Goal: Task Accomplishment & Management: Use online tool/utility

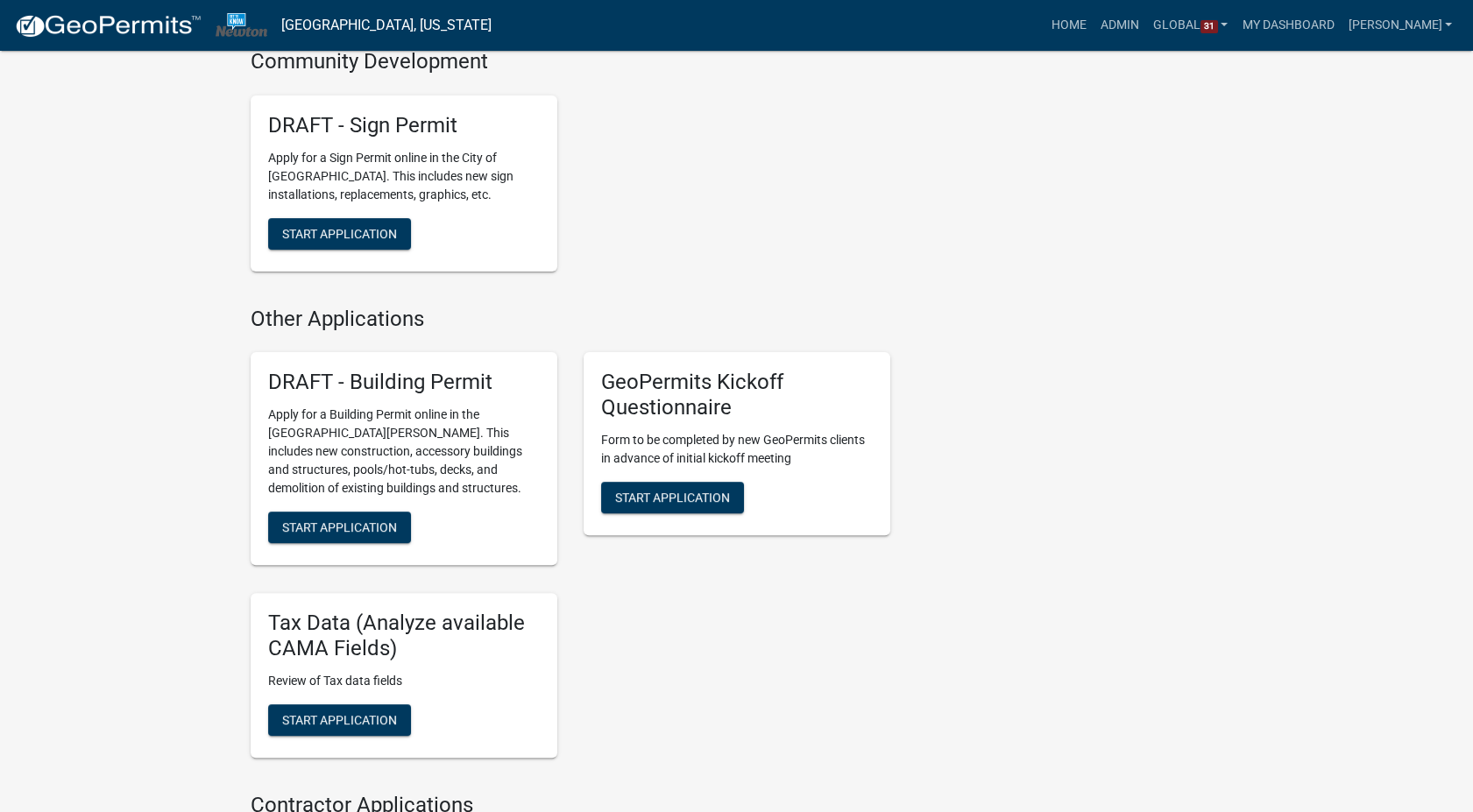
scroll to position [1363, 0]
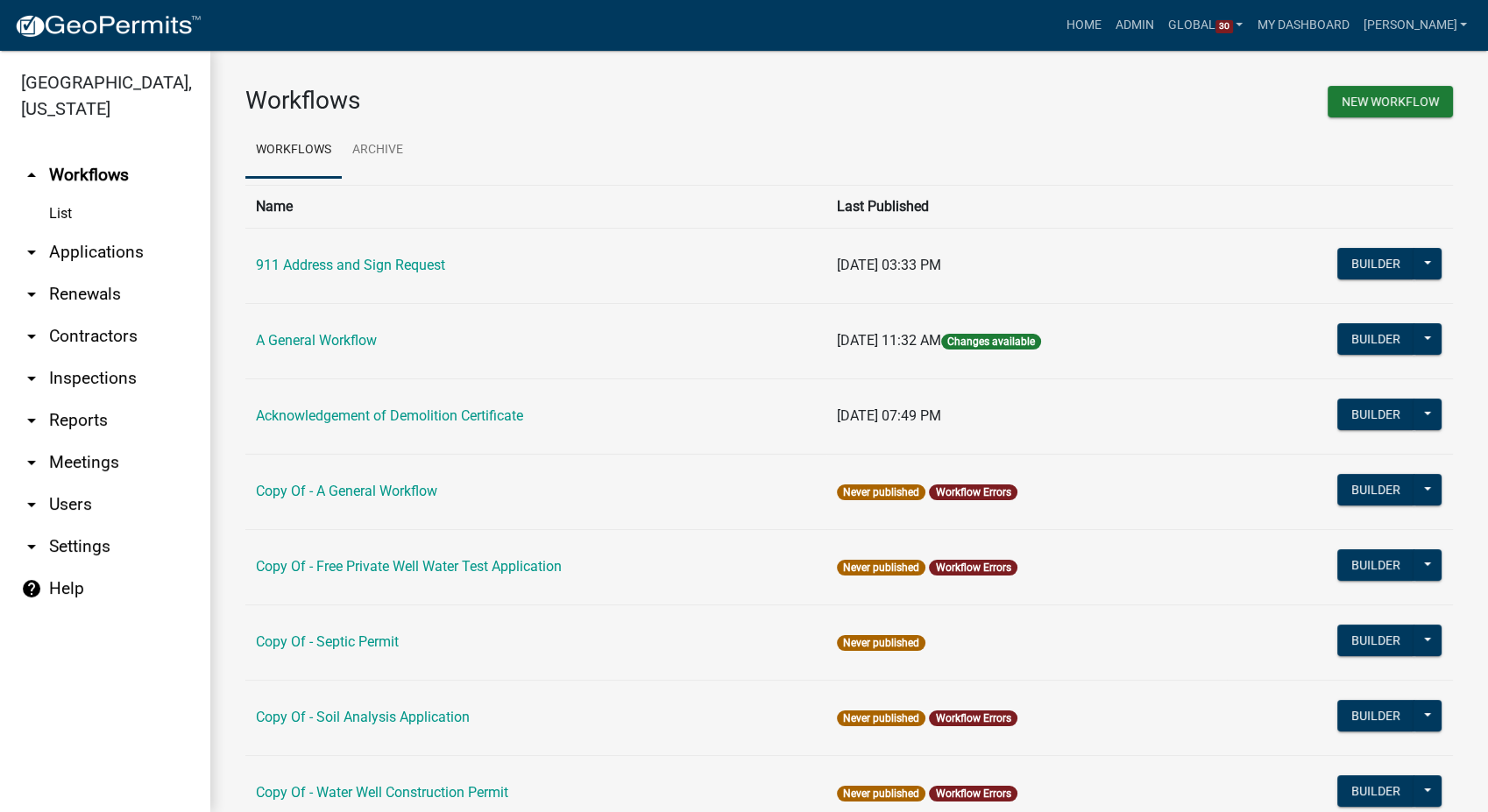
scroll to position [1044, 0]
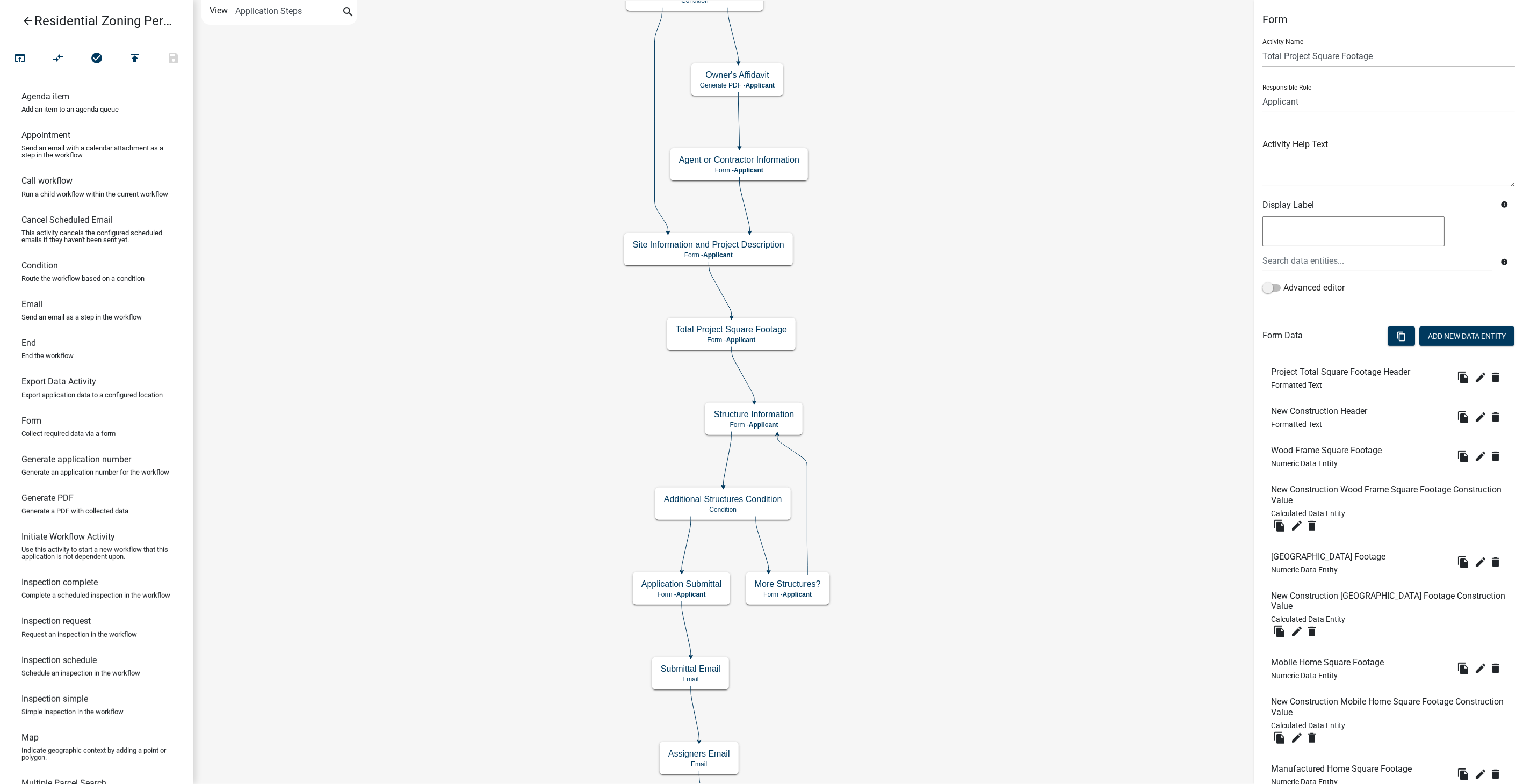
scroll to position [3797, 0]
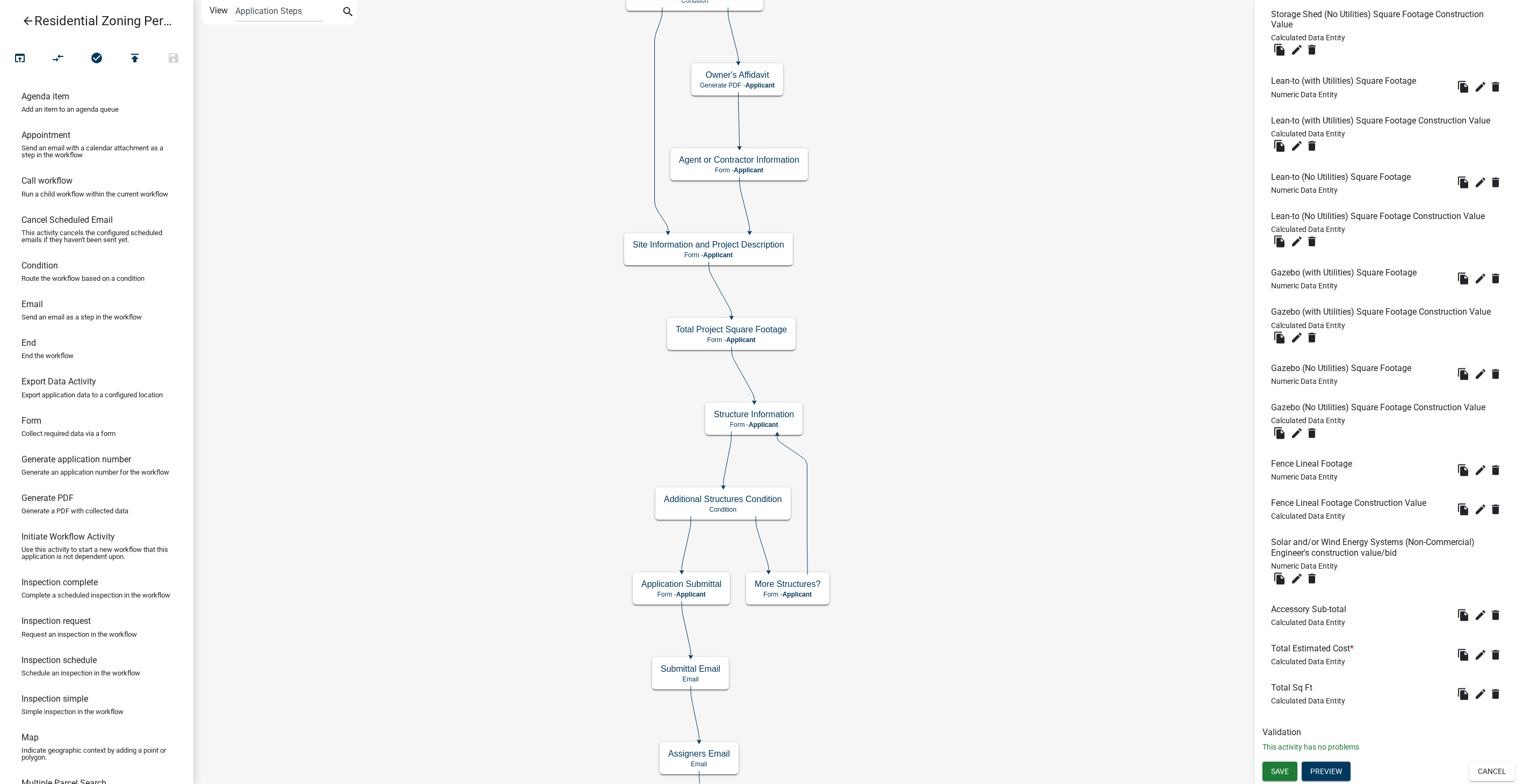
click at [25, 26] on icon "arrow_back" at bounding box center [28, 22] width 13 height 15
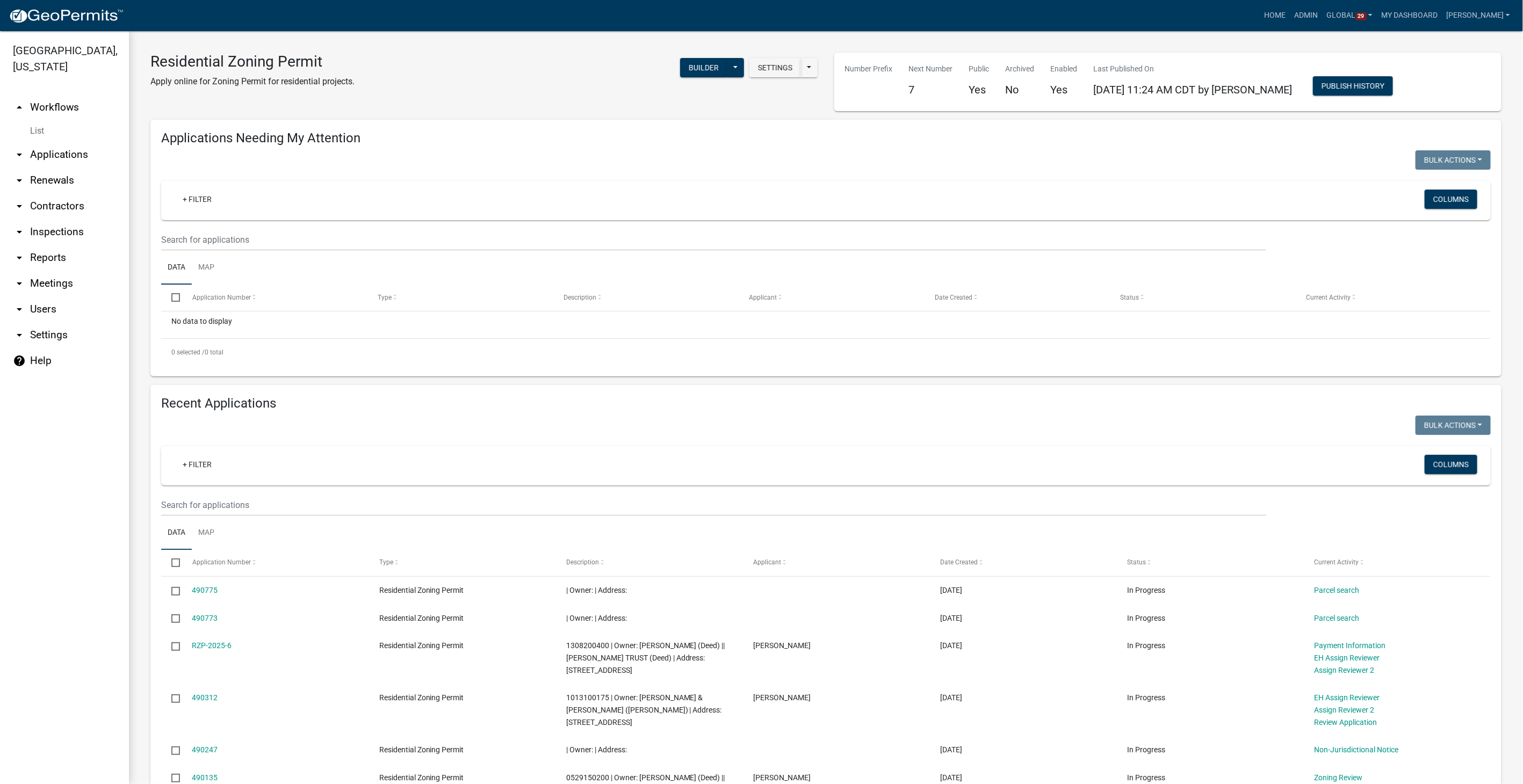
click at [40, 120] on link "List" at bounding box center [65, 131] width 129 height 22
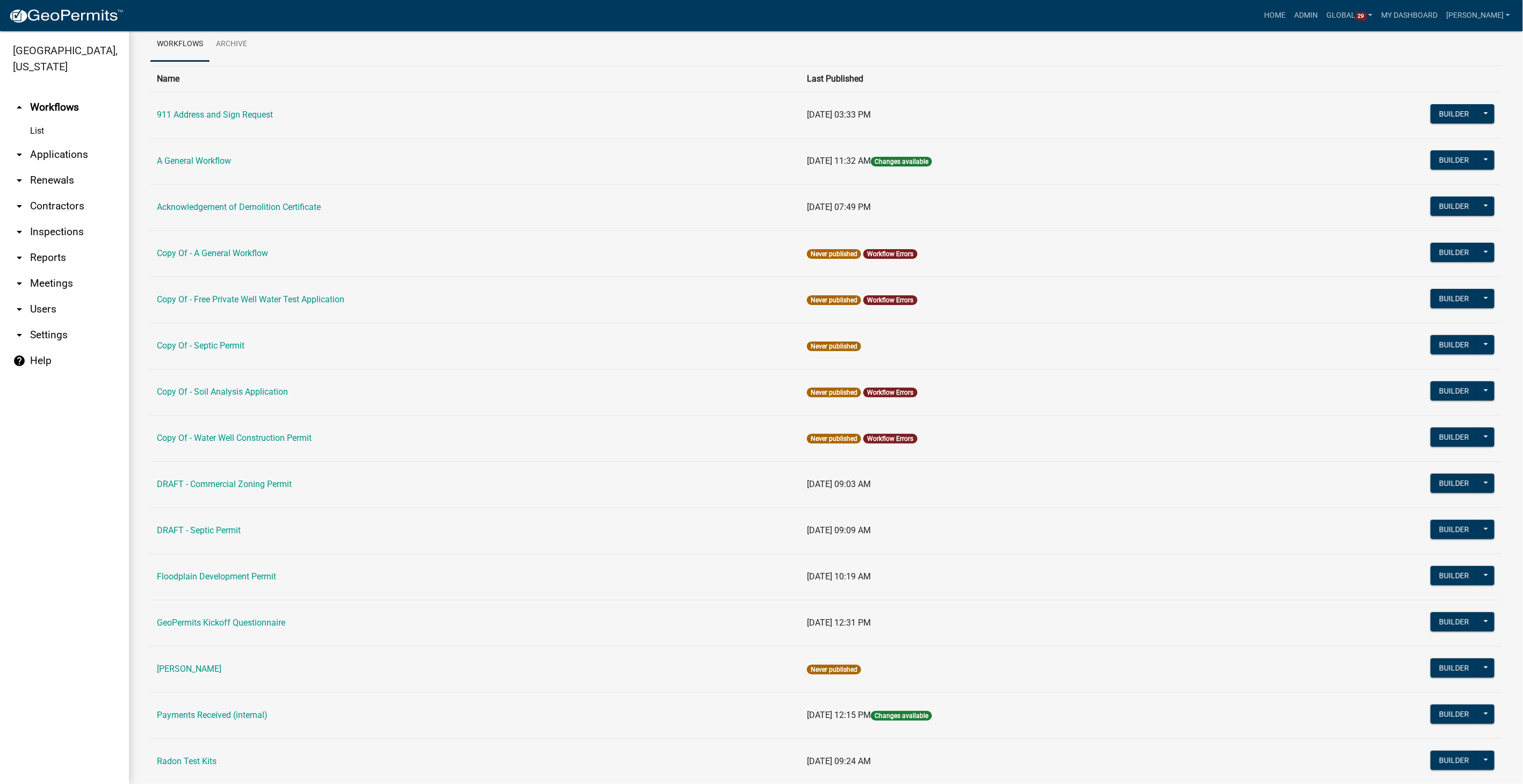
scroll to position [60, 0]
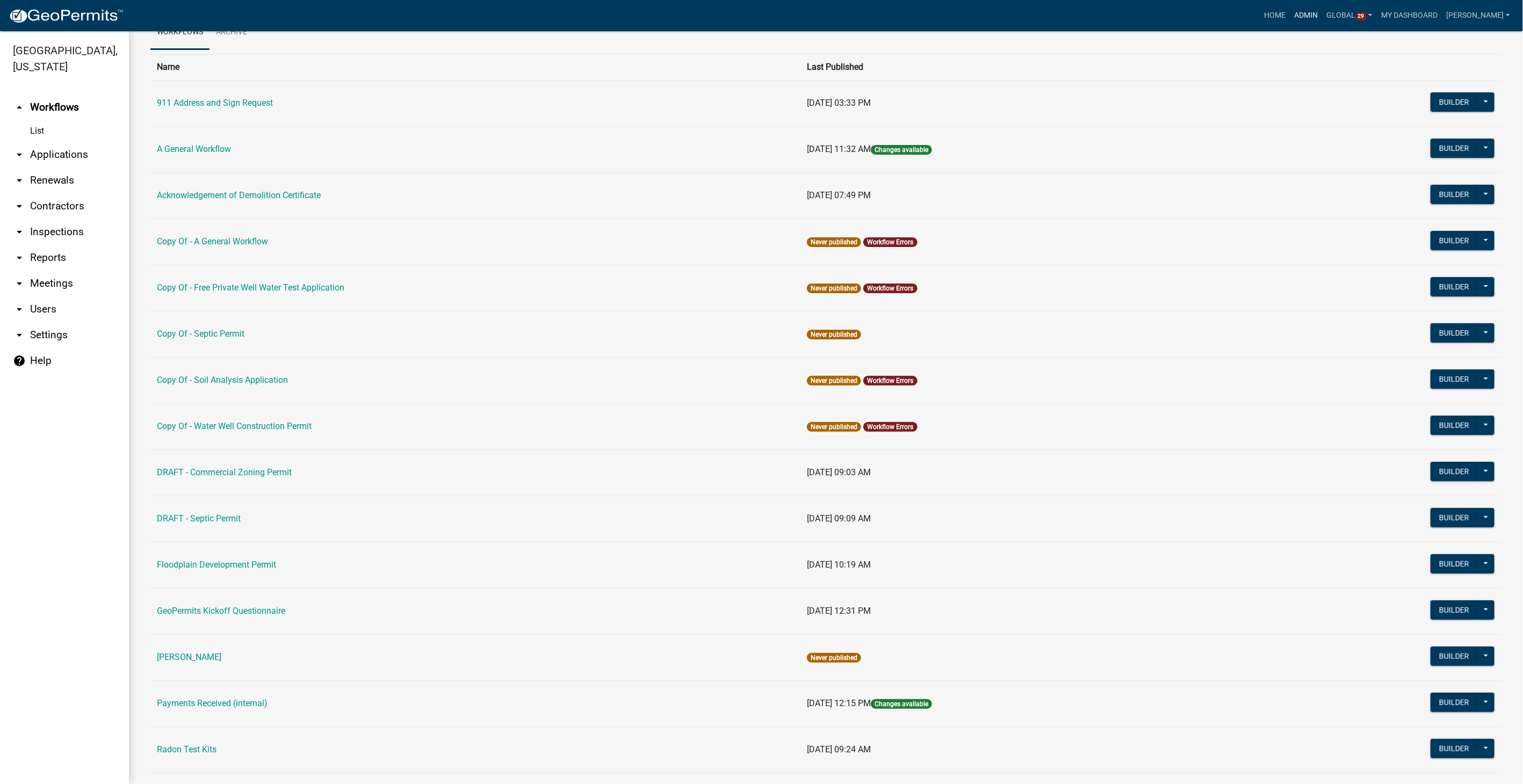
click at [1323, 13] on link "Admin" at bounding box center [1307, 16] width 32 height 20
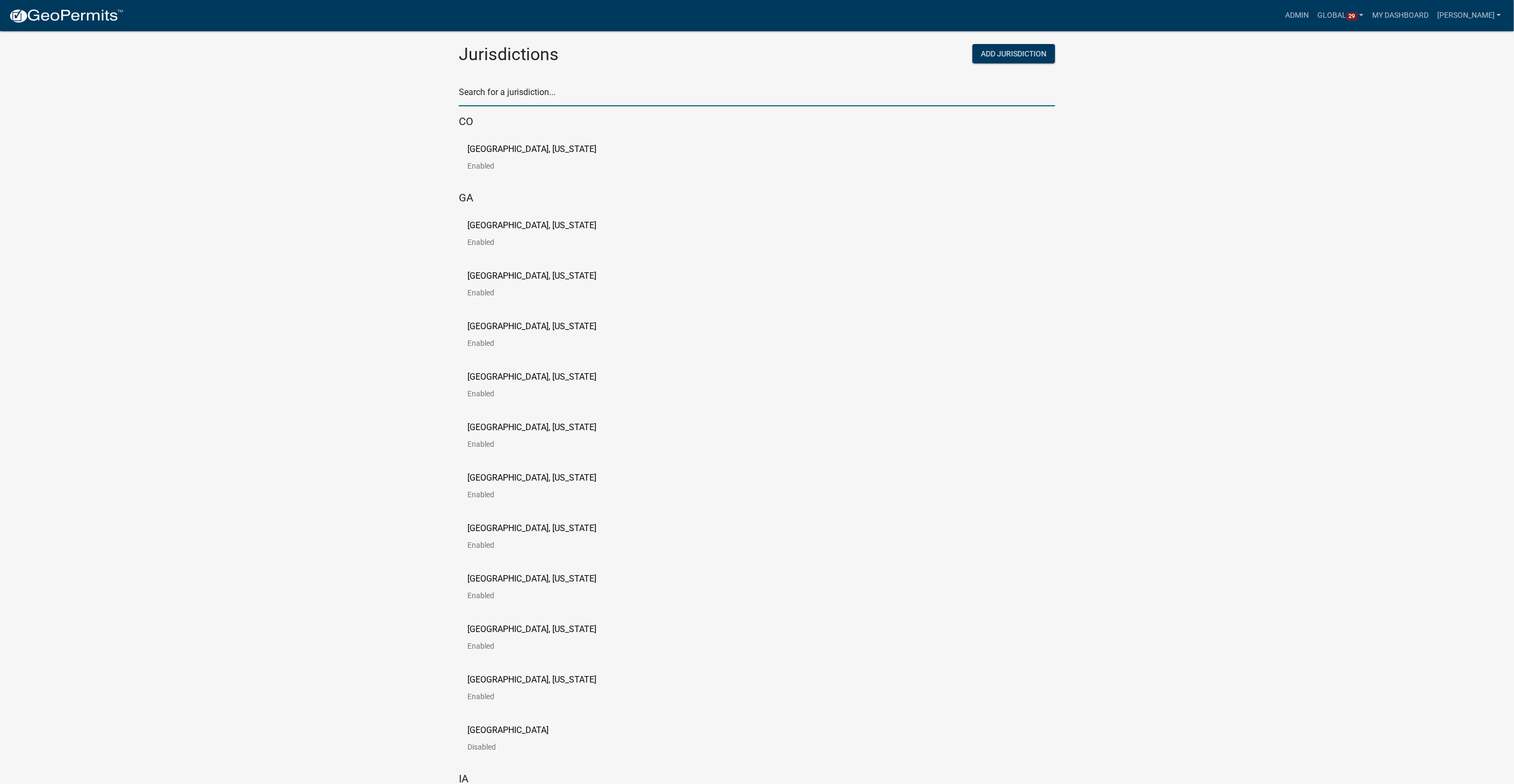
click at [514, 93] on input "text" at bounding box center [757, 95] width 597 height 22
click at [477, 224] on p "[GEOGRAPHIC_DATA], [US_STATE]" at bounding box center [532, 225] width 129 height 8
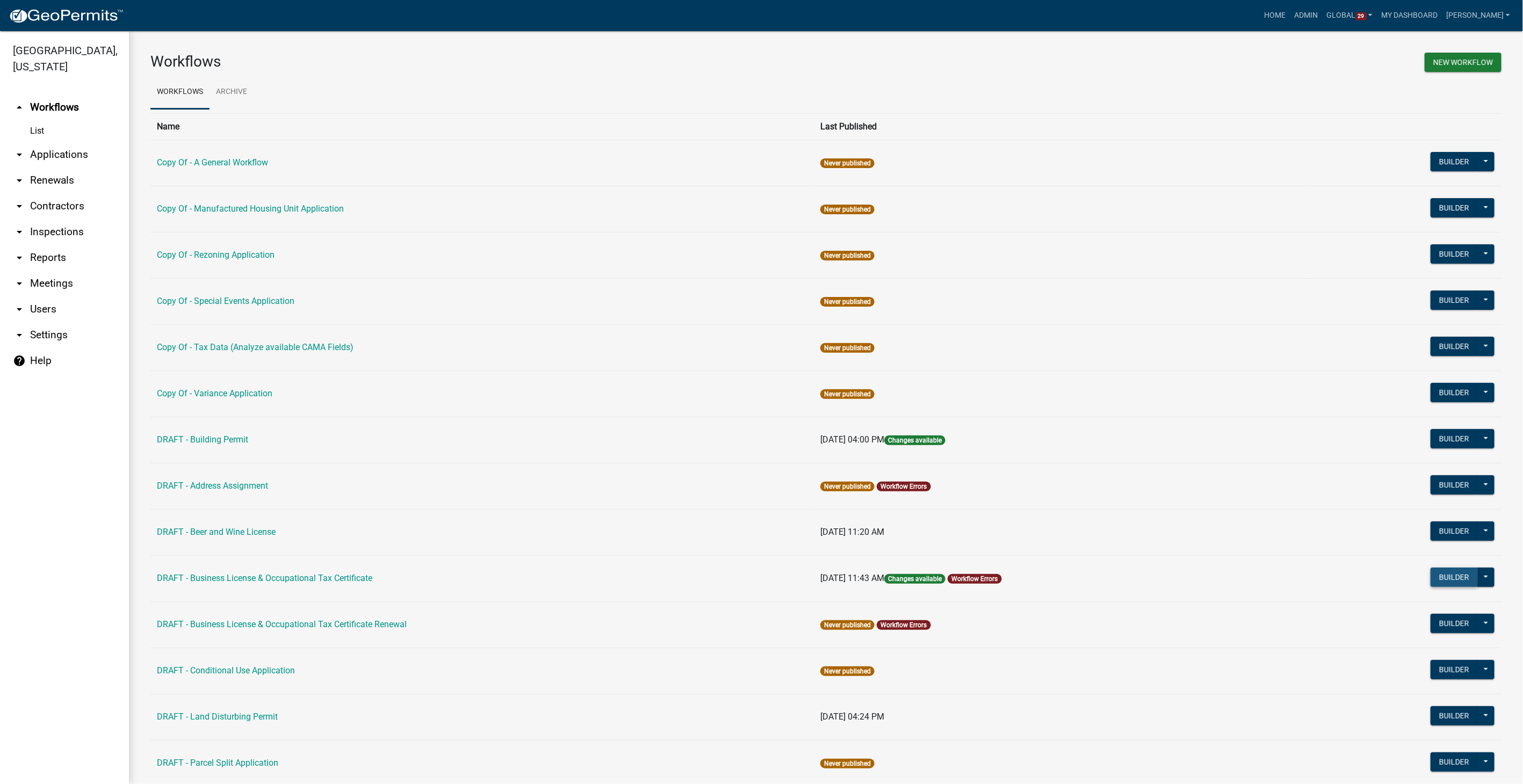
click at [1453, 577] on button "Builder" at bounding box center [1454, 577] width 47 height 19
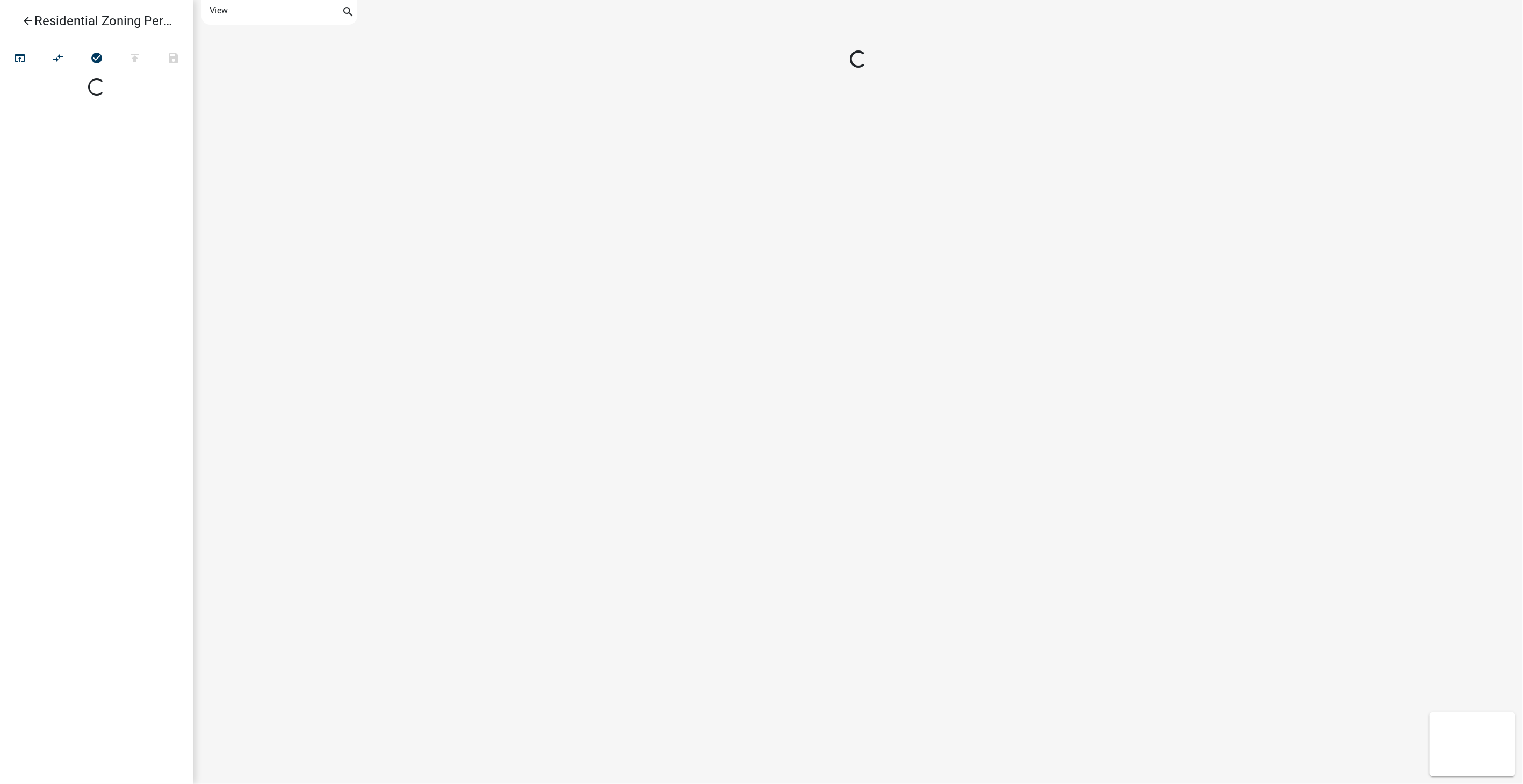
select select "1"
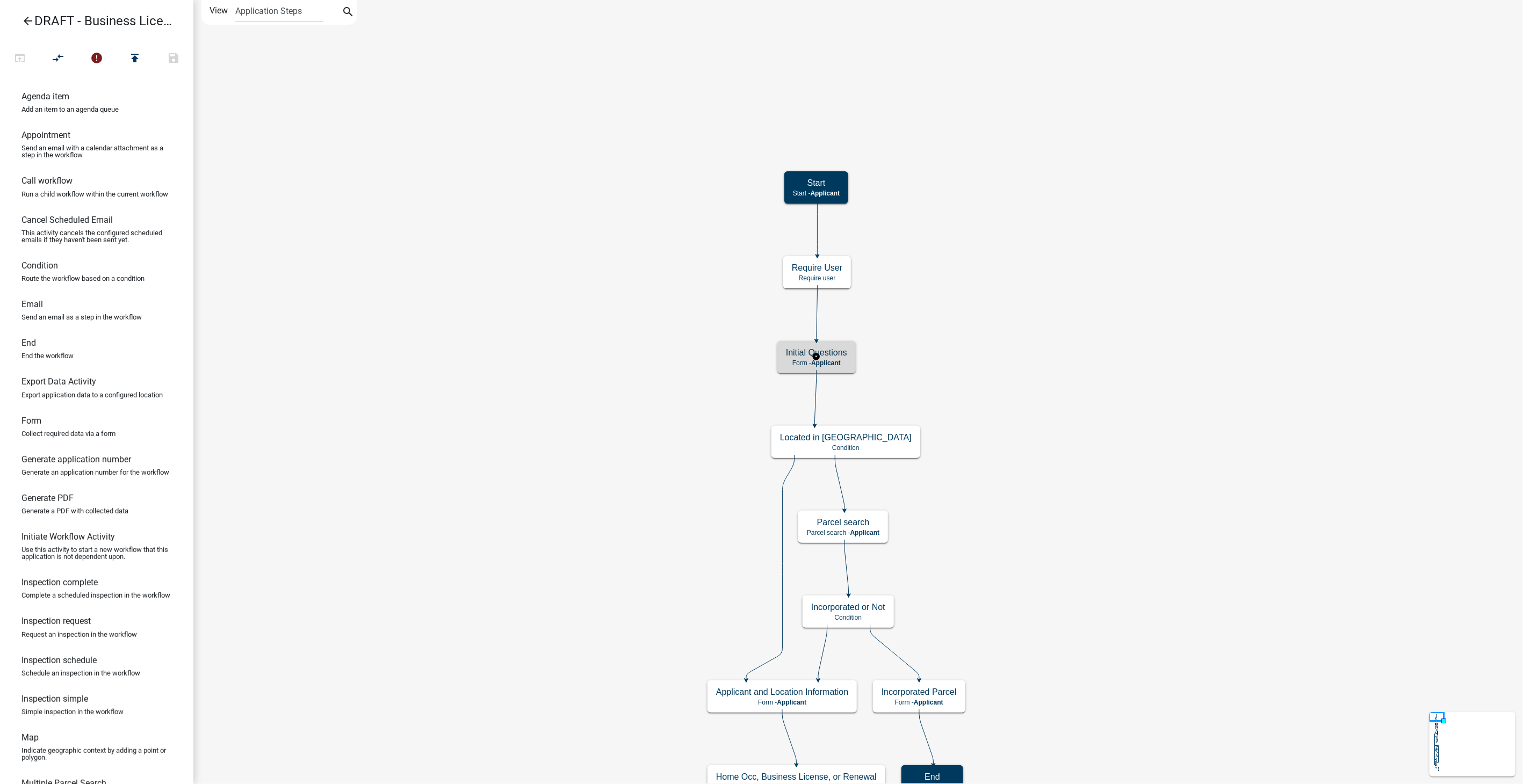
click at [837, 350] on h5 "Initial Questions" at bounding box center [816, 353] width 61 height 10
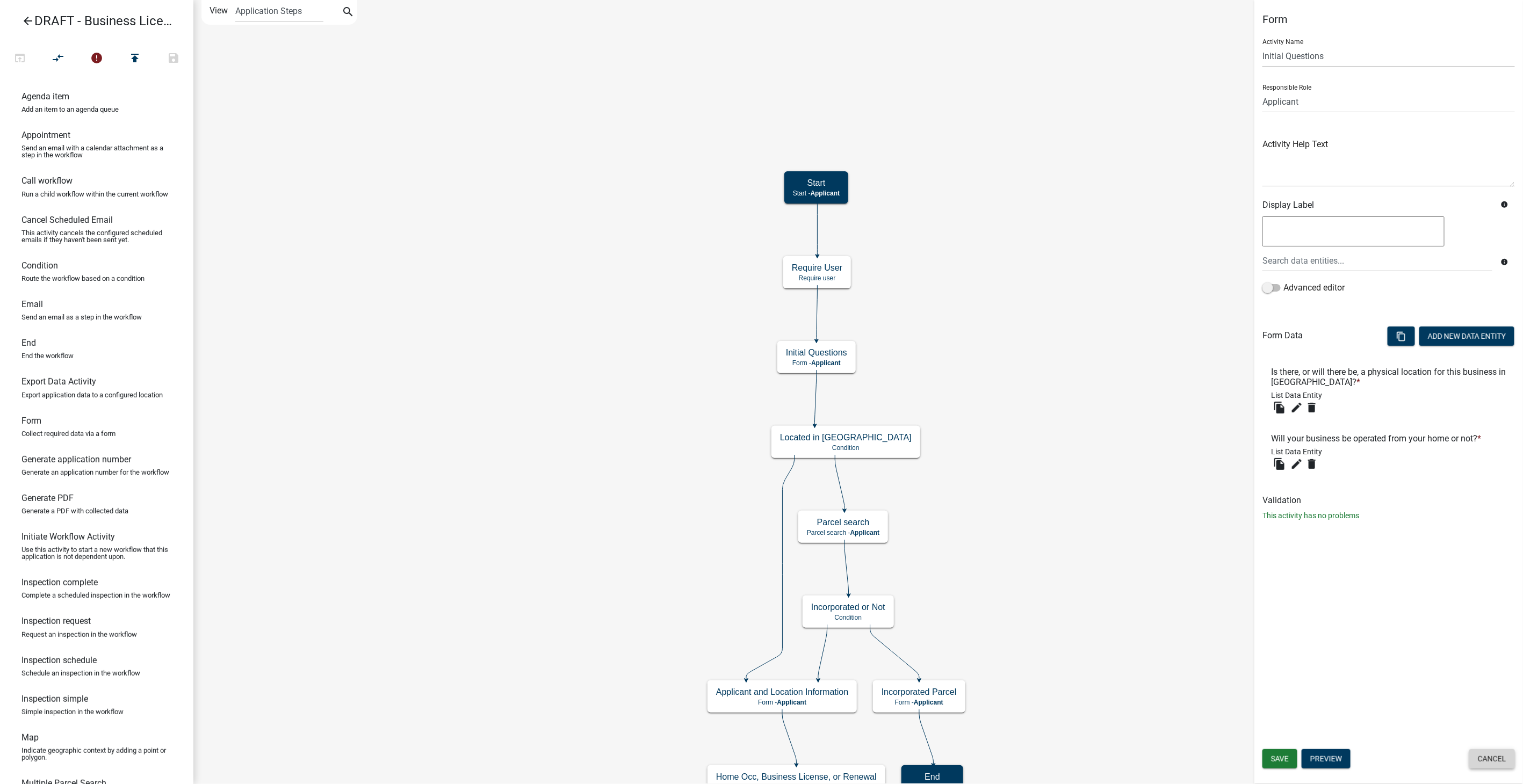
click at [1480, 760] on button "Cancel" at bounding box center [1492, 759] width 45 height 19
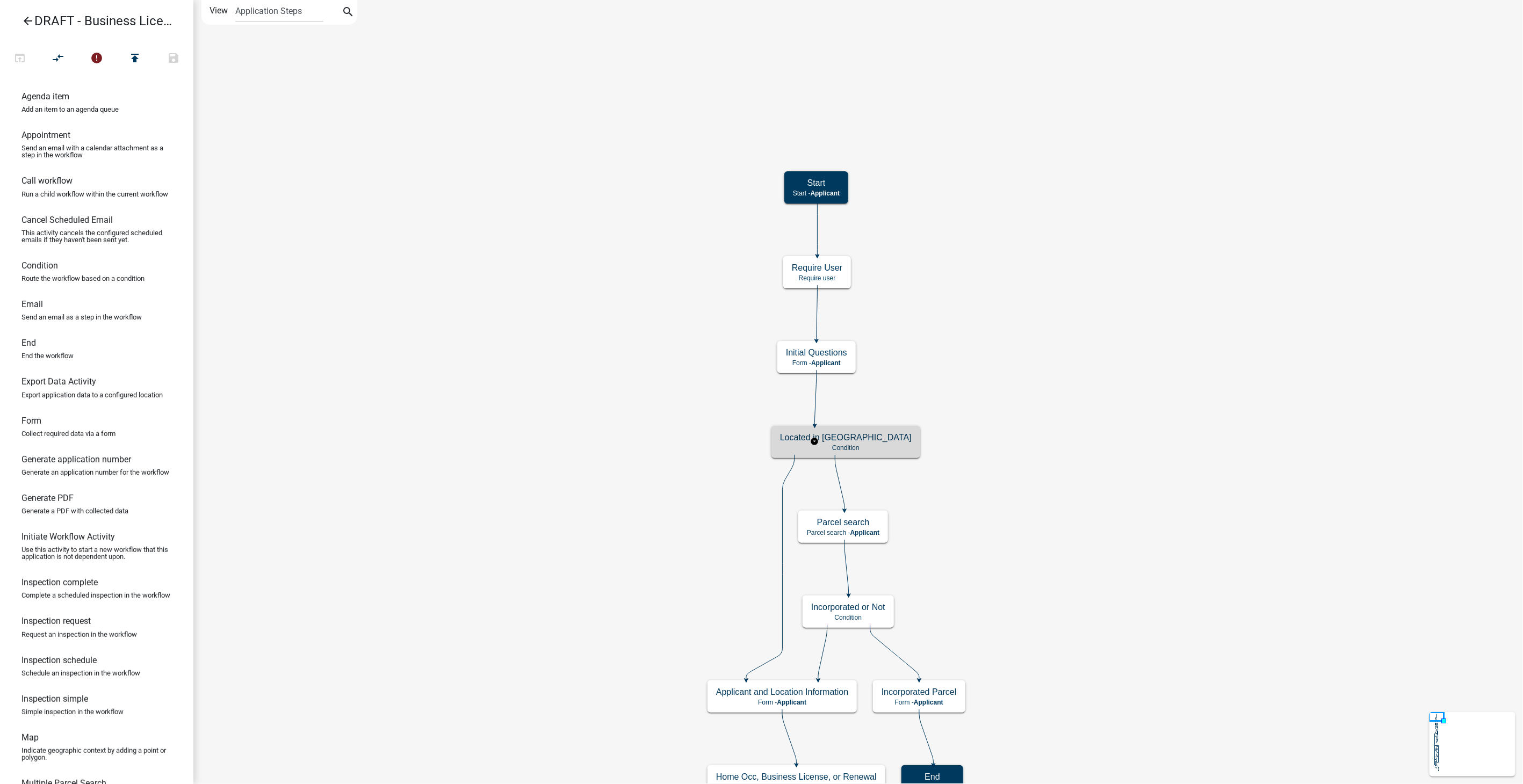
click at [846, 444] on p "Condition" at bounding box center [846, 448] width 131 height 8
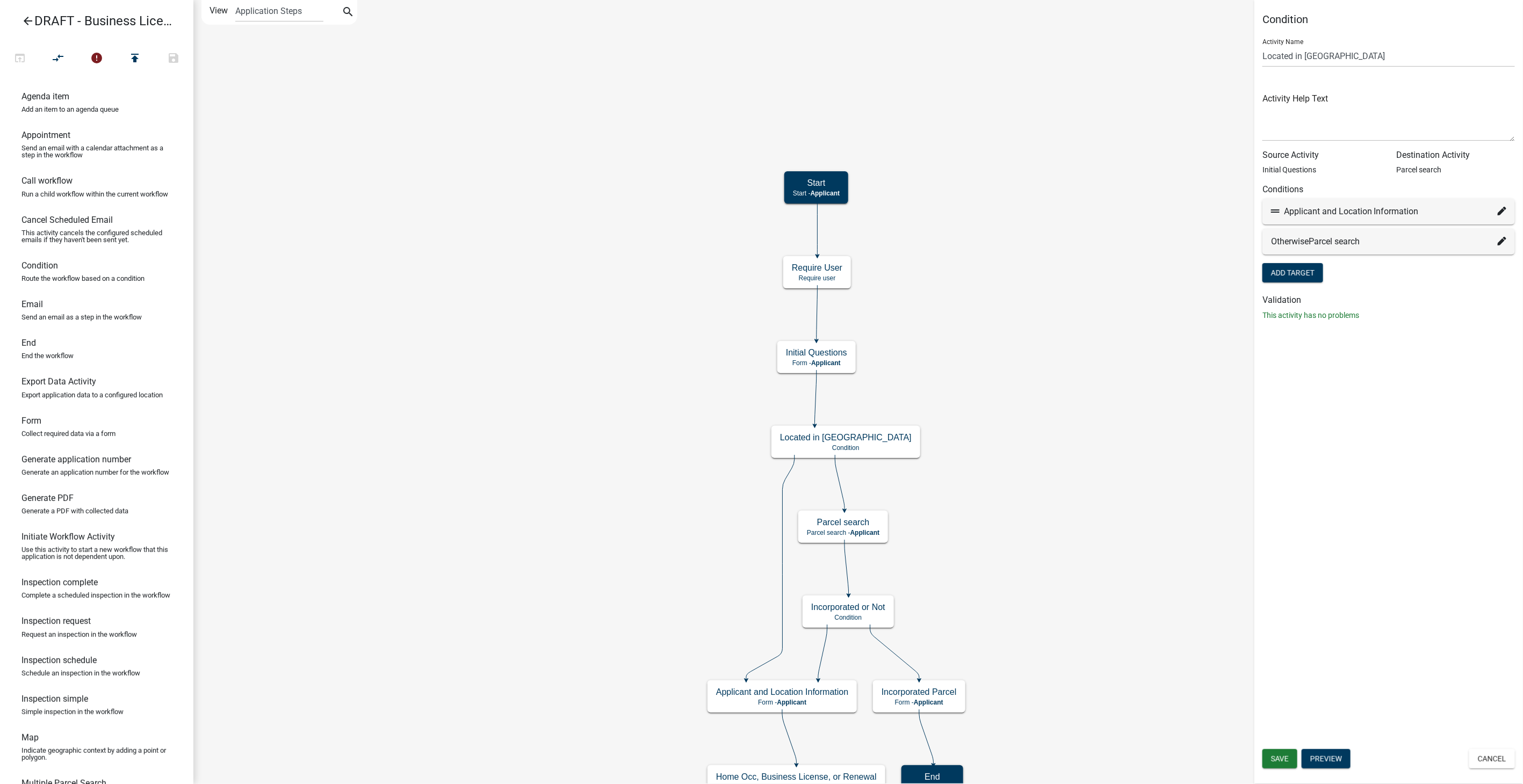
click at [1506, 213] on icon at bounding box center [1502, 211] width 8 height 8
select select "6: 3a20e6cf-00e2-4b37-b11a-009444e4b478"
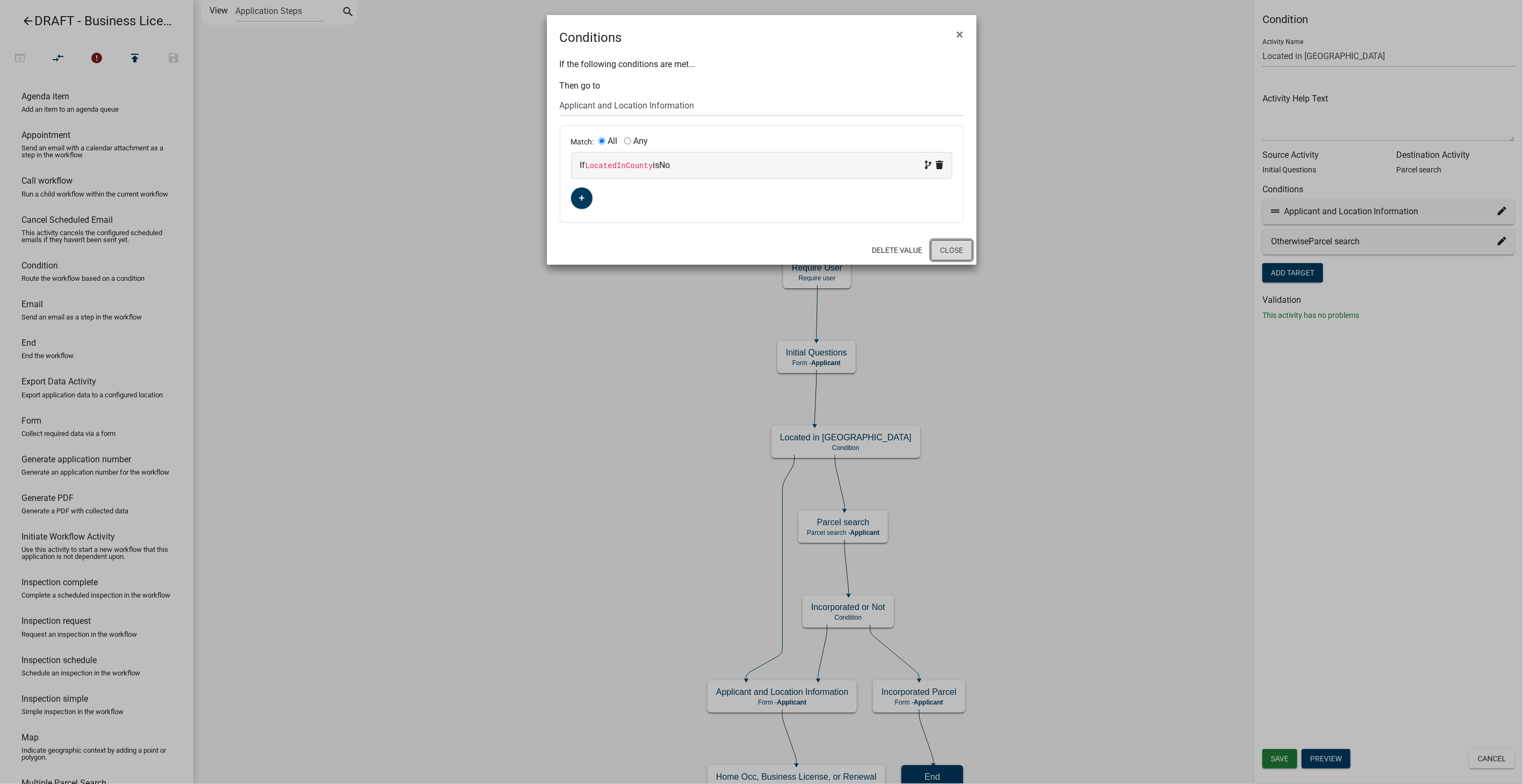
click at [956, 253] on button "Close" at bounding box center [952, 250] width 41 height 20
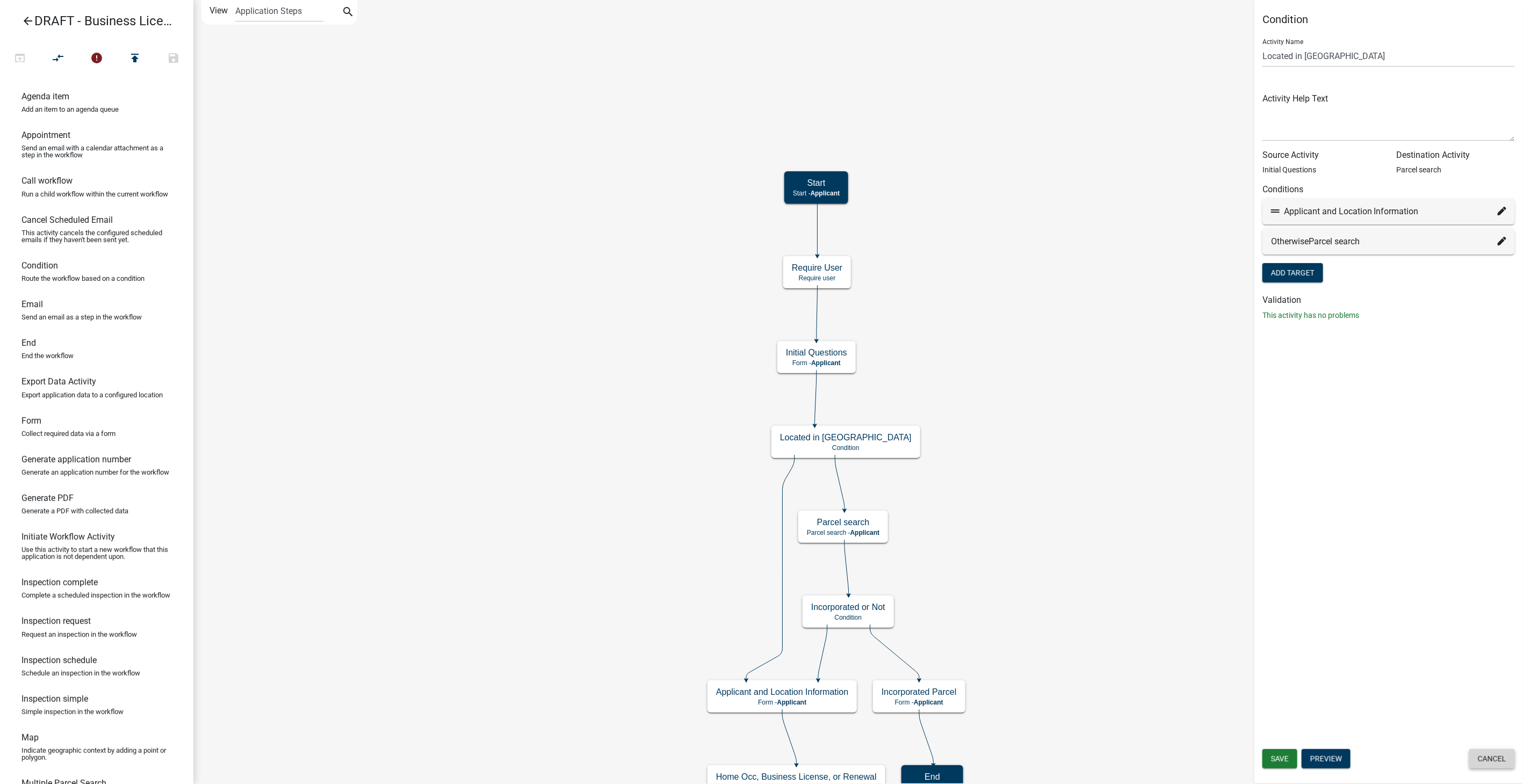
click at [1491, 750] on button "Cancel" at bounding box center [1492, 759] width 45 height 19
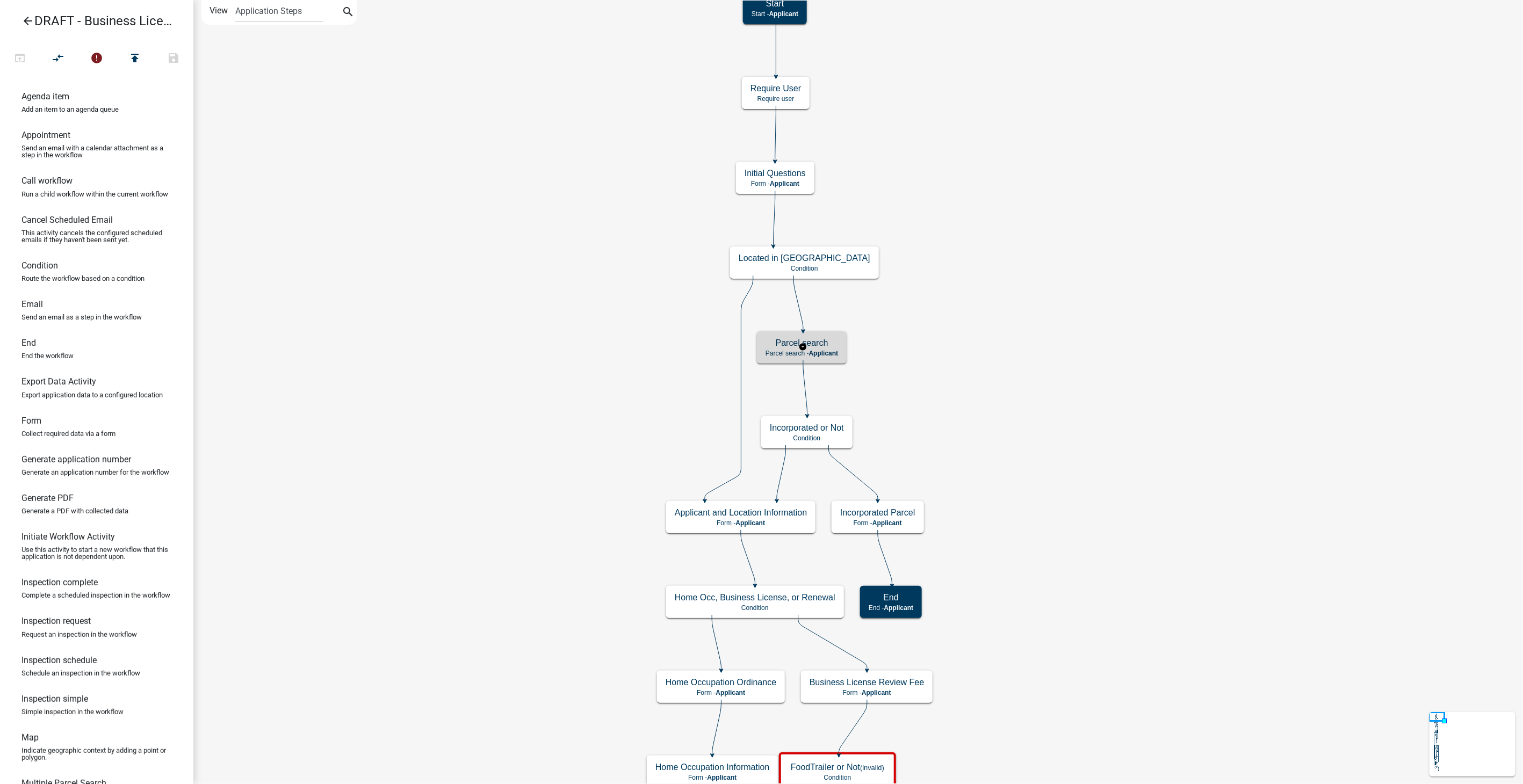
click at [833, 347] on h5 "Parcel search" at bounding box center [802, 342] width 72 height 10
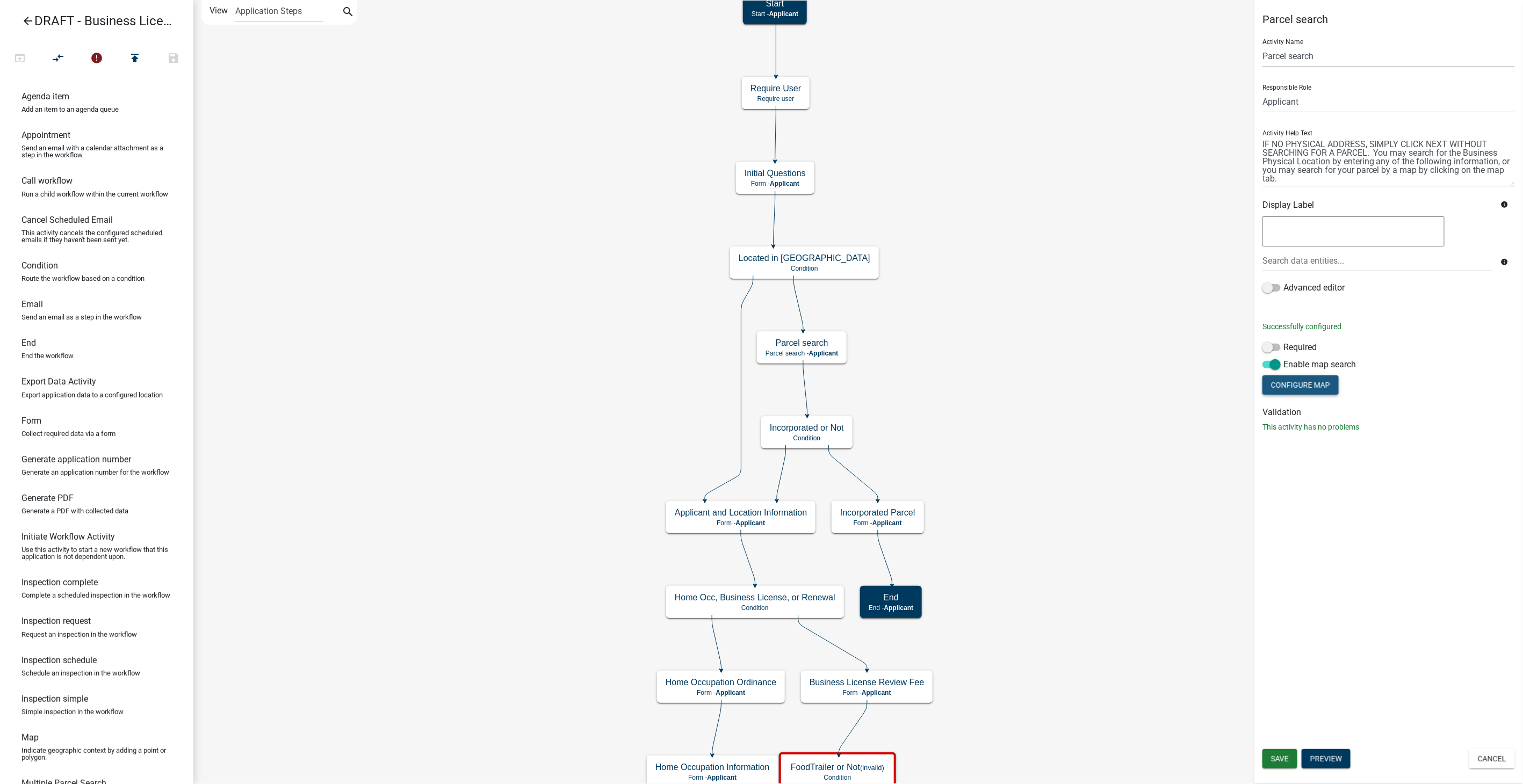
click at [1292, 388] on button "Configure Map" at bounding box center [1301, 385] width 77 height 19
select select "hybrid"
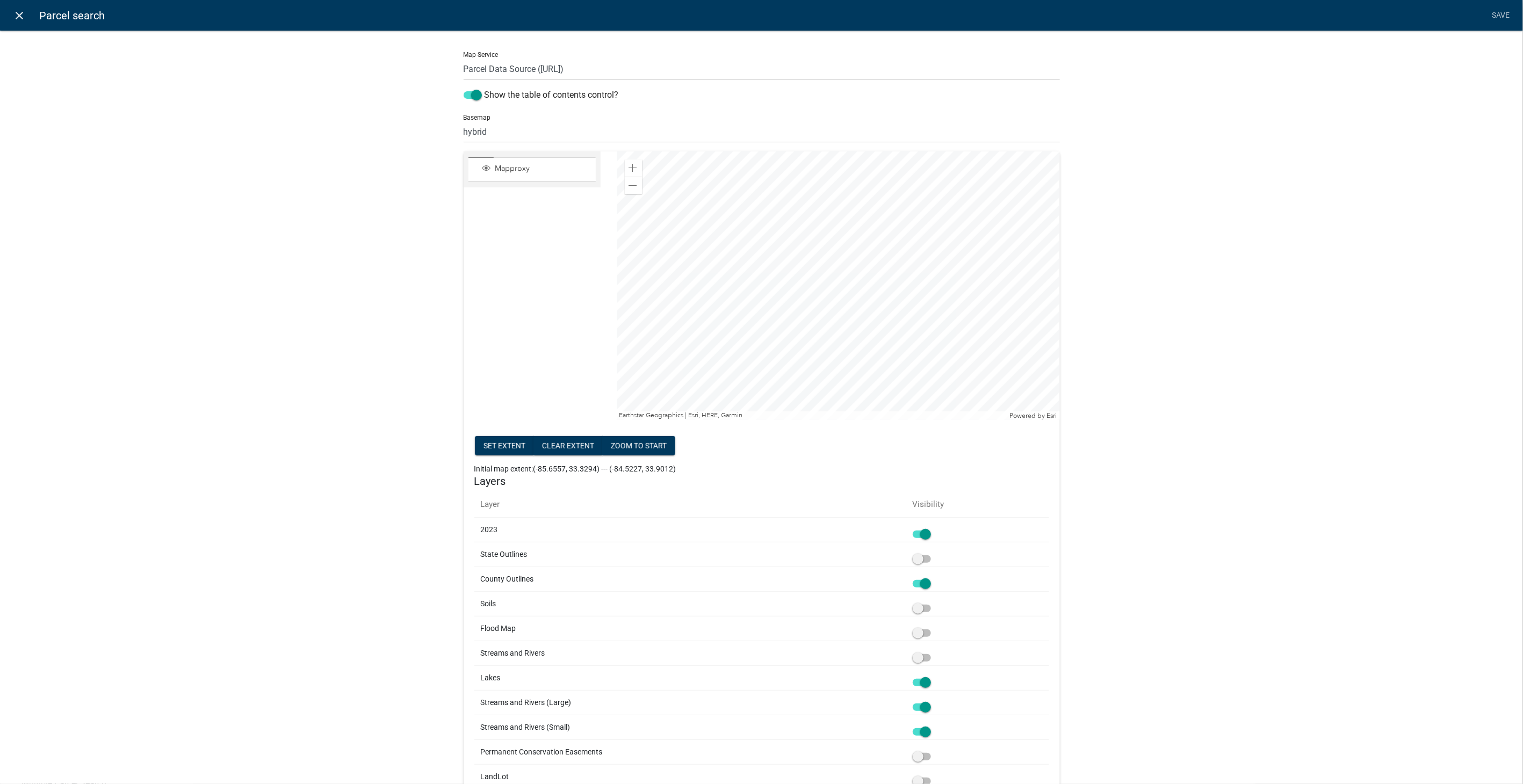
click at [23, 10] on icon "close" at bounding box center [20, 16] width 13 height 13
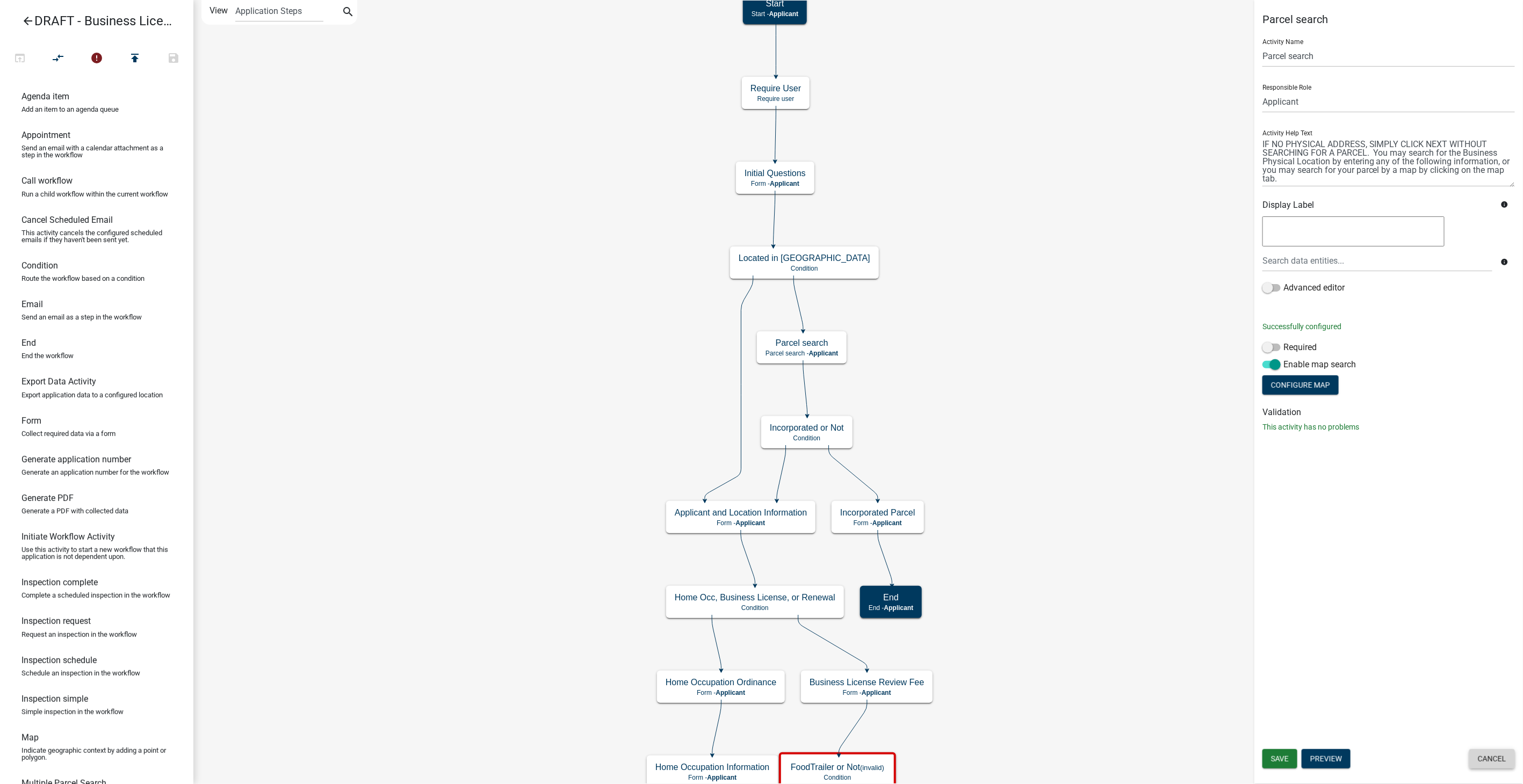
click at [1497, 763] on button "Cancel" at bounding box center [1492, 759] width 45 height 19
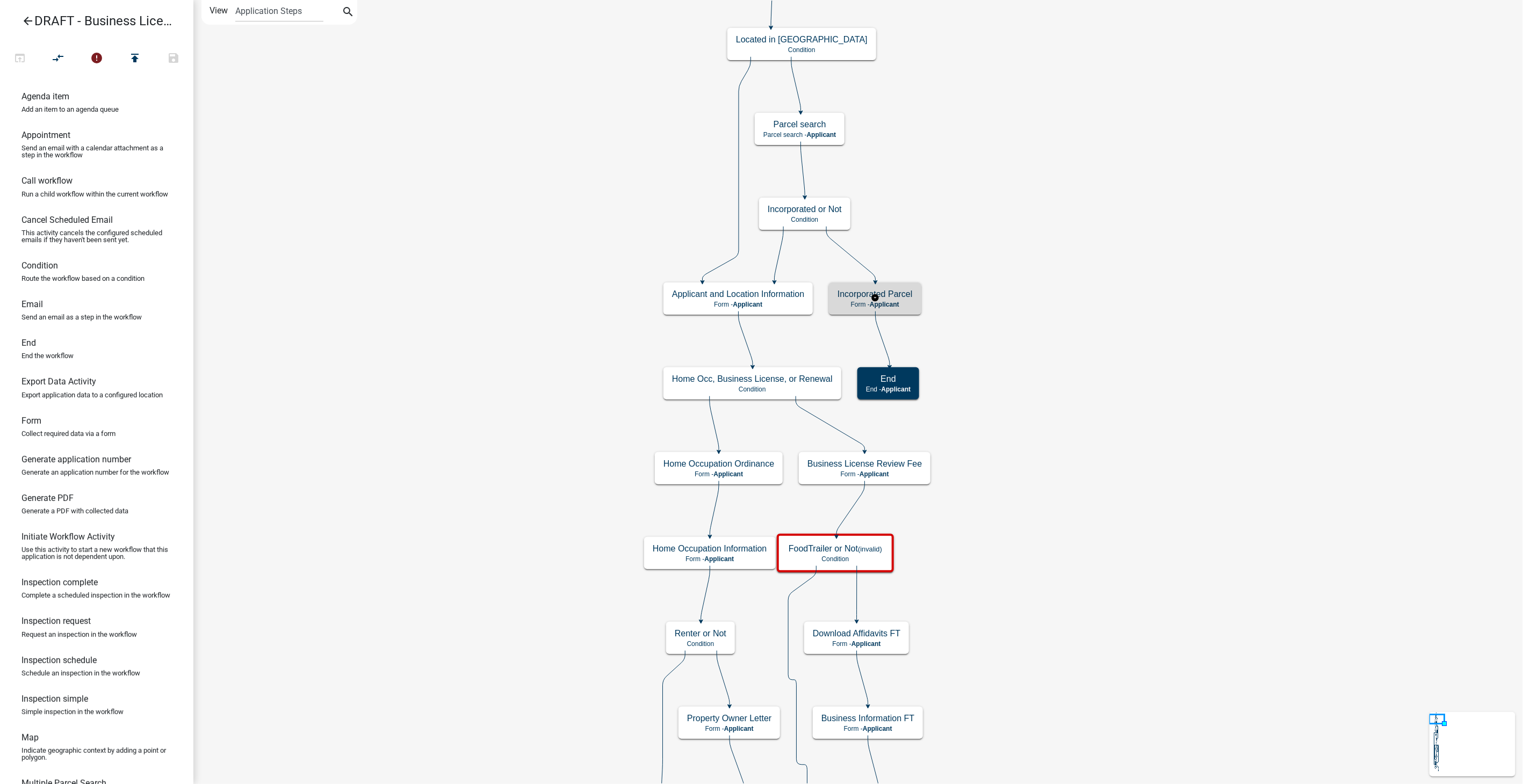
click at [892, 300] on div "Incorporated Parcel Form - Applicant" at bounding box center [875, 299] width 93 height 32
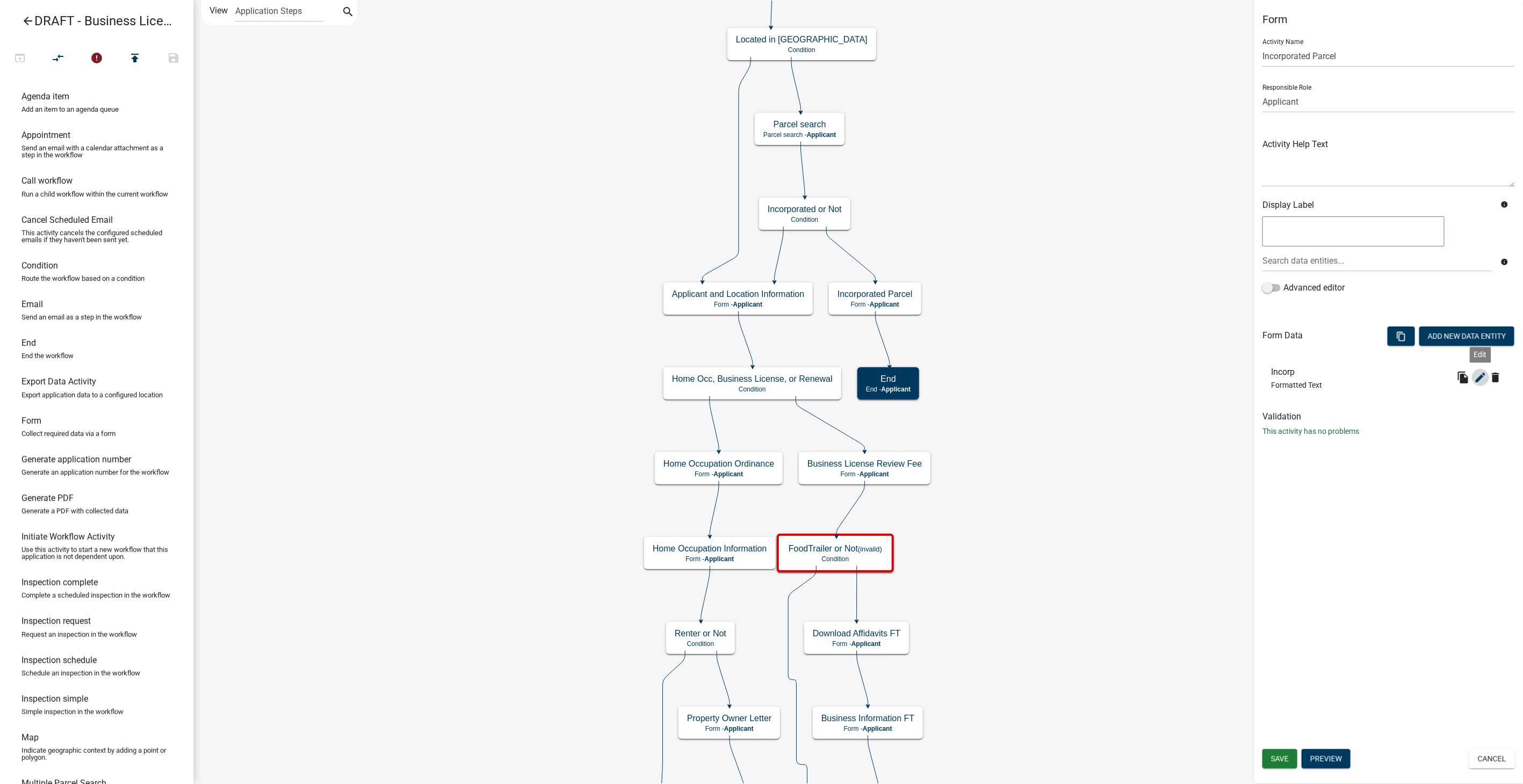
click at [1481, 375] on icon "edit" at bounding box center [1481, 378] width 13 height 13
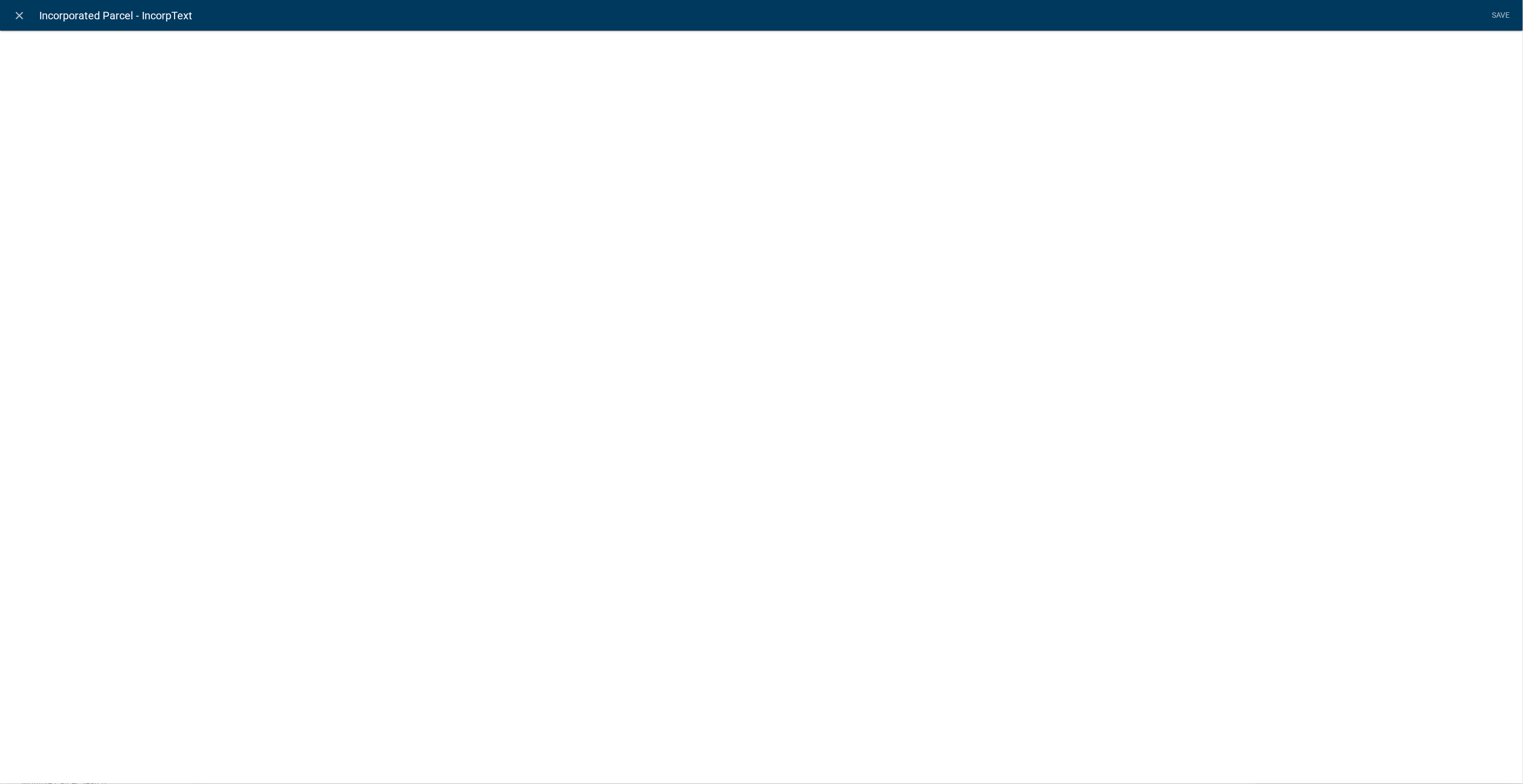
select select "rich-text"
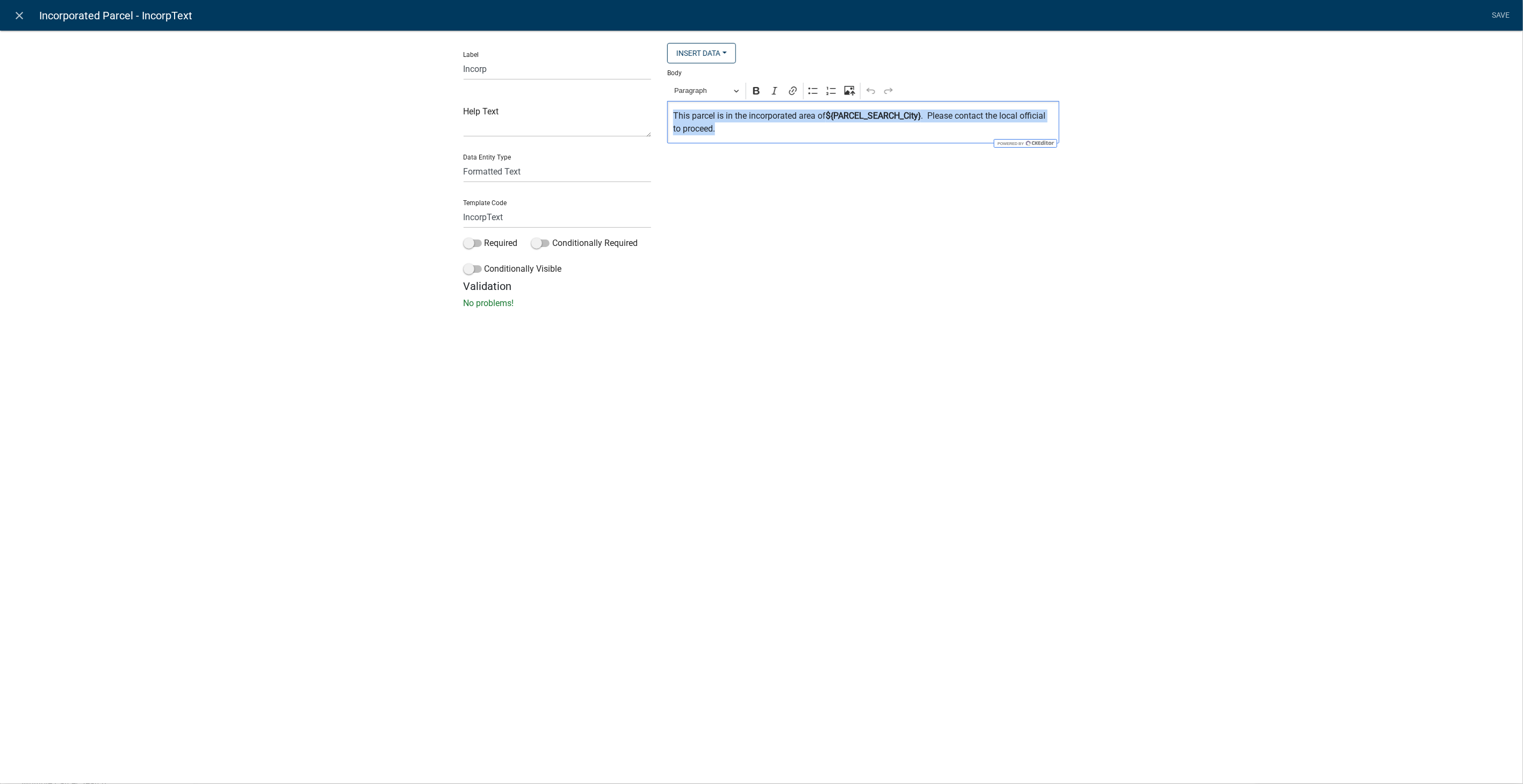
drag, startPoint x: 669, startPoint y: 109, endPoint x: 850, endPoint y: 140, distance: 183.6
click at [850, 140] on div "This parcel is in the incorporated area of ${PARCEL_SEARCH_City} . Please conta…" at bounding box center [863, 122] width 392 height 42
click at [735, 87] on button "Paragraph" at bounding box center [707, 91] width 74 height 17
click at [719, 163] on button "Heading 3" at bounding box center [733, 170] width 126 height 18
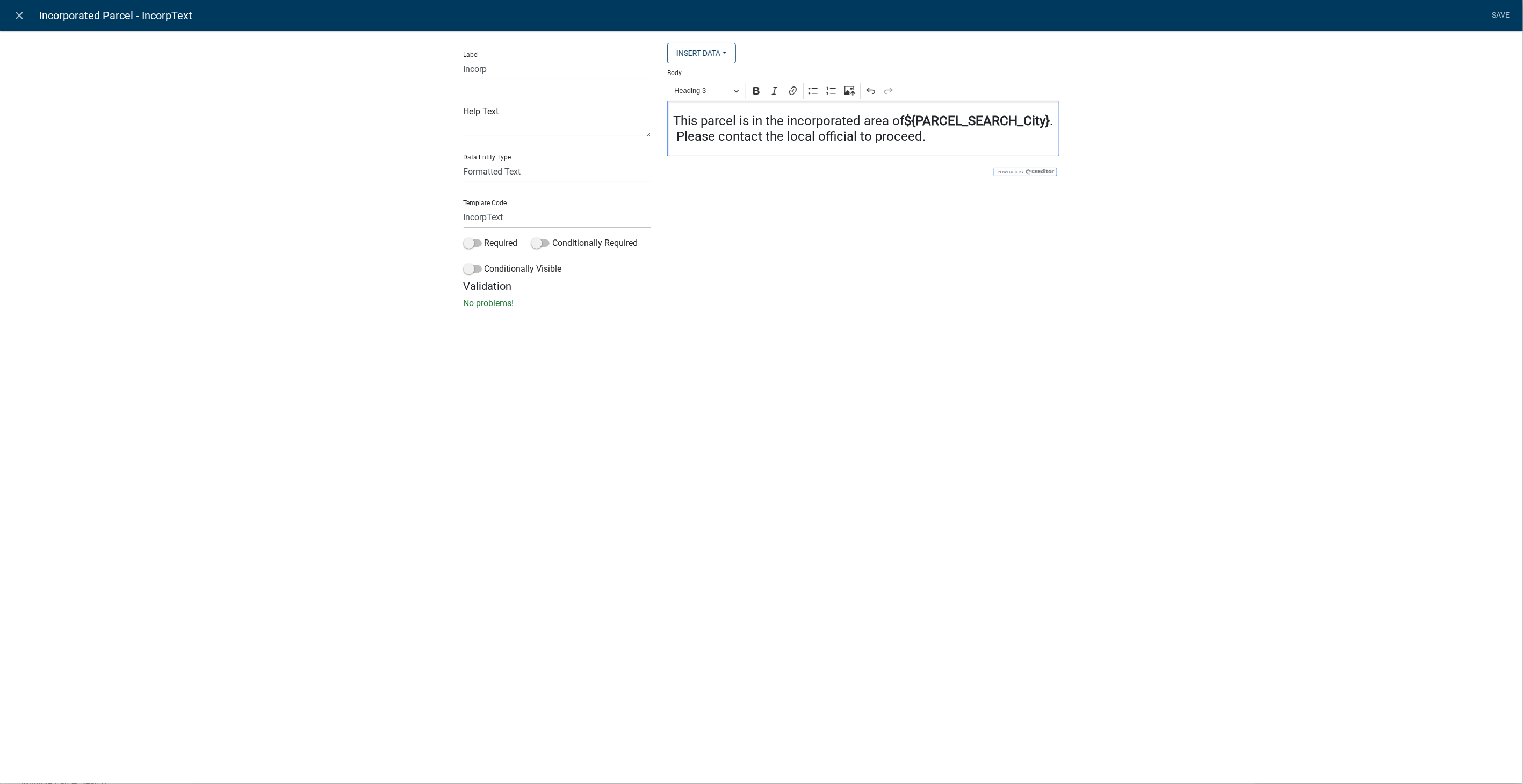
click at [1358, 199] on div "Label Incorp Help Text Data Entity Type Free Form Text Document Display Entity …" at bounding box center [762, 173] width 1523 height 320
click at [1498, 8] on link "Save" at bounding box center [1501, 16] width 27 height 20
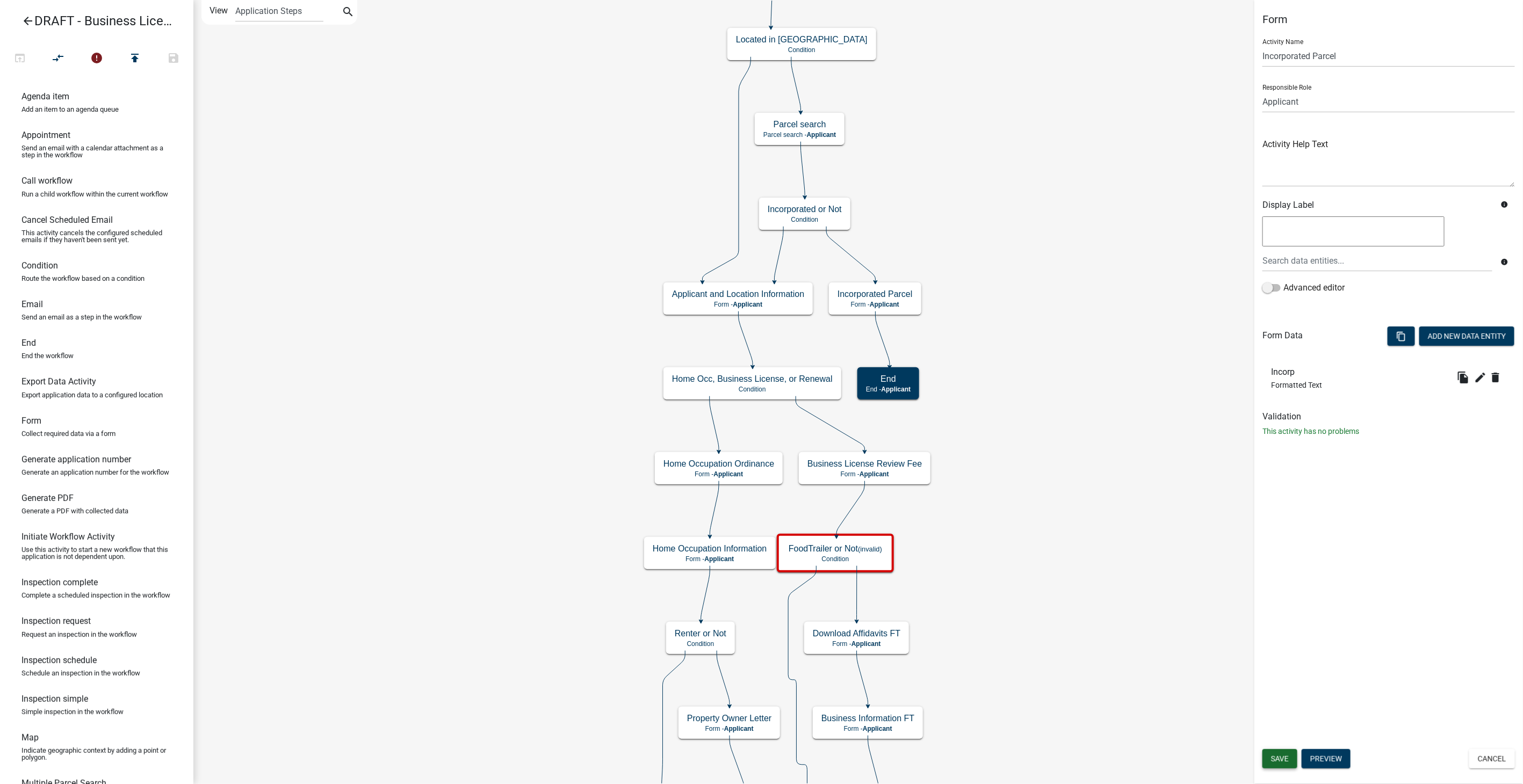
click at [1276, 759] on span "Save" at bounding box center [1280, 759] width 18 height 8
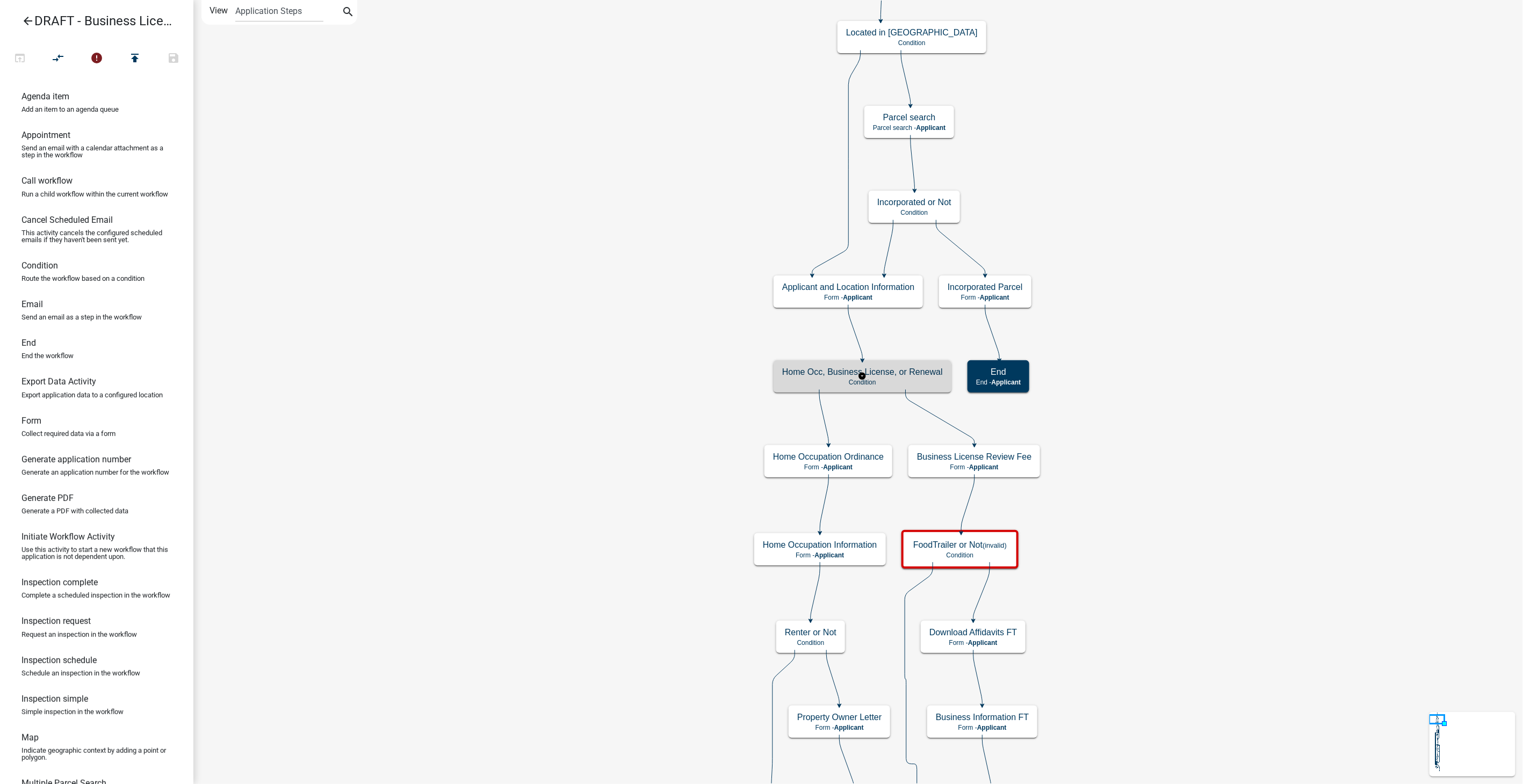
click at [883, 381] on p "Condition" at bounding box center [863, 382] width 161 height 8
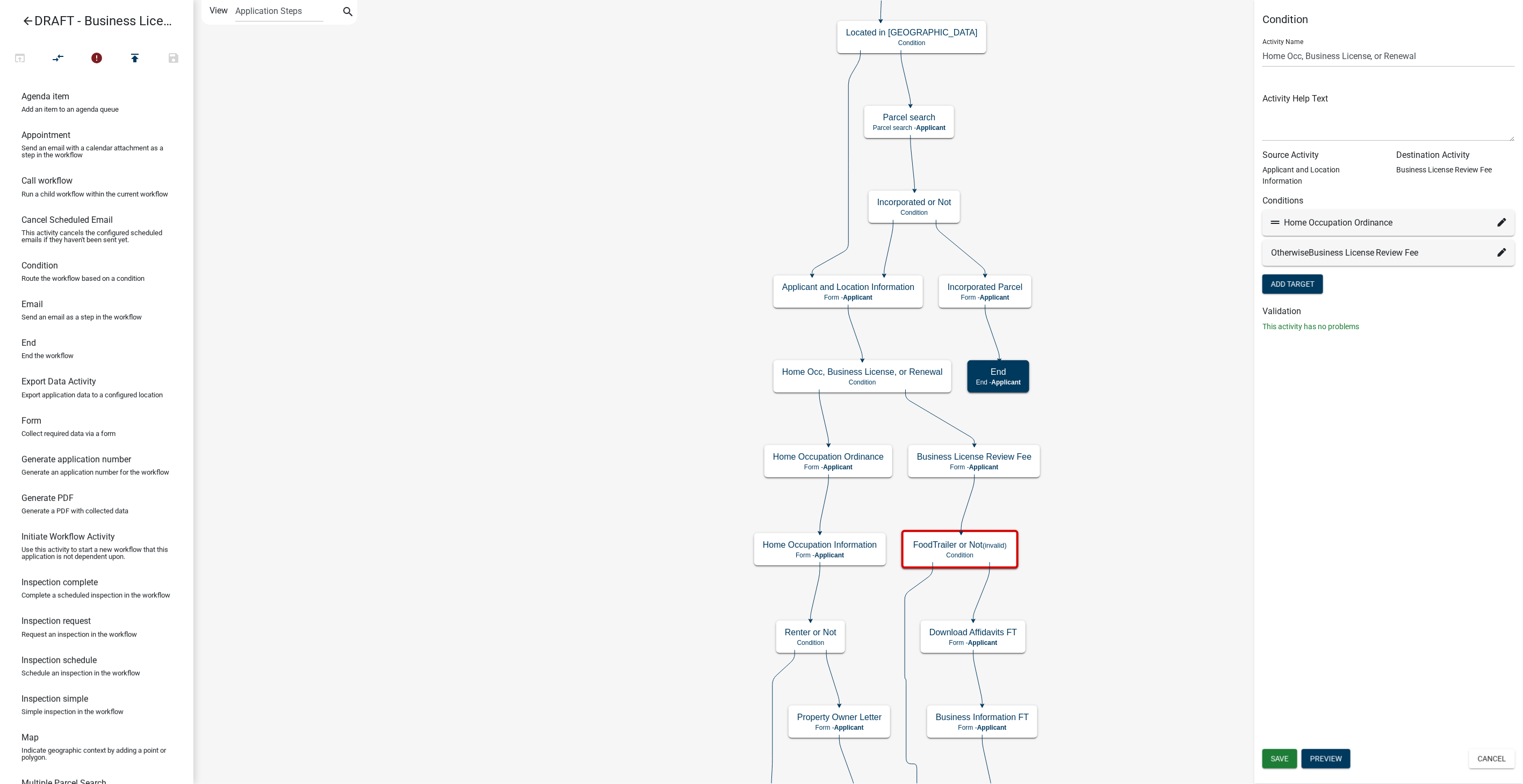
click at [1501, 218] on icon at bounding box center [1502, 222] width 8 height 8
select select "55: a431b6fa-6131-4281-b3f7-2d84231773d6"
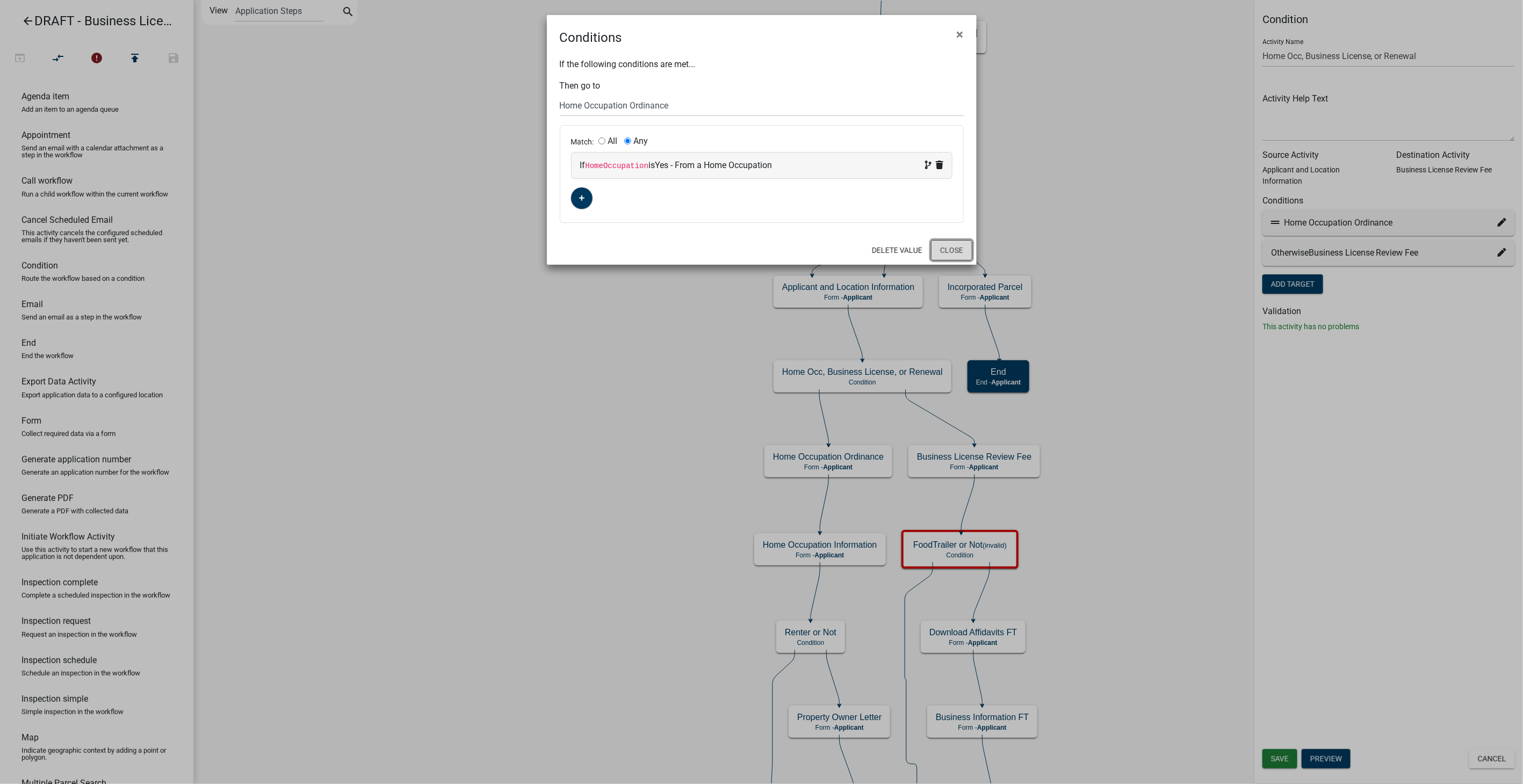
click at [958, 255] on button "Close" at bounding box center [952, 250] width 41 height 20
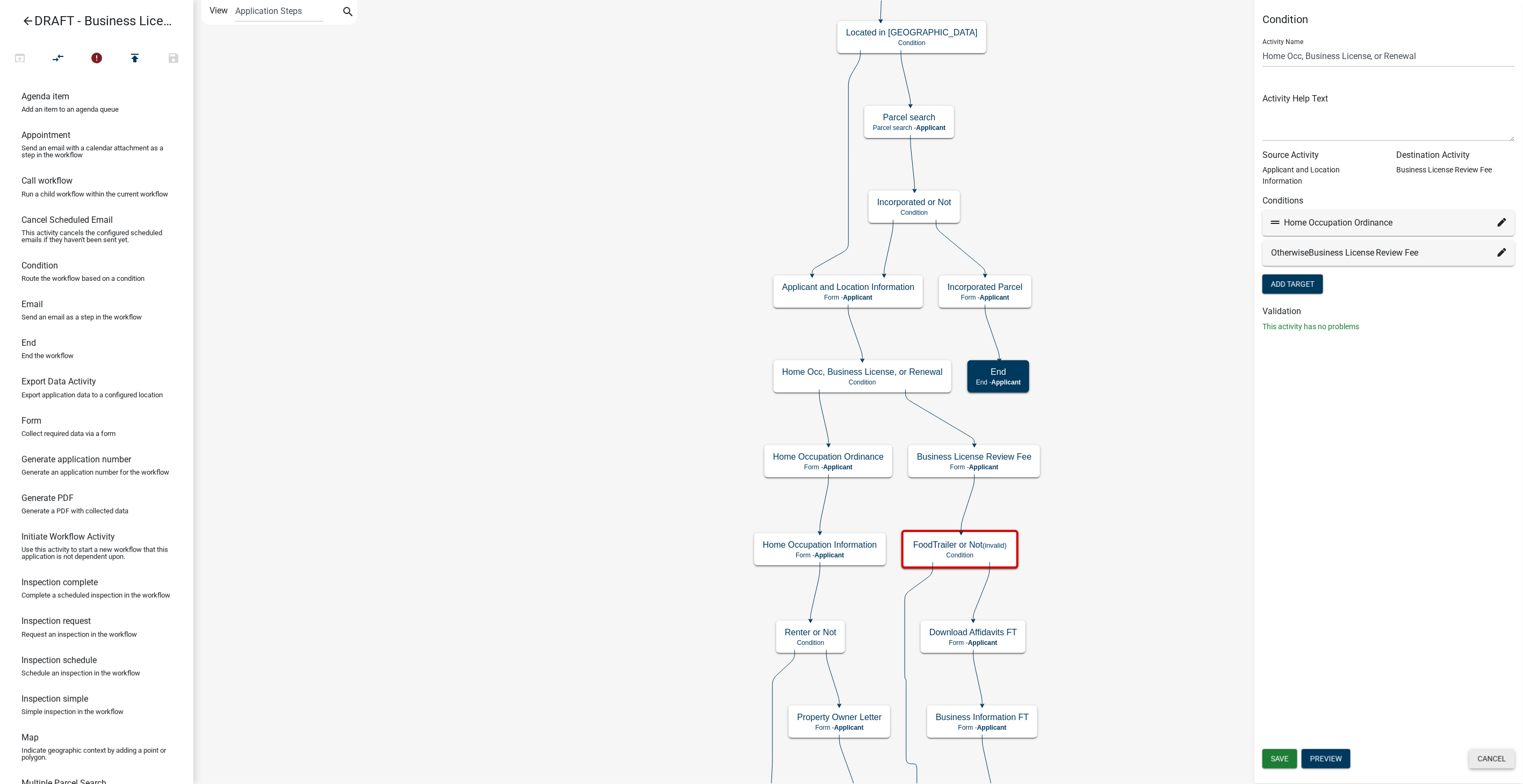
click at [1473, 758] on button "Cancel" at bounding box center [1492, 759] width 45 height 19
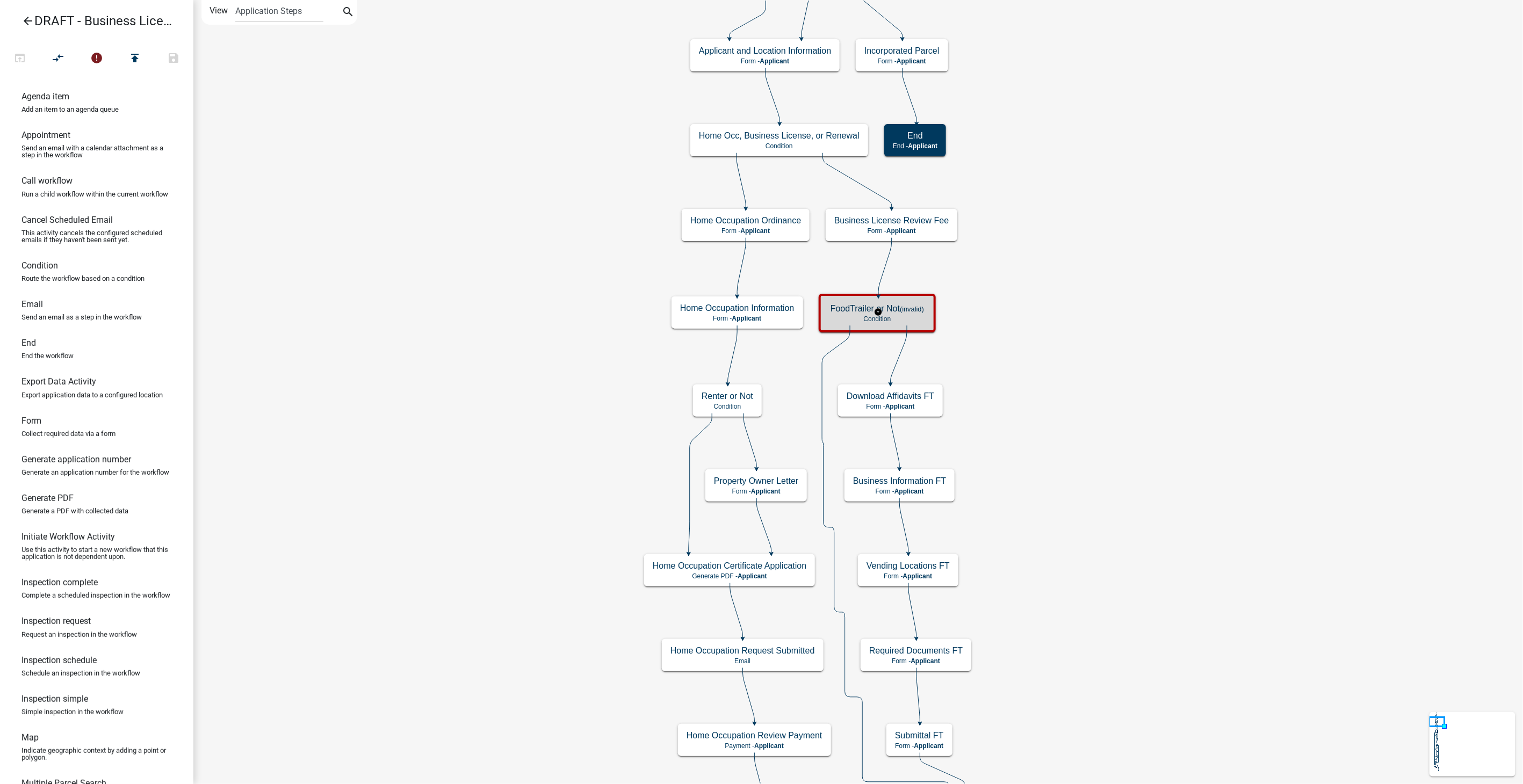
click at [932, 312] on div "FoodTrailer or Not (invalid) Condition" at bounding box center [877, 313] width 111 height 32
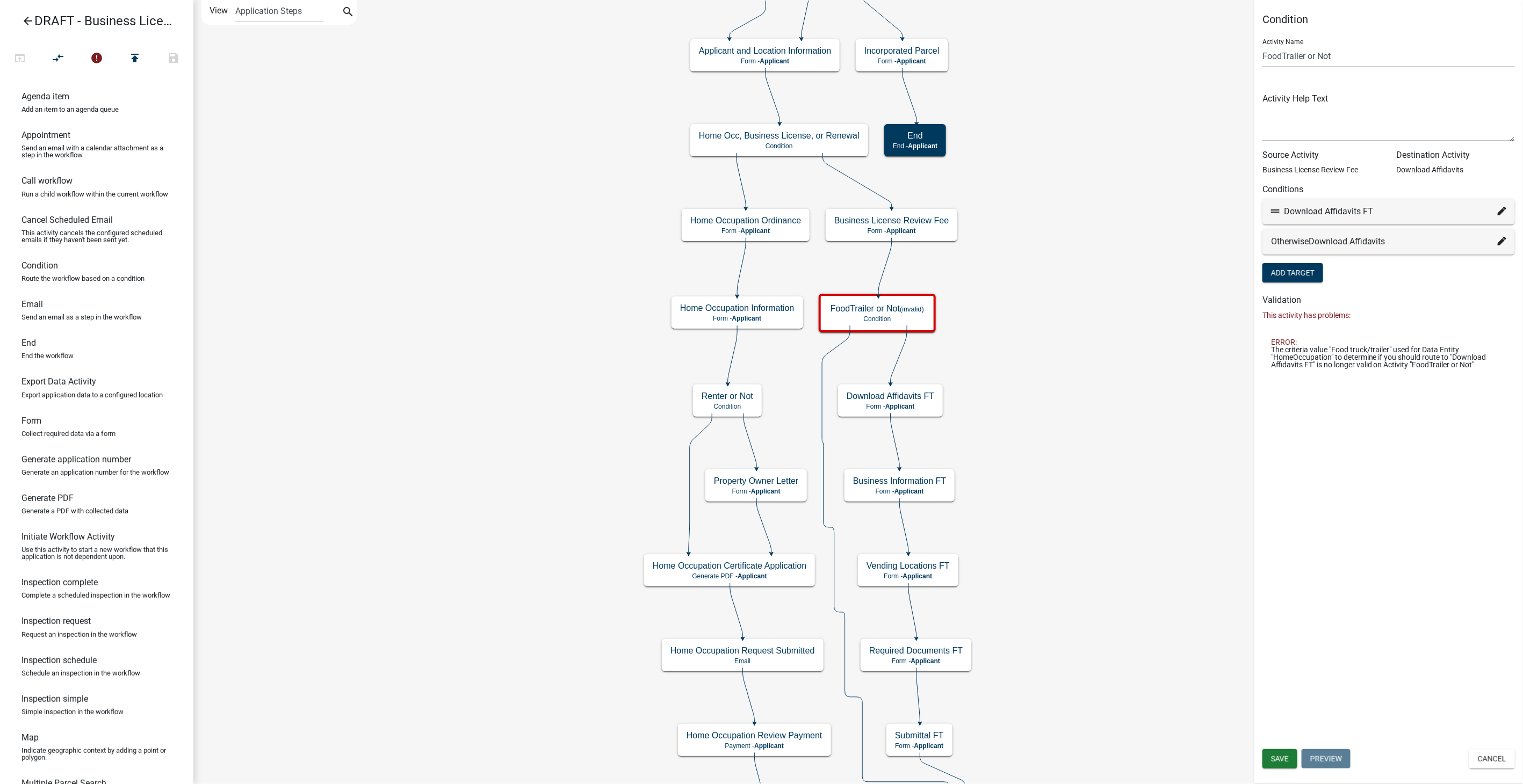
click at [1497, 209] on div "Download Affidavits FT" at bounding box center [1389, 212] width 236 height 13
click at [1503, 209] on icon at bounding box center [1502, 211] width 8 height 8
select select "72: 289cc7d5-2c54-430f-a031-c1589a6e9637"
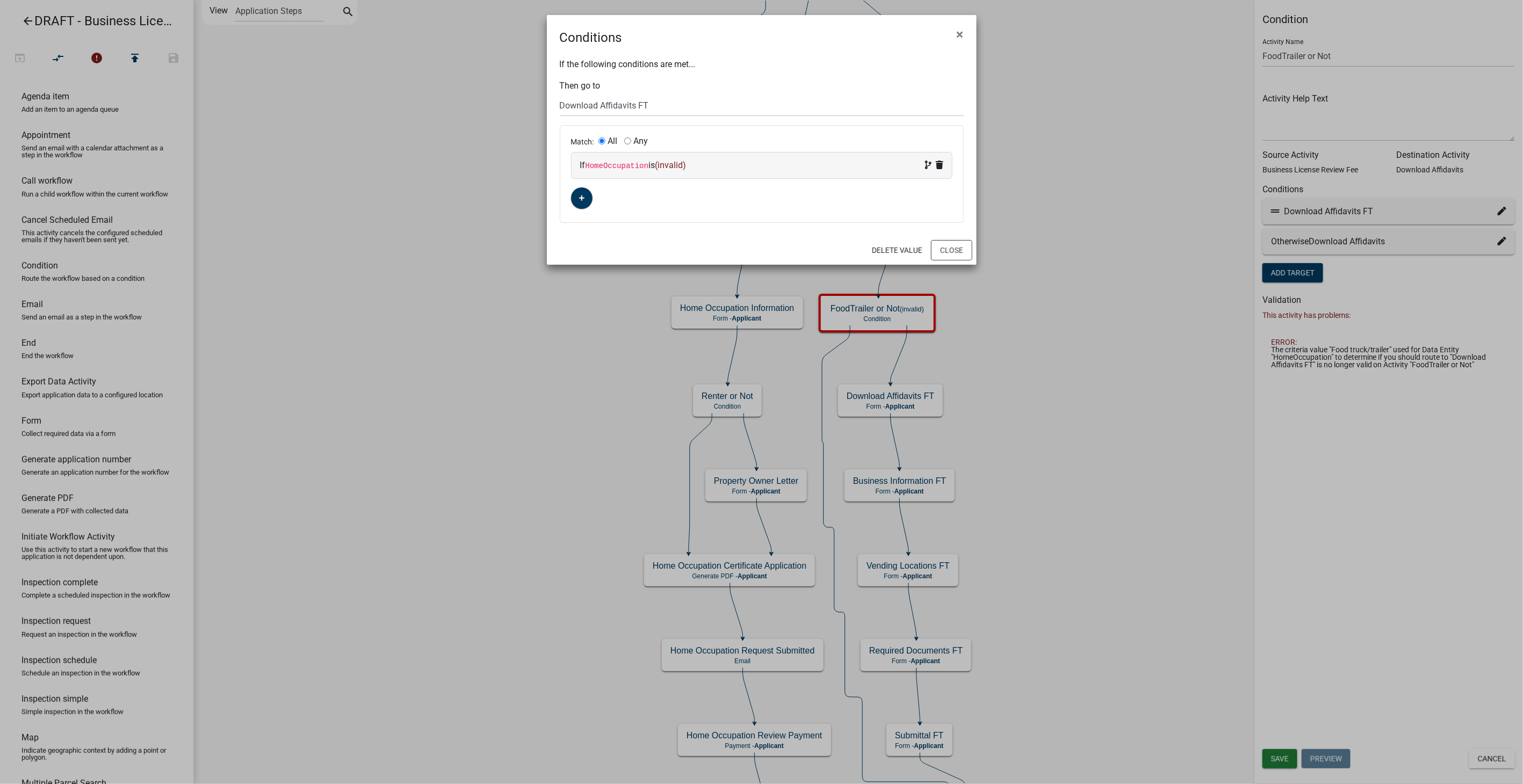
click at [744, 170] on div "If HomeOccupation is (invalid)" at bounding box center [762, 166] width 363 height 13
select select "34: HomeOccupation"
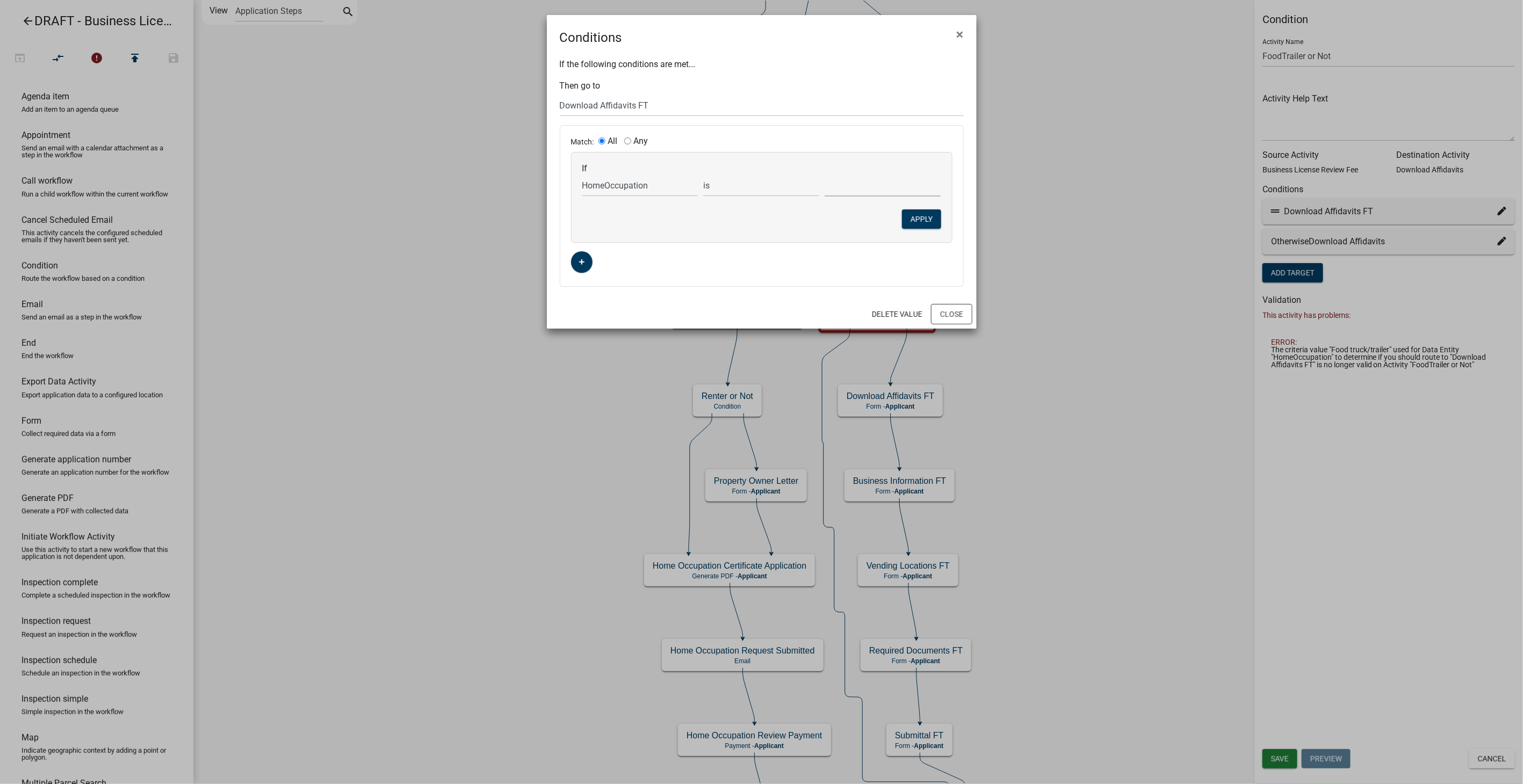
click at [867, 190] on select "No - Other Yes - From a Home Occupation" at bounding box center [883, 185] width 116 height 22
select select "1: Home Occupation"
click at [825, 174] on select "No - Other Yes - From a Home Occupation" at bounding box center [883, 185] width 116 height 22
click at [935, 215] on button "Apply" at bounding box center [922, 219] width 39 height 19
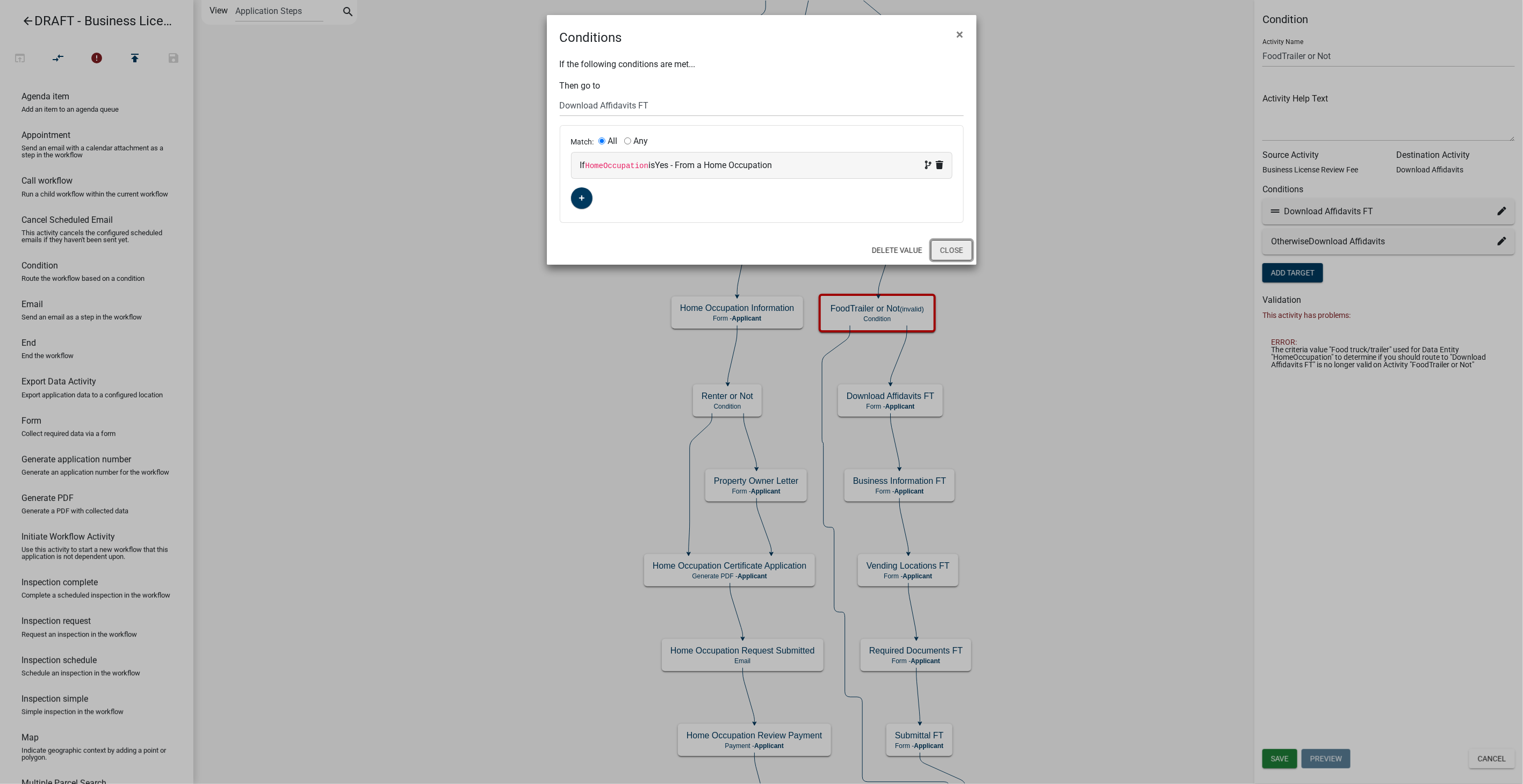
click at [934, 251] on button "Close" at bounding box center [952, 250] width 41 height 20
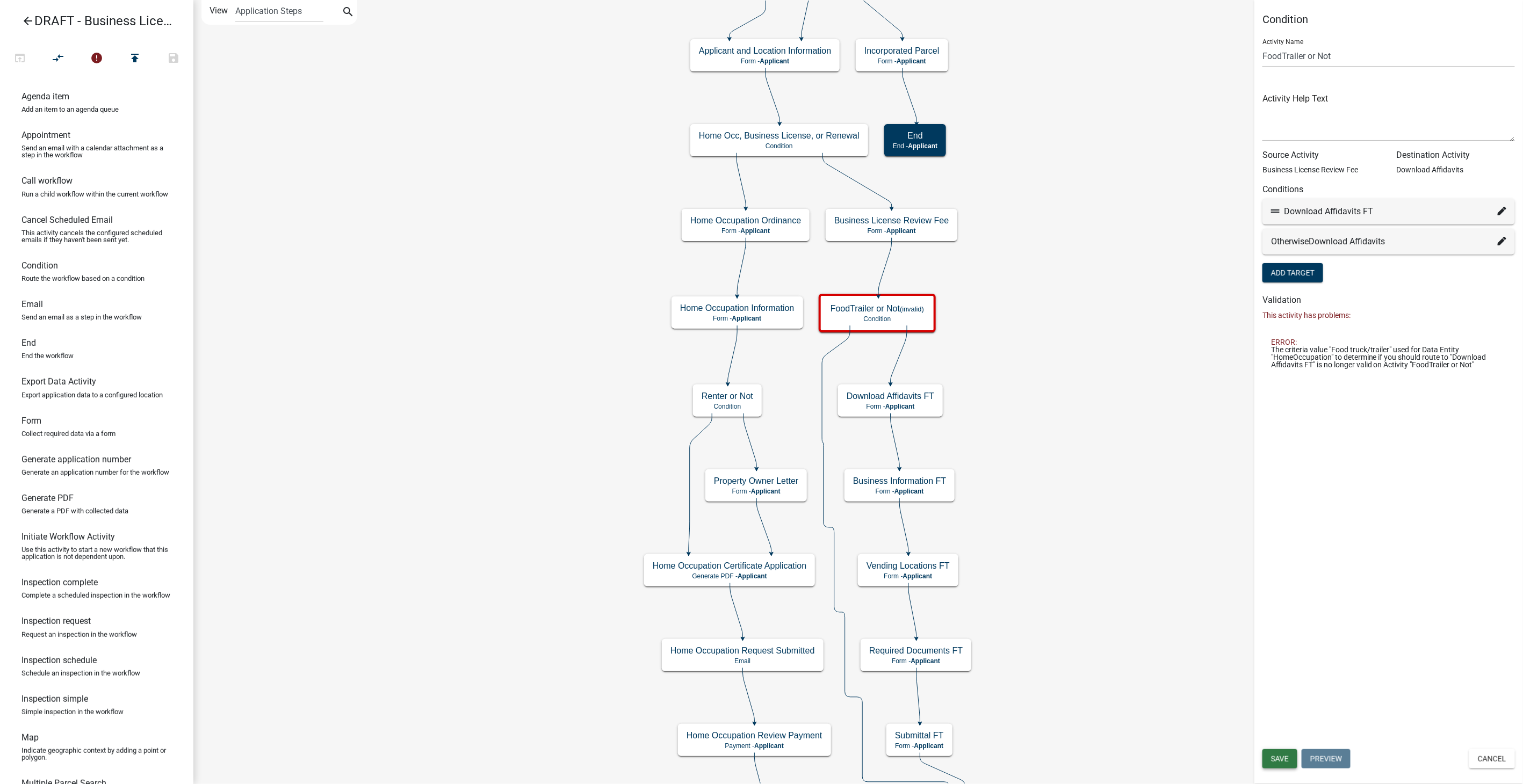
click at [1279, 758] on span "Save" at bounding box center [1280, 759] width 18 height 8
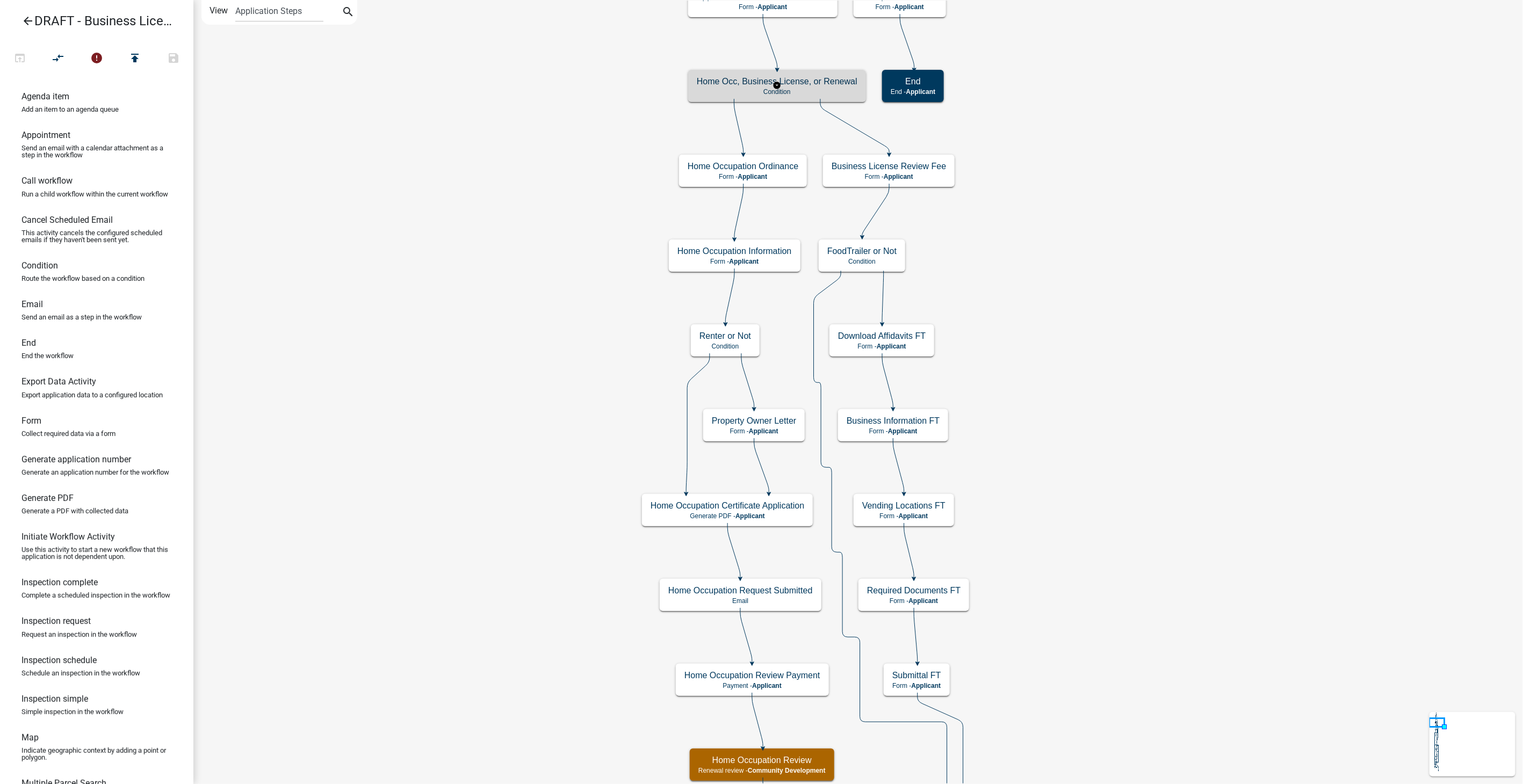
click at [844, 81] on h5 "Home Occ, Business License, or Renewal" at bounding box center [777, 81] width 161 height 10
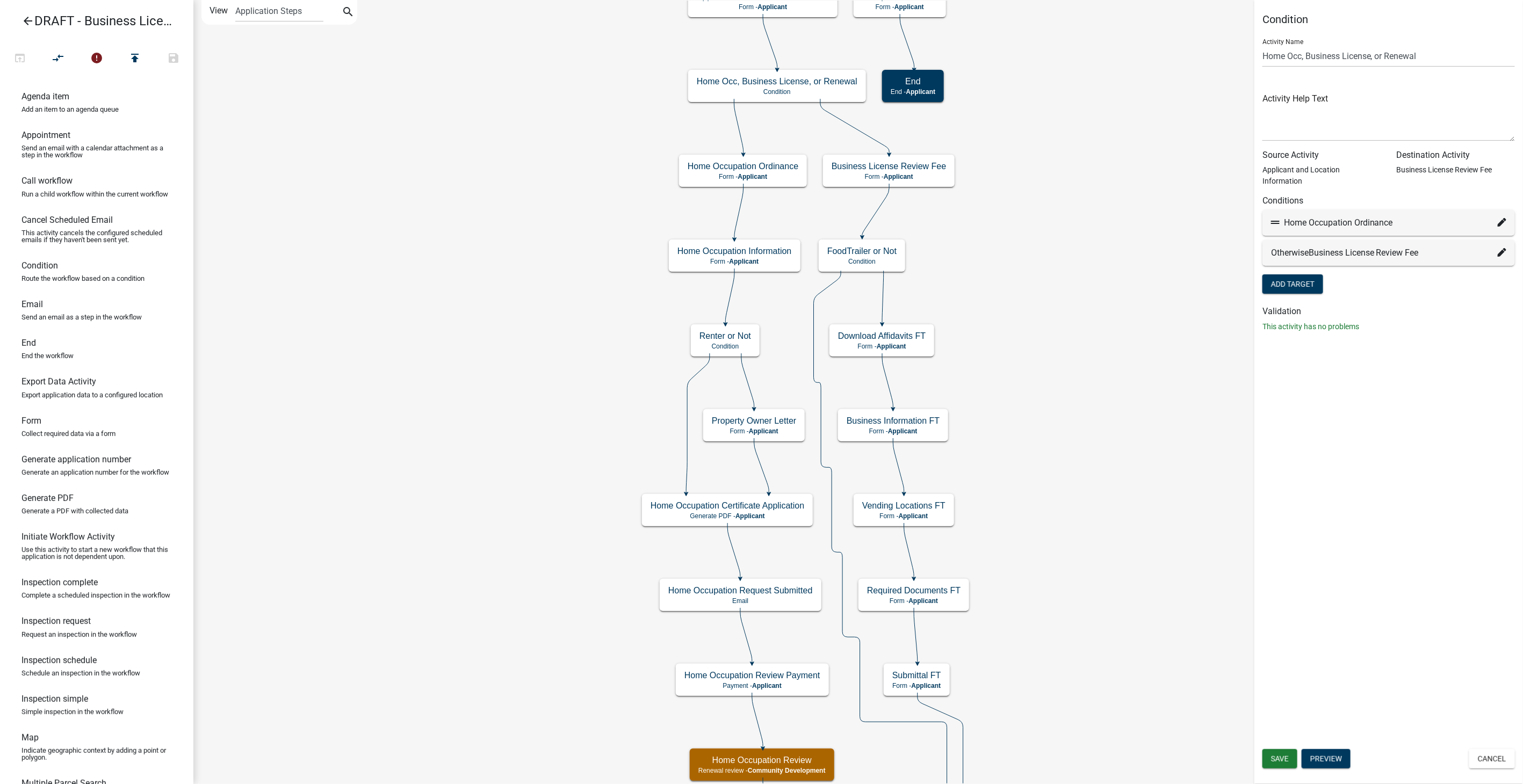
click at [1498, 218] on icon at bounding box center [1502, 222] width 8 height 8
select select "55: a431b6fa-6131-4281-b3f7-2d84231773d6"
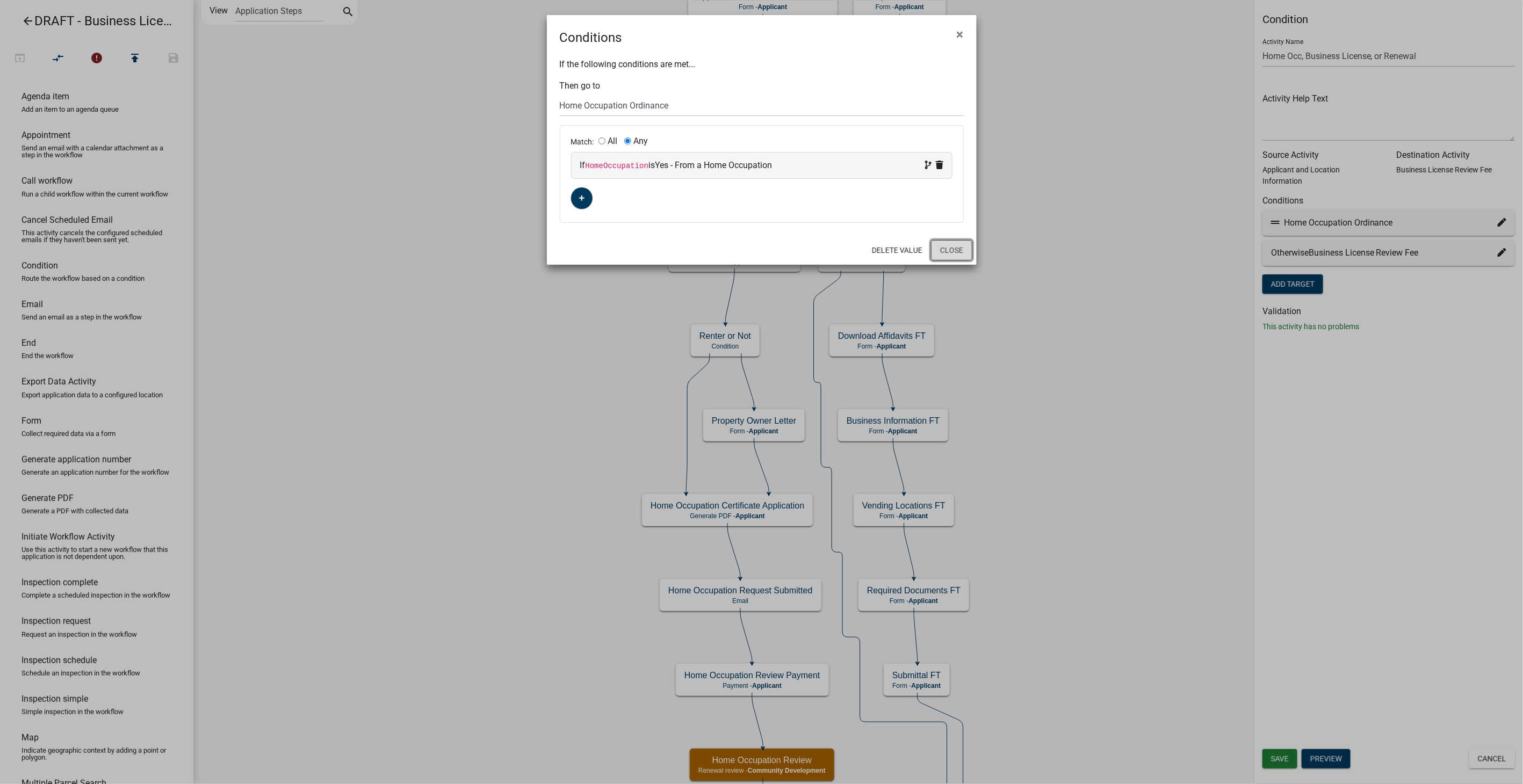
click at [962, 244] on button "Close" at bounding box center [952, 250] width 41 height 20
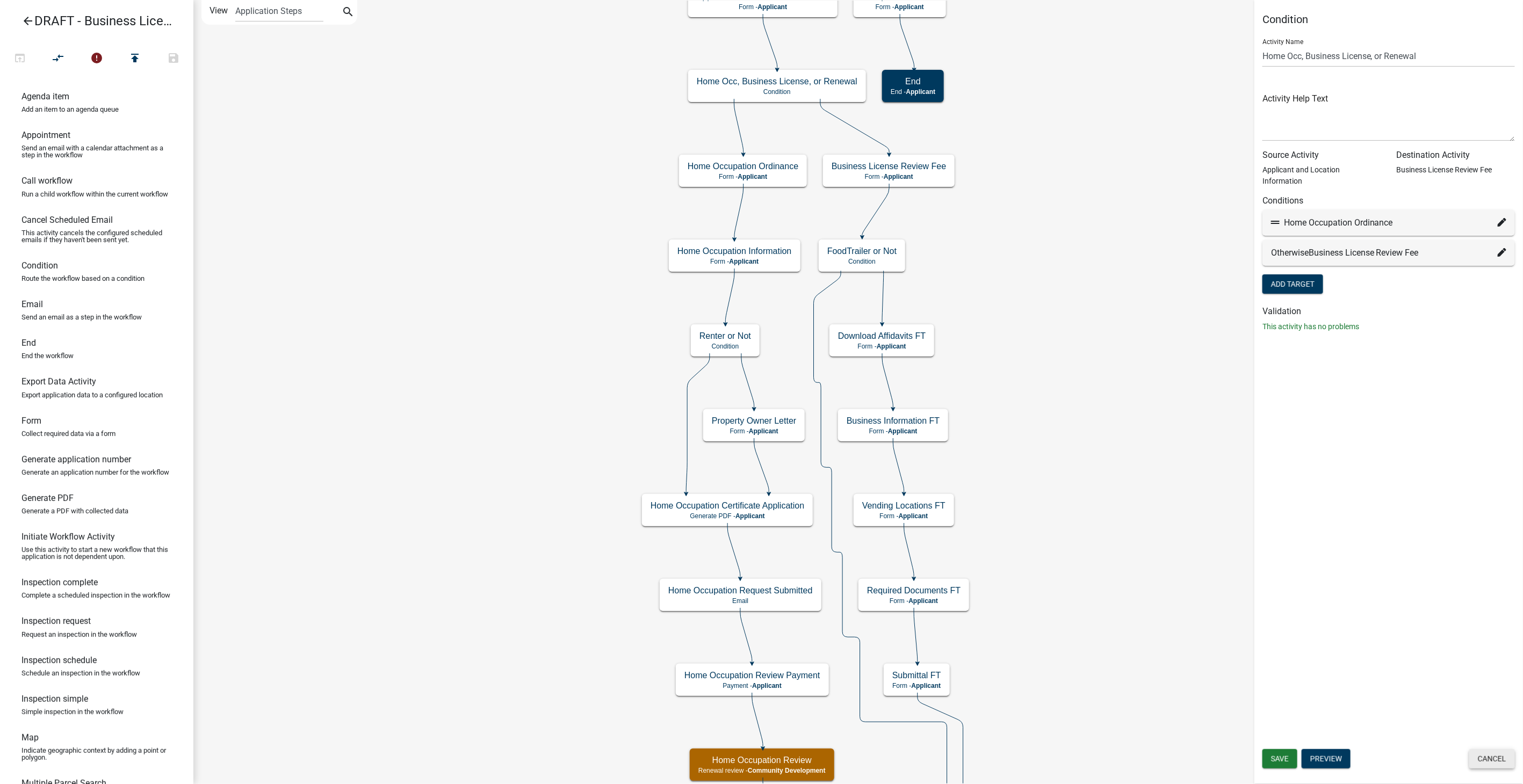
click at [1491, 756] on button "Cancel" at bounding box center [1492, 759] width 45 height 19
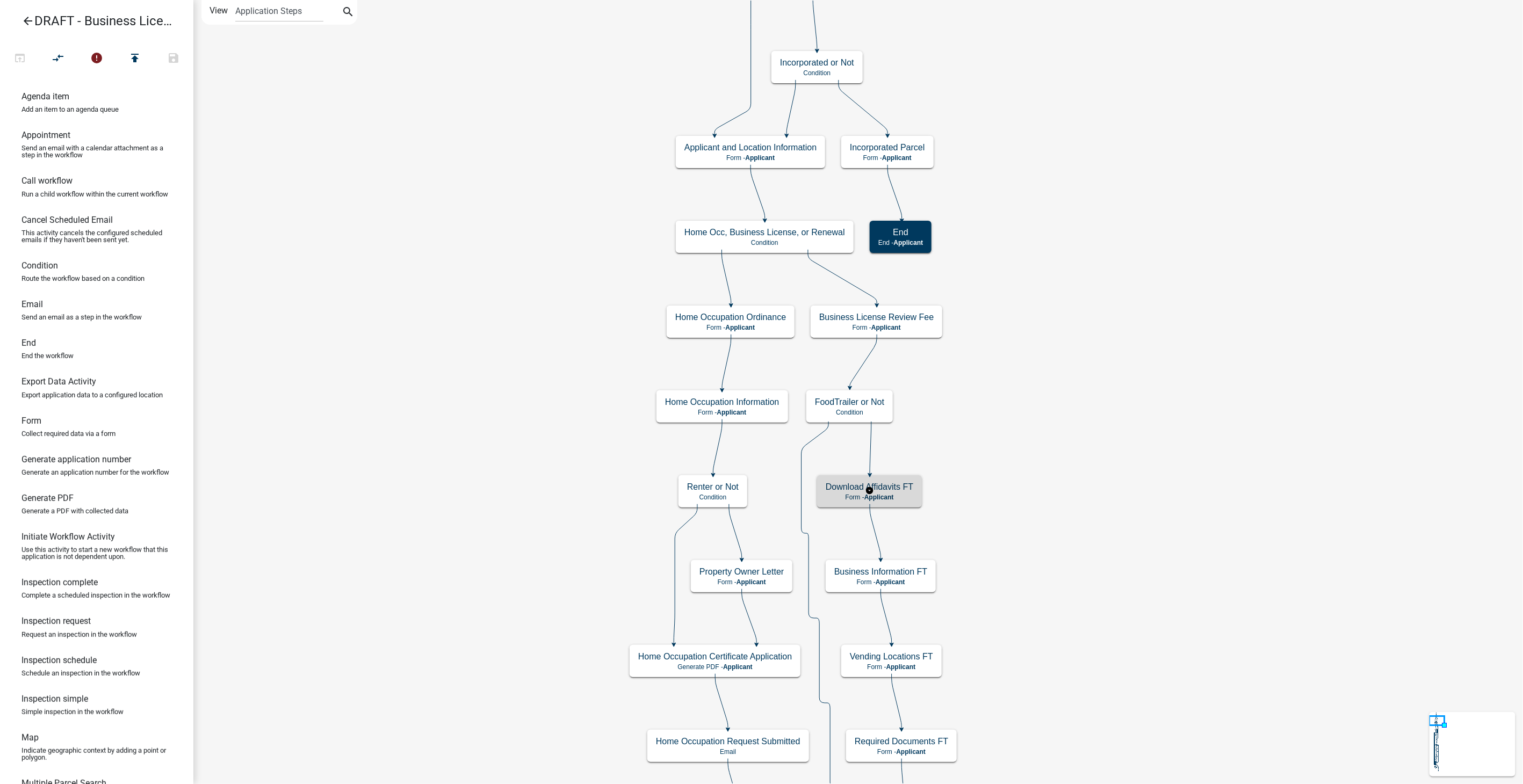
click at [903, 497] on p "Form - Applicant" at bounding box center [870, 497] width 88 height 8
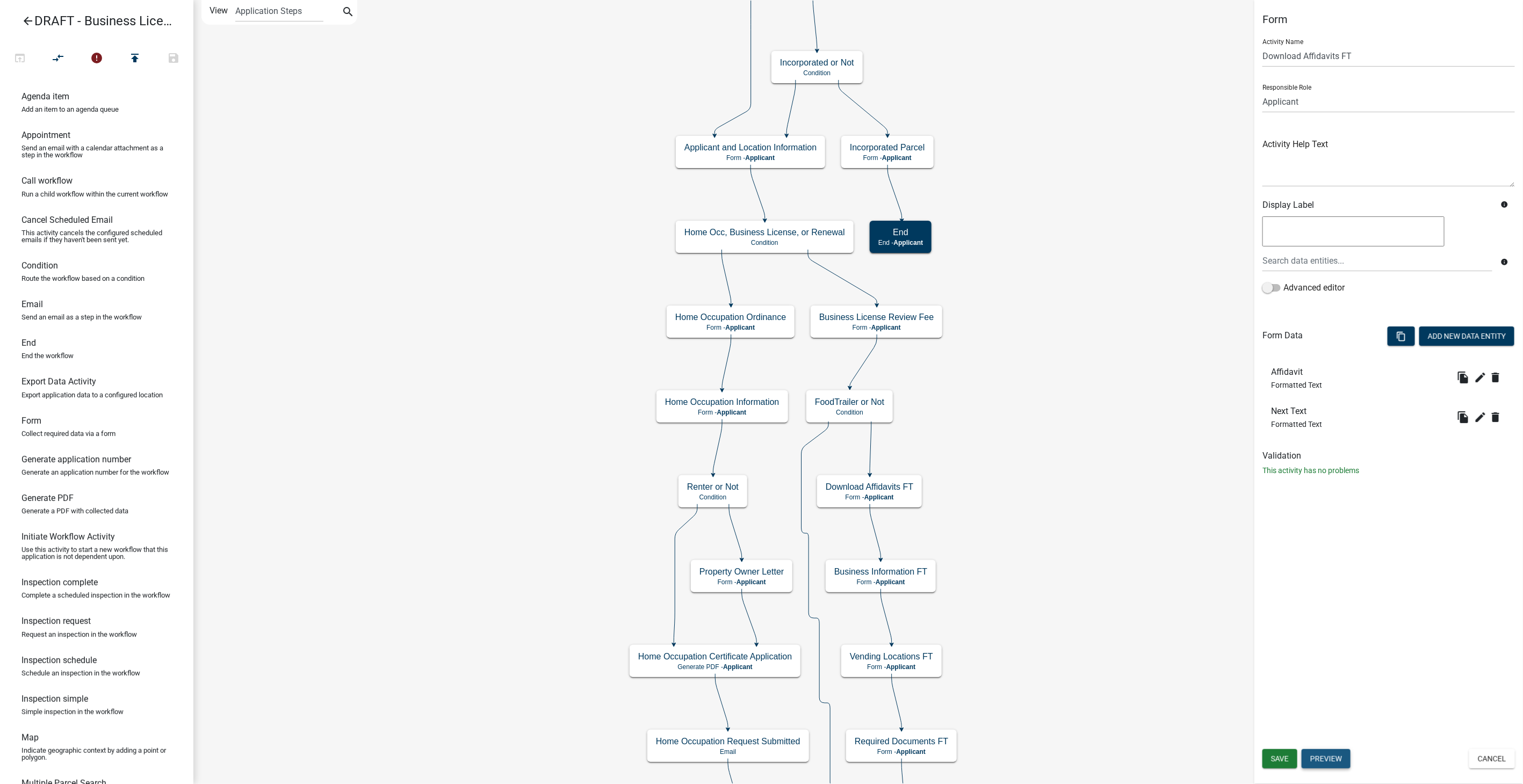
click at [1317, 761] on button "Preview" at bounding box center [1326, 759] width 49 height 19
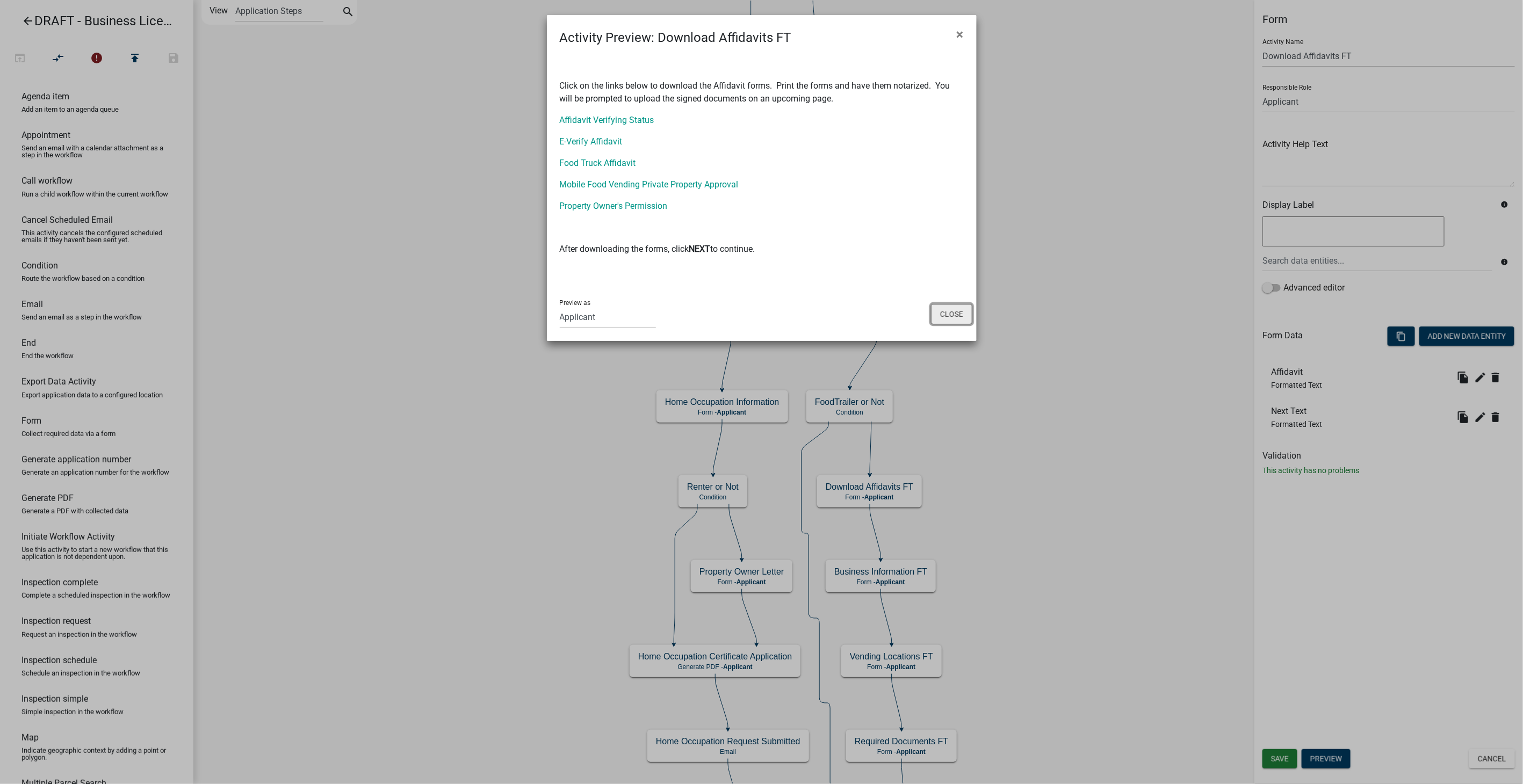
click at [964, 323] on button "Close" at bounding box center [952, 314] width 41 height 20
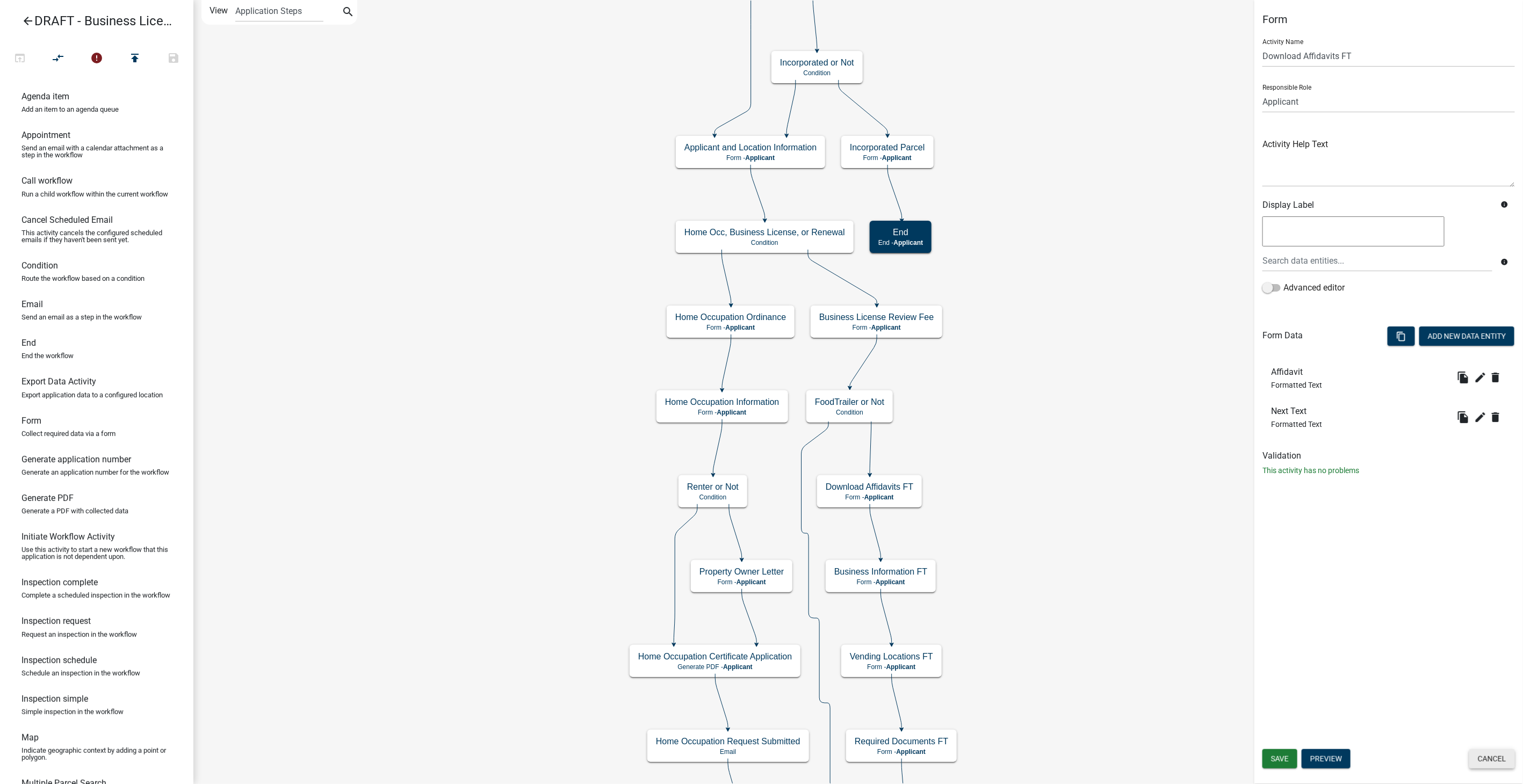
click at [1499, 755] on button "Cancel" at bounding box center [1492, 759] width 45 height 19
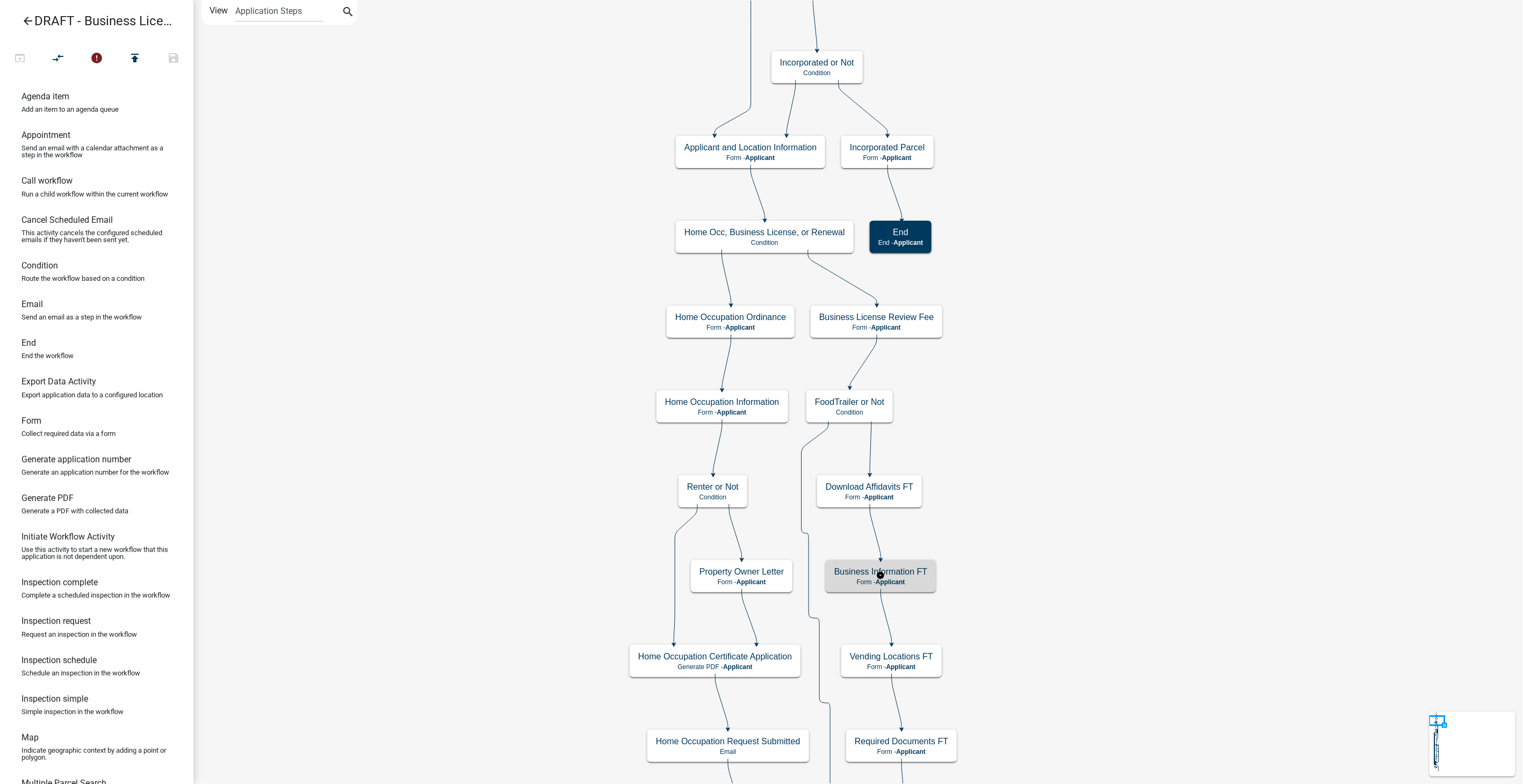
click at [921, 577] on h5 "Business Information FT" at bounding box center [881, 571] width 93 height 10
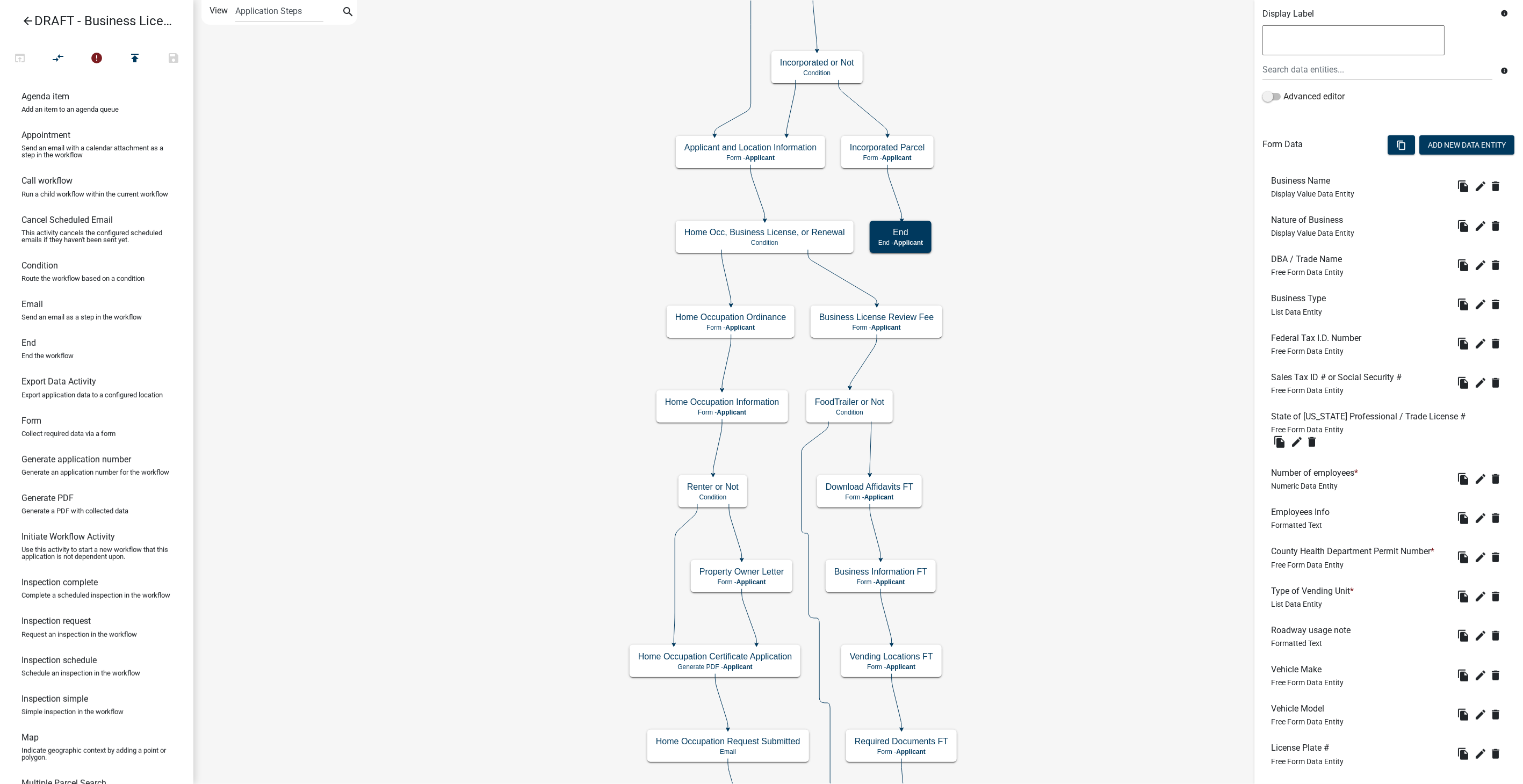
scroll to position [251, 0]
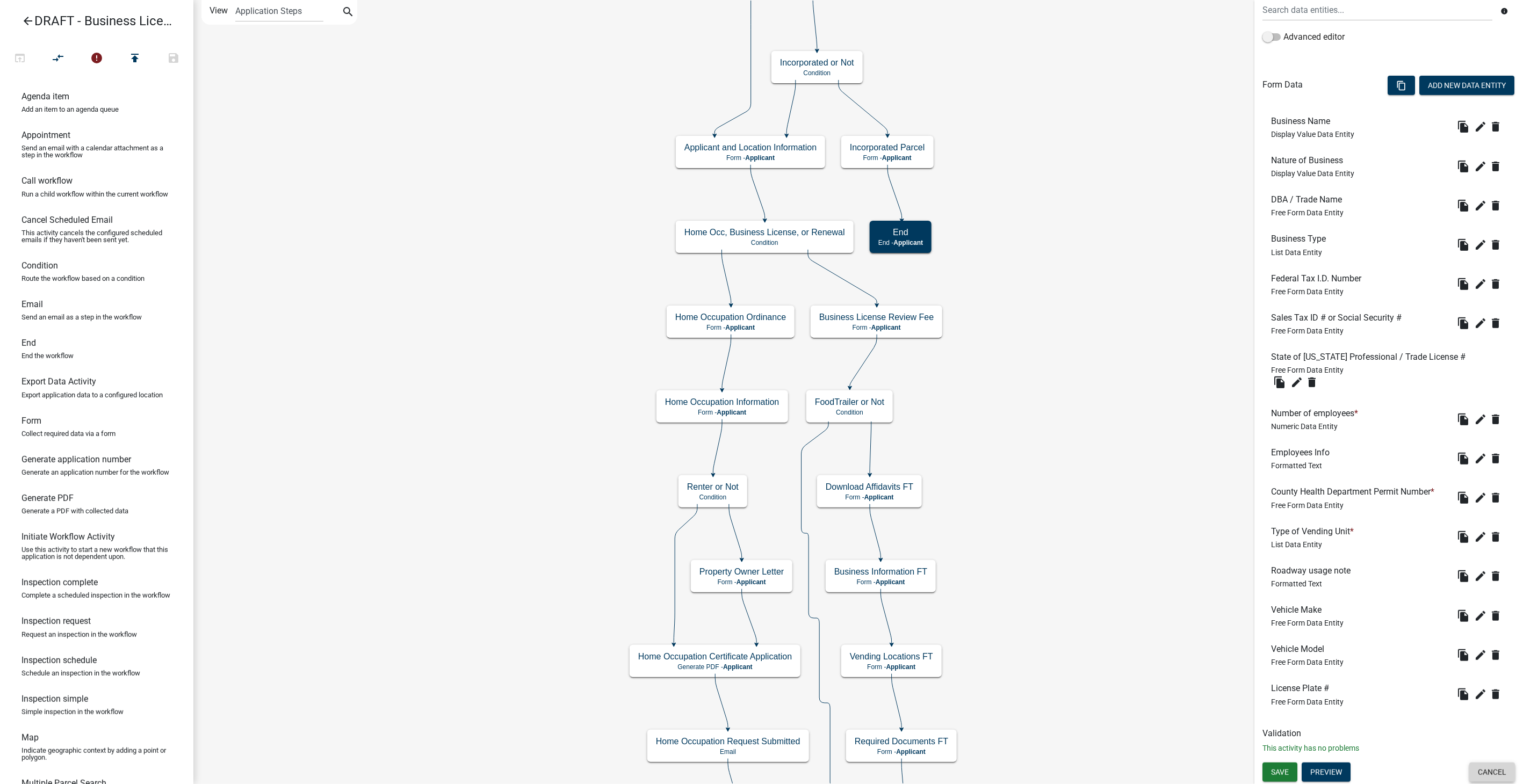
click at [1488, 774] on button "Cancel" at bounding box center [1492, 772] width 45 height 19
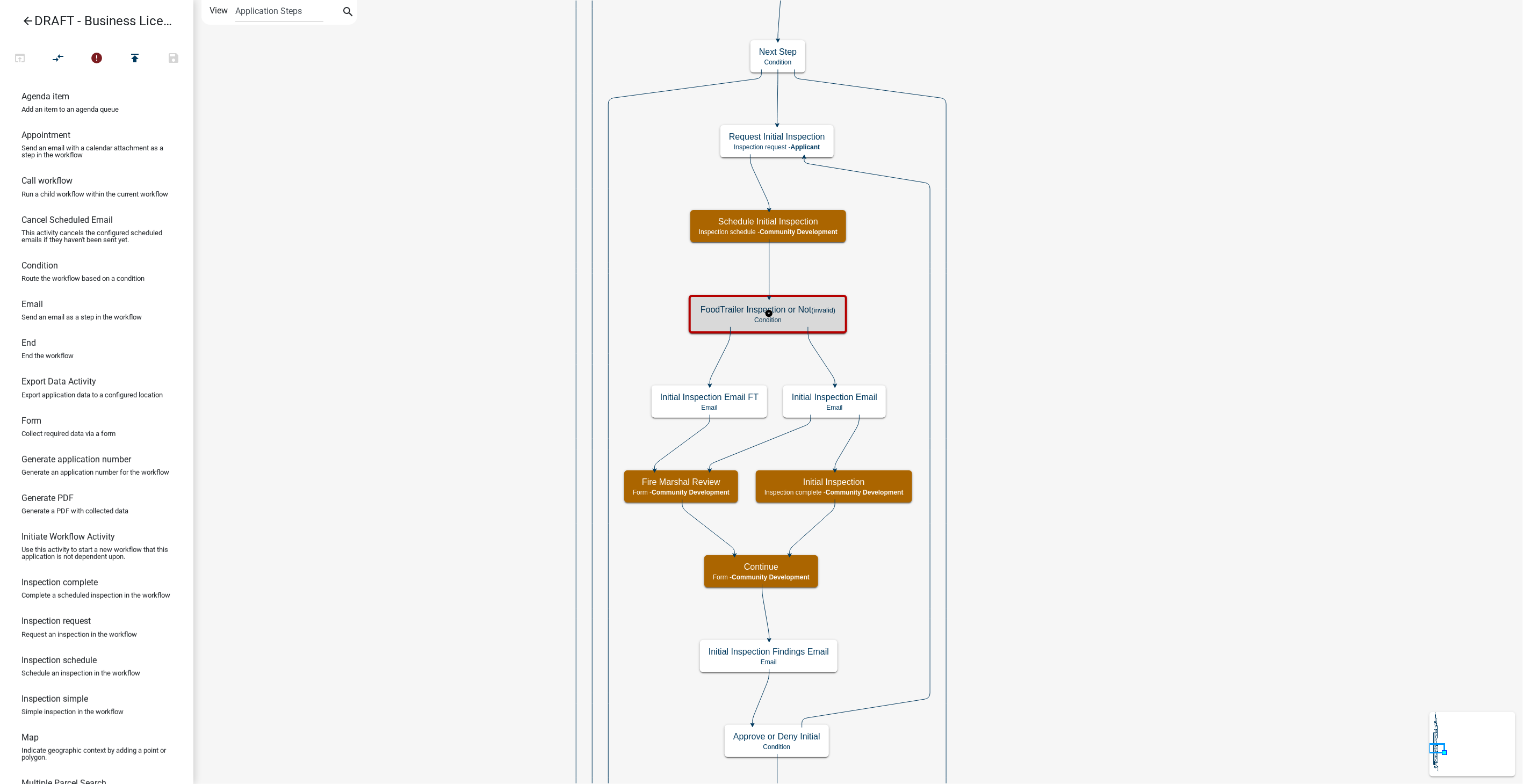
click at [811, 320] on p "Condition" at bounding box center [768, 320] width 135 height 8
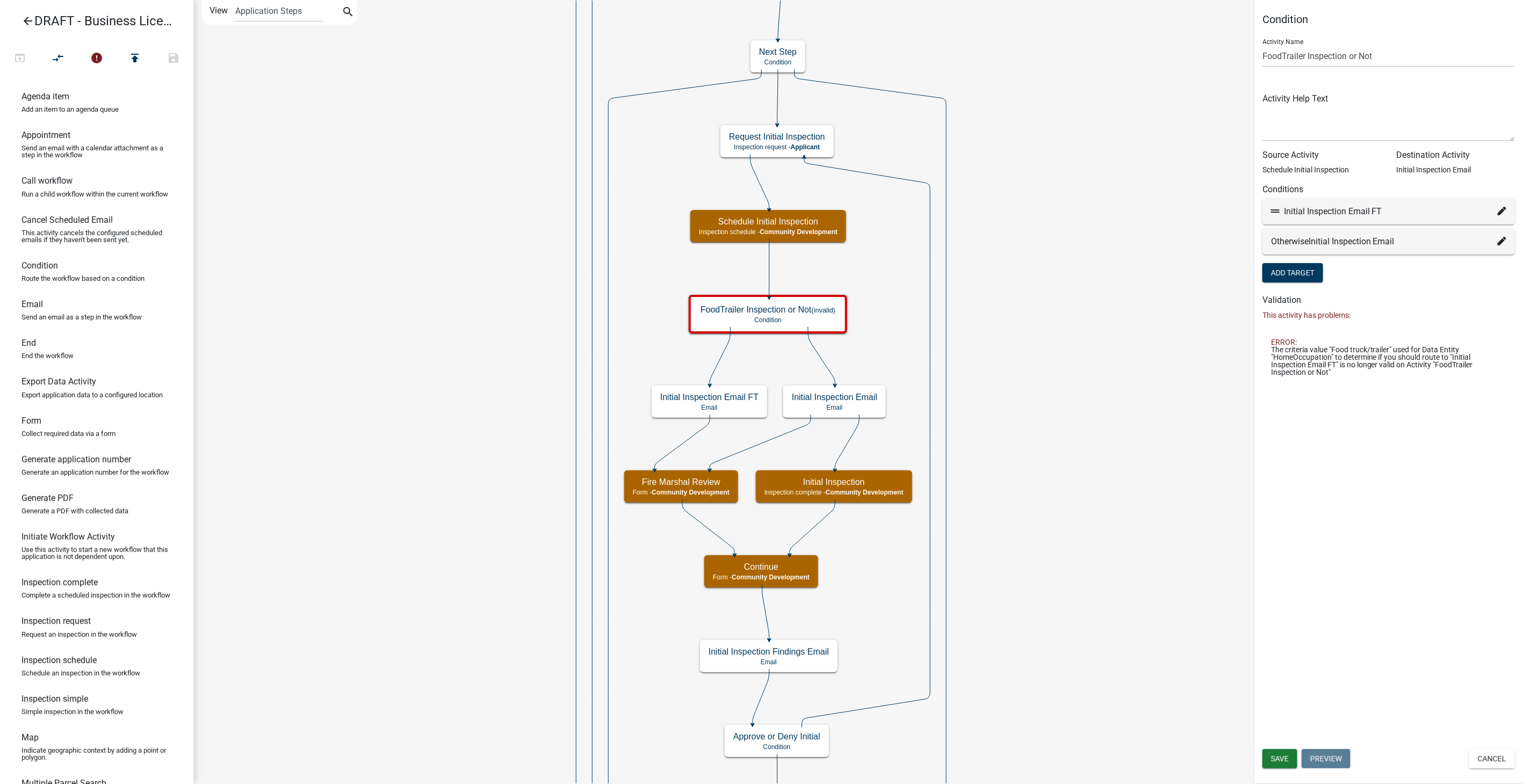
click at [1504, 212] on icon at bounding box center [1502, 211] width 8 height 8
select select "78: 15526256-ac6c-453e-8d5e-973bc9ac2450"
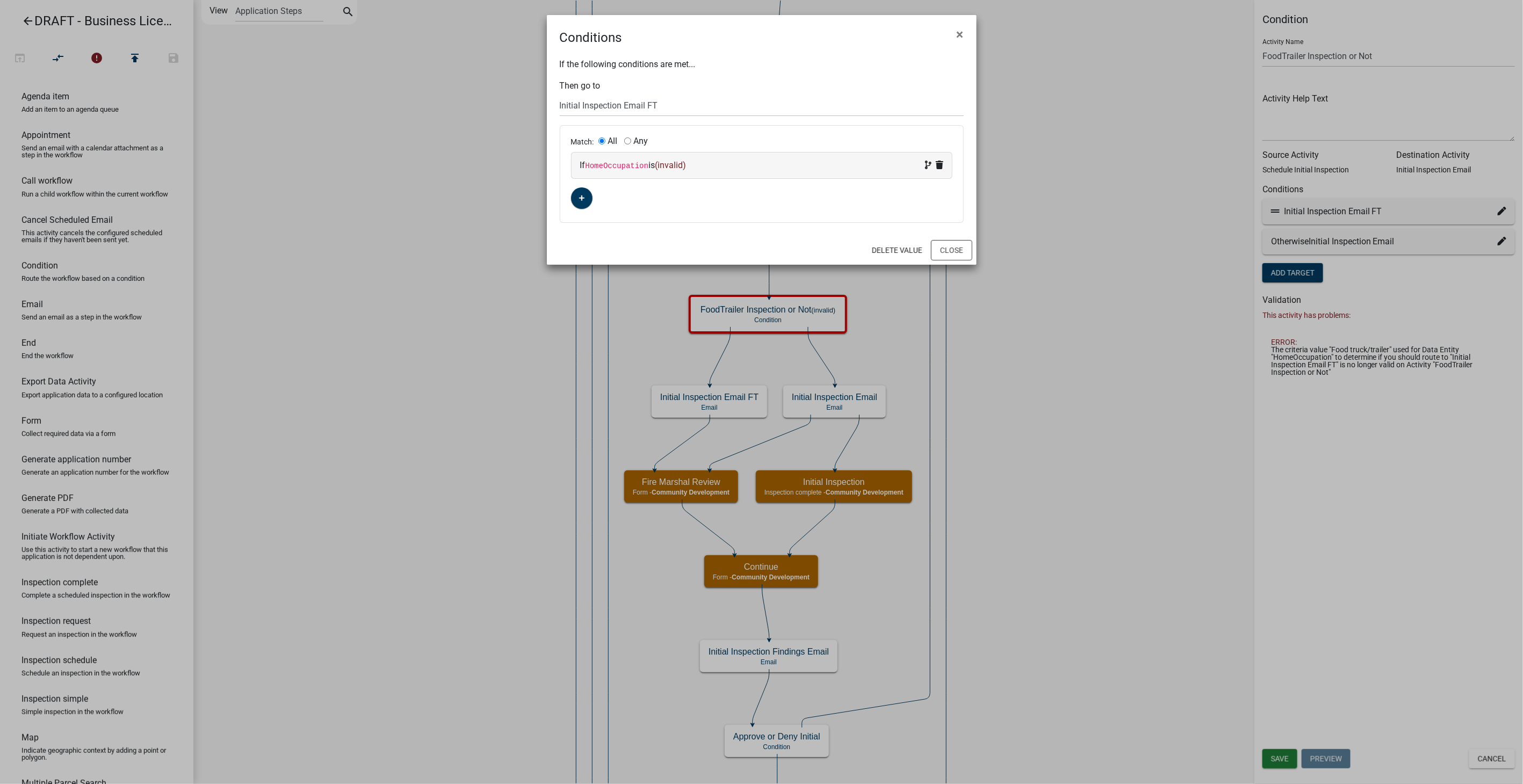
click at [854, 169] on div "If HomeOccupation is (invalid)" at bounding box center [762, 166] width 363 height 13
select select "114: HomeOccupation"
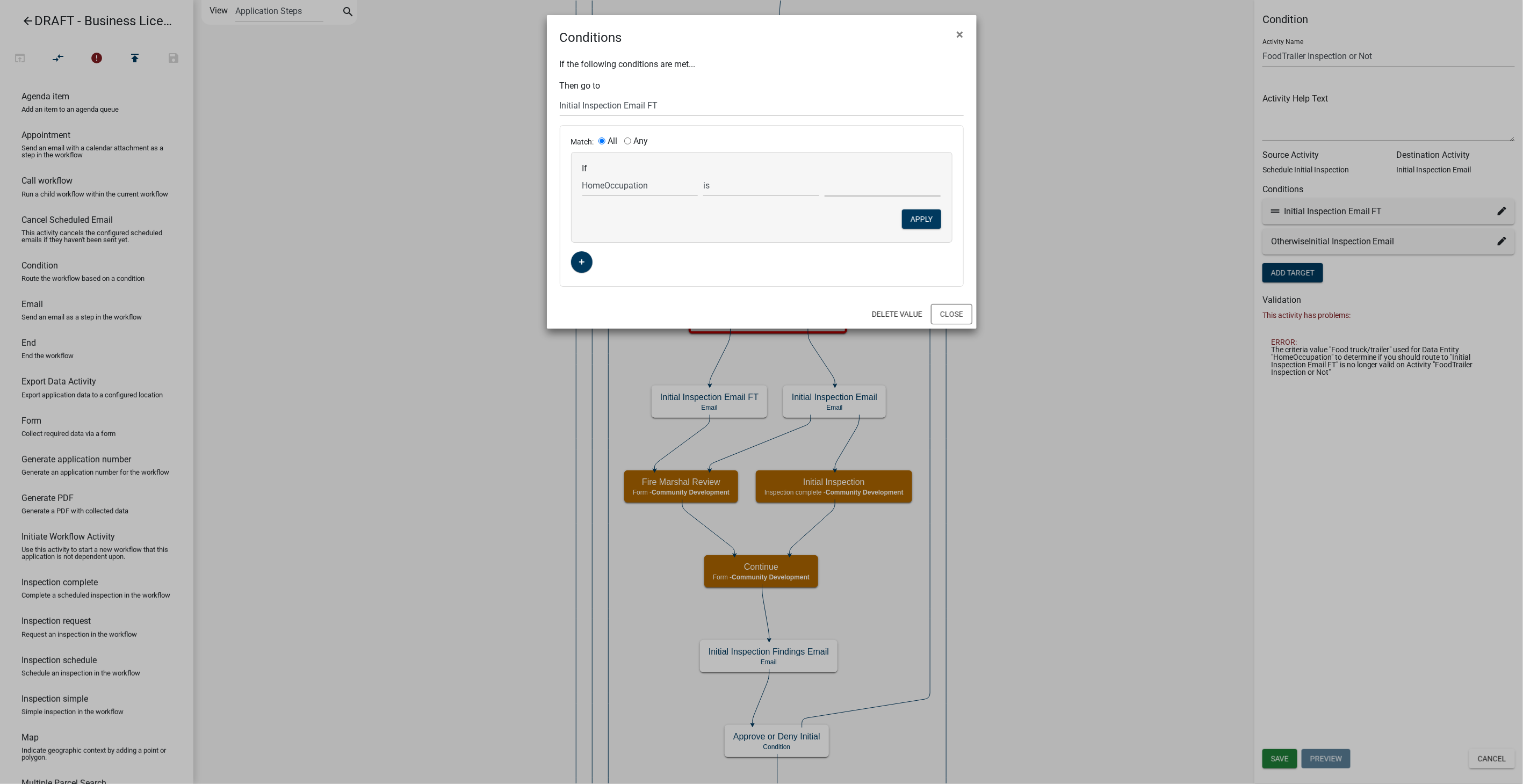
click at [848, 191] on select "No - Other Yes - From a Home Occupation" at bounding box center [883, 185] width 116 height 22
select select "0: No - Other"
click at [825, 174] on select "No - Other Yes - From a Home Occupation" at bounding box center [883, 185] width 116 height 22
click at [916, 213] on button "Apply" at bounding box center [922, 219] width 39 height 19
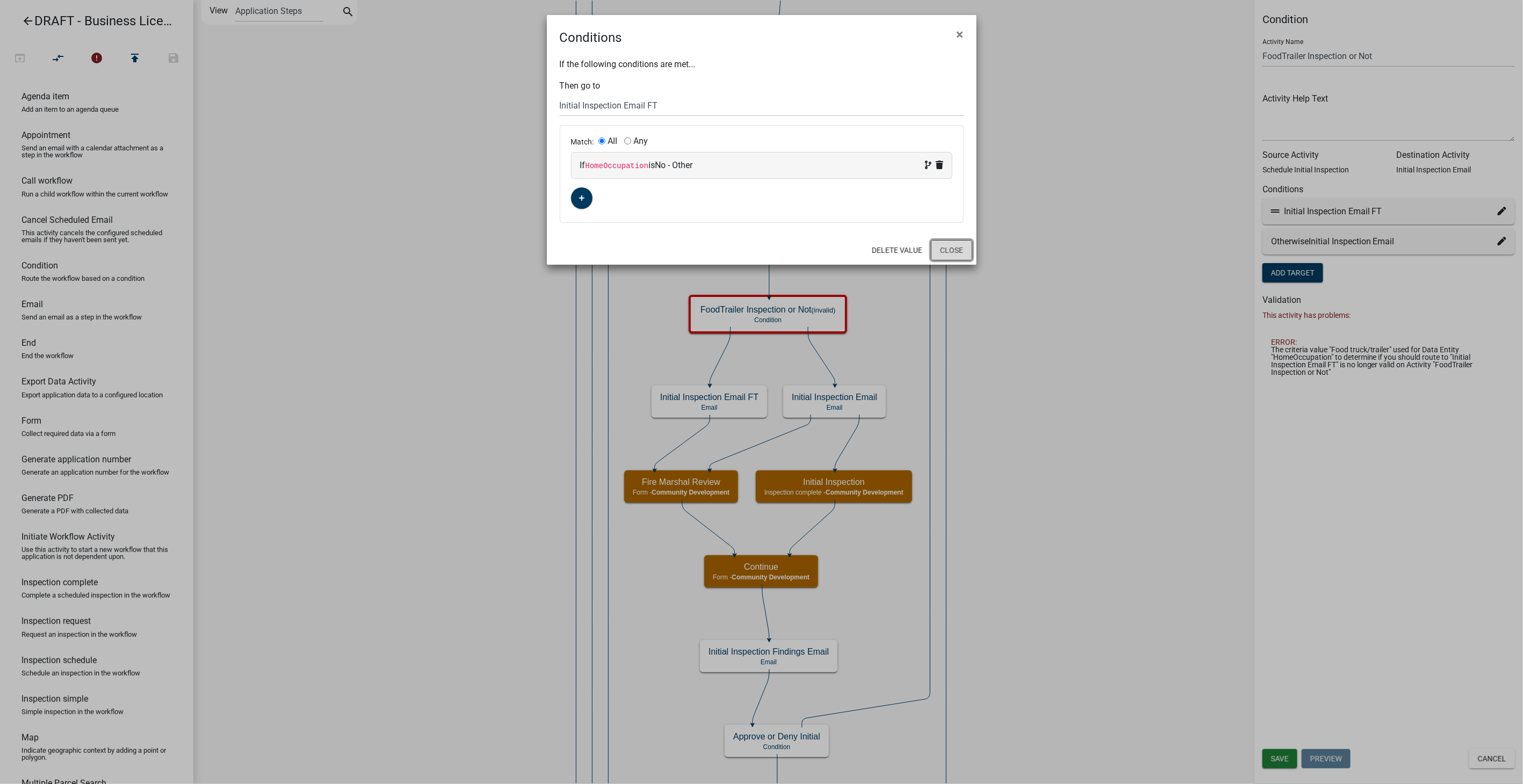
click at [954, 249] on button "Close" at bounding box center [952, 250] width 41 height 20
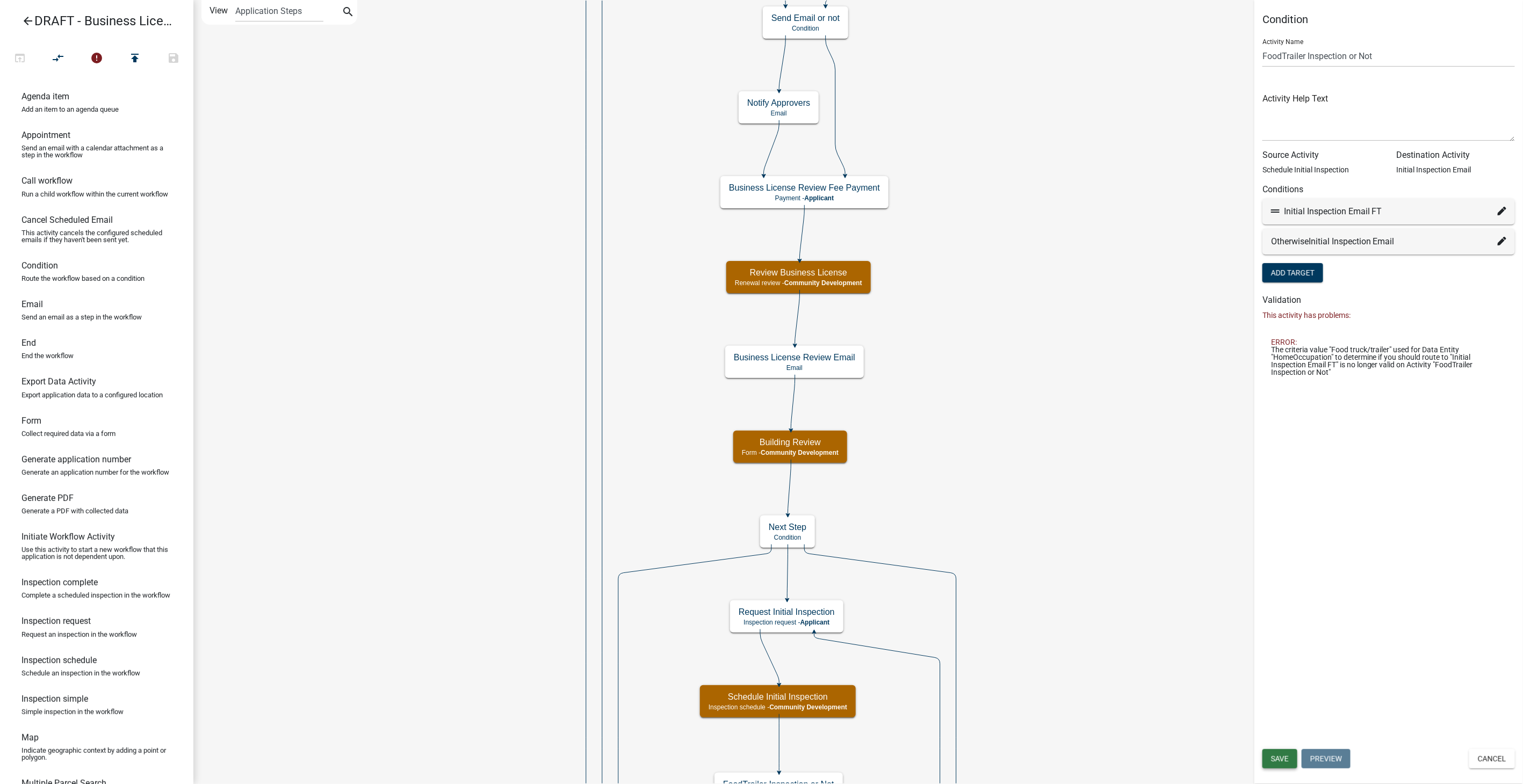
drag, startPoint x: 1277, startPoint y: 757, endPoint x: 1017, endPoint y: 259, distance: 561.8
click at [1274, 757] on span "Save" at bounding box center [1280, 759] width 18 height 8
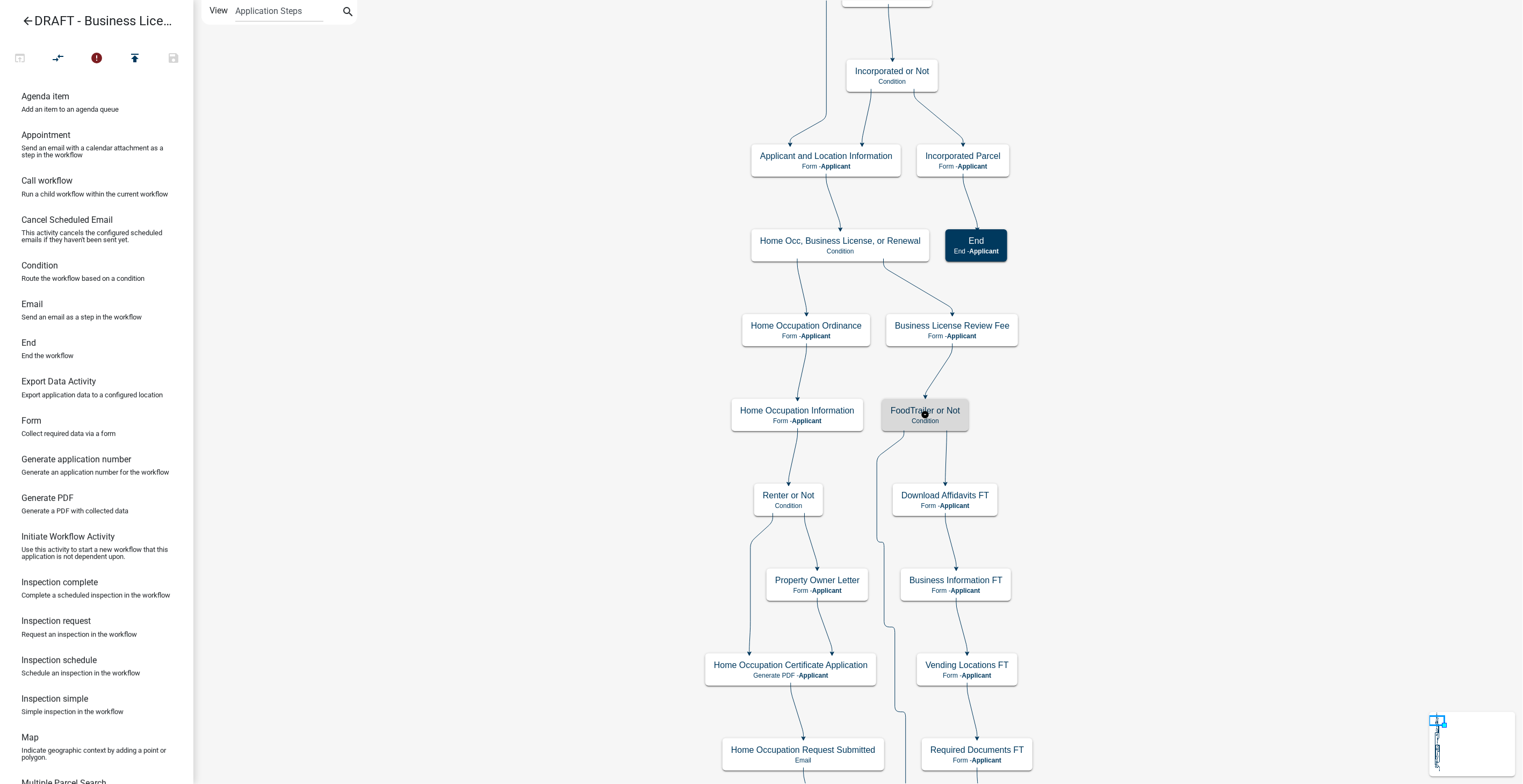
click at [952, 414] on h5 "FoodTrailer or Not" at bounding box center [925, 411] width 69 height 10
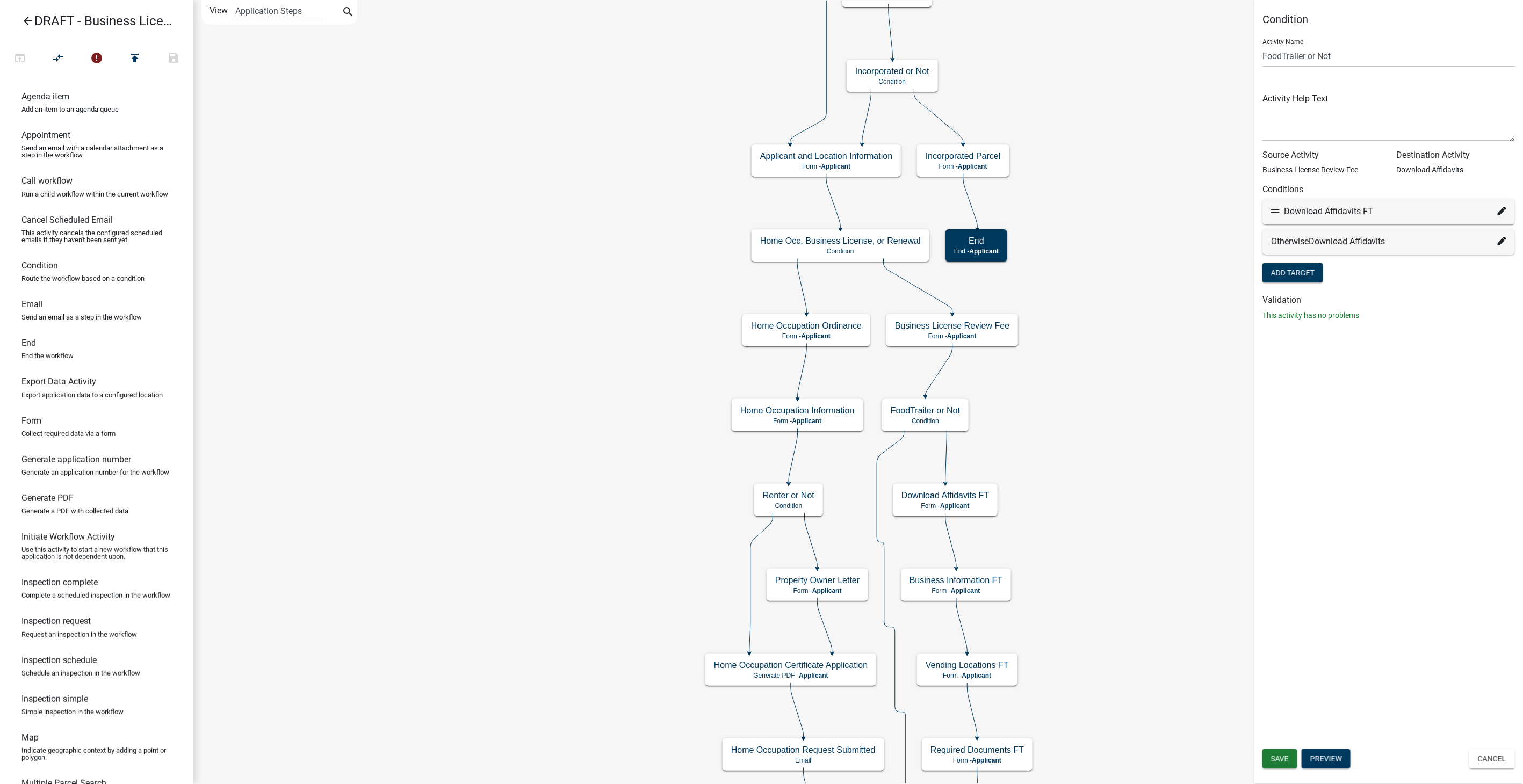
click at [1503, 207] on icon at bounding box center [1502, 211] width 8 height 8
select select "72: 289cc7d5-2c54-430f-a031-c1589a6e9637"
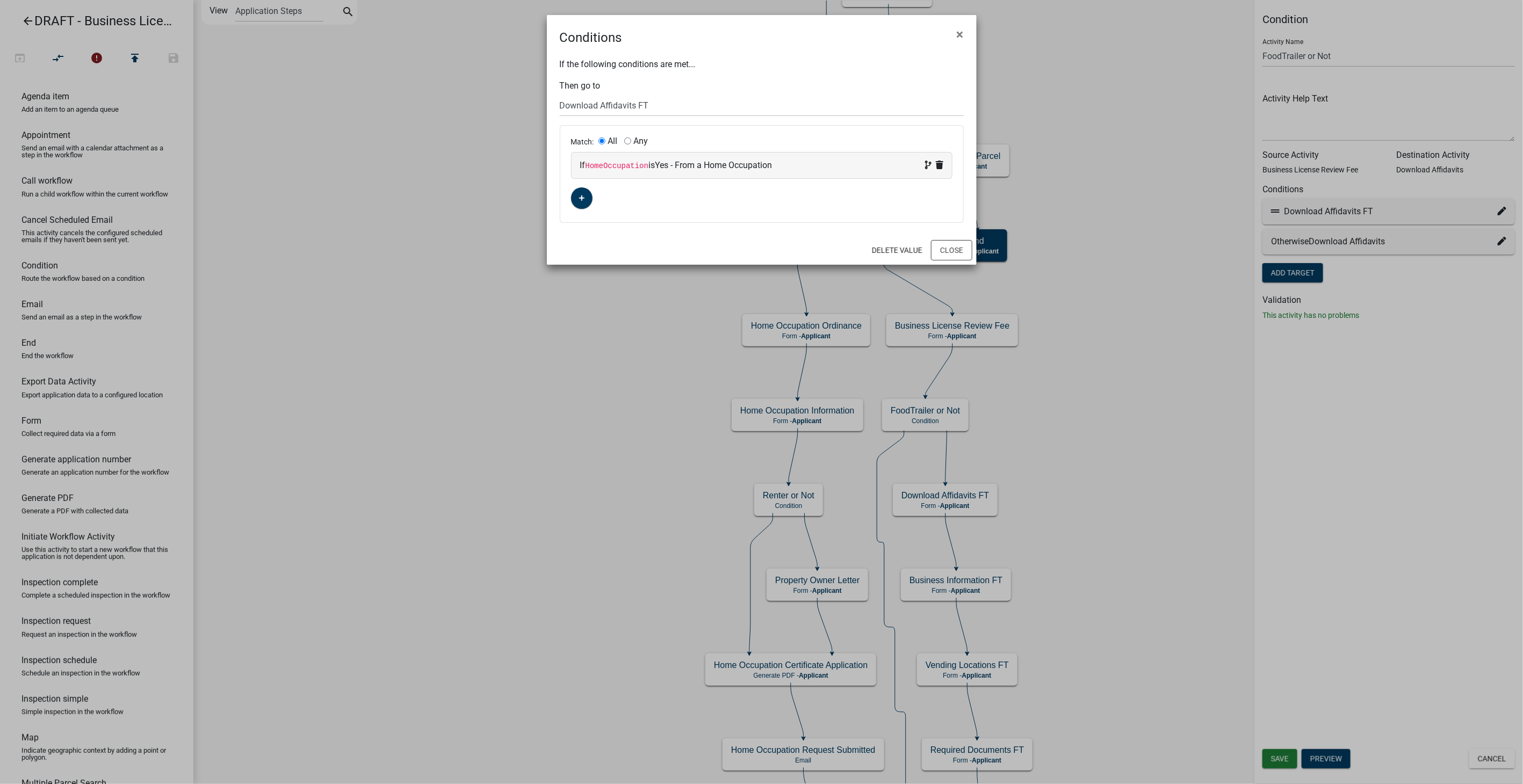
click at [799, 162] on div "If HomeOccupation is Yes - From a Home Occupation" at bounding box center [762, 166] width 363 height 13
select select "34: HomeOccupation"
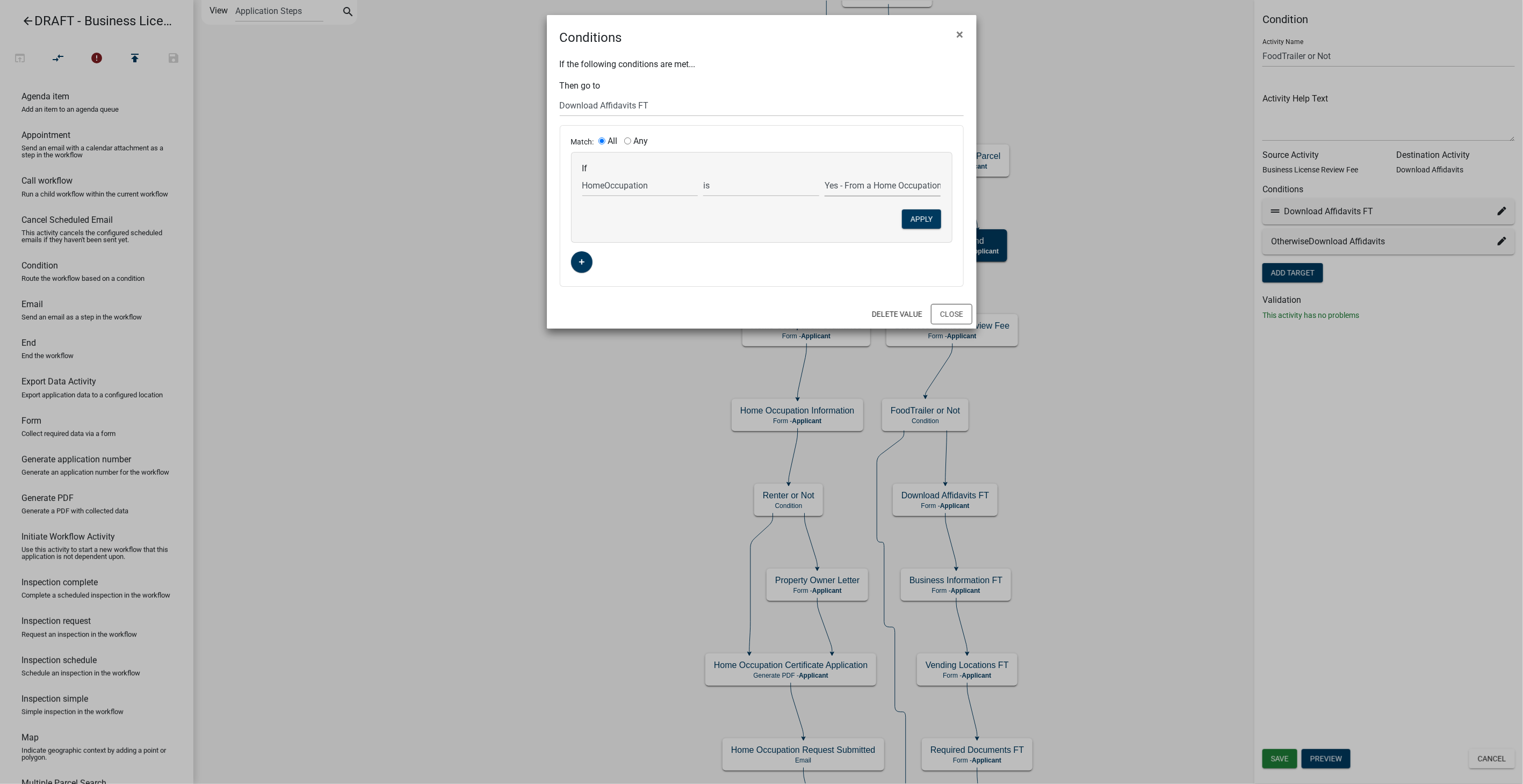
click at [901, 183] on select "No - Other Yes - From a Home Occupation" at bounding box center [883, 185] width 116 height 22
select select "0: No - Other"
click at [825, 174] on select "No - Other Yes - From a Home Occupation" at bounding box center [883, 185] width 116 height 22
click at [918, 219] on button "Apply" at bounding box center [922, 219] width 39 height 19
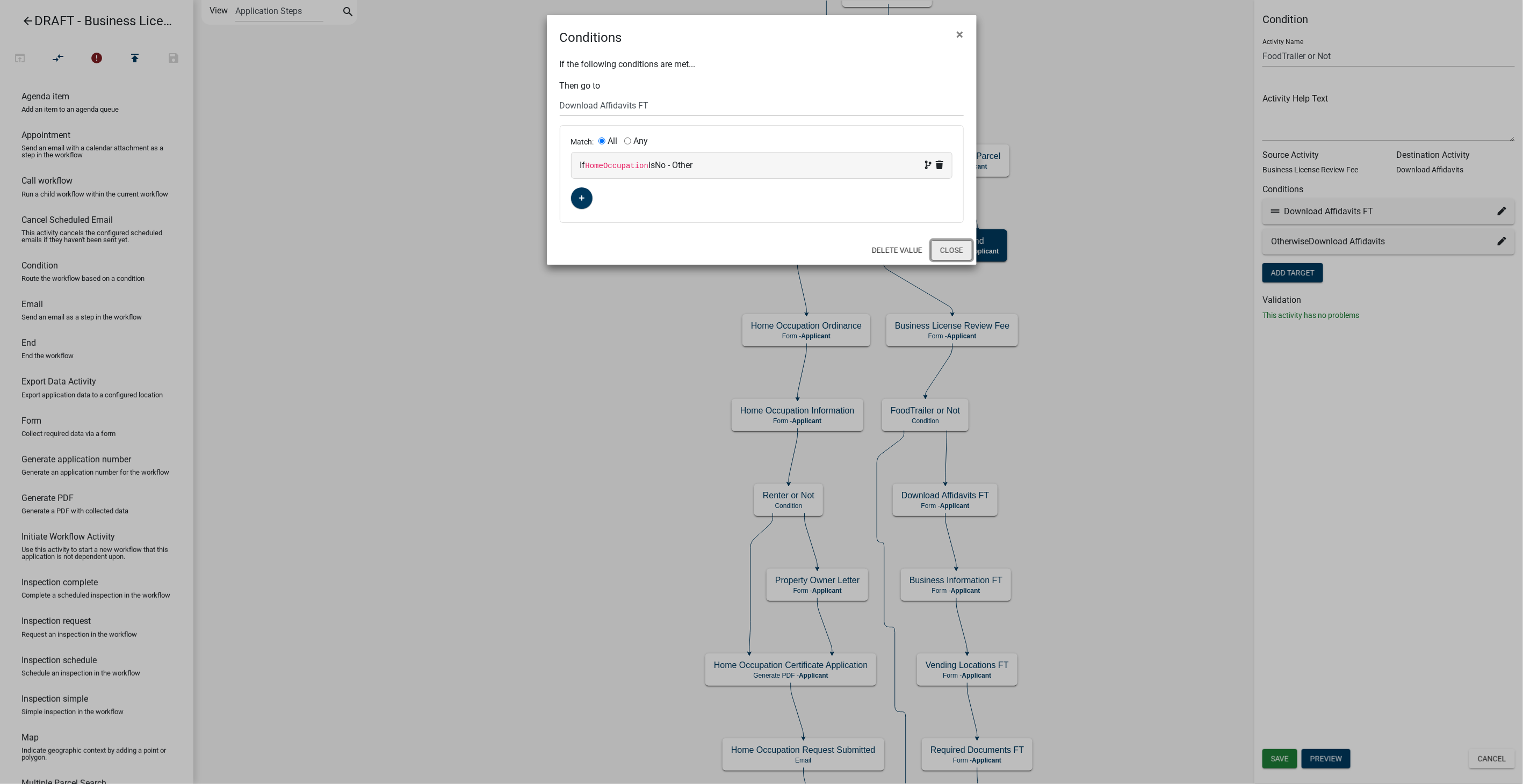
click at [965, 252] on button "Close" at bounding box center [952, 250] width 41 height 20
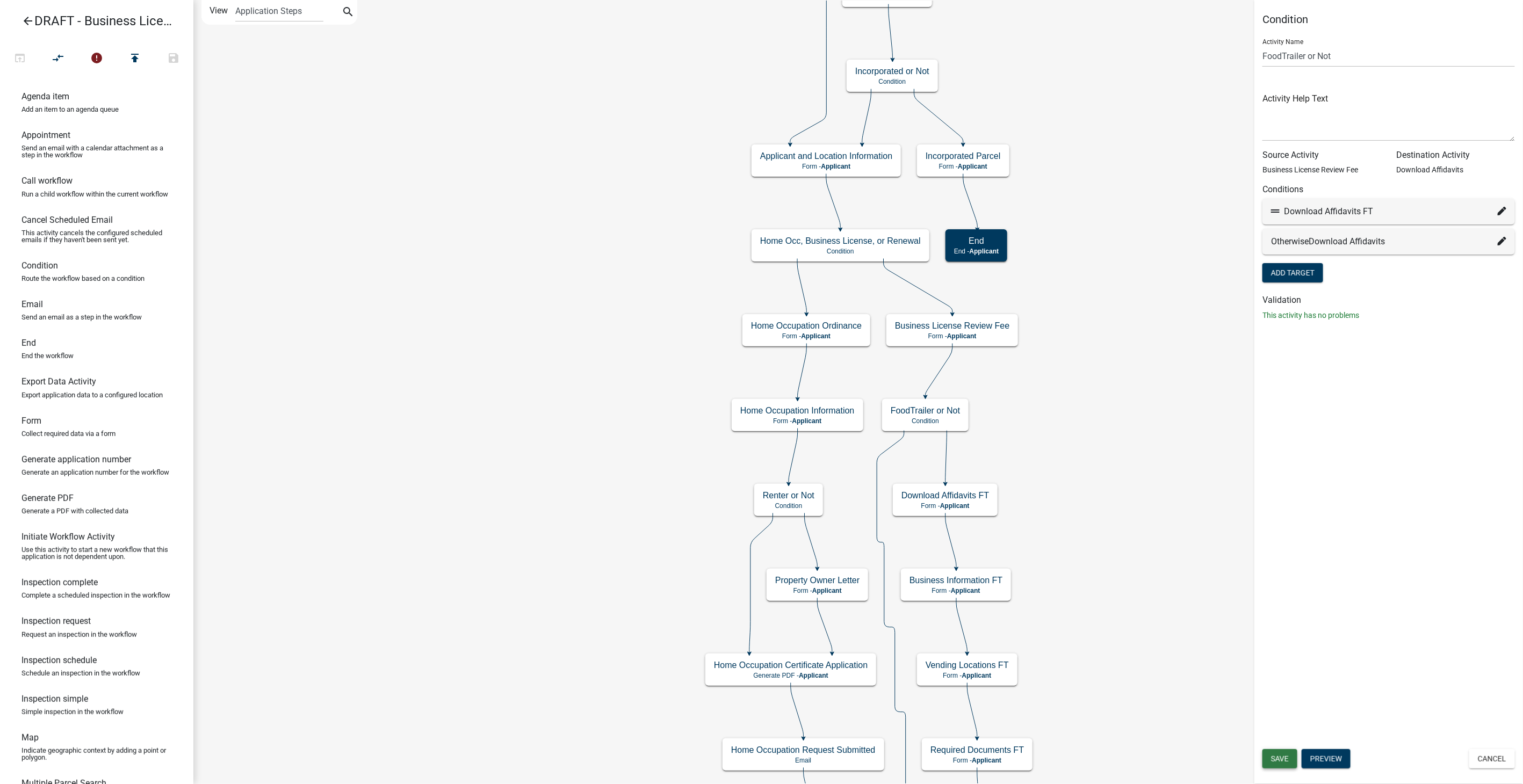
click at [1276, 758] on span "Save" at bounding box center [1280, 759] width 18 height 8
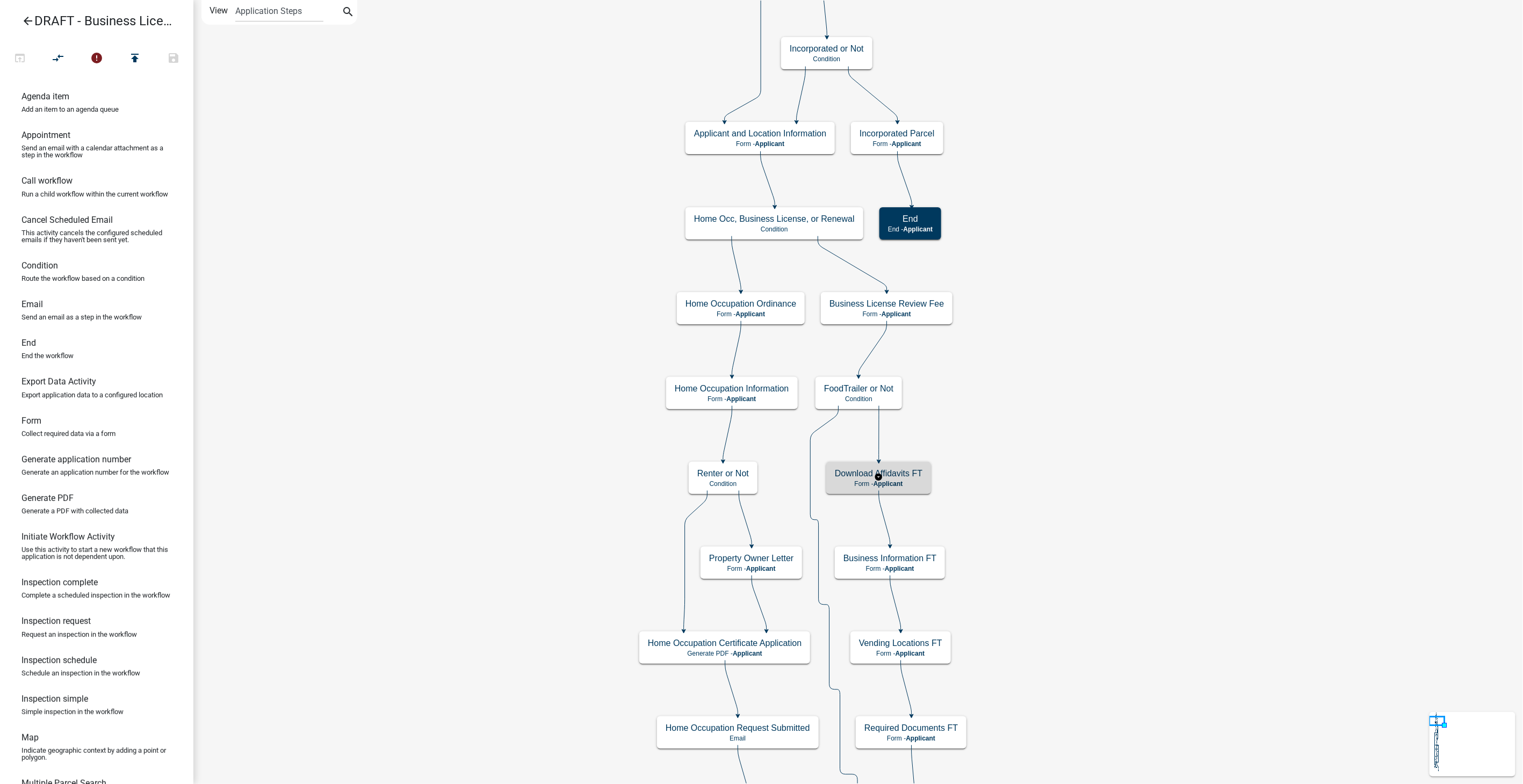
click at [915, 478] on h5 "Download Affidavits FT" at bounding box center [879, 473] width 88 height 10
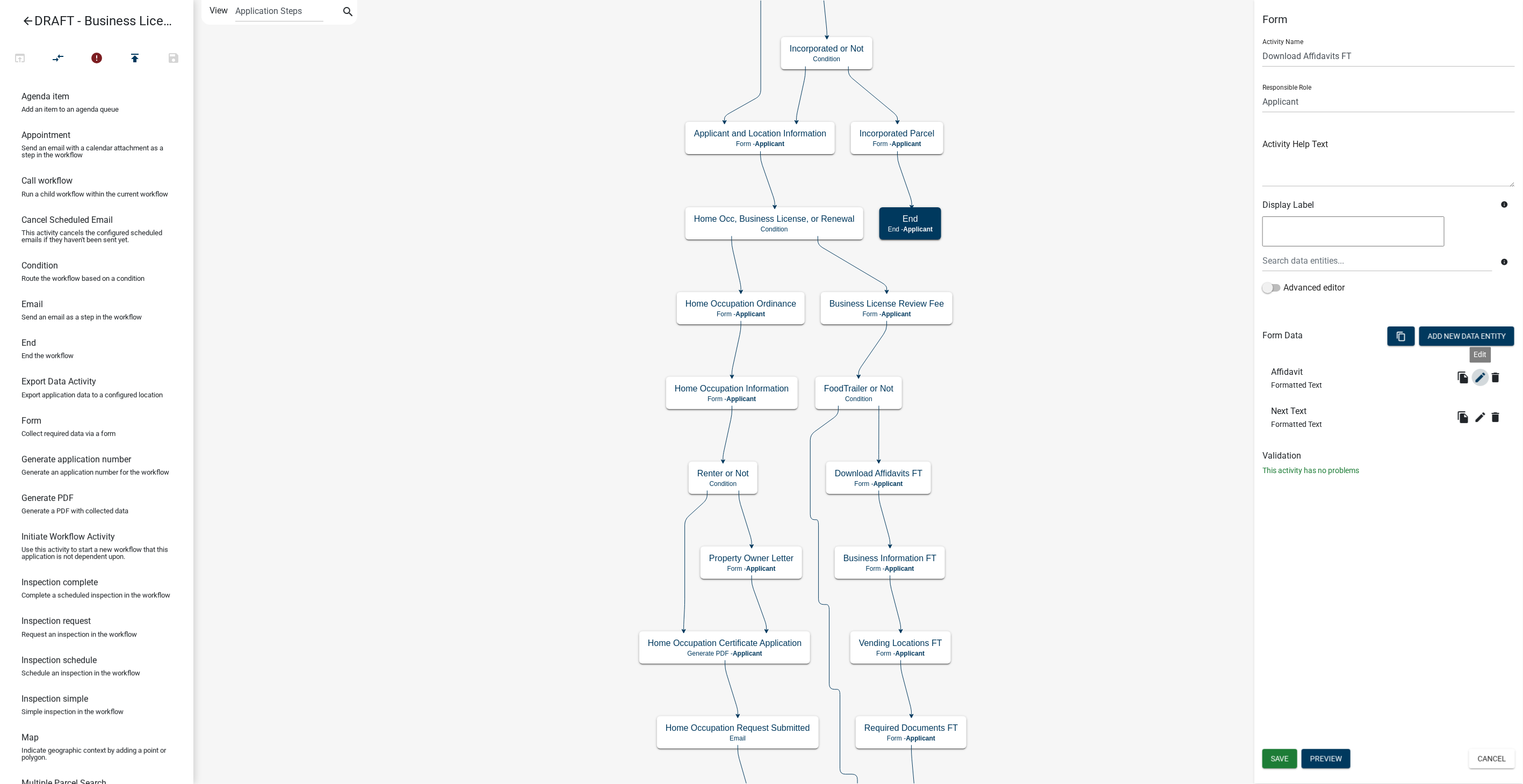
click at [1478, 375] on icon "edit" at bounding box center [1481, 378] width 13 height 13
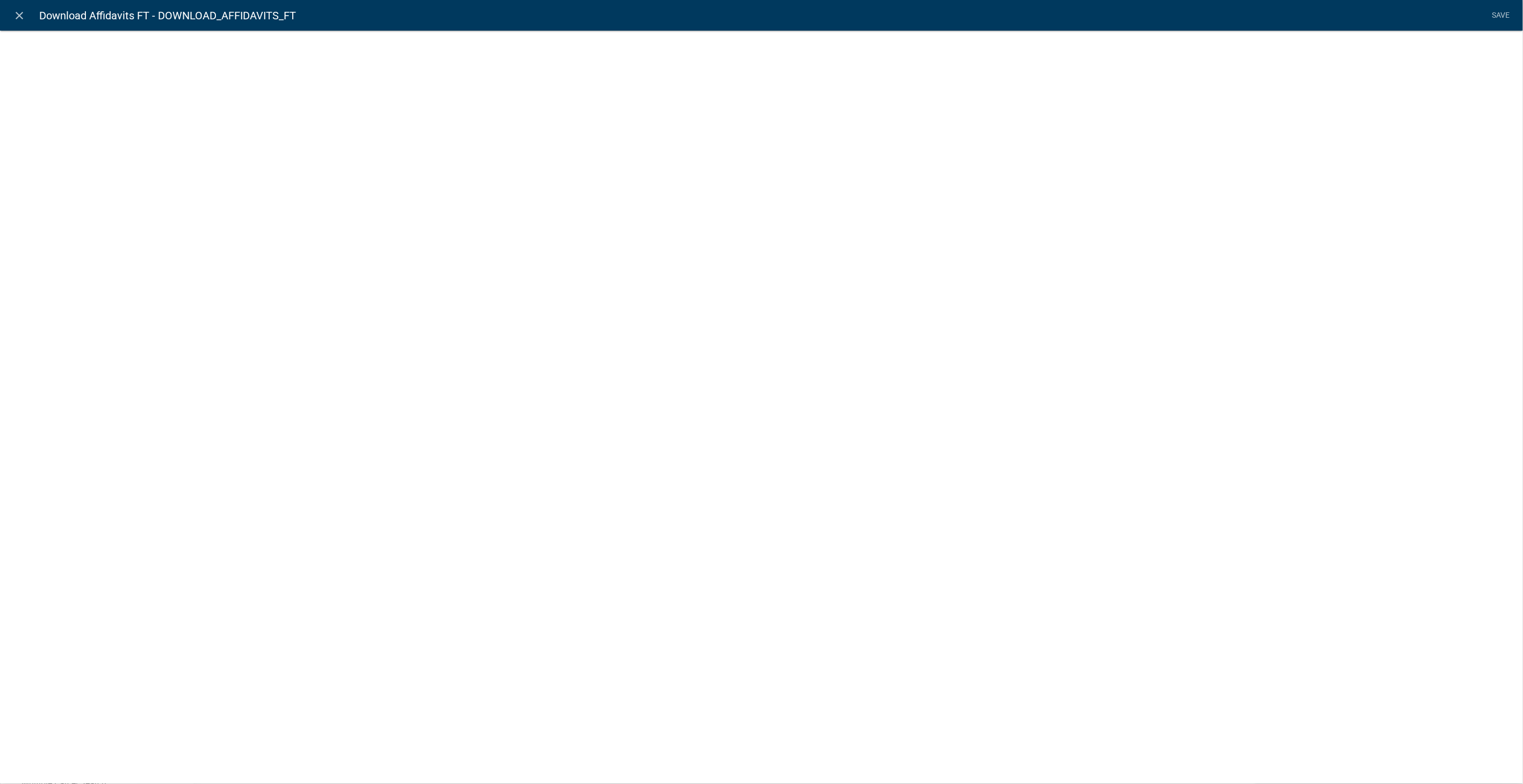
select select "rich-text"
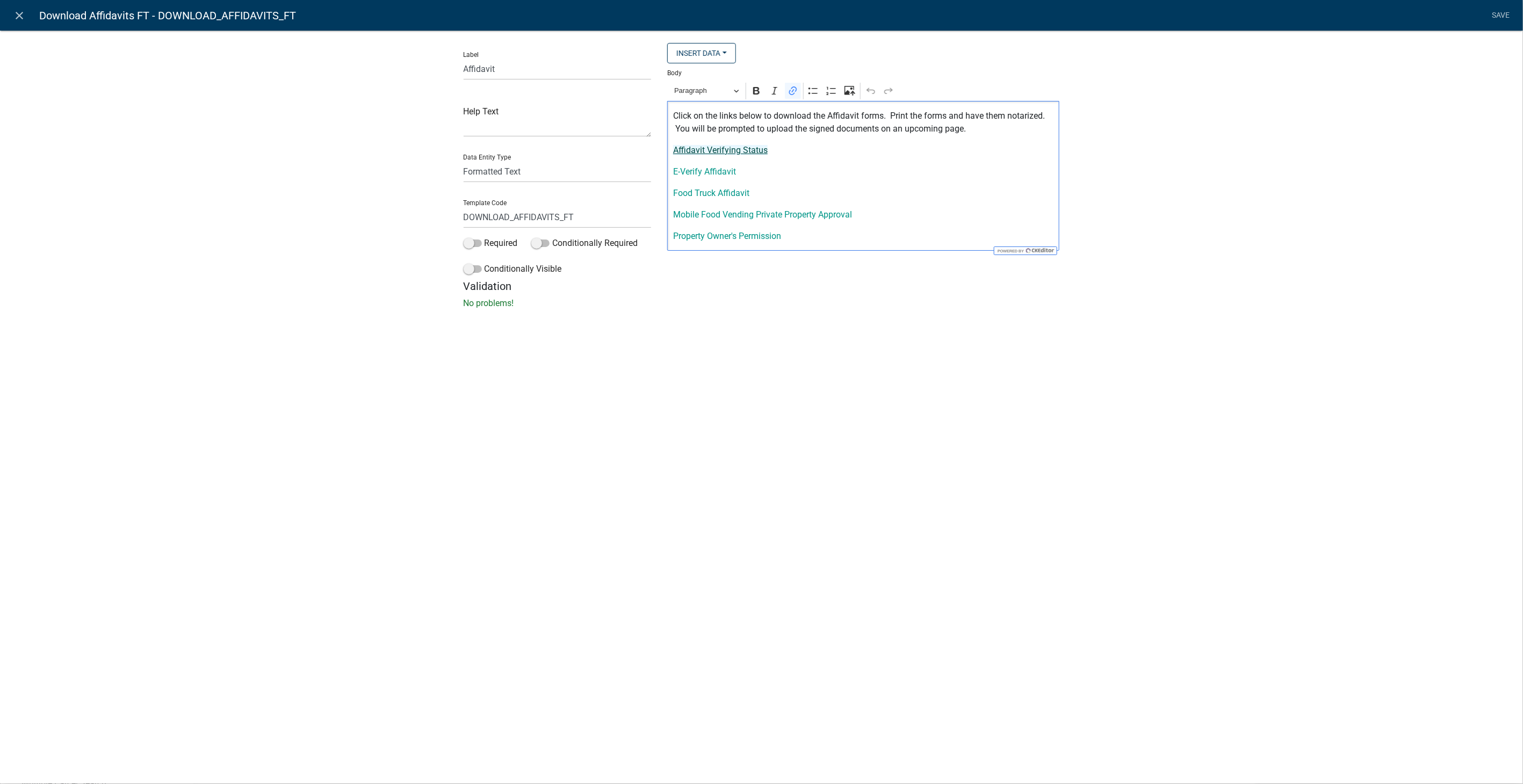
click at [735, 155] on p "Affidavit Verifying Status" at bounding box center [863, 151] width 381 height 13
click at [735, 176] on span "https://permits.schneidercorp.com/branding/TroupCoGA/Affidavit Verifying Status…" at bounding box center [777, 176] width 126 height 13
click at [683, 172] on link "E-Verify Affidavit" at bounding box center [704, 172] width 63 height 10
click at [736, 197] on span "https://permits.schneidercorp.com/branding/TroupCoGA/EVerify Affidavit.pdf" at bounding box center [759, 197] width 118 height 13
click at [893, 310] on div "Label Affidavit Help Text Data Entity Type Free Form Text Document Display Enti…" at bounding box center [762, 173] width 1523 height 320
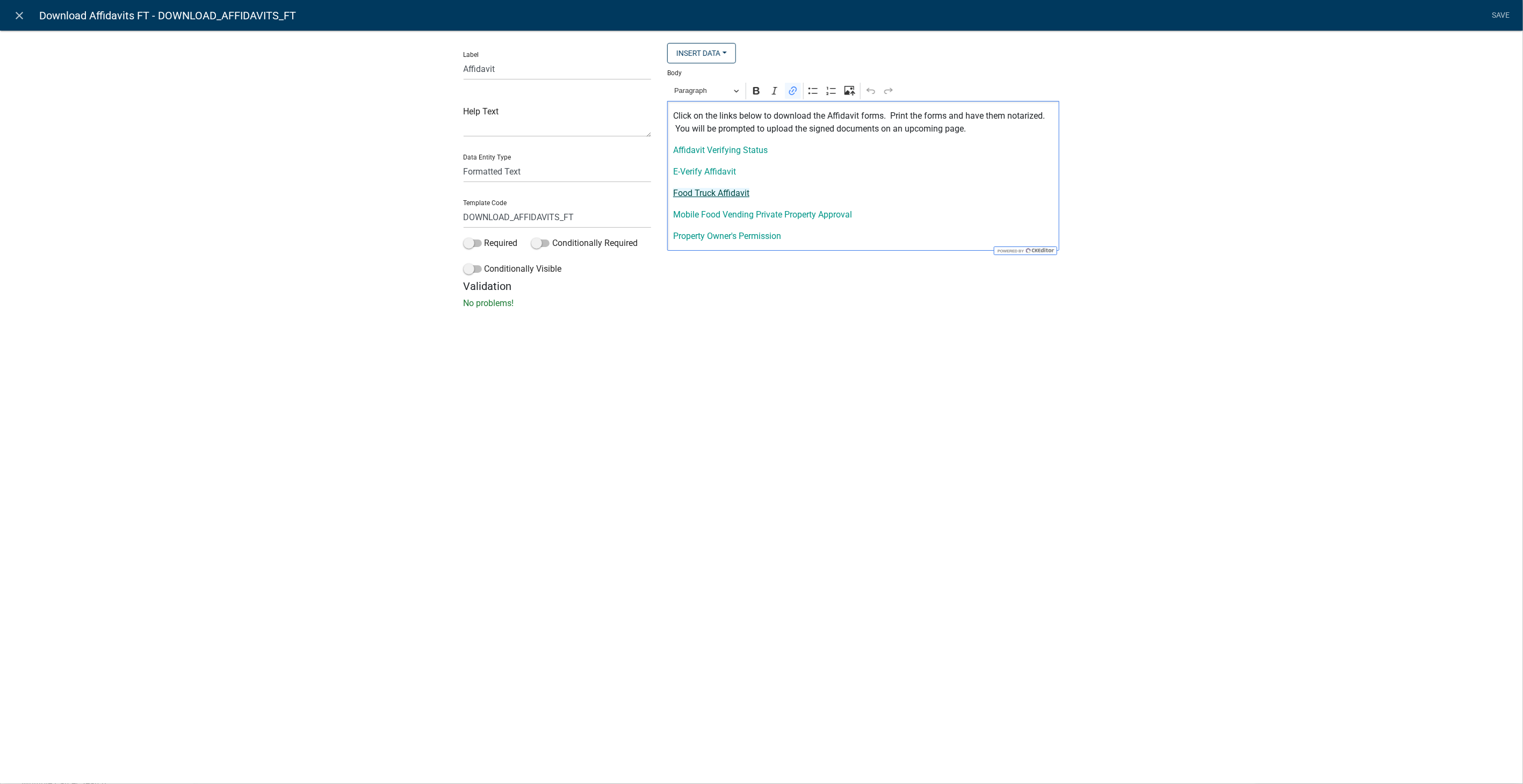
click at [735, 196] on link "Food Truck Affidavit" at bounding box center [711, 193] width 77 height 10
click at [735, 219] on span "https://permits.schneidercorp.com/branding/TroupCoGA/Food Truck Affidavit.pdf" at bounding box center [767, 219] width 126 height 13
click at [689, 210] on link "Mobile Food Vending Private Property Approval" at bounding box center [762, 215] width 179 height 10
click at [725, 186] on span "https://permits.schneidercorp.com/branding/TroupCoGA/Mobile Food Vendor Ops on …" at bounding box center [743, 190] width 126 height 13
click at [698, 237] on link "Property Owner's Permission" at bounding box center [727, 236] width 108 height 10
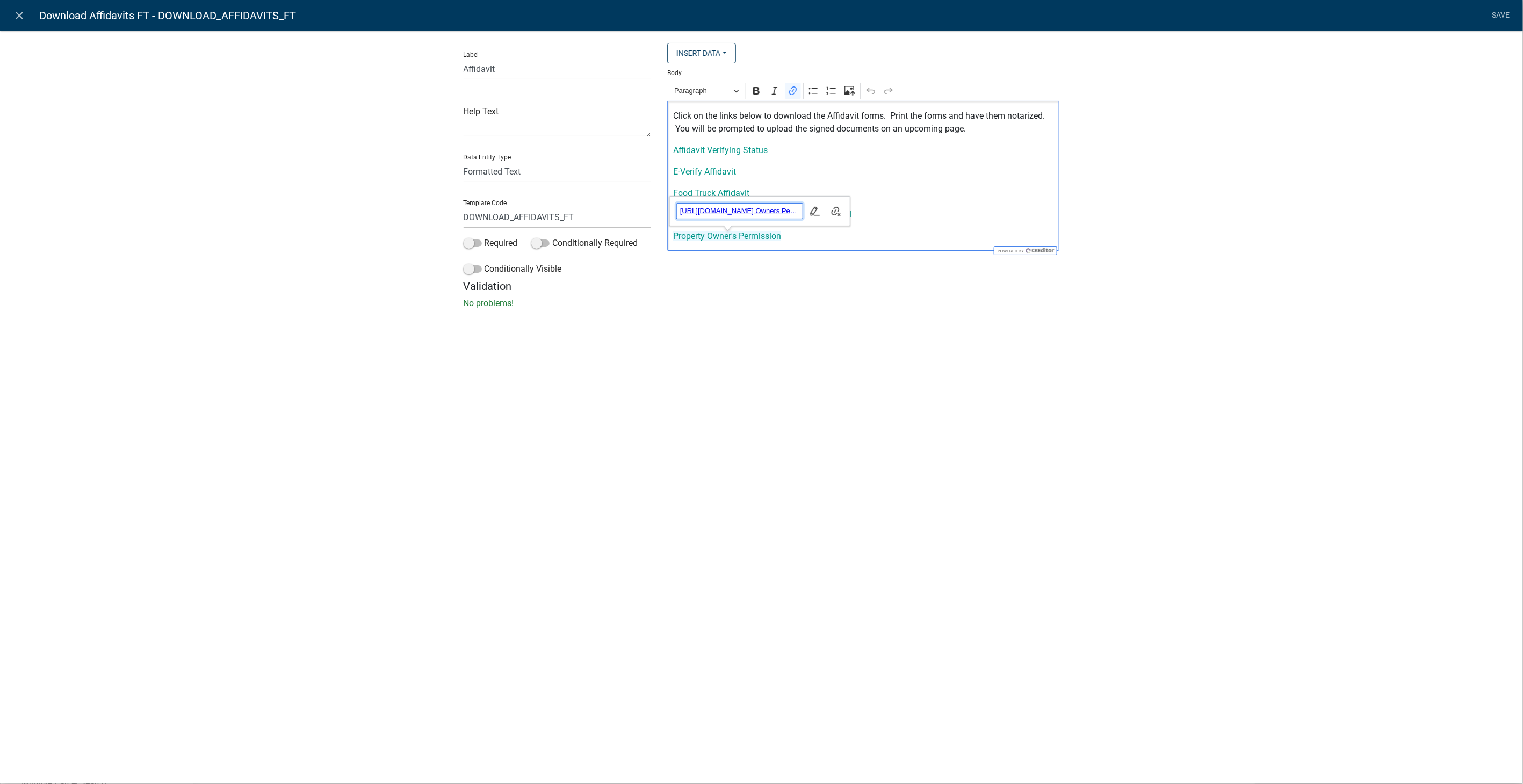
click at [709, 213] on span "https://permits.schneidercorp.com/branding/TroupCoGA/Property Owners Permission…" at bounding box center [740, 211] width 126 height 13
click at [794, 174] on p "E-Verify Affidavit" at bounding box center [863, 172] width 381 height 13
click at [19, 8] on link "close" at bounding box center [19, 15] width 22 height 22
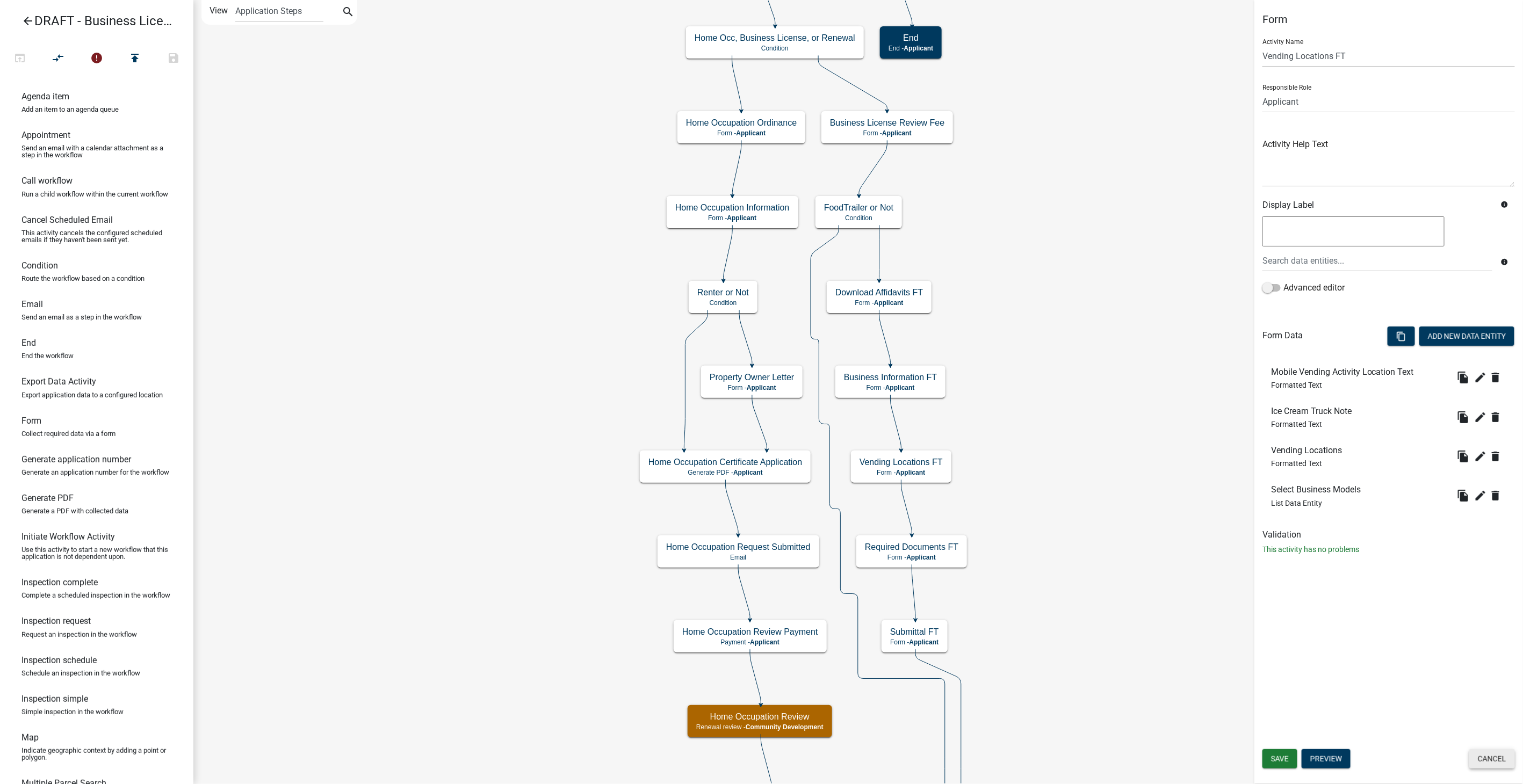
click at [1486, 757] on button "Cancel" at bounding box center [1492, 759] width 45 height 19
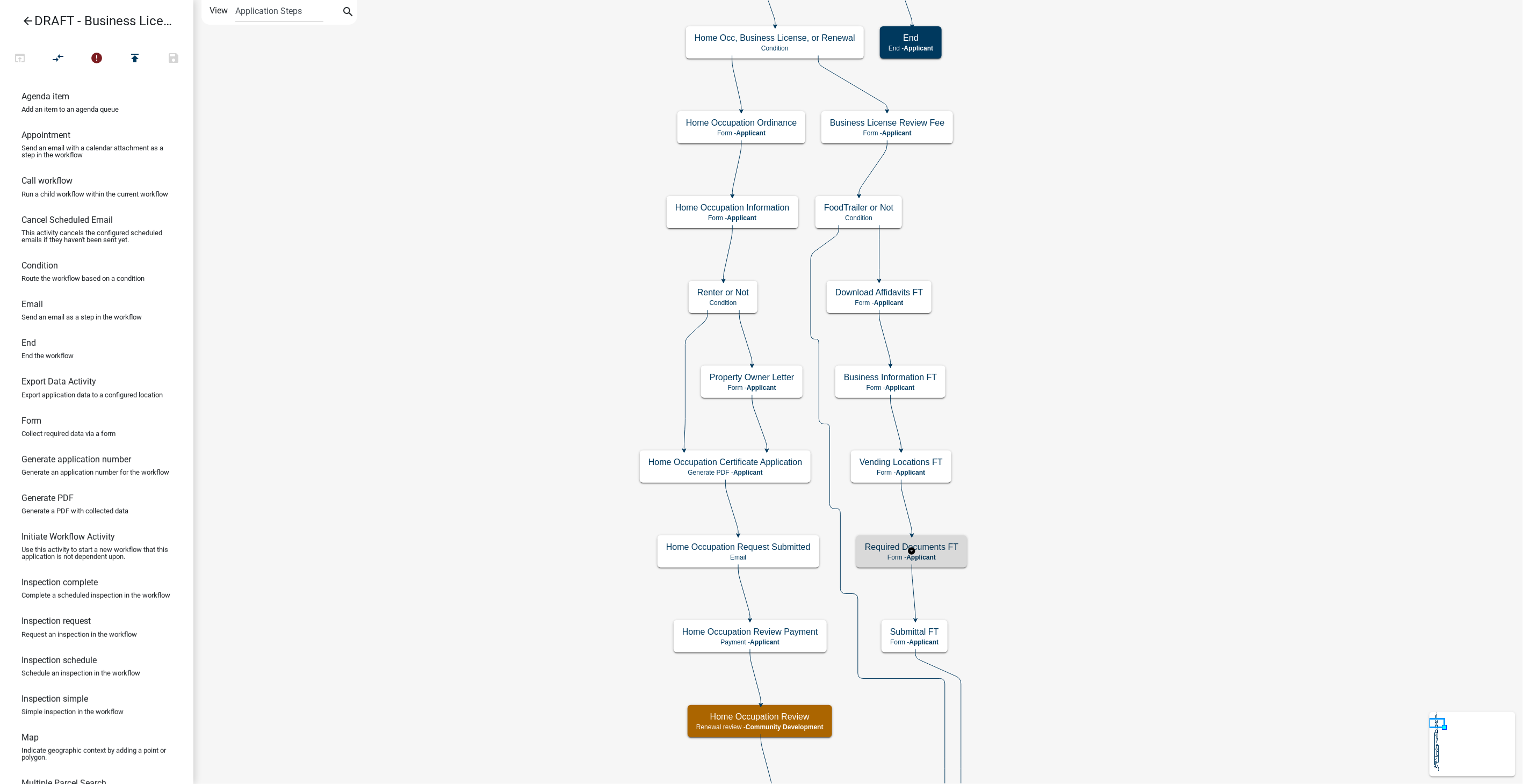
click at [928, 559] on span "Applicant" at bounding box center [920, 558] width 29 height 8
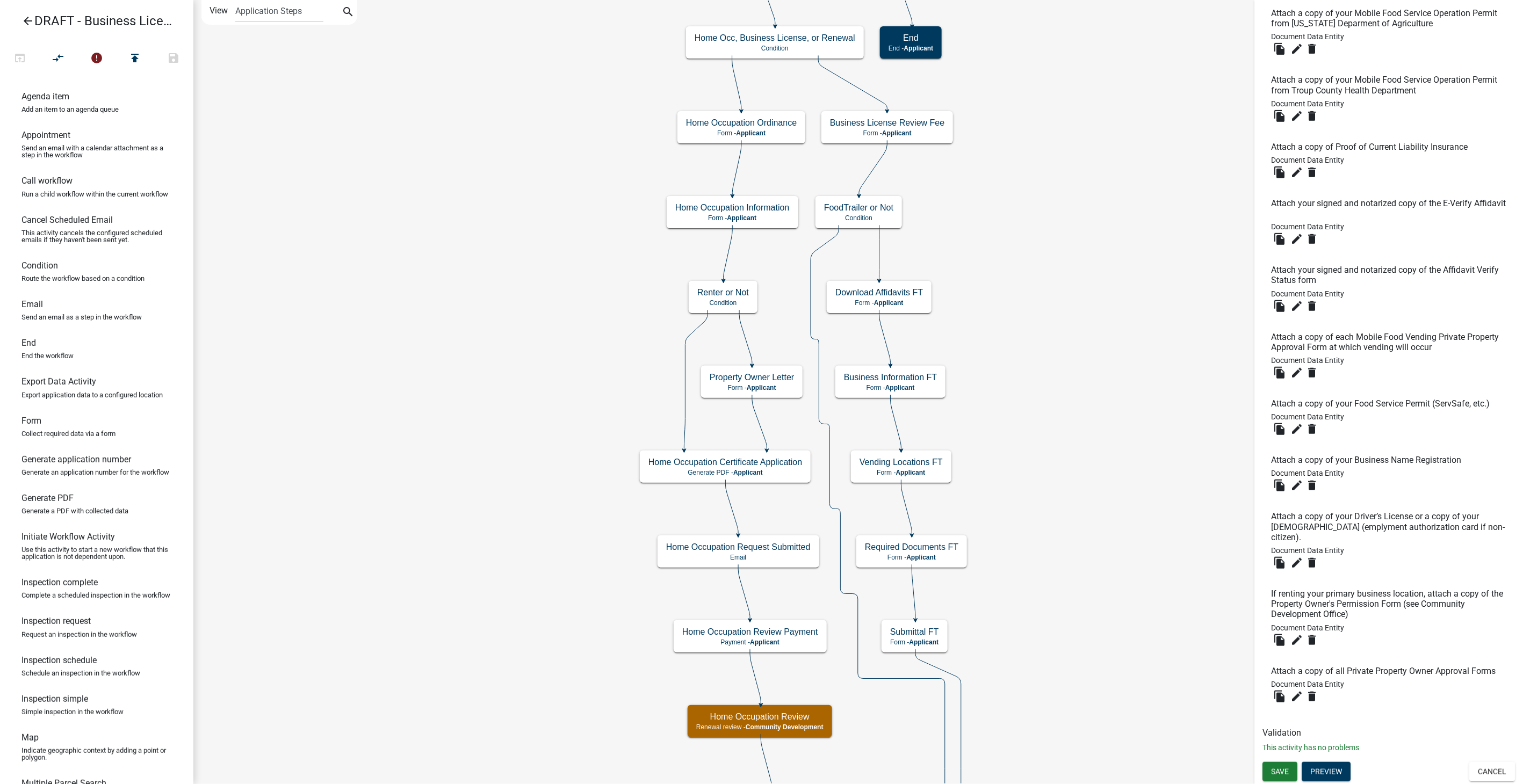
scroll to position [408, 0]
click at [1319, 772] on button "Preview" at bounding box center [1326, 772] width 49 height 19
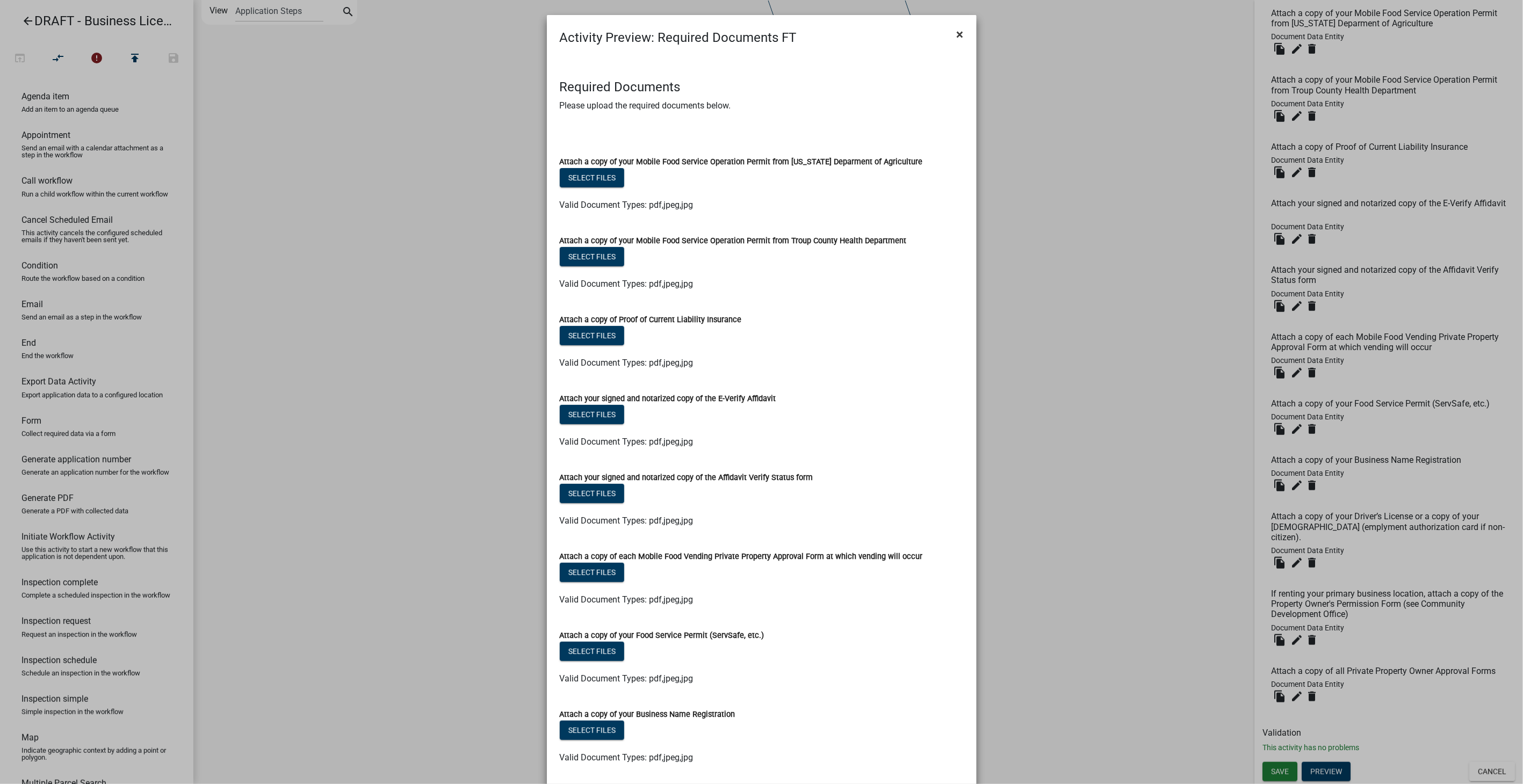
click at [957, 33] on span "×" at bounding box center [961, 34] width 7 height 15
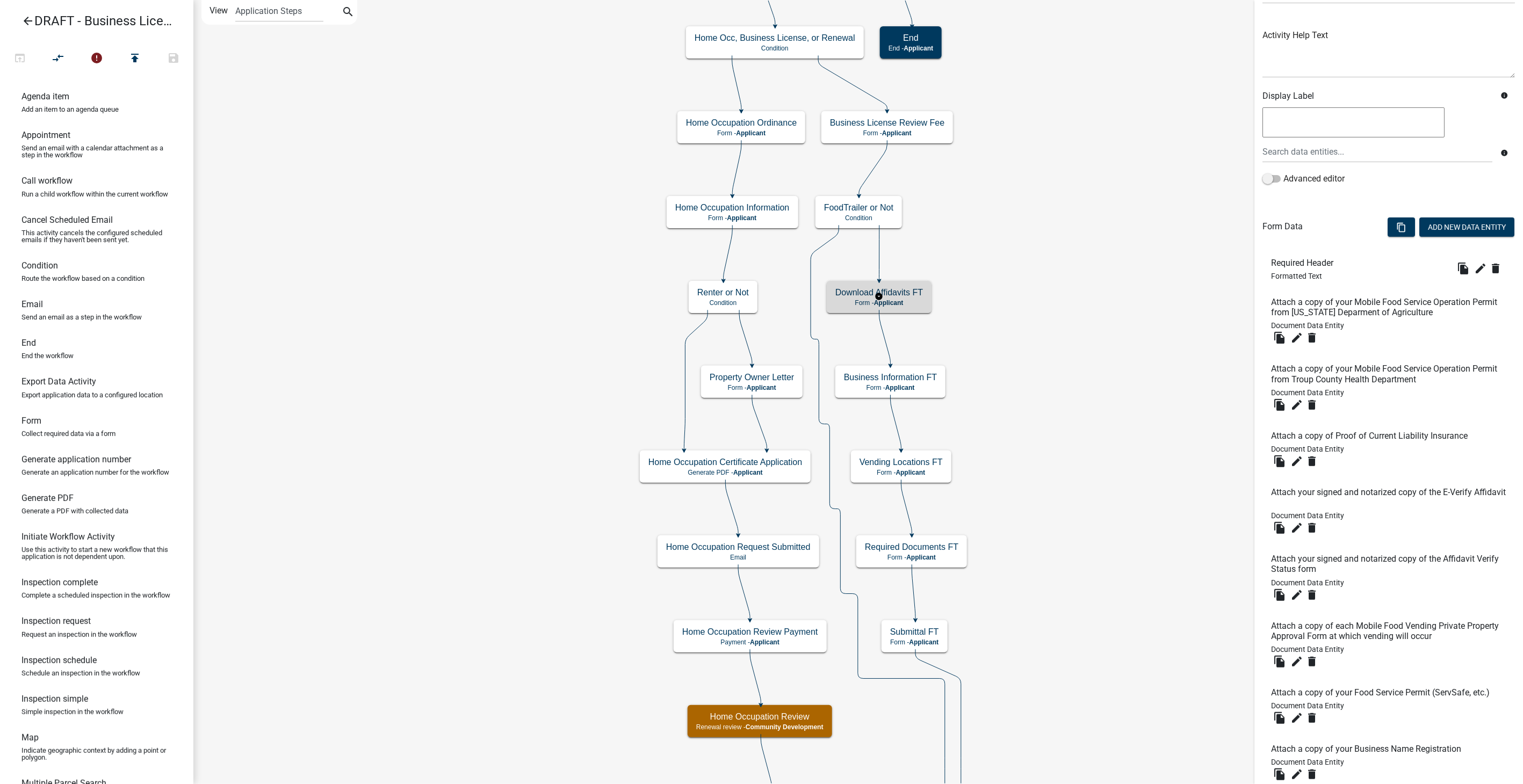
scroll to position [0, 0]
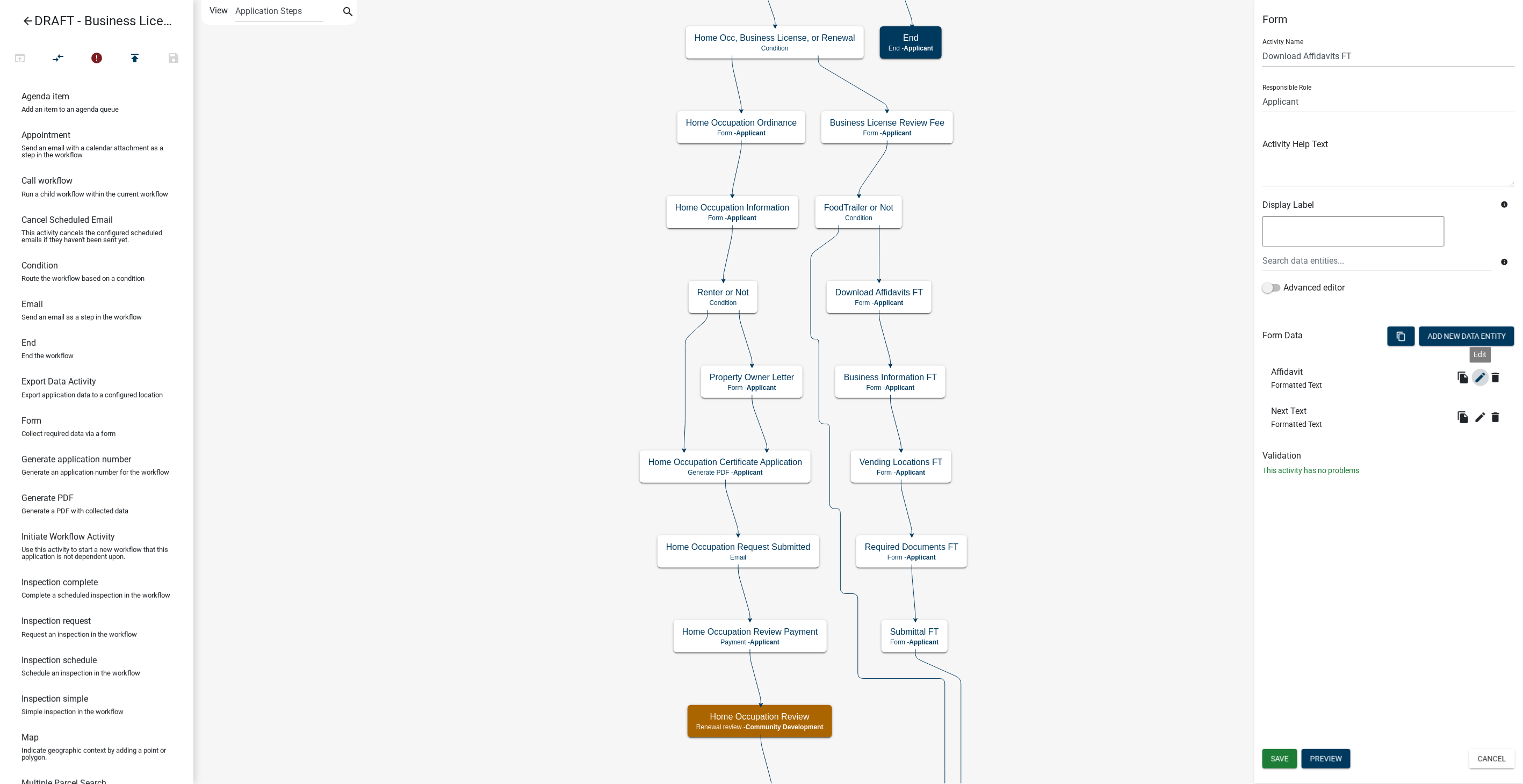
click at [1479, 373] on icon "edit" at bounding box center [1481, 378] width 13 height 13
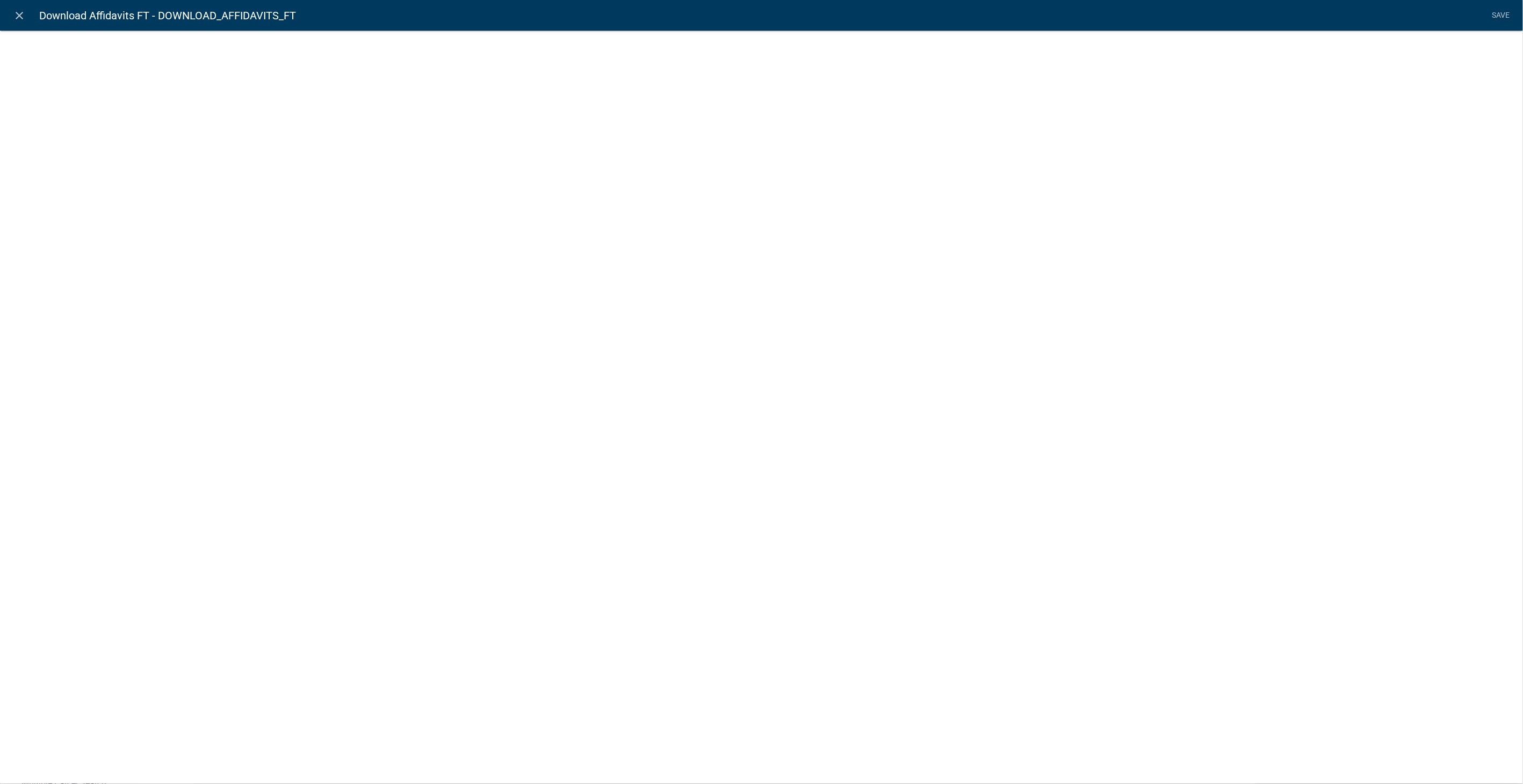
select select "rich-text"
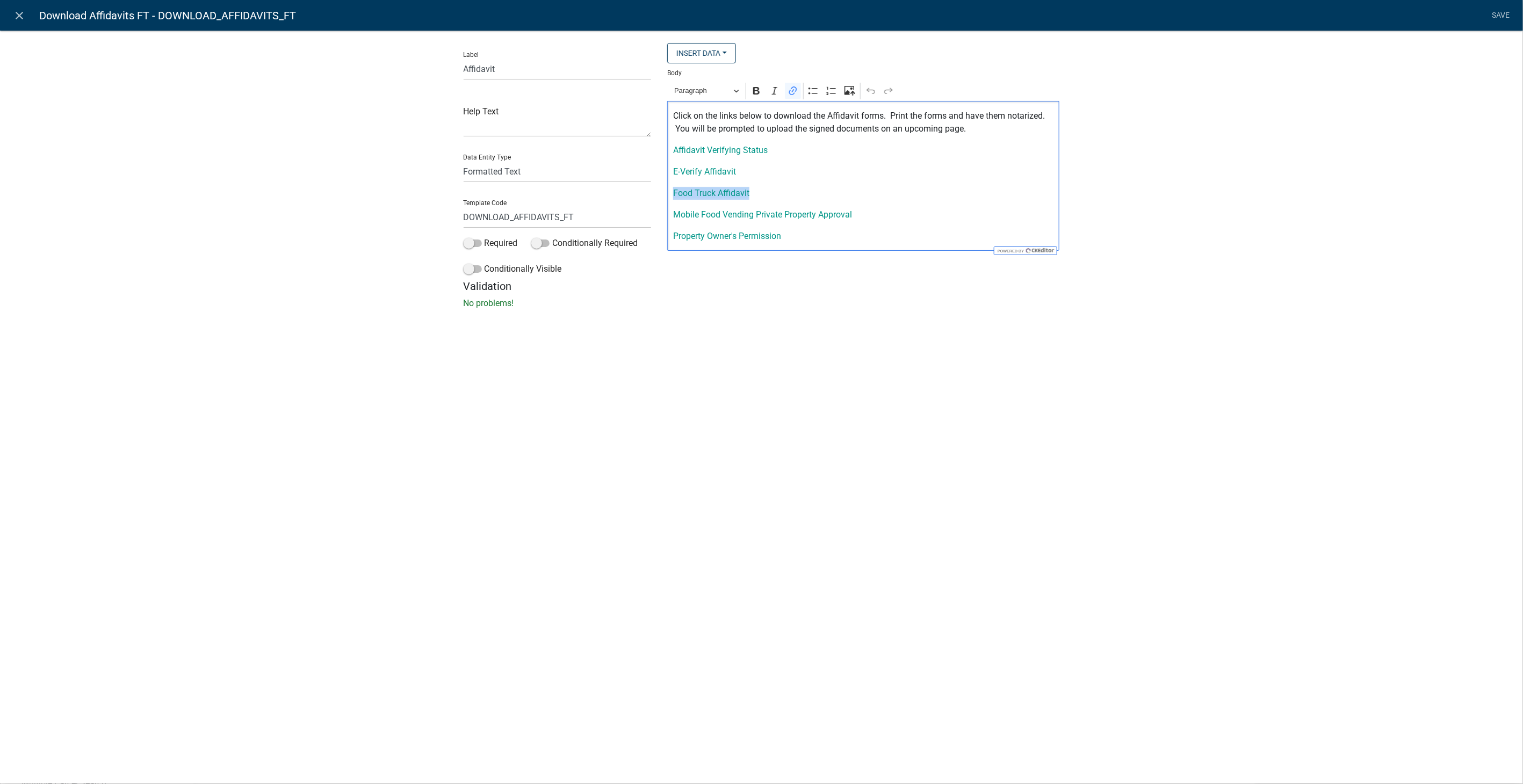
drag, startPoint x: 763, startPoint y: 192, endPoint x: 656, endPoint y: 198, distance: 107.2
click at [656, 198] on div "Label Affidavit Help Text Data Entity Type Free Form Text Document Display Enti…" at bounding box center [762, 161] width 613 height 237
drag, startPoint x: 868, startPoint y: 215, endPoint x: 656, endPoint y: 213, distance: 212.0
click at [656, 213] on div "Label Affidavit Help Text Data Entity Type Free Form Text Document Display Enti…" at bounding box center [762, 161] width 613 height 237
click at [673, 241] on p "Property Owner's Permission" at bounding box center [863, 237] width 381 height 13
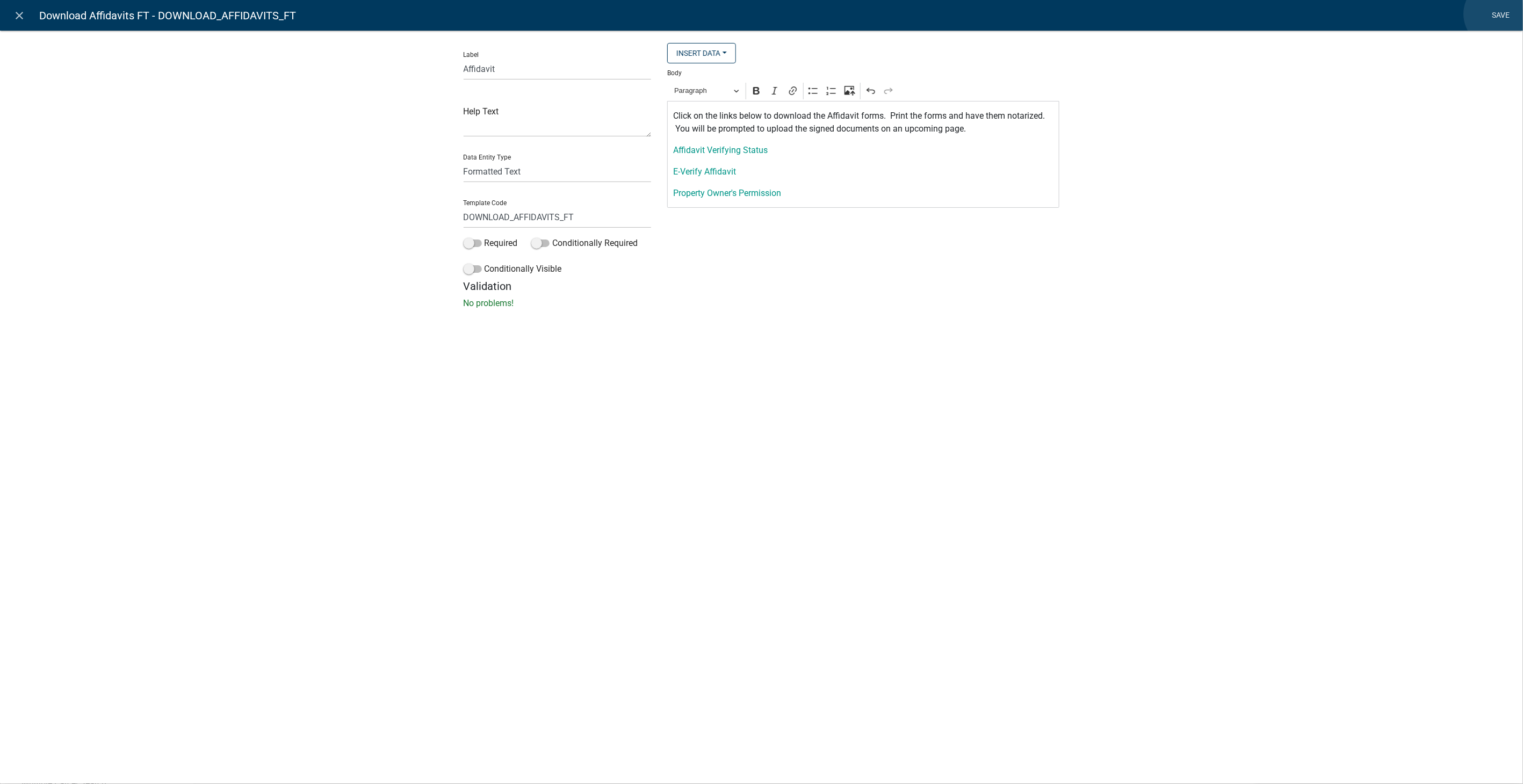
click at [1498, 14] on link "Save" at bounding box center [1501, 16] width 27 height 20
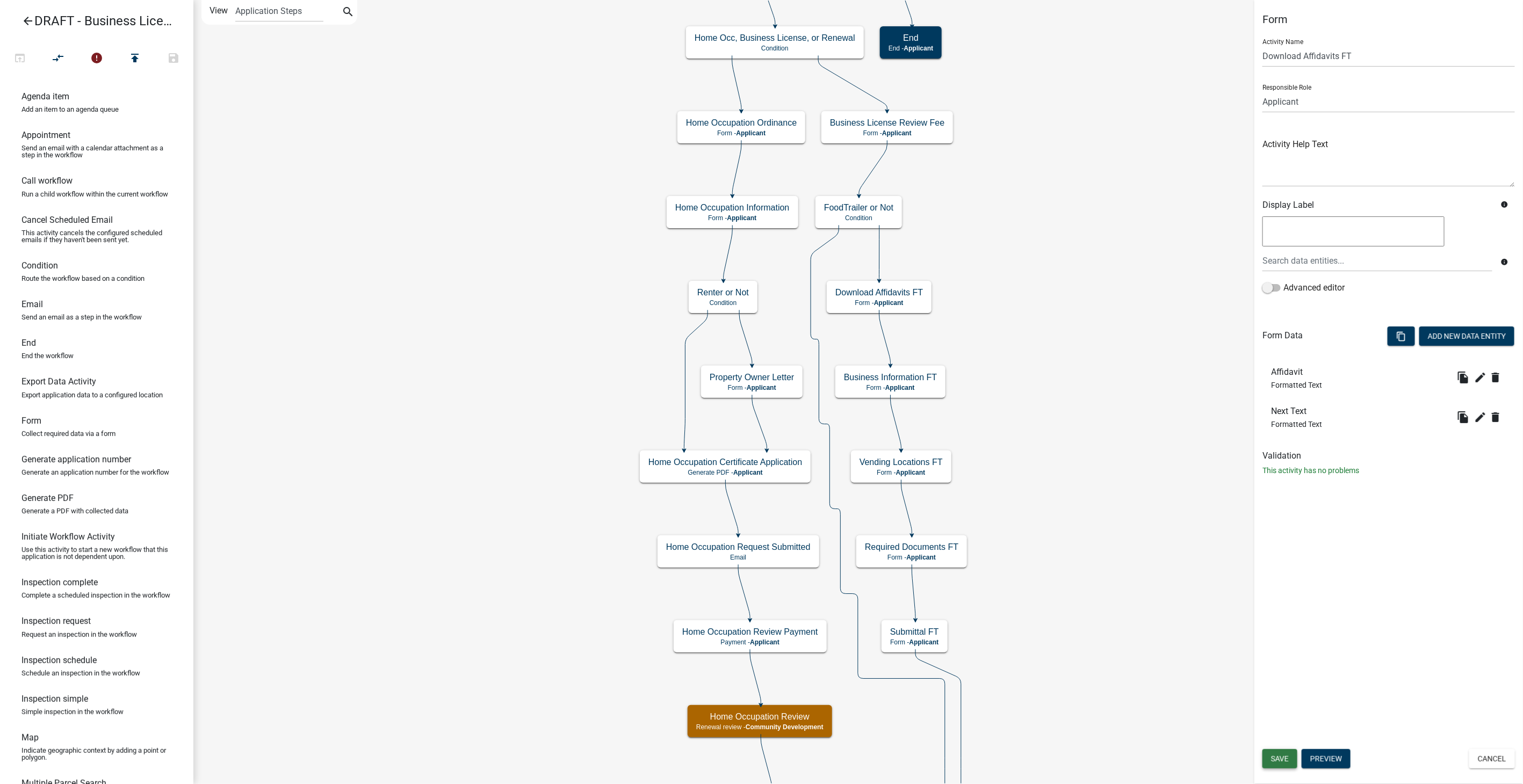
click at [1277, 758] on span "Save" at bounding box center [1280, 759] width 18 height 8
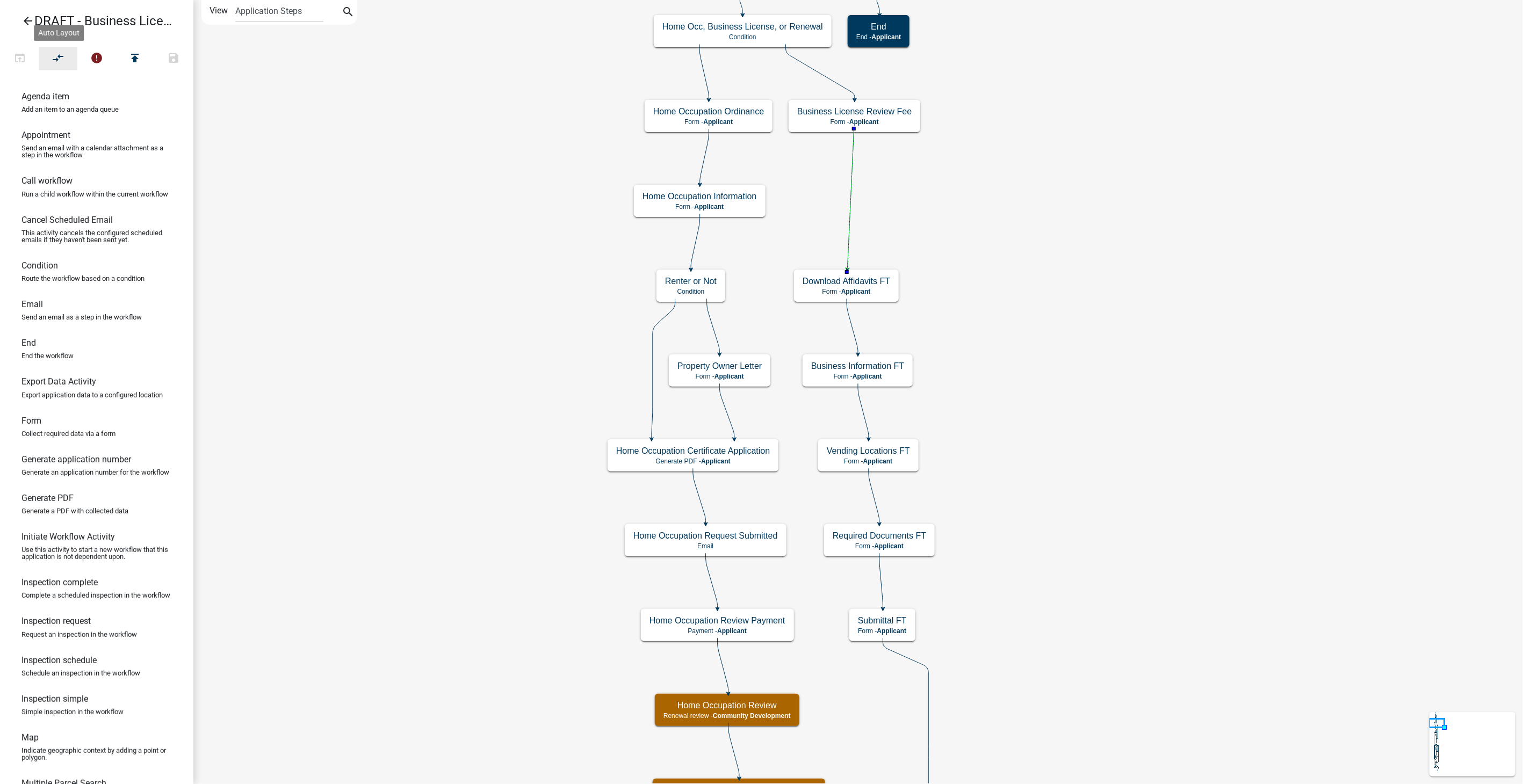
click at [65, 58] on icon "compare_arrows" at bounding box center [59, 59] width 13 height 15
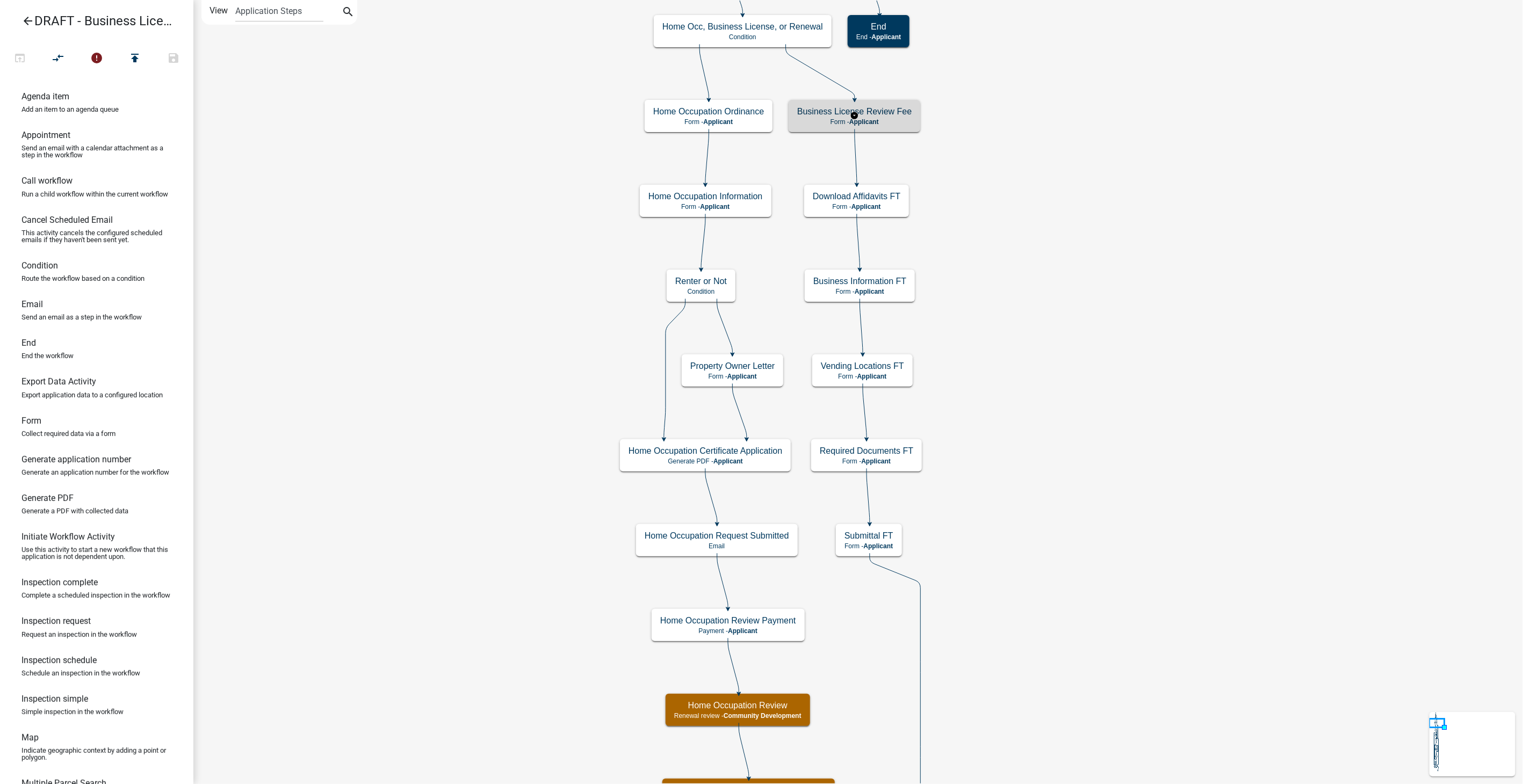
click at [896, 123] on p "Form - Applicant" at bounding box center [854, 122] width 114 height 8
click at [878, 119] on span "Applicant" at bounding box center [864, 122] width 29 height 8
click at [874, 117] on div "Business License Review Fee Form - Applicant" at bounding box center [855, 116] width 131 height 32
click at [889, 121] on p "Form - Applicant" at bounding box center [854, 122] width 114 height 8
click at [889, 121] on p "Form - Applicant" at bounding box center [854, 122] width 114 height 8
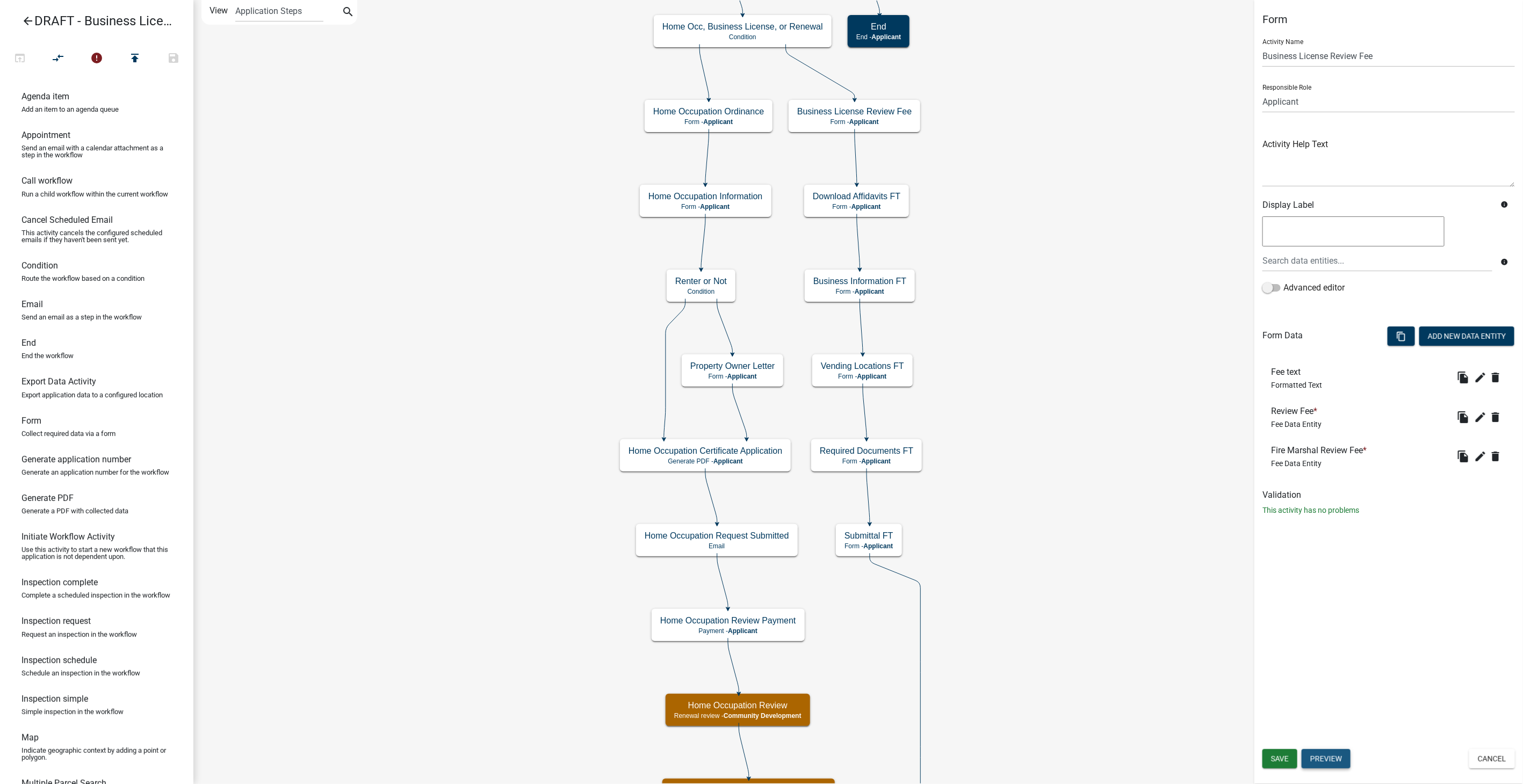
click at [1320, 752] on button "Preview" at bounding box center [1326, 759] width 49 height 19
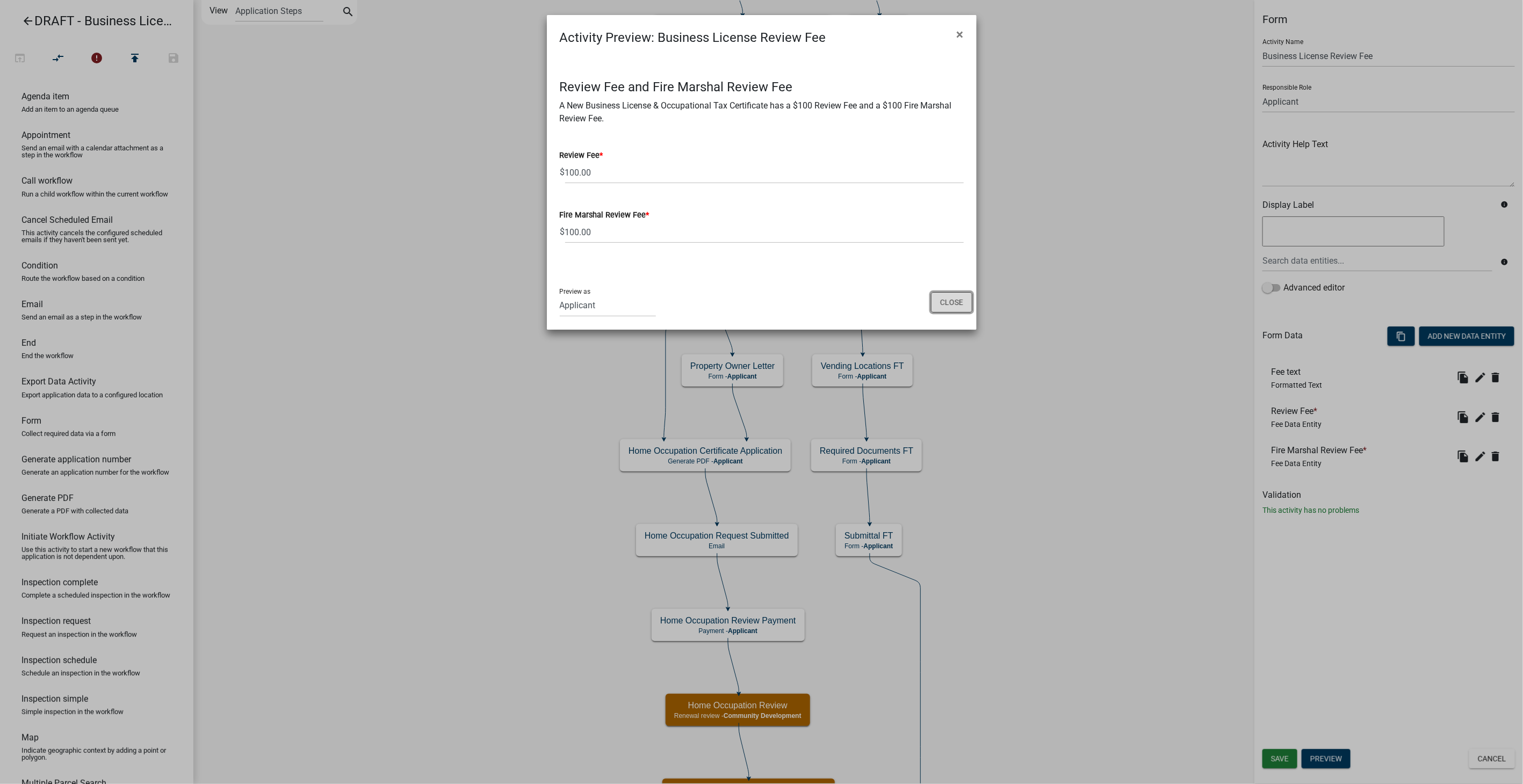
click at [954, 309] on button "Close" at bounding box center [952, 302] width 41 height 20
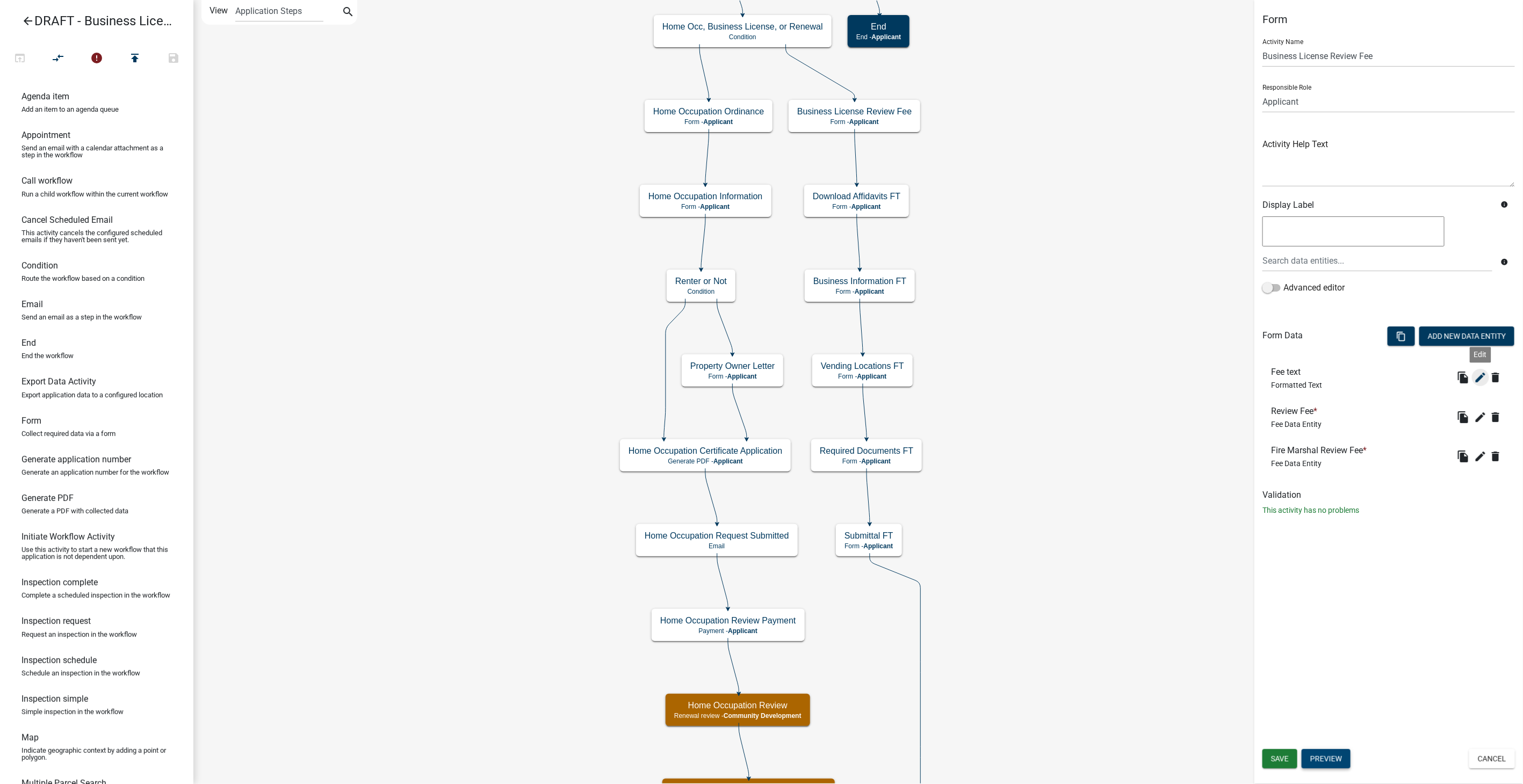
click at [1478, 375] on icon "edit" at bounding box center [1481, 378] width 13 height 13
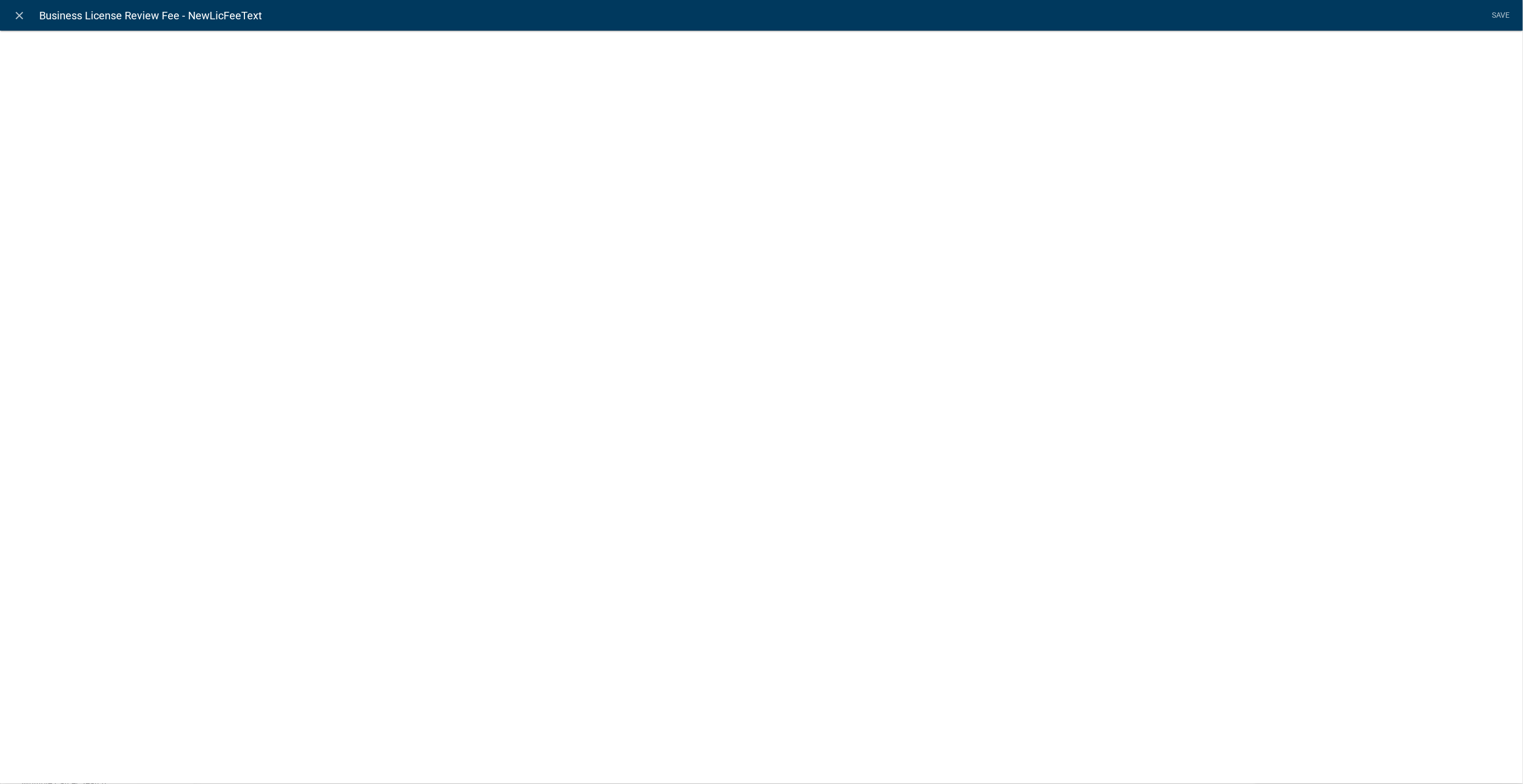
select select "rich-text"
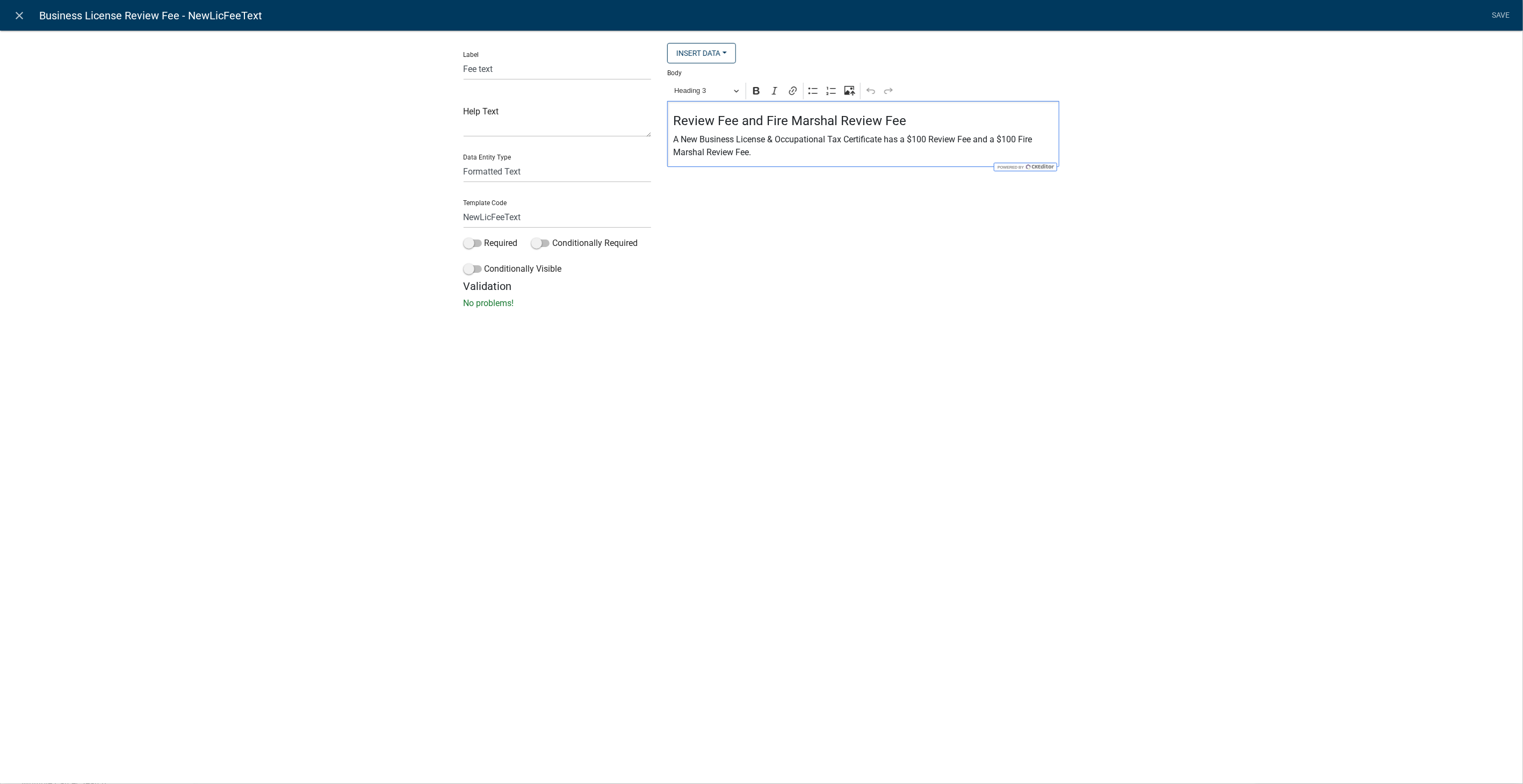
click at [906, 121] on h4 "Review Fee and Fire Marshal Review Fee" at bounding box center [863, 121] width 381 height 16
click at [955, 136] on p "A New Business License & Occupational Tax Certificate has a $100 Review Fee and…" at bounding box center [863, 146] width 381 height 26
click at [770, 155] on p "A New Business License & Occupational Tax Certificate has a $35 Administrative …" at bounding box center [863, 146] width 381 height 26
click at [1498, 12] on link "Save" at bounding box center [1501, 16] width 27 height 20
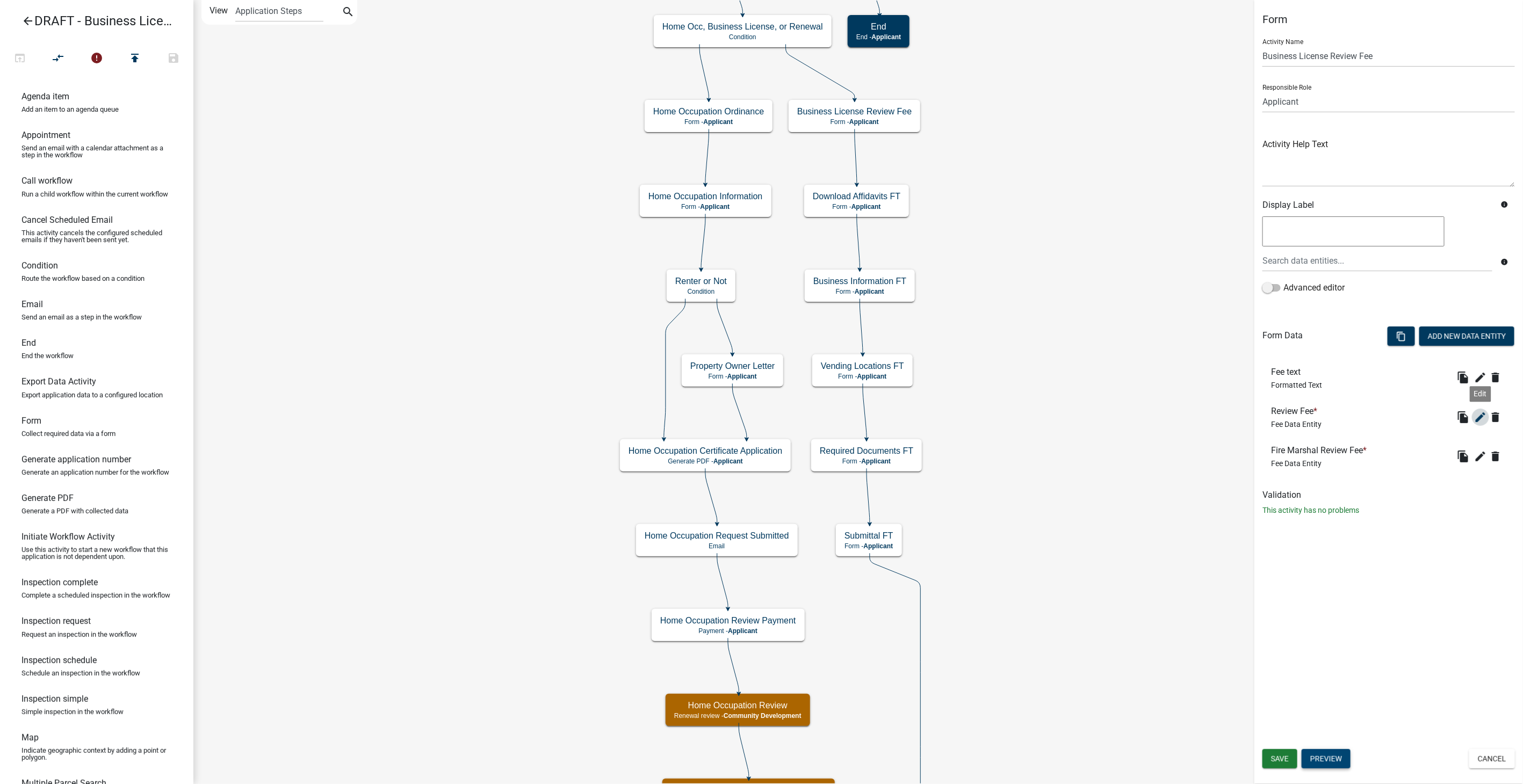
click at [1479, 412] on icon "edit" at bounding box center [1481, 418] width 13 height 13
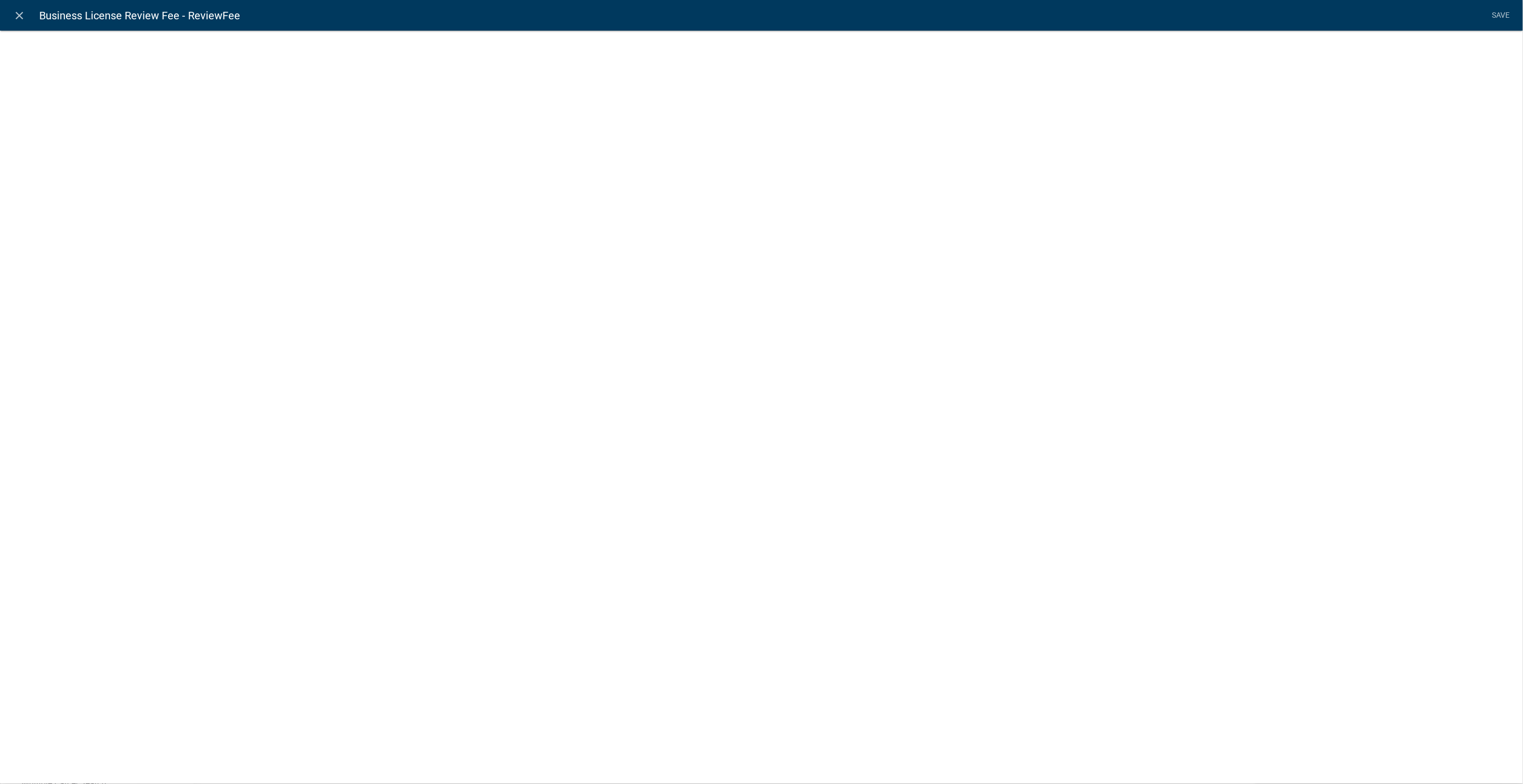
select select "fee"
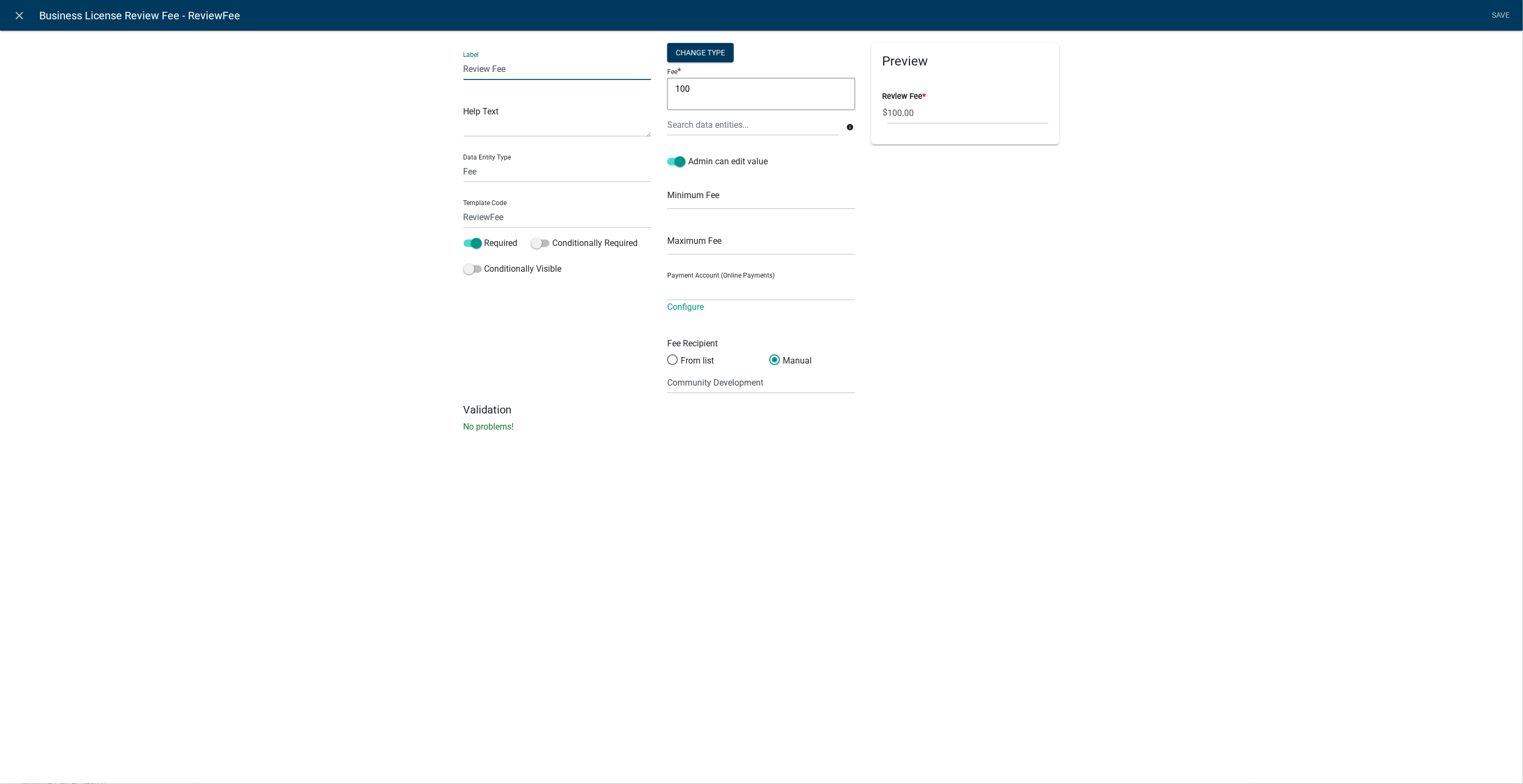
click at [490, 71] on input "Review Fee" at bounding box center [558, 69] width 188 height 22
type input "Administrative Fee"
type input "AdminFee"
click at [699, 88] on textarea "100" at bounding box center [761, 94] width 188 height 32
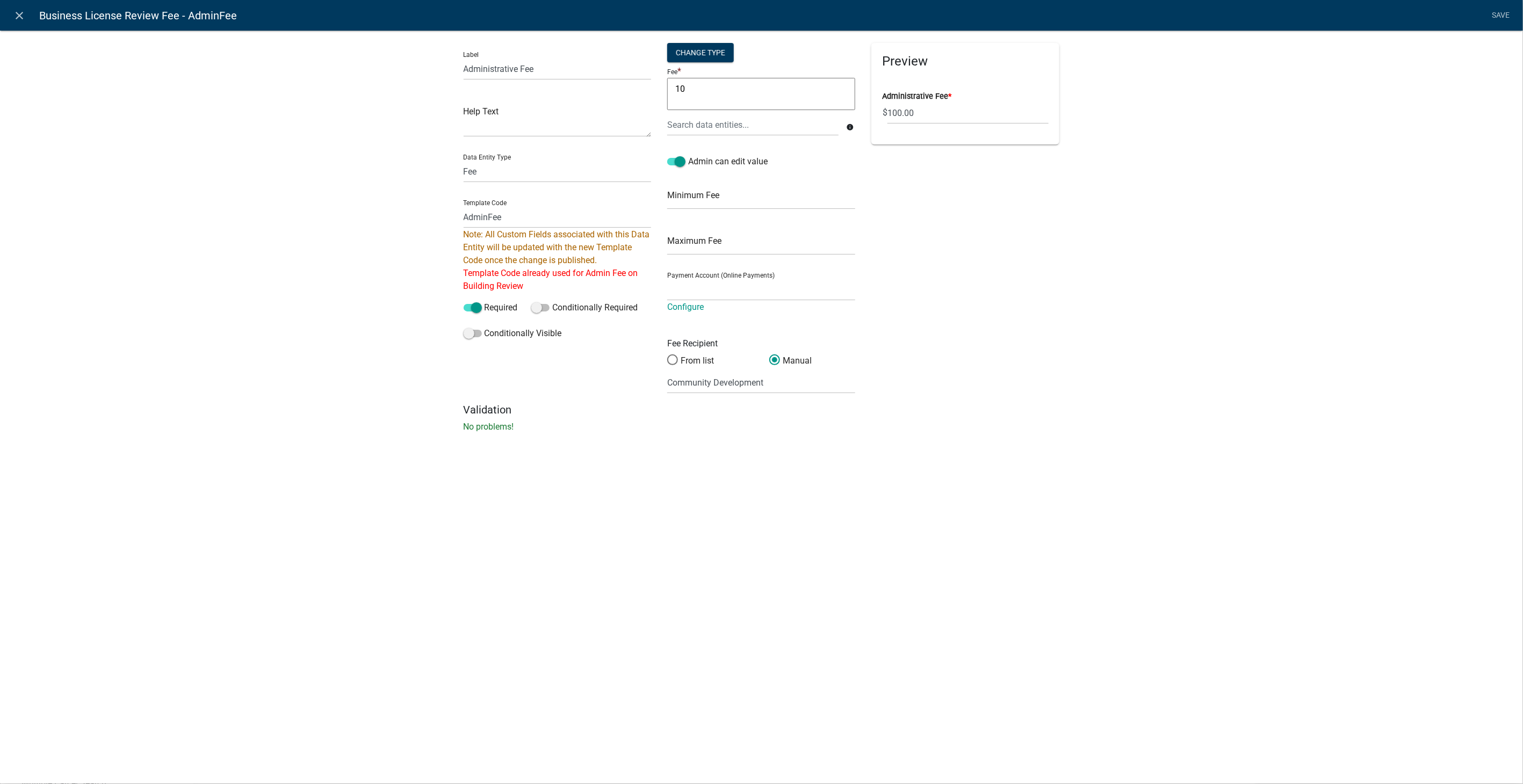
type textarea "1"
type textarea "35"
click at [717, 284] on select at bounding box center [761, 290] width 188 height 22
click at [1160, 258] on div "Label Administrative Fee Help Text Data Entity Type Free Form Text Document Dis…" at bounding box center [762, 235] width 1523 height 443
click at [1496, 13] on li "Save" at bounding box center [1501, 16] width 27 height 20
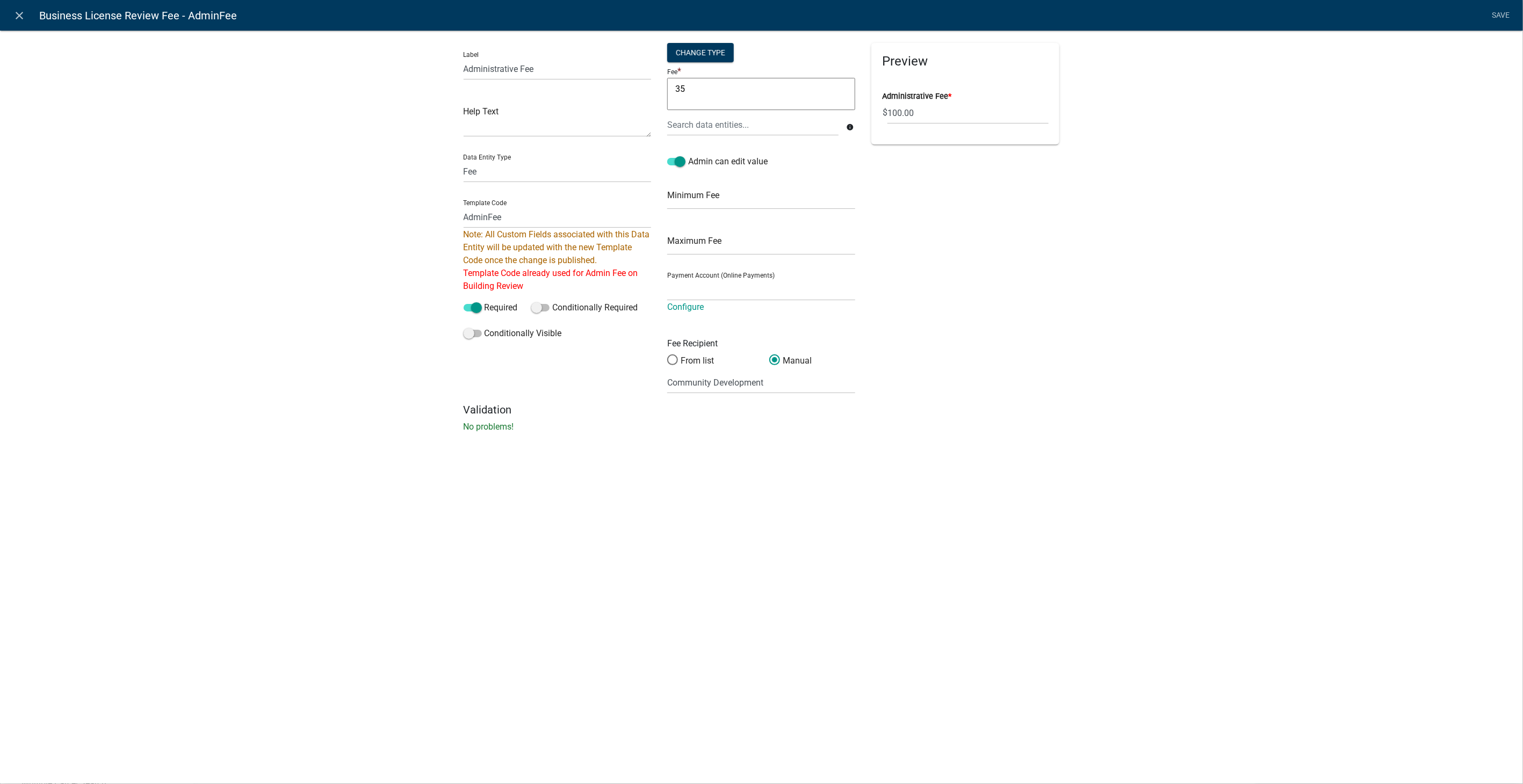
click at [1100, 324] on div "Label Administrative Fee Help Text Data Entity Type Free Form Text Document Dis…" at bounding box center [762, 235] width 1523 height 443
click at [721, 252] on input "text" at bounding box center [761, 244] width 188 height 22
click at [695, 387] on input "Community Development" at bounding box center [761, 382] width 188 height 22
click at [488, 216] on input "AdminFee" at bounding box center [558, 217] width 188 height 22
type input "AdministrativeFee"
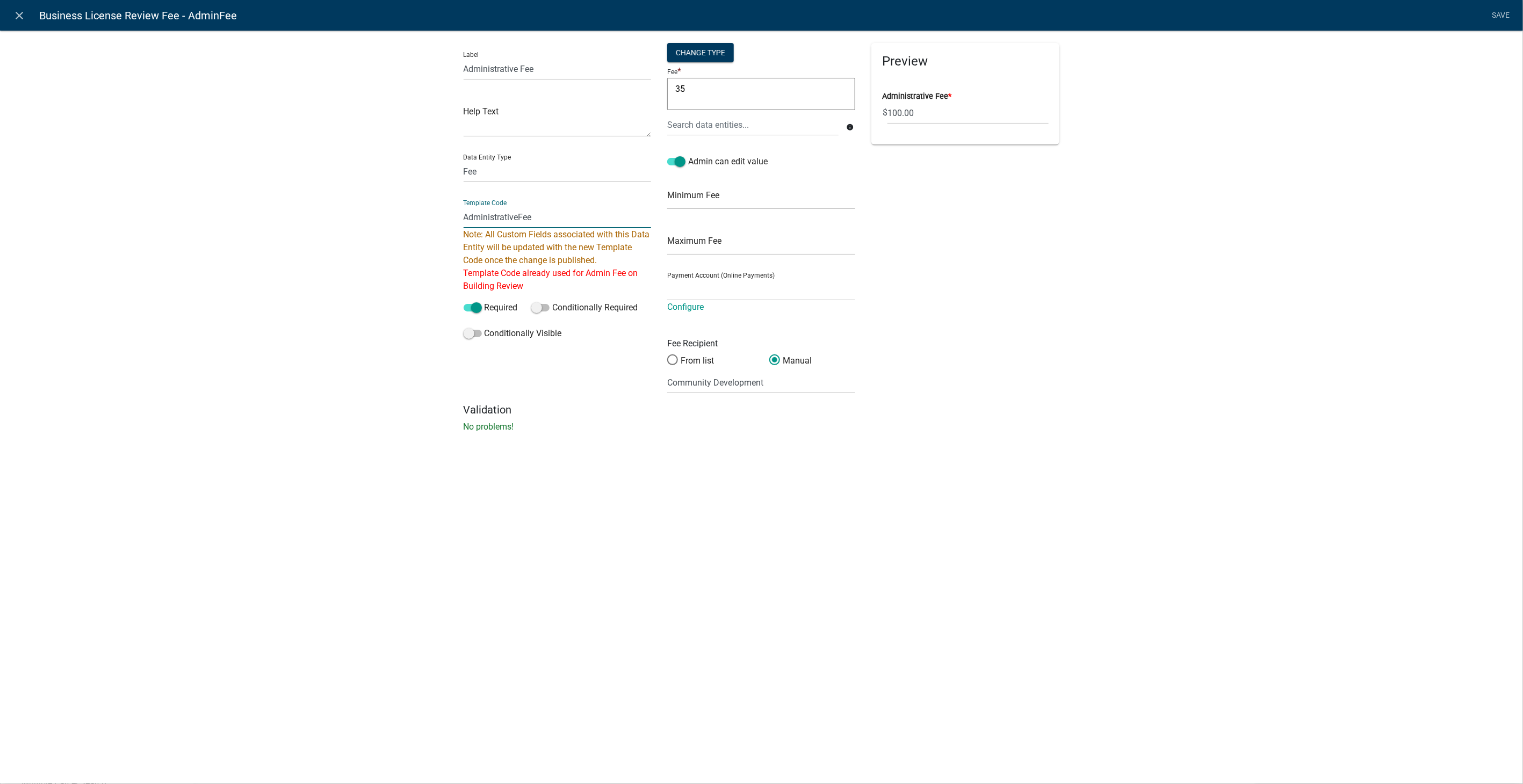
click at [1085, 370] on div "Label Administrative Fee Help Text Data Entity Type Free Form Text Document Dis…" at bounding box center [762, 235] width 1523 height 443
click at [1497, 13] on link "Save" at bounding box center [1501, 16] width 27 height 20
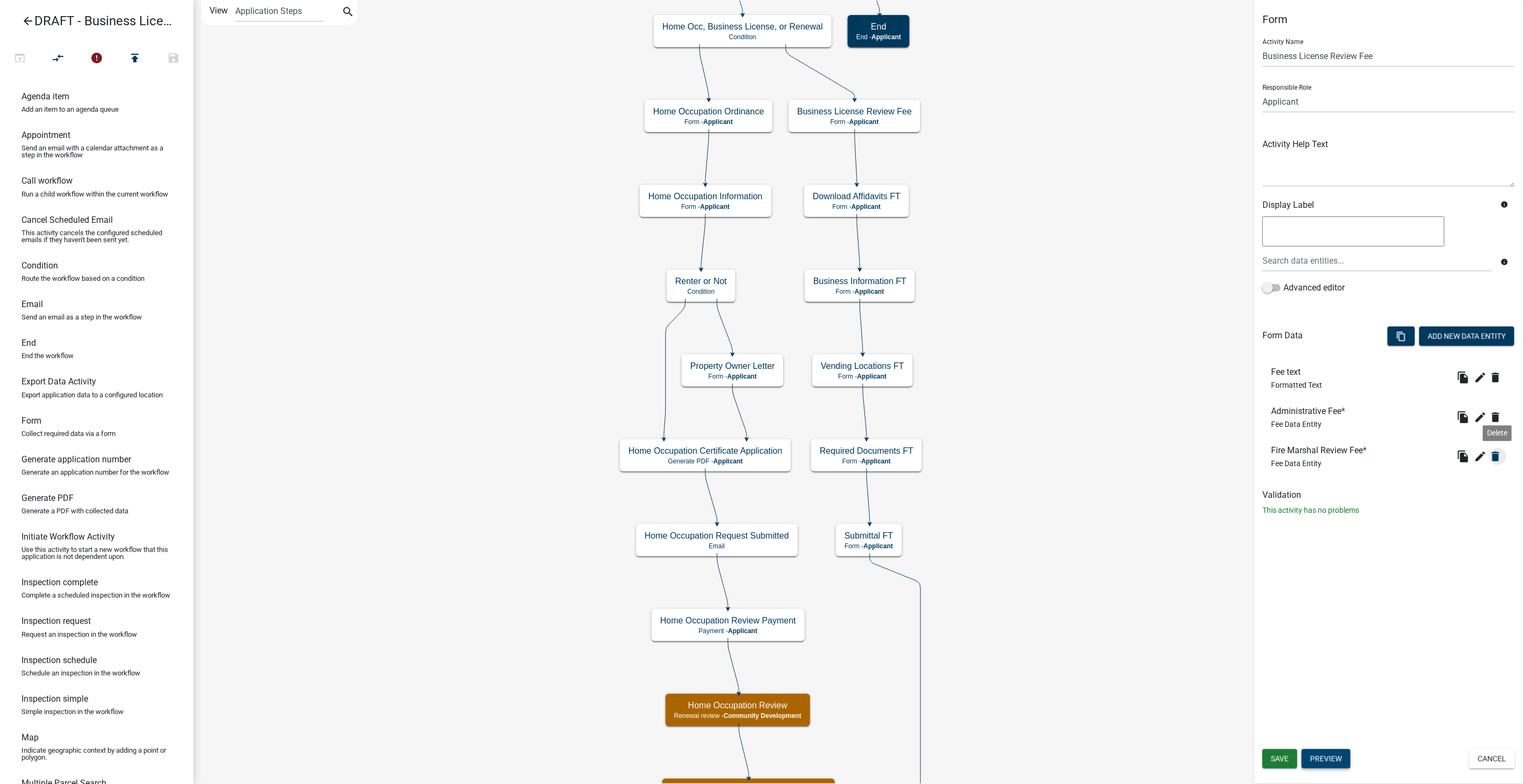
click at [1495, 452] on icon "delete" at bounding box center [1496, 457] width 13 height 13
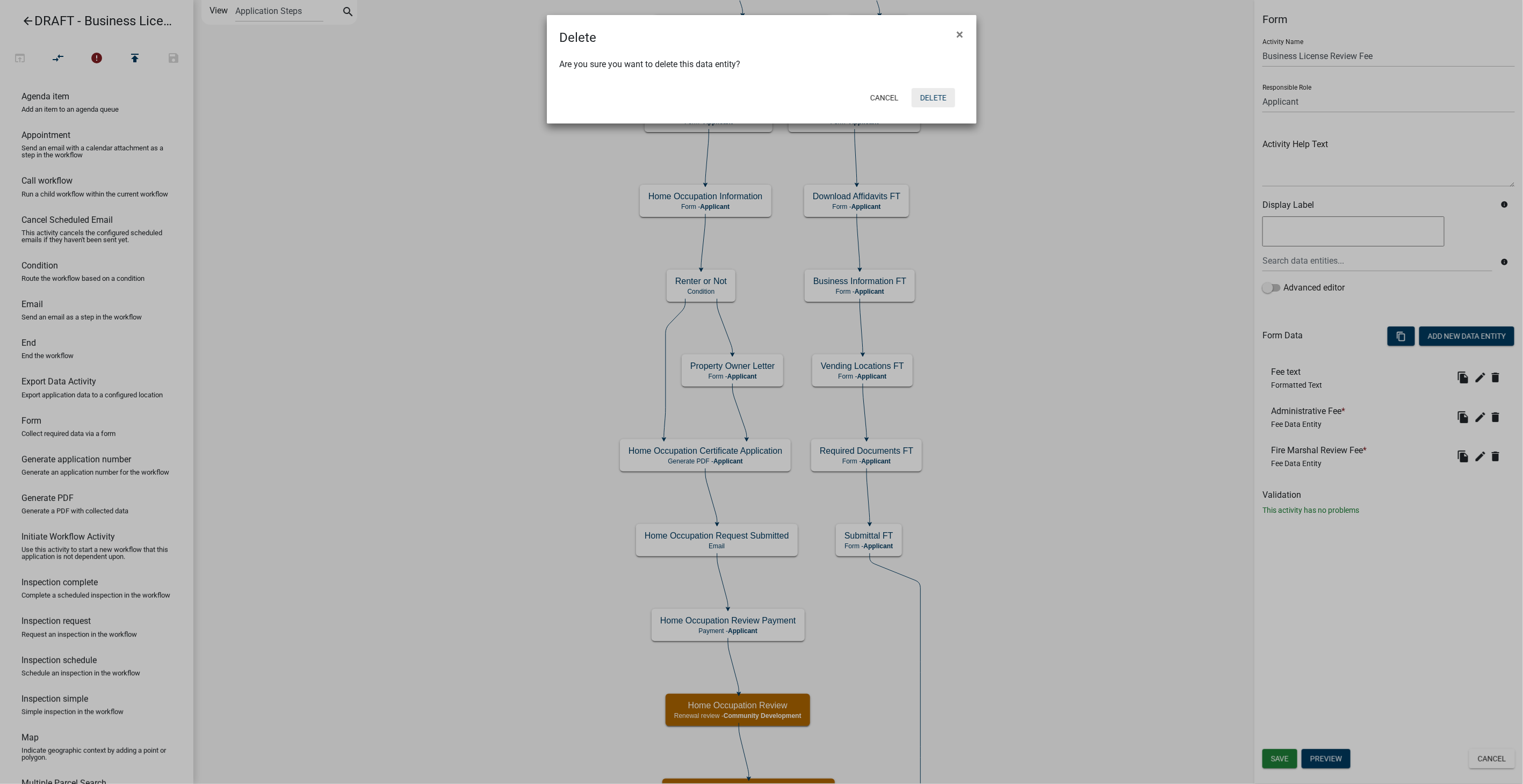
click at [929, 90] on button "Delete" at bounding box center [933, 97] width 44 height 19
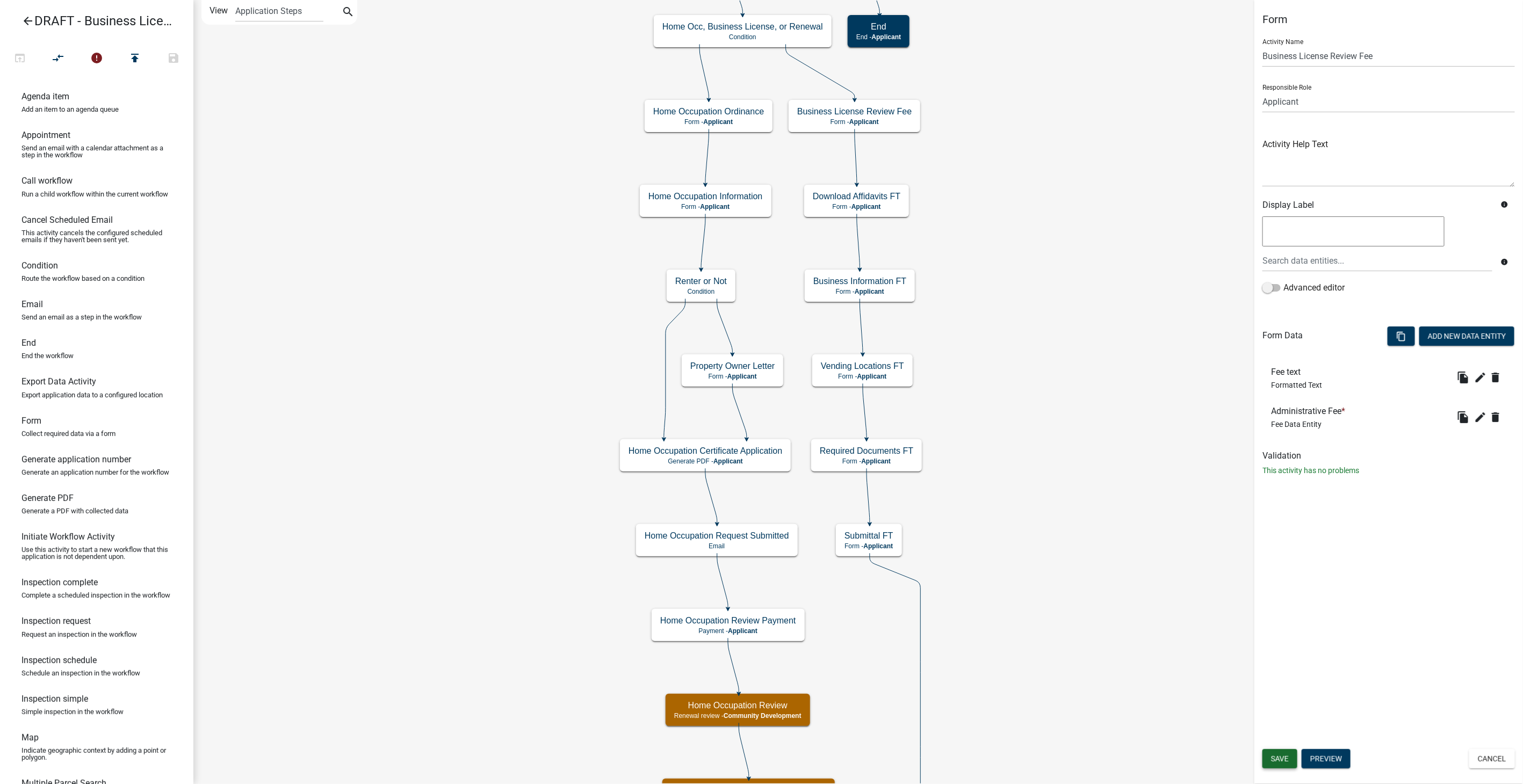
click at [1283, 760] on span "Save" at bounding box center [1280, 759] width 18 height 8
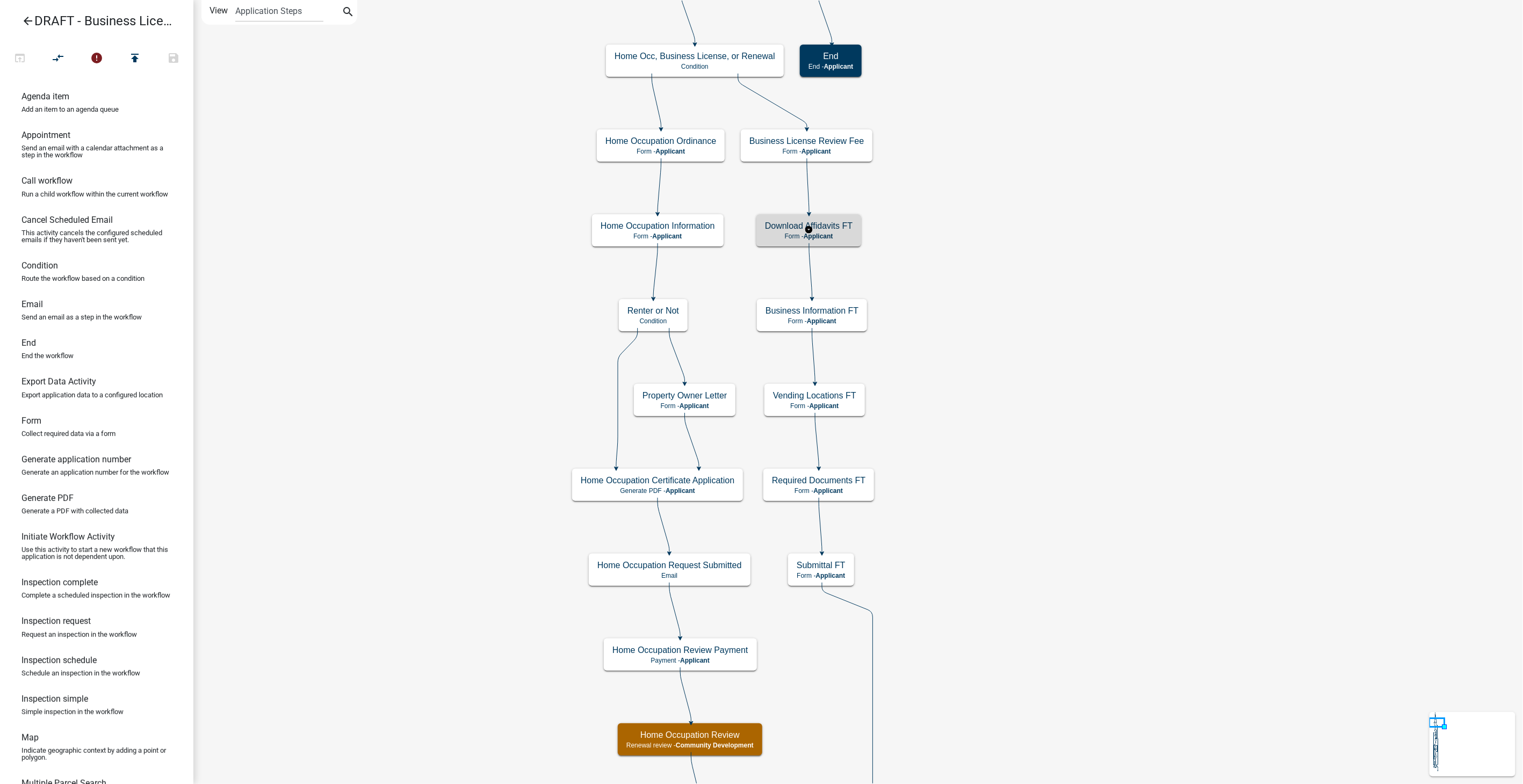
click at [836, 236] on p "Form - Applicant" at bounding box center [809, 236] width 88 height 8
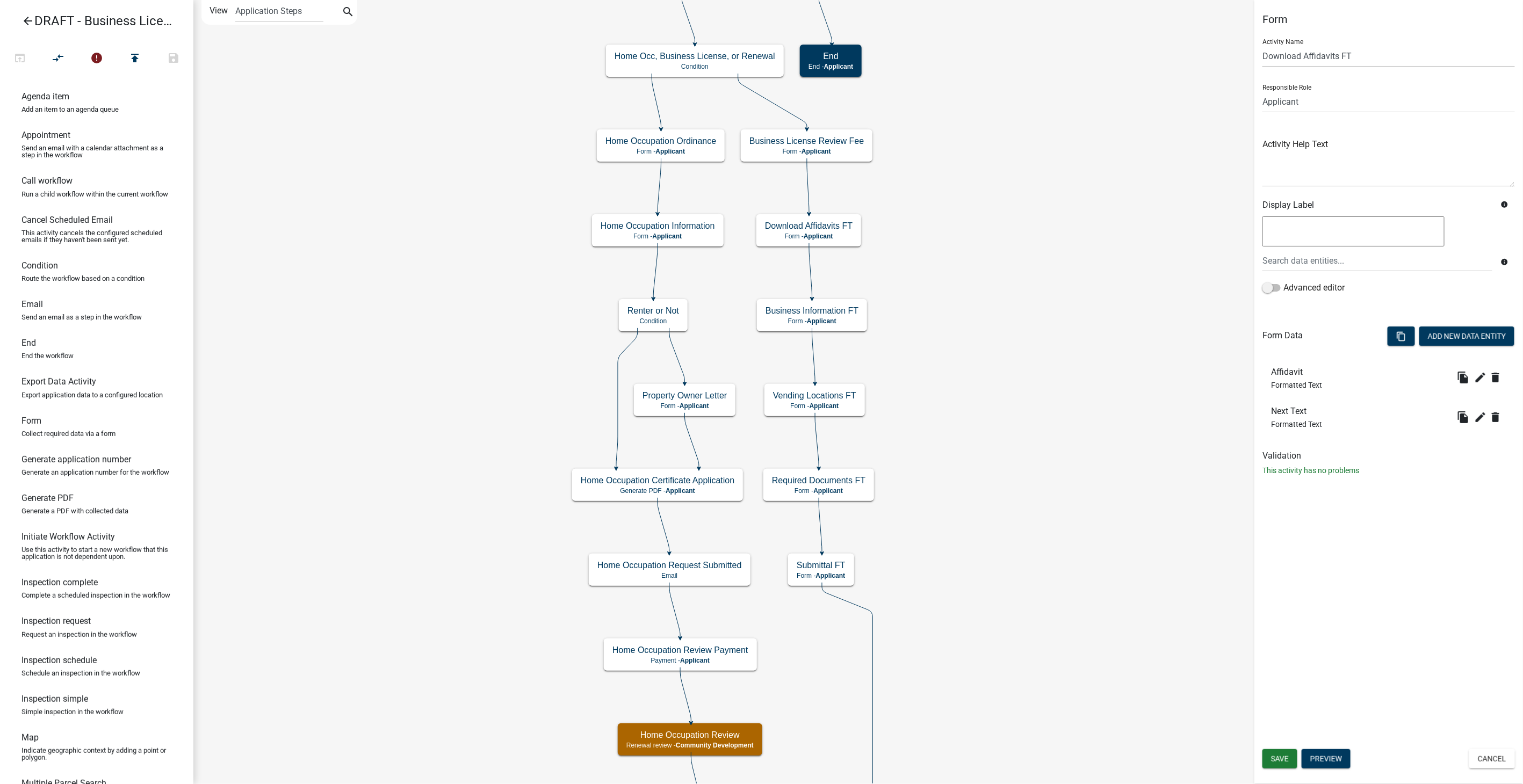
click at [1490, 740] on div "Form Activity Name Download Affidavits FT Responsible Role Applicant Fire Marsh…" at bounding box center [1389, 392] width 268 height 784
click at [1491, 757] on button "Cancel" at bounding box center [1492, 759] width 45 height 19
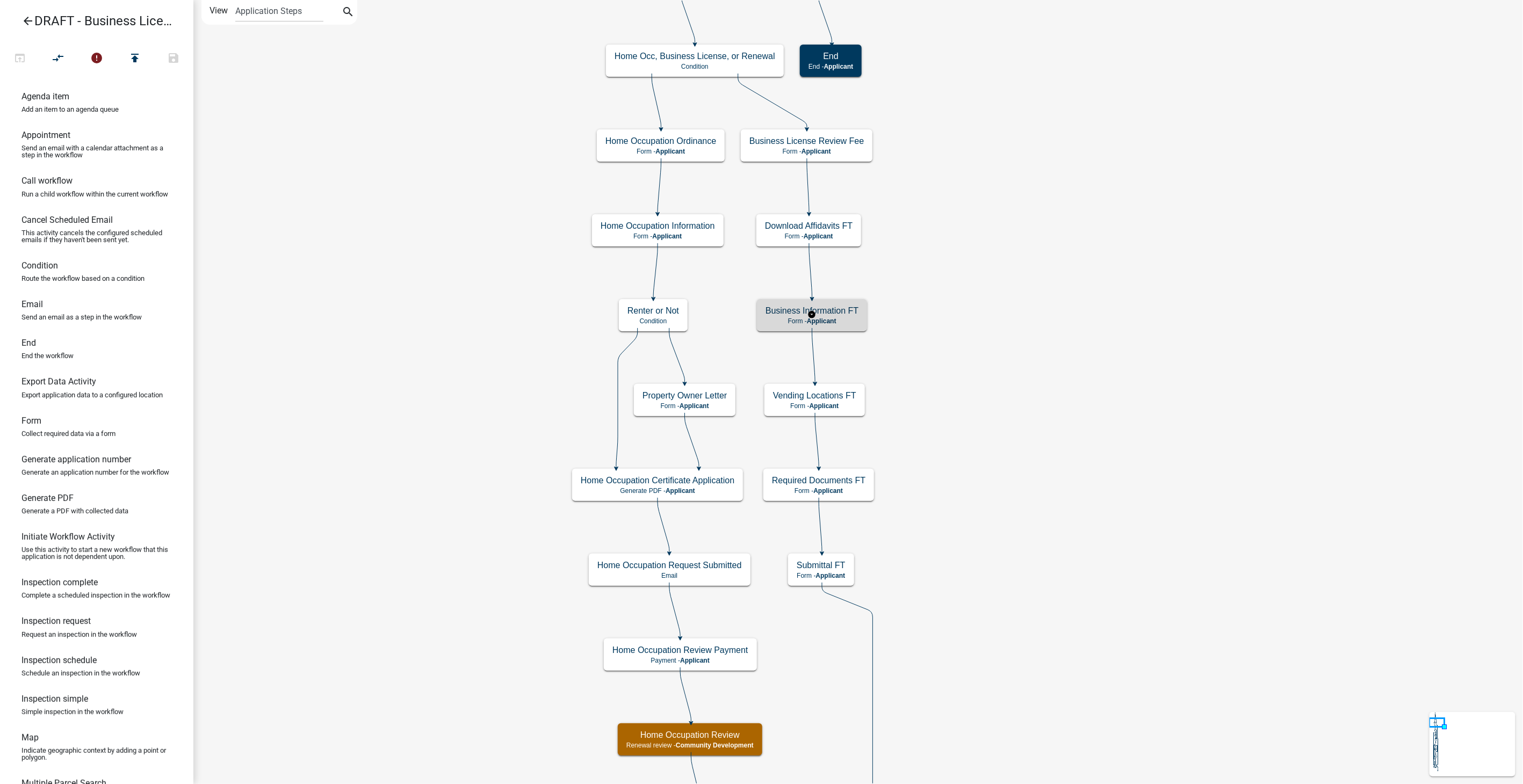
click at [821, 316] on div "Business Information FT Form - Applicant" at bounding box center [812, 316] width 110 height 32
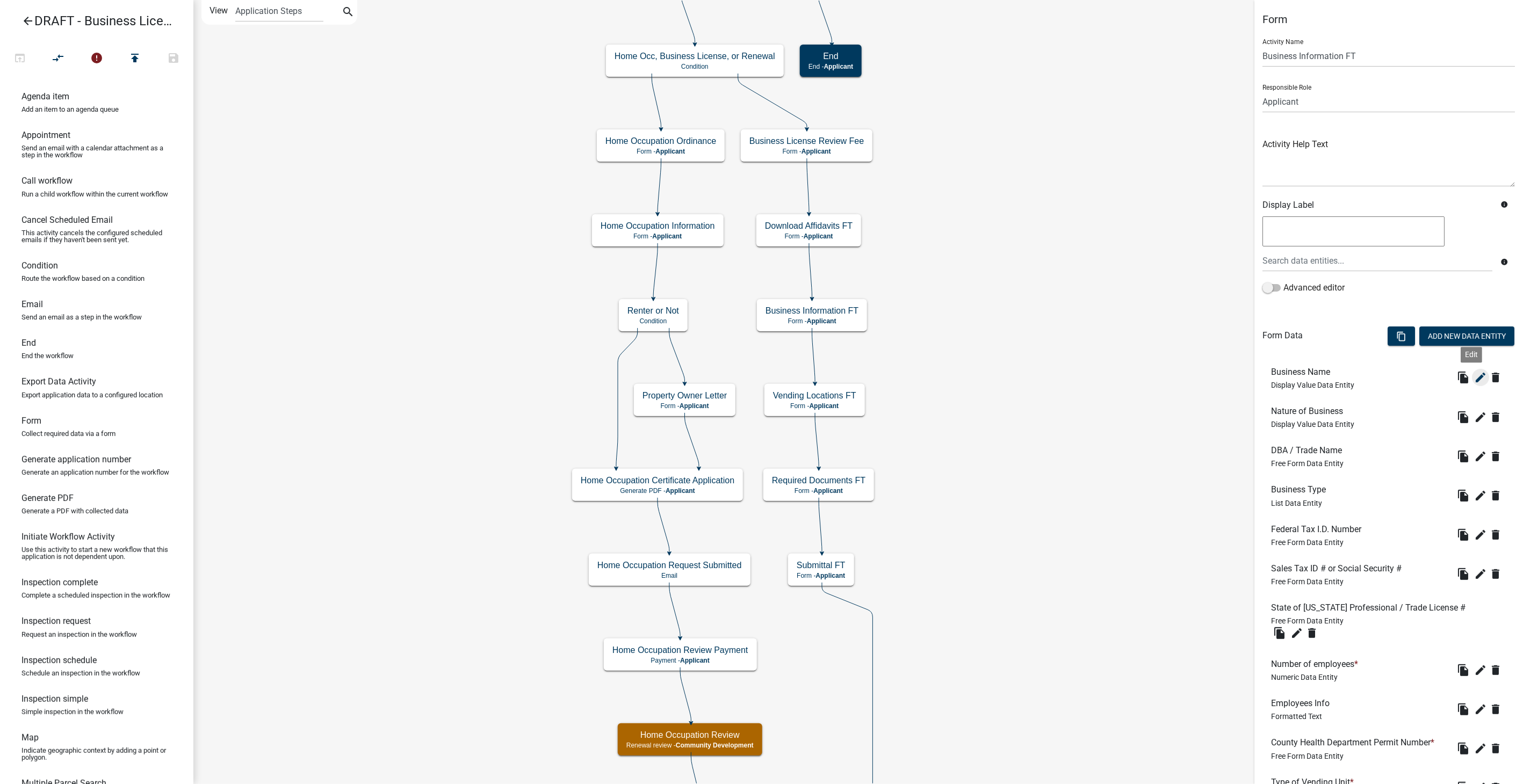
click at [1475, 381] on icon "edit" at bounding box center [1481, 378] width 13 height 13
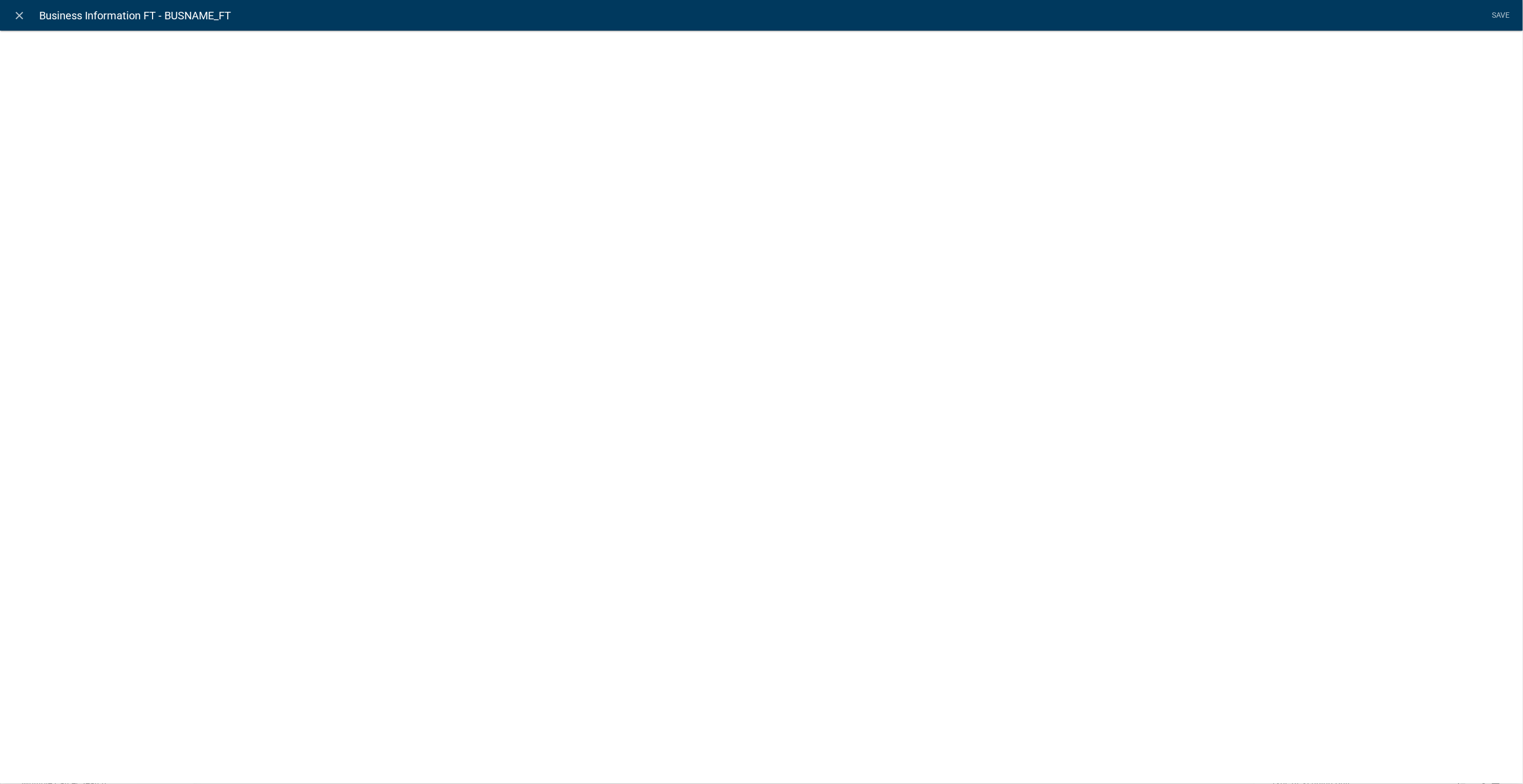
select select "display-entity-value"
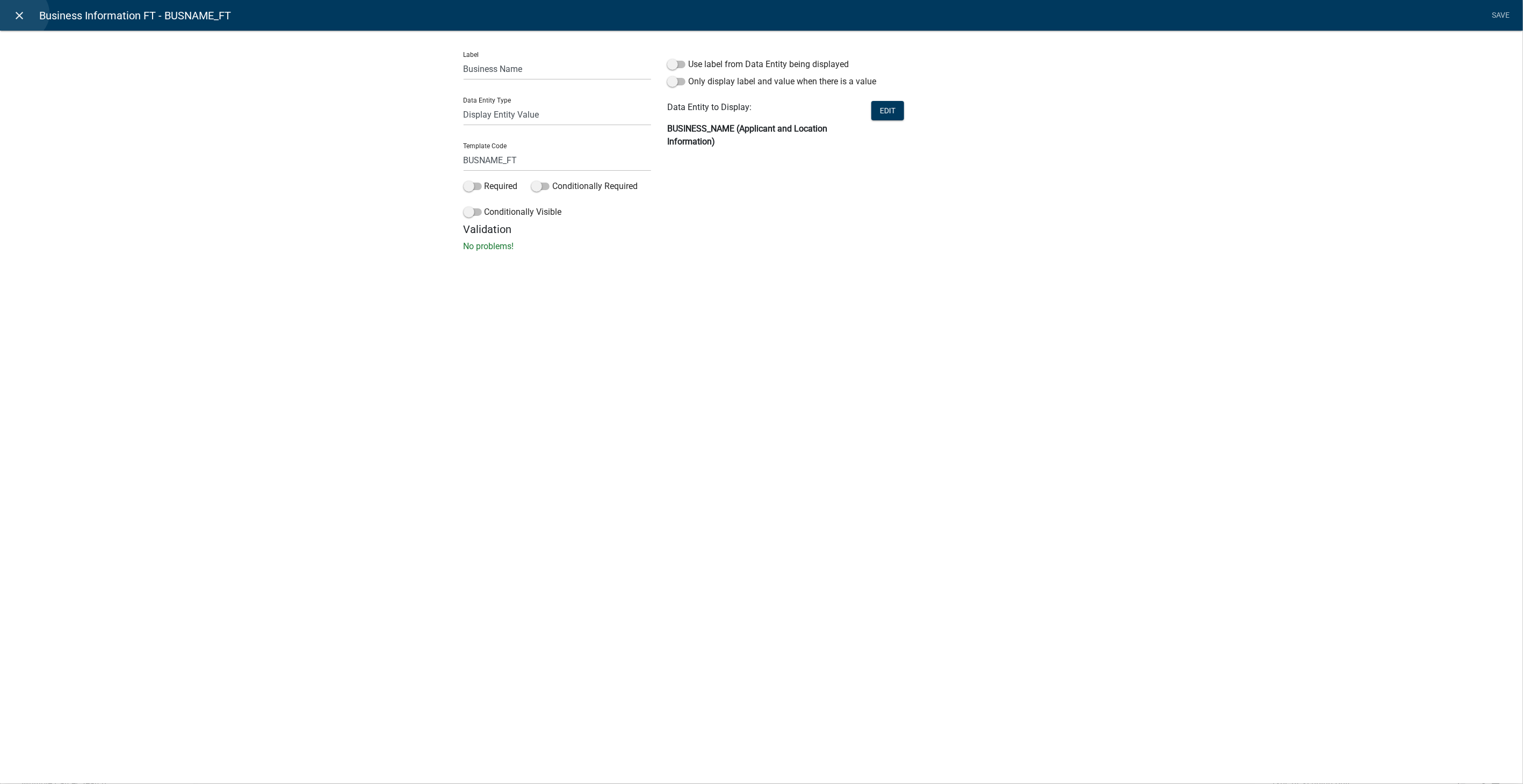
click at [22, 13] on icon "close" at bounding box center [20, 16] width 13 height 13
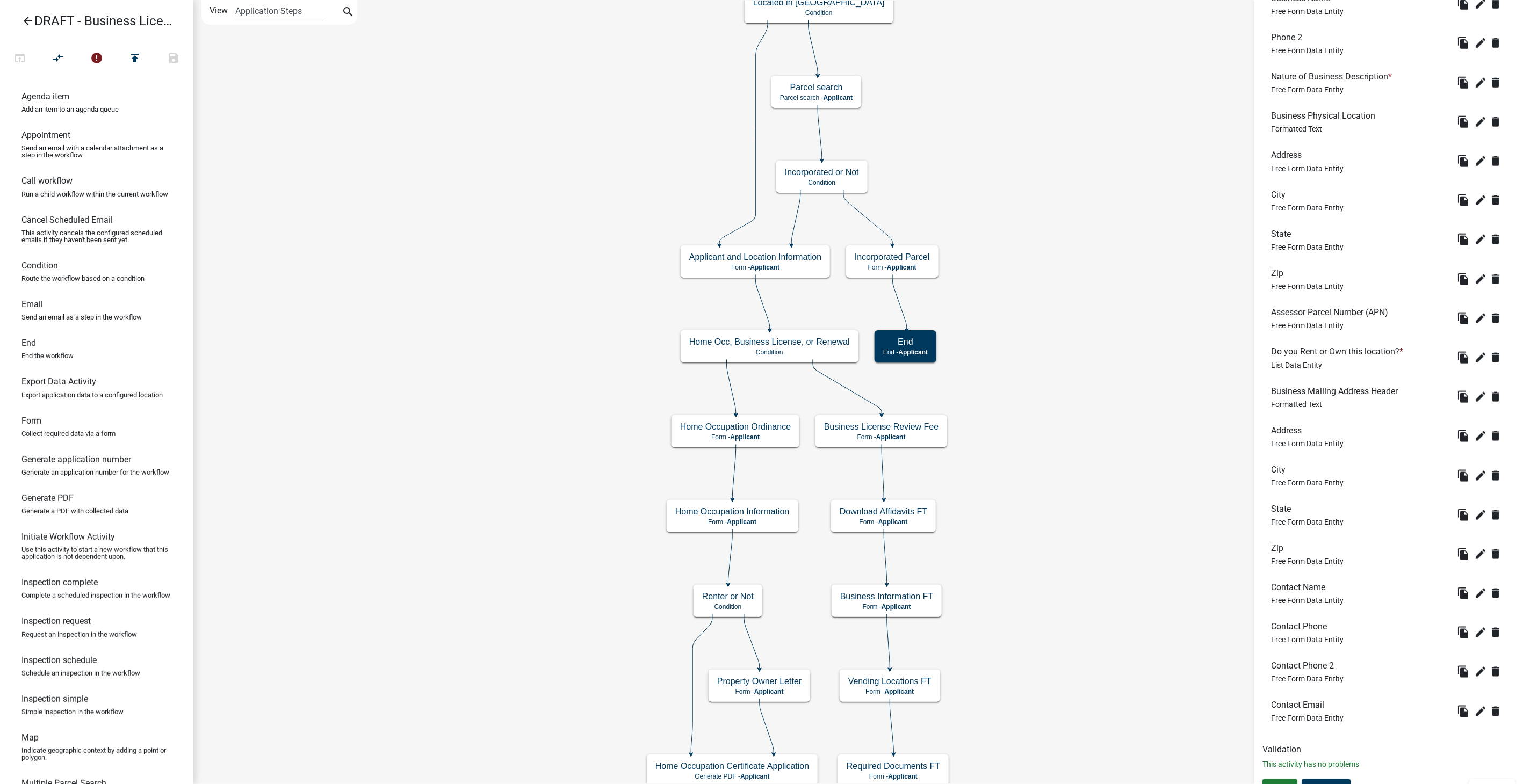
scroll to position [784, 0]
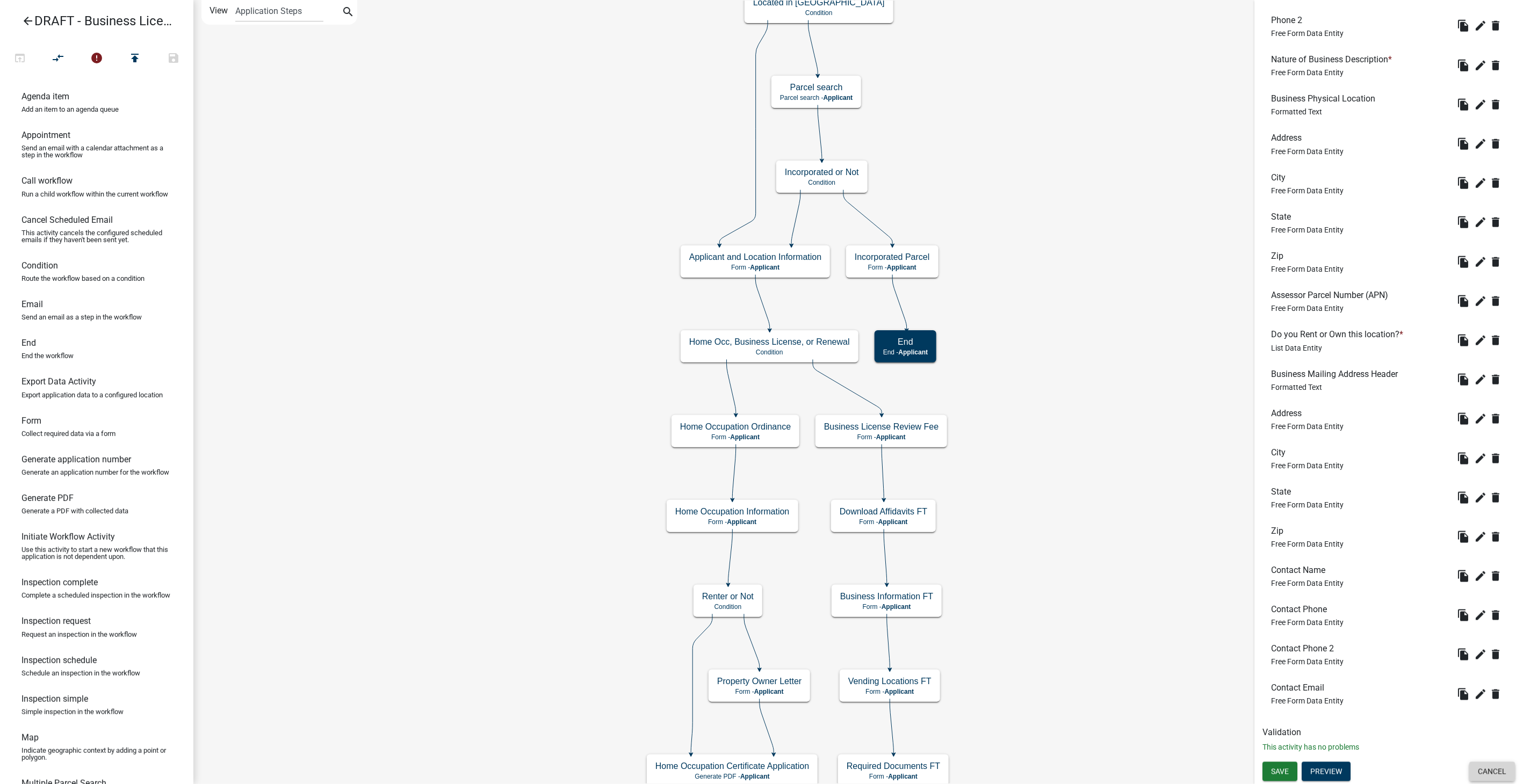
click at [1490, 762] on button "Cancel" at bounding box center [1492, 772] width 45 height 19
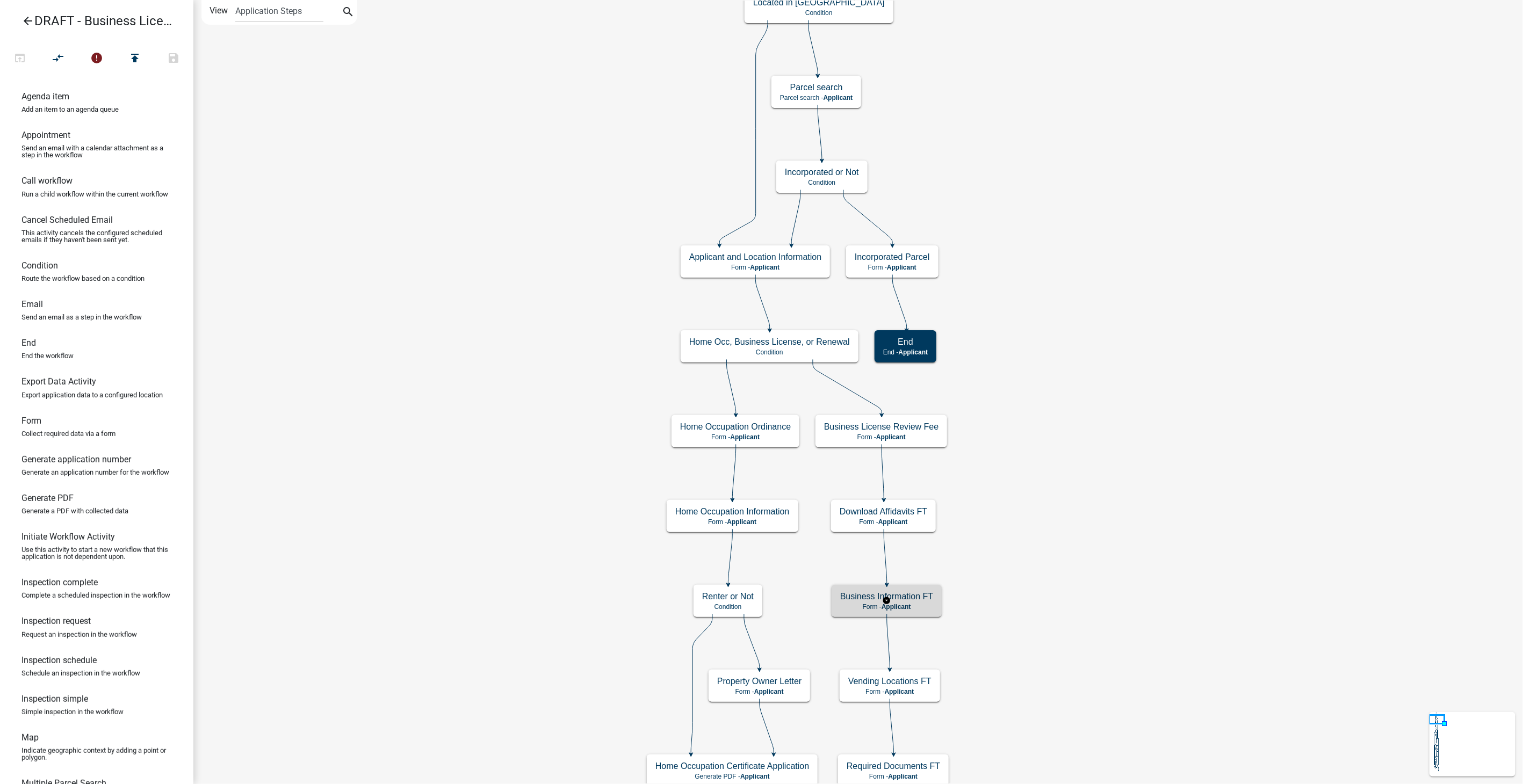
click at [917, 611] on div "Business Information FT Form - Applicant" at bounding box center [886, 601] width 110 height 32
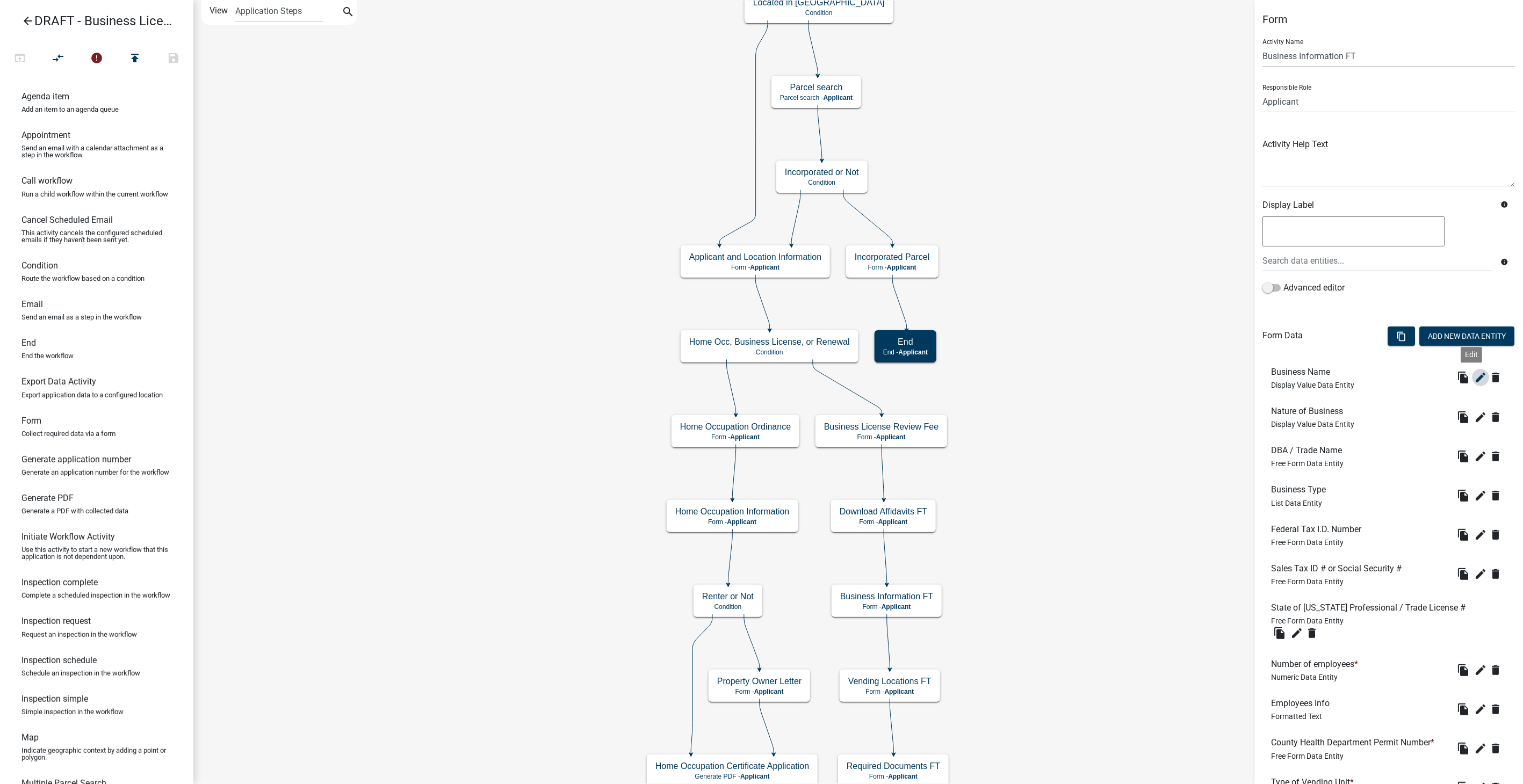
click at [1475, 377] on icon "edit" at bounding box center [1481, 378] width 13 height 13
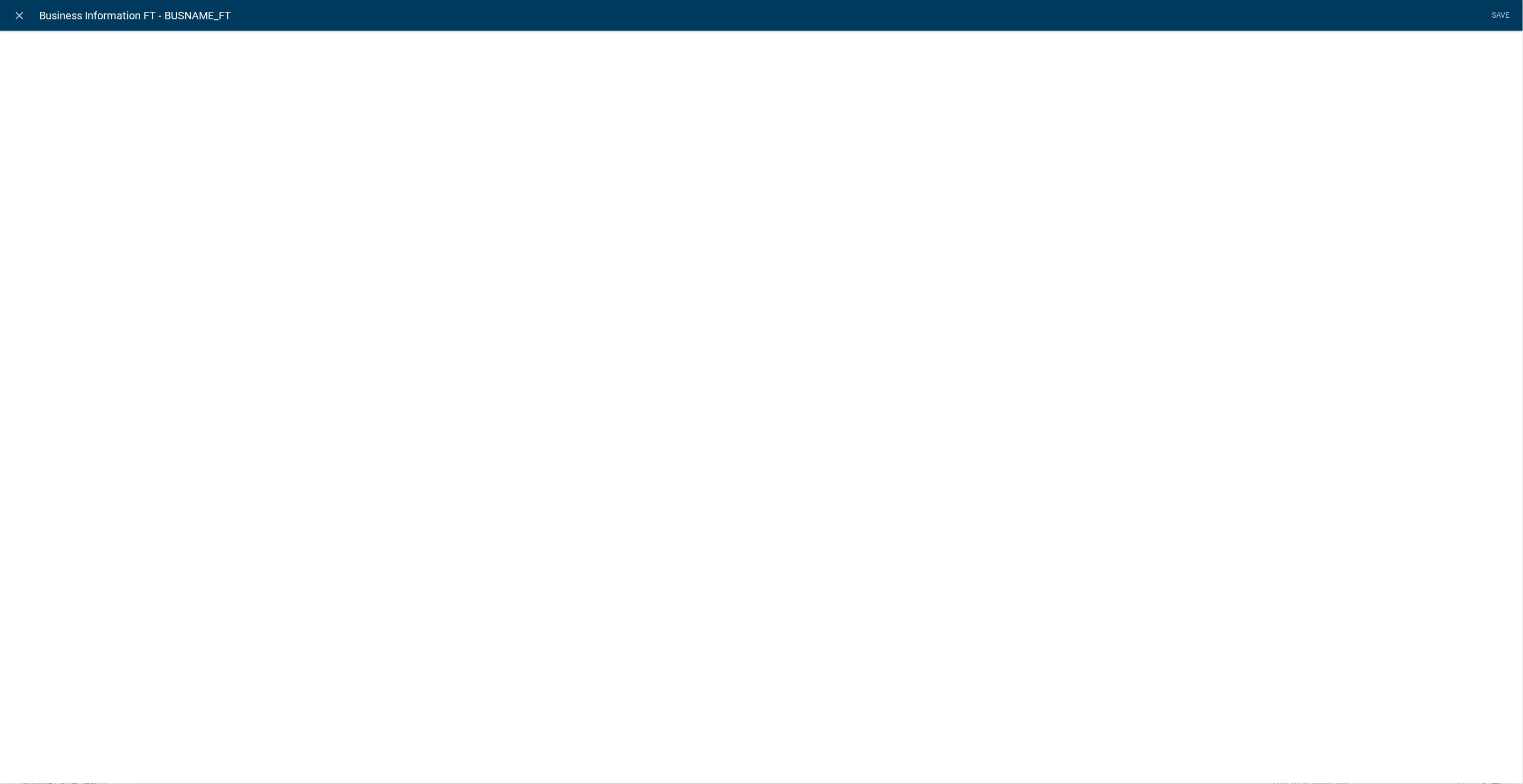
select select "display-entity-value"
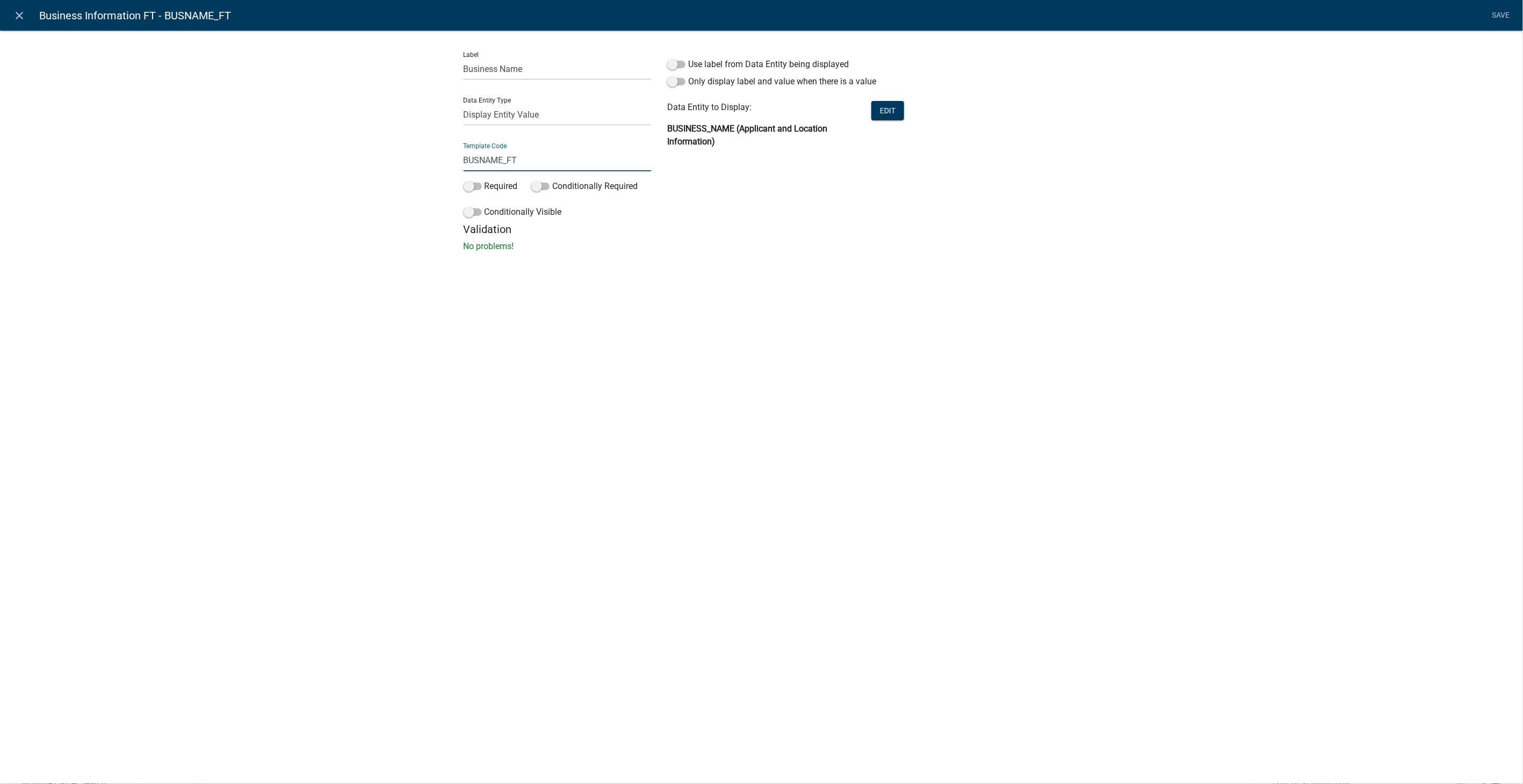
click at [522, 162] on input "BUSNAME_FT" at bounding box center [558, 160] width 188 height 22
type input "B"
type input "DisplayBusinessName"
click at [1164, 261] on div "Label Business Name Data Entity Type Free Form Text Document Display Entity Val…" at bounding box center [762, 145] width 1523 height 263
click at [1496, 14] on link "Save" at bounding box center [1501, 16] width 27 height 20
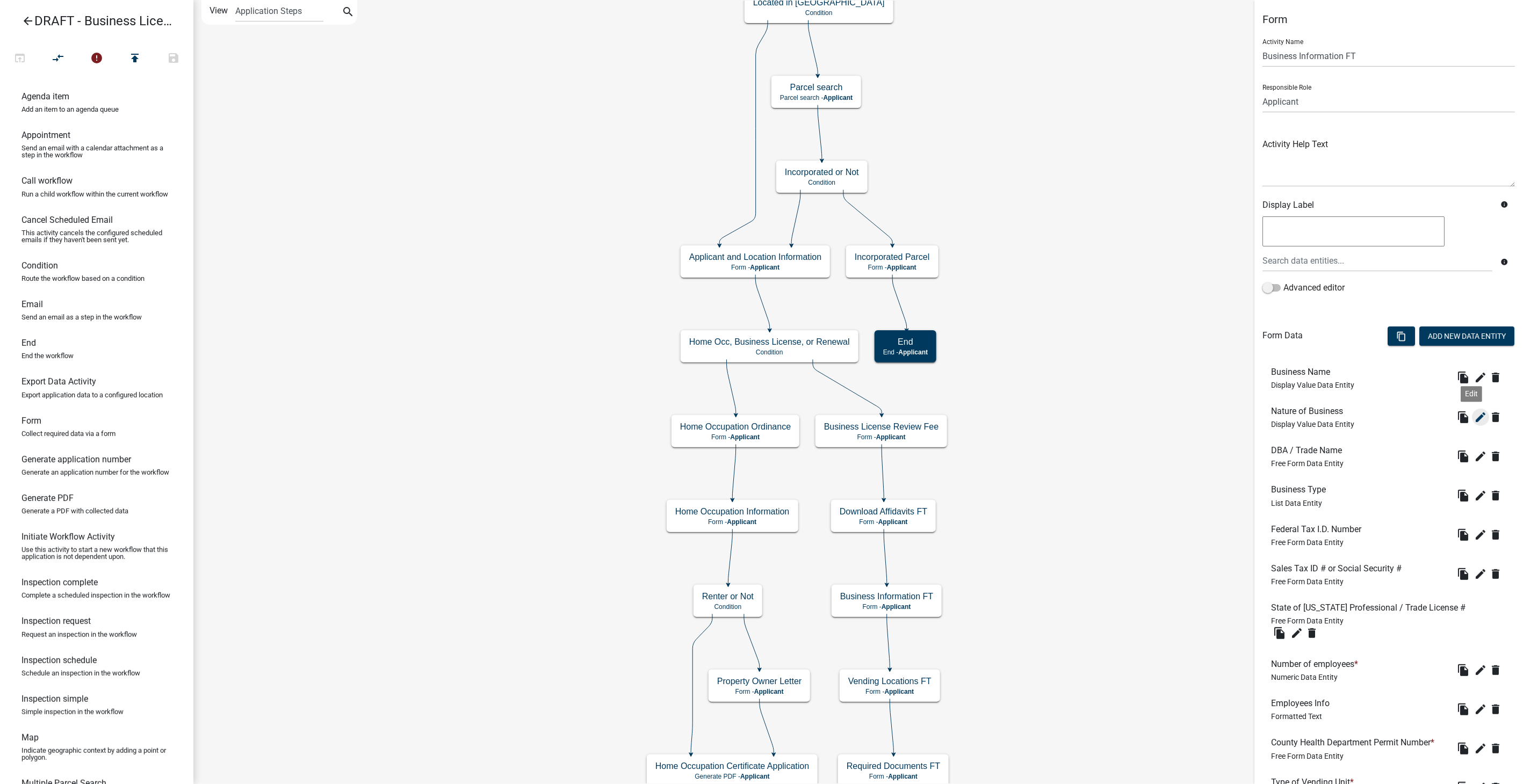
click at [1475, 415] on icon "edit" at bounding box center [1481, 418] width 13 height 13
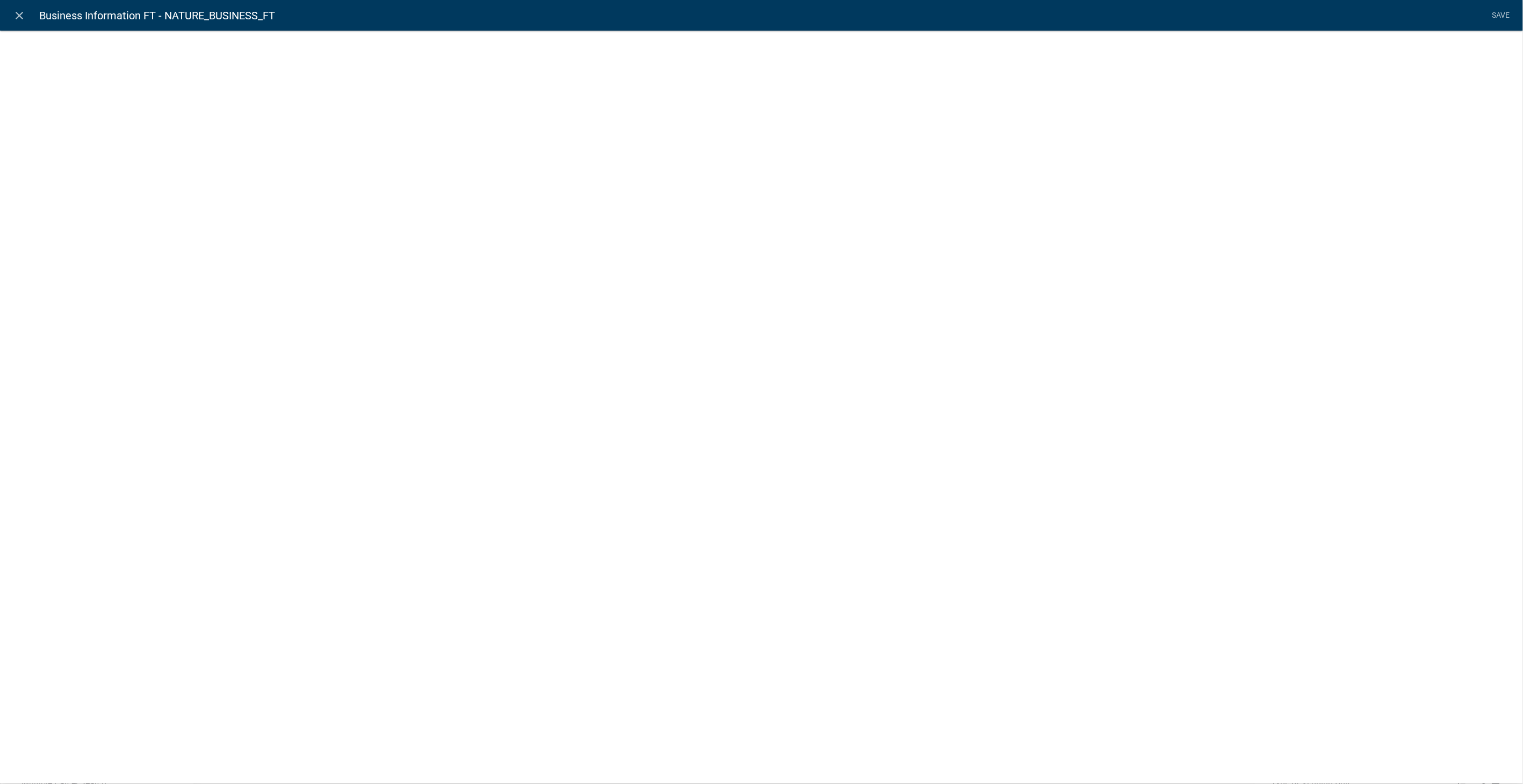
select select "display-entity-value"
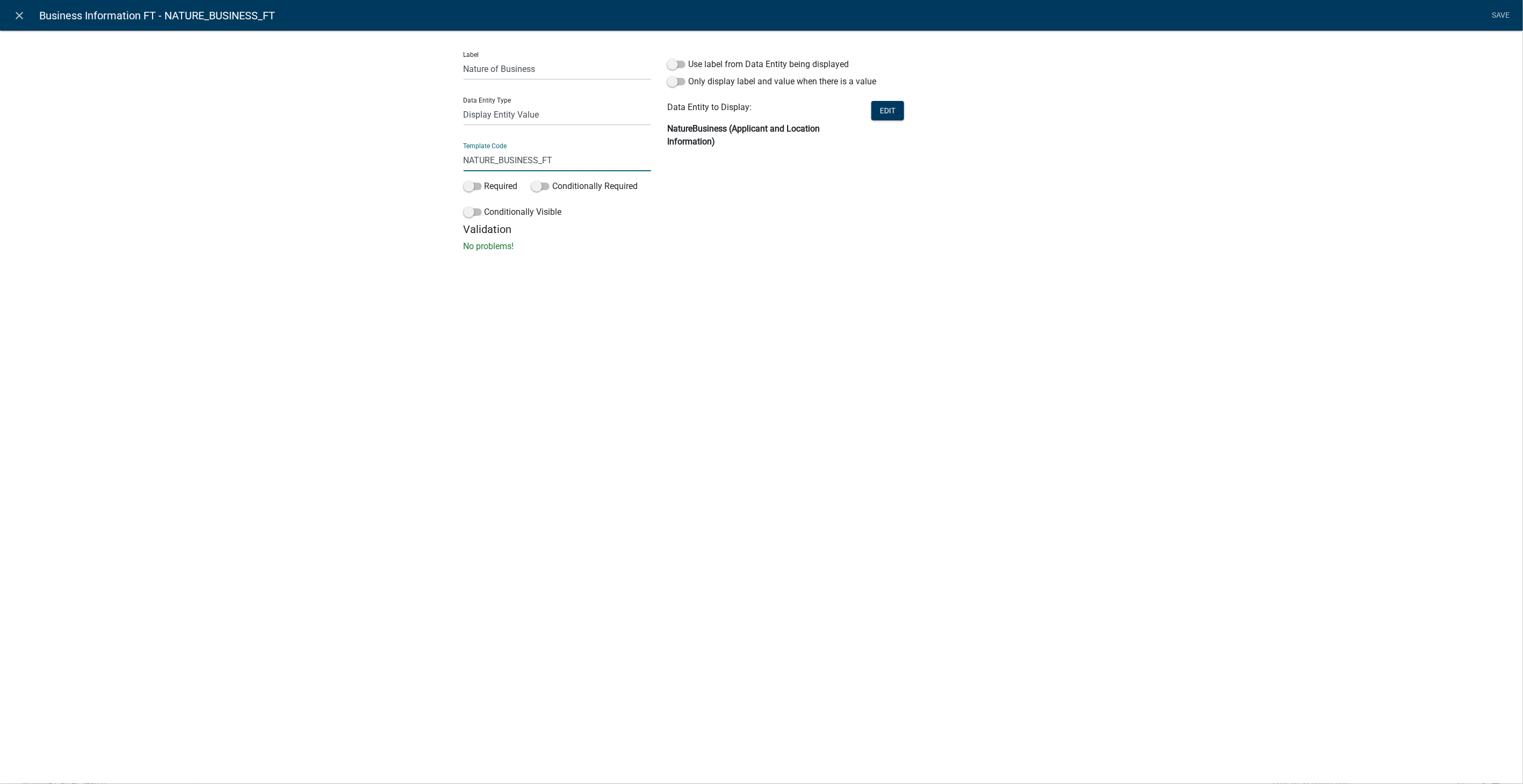
drag, startPoint x: 558, startPoint y: 166, endPoint x: 376, endPoint y: 164, distance: 182.0
click at [376, 164] on div "Label Nature of Business Data Entity Type Free Form Text Document Display Entit…" at bounding box center [762, 145] width 1523 height 263
type input "DisplayBusinessType"
click at [982, 330] on div "close Business Information FT - NATURE_BUSINESS_FT Save Label Nature of Busines…" at bounding box center [762, 392] width 1523 height 784
click at [1501, 15] on link "Save" at bounding box center [1501, 16] width 27 height 20
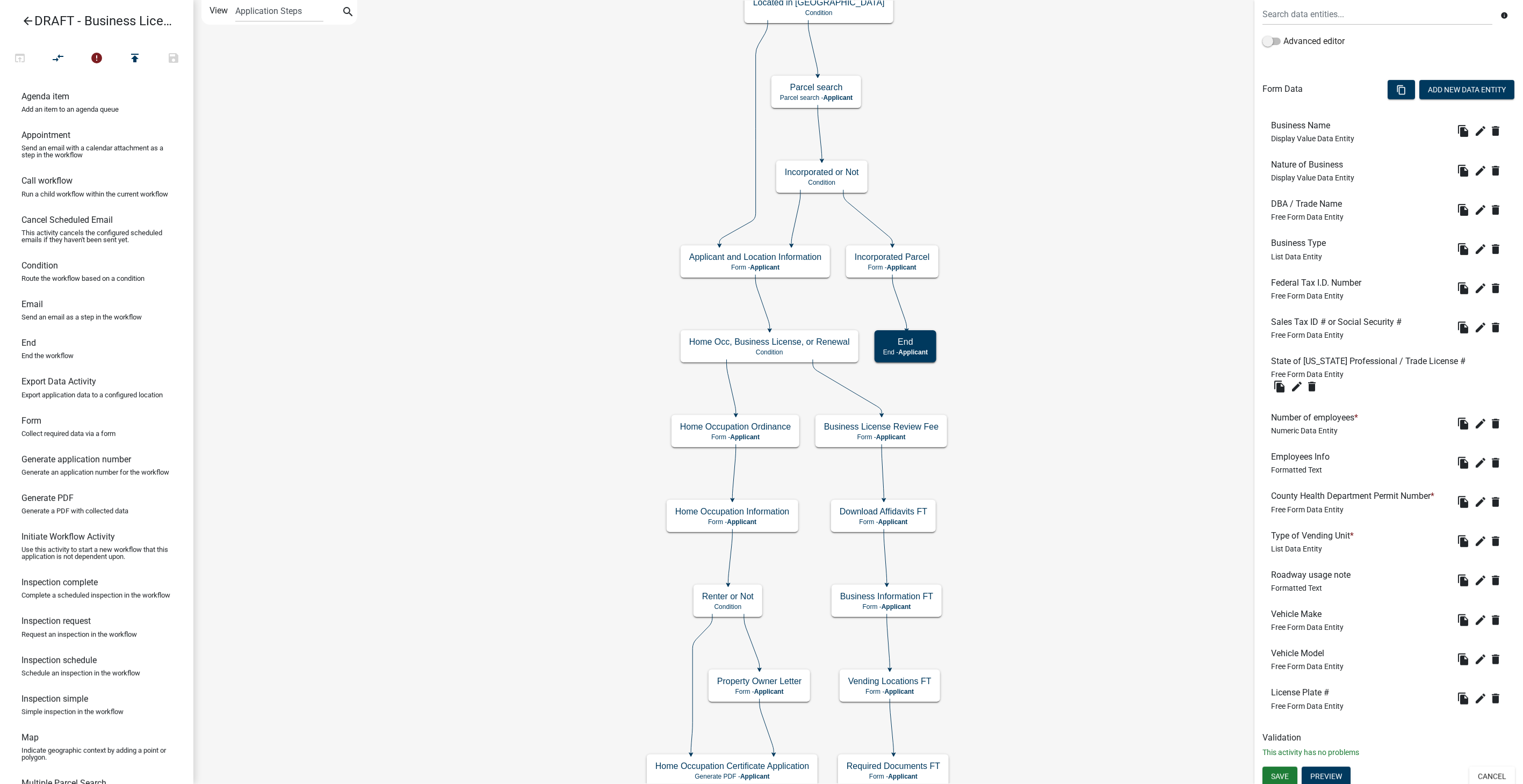
scroll to position [251, 0]
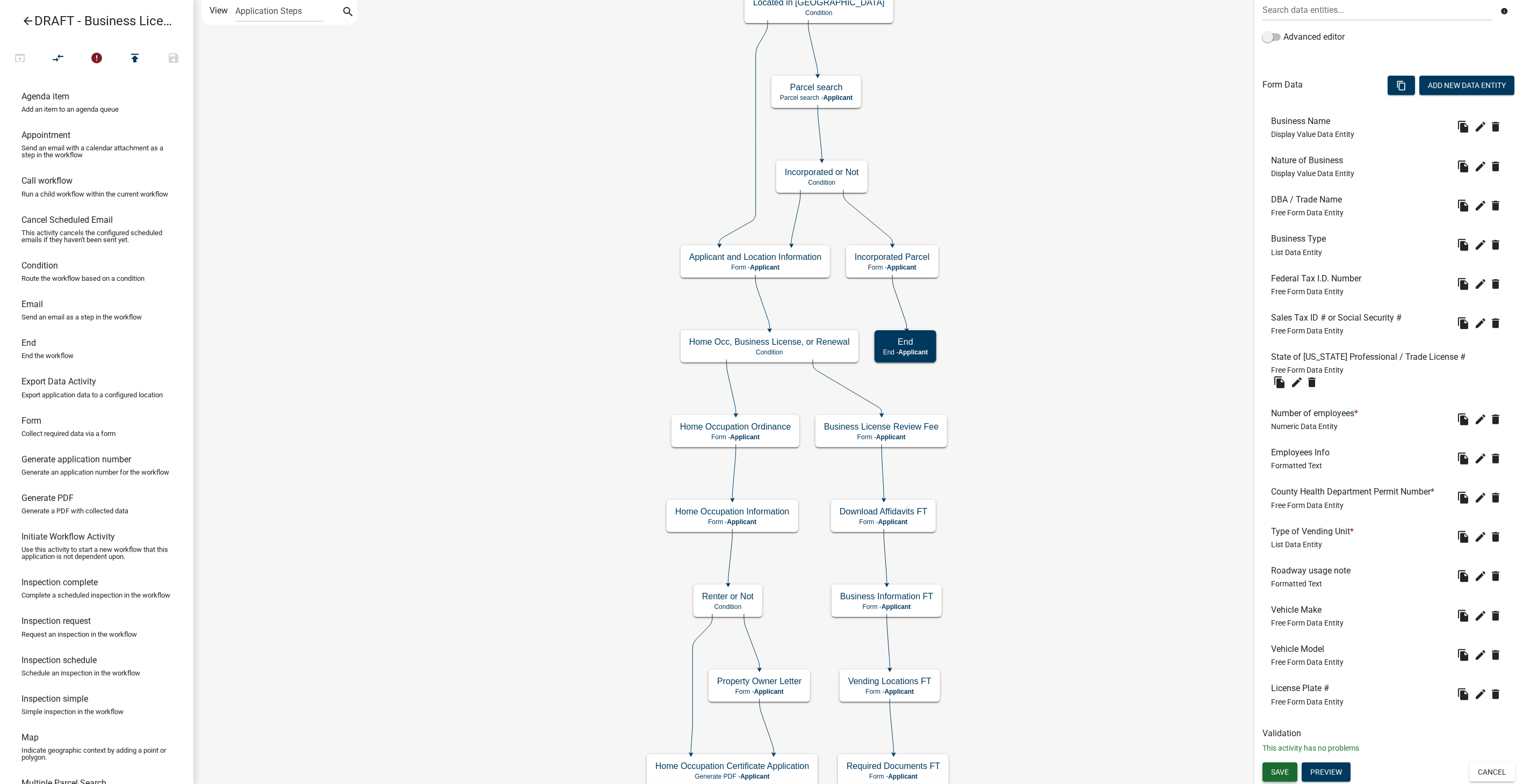
click at [1284, 765] on button "Save" at bounding box center [1280, 772] width 35 height 19
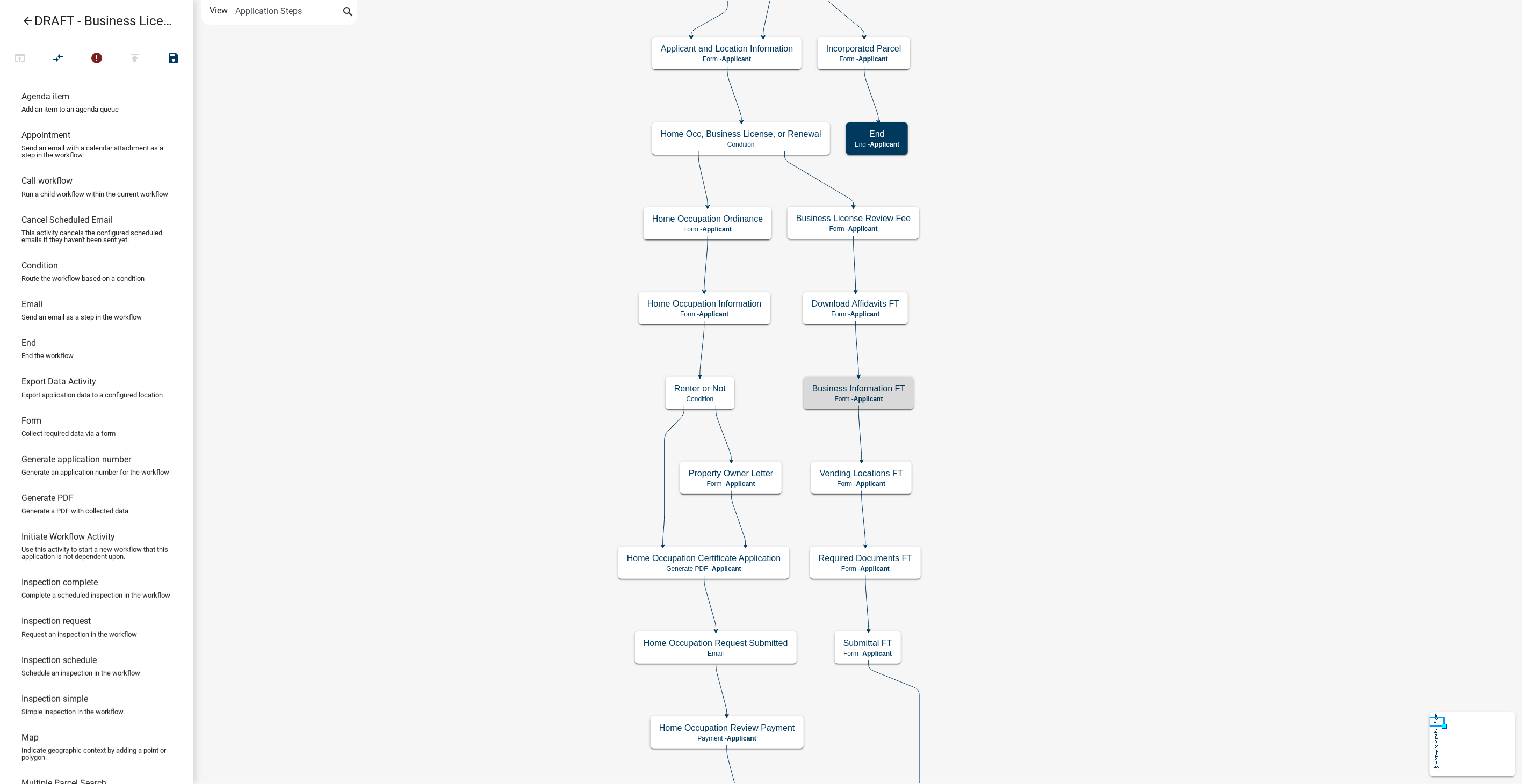
scroll to position [0, 0]
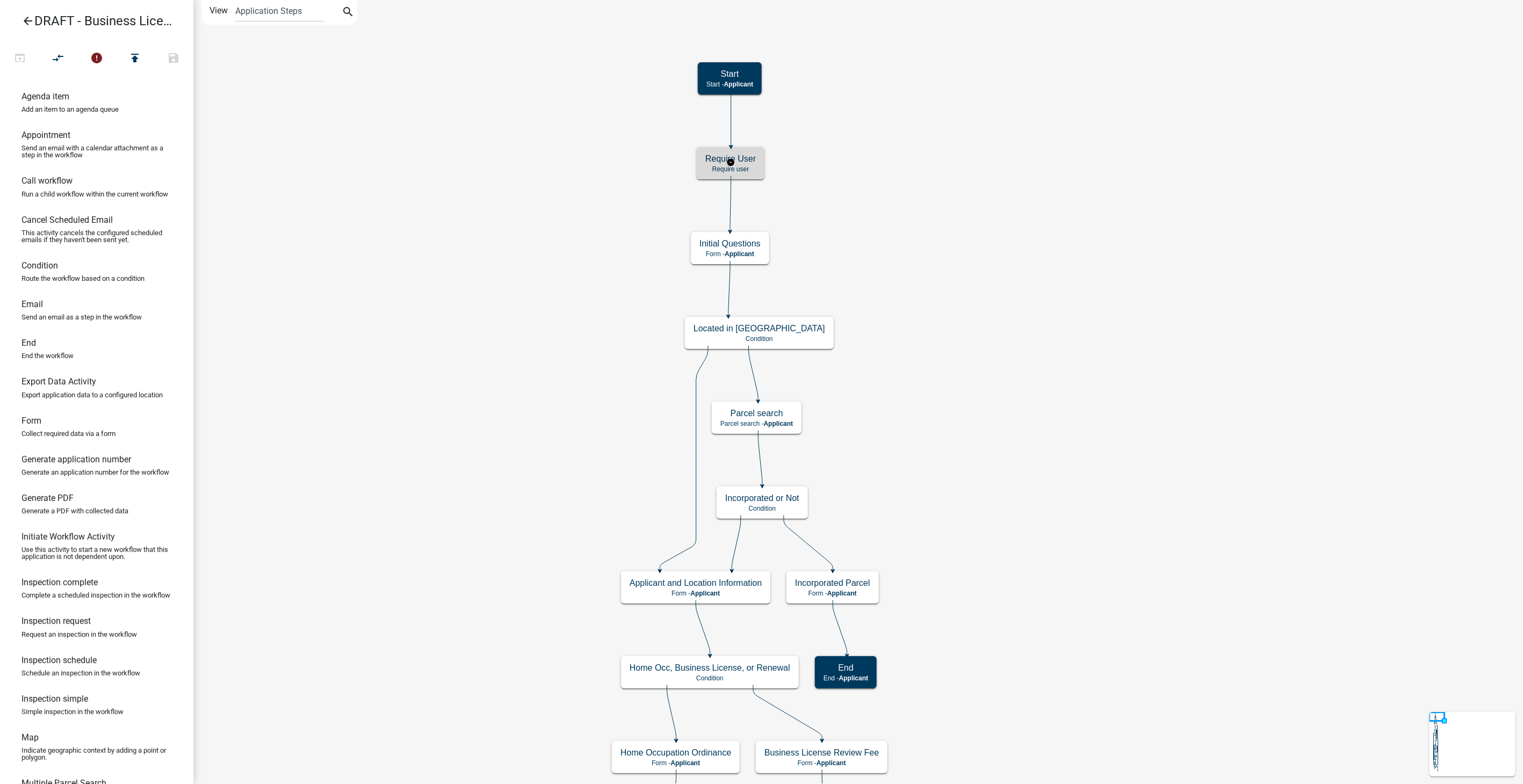
click at [754, 161] on h5 "Require User" at bounding box center [730, 158] width 50 height 10
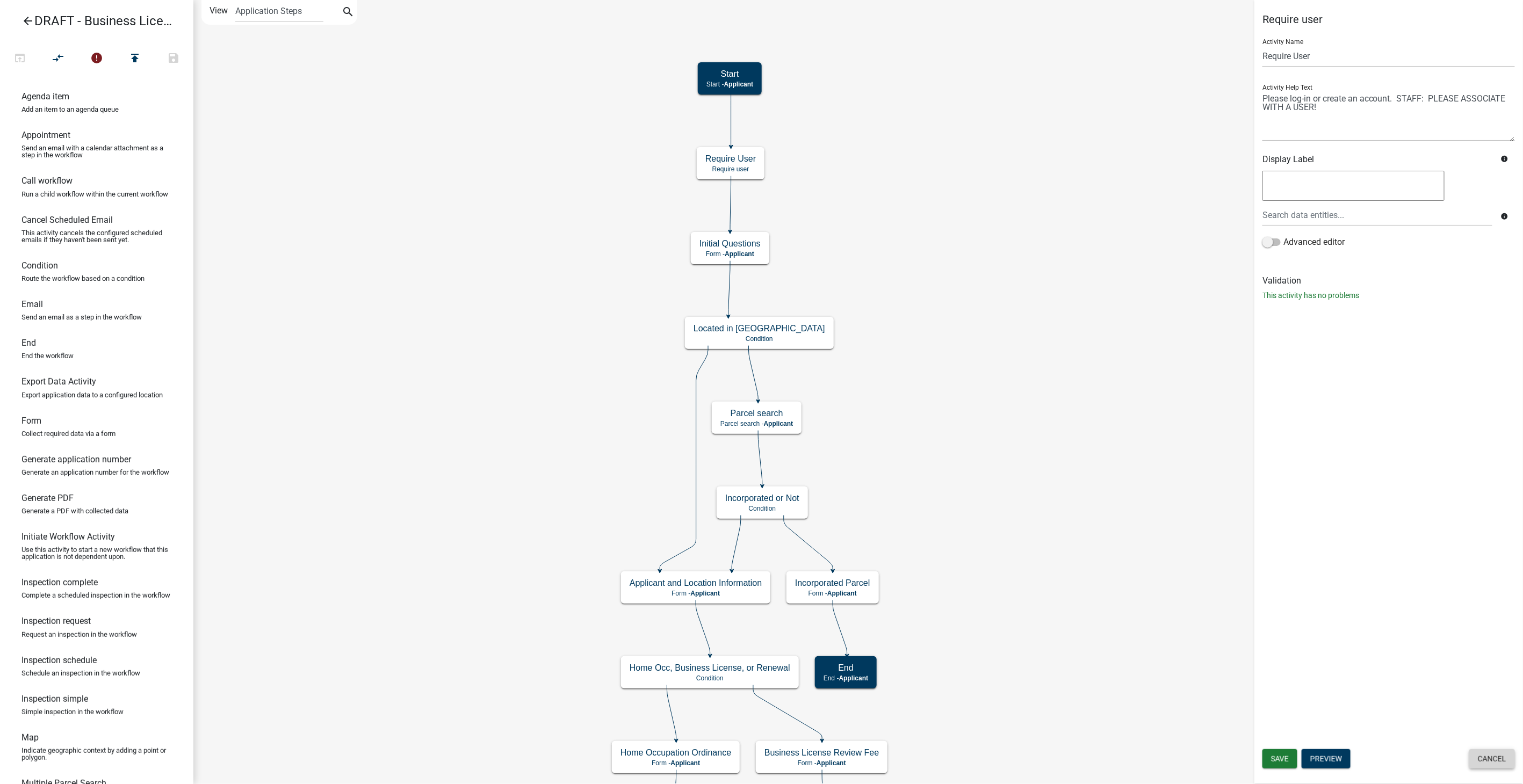
click at [1503, 761] on button "Cancel" at bounding box center [1492, 759] width 45 height 19
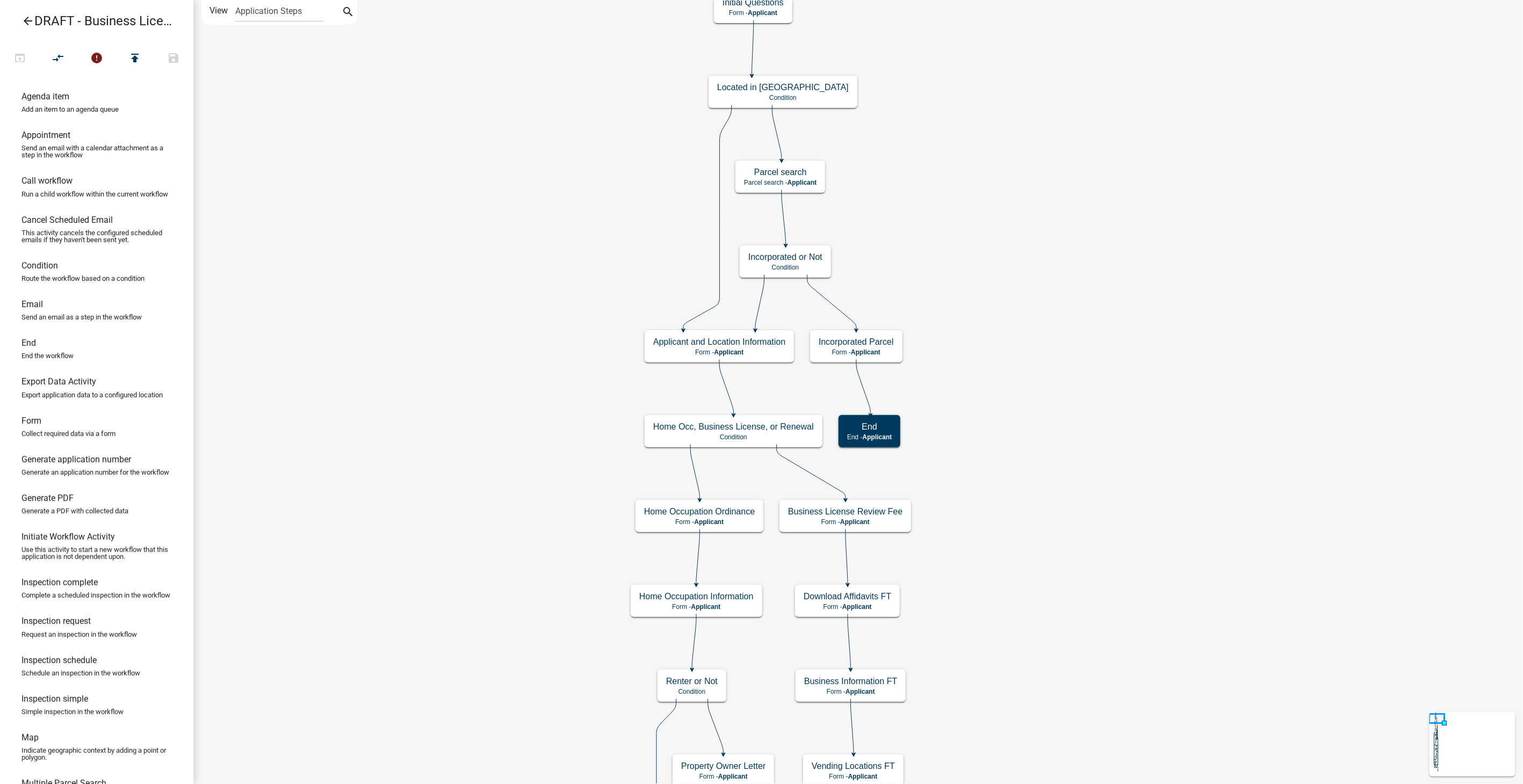
click at [754, 353] on p "Form - Applicant" at bounding box center [719, 352] width 132 height 8
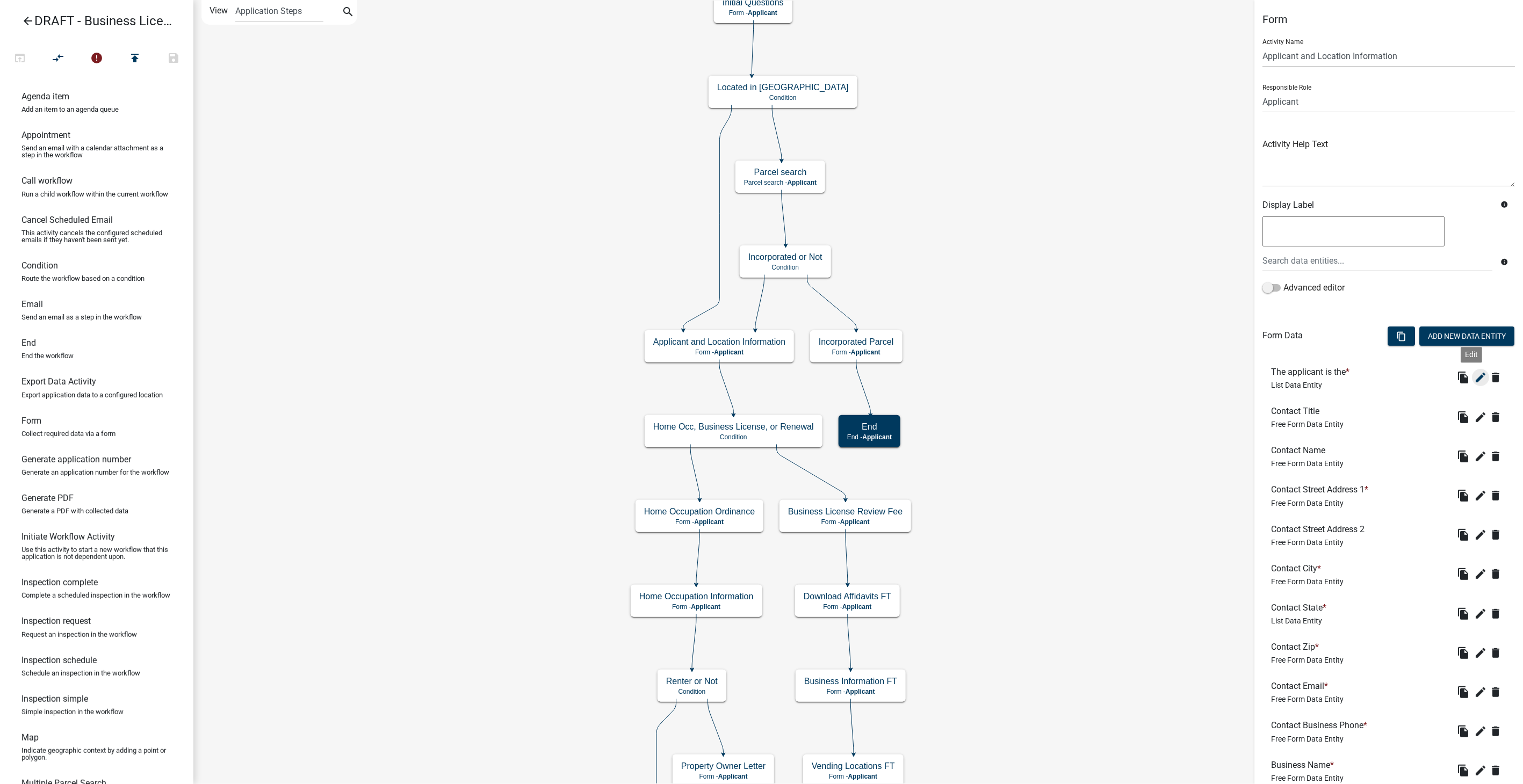
click at [1475, 376] on icon "edit" at bounding box center [1481, 378] width 13 height 13
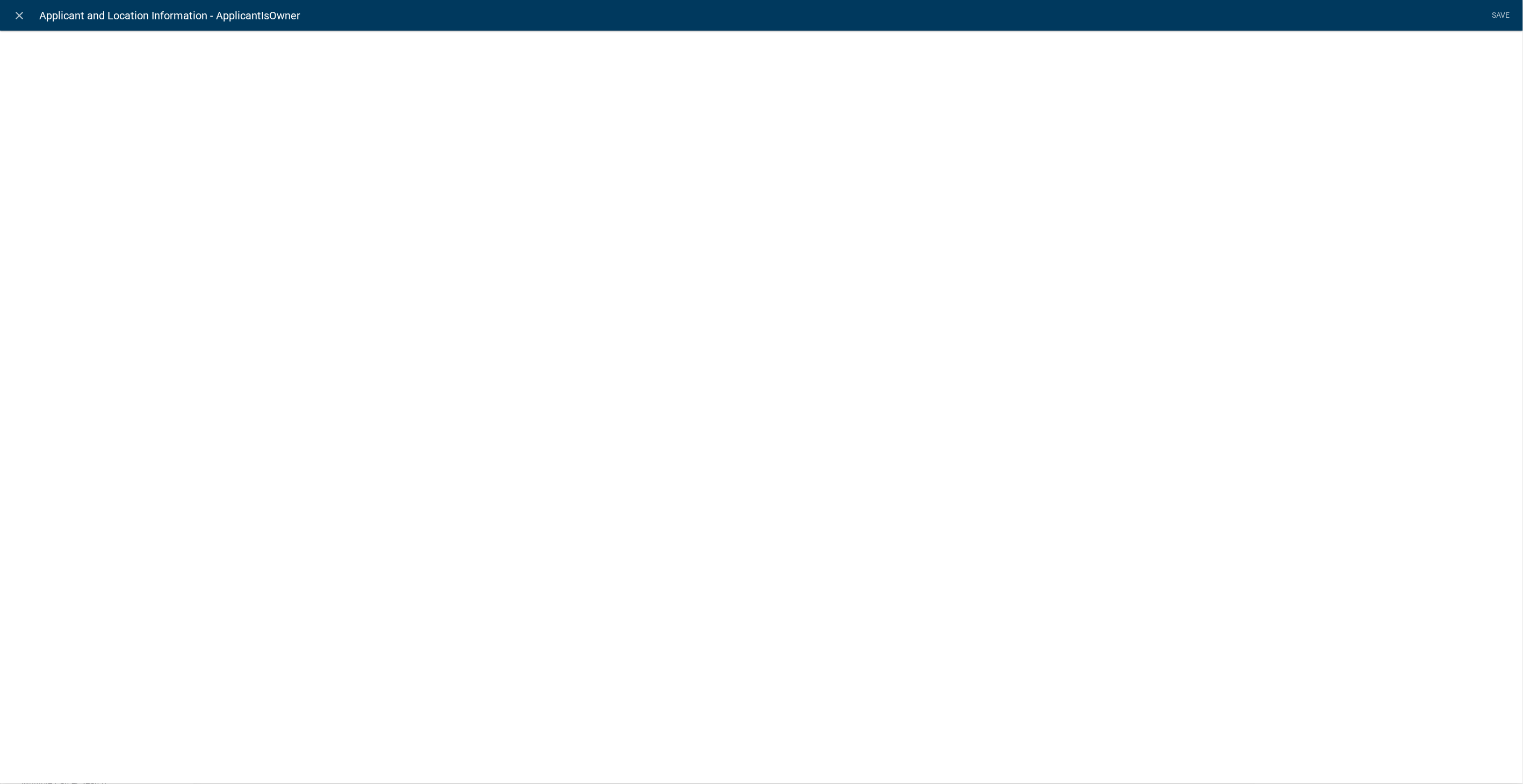
select select "list-data"
select select
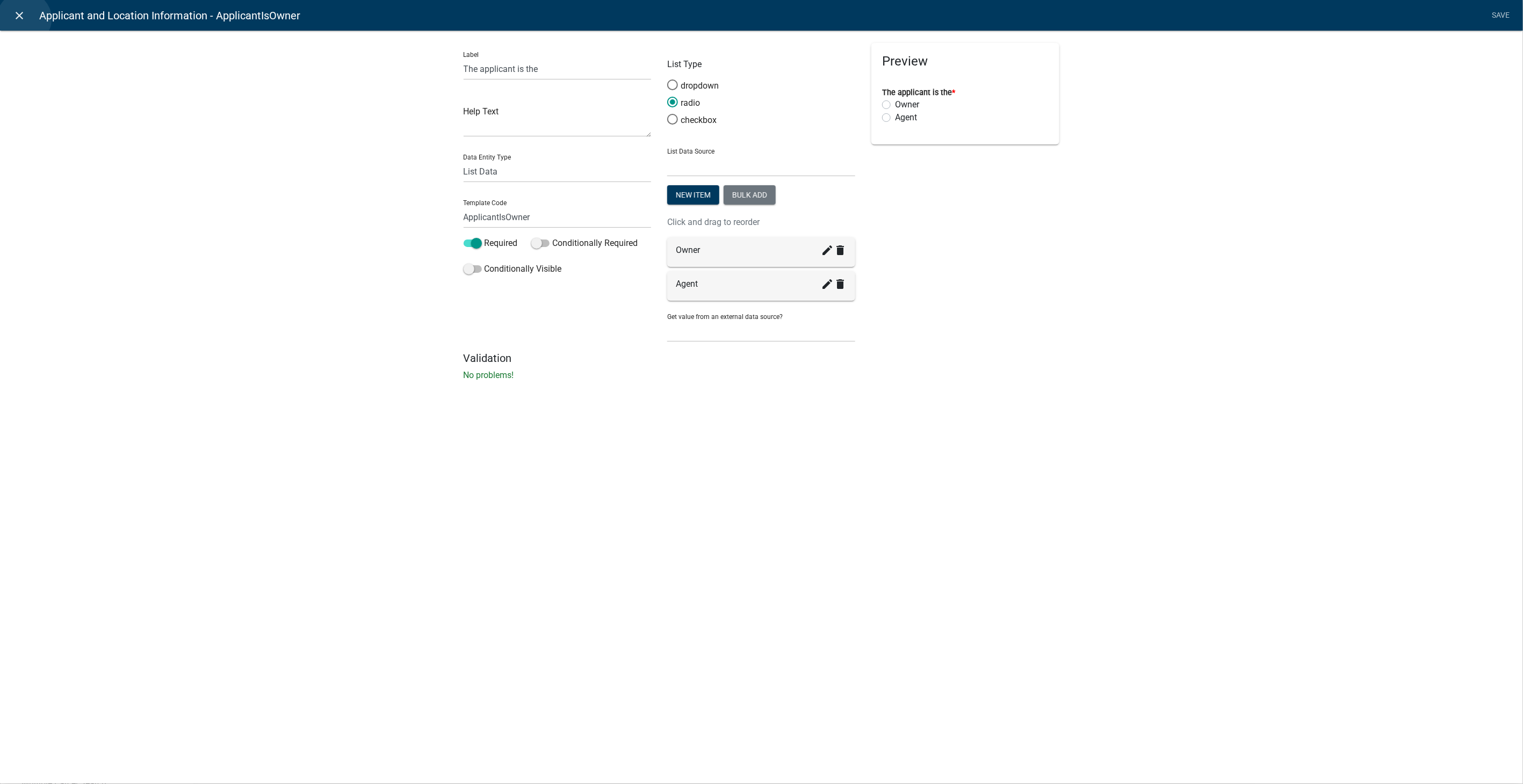
click at [24, 19] on icon "close" at bounding box center [20, 16] width 13 height 13
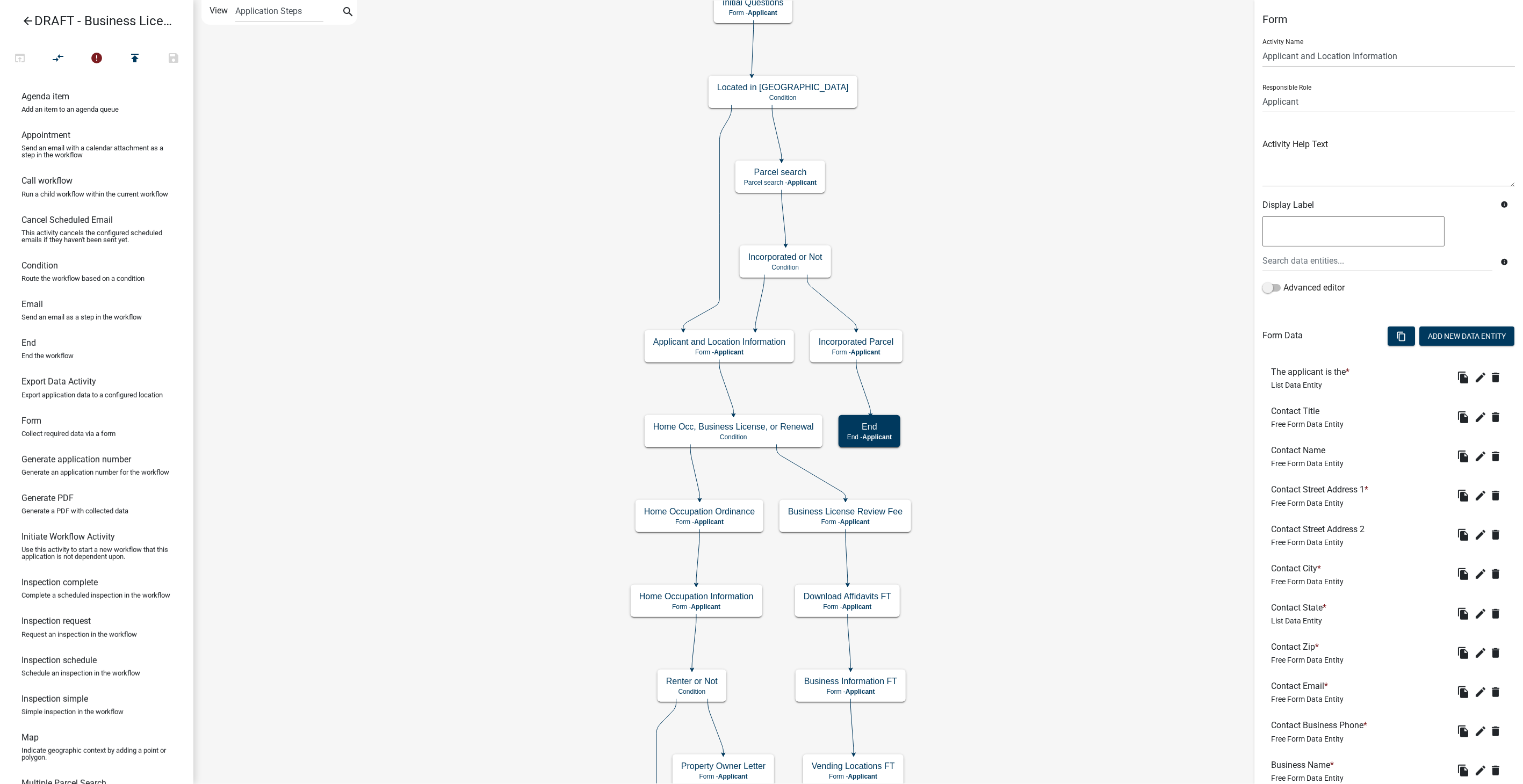
click at [1467, 409] on div "file_copy edit delete" at bounding box center [1481, 417] width 51 height 17
click at [1475, 417] on icon "edit" at bounding box center [1481, 418] width 13 height 13
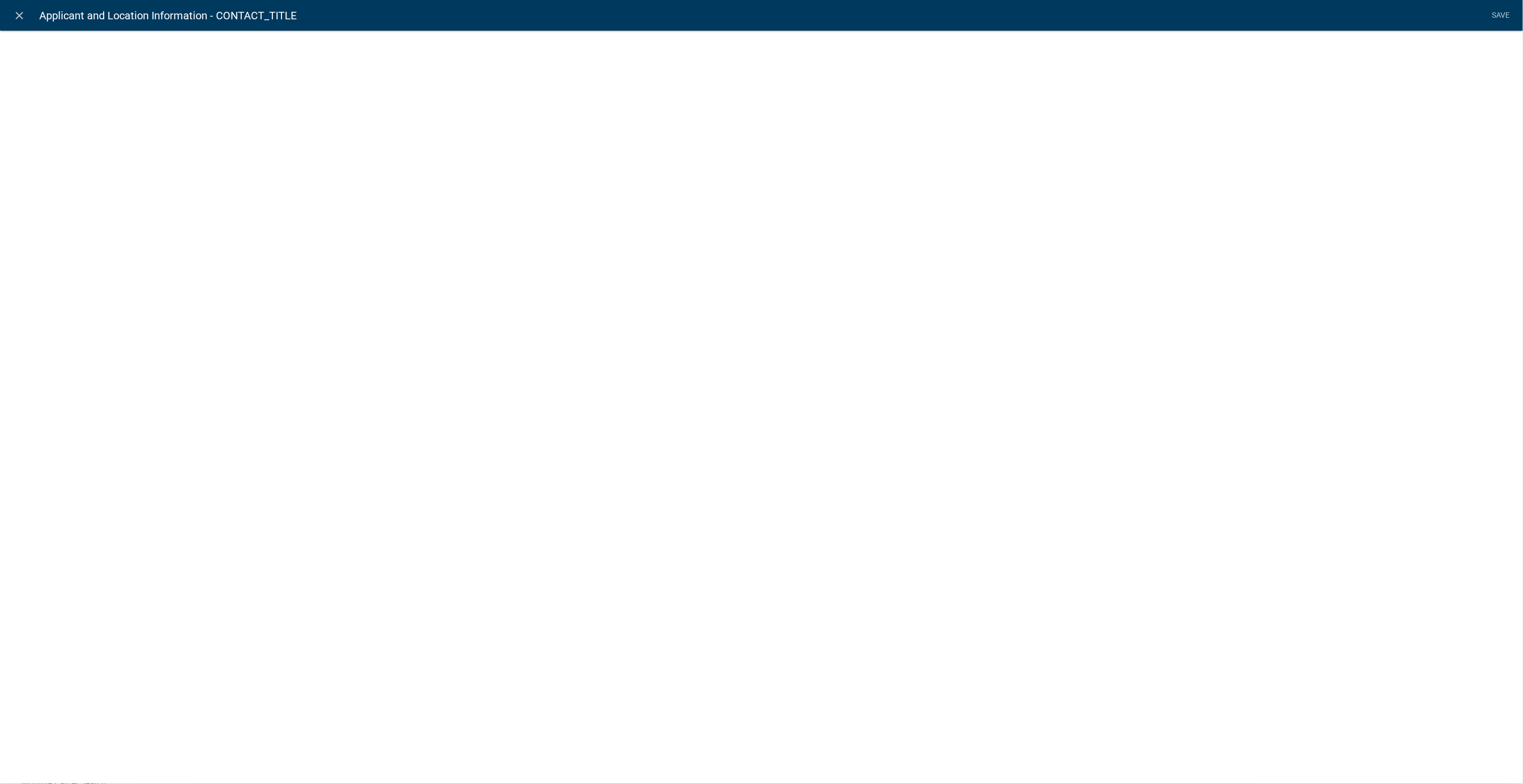
select select
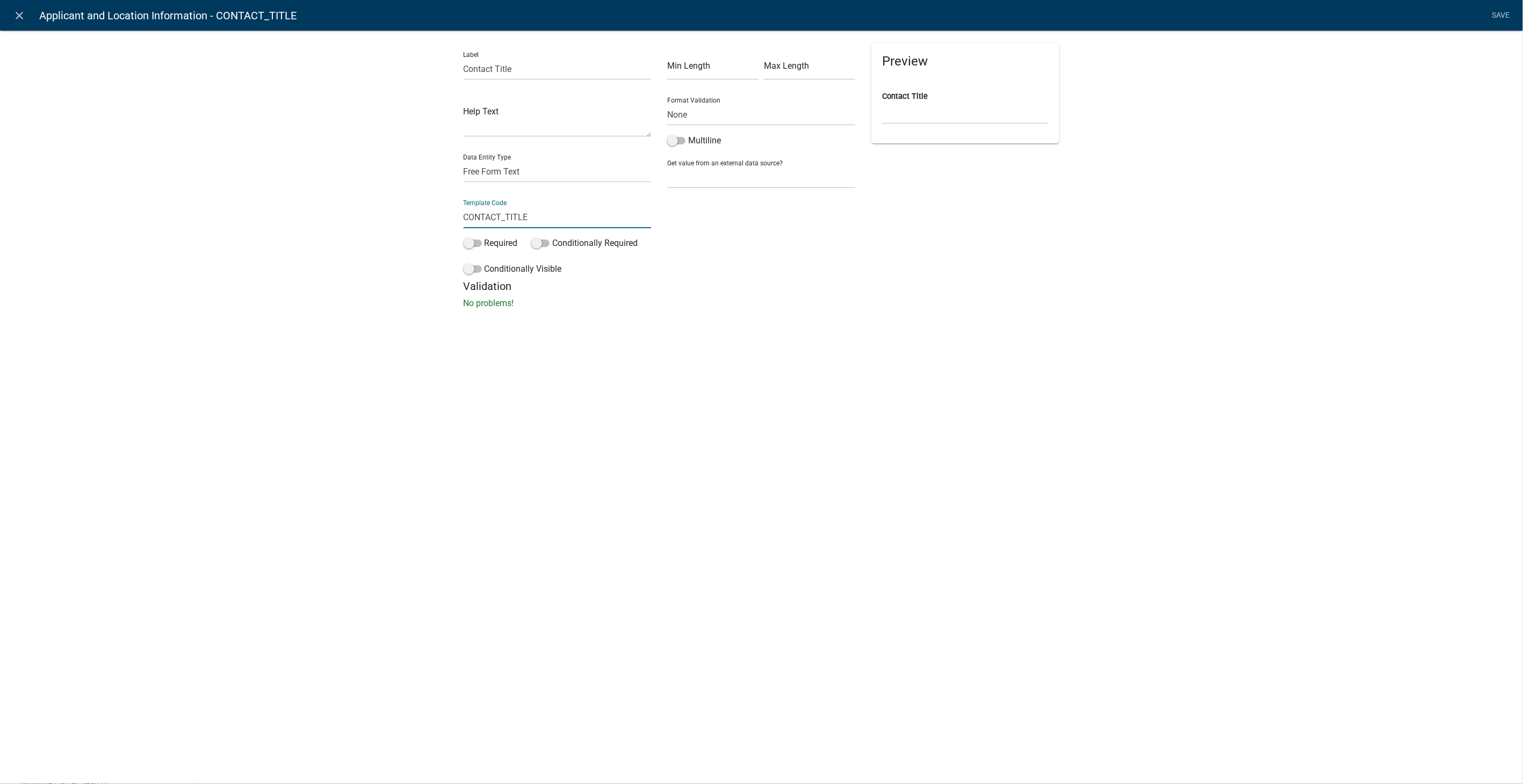
drag, startPoint x: 531, startPoint y: 217, endPoint x: 425, endPoint y: 219, distance: 106.0
click at [425, 219] on div "Label Contact Title Help Text Data Entity Type Free Form Text Document Display …" at bounding box center [762, 173] width 1523 height 320
type input "ContactTitle"
click at [1490, 12] on li "Save" at bounding box center [1501, 16] width 27 height 20
click at [1495, 13] on link "Save" at bounding box center [1501, 16] width 27 height 20
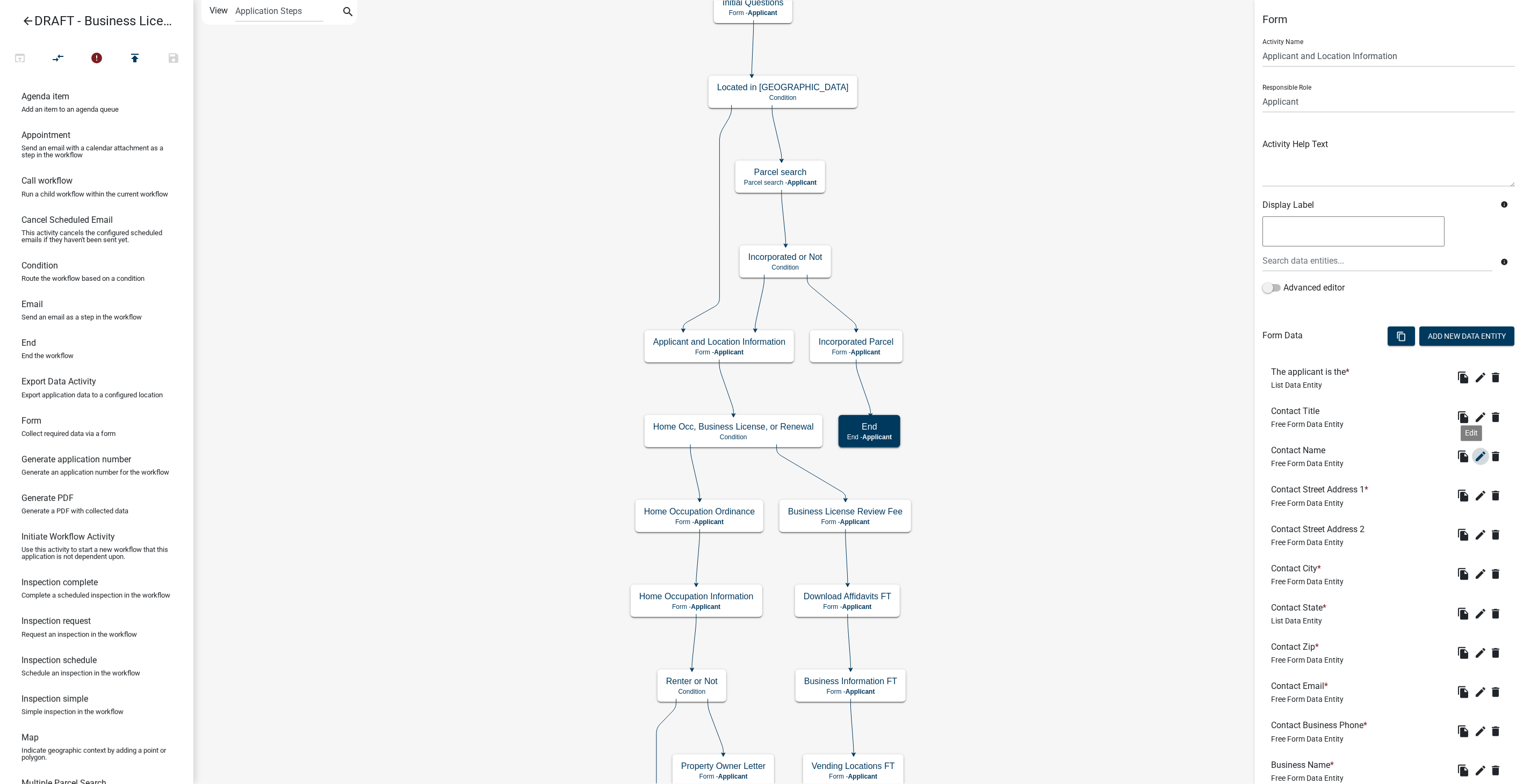
click at [1475, 454] on icon "edit" at bounding box center [1481, 457] width 13 height 13
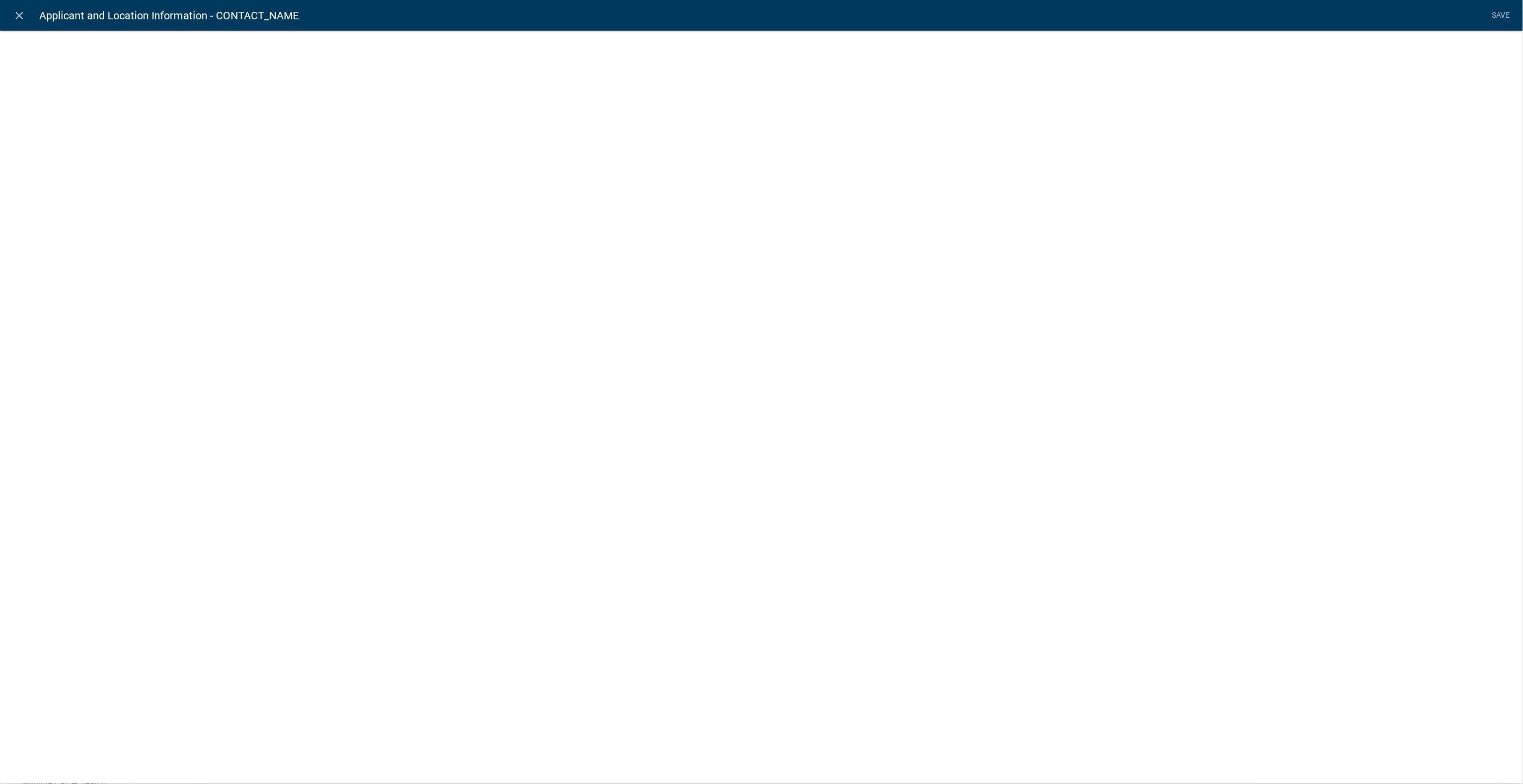
select select
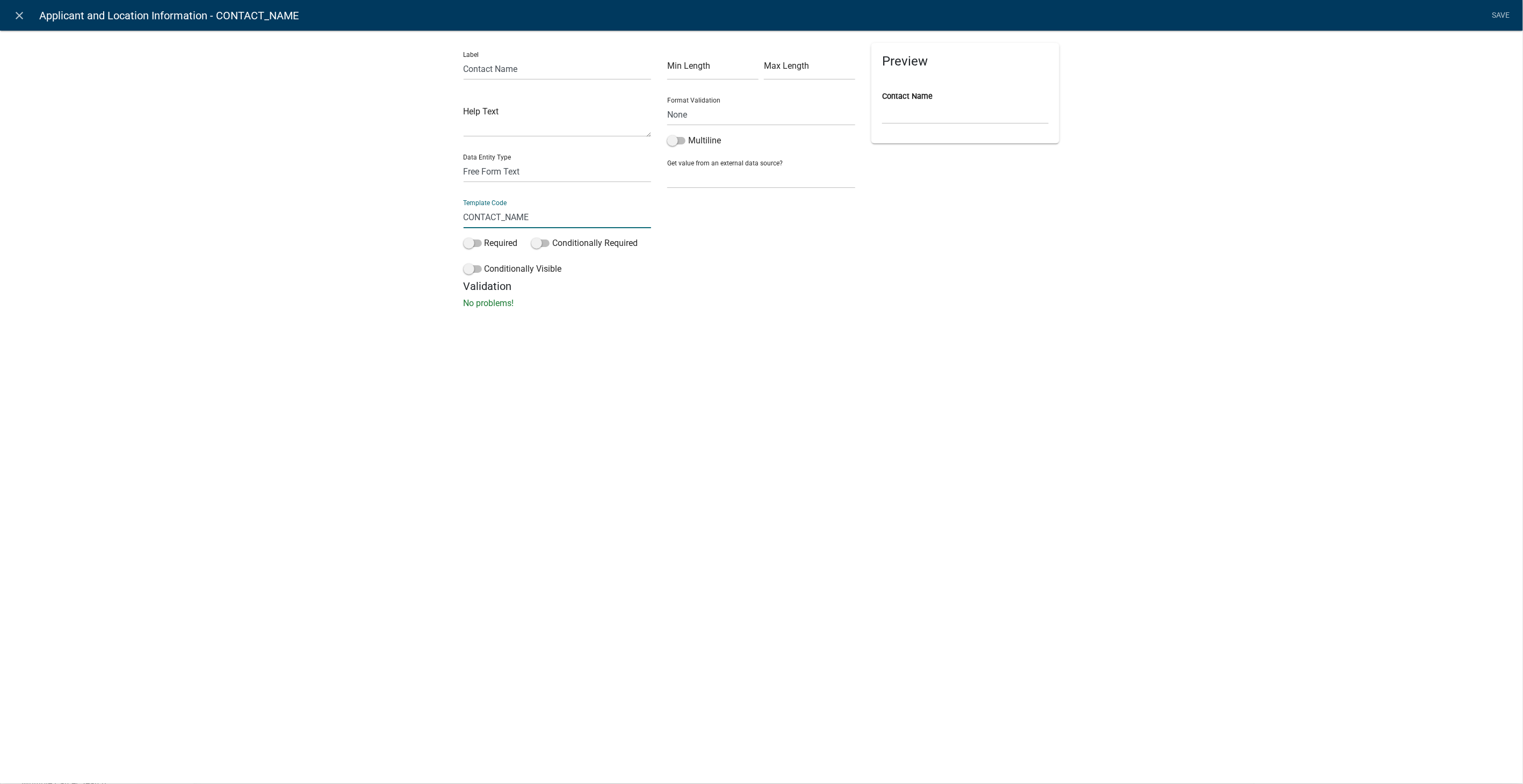
drag, startPoint x: 543, startPoint y: 219, endPoint x: 399, endPoint y: 213, distance: 144.1
click at [402, 215] on div "Label Contact Name Help Text Data Entity Type Free Form Text Document Display E…" at bounding box center [762, 173] width 1523 height 320
type input "ContactName"
click at [628, 303] on form "Label Contact Name Help Text Data Entity Type Free Form Text Document Display E…" at bounding box center [762, 176] width 597 height 267
click at [1496, 13] on link "Save" at bounding box center [1501, 16] width 27 height 20
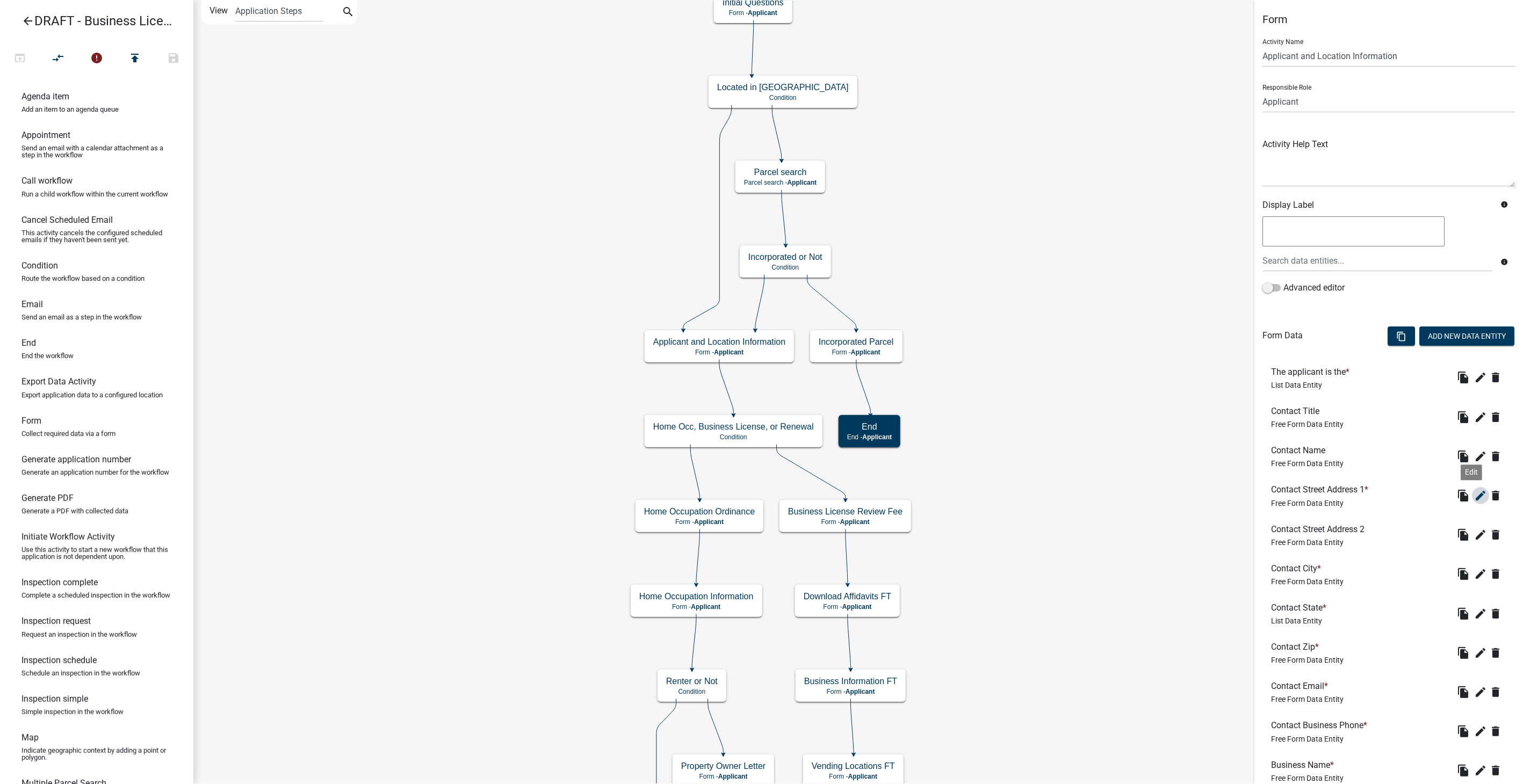
click at [1475, 495] on icon "edit" at bounding box center [1481, 496] width 13 height 13
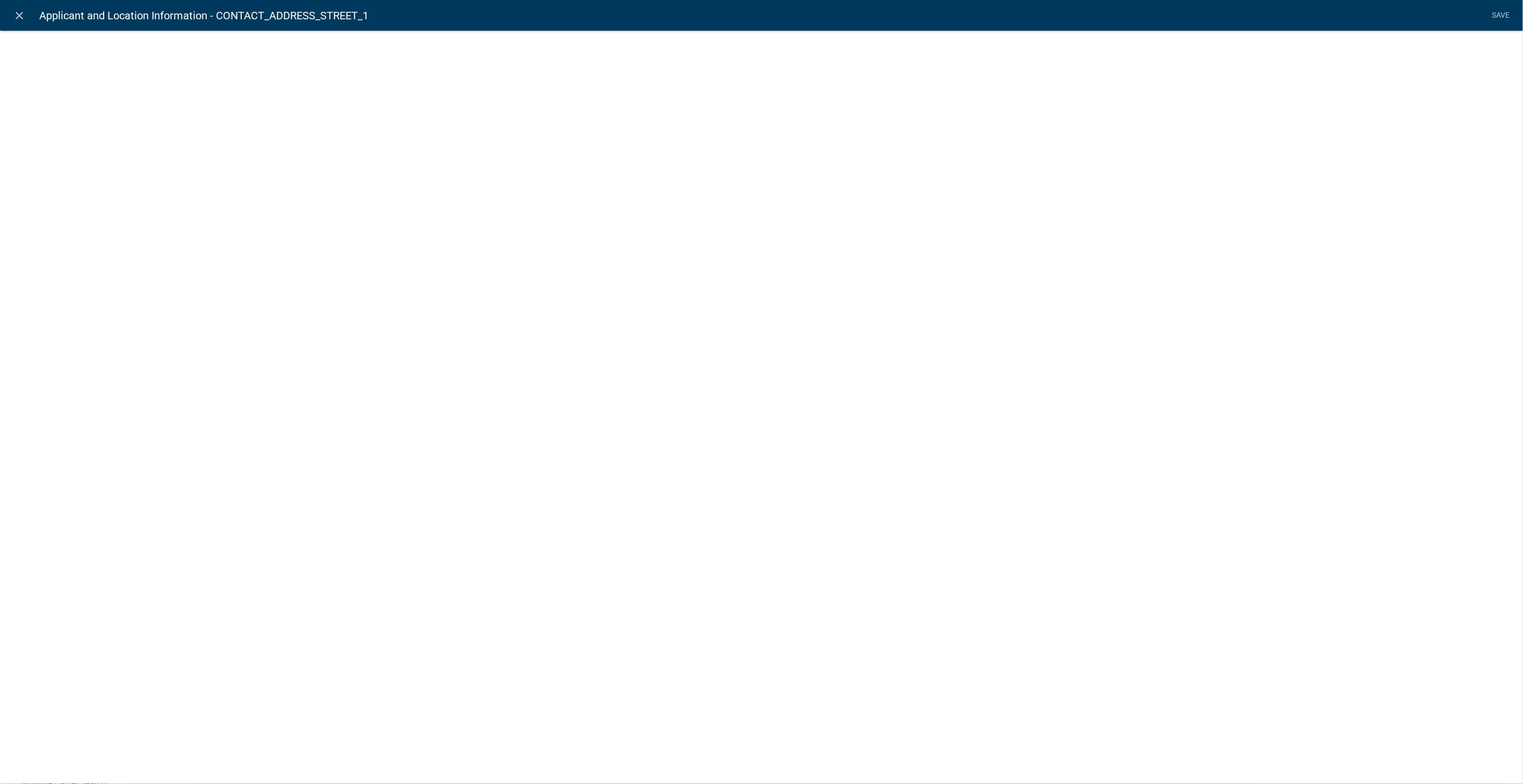
select select
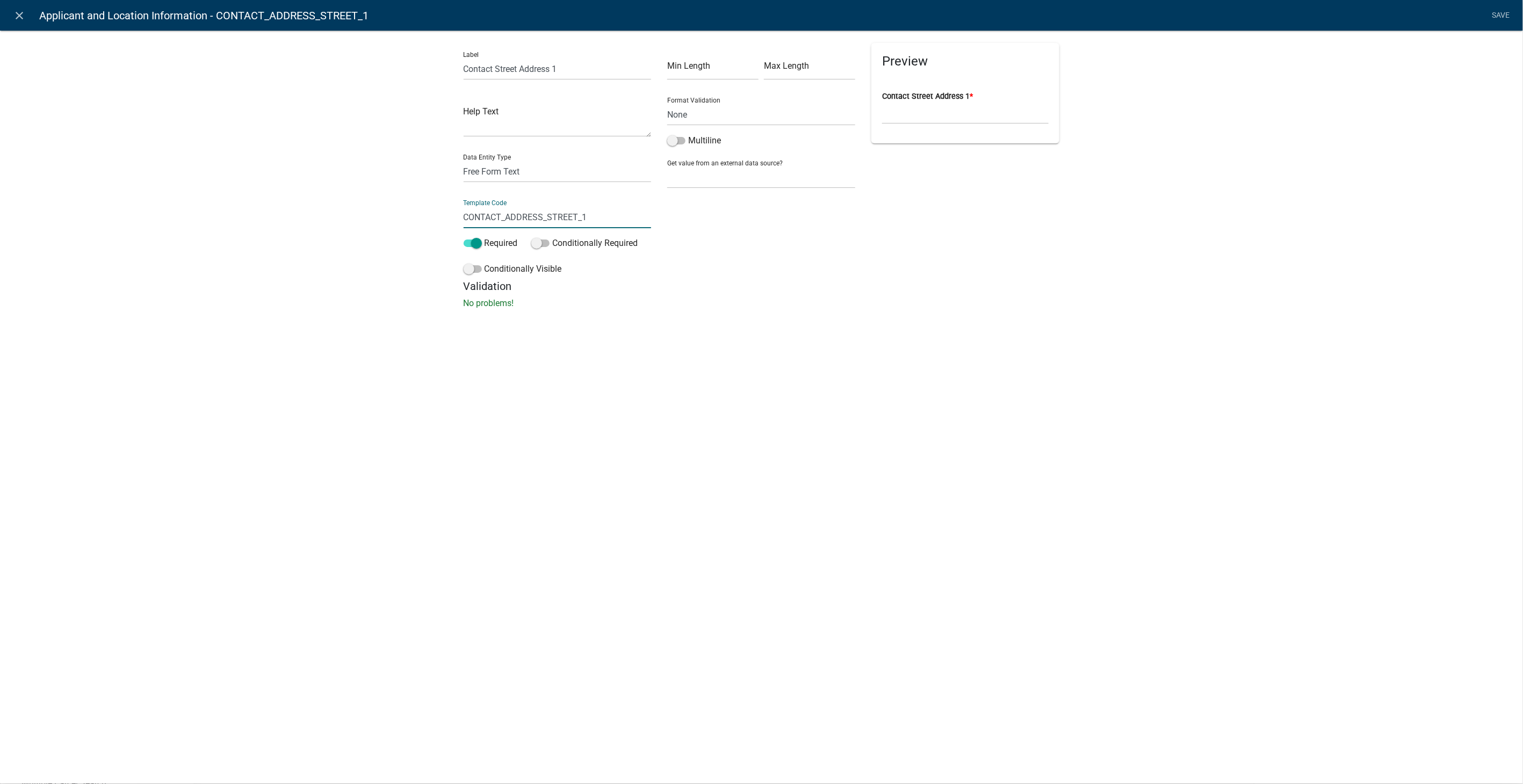
drag, startPoint x: 604, startPoint y: 224, endPoint x: 387, endPoint y: 221, distance: 217.0
click at [387, 221] on div "Label Contact Street Address 1 Help Text Data Entity Type Free Form Text Docume…" at bounding box center [762, 173] width 1523 height 320
type input "ContractAddress"
click at [569, 71] on input "Contact Street Address 1" at bounding box center [558, 69] width 188 height 22
type input "Contact Street Address"
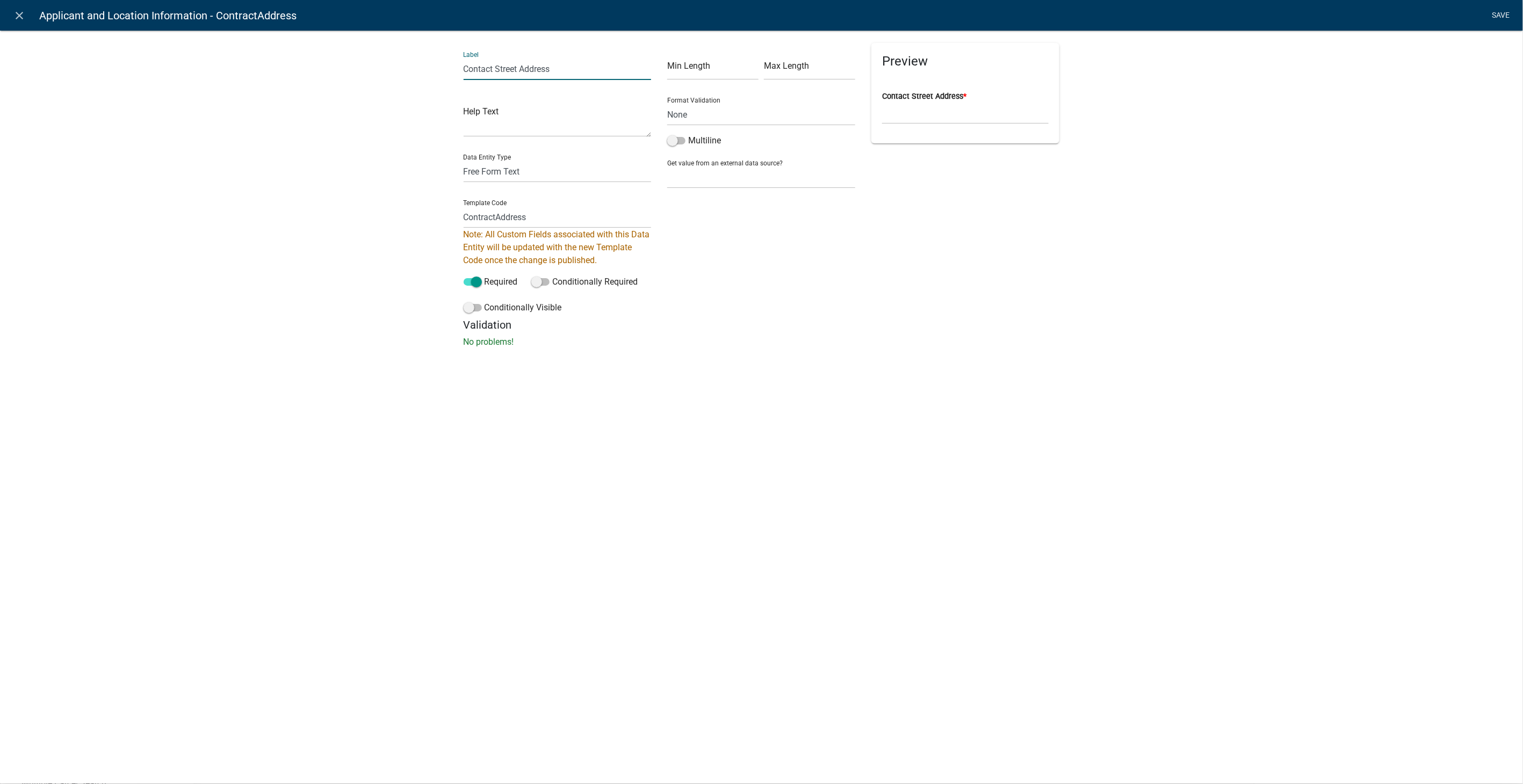
click at [1491, 9] on link "Save" at bounding box center [1501, 16] width 27 height 20
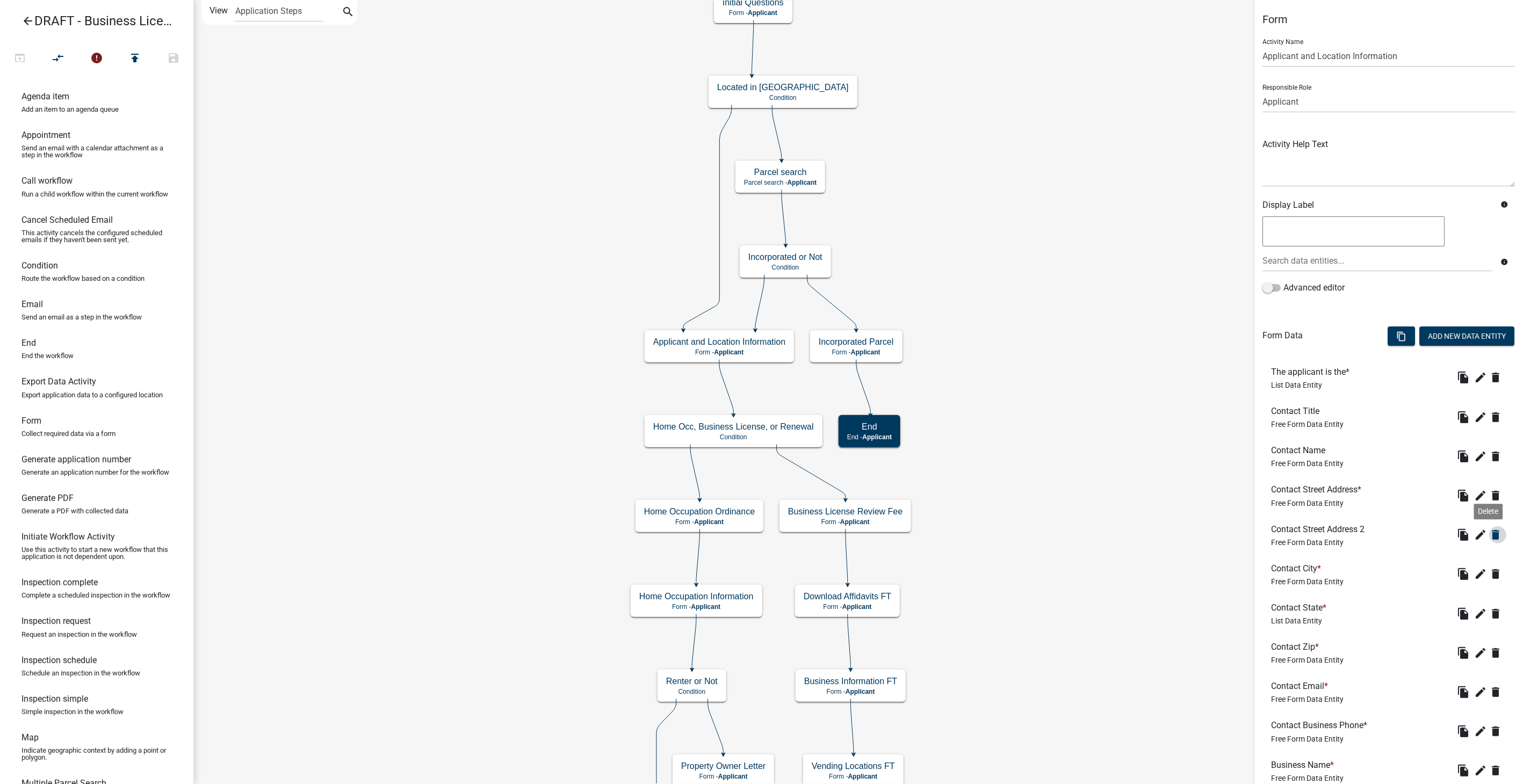
click at [1490, 534] on icon "delete" at bounding box center [1496, 535] width 13 height 13
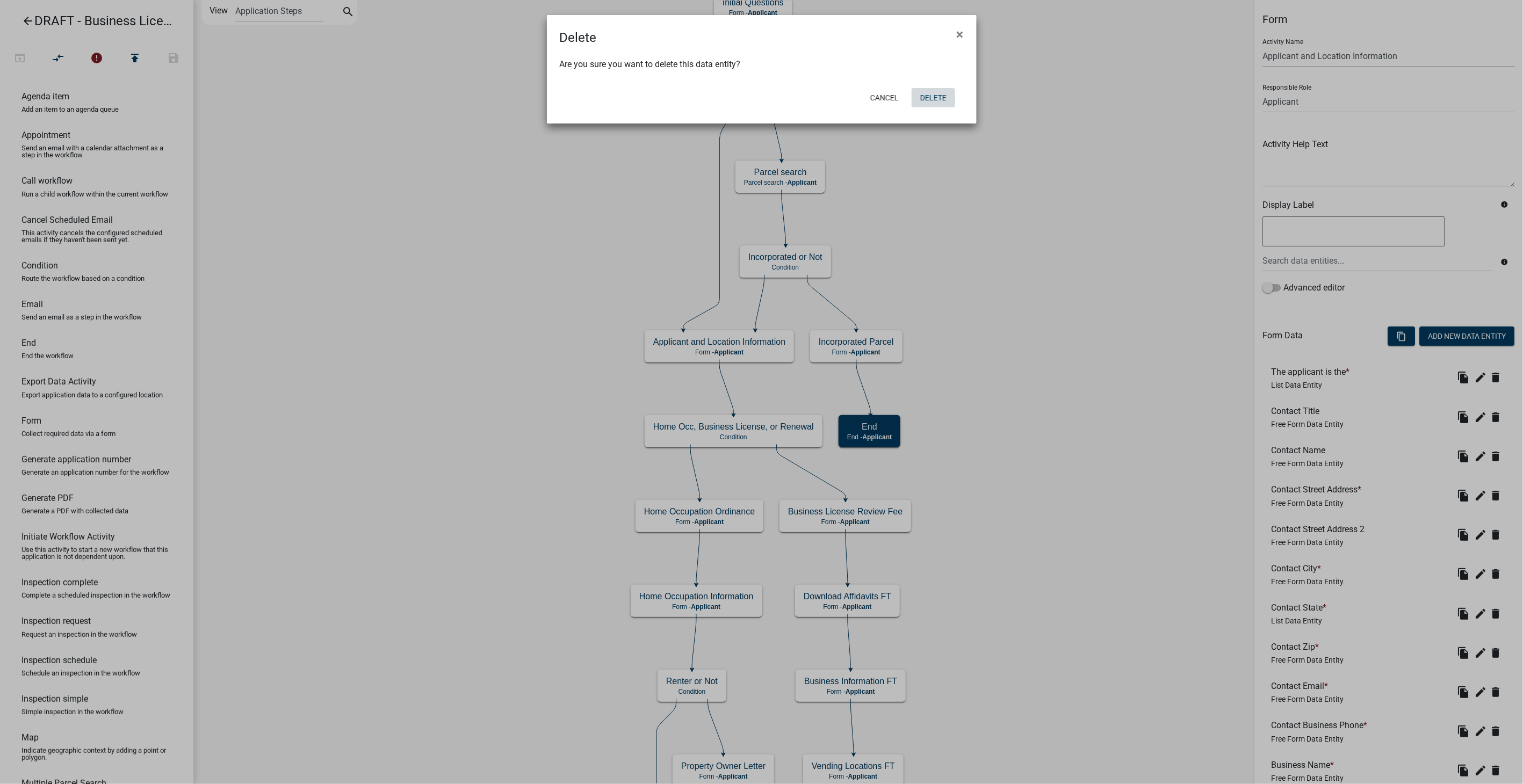
click at [929, 99] on button "Delete" at bounding box center [933, 97] width 44 height 19
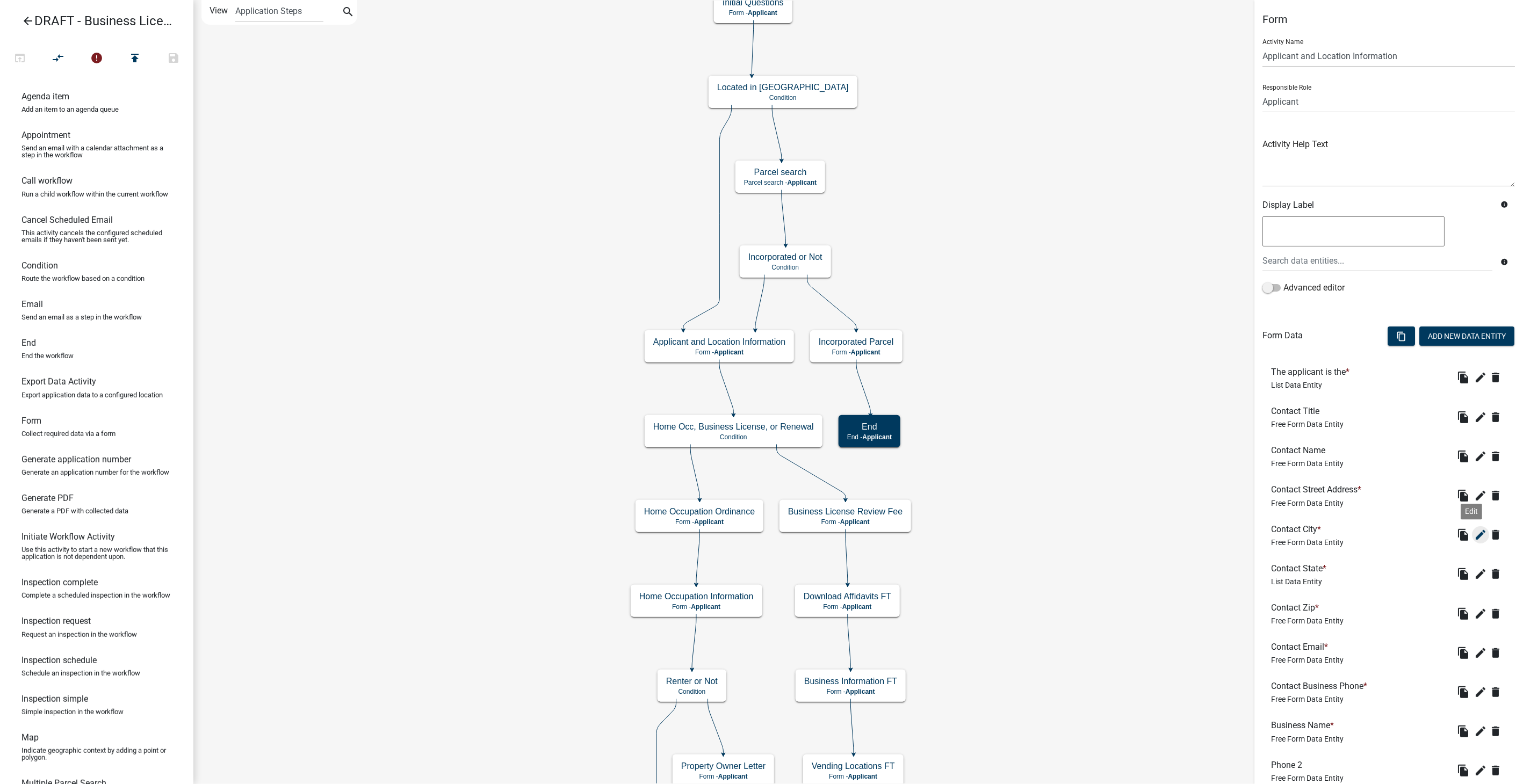
click at [1472, 527] on button "edit" at bounding box center [1481, 535] width 17 height 17
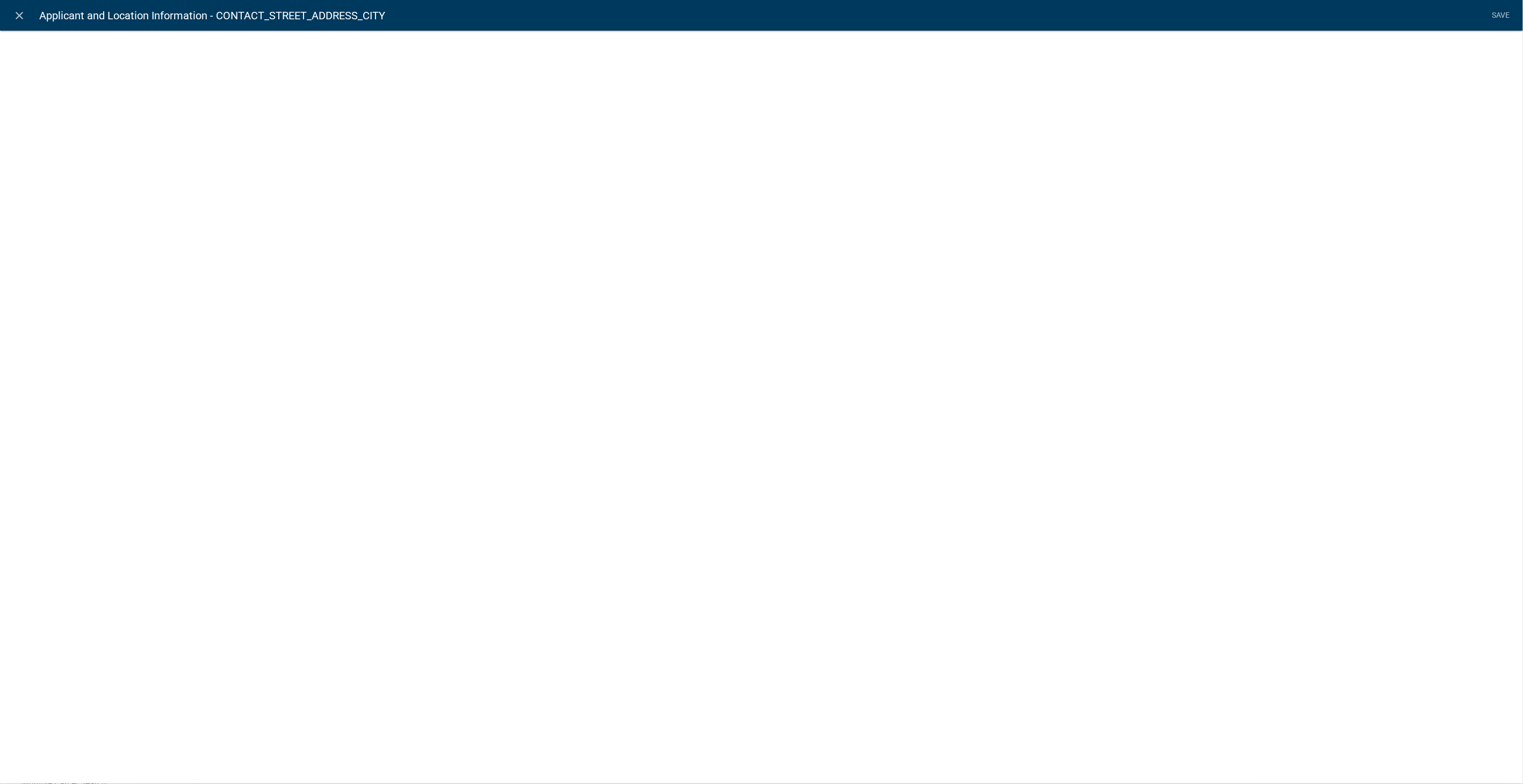
select select
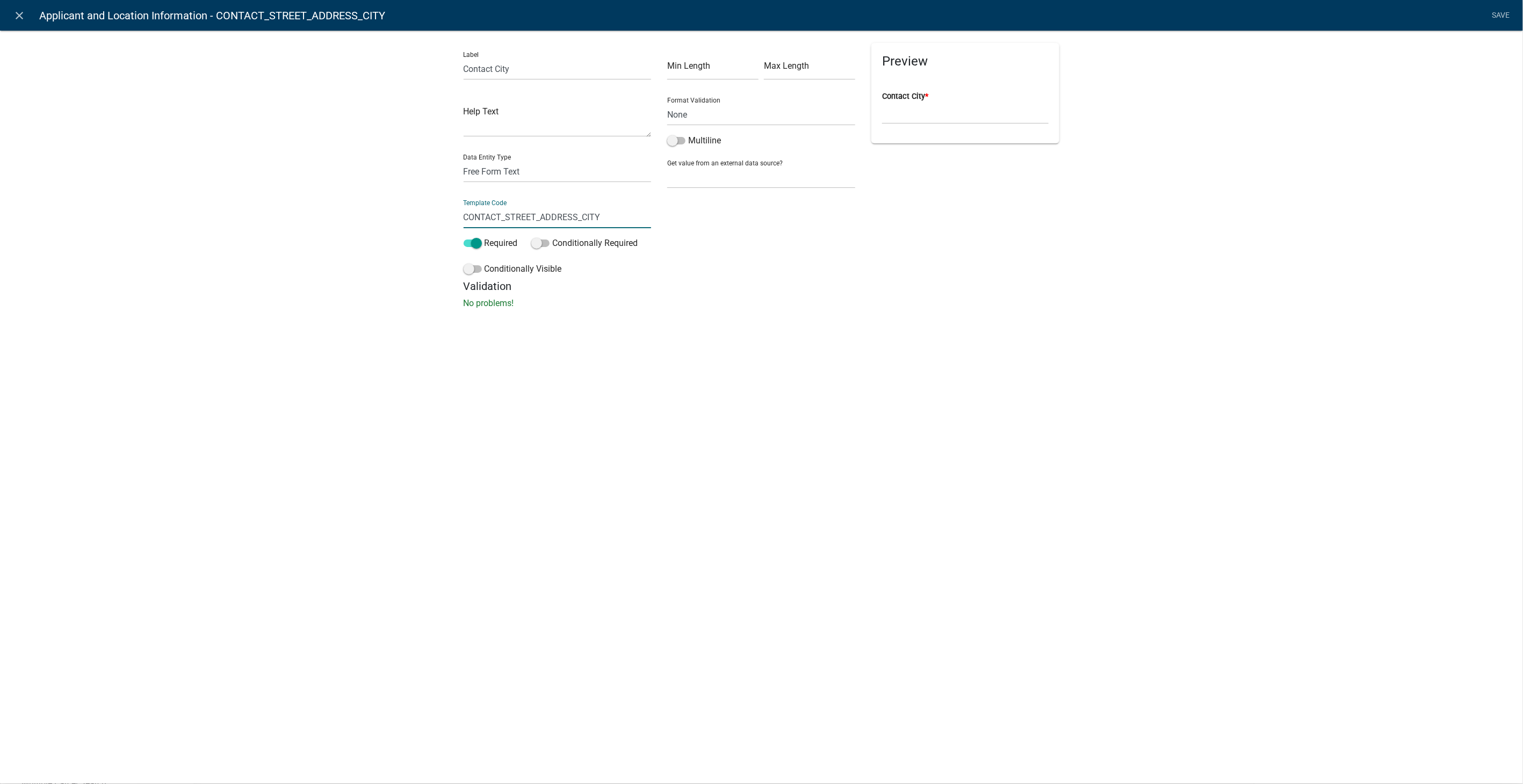
drag, startPoint x: 465, startPoint y: 231, endPoint x: 396, endPoint y: 230, distance: 69.0
click at [396, 230] on div "Label Contact City Help Text Data Entity Type Free Form Text Document Display E…" at bounding box center [762, 173] width 1523 height 320
type input "ContactCity"
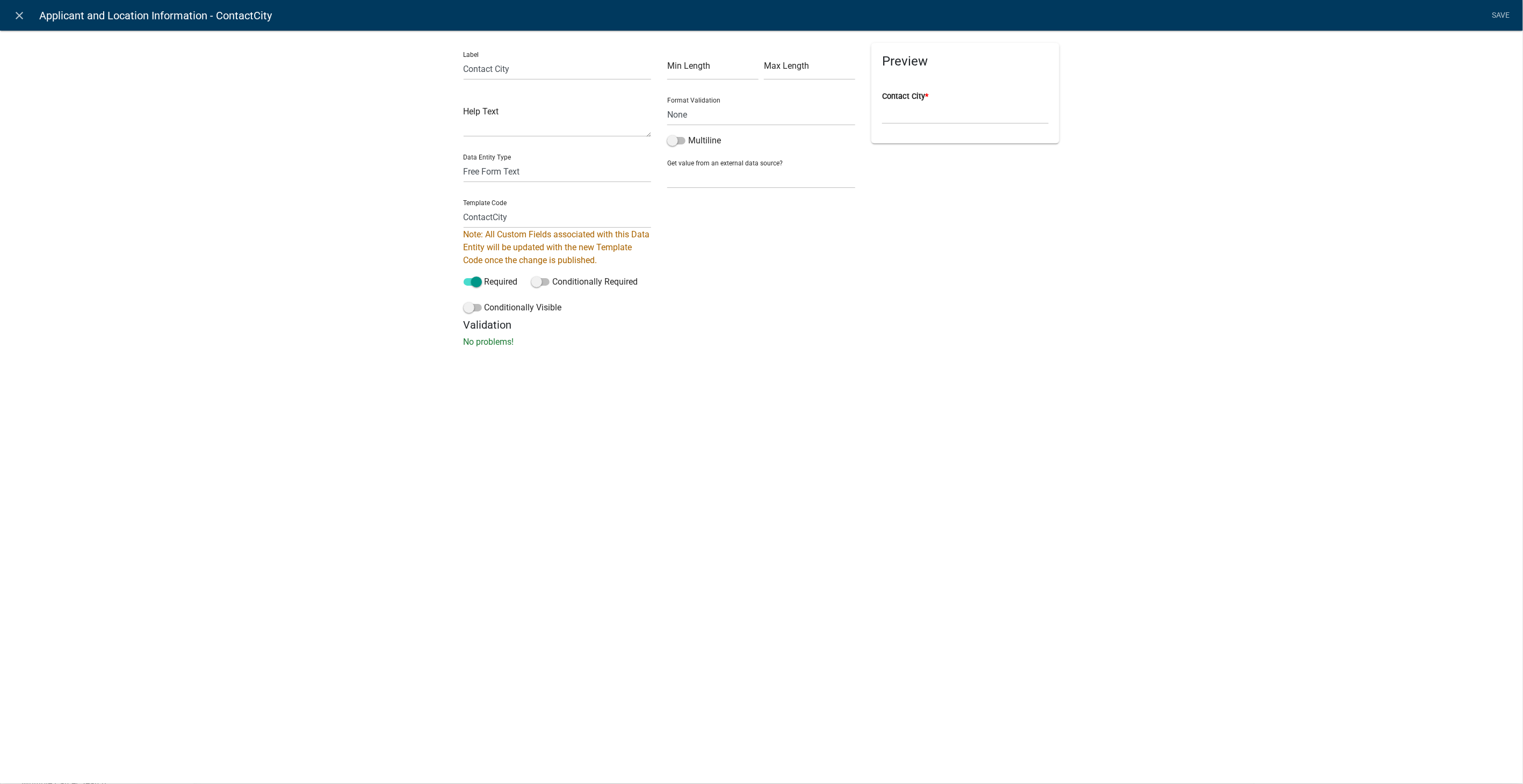
click at [850, 304] on form "Label Contact City Help Text Data Entity Type Free Form Text Document Display E…" at bounding box center [762, 195] width 597 height 305
click at [1498, 8] on link "Save" at bounding box center [1501, 16] width 27 height 20
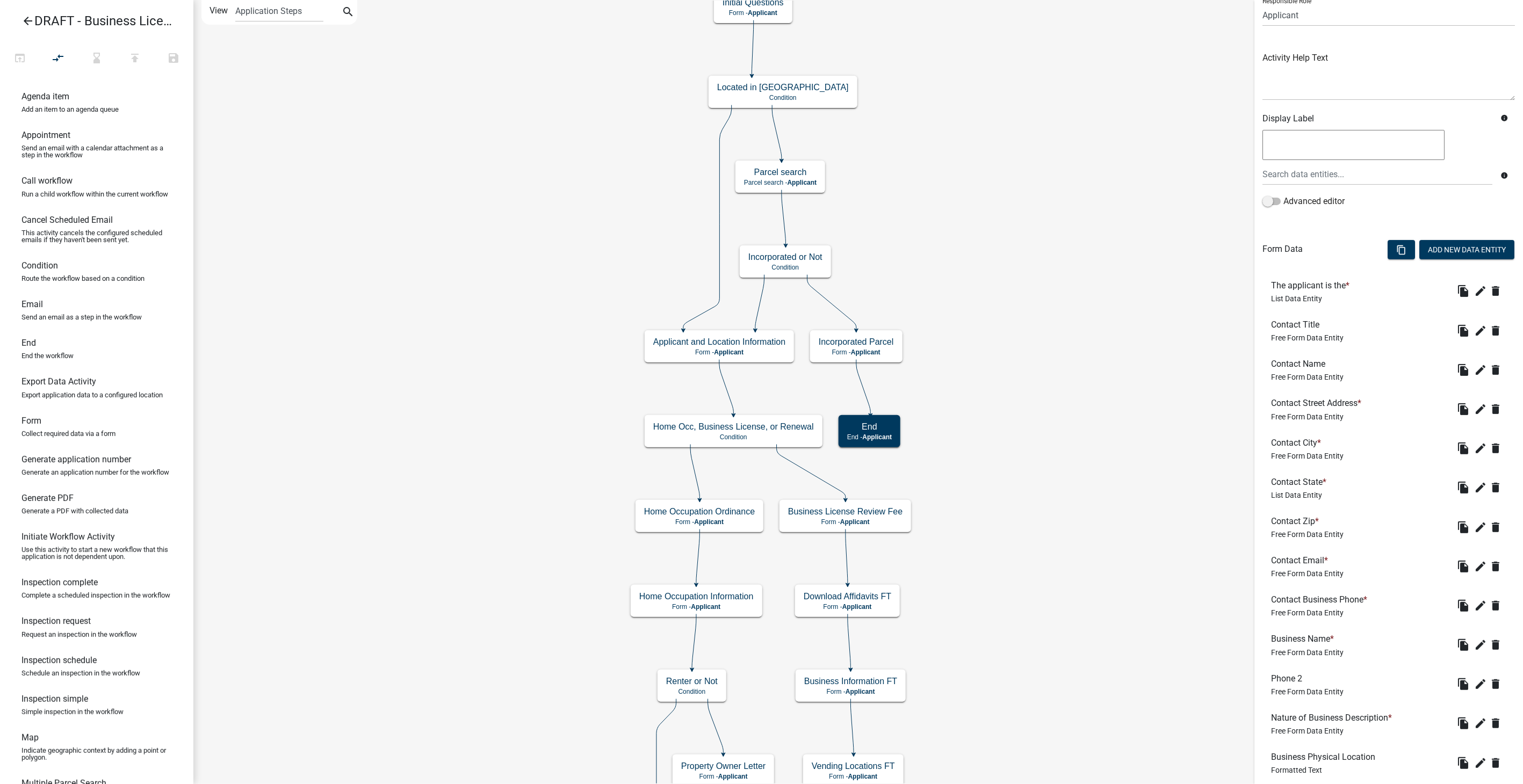
scroll to position [120, 0]
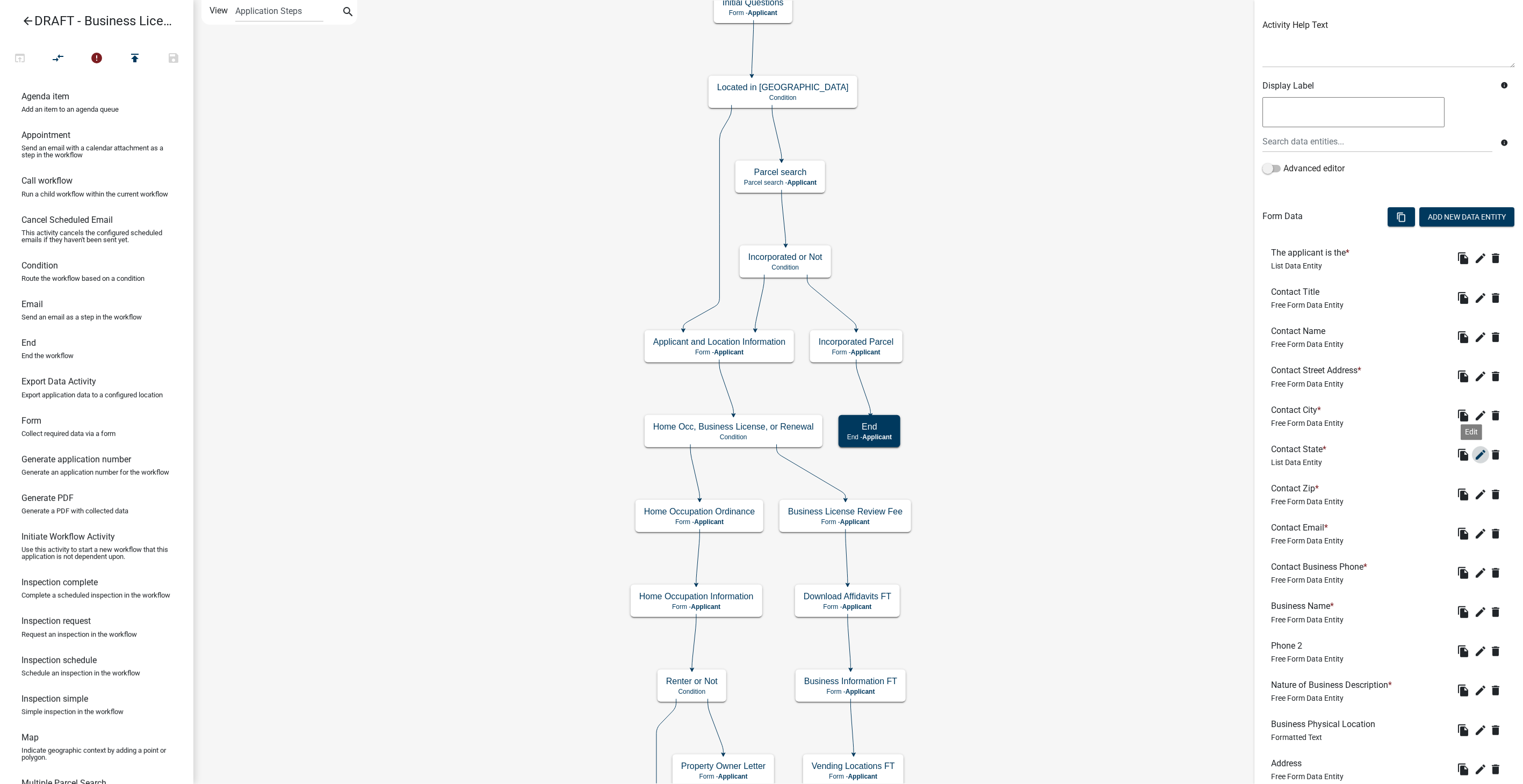
click at [1475, 455] on icon "edit" at bounding box center [1481, 455] width 13 height 13
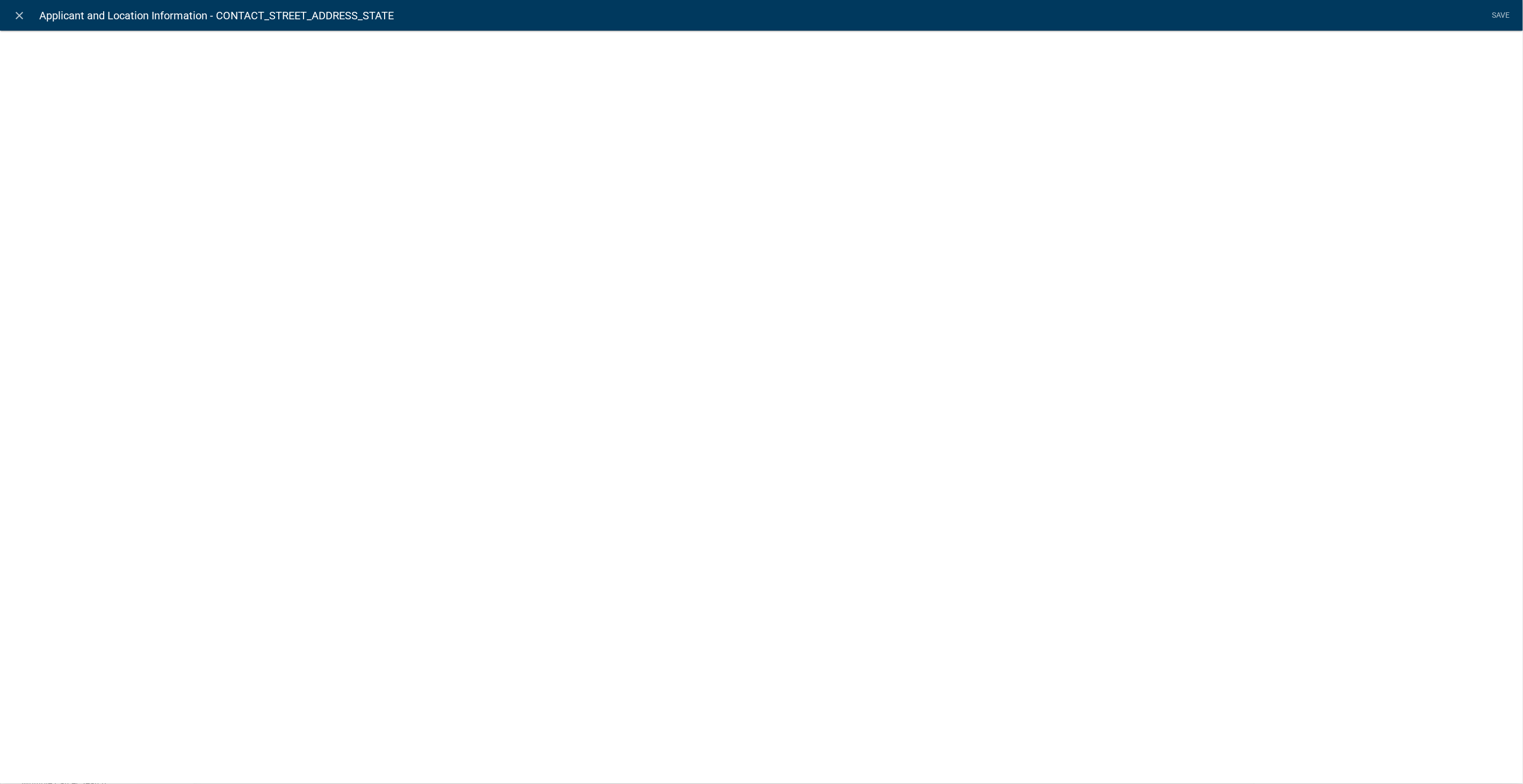
select select "list-data"
select select "state-list"
select select
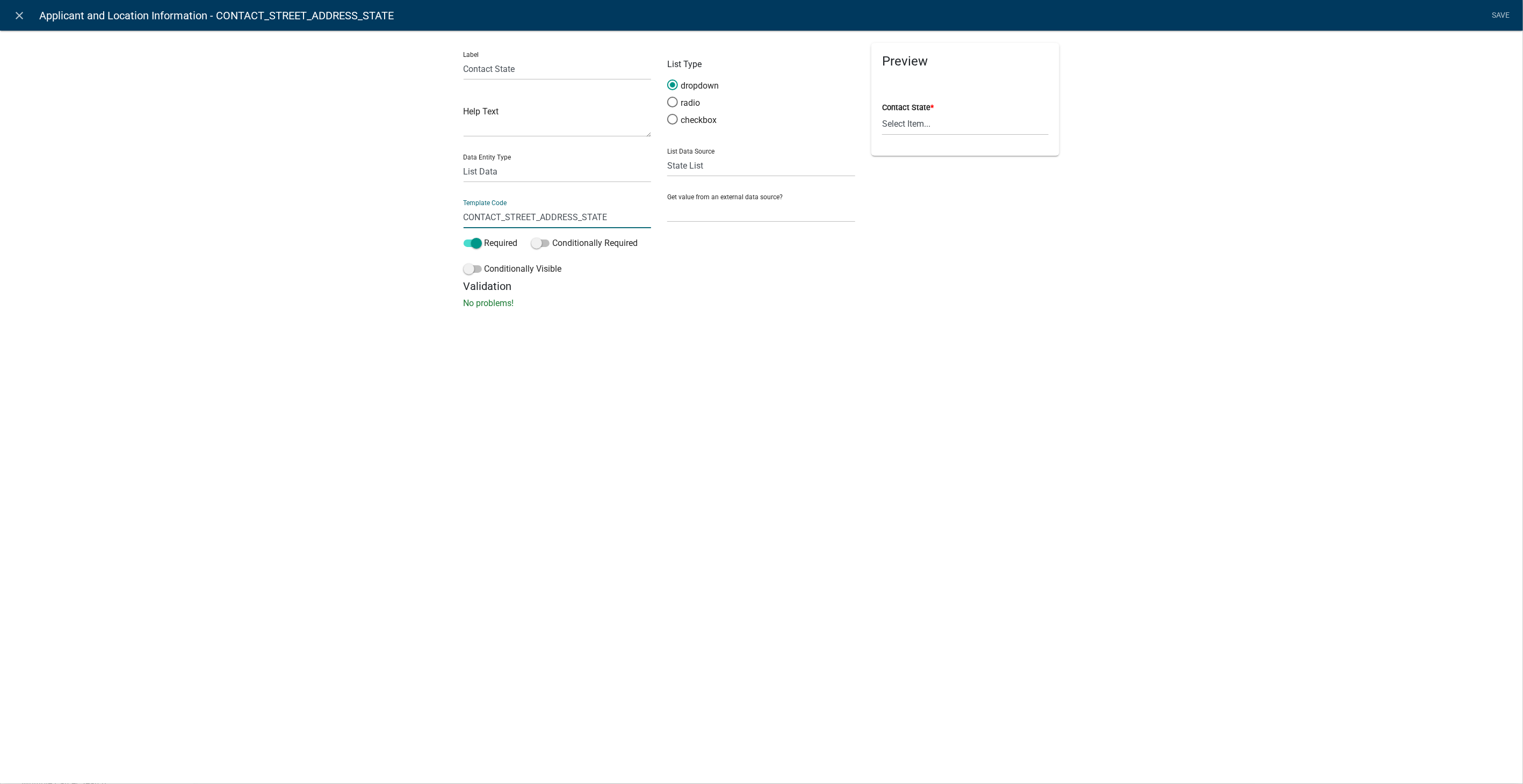
drag, startPoint x: 613, startPoint y: 216, endPoint x: 348, endPoint y: 216, distance: 265.0
click at [348, 216] on div "Label Contact State Help Text Data Entity Type Free Form Text Document Display …" at bounding box center [762, 173] width 1523 height 320
type input "ContactState"
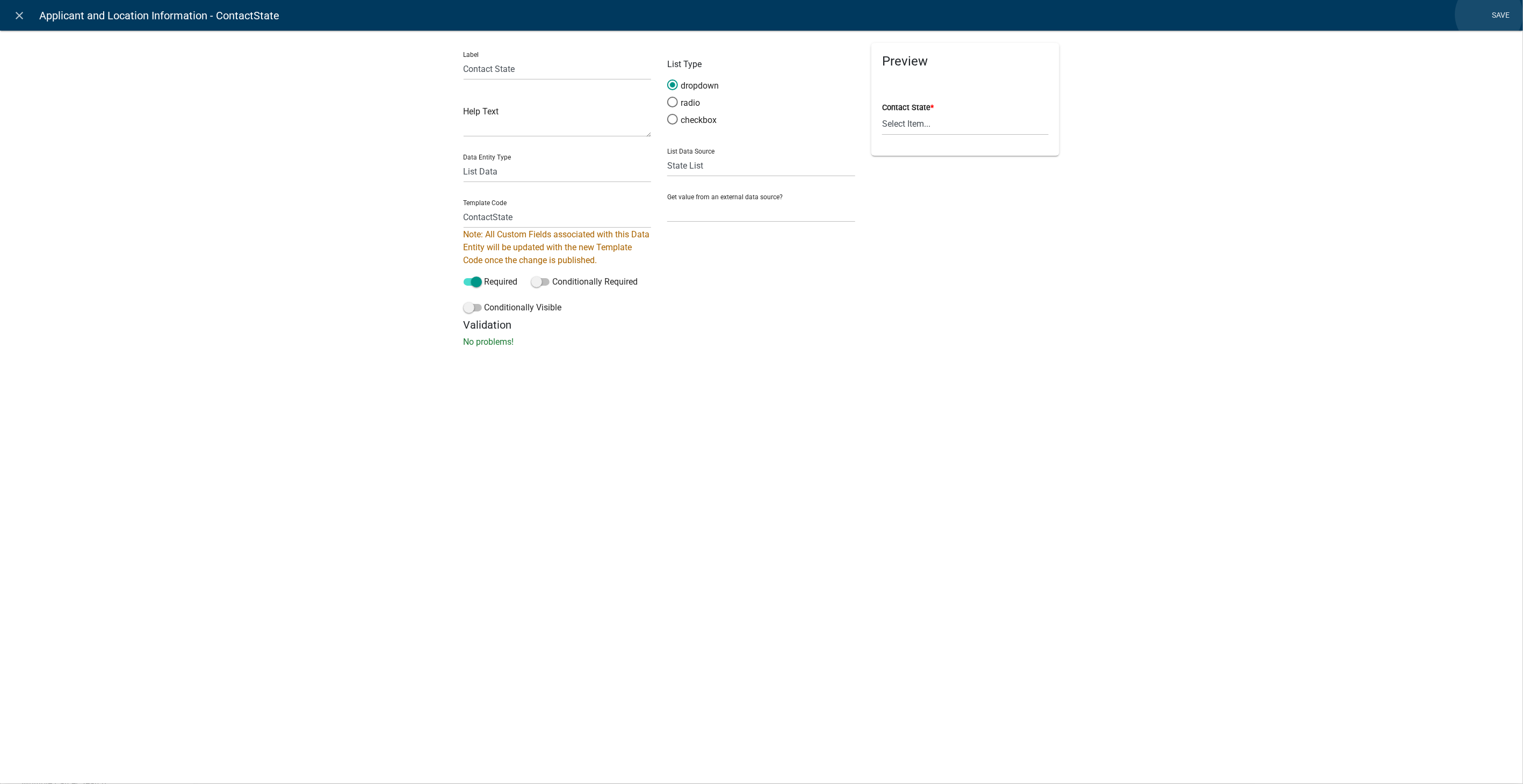
click at [1490, 14] on li "Save" at bounding box center [1501, 16] width 27 height 20
click at [1495, 15] on link "Save" at bounding box center [1501, 16] width 27 height 20
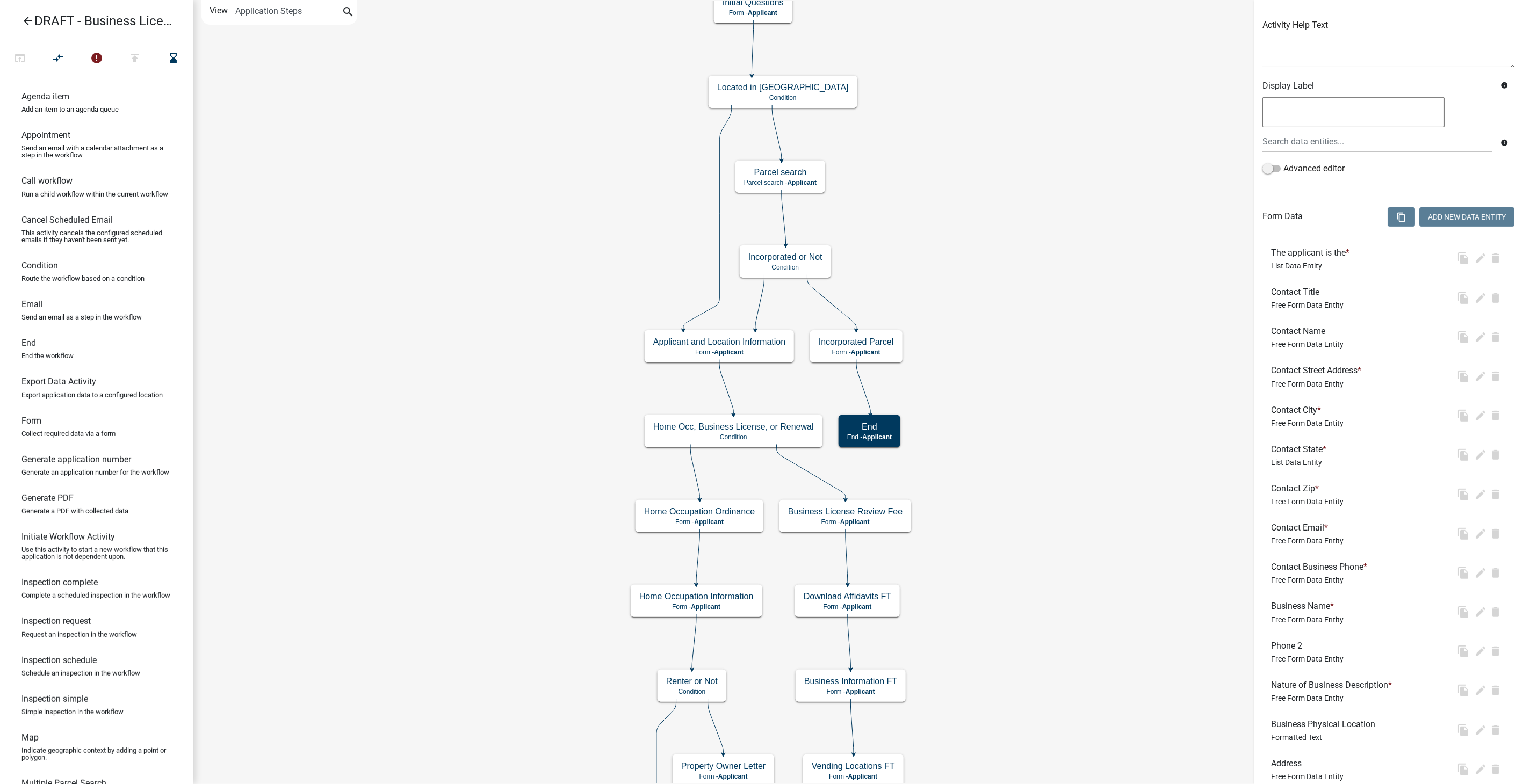
scroll to position [0, 0]
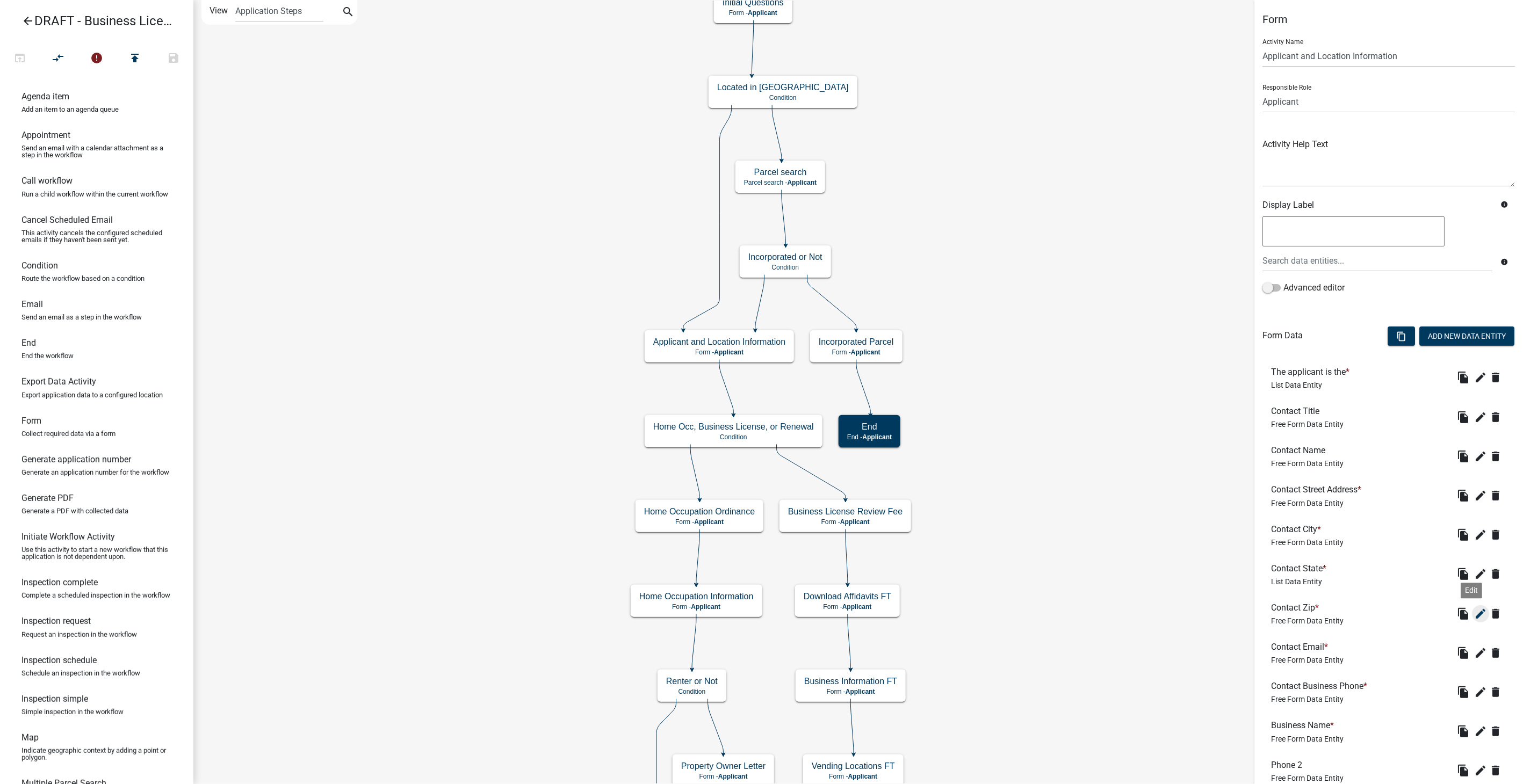
click at [1475, 614] on icon "edit" at bounding box center [1481, 614] width 13 height 13
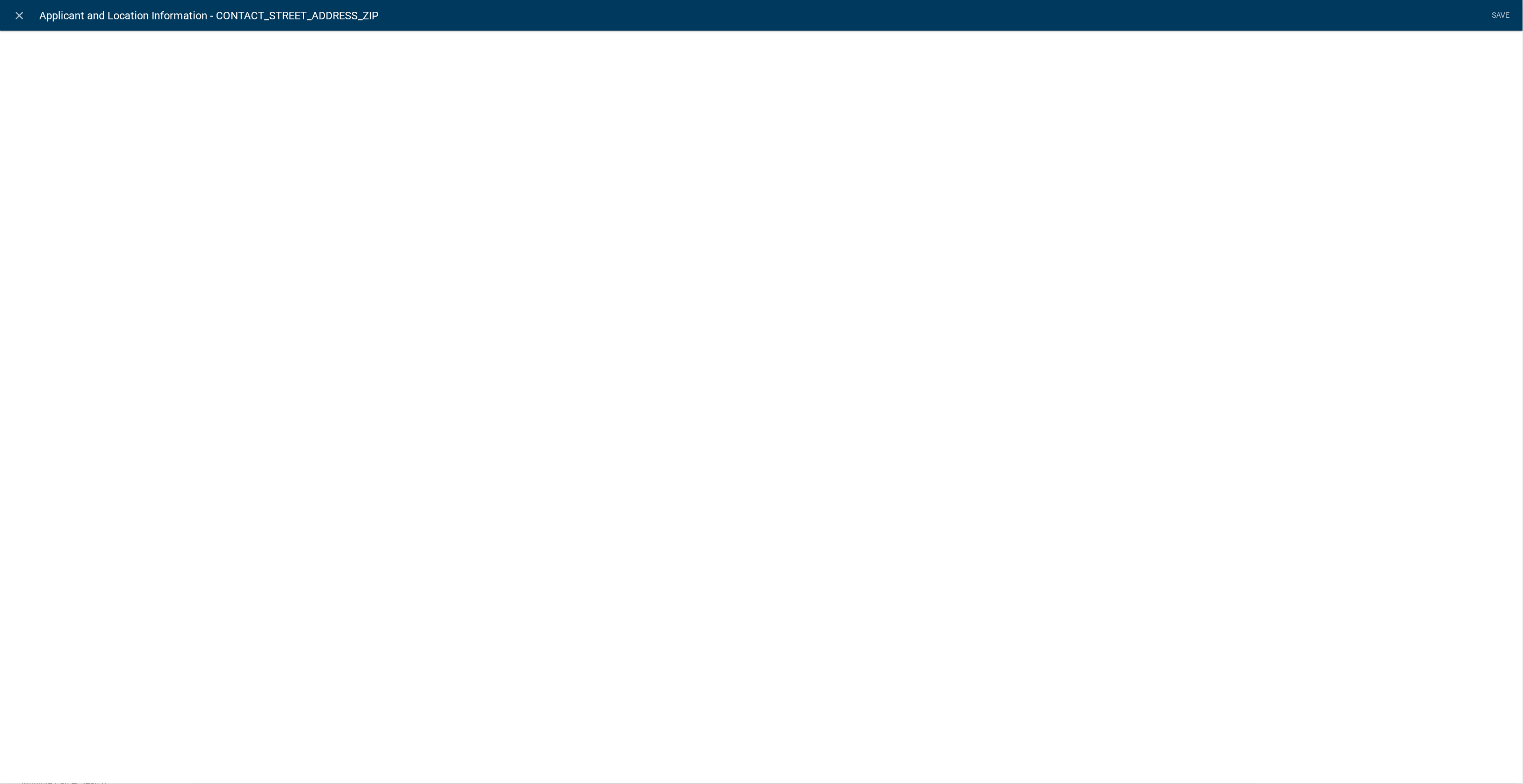
select select
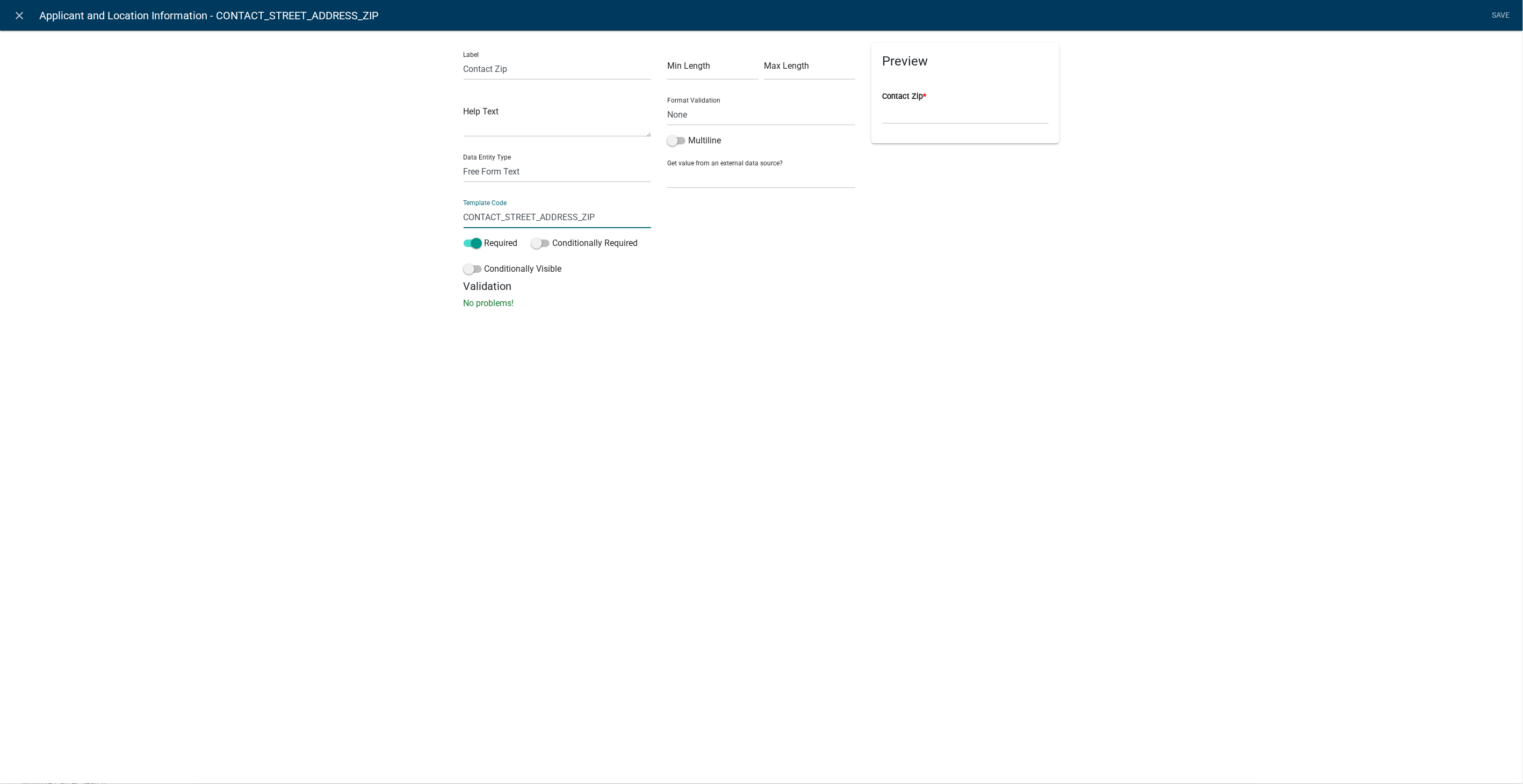
drag, startPoint x: 597, startPoint y: 214, endPoint x: 278, endPoint y: 197, distance: 319.5
click at [278, 197] on div "Label Contact Zip Help Text Data Entity Type Free Form Text Document Display En…" at bounding box center [762, 173] width 1523 height 320
click at [487, 216] on input "ContatZip" at bounding box center [558, 217] width 188 height 22
type input "ContactZip"
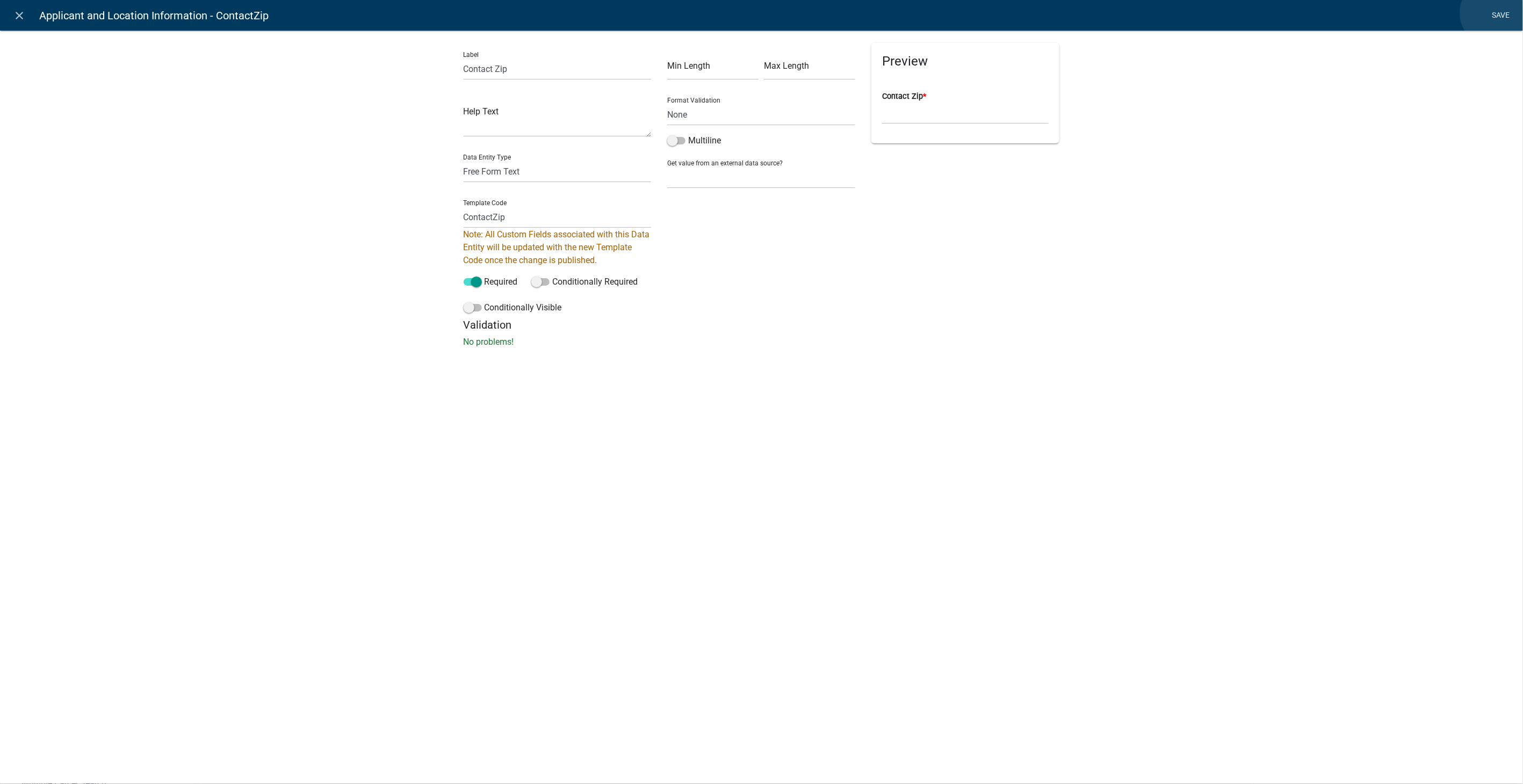
click at [1494, 13] on li "Save" at bounding box center [1501, 16] width 27 height 20
click at [1504, 12] on link "Save" at bounding box center [1501, 16] width 27 height 20
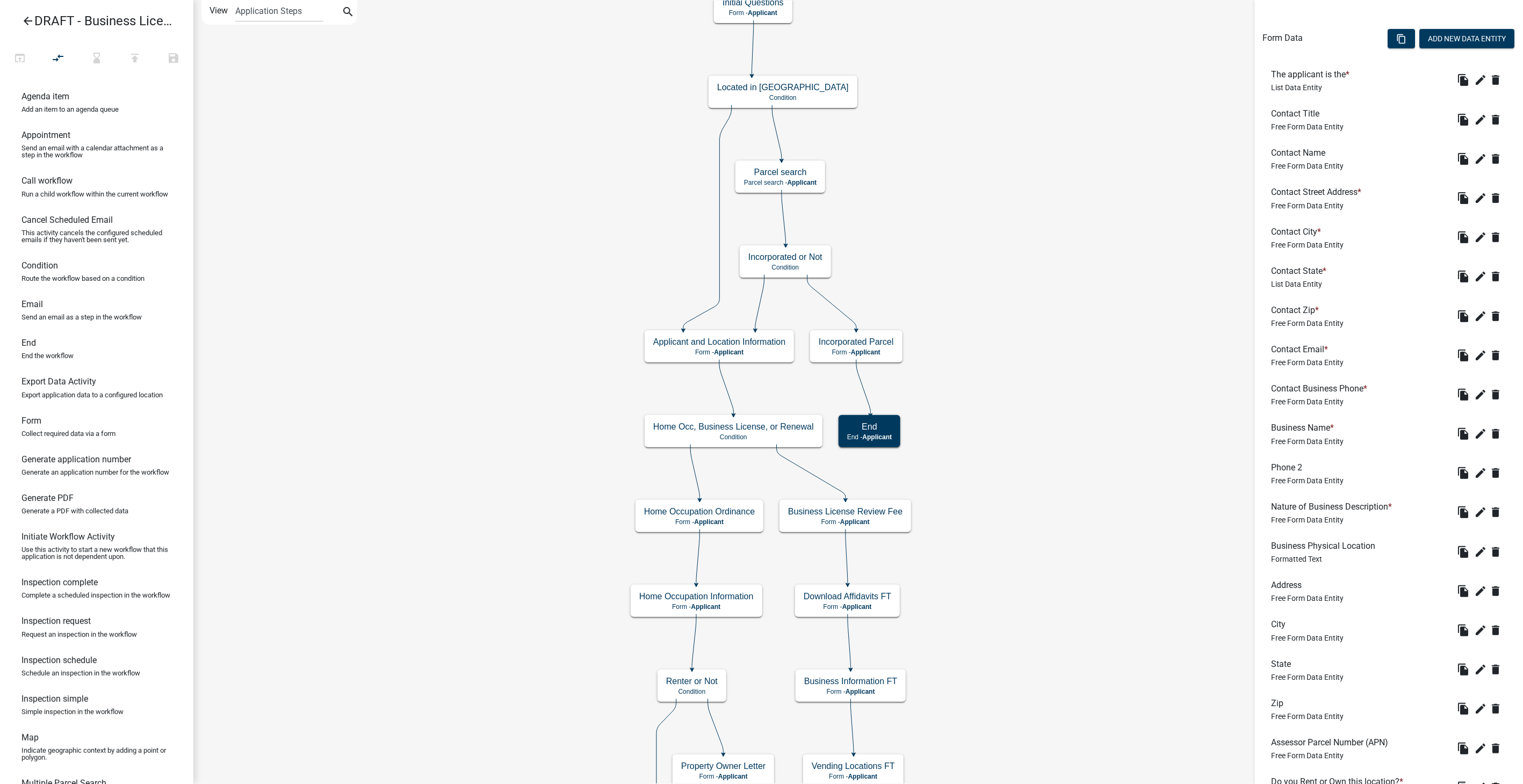
scroll to position [298, 0]
click at [1472, 347] on button "edit" at bounding box center [1481, 355] width 17 height 17
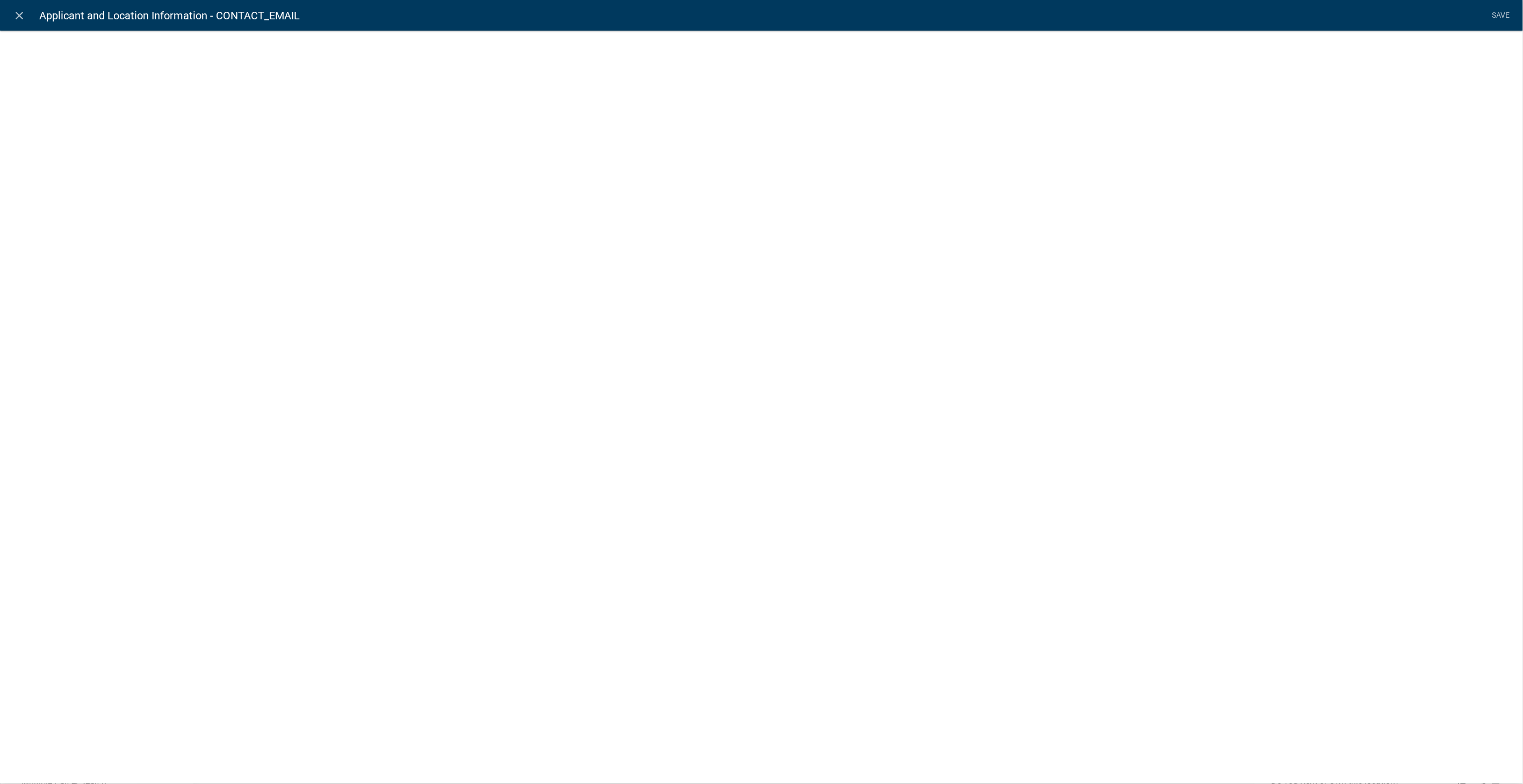
select select "0"
select select
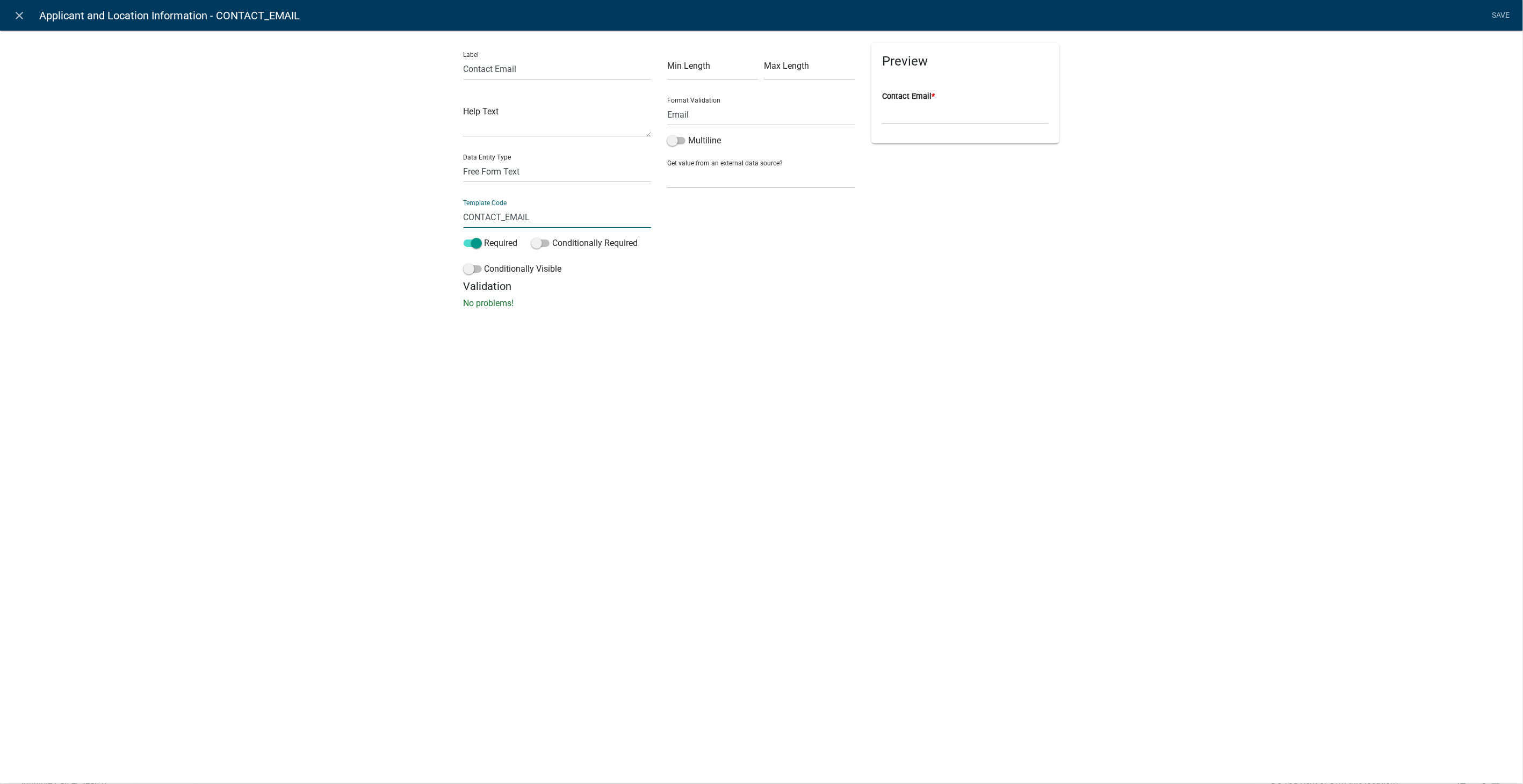
drag, startPoint x: 542, startPoint y: 215, endPoint x: 386, endPoint y: 207, distance: 156.2
click at [386, 207] on div "Label Contact Email Help Text Data Entity Type Free Form Text Document Display …" at bounding box center [762, 173] width 1523 height 320
type input "ContactEmail"
click at [1449, 186] on div "Label Contact Email Help Text Data Entity Type Free Form Text Document Display …" at bounding box center [762, 173] width 1523 height 320
click at [1498, 10] on link "Save" at bounding box center [1501, 16] width 27 height 20
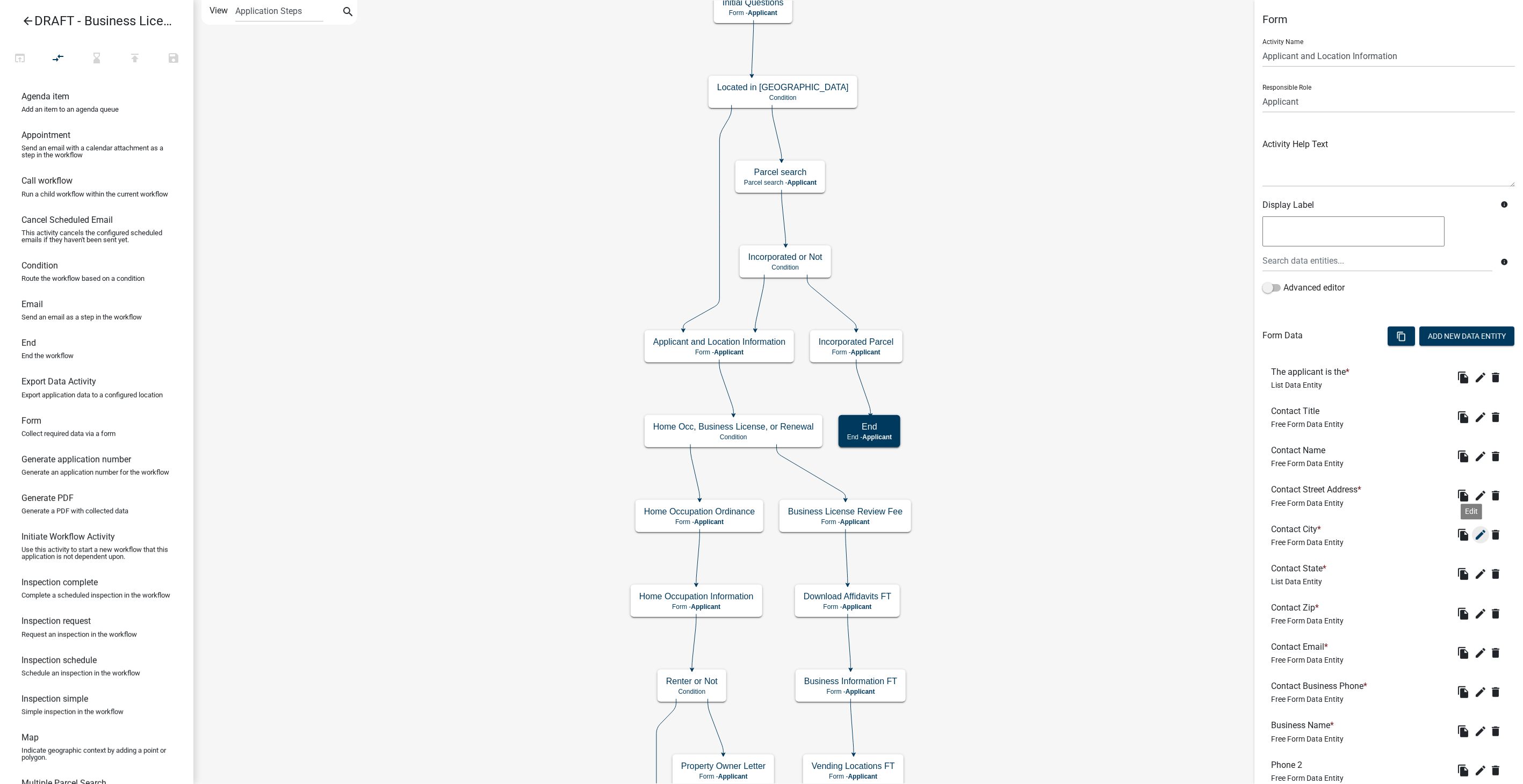
scroll to position [238, 0]
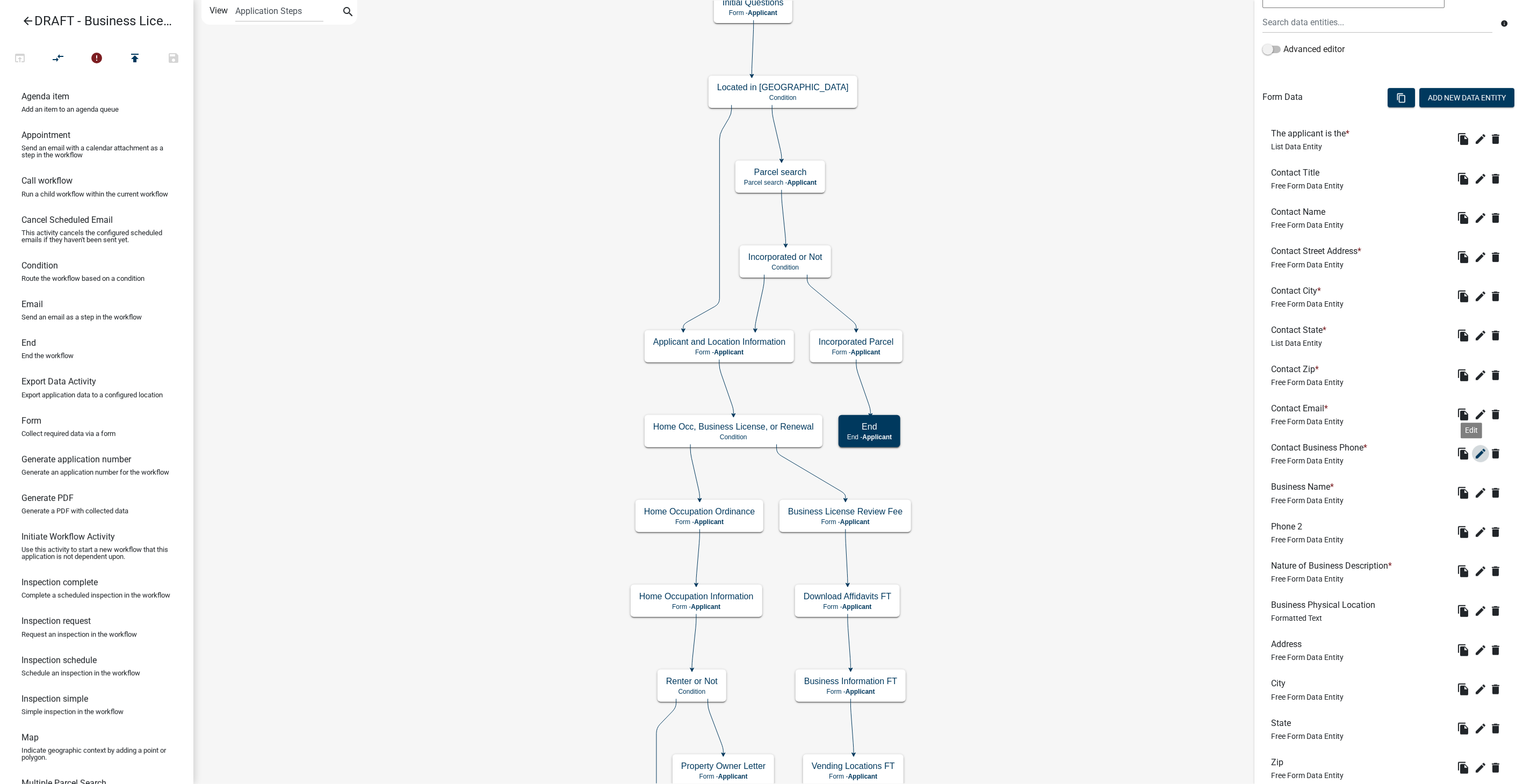
click at [1475, 451] on icon "edit" at bounding box center [1481, 454] width 13 height 13
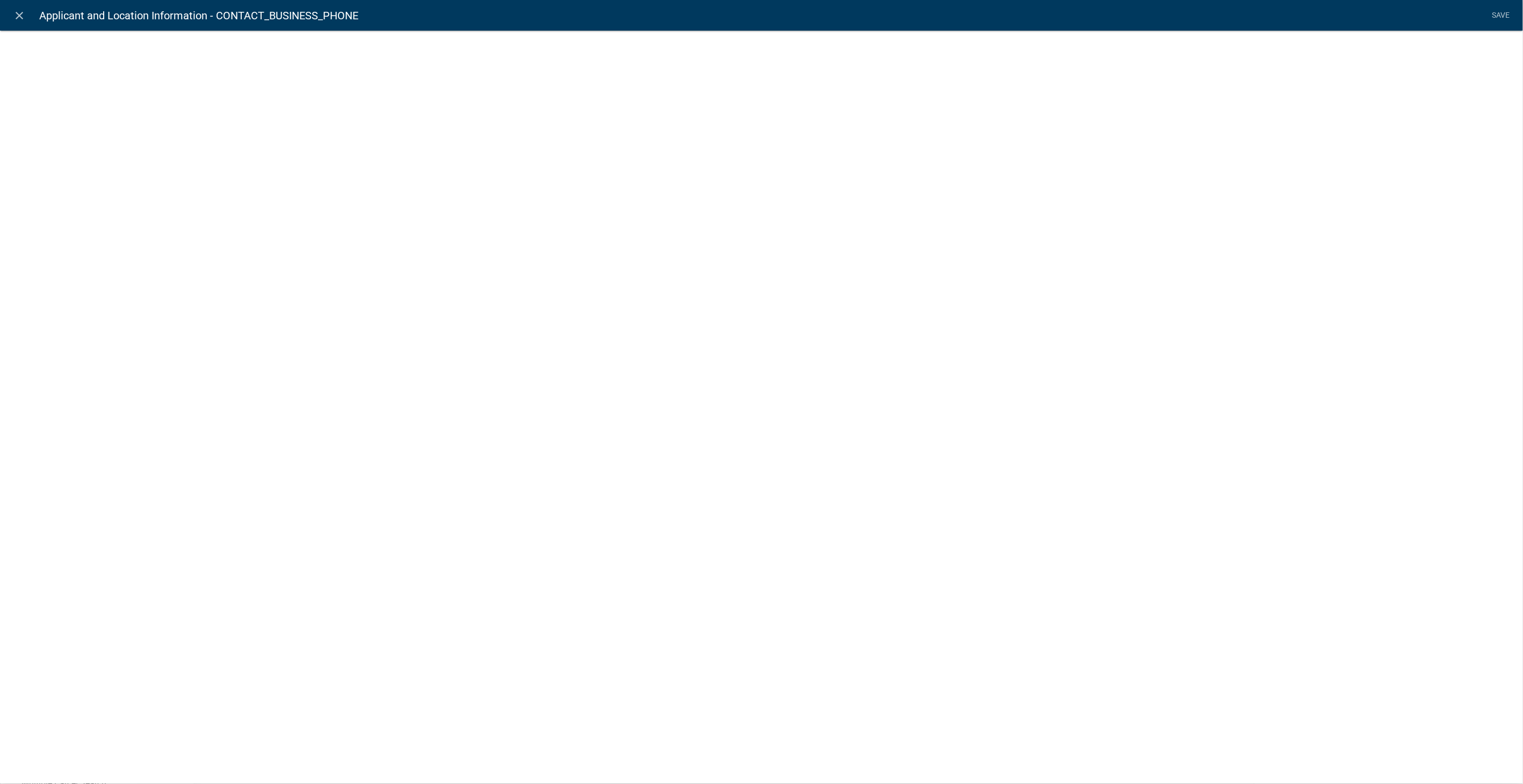
select select "1"
select select
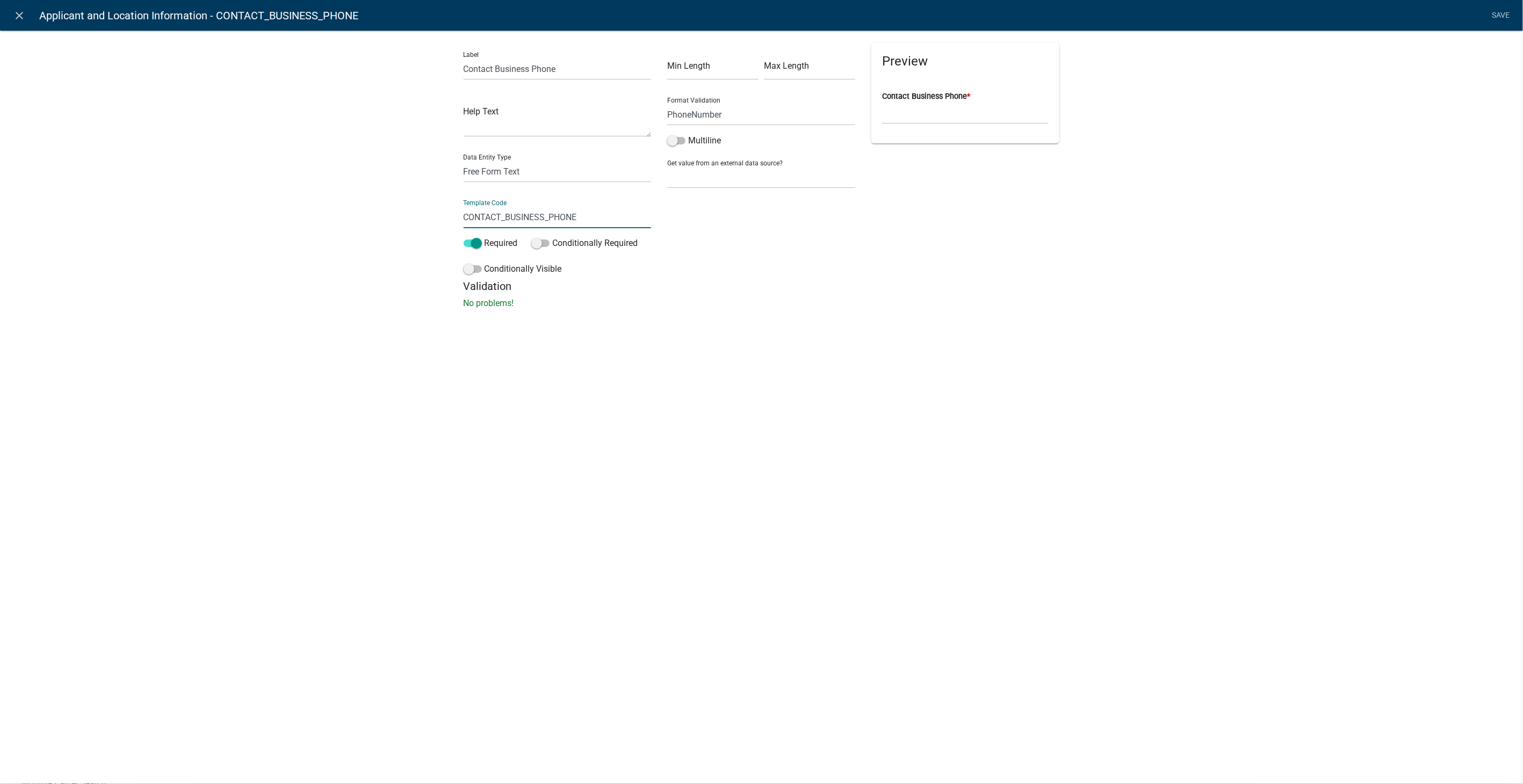
drag, startPoint x: 584, startPoint y: 215, endPoint x: 409, endPoint y: 216, distance: 175.0
click at [409, 216] on div "Label Contact Business Phone Help Text Data Entity Type Free Form Text Document…" at bounding box center [762, 173] width 1523 height 320
type input "ContactPhone"
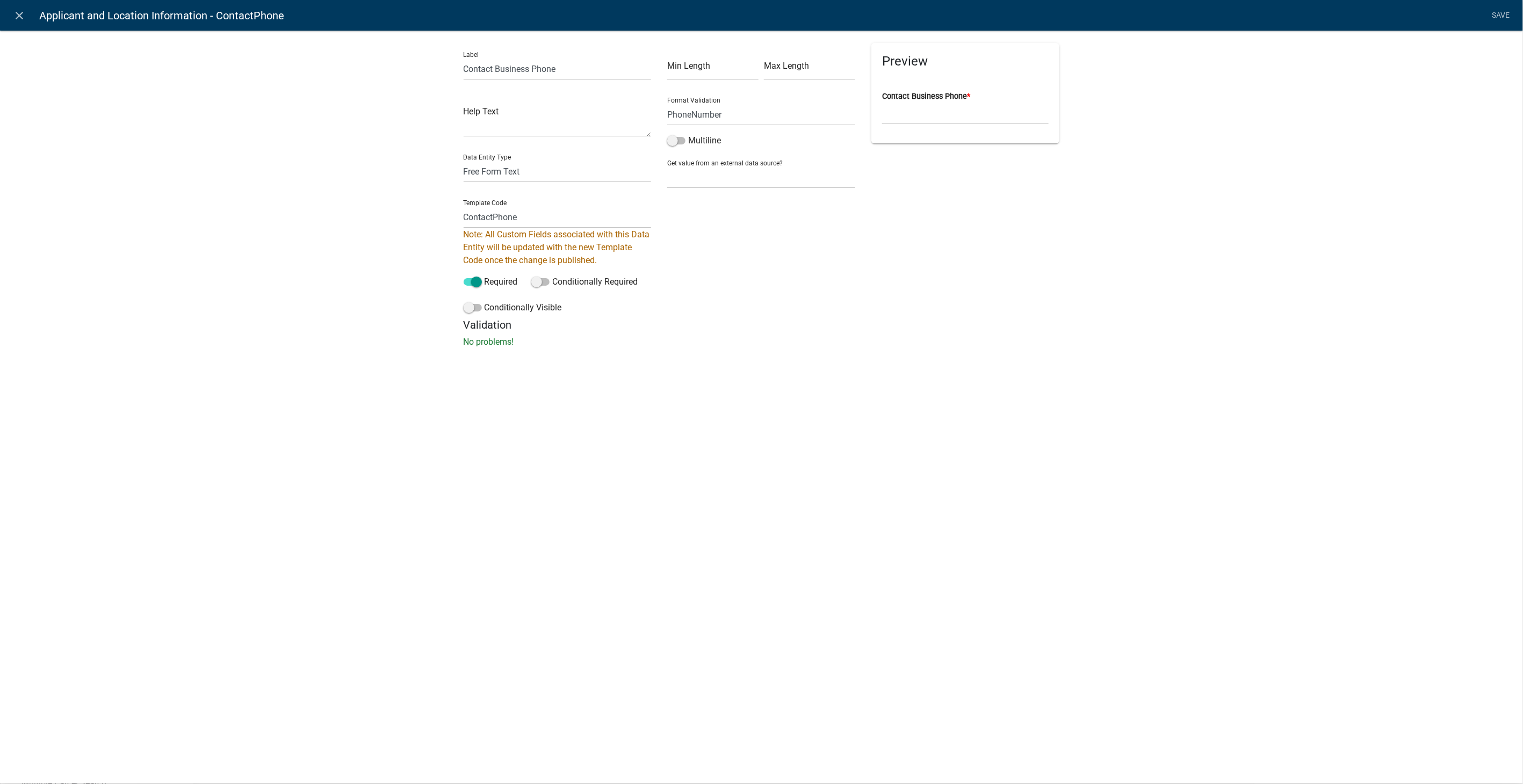
click at [1420, 146] on div "Label Contact Business Phone Help Text Data Entity Type Free Form Text Document…" at bounding box center [762, 192] width 1523 height 359
click at [1507, 13] on link "Save" at bounding box center [1501, 16] width 27 height 20
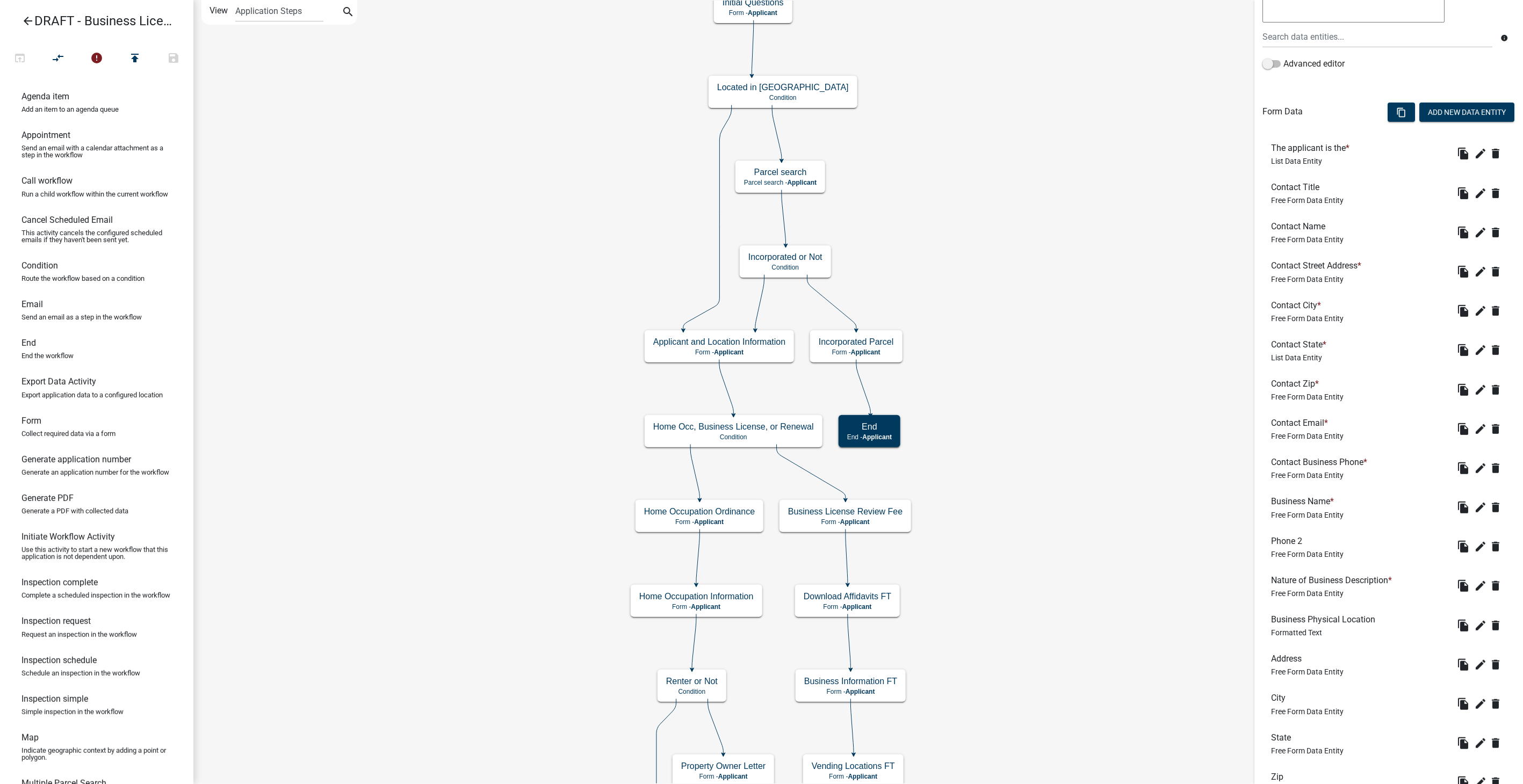
scroll to position [298, 0]
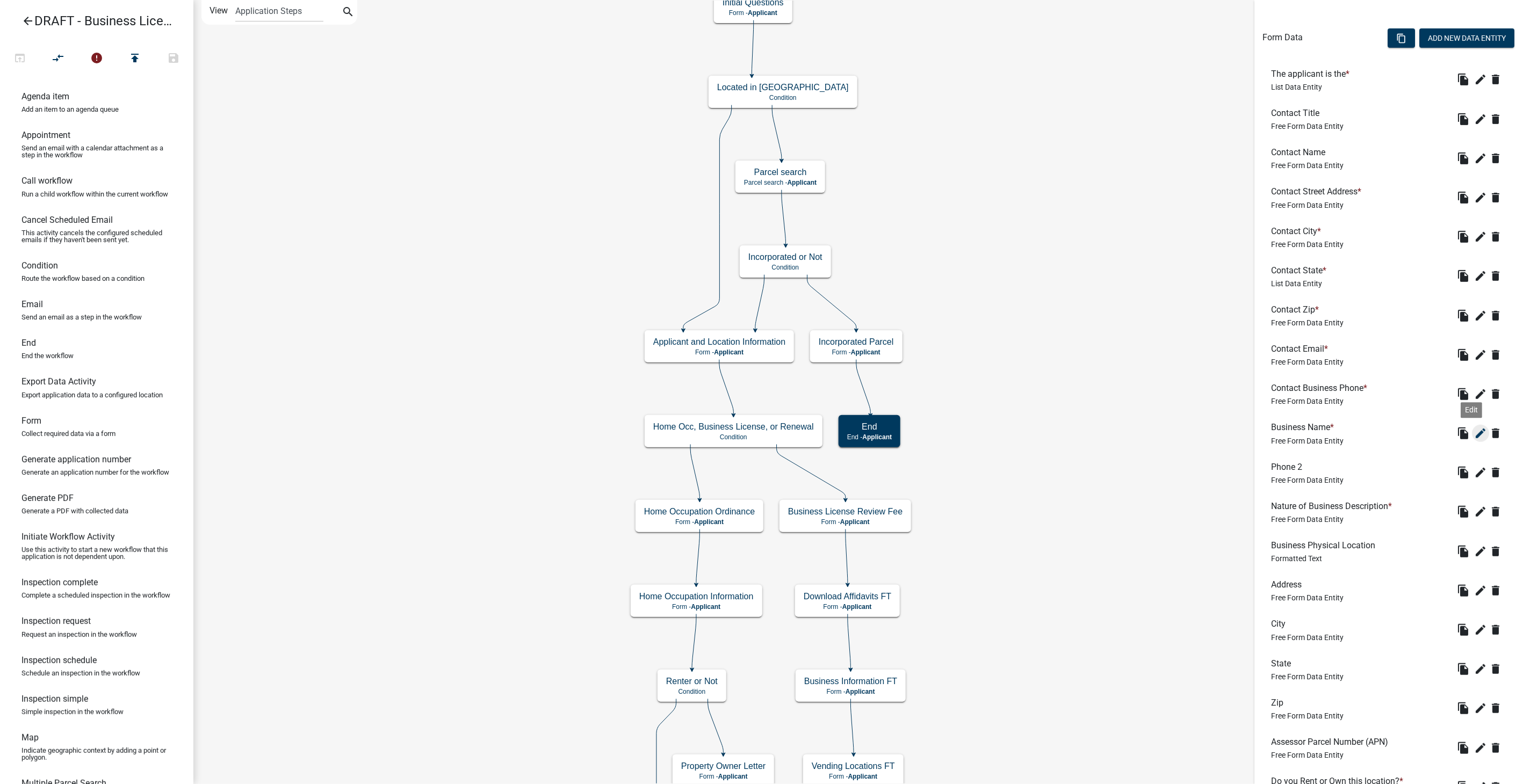
click at [1475, 428] on icon "edit" at bounding box center [1481, 434] width 13 height 13
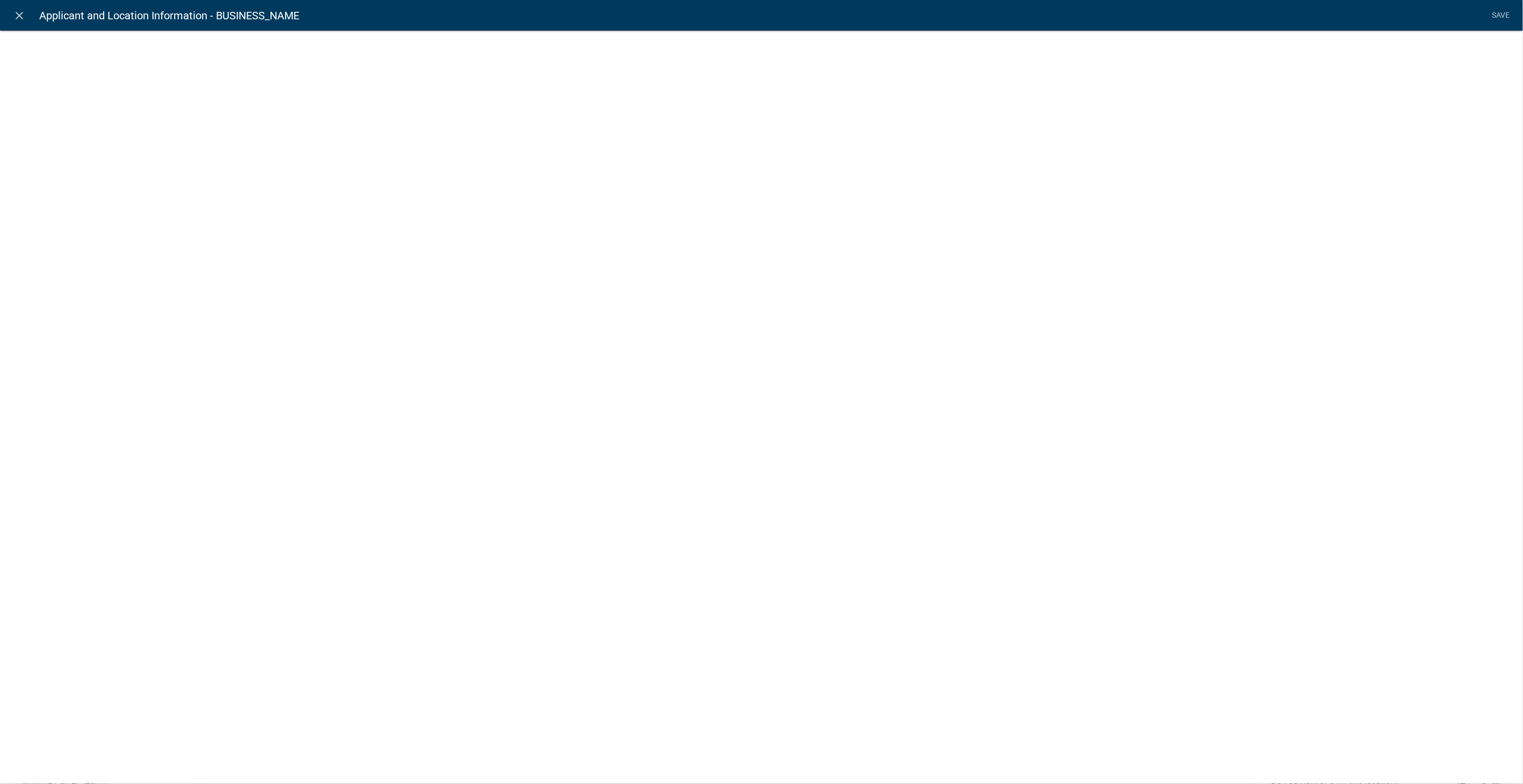
select select
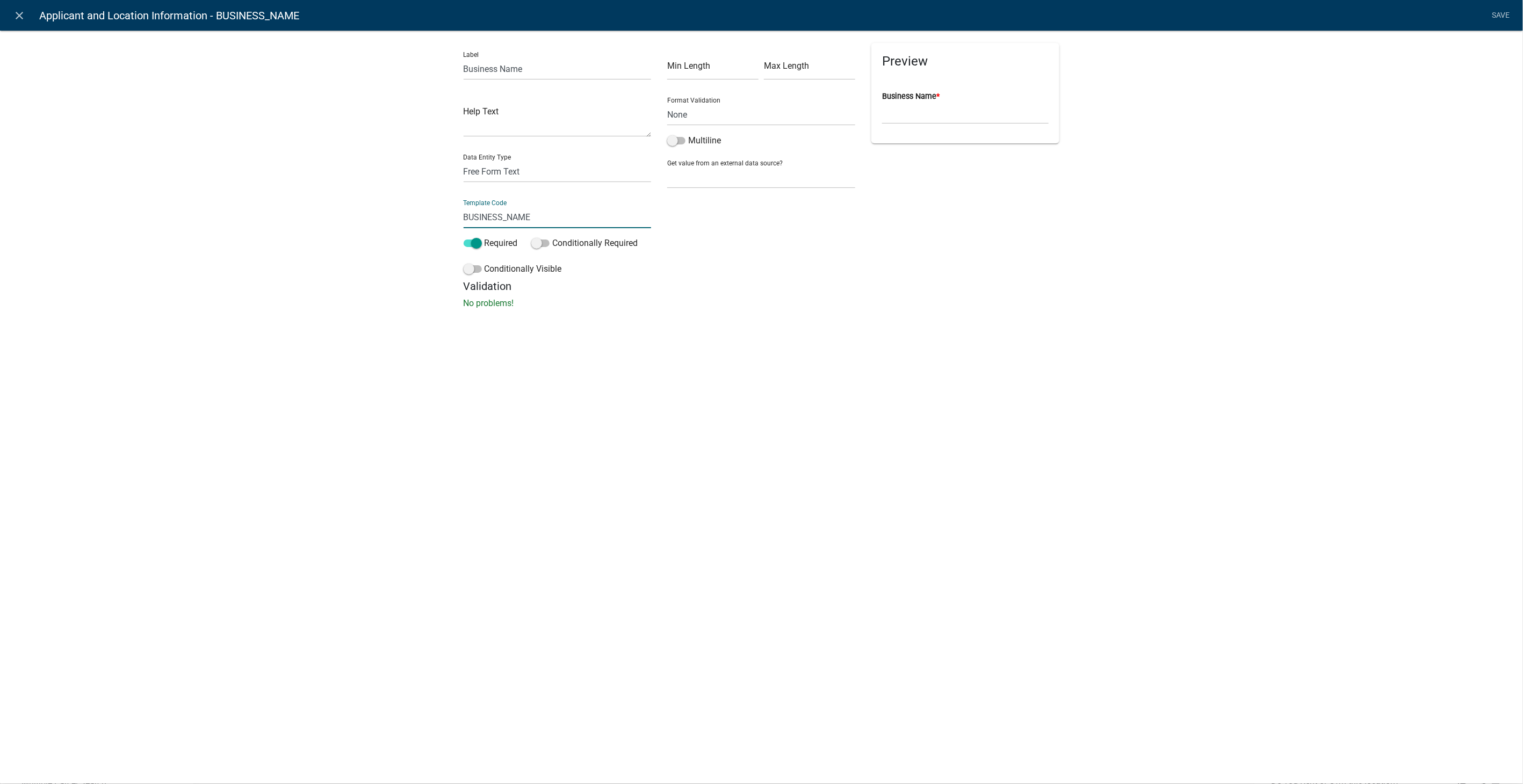
drag, startPoint x: 542, startPoint y: 220, endPoint x: 433, endPoint y: 213, distance: 109.2
click at [433, 214] on div "Label Business Name Help Text Data Entity Type Free Form Text Document Display …" at bounding box center [762, 173] width 1523 height 320
type input "BusinessName"
click at [921, 360] on div "close Applicant and Location Information - BUSINESS_NAME Save Label Business Na…" at bounding box center [762, 392] width 1523 height 784
click at [1493, 17] on link "Save" at bounding box center [1501, 16] width 27 height 20
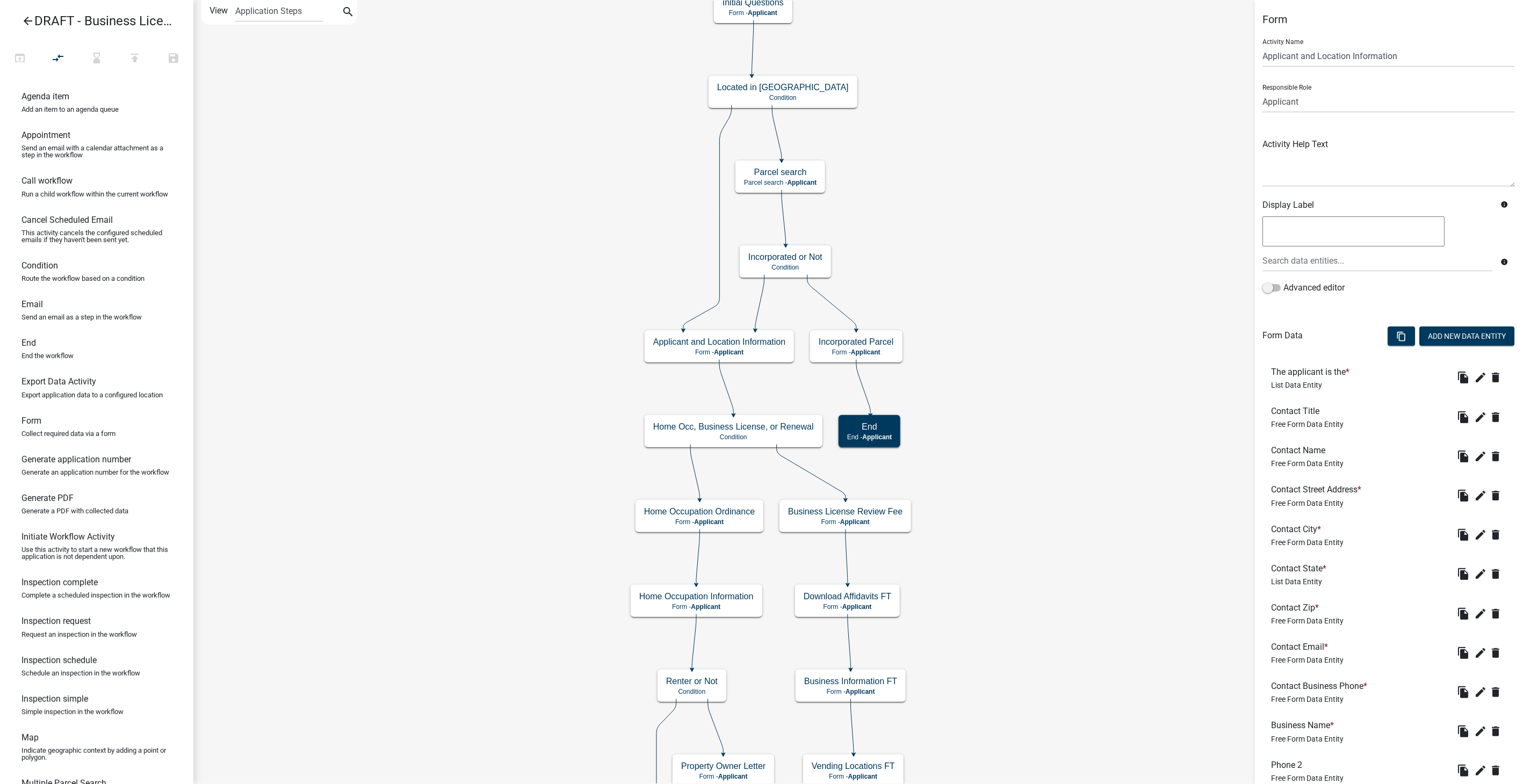
scroll to position [358, 0]
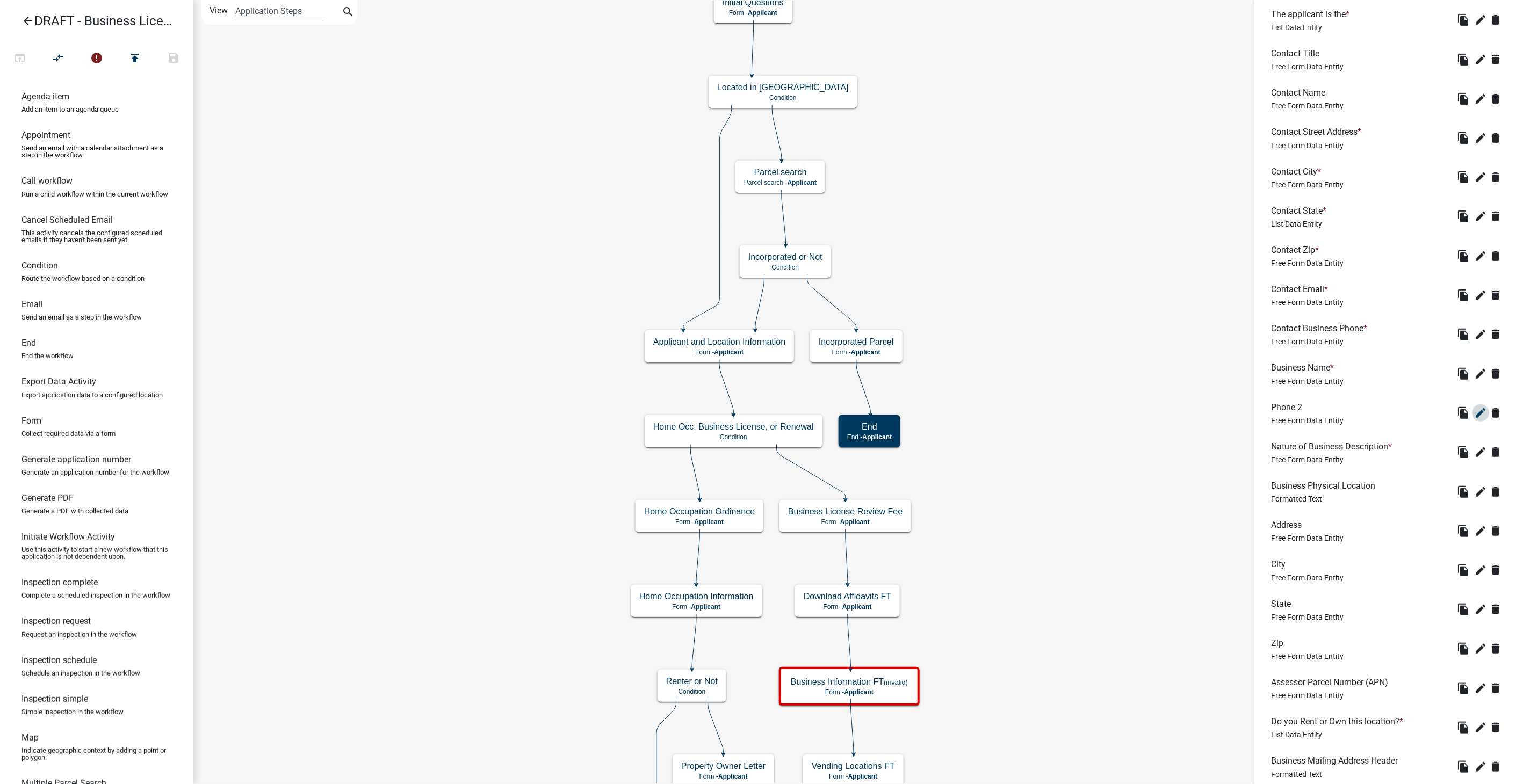
click at [1475, 414] on icon "edit" at bounding box center [1481, 413] width 13 height 13
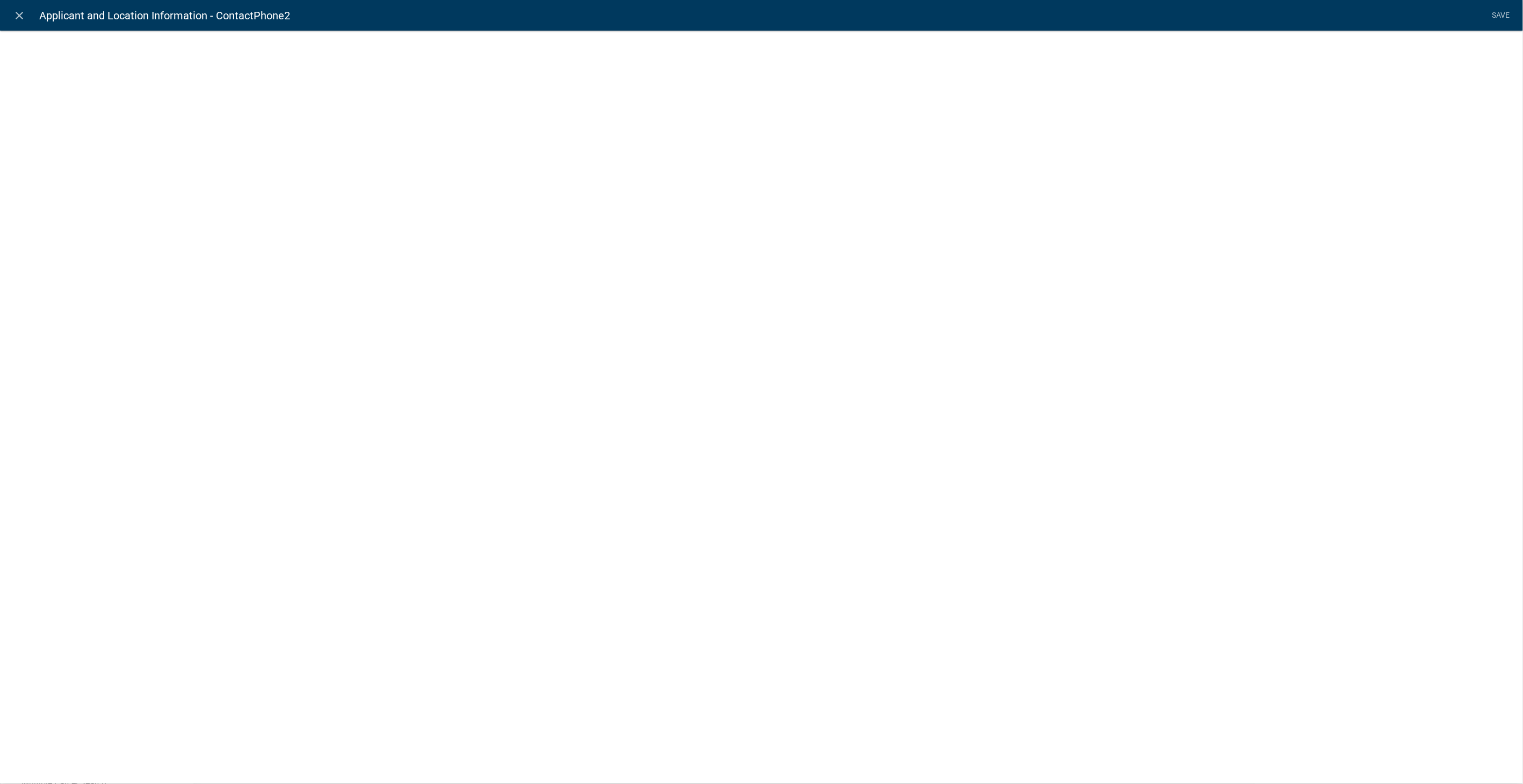
select select "1"
select select
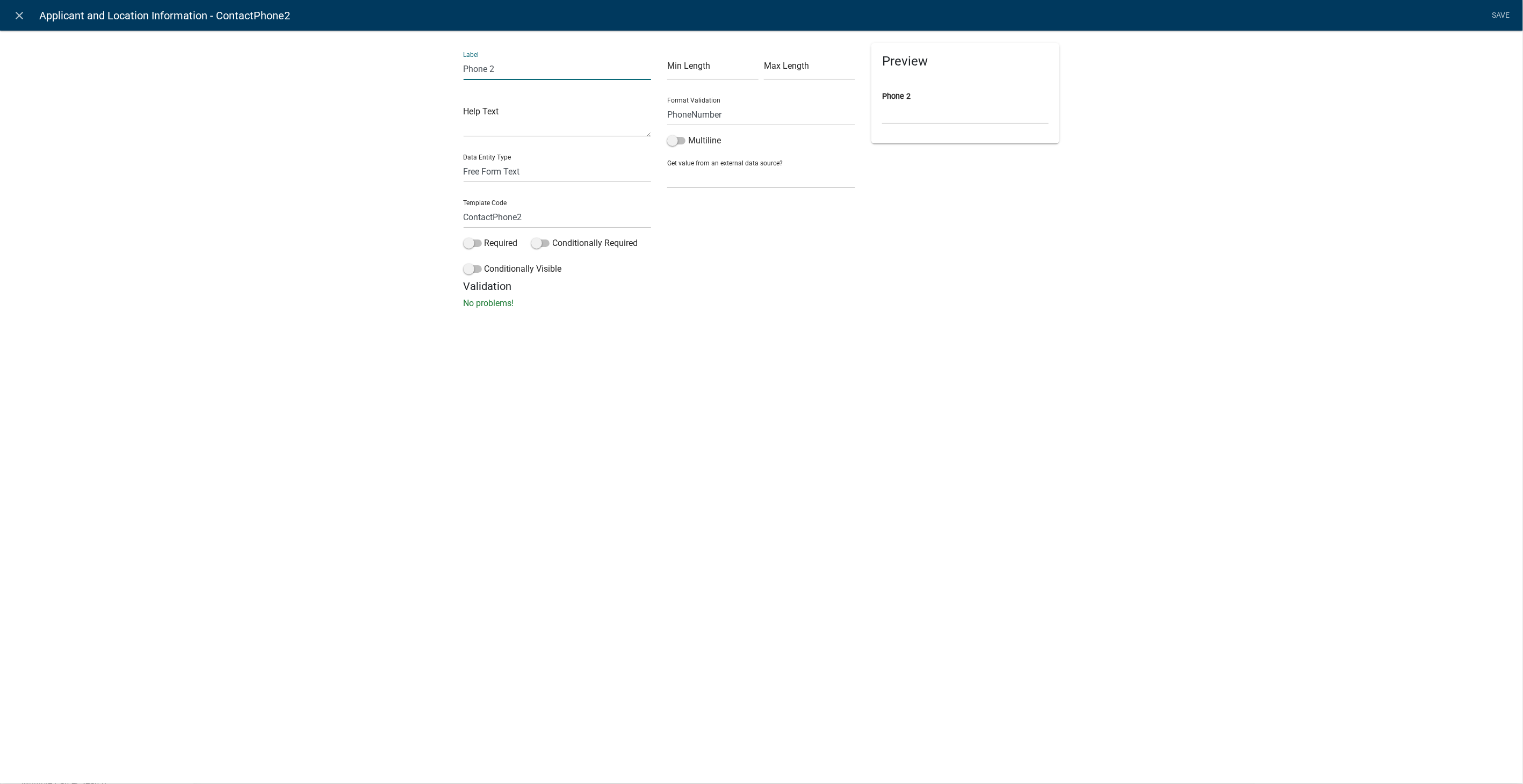
drag, startPoint x: 517, startPoint y: 72, endPoint x: 385, endPoint y: 72, distance: 132.0
click at [385, 72] on div "Label Phone 2 Help Text Data Entity Type Free Form Text Document Display Entity…" at bounding box center [762, 173] width 1523 height 320
type input "Business Phone"
drag, startPoint x: 531, startPoint y: 219, endPoint x: 397, endPoint y: 219, distance: 134.0
click at [397, 219] on div "Label Business Phone Help Text Data Entity Type Free Form Text Document Display…" at bounding box center [762, 173] width 1523 height 320
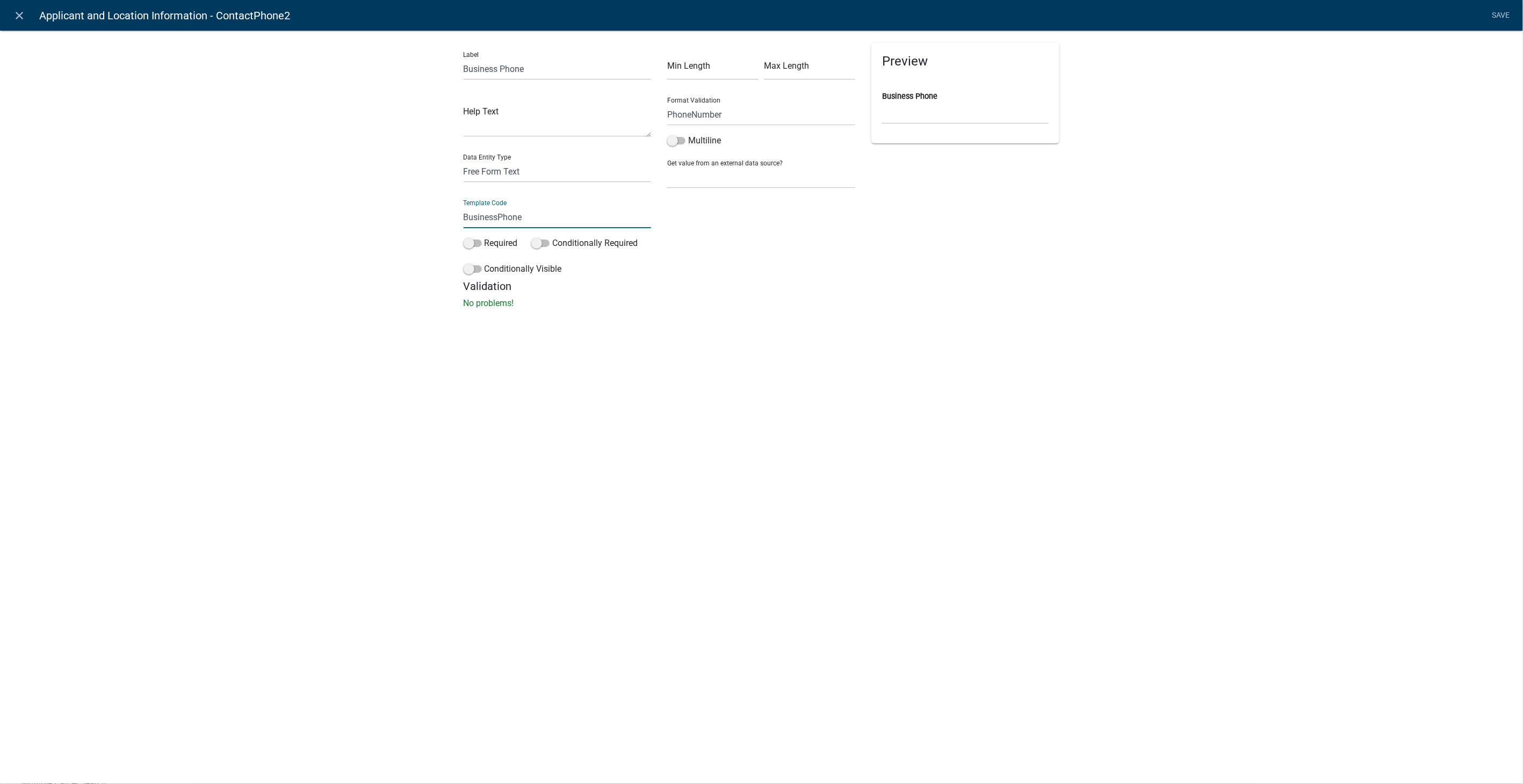
type input "BusinessPhone"
click at [1176, 375] on div "close Applicant and Location Information - BusinessPhone Save Label Business Ph…" at bounding box center [762, 392] width 1523 height 784
click at [1506, 14] on link "Save" at bounding box center [1501, 16] width 27 height 20
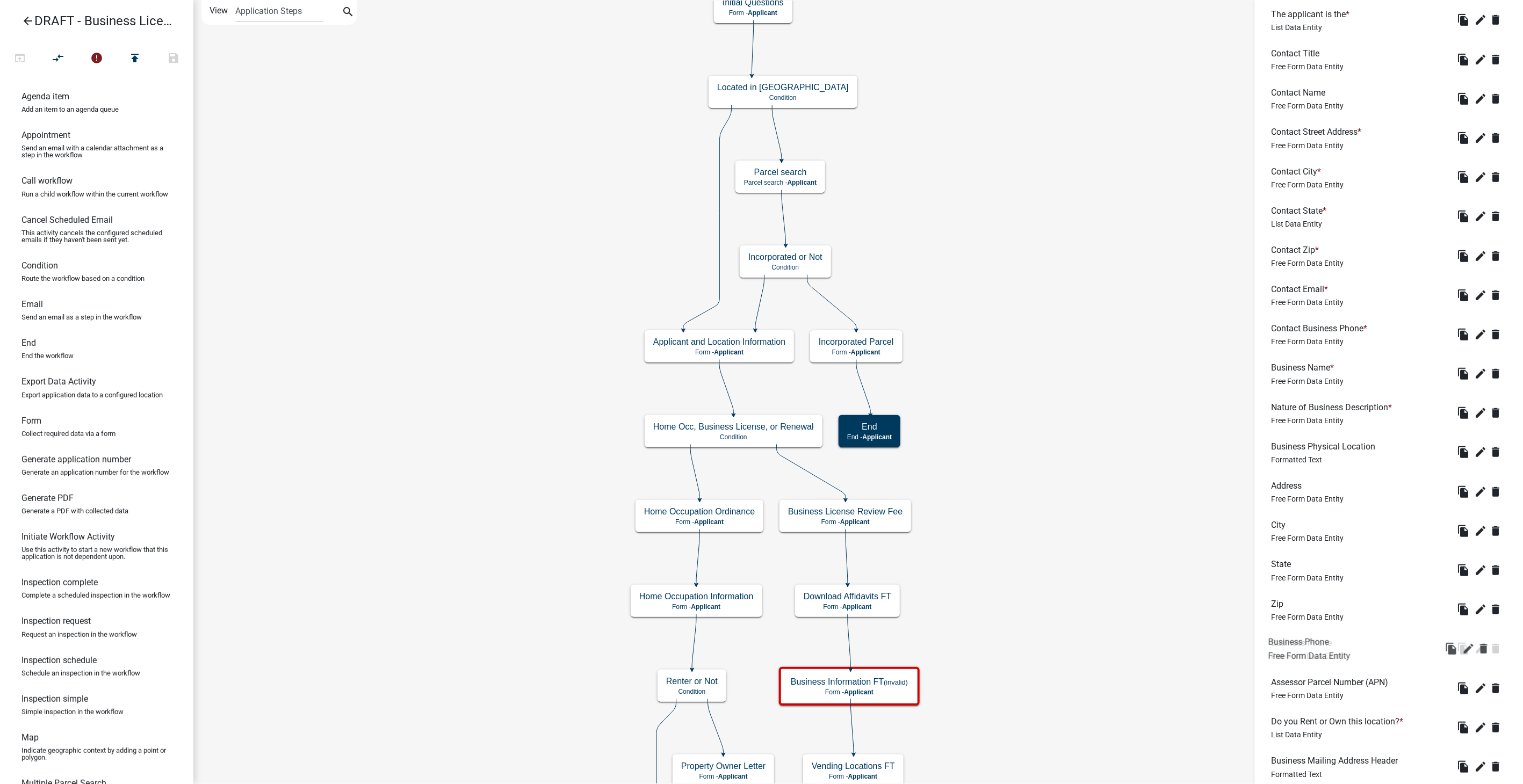
drag, startPoint x: 1295, startPoint y: 407, endPoint x: 1294, endPoint y: 647, distance: 240.0
click at [1475, 408] on icon "edit" at bounding box center [1481, 413] width 13 height 13
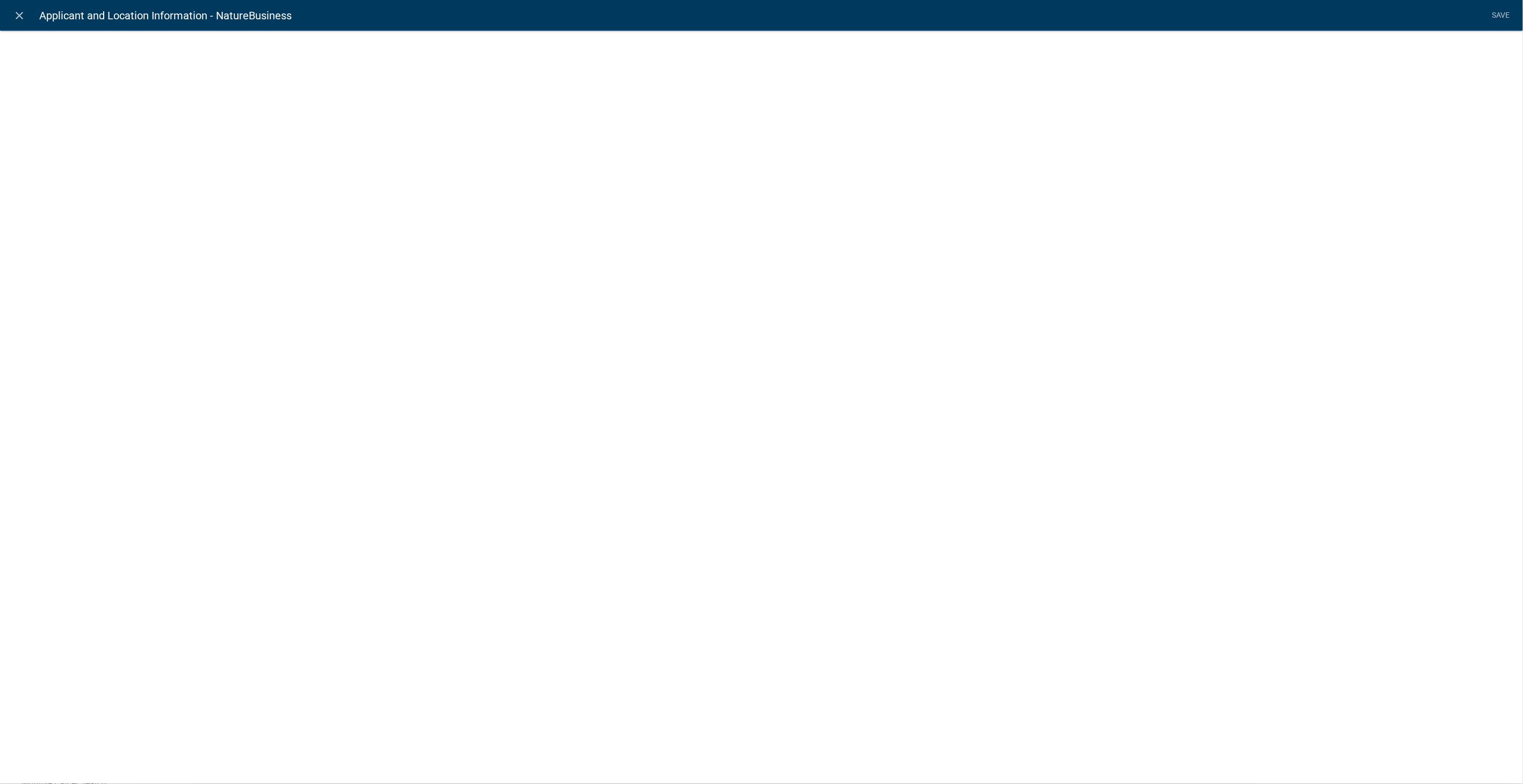
select select
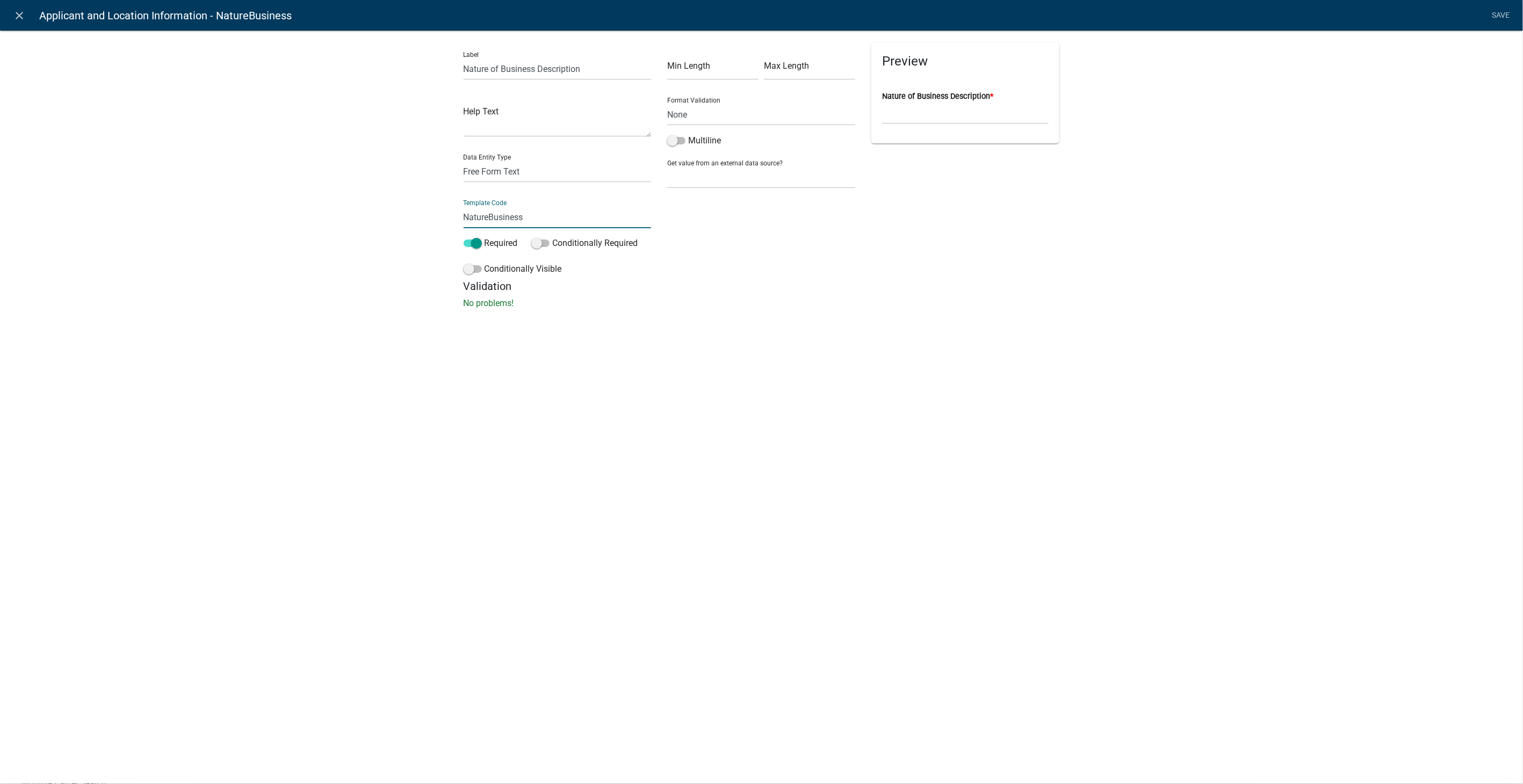
drag, startPoint x: 533, startPoint y: 225, endPoint x: 390, endPoint y: 228, distance: 143.0
click at [390, 228] on div "Label Nature of Business Description Help Text Data Entity Type Free Form Text …" at bounding box center [762, 173] width 1523 height 320
type input "BusinessType"
click at [803, 279] on div "Min Length Max Length Format Validation None Email PhoneNumber Multiline Get va…" at bounding box center [762, 161] width 204 height 237
click at [1501, 12] on link "Save" at bounding box center [1501, 16] width 27 height 20
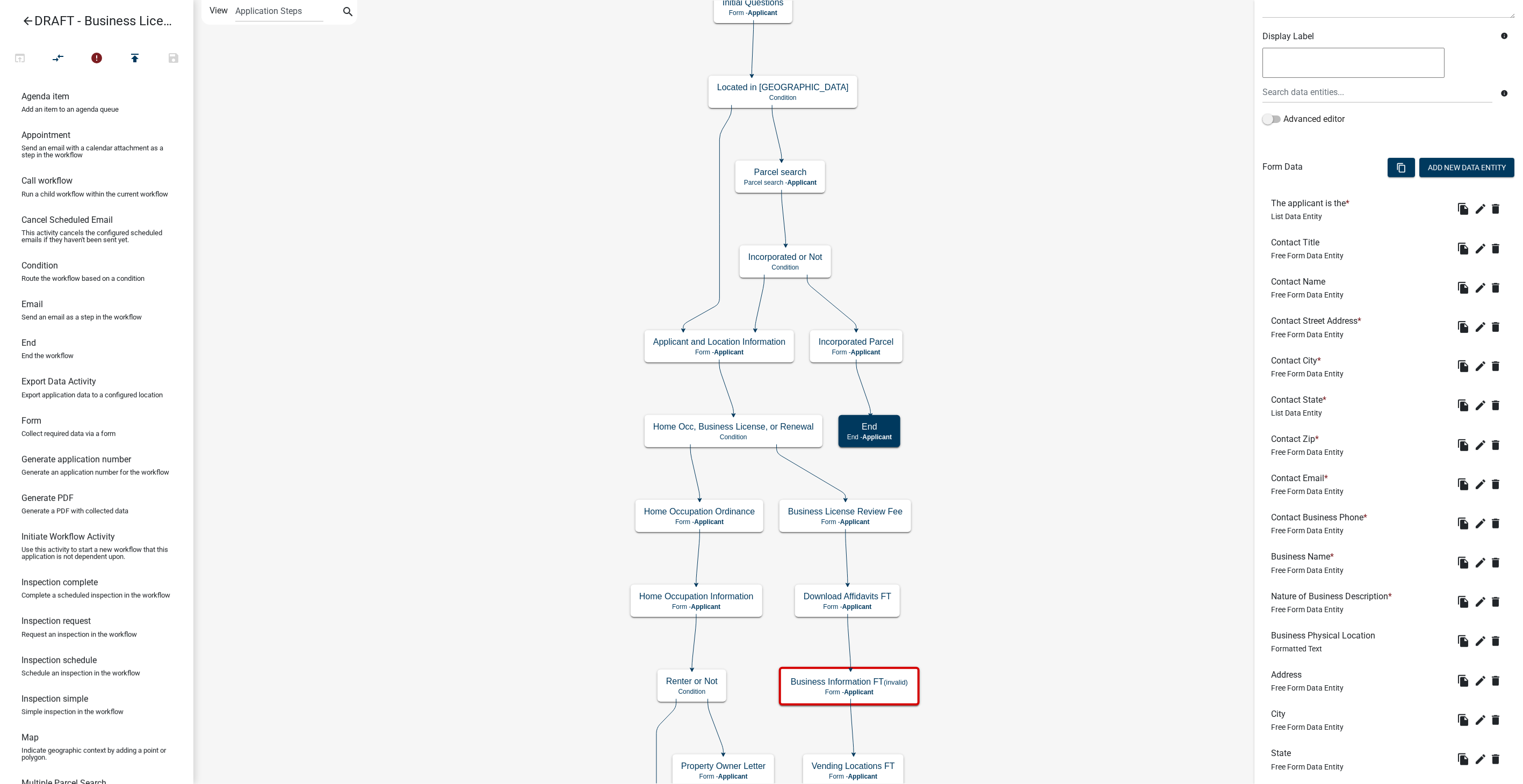
scroll to position [298, 0]
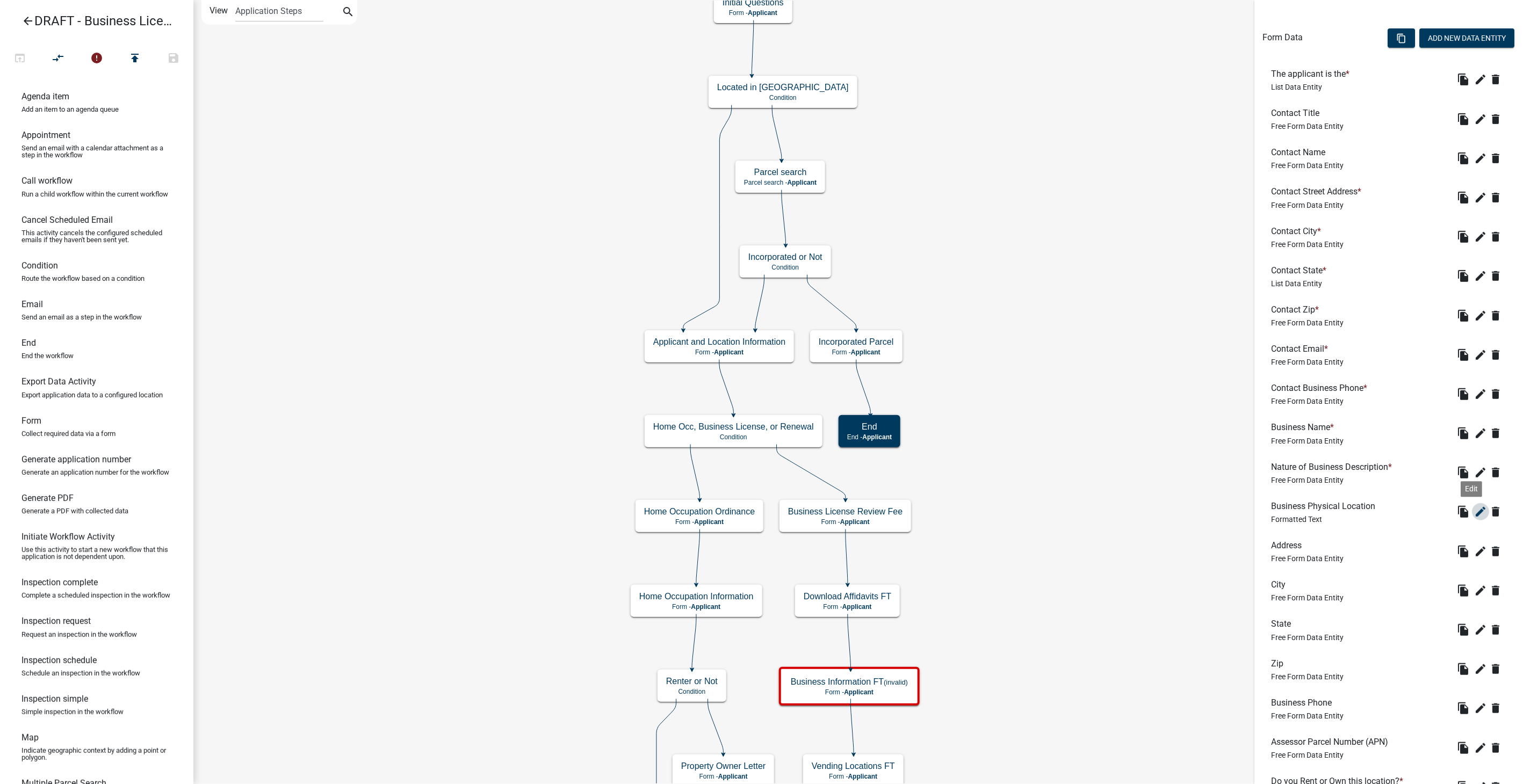
click at [1475, 514] on icon "edit" at bounding box center [1481, 512] width 13 height 13
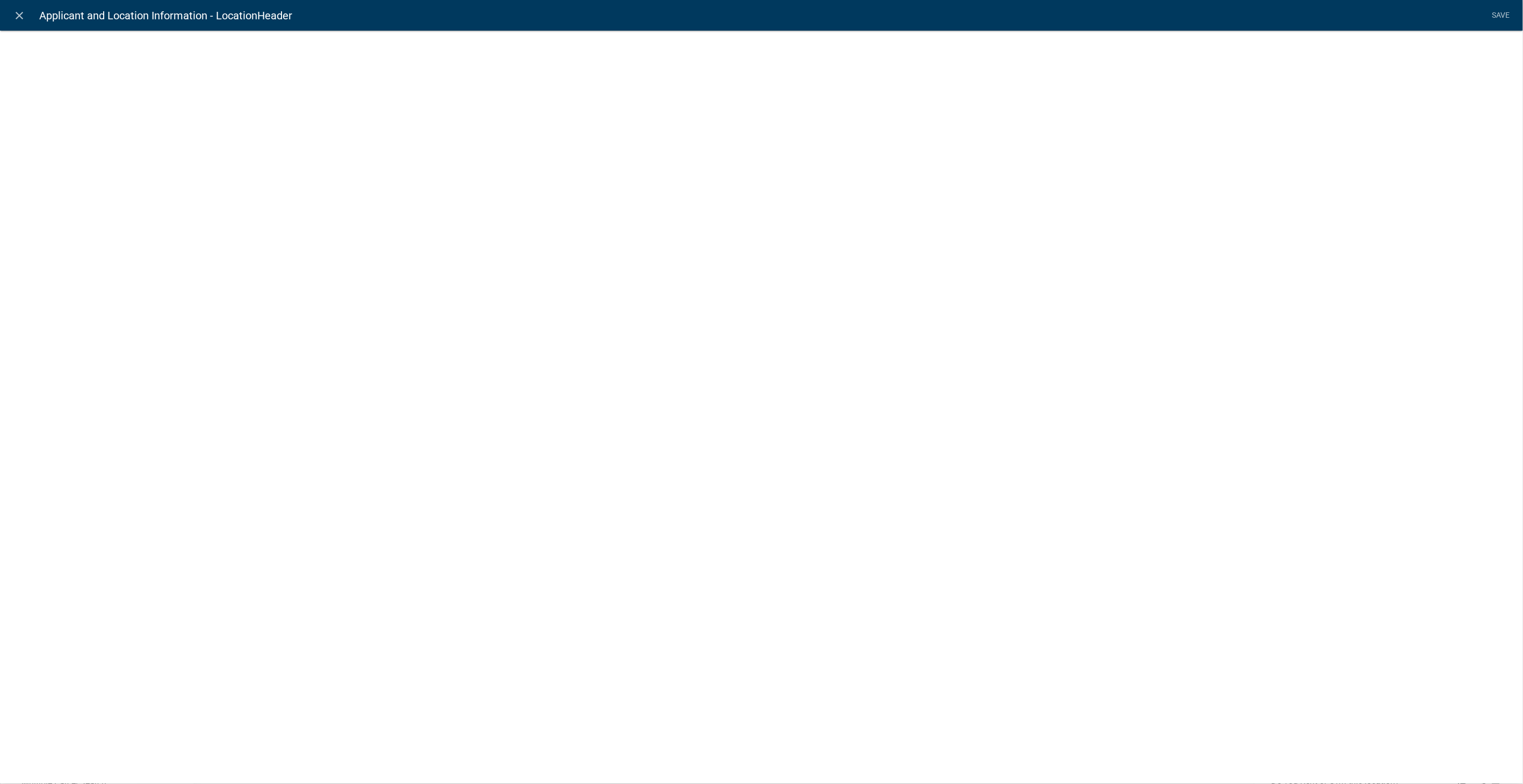
select select "rich-text"
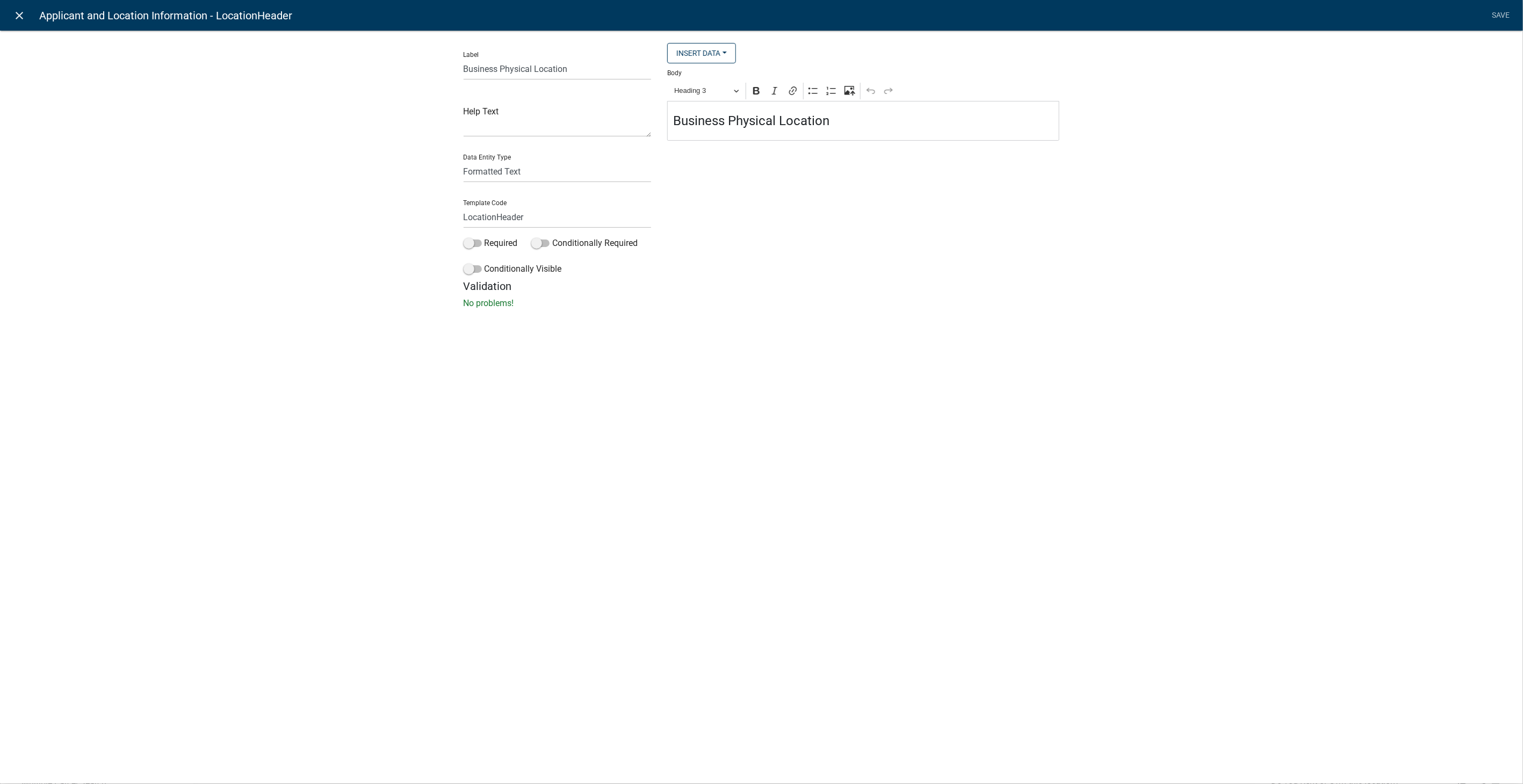
click at [23, 16] on icon "close" at bounding box center [20, 16] width 13 height 13
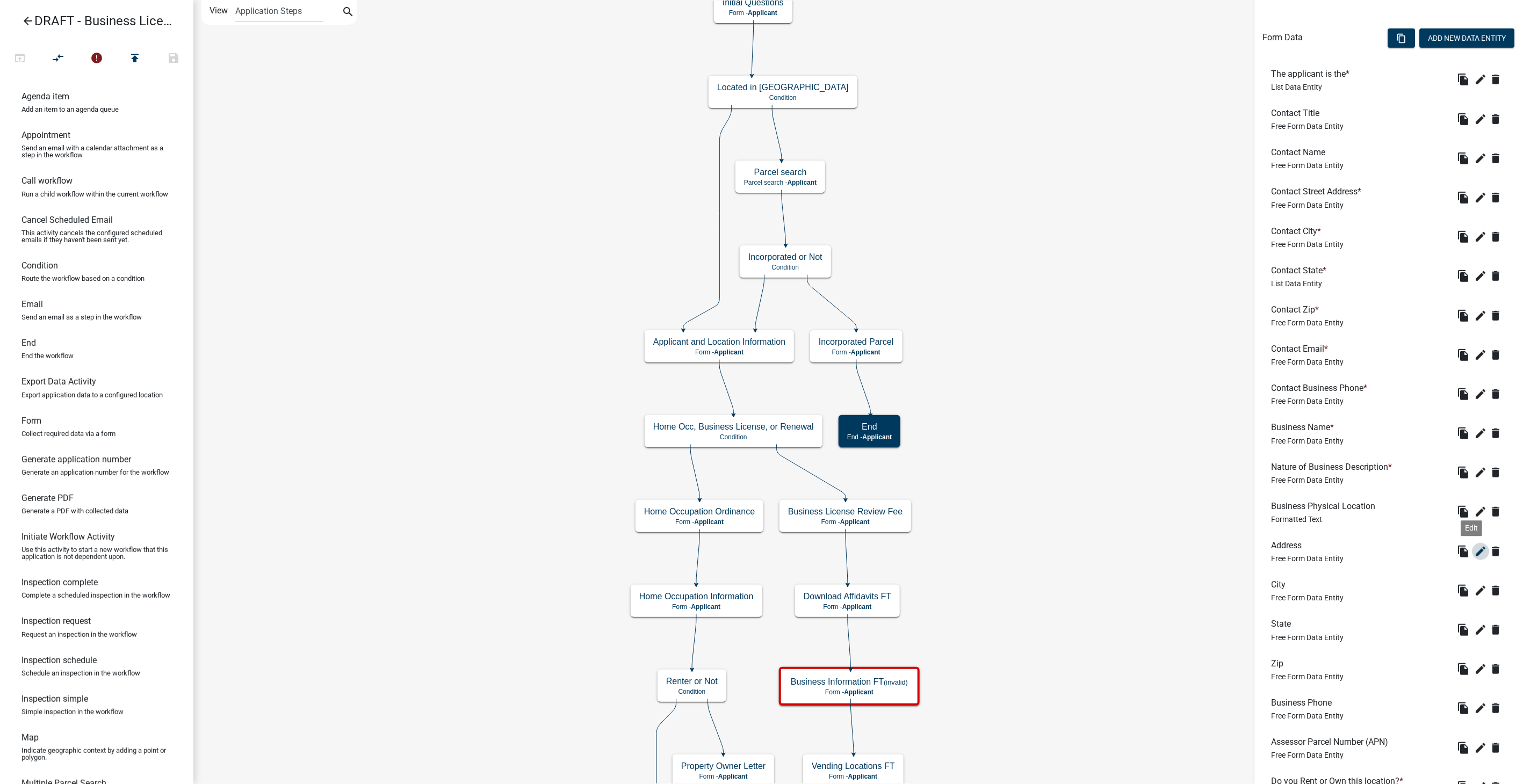
click at [1475, 553] on icon "edit" at bounding box center [1481, 552] width 13 height 13
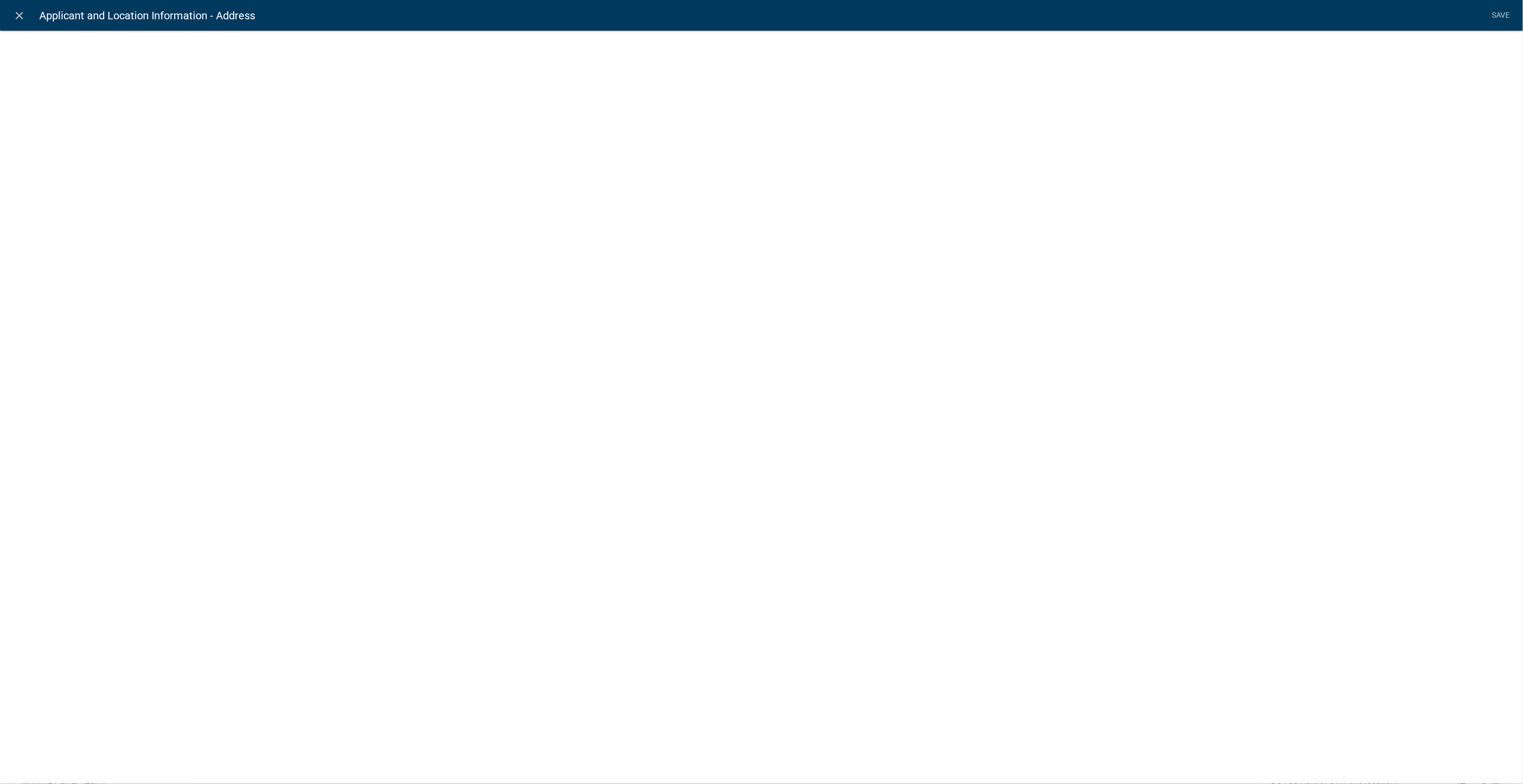
select select "1: Object"
select select "15: Object"
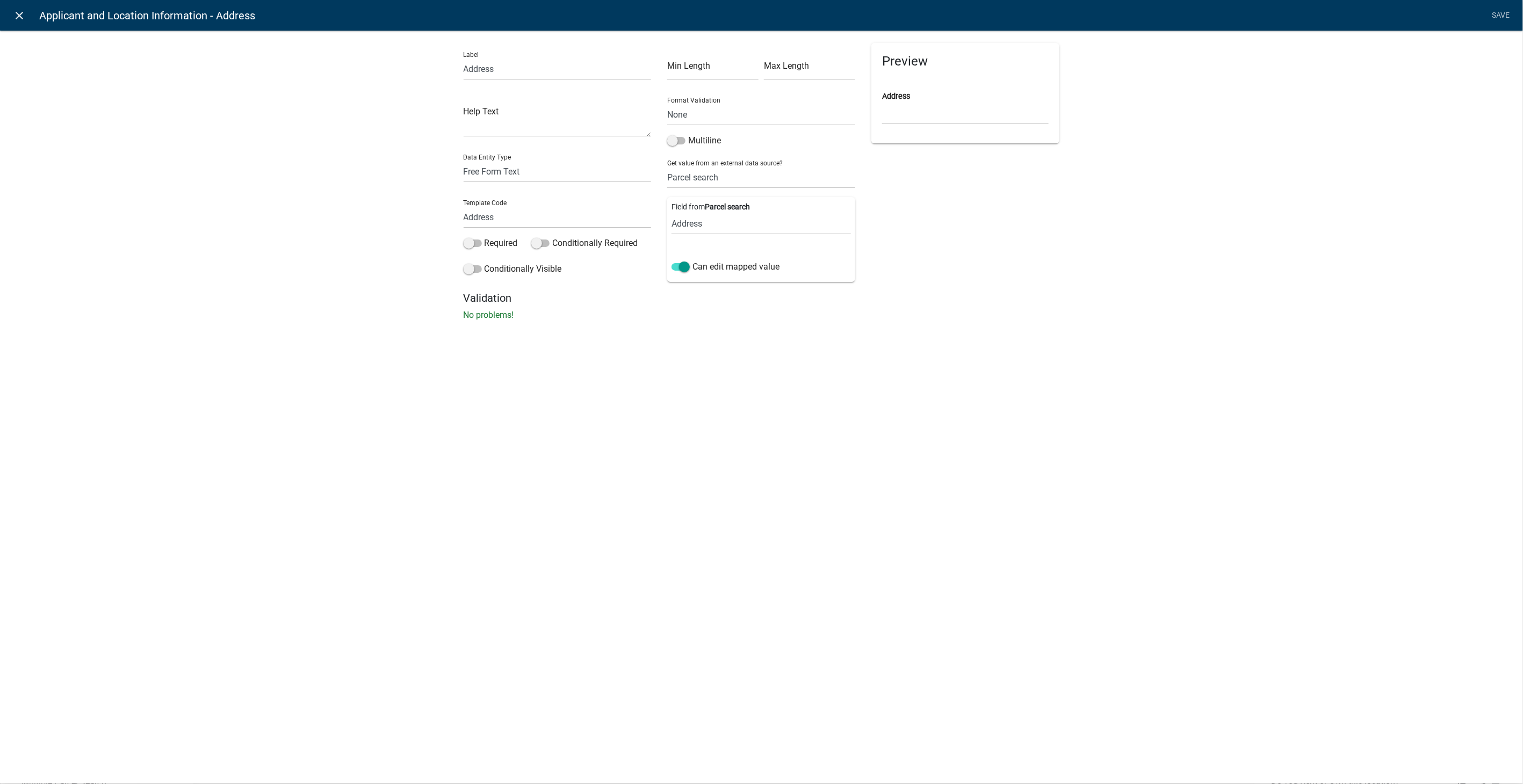
click at [23, 19] on icon "close" at bounding box center [20, 16] width 13 height 13
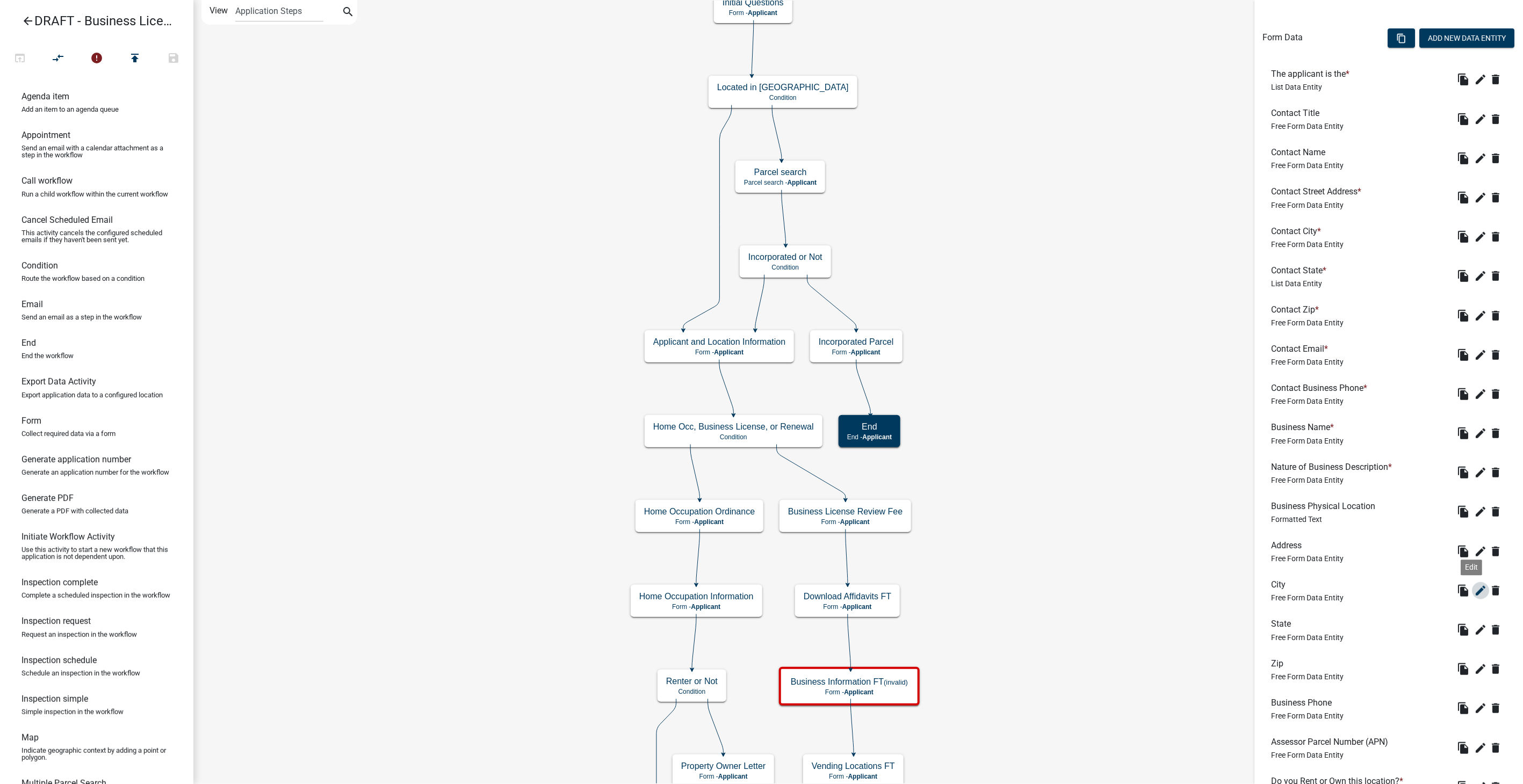
click at [1475, 585] on icon "edit" at bounding box center [1481, 591] width 13 height 13
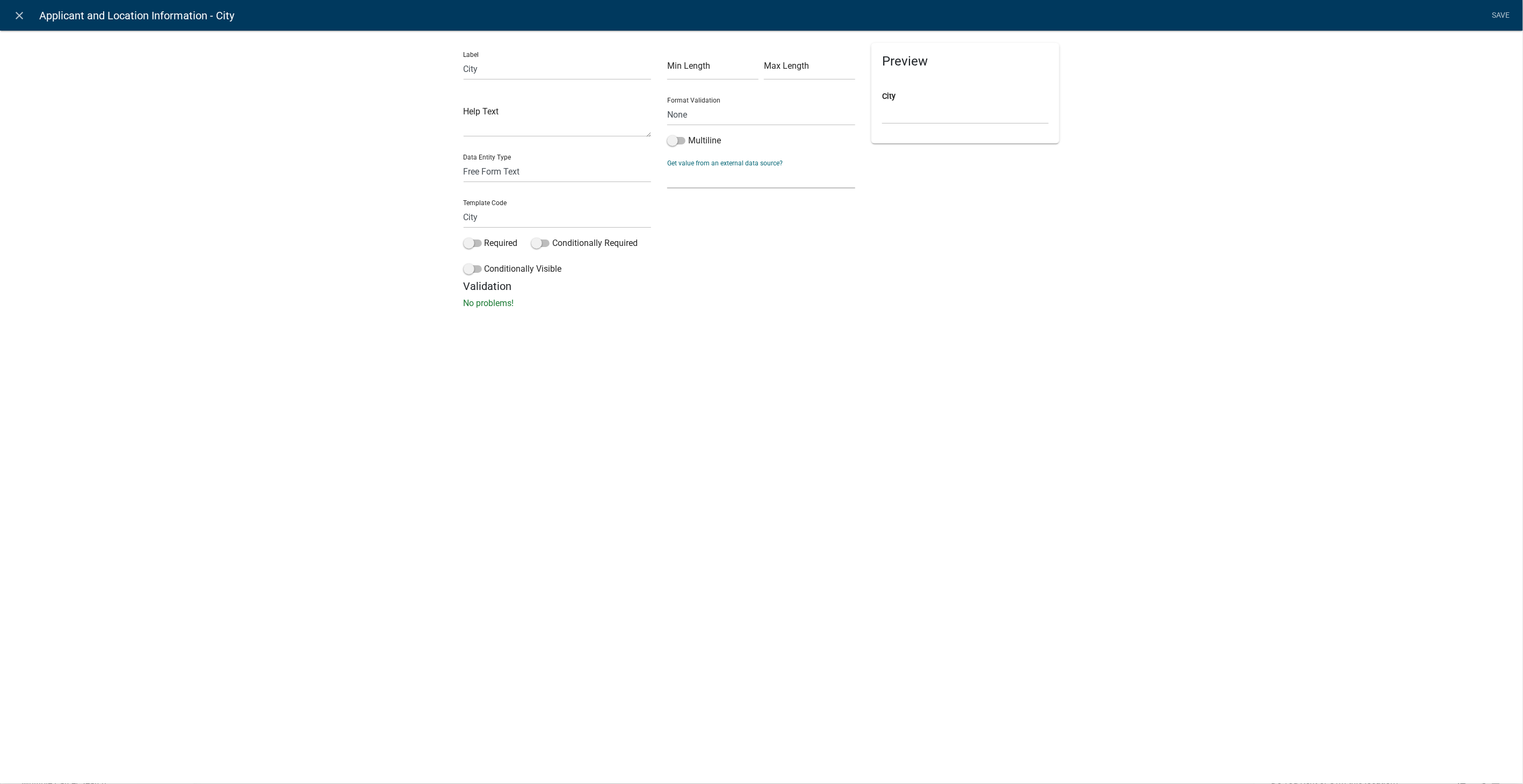
click at [721, 183] on select "None Parcel search Previous Registration Data Applicant Data" at bounding box center [761, 177] width 188 height 22
select select "1: Object"
click at [667, 167] on select "None Parcel search Previous Registration Data Applicant Data" at bounding box center [761, 177] width 188 height 22
click at [710, 235] on div "Field from Parcel search Parcel ID Owner Name Owner City Owner State Owner Zip …" at bounding box center [761, 240] width 188 height 85
click at [715, 216] on select "Parcel ID Owner Name Owner City Owner State Owner Zip Owner Address 1 Owner Add…" at bounding box center [762, 223] width 179 height 22
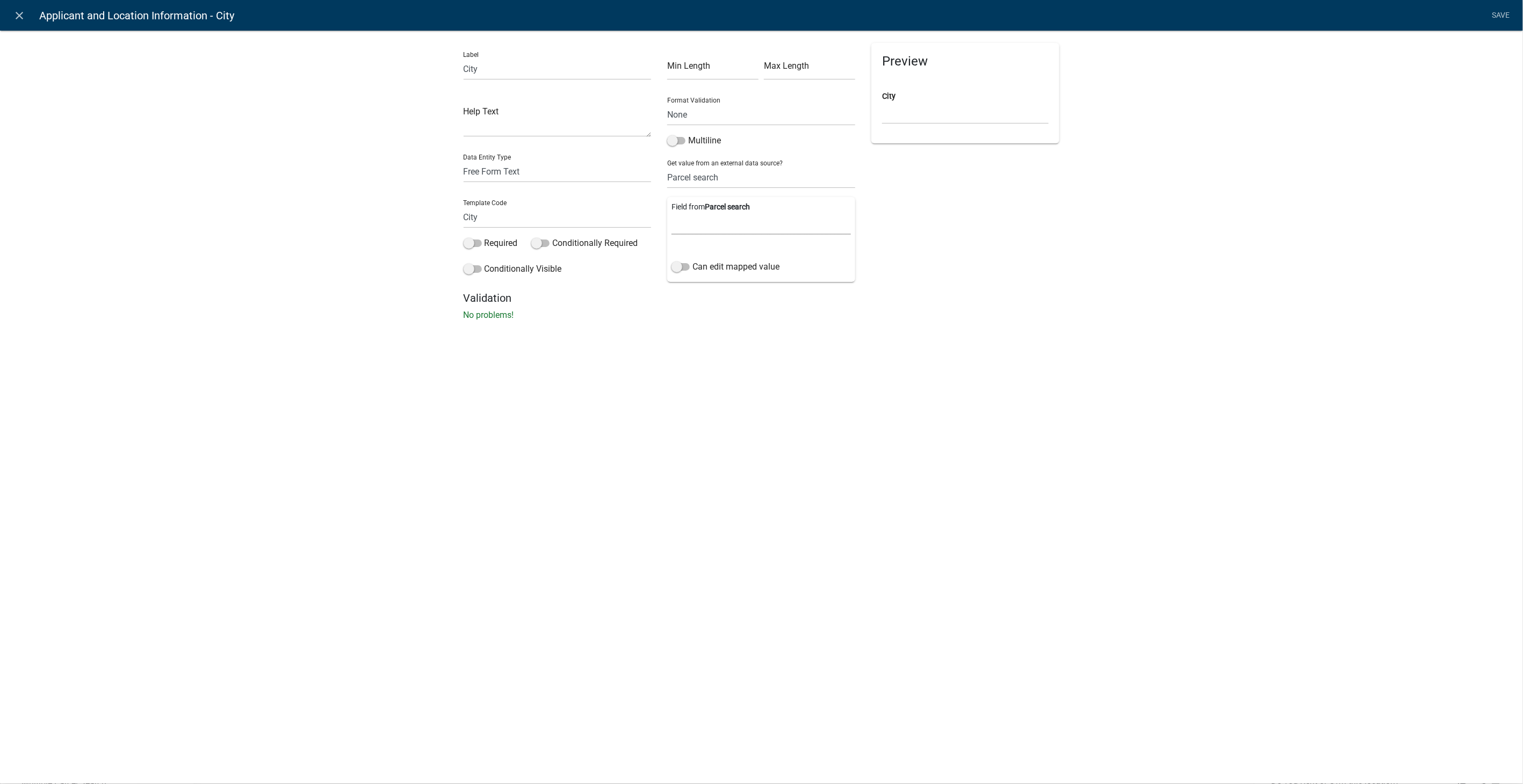
select select "16: Object"
click at [672, 213] on select "Parcel ID Owner Name Owner City Owner State Owner Zip Owner Address 1 Owner Add…" at bounding box center [762, 223] width 179 height 22
click at [677, 269] on span at bounding box center [681, 267] width 19 height 8
click at [693, 261] on input "Can edit mapped value" at bounding box center [693, 261] width 0 height 0
click at [1500, 14] on link "Save" at bounding box center [1501, 16] width 27 height 20
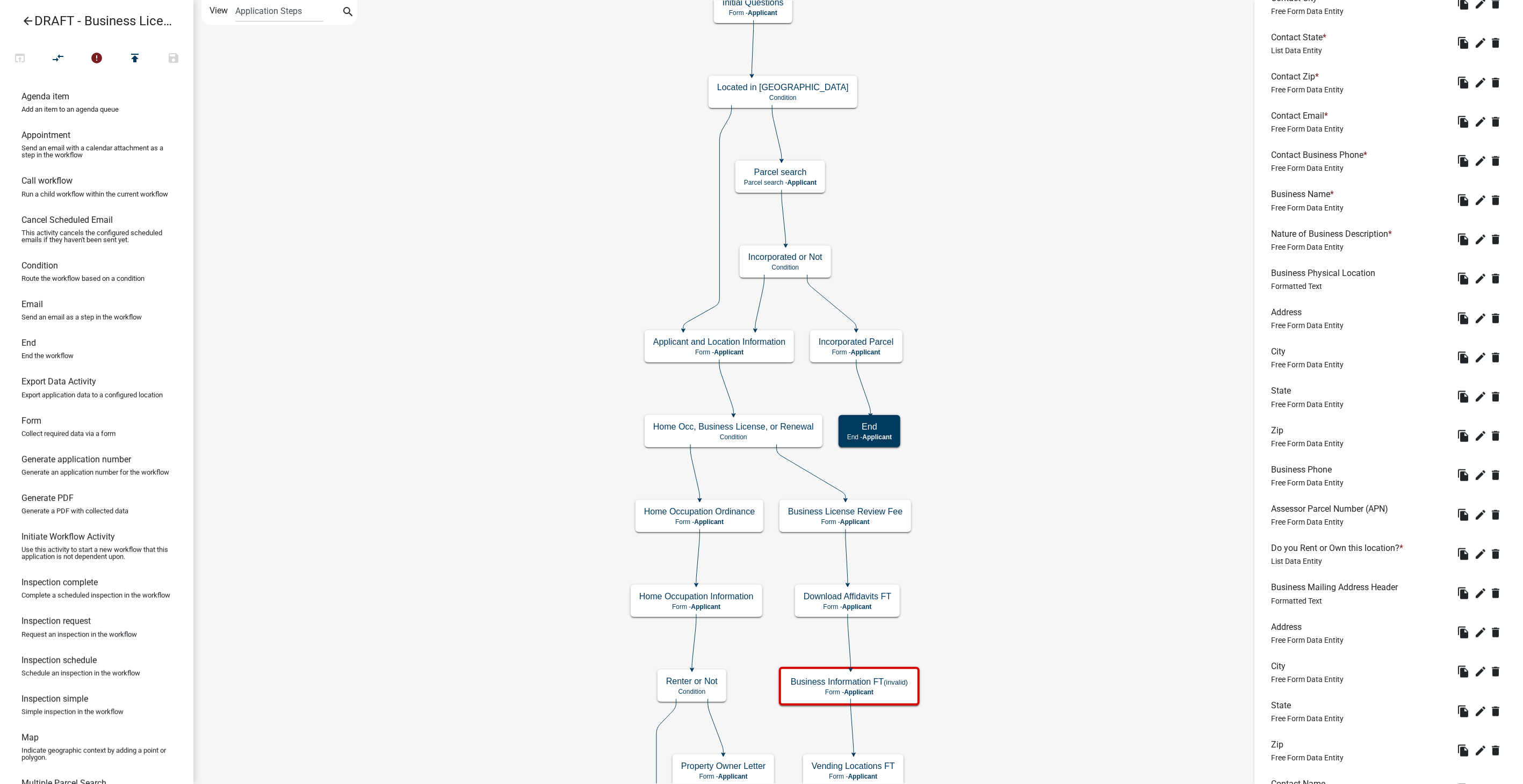
scroll to position [656, 0]
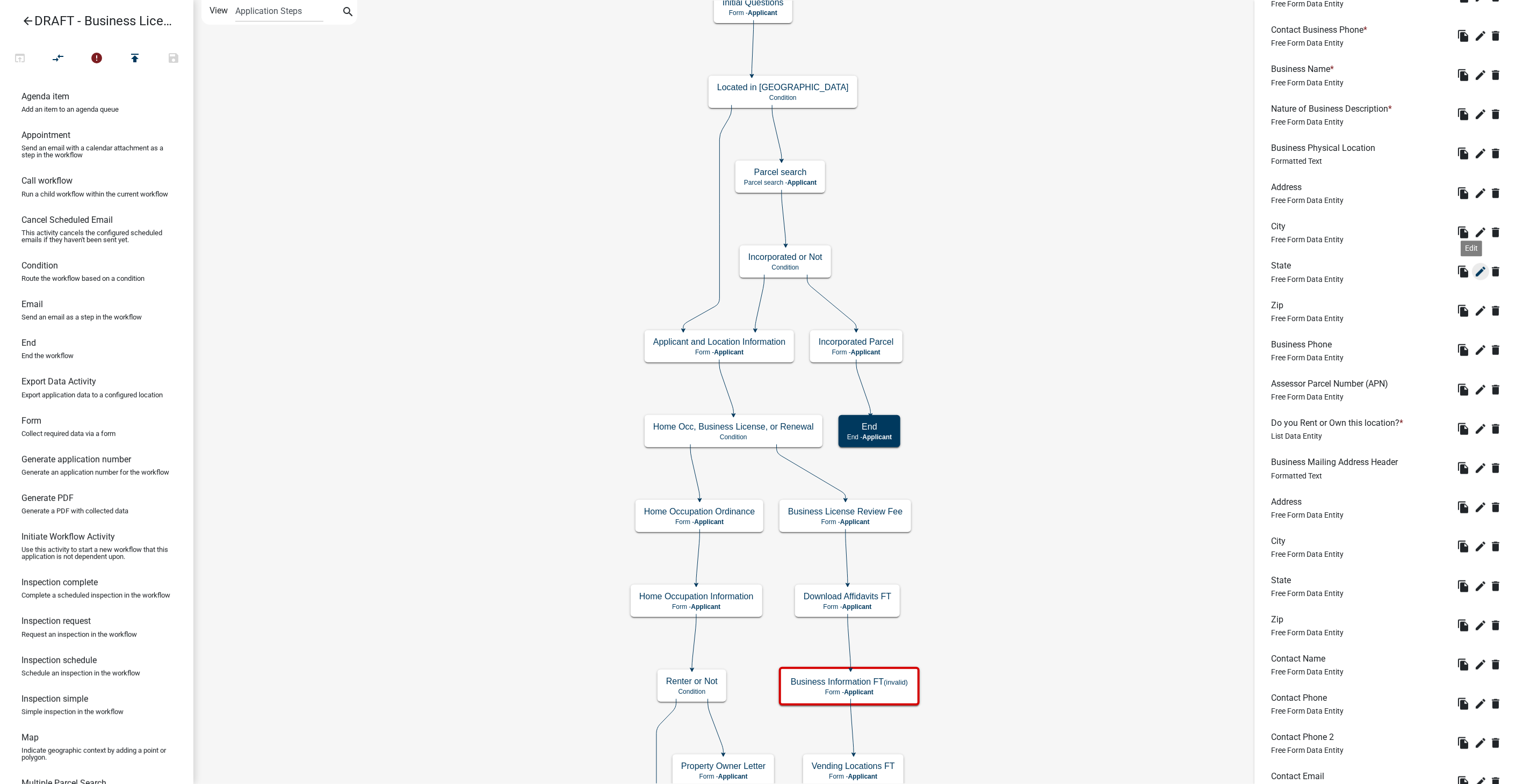
click at [1475, 270] on icon "edit" at bounding box center [1481, 272] width 13 height 13
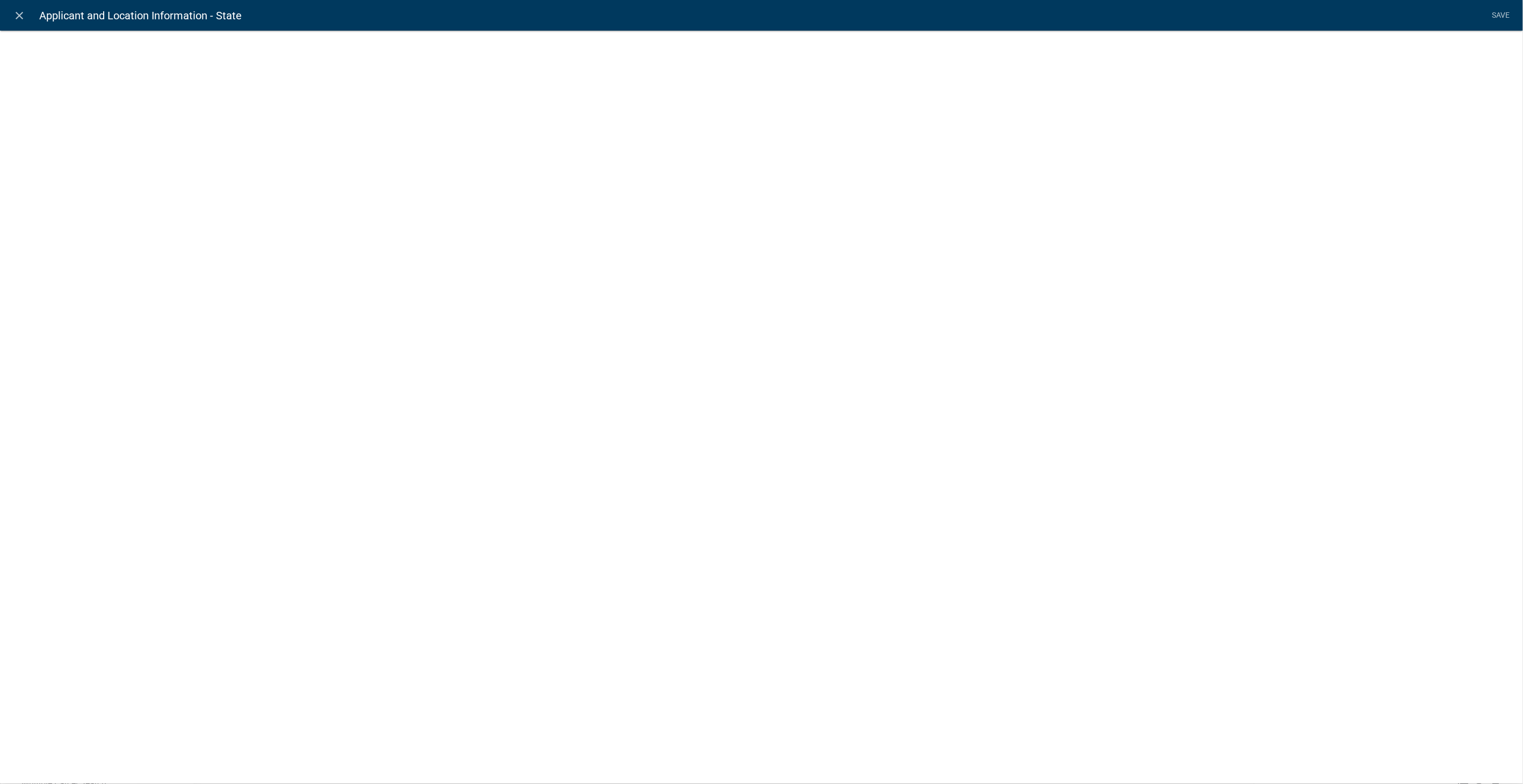
select select
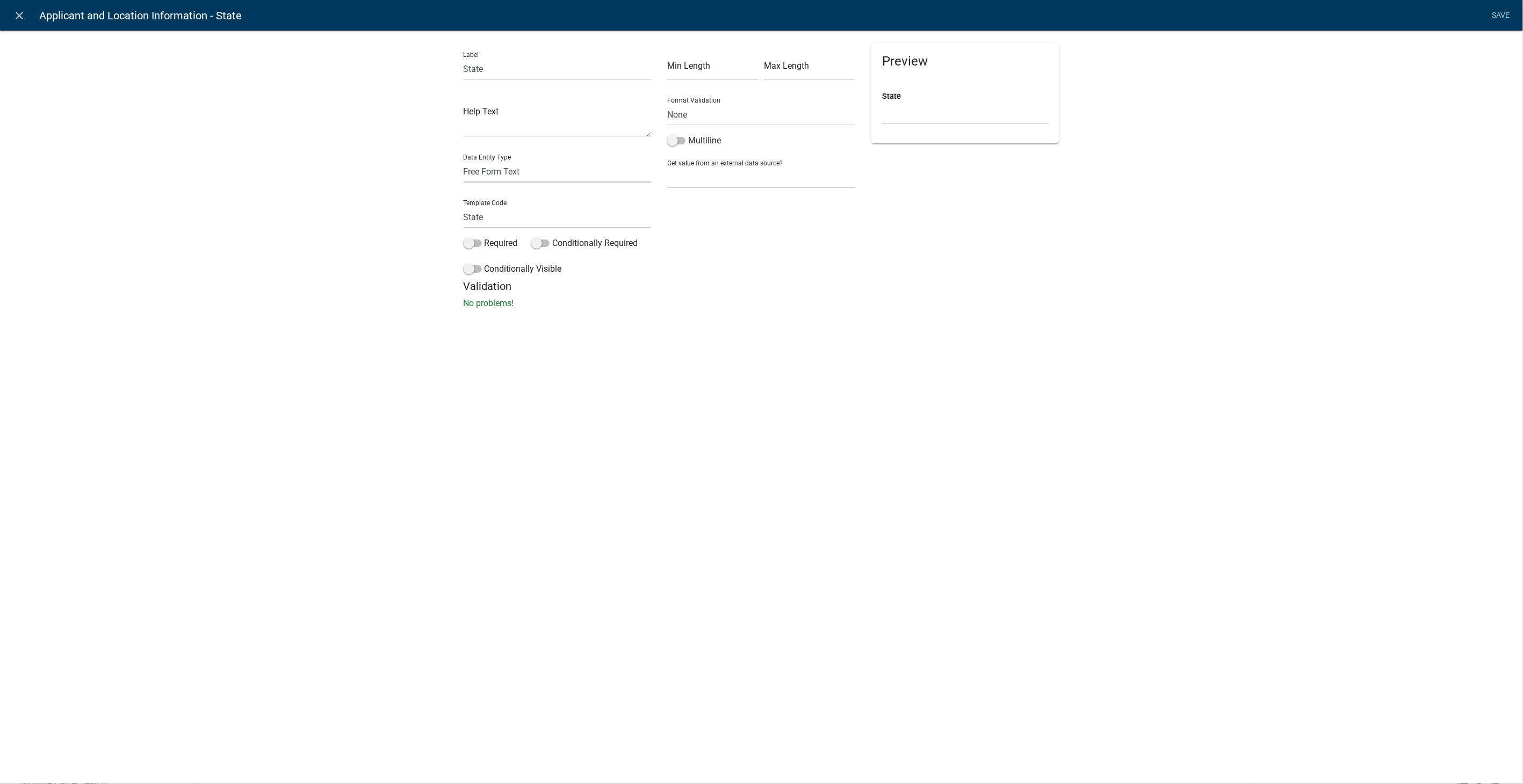
drag, startPoint x: 532, startPoint y: 176, endPoint x: 539, endPoint y: 178, distance: 7.3
click at [539, 178] on select "Free Form Text Document Display Entity Value Fee Numeric Data Date Map Sketch D…" at bounding box center [558, 172] width 188 height 22
select select "calculated-value"
click at [464, 161] on select "Free Form Text Document Display Entity Value Fee Numeric Data Date Map Sketch D…" at bounding box center [558, 172] width 188 height 22
select select "calculated-value"
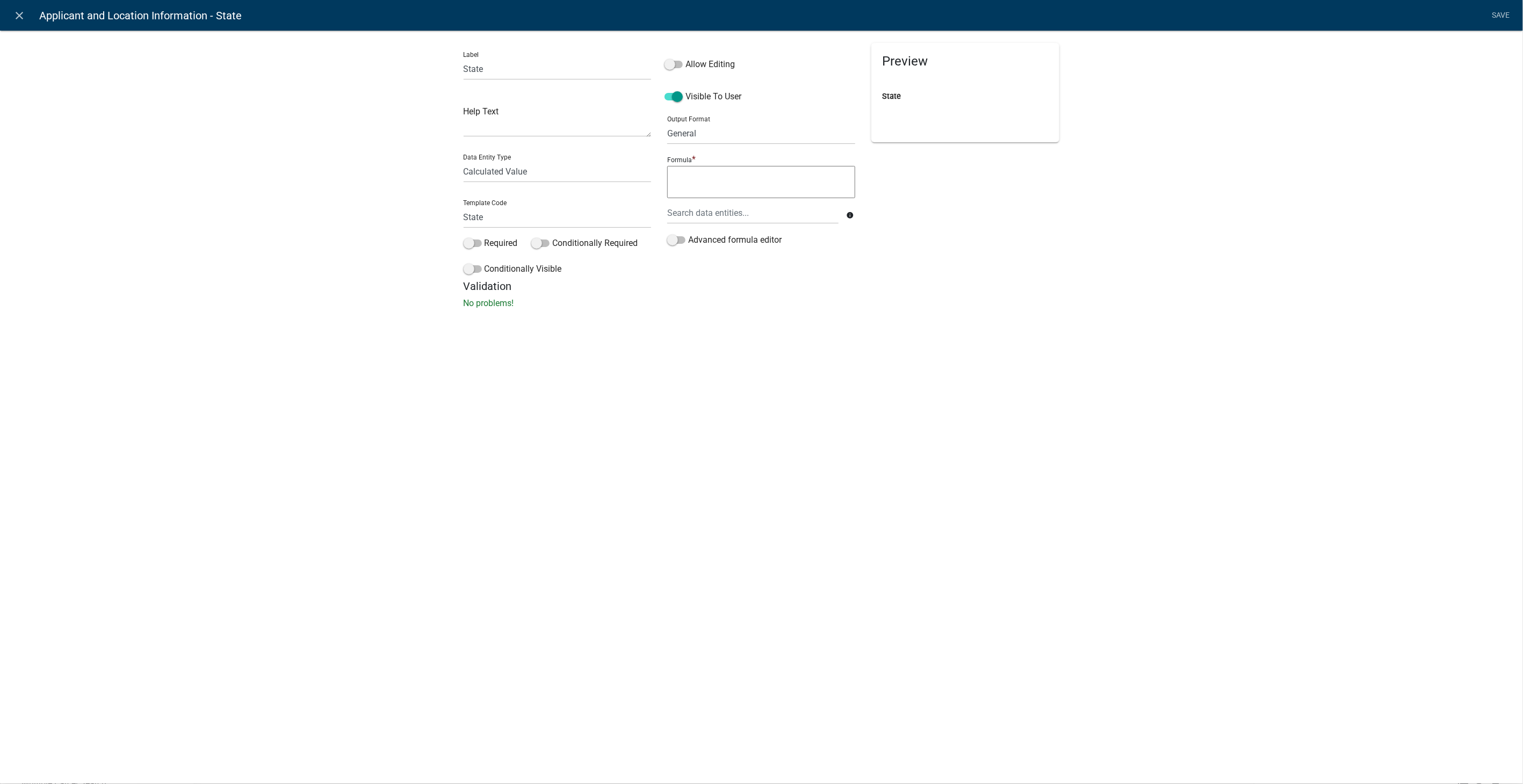
click at [683, 184] on textarea at bounding box center [761, 182] width 188 height 32
type textarea "GA"
click at [1507, 13] on link "Save" at bounding box center [1501, 16] width 27 height 20
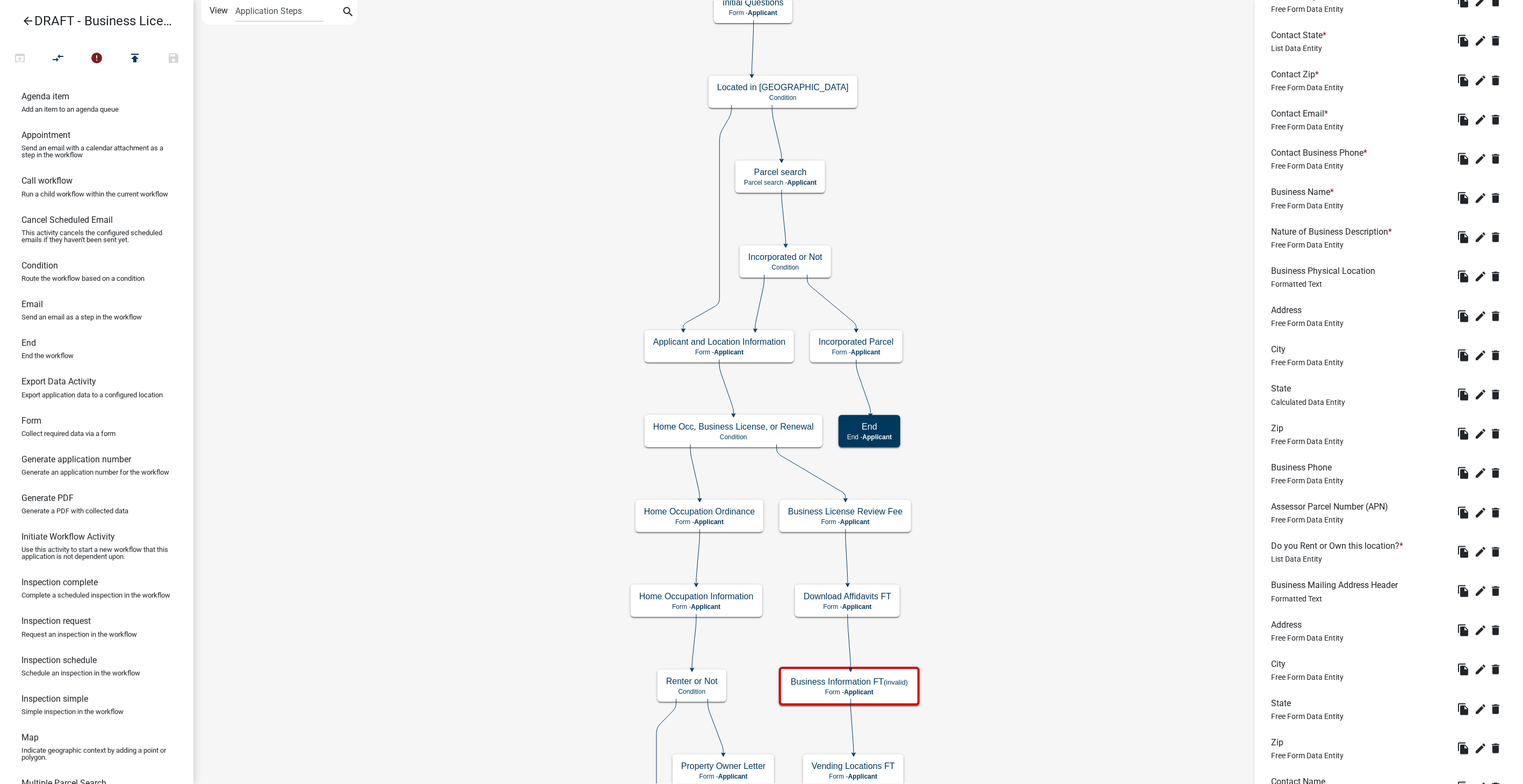
scroll to position [537, 0]
click at [1475, 427] on icon "edit" at bounding box center [1481, 430] width 13 height 13
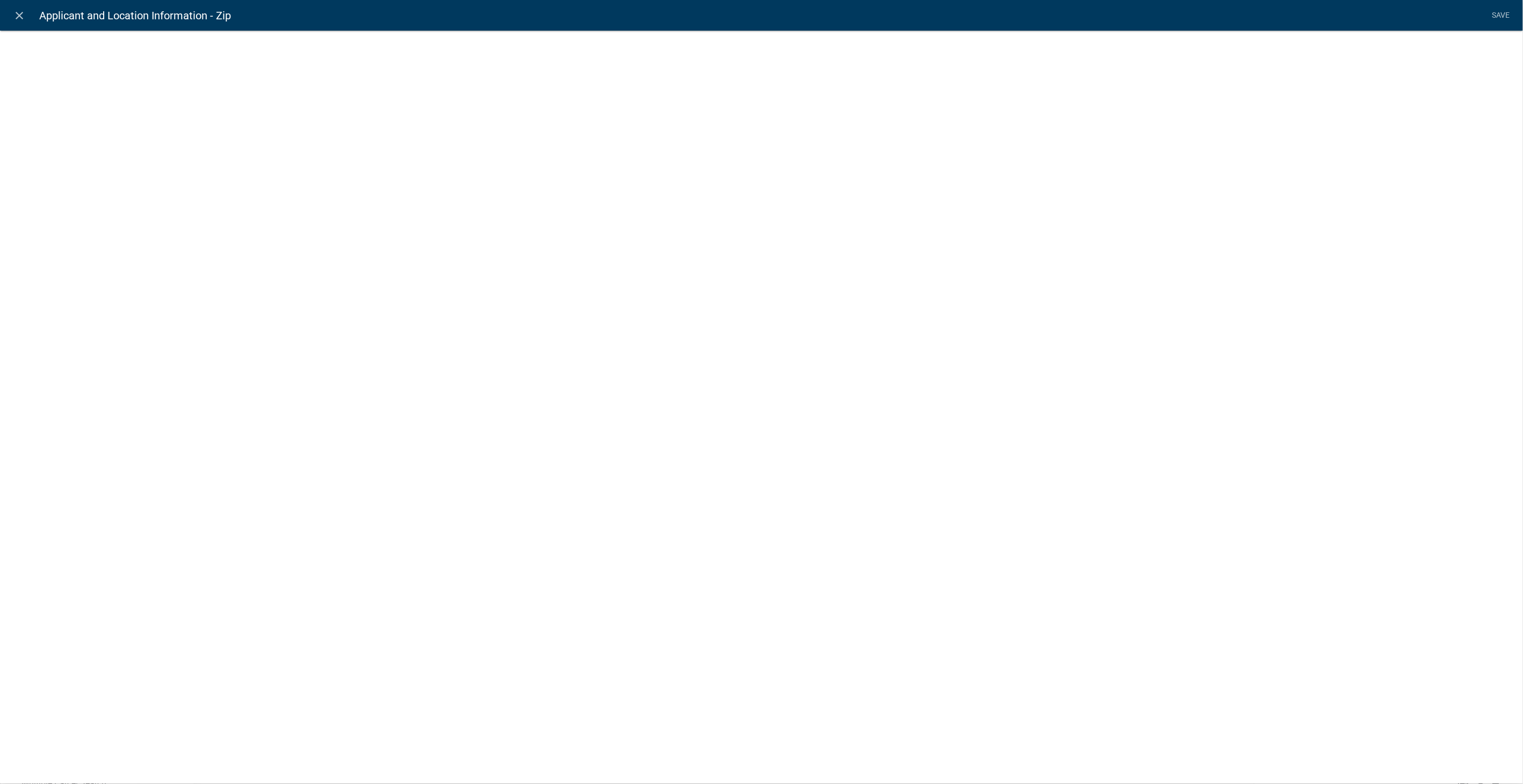
select select "1: Object"
select select "59: Object"
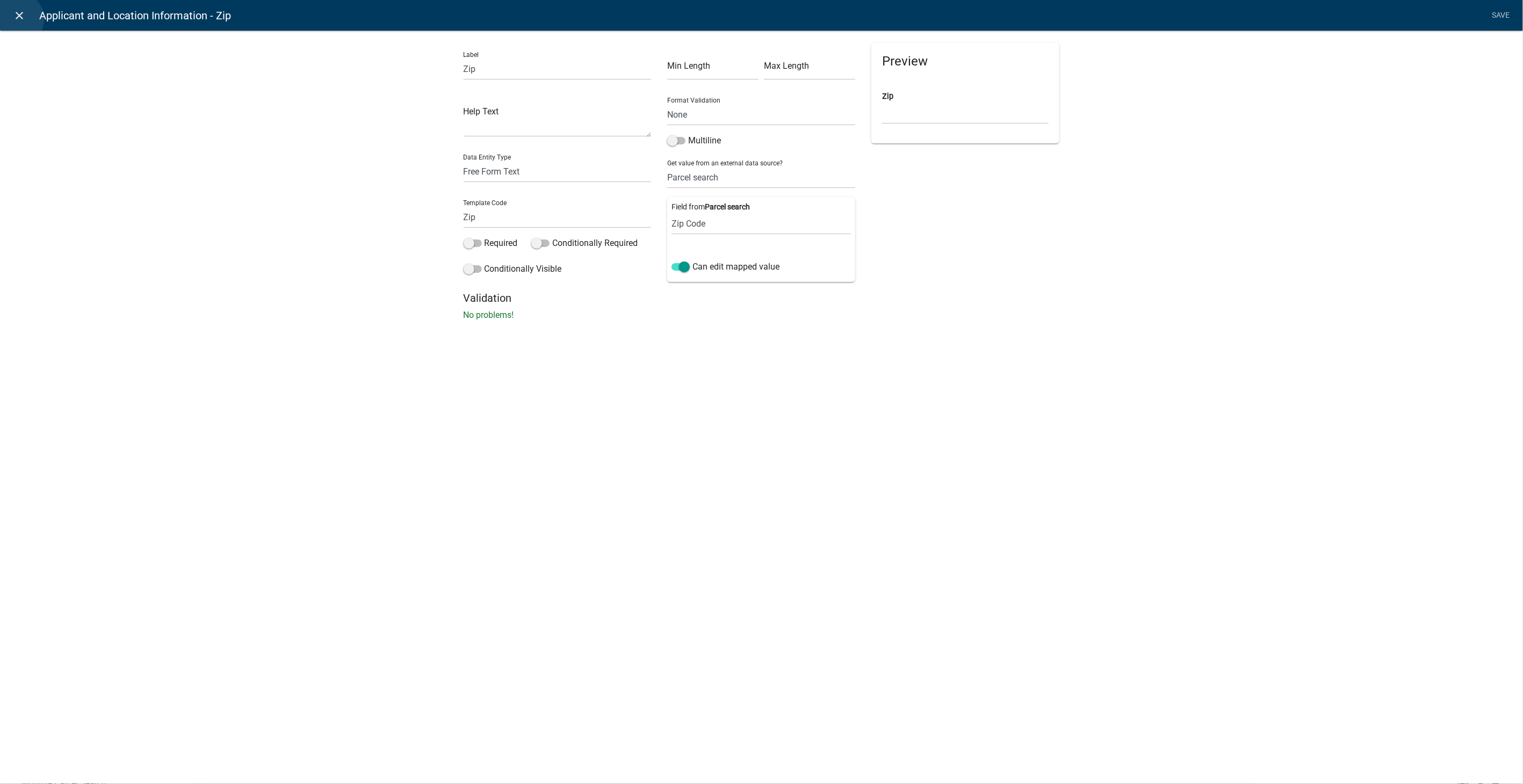
click at [17, 19] on icon "close" at bounding box center [20, 16] width 13 height 13
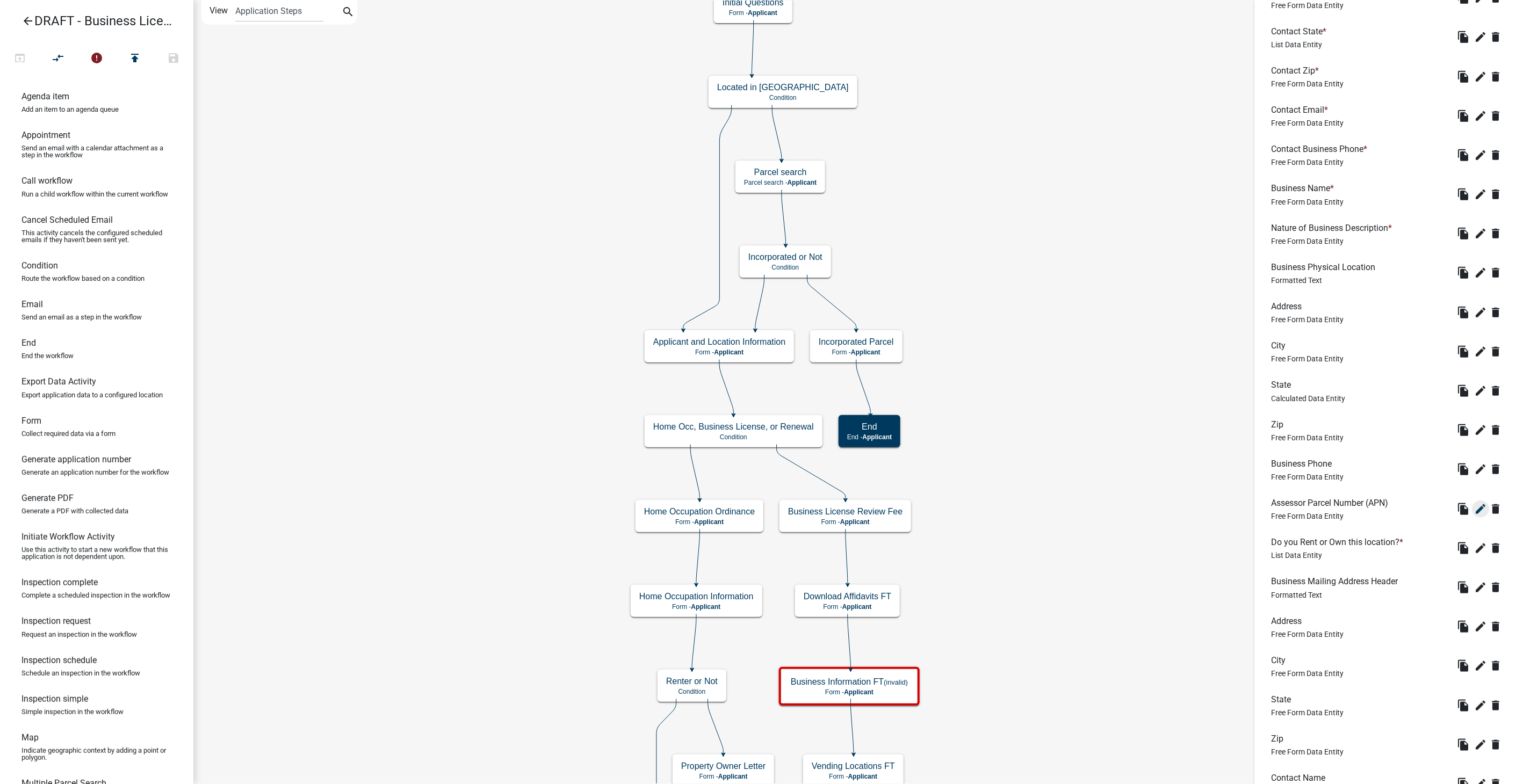
click at [1475, 506] on icon "edit" at bounding box center [1481, 509] width 13 height 13
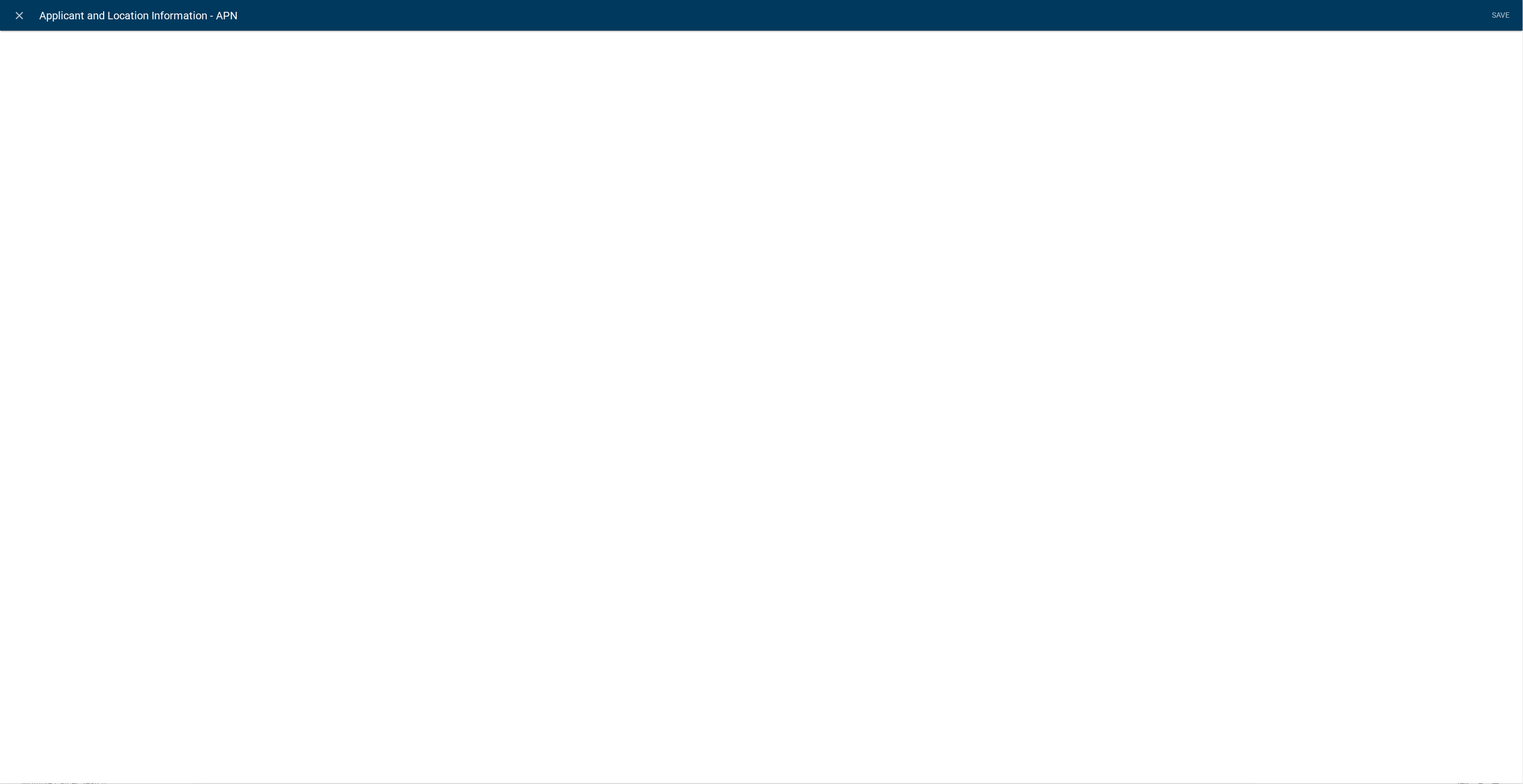
select select "1: Object"
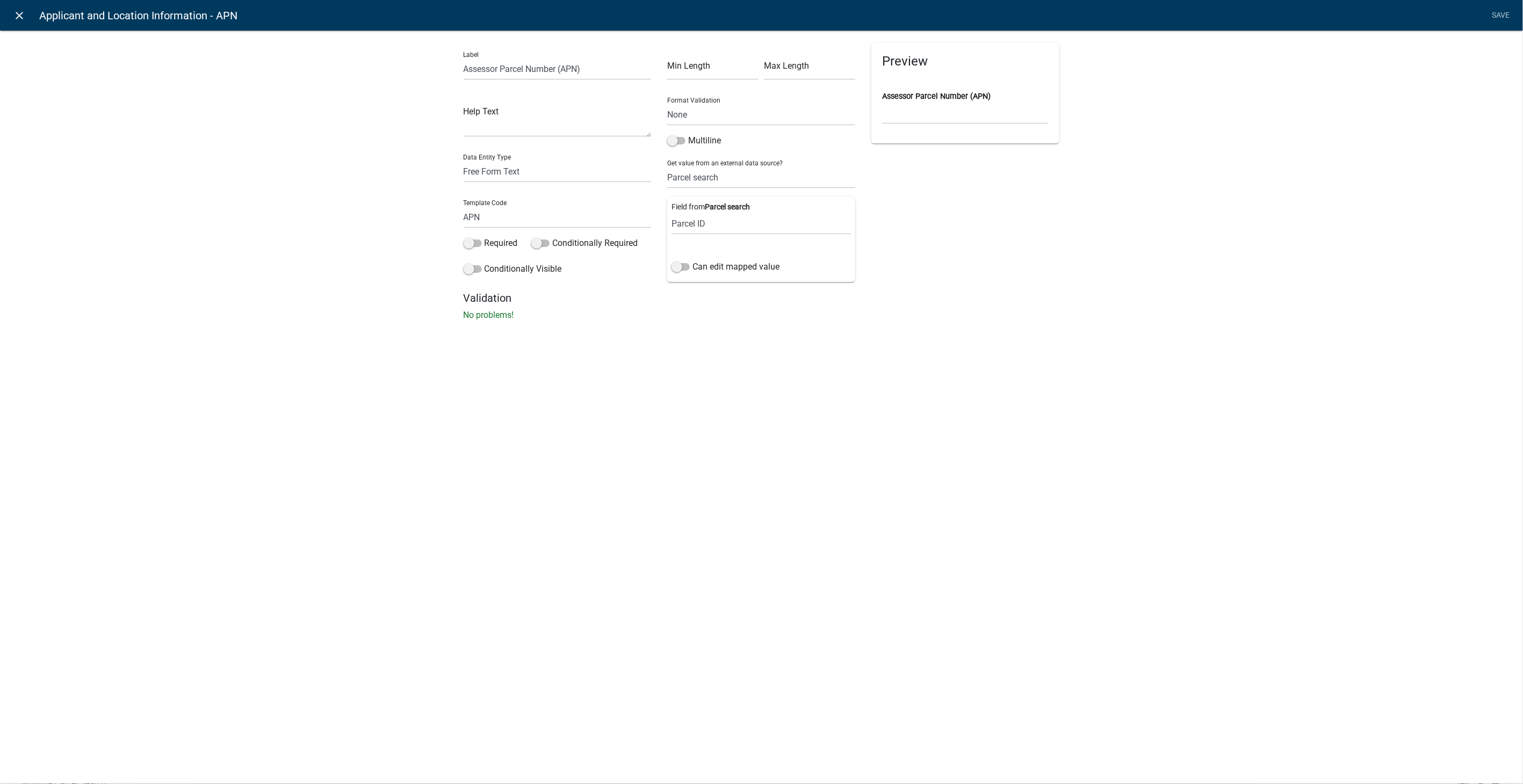
click at [22, 14] on icon "close" at bounding box center [20, 16] width 13 height 13
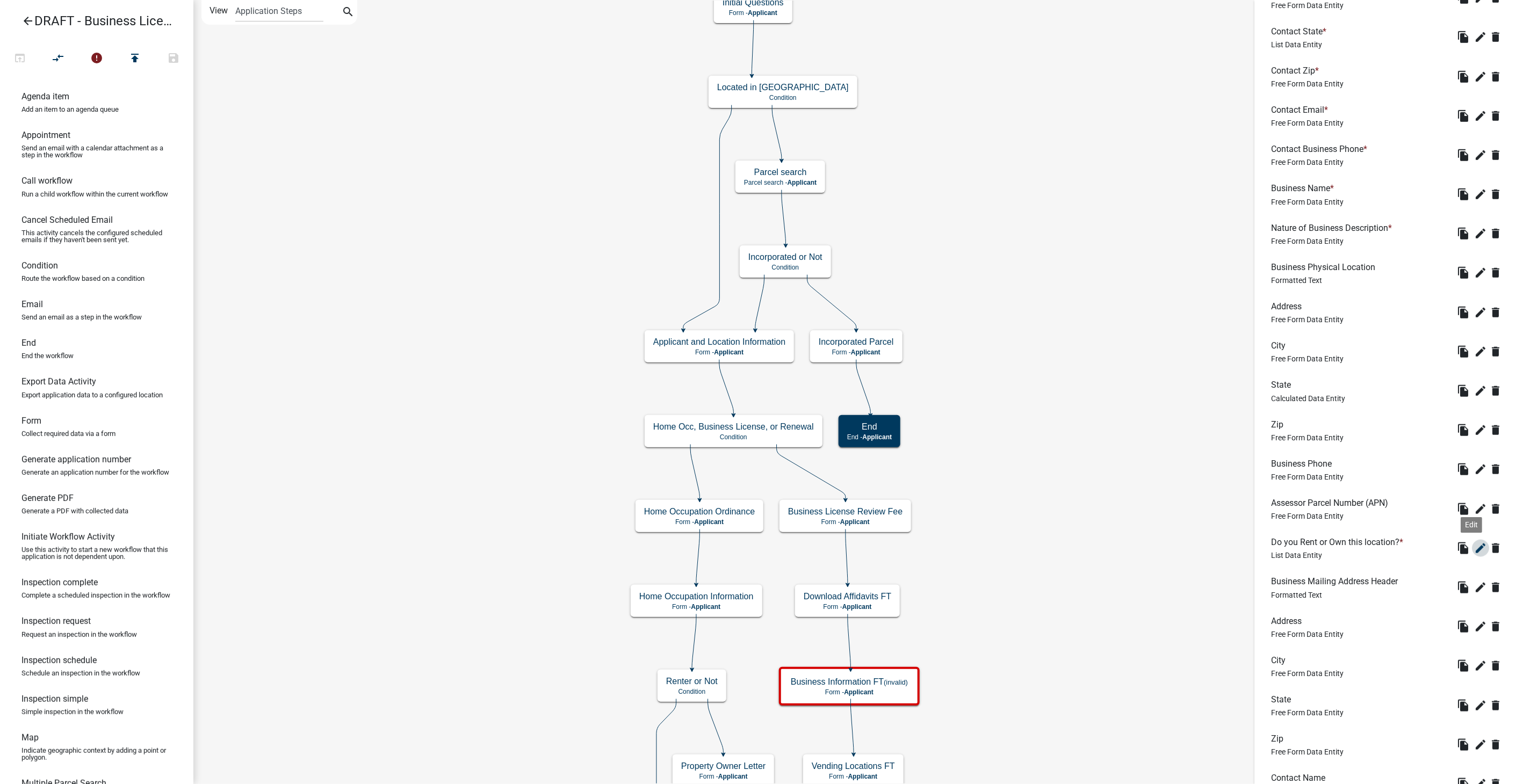
click at [1473, 541] on button "edit" at bounding box center [1481, 548] width 17 height 17
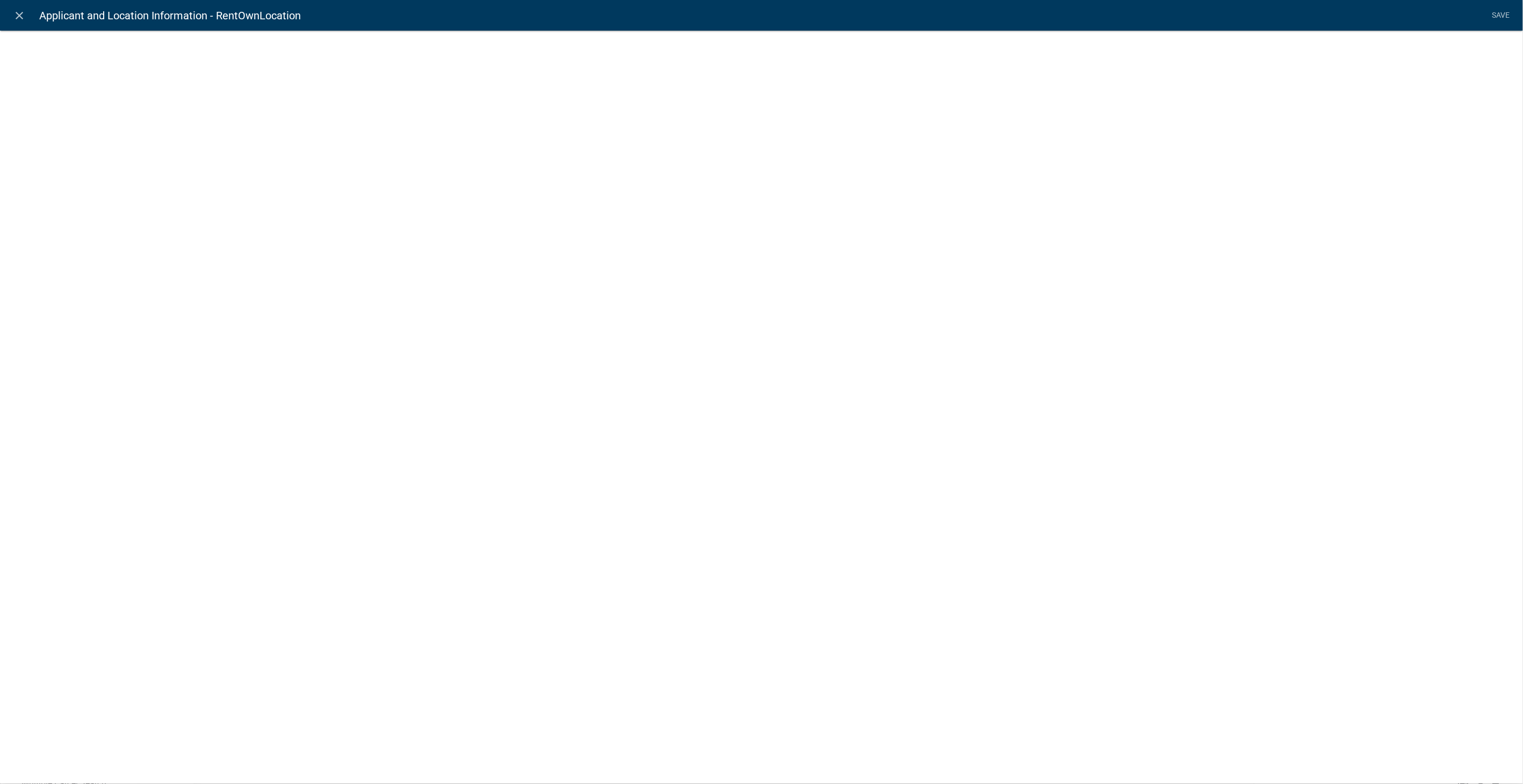
select select "list-data"
select select
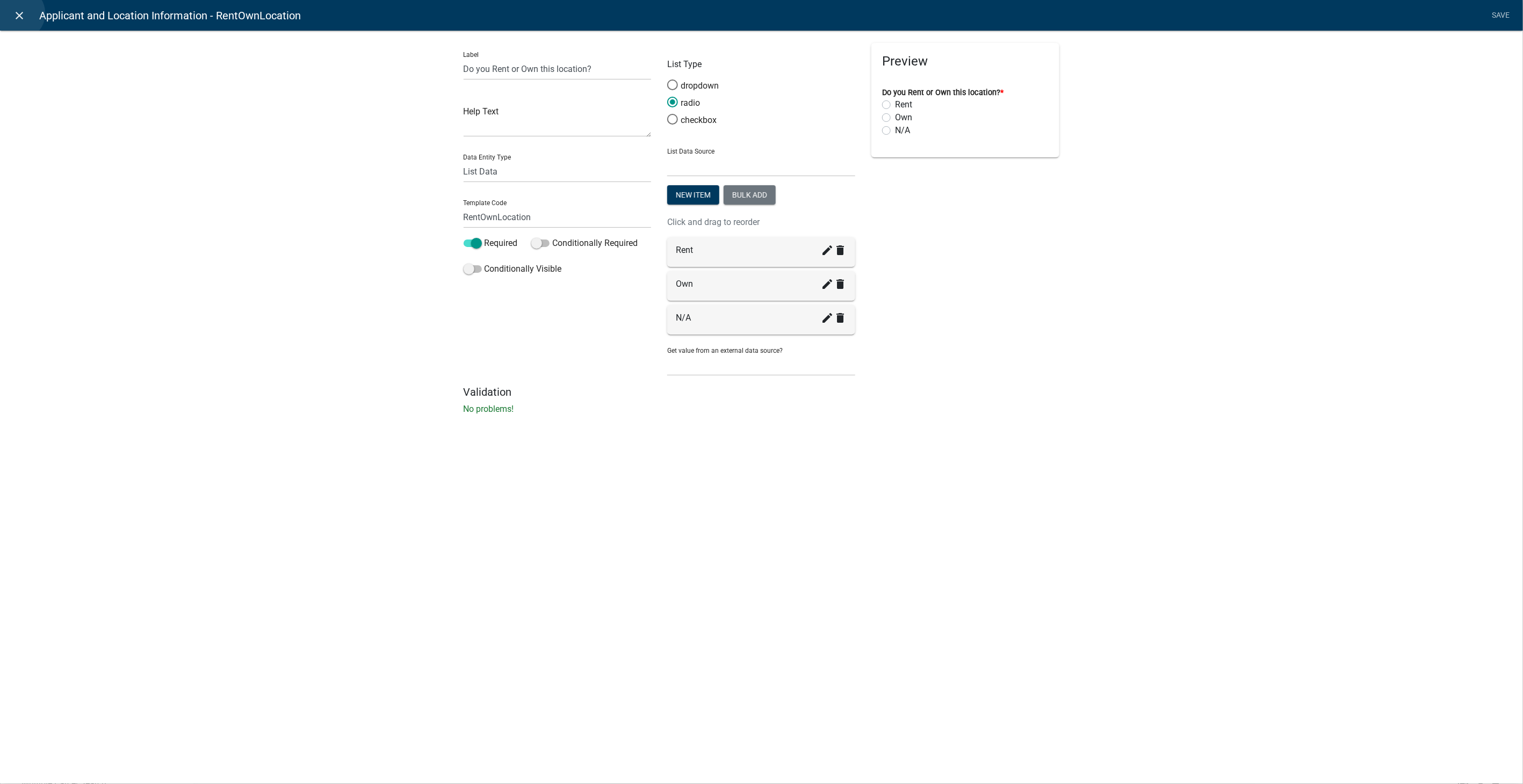
click at [18, 13] on icon "close" at bounding box center [20, 16] width 13 height 13
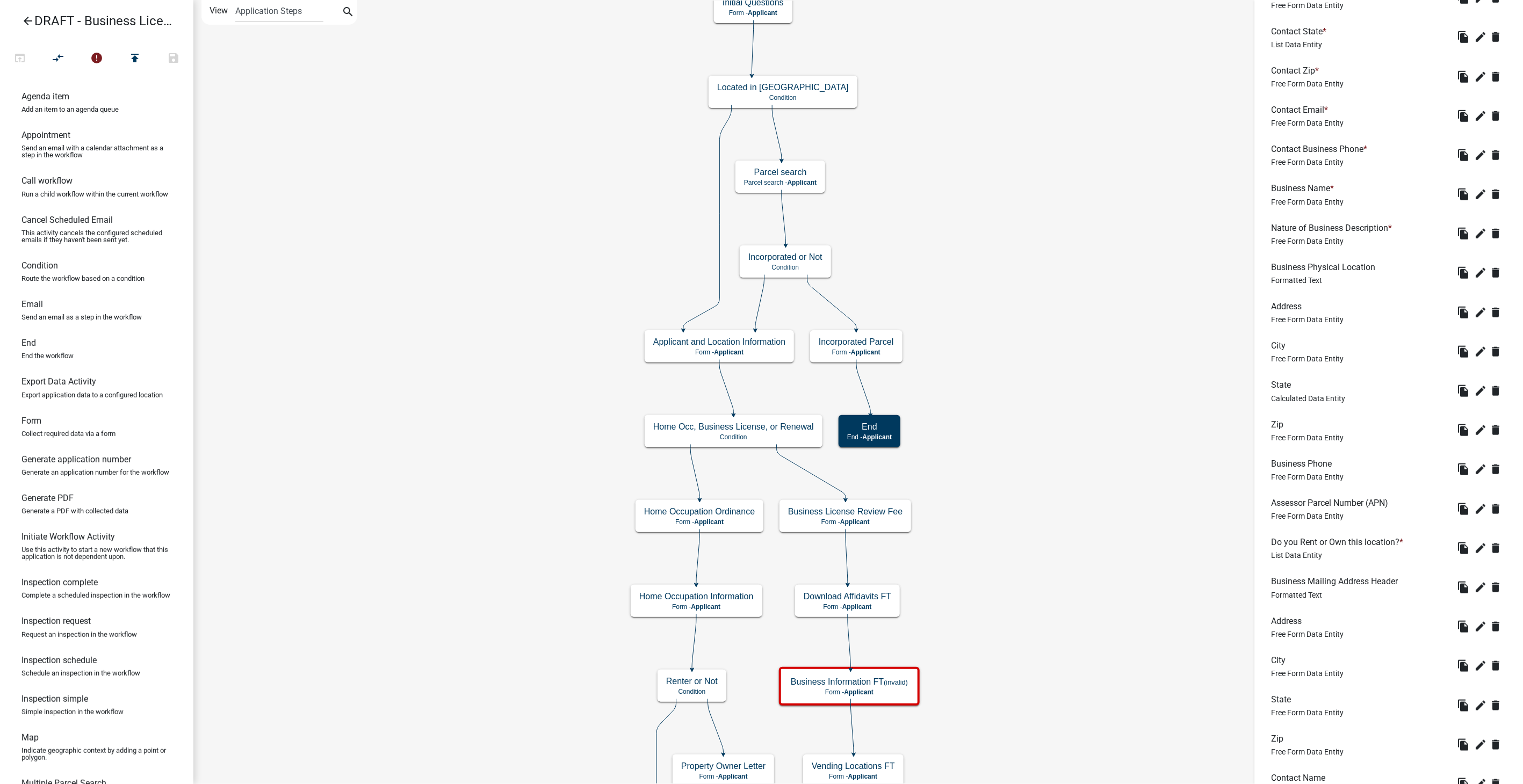
scroll to position [656, 0]
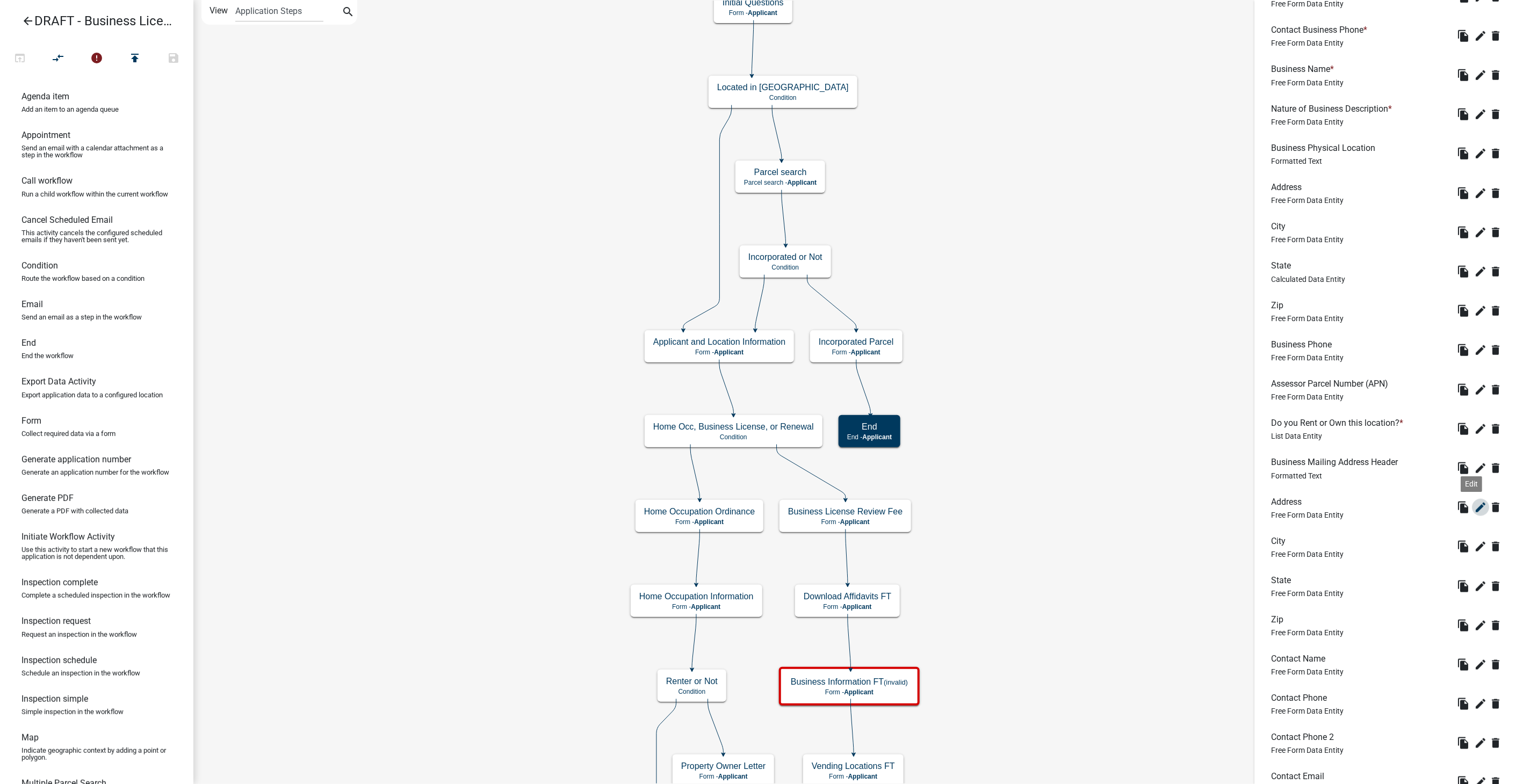
click at [1475, 503] on icon "edit" at bounding box center [1481, 508] width 13 height 13
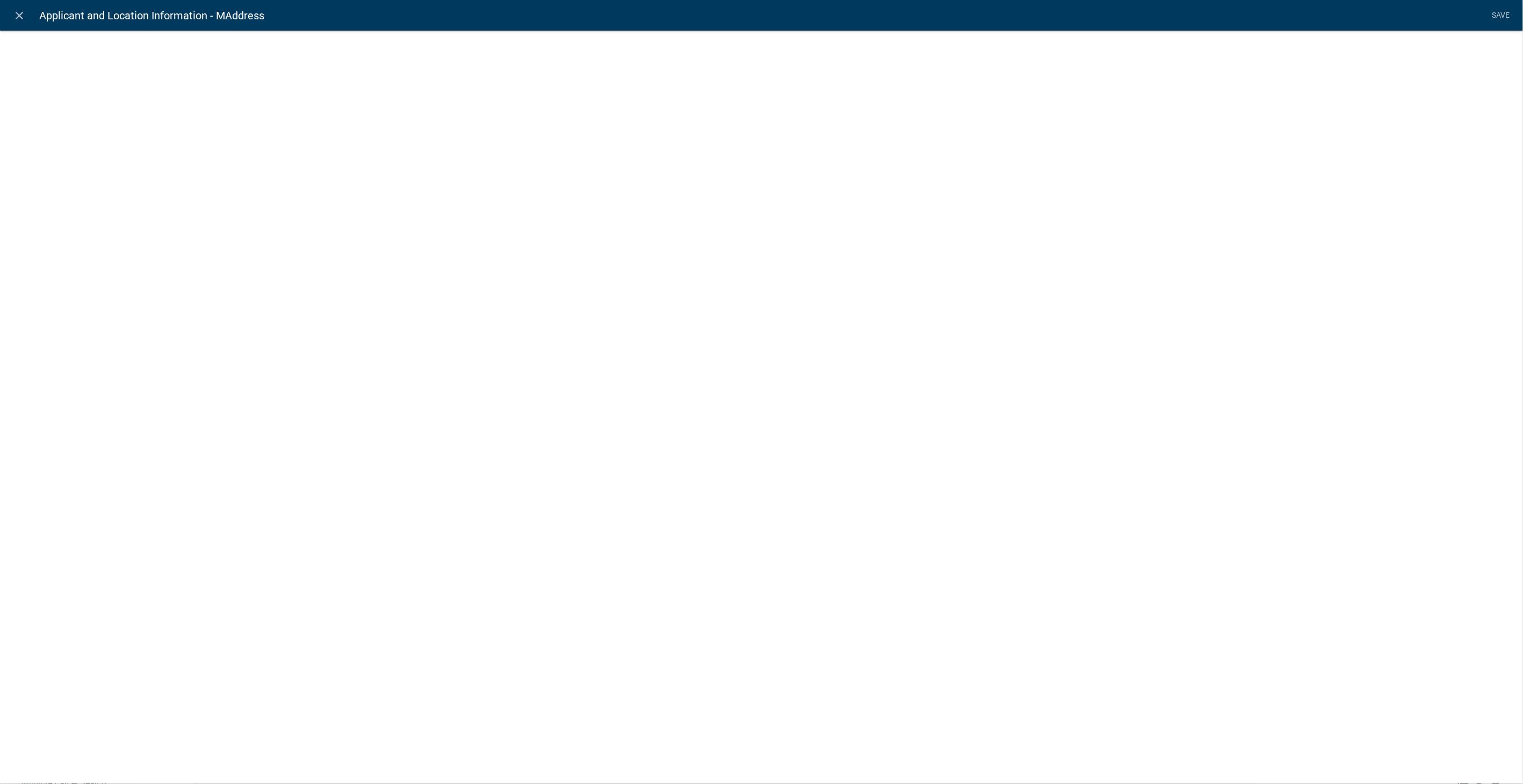
select select
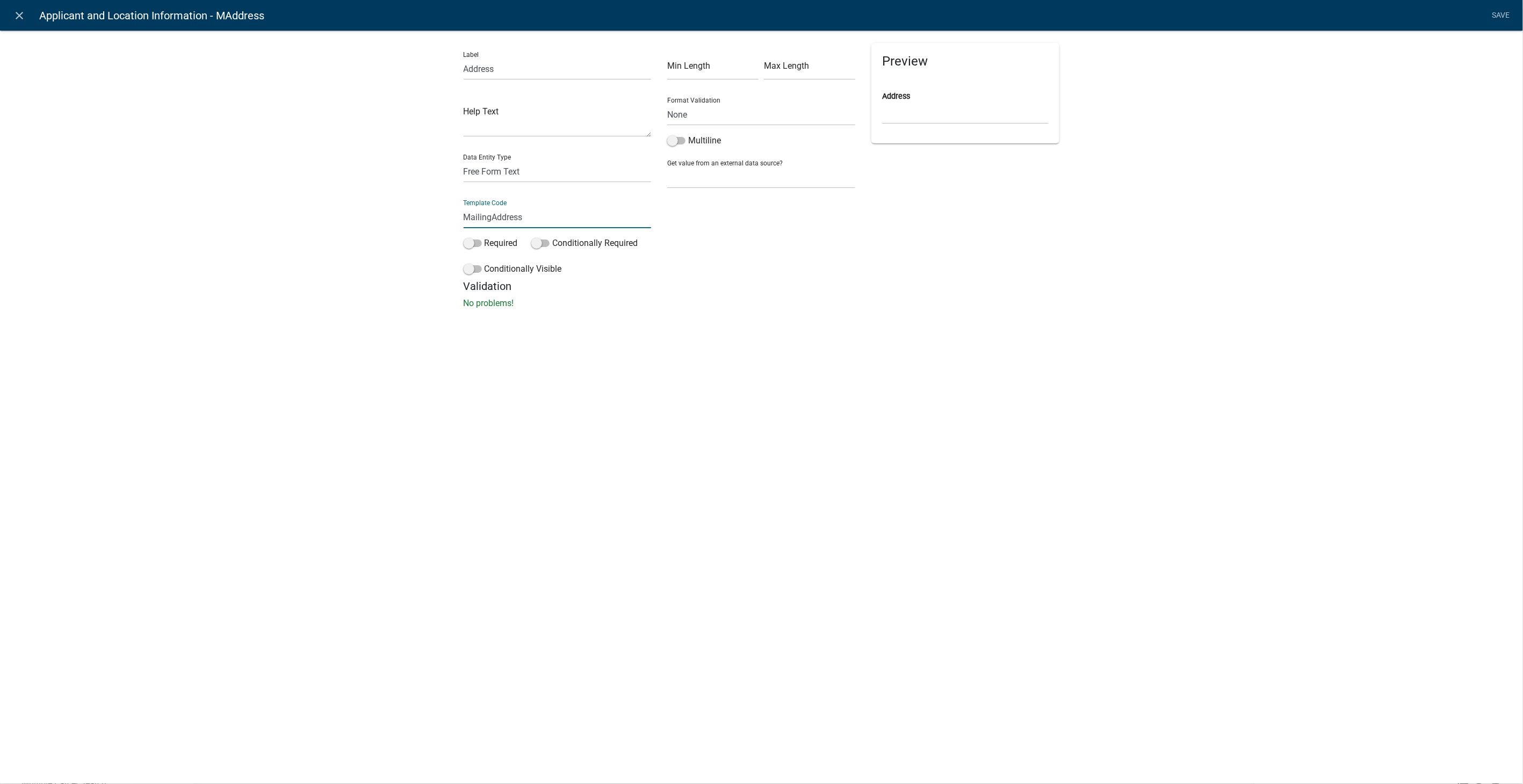
type input "MailingAddress"
click at [1021, 289] on form "Label Address Help Text Data Entity Type Free Form Text Document Display Entity…" at bounding box center [762, 195] width 597 height 305
click at [1503, 12] on link "Save" at bounding box center [1501, 16] width 27 height 20
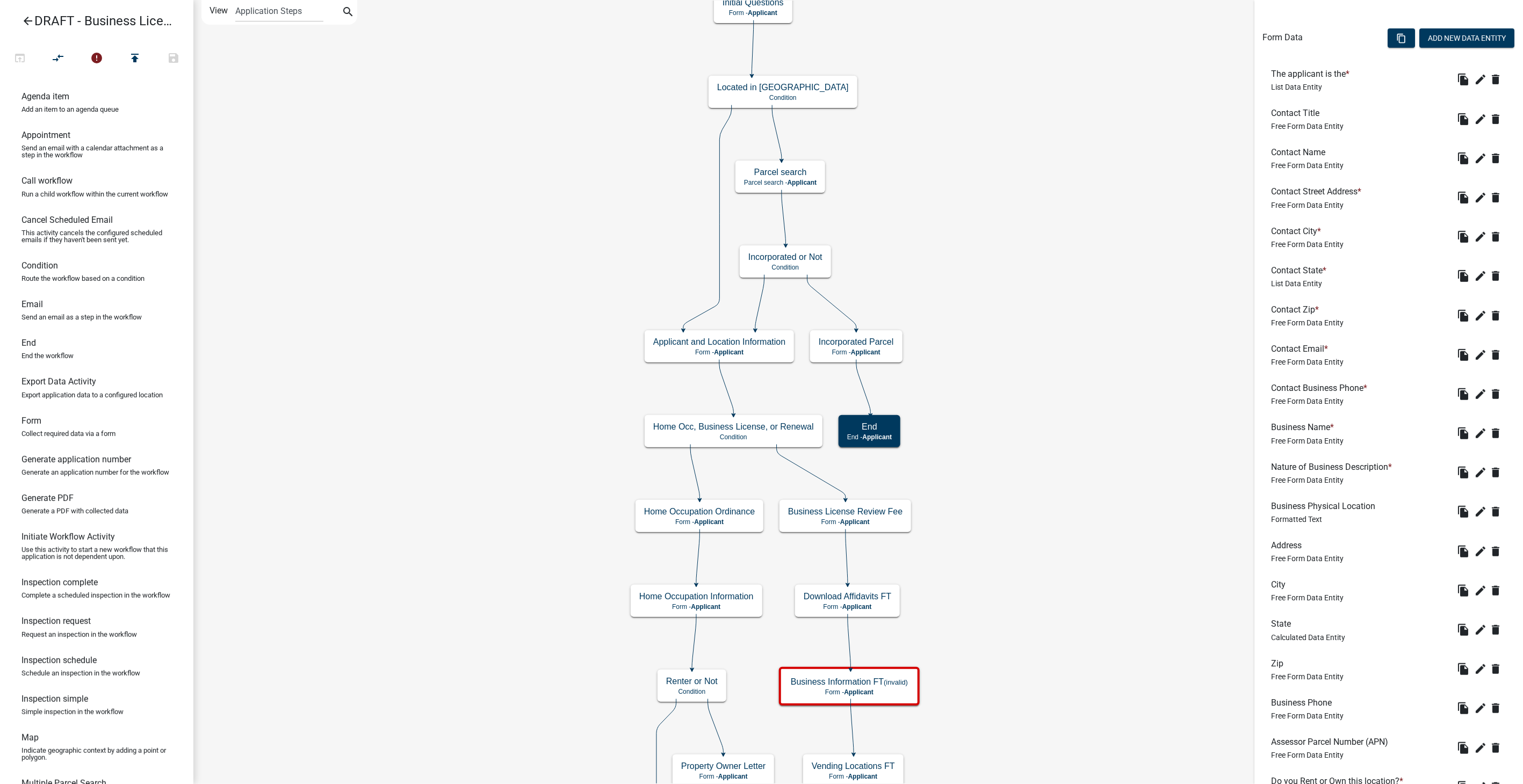
scroll to position [417, 0]
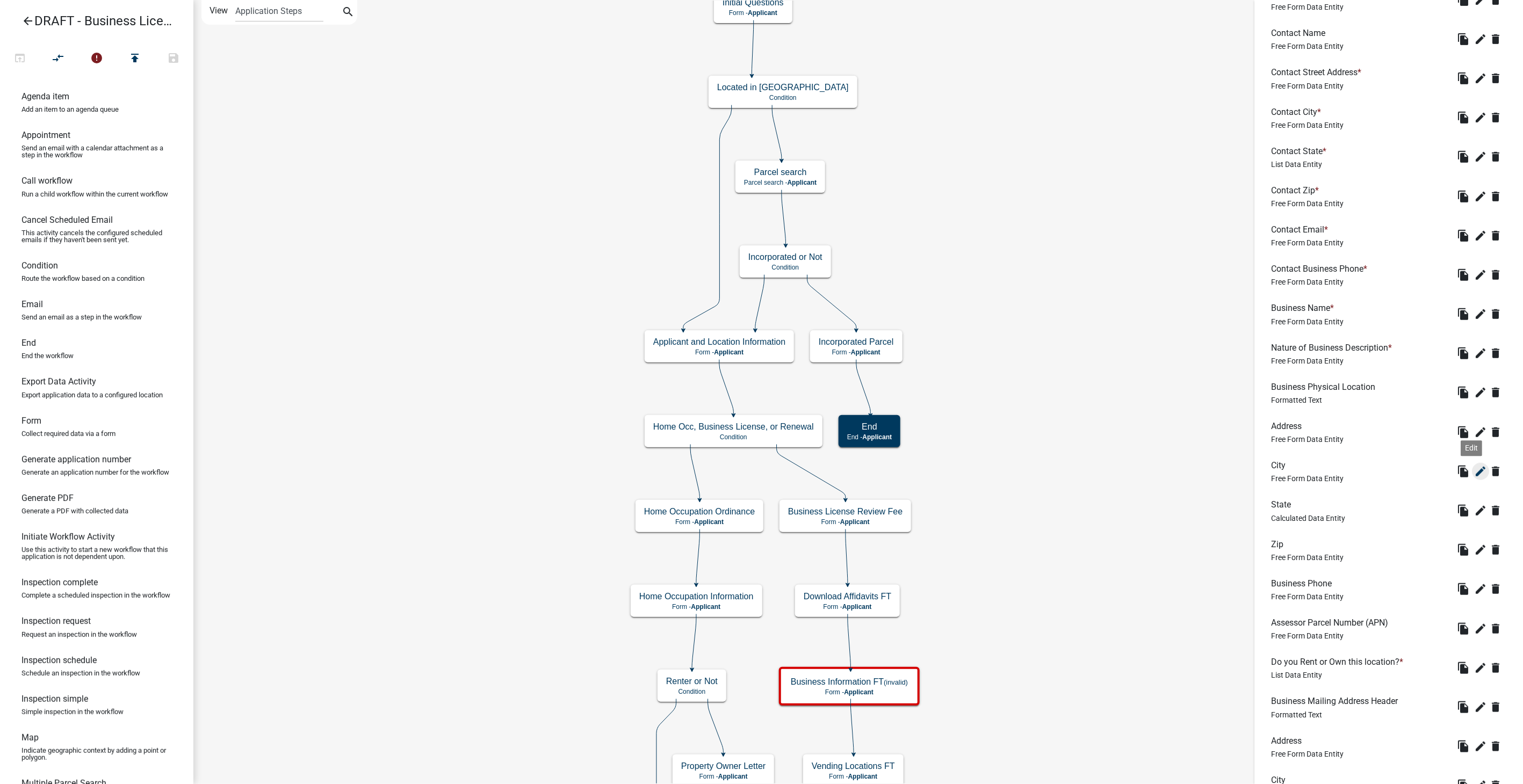
click at [1475, 466] on icon "edit" at bounding box center [1481, 471] width 13 height 13
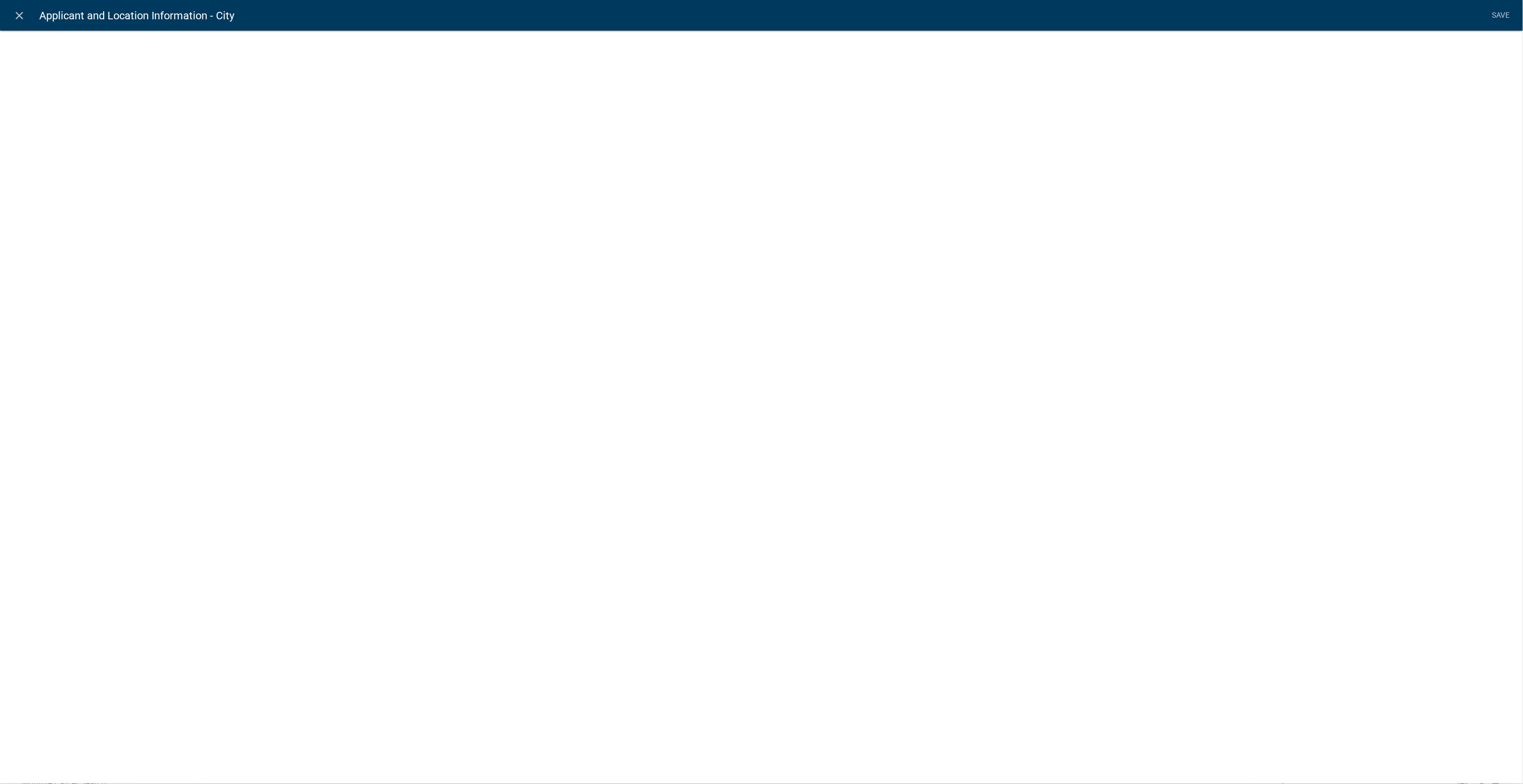
select select "1: Object"
select select "16: Object"
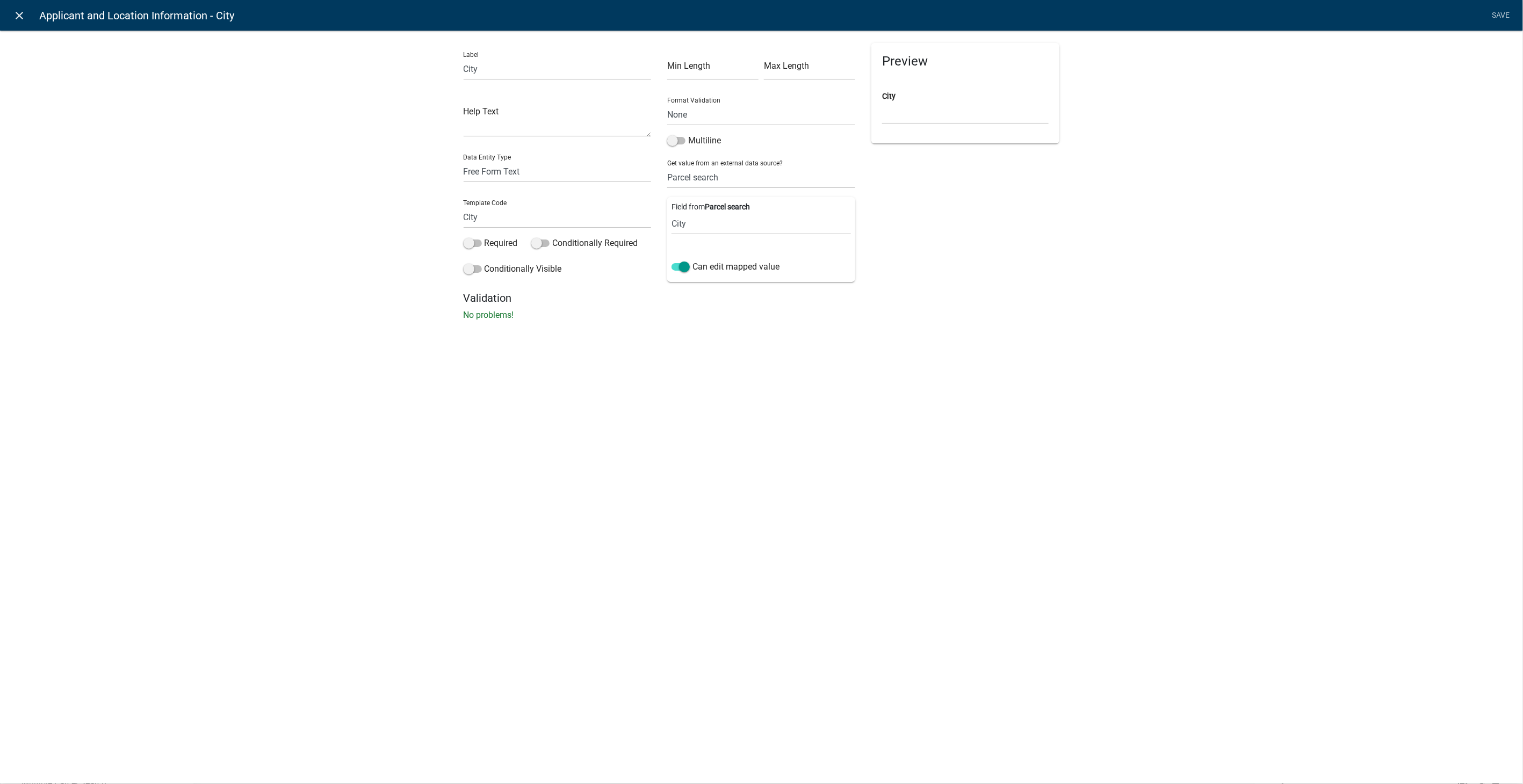
click at [17, 15] on icon "close" at bounding box center [20, 16] width 13 height 13
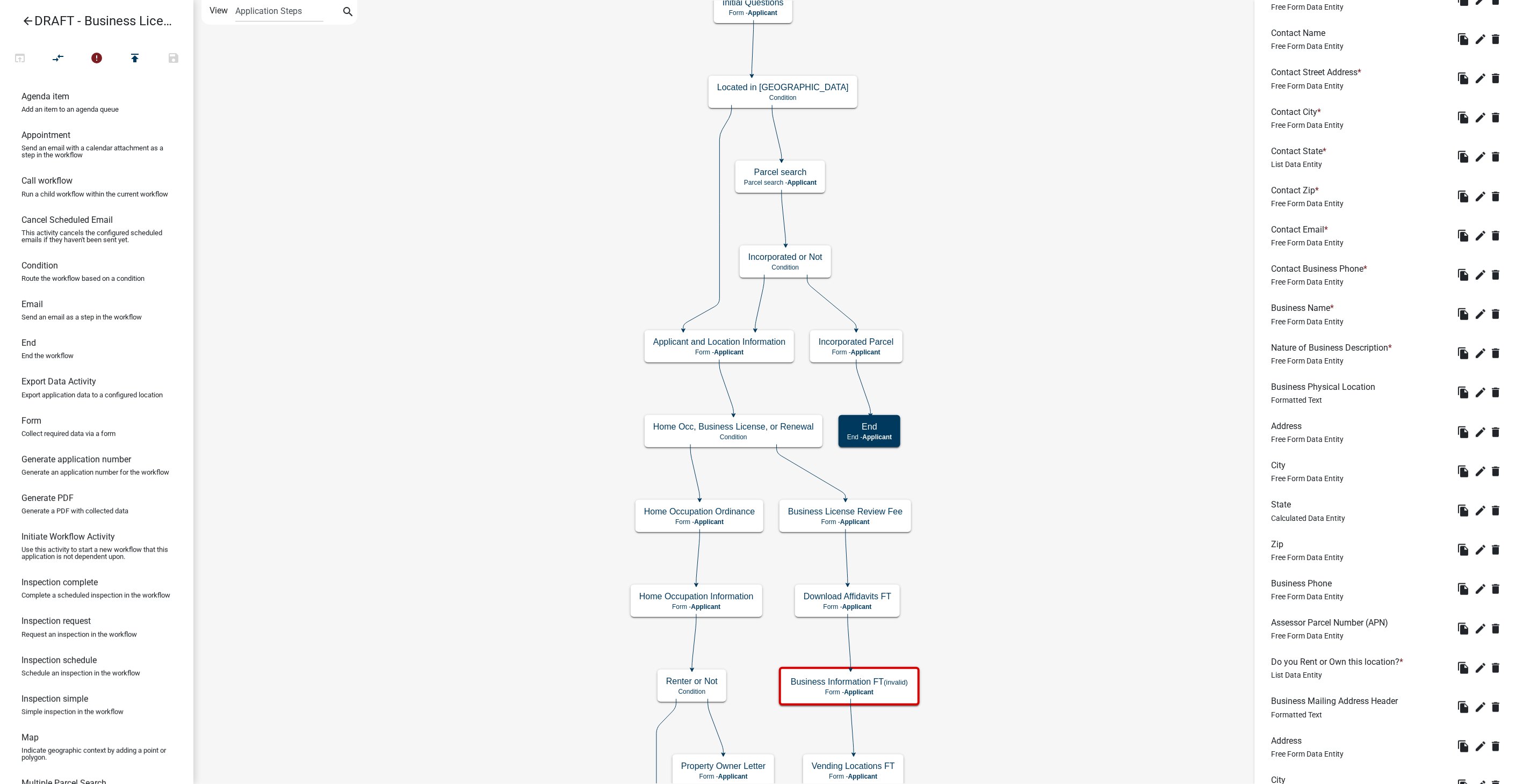
scroll to position [745, 0]
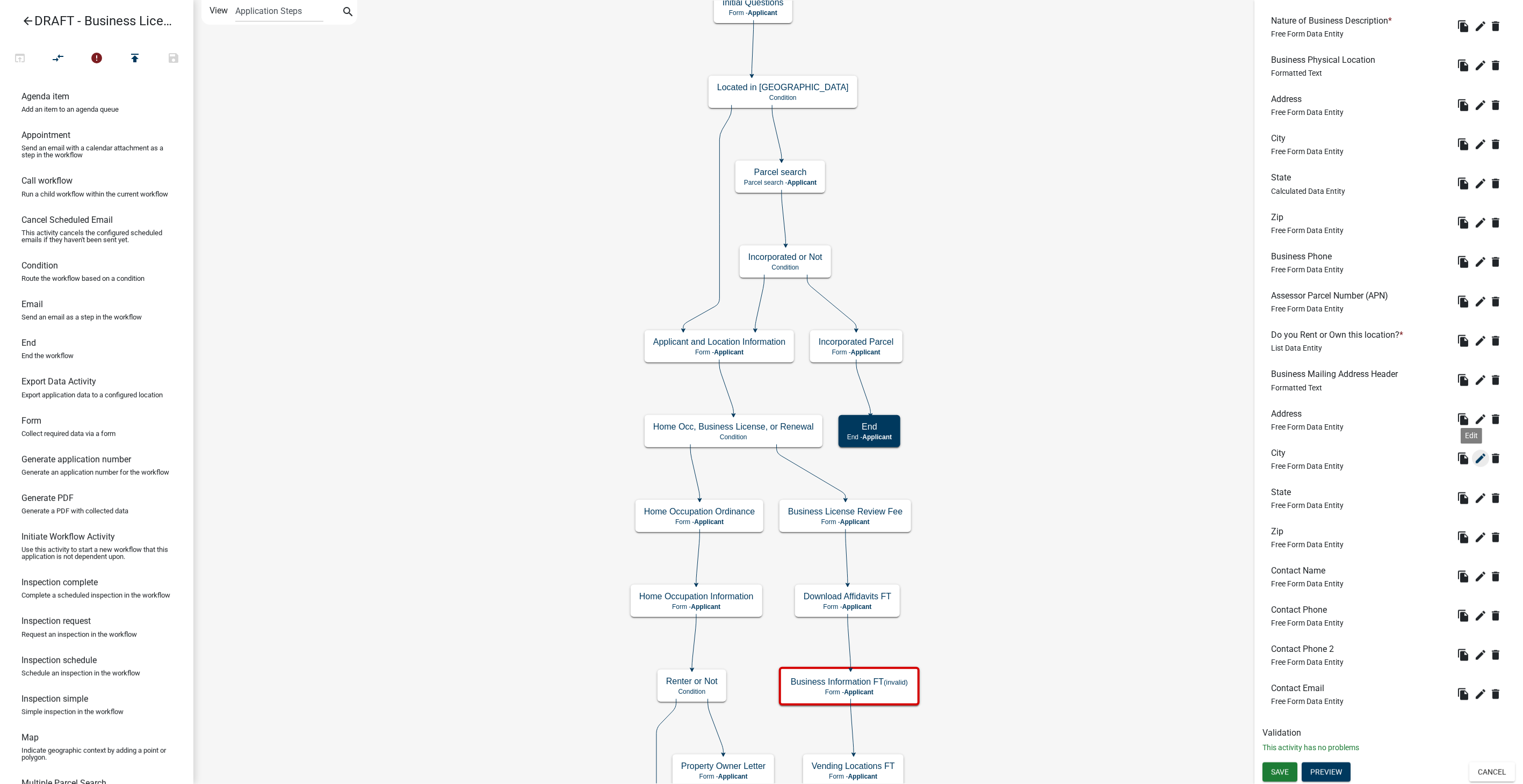
click at [1475, 453] on icon "edit" at bounding box center [1481, 459] width 13 height 13
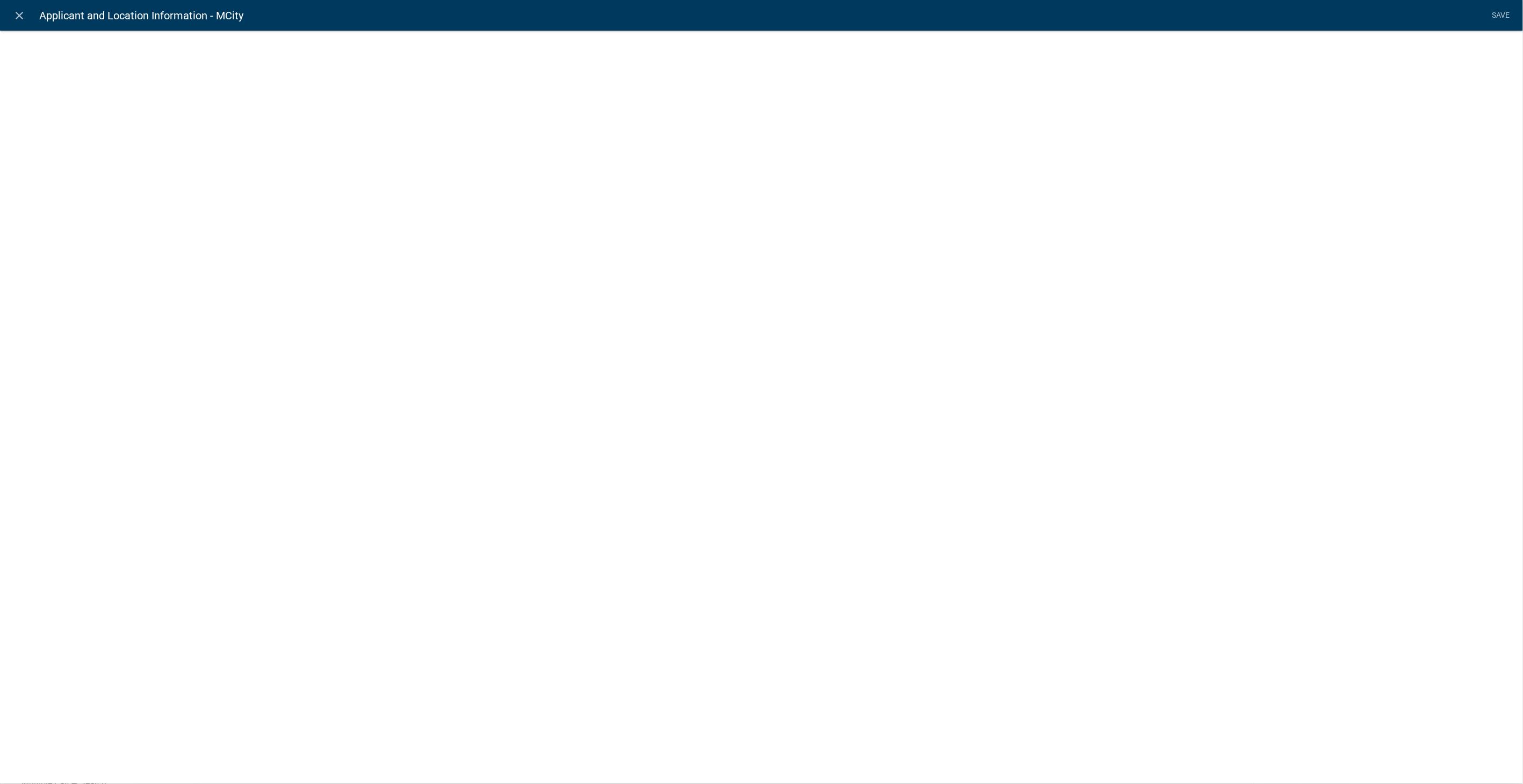
select select
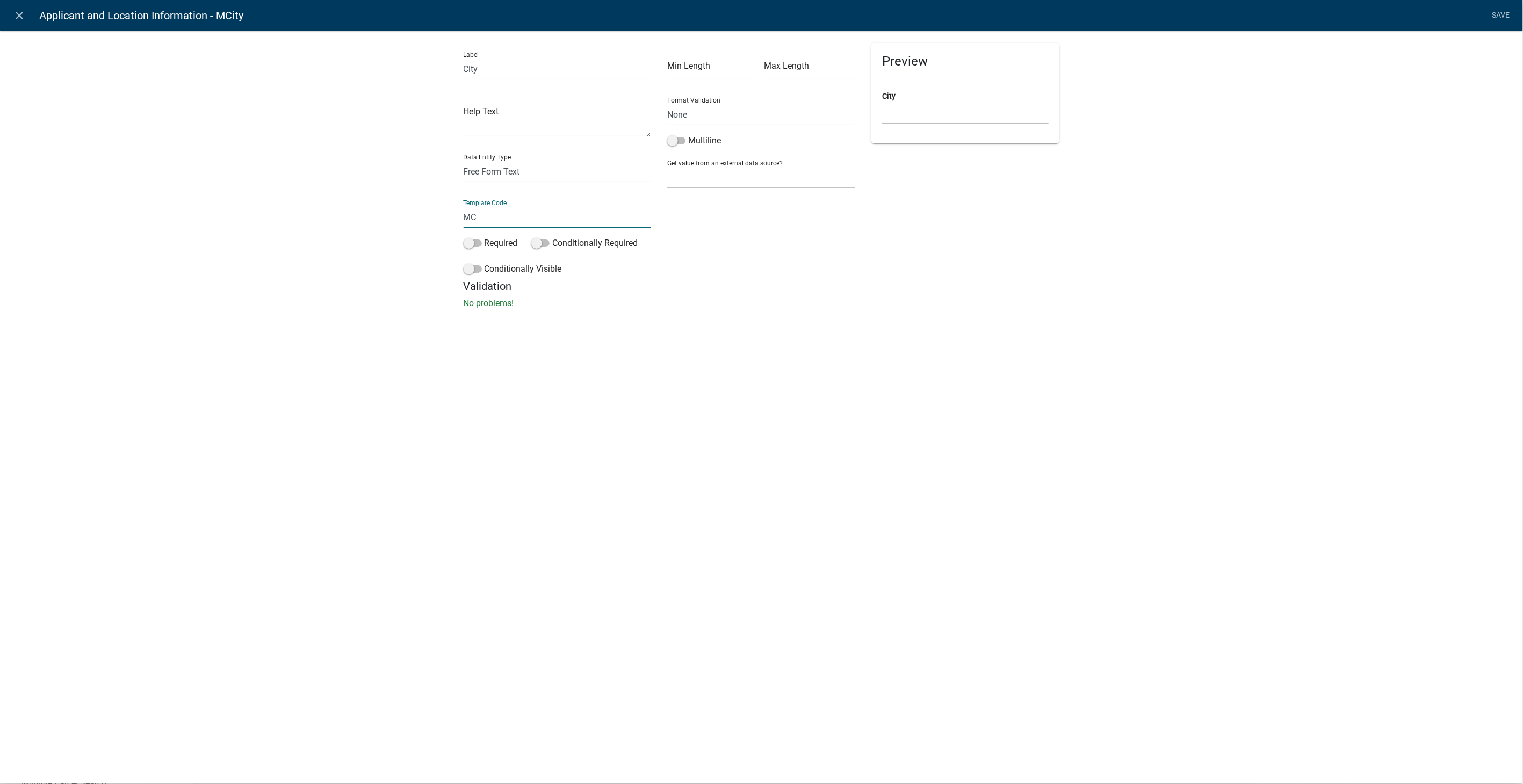
type input "M"
type input "MailingCity"
click at [763, 261] on div "Min Length Max Length Format Validation None Email PhoneNumber Multiline Get va…" at bounding box center [762, 161] width 204 height 237
click at [1504, 13] on link "Save" at bounding box center [1501, 16] width 27 height 20
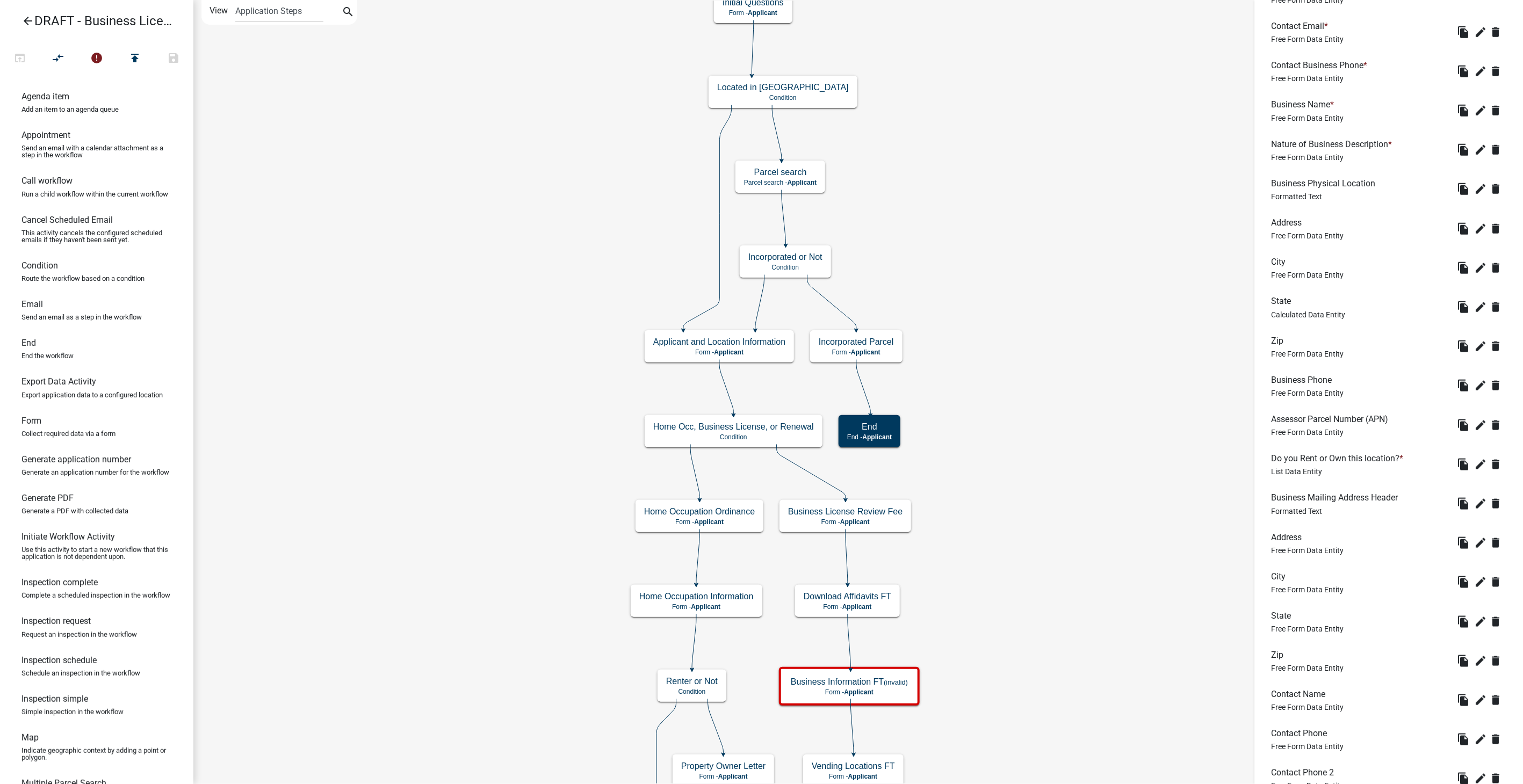
scroll to position [716, 0]
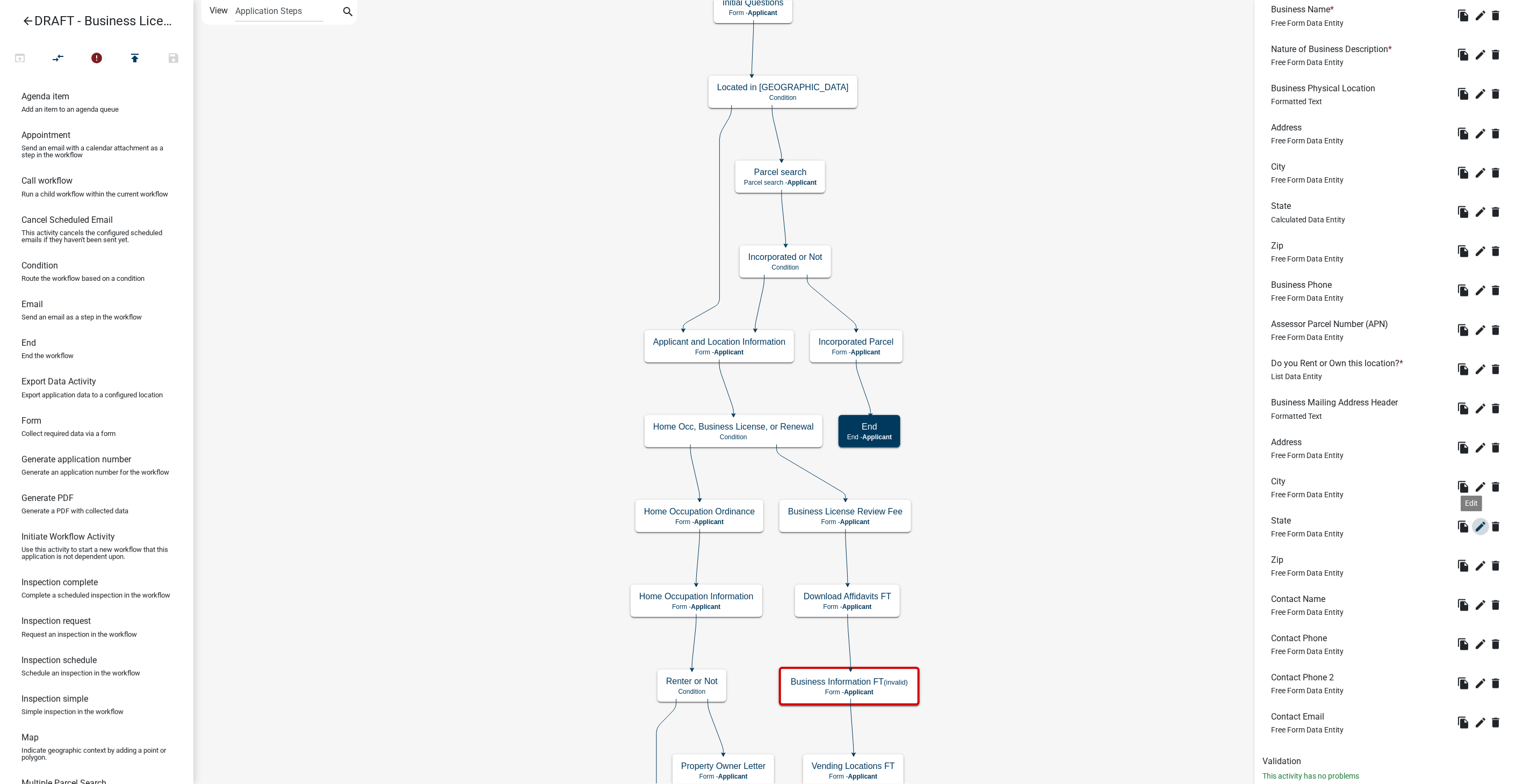
click at [1475, 526] on icon "edit" at bounding box center [1481, 527] width 13 height 13
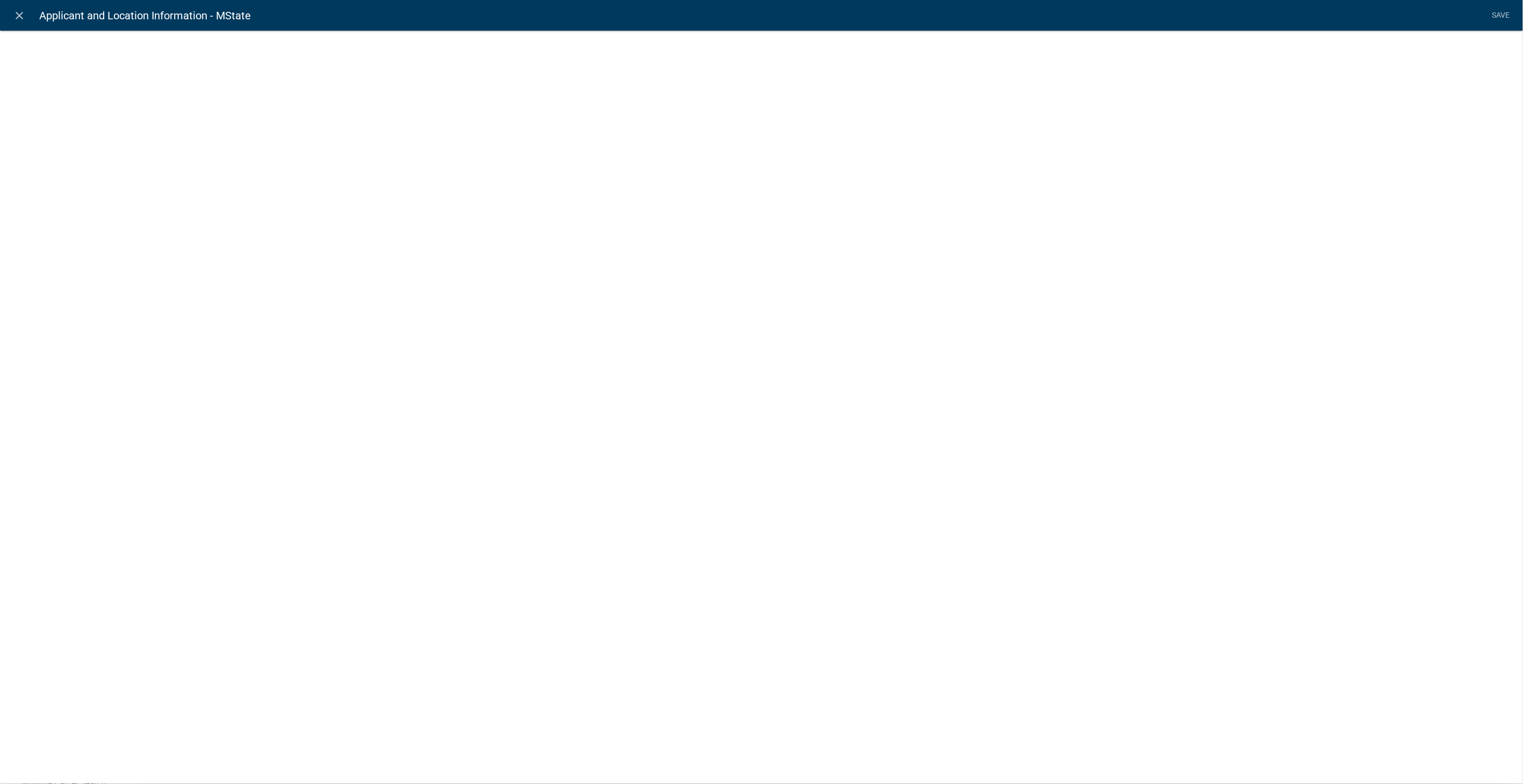
select select
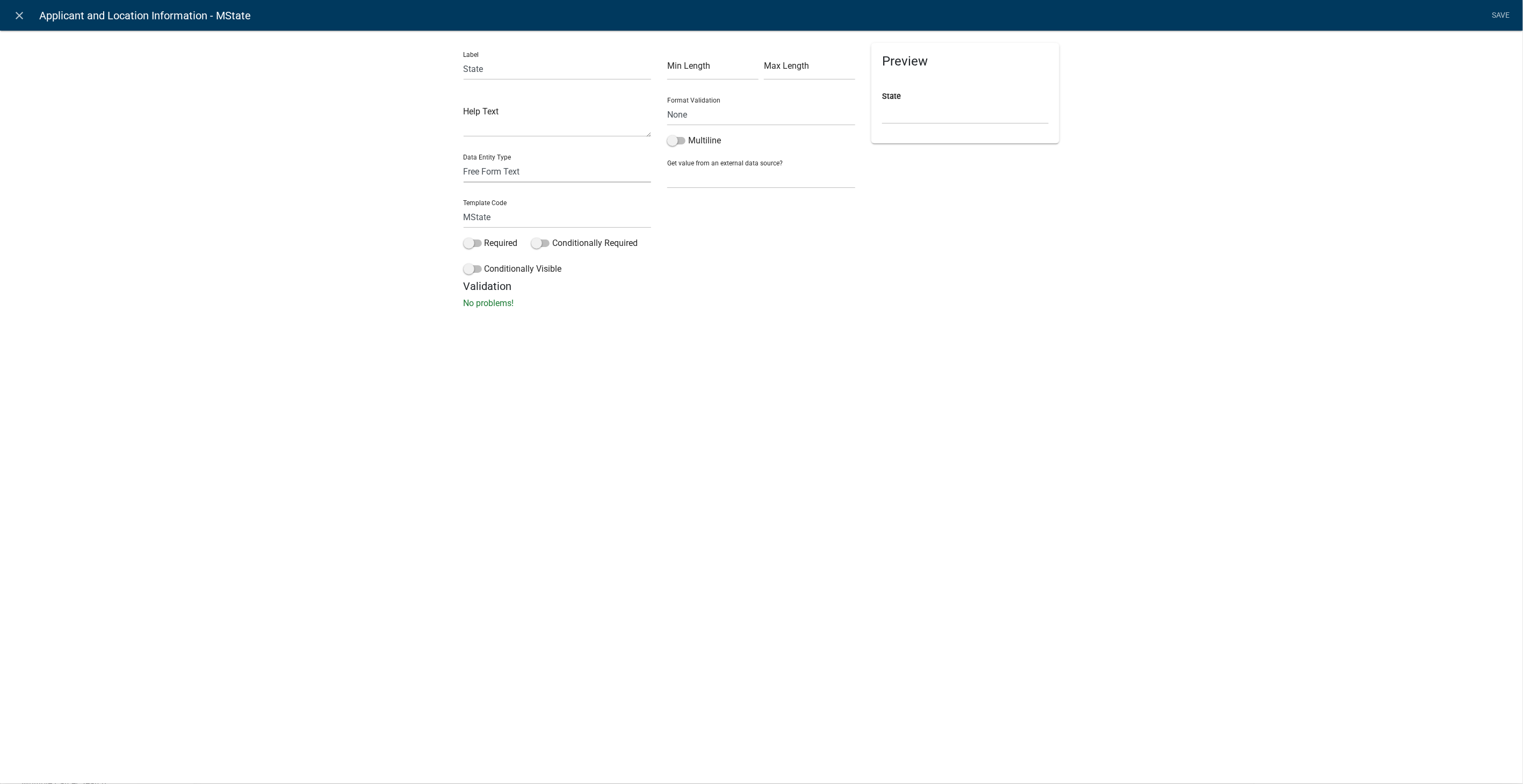
click at [551, 173] on select "Free Form Text Document Display Entity Value Fee Numeric Data Date Map Sketch D…" at bounding box center [558, 172] width 188 height 22
click at [464, 161] on select "Free Form Text Document Display Entity Value Fee Numeric Data Date Map Sketch D…" at bounding box center [558, 172] width 188 height 22
select select
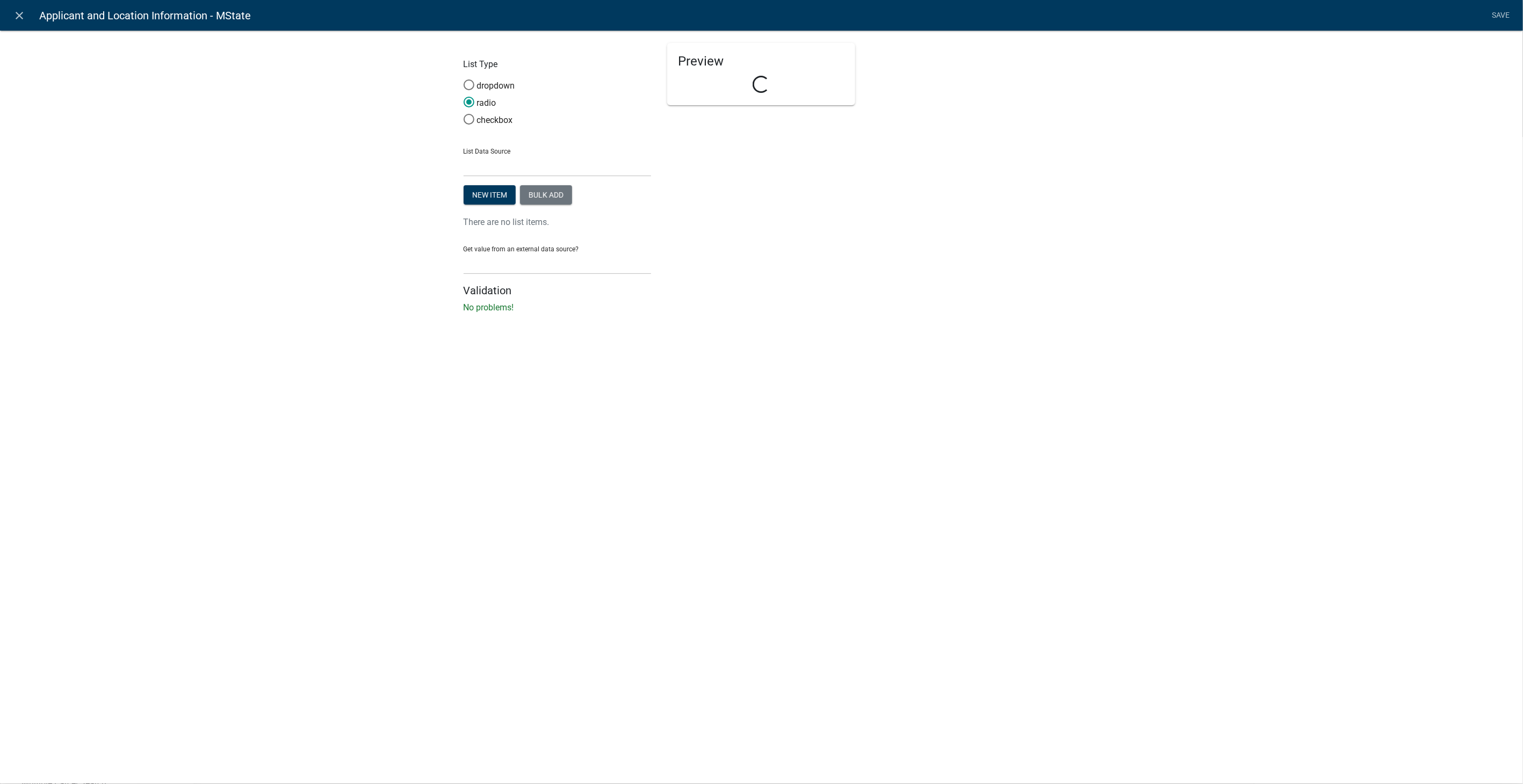
select select "list-data"
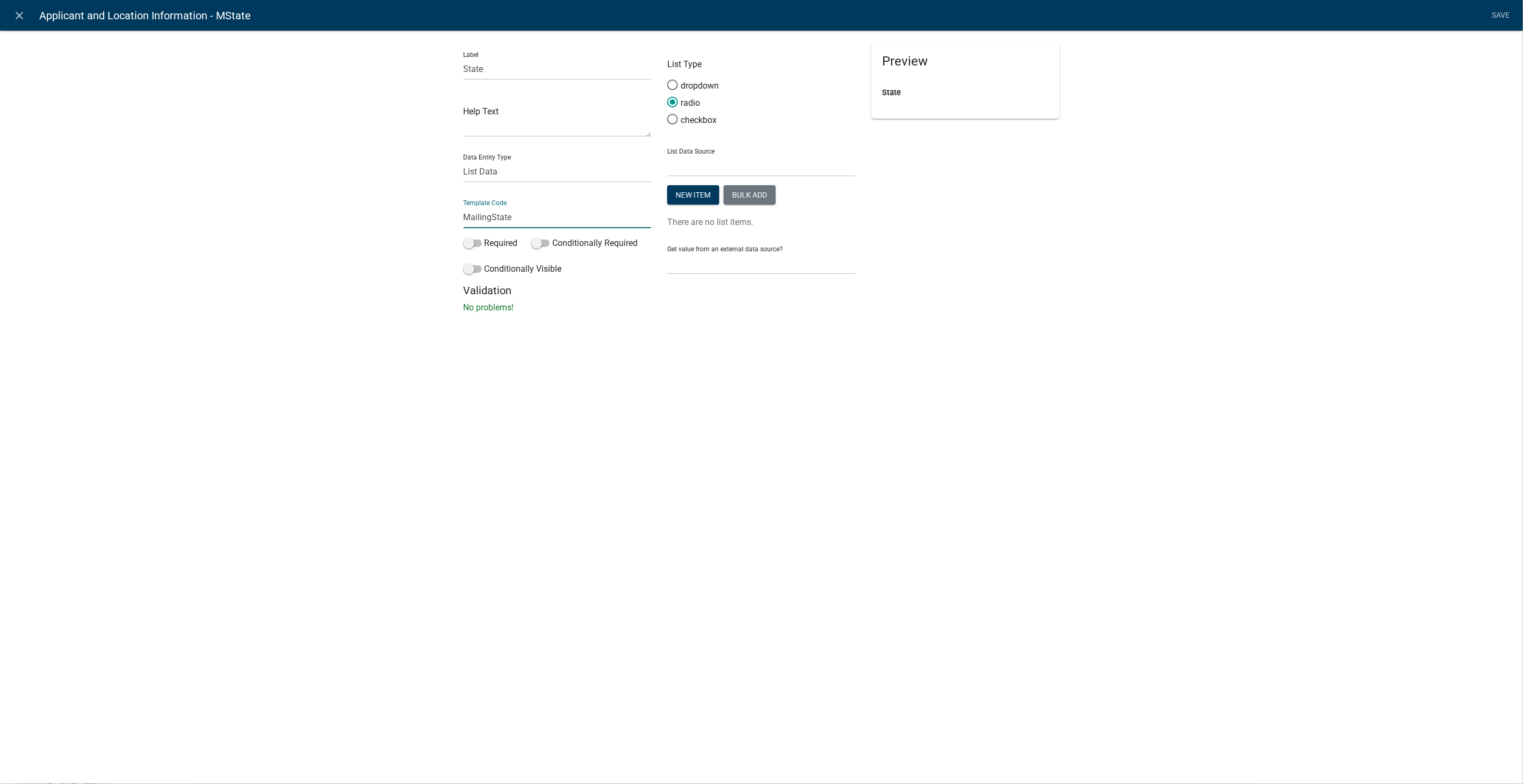
type input "MailingState"
click at [745, 163] on select "State List Building Classifications" at bounding box center [761, 166] width 188 height 22
select select "state-list"
click at [667, 155] on select "State List Building Classifications" at bounding box center [761, 166] width 188 height 22
click at [1501, 17] on link "Save" at bounding box center [1501, 16] width 27 height 20
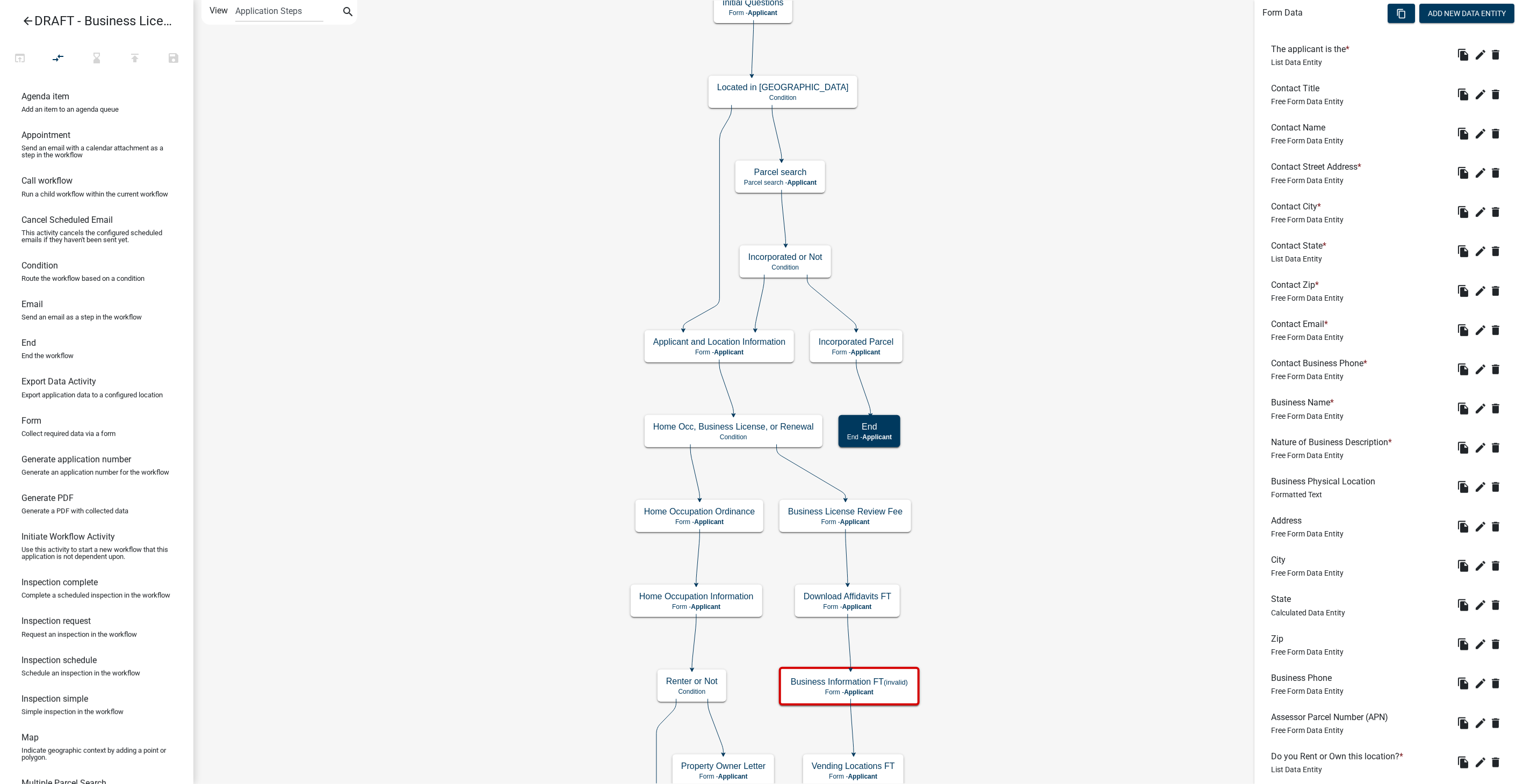
scroll to position [358, 0]
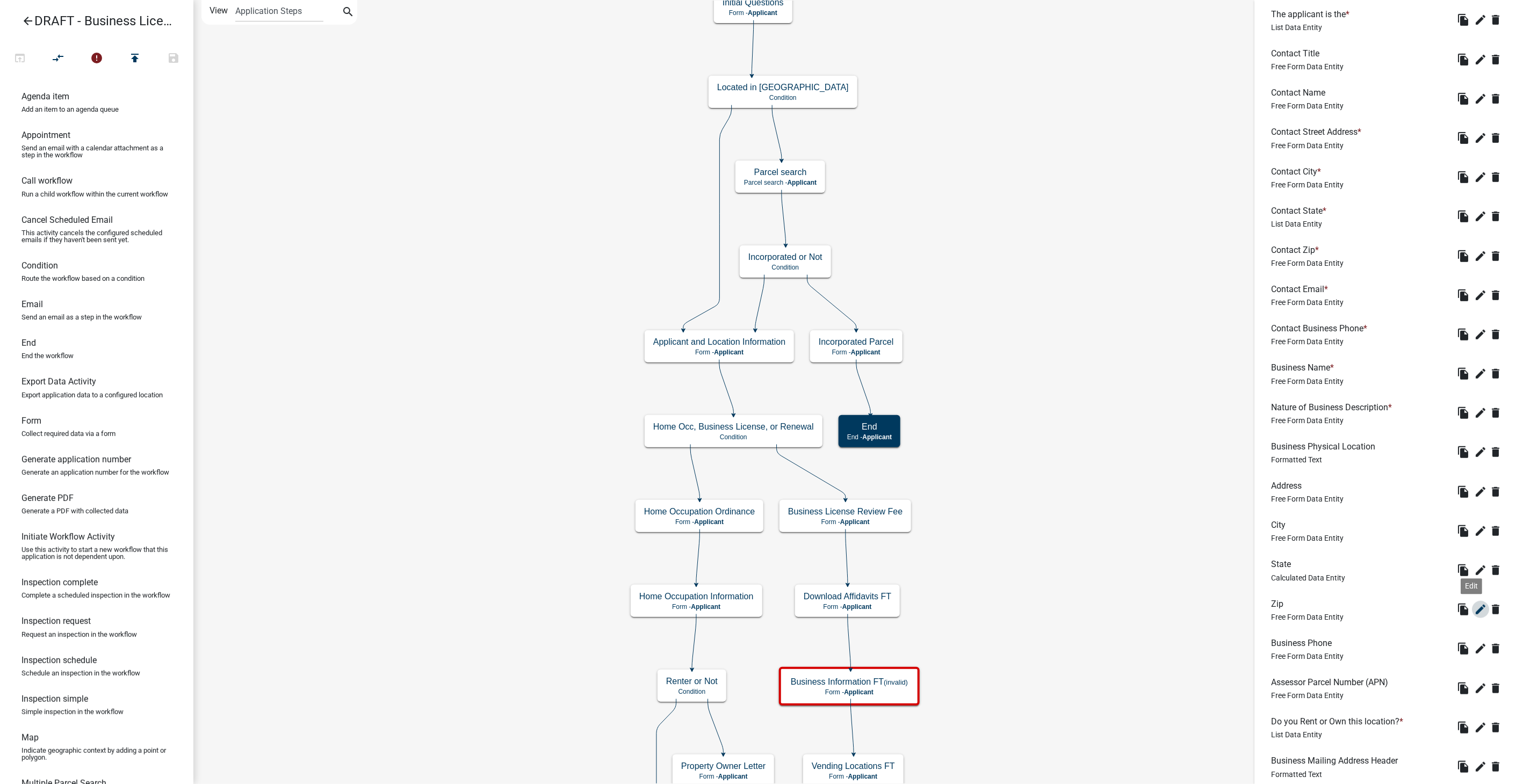
click at [1475, 609] on icon "edit" at bounding box center [1481, 610] width 13 height 13
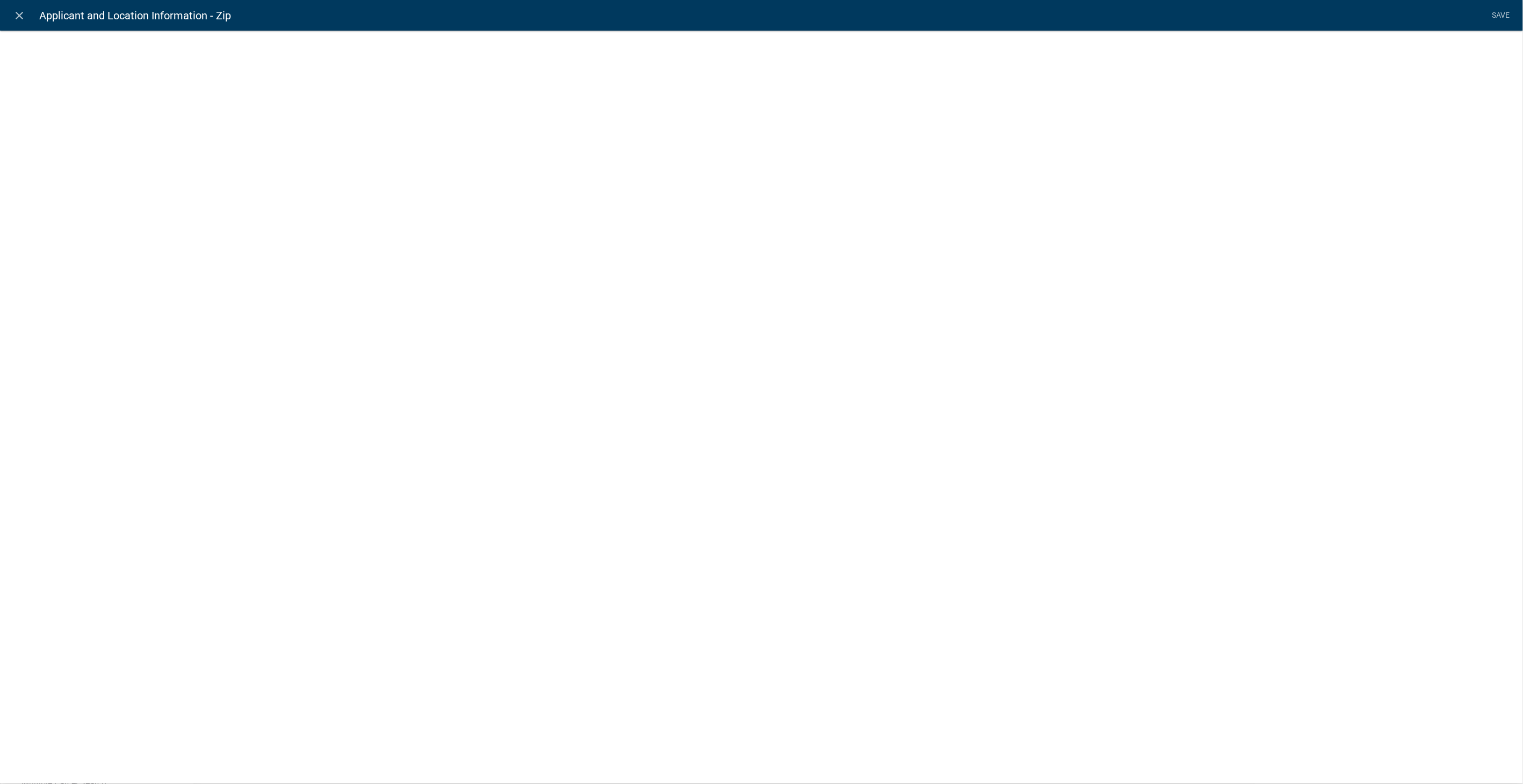
select select "1: Object"
select select "59: Object"
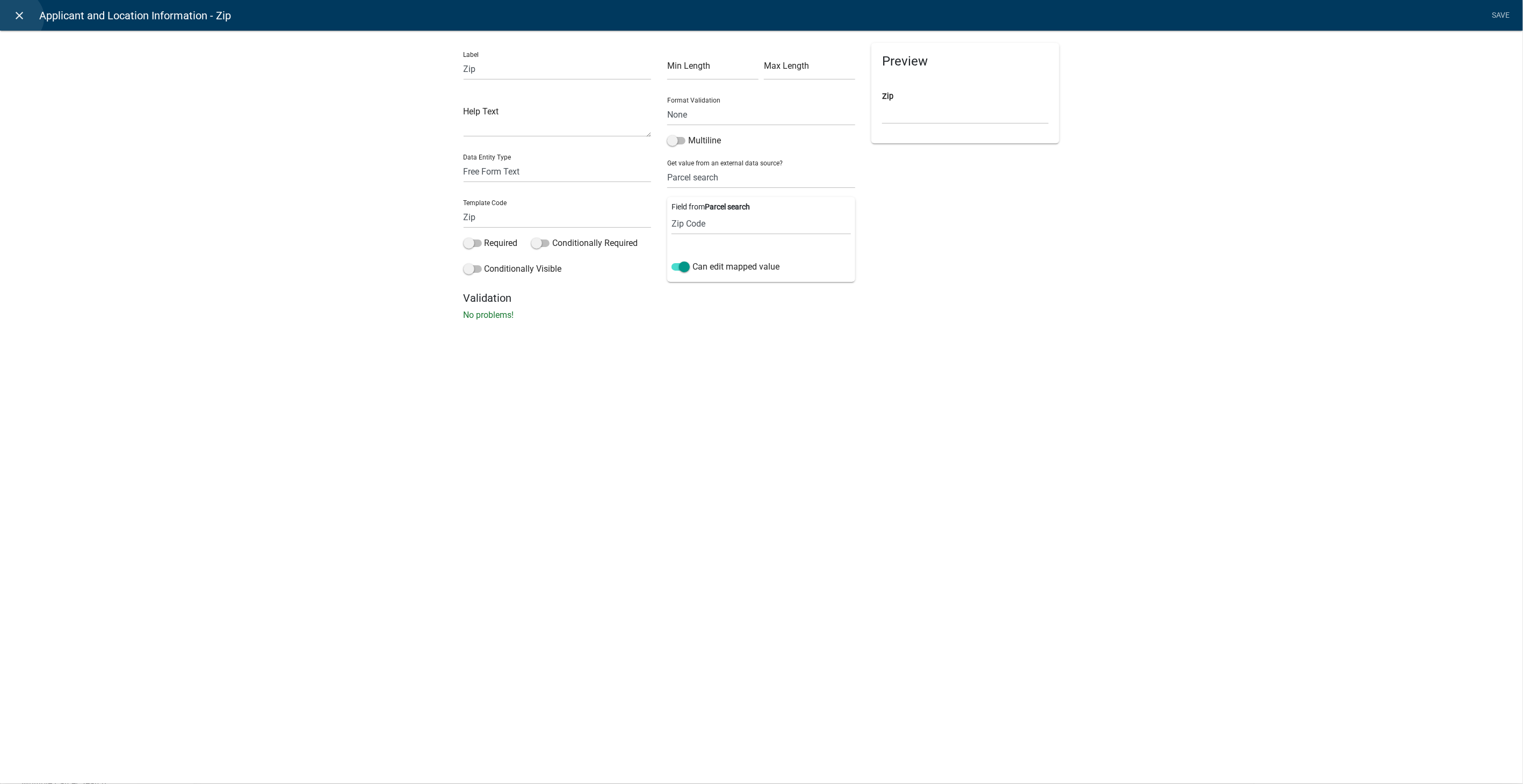
click at [17, 18] on icon "close" at bounding box center [20, 16] width 13 height 13
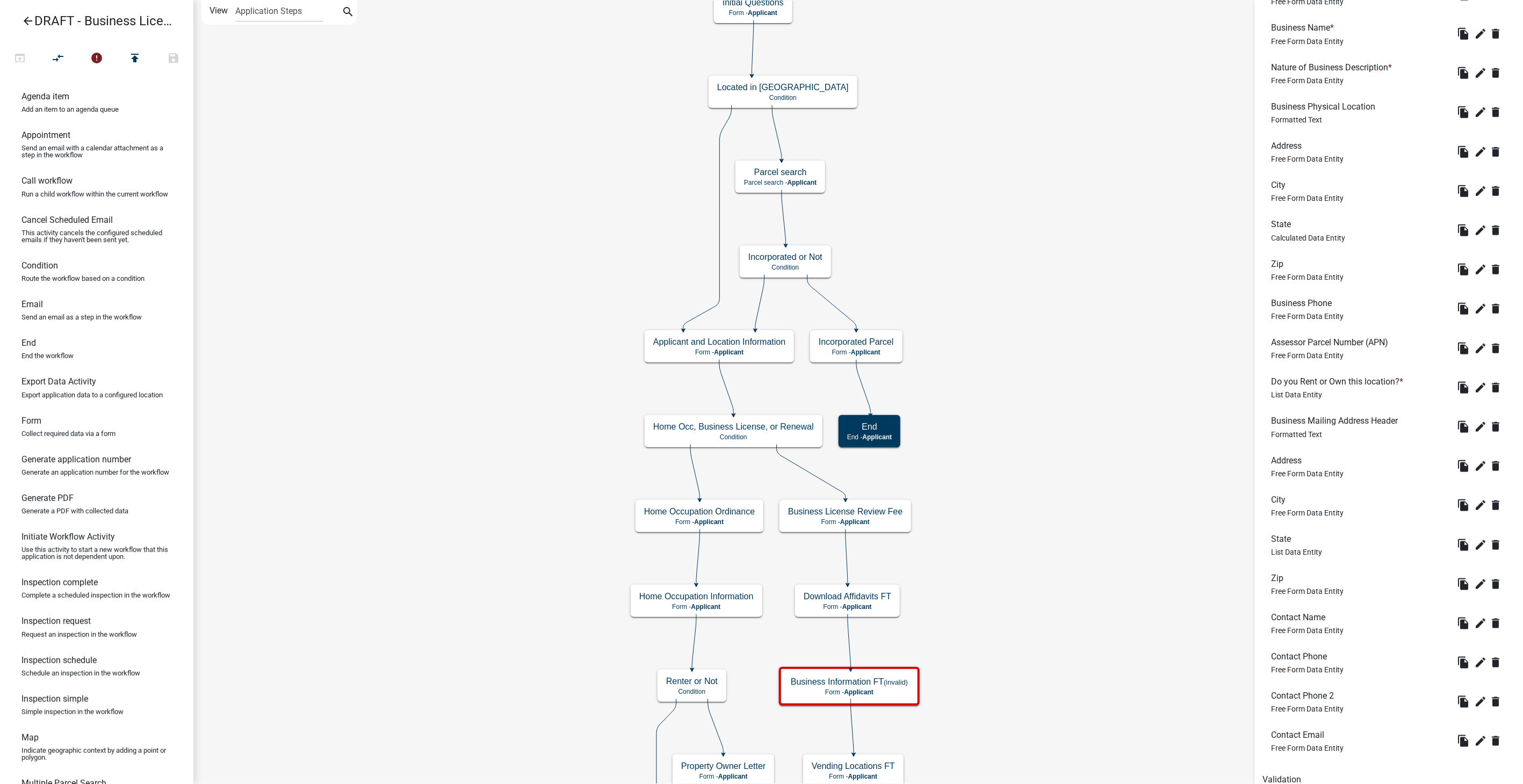
scroll to position [745, 0]
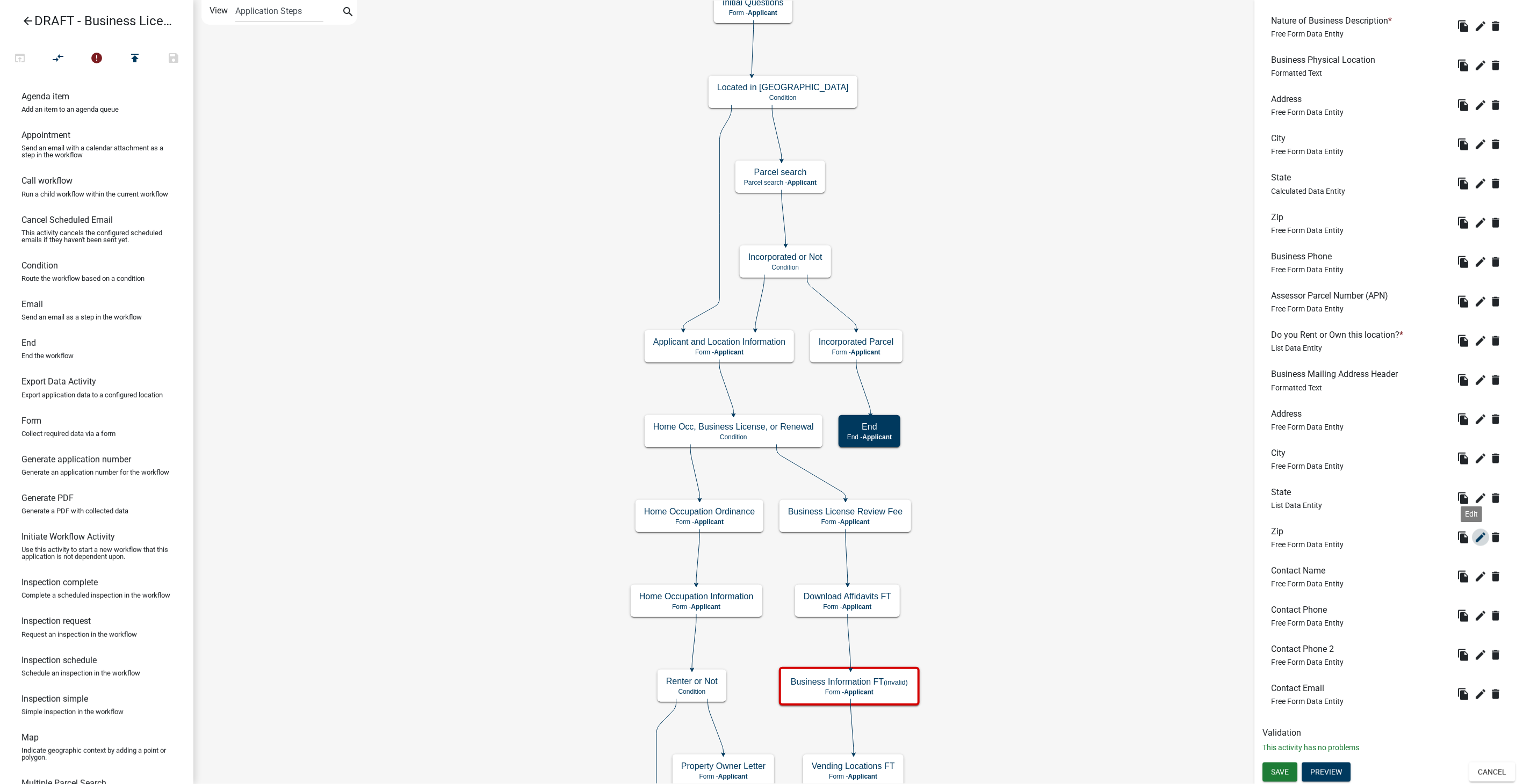
click at [1475, 538] on icon "edit" at bounding box center [1481, 538] width 13 height 13
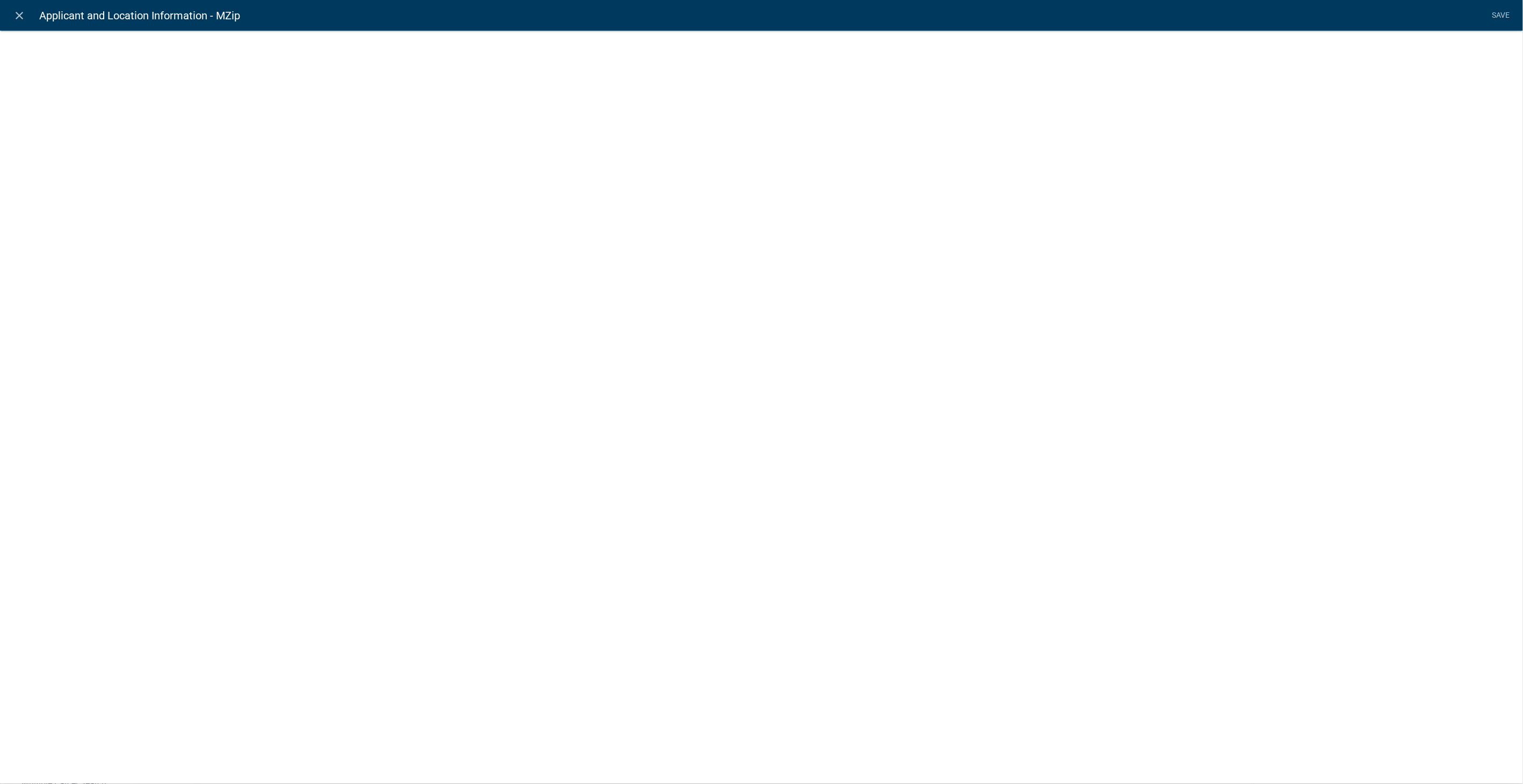
select select
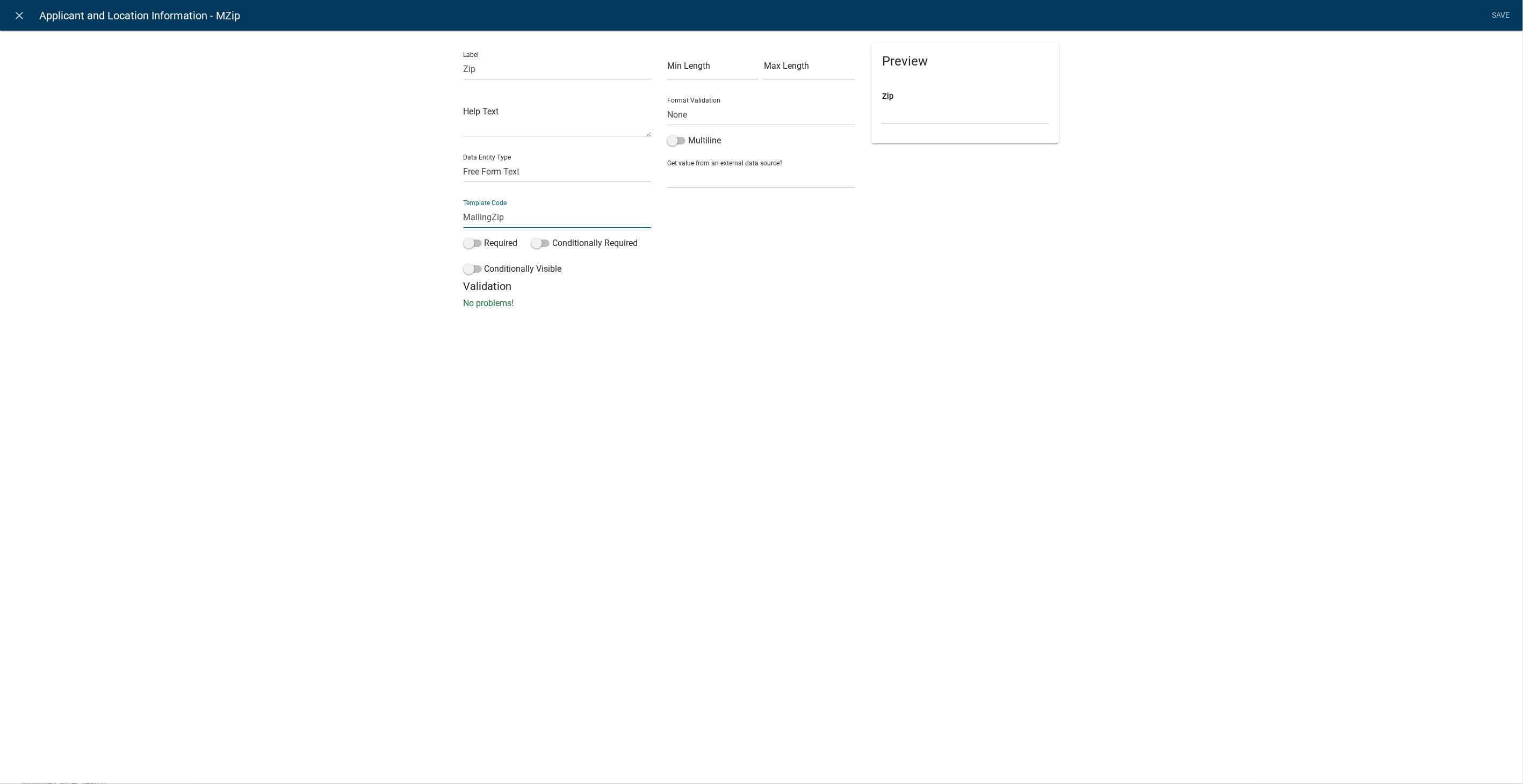
type input "MailingZip"
click at [1019, 348] on div "close Applicant and Location Information - MZip Save Label Zip Help Text Data E…" at bounding box center [762, 392] width 1523 height 784
click at [1505, 14] on link "Save" at bounding box center [1501, 16] width 27 height 20
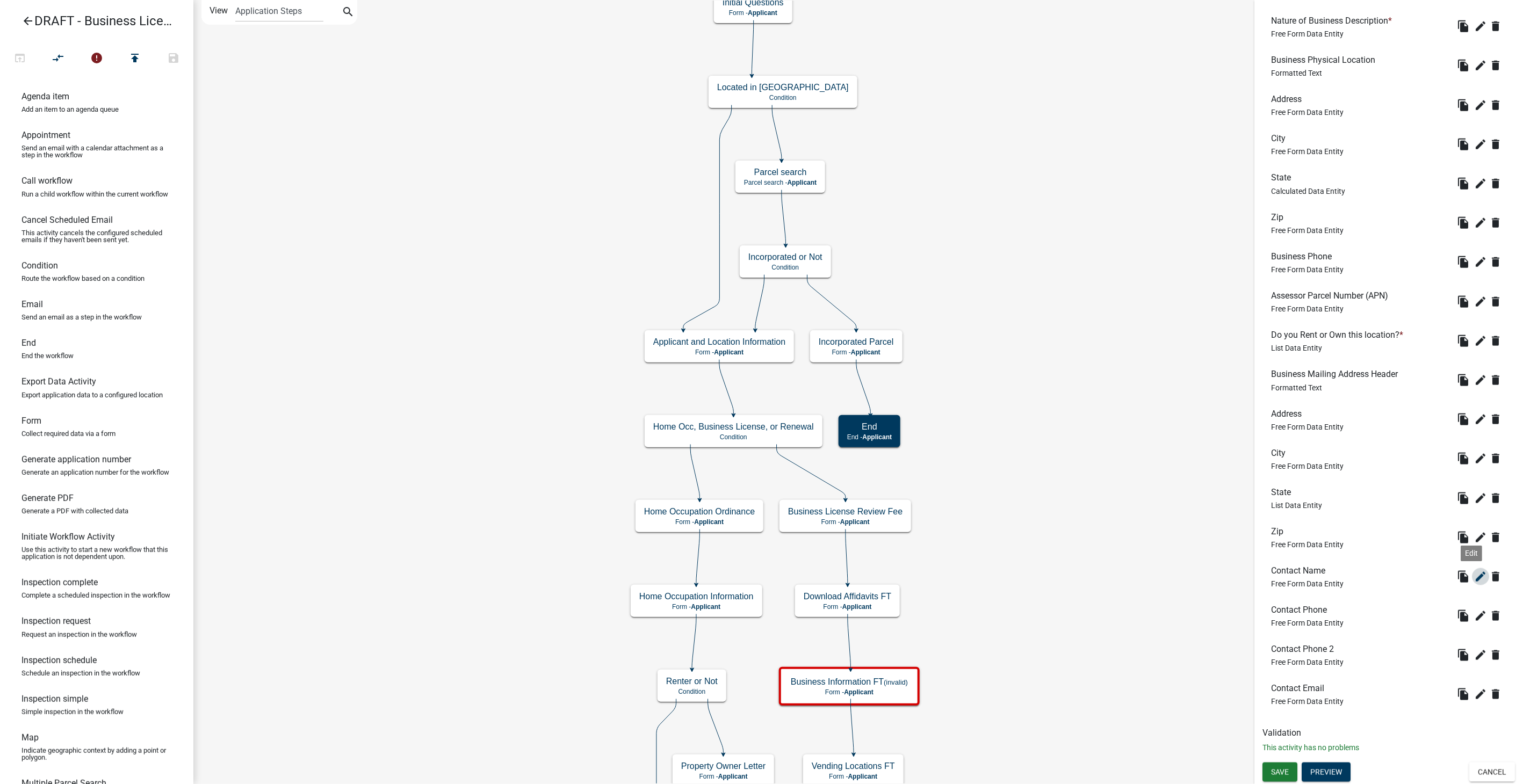
click at [1475, 571] on icon "edit" at bounding box center [1481, 577] width 13 height 13
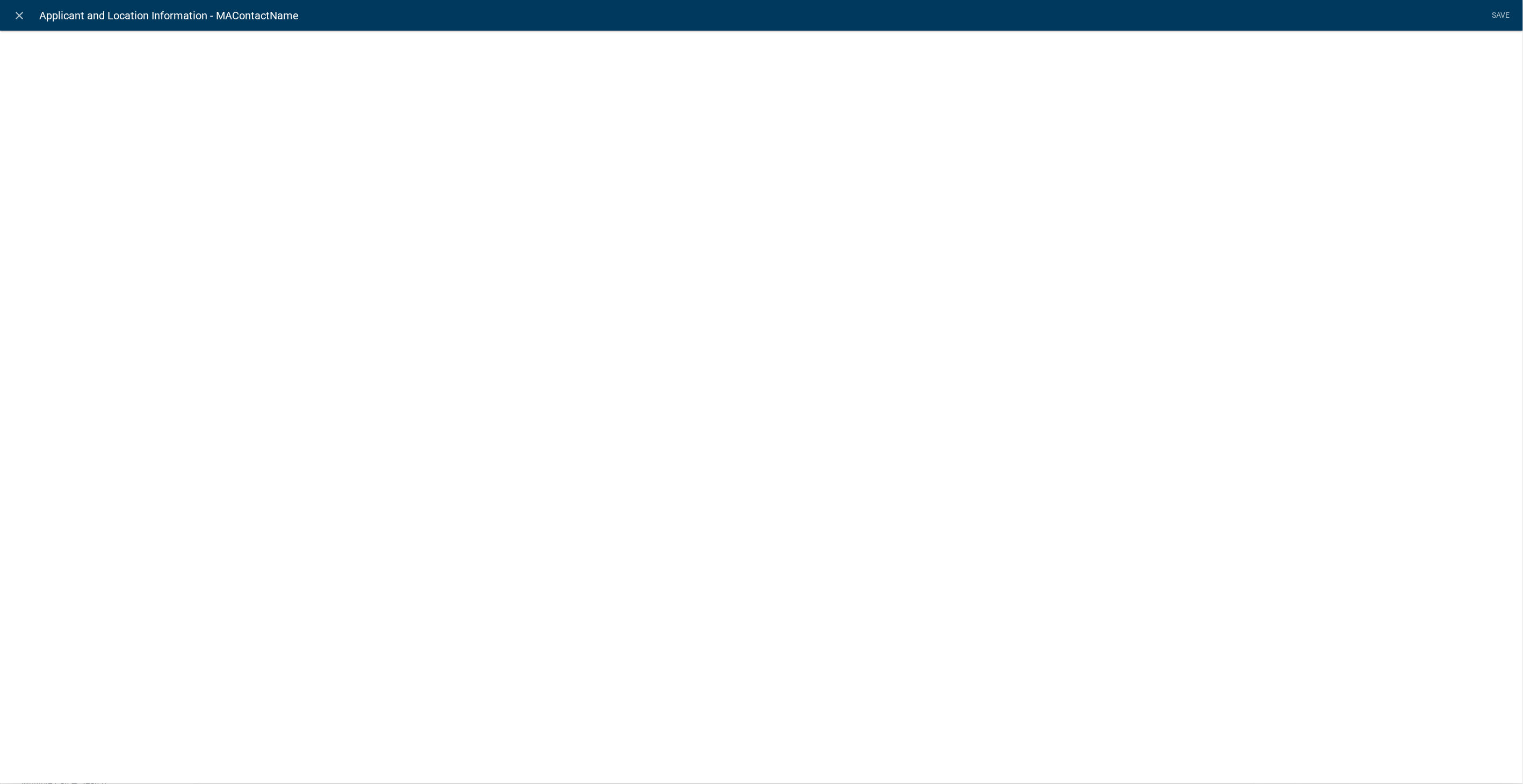
select select
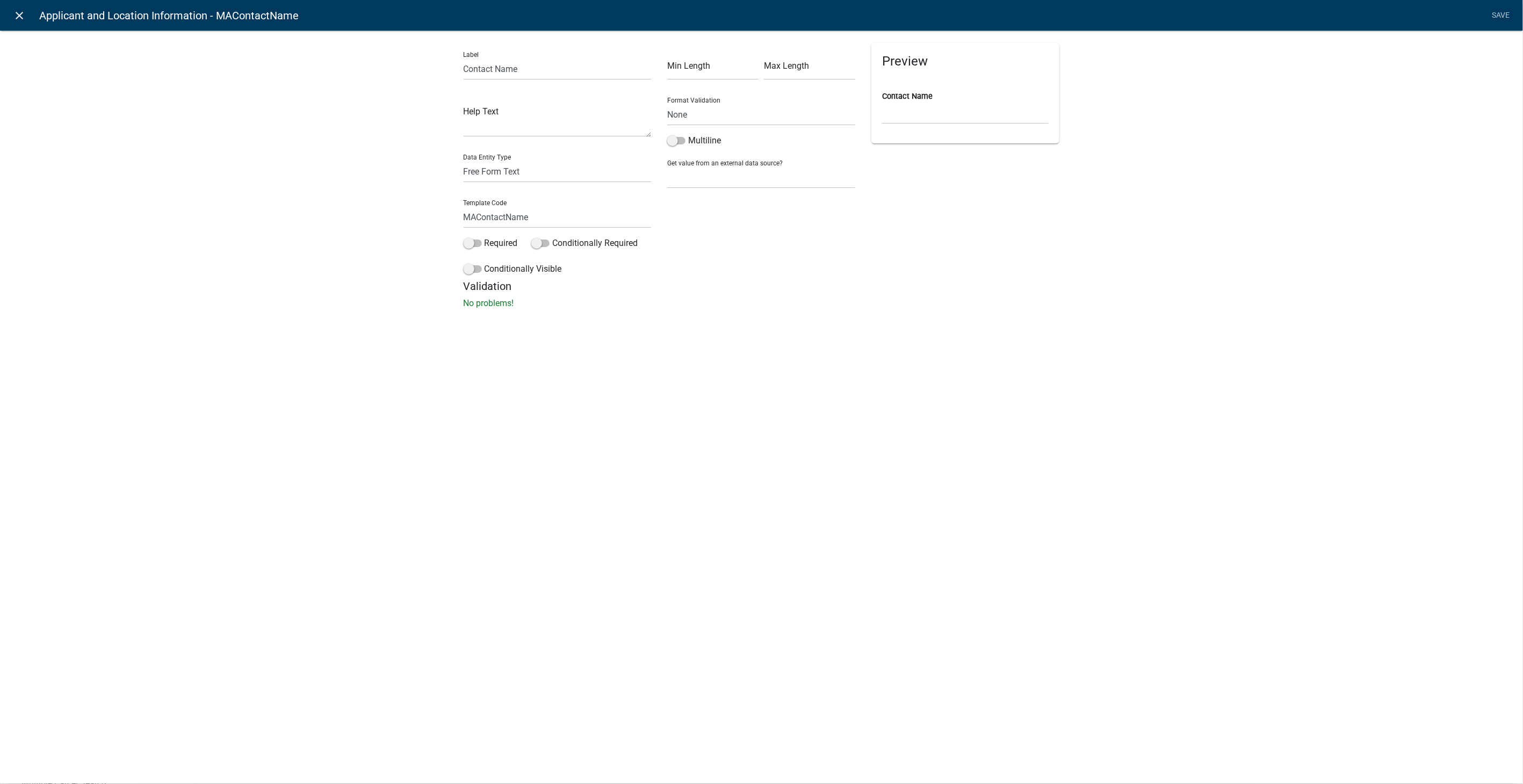
click at [19, 14] on icon "close" at bounding box center [20, 16] width 13 height 13
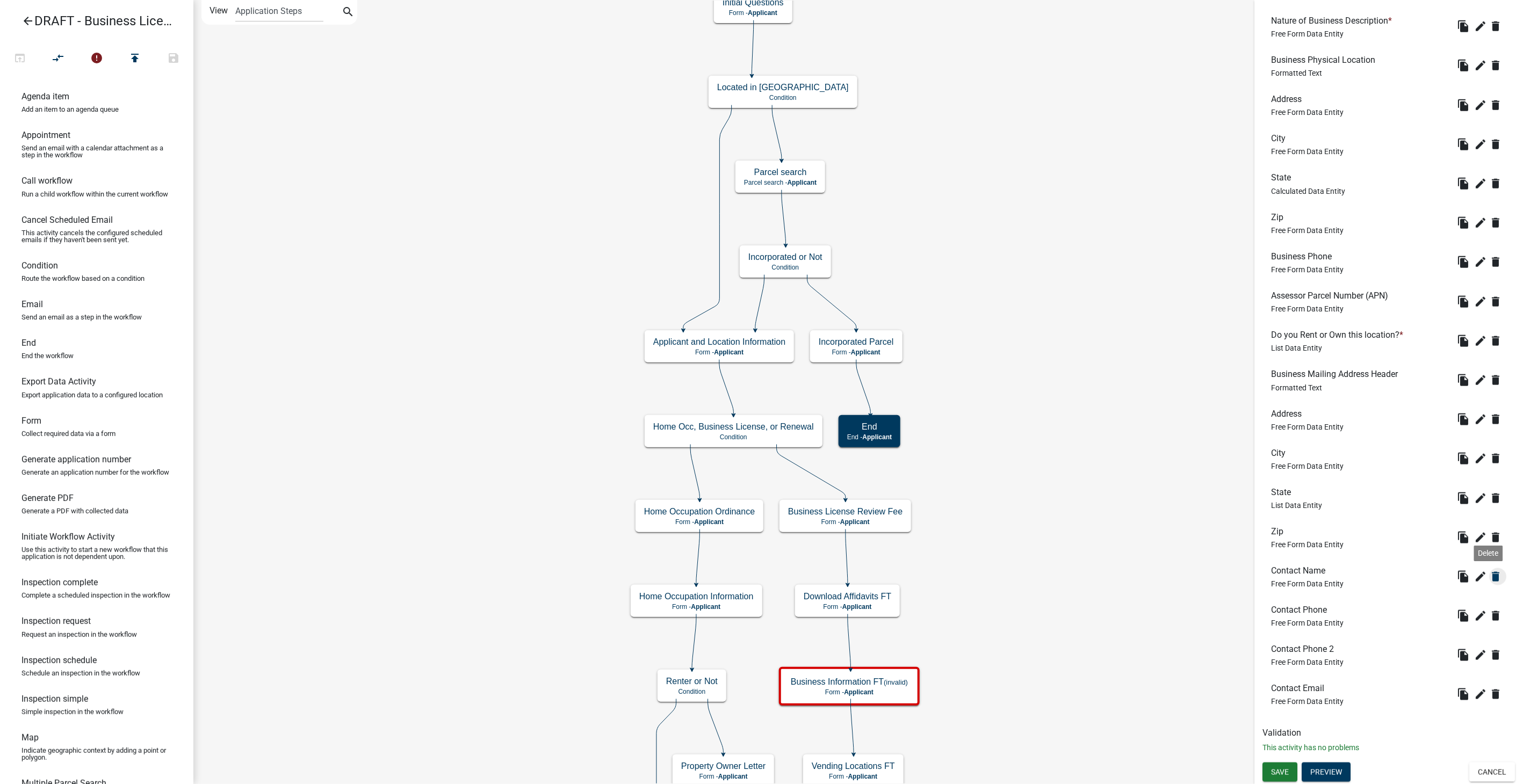
click at [1490, 577] on icon "delete" at bounding box center [1496, 577] width 13 height 13
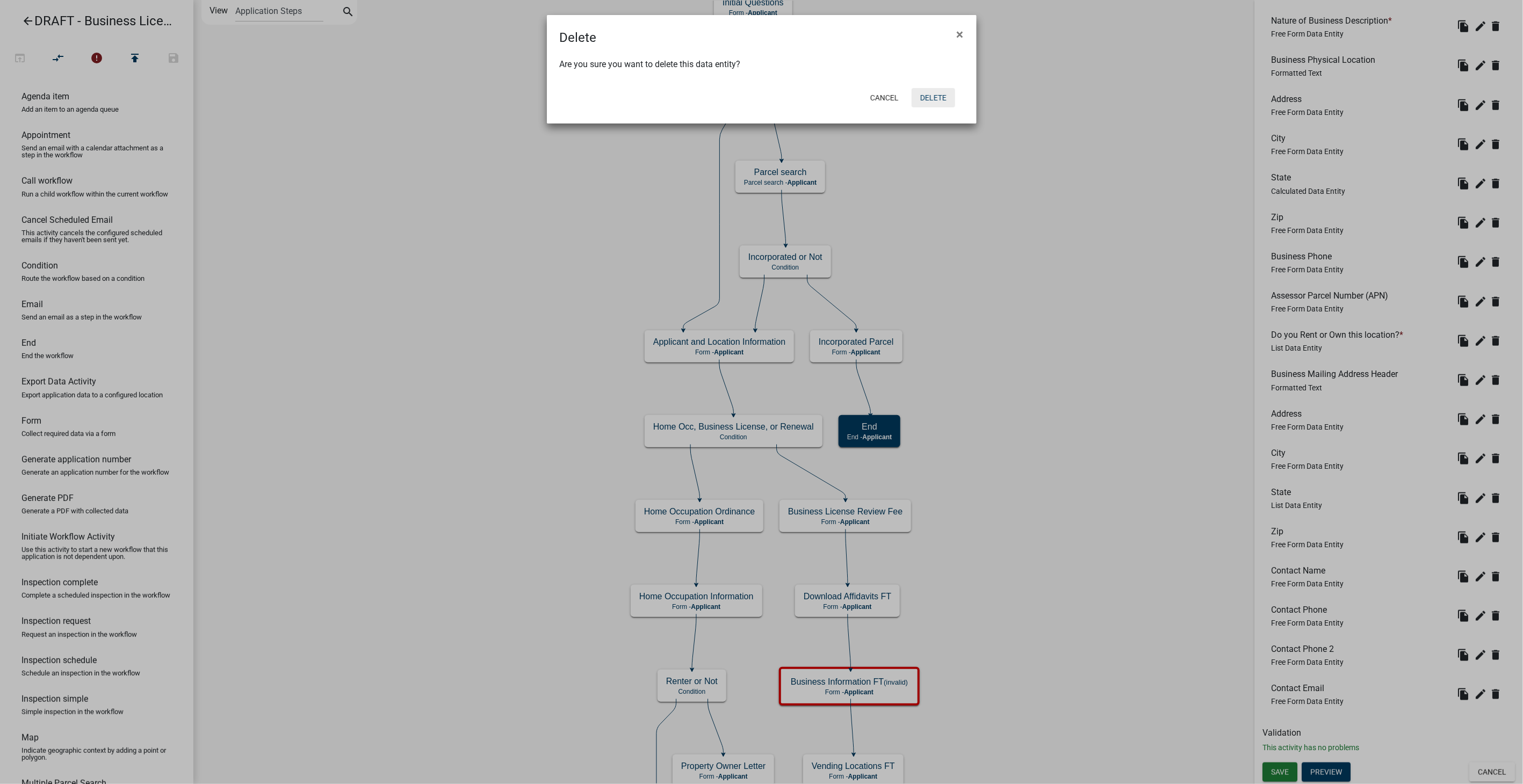
click at [931, 90] on button "Delete" at bounding box center [933, 97] width 44 height 19
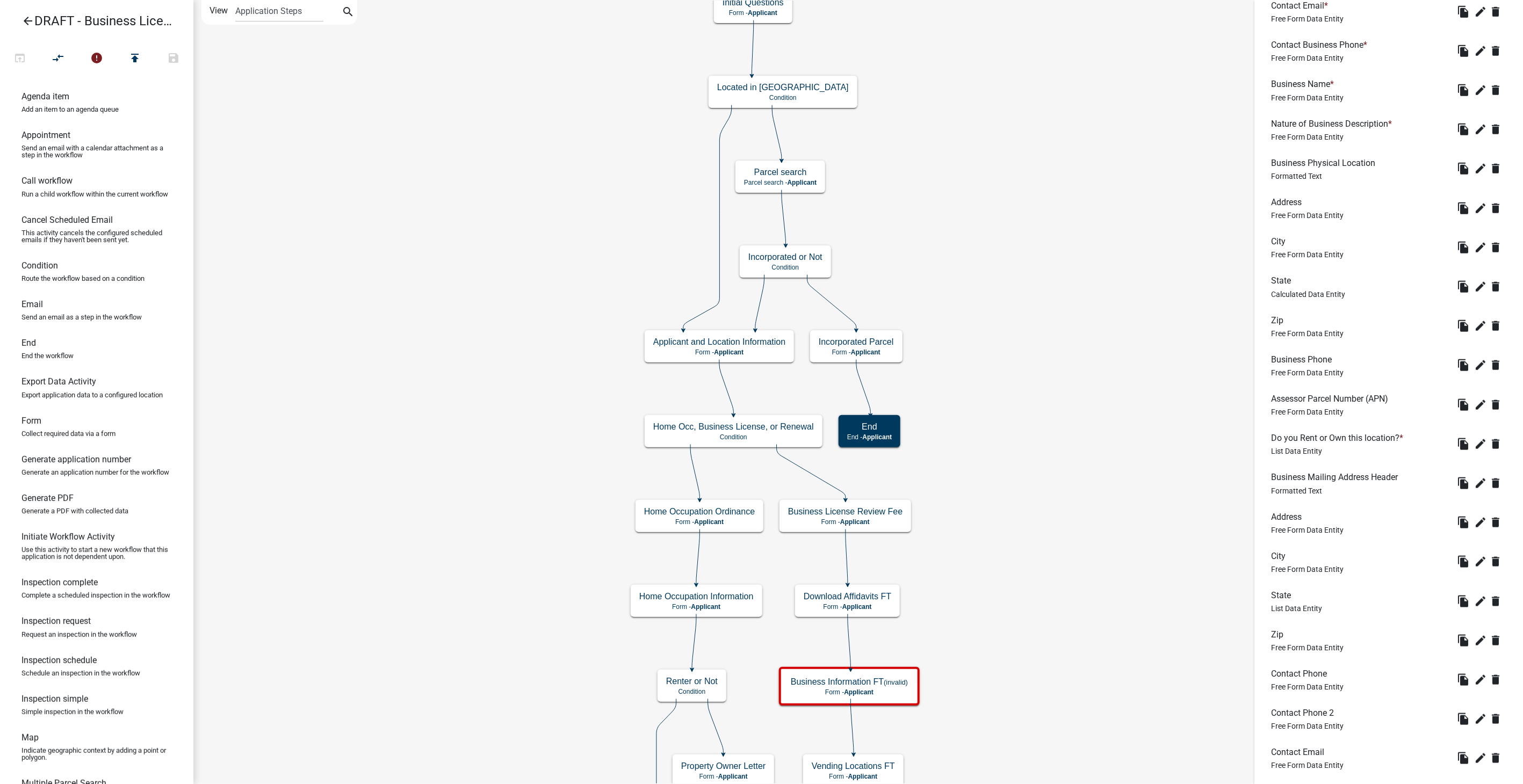
scroll to position [705, 0]
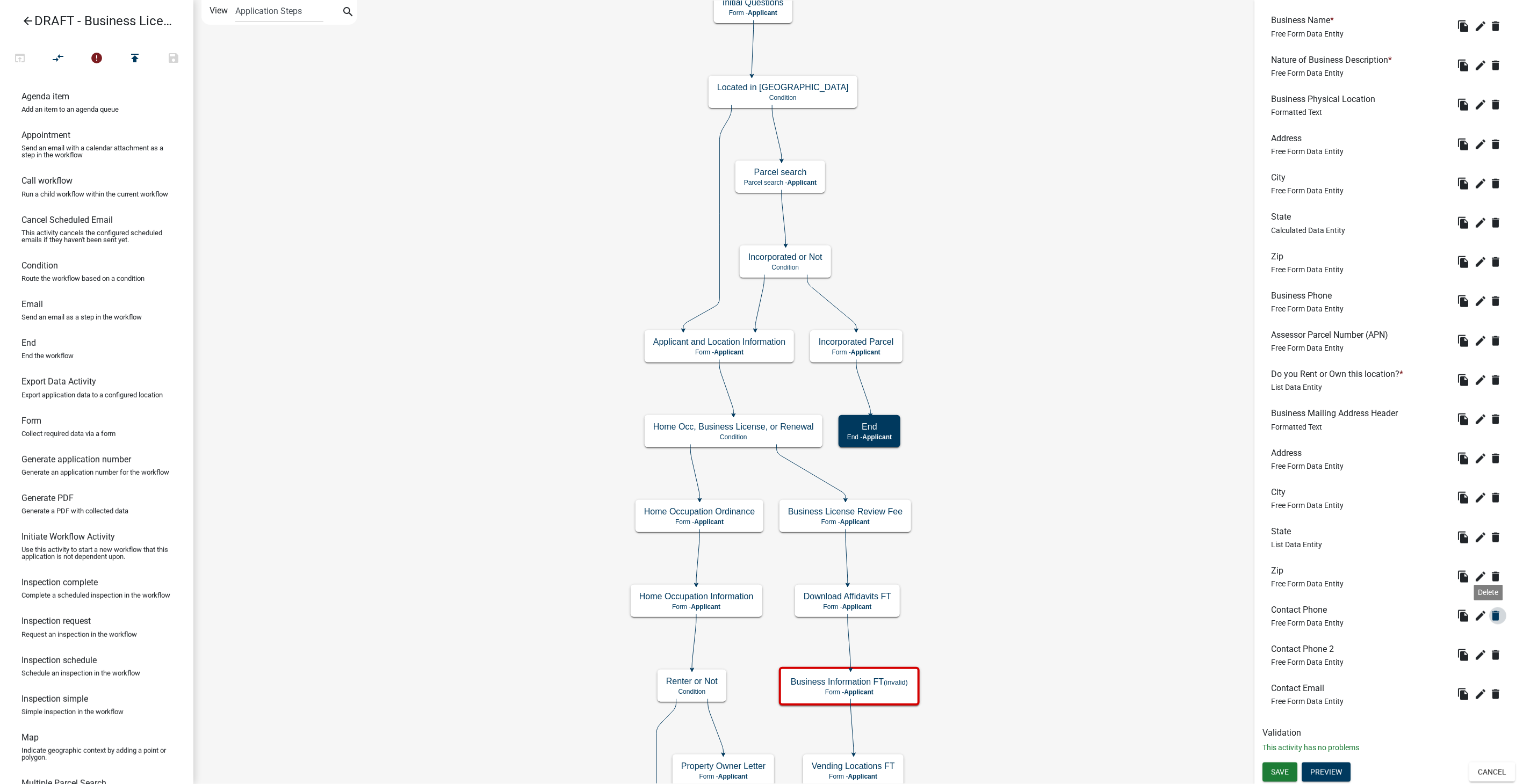
click at [1490, 617] on icon "delete" at bounding box center [1496, 616] width 13 height 13
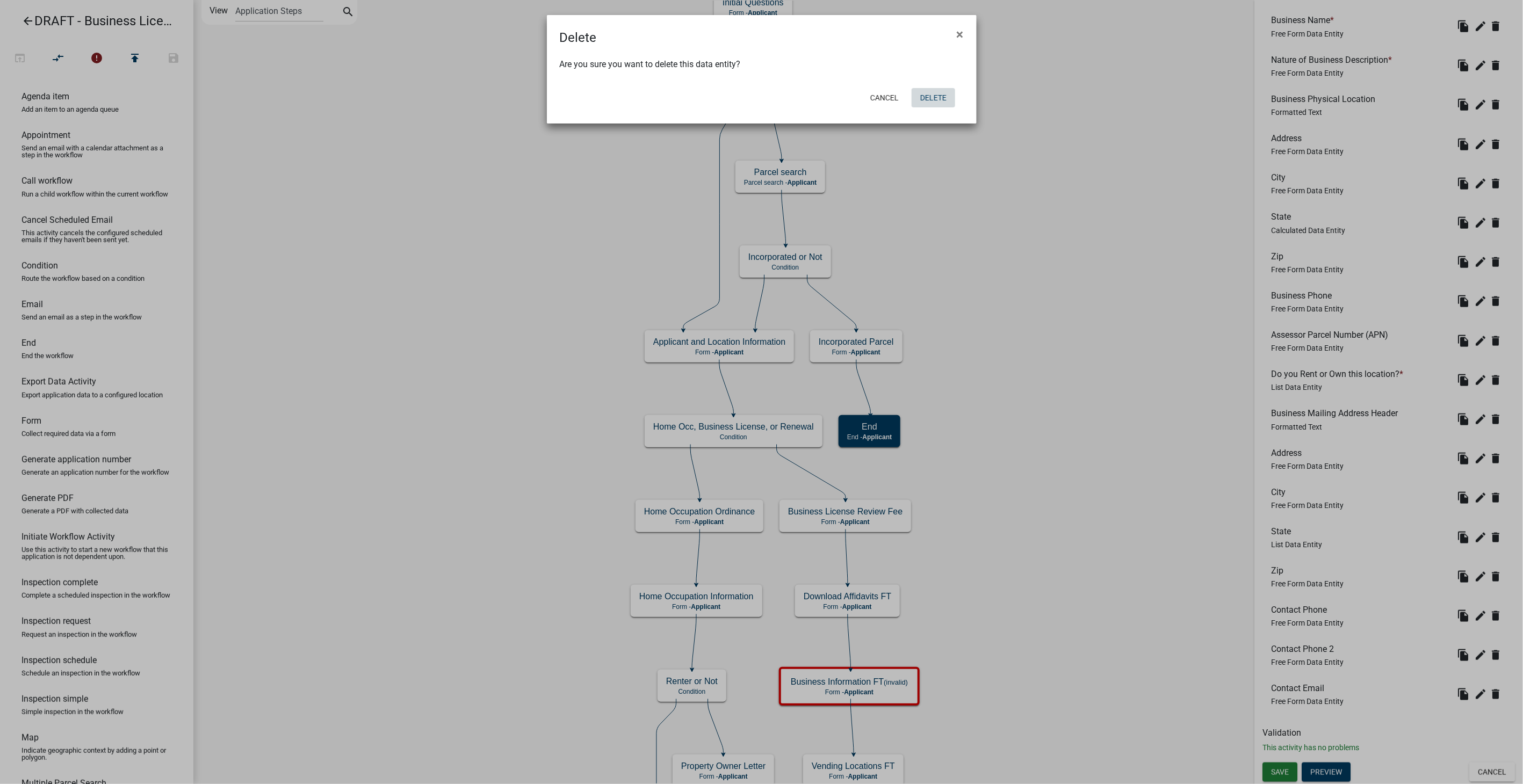
click at [921, 96] on button "Delete" at bounding box center [933, 97] width 44 height 19
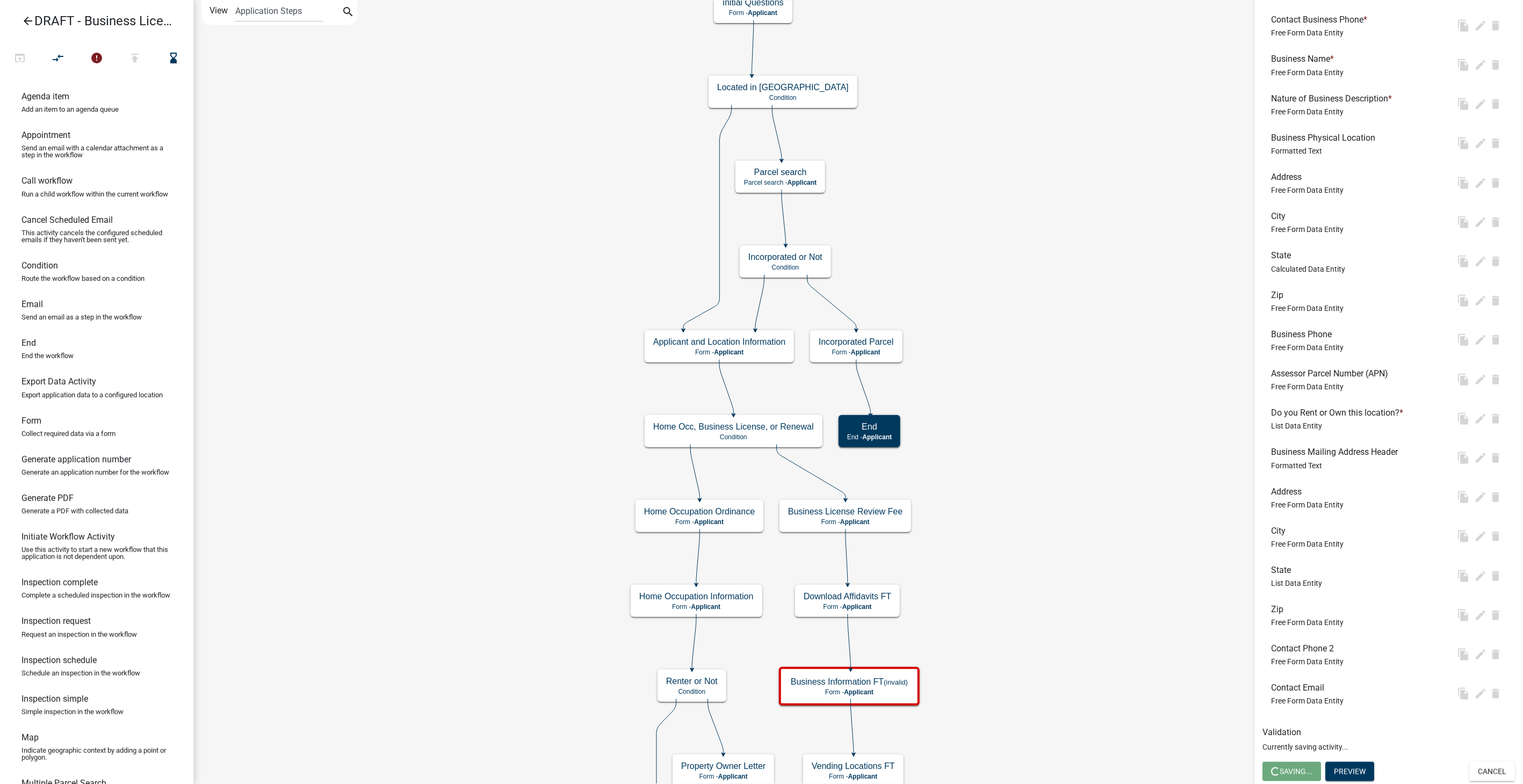
scroll to position [666, 0]
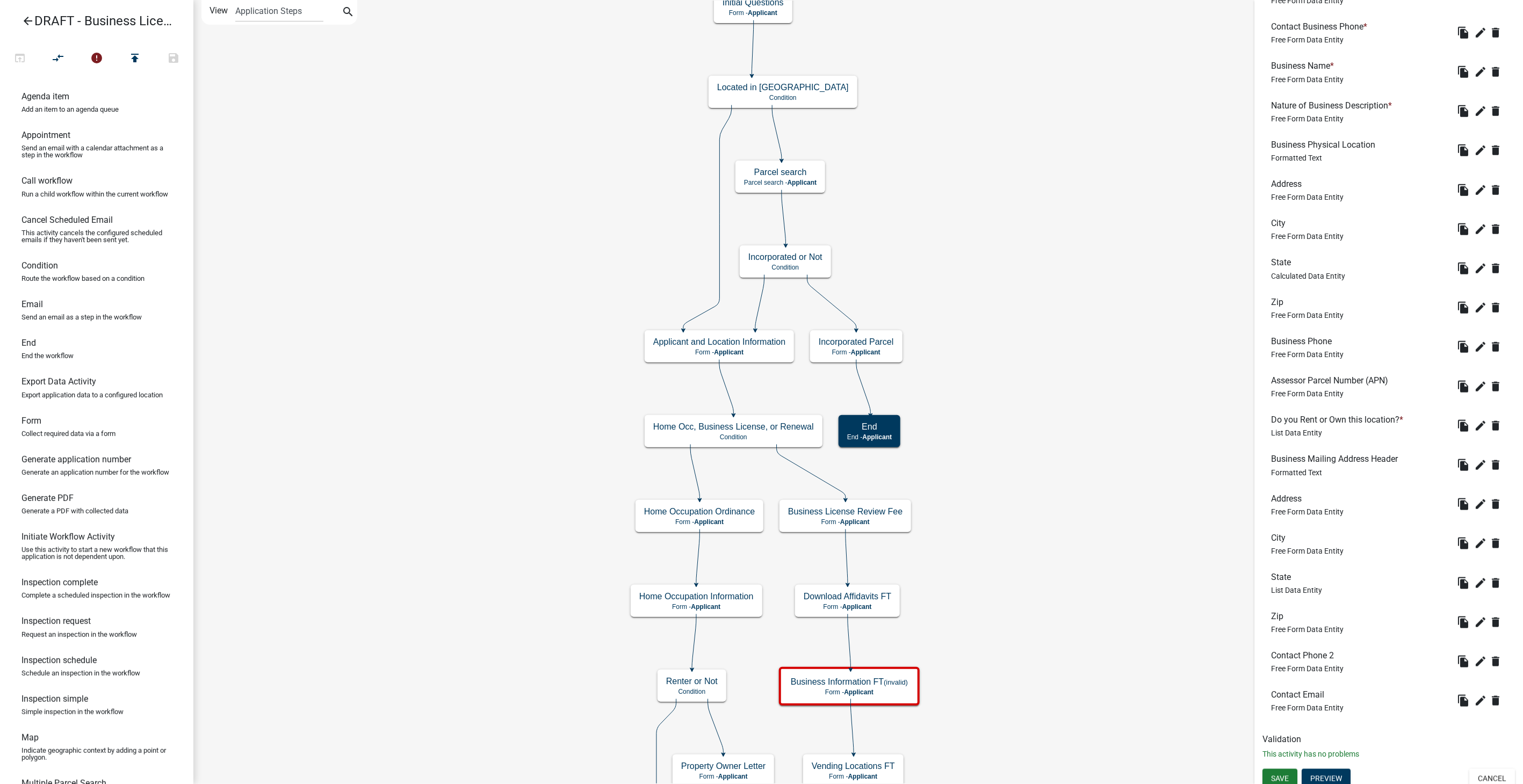
scroll to position [666, 0]
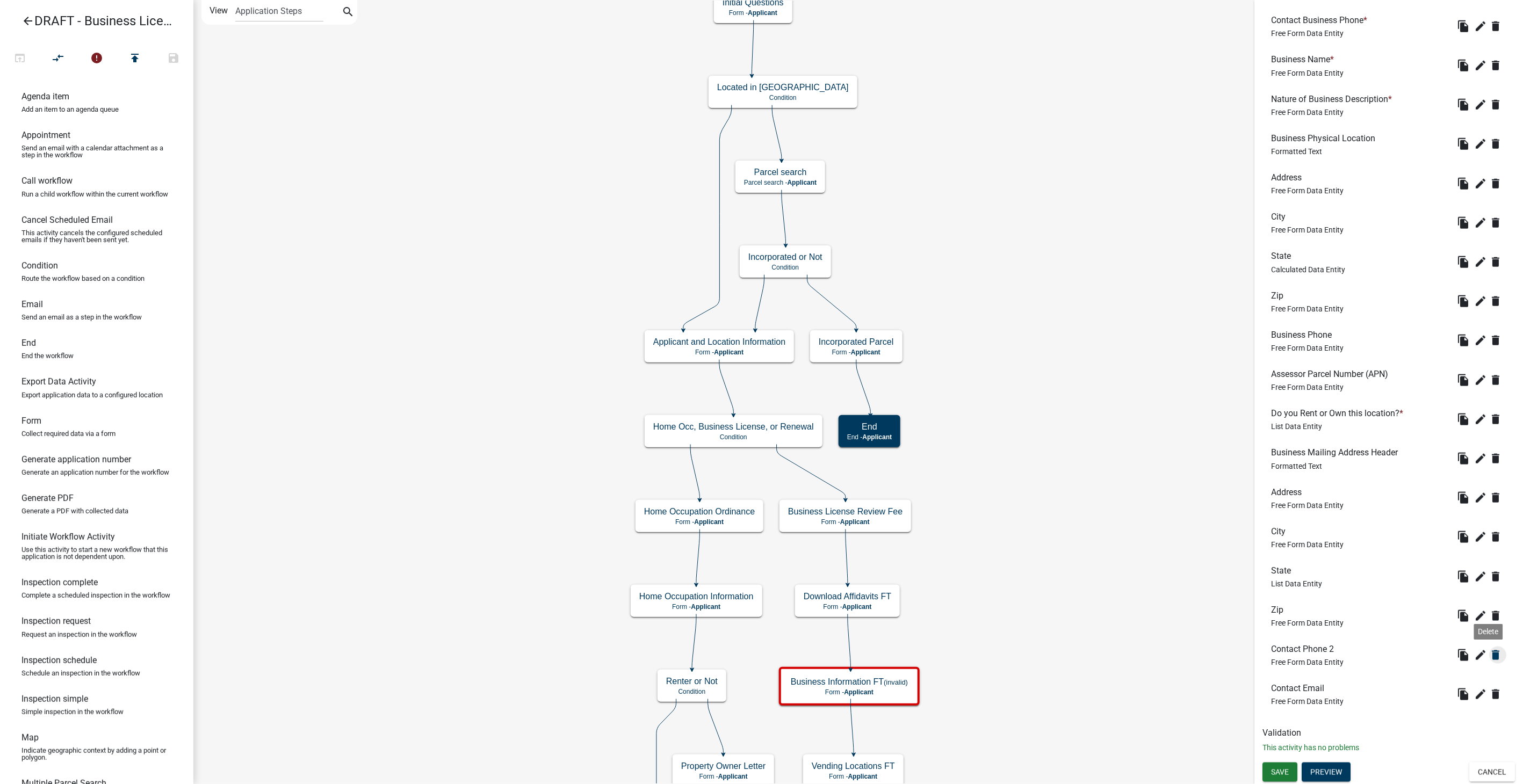
click at [1490, 654] on icon "delete" at bounding box center [1496, 656] width 13 height 13
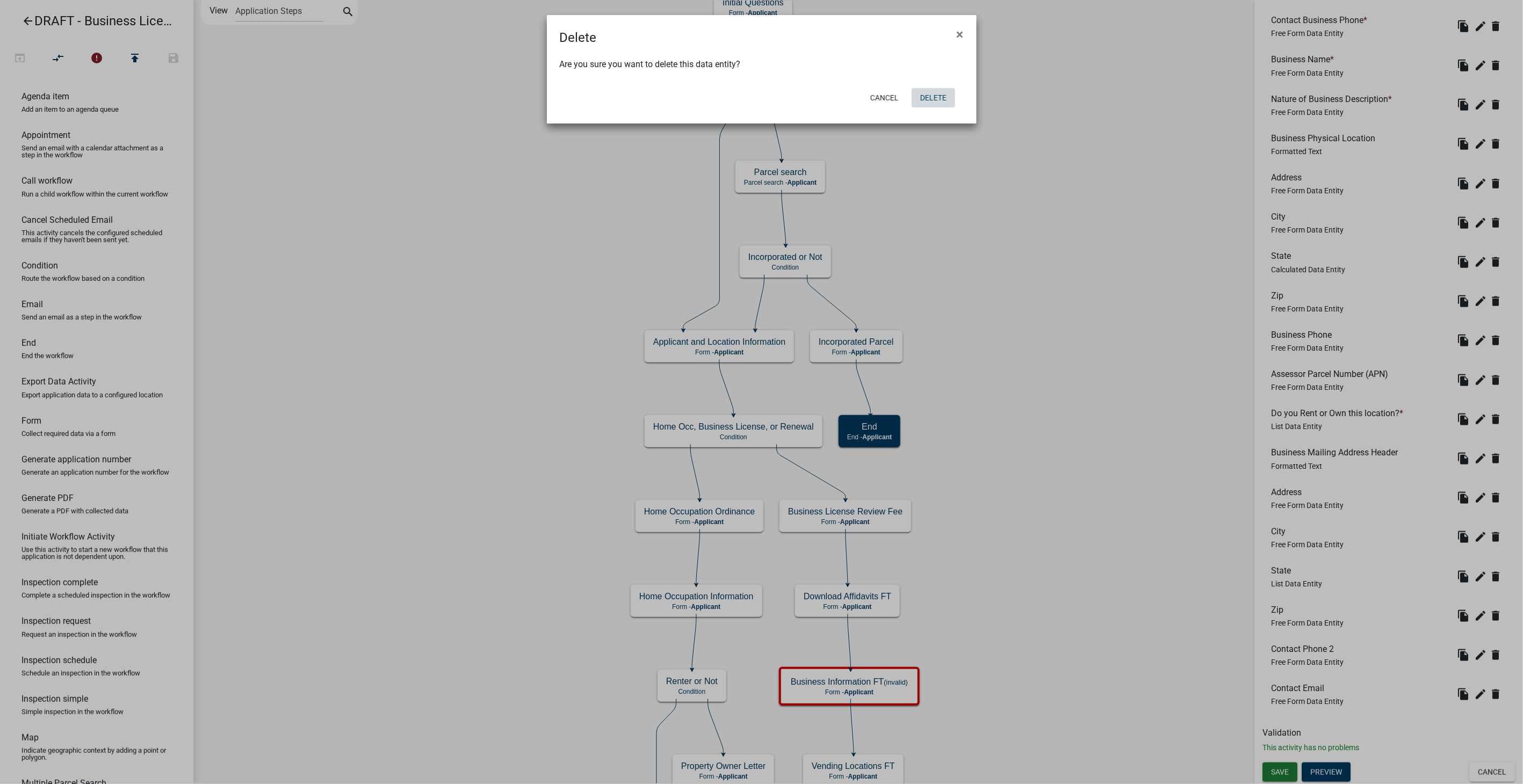
click at [931, 96] on button "Delete" at bounding box center [933, 97] width 44 height 19
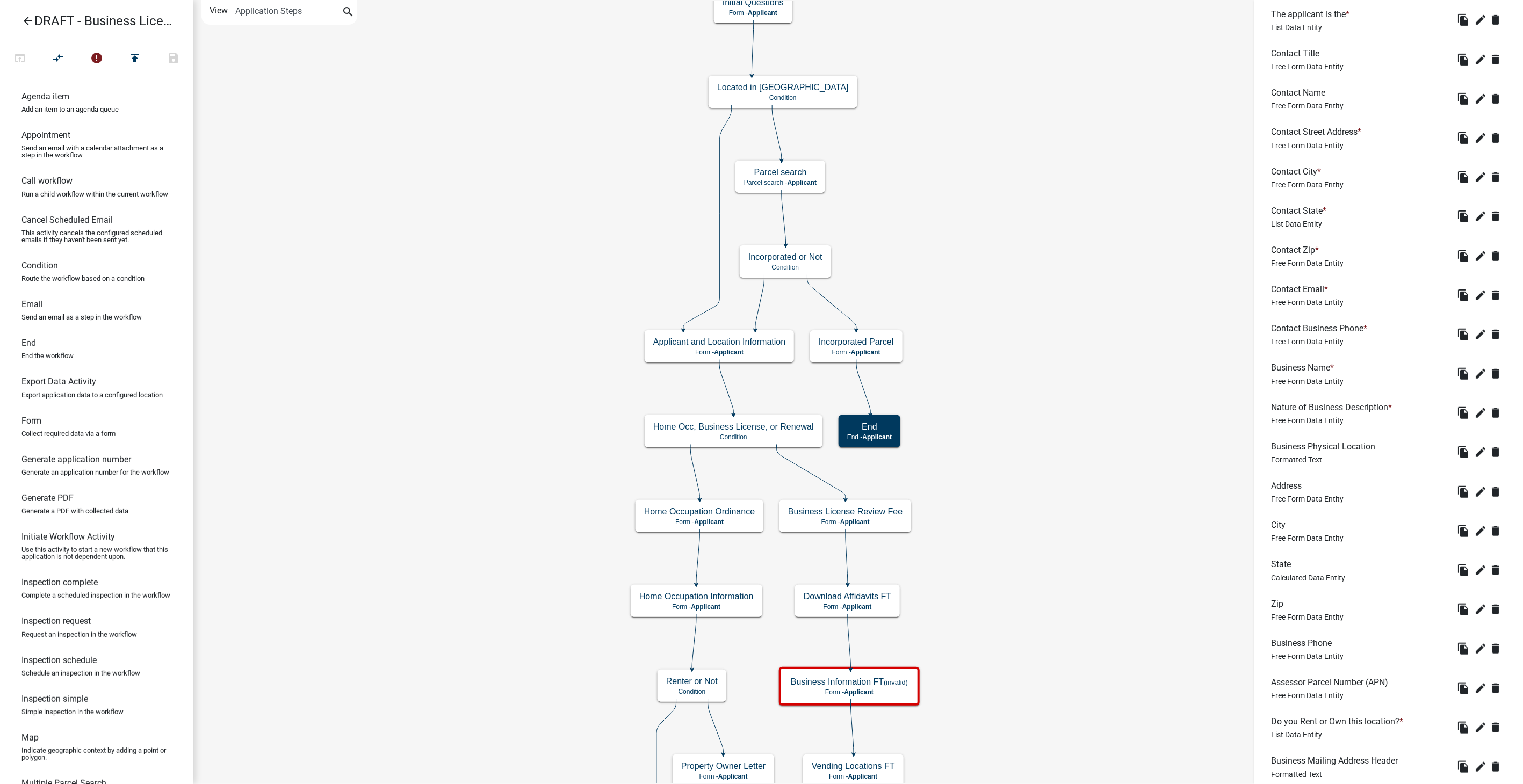
scroll to position [626, 0]
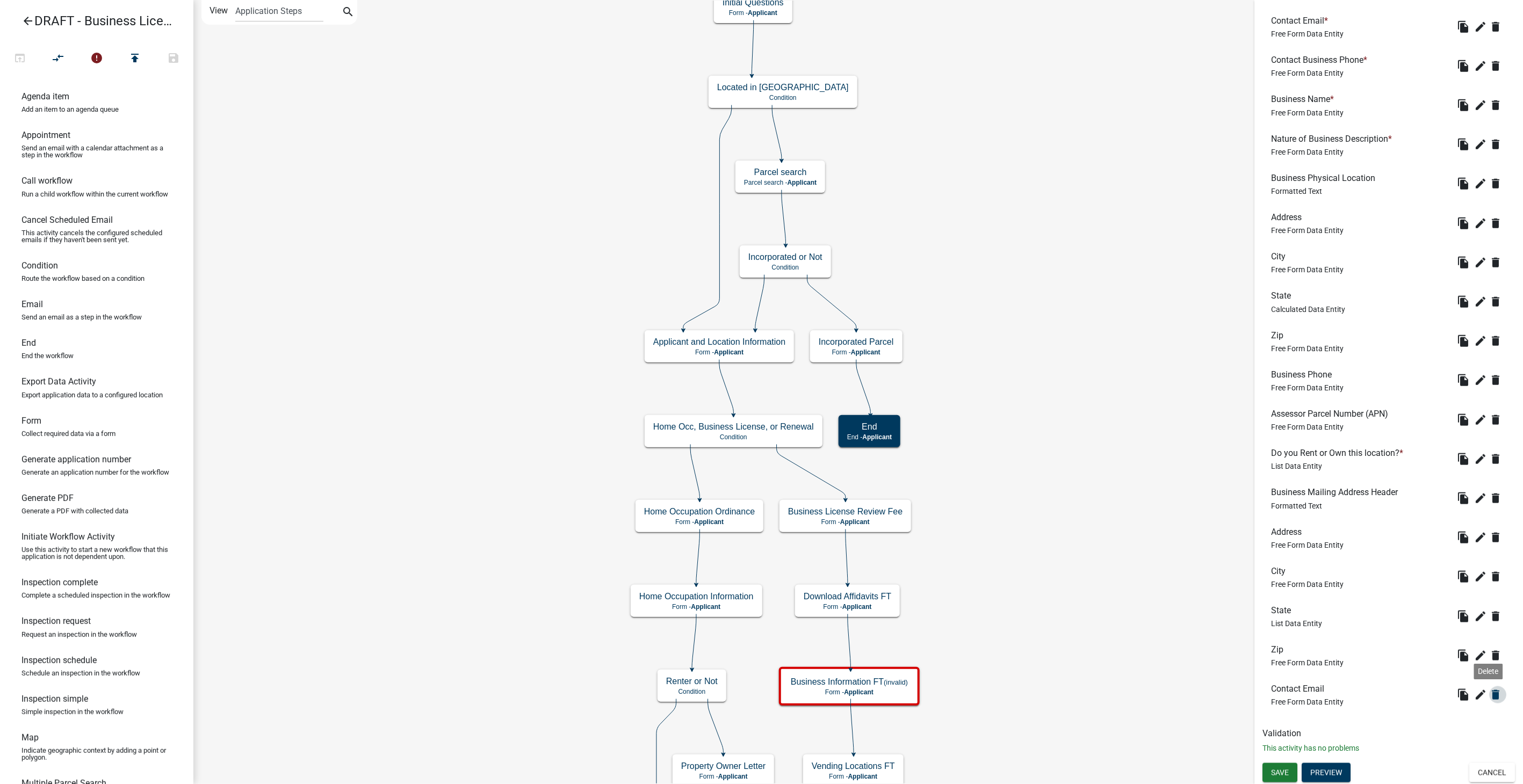
click at [1490, 695] on icon "delete" at bounding box center [1496, 695] width 13 height 13
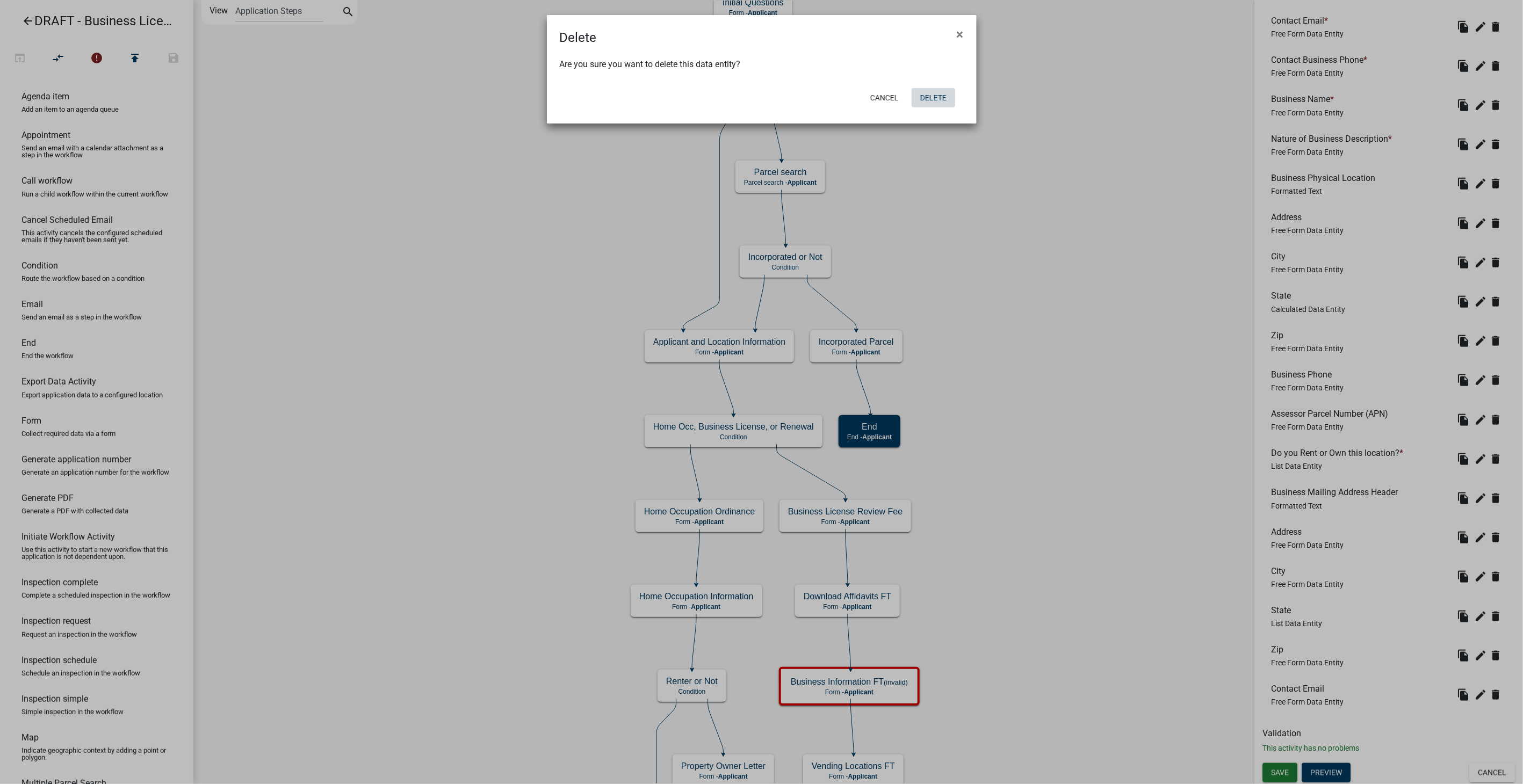
drag, startPoint x: 933, startPoint y: 97, endPoint x: 1203, endPoint y: 125, distance: 271.4
click at [933, 97] on button "Delete" at bounding box center [933, 97] width 44 height 19
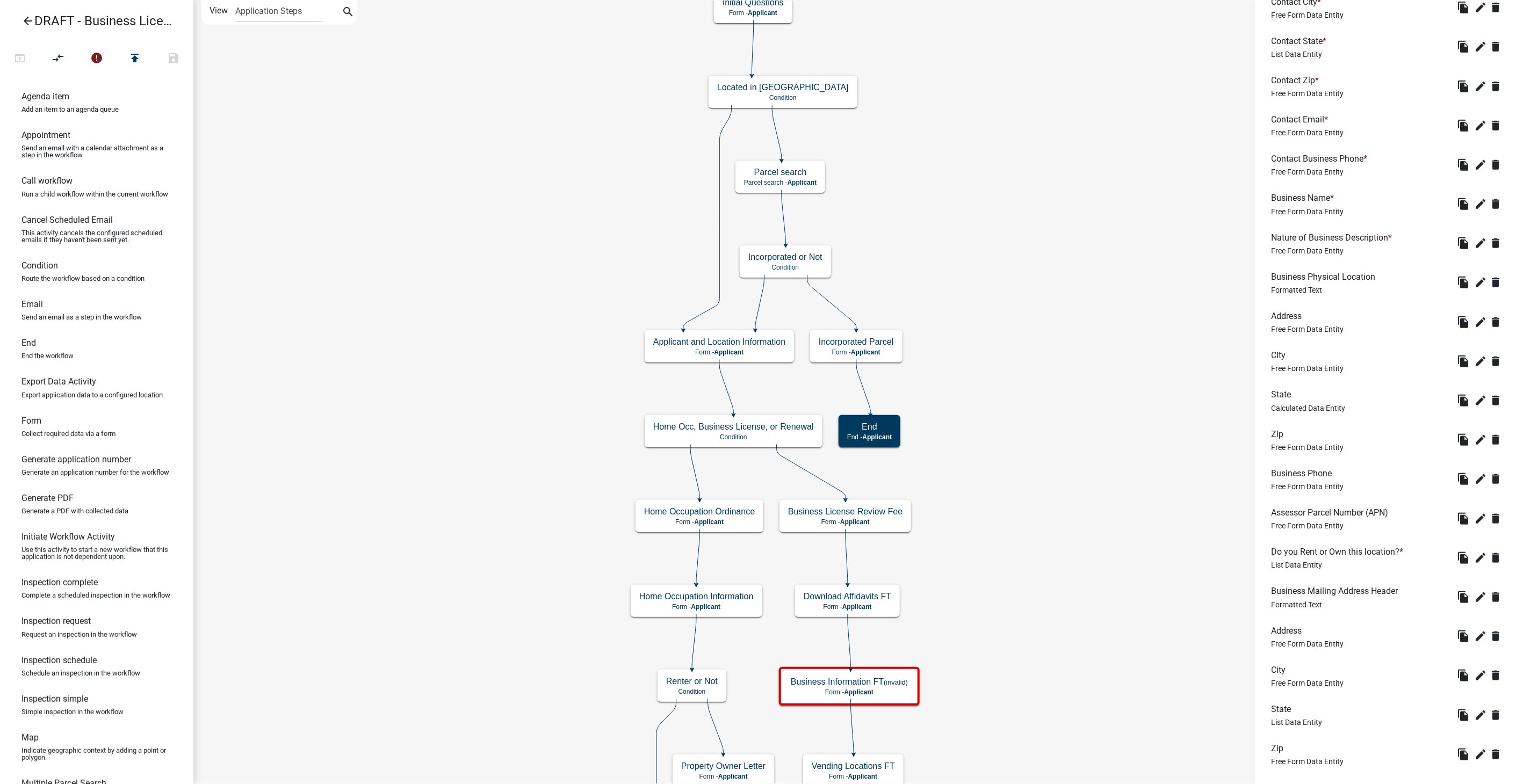
scroll to position [587, 0]
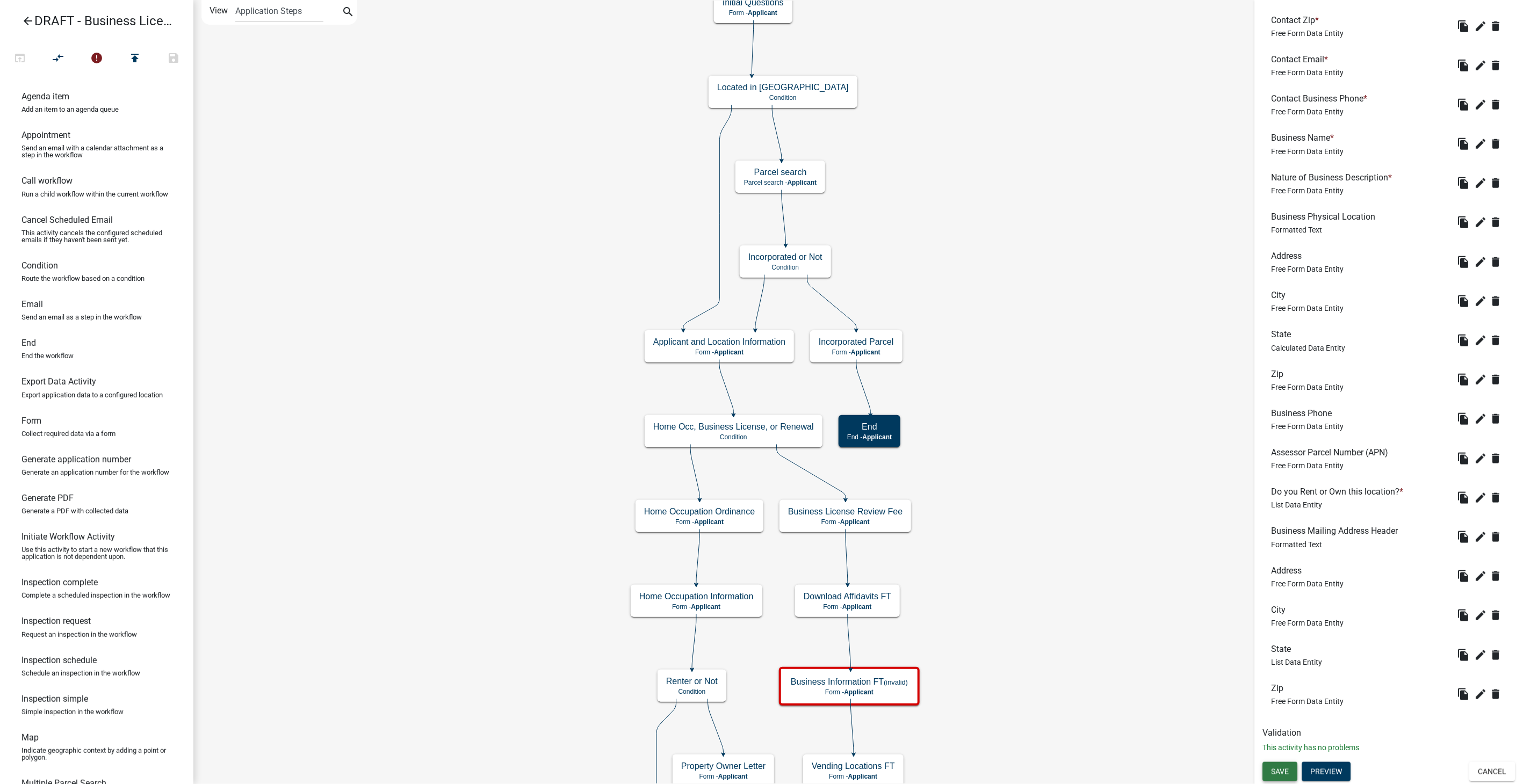
click at [1283, 773] on span "Save" at bounding box center [1280, 772] width 18 height 8
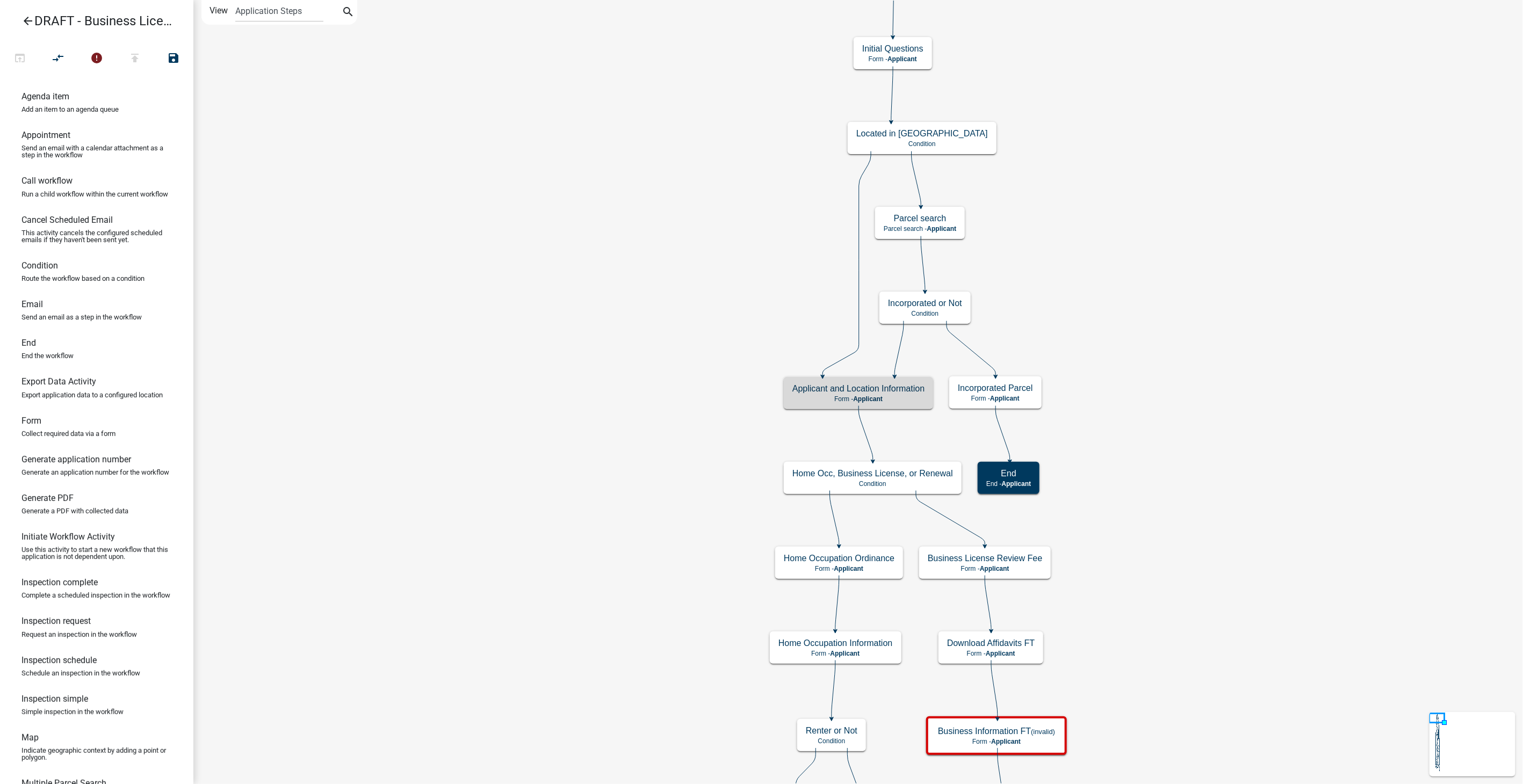
scroll to position [0, 0]
click at [956, 222] on h5 "Parcel search" at bounding box center [920, 218] width 72 height 10
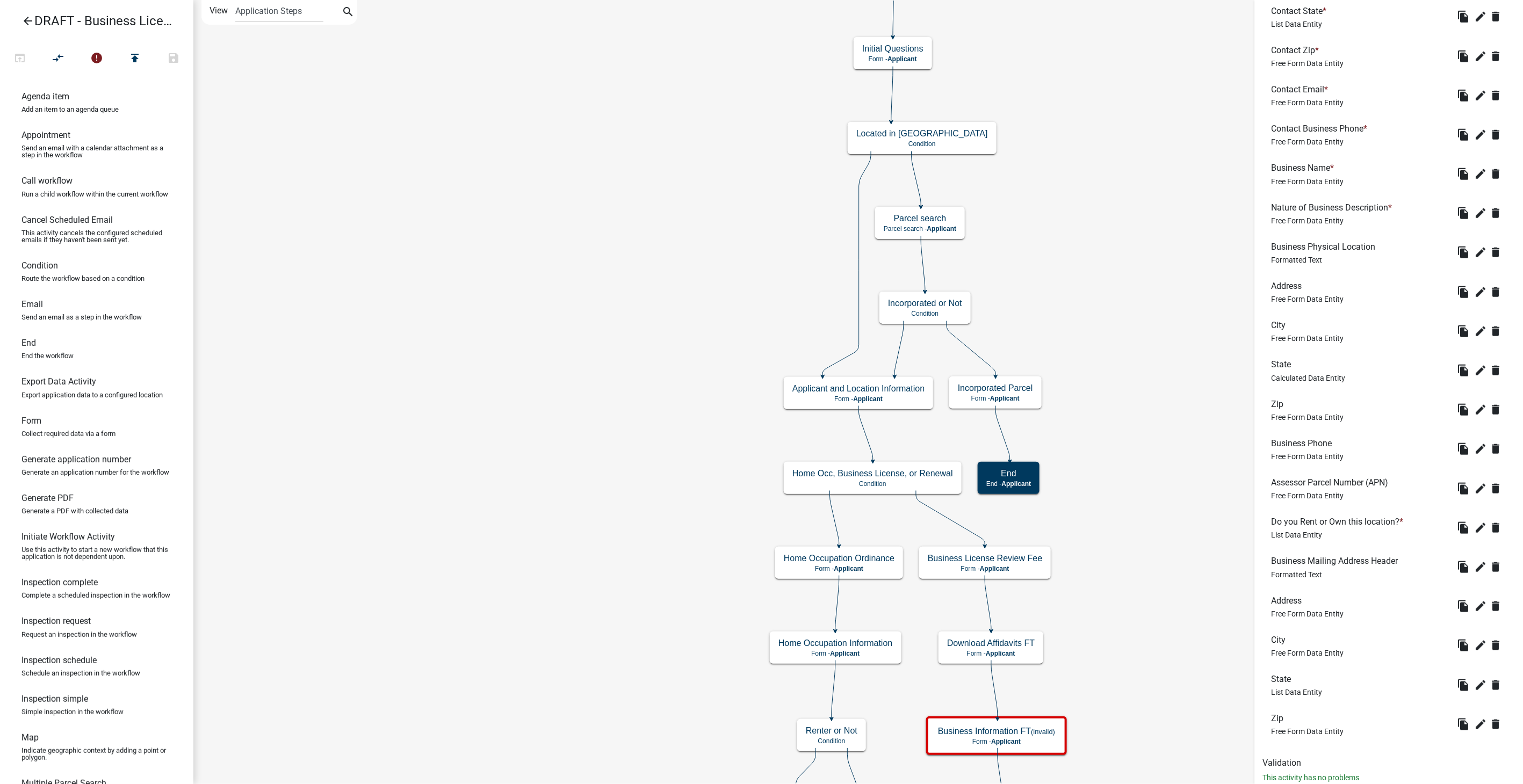
scroll to position [587, 0]
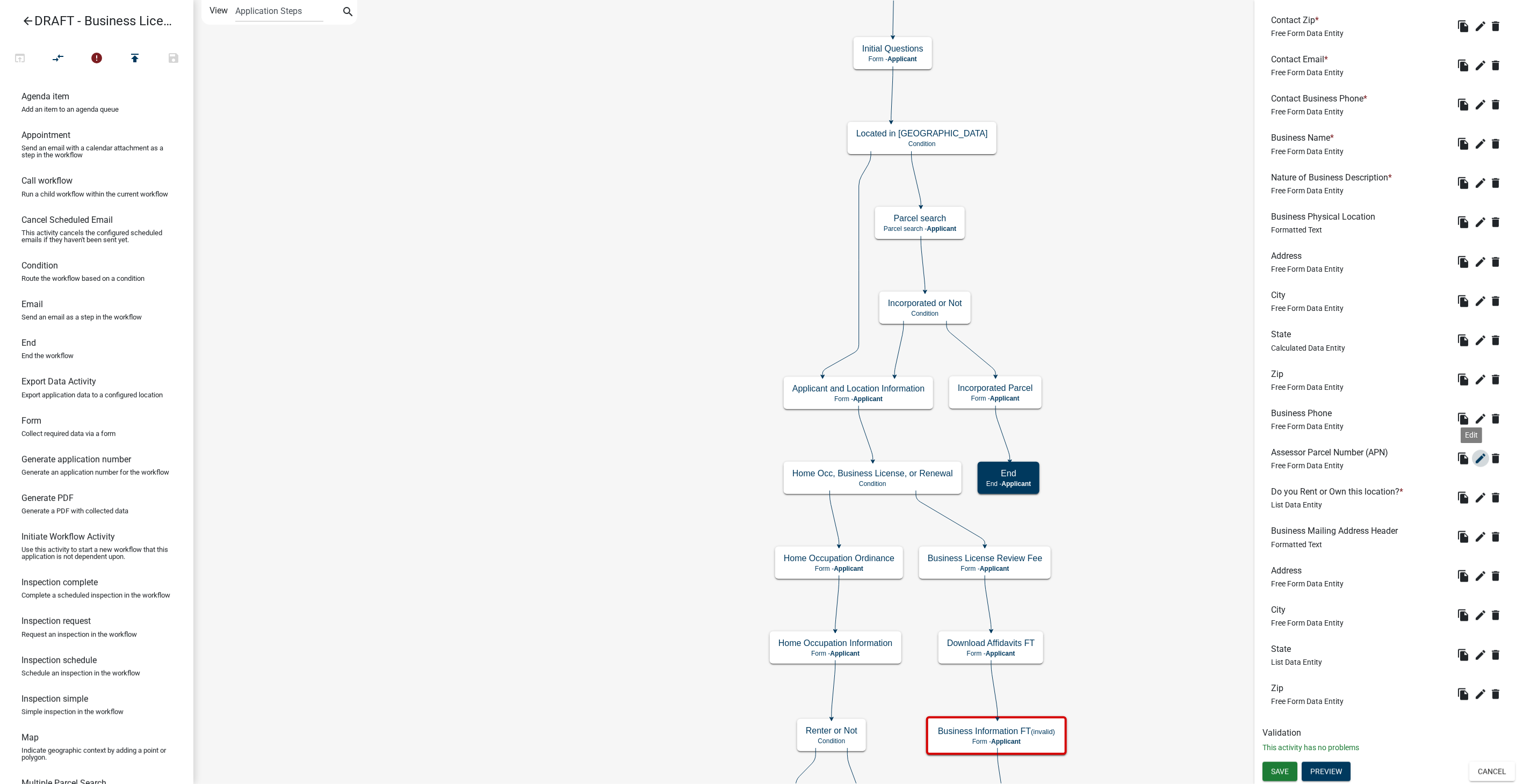
click at [1475, 457] on icon "edit" at bounding box center [1481, 459] width 13 height 13
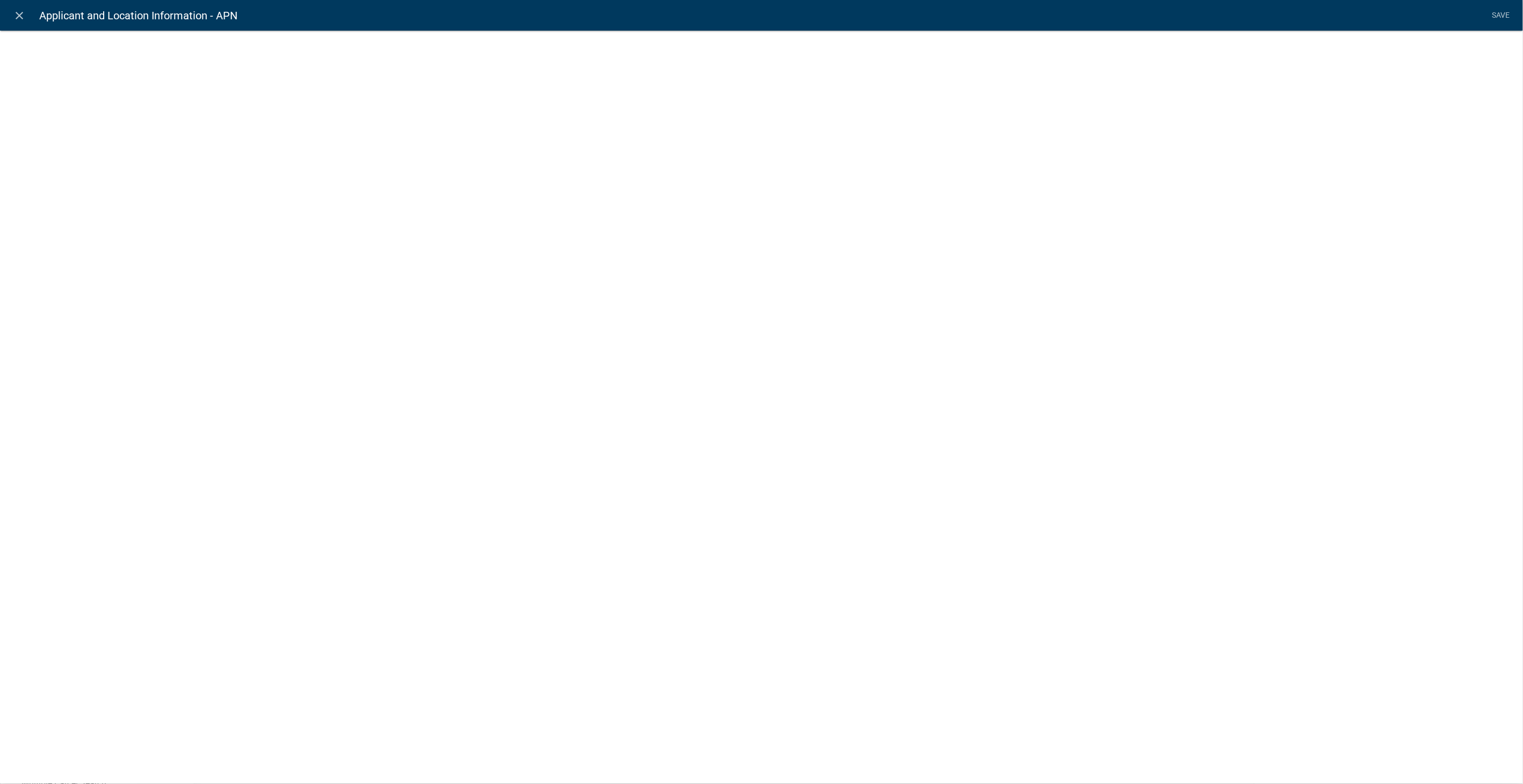
select select "1: Object"
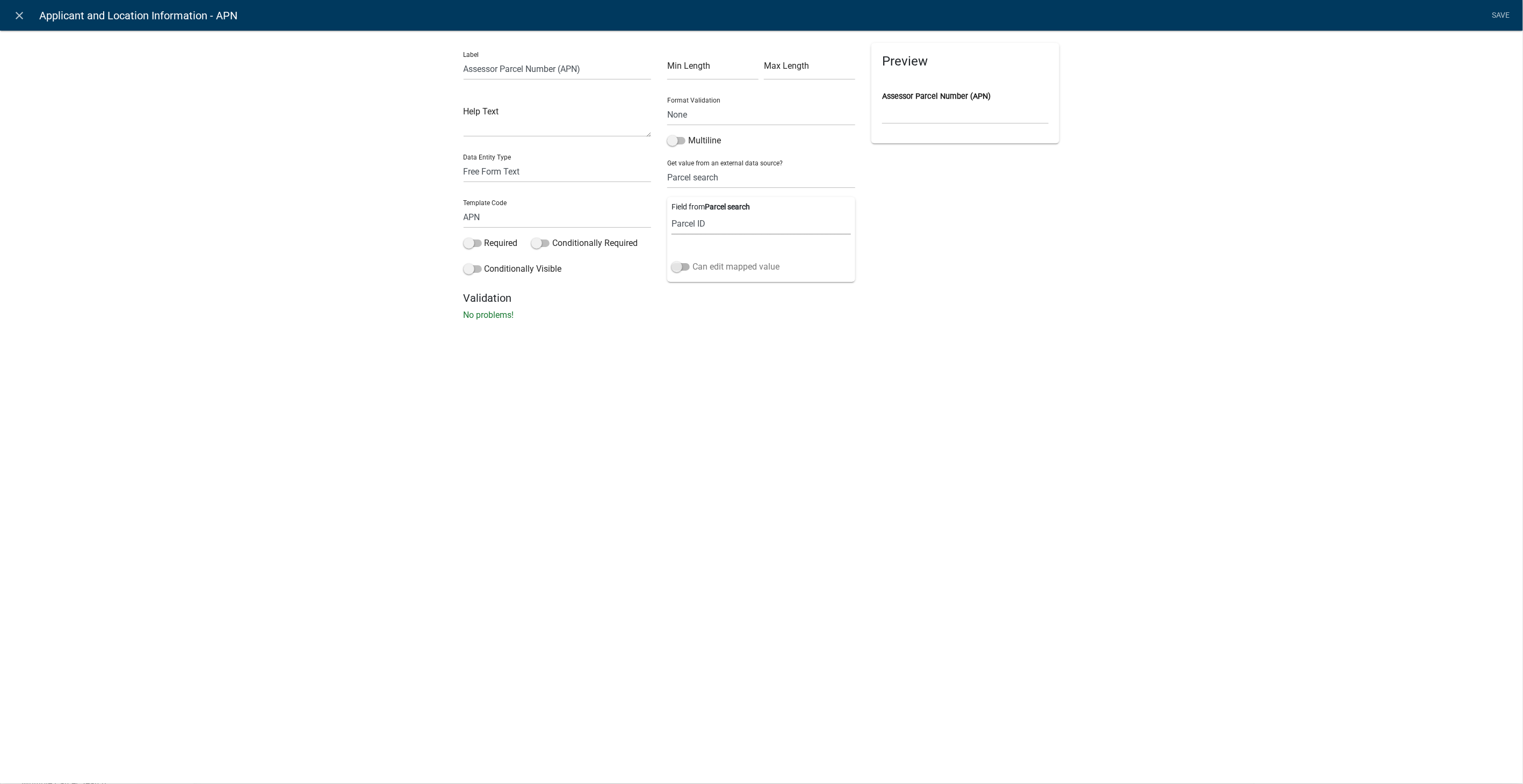
click at [677, 267] on span at bounding box center [681, 267] width 19 height 8
click at [693, 261] on input "Can edit mapped value" at bounding box center [693, 261] width 0 height 0
click at [1504, 13] on link "Save" at bounding box center [1501, 16] width 27 height 20
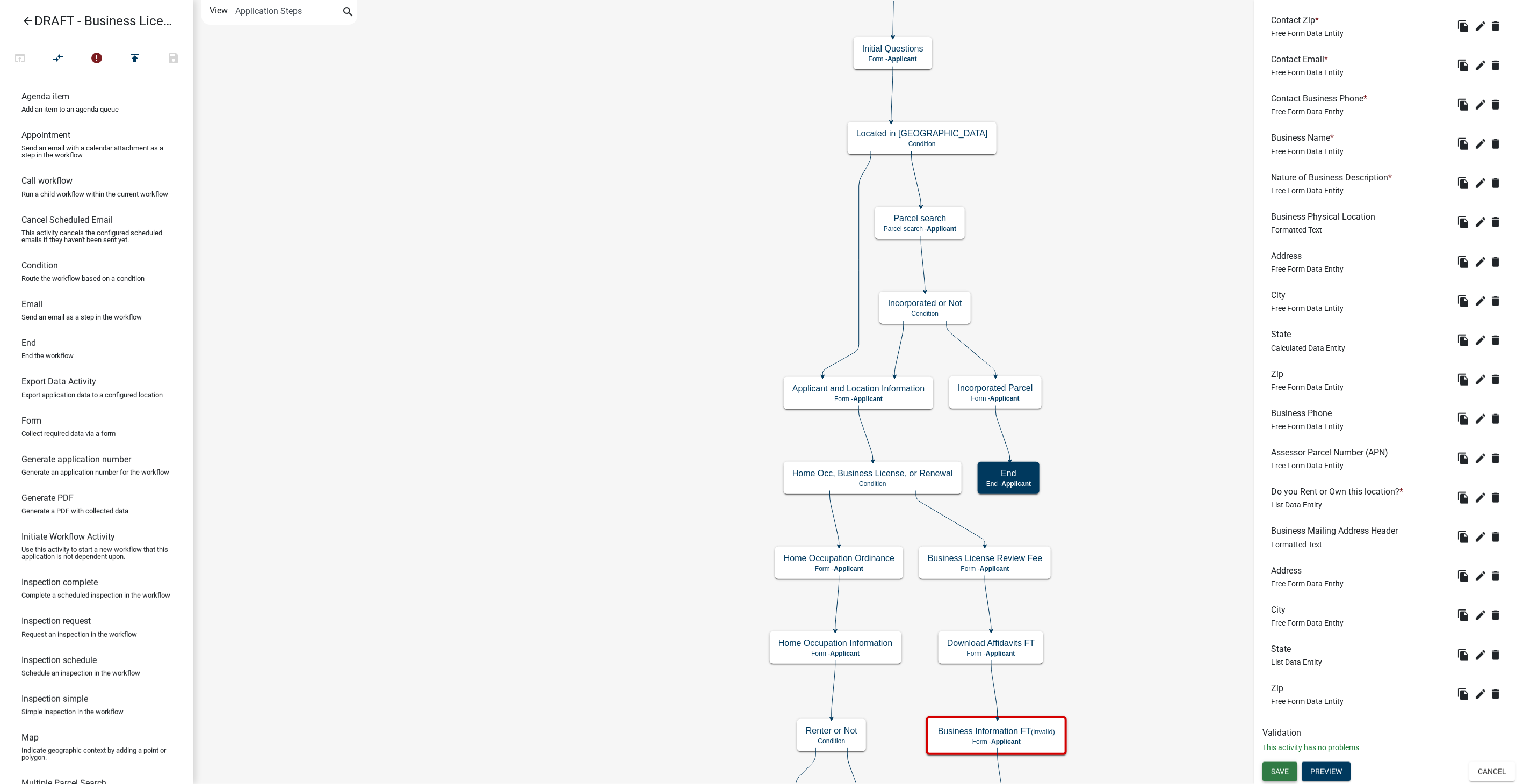
click at [1296, 772] on button "Save" at bounding box center [1280, 772] width 35 height 19
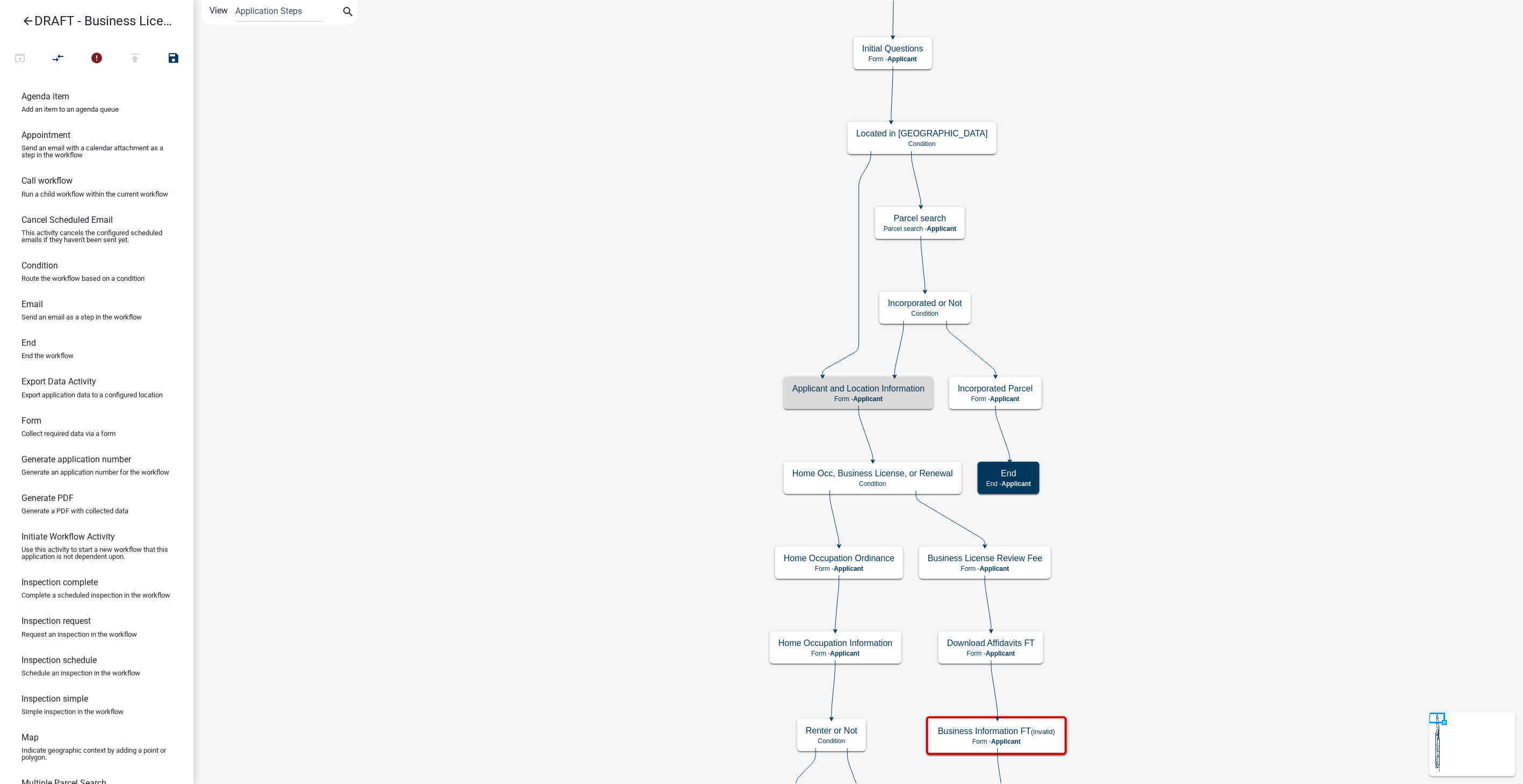
scroll to position [0, 0]
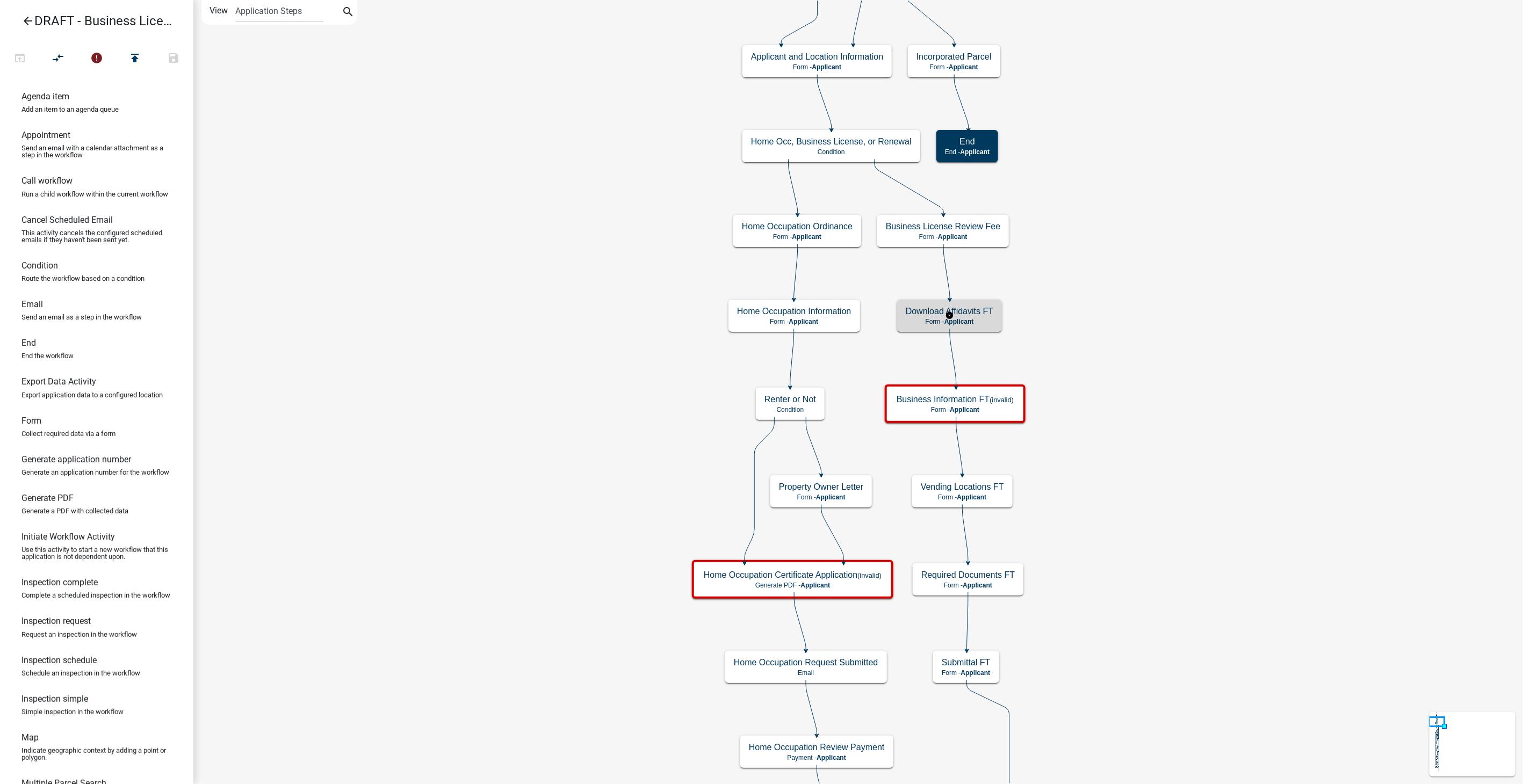
click at [984, 318] on p "Form - Applicant" at bounding box center [950, 321] width 88 height 8
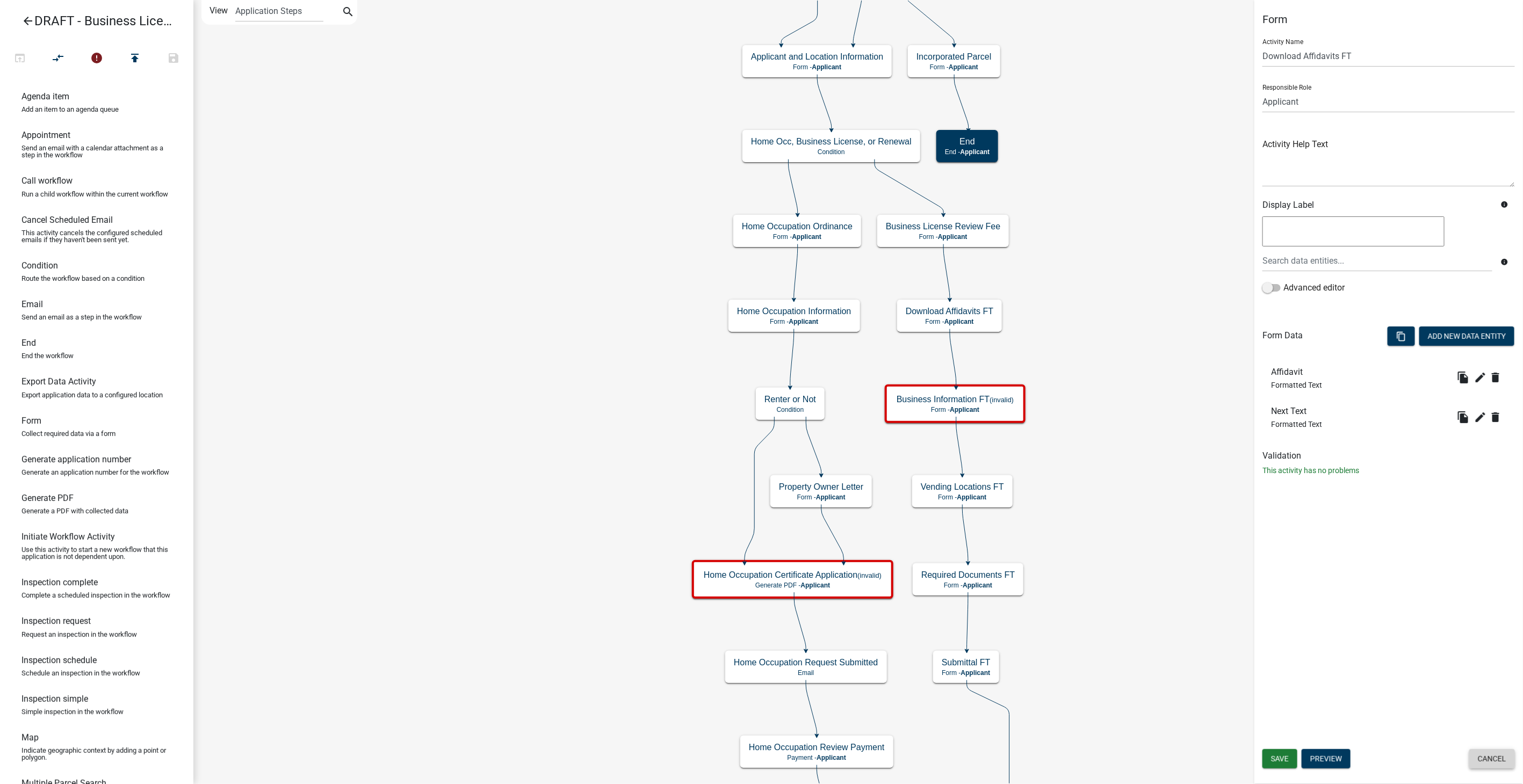
click at [1485, 760] on button "Cancel" at bounding box center [1492, 759] width 45 height 19
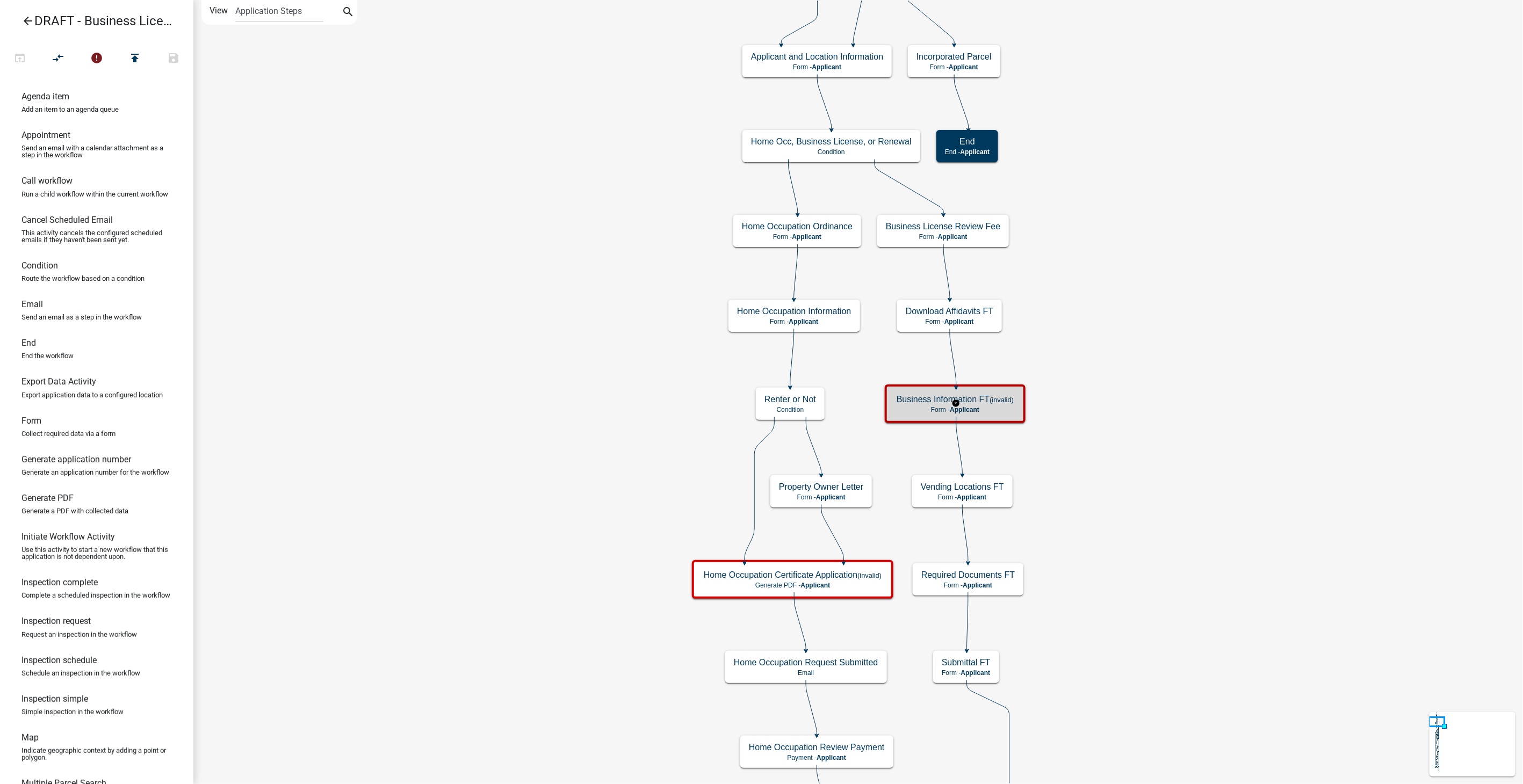
click at [943, 400] on h5 "Business Information FT (invalid)" at bounding box center [955, 399] width 117 height 10
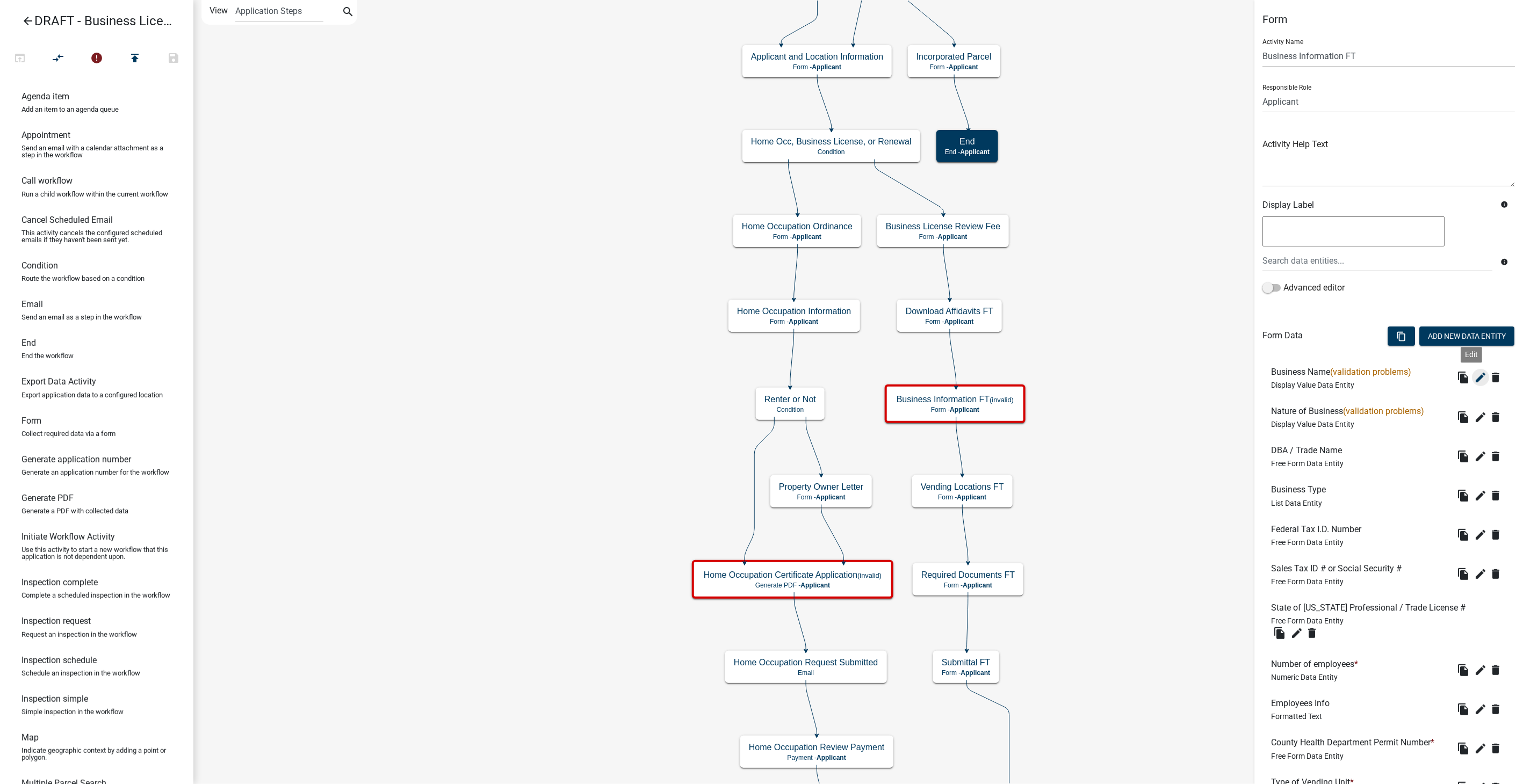
click at [1475, 371] on icon "edit" at bounding box center [1481, 378] width 13 height 13
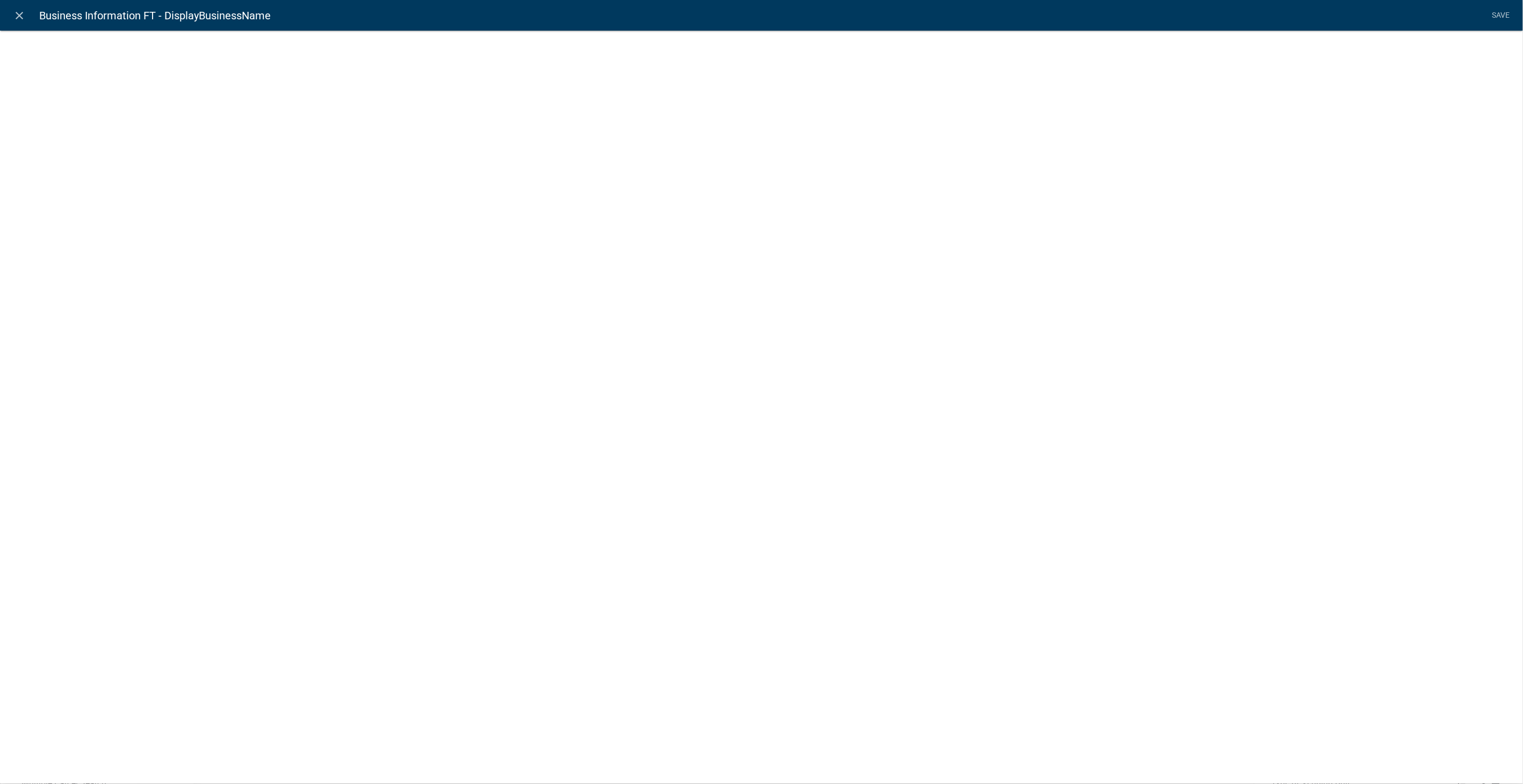
select select "display-entity-value"
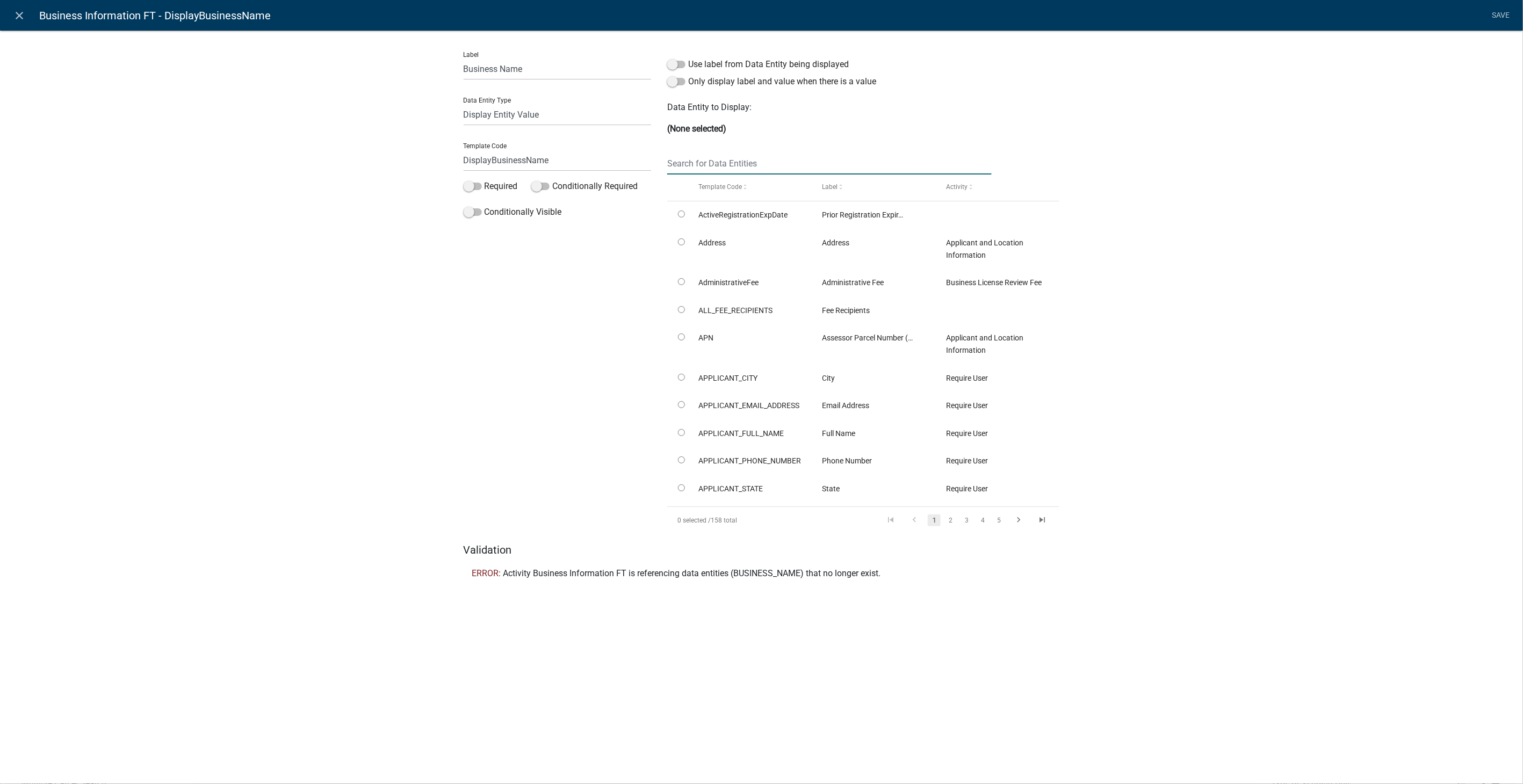
click at [699, 161] on input "text" at bounding box center [829, 163] width 324 height 22
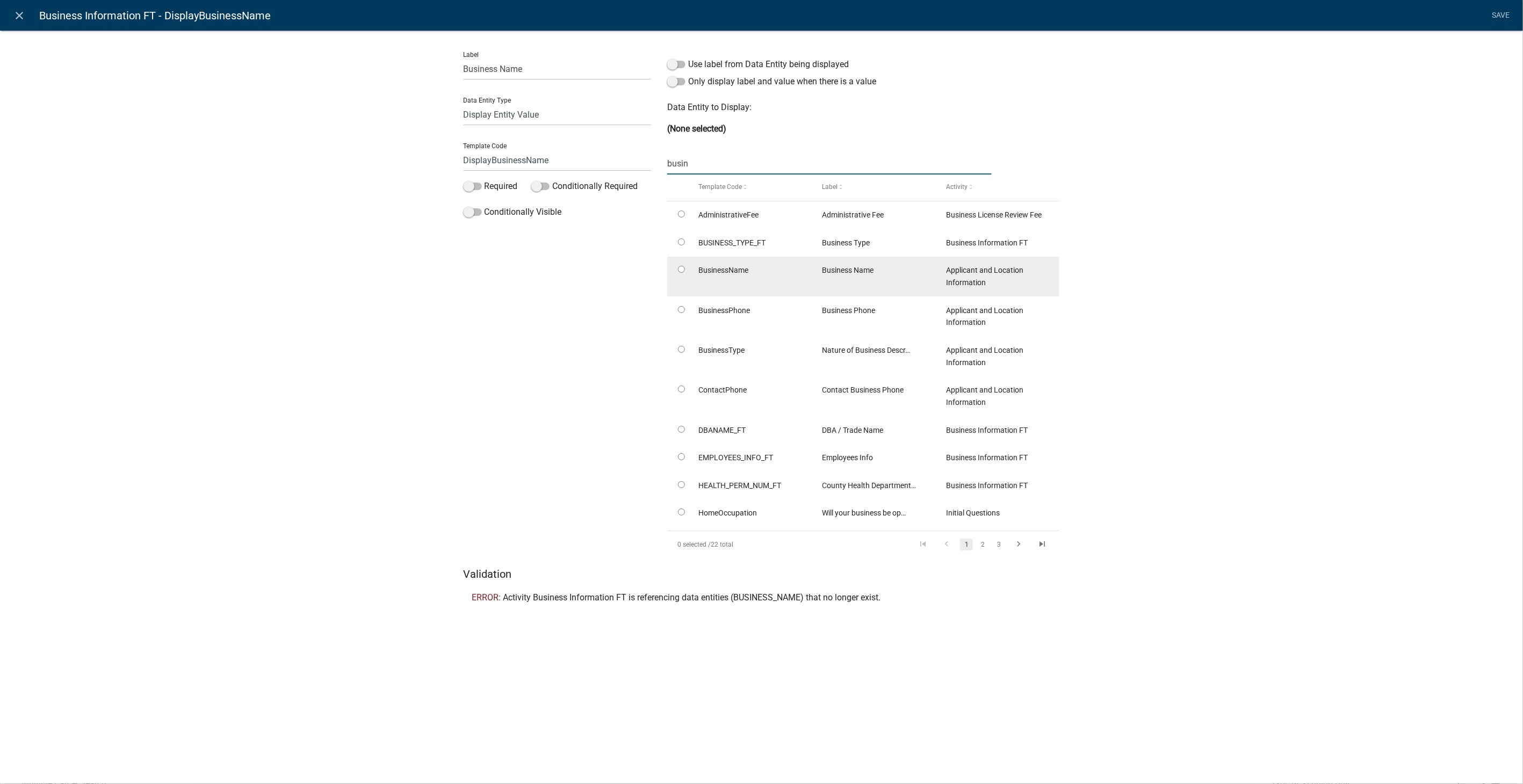
type input "busin"
click at [682, 272] on input "radio" at bounding box center [681, 270] width 7 height 7
radio input "true"
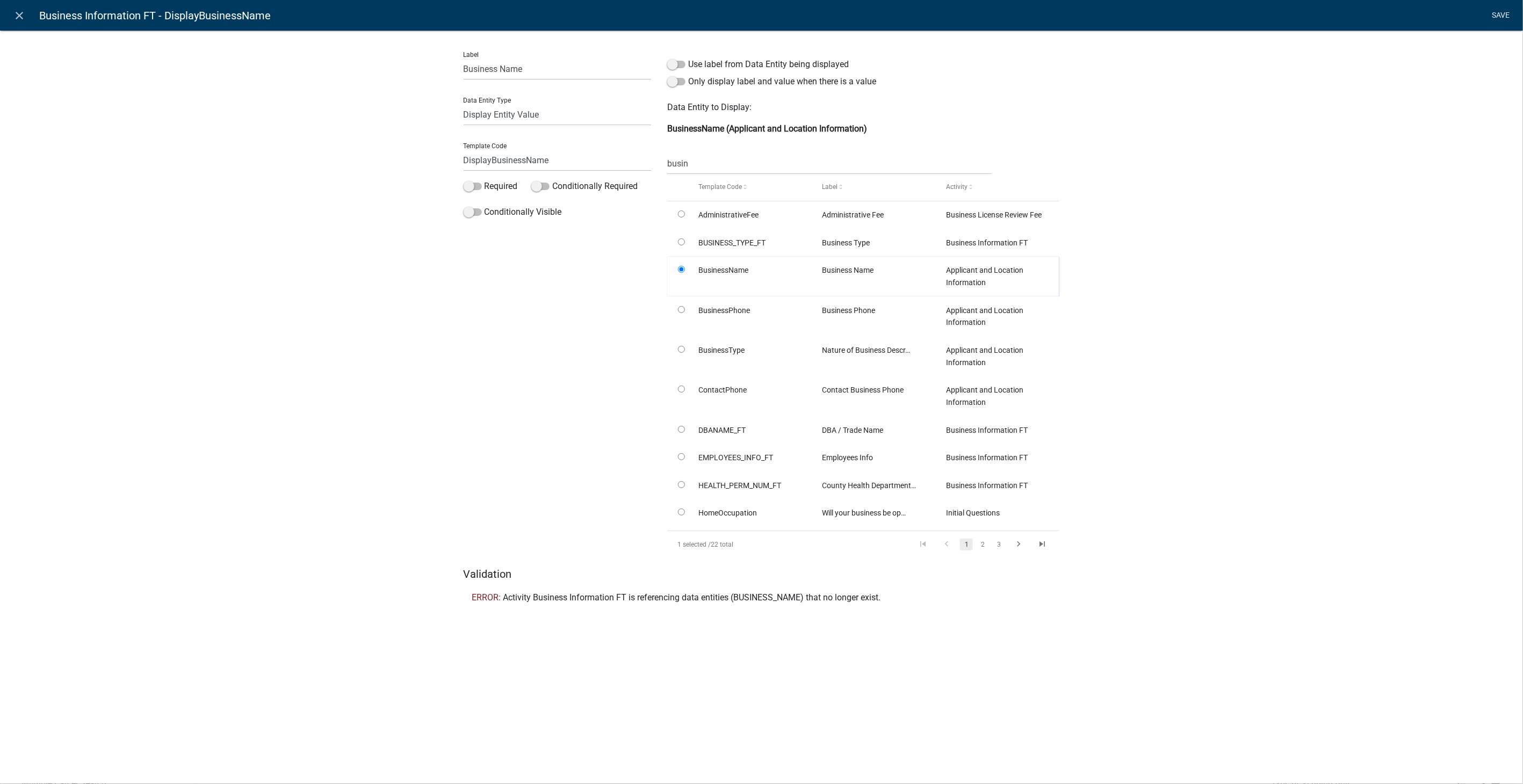
click at [1500, 16] on link "Save" at bounding box center [1501, 16] width 27 height 20
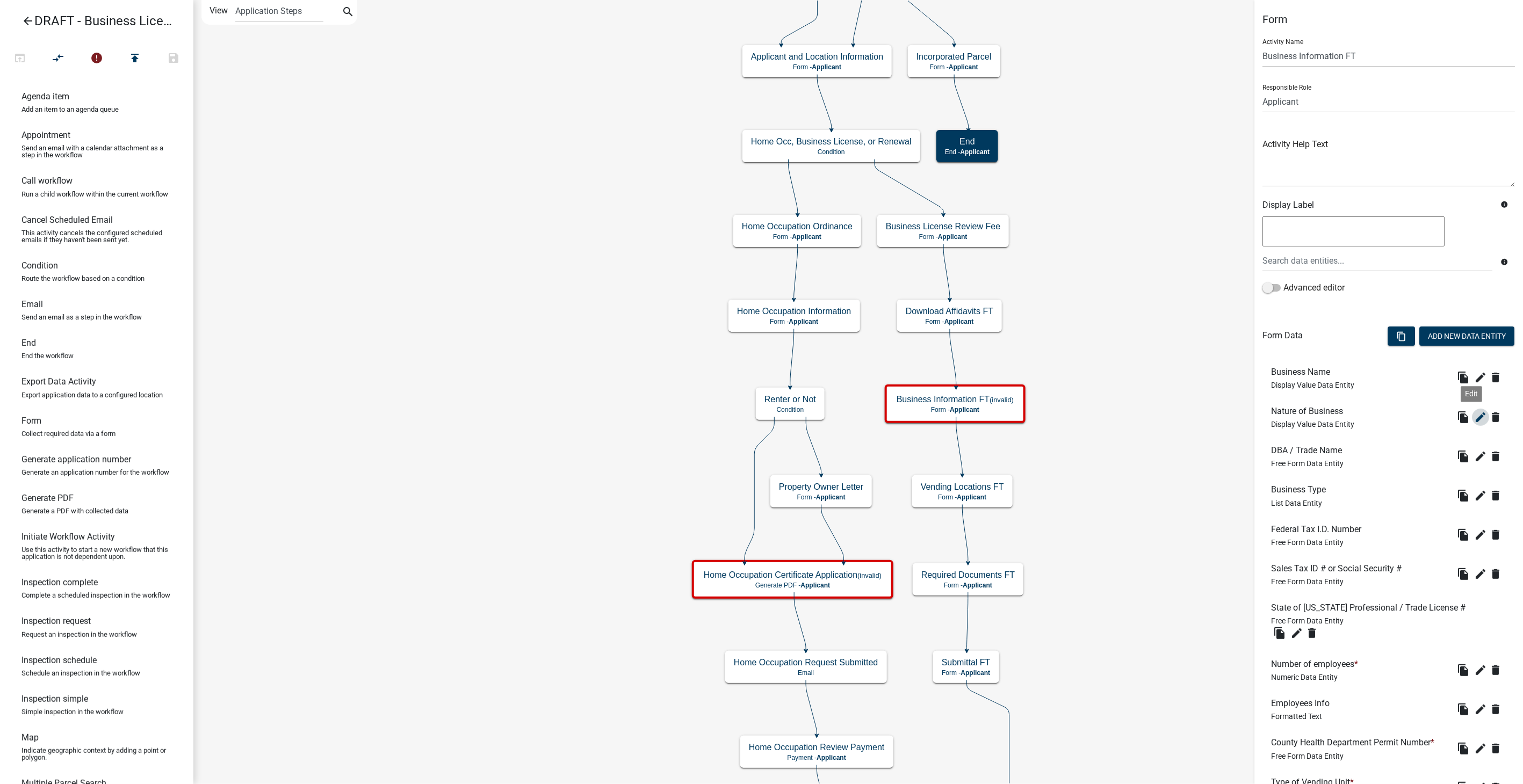
click at [1475, 414] on icon "edit" at bounding box center [1481, 418] width 13 height 13
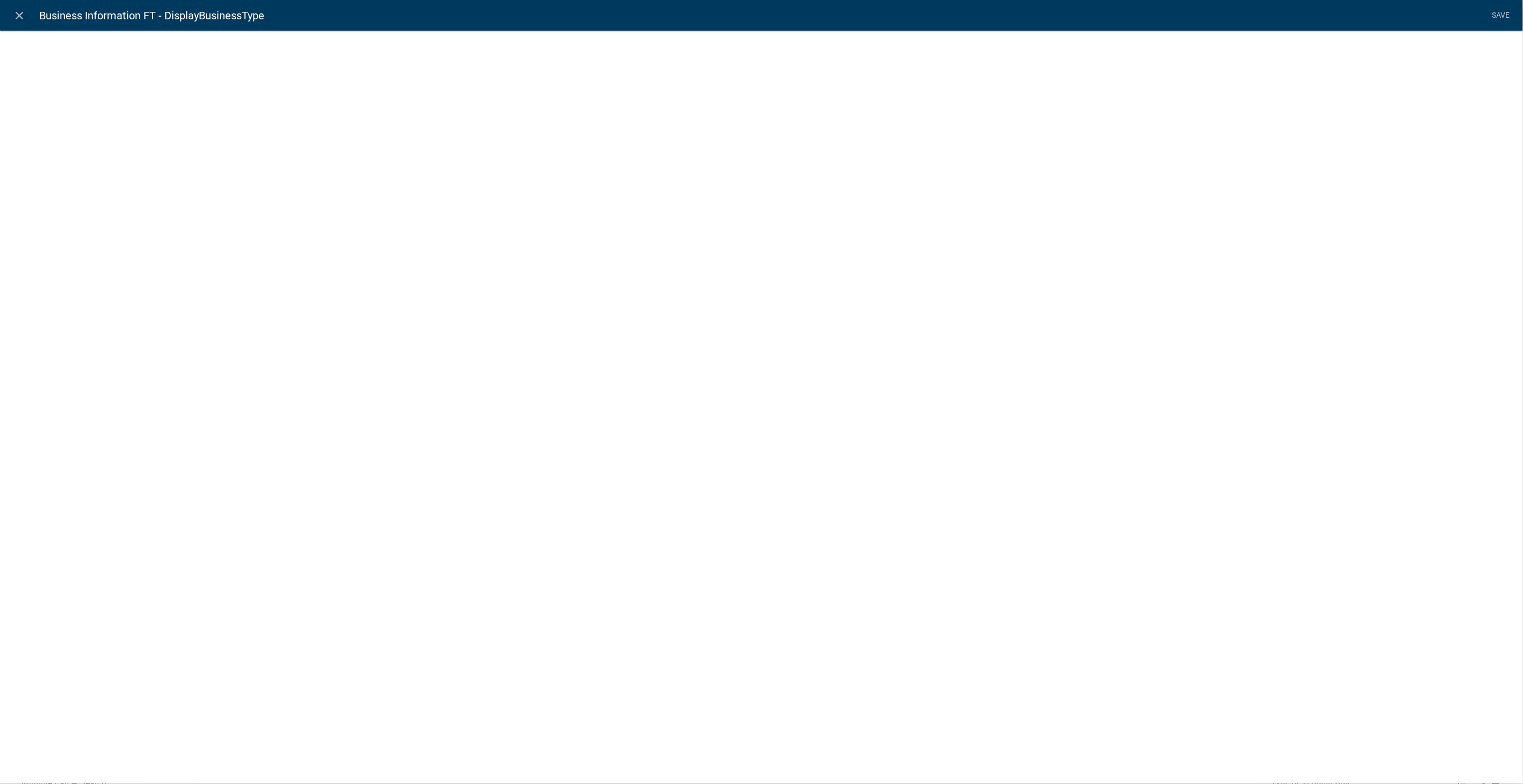
select select "display-entity-value"
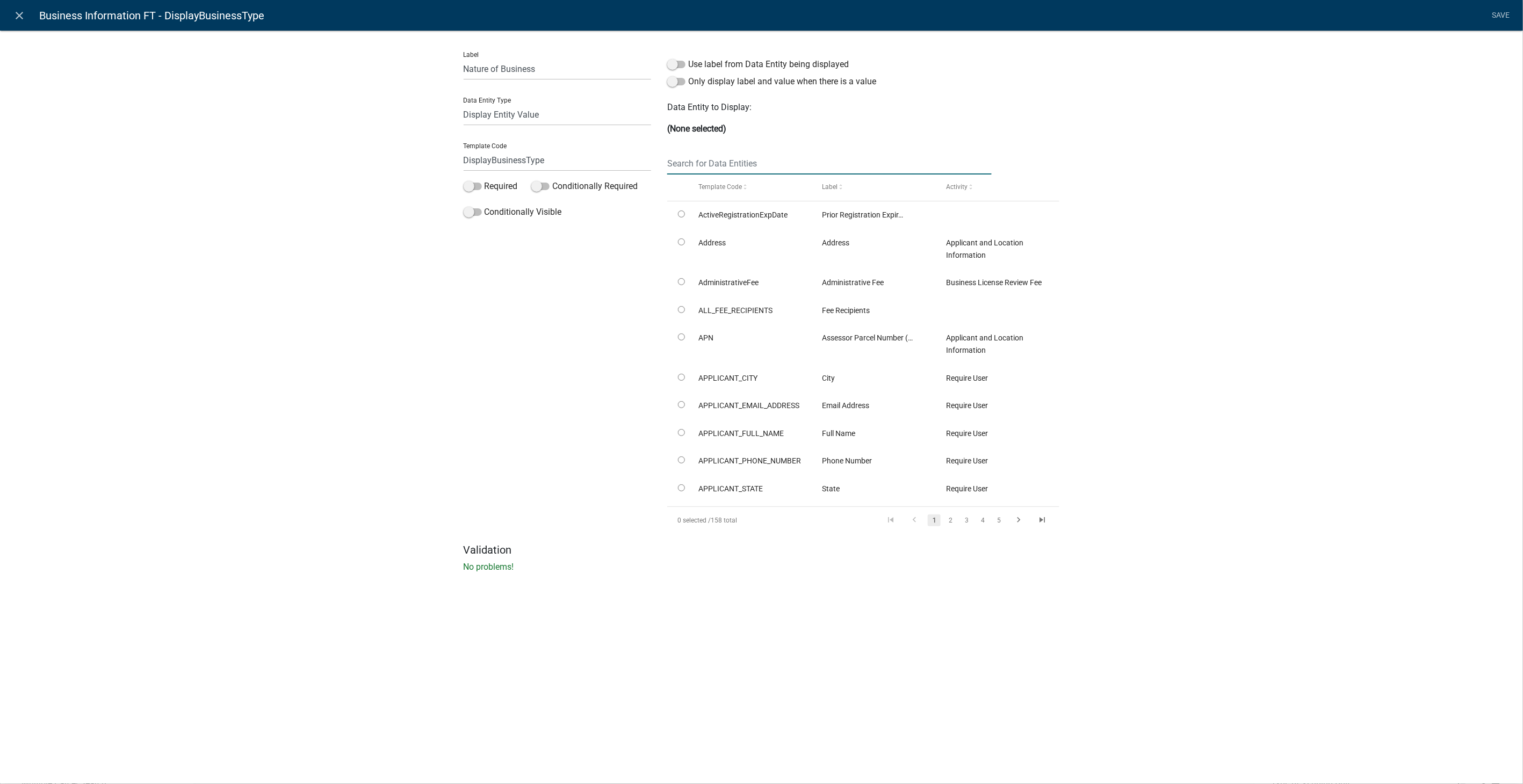
click at [708, 155] on input "text" at bounding box center [829, 163] width 324 height 22
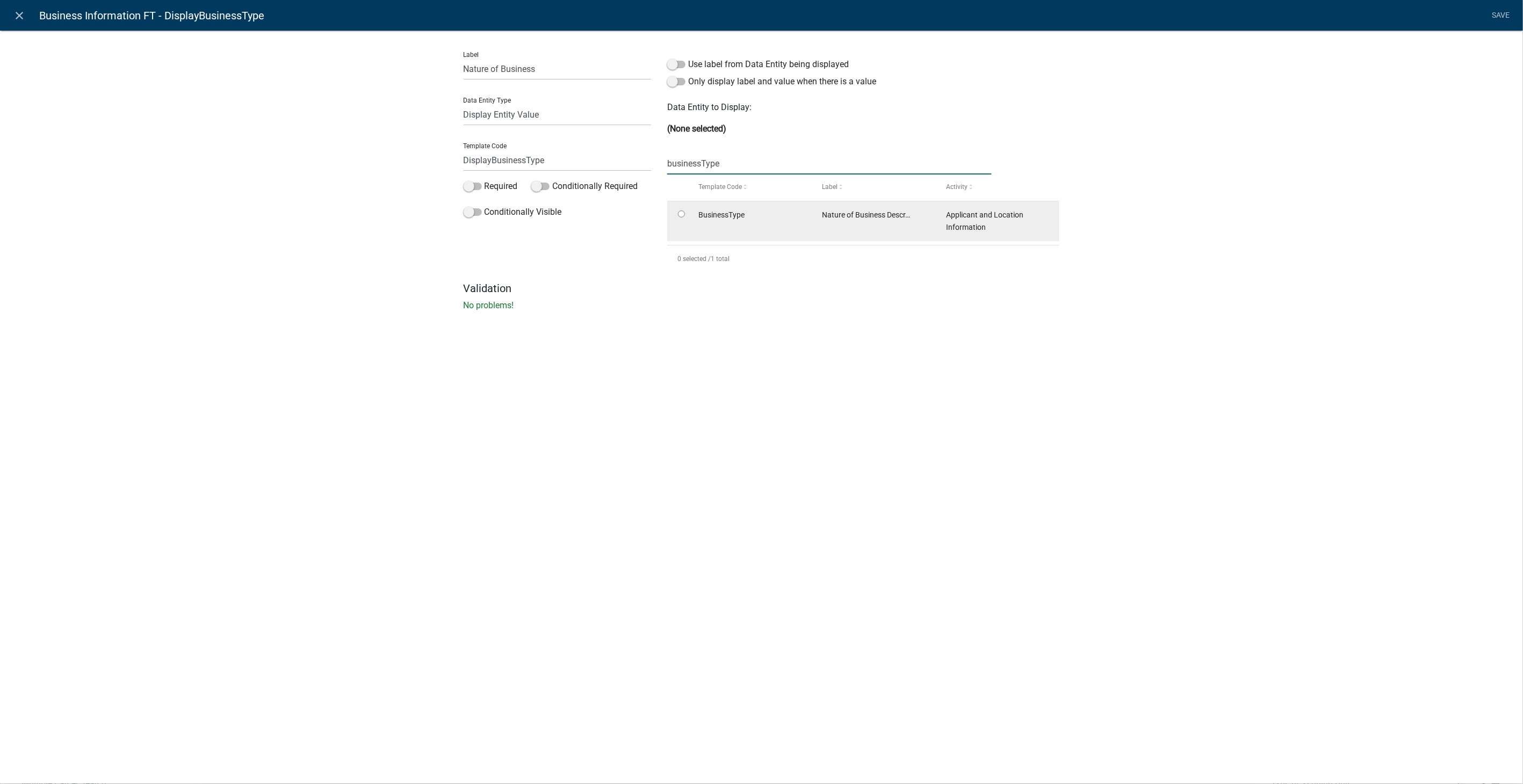
type input "businessType"
click at [678, 213] on input "radio" at bounding box center [681, 214] width 7 height 7
radio input "true"
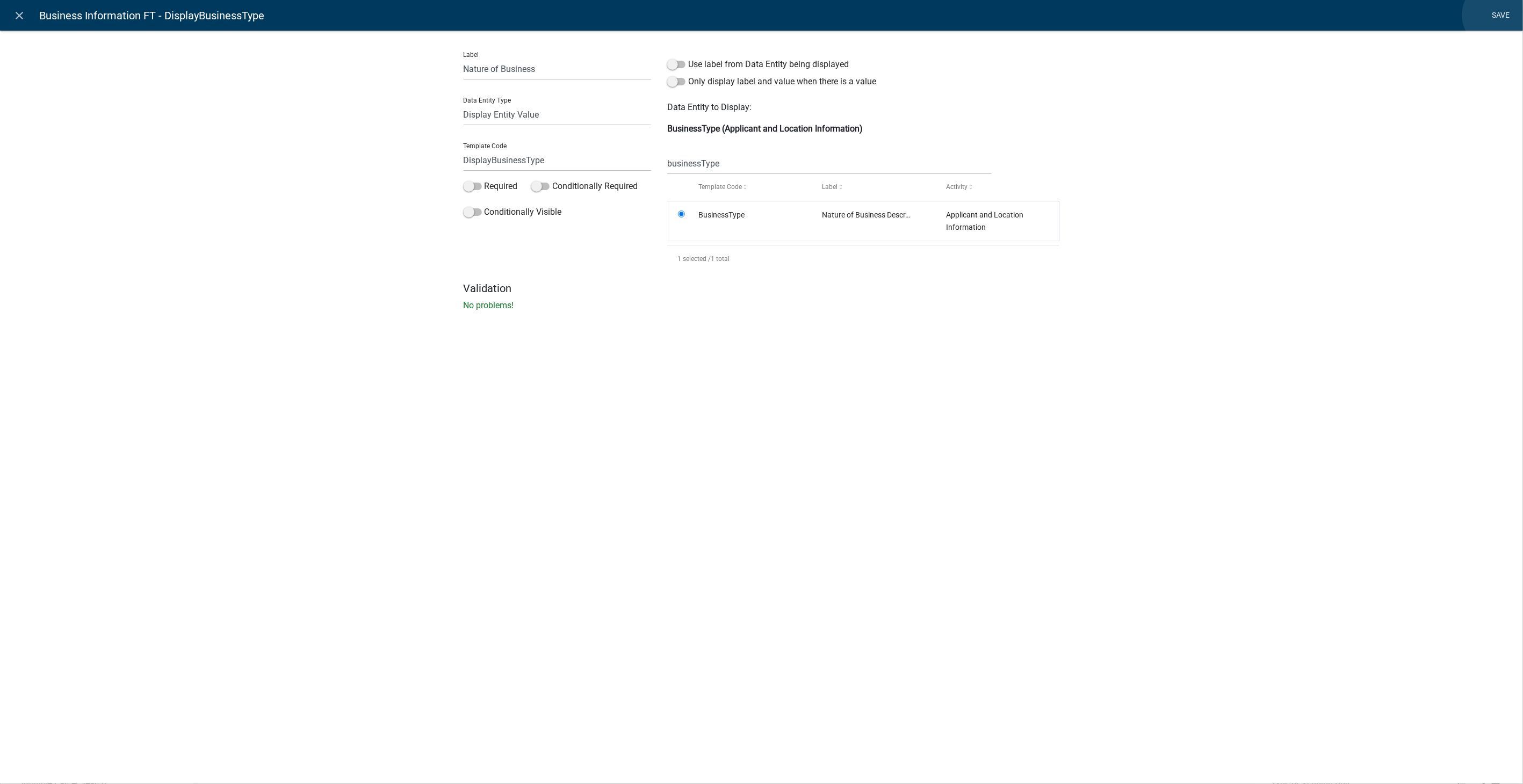
click at [1496, 15] on link "Save" at bounding box center [1501, 16] width 27 height 20
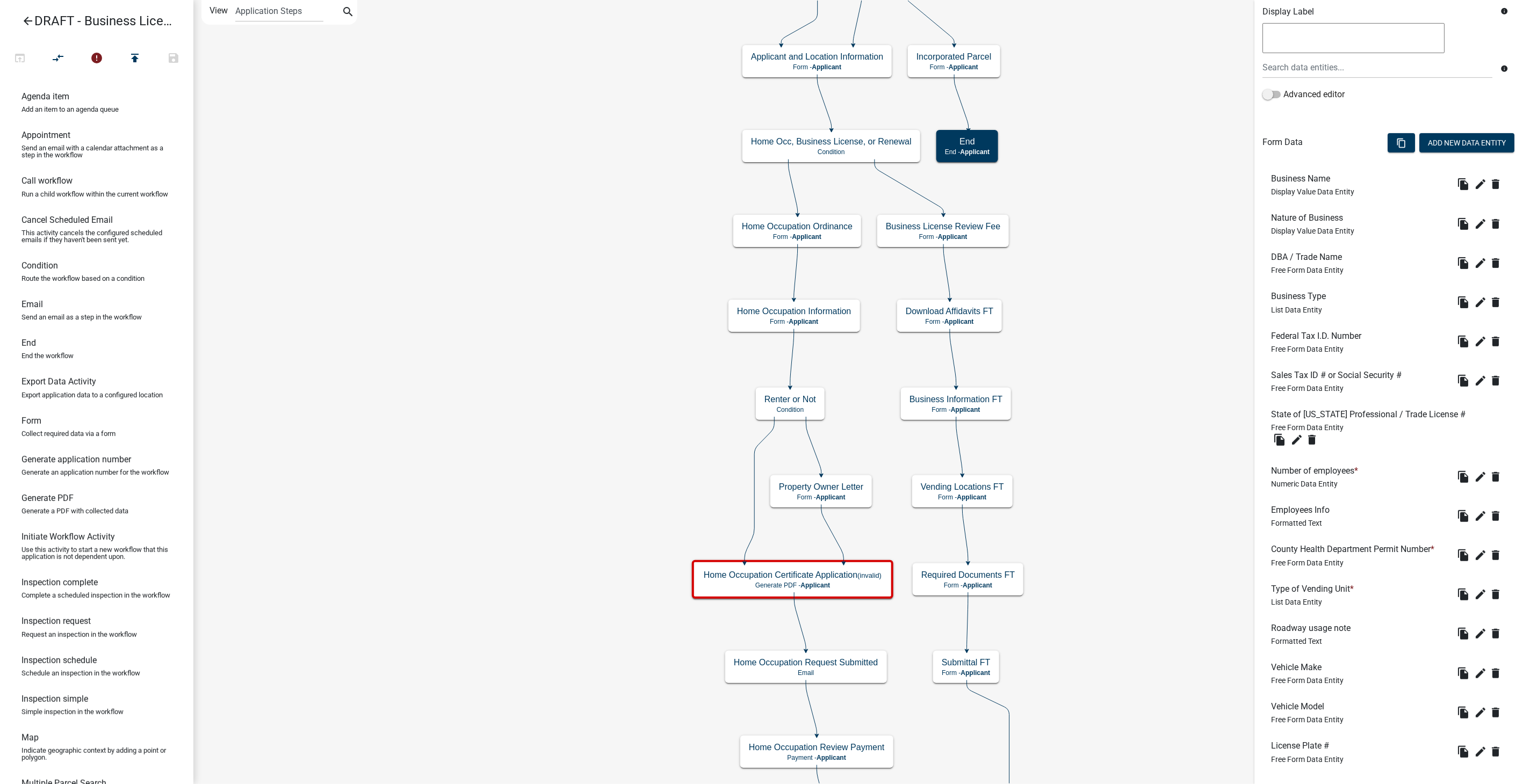
scroll to position [251, 0]
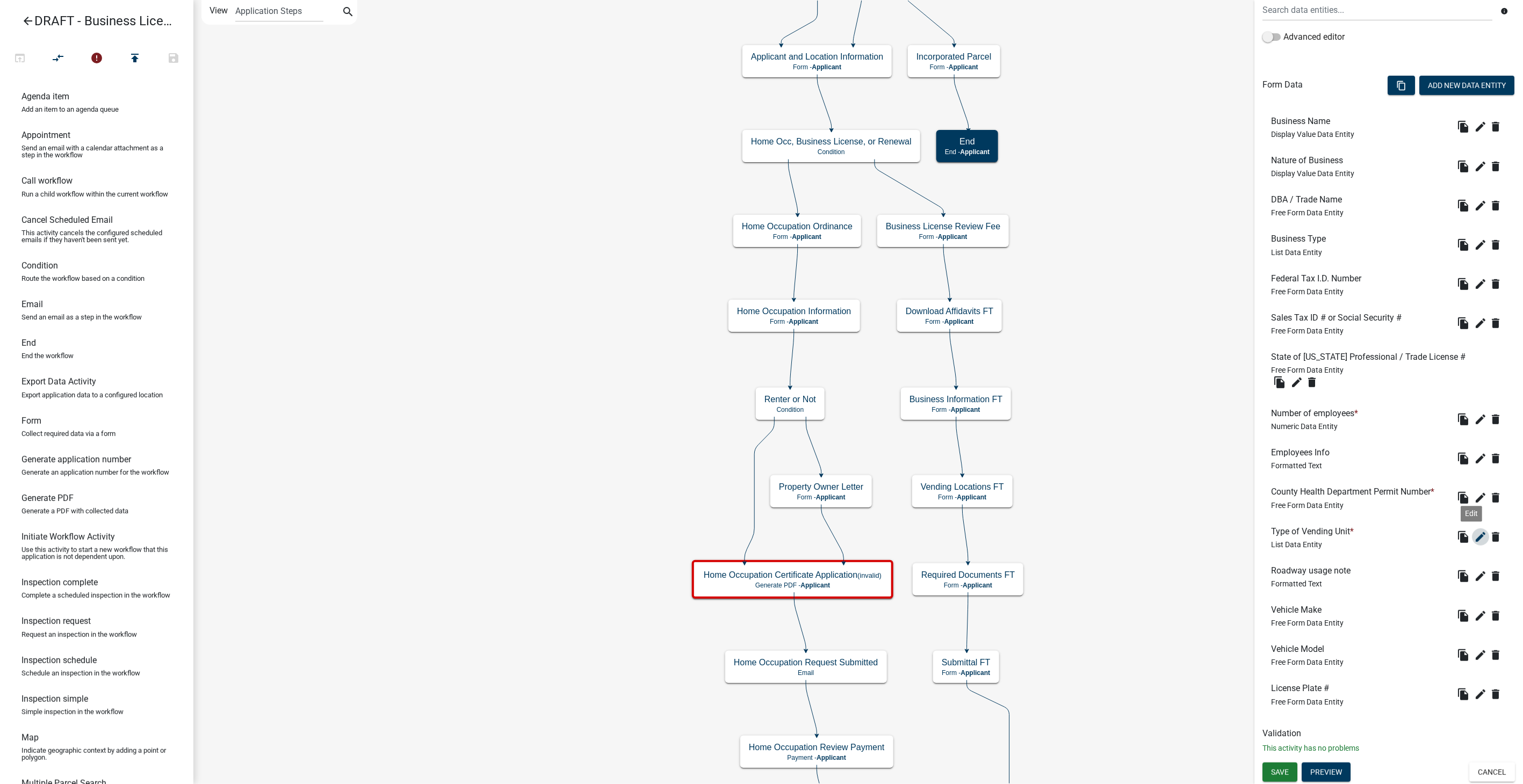
click at [1475, 531] on icon "edit" at bounding box center [1481, 537] width 13 height 13
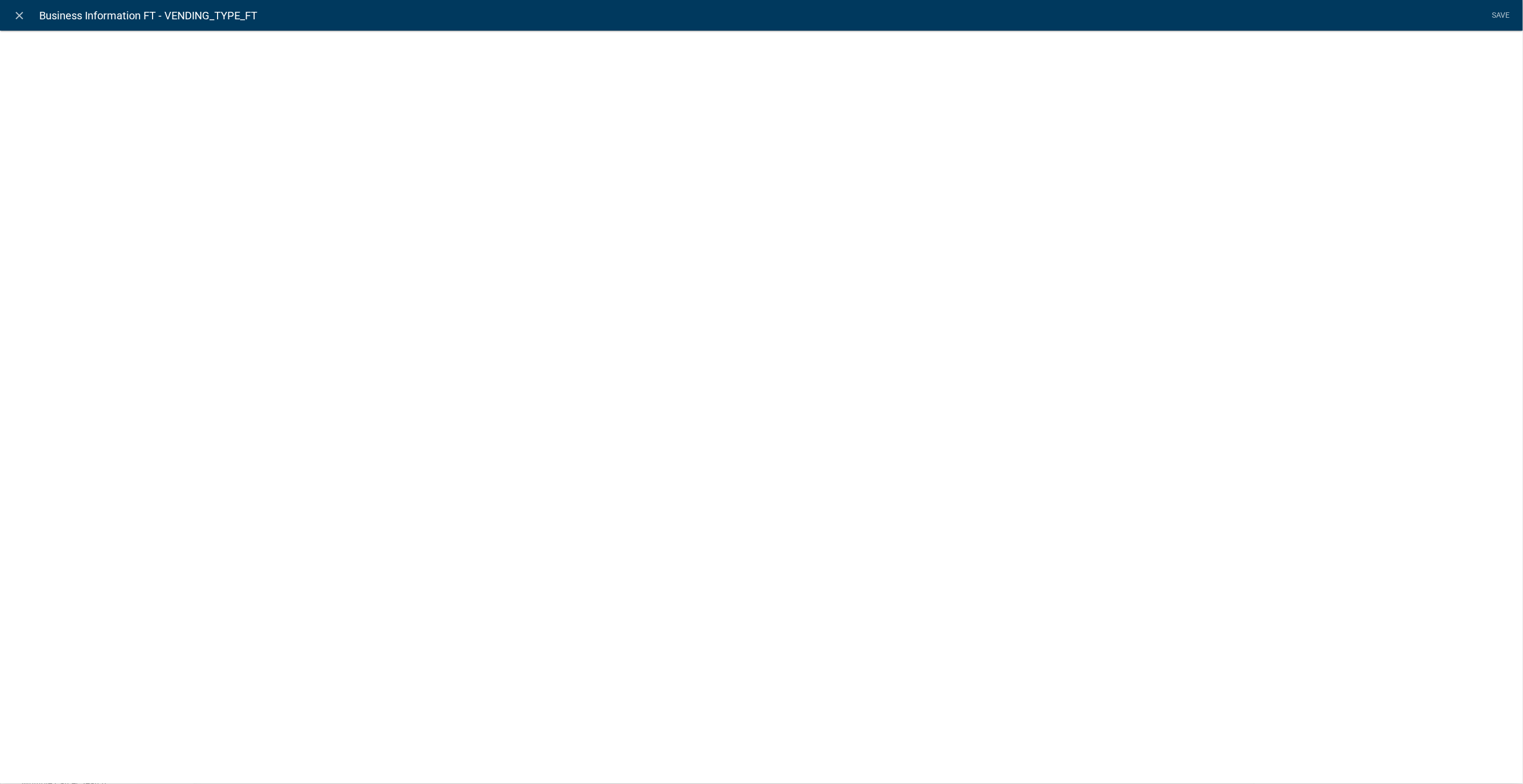
select select "list-data"
select select
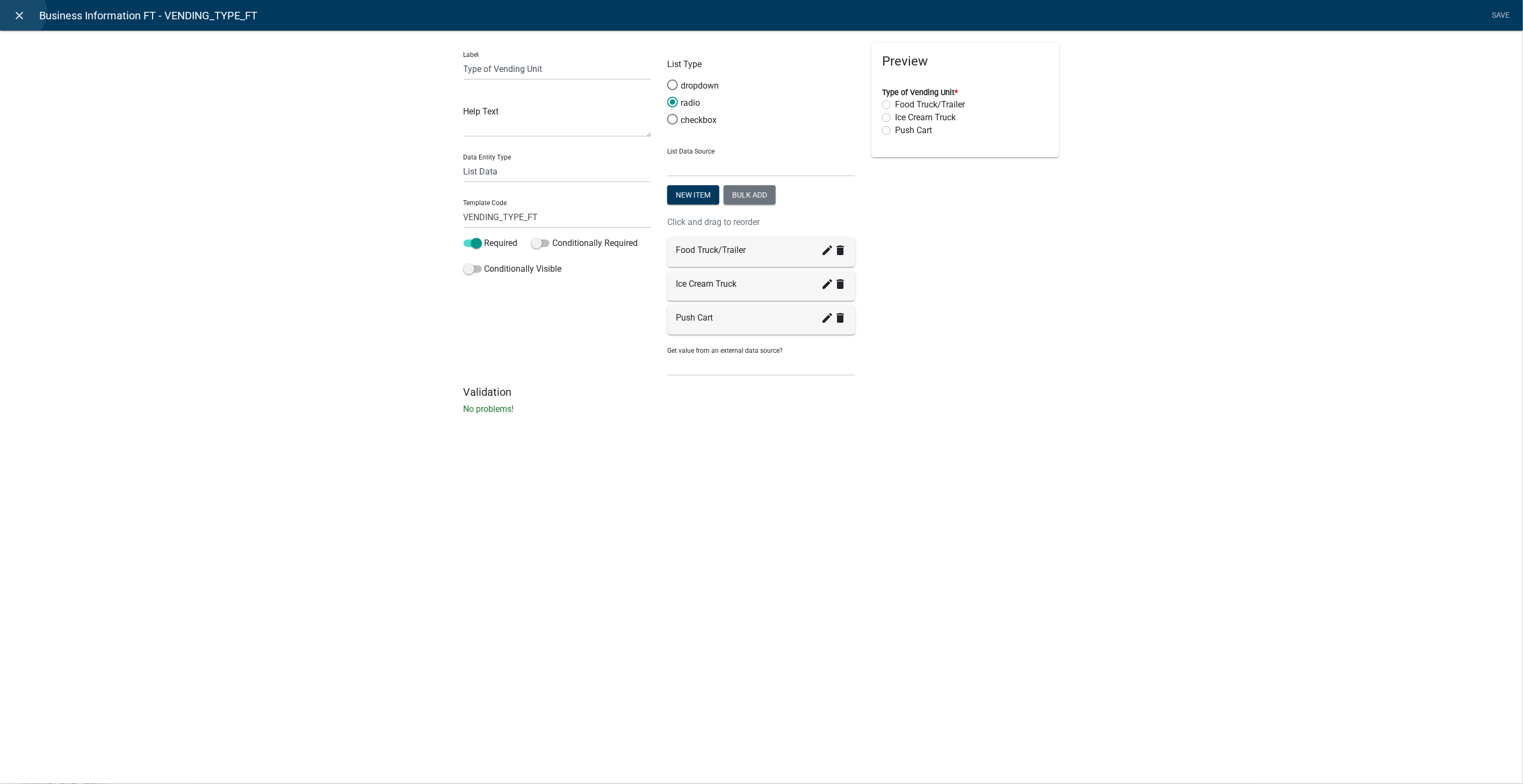
click at [20, 12] on icon "close" at bounding box center [20, 16] width 13 height 13
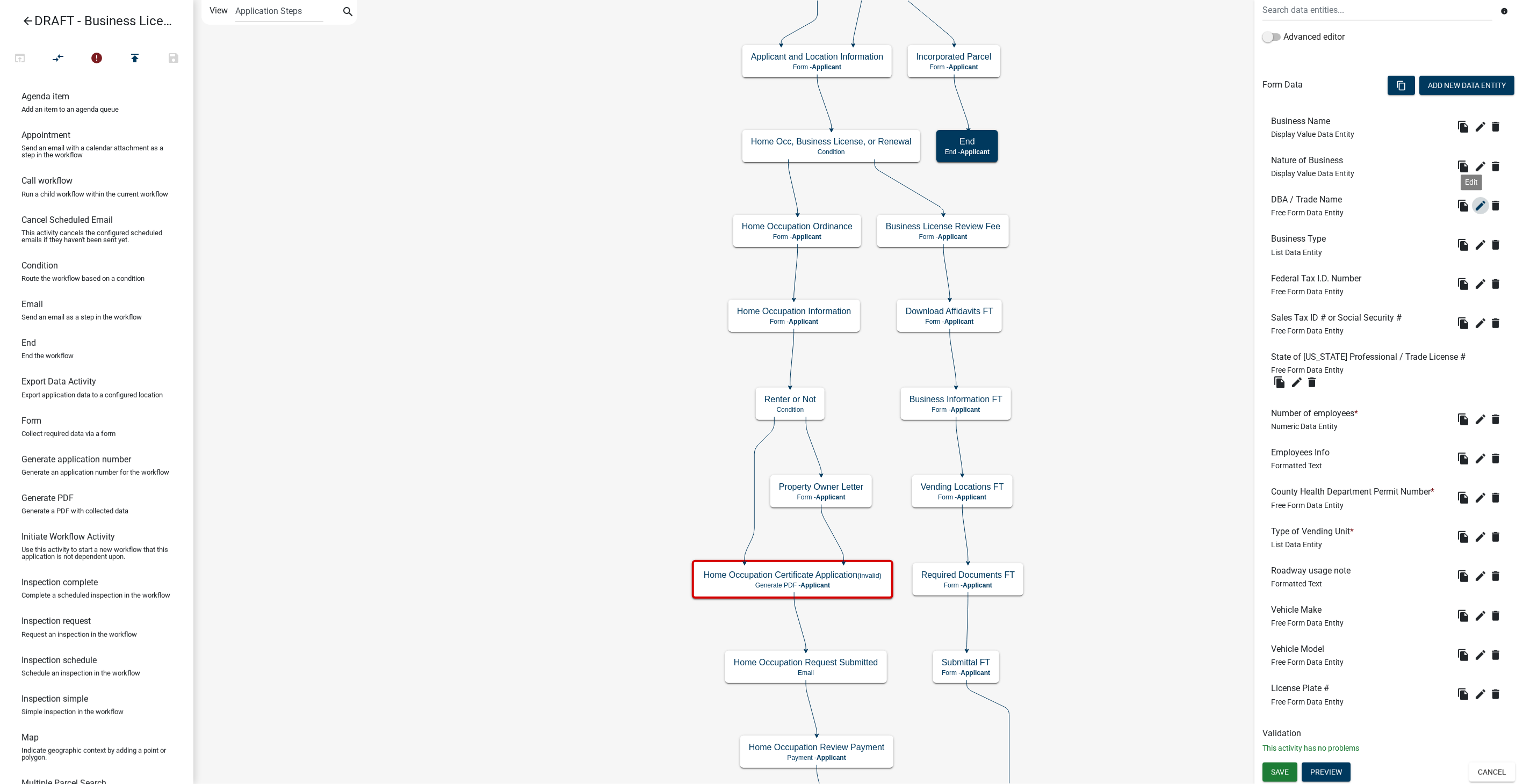
click at [1475, 199] on icon "edit" at bounding box center [1481, 206] width 13 height 13
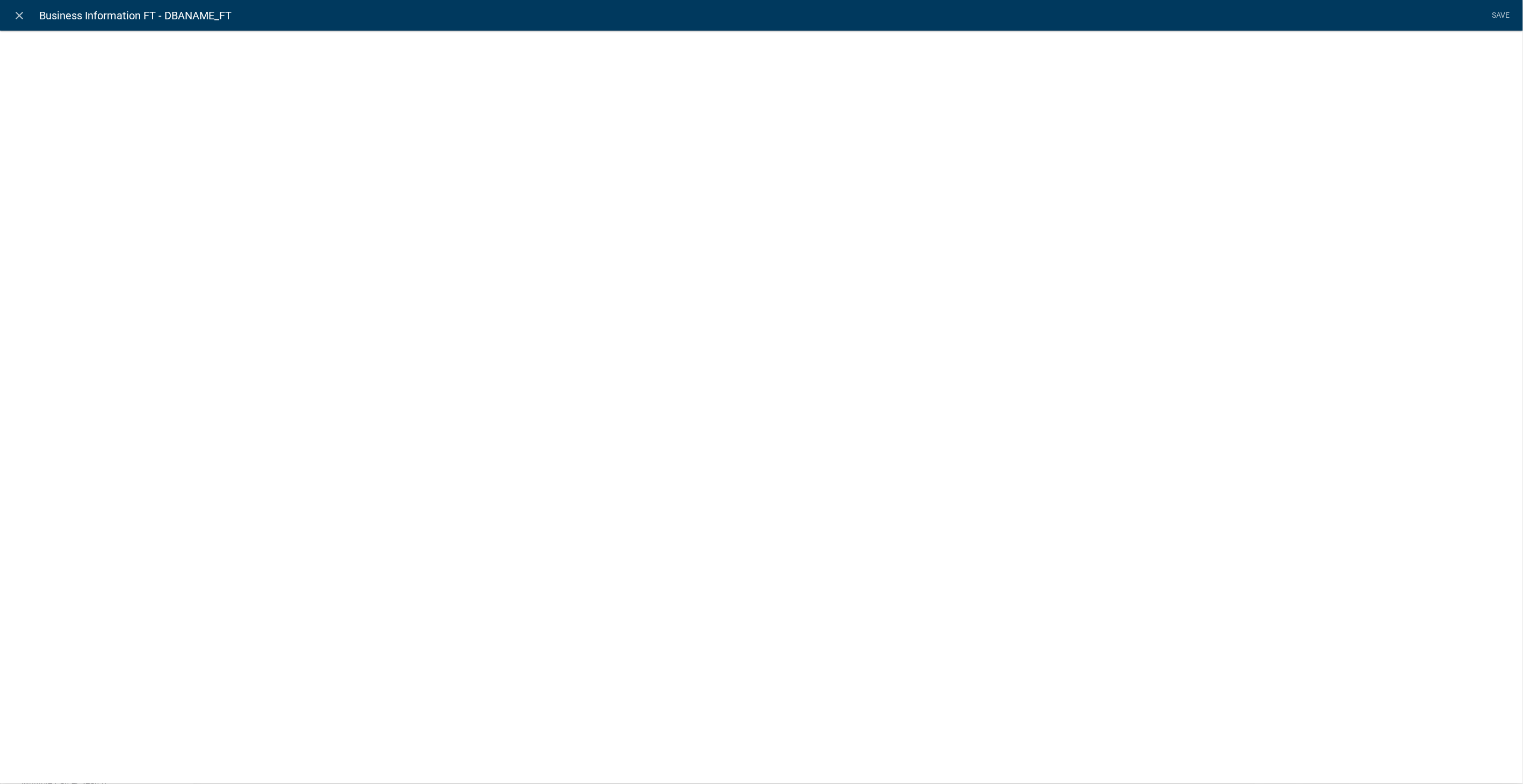
select select
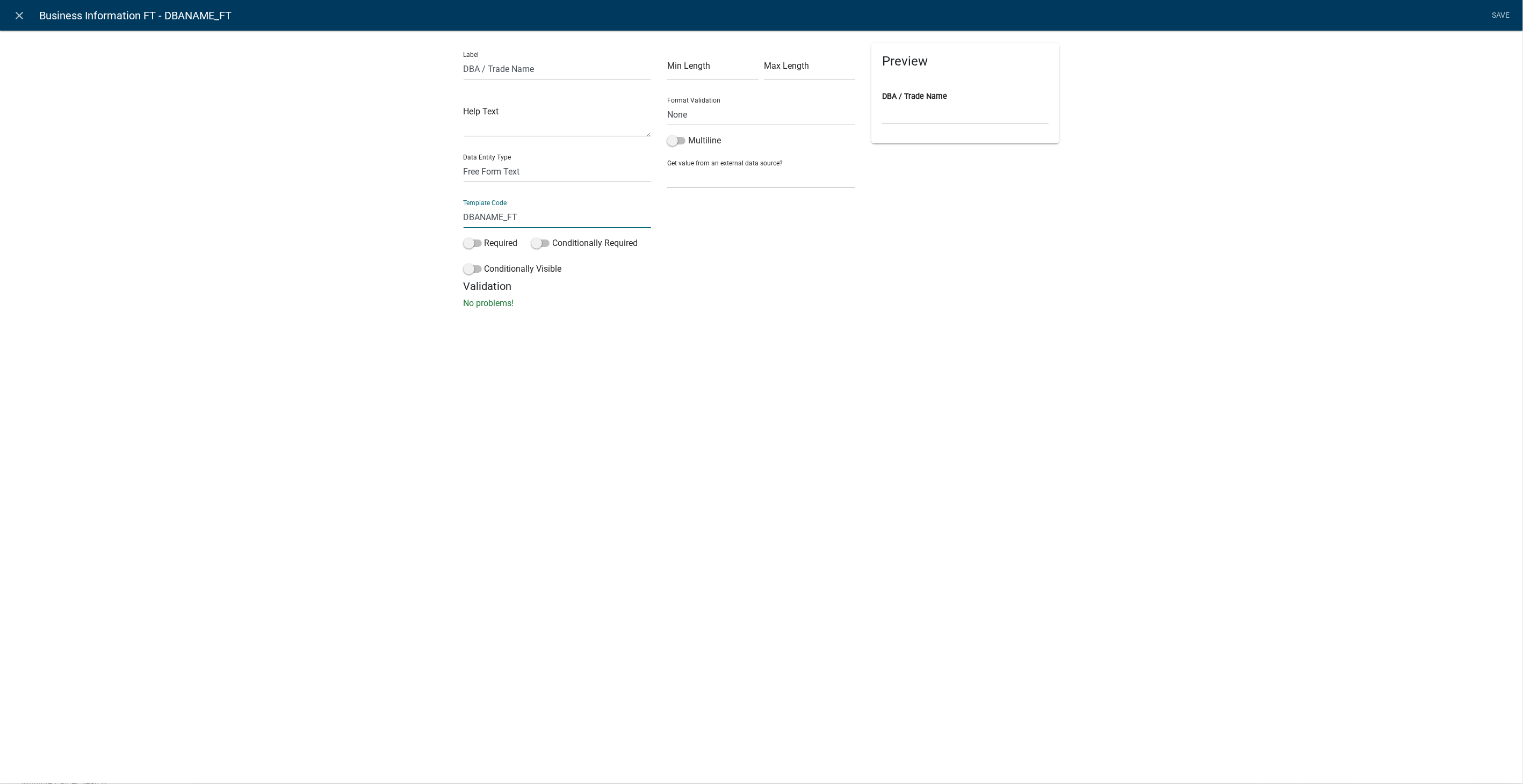
drag, startPoint x: 525, startPoint y: 216, endPoint x: 417, endPoint y: 204, distance: 108.7
click at [417, 204] on div "Label DBA / Trade Name Help Text Data Entity Type Free Form Text Document Displ…" at bounding box center [762, 173] width 1523 height 320
type input "DBA"
click at [1090, 348] on div "close Business Information FT - DBA Save Label DBA / Trade Name Help Text Data …" at bounding box center [762, 392] width 1523 height 784
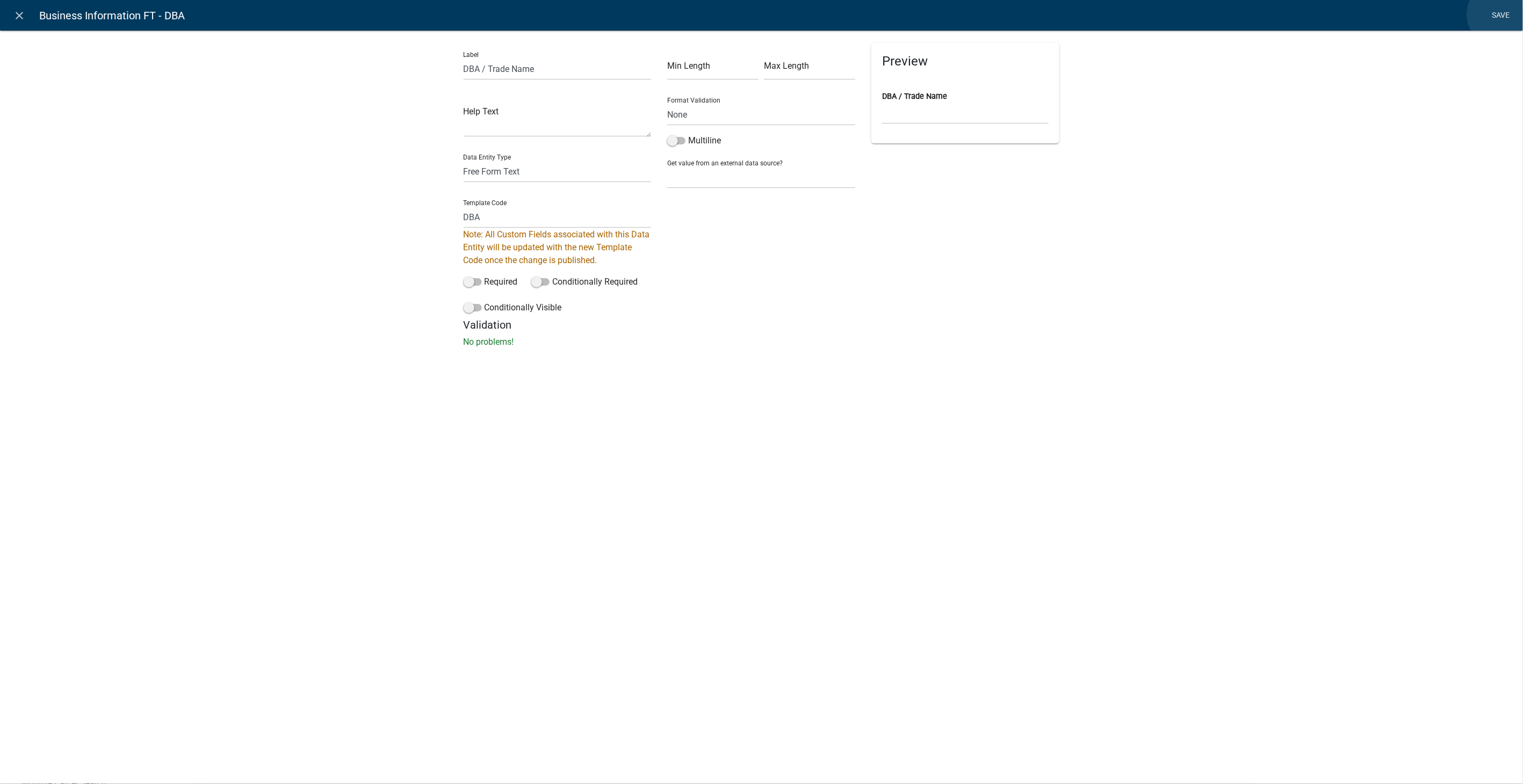
click at [1501, 14] on link "Save" at bounding box center [1501, 16] width 27 height 20
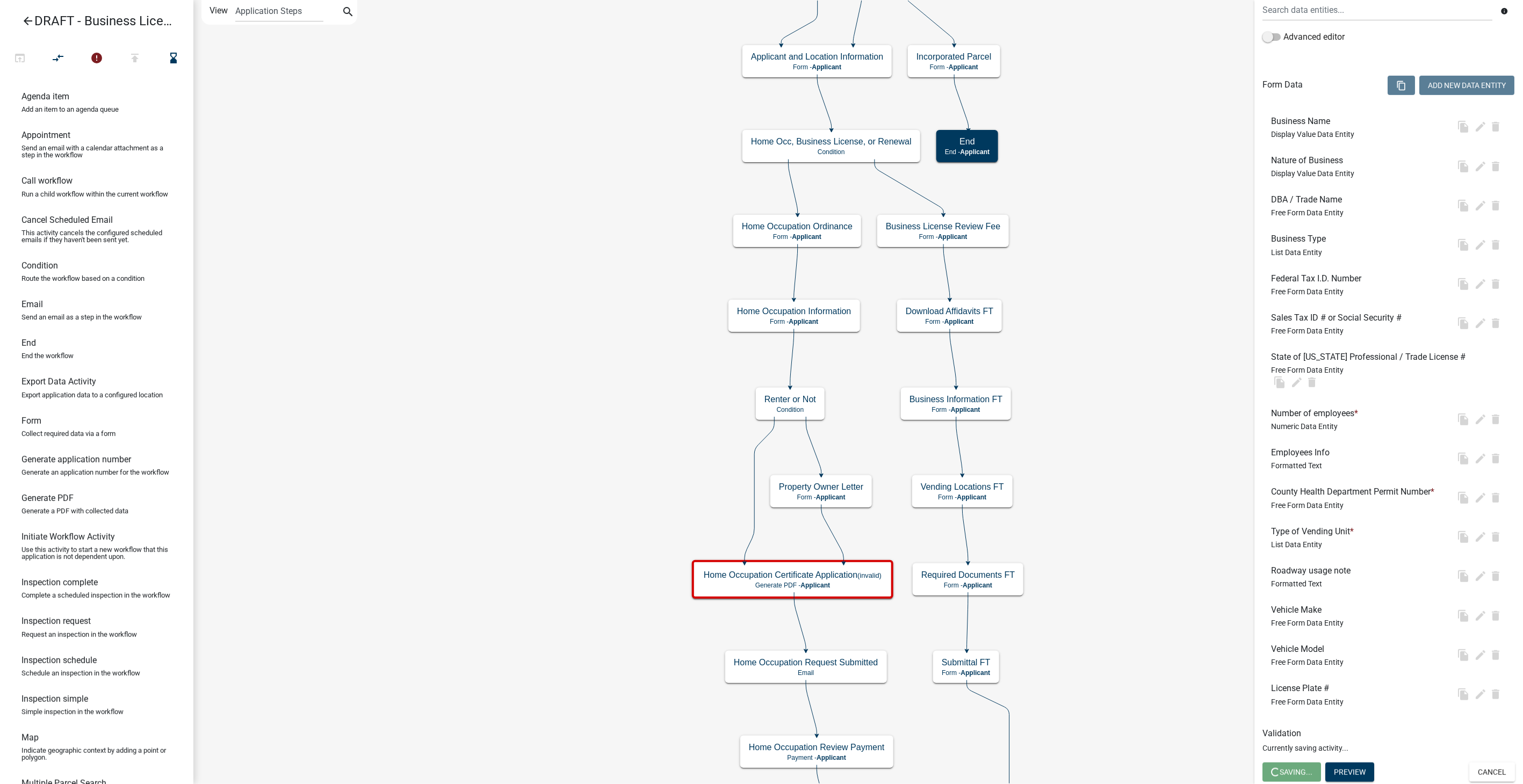
scroll to position [0, 0]
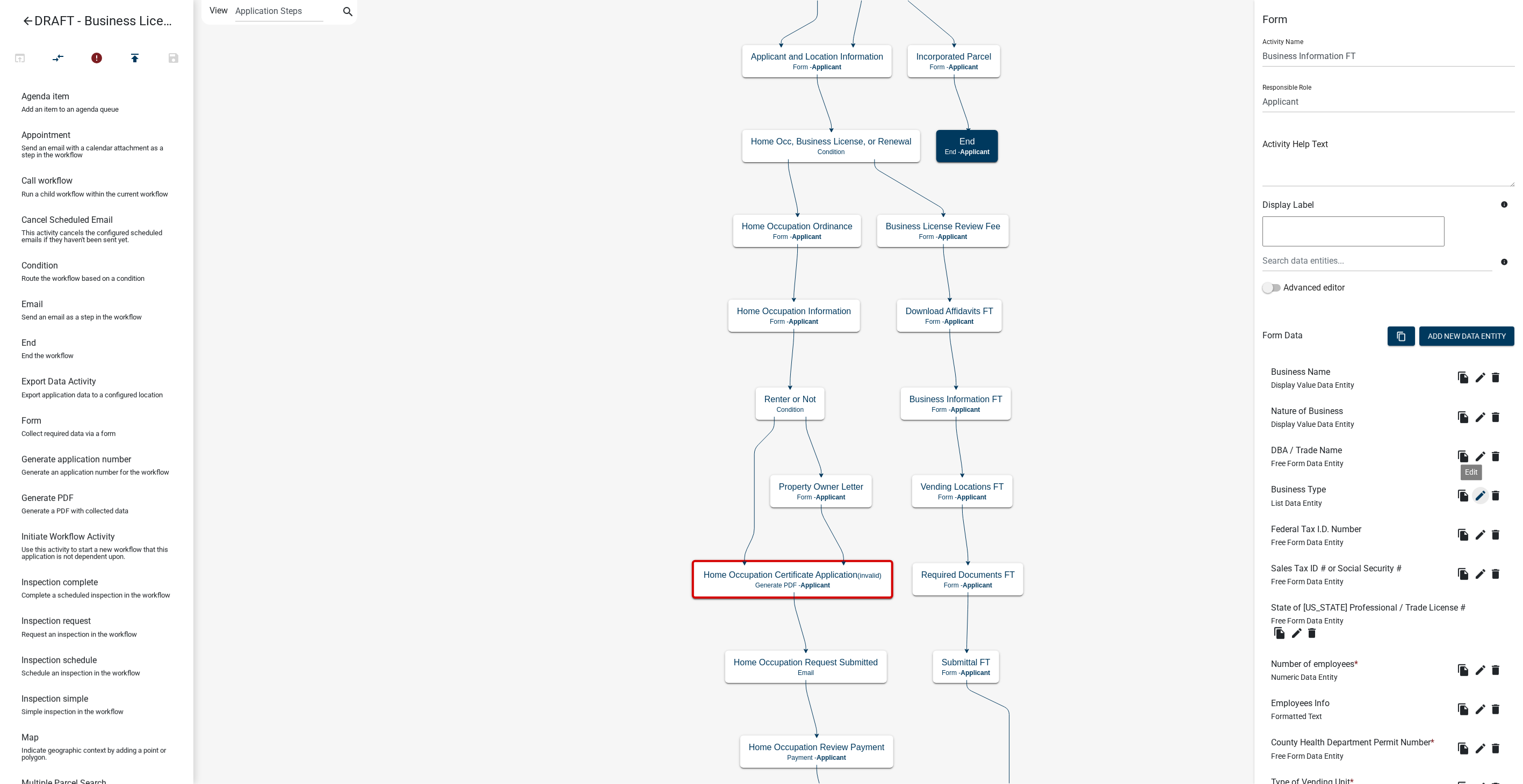
click at [1475, 497] on icon "edit" at bounding box center [1481, 496] width 13 height 13
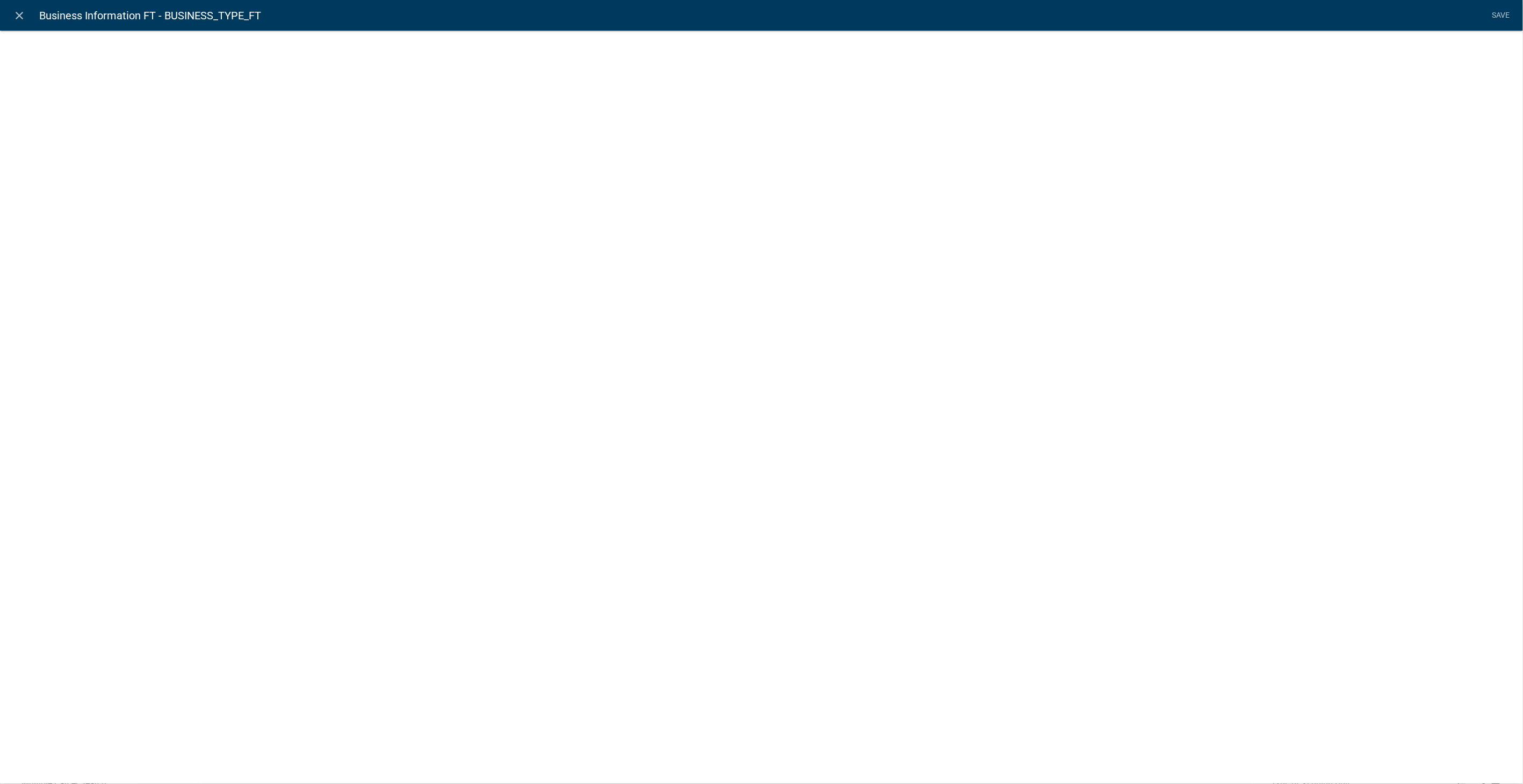
select select "list-data"
select select
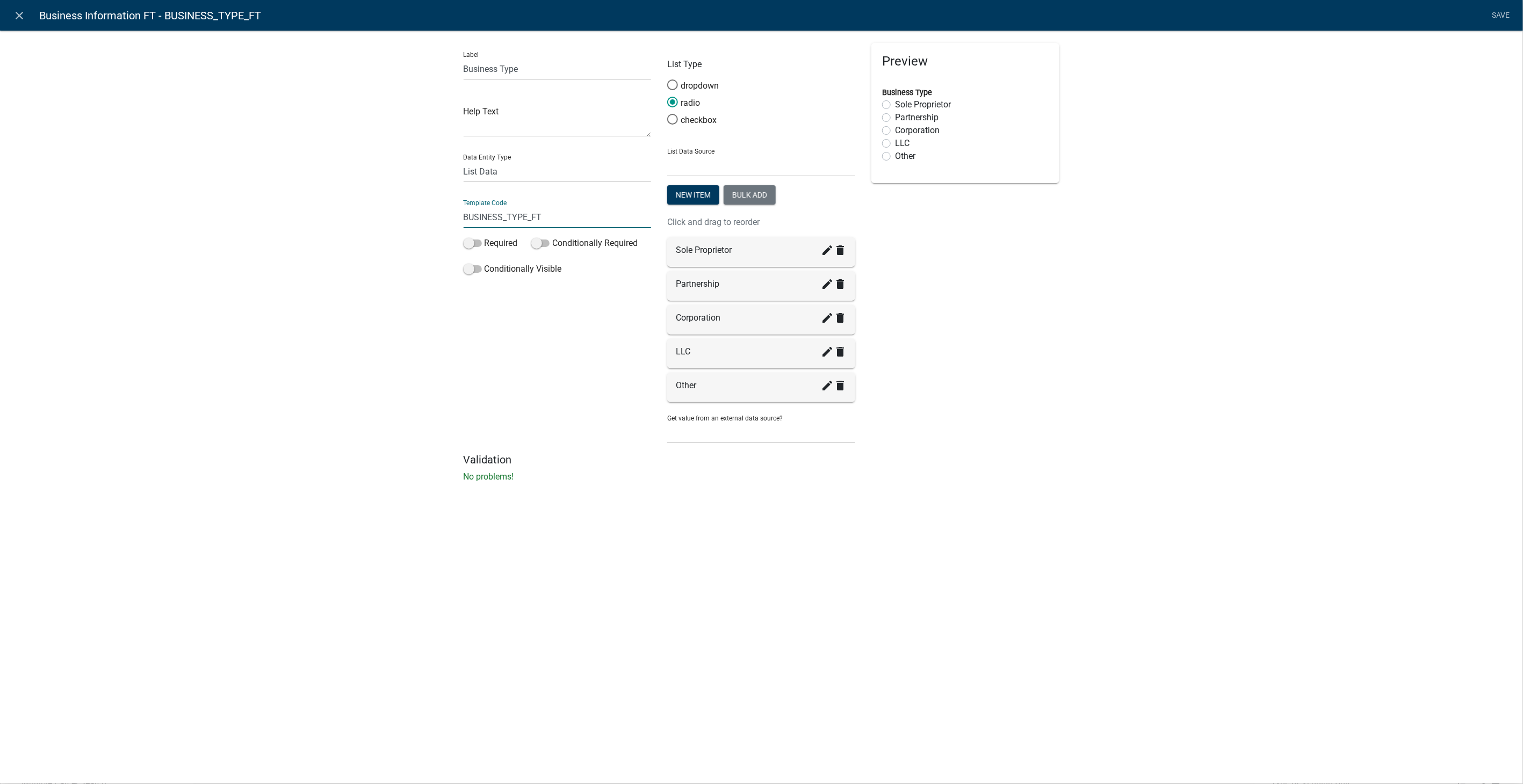
drag, startPoint x: 554, startPoint y: 221, endPoint x: 388, endPoint y: 214, distance: 166.1
click at [388, 214] on div "Label Business Type Help Text Data Entity Type Free Form Text Document Display …" at bounding box center [762, 259] width 1523 height 493
type input "BusinessOwnership"
click at [1102, 364] on div "Label Business Type Help Text Data Entity Type Free Form Text Document Display …" at bounding box center [762, 259] width 1523 height 493
click at [1504, 14] on link "Save" at bounding box center [1501, 16] width 27 height 20
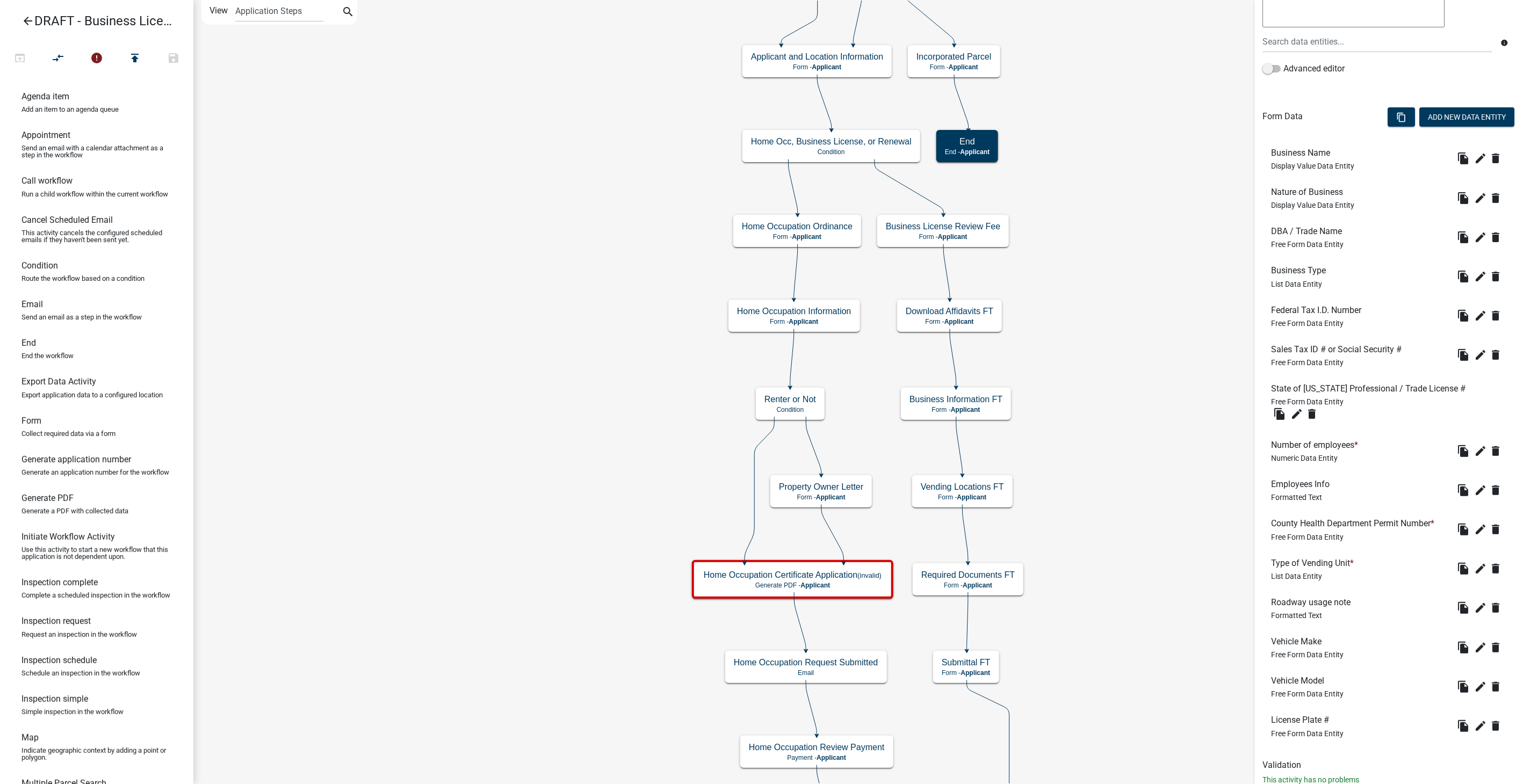
scroll to position [251, 0]
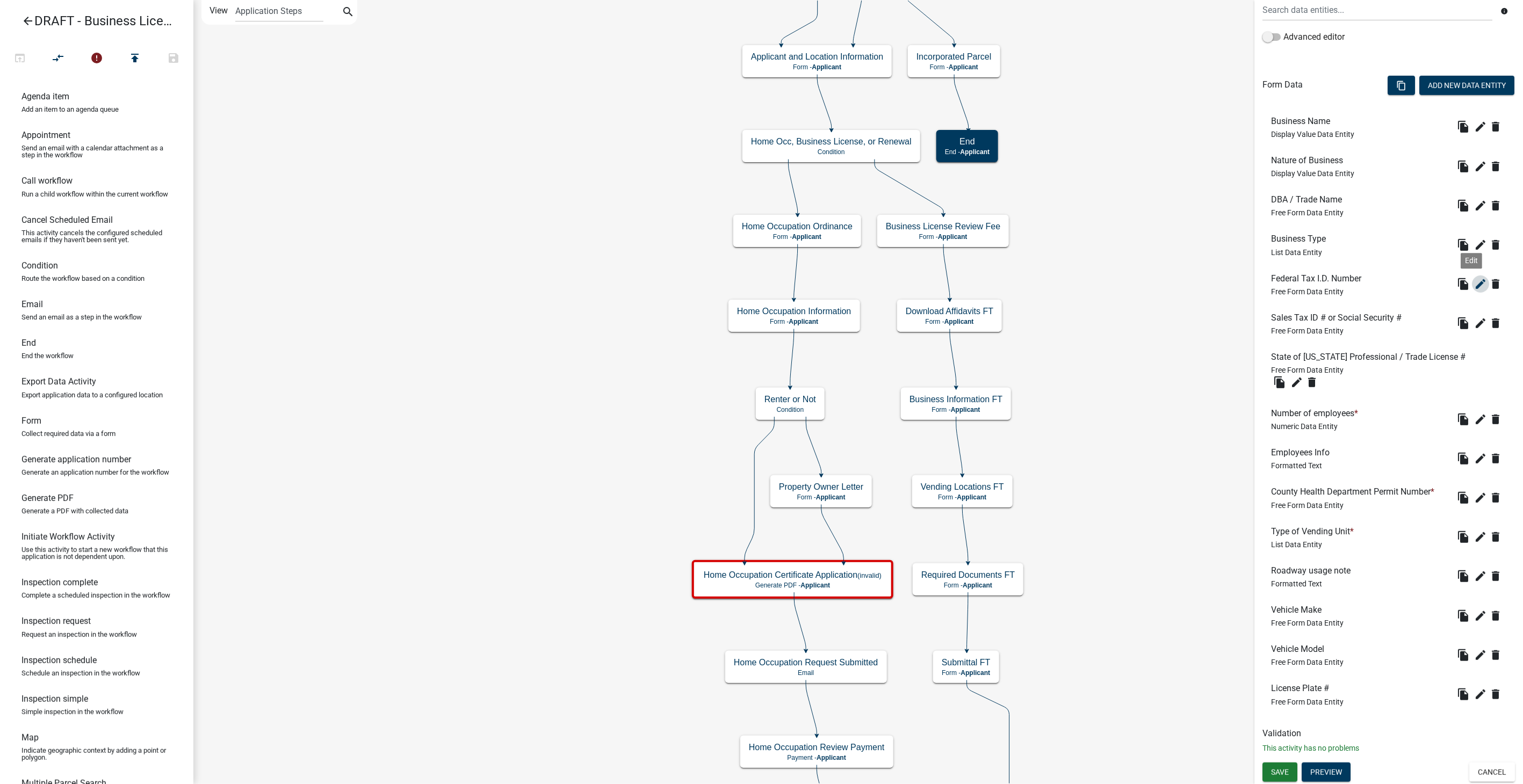
click at [1475, 280] on icon "edit" at bounding box center [1481, 284] width 13 height 13
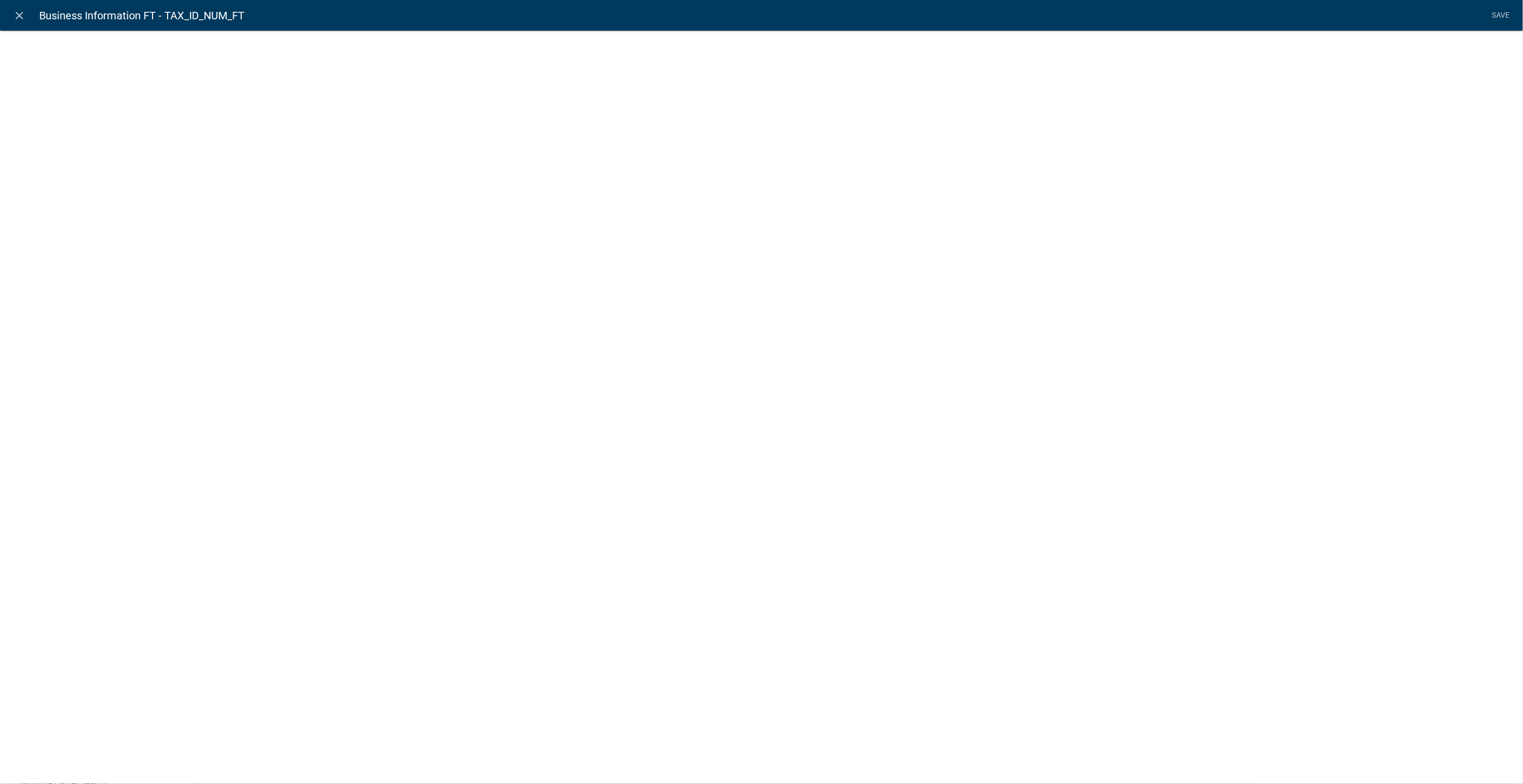
select select
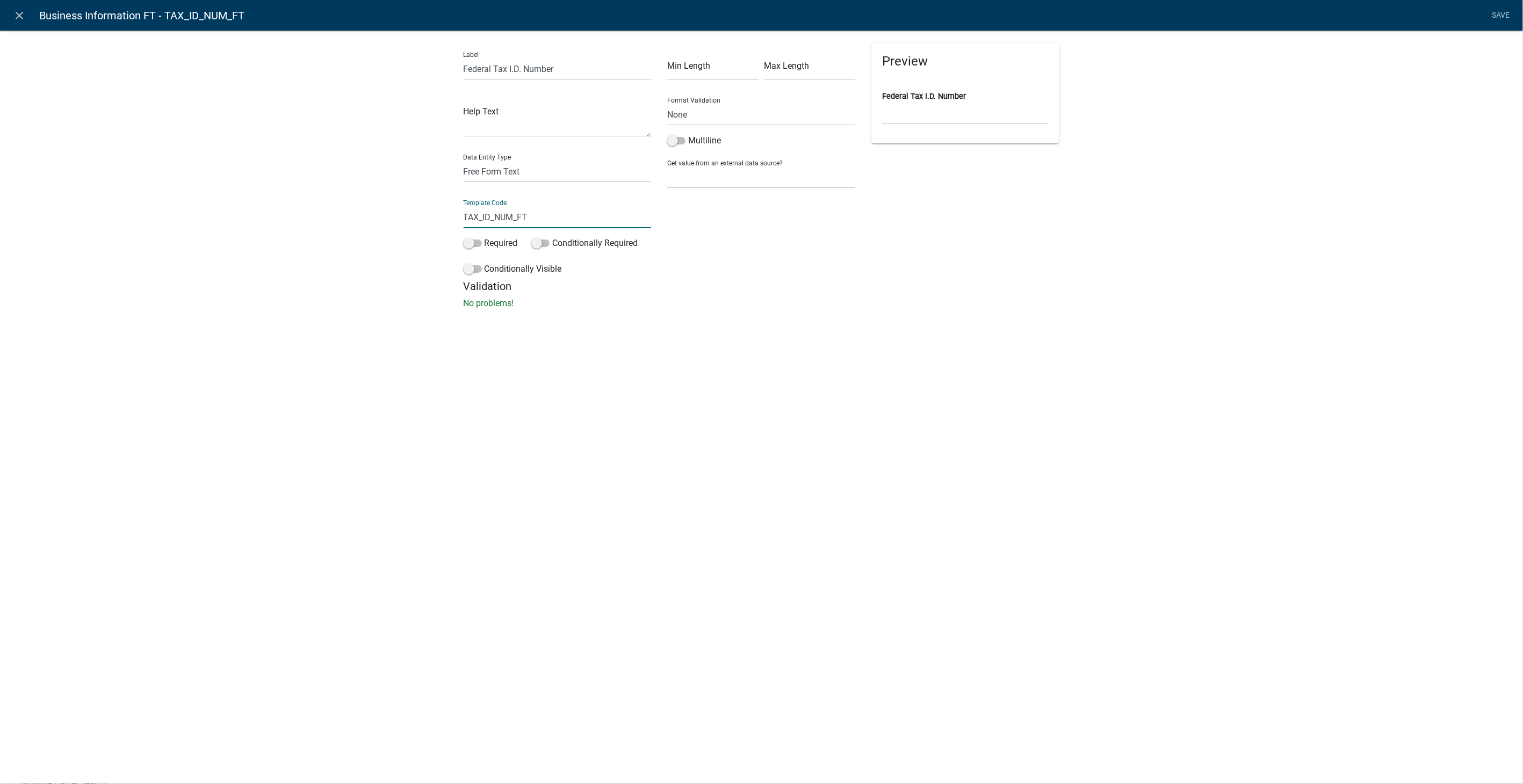
drag, startPoint x: 546, startPoint y: 219, endPoint x: 369, endPoint y: 219, distance: 177.0
click at [369, 219] on div "Label Federal Tax I.D. Number Help Text Data Entity Type Free Form Text Documen…" at bounding box center [762, 173] width 1523 height 320
type input "FederalTaxID"
click at [932, 342] on div "close Business Information FT - TAX_ID_NUM_FT Save Label Federal Tax I.D. Numbe…" at bounding box center [762, 392] width 1523 height 784
click at [1496, 8] on link "Save" at bounding box center [1501, 16] width 27 height 20
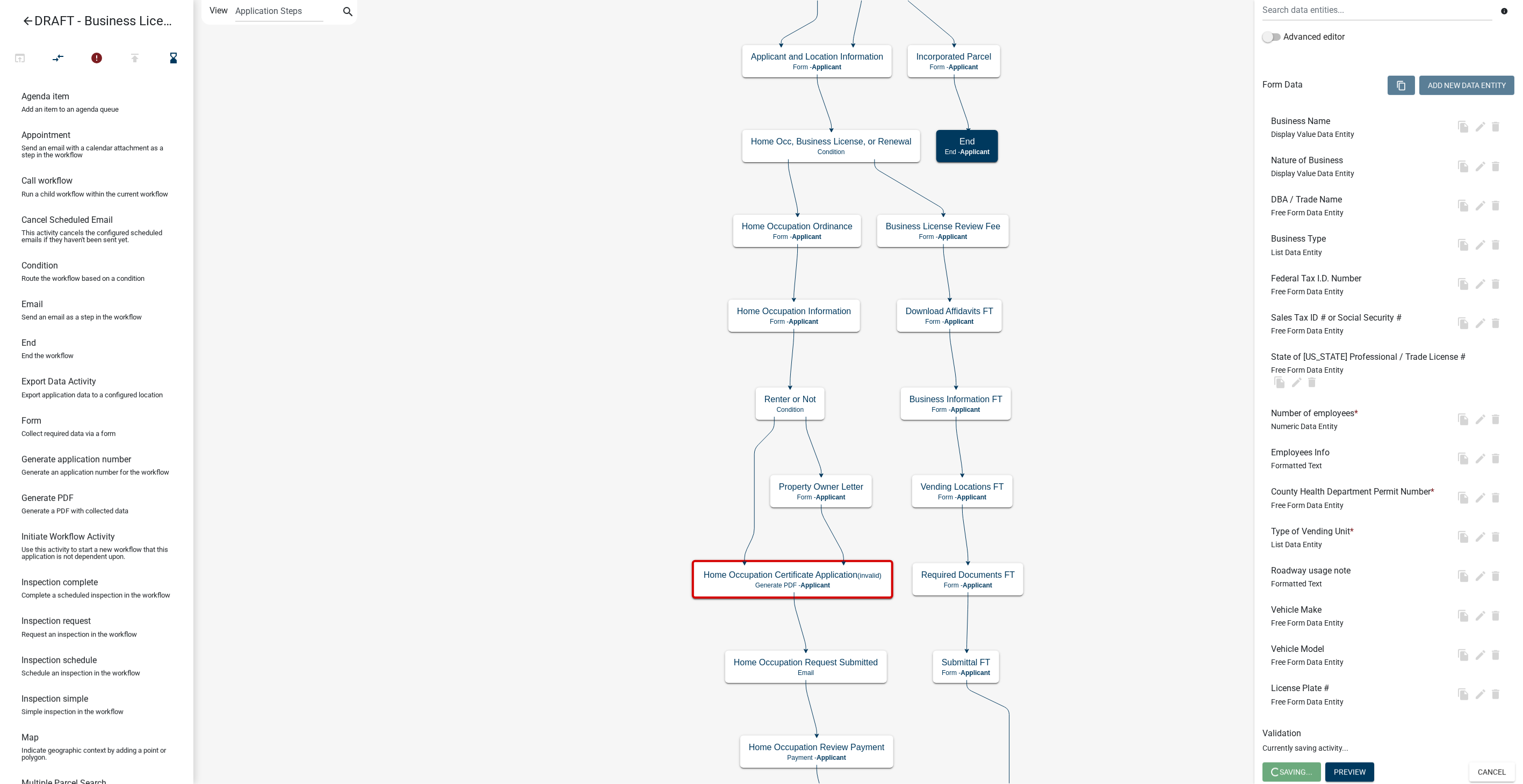
scroll to position [0, 0]
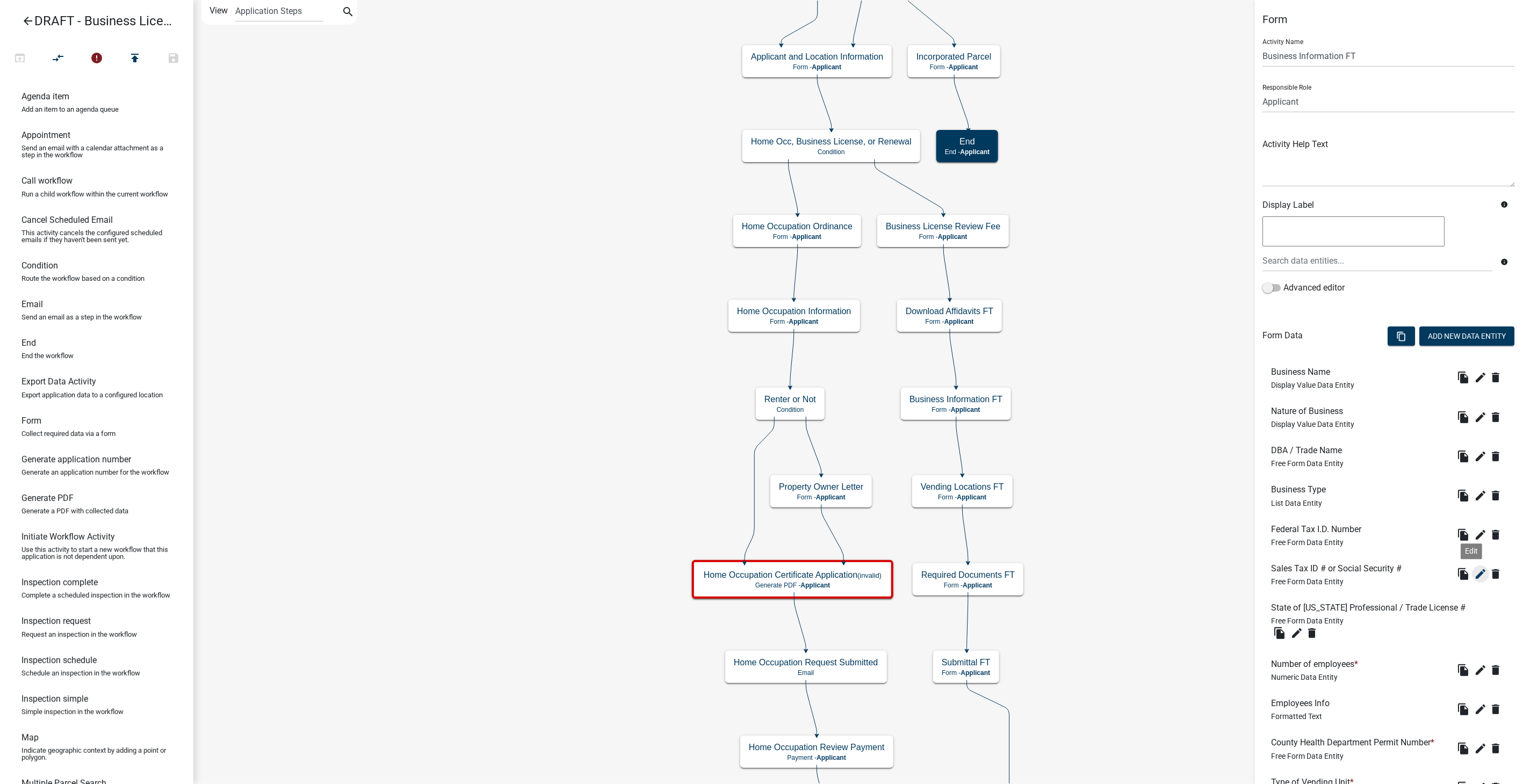
click at [1475, 575] on icon "edit" at bounding box center [1481, 574] width 13 height 13
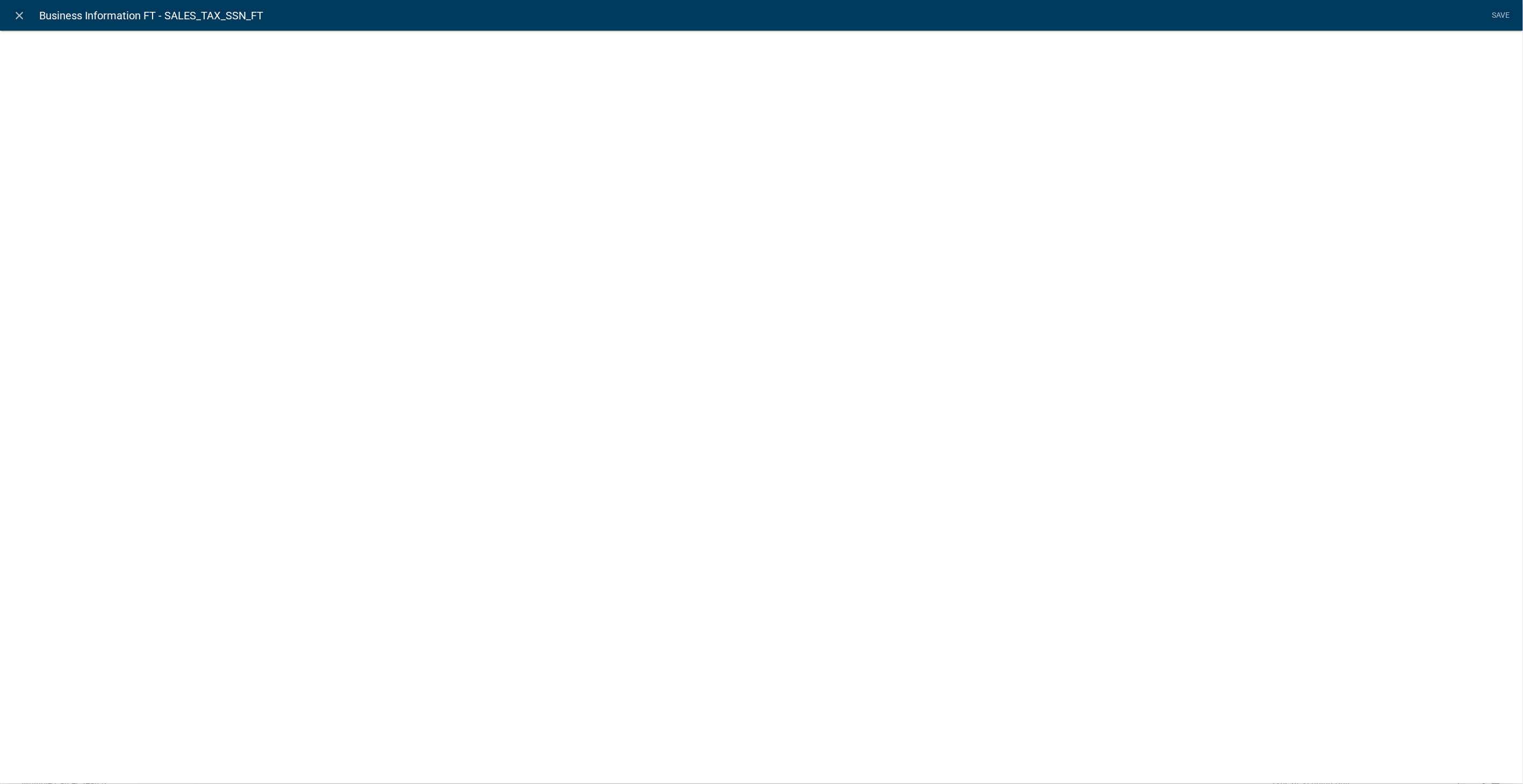
select select
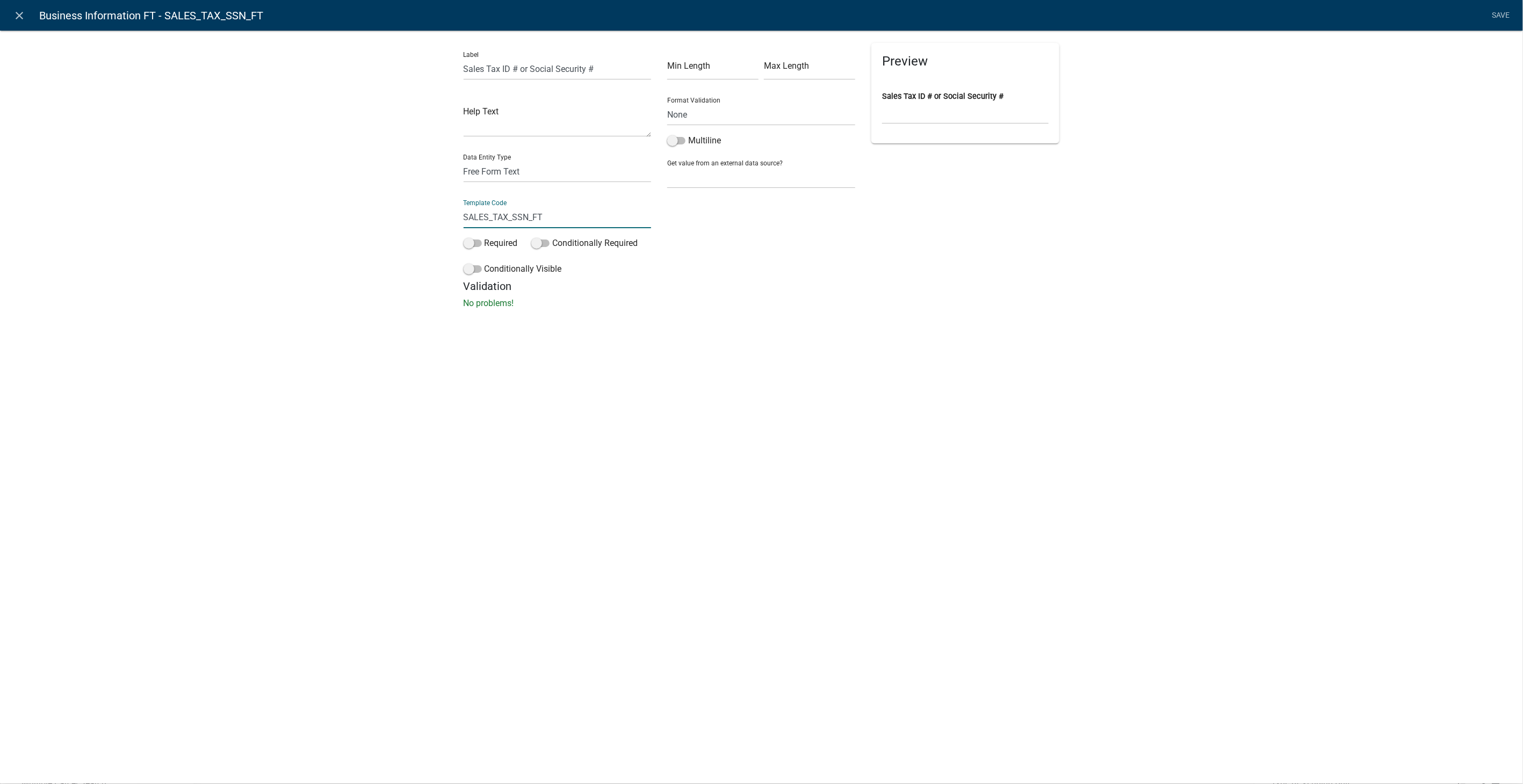
drag, startPoint x: 550, startPoint y: 216, endPoint x: 414, endPoint y: 215, distance: 136.0
click at [414, 215] on div "Label Sales Tax ID # or Social Security # Help Text Data Entity Type Free Form …" at bounding box center [762, 173] width 1523 height 320
type input "SalesTaxID"
click at [943, 362] on div "close Business Information FT - SALES_TAX_SSN_FT Save Label Sales Tax ID # or S…" at bounding box center [762, 392] width 1523 height 784
click at [1500, 13] on link "Save" at bounding box center [1501, 16] width 27 height 20
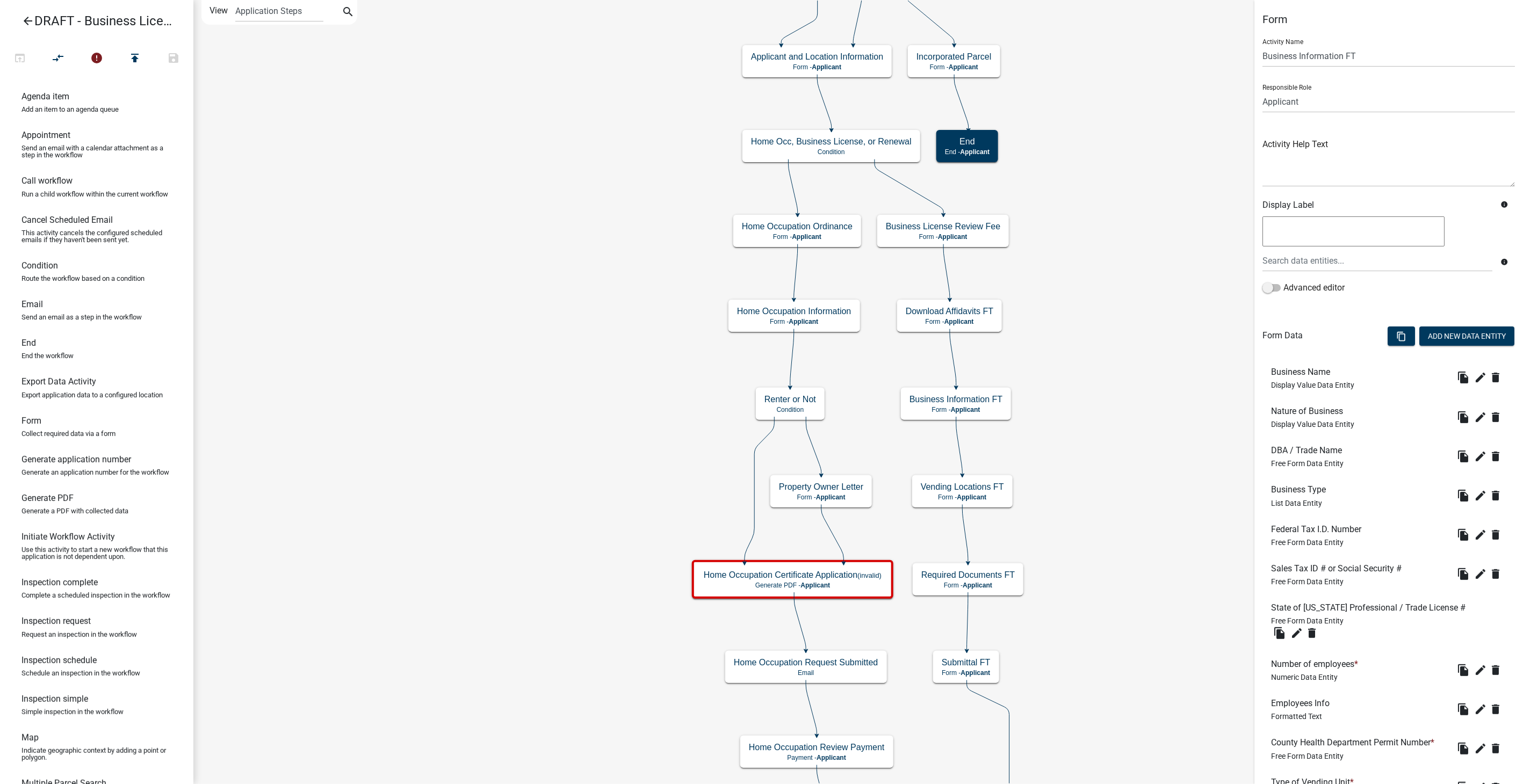
scroll to position [120, 0]
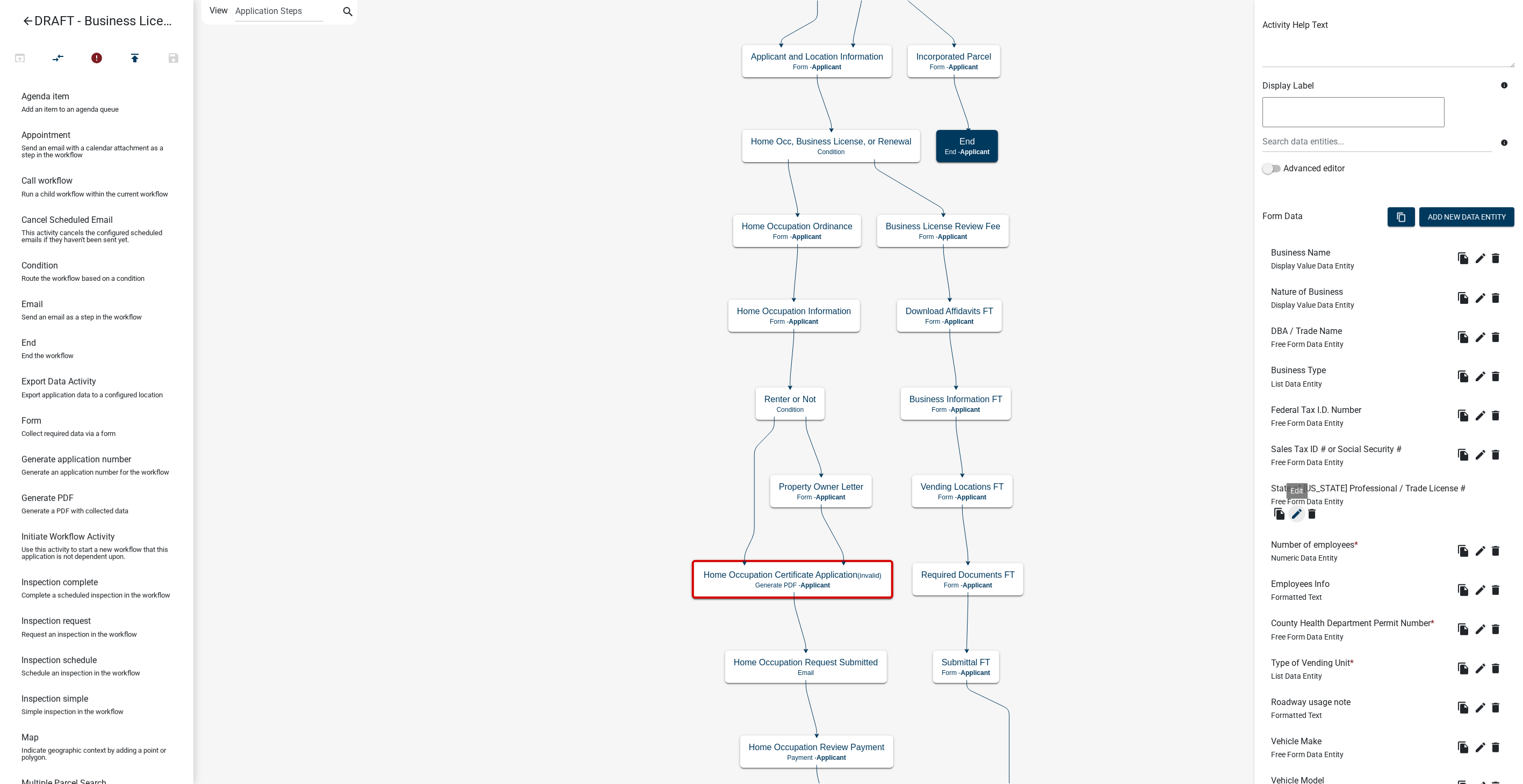
click at [1292, 513] on icon "edit" at bounding box center [1297, 514] width 13 height 13
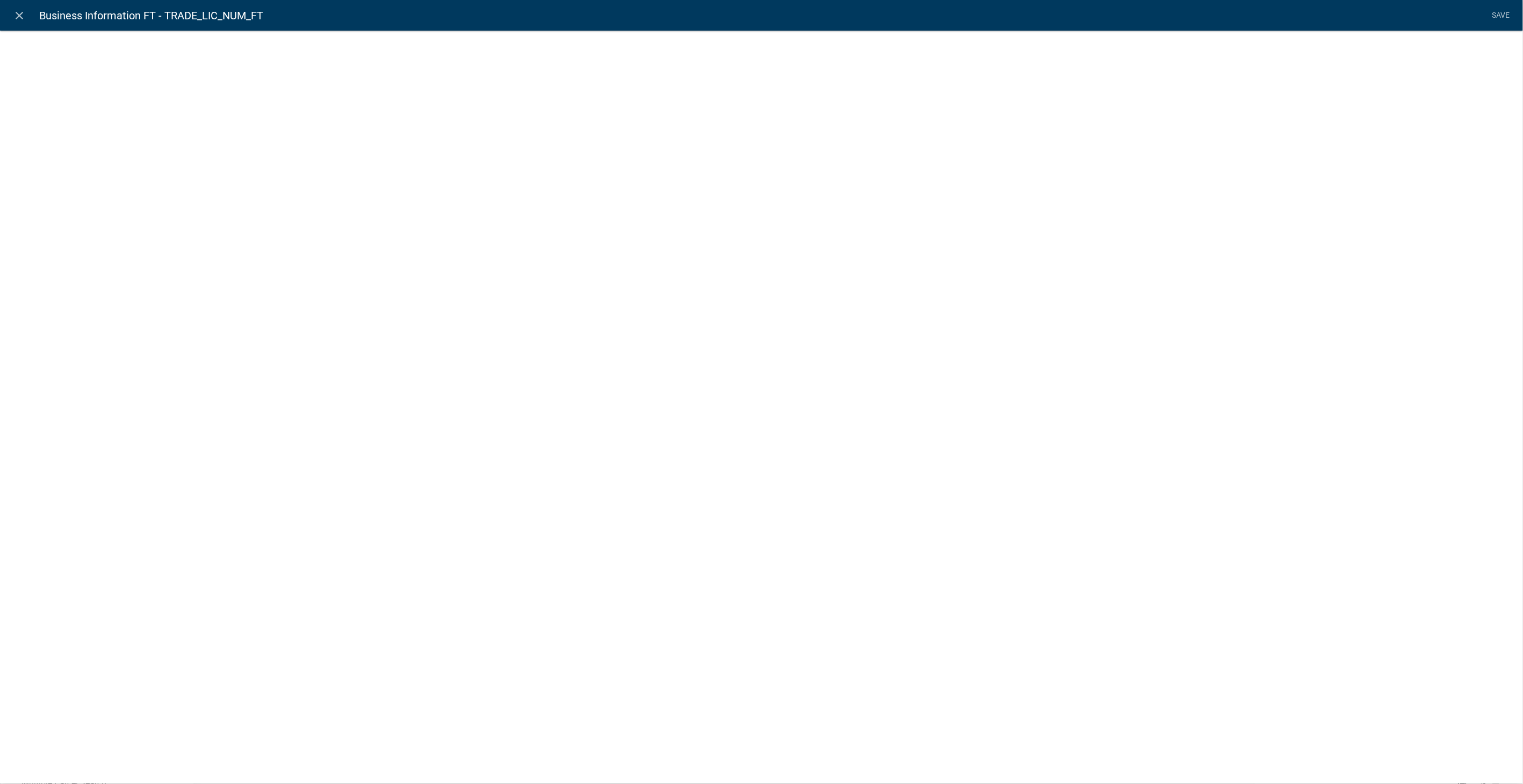
select select
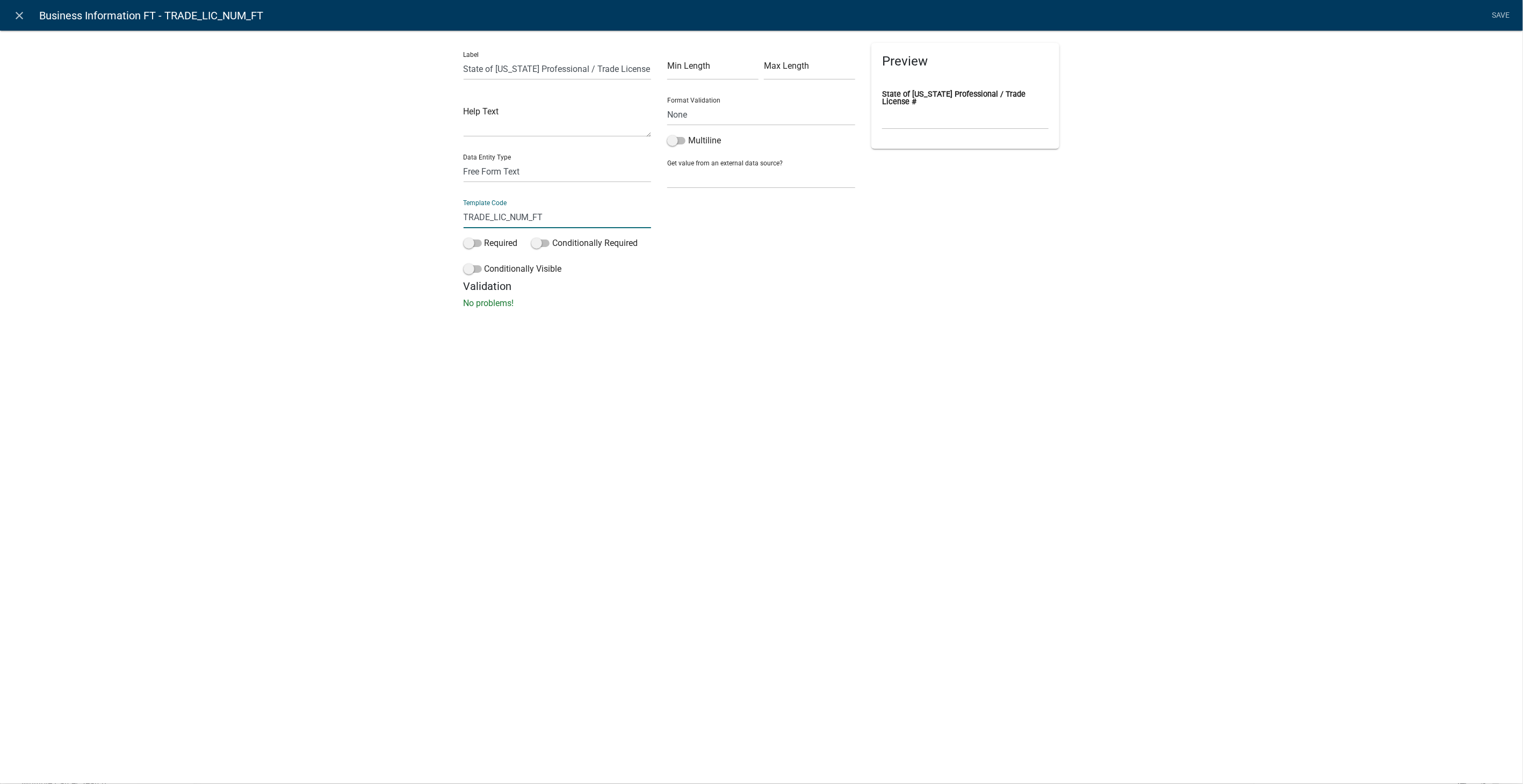
drag, startPoint x: 543, startPoint y: 215, endPoint x: 418, endPoint y: 216, distance: 125.0
click at [418, 216] on div "Label State of Georgia Professional / Trade License # Help Text Data Entity Typ…" at bounding box center [762, 173] width 1523 height 320
type input "GALicenseNumber"
click at [740, 302] on form "Label State of Georgia Professional / Trade License # Help Text Data Entity Typ…" at bounding box center [762, 176] width 597 height 267
click at [1506, 11] on link "Save" at bounding box center [1501, 16] width 27 height 20
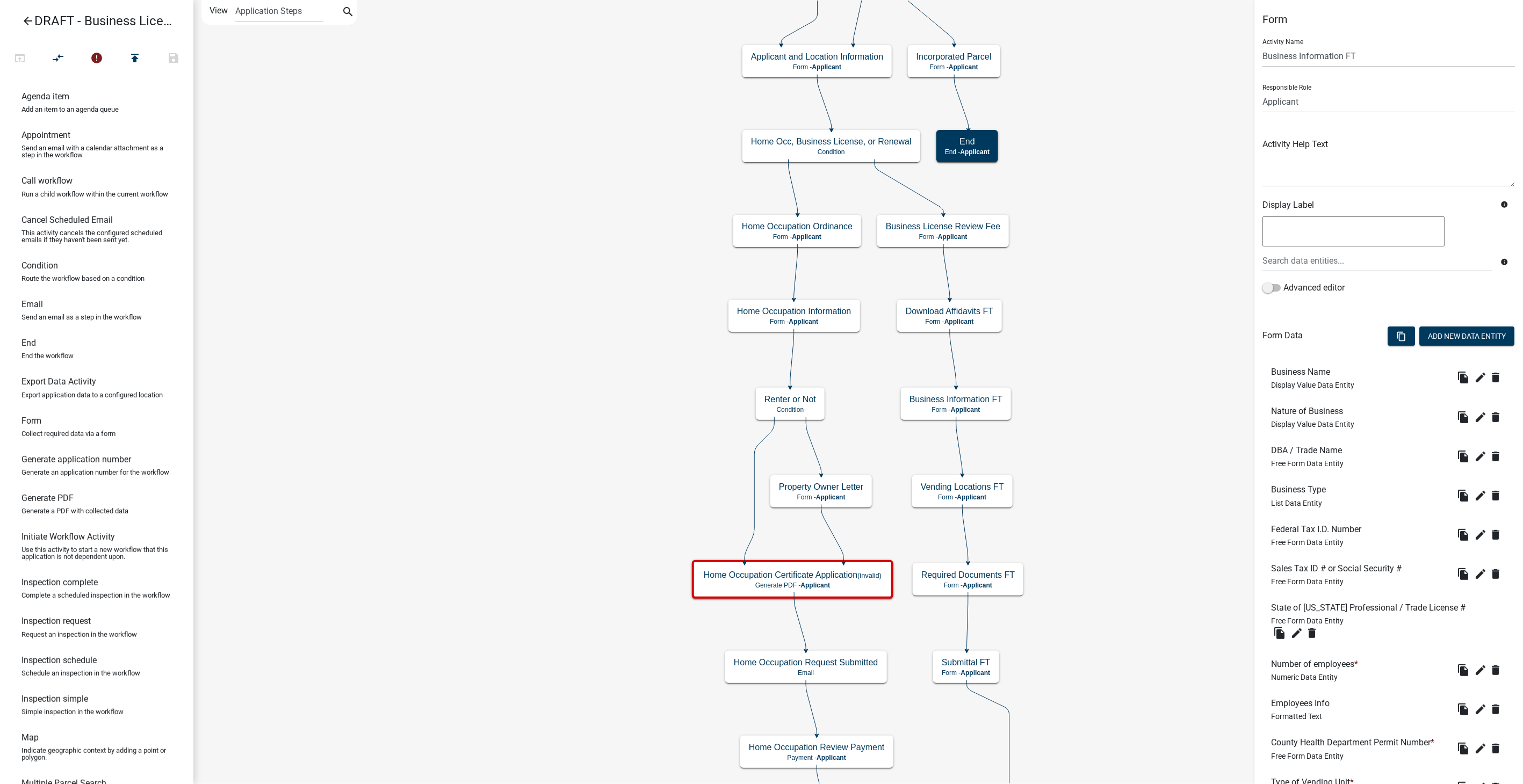
scroll to position [251, 0]
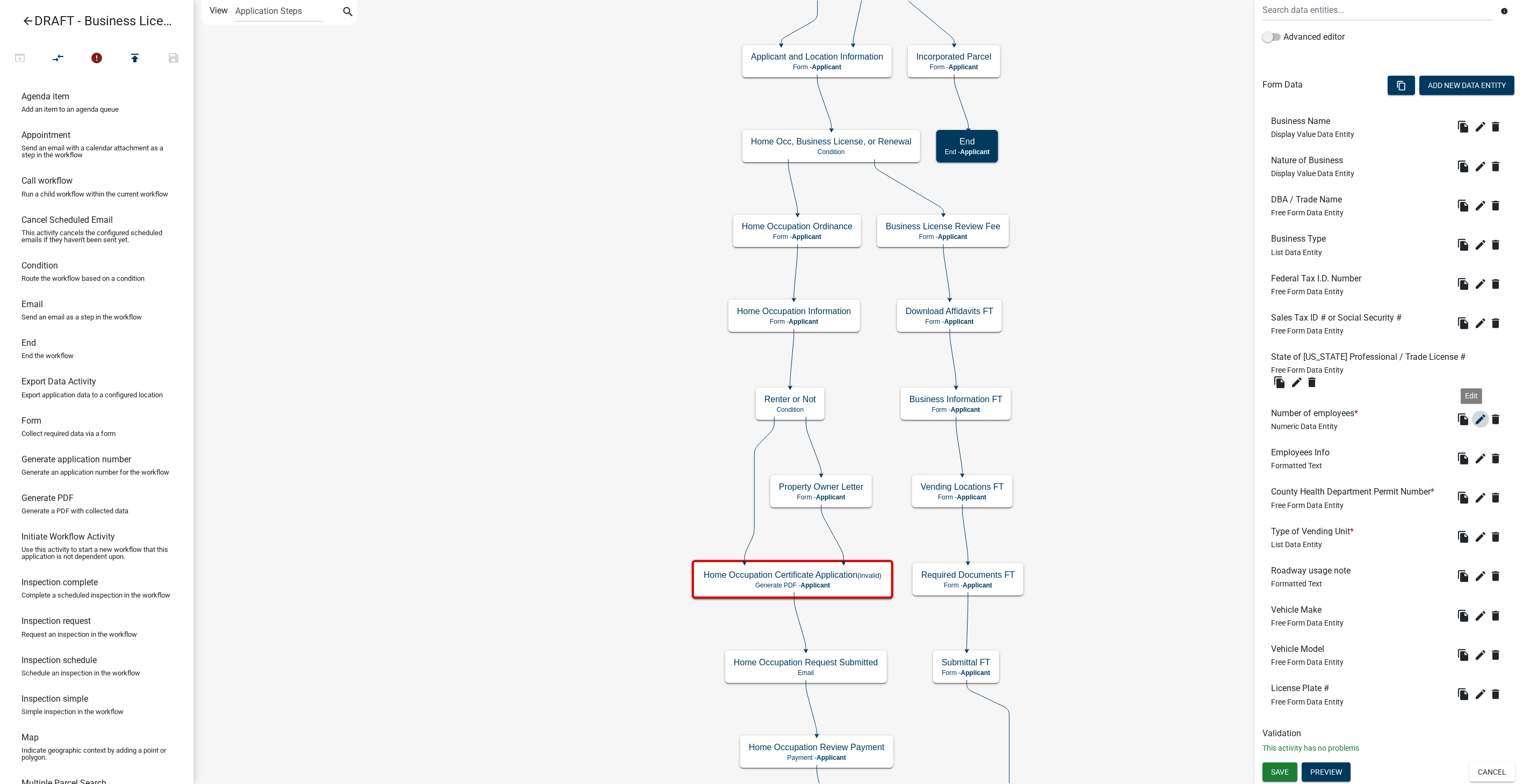
click at [1475, 413] on icon "edit" at bounding box center [1481, 419] width 13 height 13
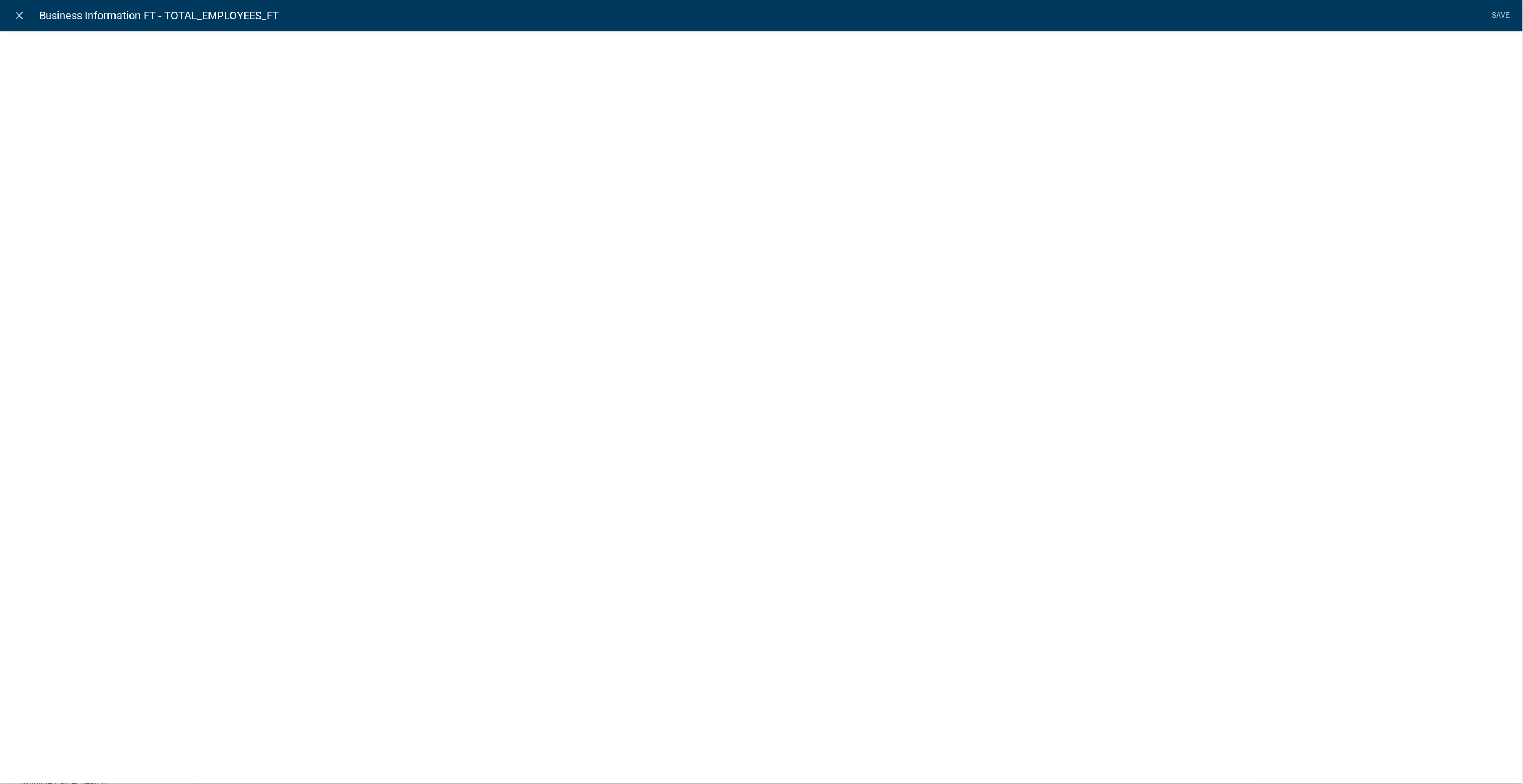
select select "numeric-data"
select select
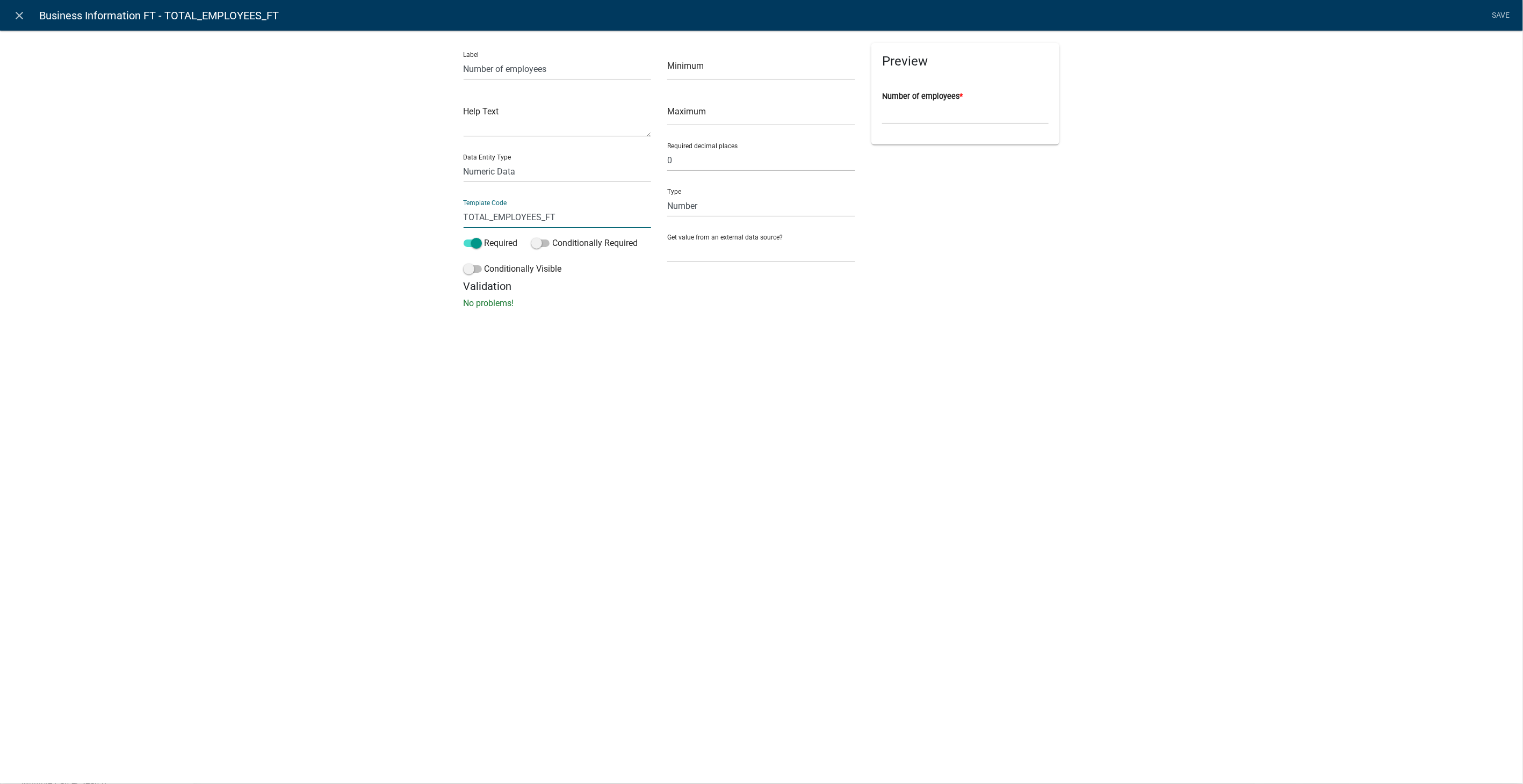
drag, startPoint x: 576, startPoint y: 213, endPoint x: 406, endPoint y: 216, distance: 170.0
click at [406, 216] on div "Label Number of employees Help Text Data Entity Type Free Form Text Document Di…" at bounding box center [762, 173] width 1523 height 320
type input "BusinessEmployees"
click at [867, 413] on div "close Business Information FT - BusinessEmployees Save Label Number of employee…" at bounding box center [762, 392] width 1523 height 784
click at [1496, 13] on link "Save" at bounding box center [1501, 16] width 27 height 20
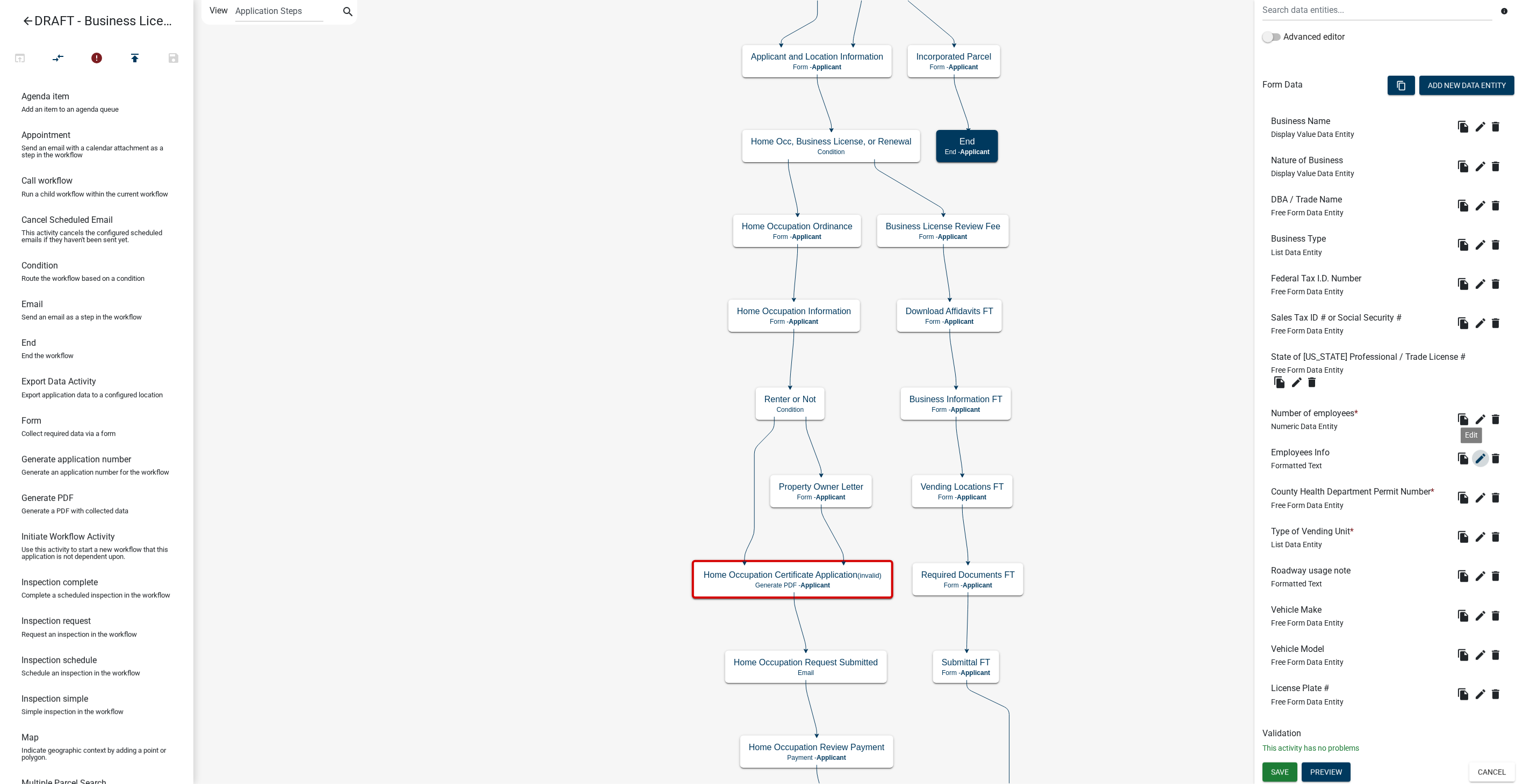
click at [1475, 454] on icon "edit" at bounding box center [1481, 459] width 13 height 13
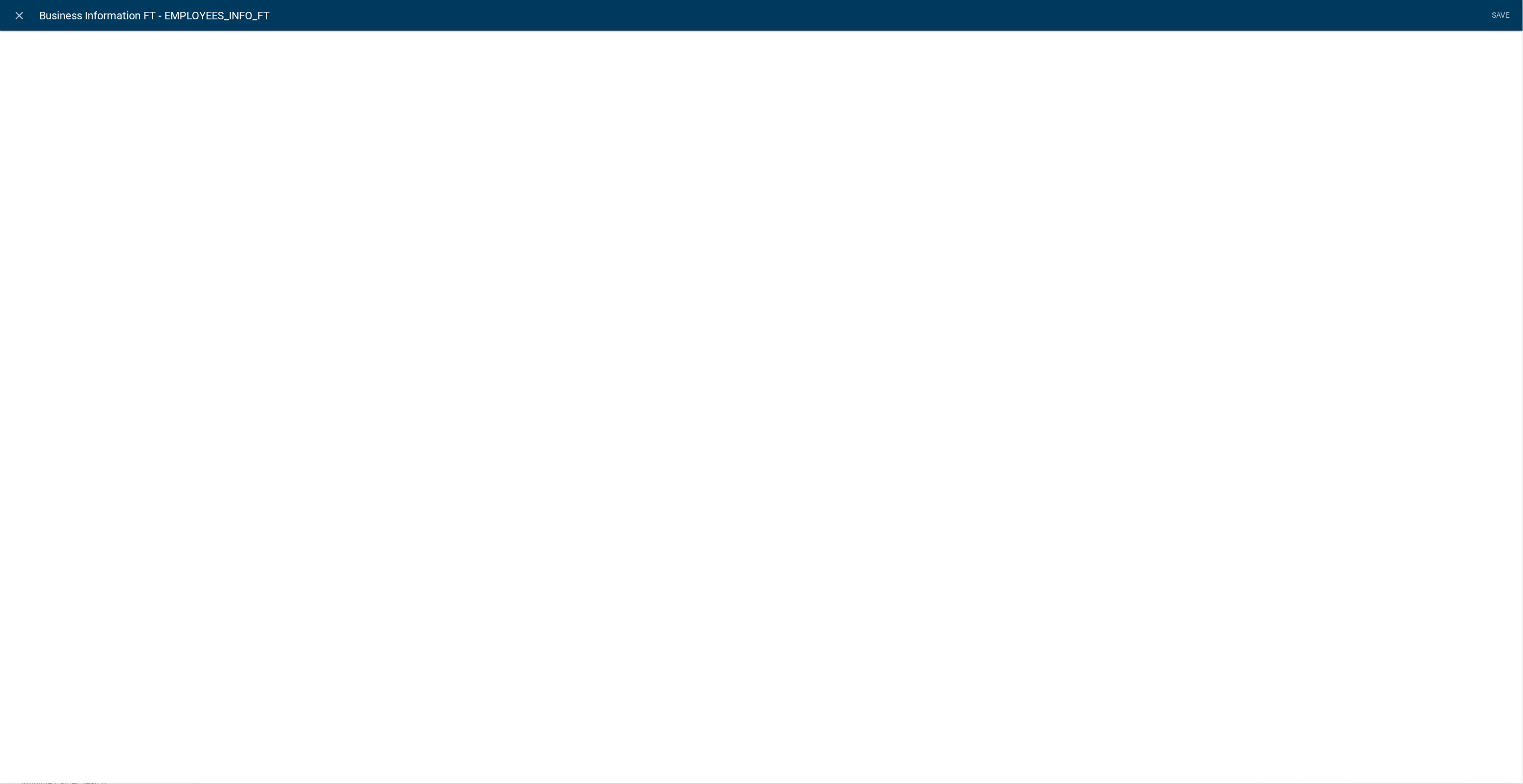
select select "rich-text"
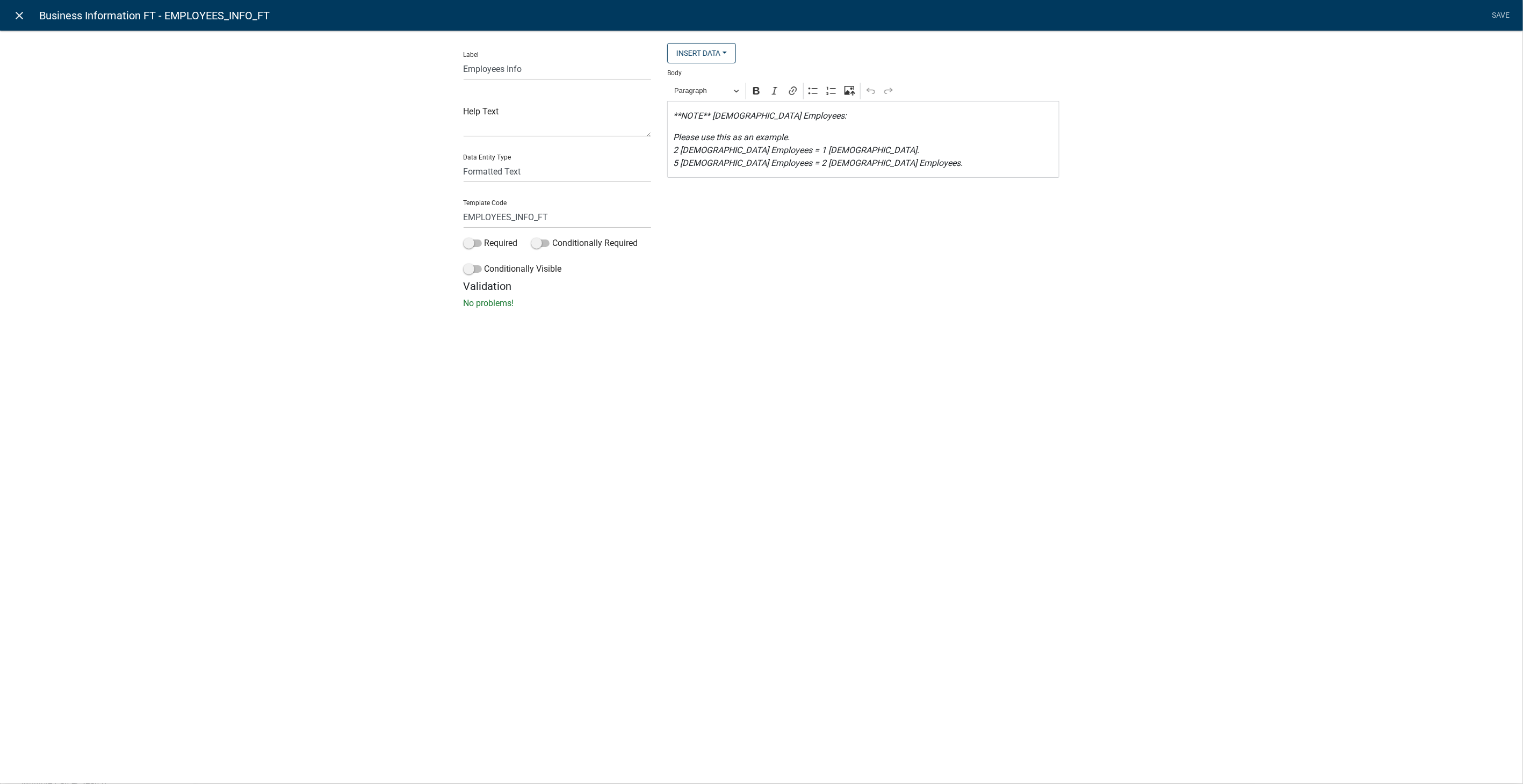
click at [22, 14] on icon "close" at bounding box center [20, 16] width 13 height 13
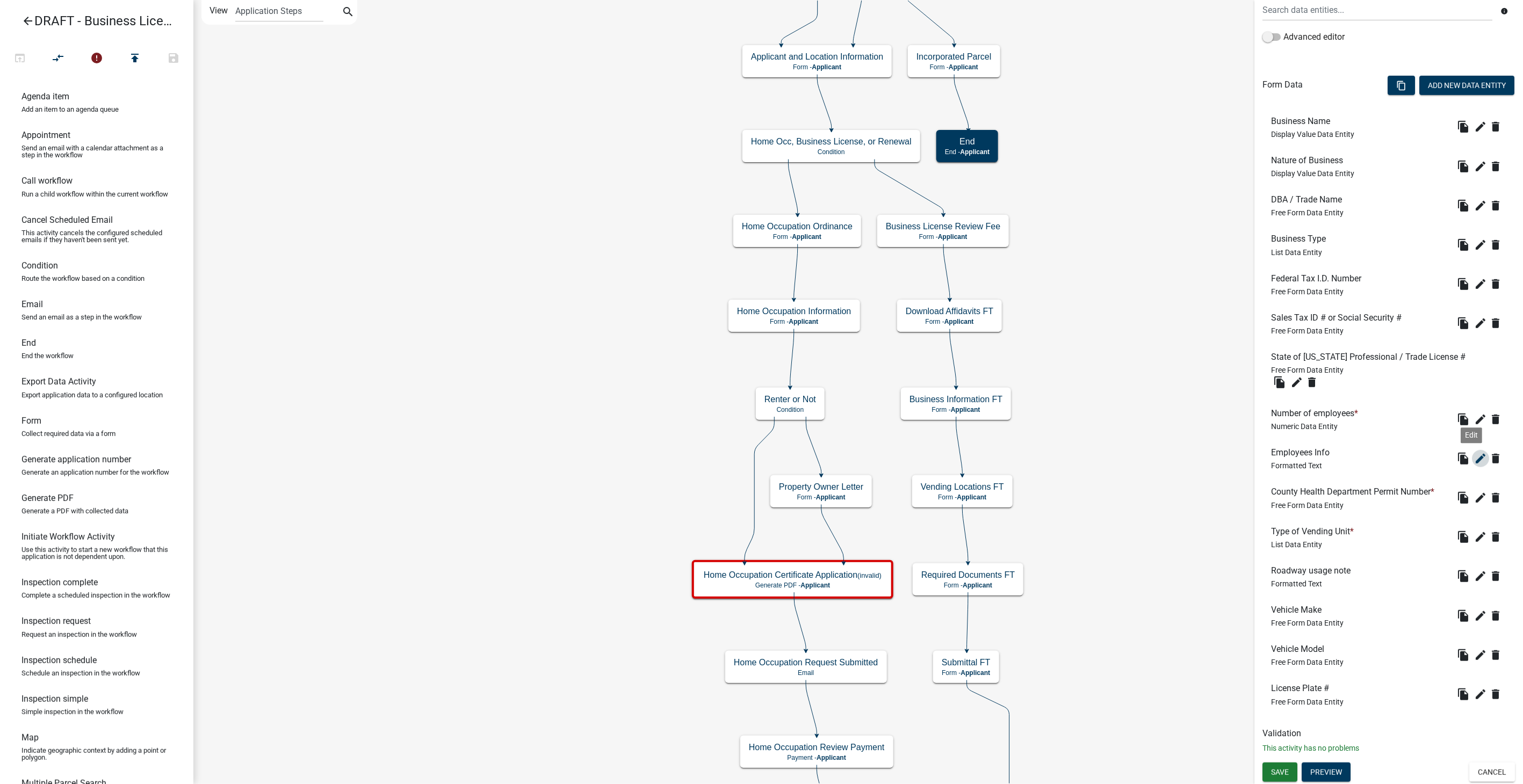
click at [1475, 460] on icon "edit" at bounding box center [1481, 459] width 13 height 13
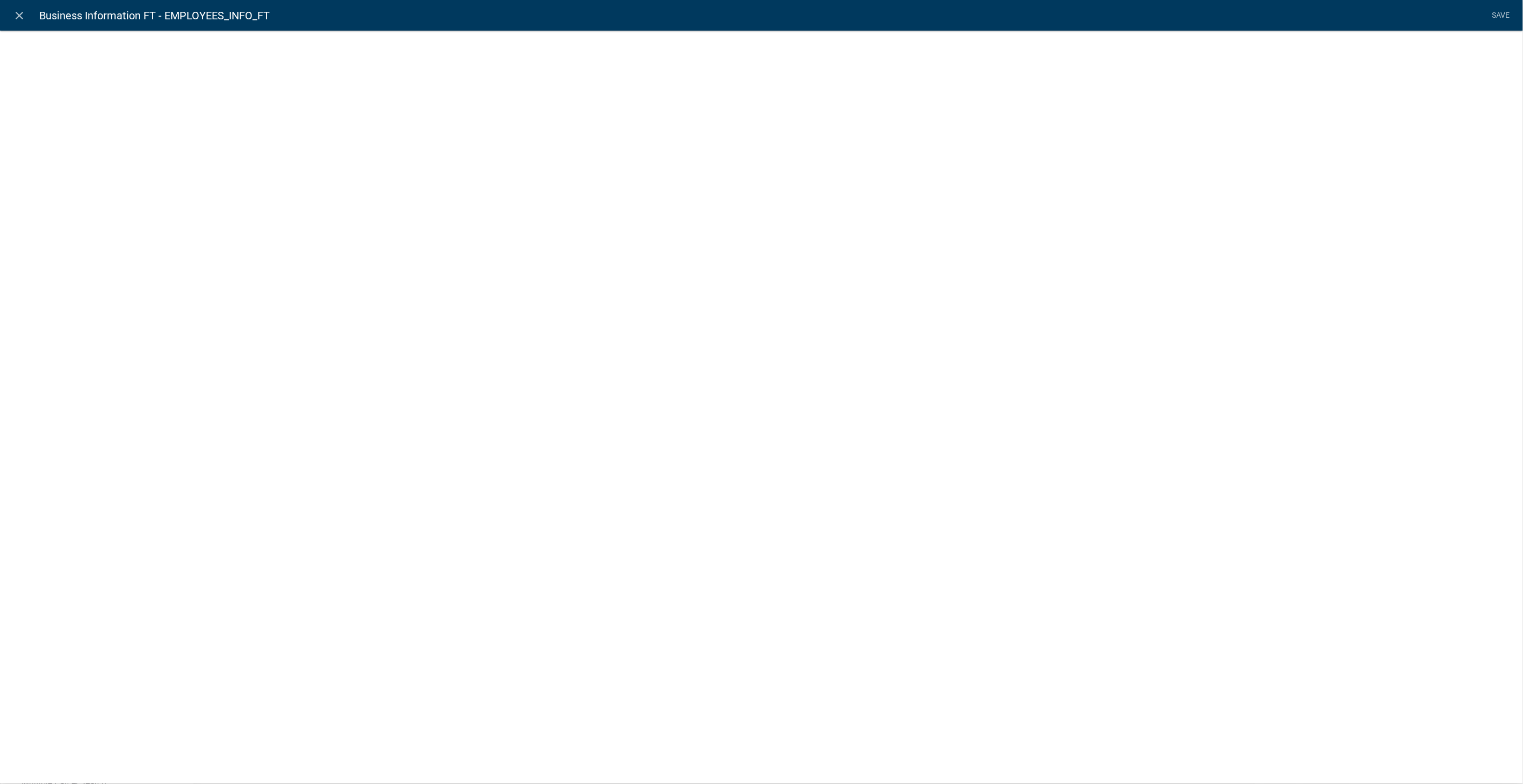
select select "rich-text"
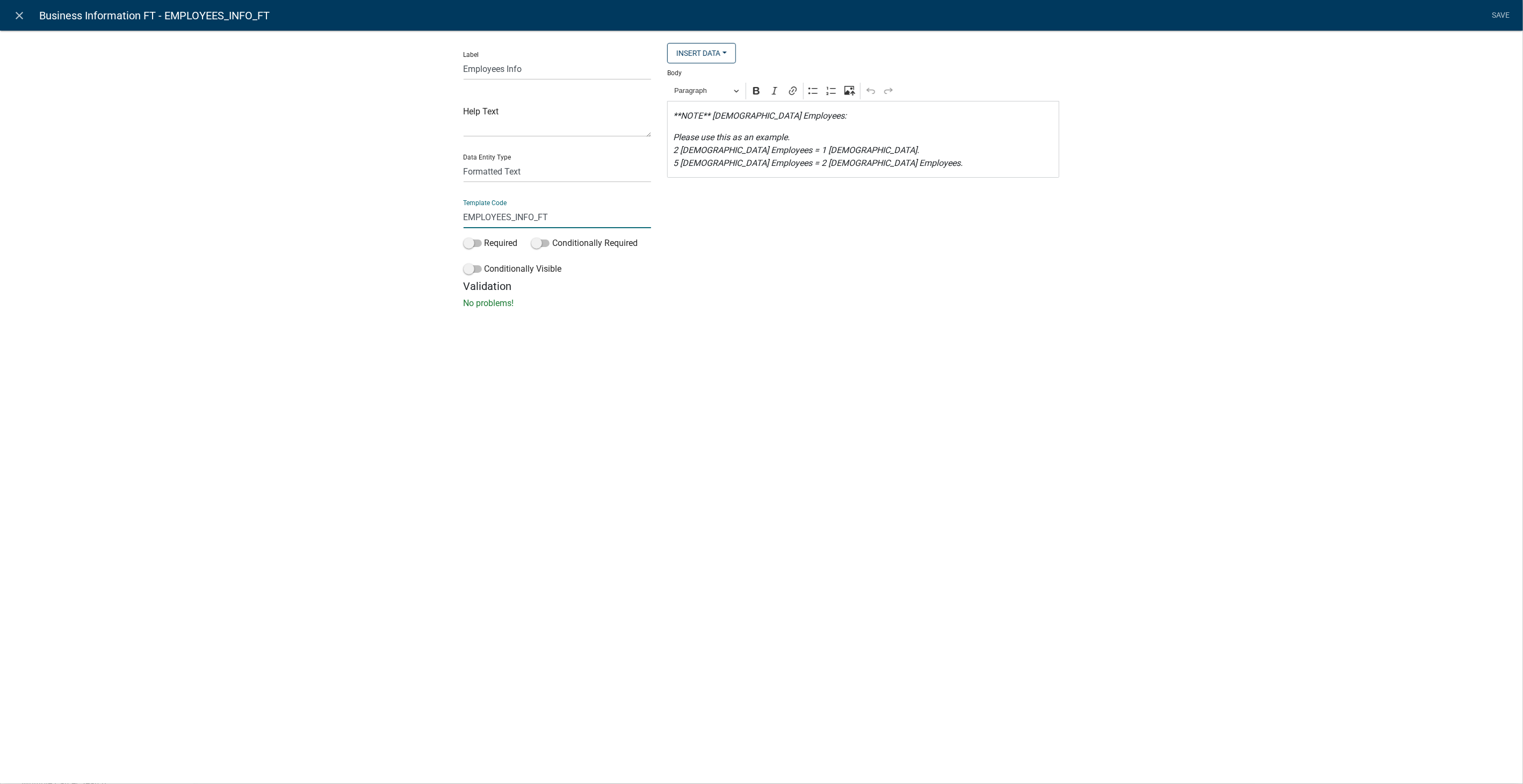
drag, startPoint x: 555, startPoint y: 218, endPoint x: 359, endPoint y: 197, distance: 197.1
click at [359, 197] on div "Label Employees Info Help Text Data Entity Type Free Form Text Document Display…" at bounding box center [762, 173] width 1523 height 320
click at [973, 406] on div "close Business Information FT - EmployeeCalculation Save Label Employees Info H…" at bounding box center [762, 392] width 1523 height 784
click at [557, 216] on input "EmployeeCalculation" at bounding box center [558, 217] width 188 height 22
type input "EmployeeCalculationText"
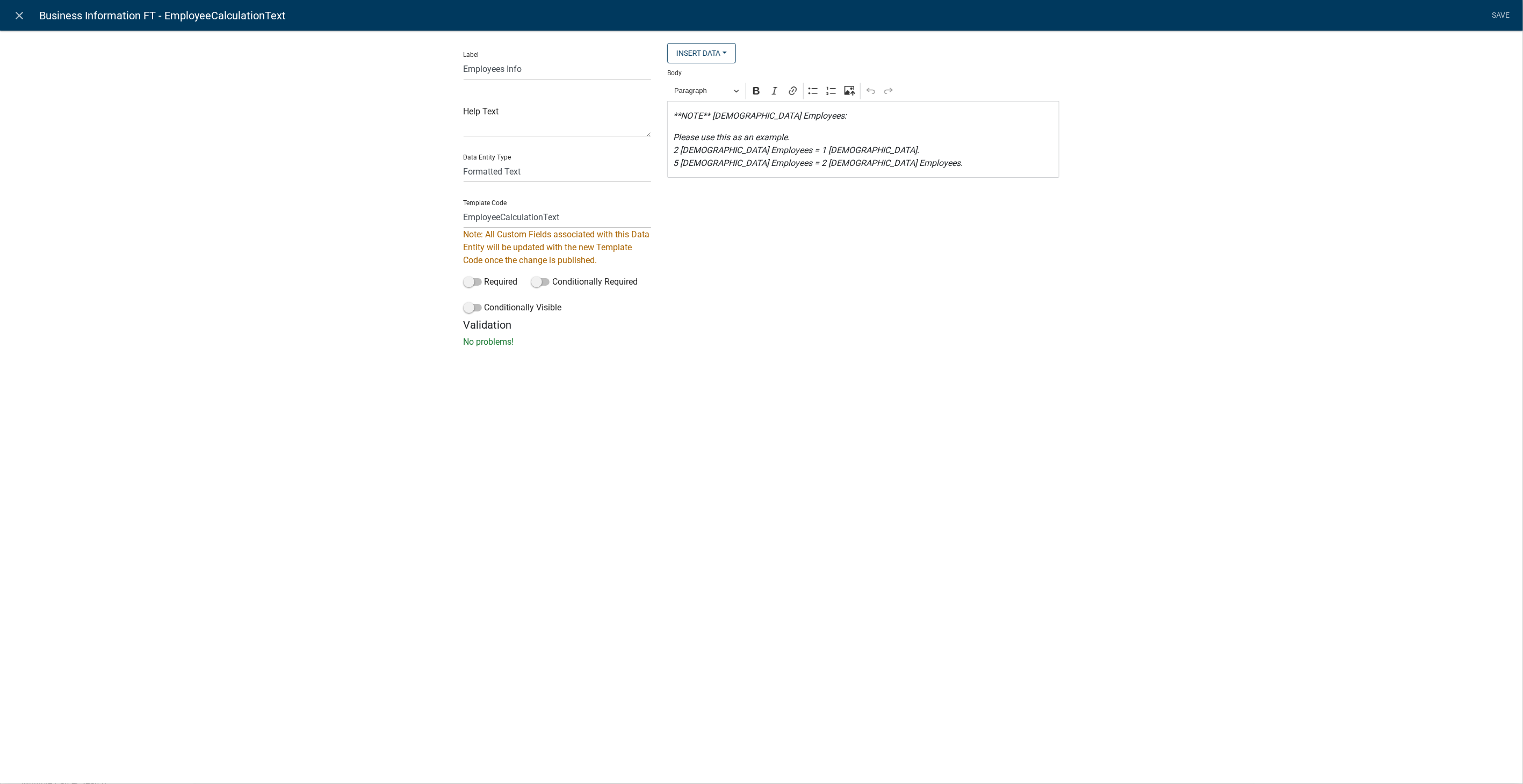
click at [1226, 199] on div "Label Employees Info Help Text Data Entity Type Free Form Text Document Display…" at bounding box center [762, 192] width 1523 height 359
click at [1501, 13] on link "Save" at bounding box center [1501, 16] width 27 height 20
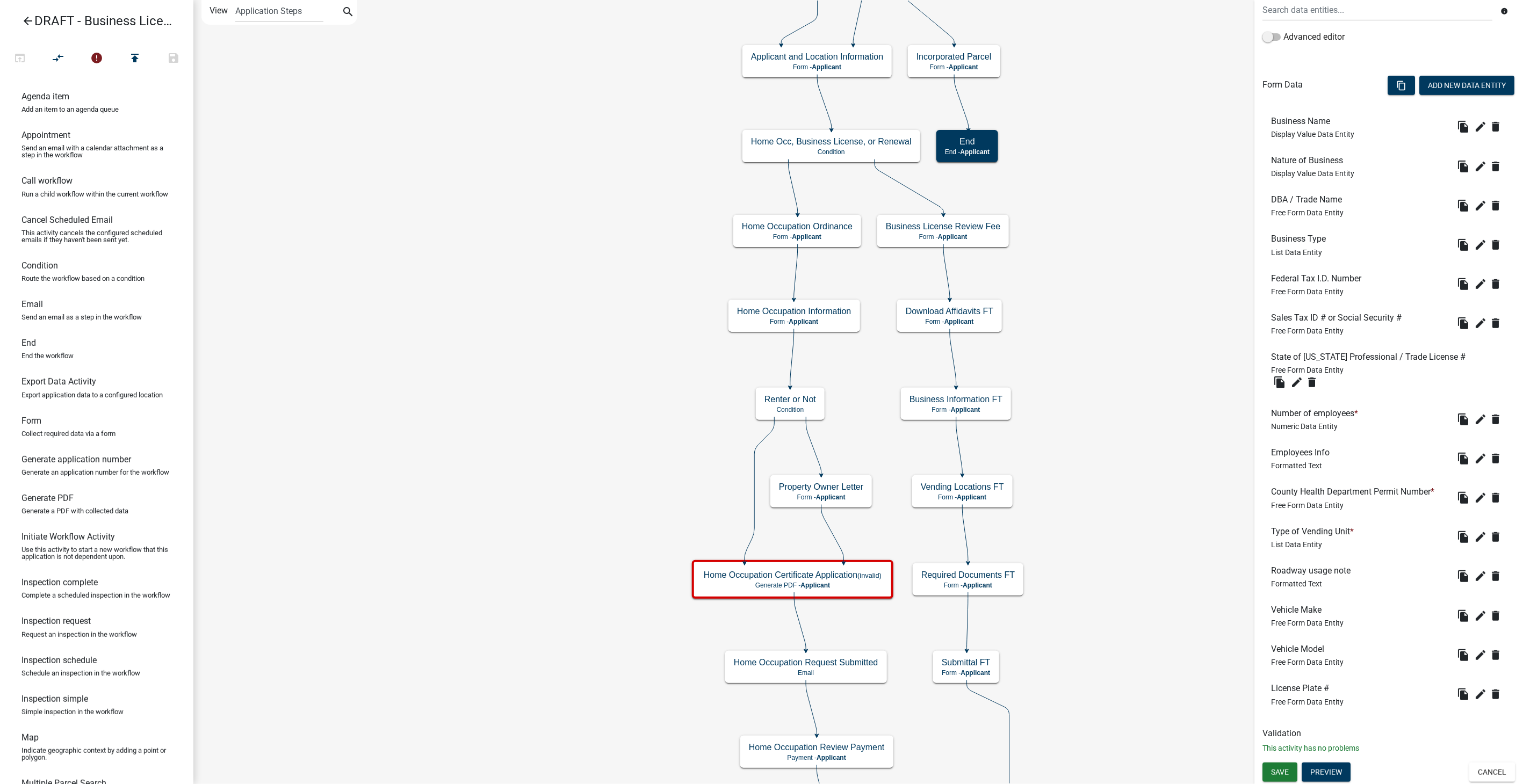
click at [1473, 488] on li "County Health Department Permit Number * Free Form Data Entity file_copy edit E…" at bounding box center [1389, 498] width 252 height 39
click at [1475, 494] on icon "edit" at bounding box center [1481, 498] width 13 height 13
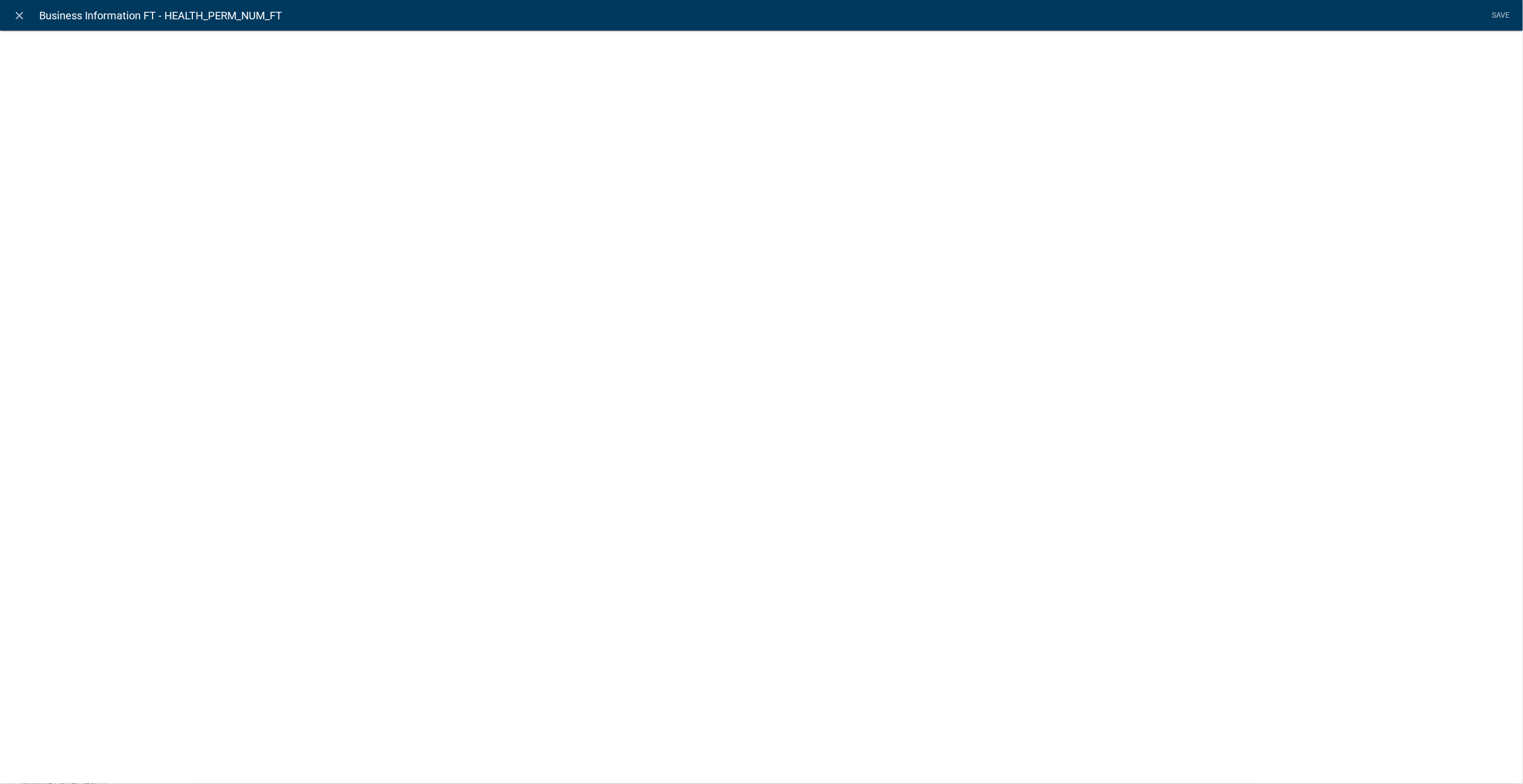
select select
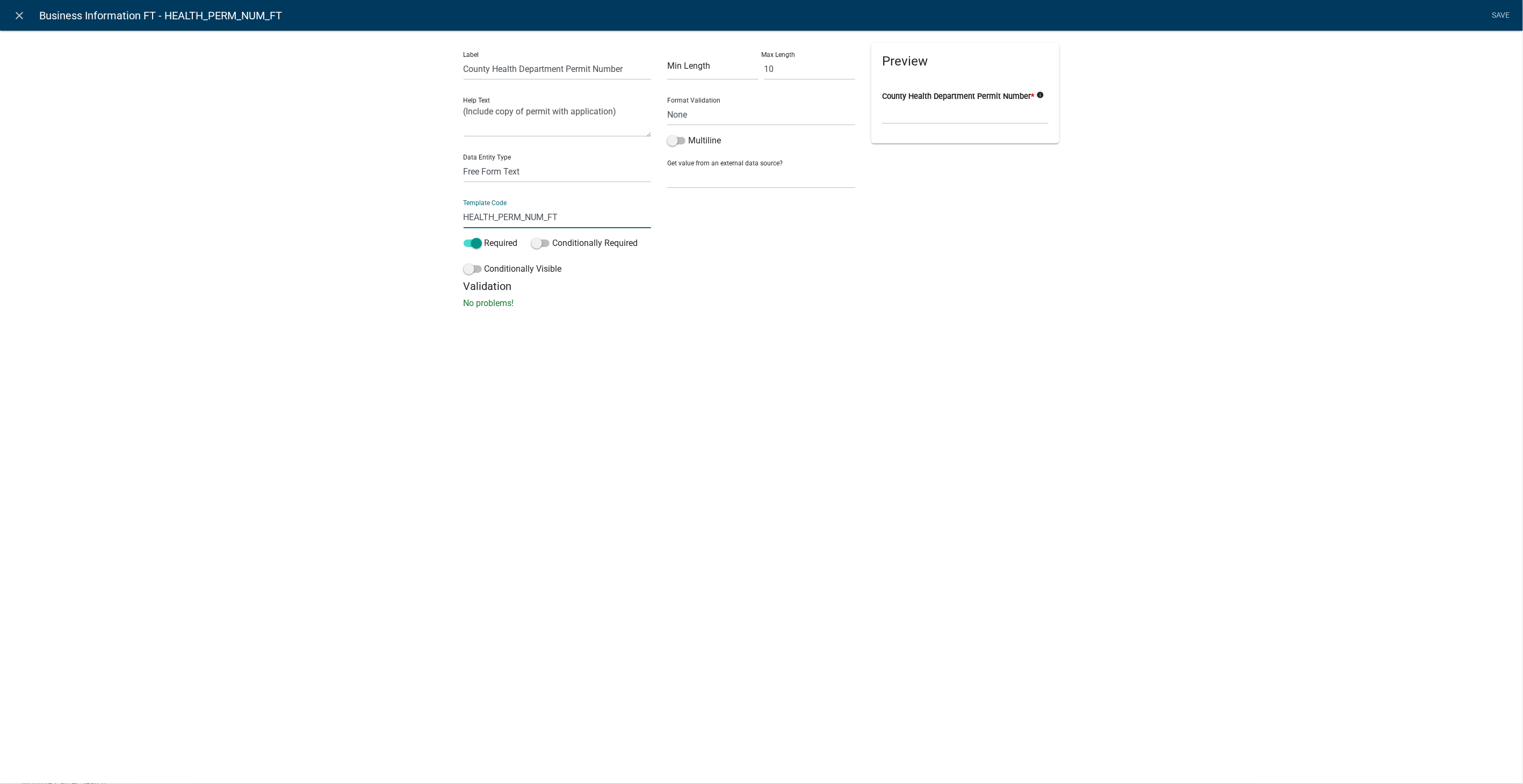
drag, startPoint x: 564, startPoint y: 217, endPoint x: 380, endPoint y: 213, distance: 184.0
click at [380, 213] on div "Label County Health Department Permit Number Help Text (Include copy of permit …" at bounding box center [762, 173] width 1523 height 320
type input "HealthDeptPermitNumber"
click at [1390, 270] on div "Label County Health Department Permit Number Help Text (Include copy of permit …" at bounding box center [762, 173] width 1523 height 320
click at [1498, 9] on link "Save" at bounding box center [1501, 16] width 27 height 20
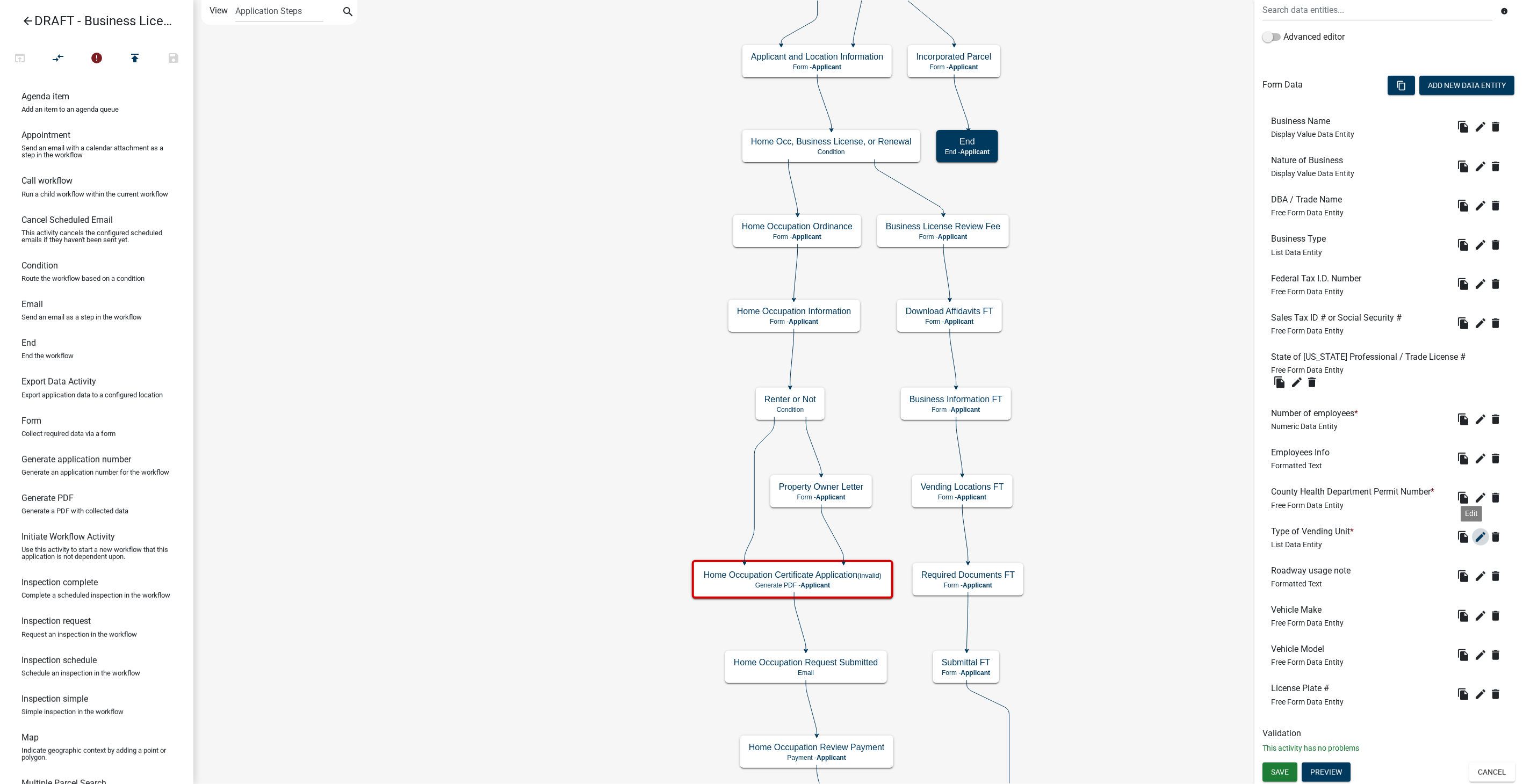
click at [1475, 537] on icon "edit" at bounding box center [1481, 537] width 13 height 13
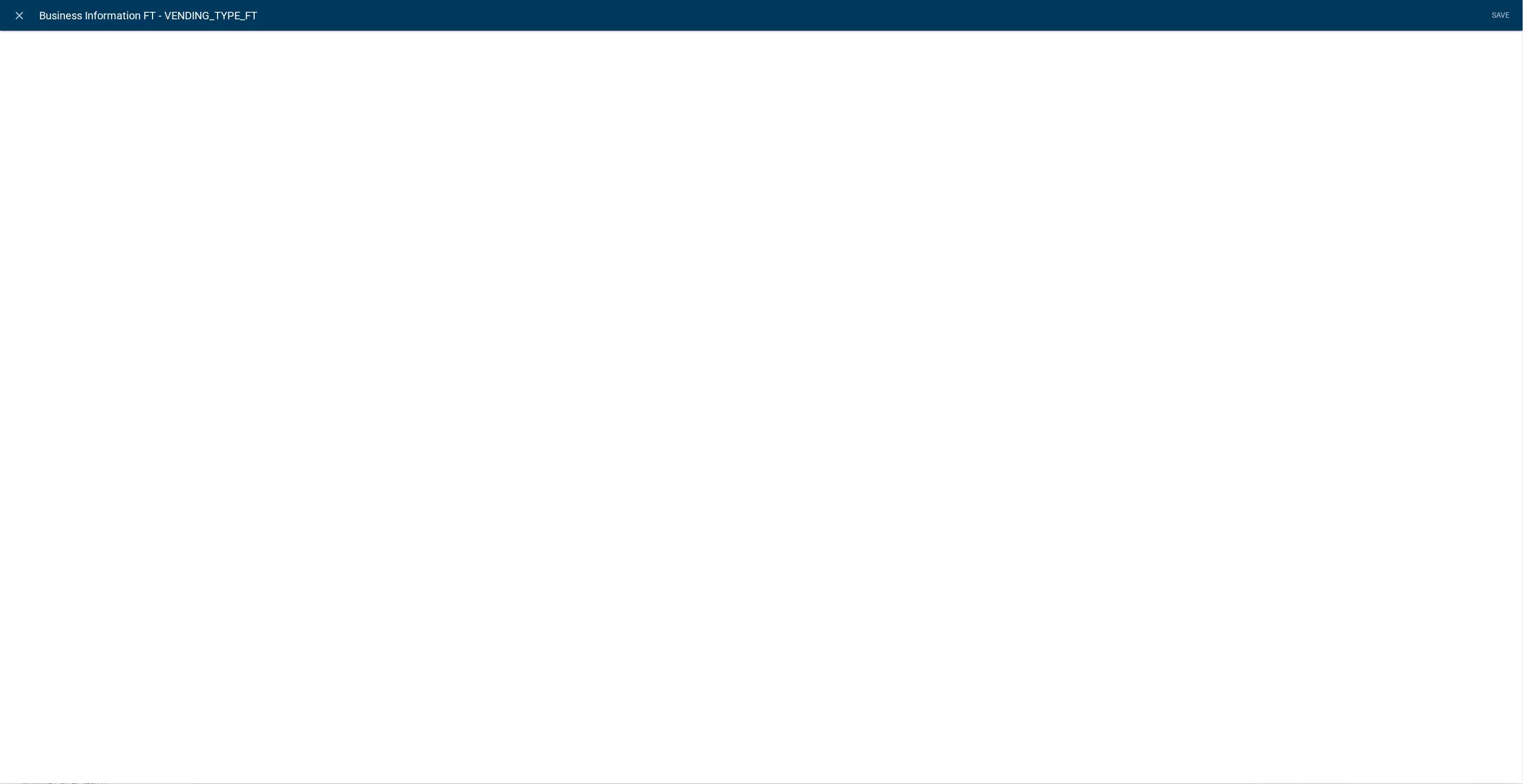
select select "list-data"
select select
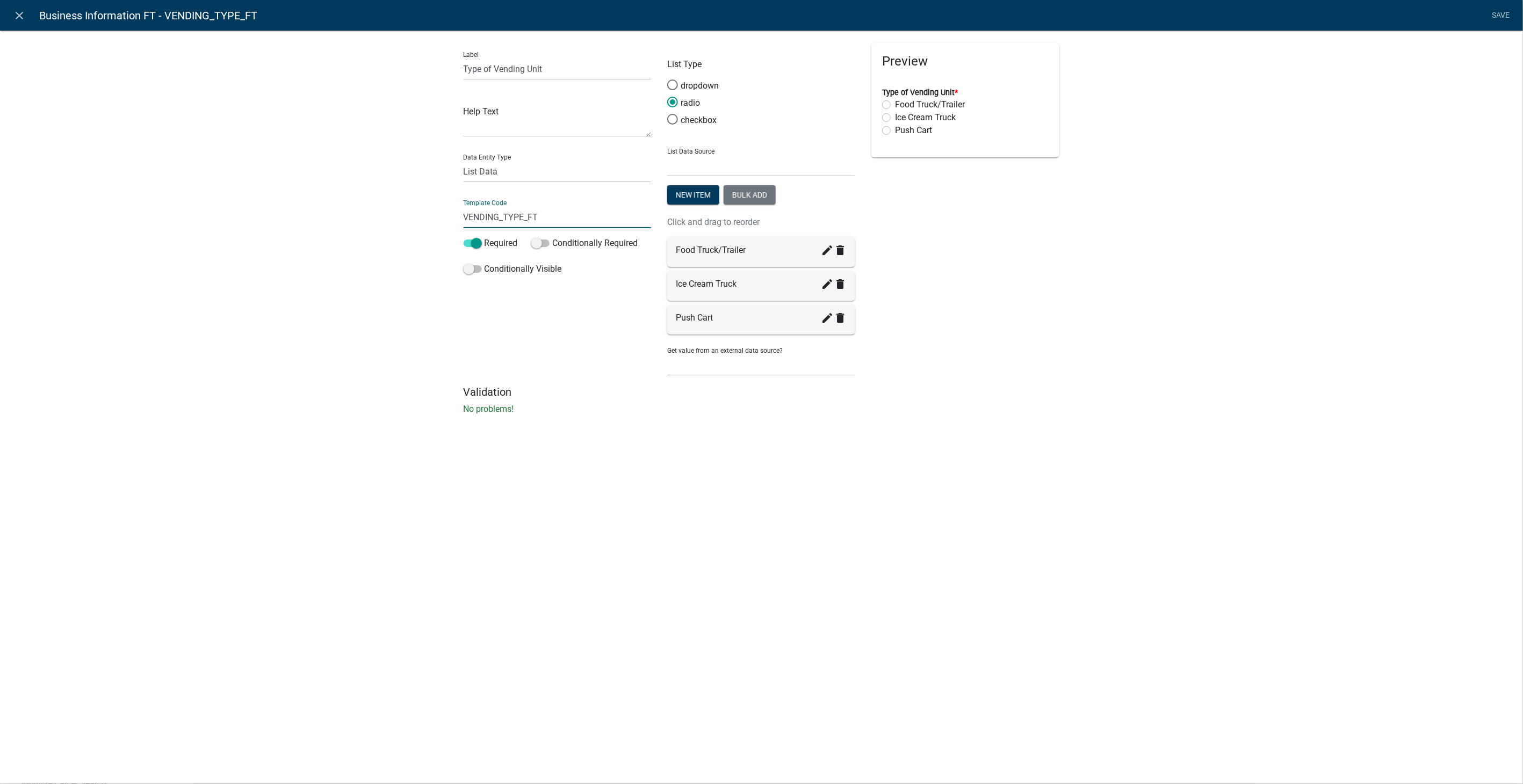
drag, startPoint x: 545, startPoint y: 219, endPoint x: 397, endPoint y: 219, distance: 148.0
click at [397, 219] on div "Label Type of Vending Unit Help Text Data Entity Type Free Form Text Document D…" at bounding box center [762, 226] width 1523 height 425
type input "VendingType"
click at [1083, 391] on div "Label Type of Vending Unit Help Text Data Entity Type Free Form Text Document D…" at bounding box center [762, 226] width 1523 height 425
click at [1491, 13] on link "Save" at bounding box center [1501, 16] width 27 height 20
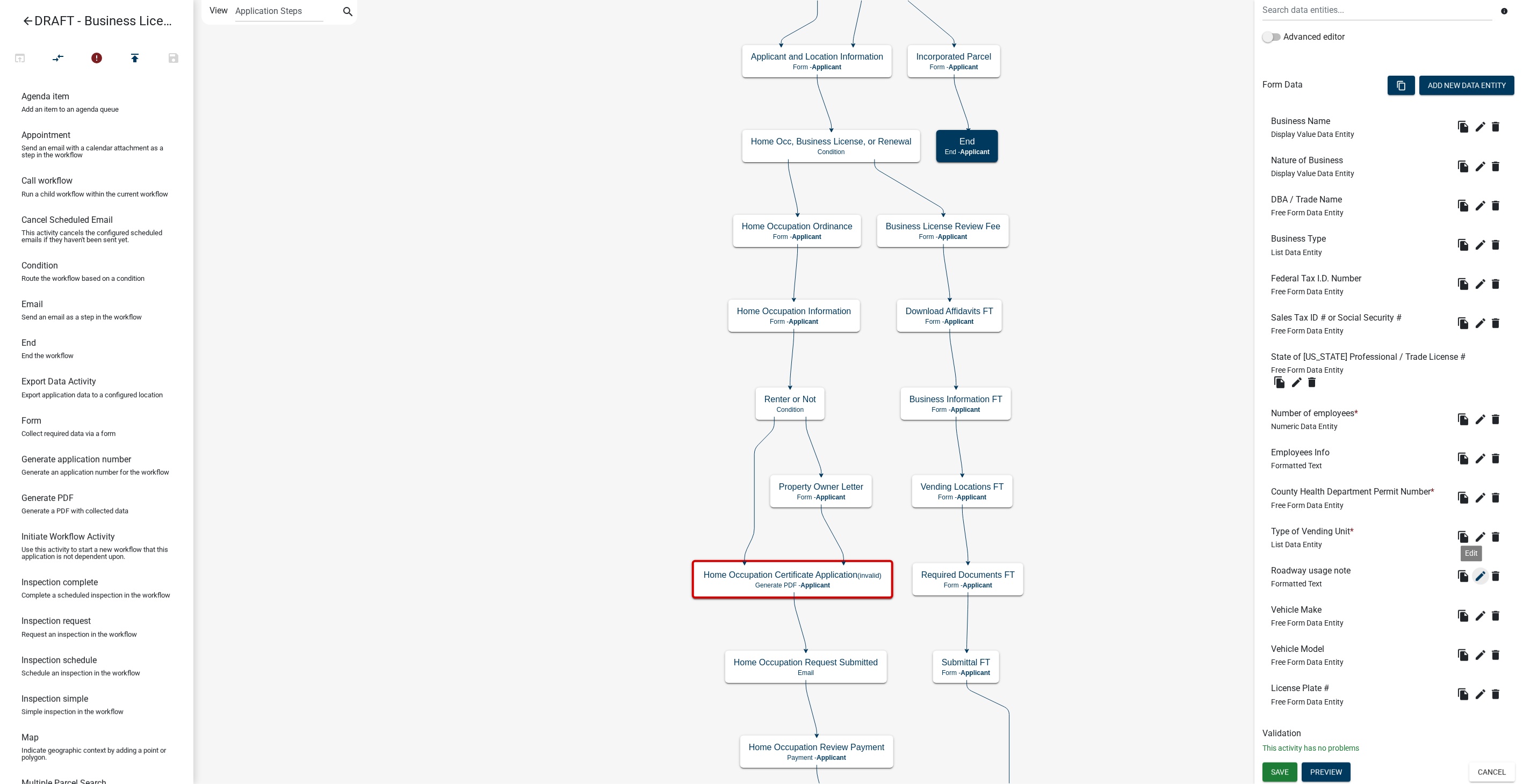
click at [1476, 574] on icon "edit" at bounding box center [1481, 577] width 13 height 13
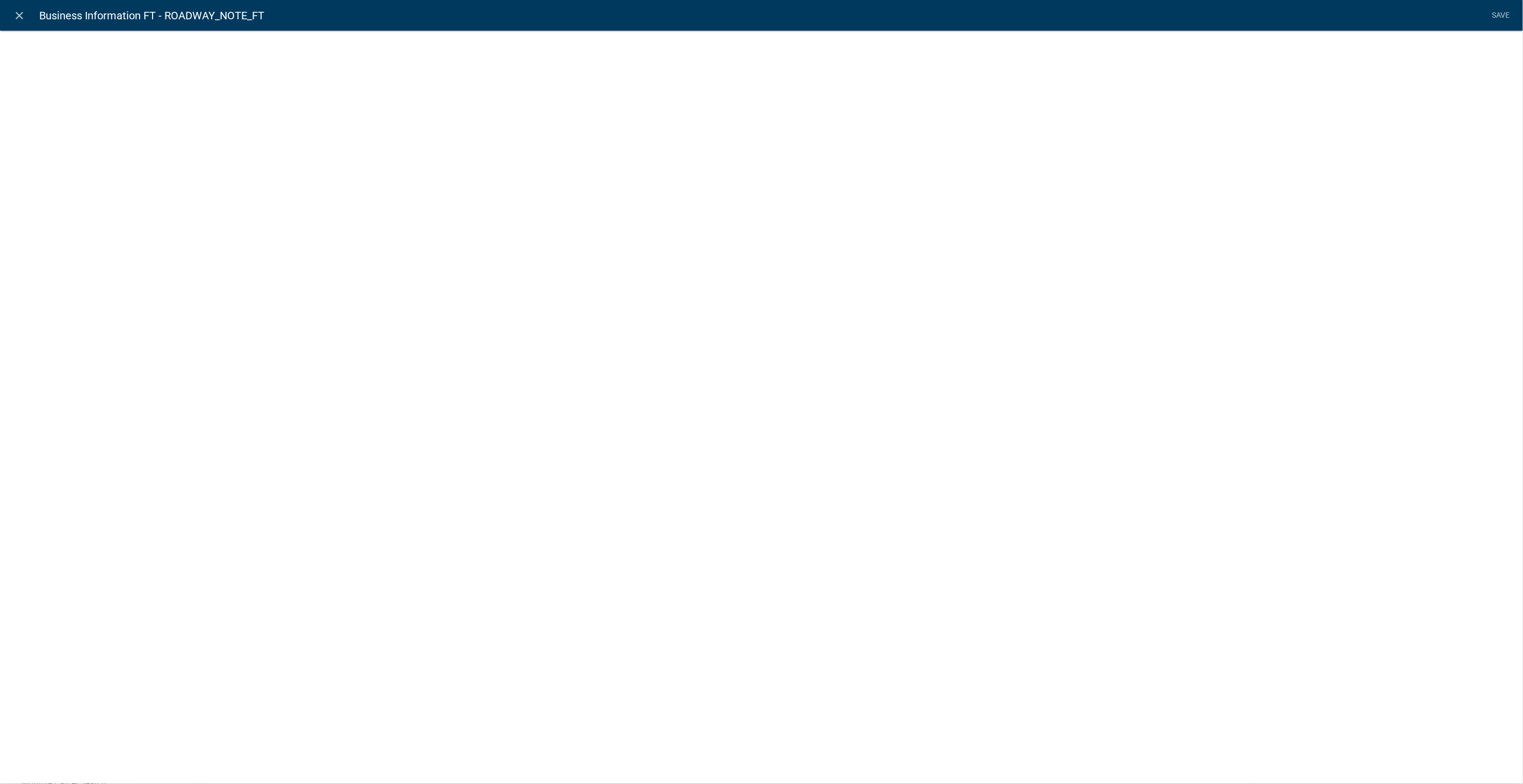
select select "rich-text"
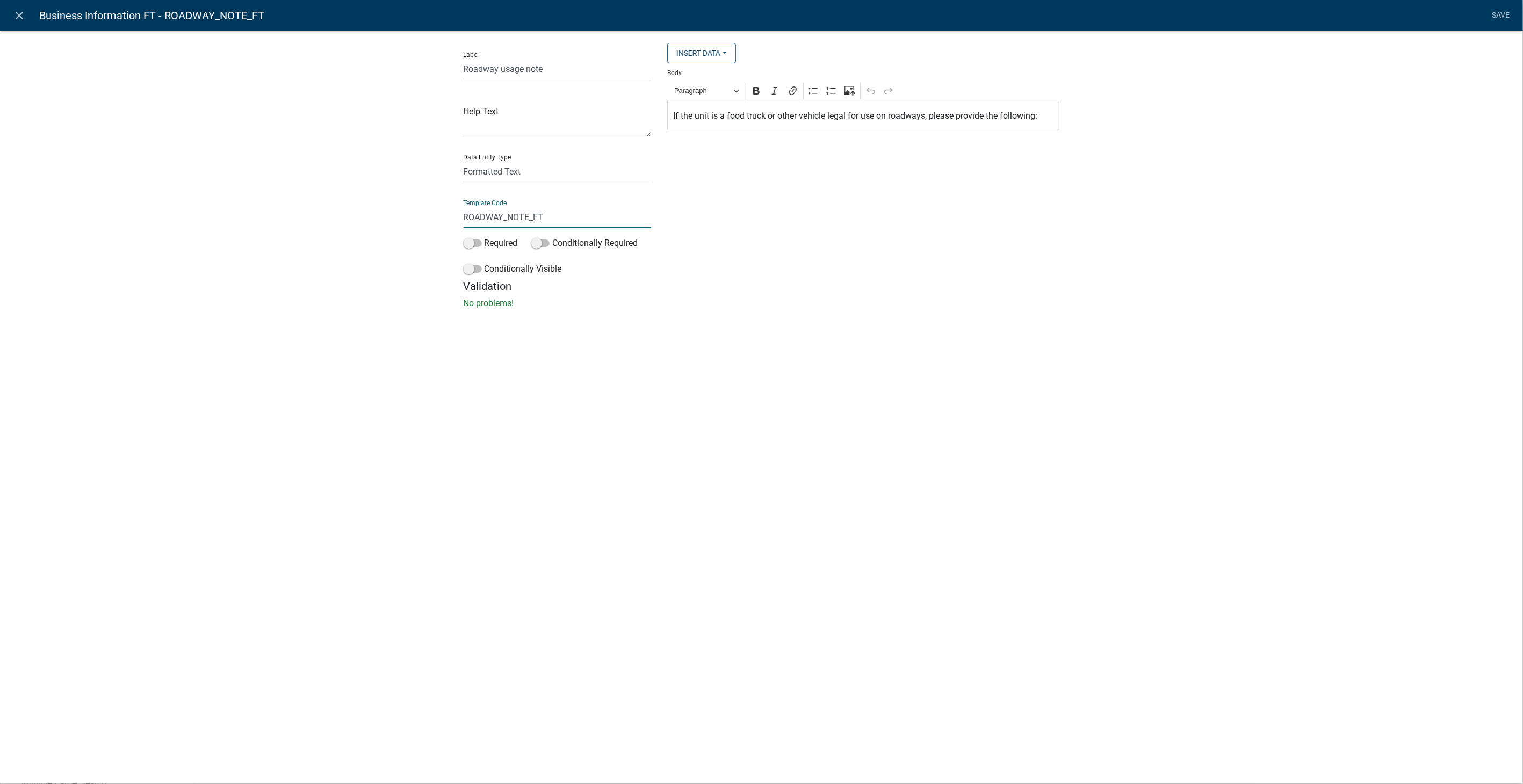
drag, startPoint x: 549, startPoint y: 219, endPoint x: 418, endPoint y: 226, distance: 131.2
click at [418, 226] on div "Label Roadway usage note Help Text Data Entity Type Free Form Text Document Dis…" at bounding box center [762, 173] width 1523 height 320
type input "RoadwayText"
click at [1065, 272] on div "Insert Data Prior Registration Expiration Date Address Administrative Fee Fee R…" at bounding box center [863, 161] width 408 height 237
click at [1501, 14] on link "Save" at bounding box center [1501, 16] width 27 height 20
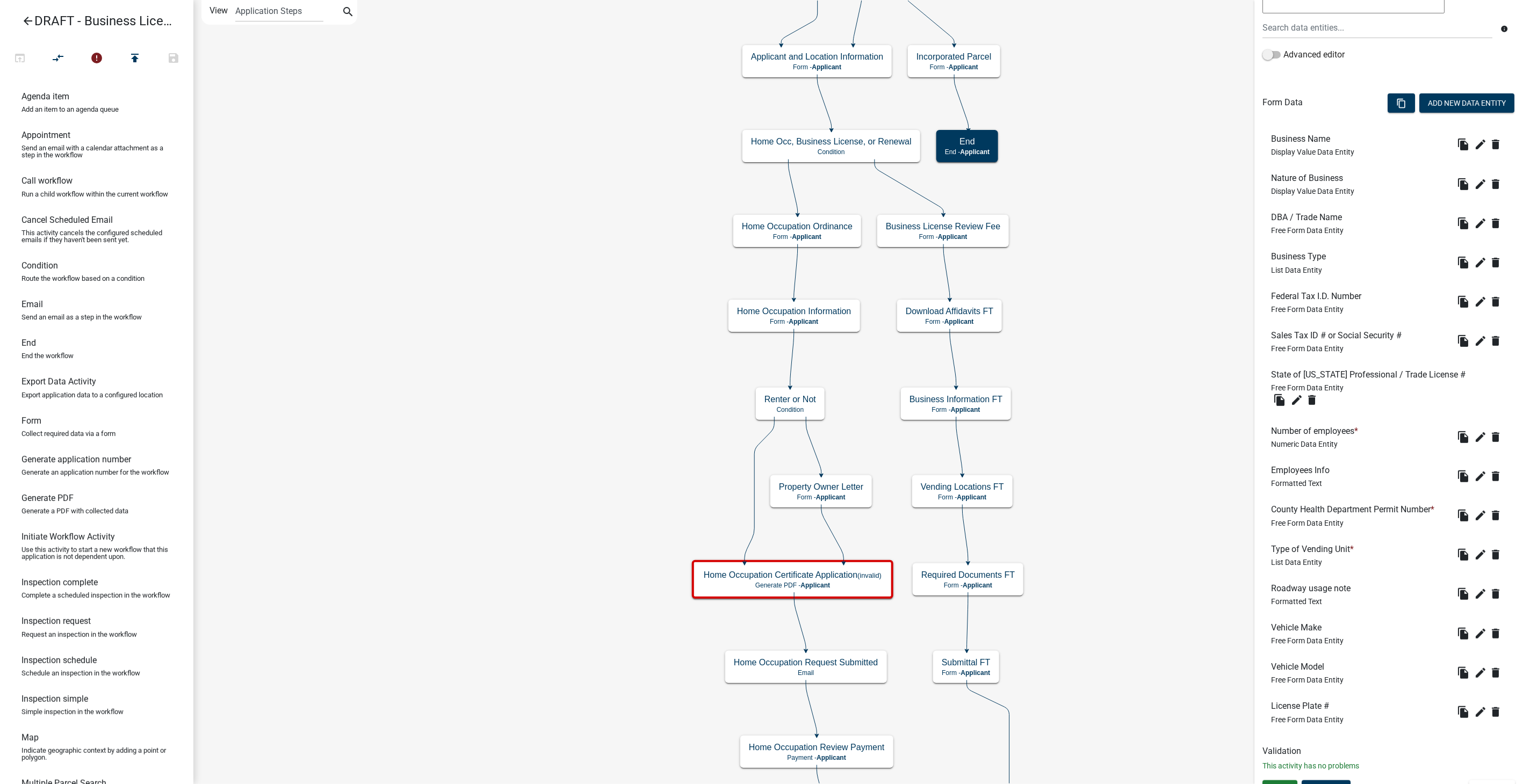
scroll to position [238, 0]
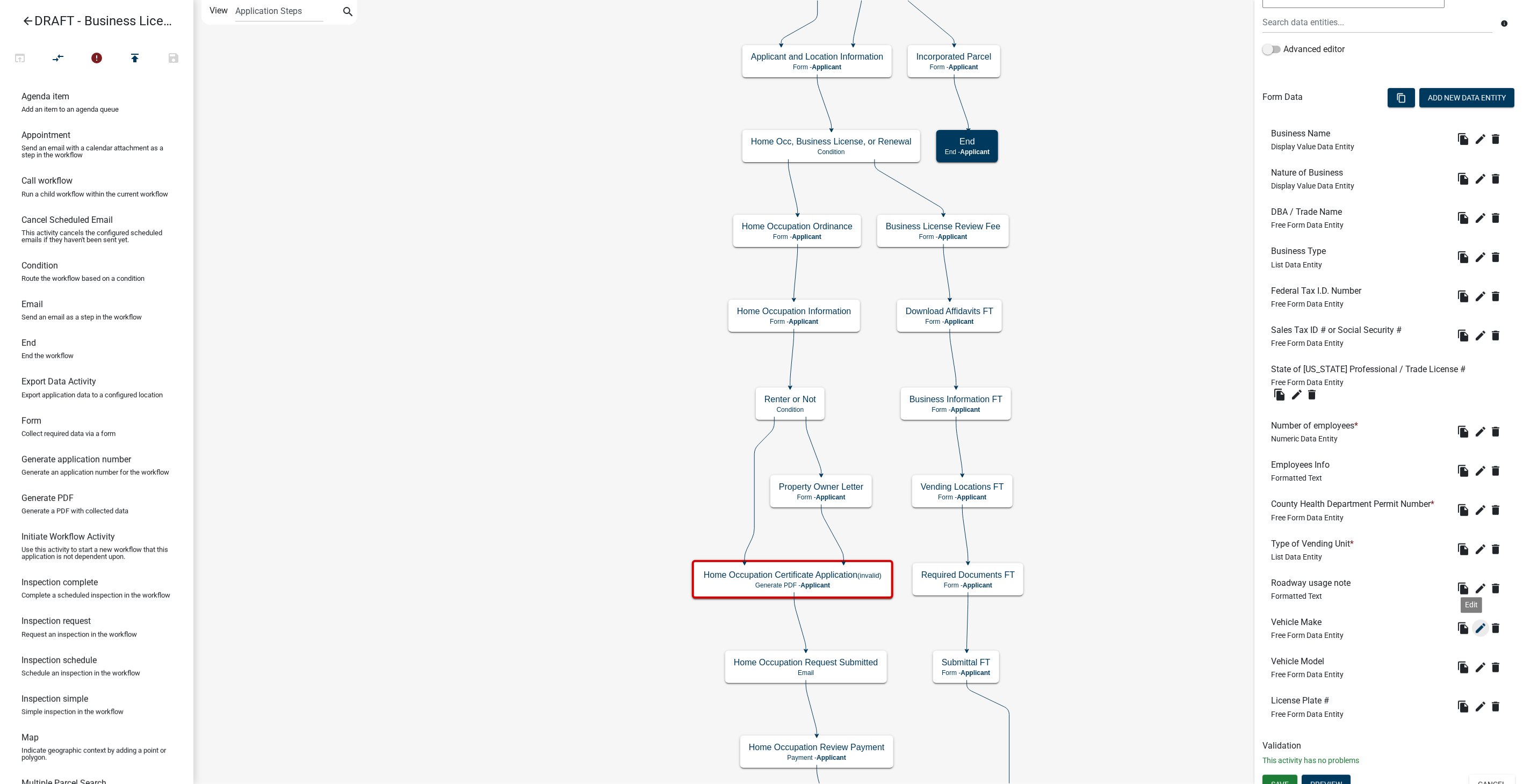
click at [1475, 624] on icon "edit" at bounding box center [1481, 629] width 13 height 13
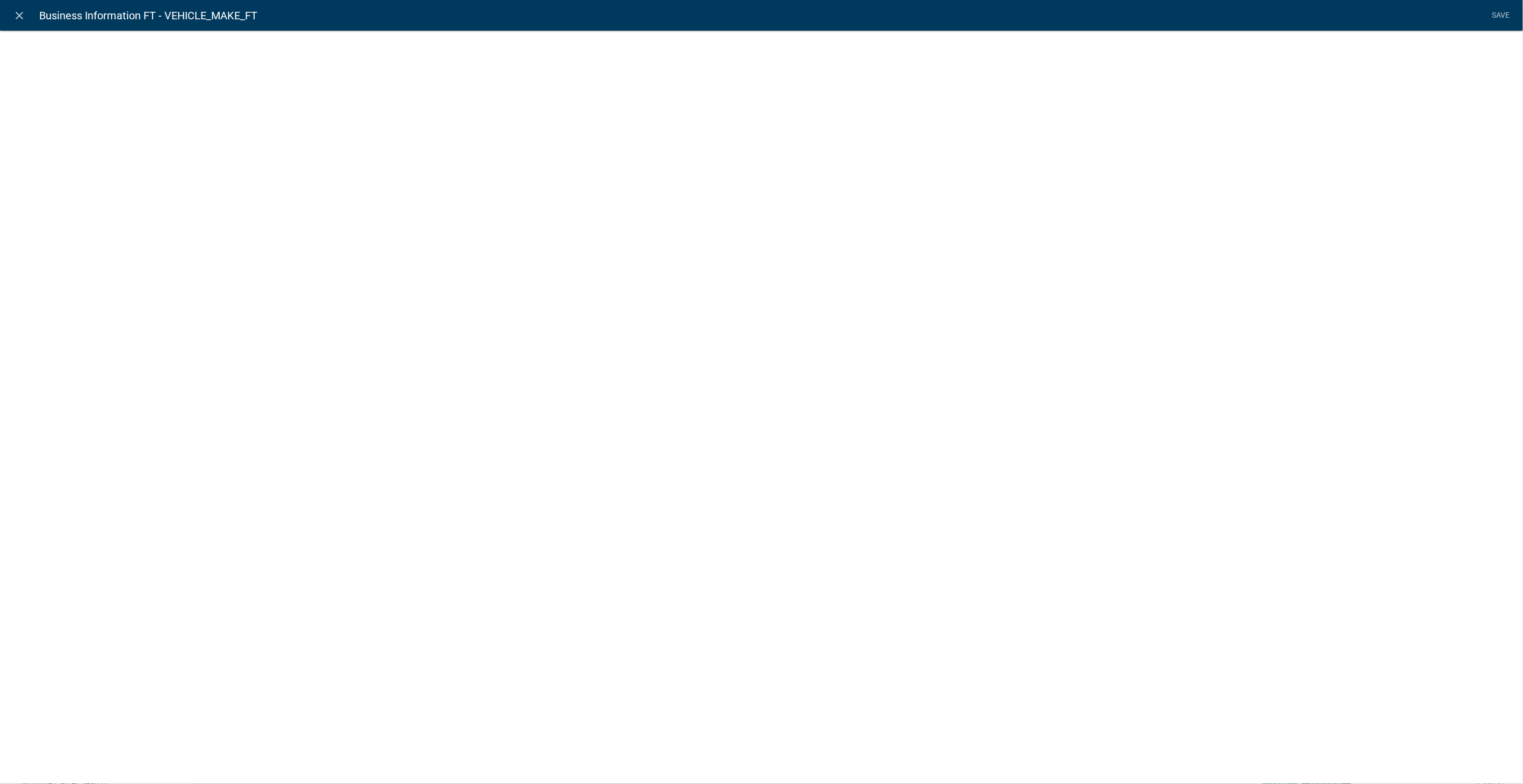
select select
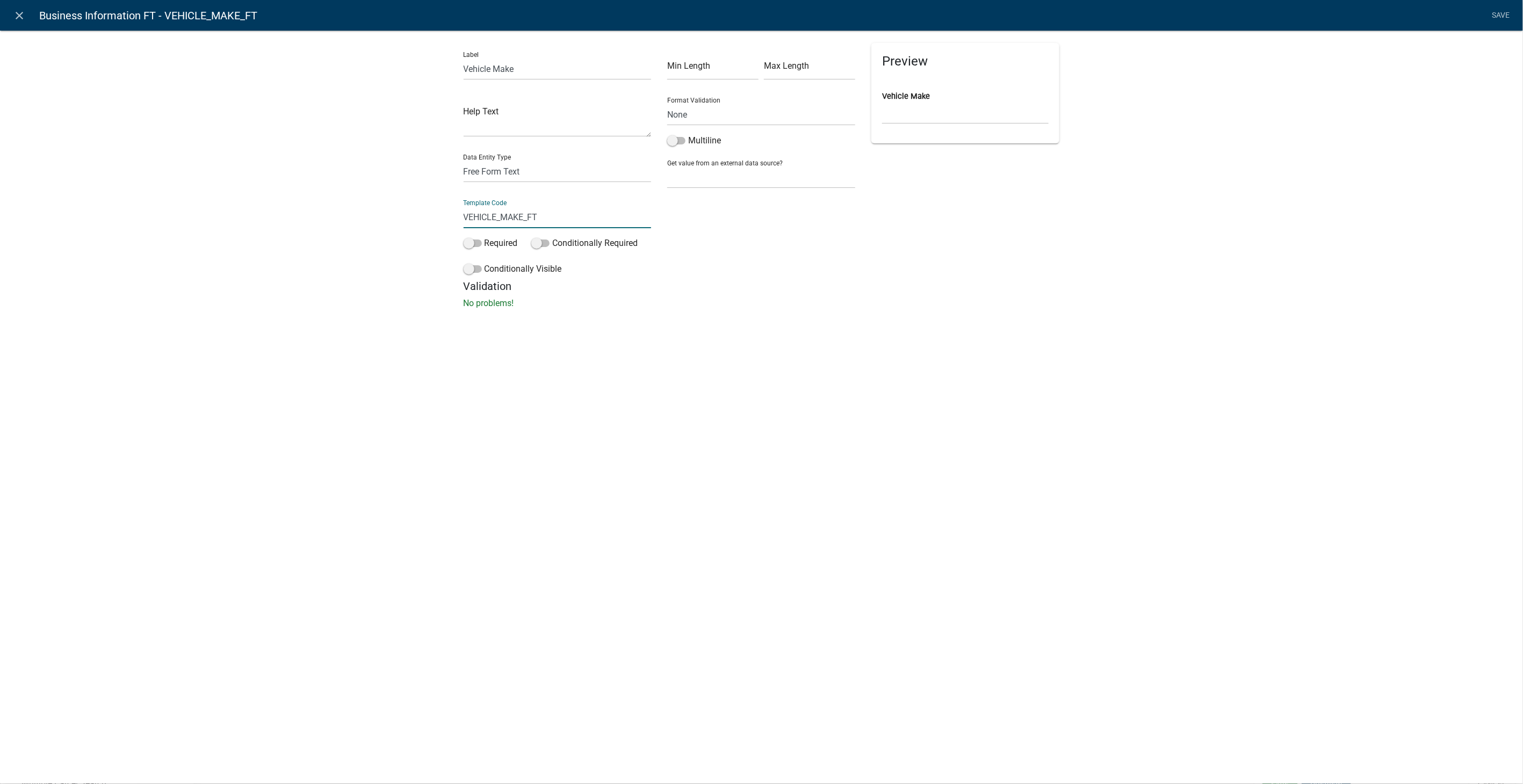
drag, startPoint x: 545, startPoint y: 213, endPoint x: 384, endPoint y: 211, distance: 161.0
click at [384, 211] on div "Label Vehicle Make Help Text Data Entity Type Free Form Text Document Display E…" at bounding box center [762, 173] width 1523 height 320
type input "VehicleMake"
click at [920, 338] on div "close Business Information FT - VehicleMake Save Label Vehicle Make Help Text D…" at bounding box center [762, 392] width 1523 height 784
click at [1496, 17] on link "Save" at bounding box center [1501, 16] width 27 height 20
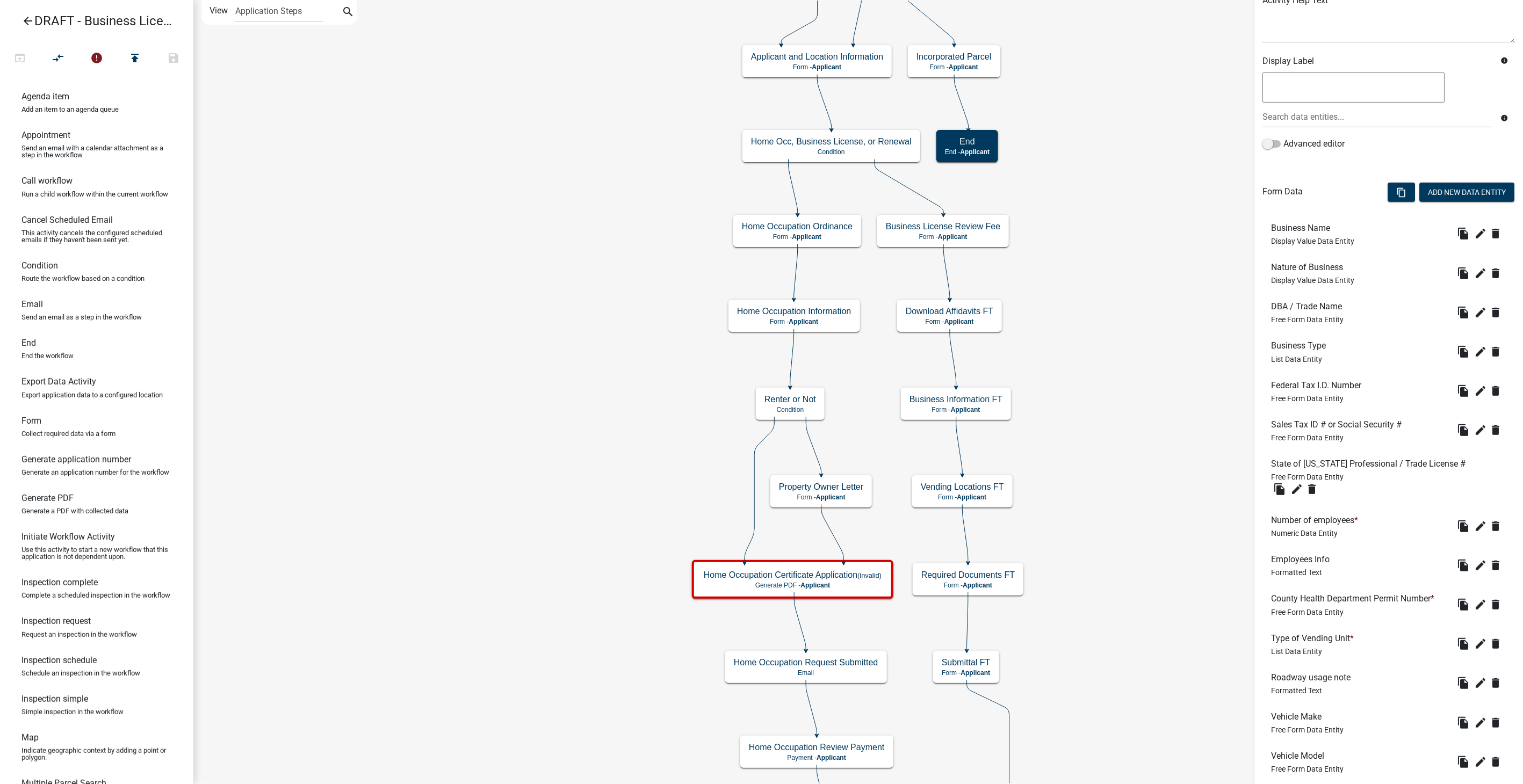
scroll to position [251, 0]
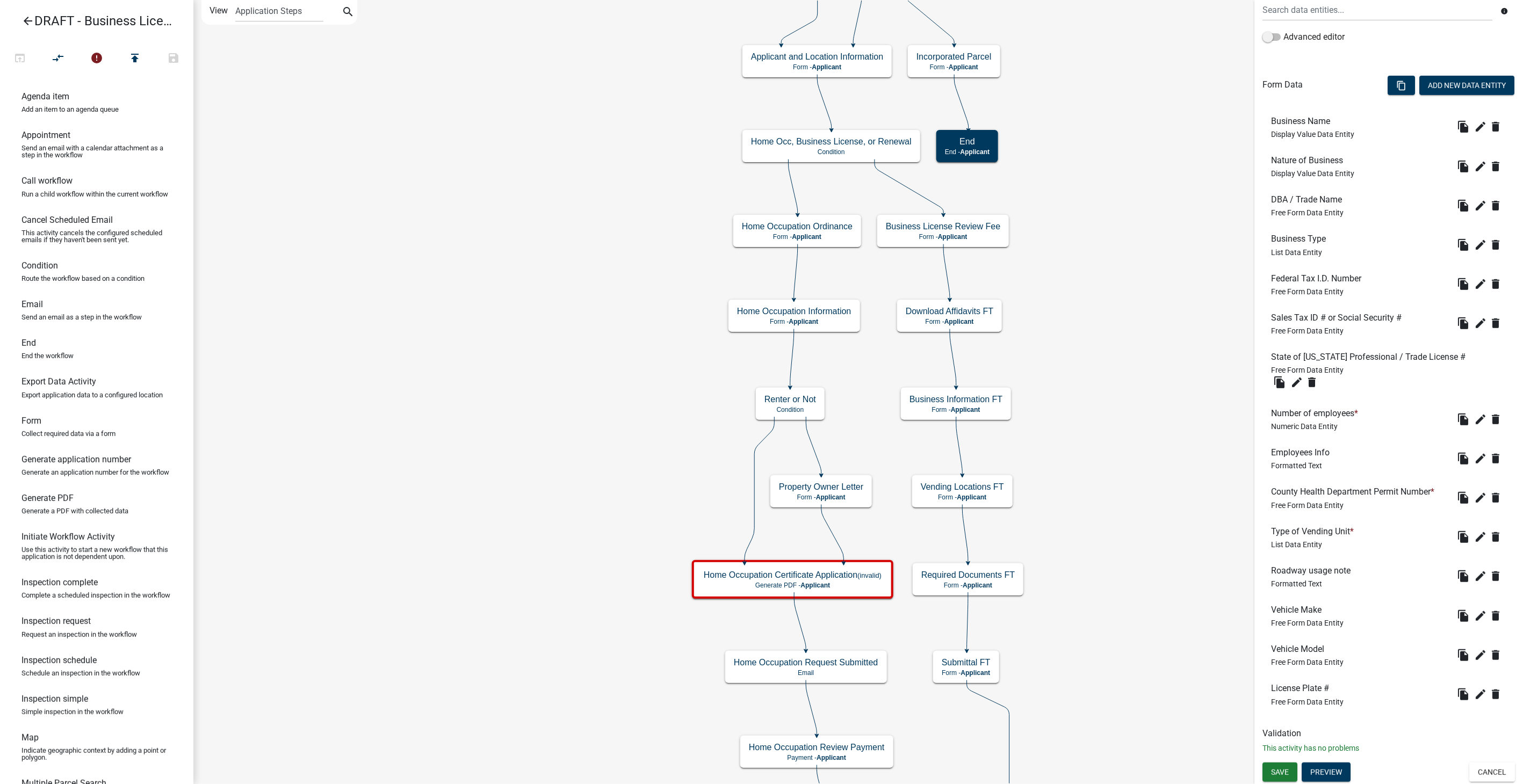
click at [1464, 645] on li "Vehicle Model Free Form Data Entity file_copy edit delete" at bounding box center [1389, 655] width 252 height 39
click at [1475, 649] on icon "edit" at bounding box center [1481, 656] width 13 height 13
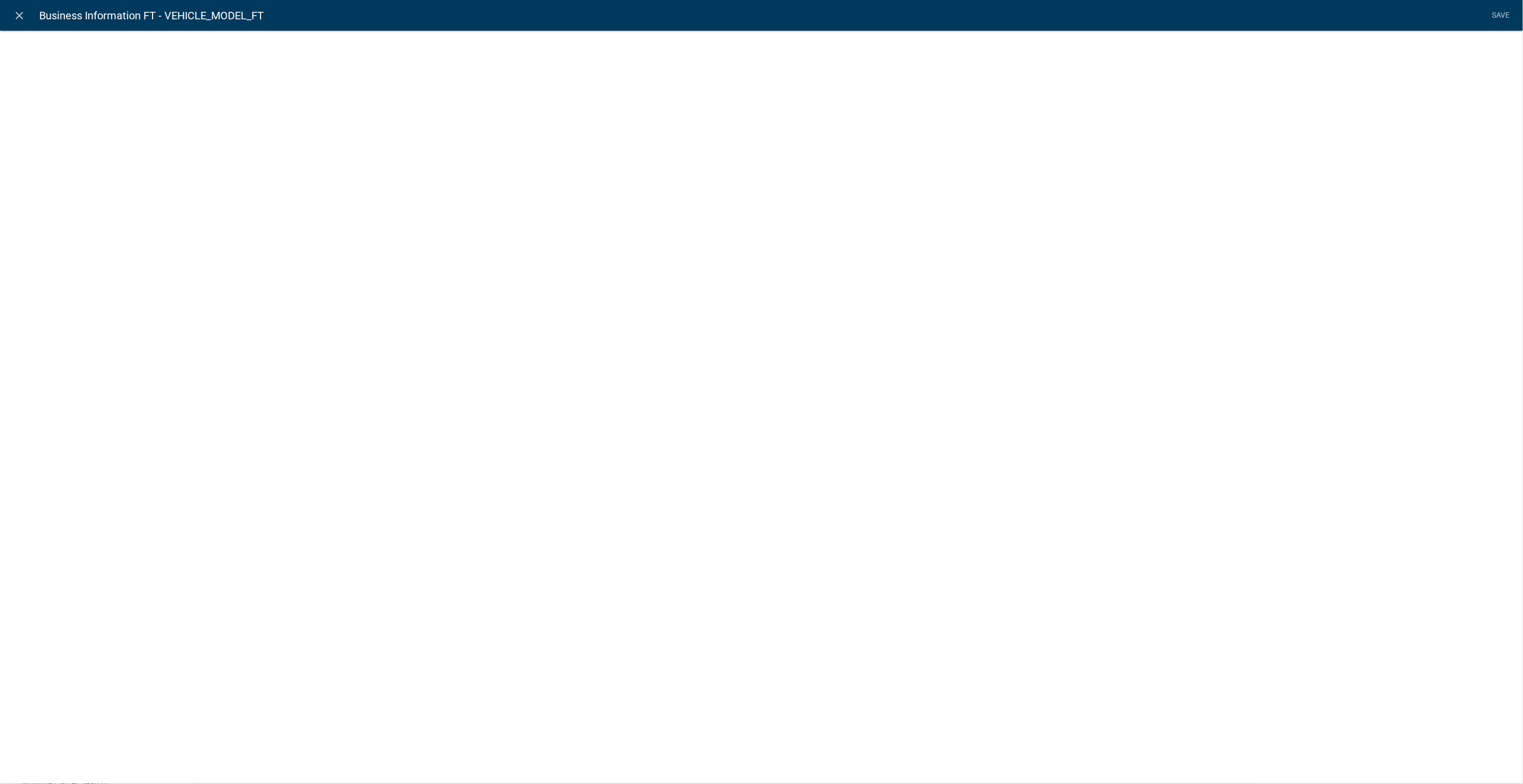
select select
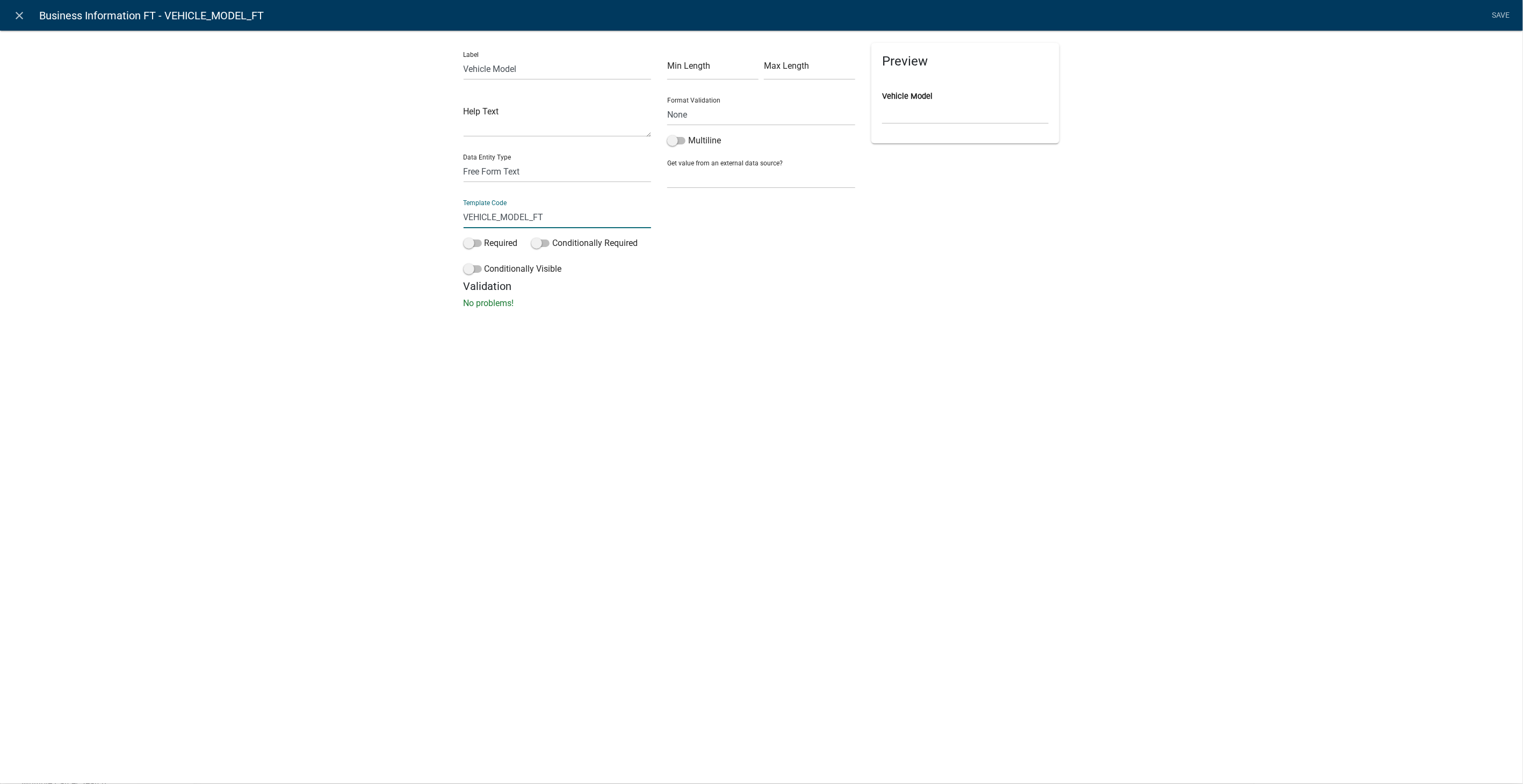
drag, startPoint x: 554, startPoint y: 220, endPoint x: 359, endPoint y: 212, distance: 195.2
click at [359, 212] on div "Label Vehicle Model Help Text Data Entity Type Free Form Text Document Display …" at bounding box center [762, 173] width 1523 height 320
type input "VehicleModel"
click at [1017, 491] on div "close Business Information FT - VEHICLE_MODEL_FT Save Label Vehicle Model Help …" at bounding box center [762, 392] width 1523 height 784
click at [1496, 17] on link "Save" at bounding box center [1501, 16] width 27 height 20
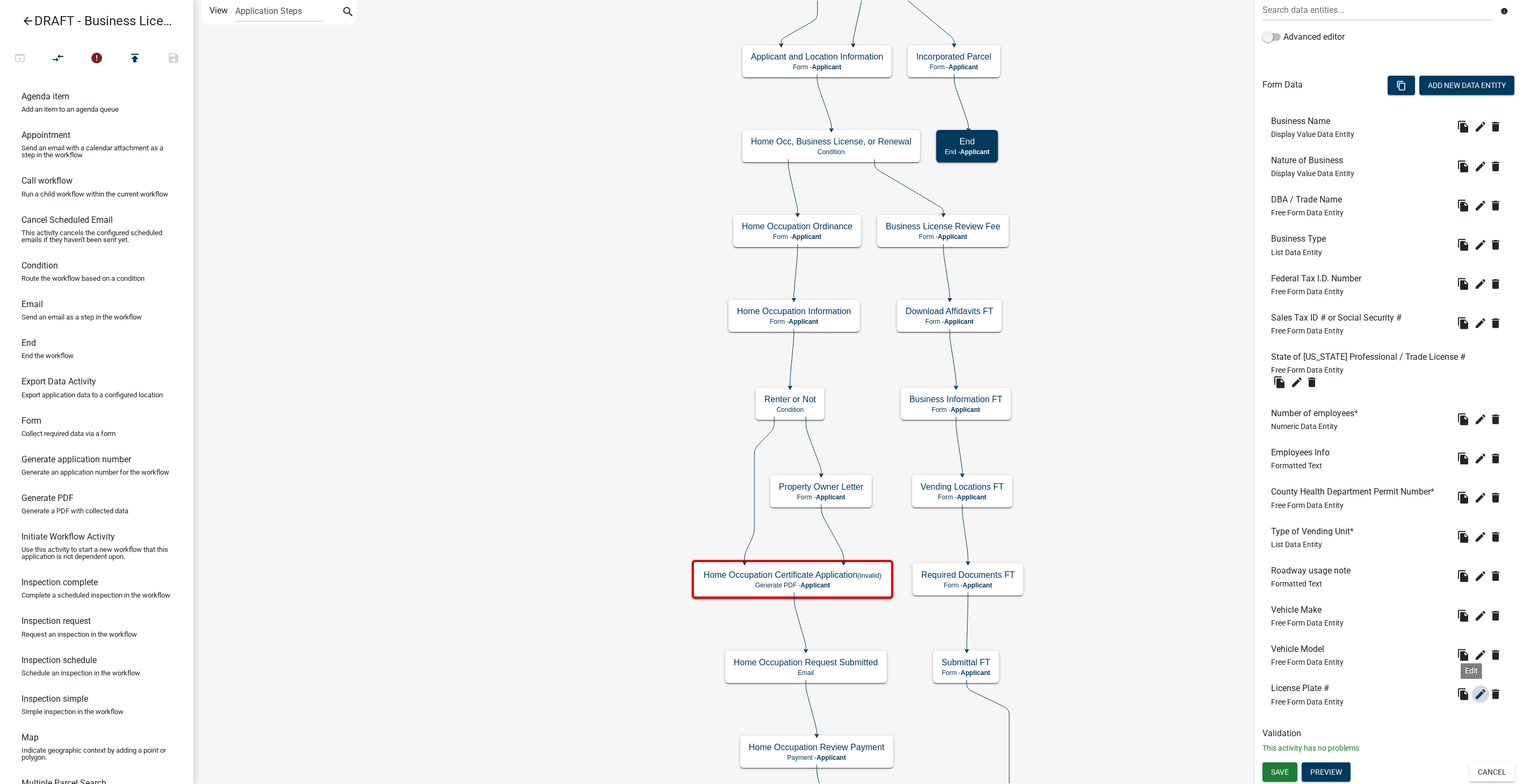
click at [1475, 692] on icon "edit" at bounding box center [1481, 694] width 13 height 13
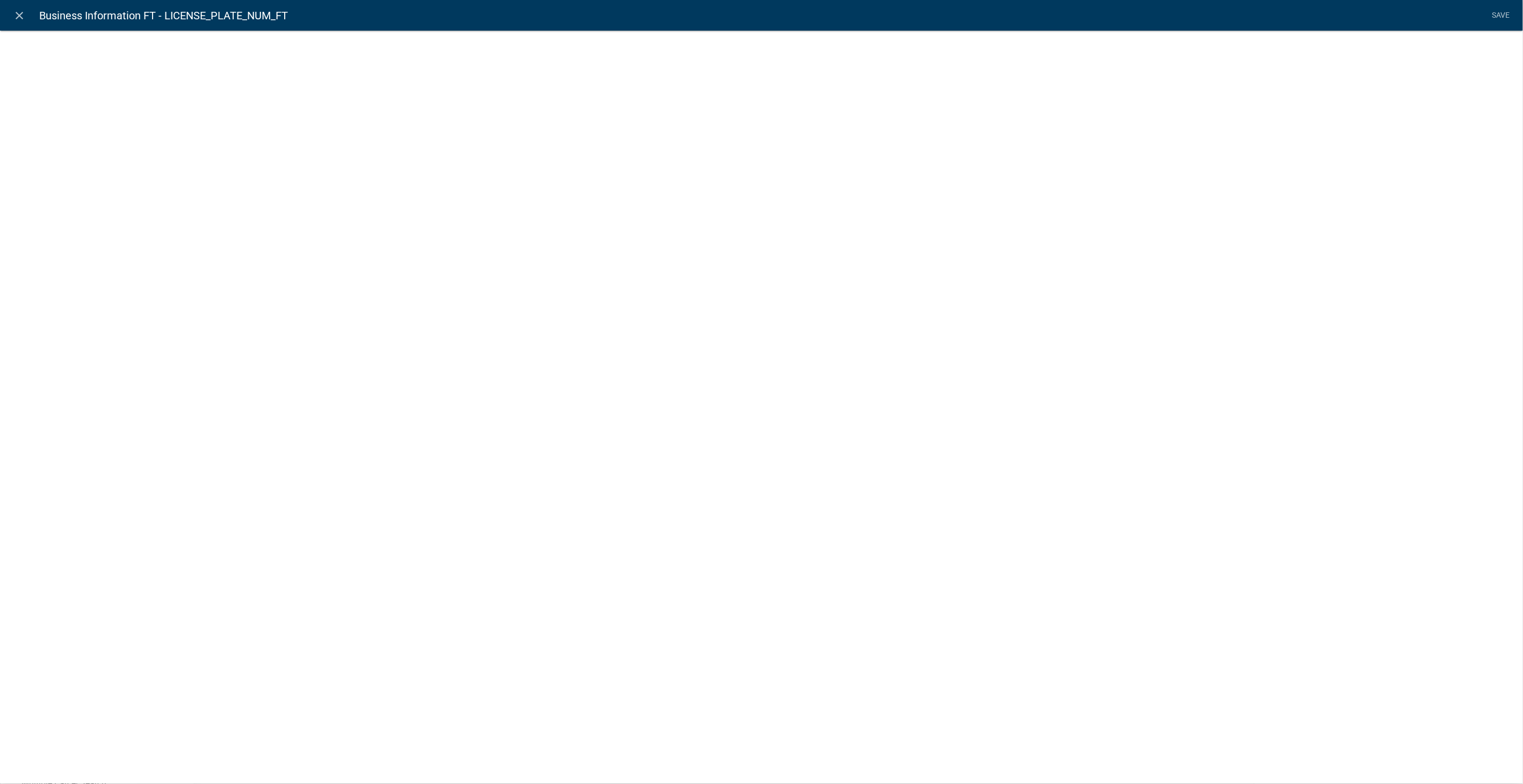
select select
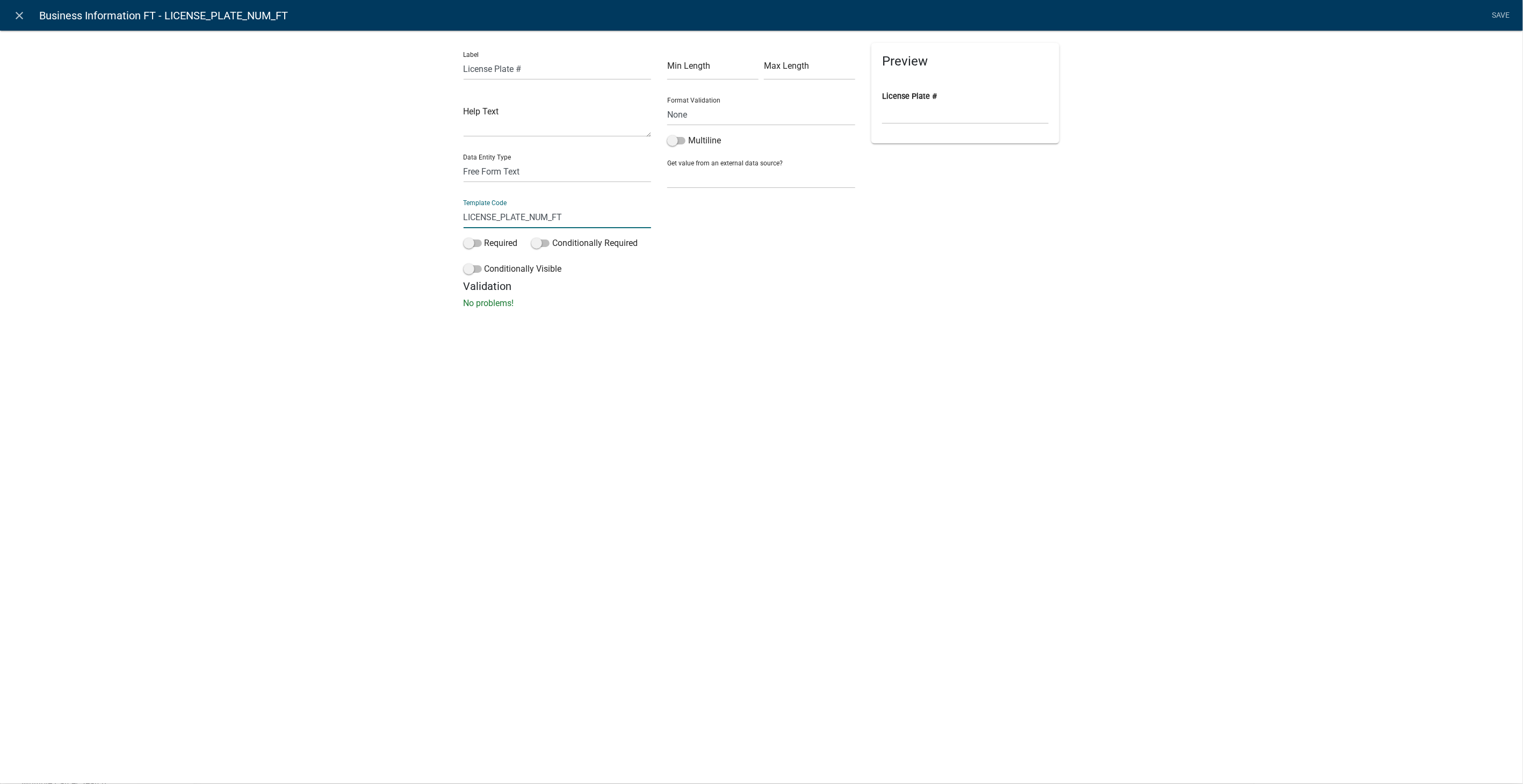
drag, startPoint x: 571, startPoint y: 219, endPoint x: 379, endPoint y: 216, distance: 192.0
click at [379, 216] on div "Label License Plate # Help Text Data Entity Type Free Form Text Document Displa…" at bounding box center [762, 173] width 1523 height 320
type input "VehicleLicensePlate"
click at [884, 295] on form "Label License Plate # Help Text Data Entity Type Free Form Text Document Displa…" at bounding box center [762, 195] width 597 height 305
click at [1506, 12] on link "Save" at bounding box center [1501, 16] width 27 height 20
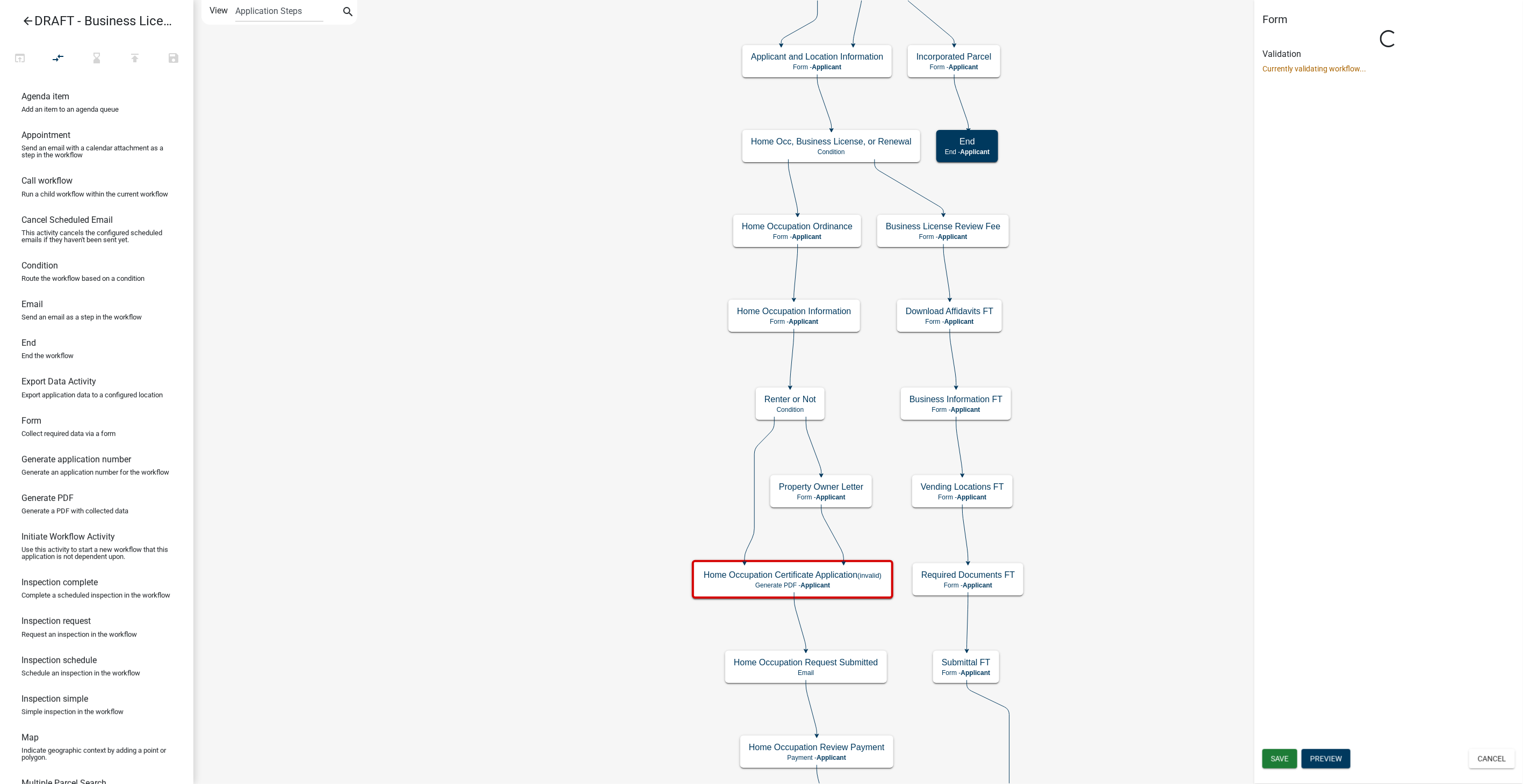
scroll to position [0, 0]
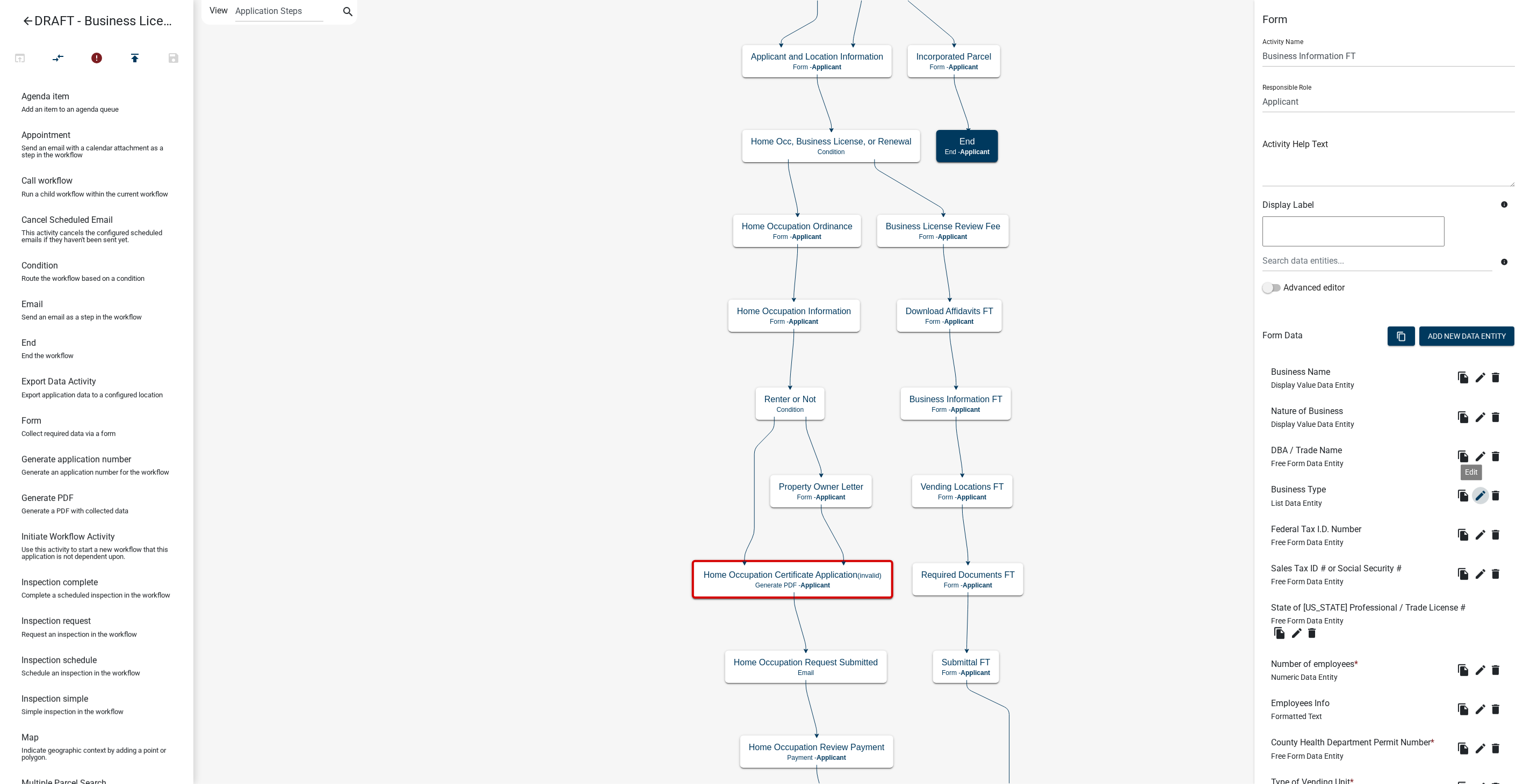
click at [1475, 495] on icon "edit" at bounding box center [1481, 496] width 13 height 13
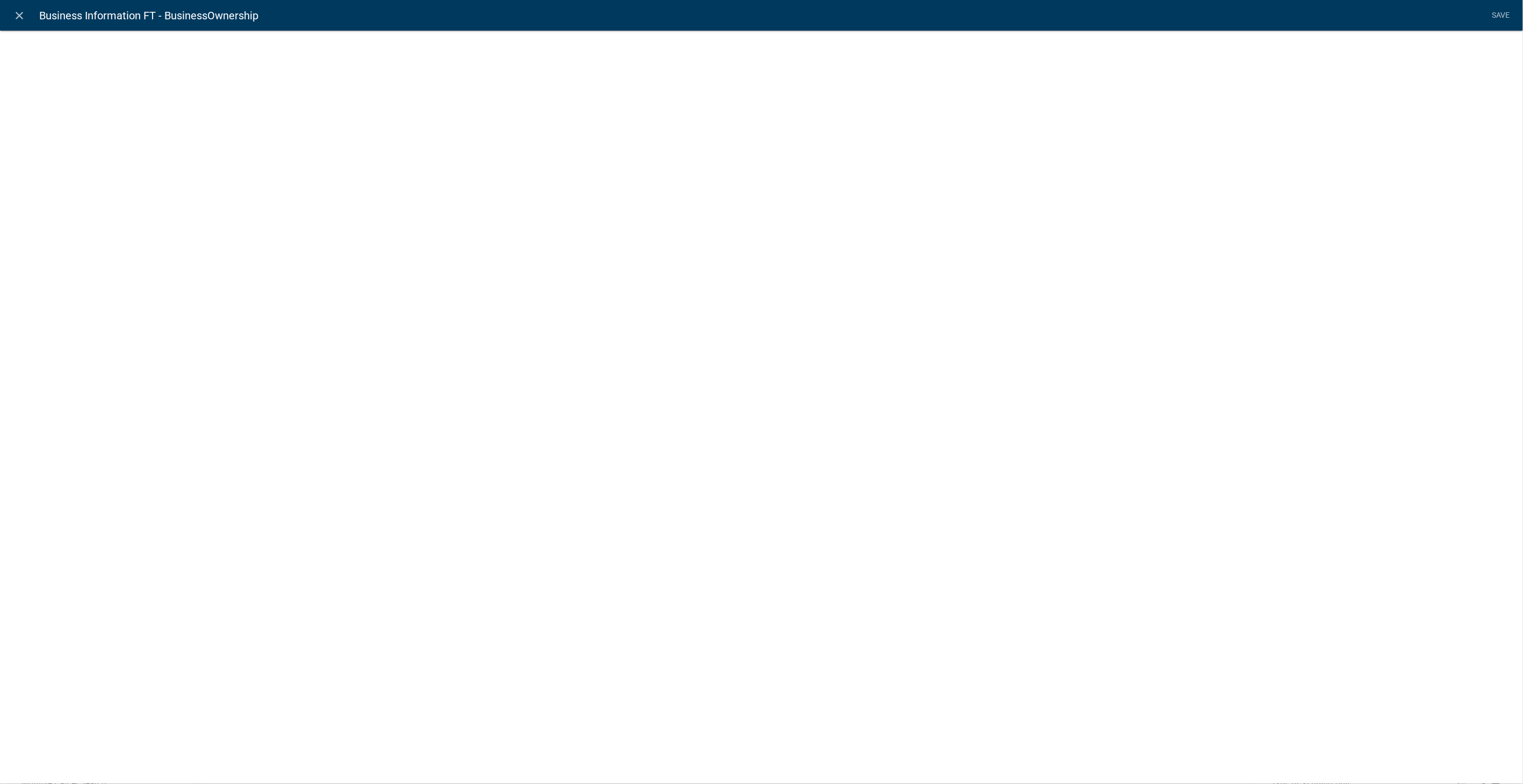
select select "list-data"
select select
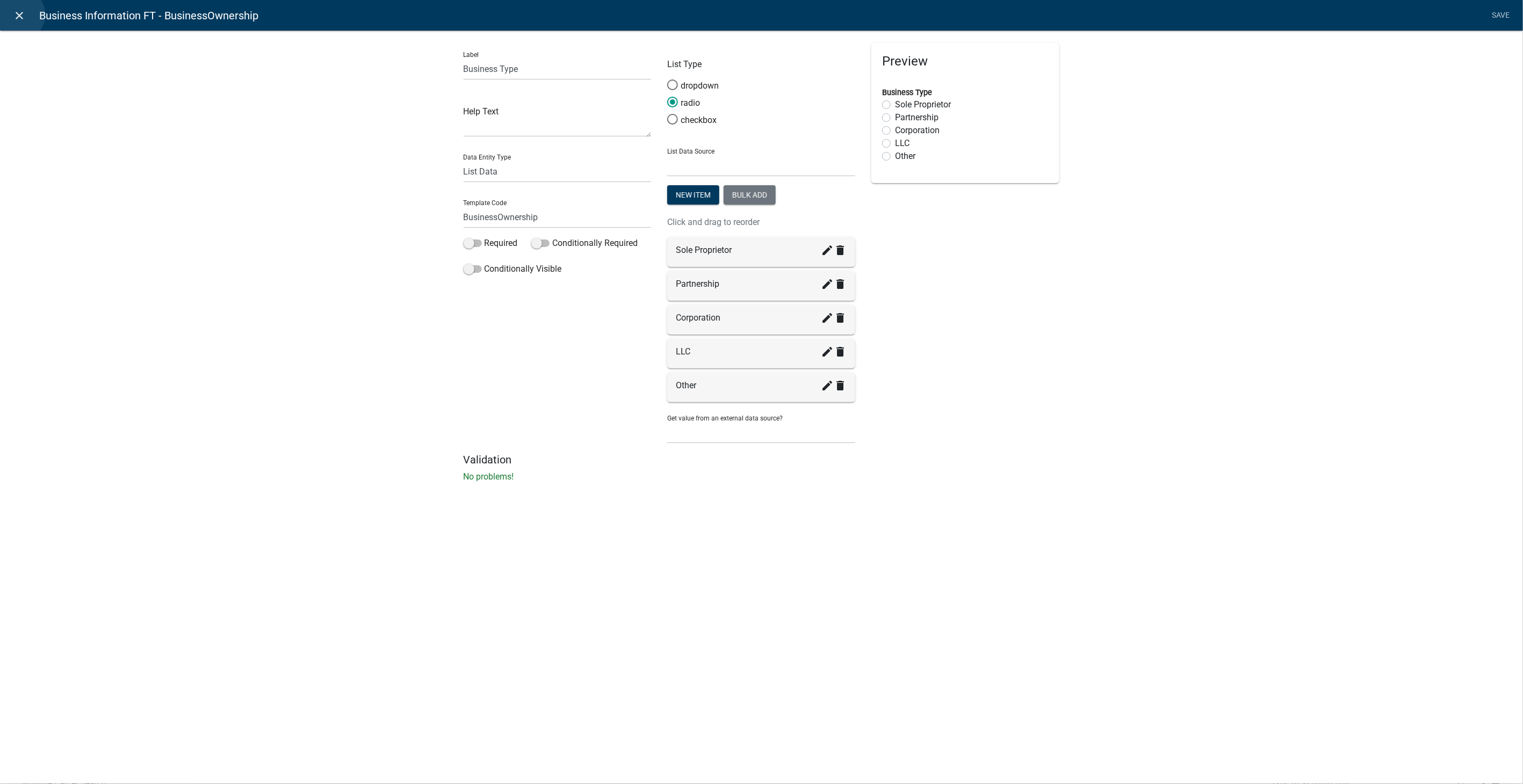
click at [18, 14] on icon "close" at bounding box center [20, 16] width 13 height 13
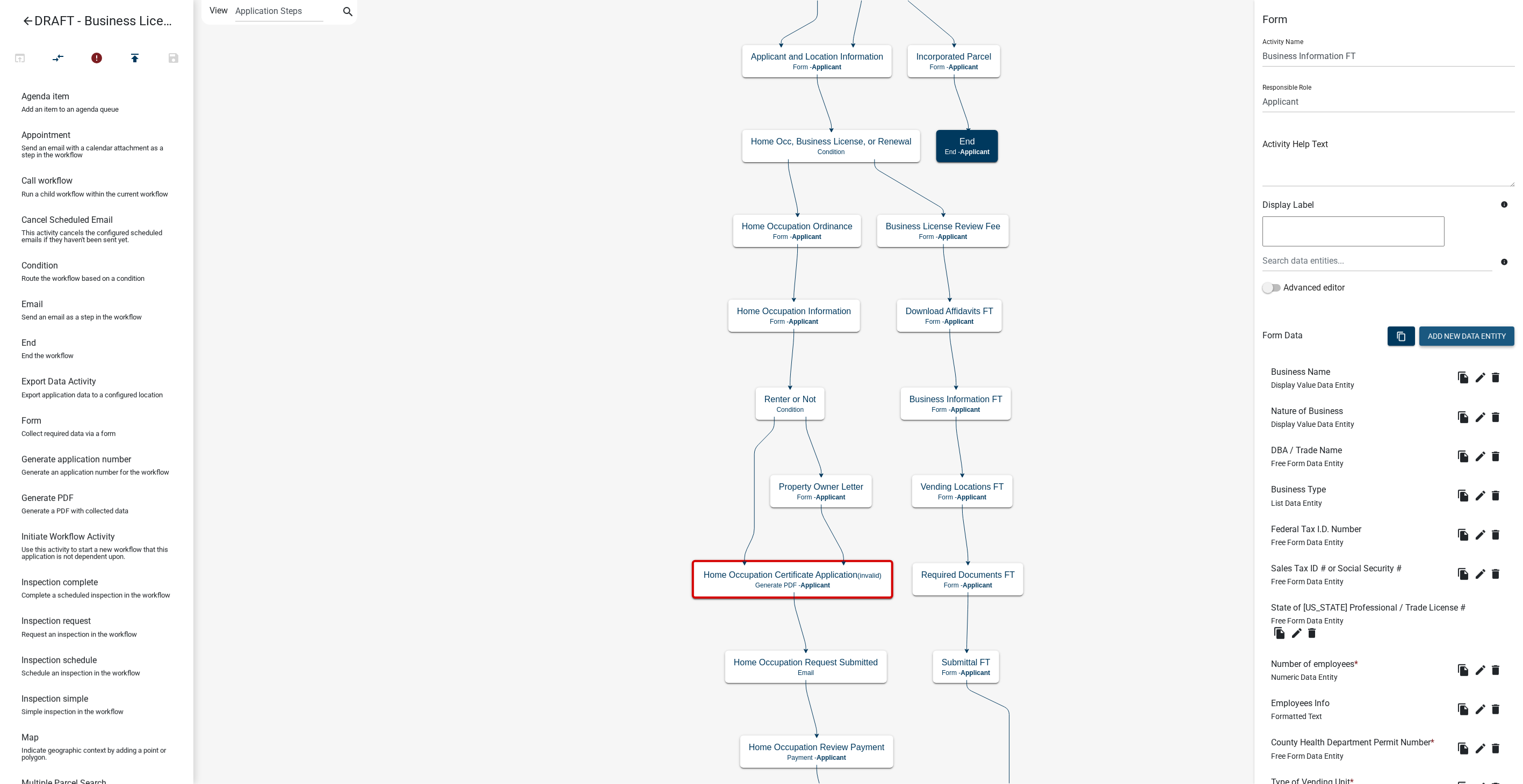
click at [1456, 337] on button "Add New Data Entity" at bounding box center [1467, 336] width 95 height 19
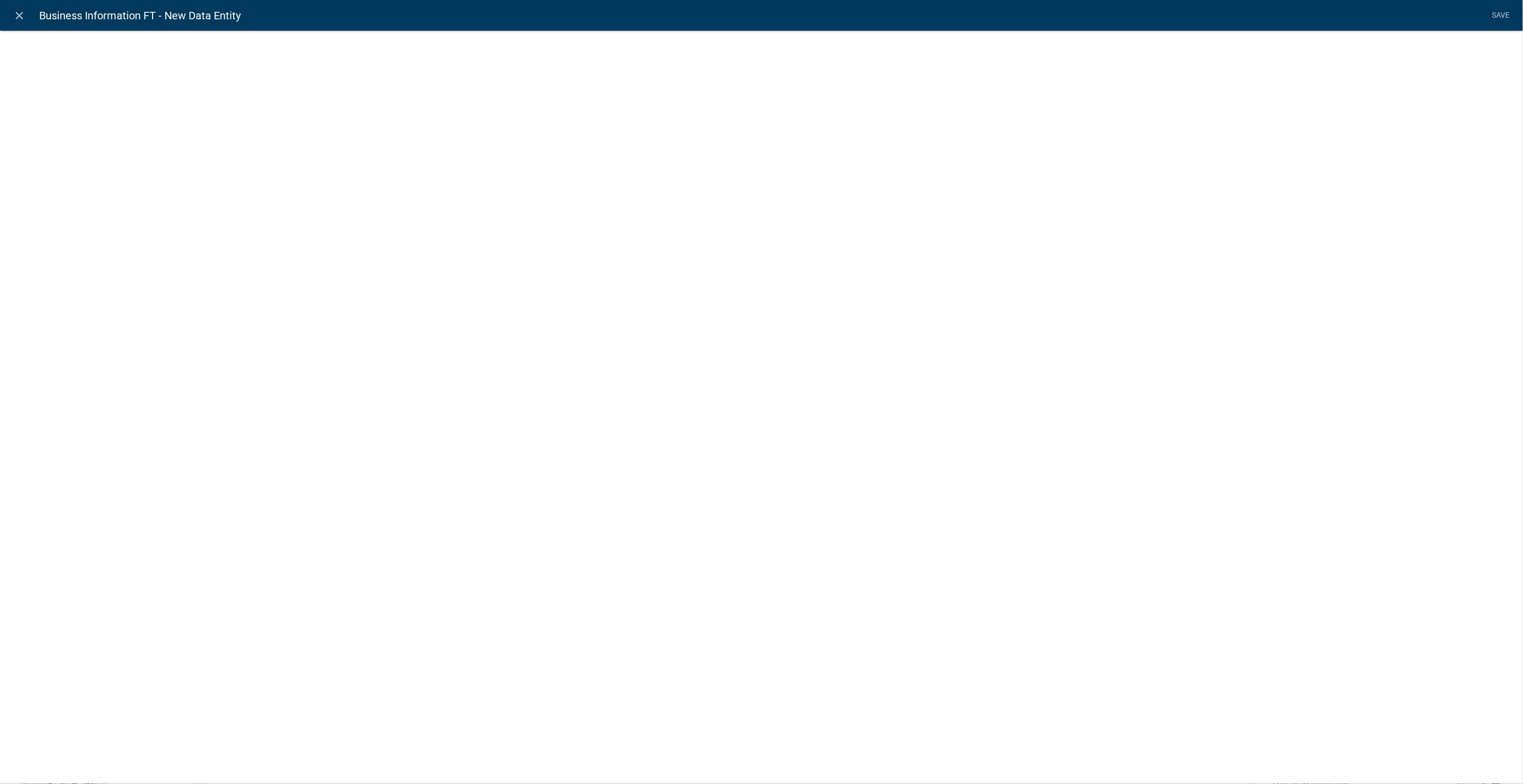
select select
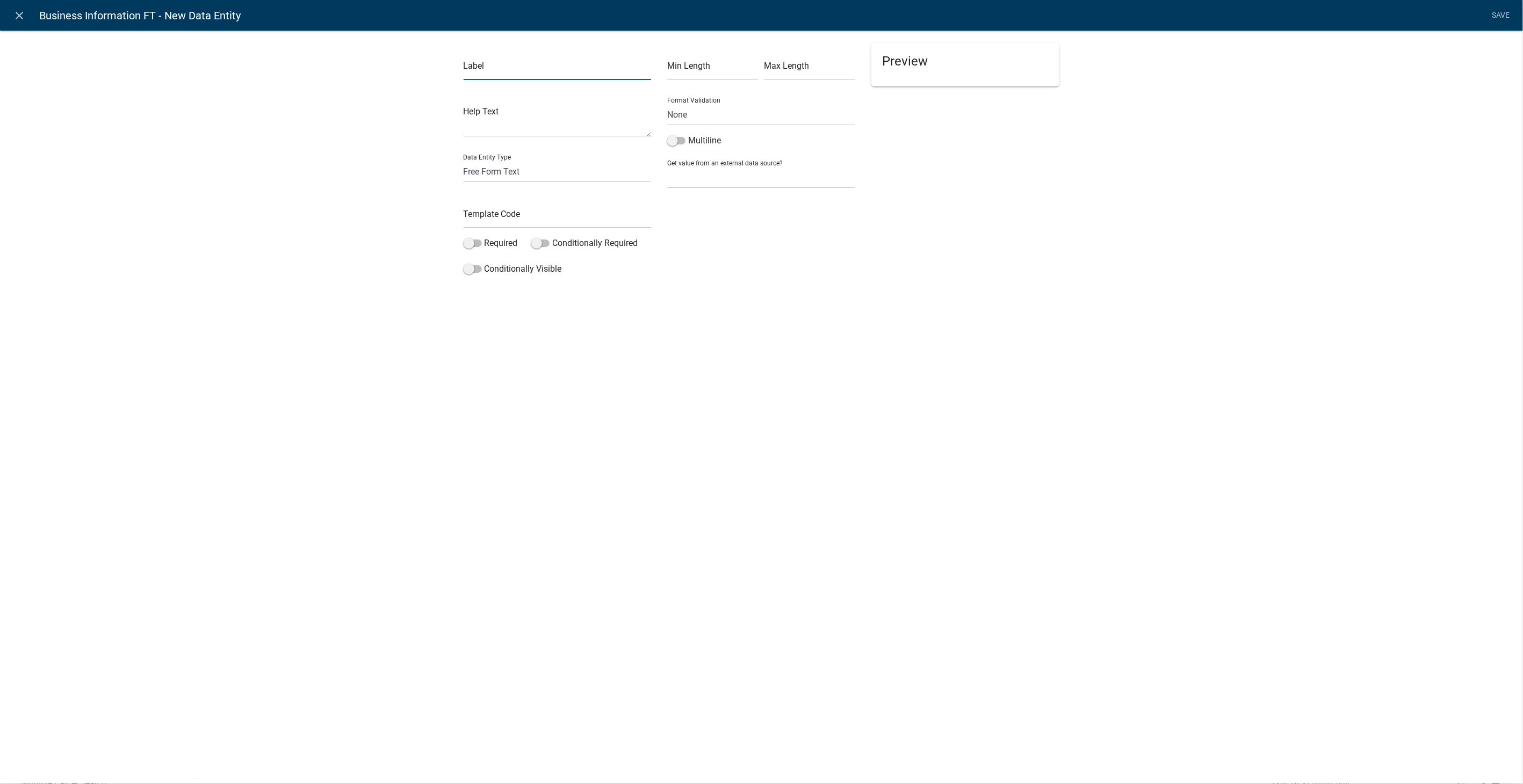
click at [503, 71] on input "text" at bounding box center [558, 69] width 188 height 22
type input "Ownership Type Text"
drag, startPoint x: 491, startPoint y: 168, endPoint x: 491, endPoint y: 180, distance: 12.0
click at [491, 168] on select "Free Form Text Document Display Entity Value Fee Numeric Data Date Map Sketch D…" at bounding box center [558, 172] width 188 height 22
click at [464, 161] on select "Free Form Text Document Display Entity Value Fee Numeric Data Date Map Sketch D…" at bounding box center [558, 172] width 188 height 22
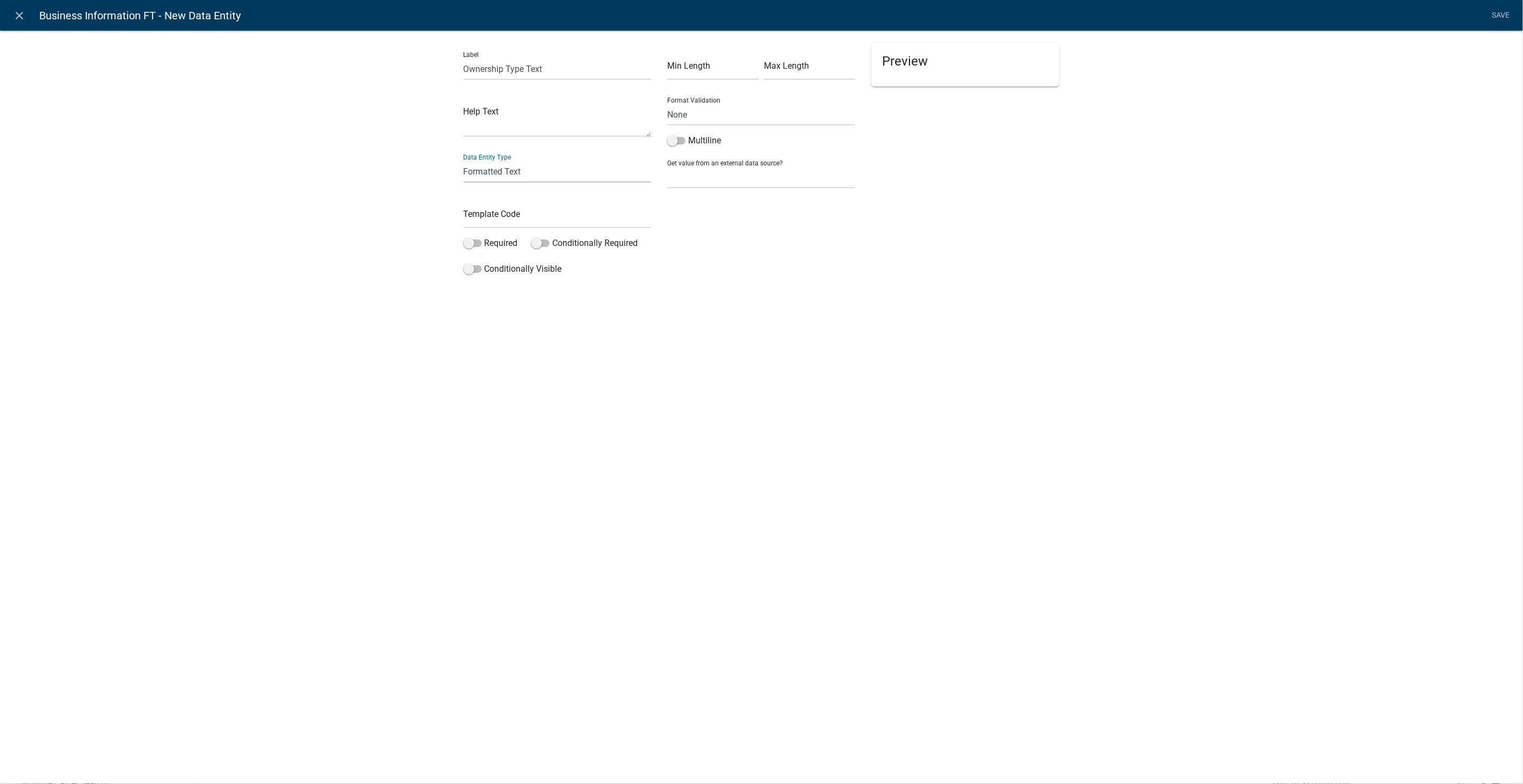
select select "rich-text"
click at [493, 216] on input "text" at bounding box center [558, 217] width 188 height 22
type input "BusinessOwnershipText"
click at [742, 114] on p "Editor editing area: main. Press Alt+0 for help." at bounding box center [863, 116] width 381 height 13
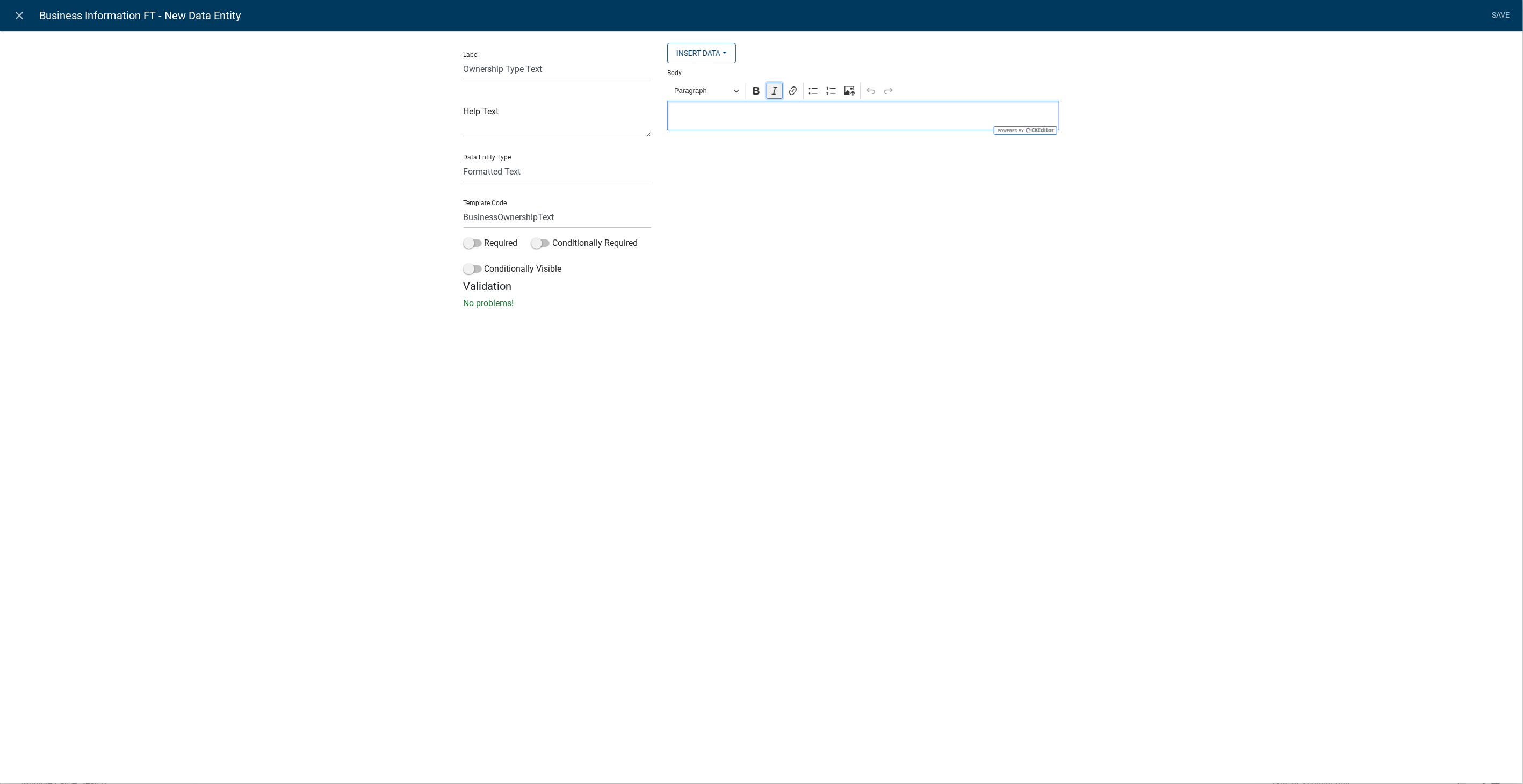
click at [776, 88] on icon "Editor toolbar" at bounding box center [775, 91] width 11 height 11
click at [469, 247] on span at bounding box center [473, 243] width 19 height 8
click at [485, 237] on input "Required" at bounding box center [485, 237] width 0 height 0
click at [472, 268] on span at bounding box center [473, 269] width 19 height 8
click at [485, 263] on input "Conditionally Visible" at bounding box center [485, 263] width 0 height 0
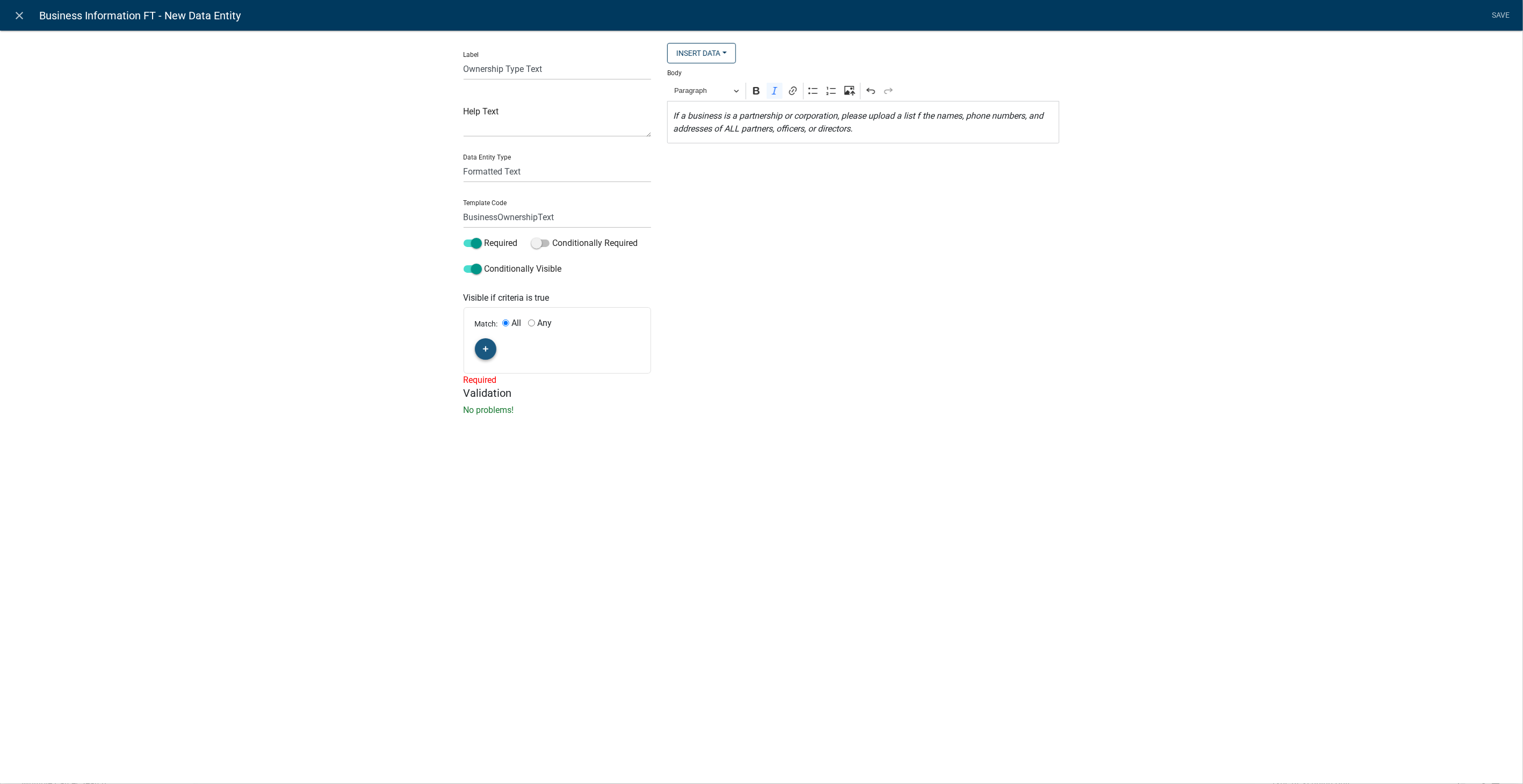
click at [489, 348] on button "button" at bounding box center [486, 349] width 22 height 22
drag, startPoint x: 540, startPoint y: 323, endPoint x: 536, endPoint y: 336, distance: 13.6
click at [539, 323] on label "Any" at bounding box center [545, 323] width 14 height 8
click at [535, 323] on input "Any" at bounding box center [532, 323] width 7 height 7
radio input "true"
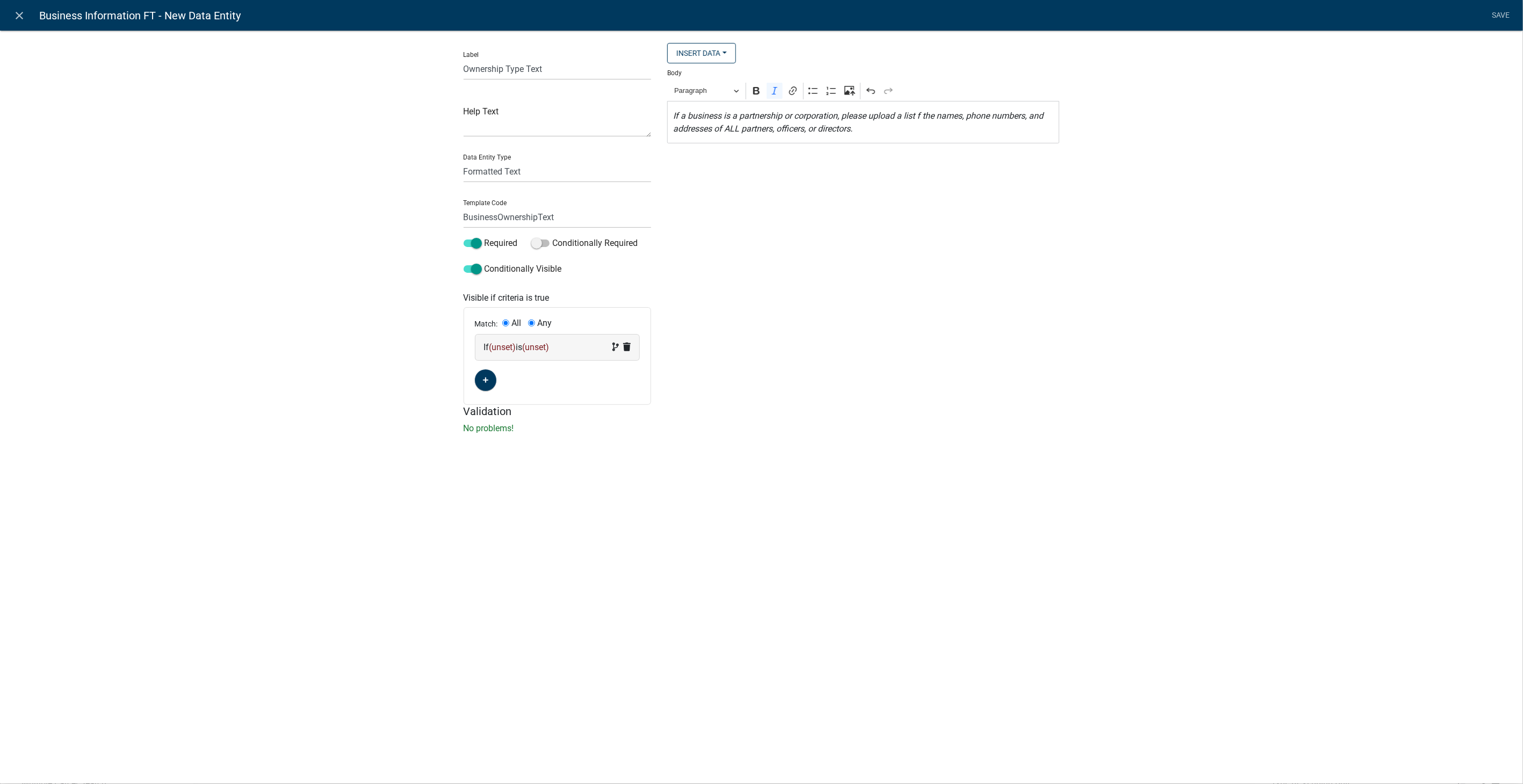
radio input "false"
click at [527, 353] on div "If (unset) is (unset)" at bounding box center [558, 348] width 147 height 13
click at [508, 366] on select "Choose... ActiveRegistrationExpDate Address AdministrativeFee ALL_FEE_RECIPIENT…" at bounding box center [508, 368] width 44 height 22
select select "21: BusinessOwnership"
click at [486, 357] on select "Choose... ActiveRegistrationExpDate Address AdministrativeFee ALL_FEE_RECIPIENT…" at bounding box center [508, 368] width 44 height 22
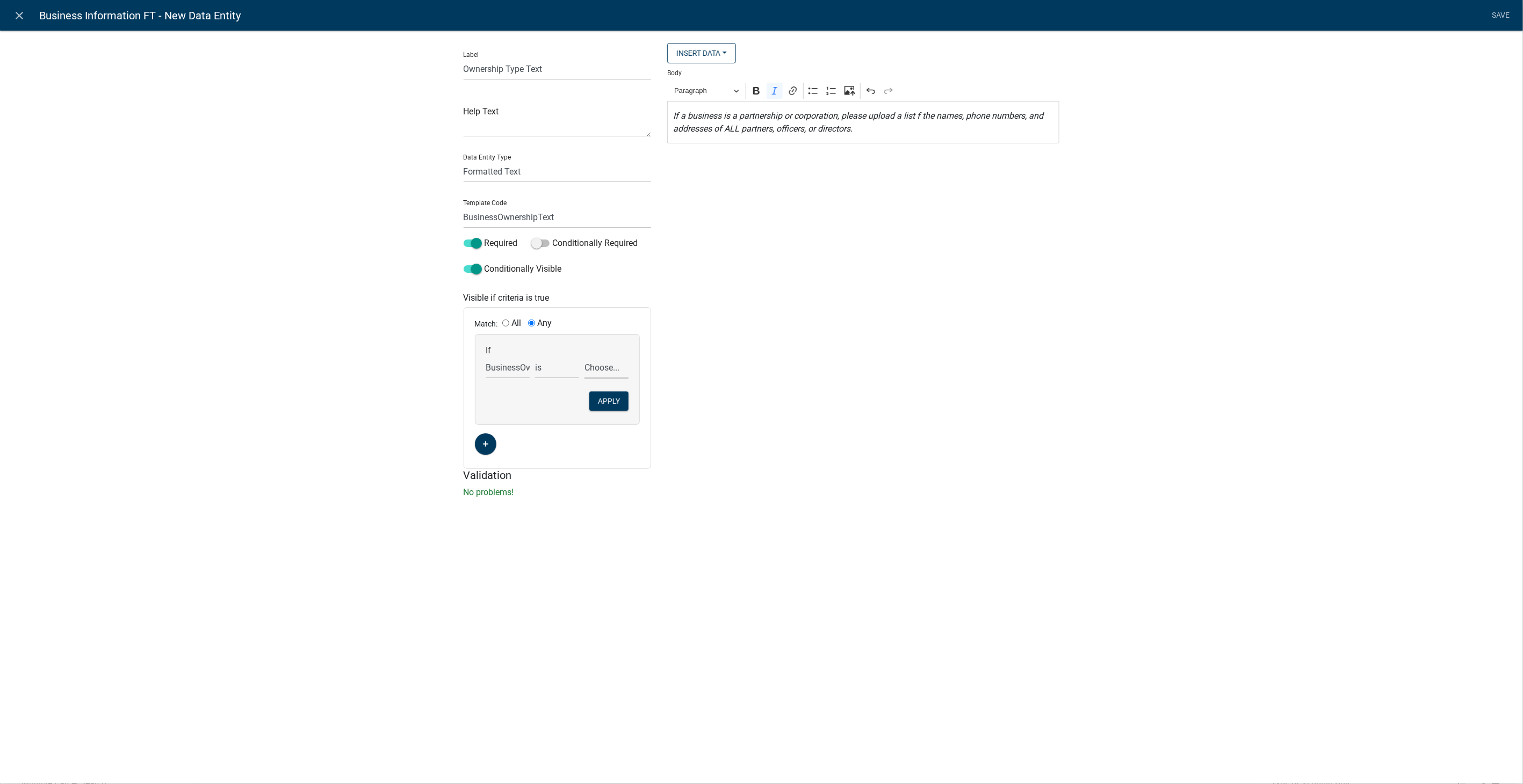
click at [594, 368] on select "Choose... Corporation LLC Other Partnership Sole Proprietor" at bounding box center [607, 368] width 44 height 22
select select "1: Corporation"
click at [585, 357] on select "Choose... Corporation LLC Other Partnership Sole Proprietor" at bounding box center [607, 368] width 44 height 22
click at [616, 397] on button "Apply" at bounding box center [609, 401] width 39 height 19
click at [486, 388] on fa-icon "button" at bounding box center [485, 393] width 6 height 10
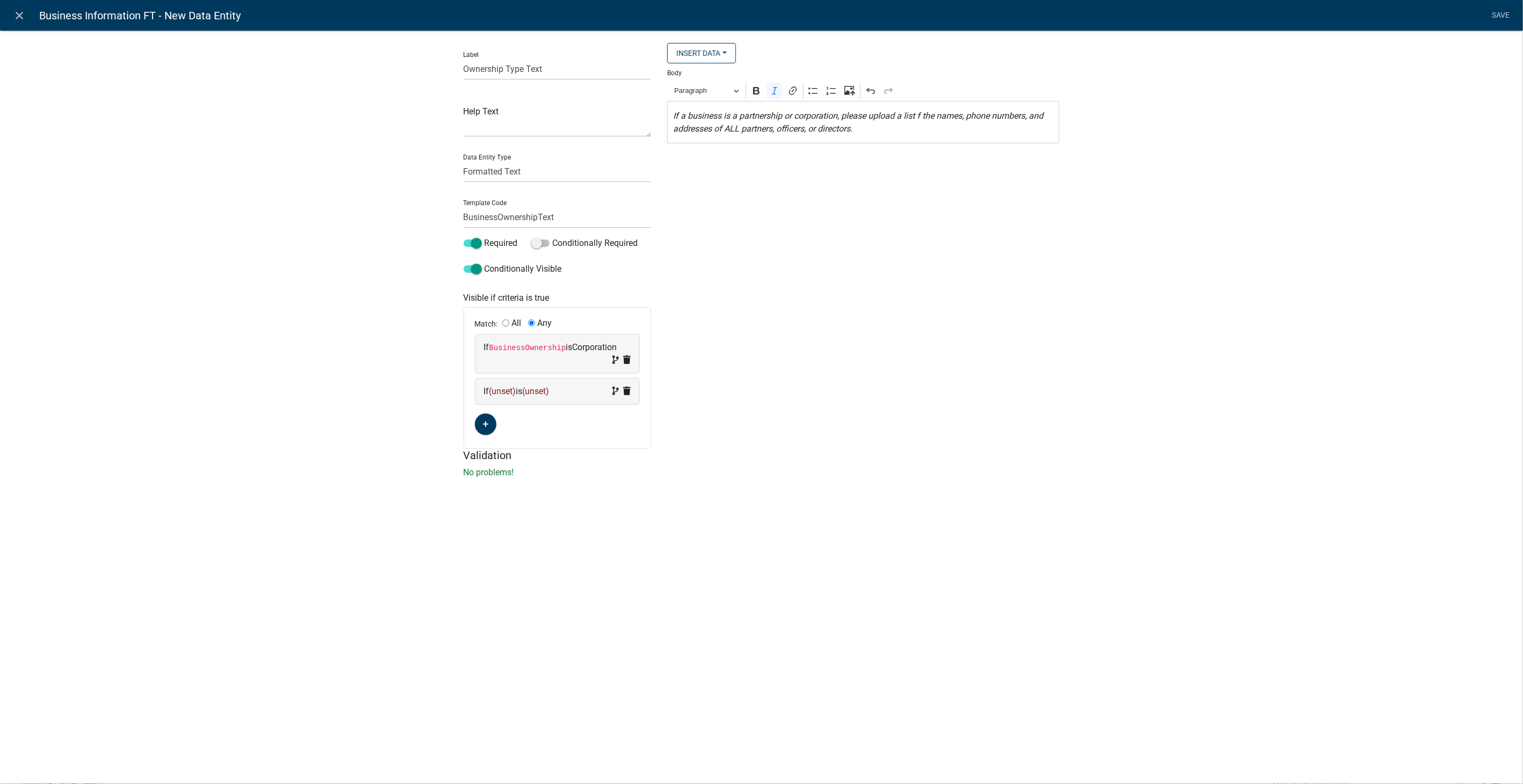
click at [540, 390] on span "(unset)" at bounding box center [536, 391] width 27 height 10
drag, startPoint x: 503, startPoint y: 412, endPoint x: 502, endPoint y: 423, distance: 11.0
click at [503, 413] on select "Choose... ActiveRegistrationExpDate Address AdministrativeFee ALL_FEE_RECIPIENT…" at bounding box center [508, 412] width 44 height 22
select select "21: BusinessOwnership"
click at [486, 401] on select "Choose... ActiveRegistrationExpDate Address AdministrativeFee ALL_FEE_RECIPIENT…" at bounding box center [508, 412] width 44 height 22
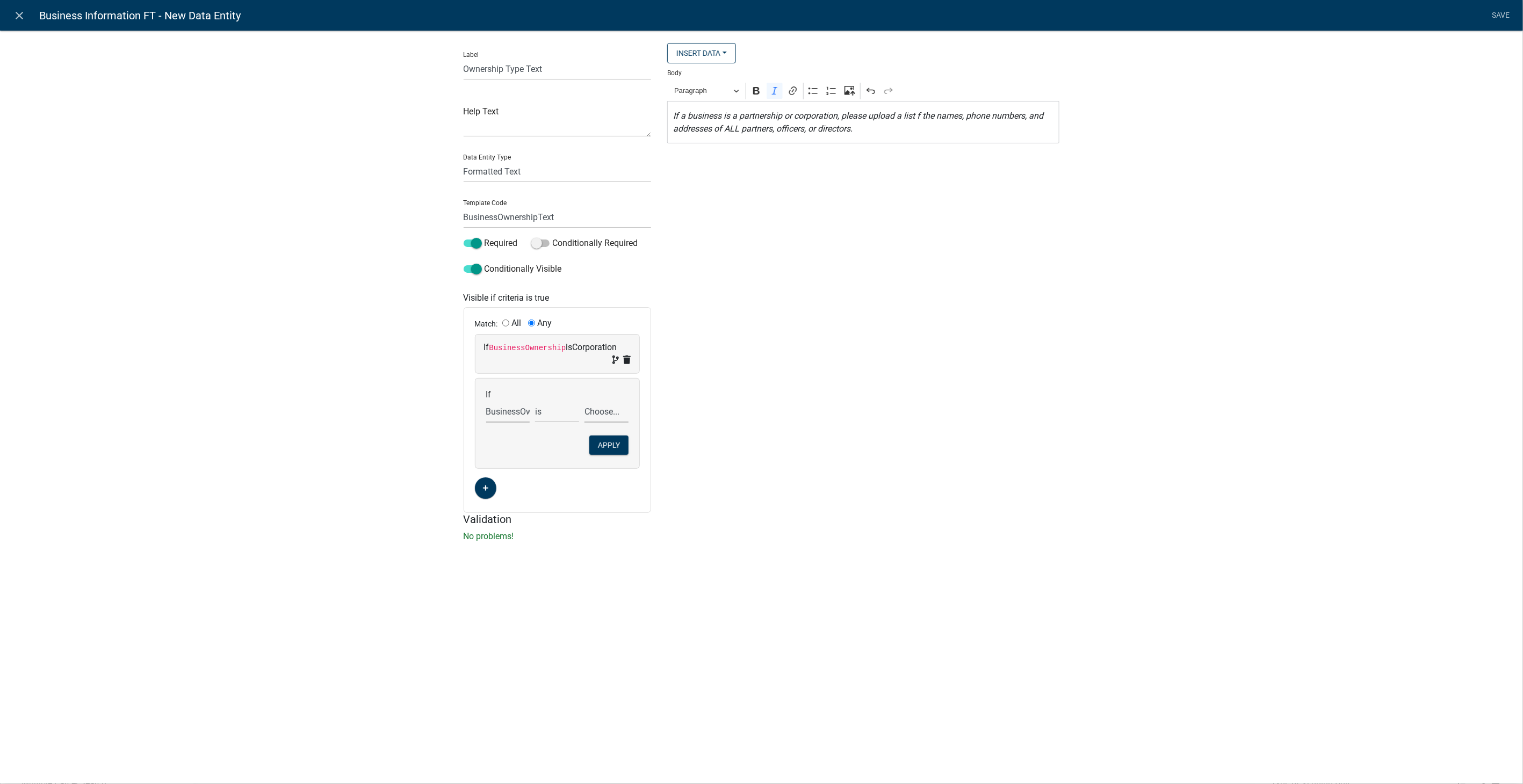
click at [595, 408] on select "Choose... Corporation LLC Other Partnership Sole Proprietor" at bounding box center [607, 412] width 44 height 22
select select "4: Partnership"
click at [585, 401] on select "Choose... Corporation LLC Other Partnership Sole Proprietor" at bounding box center [607, 412] width 44 height 22
click at [605, 447] on button "Apply" at bounding box center [609, 445] width 39 height 19
click at [1505, 12] on link "Save" at bounding box center [1501, 16] width 27 height 20
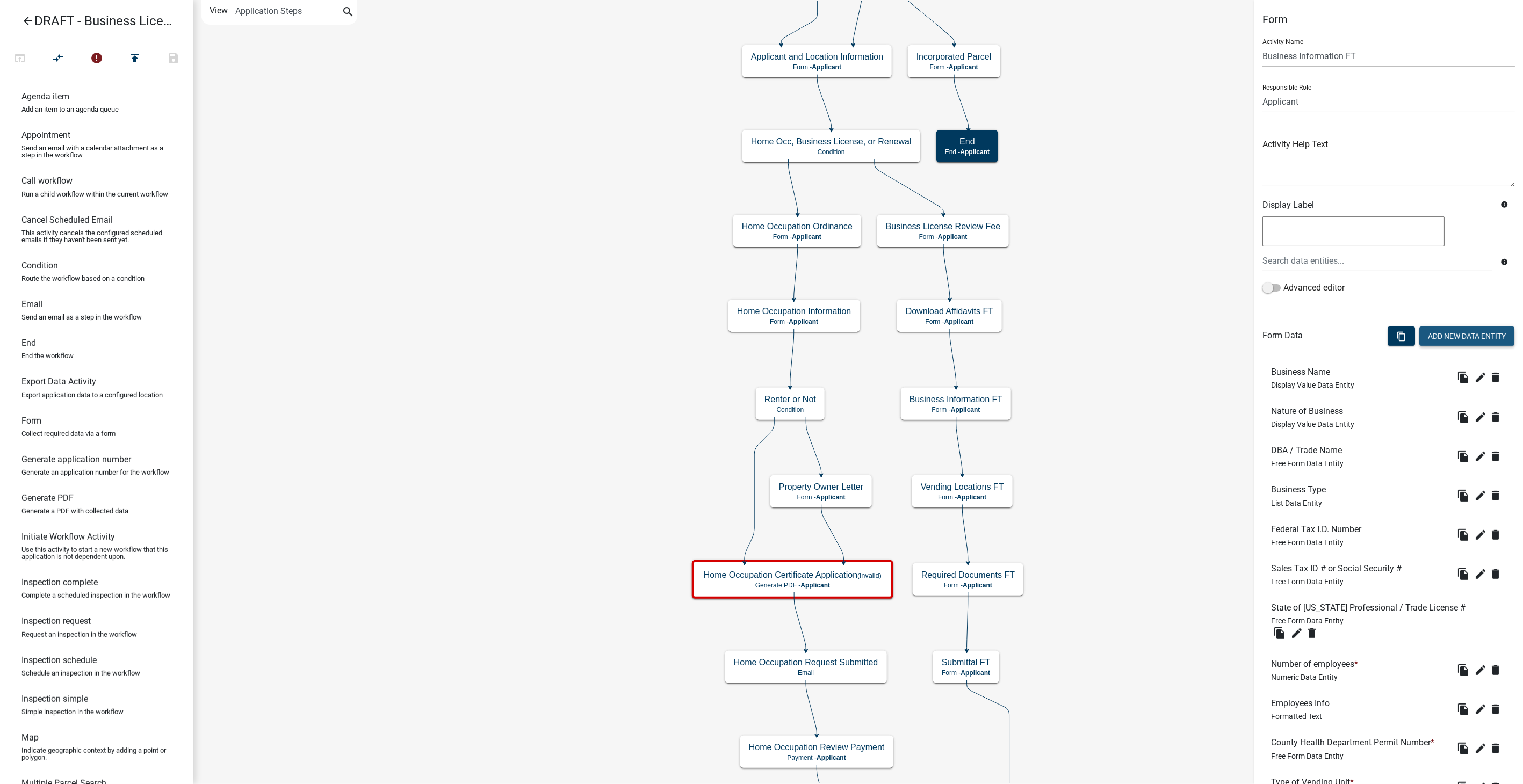
click at [1432, 336] on button "Add New Data Entity" at bounding box center [1467, 336] width 95 height 19
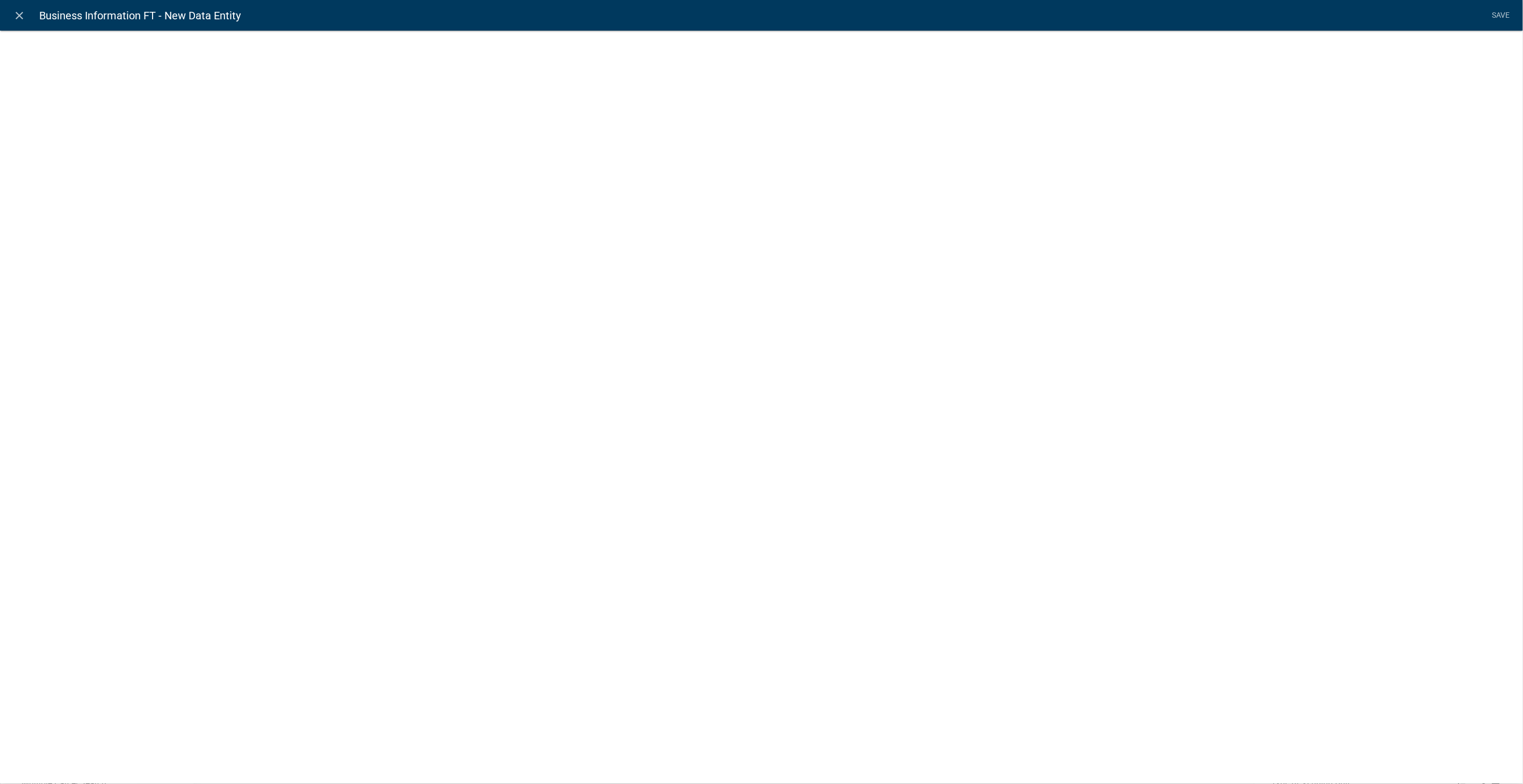
select select
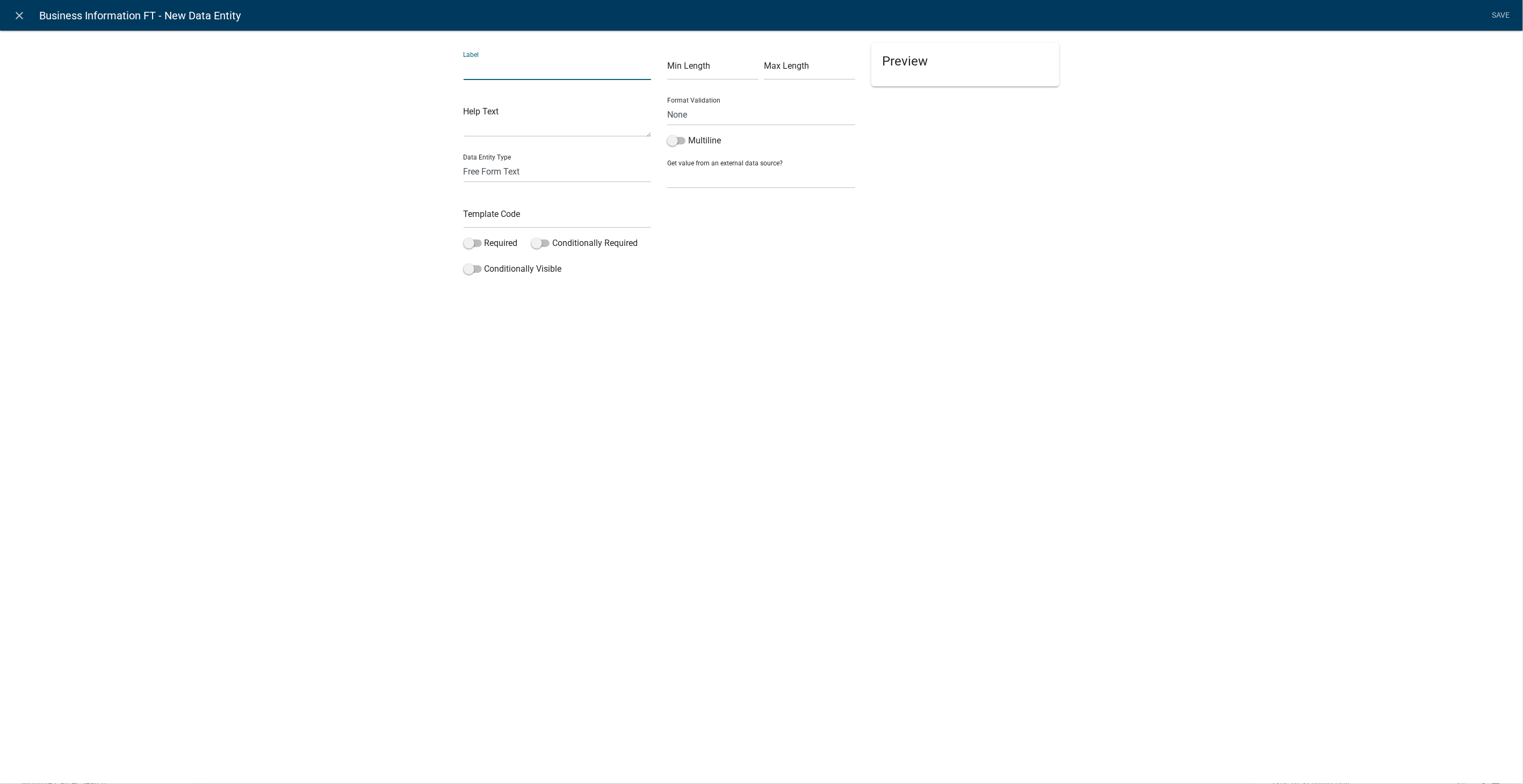
click at [470, 75] on input "text" at bounding box center [558, 69] width 188 height 22
type input "Upload list of owners and their contact information here:"
click at [481, 162] on select "Free Form Text Document Display Entity Value Fee Numeric Data Date Map Sketch D…" at bounding box center [558, 172] width 188 height 22
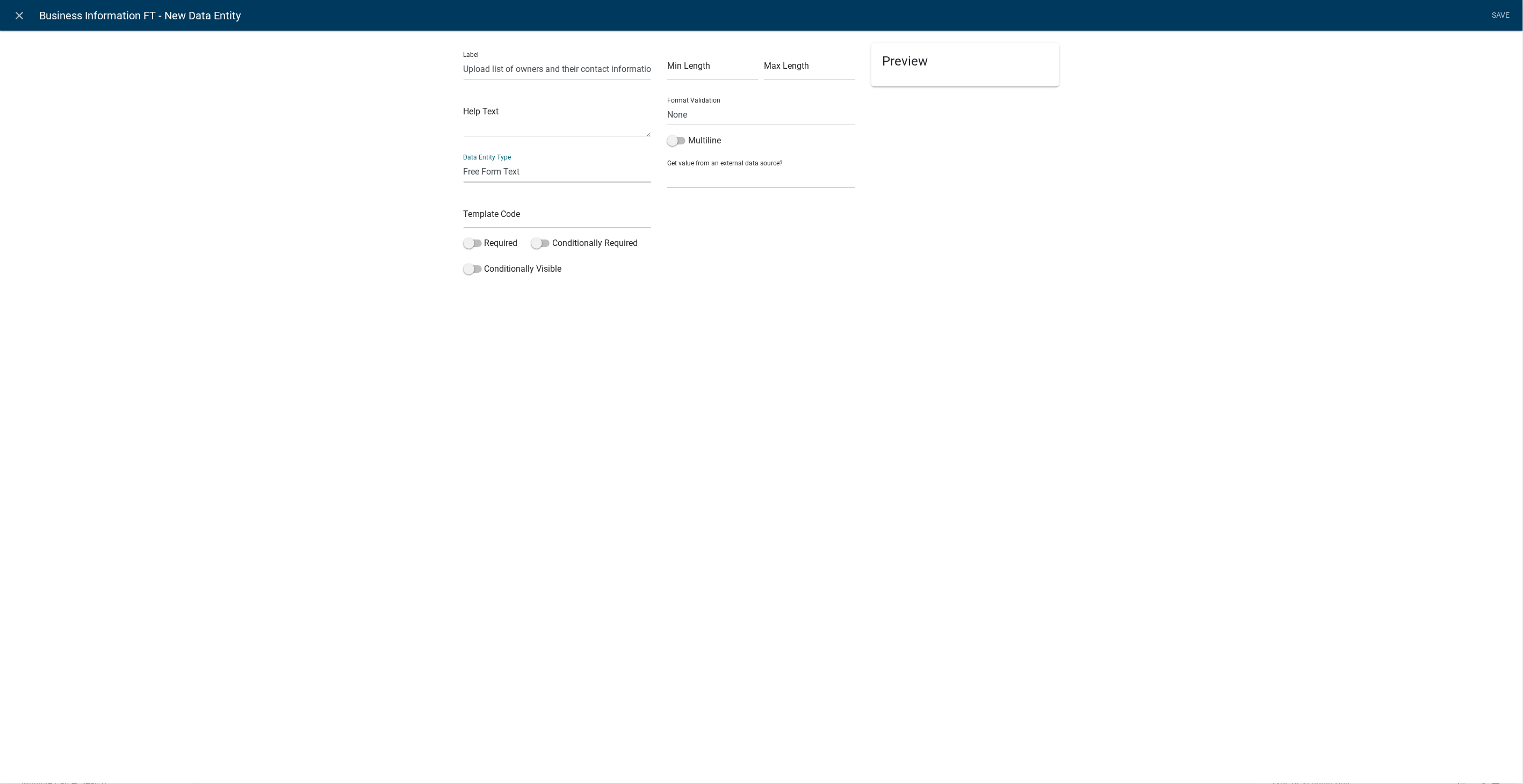
select select "document"
click at [464, 161] on select "Free Form Text Document Display Entity Value Fee Numeric Data Date Map Sketch D…" at bounding box center [558, 172] width 188 height 22
select select "document"
click at [491, 215] on input "text" at bounding box center [558, 217] width 188 height 22
type input "OwnershipListUpload"
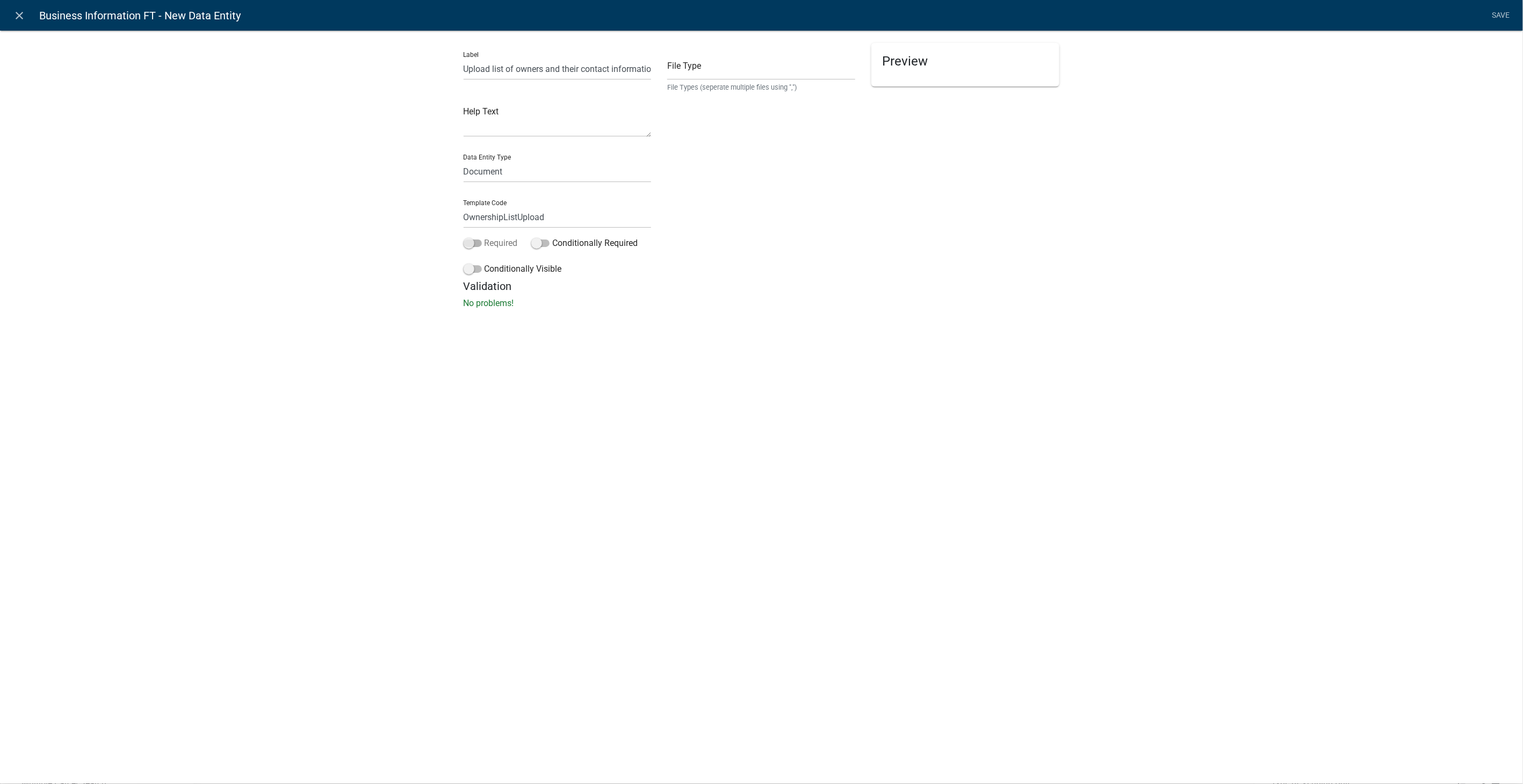
click at [470, 241] on span at bounding box center [473, 243] width 19 height 8
click at [485, 237] on input "Required" at bounding box center [485, 237] width 0 height 0
click at [470, 267] on span at bounding box center [473, 269] width 19 height 8
click at [485, 263] on input "Conditionally Visible" at bounding box center [485, 263] width 0 height 0
click at [487, 350] on icon "button" at bounding box center [485, 349] width 6 height 7
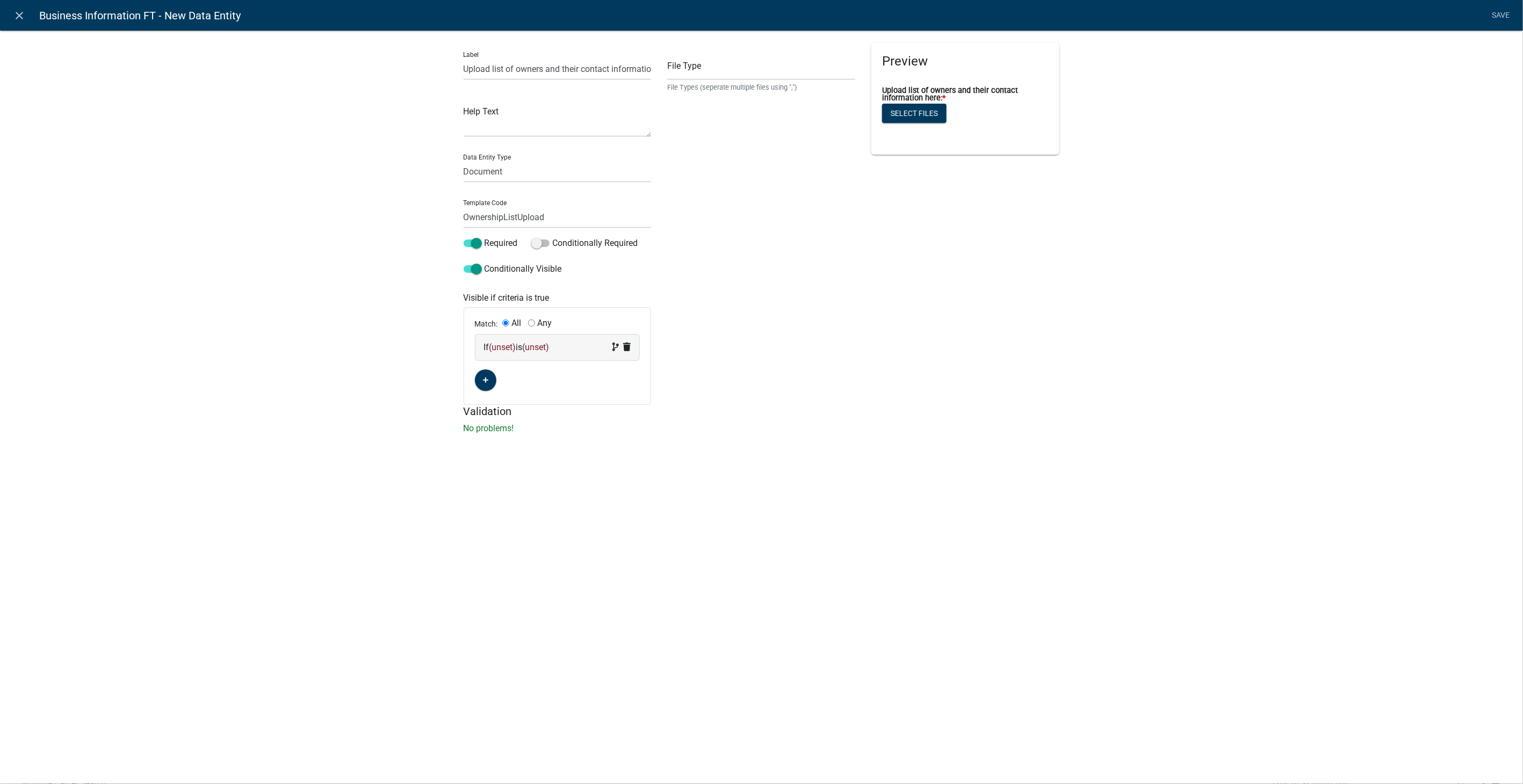
drag, startPoint x: 531, startPoint y: 322, endPoint x: 509, endPoint y: 342, distance: 29.7
click at [531, 322] on input "Any" at bounding box center [532, 323] width 7 height 7
radio input "true"
radio input "false"
click at [504, 354] on div "If (unset) is (unset)" at bounding box center [558, 347] width 164 height 26
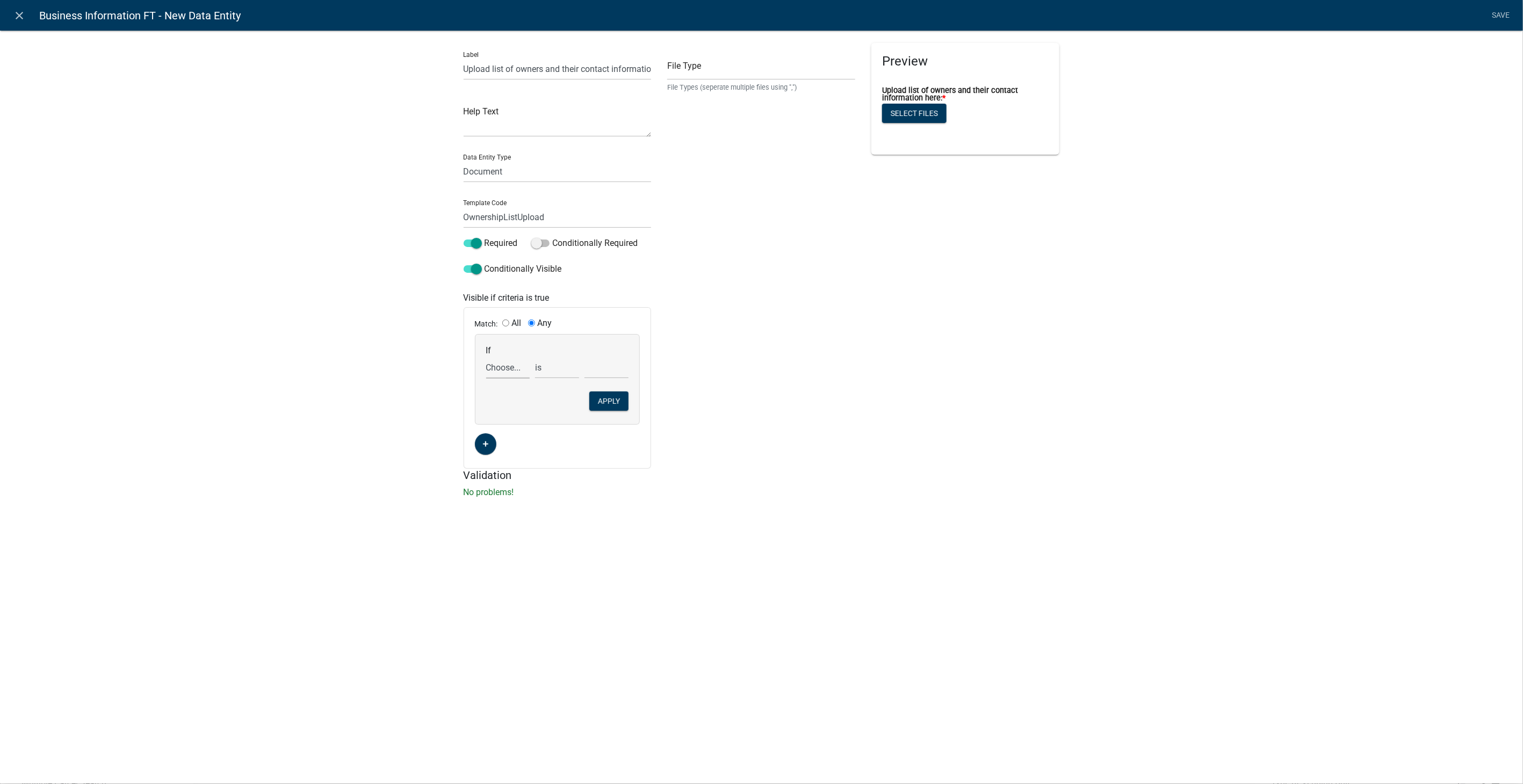
click at [497, 369] on select "Choose... ActiveRegistrationExpDate Address AdministrativeFee ALL_FEE_RECIPIENT…" at bounding box center [508, 368] width 44 height 22
select select "21: BusinessOwnership"
click at [486, 357] on select "Choose... ActiveRegistrationExpDate Address AdministrativeFee ALL_FEE_RECIPIENT…" at bounding box center [508, 368] width 44 height 22
click at [592, 369] on select "Choose... Corporation LLC Other Partnership Sole Proprietor" at bounding box center [607, 368] width 44 height 22
select select "1: Corporation"
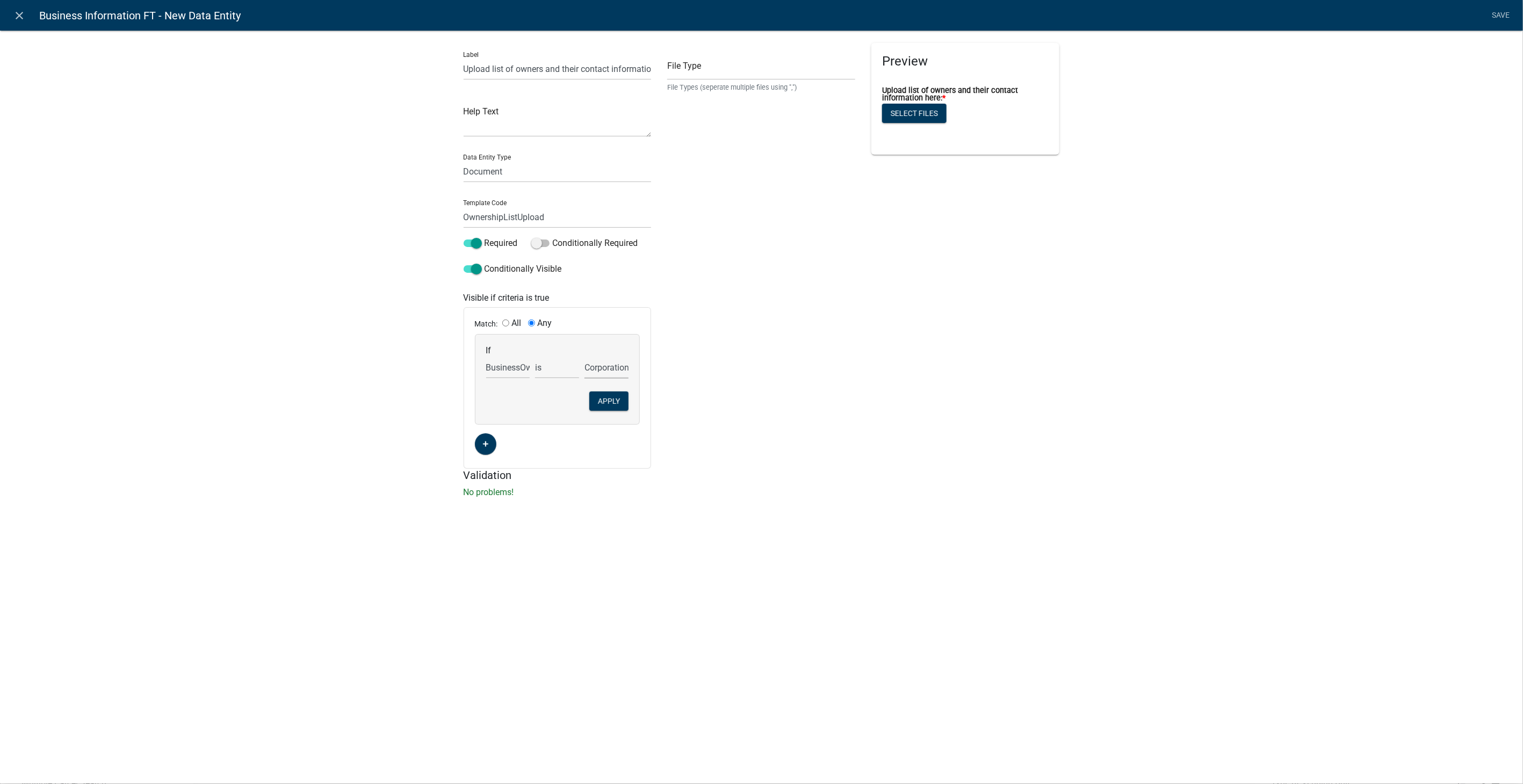
click at [585, 357] on select "Choose... Corporation LLC Other Partnership Sole Proprietor" at bounding box center [607, 368] width 44 height 22
click at [604, 401] on button "Apply" at bounding box center [609, 401] width 39 height 19
click at [487, 390] on icon "button" at bounding box center [485, 393] width 6 height 7
click at [560, 387] on div "If (unset) is (unset)" at bounding box center [558, 391] width 147 height 13
click at [496, 411] on select "Choose... ActiveRegistrationExpDate Address AdministrativeFee ALL_FEE_RECIPIENT…" at bounding box center [508, 412] width 44 height 22
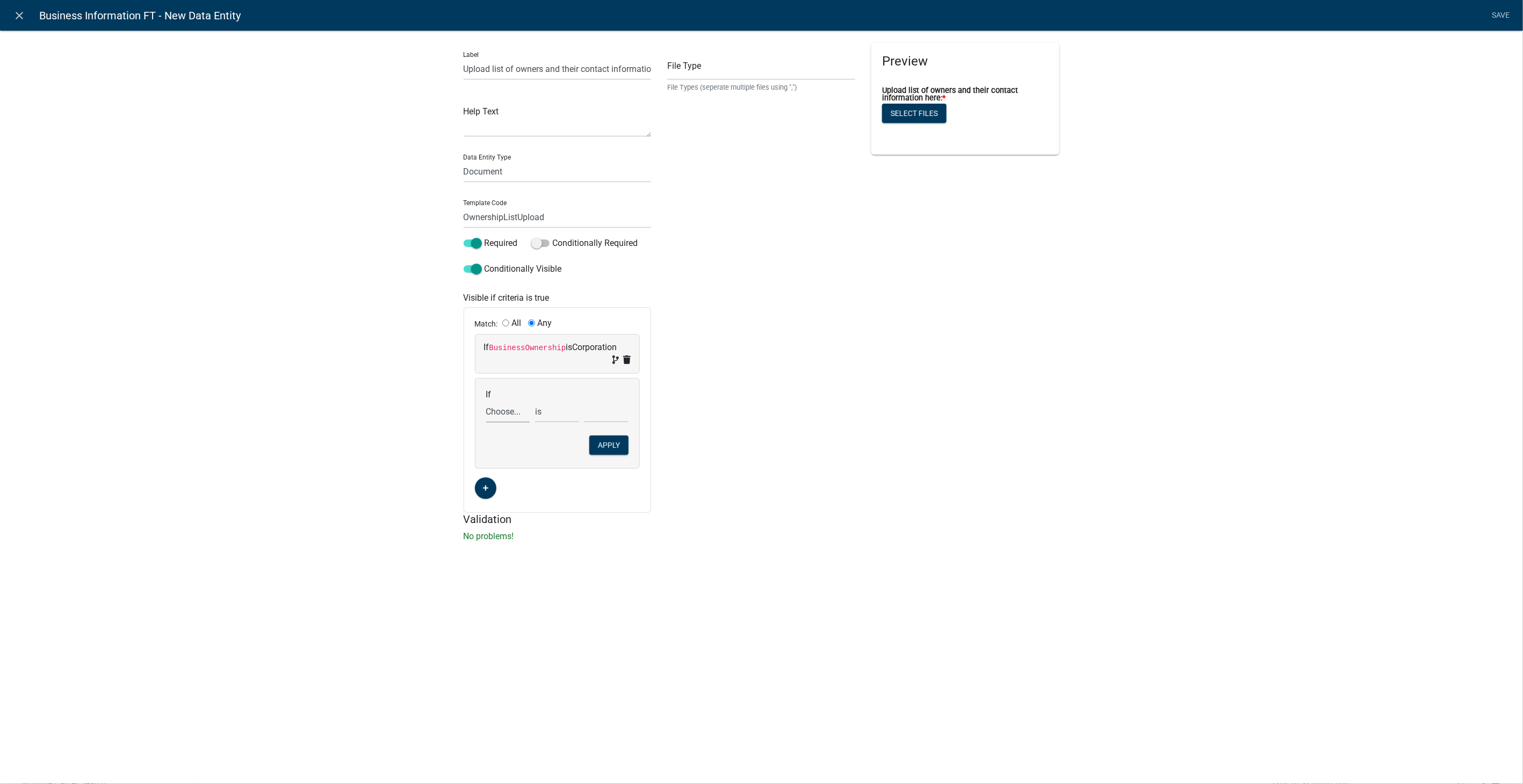
select select "21: BusinessOwnership"
click at [486, 401] on select "Choose... ActiveRegistrationExpDate Address AdministrativeFee ALL_FEE_RECIPIENT…" at bounding box center [508, 412] width 44 height 22
click at [600, 409] on select "Choose... Corporation LLC Other Partnership Sole Proprietor" at bounding box center [607, 412] width 44 height 22
select select "4: Partnership"
click at [585, 401] on select "Choose... Corporation LLC Other Partnership Sole Proprietor" at bounding box center [607, 412] width 44 height 22
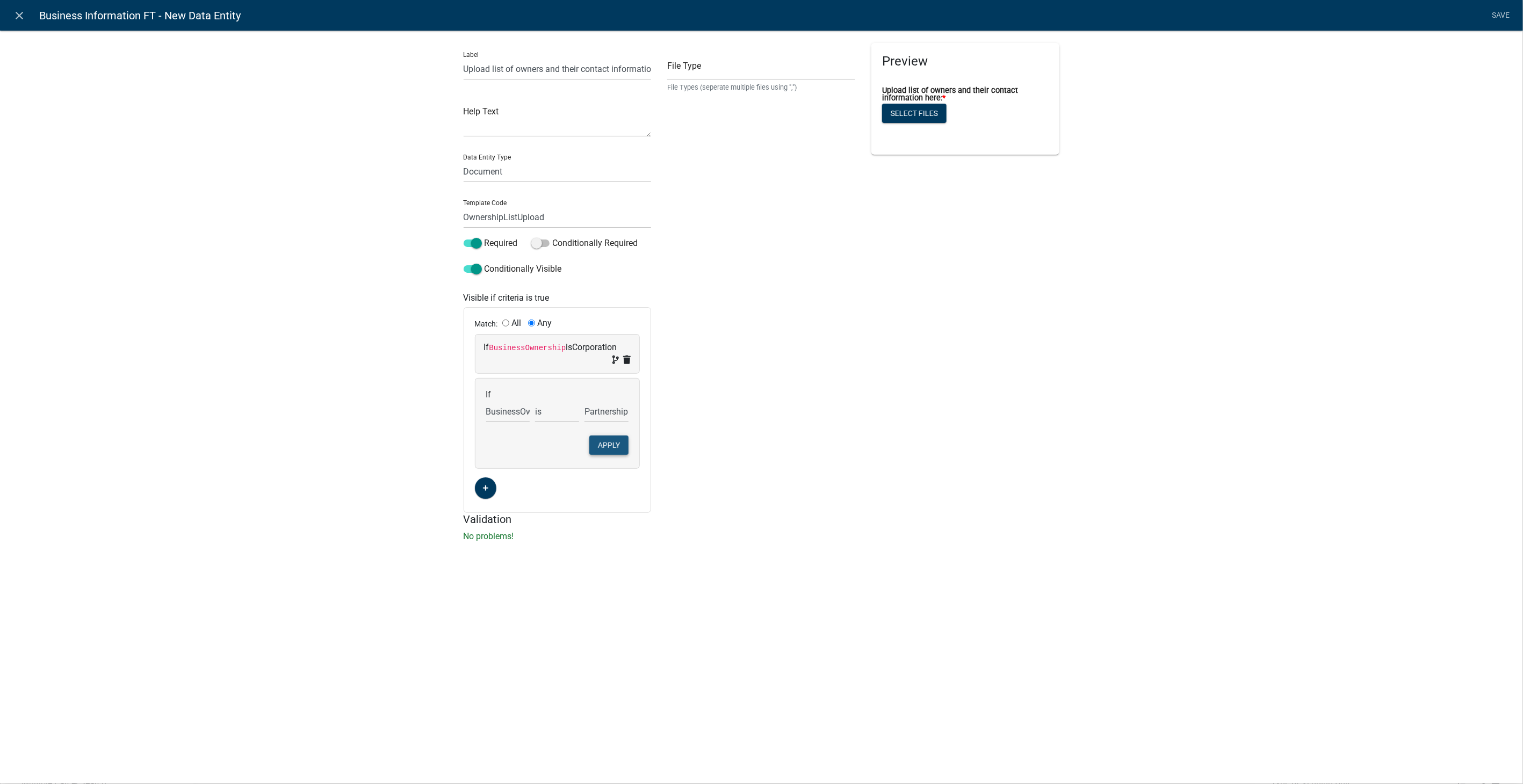
click at [601, 443] on button "Apply" at bounding box center [609, 445] width 39 height 19
click at [742, 67] on input "text" at bounding box center [761, 69] width 188 height 22
type input "pdf,jpeg,jpg,xls,doc,docx,xlsx"
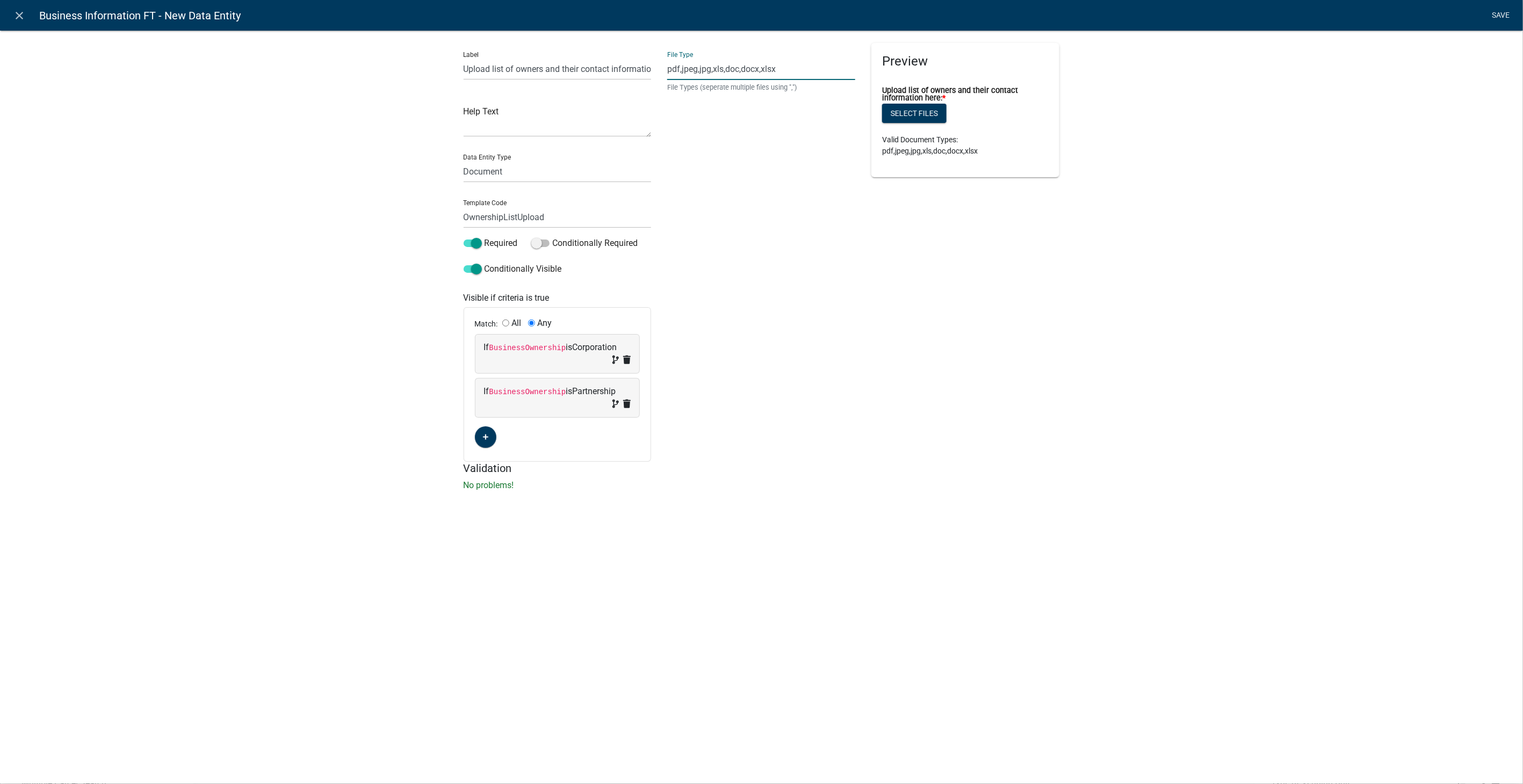
click at [1504, 13] on link "Save" at bounding box center [1501, 16] width 27 height 20
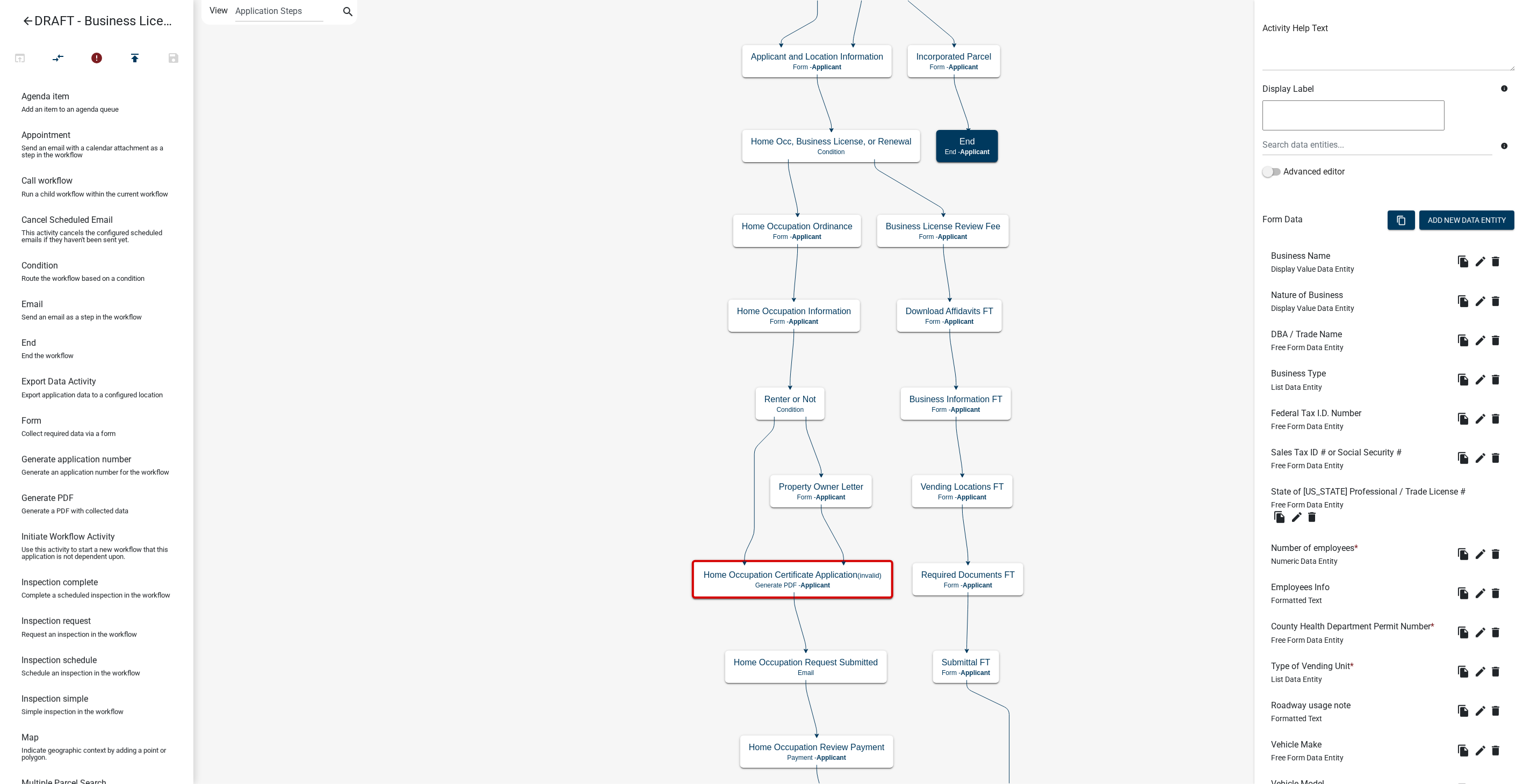
scroll to position [347, 0]
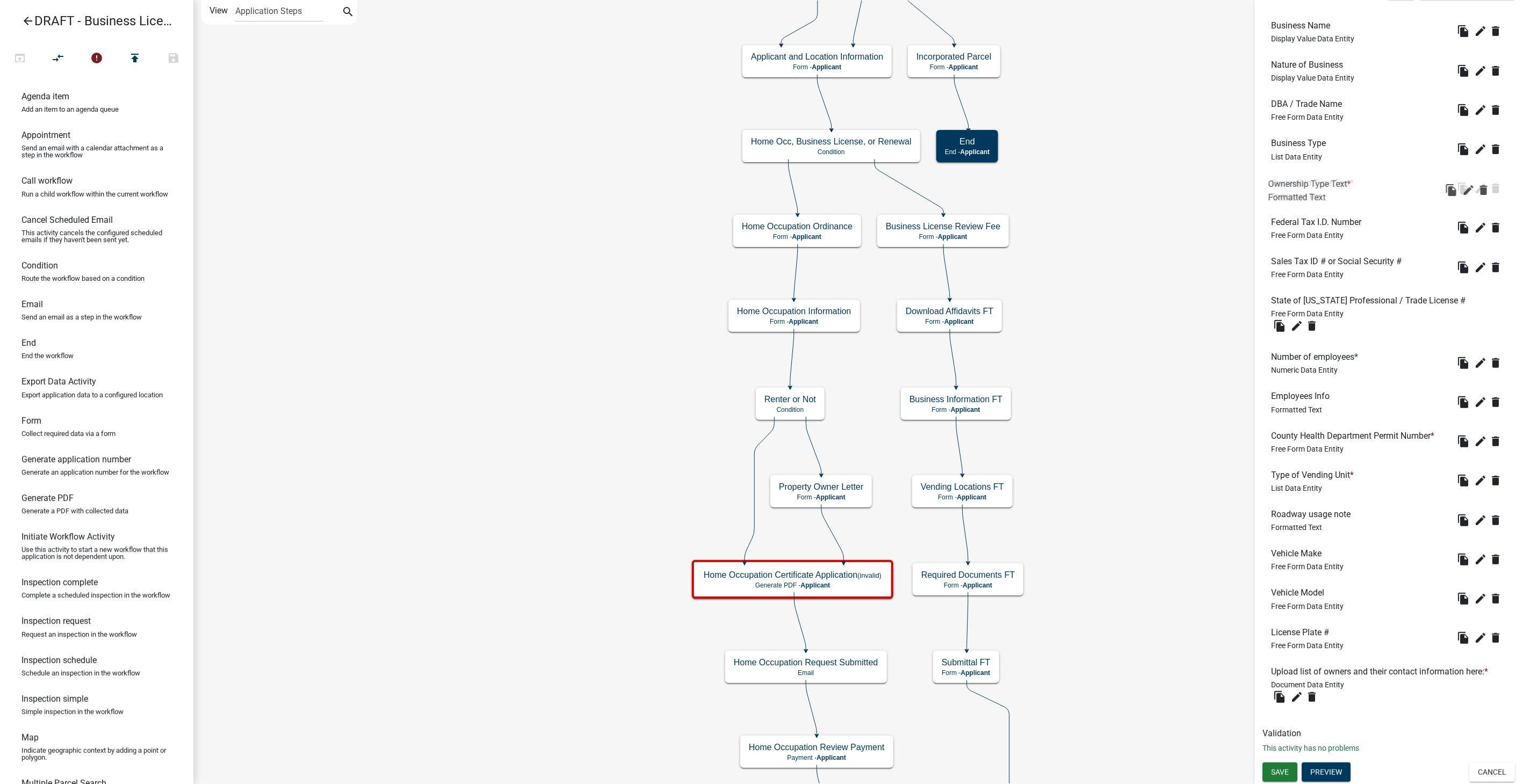
drag, startPoint x: 1317, startPoint y: 633, endPoint x: 1314, endPoint y: 176, distance: 457.0
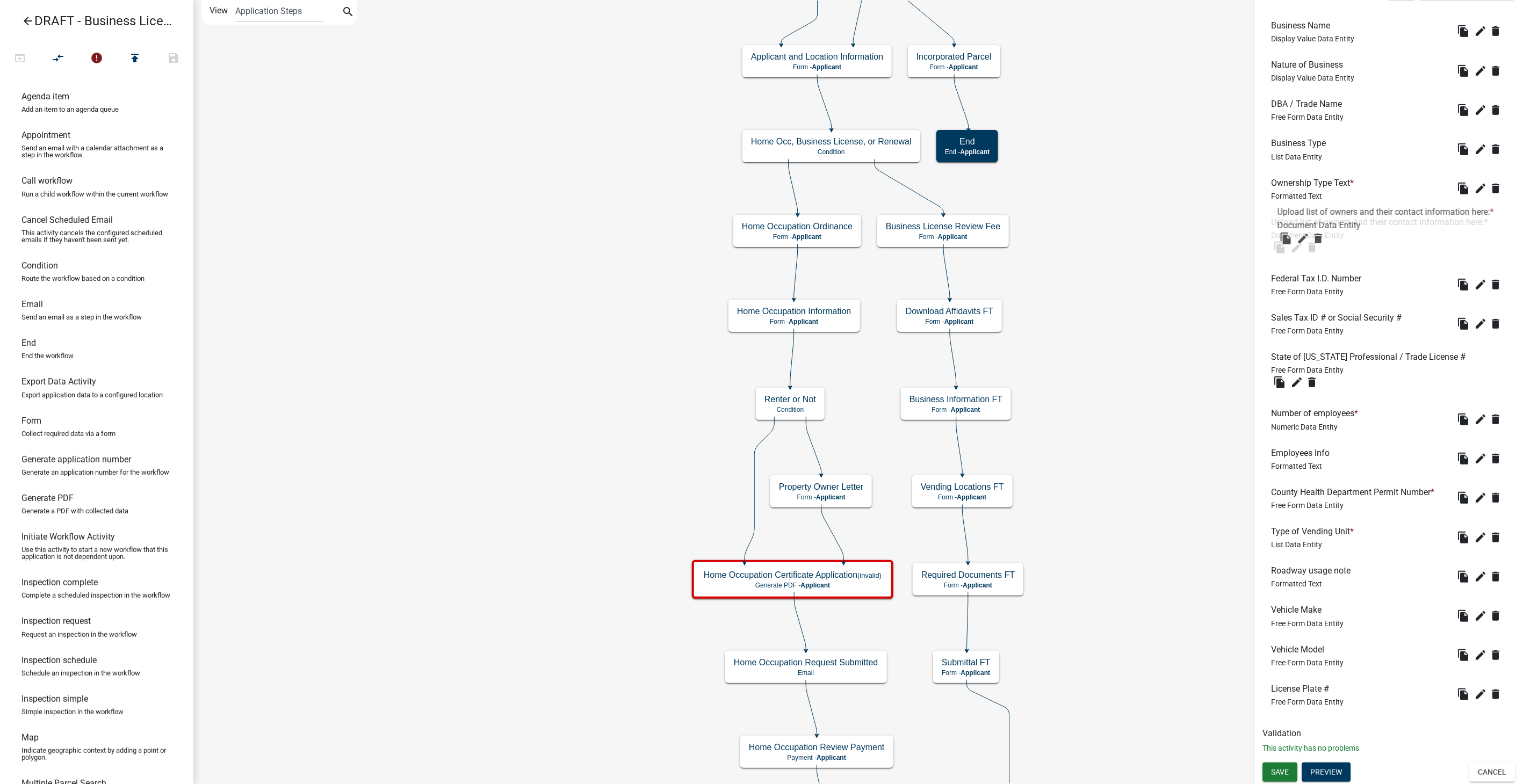
drag, startPoint x: 1316, startPoint y: 669, endPoint x: 1323, endPoint y: 210, distance: 459.1
click at [1281, 766] on button "Save" at bounding box center [1280, 772] width 35 height 19
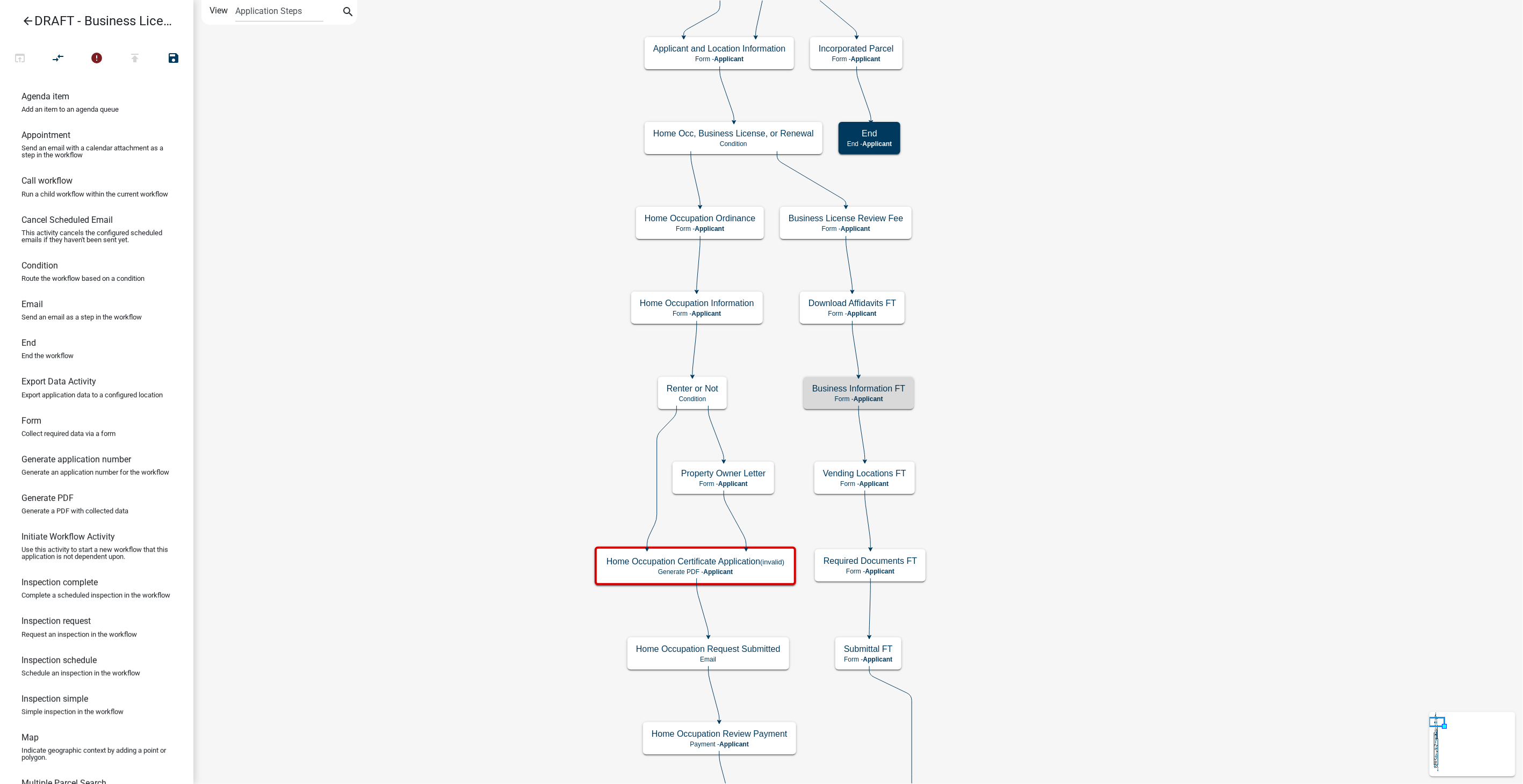
scroll to position [0, 0]
click at [901, 489] on div "Vending Locations FT Form - Applicant" at bounding box center [865, 478] width 100 height 32
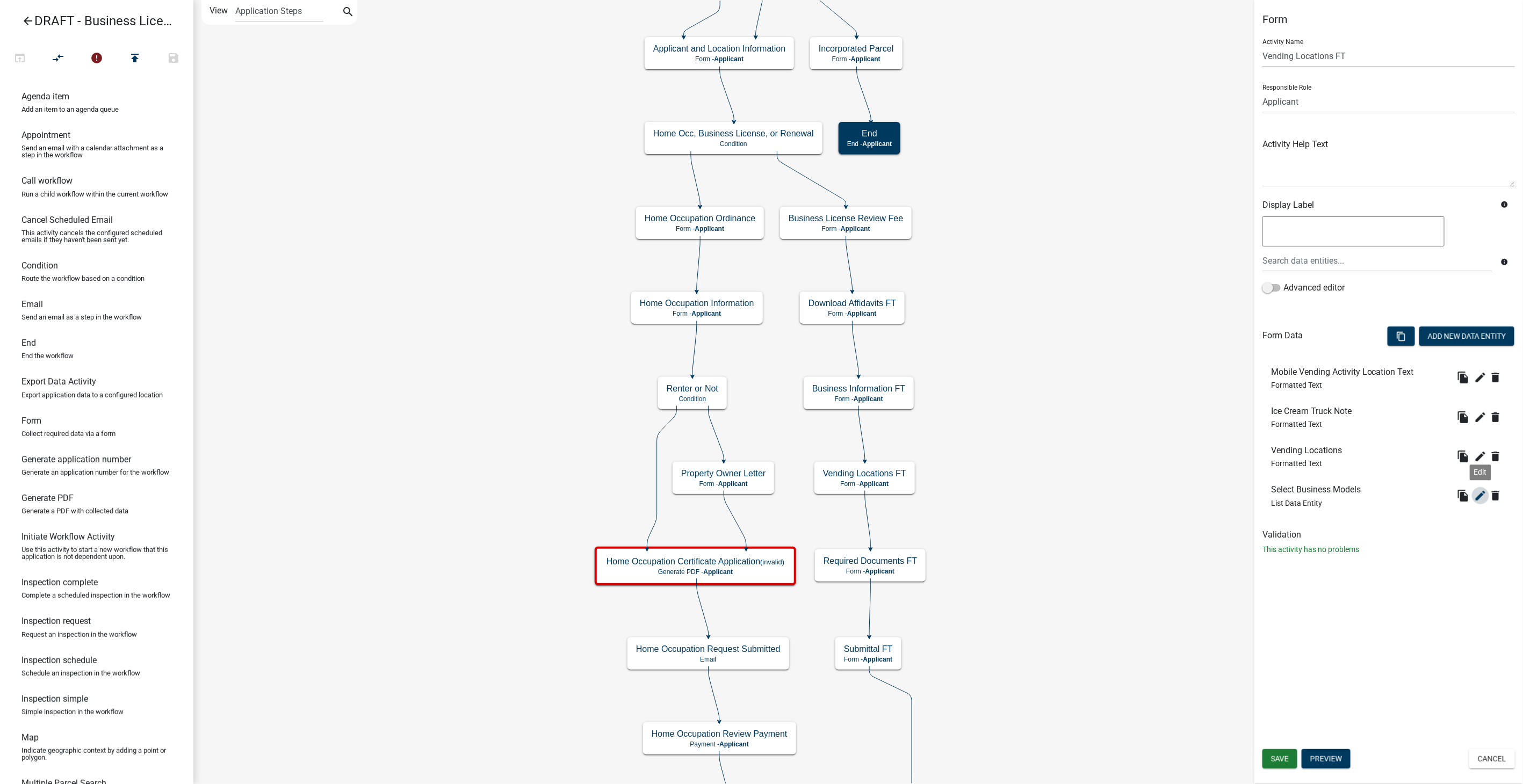
click at [1476, 494] on icon "edit" at bounding box center [1481, 496] width 13 height 13
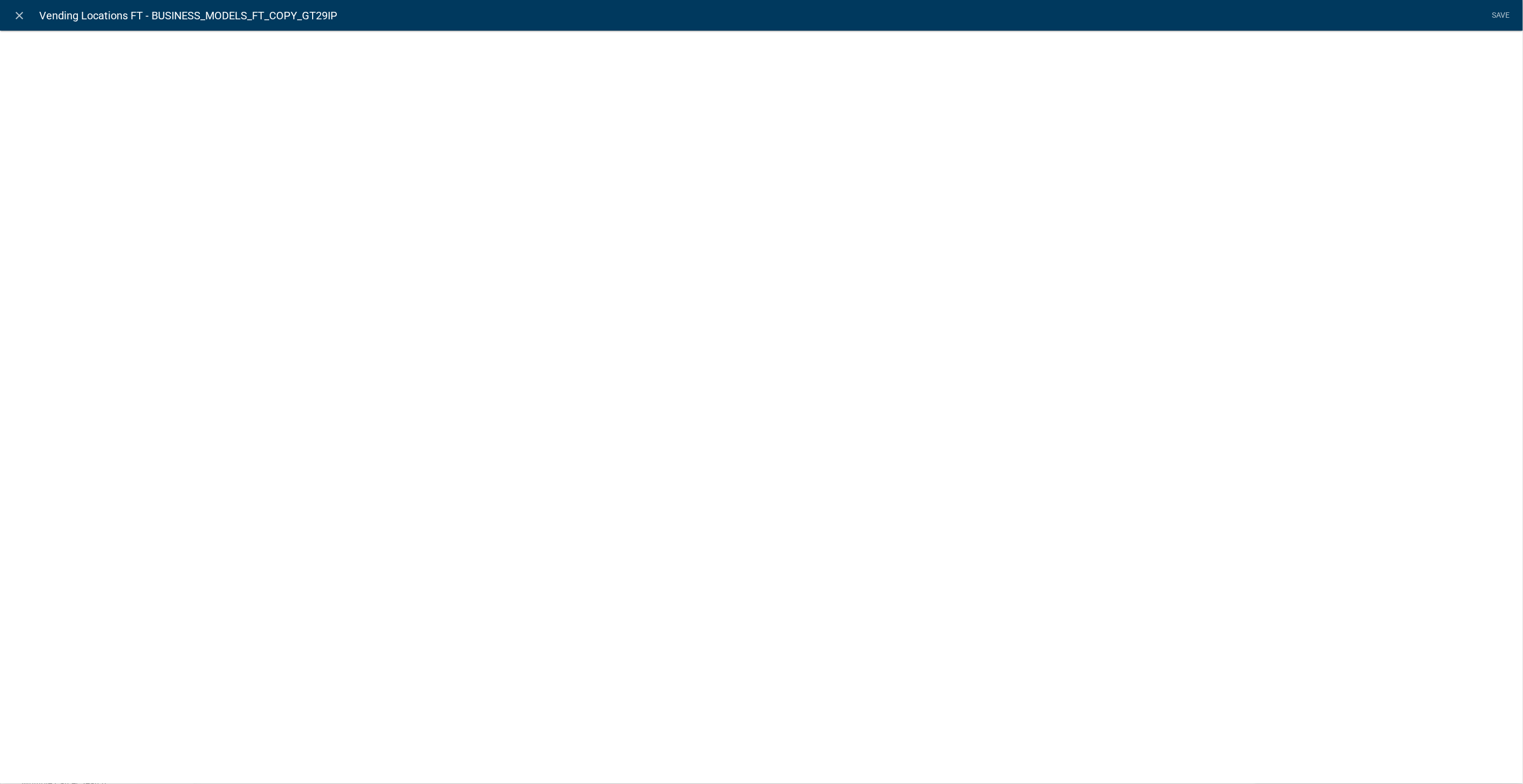
select select "list-data"
select select
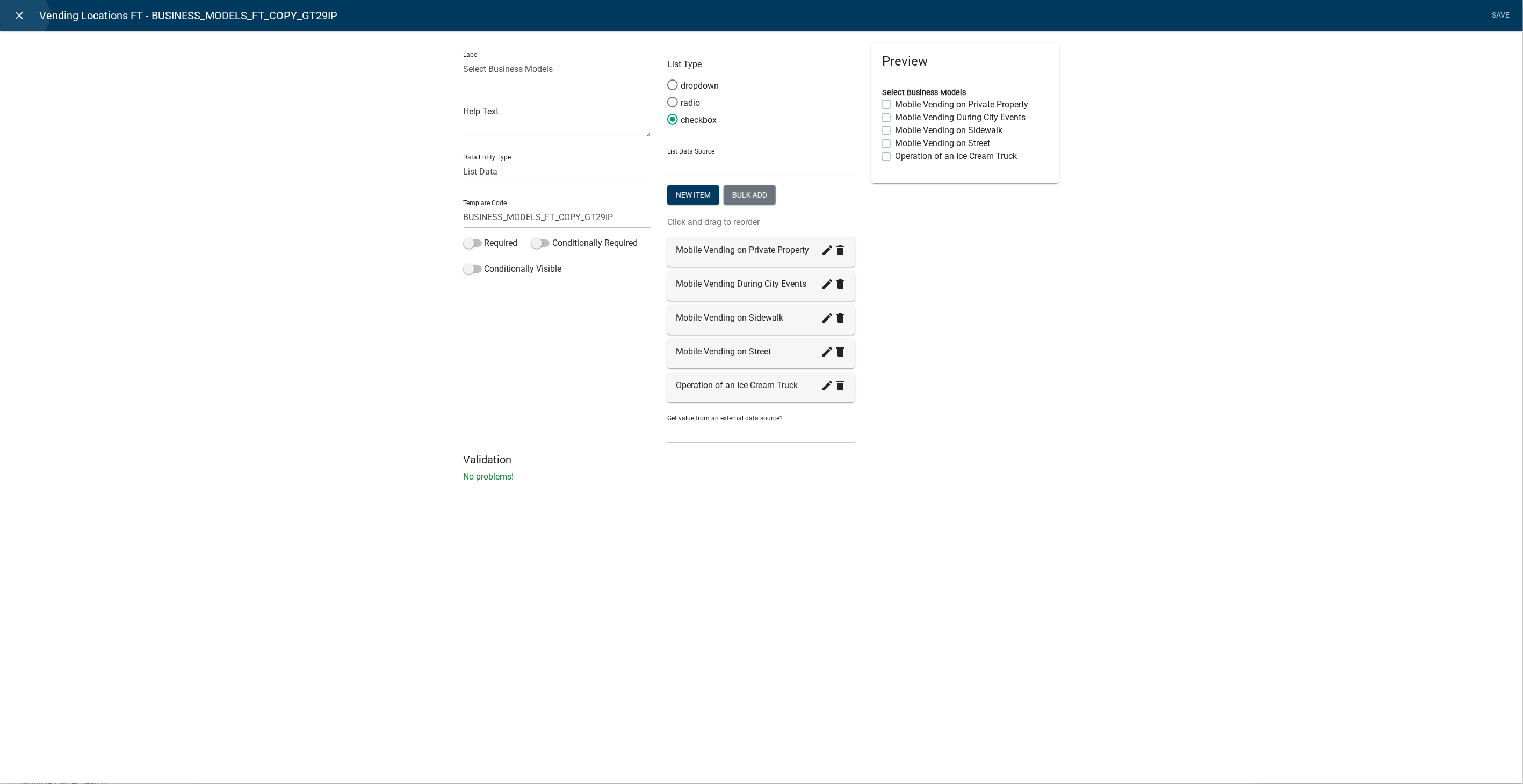
click at [23, 15] on icon "close" at bounding box center [20, 16] width 13 height 13
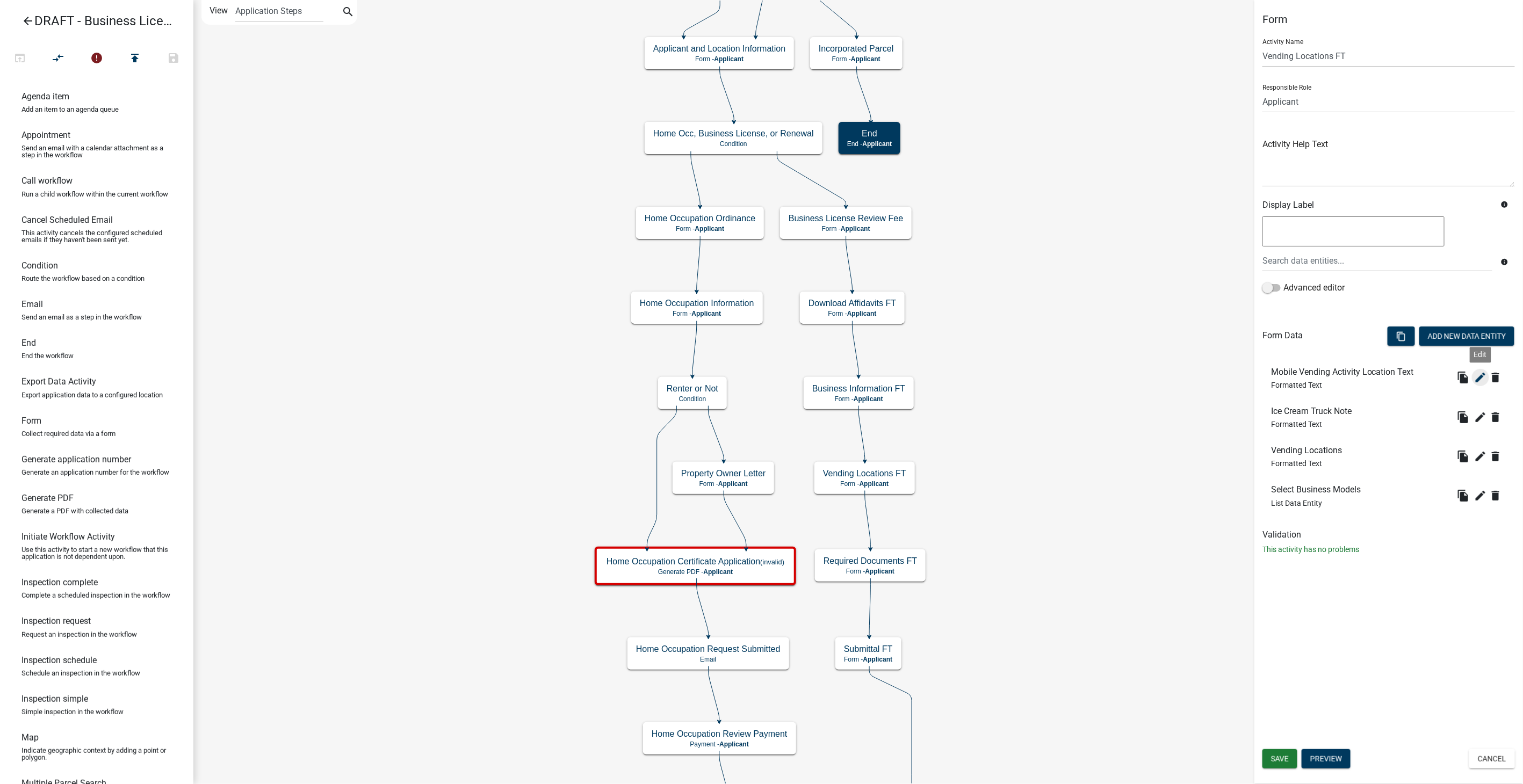
click at [1481, 369] on button "edit" at bounding box center [1481, 378] width 17 height 17
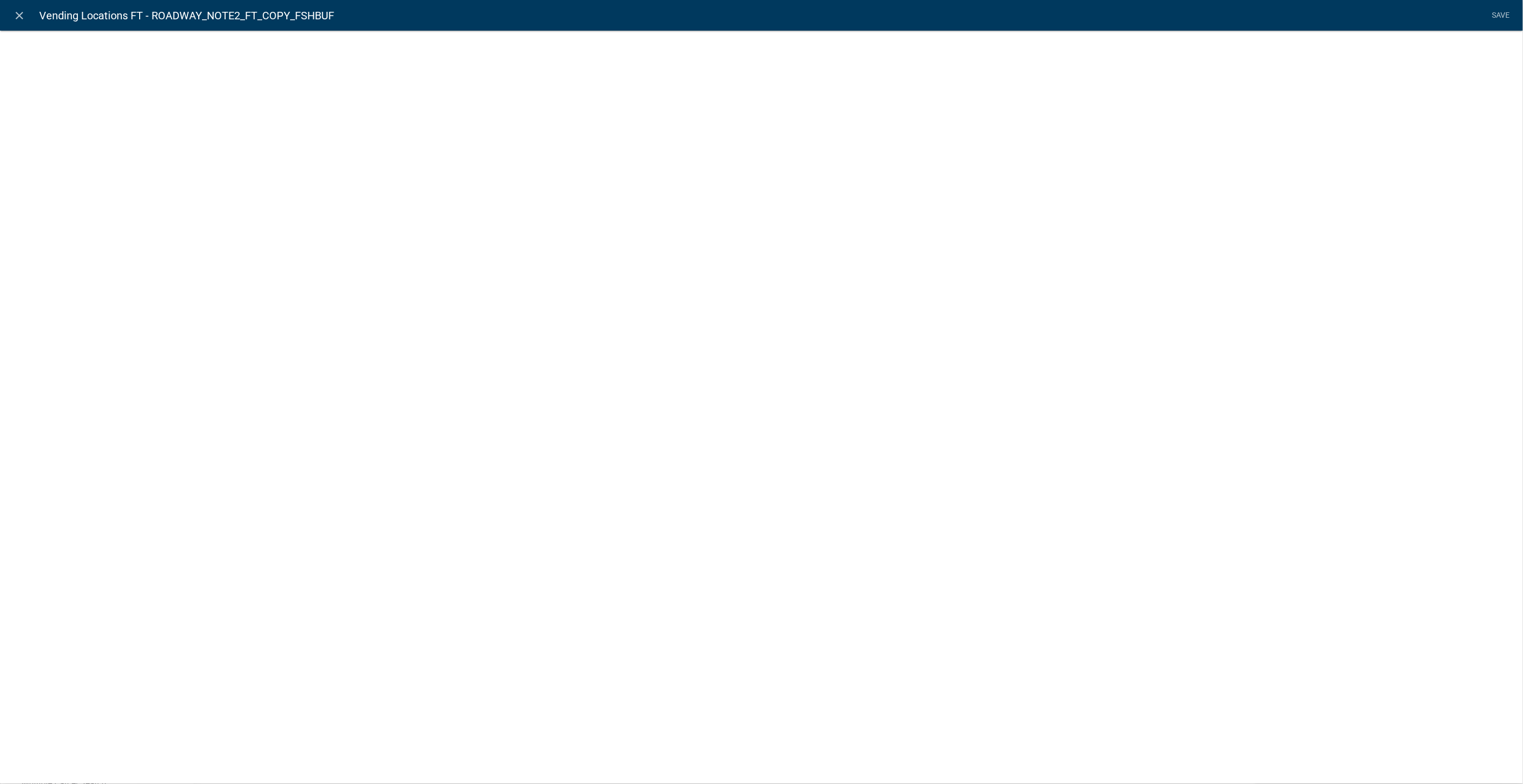
select select "rich-text"
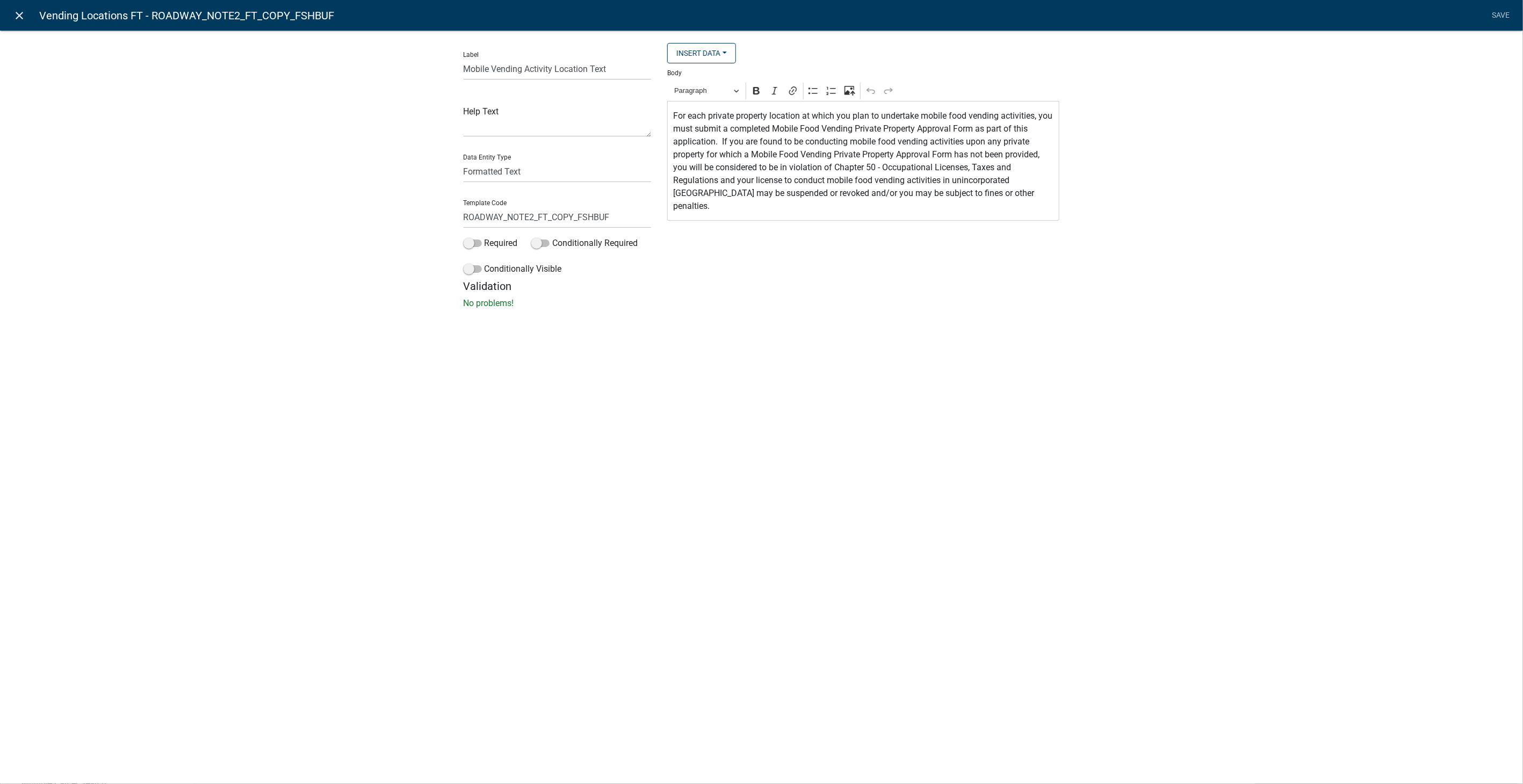
click at [19, 17] on icon "close" at bounding box center [20, 16] width 13 height 13
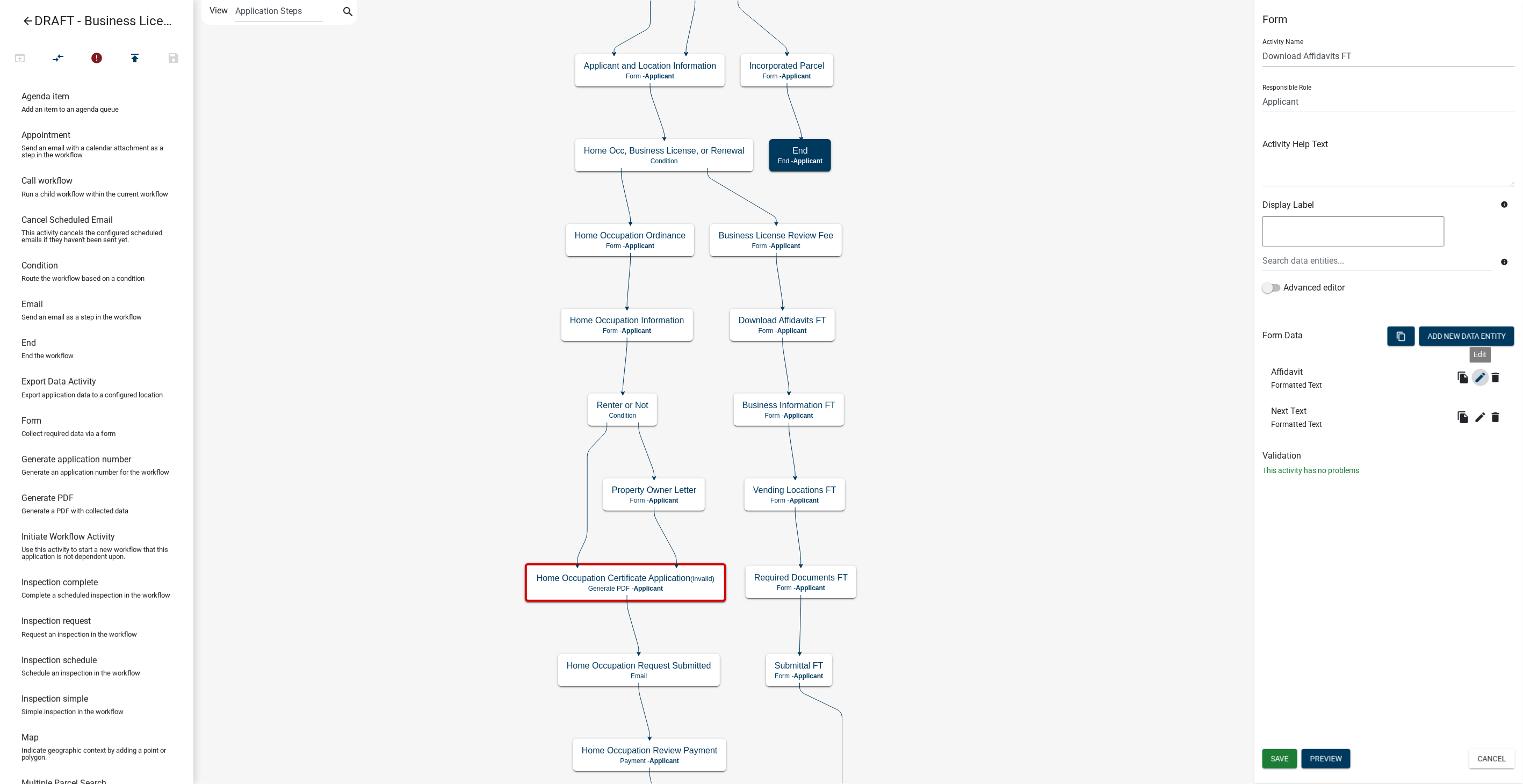
click at [1488, 372] on button "edit" at bounding box center [1481, 378] width 17 height 17
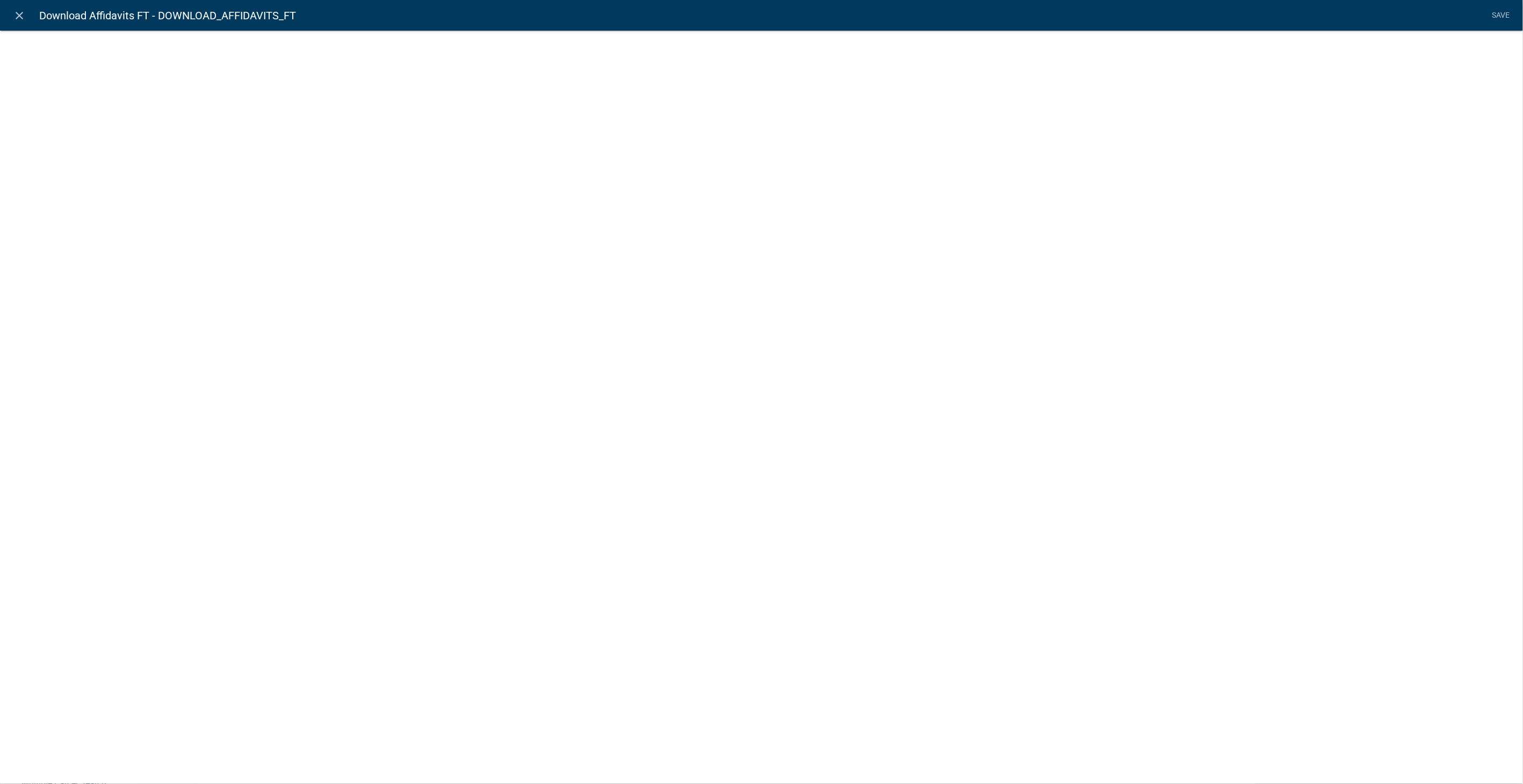
select select "rich-text"
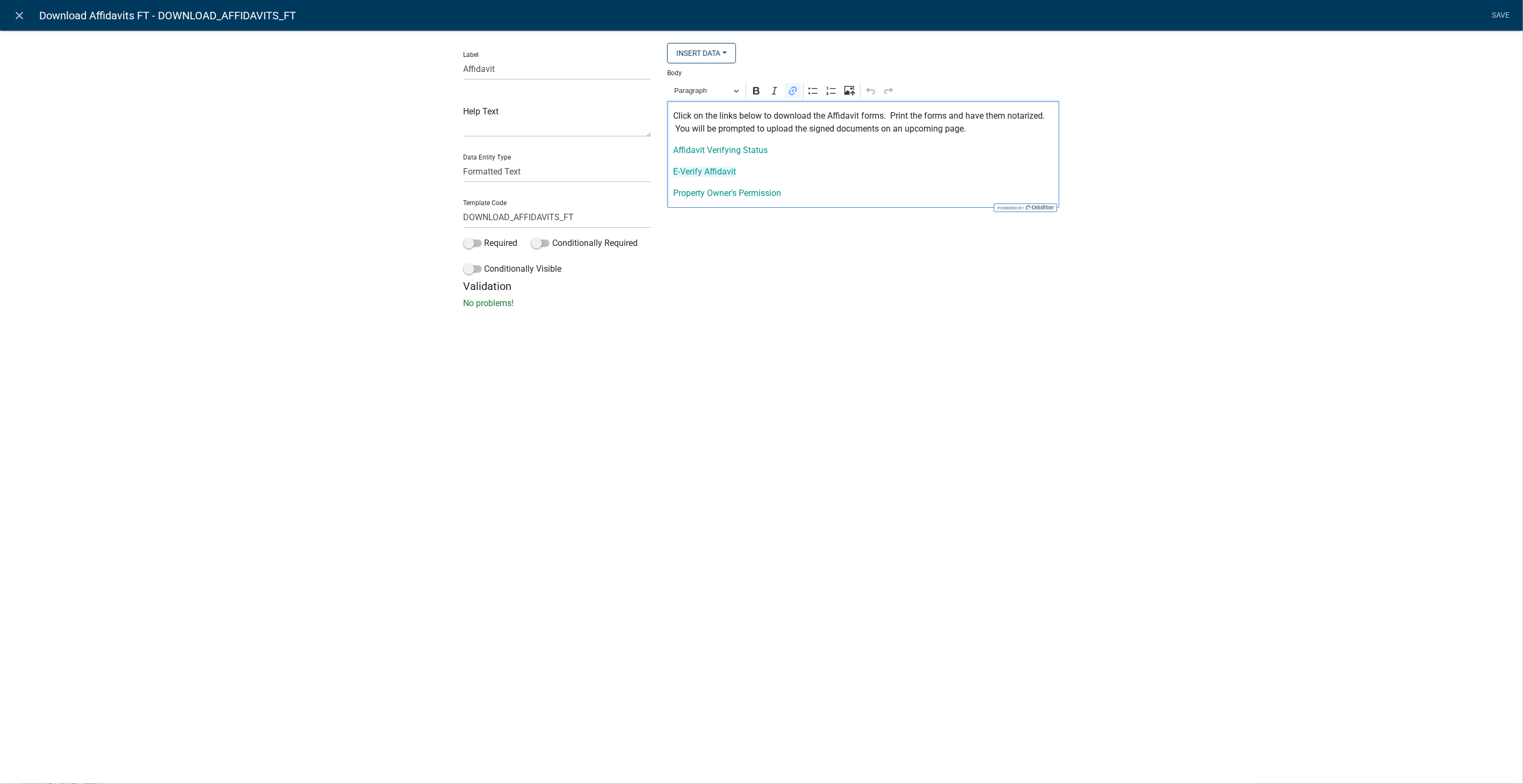
drag, startPoint x: 705, startPoint y: 173, endPoint x: 1054, endPoint y: 348, distance: 390.4
click at [1054, 348] on div "close Download Affidavits FT - DOWNLOAD_AFFIDAVITS_FT Save Label Affidavit Help…" at bounding box center [762, 392] width 1523 height 784
click at [718, 175] on link "E-Verify Affidavit" at bounding box center [704, 172] width 63 height 10
drag, startPoint x: 741, startPoint y: 169, endPoint x: 576, endPoint y: 169, distance: 165.0
click at [576, 169] on div "Label Affidavit Help Text Data Entity Type Free Form Text Document Display Enti…" at bounding box center [762, 161] width 613 height 237
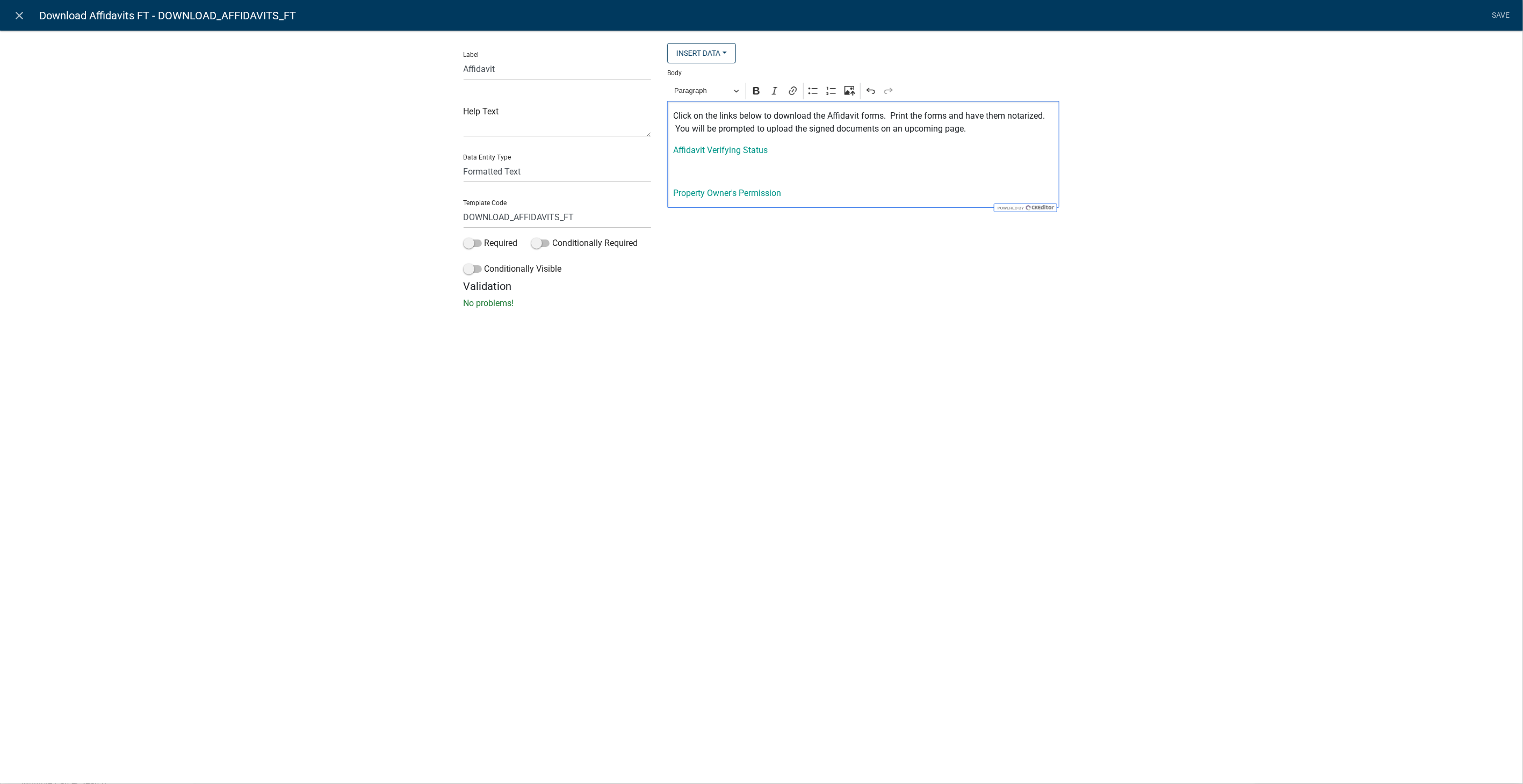
click at [672, 192] on div "Click on the links below to download the Affidavit forms. Print the forms and h…" at bounding box center [863, 154] width 392 height 107
click at [798, 172] on p "⁠⁠⁠⁠⁠⁠⁠ Property Owner's Permission" at bounding box center [863, 172] width 381 height 13
click at [672, 189] on div "Click on the links below to download the Affidavit forms. Print the forms and h…" at bounding box center [863, 154] width 392 height 107
click at [834, 212] on p "To obtain an E-Verify ID number, please" at bounding box center [863, 215] width 381 height 13
drag, startPoint x: 853, startPoint y: 213, endPoint x: 918, endPoint y: 213, distance: 65.0
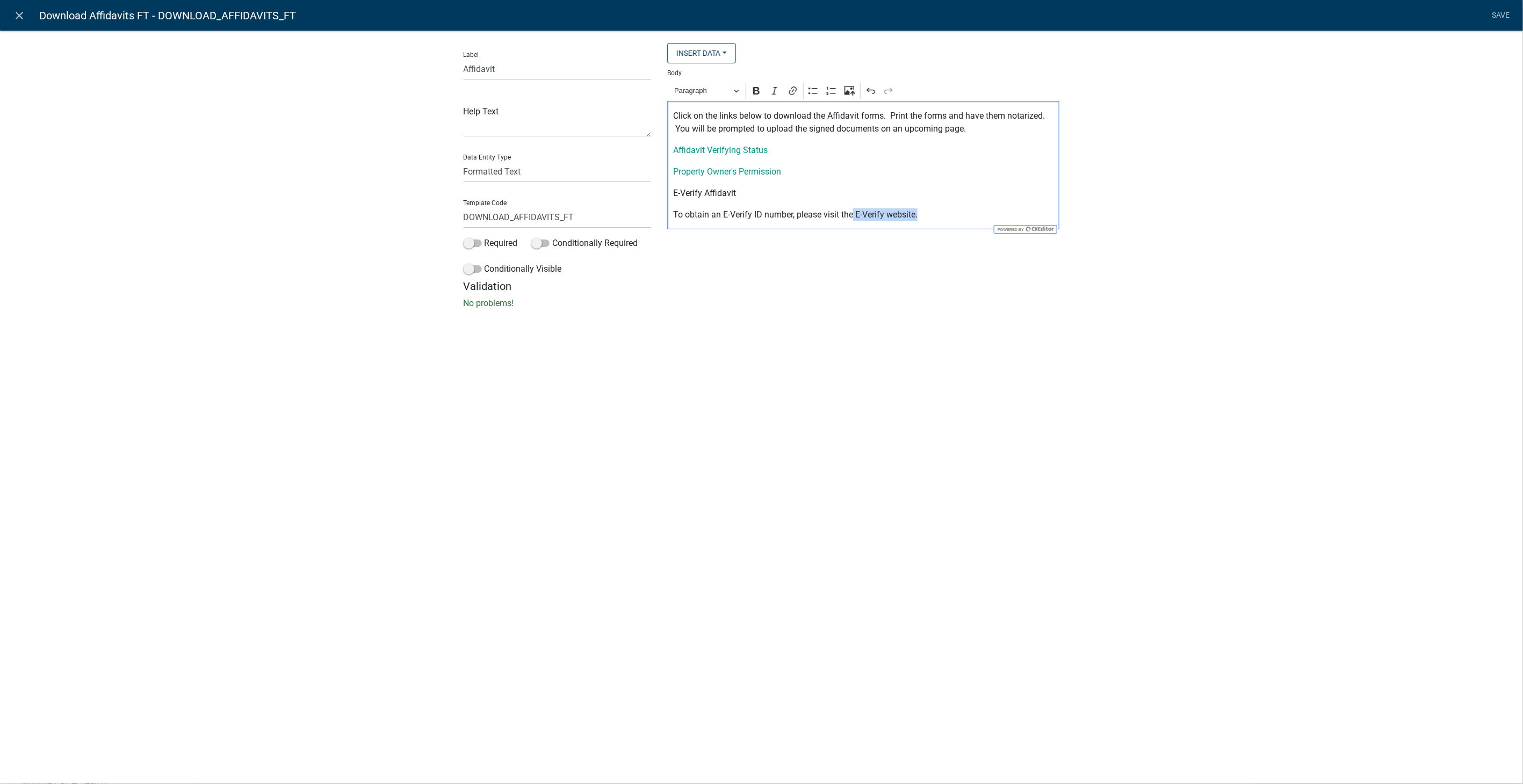
click at [918, 213] on p "To obtain an E-Verify ID number, please visit the E-Verify website." at bounding box center [863, 215] width 381 height 13
click at [794, 91] on icon "Editor toolbar" at bounding box center [793, 91] width 8 height 8
paste input "http://www.uscis.gov/e-verify"
type input "http://www.uscis.gov/e-verify"
click at [944, 190] on icon "submit" at bounding box center [941, 189] width 11 height 11
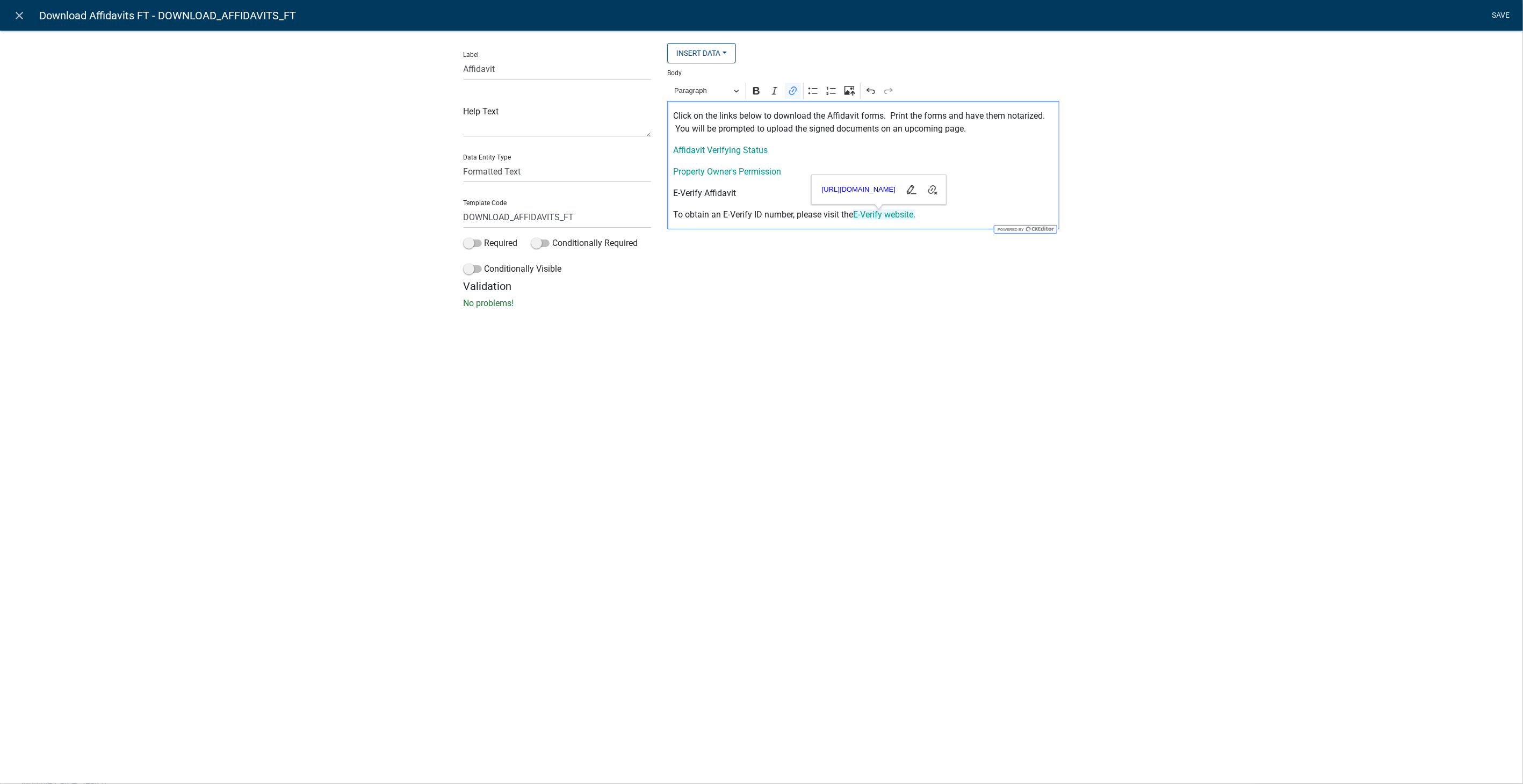
click at [1501, 11] on link "Save" at bounding box center [1501, 16] width 27 height 20
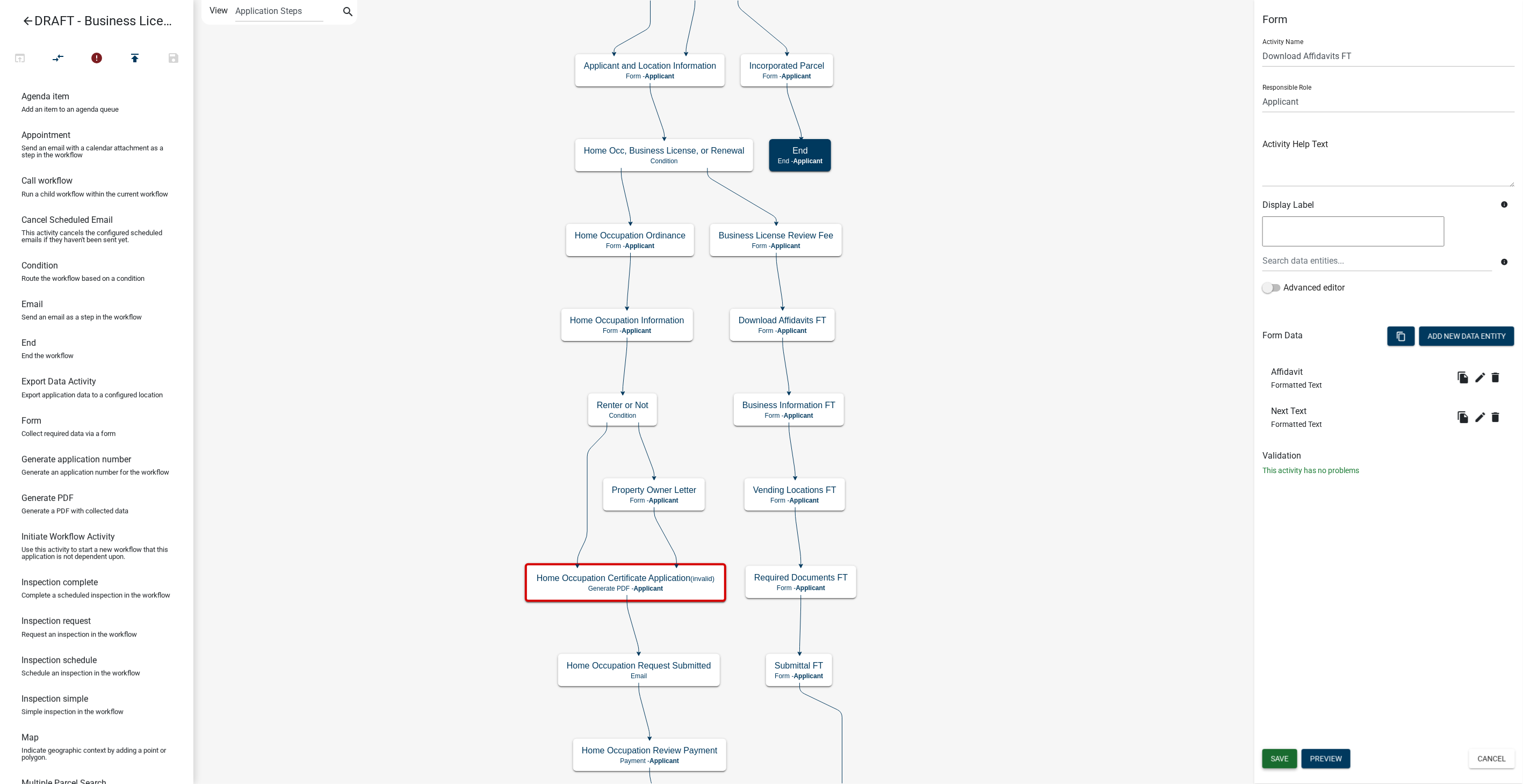
click at [1283, 758] on span "Save" at bounding box center [1280, 759] width 18 height 8
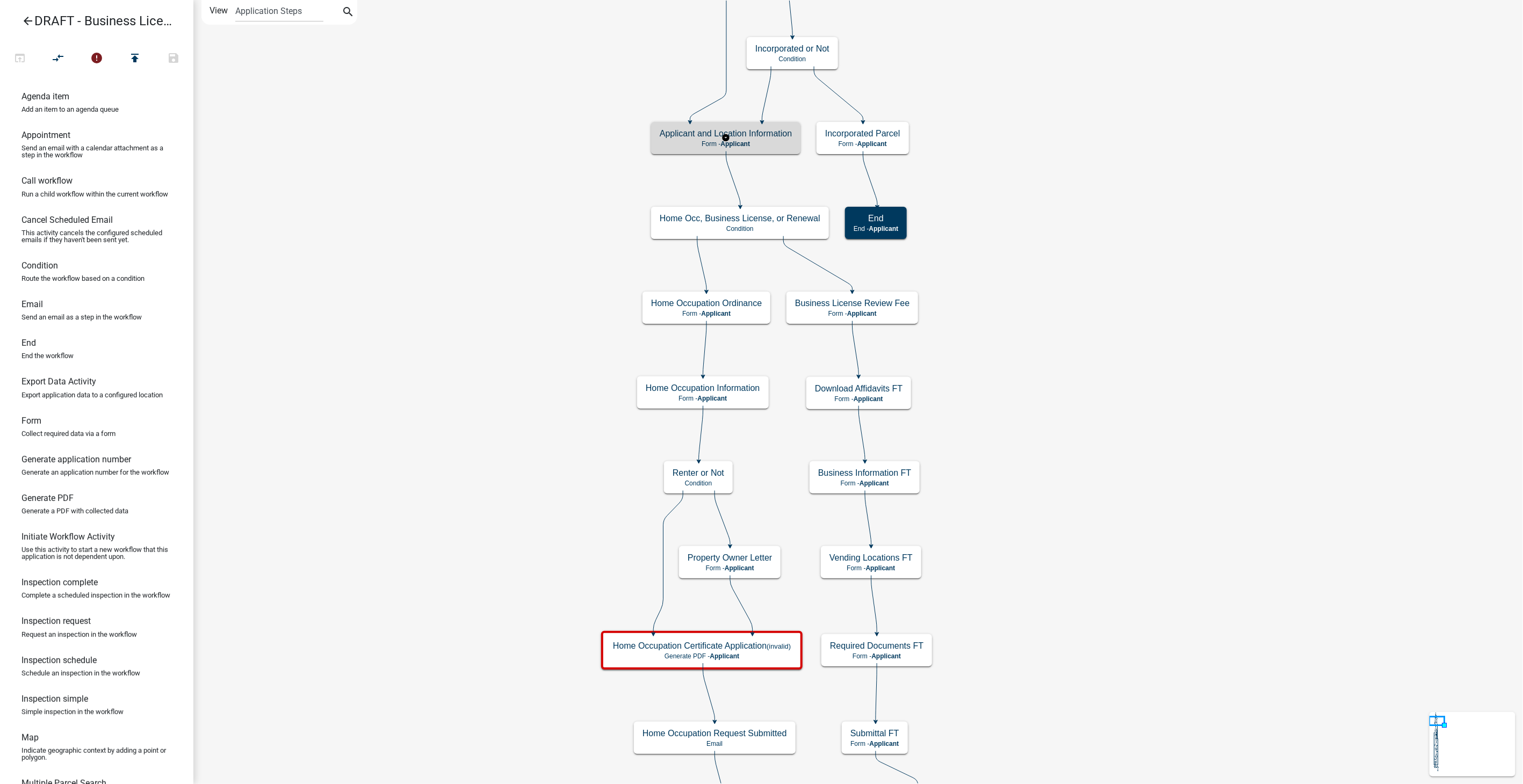
click at [747, 151] on div "Applicant and Location Information Form - Applicant" at bounding box center [726, 138] width 149 height 32
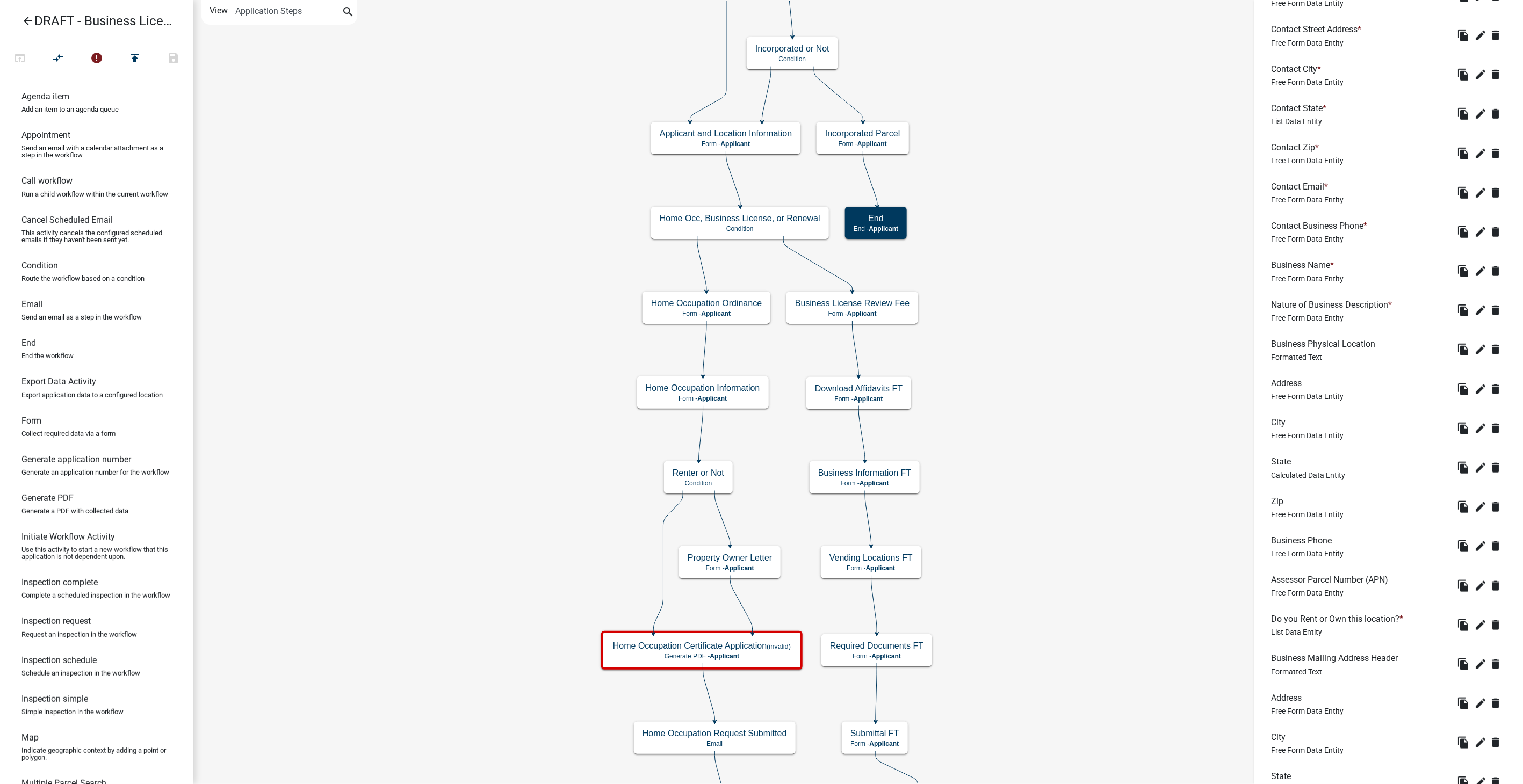
scroll to position [477, 0]
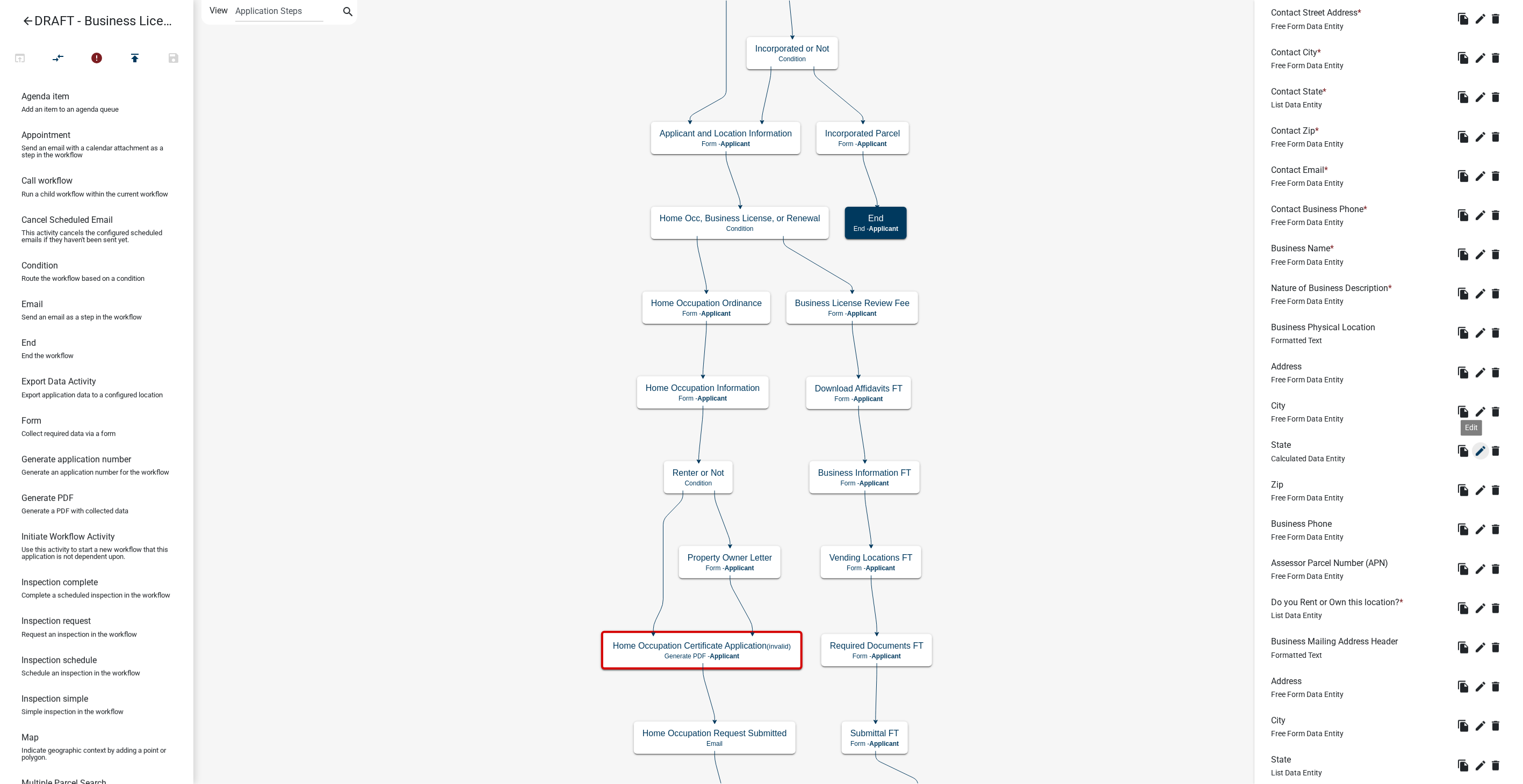
click at [1475, 451] on icon "edit" at bounding box center [1481, 451] width 13 height 13
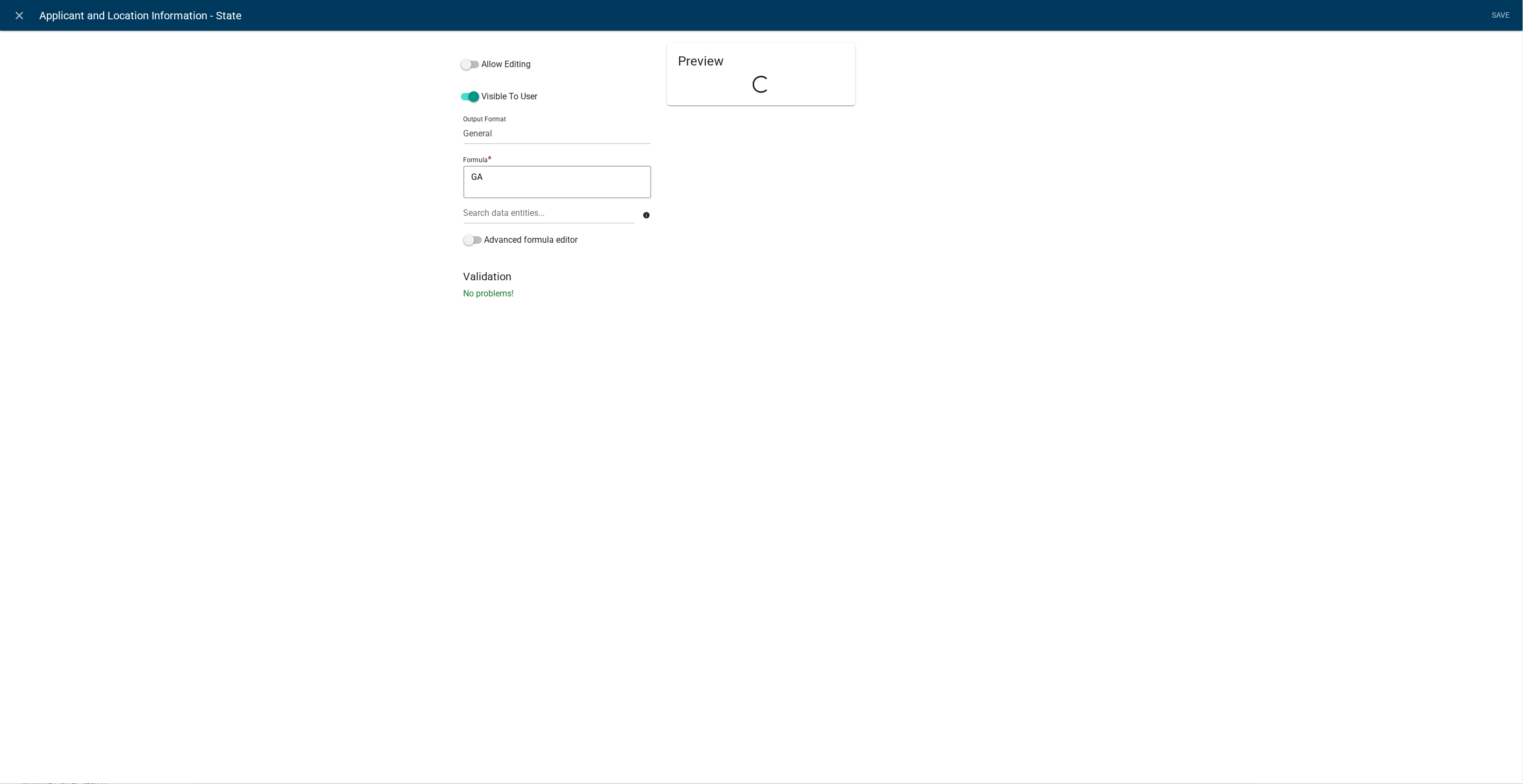
select select "calculated-value"
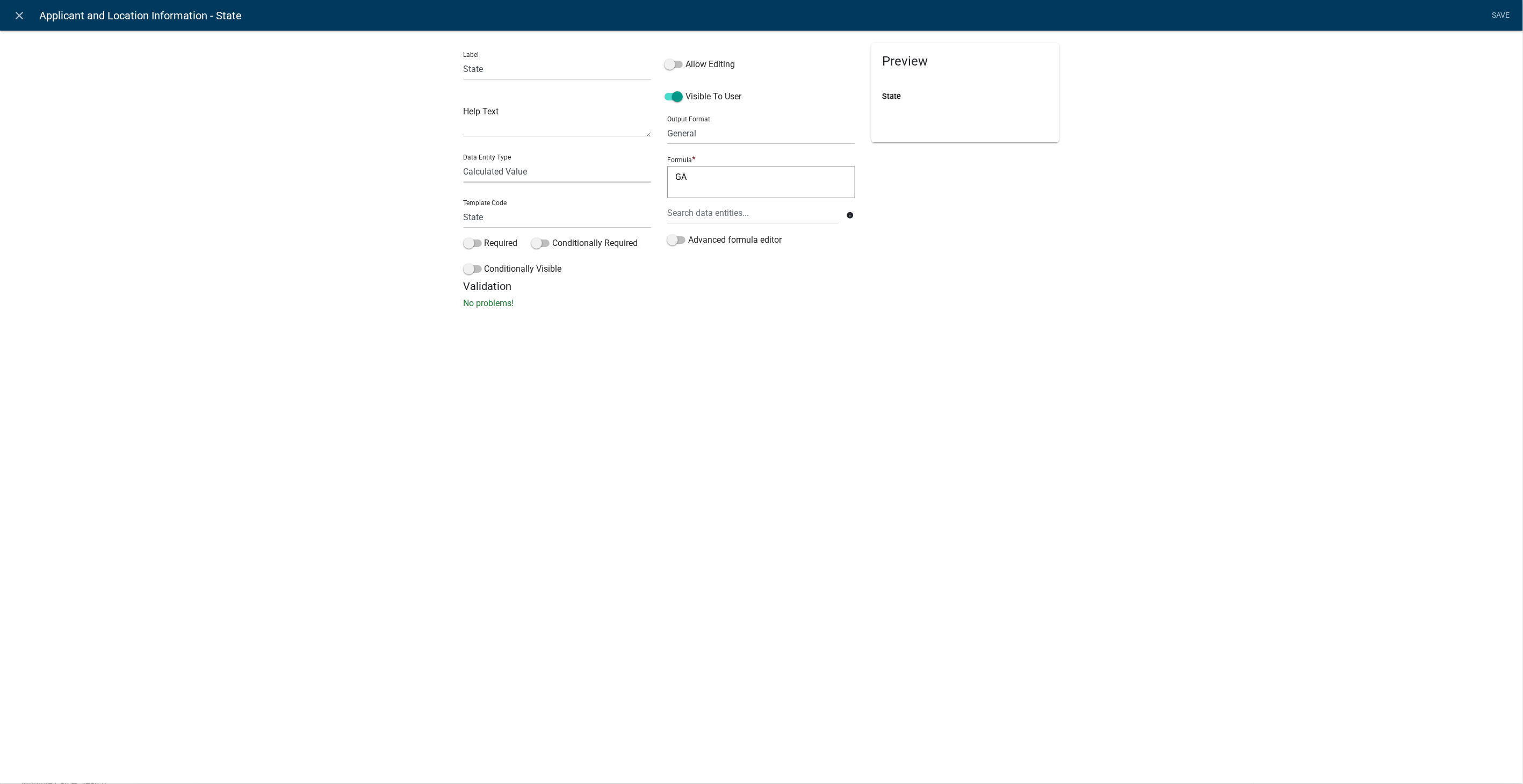
click at [543, 176] on select "Free Form Text Document Display Entity Value Fee Numeric Data Date Map Sketch D…" at bounding box center [558, 172] width 188 height 22
click at [464, 161] on select "Free Form Text Document Display Entity Value Fee Numeric Data Date Map Sketch D…" at bounding box center [558, 172] width 188 height 22
select select "list-data"
select select
click at [744, 166] on select "State List Building Classifications" at bounding box center [761, 166] width 188 height 22
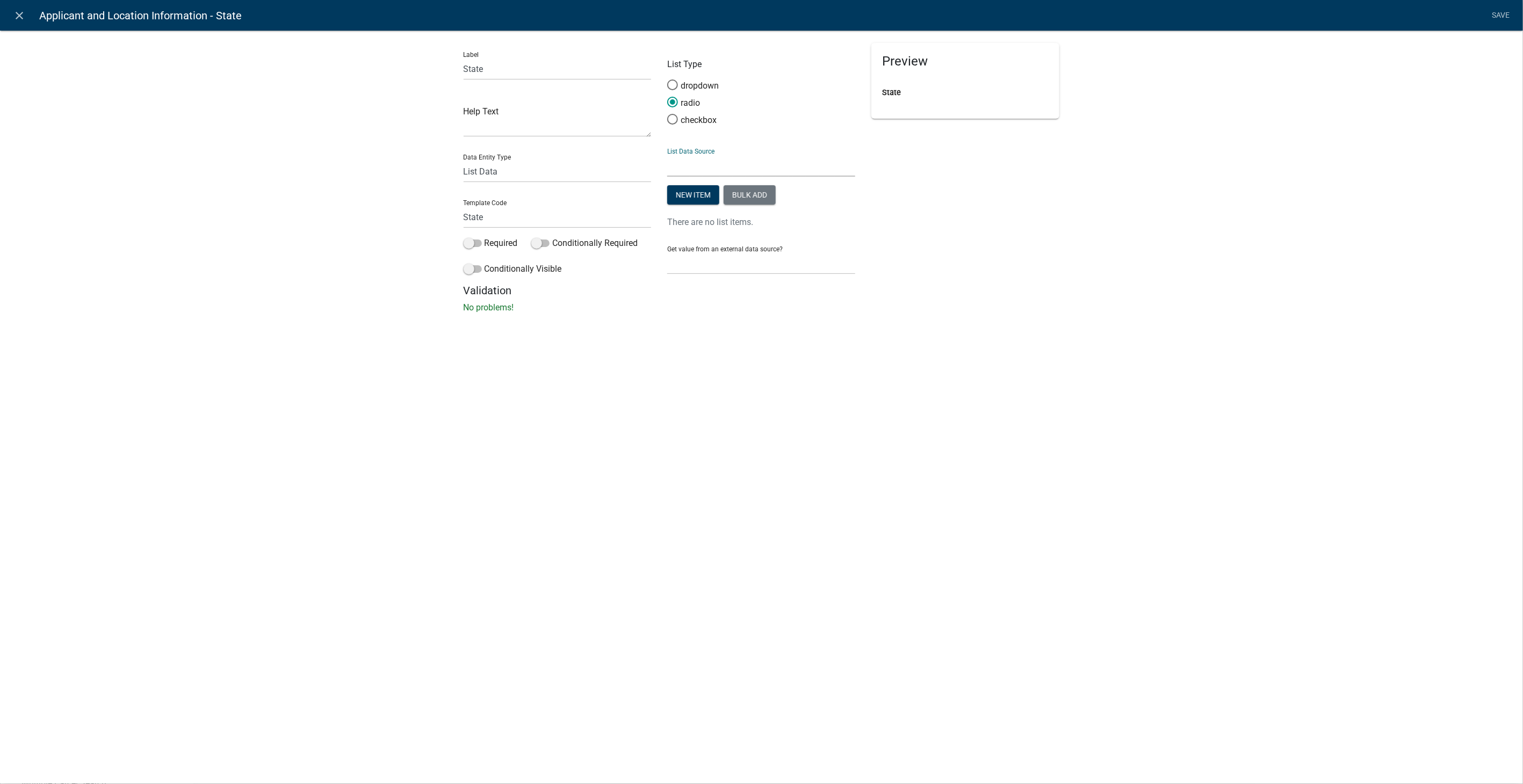
select select "state-list"
click at [667, 155] on select "State List Building Classifications" at bounding box center [761, 166] width 188 height 22
click at [671, 85] on span at bounding box center [673, 85] width 23 height 23
click at [667, 79] on input "dropdown" at bounding box center [667, 79] width 0 height 0
click at [1507, 11] on link "Save" at bounding box center [1501, 16] width 27 height 20
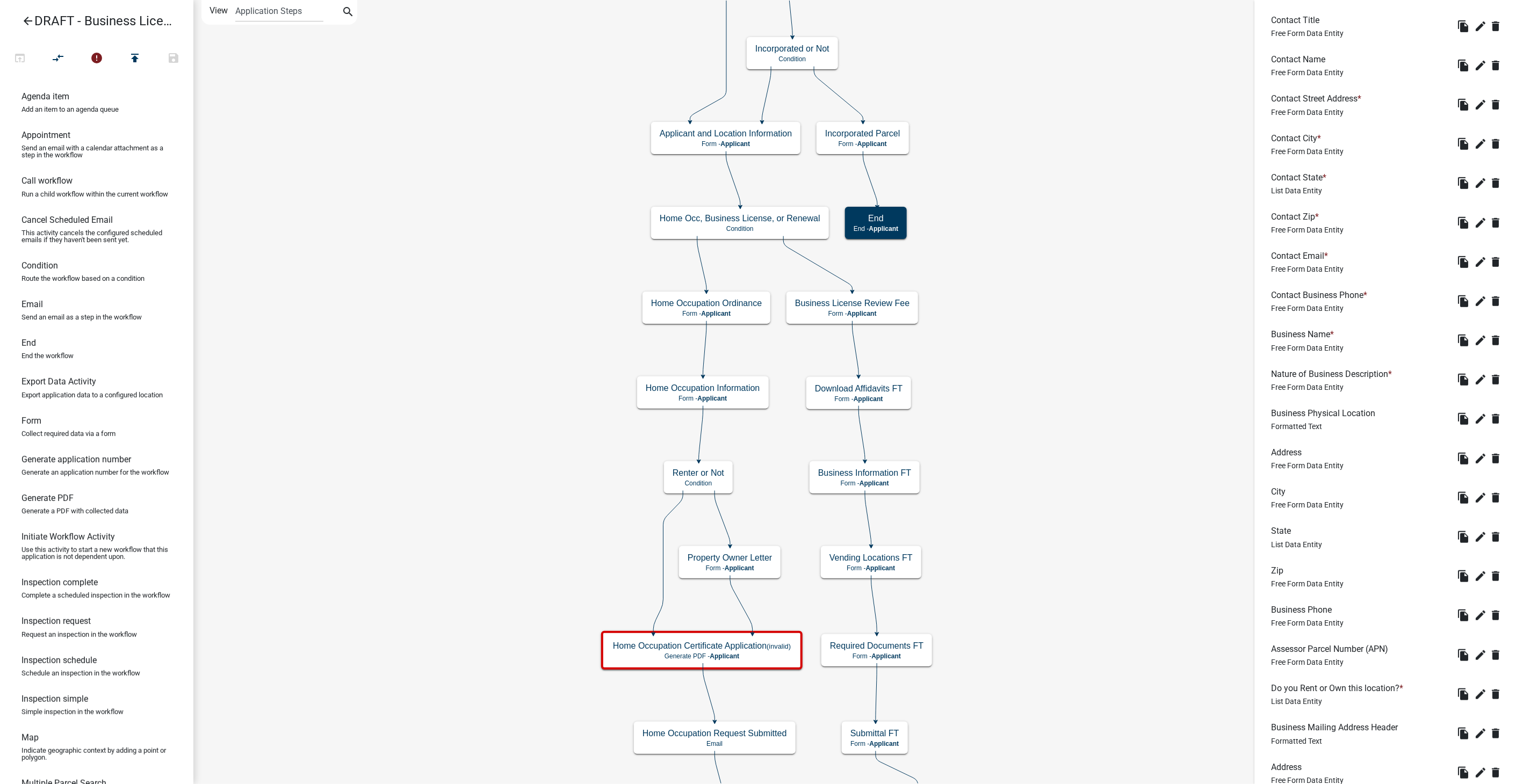
scroll to position [587, 0]
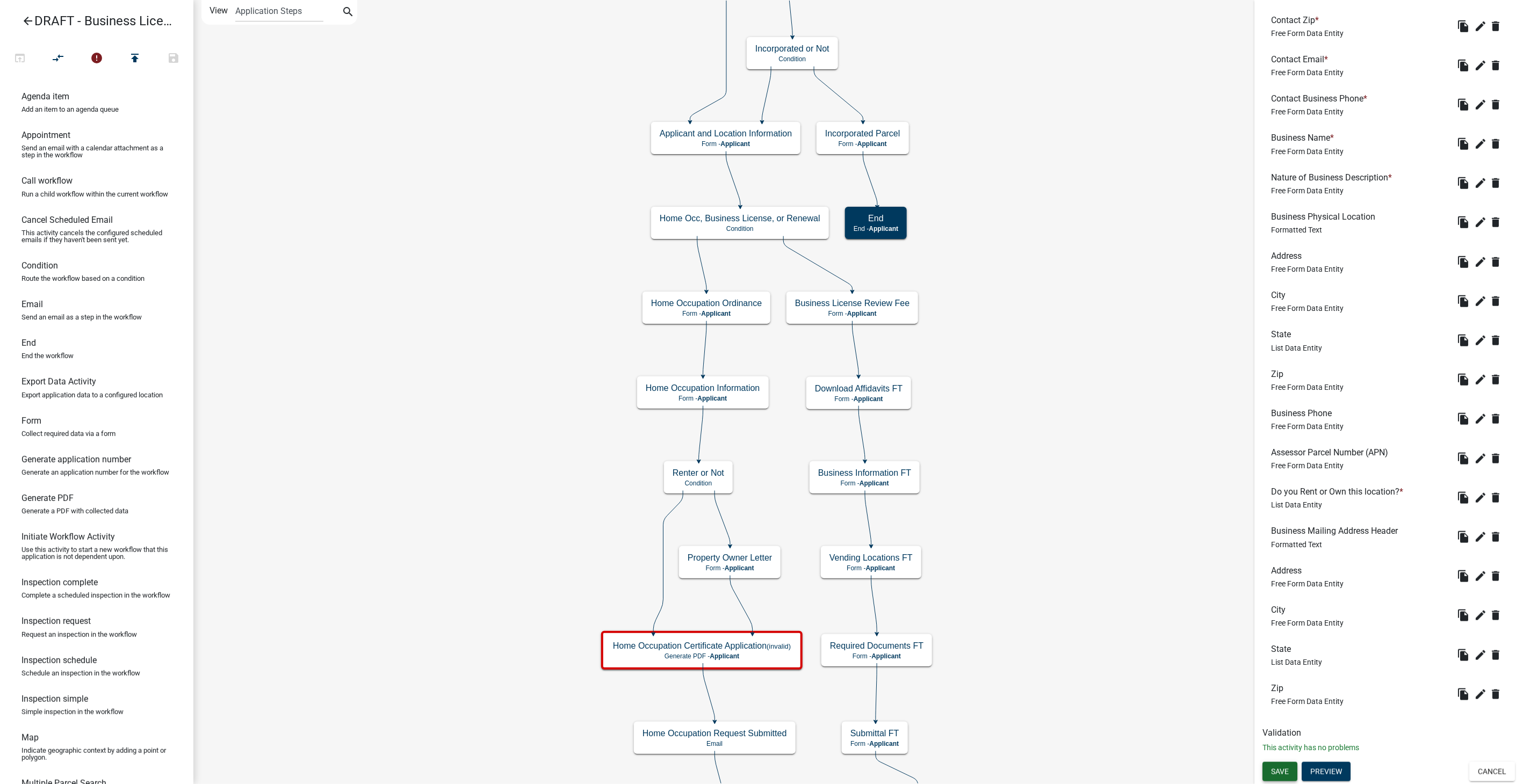
click at [1278, 768] on span "Save" at bounding box center [1280, 772] width 18 height 8
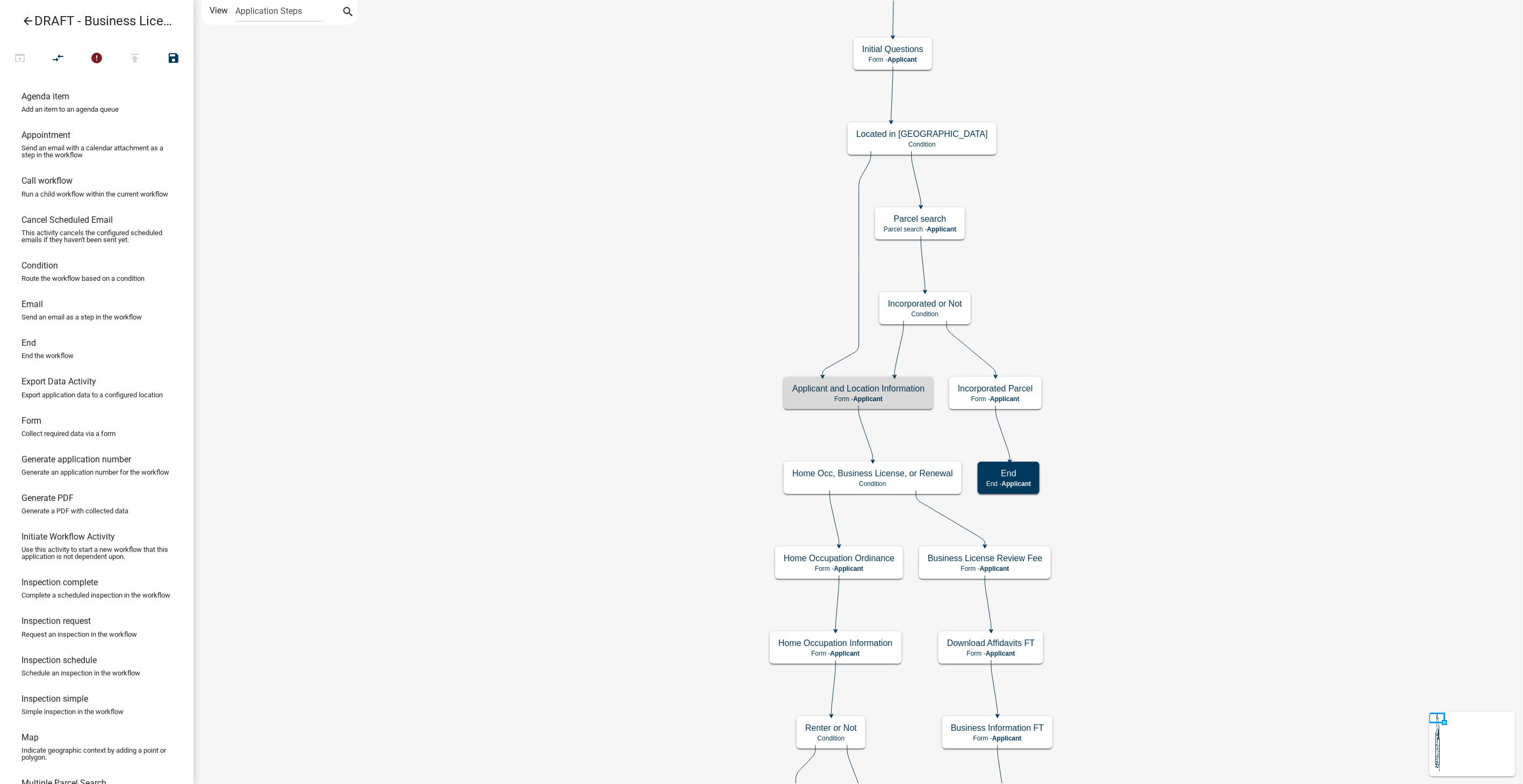
scroll to position [0, 0]
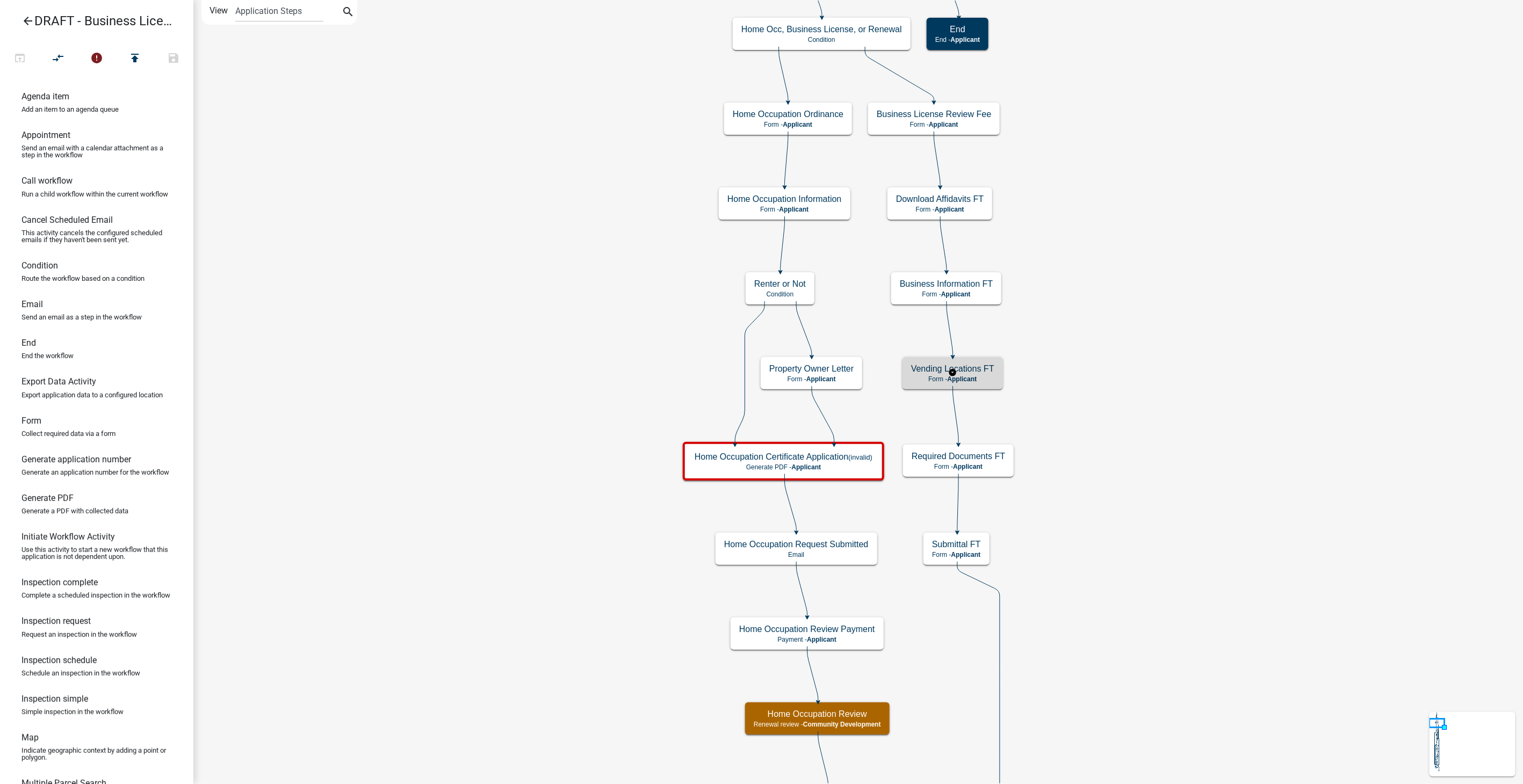
click at [962, 370] on h5 "Vending Locations FT" at bounding box center [953, 369] width 83 height 10
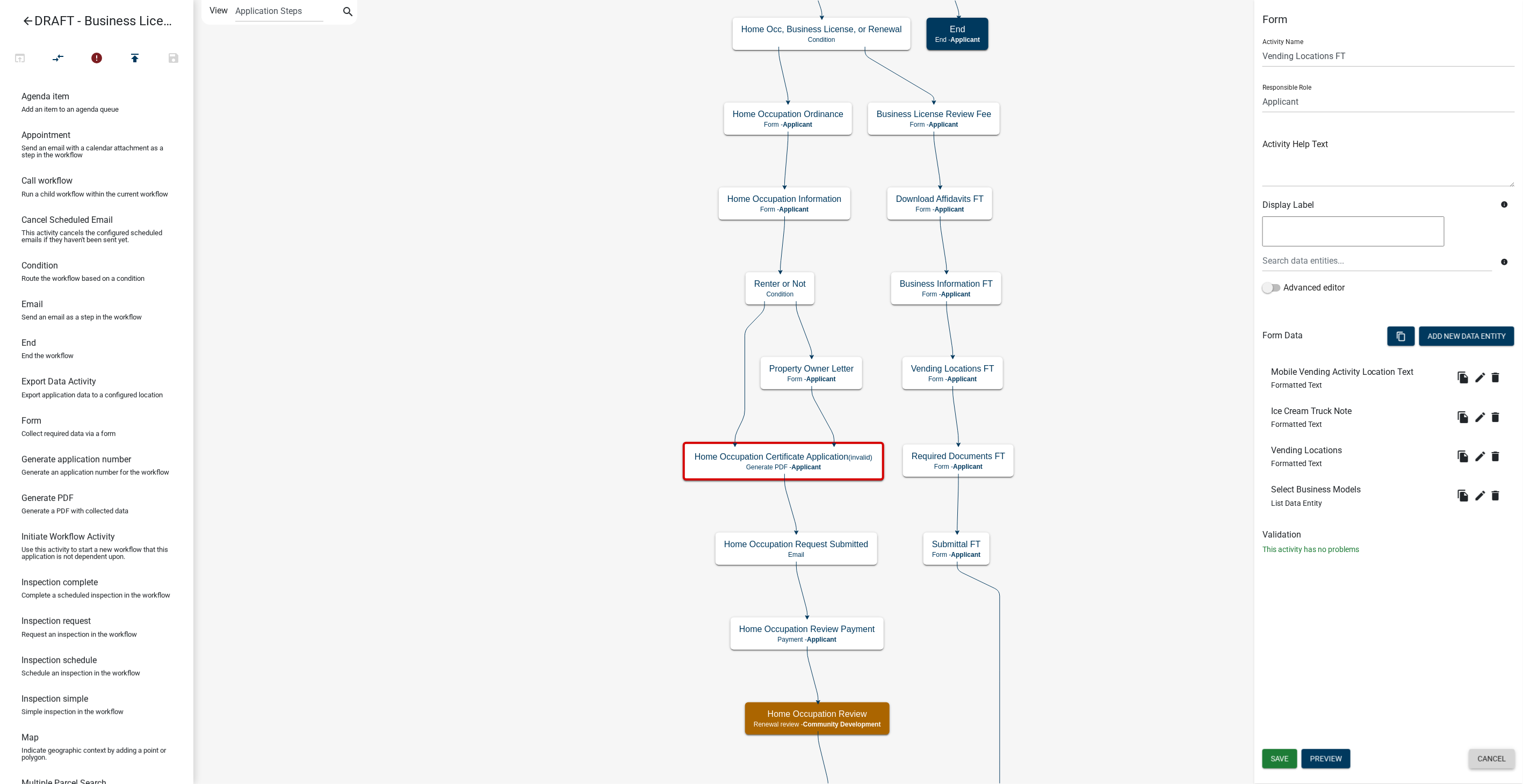
click at [1504, 757] on button "Cancel" at bounding box center [1492, 759] width 45 height 19
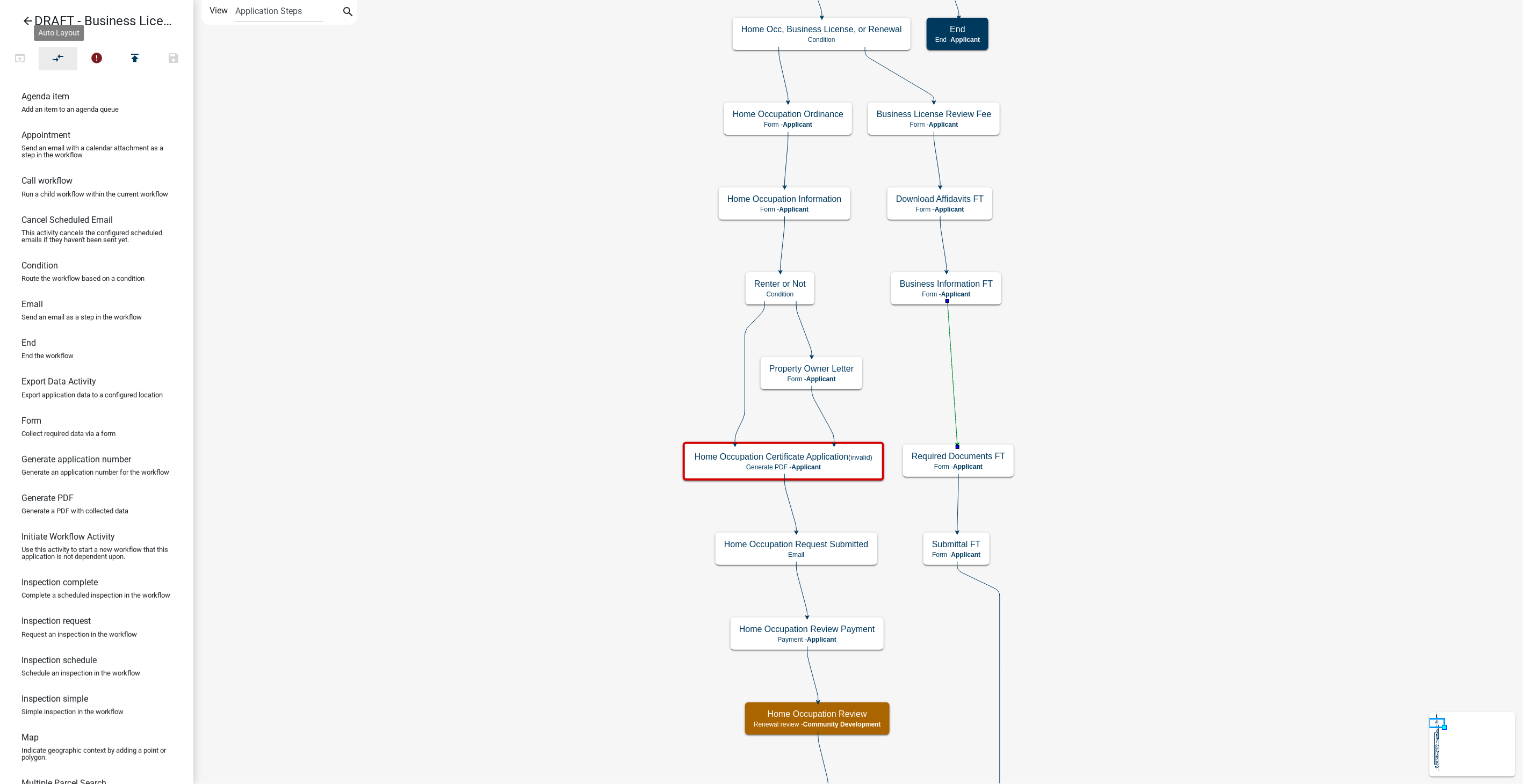
click at [61, 54] on icon "compare_arrows" at bounding box center [59, 59] width 13 height 15
click at [964, 375] on div "Required Documents FT Form - Applicant" at bounding box center [940, 373] width 111 height 32
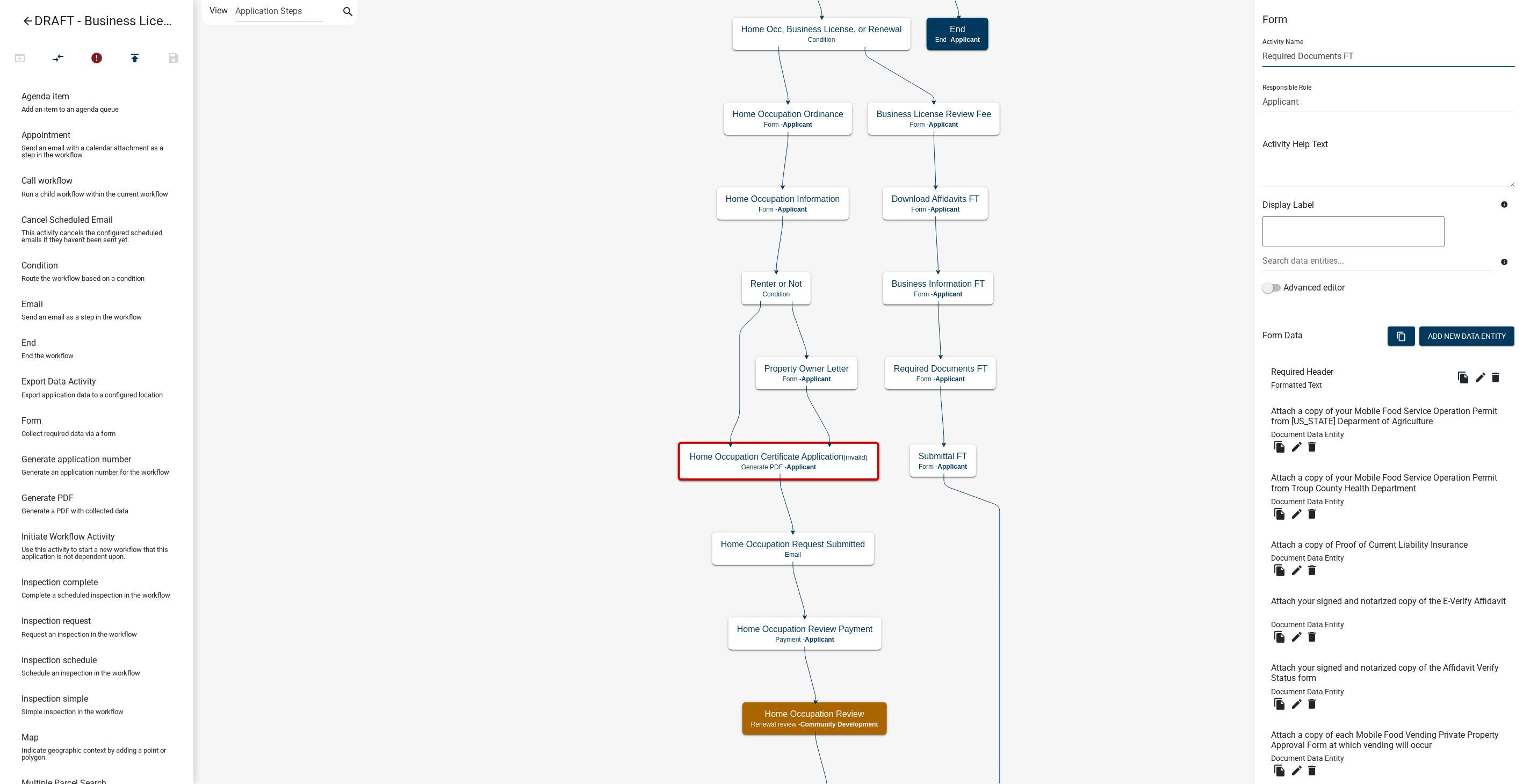
click at [1363, 59] on input "Required Documents FT" at bounding box center [1389, 56] width 252 height 22
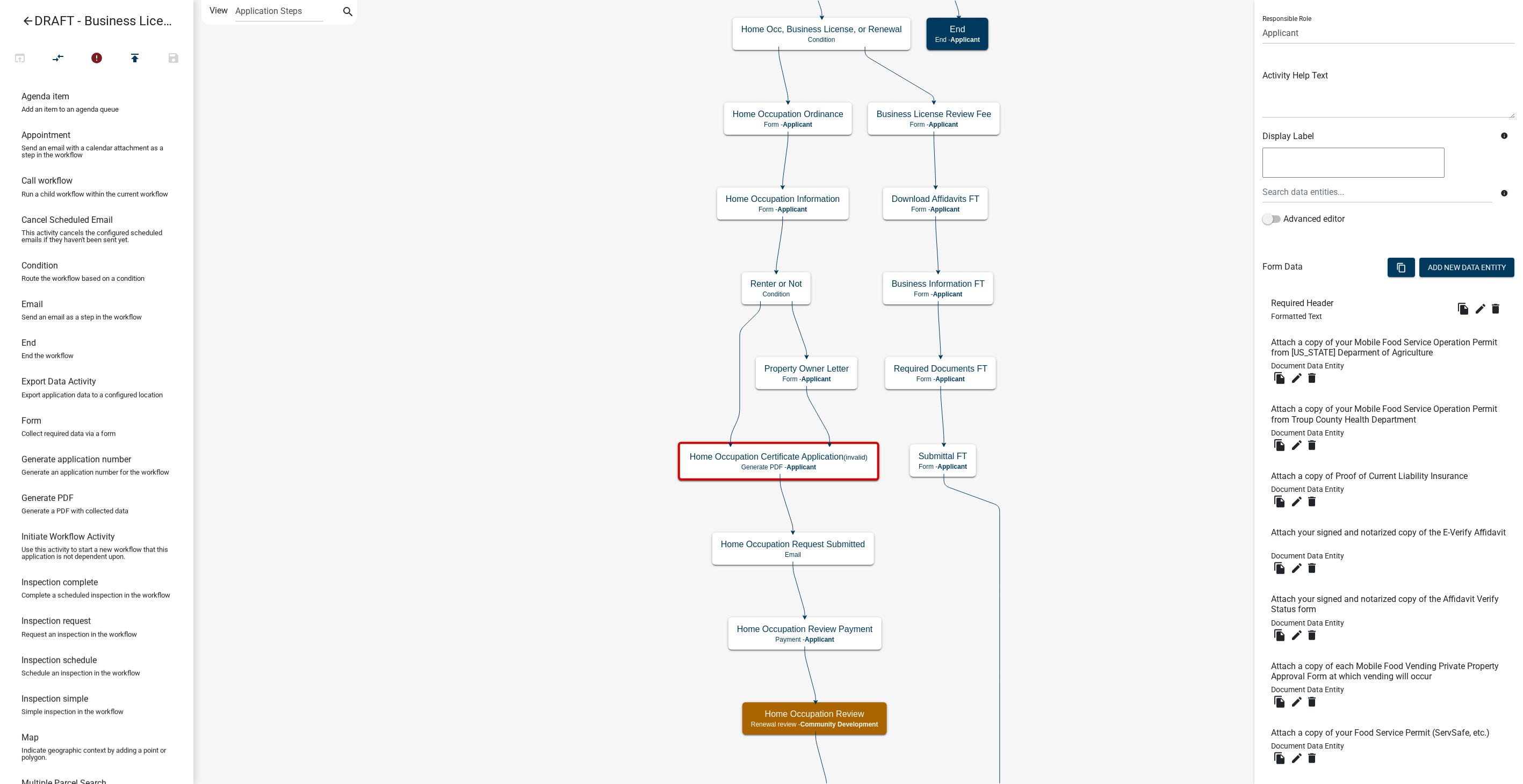
scroll to position [60, 0]
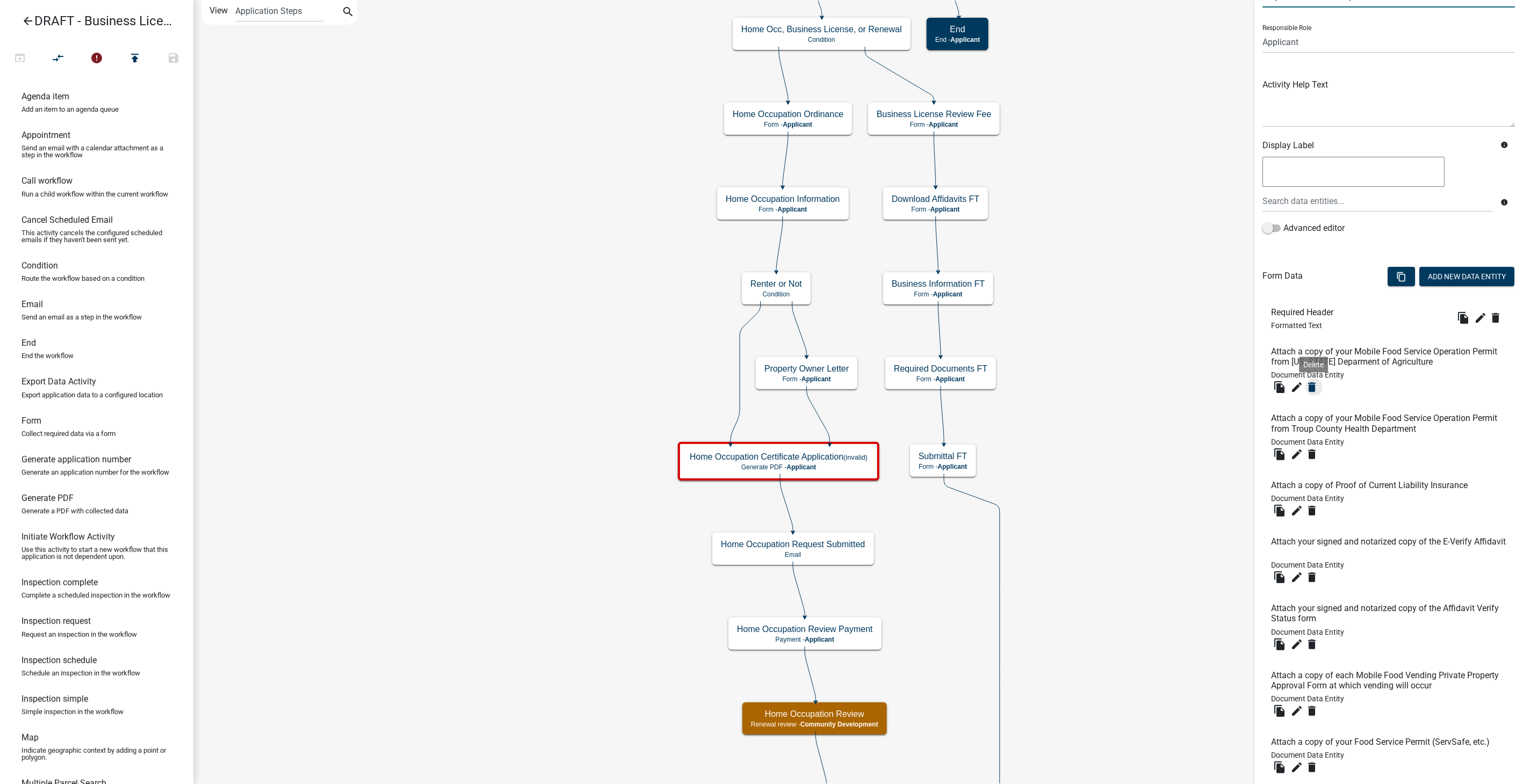
click at [1315, 388] on icon "delete" at bounding box center [1312, 387] width 13 height 13
type input "Required Documents Upload Center"
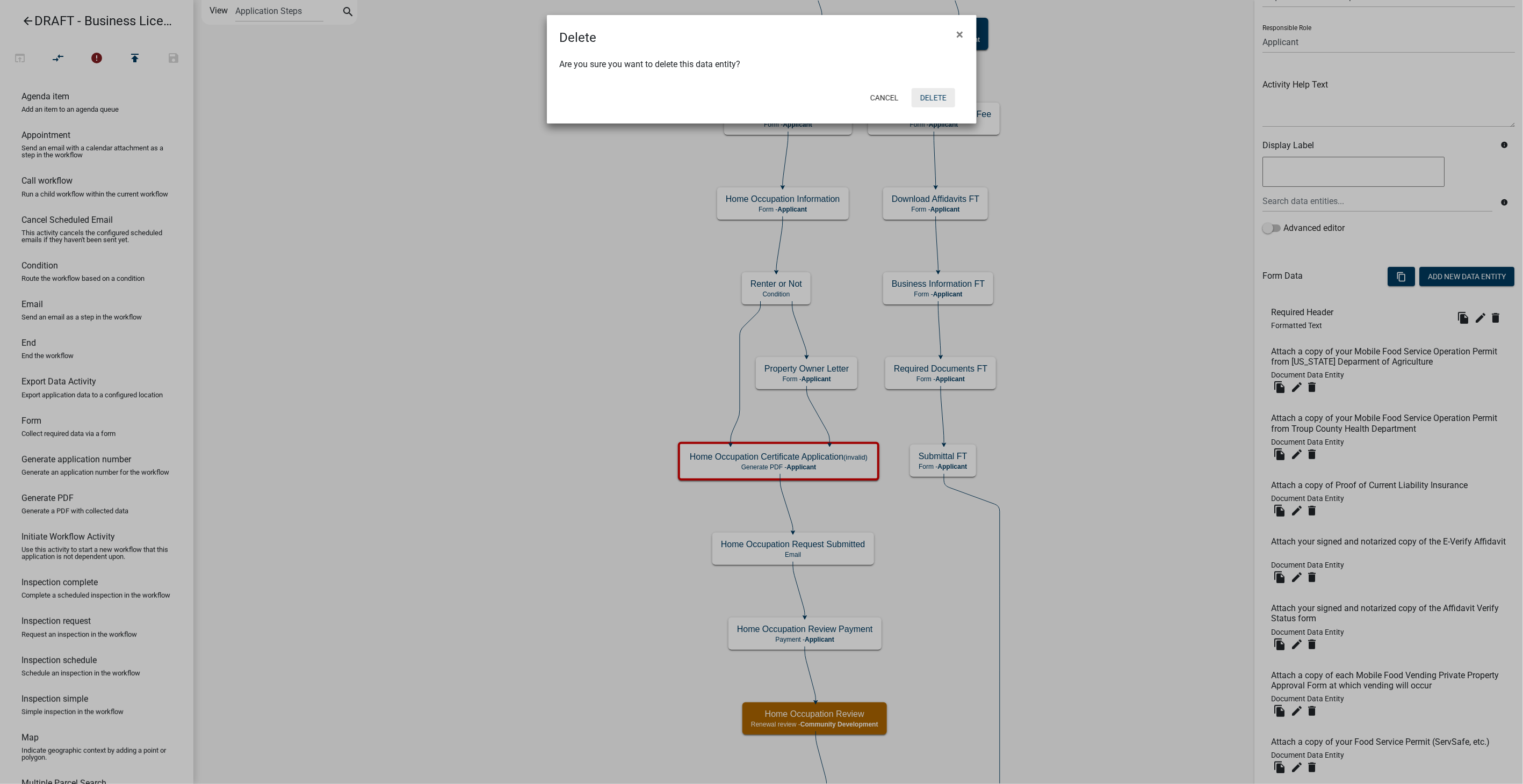
click at [933, 89] on button "Delete" at bounding box center [933, 97] width 44 height 19
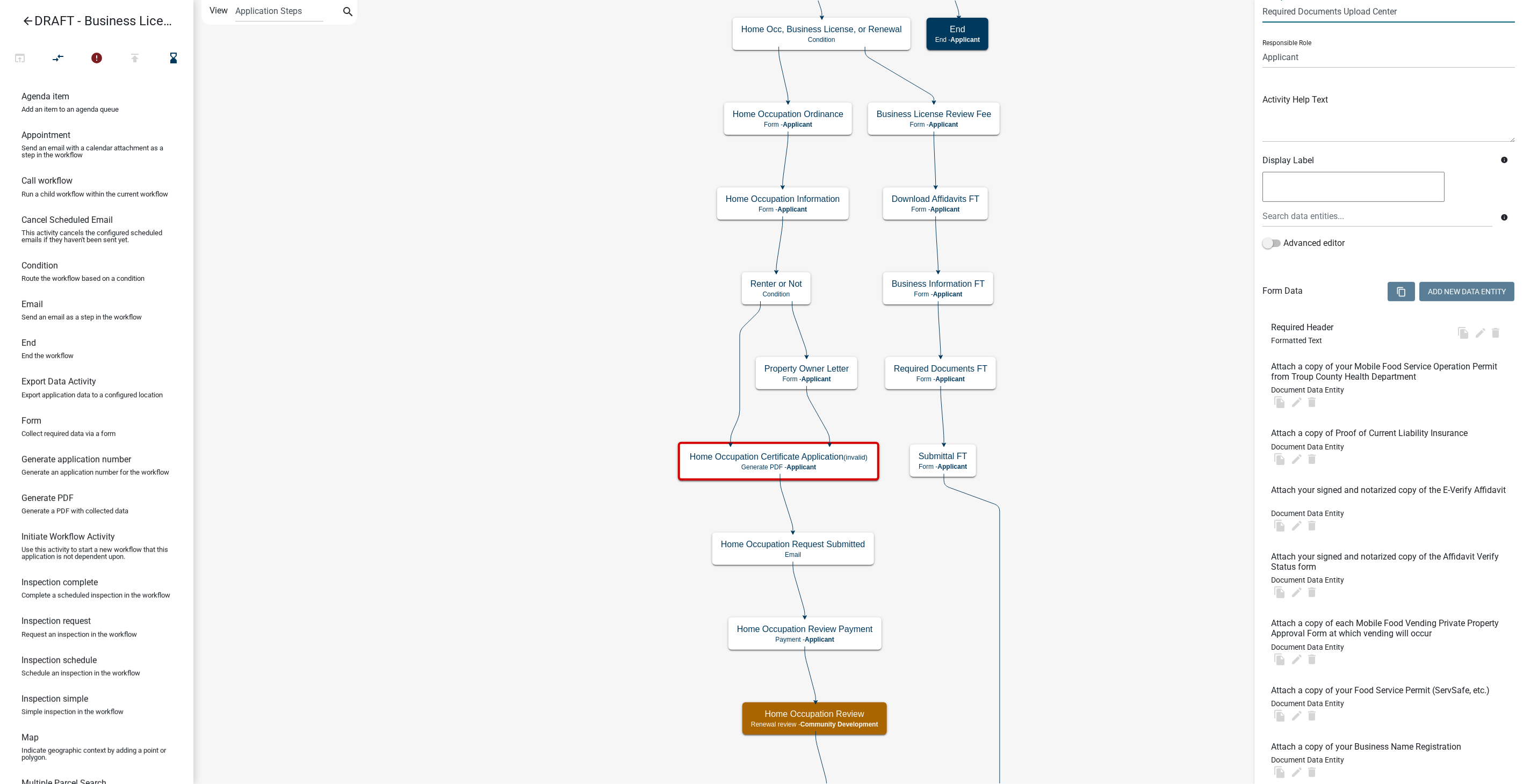
scroll to position [0, 0]
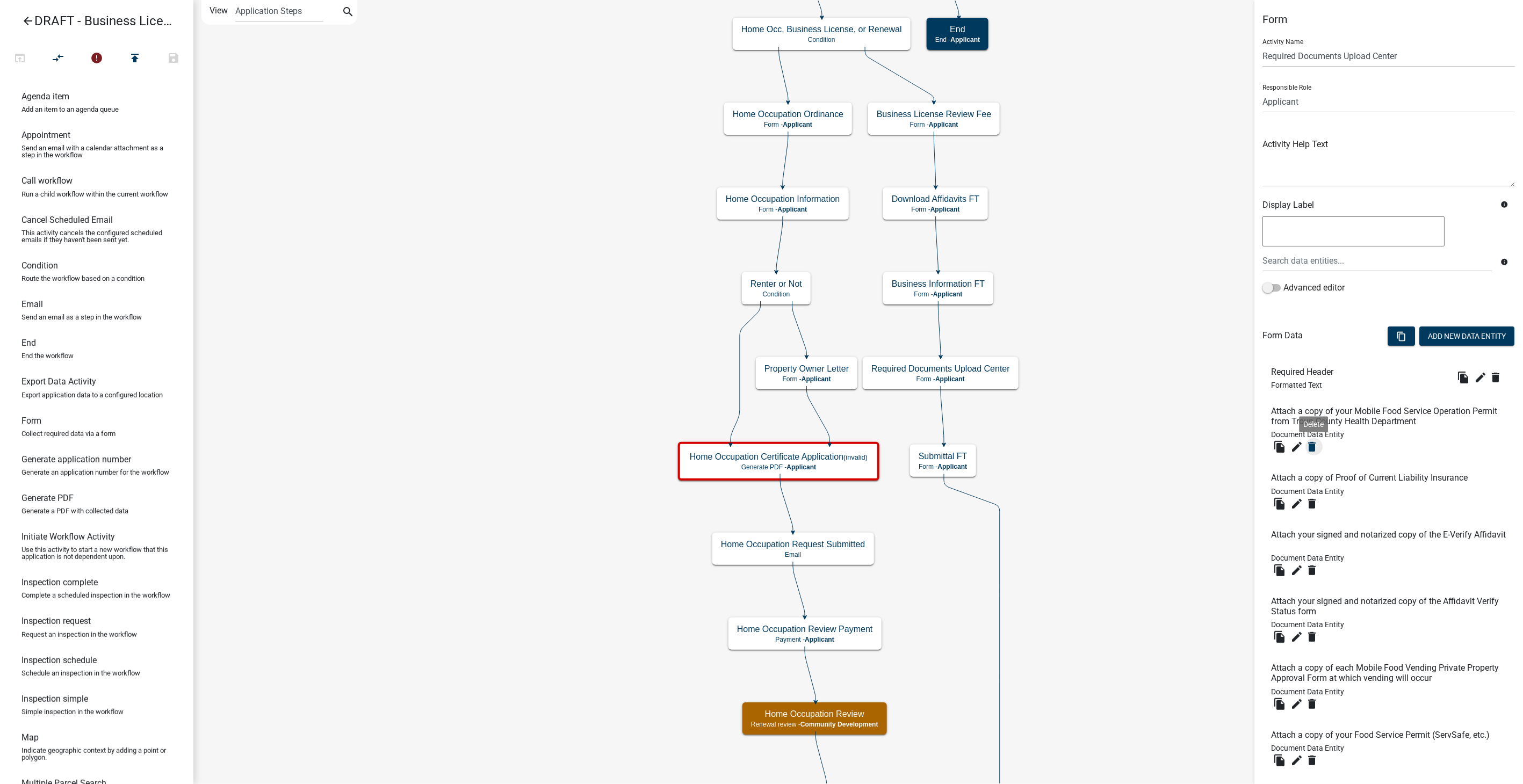
click at [1317, 445] on icon "delete" at bounding box center [1312, 447] width 13 height 13
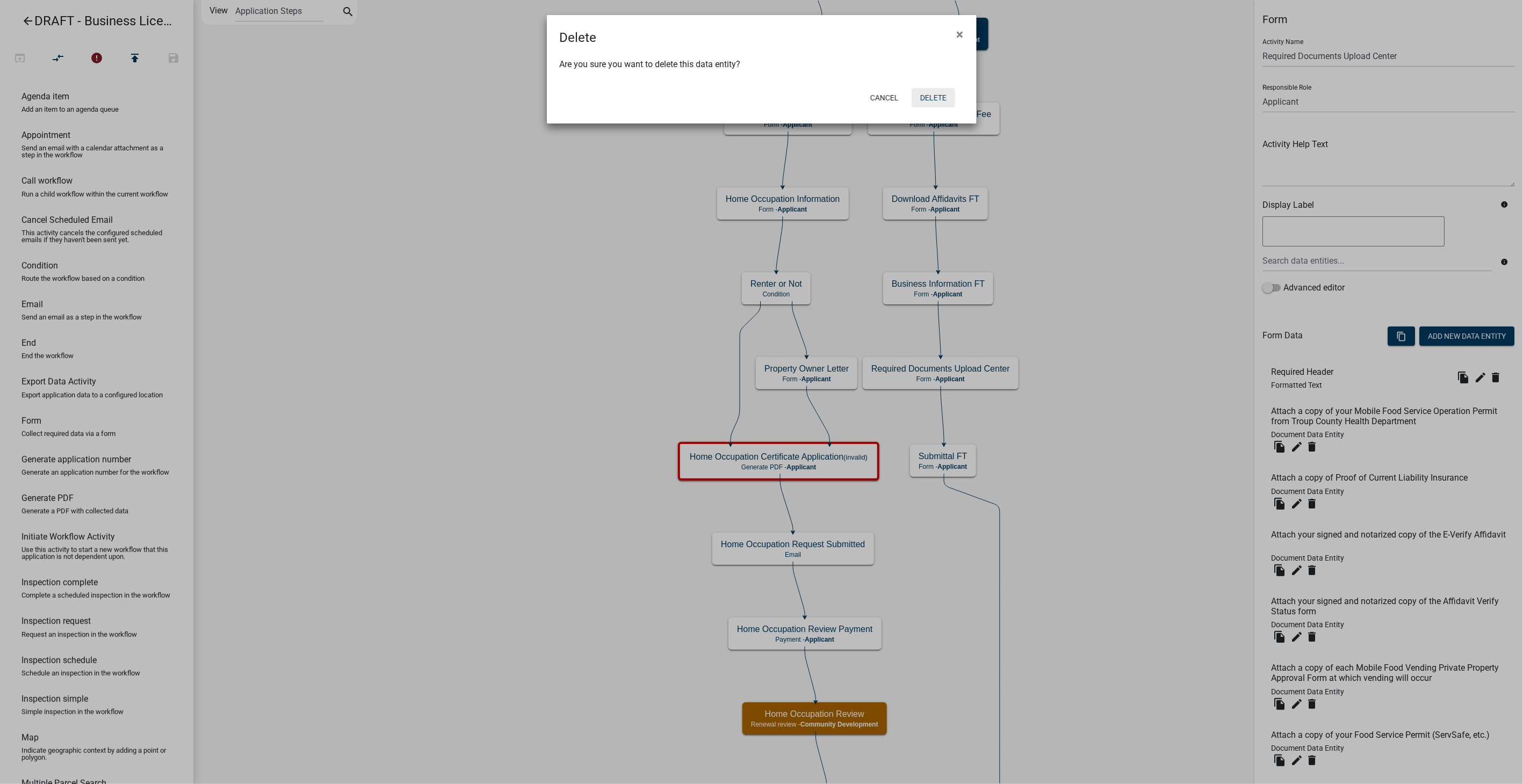
click at [922, 99] on button "Delete" at bounding box center [933, 97] width 44 height 19
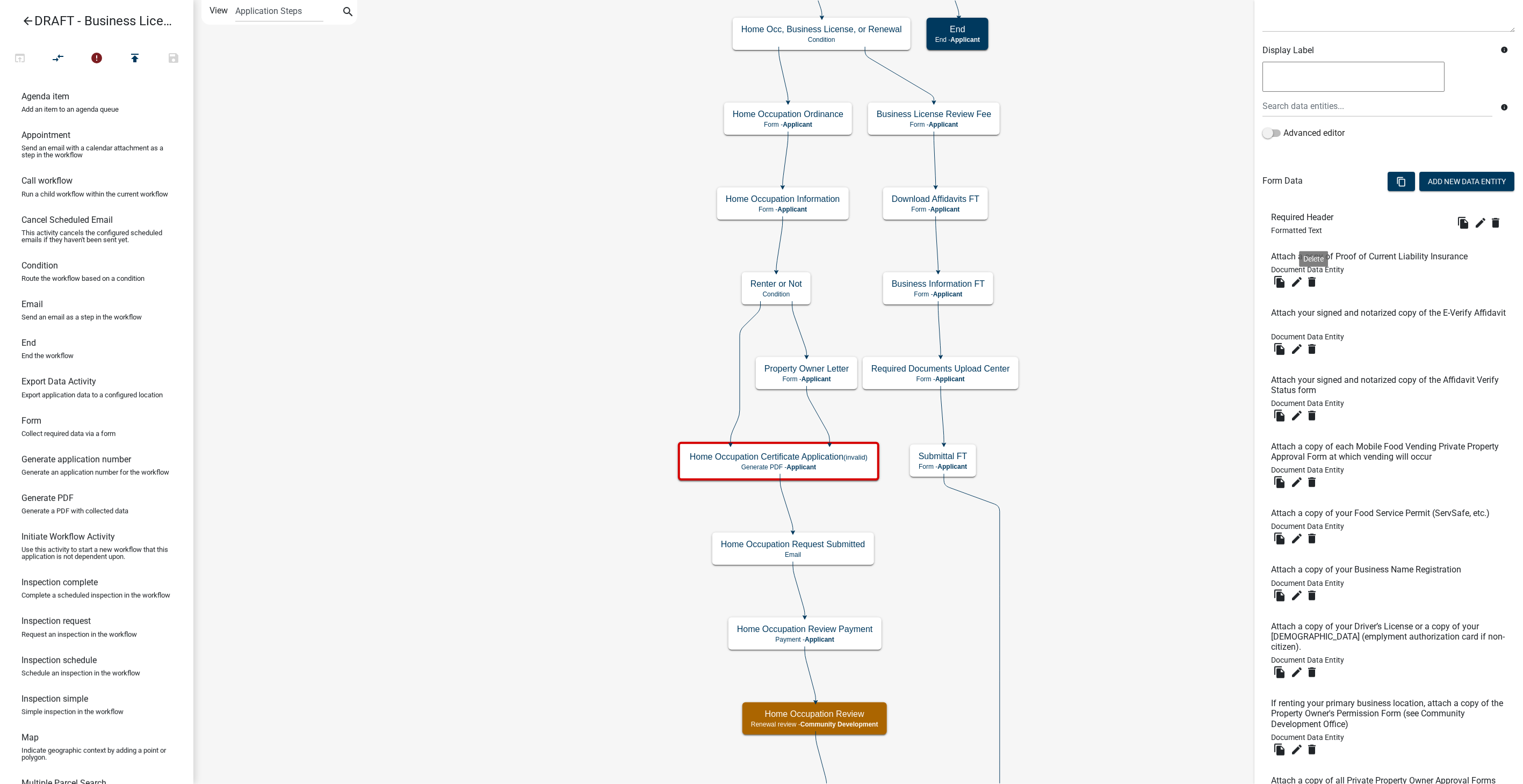
scroll to position [238, 0]
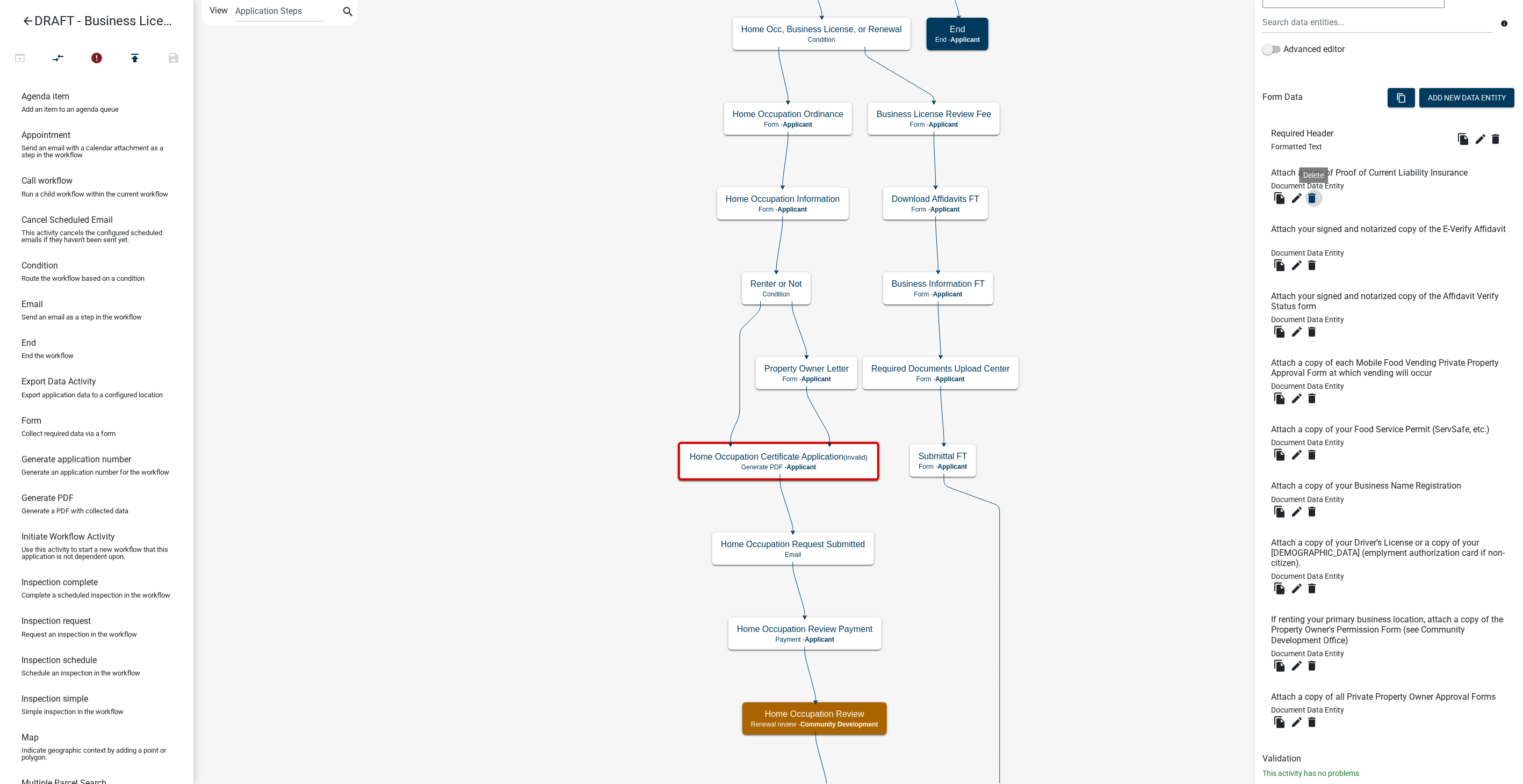
click at [1315, 196] on icon "delete" at bounding box center [1312, 198] width 13 height 13
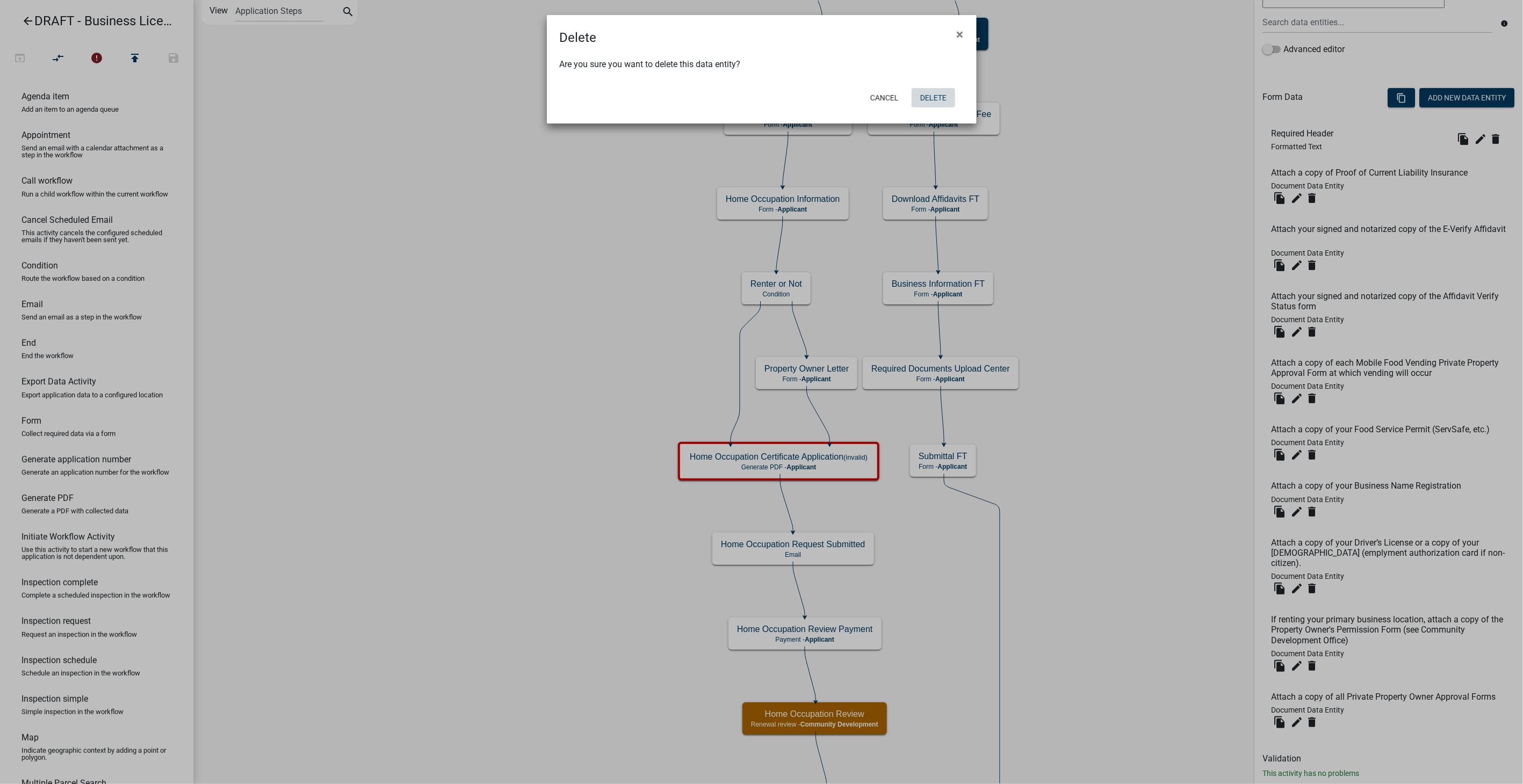
click at [938, 92] on button "Delete" at bounding box center [933, 97] width 44 height 19
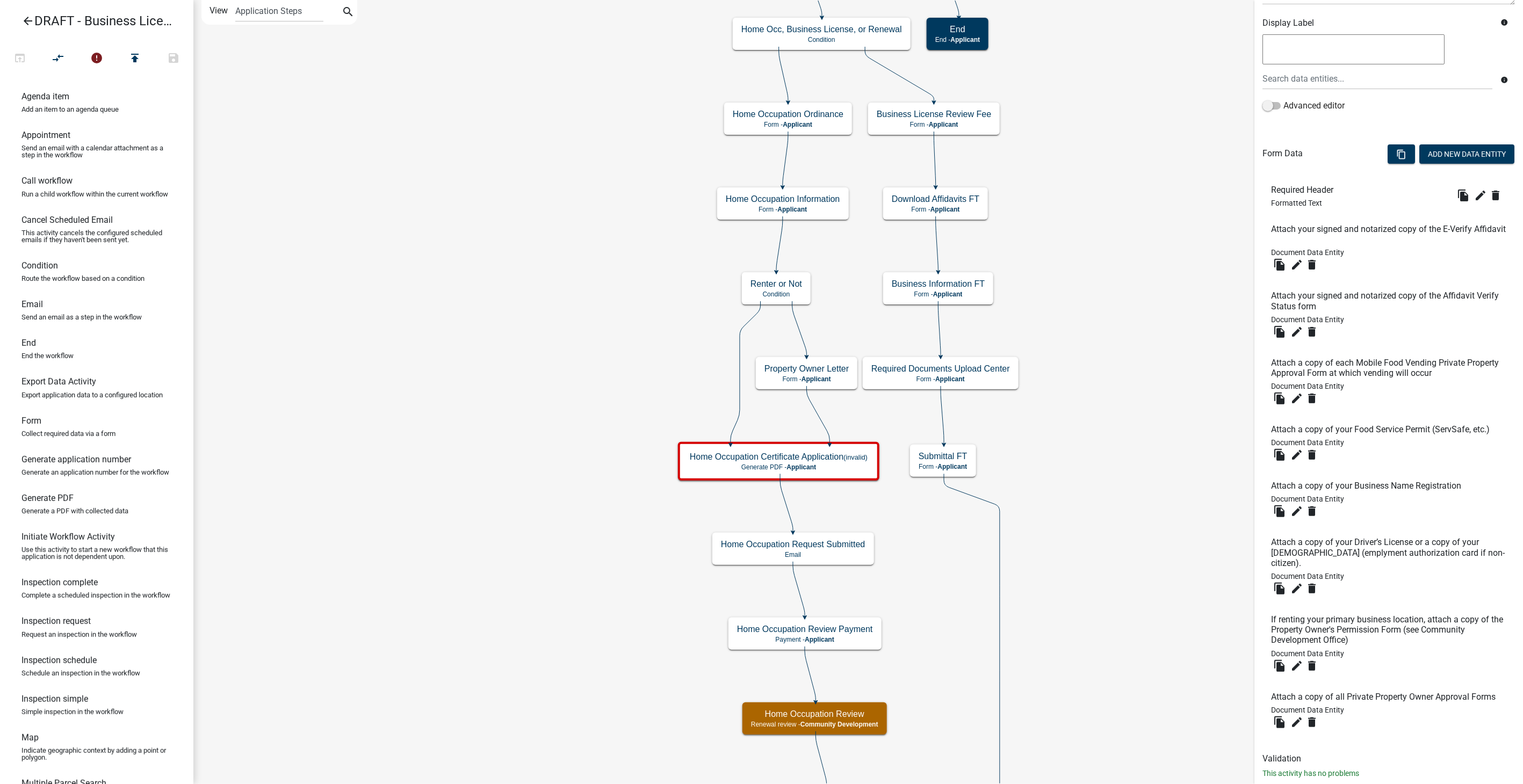
scroll to position [218, 0]
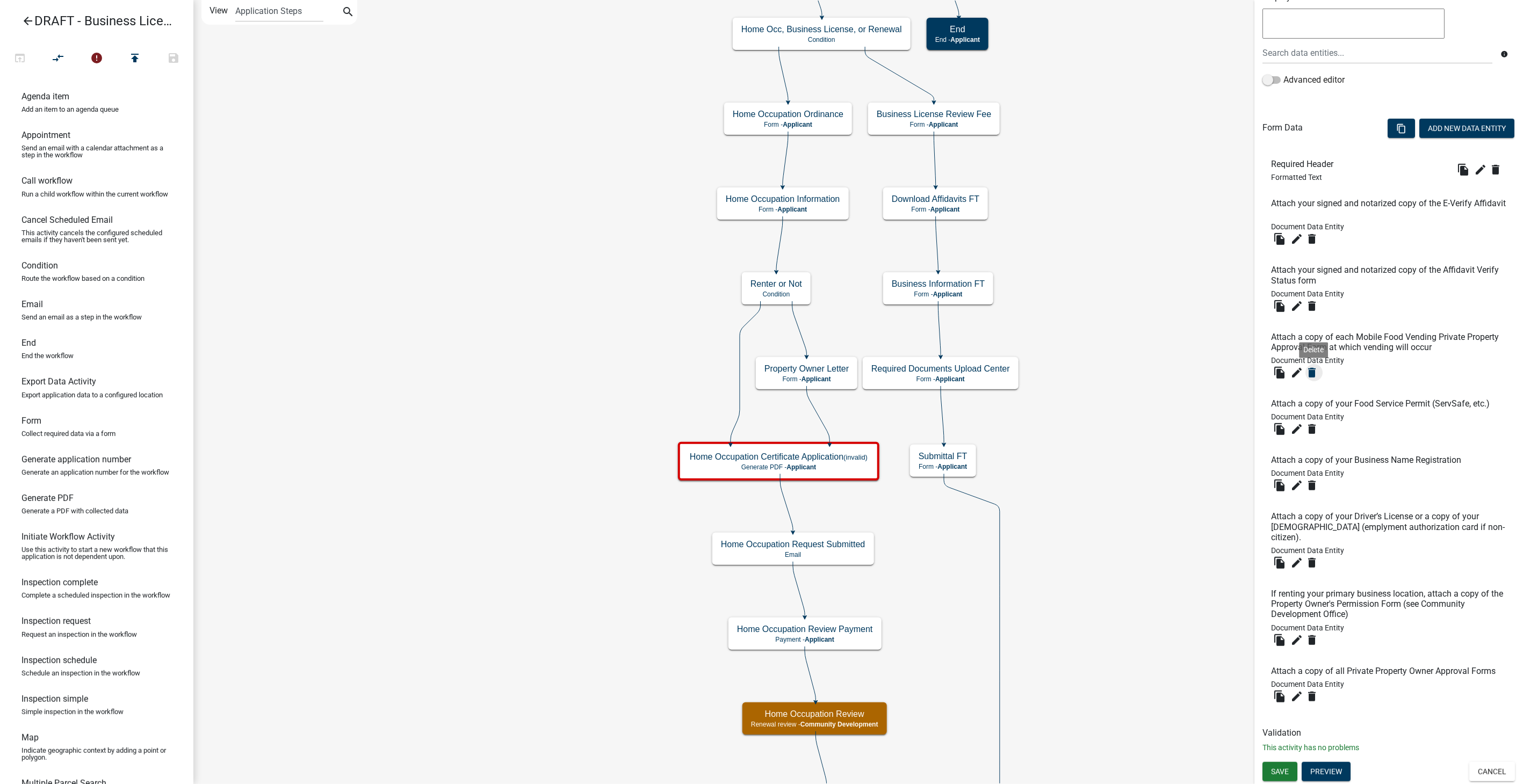
click at [1310, 366] on icon "delete" at bounding box center [1312, 373] width 13 height 13
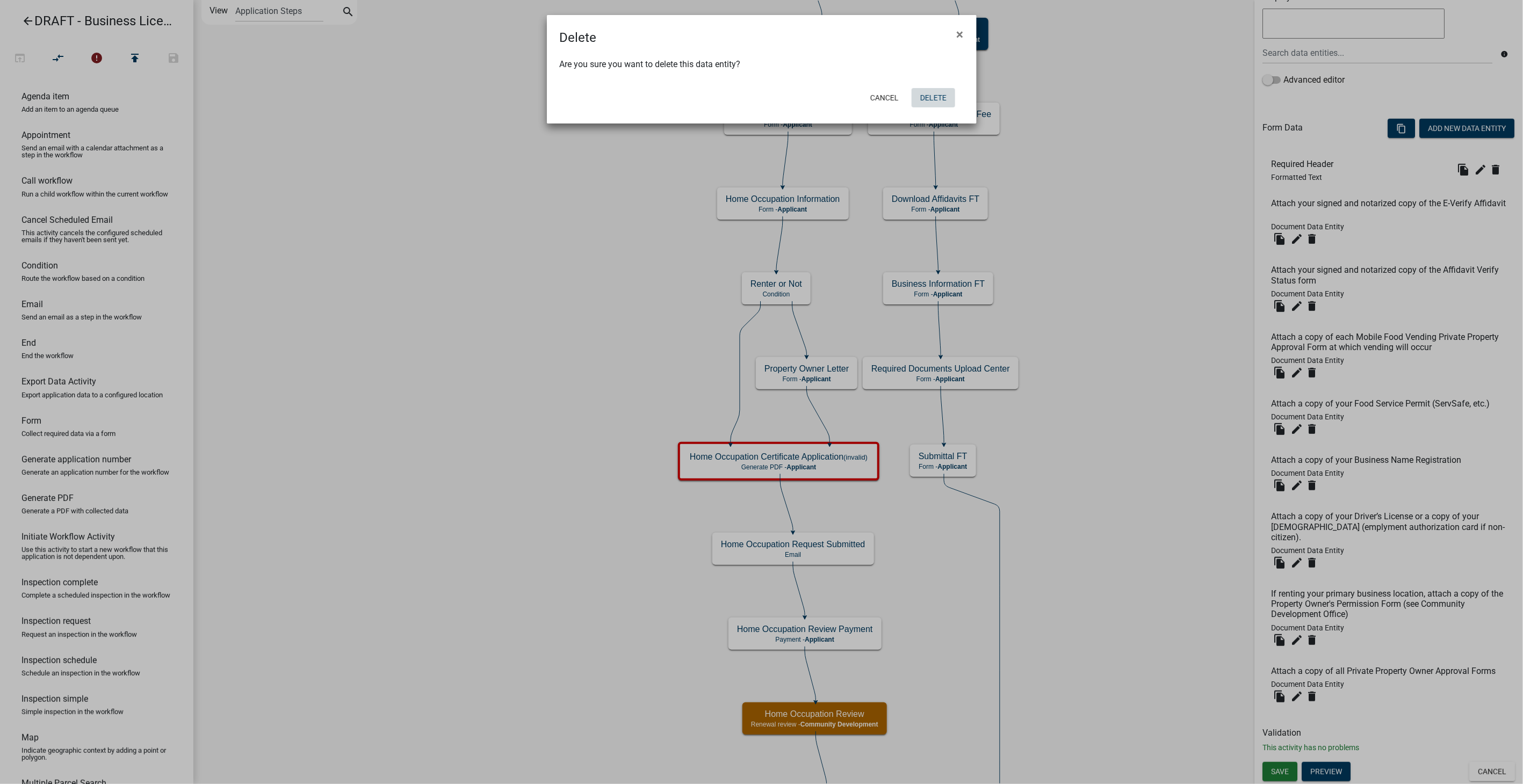
click at [931, 93] on button "Delete" at bounding box center [933, 97] width 44 height 19
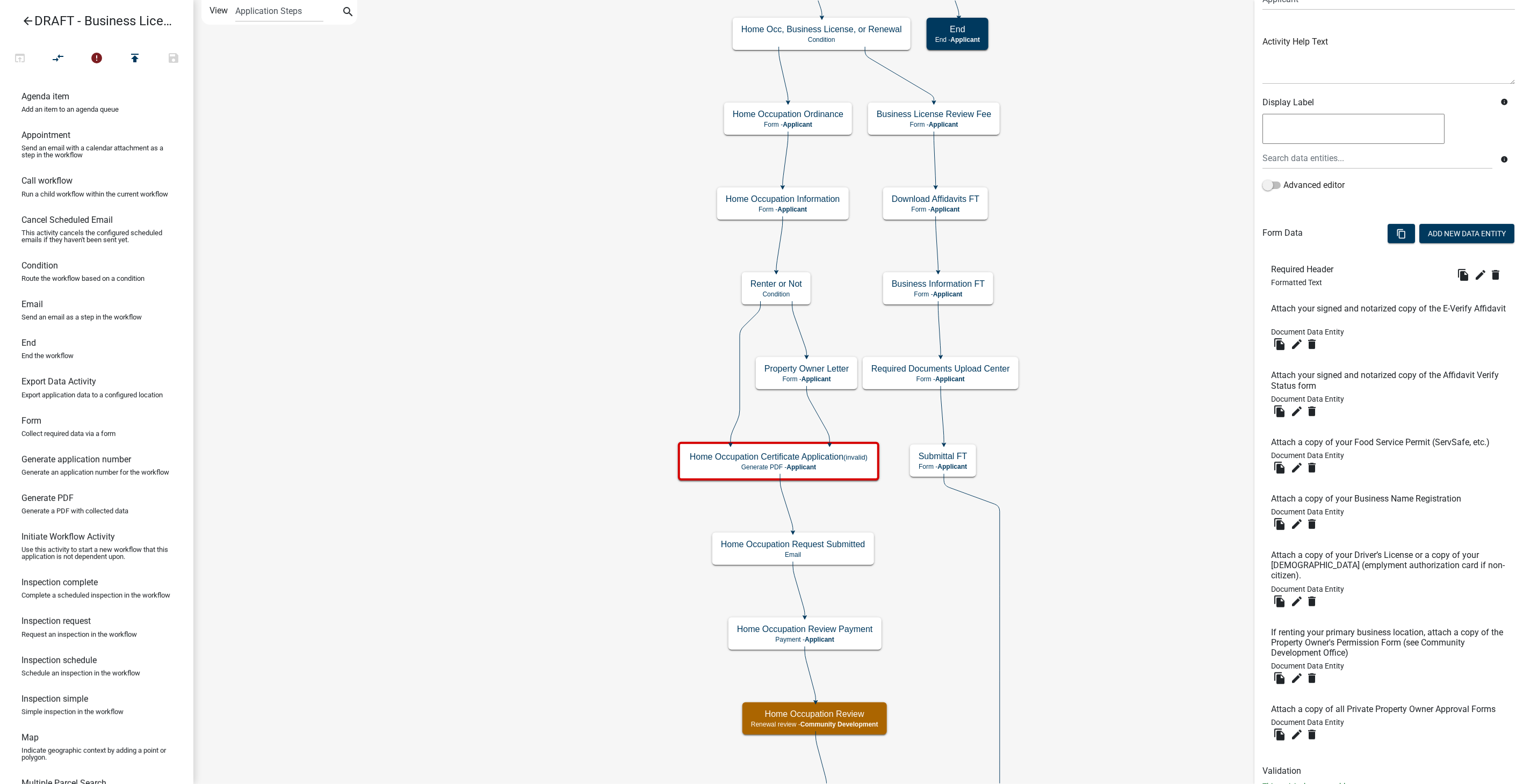
scroll to position [91, 0]
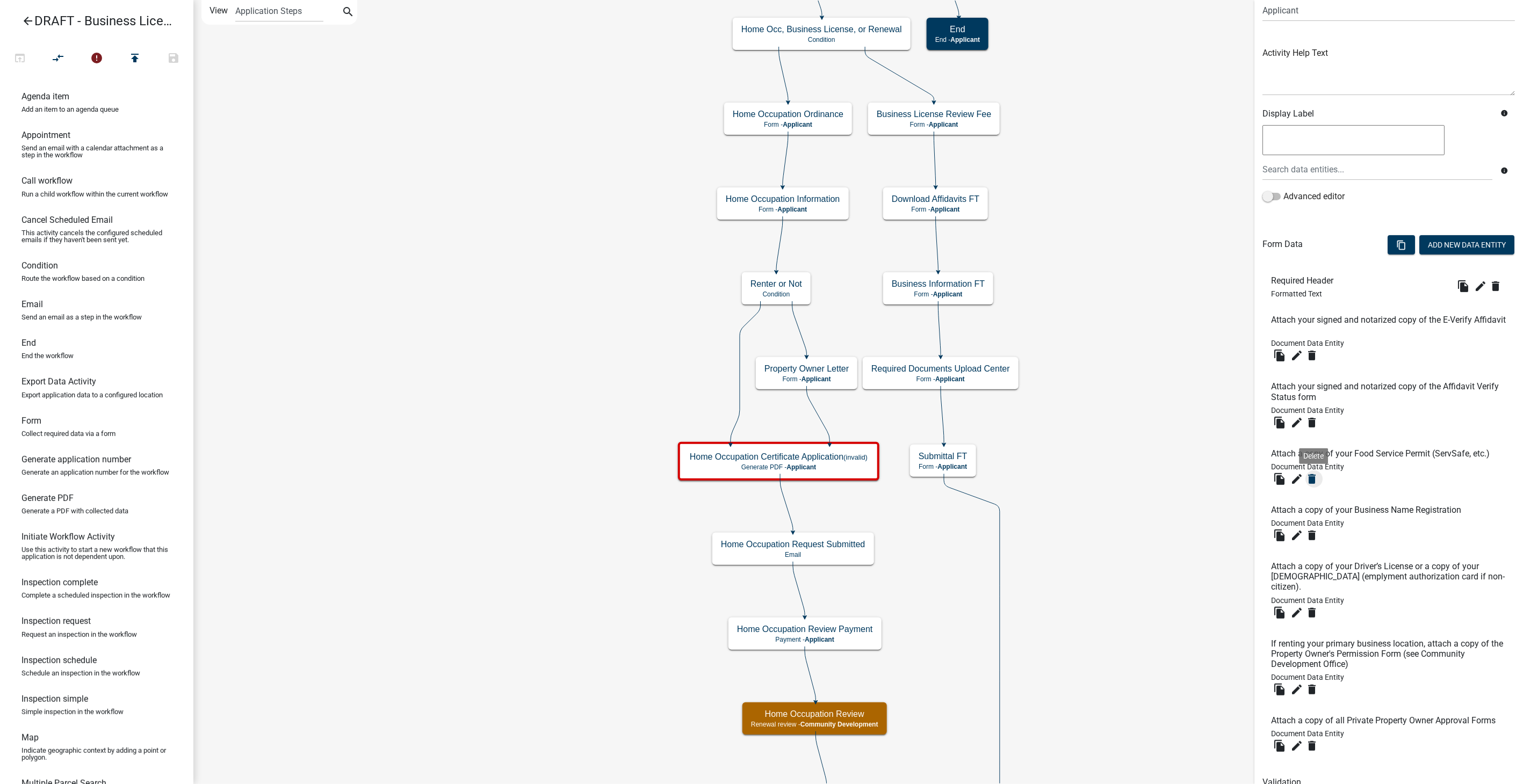
click at [1311, 474] on icon "delete" at bounding box center [1312, 479] width 13 height 13
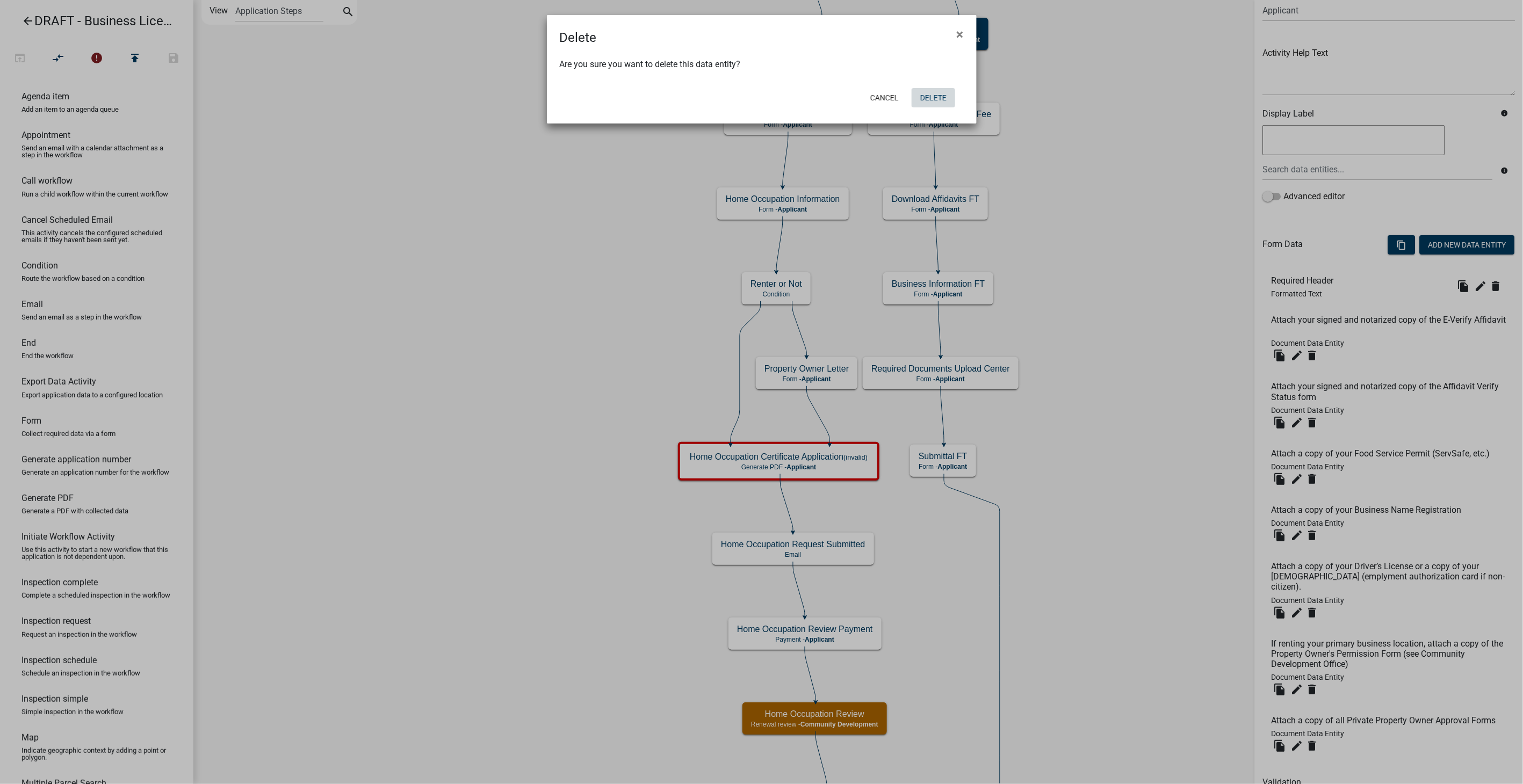
click at [934, 92] on button "Delete" at bounding box center [933, 97] width 44 height 19
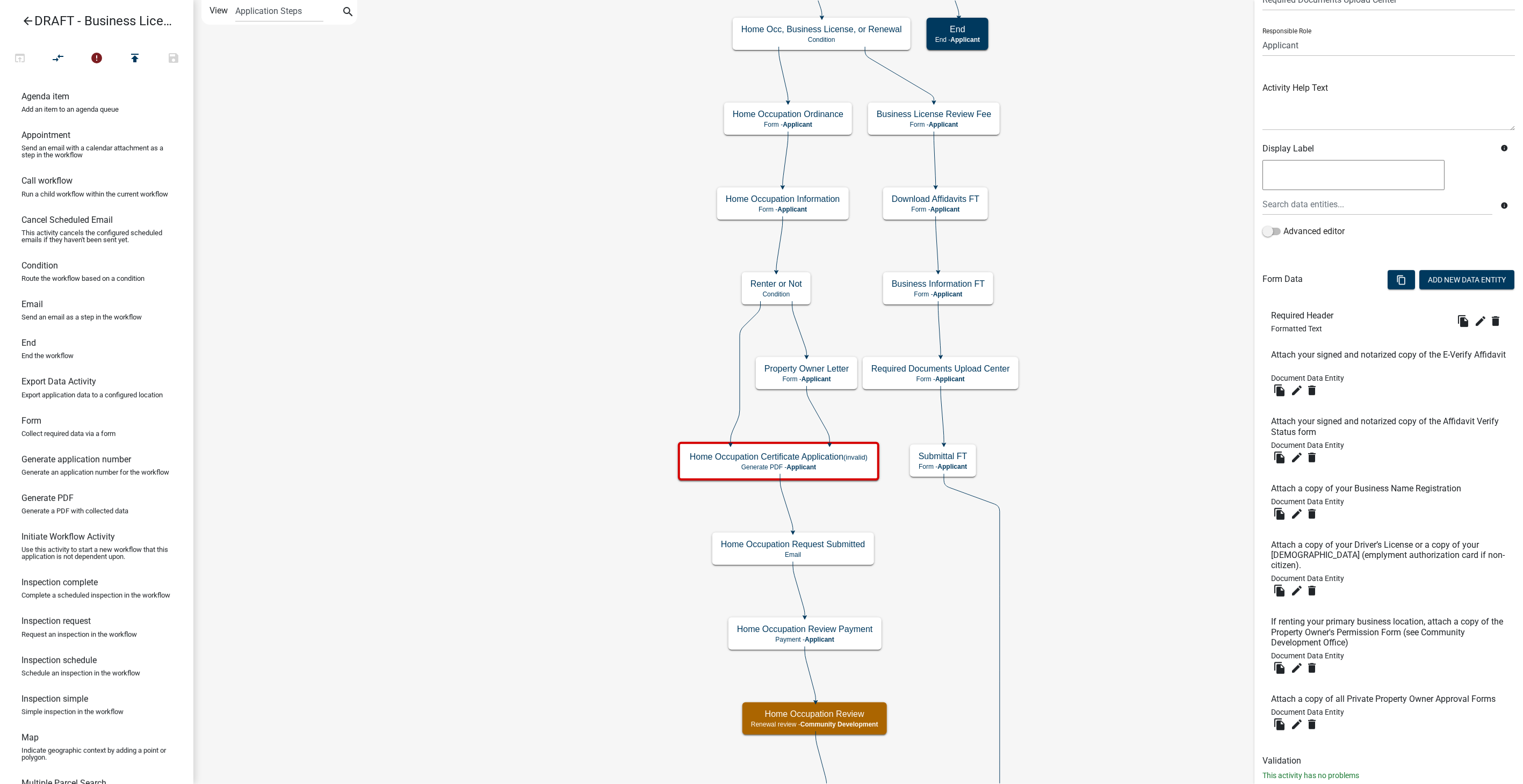
scroll to position [94, 0]
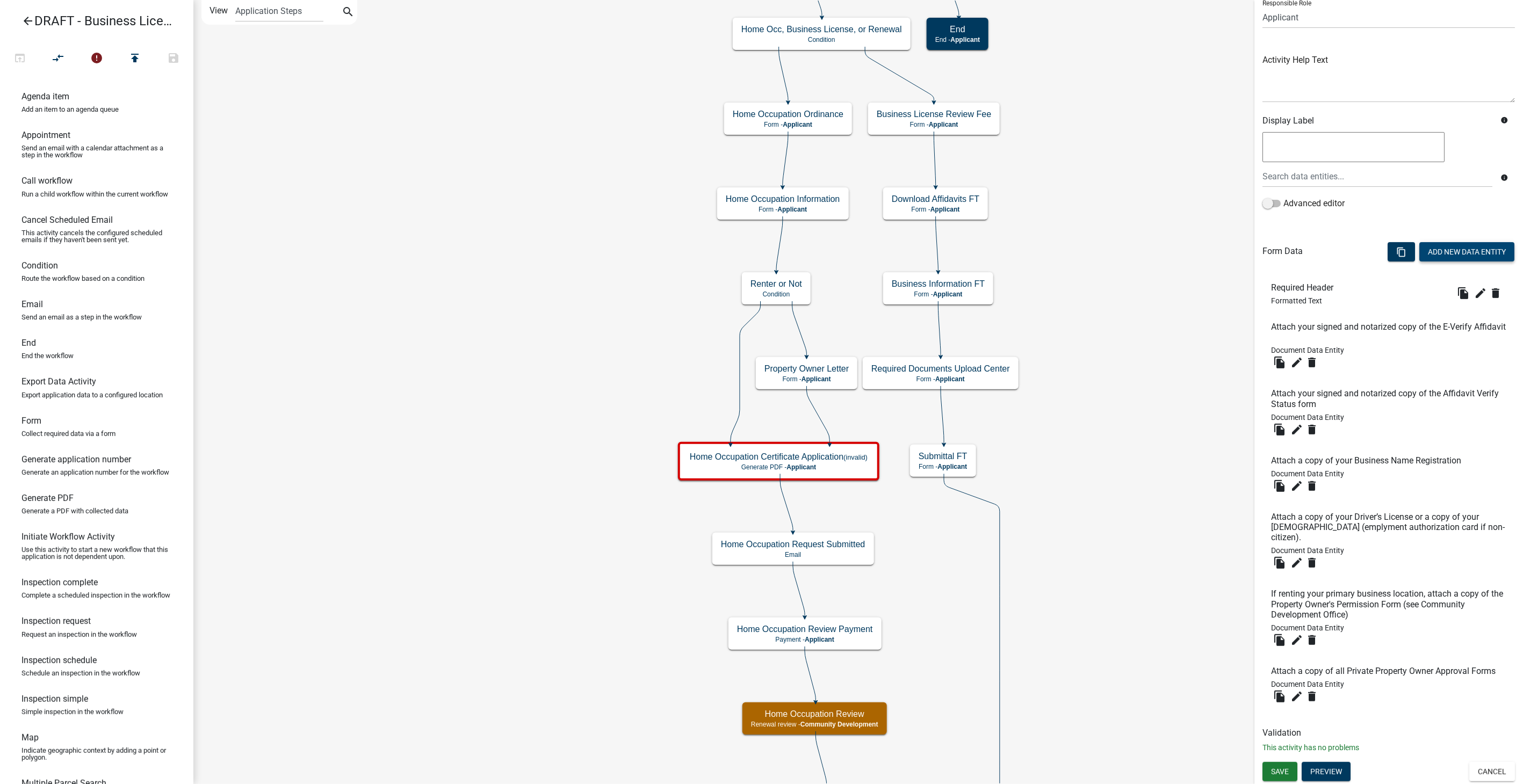
click at [1463, 242] on button "Add New Data Entity" at bounding box center [1467, 252] width 95 height 19
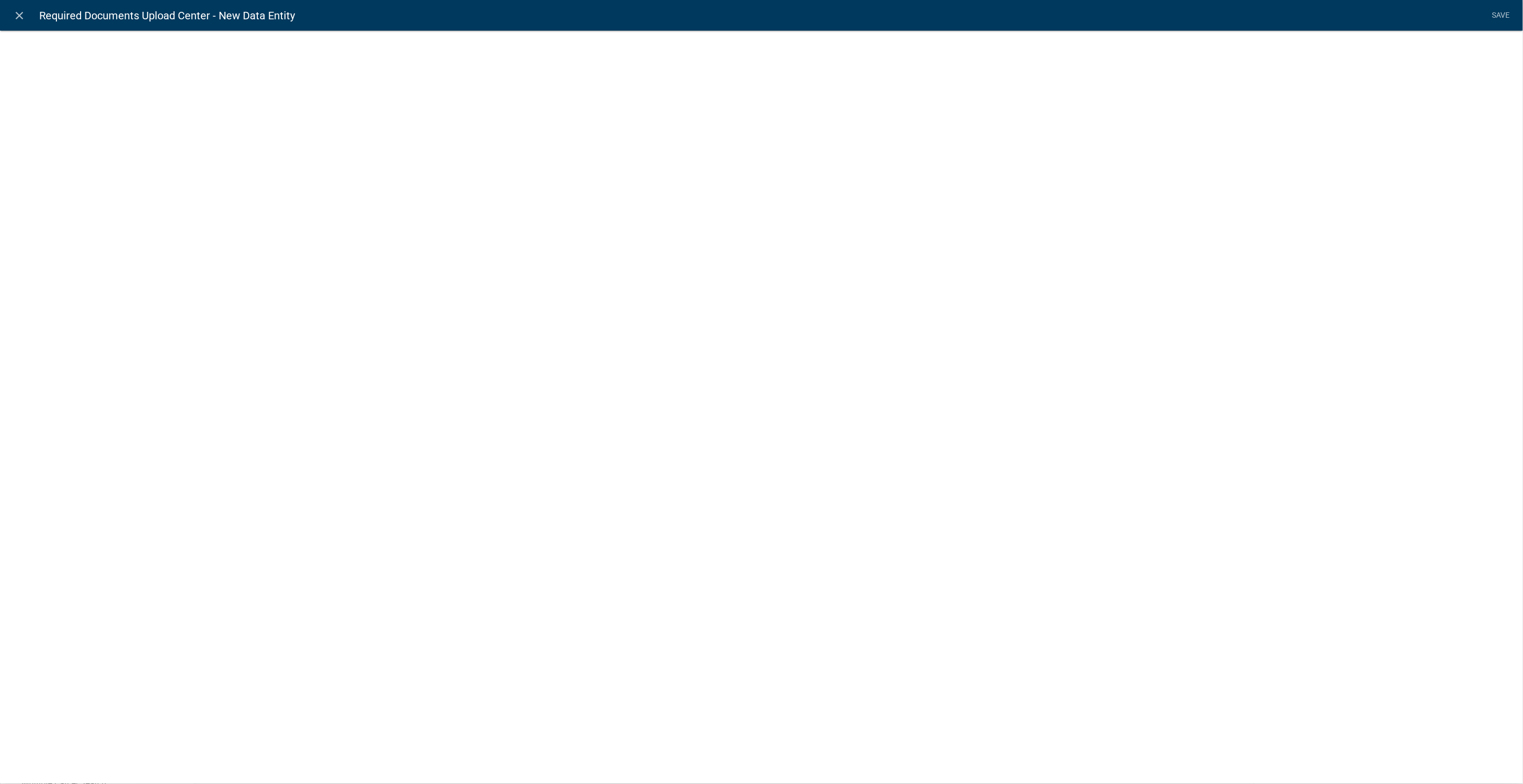
select select
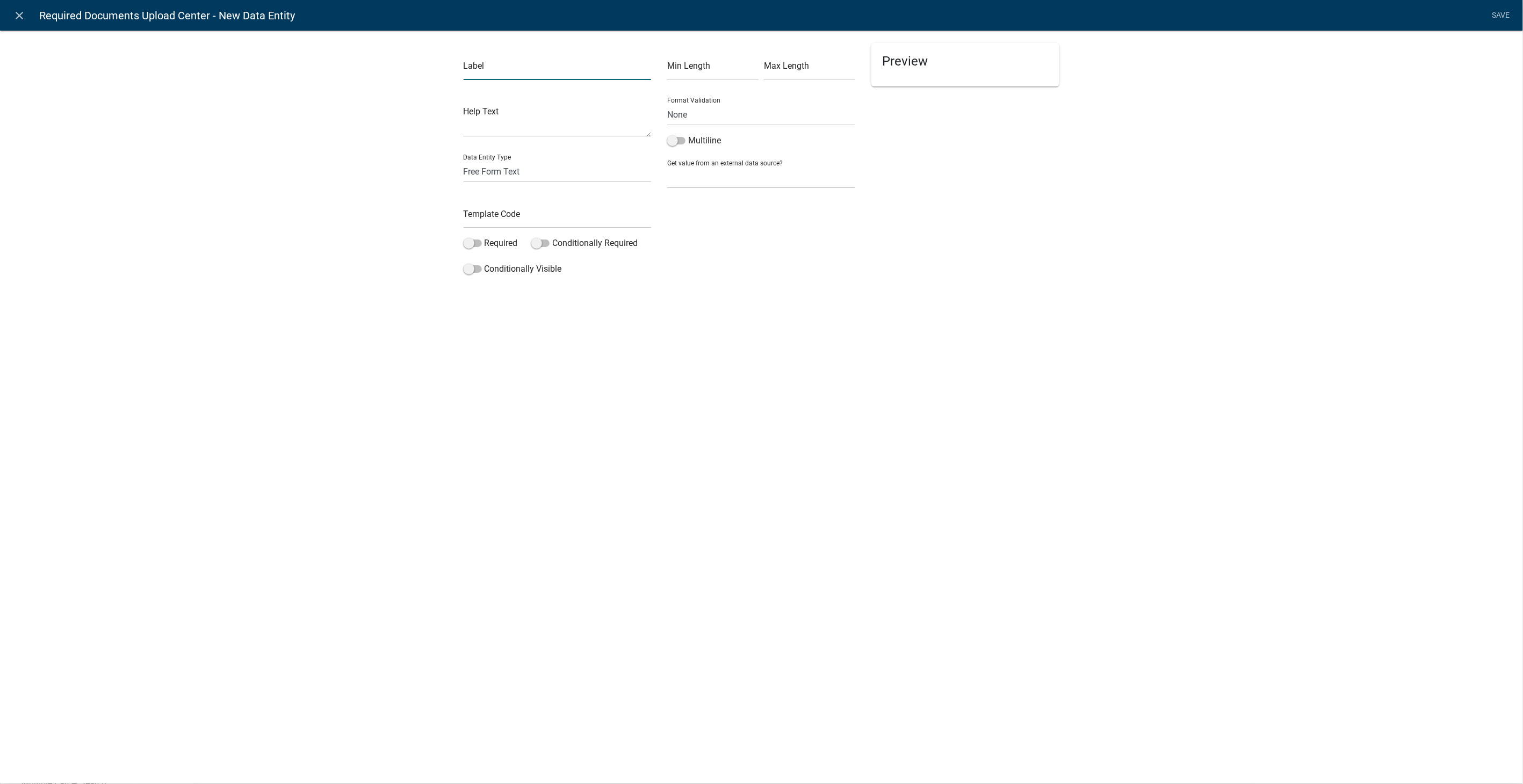
click at [478, 66] on input "text" at bounding box center [558, 69] width 188 height 22
type input "Attach Private Employer Affidavit"
click at [508, 179] on select "Free Form Text Document Display Entity Value Fee Numeric Data Date Map Sketch D…" at bounding box center [558, 172] width 188 height 22
select select "document"
click at [464, 161] on select "Free Form Text Document Display Entity Value Fee Numeric Data Date Map Sketch D…" at bounding box center [558, 172] width 188 height 22
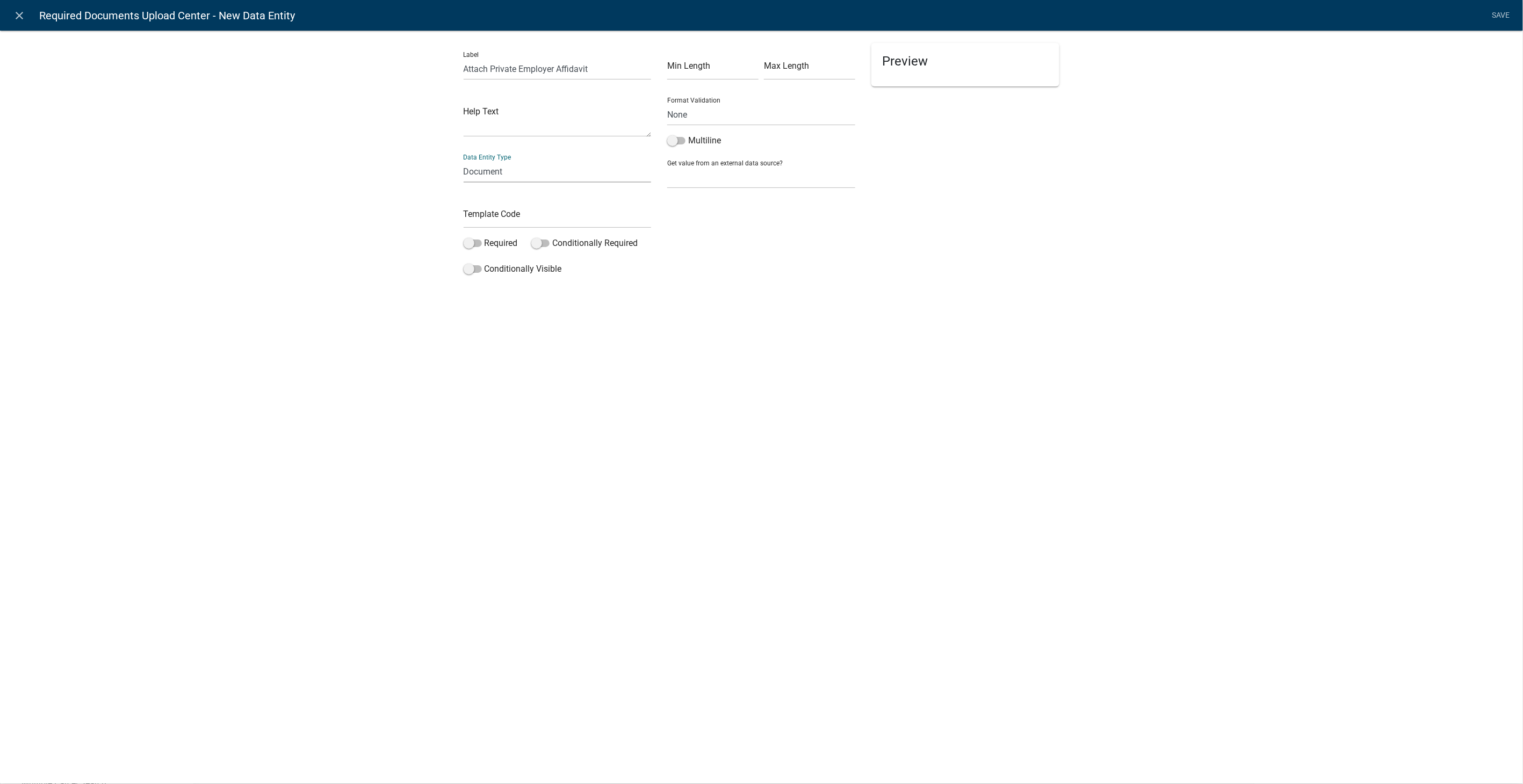
select select "document"
click at [500, 213] on input "text" at bounding box center [558, 217] width 188 height 22
type input "PrivateEmployerUpload"
click at [735, 75] on input "text" at bounding box center [761, 69] width 188 height 22
type input "pdf,jpeg,jpg,xls,doc,docx,xlsx"
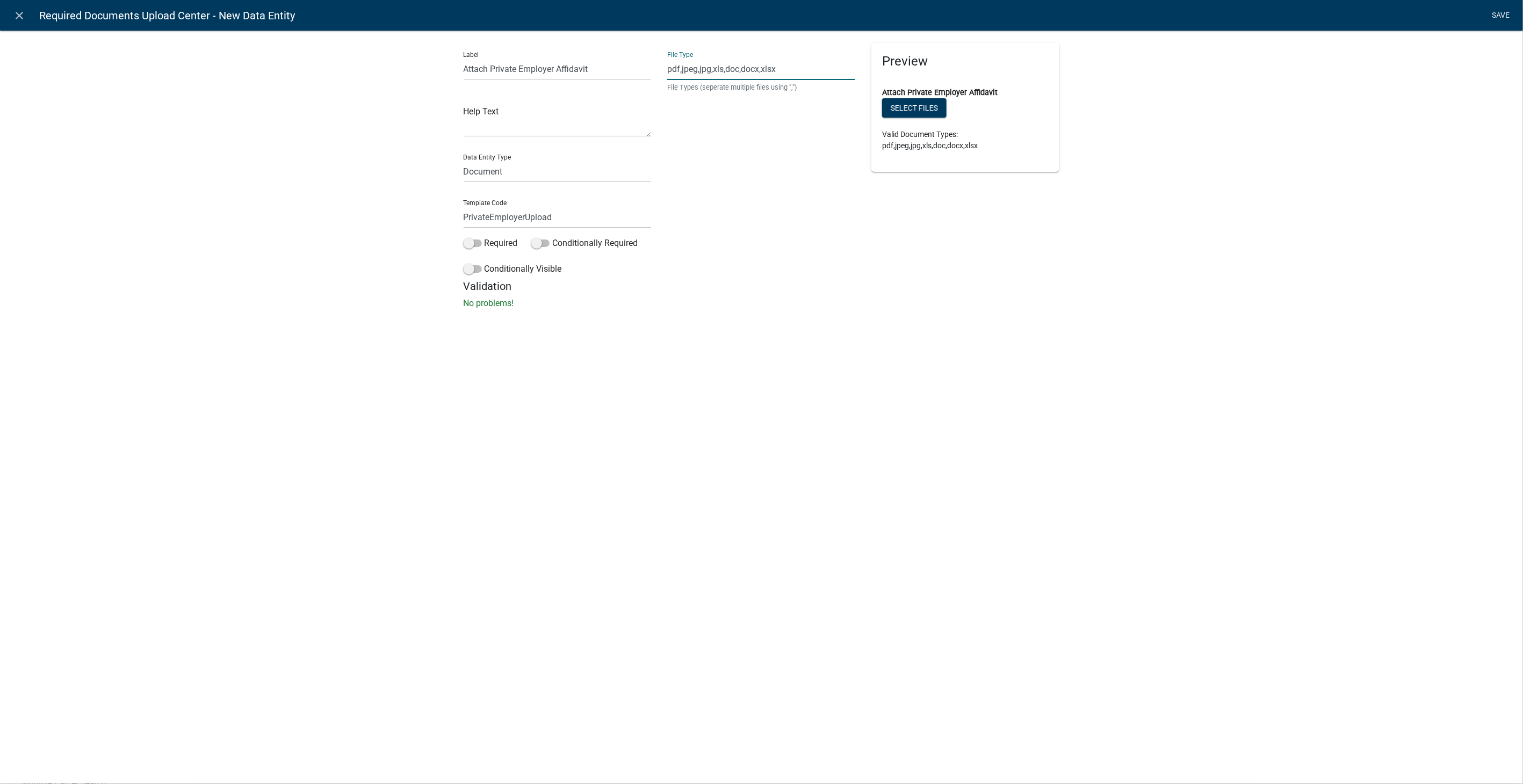
click at [1501, 14] on link "Save" at bounding box center [1501, 16] width 27 height 20
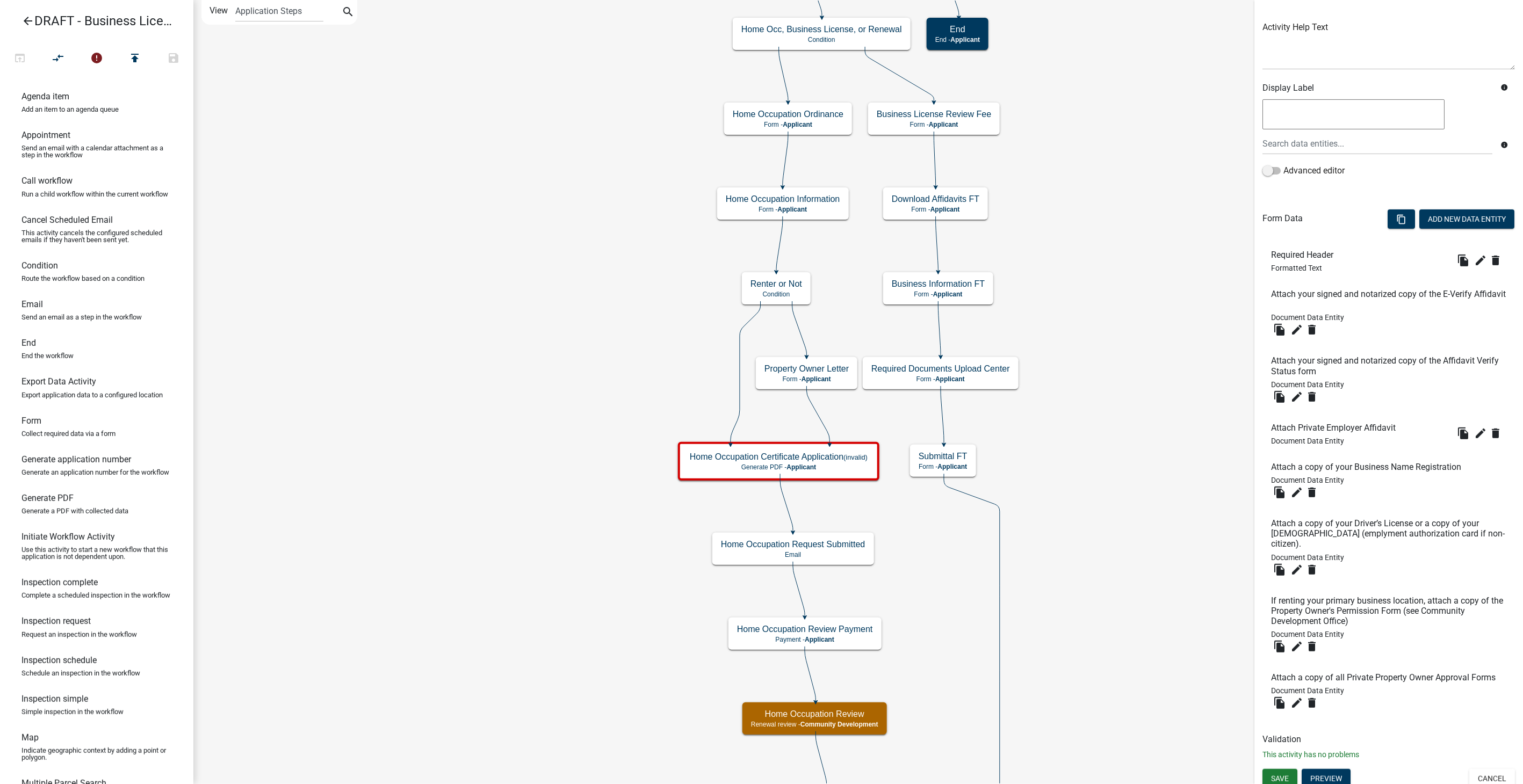
scroll to position [133, 0]
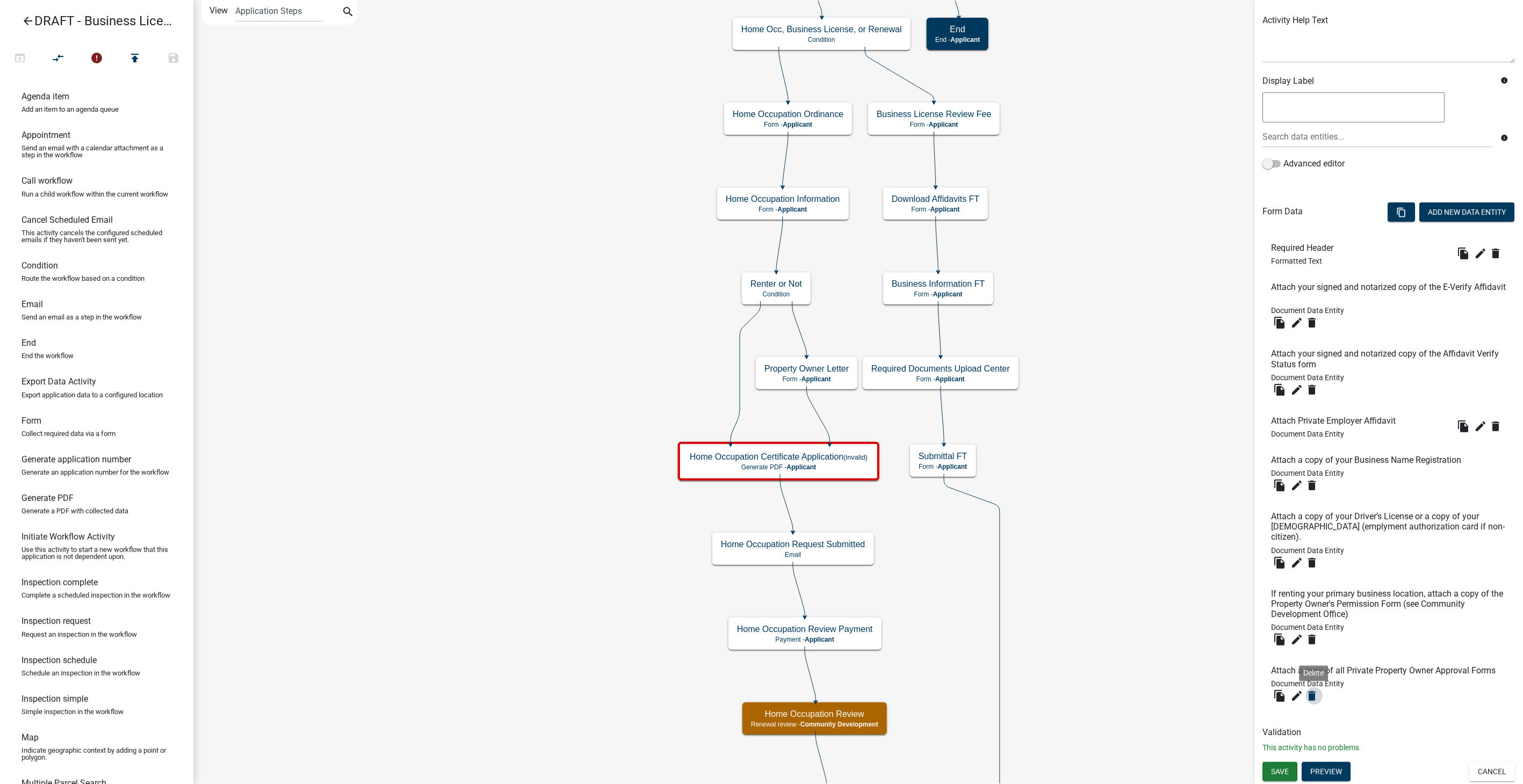
click at [1312, 692] on icon "delete" at bounding box center [1312, 696] width 13 height 13
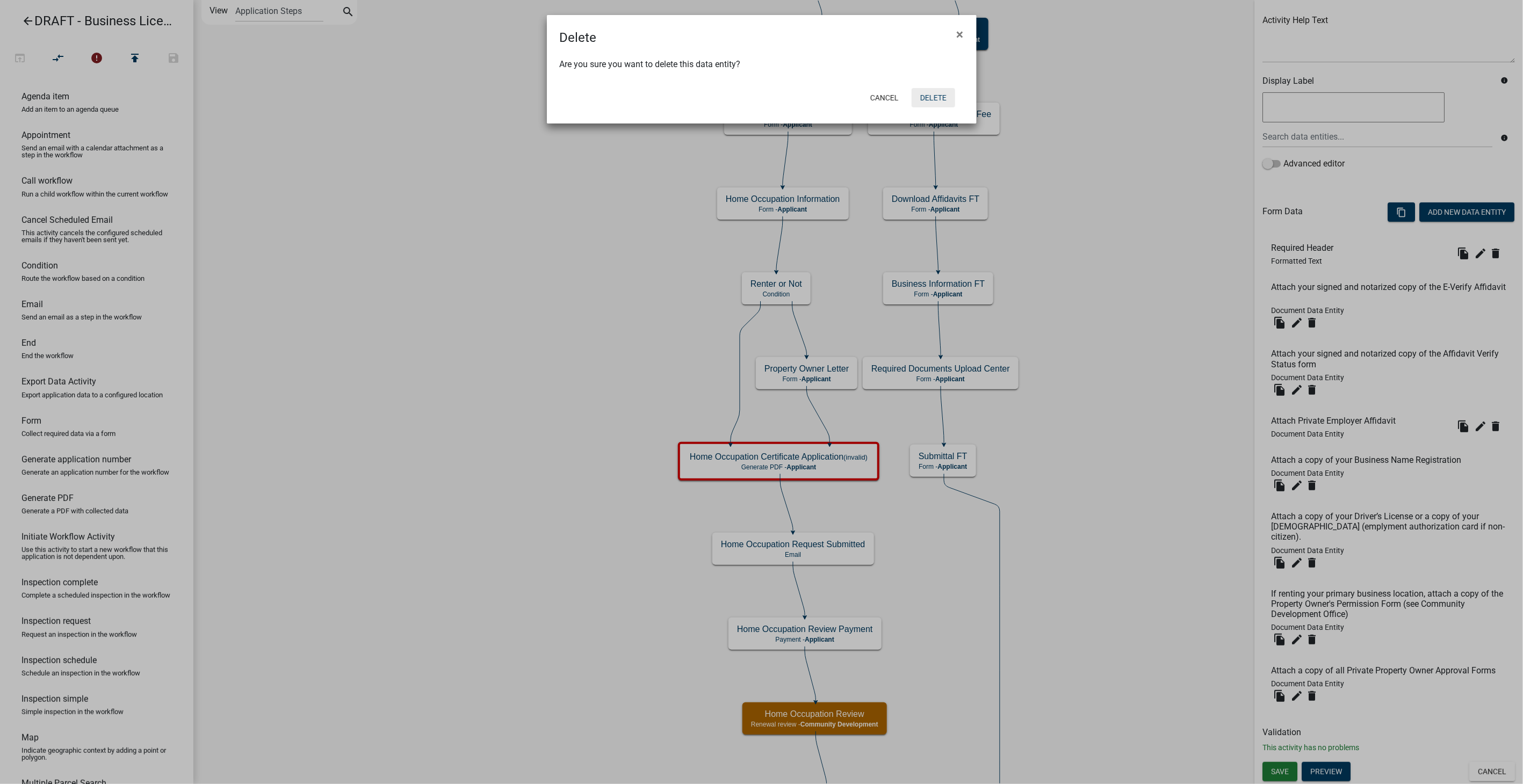
click at [934, 88] on button "Delete" at bounding box center [933, 97] width 44 height 19
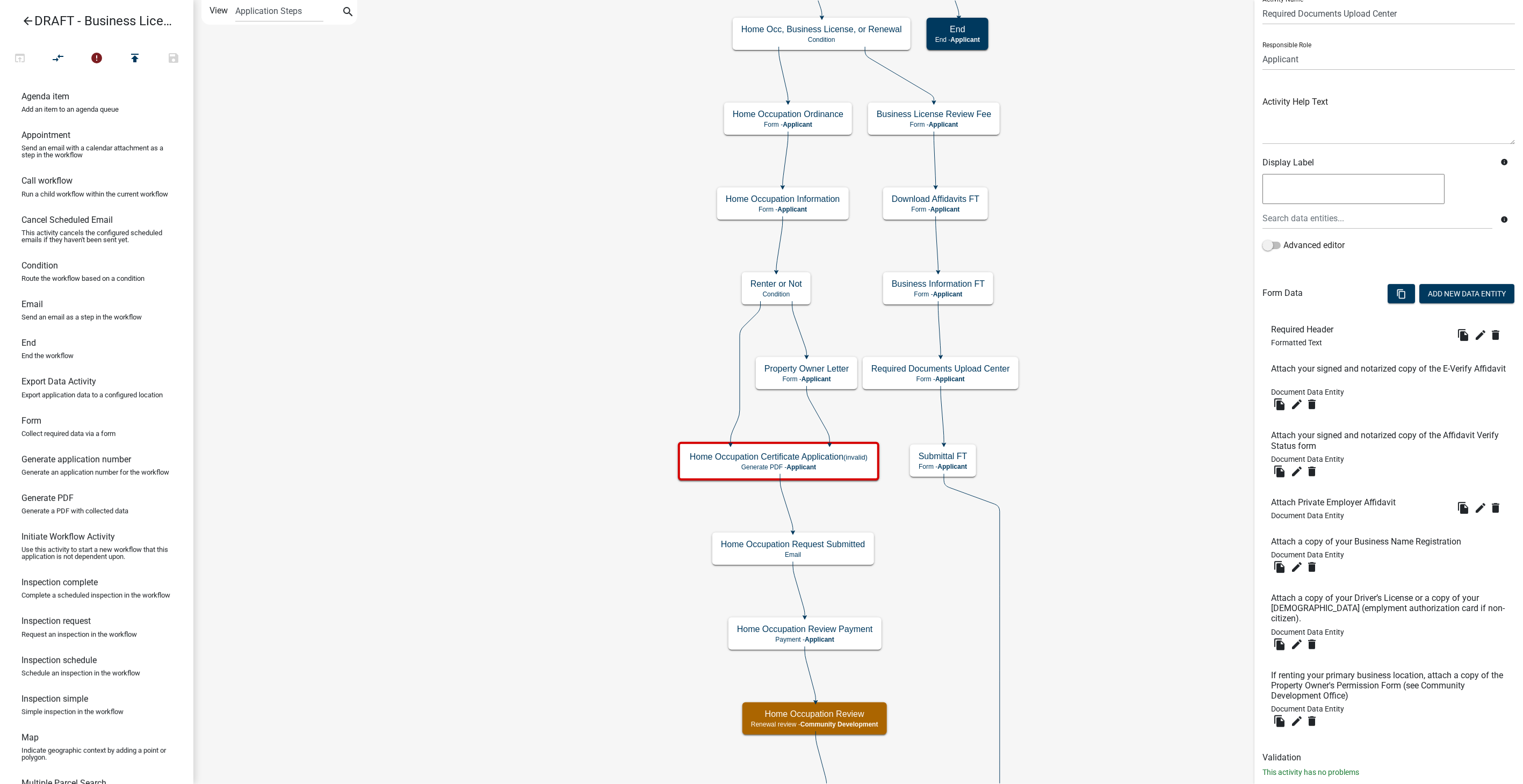
scroll to position [60, 0]
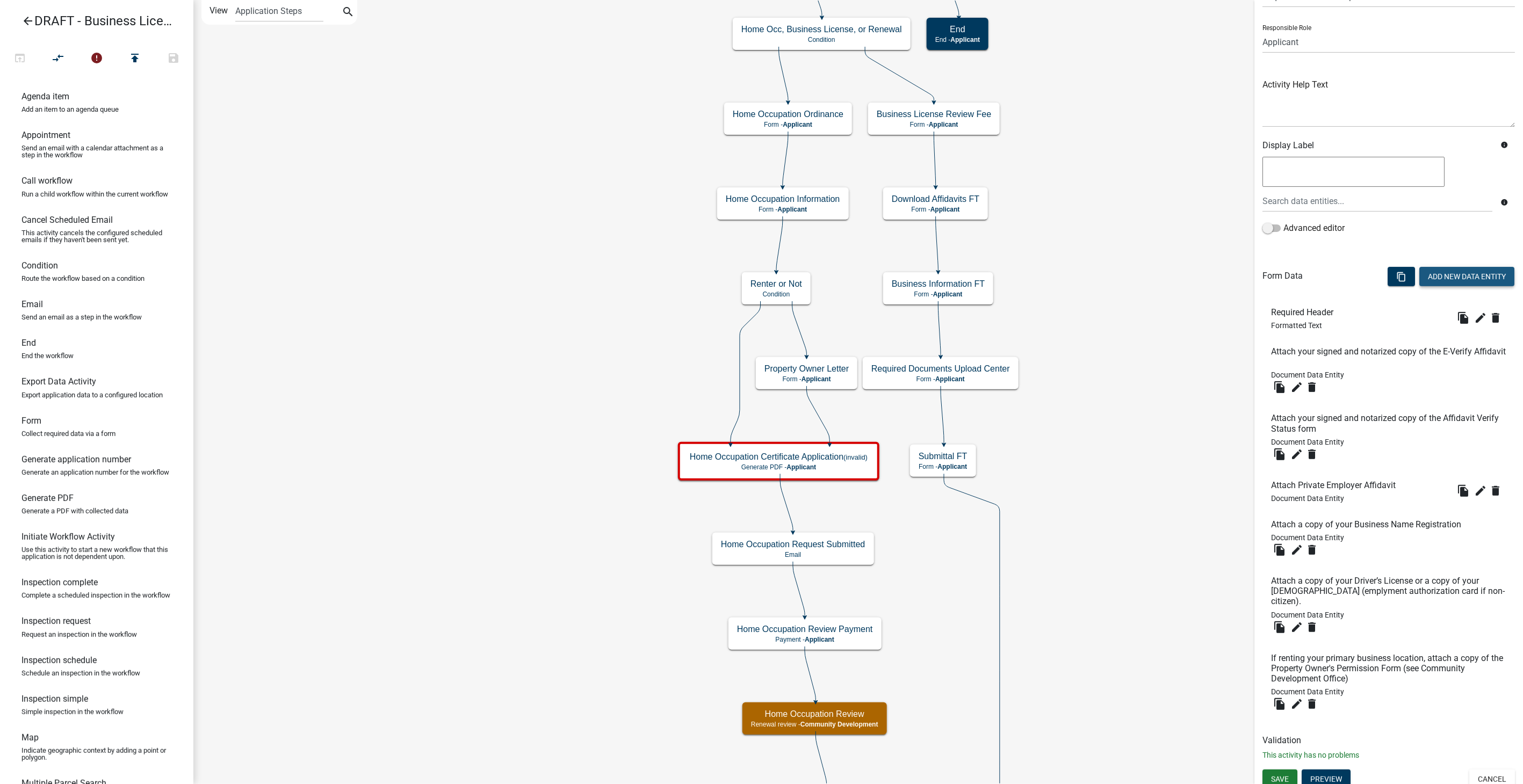
click at [1448, 280] on button "Add New Data Entity" at bounding box center [1467, 277] width 95 height 19
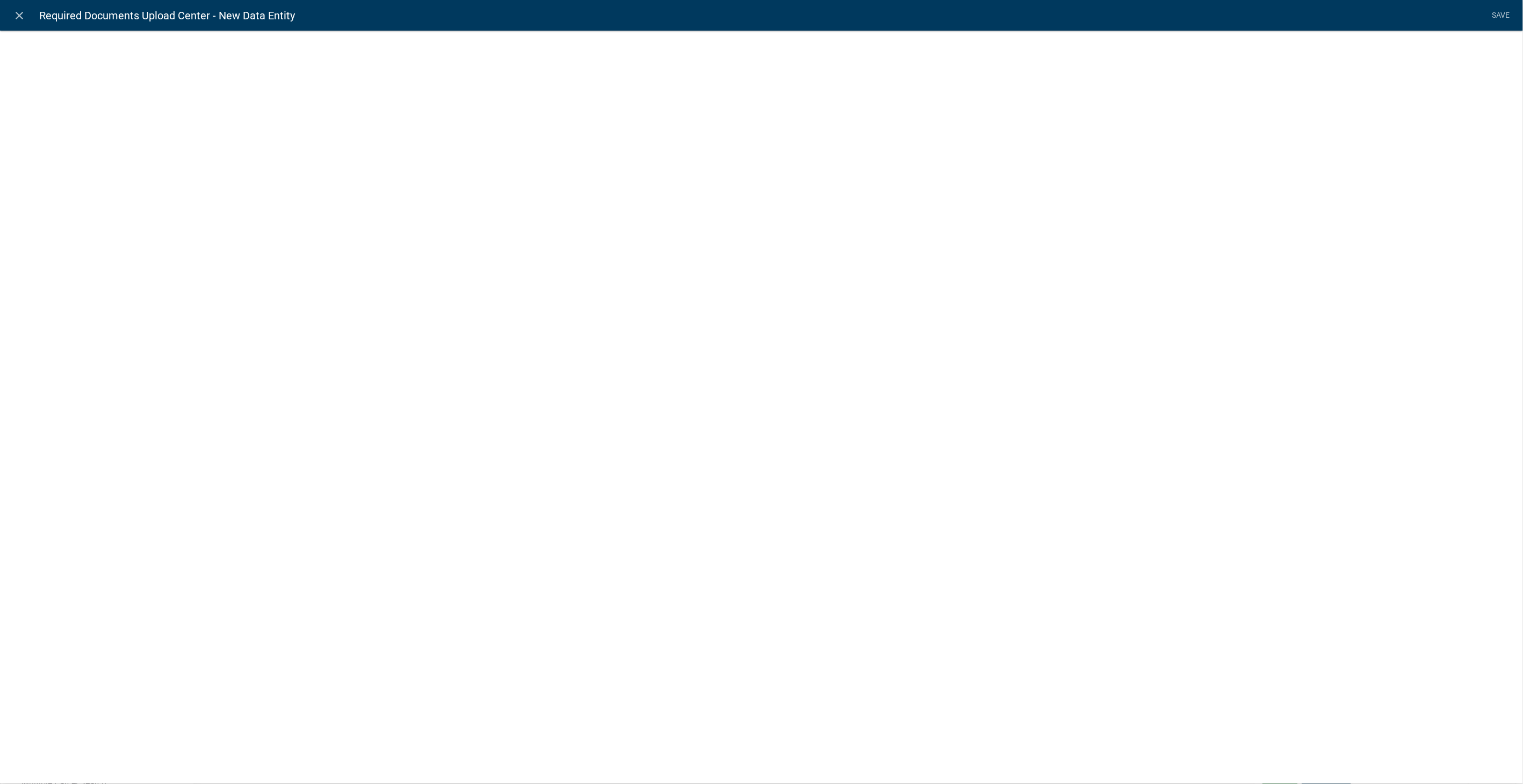
select select
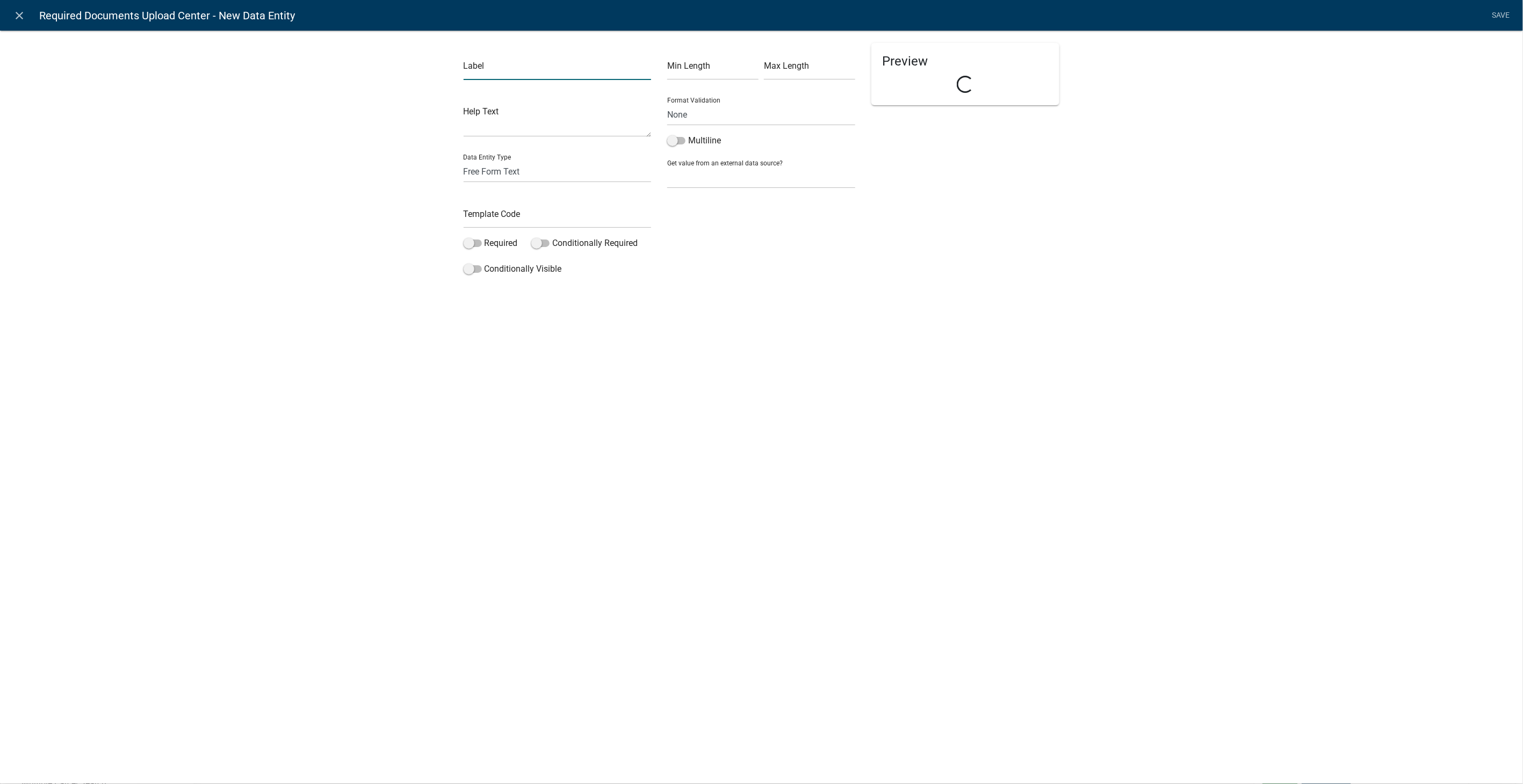
click at [555, 65] on input "text" at bounding box center [558, 69] width 188 height 22
type input "Attach the signed and notarized OTC Affidavit"
click at [475, 173] on select "Free Form Text Document Display Entity Value Fee Numeric Data Date Map Sketch D…" at bounding box center [558, 172] width 188 height 22
select select "document"
click at [464, 161] on select "Free Form Text Document Display Entity Value Fee Numeric Data Date Map Sketch D…" at bounding box center [558, 172] width 188 height 22
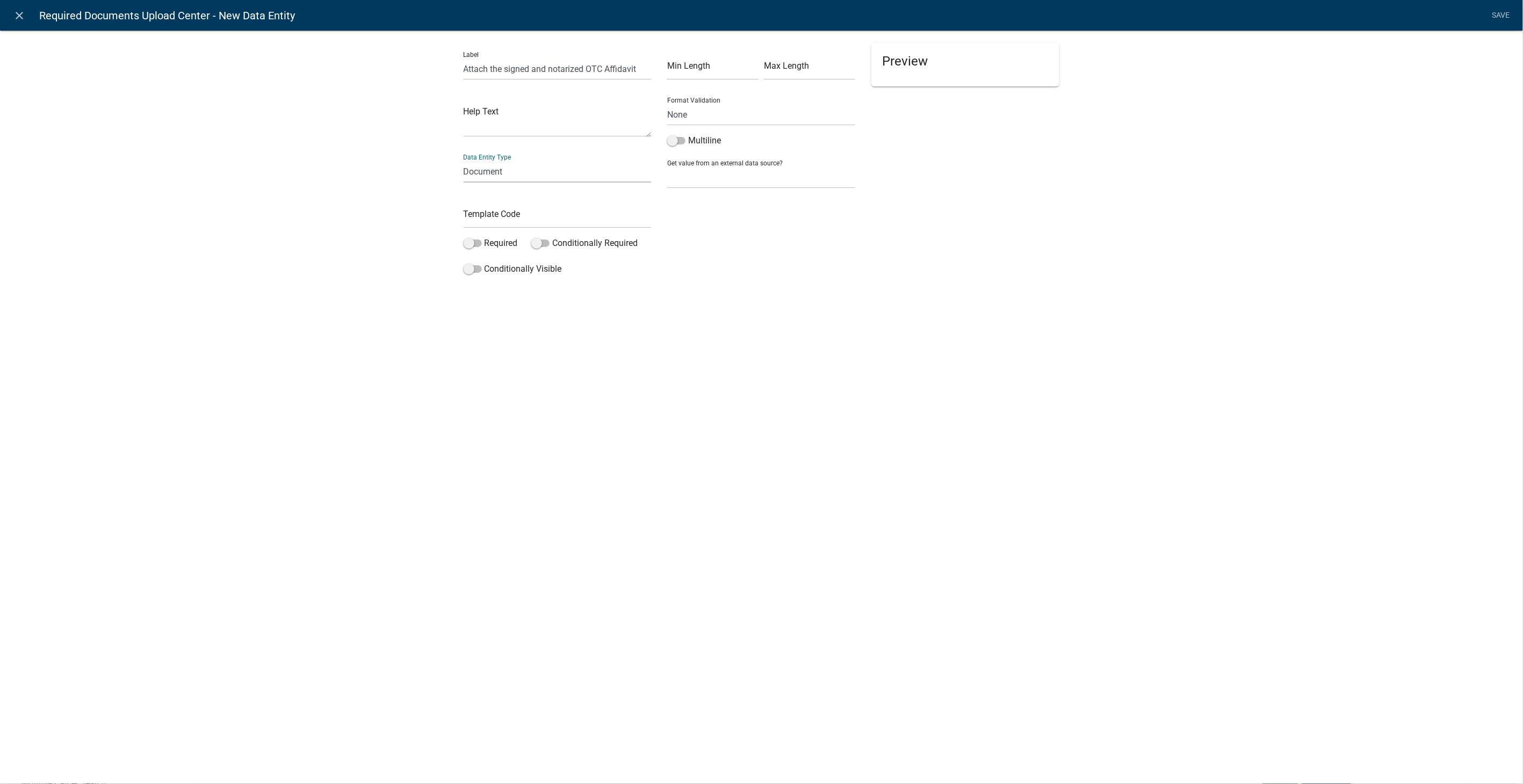
select select "document"
click at [481, 210] on input "text" at bounding box center [558, 217] width 188 height 22
type input "OTCAffidavitUpload"
click at [758, 63] on input "text" at bounding box center [761, 69] width 188 height 22
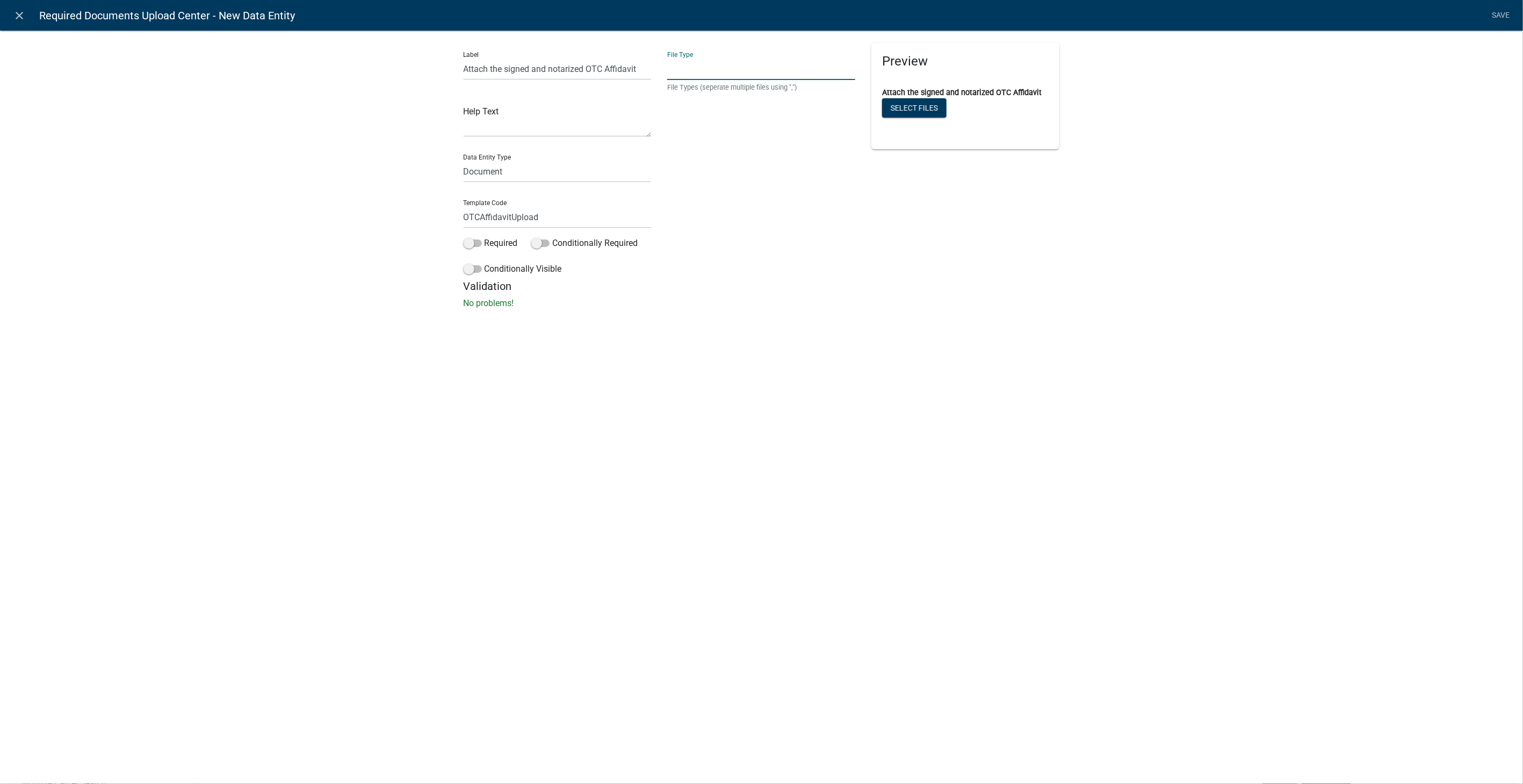
type input "pdf,jpeg,jpg,xls,doc,docx,xlsx"
click at [1500, 8] on link "Save" at bounding box center [1501, 16] width 27 height 20
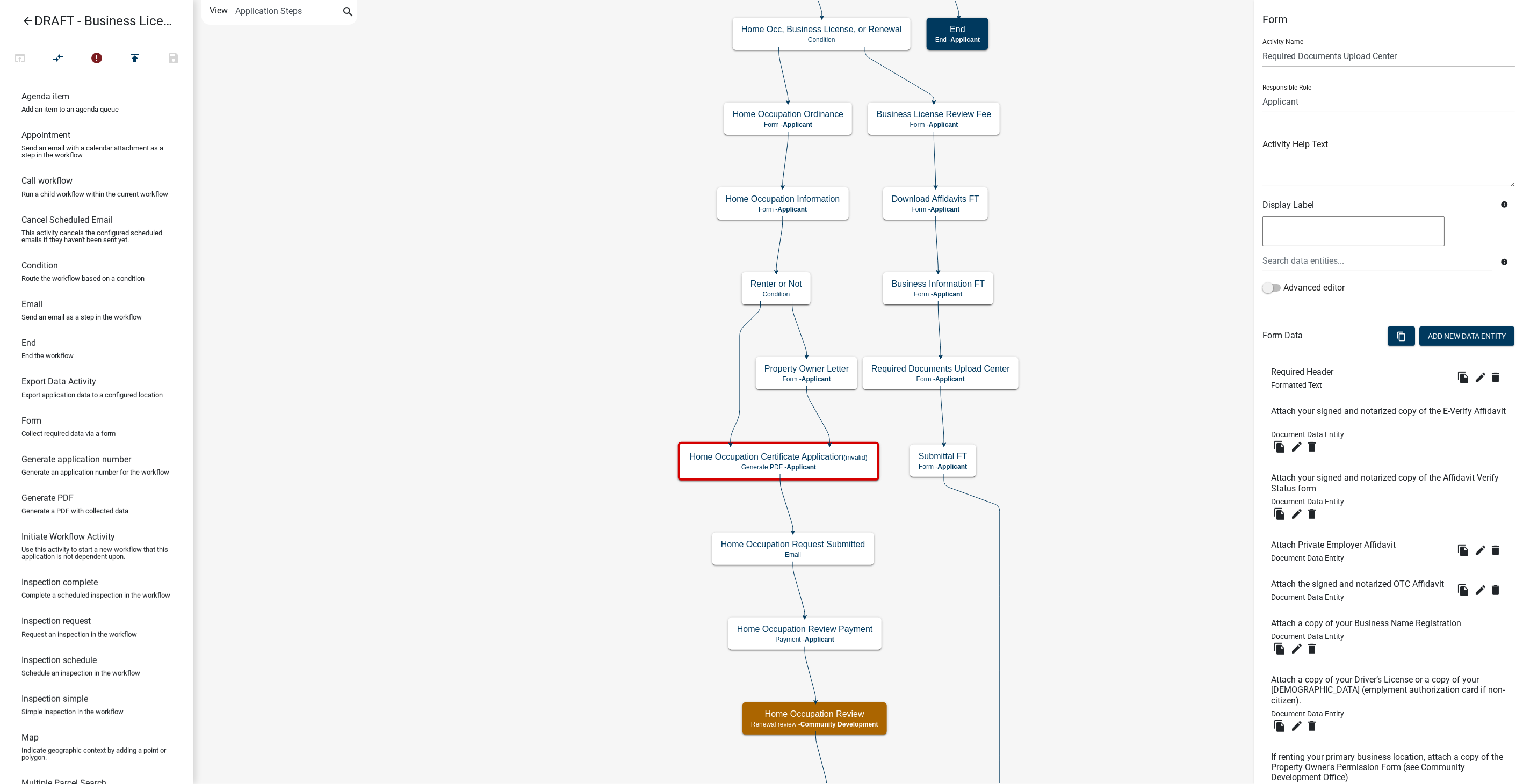
scroll to position [123, 0]
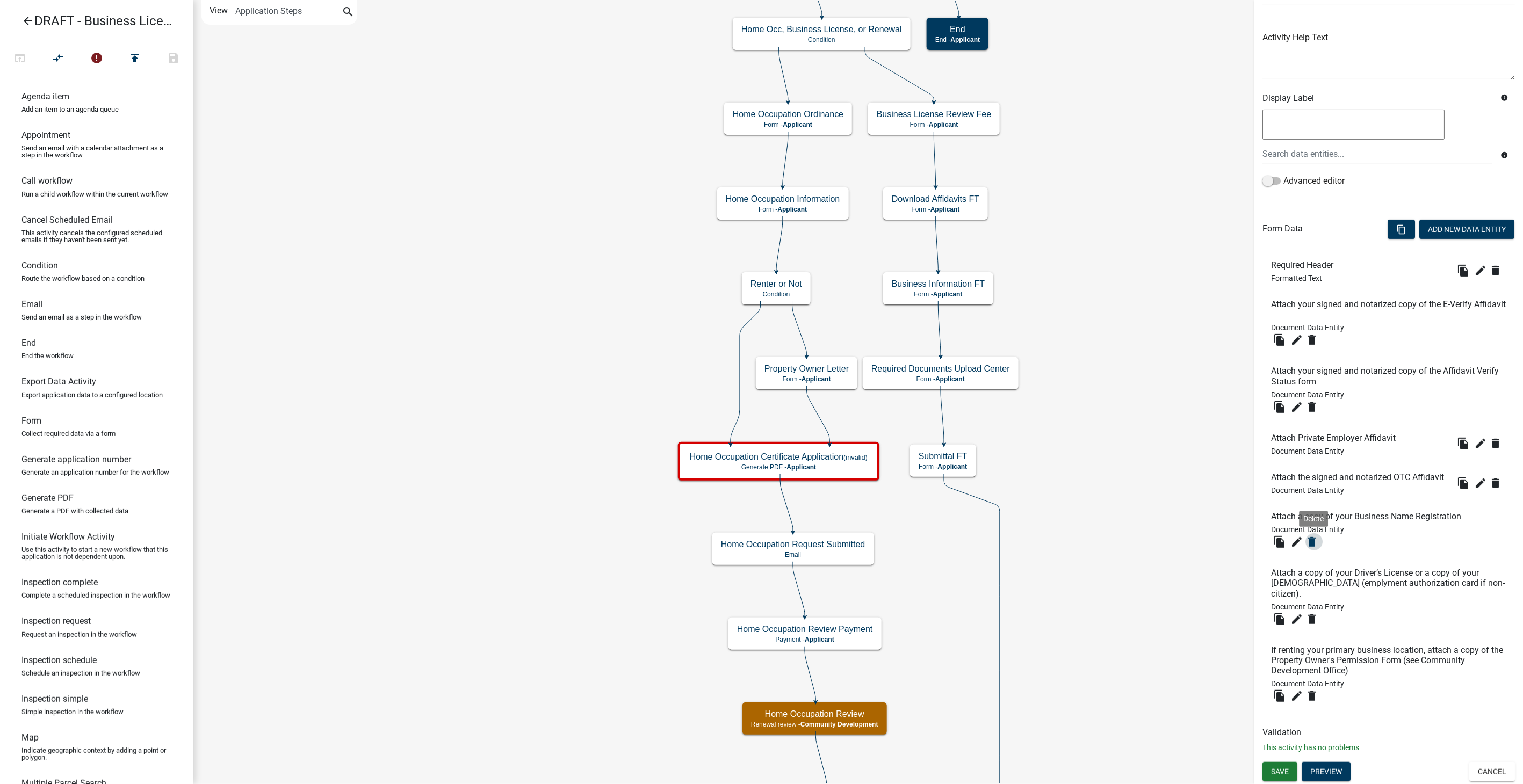
click at [1314, 540] on icon "delete" at bounding box center [1312, 542] width 13 height 13
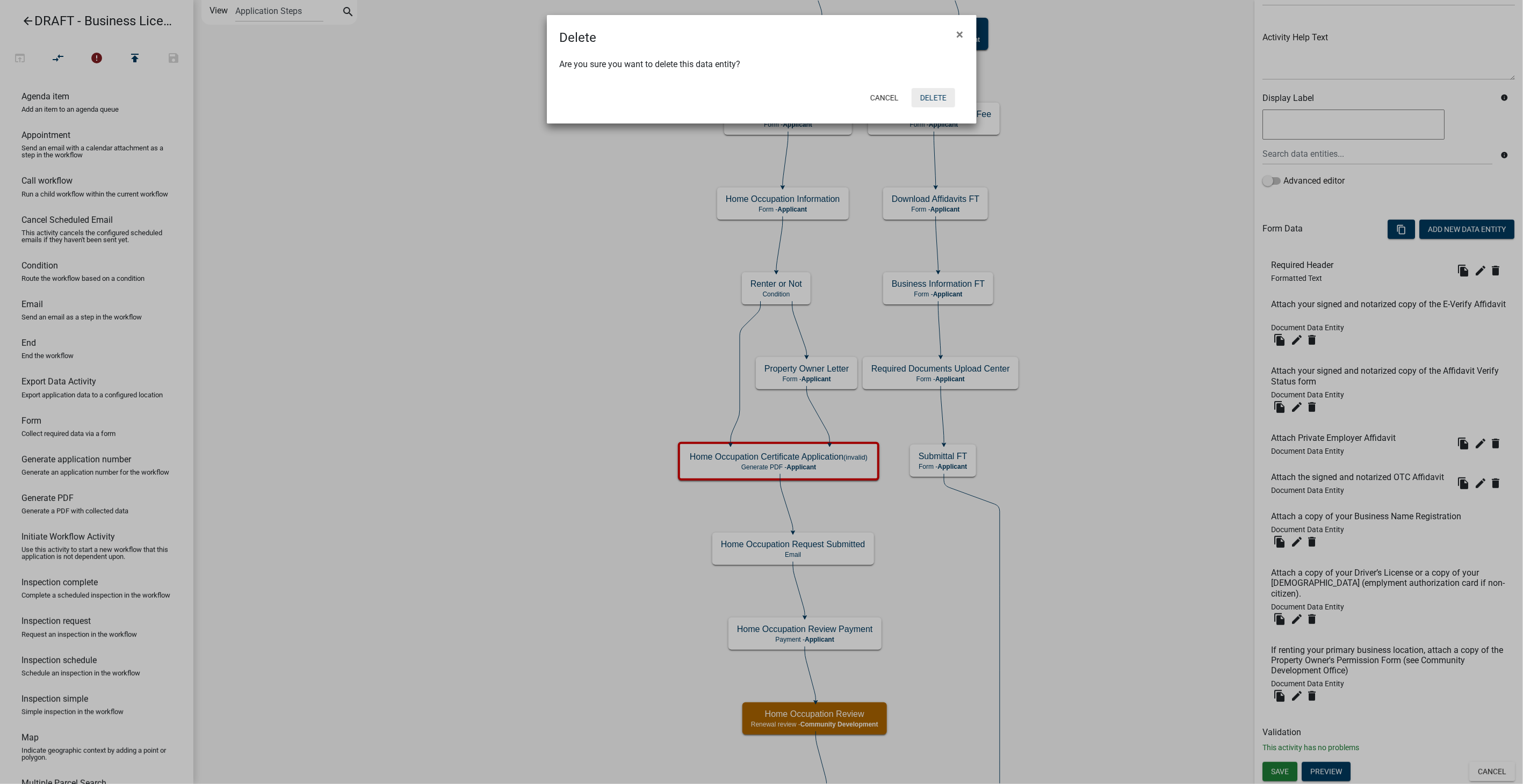
click at [935, 91] on button "Delete" at bounding box center [933, 97] width 44 height 19
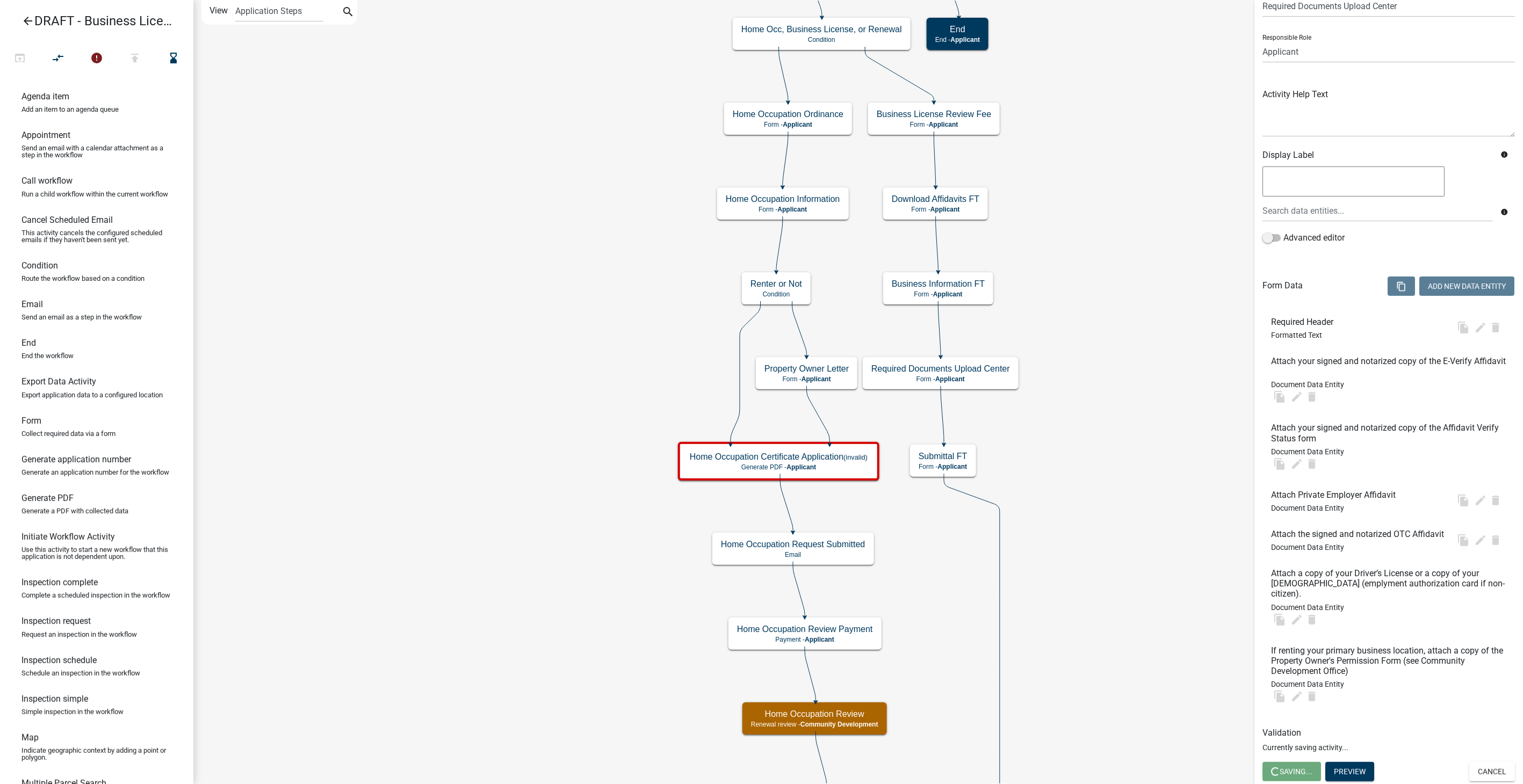
scroll to position [0, 0]
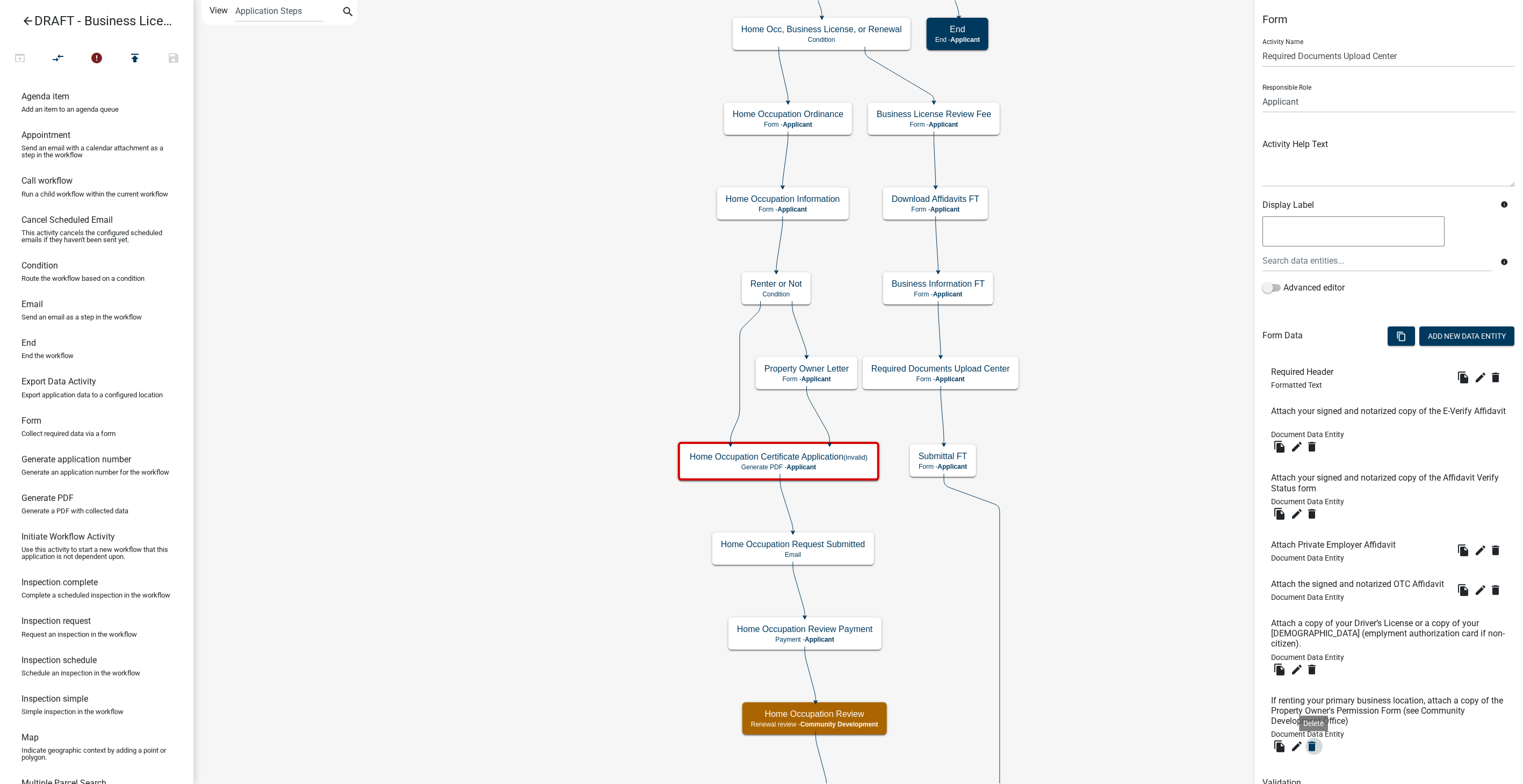
click at [1310, 753] on icon "delete" at bounding box center [1312, 747] width 13 height 13
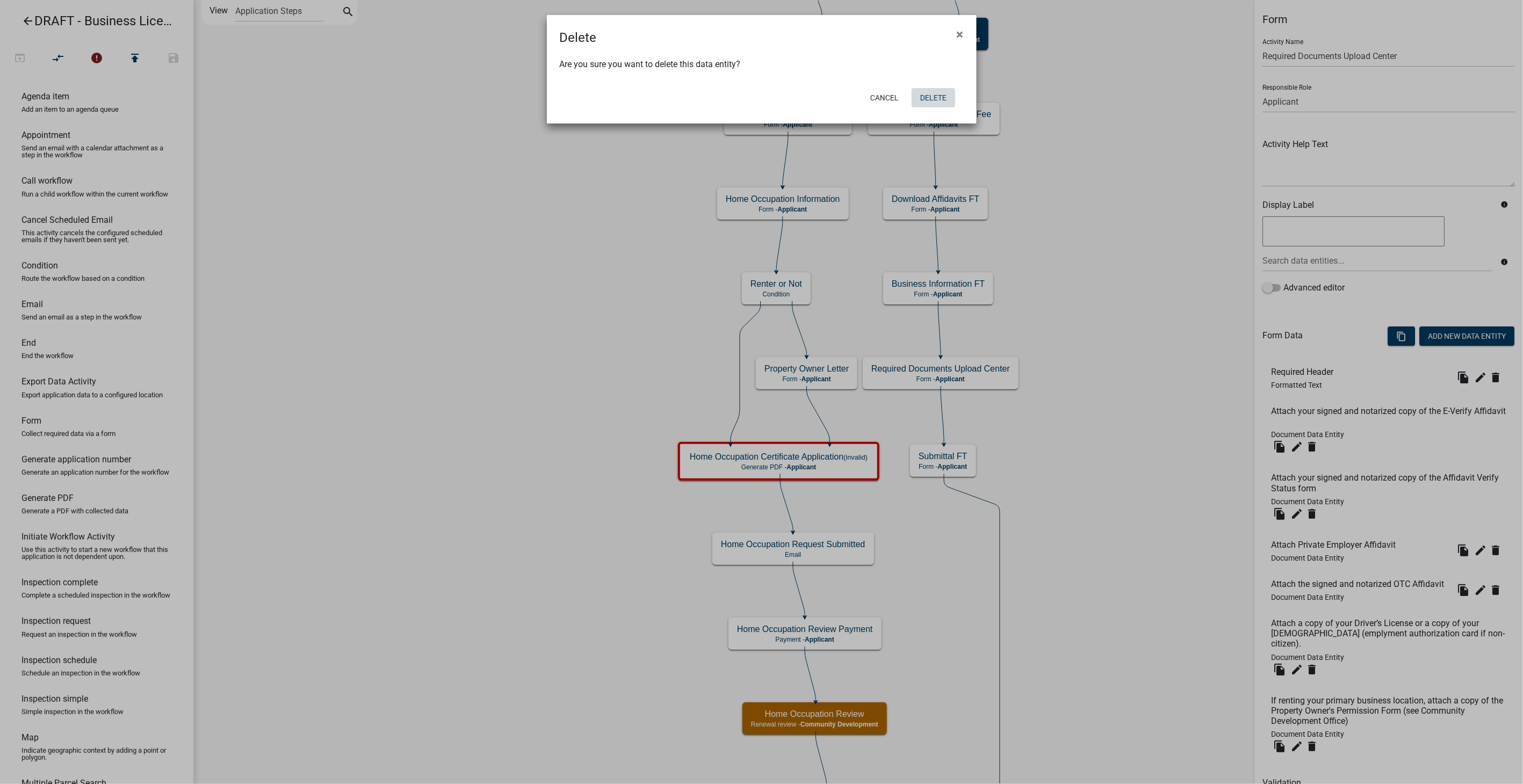
click at [935, 97] on button "Delete" at bounding box center [933, 97] width 44 height 19
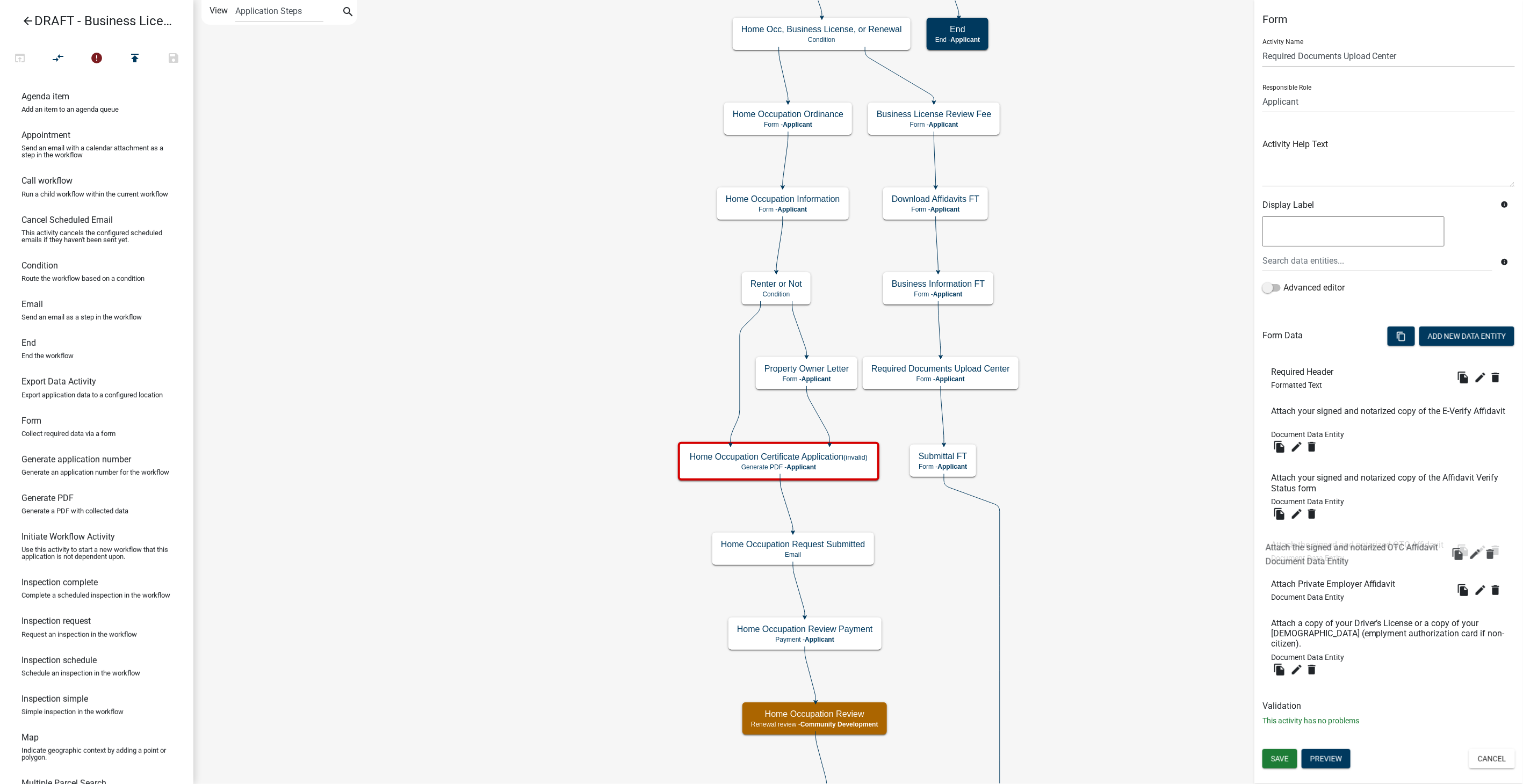
drag, startPoint x: 1358, startPoint y: 587, endPoint x: 1354, endPoint y: 544, distance: 43.2
click at [1278, 760] on span "Save" at bounding box center [1280, 759] width 18 height 8
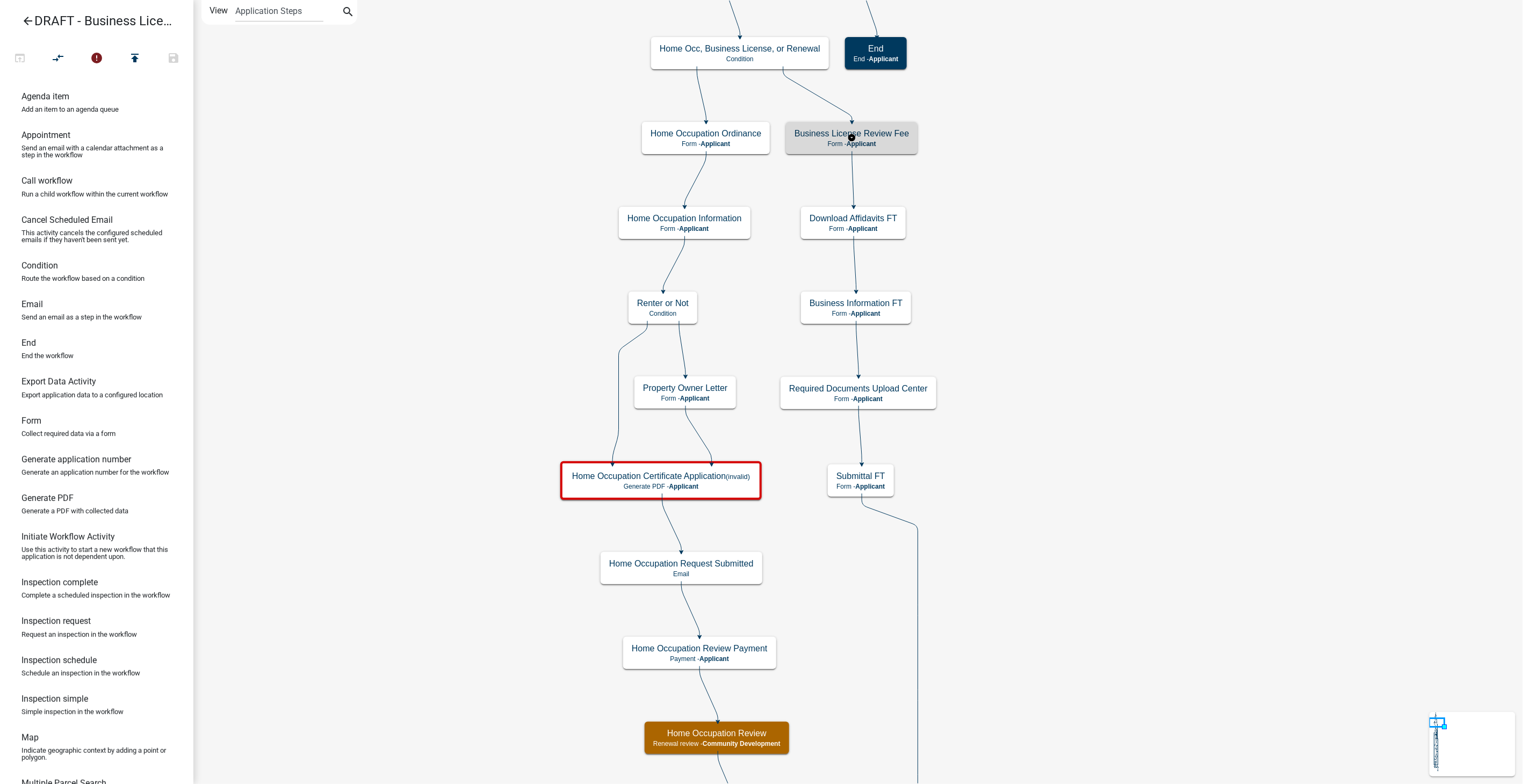
click at [882, 142] on p "Form - Applicant" at bounding box center [851, 144] width 114 height 8
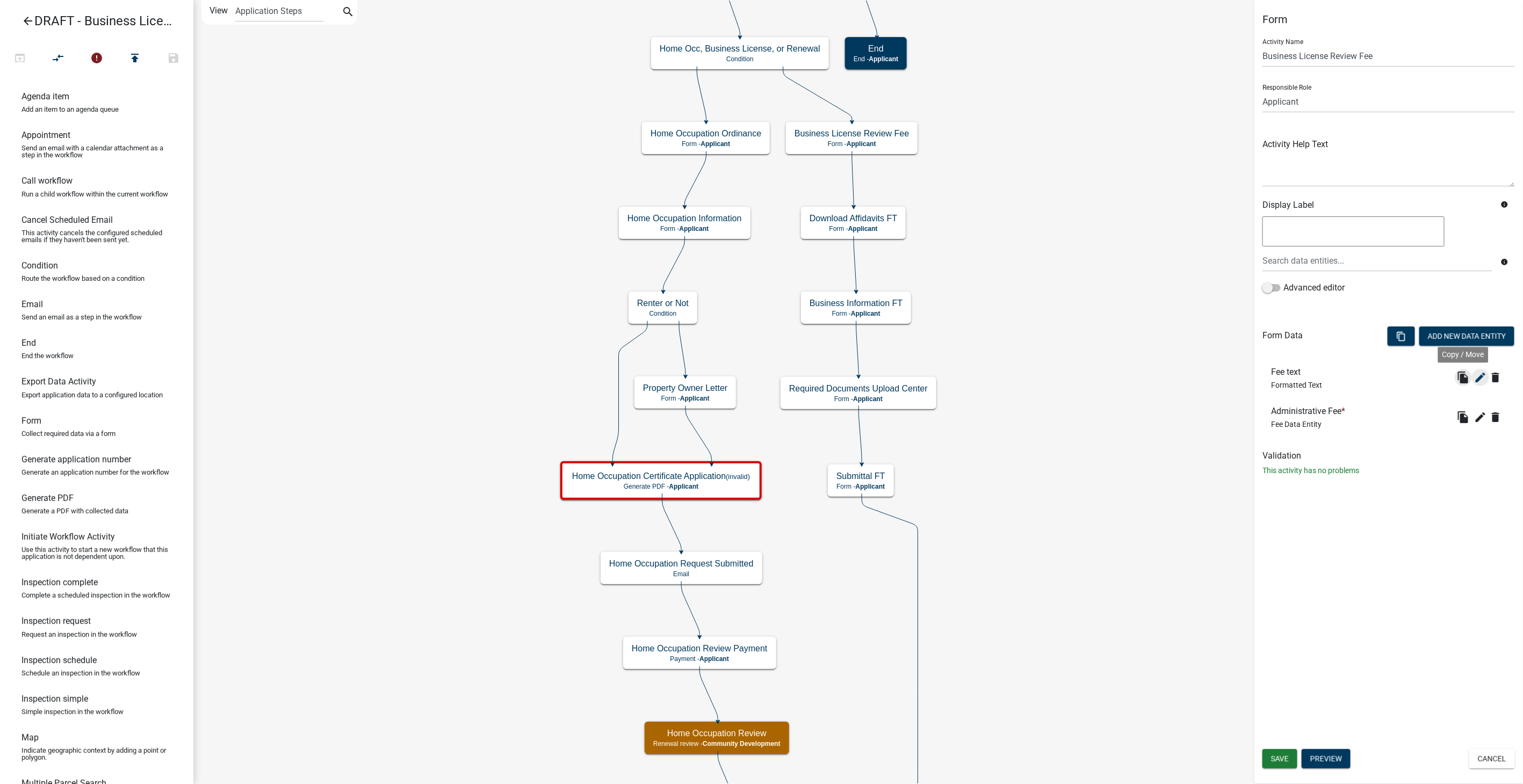
click at [1472, 375] on button "file_copy" at bounding box center [1463, 378] width 17 height 17
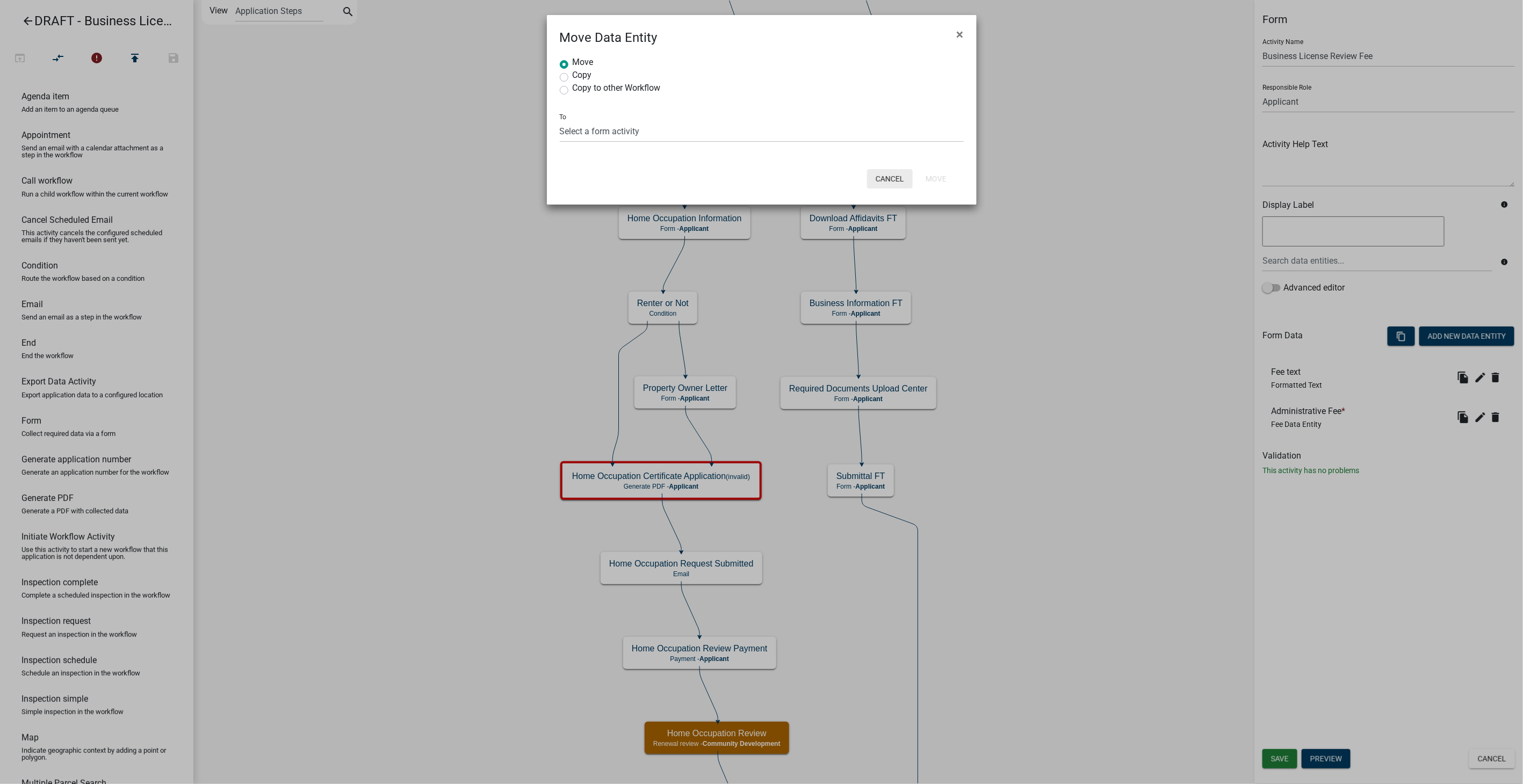
click at [896, 183] on button "Cancel" at bounding box center [890, 179] width 45 height 19
radio input "true"
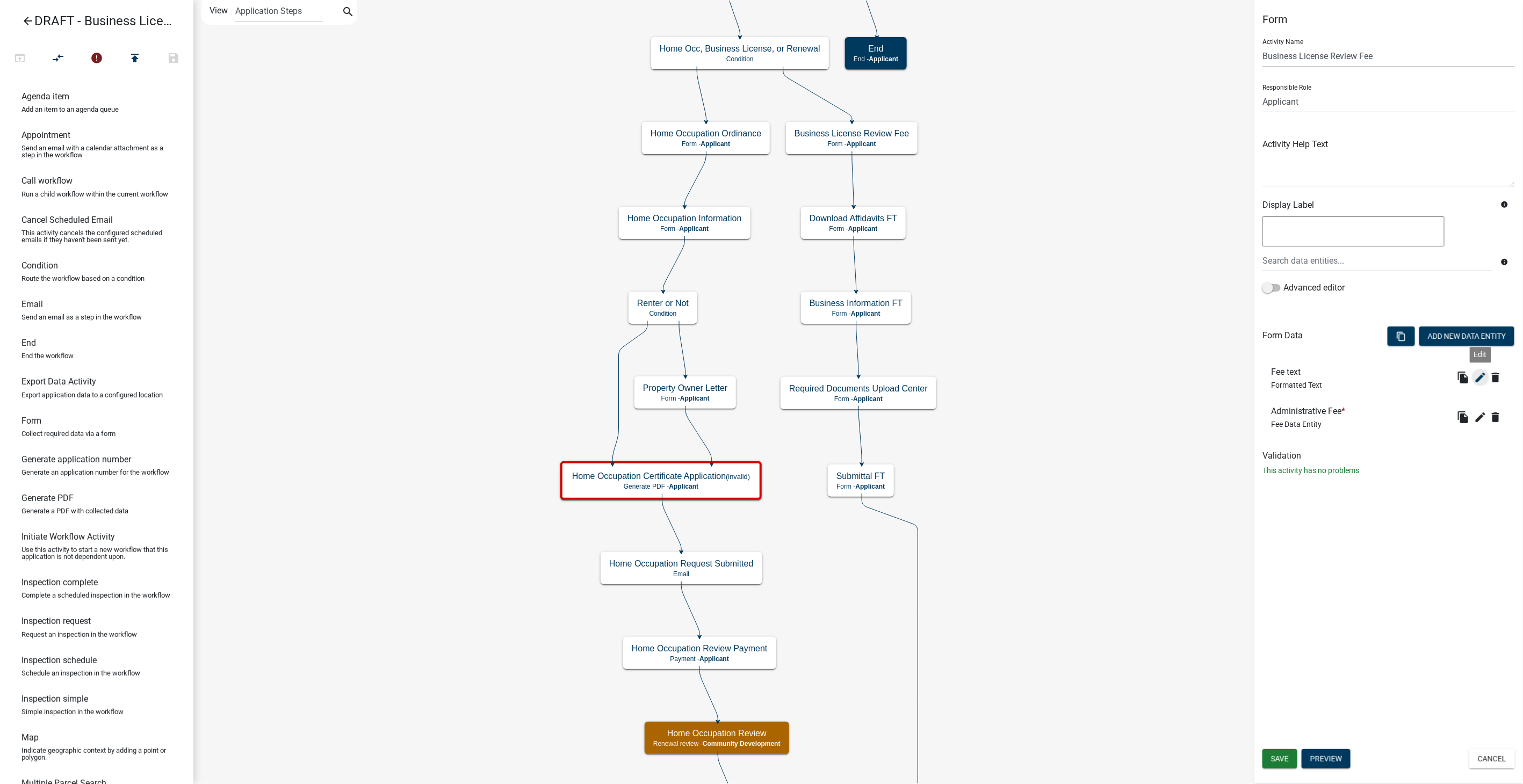
click at [1485, 376] on icon "edit" at bounding box center [1481, 378] width 13 height 13
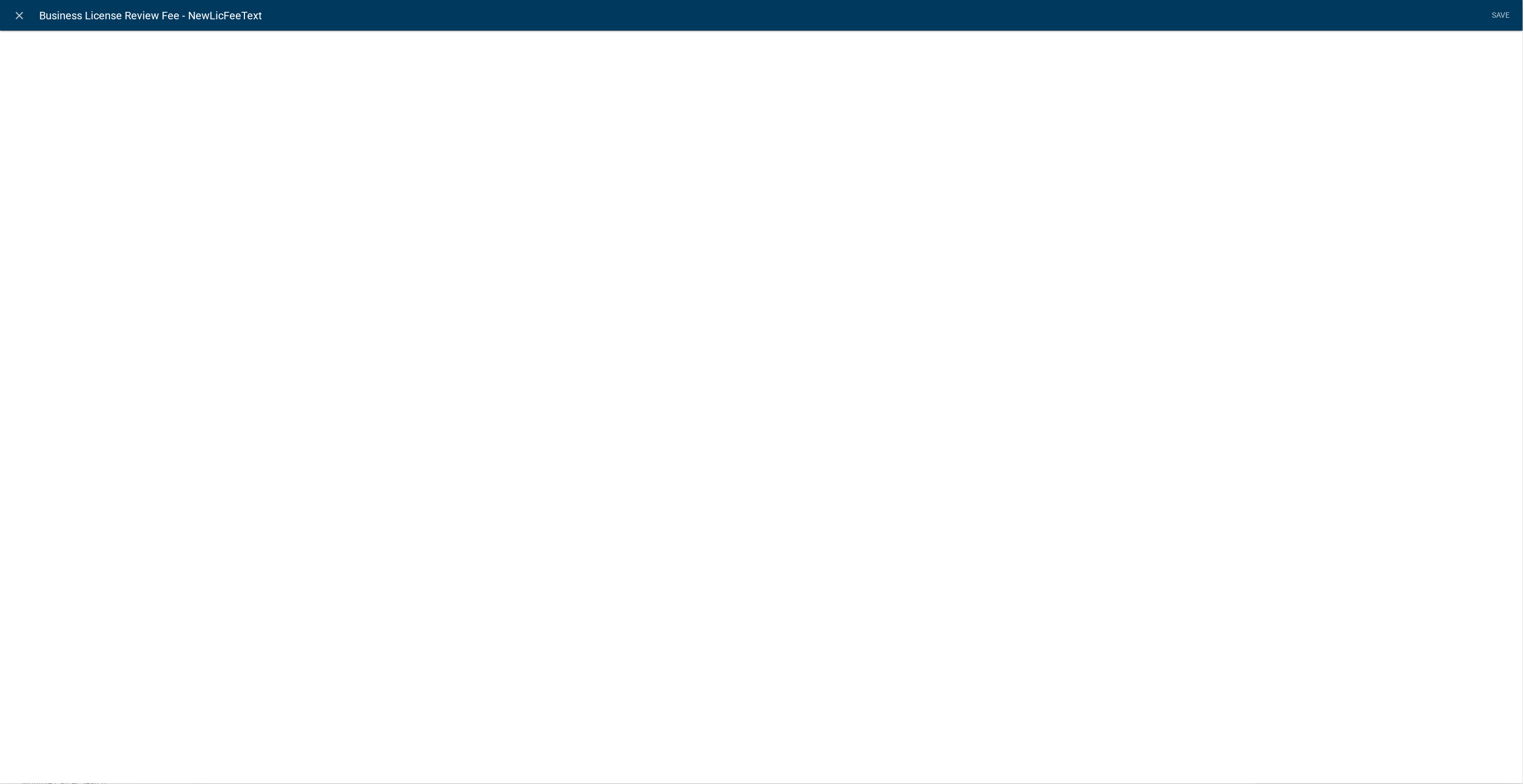
select select "rich-text"
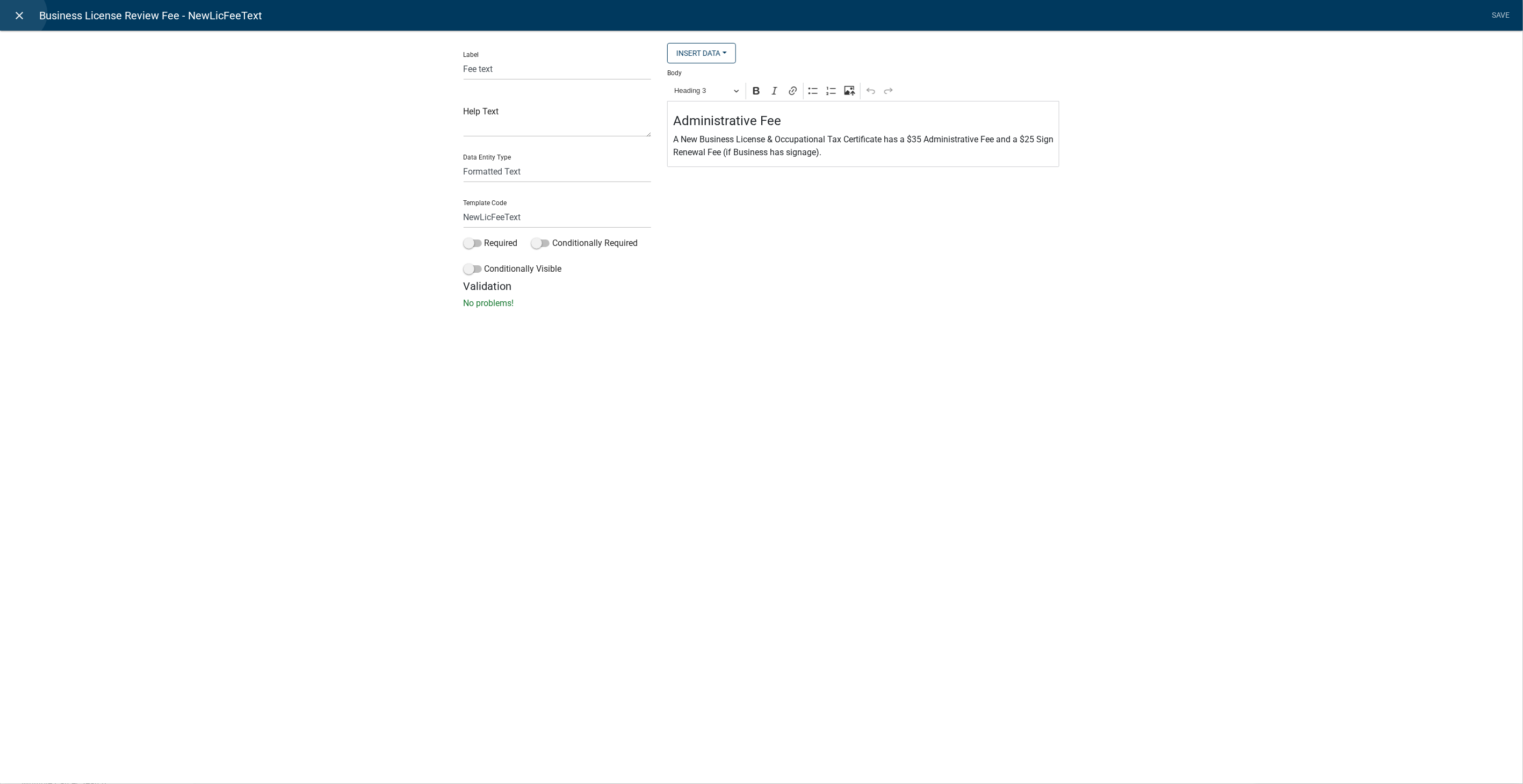
click at [20, 13] on icon "close" at bounding box center [20, 16] width 13 height 13
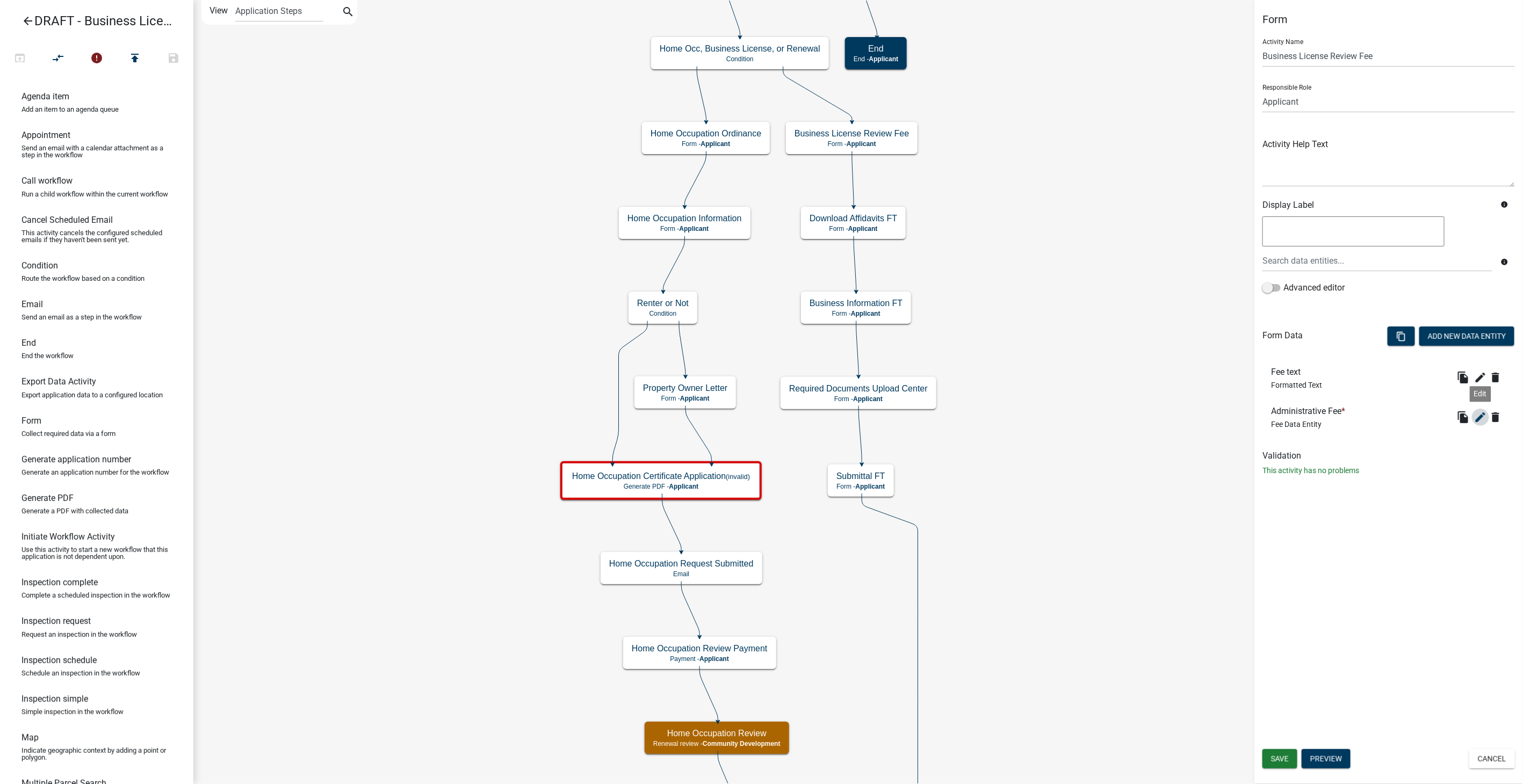
click at [1481, 412] on icon "edit" at bounding box center [1481, 418] width 13 height 13
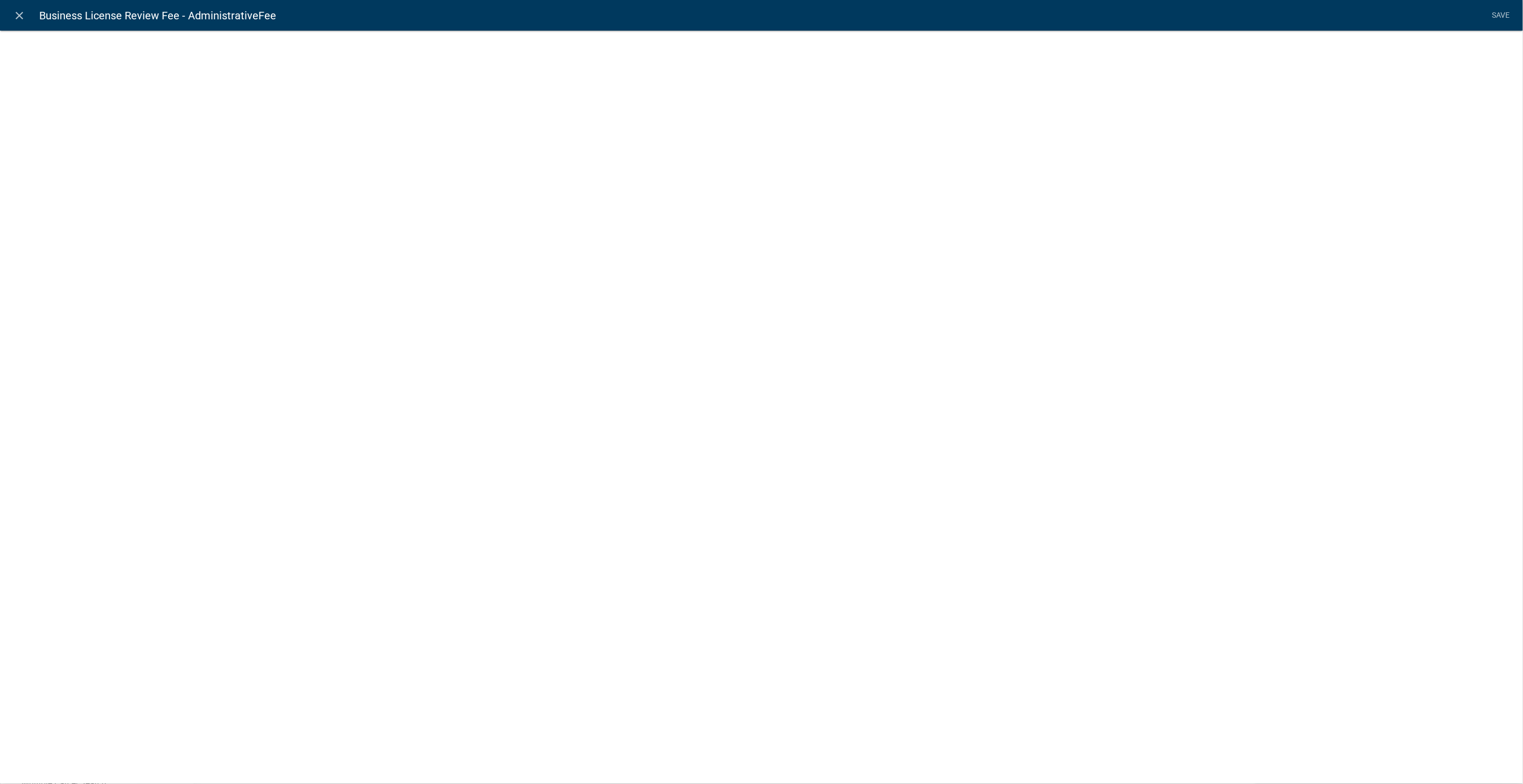
select select "fee"
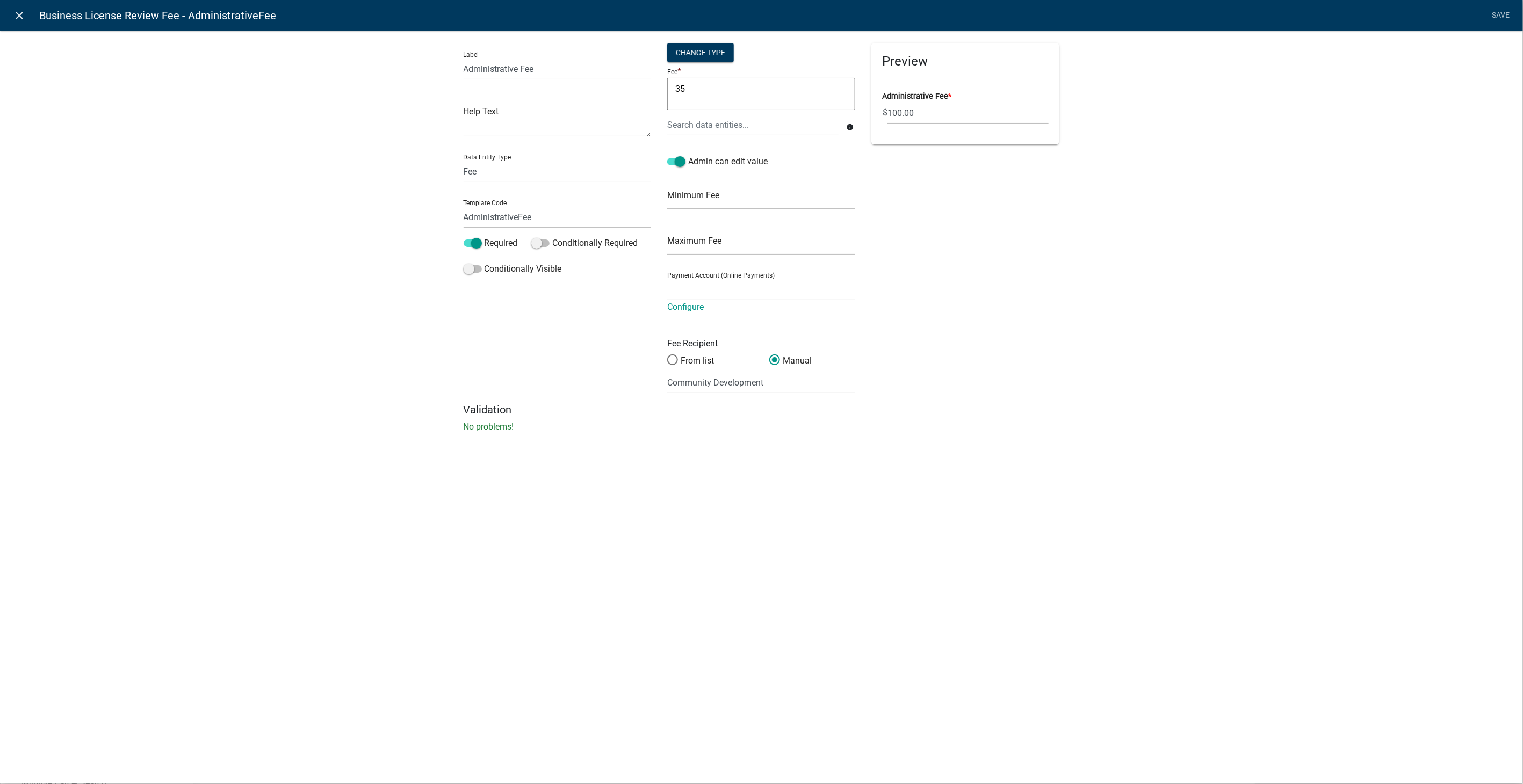
click at [16, 15] on icon "close" at bounding box center [20, 16] width 13 height 13
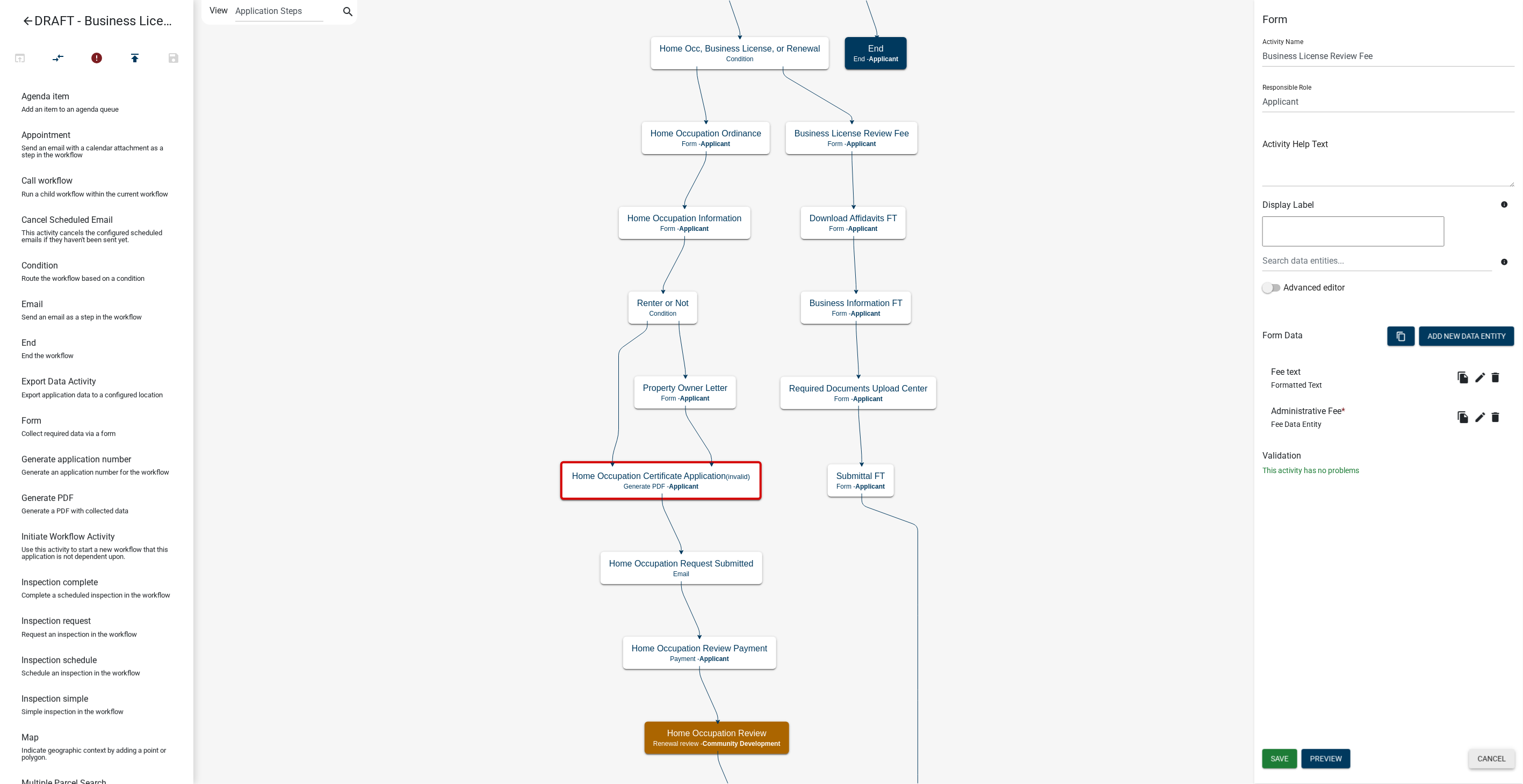
click at [1501, 757] on button "Cancel" at bounding box center [1492, 759] width 45 height 19
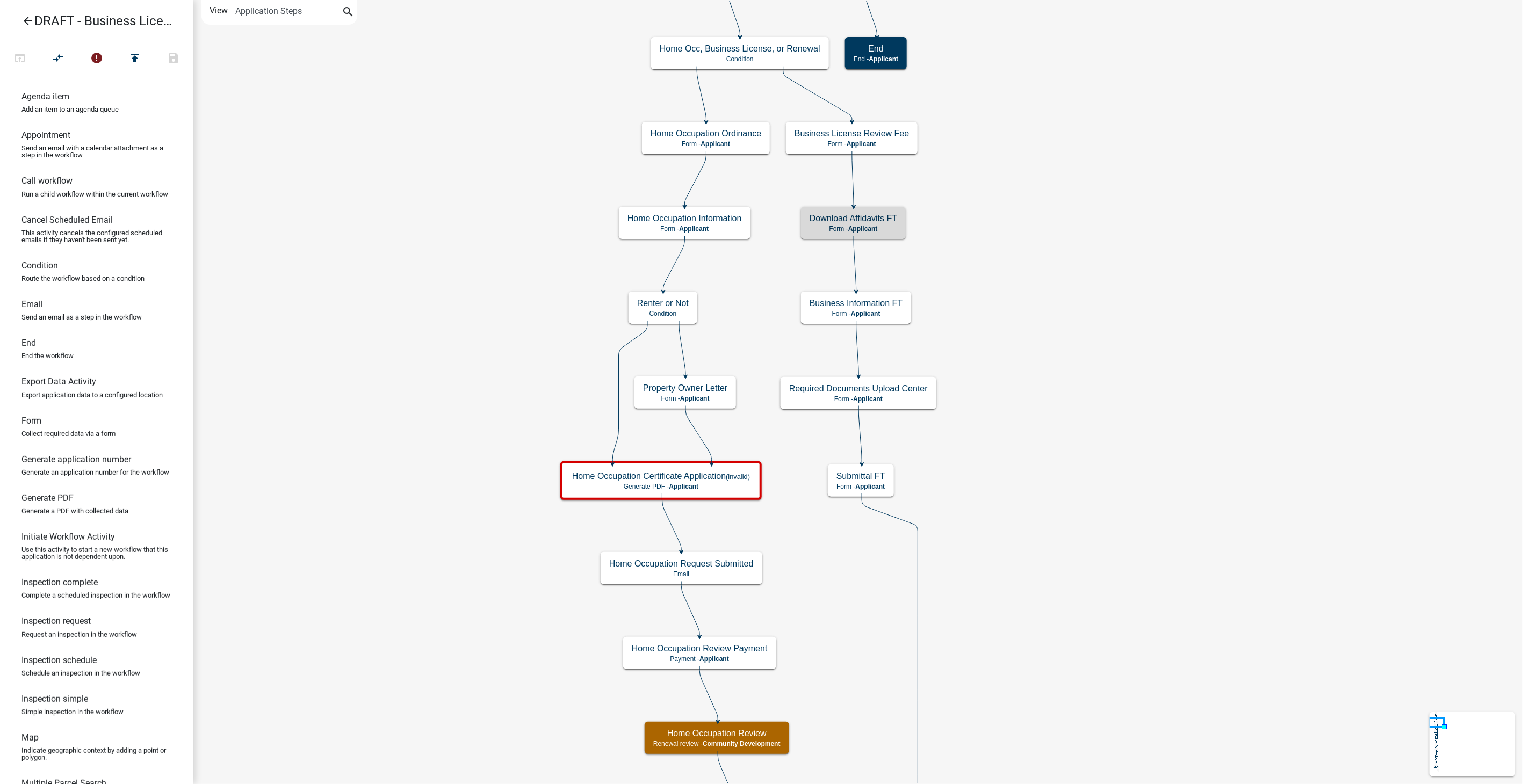
click at [849, 225] on span "Applicant" at bounding box center [863, 229] width 29 height 8
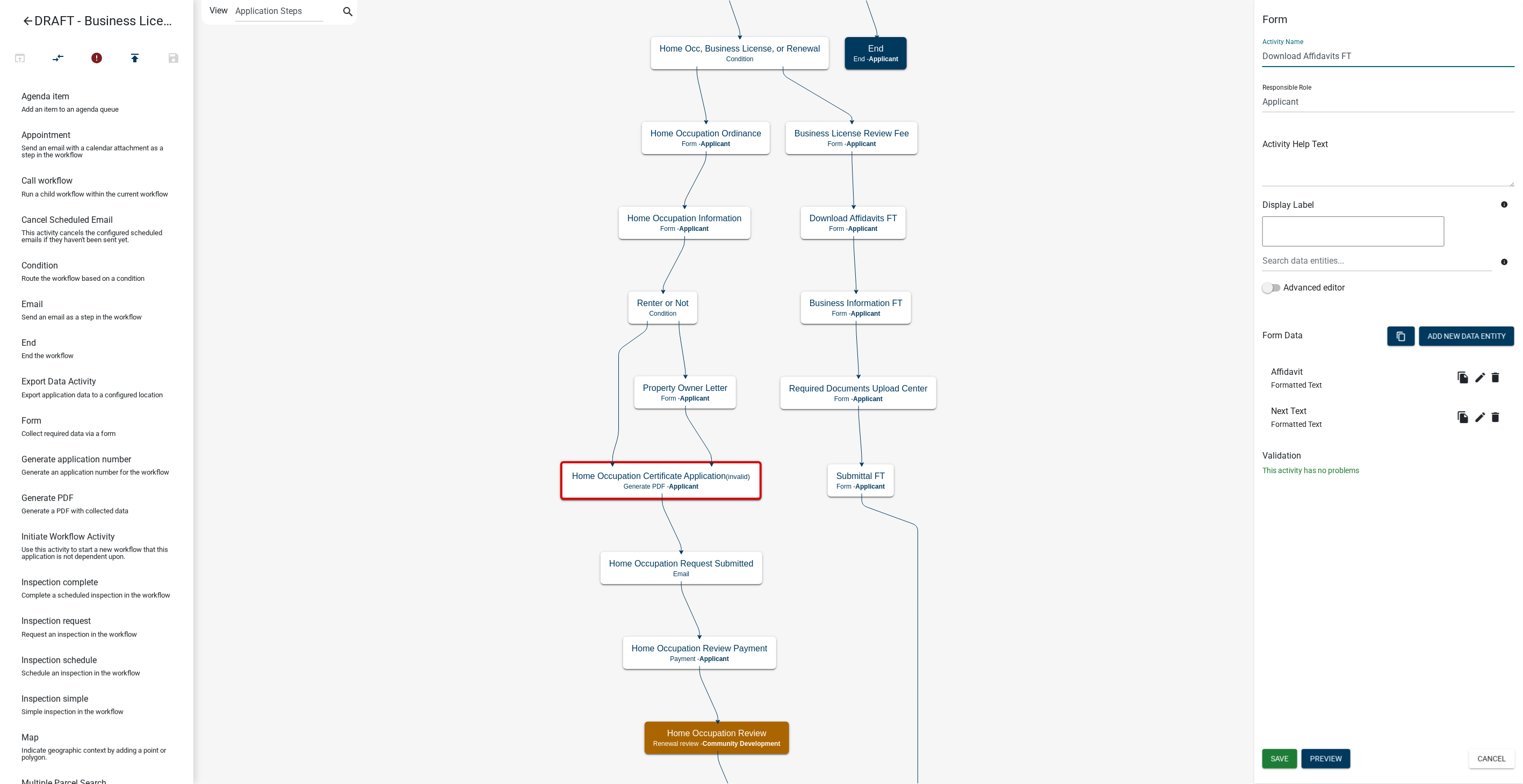
click at [1358, 54] on input "Download Affidavits FT" at bounding box center [1389, 56] width 252 height 22
click at [1480, 373] on icon "edit" at bounding box center [1481, 378] width 13 height 13
type input "Download Affidavits"
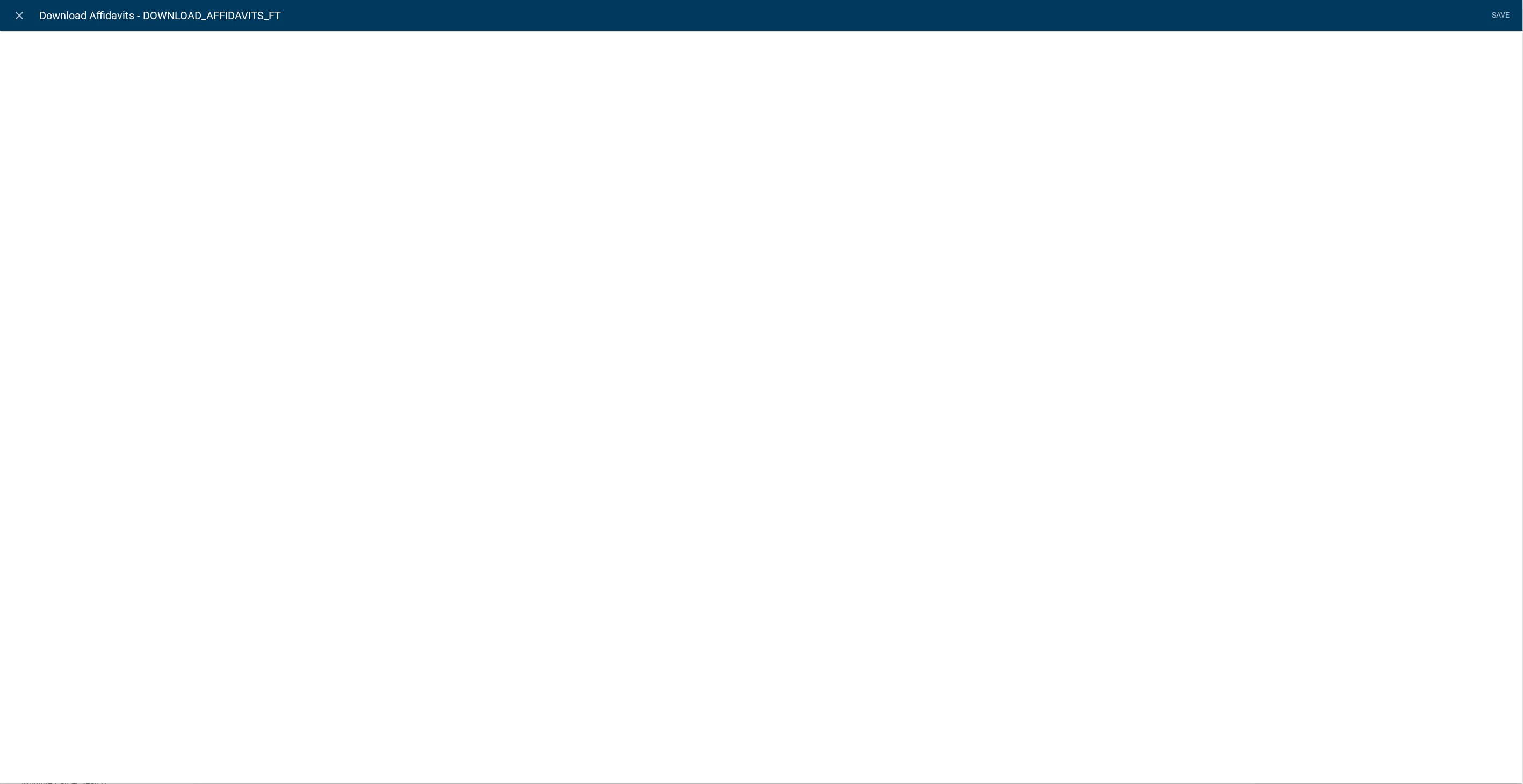
select select "rich-text"
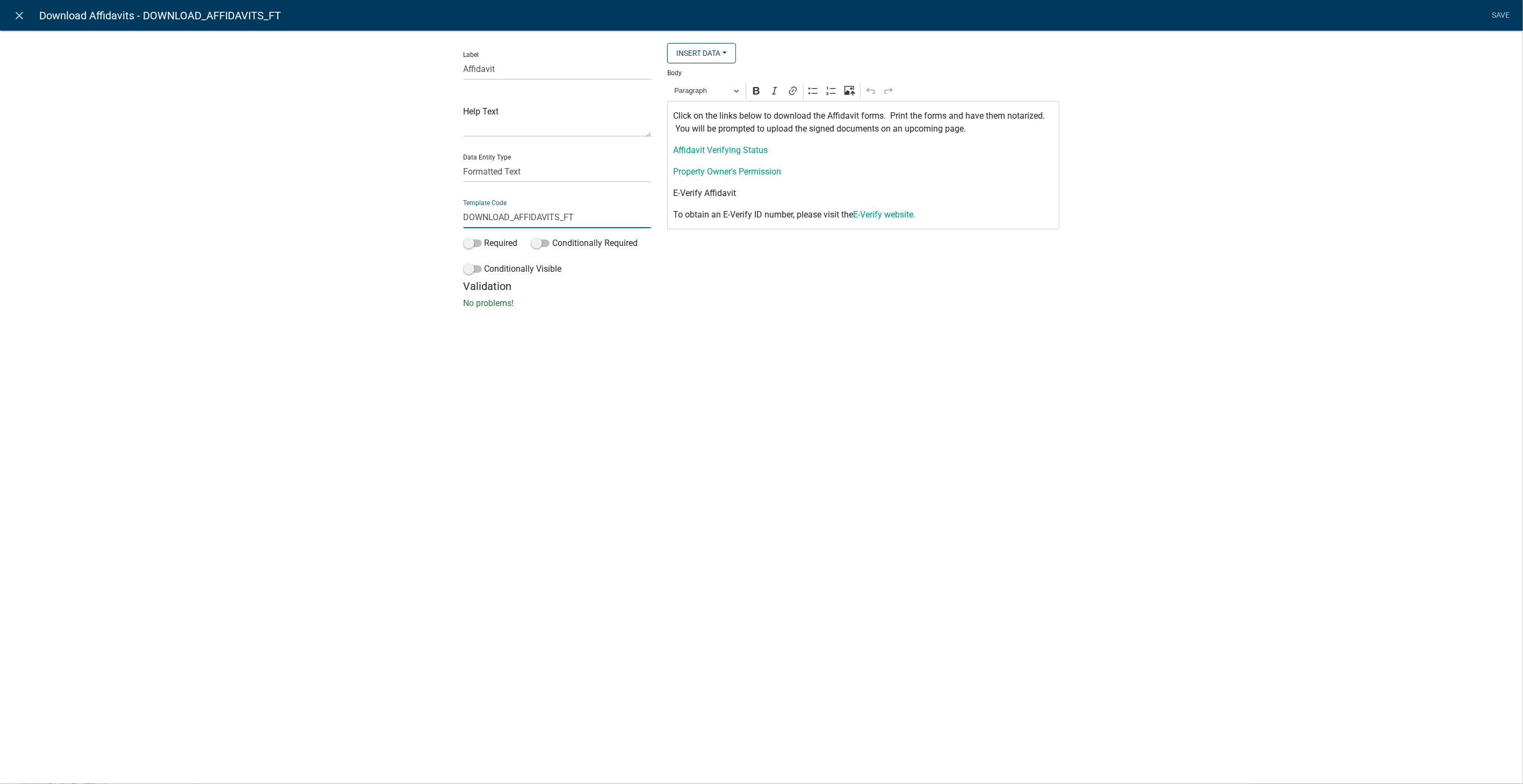
drag, startPoint x: 582, startPoint y: 223, endPoint x: 390, endPoint y: 233, distance: 192.3
click at [390, 233] on div "Label Affidavit Help Text Data Entity Type Free Form Text Document Display Enti…" at bounding box center [762, 173] width 1523 height 320
type input "AffidavitText"
click at [683, 403] on div "close Download Affidavits - DOWNLOAD_AFFIDAVITS_FT Save Label Affidavit Help Te…" at bounding box center [762, 392] width 1523 height 784
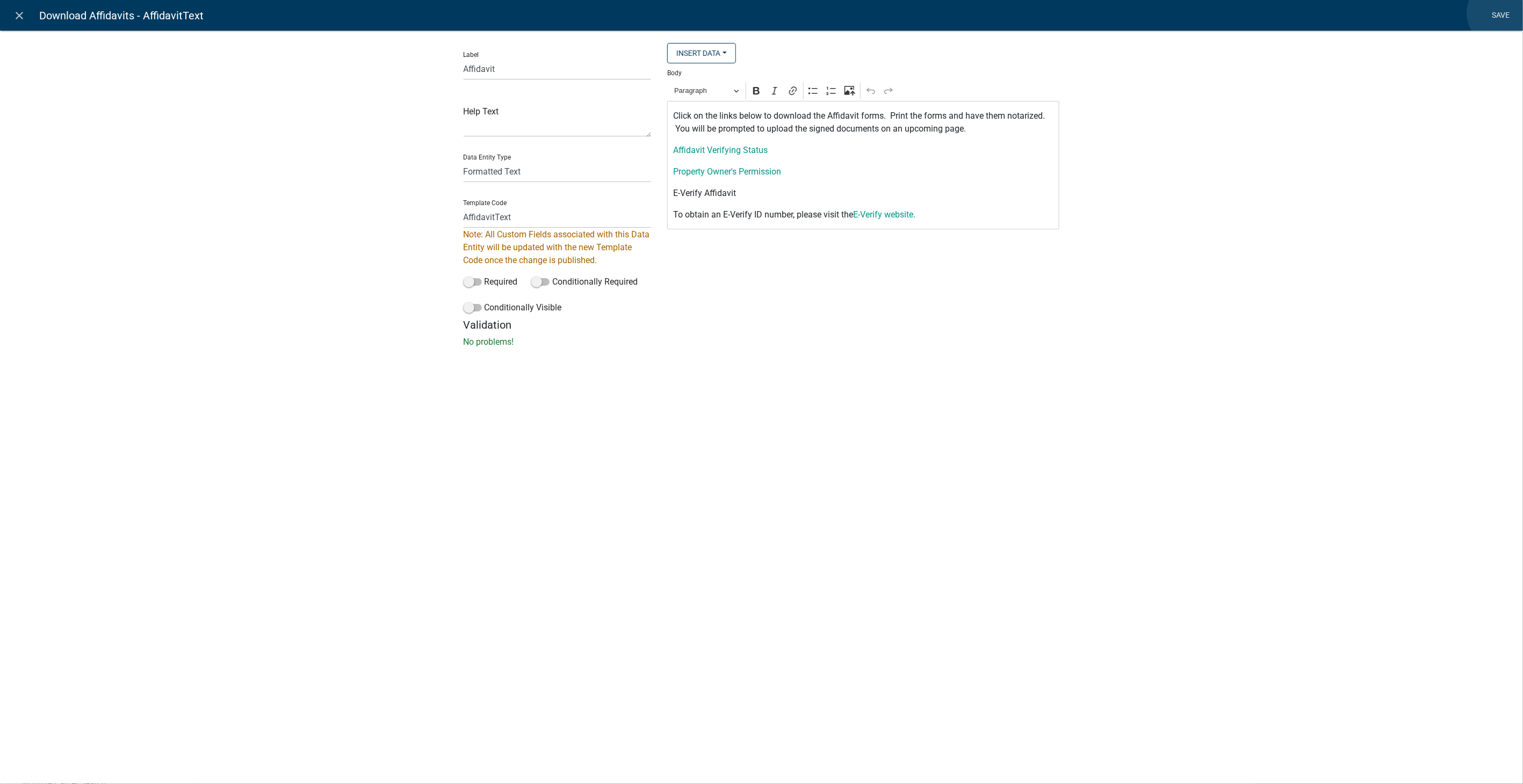
click at [1501, 13] on link "Save" at bounding box center [1501, 16] width 27 height 20
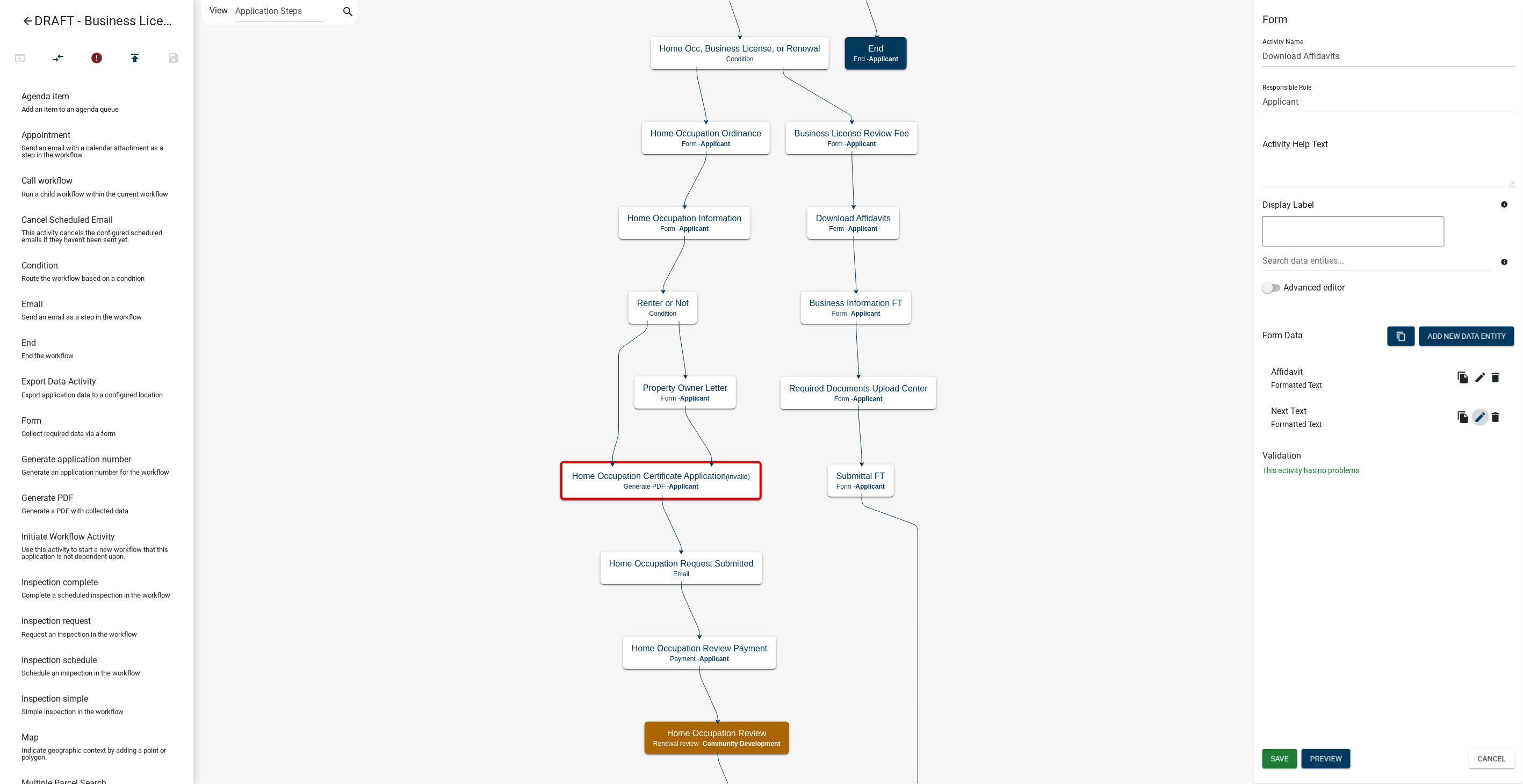
click at [1479, 414] on icon "edit" at bounding box center [1481, 418] width 13 height 13
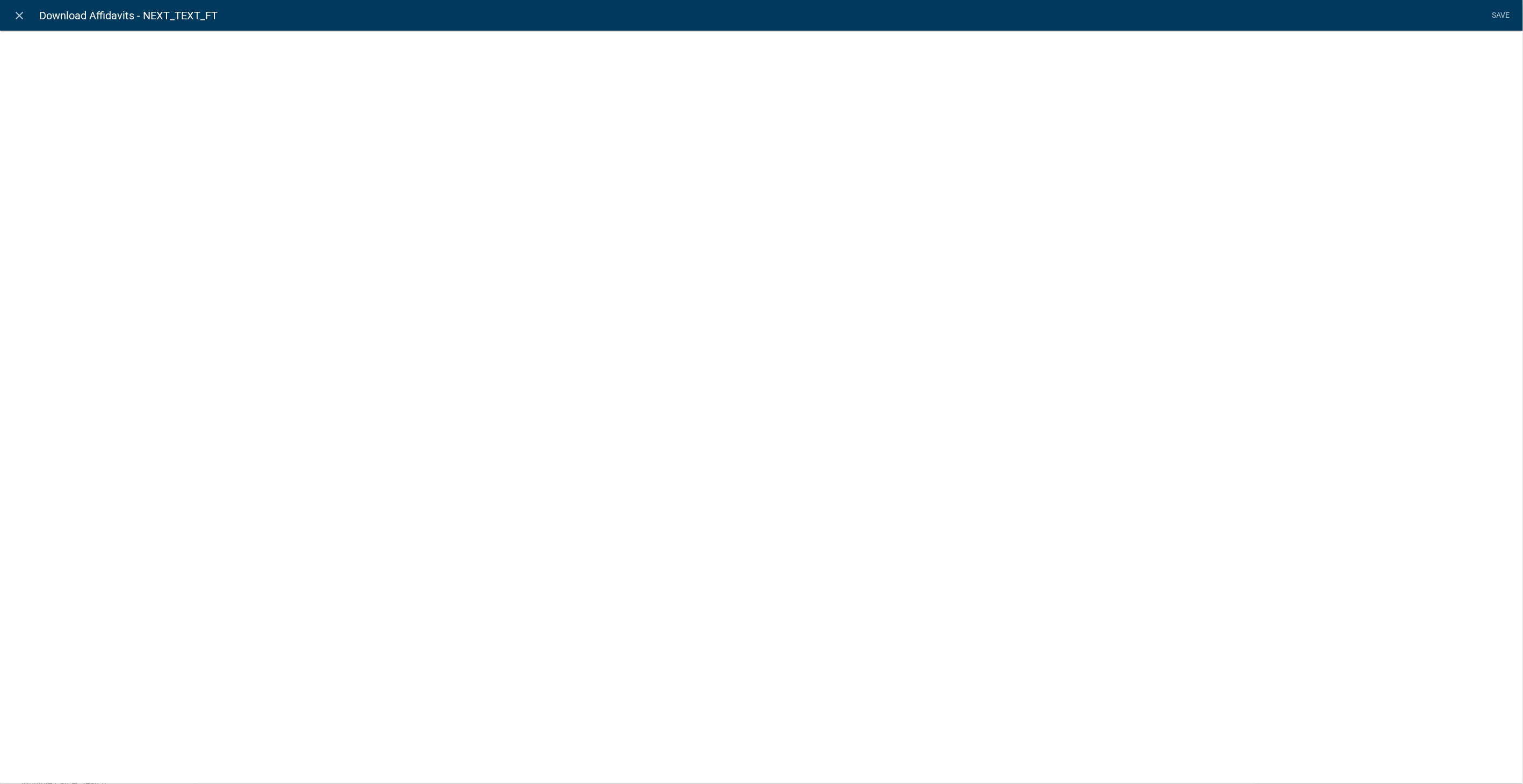
select select "rich-text"
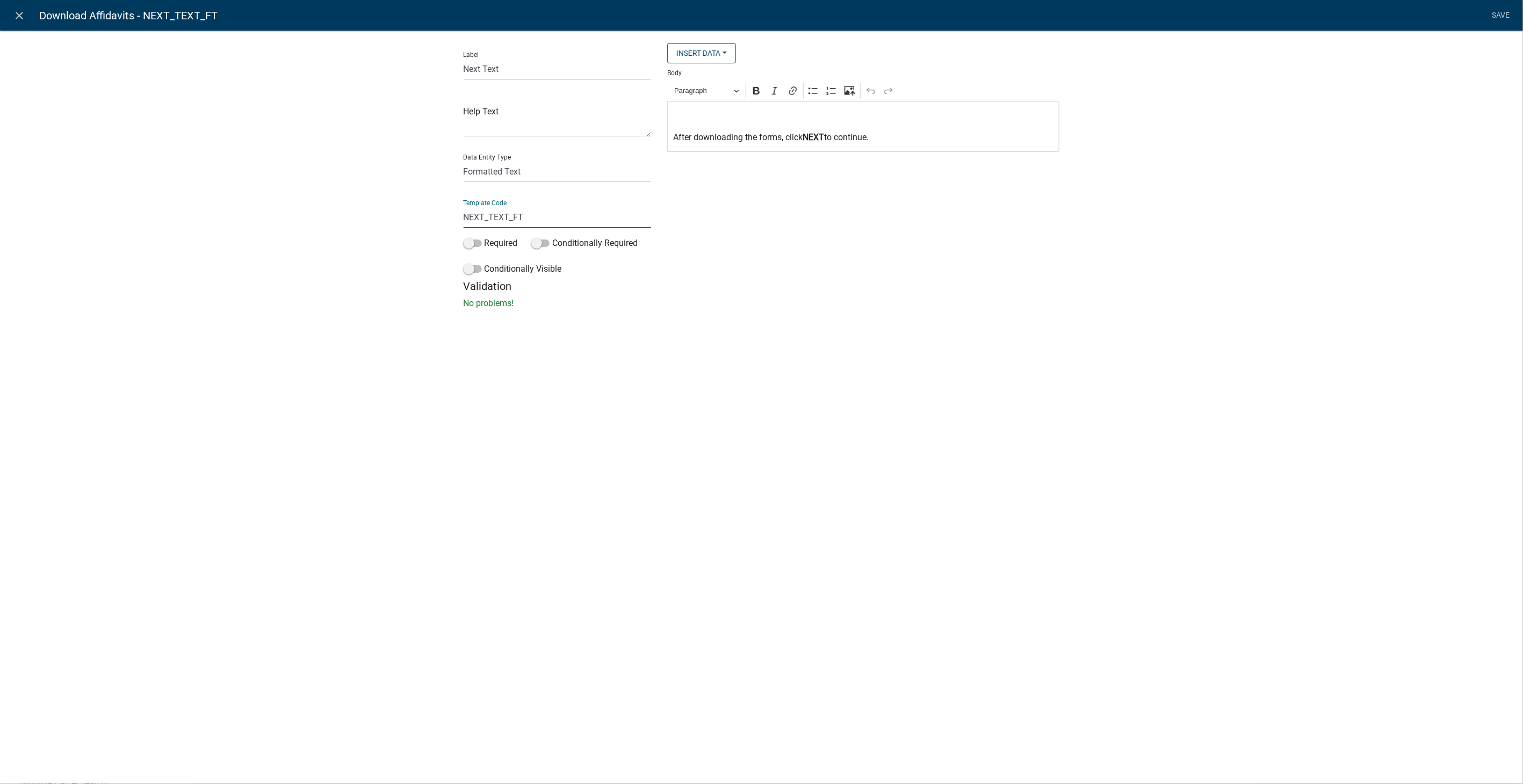
drag, startPoint x: 535, startPoint y: 215, endPoint x: 366, endPoint y: 214, distance: 169.0
click at [366, 214] on div "Label Next Text Help Text Data Entity Type Free Form Text Document Display Enti…" at bounding box center [762, 173] width 1523 height 320
type input "ClickNext"
click at [1501, 12] on li "Save" at bounding box center [1501, 16] width 27 height 20
click at [1500, 12] on link "Save" at bounding box center [1501, 16] width 27 height 20
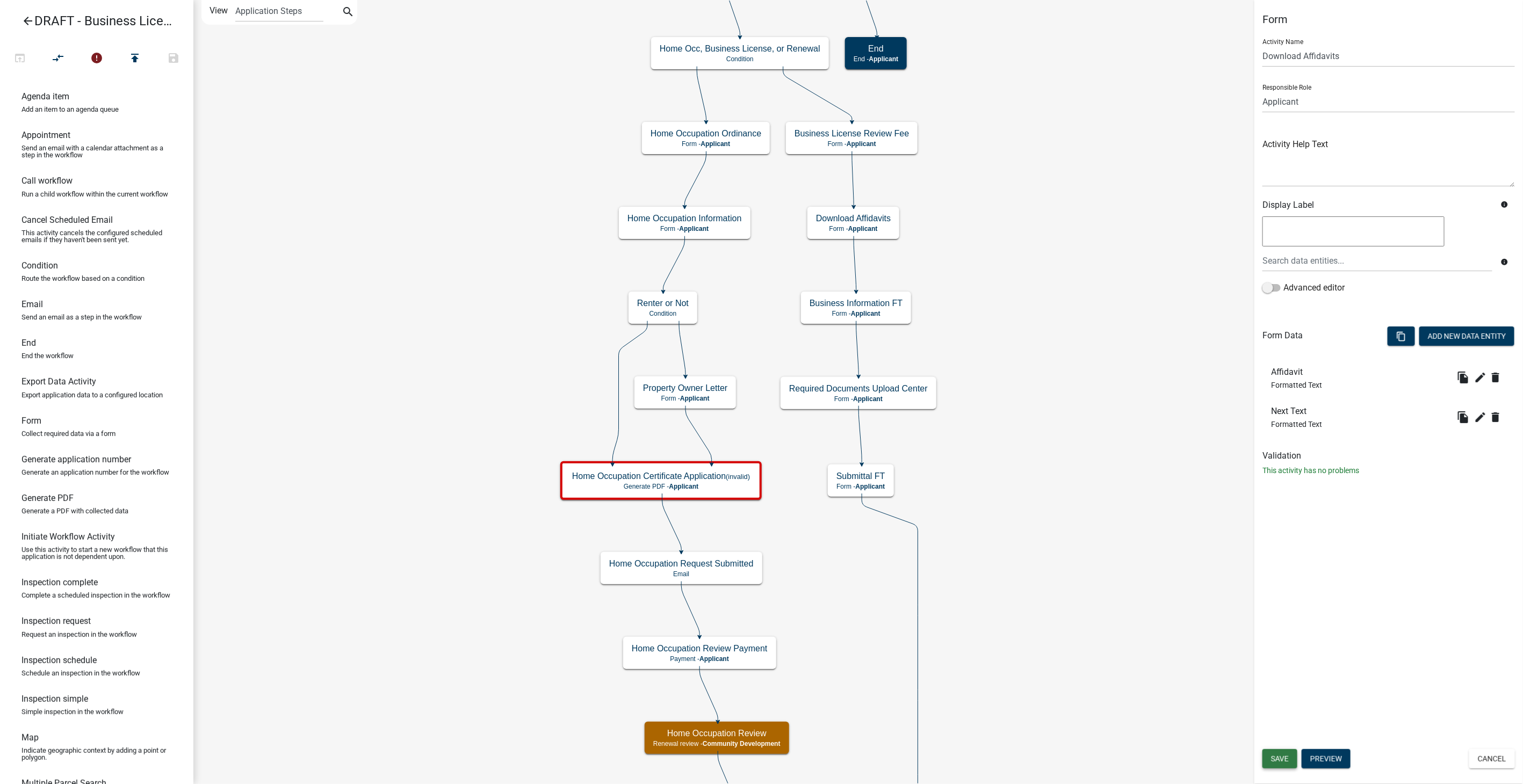
click at [1283, 753] on button "Save" at bounding box center [1280, 759] width 35 height 19
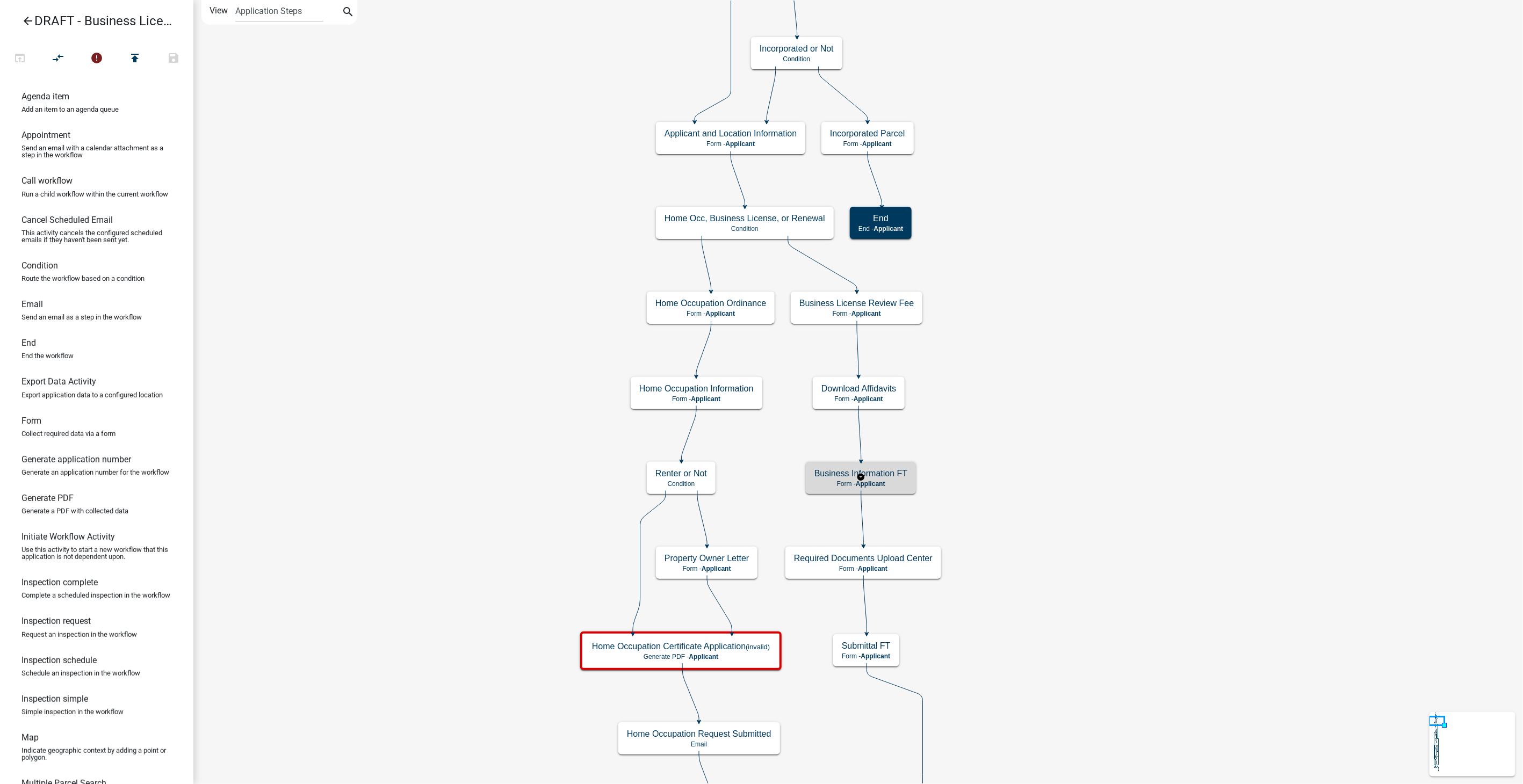
click at [894, 491] on div "Business Information FT Form - Applicant" at bounding box center [861, 478] width 110 height 32
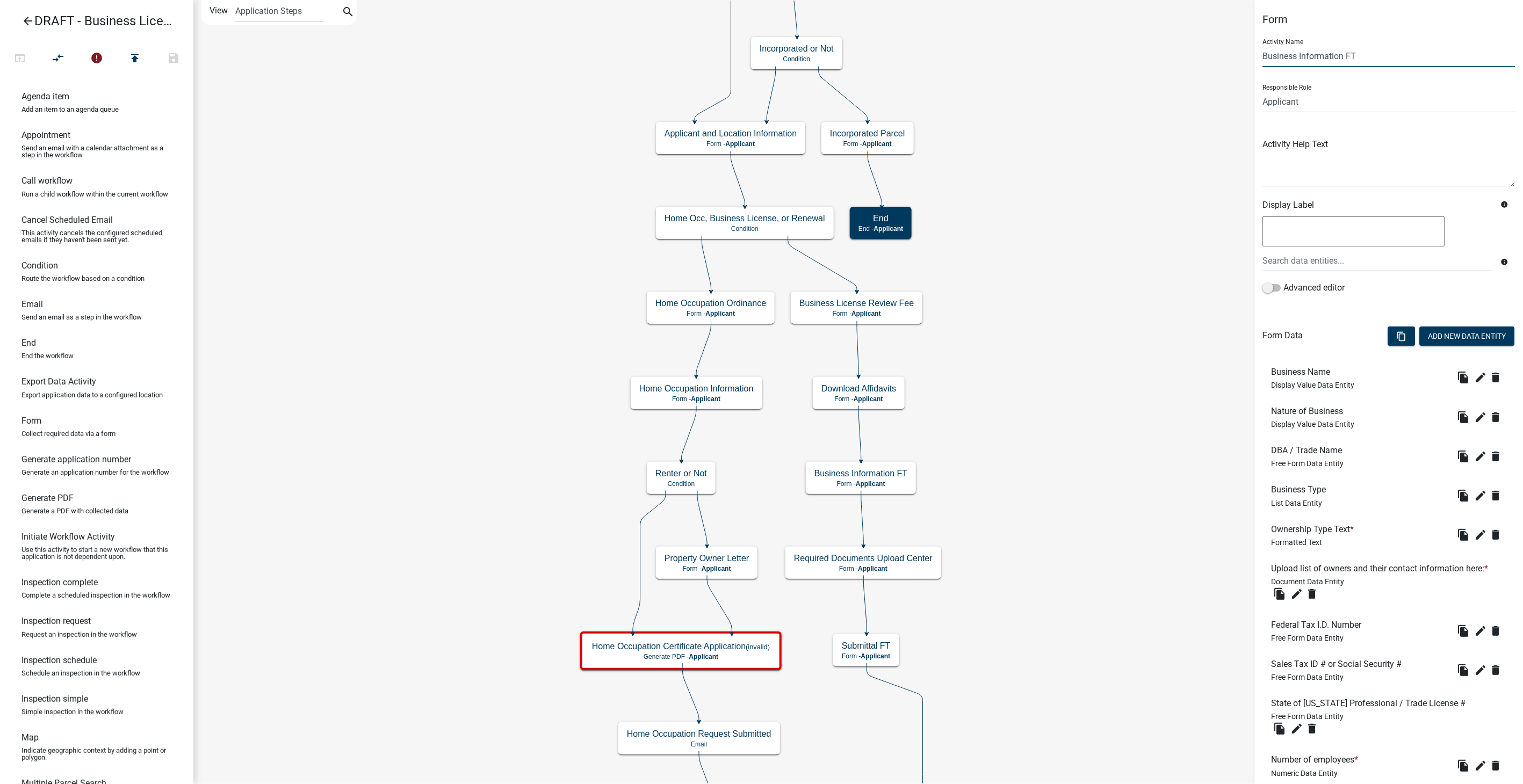
click at [1367, 57] on input "Business Information FT" at bounding box center [1389, 56] width 252 height 22
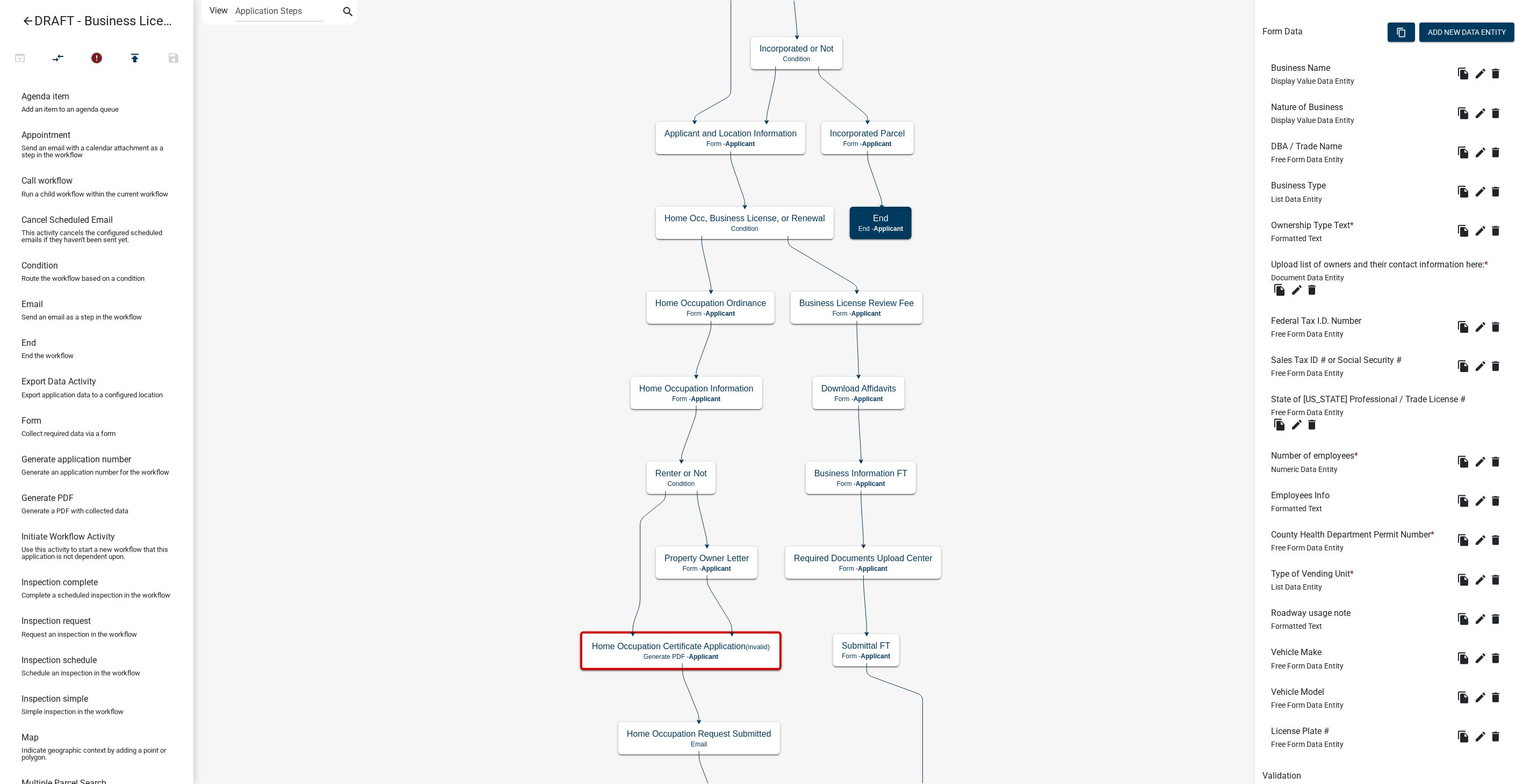
scroll to position [347, 0]
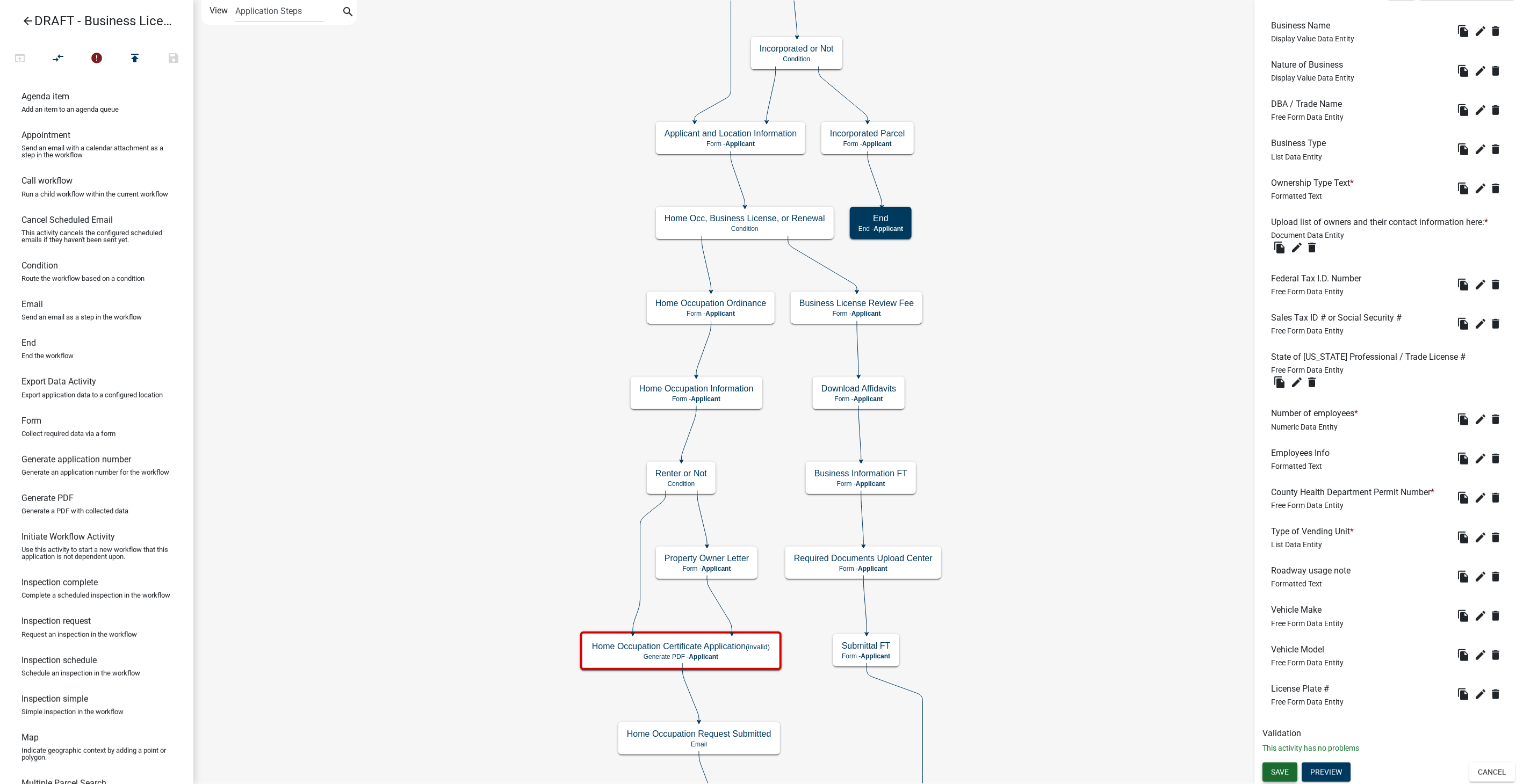
type input "Business Information"
click at [1286, 773] on span "Save" at bounding box center [1280, 772] width 18 height 8
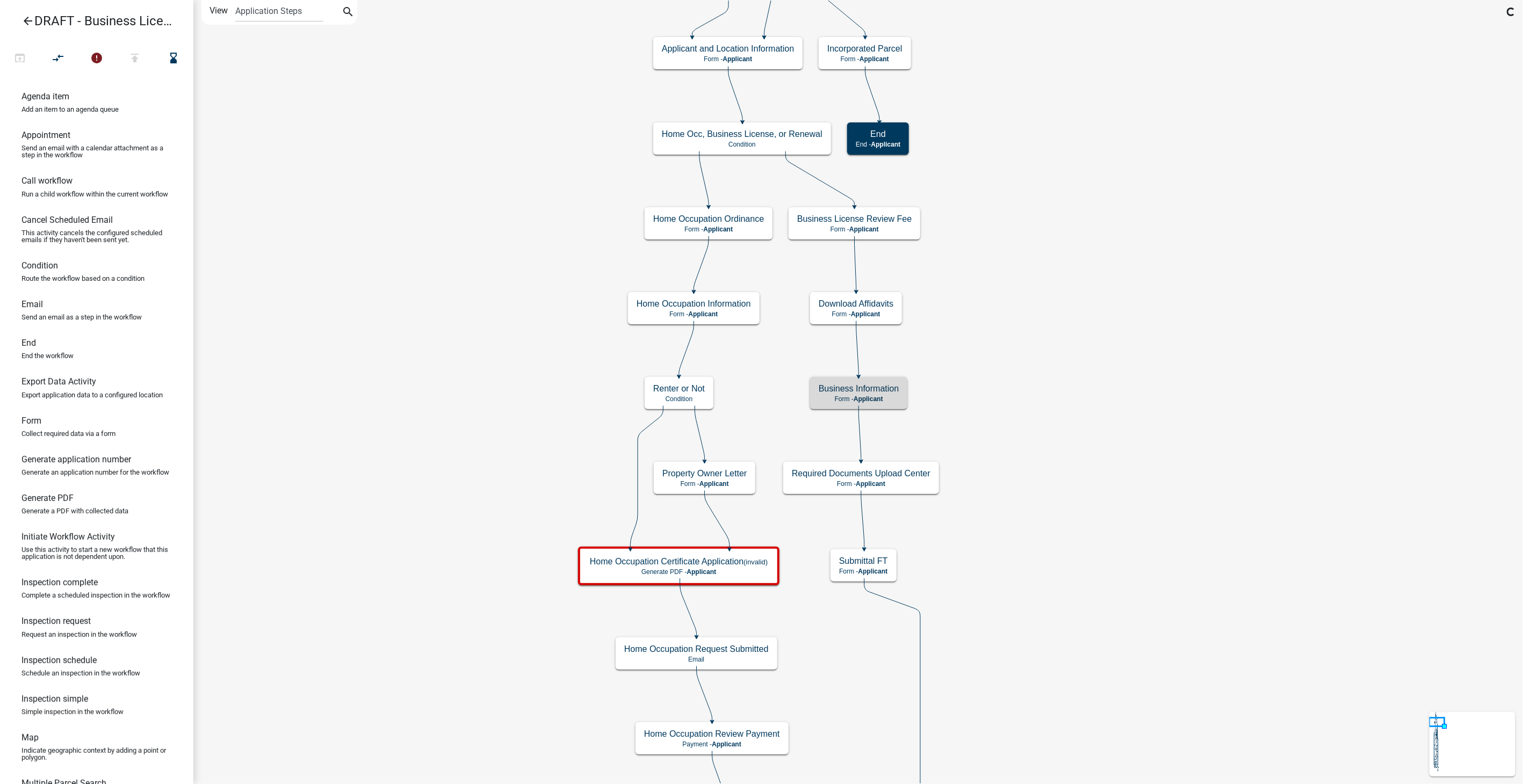
scroll to position [0, 0]
click at [928, 489] on div "Required Documents Upload Center Form - Applicant" at bounding box center [861, 478] width 156 height 32
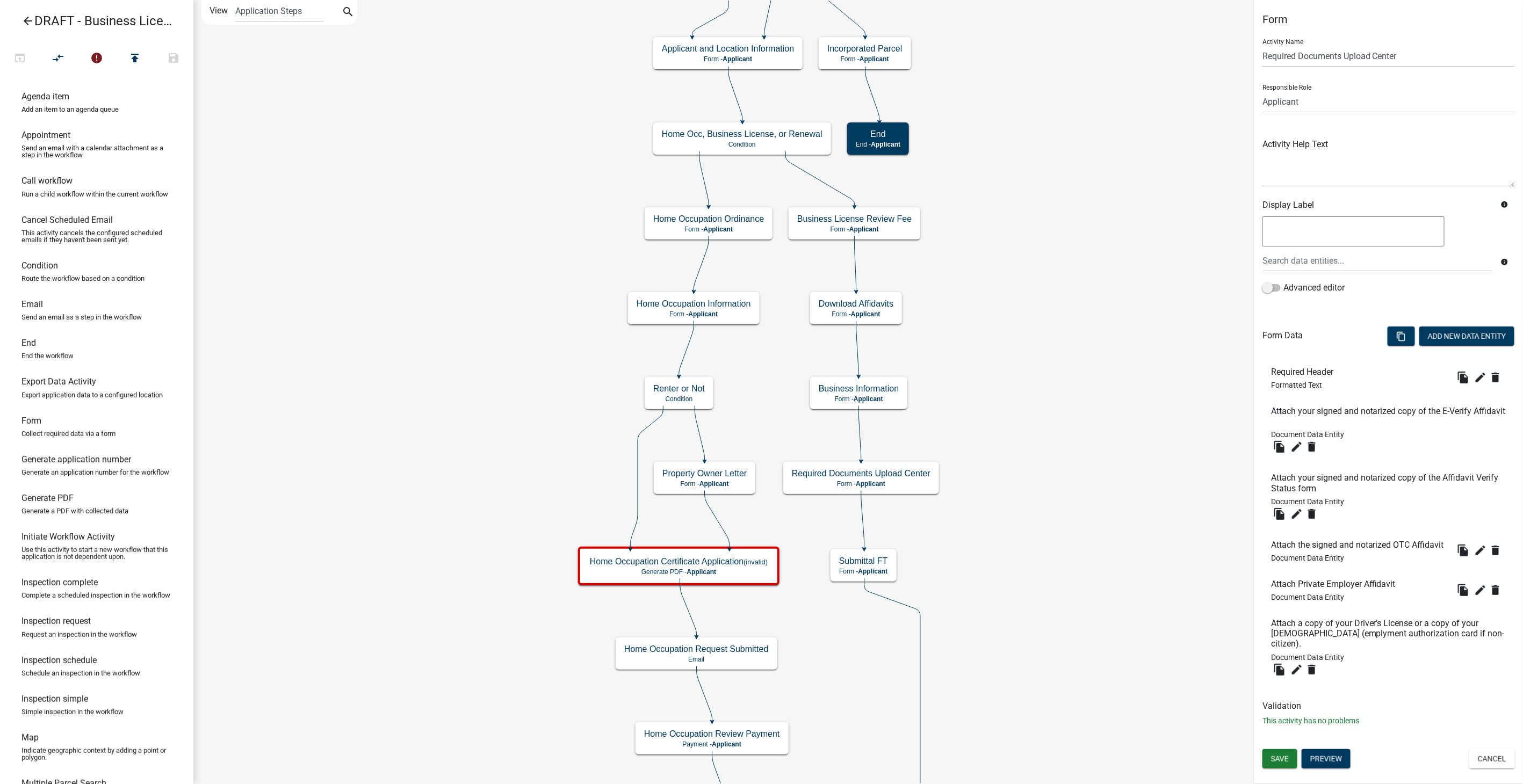
click at [1475, 368] on li "Required Header Formatted Text file_copy edit delete" at bounding box center [1389, 378] width 252 height 39
click at [1480, 375] on icon "edit" at bounding box center [1481, 378] width 13 height 13
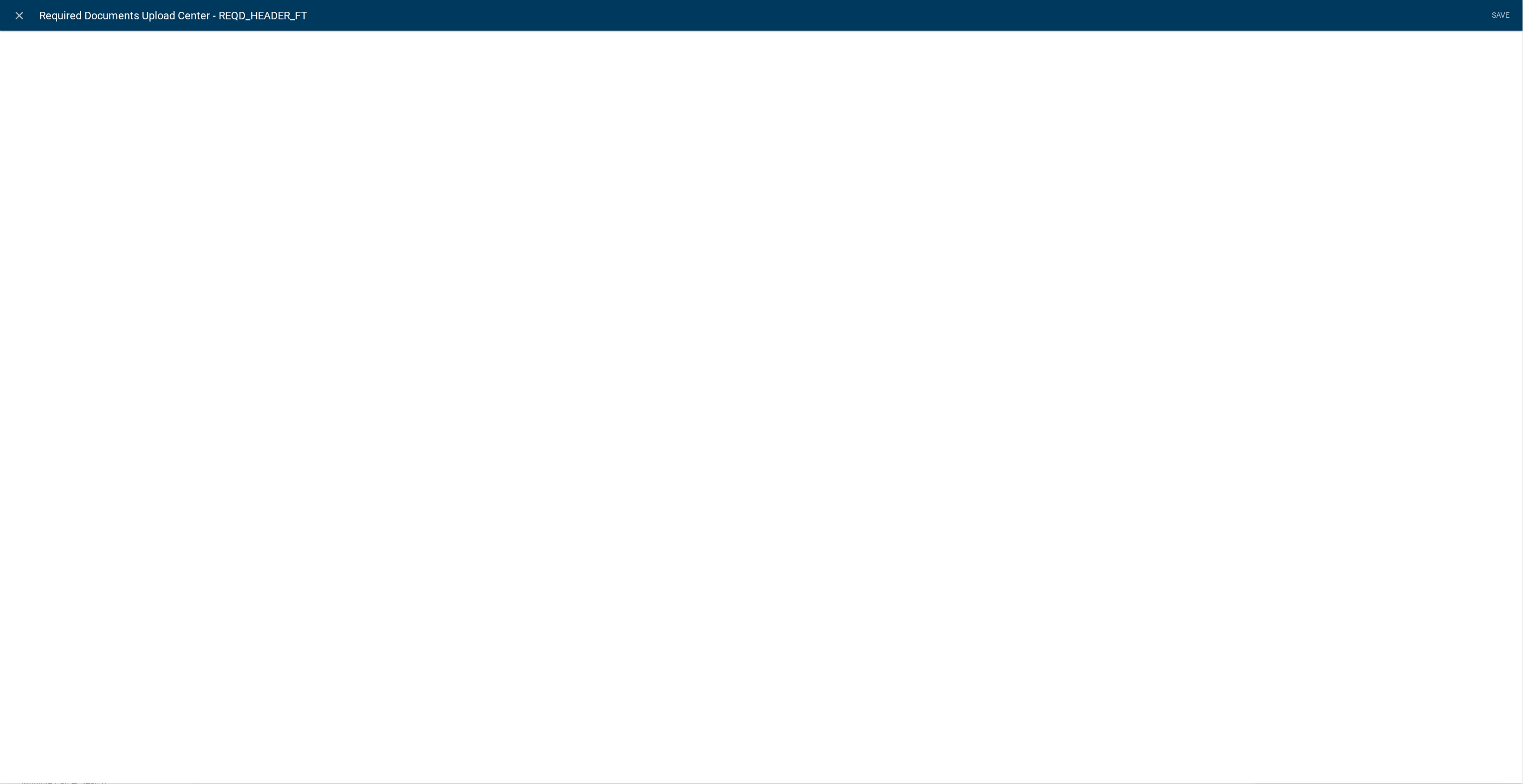
select select "rich-text"
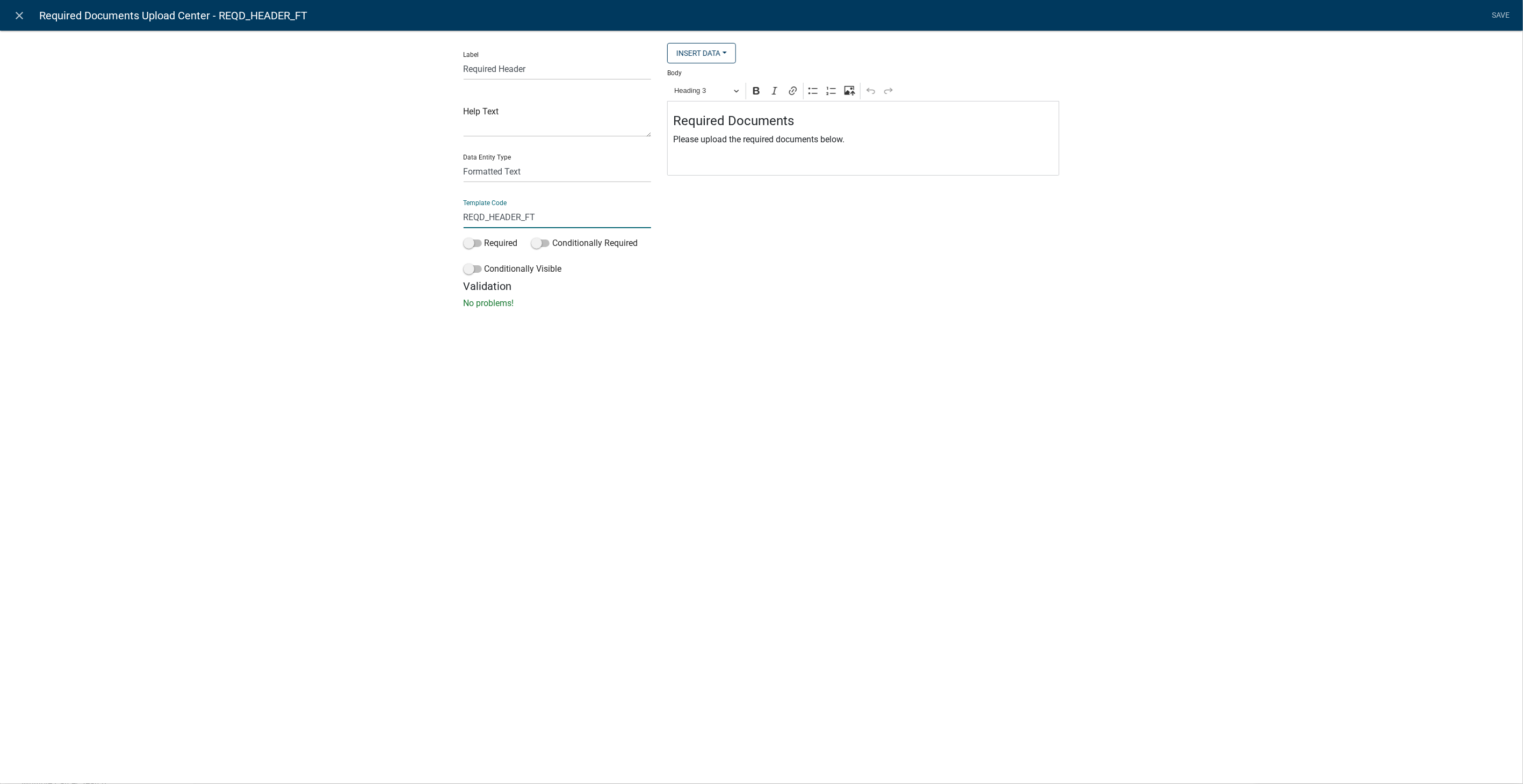
drag, startPoint x: 542, startPoint y: 215, endPoint x: 387, endPoint y: 228, distance: 155.5
click at [387, 228] on div "Label Required Header Help Text Data Entity Type Free Form Text Document Displa…" at bounding box center [762, 173] width 1523 height 320
type input "RequiredDocsUploadText"
click at [1495, 11] on li "Save" at bounding box center [1501, 16] width 27 height 20
click at [1500, 13] on link "Save" at bounding box center [1501, 16] width 27 height 20
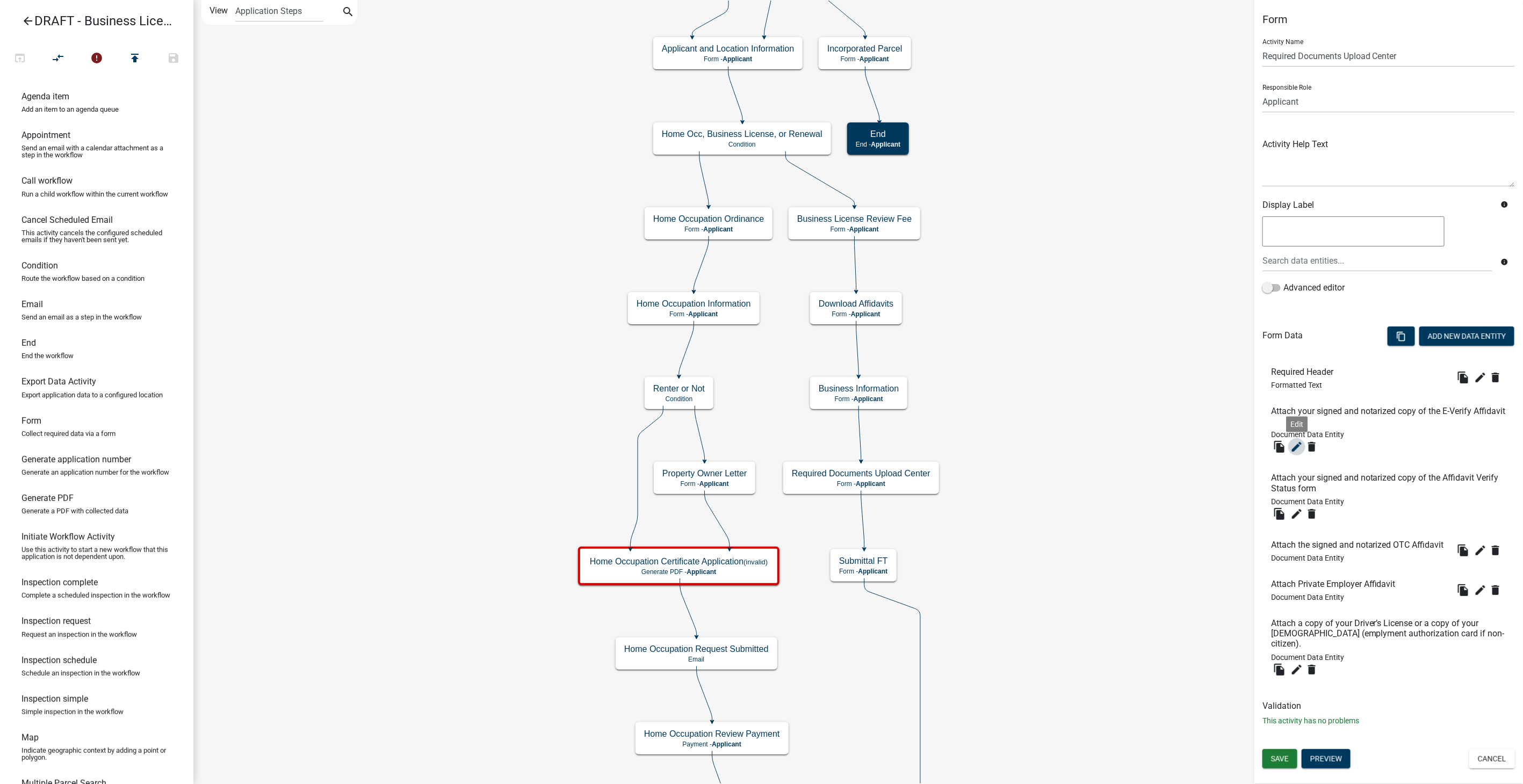
click at [1300, 448] on icon "edit" at bounding box center [1297, 447] width 13 height 13
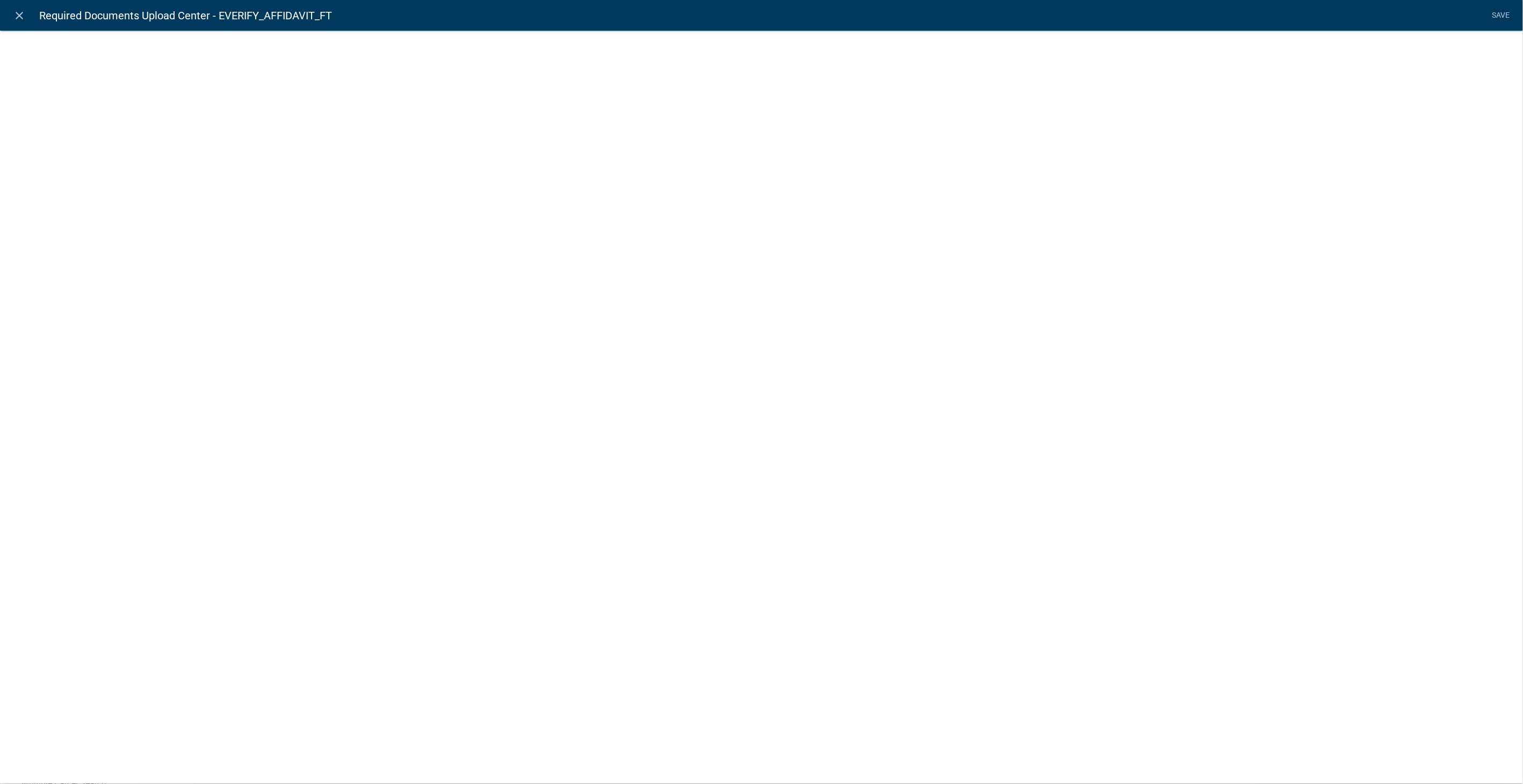
select select "document"
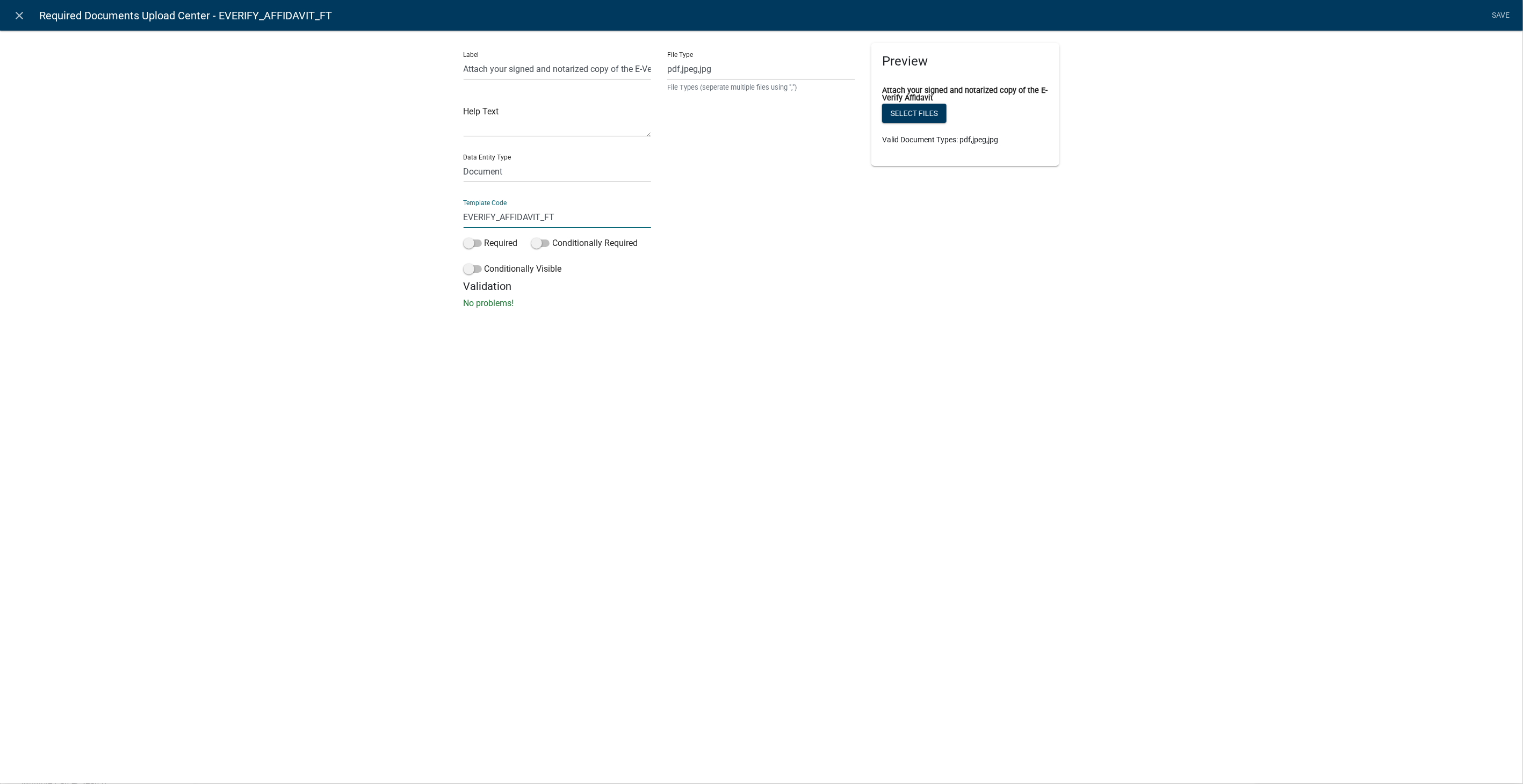
drag, startPoint x: 579, startPoint y: 214, endPoint x: 359, endPoint y: 214, distance: 220.0
click at [359, 214] on div "Label Attach your signed and notarized copy of the E-Verify Affidavit Help Text…" at bounding box center [762, 173] width 1523 height 320
type input "EVerifyUpload"
click at [757, 347] on div "close Required Documents Upload Center - EVERIFY_AFFIDAVIT_FT Save Label Attach…" at bounding box center [762, 392] width 1523 height 784
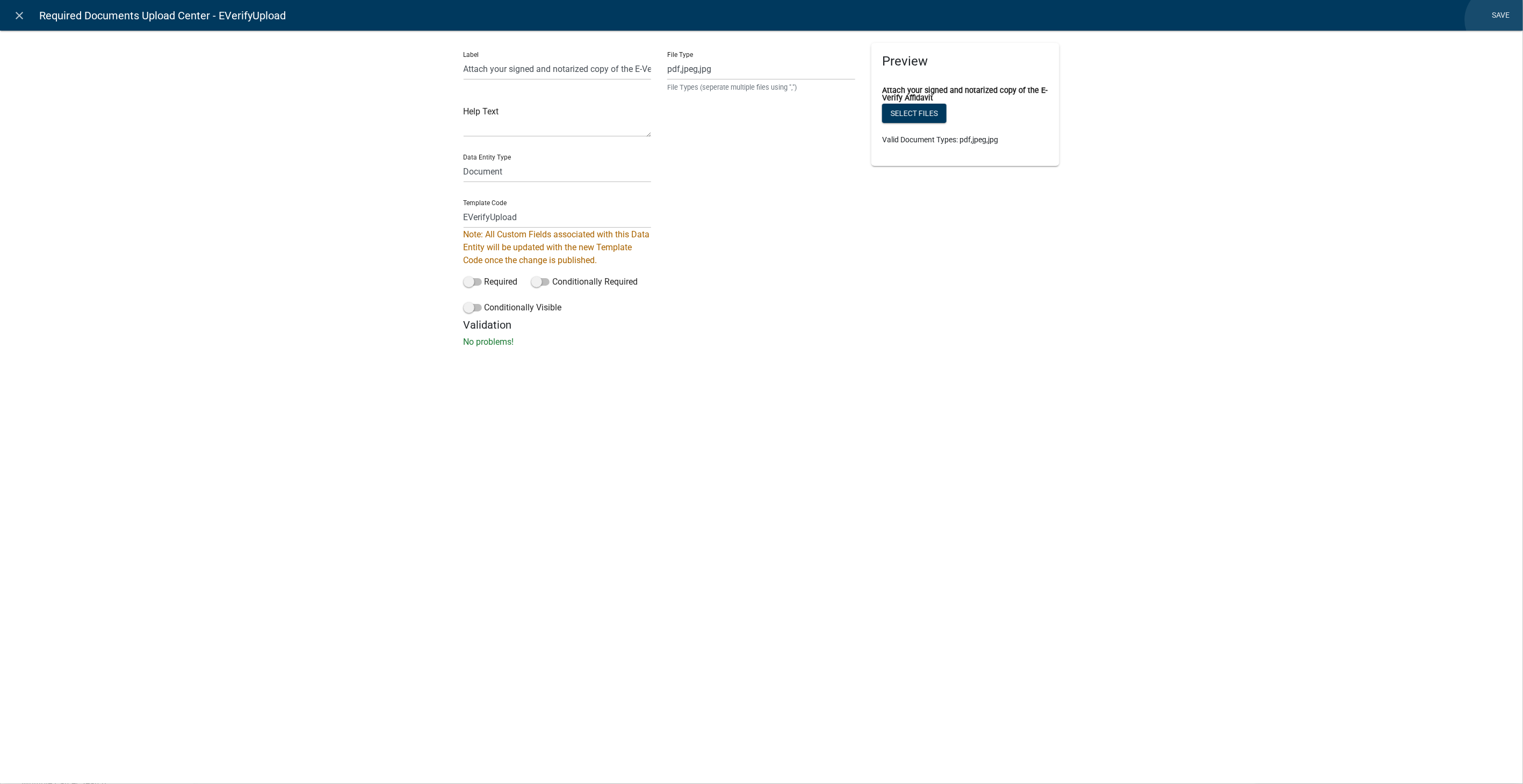
click at [1499, 20] on link "Save" at bounding box center [1501, 16] width 27 height 20
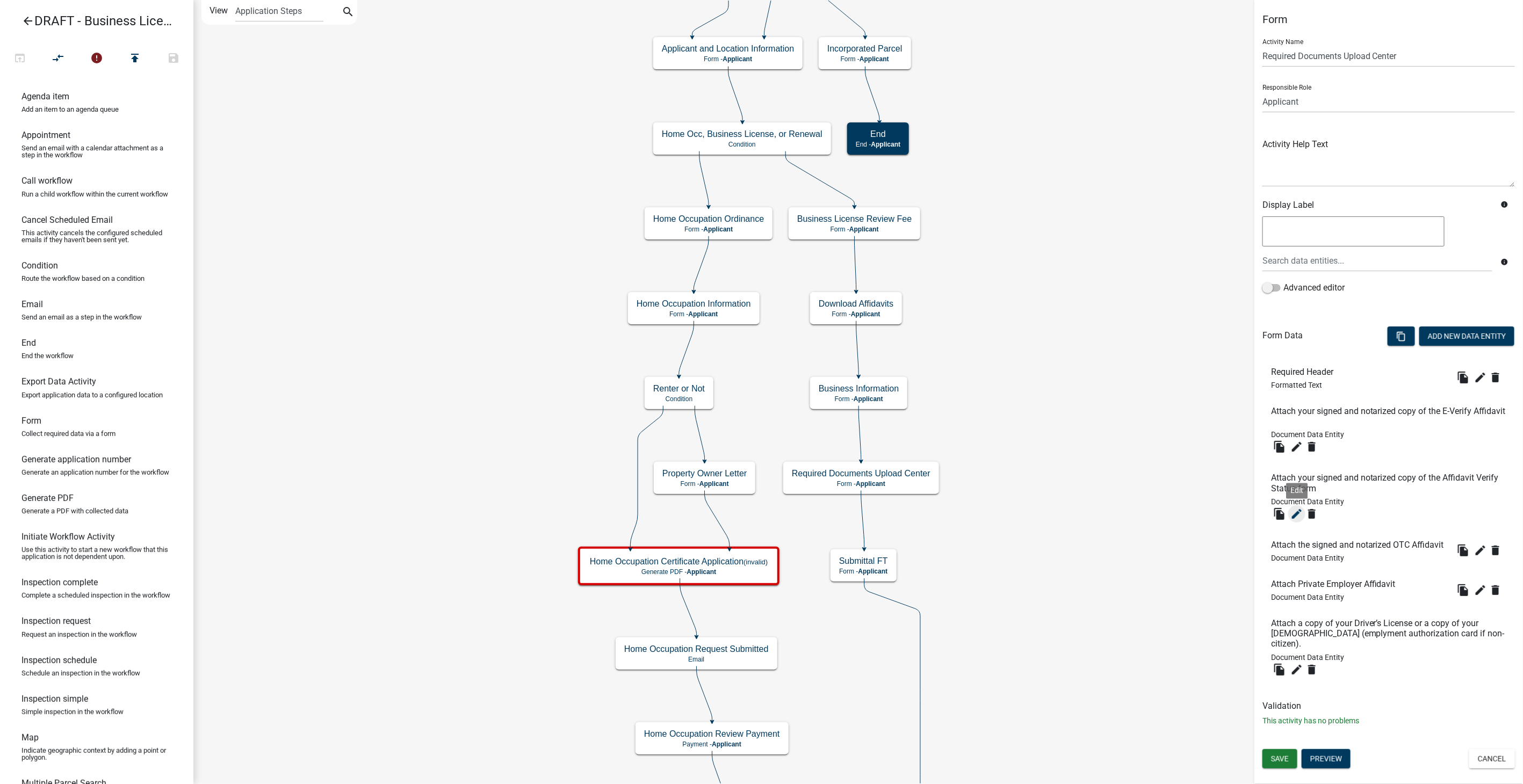
click at [1301, 514] on icon "edit" at bounding box center [1297, 514] width 13 height 13
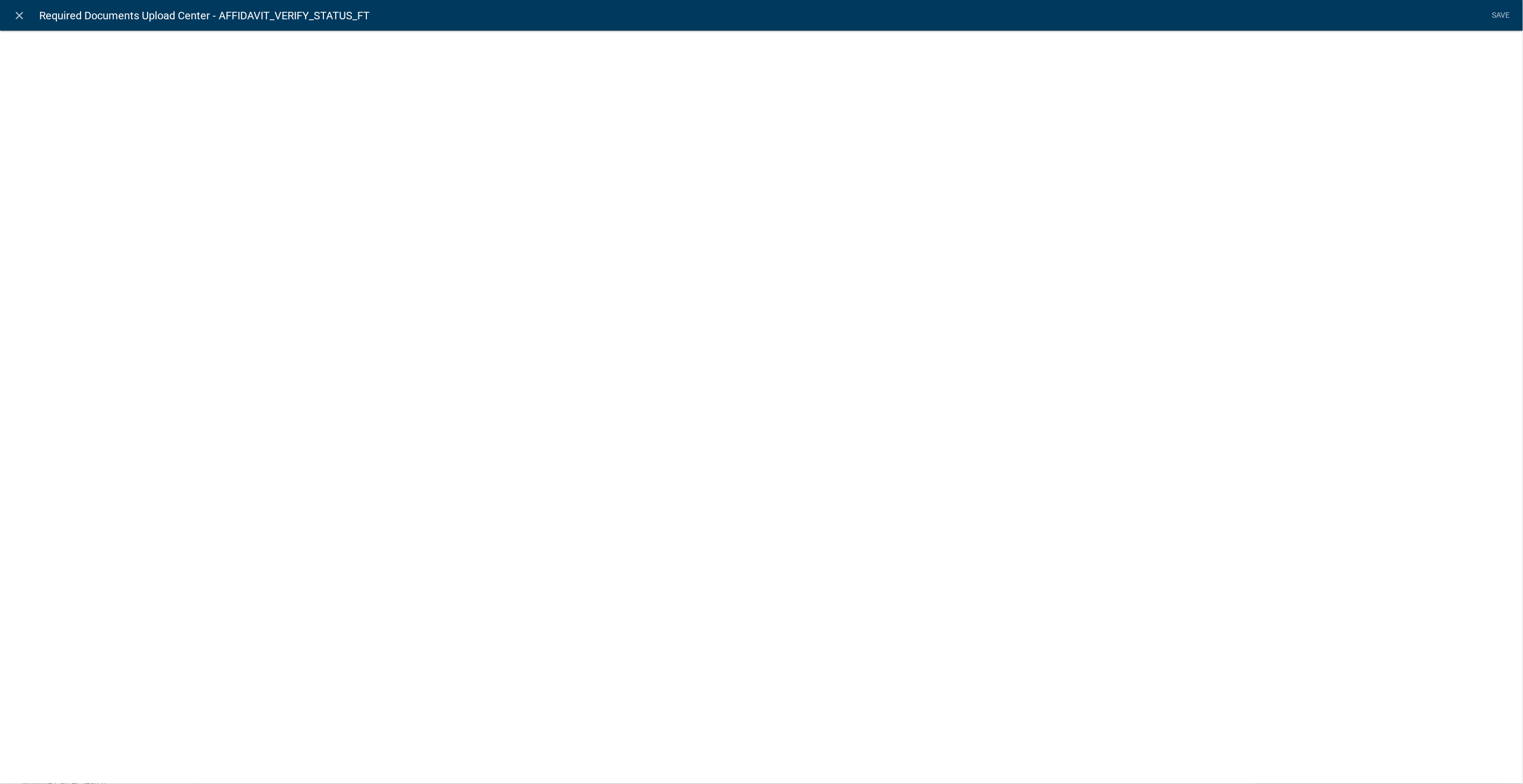
select select "document"
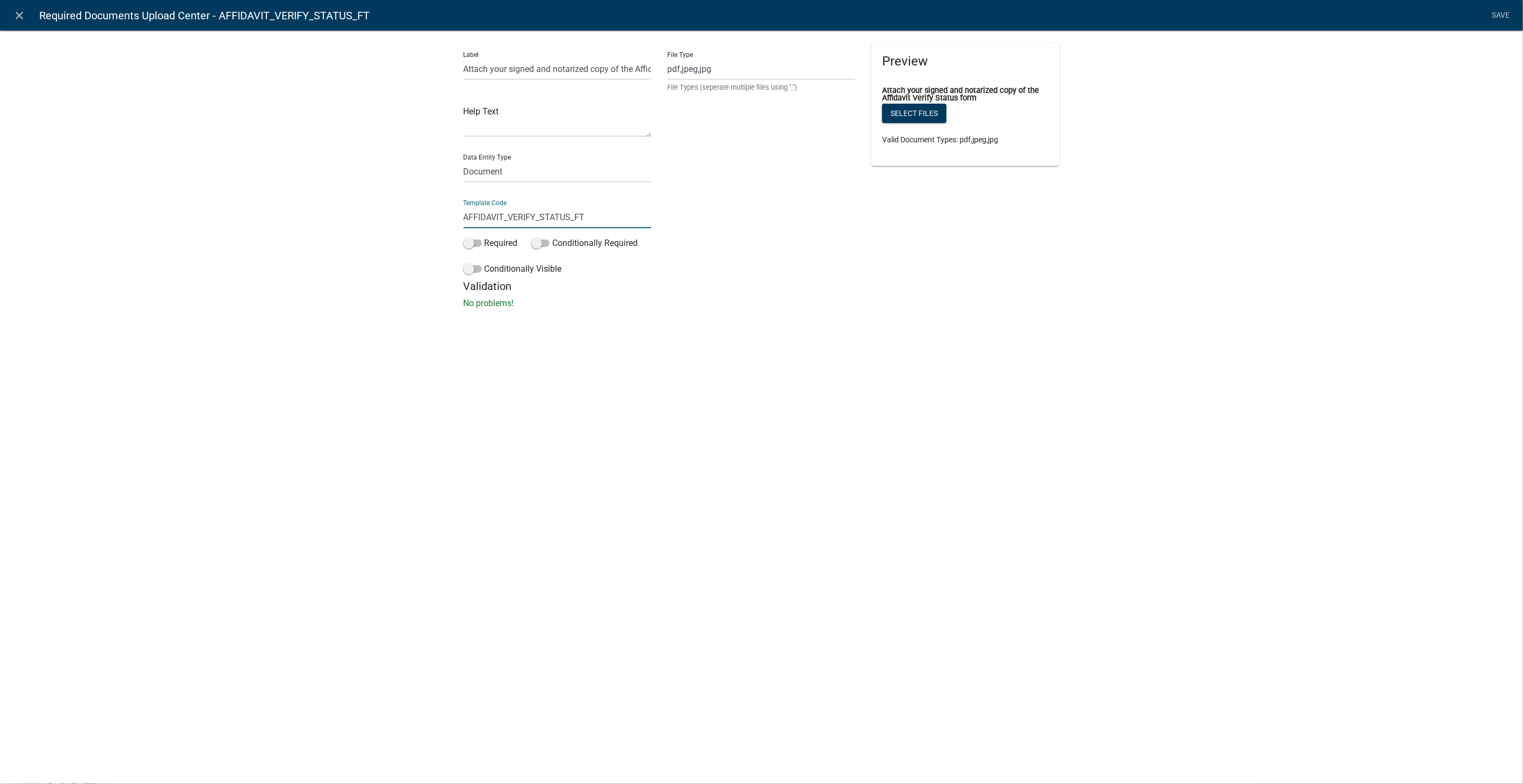
drag, startPoint x: 600, startPoint y: 224, endPoint x: 353, endPoint y: 225, distance: 247.0
click at [353, 225] on div "Label Attach your signed and notarized copy of the Affidavit Verify Status form…" at bounding box center [762, 173] width 1523 height 320
type input "VerifyStatusUpload"
click at [852, 430] on div "close Required Documents Upload Center - AFFIDAVIT_VERIFY_STATUS_FT Save Label …" at bounding box center [762, 392] width 1523 height 784
click at [1500, 12] on link "Save" at bounding box center [1501, 16] width 27 height 20
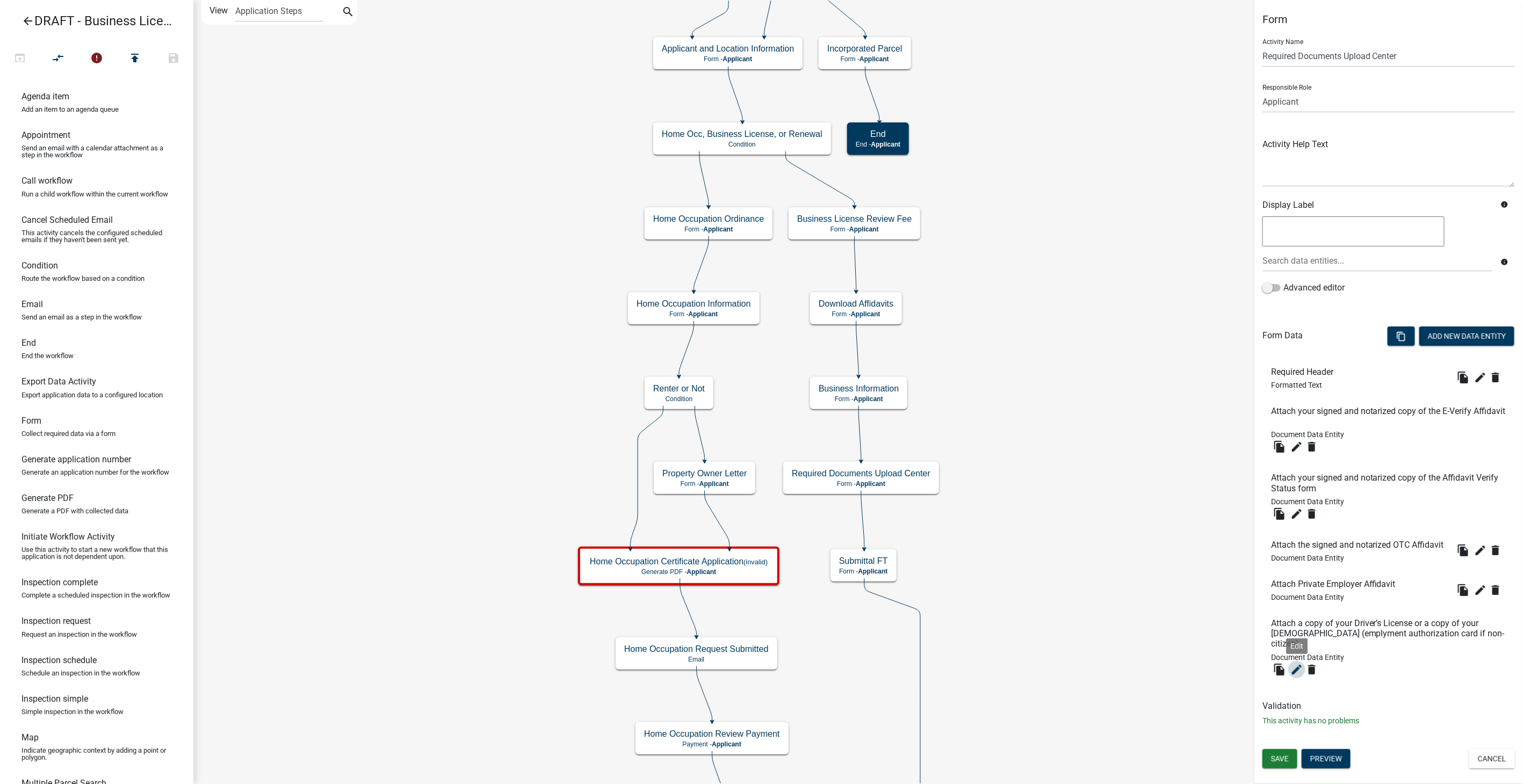
click at [1299, 668] on icon "edit" at bounding box center [1297, 670] width 13 height 13
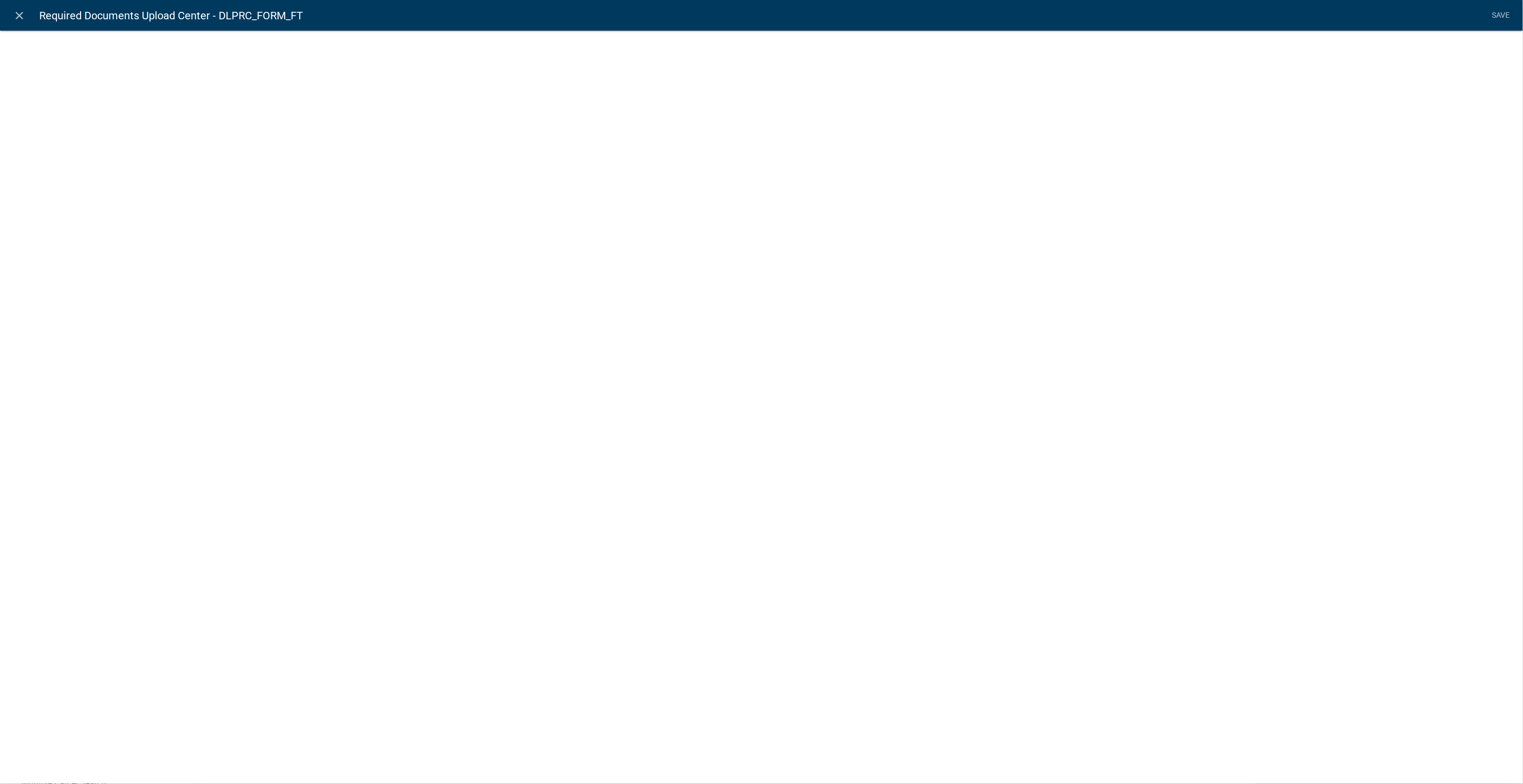
select select "document"
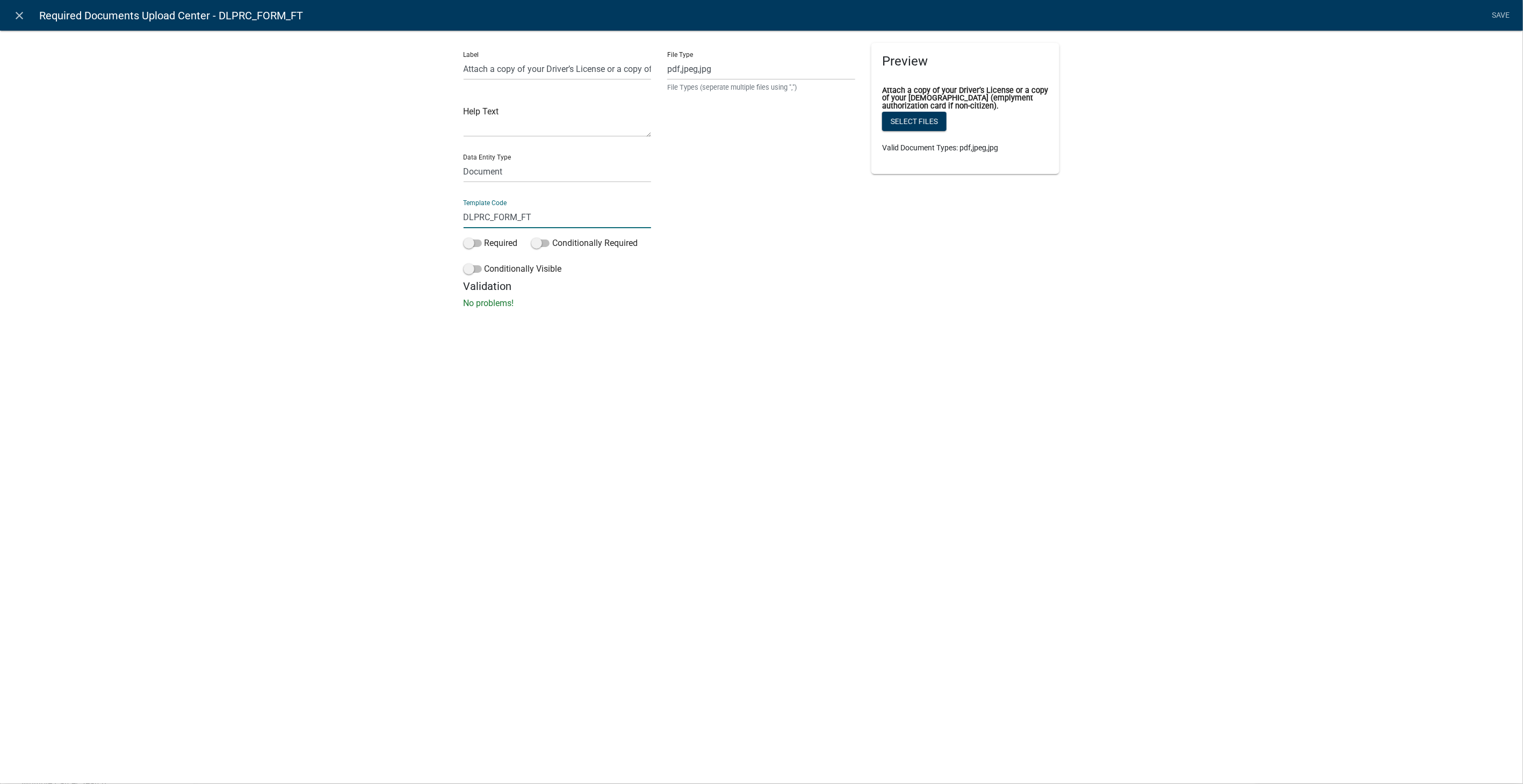
drag, startPoint x: 550, startPoint y: 215, endPoint x: 345, endPoint y: 209, distance: 205.1
click at [345, 209] on div "Label Attach a copy of your Driver’s License or a copy of your Permanent Reside…" at bounding box center [762, 173] width 1523 height 320
type input "DriverLicUpload"
click at [1348, 83] on div "Label Attach a copy of your Driver’s License or a copy of your Permanent Reside…" at bounding box center [762, 173] width 1523 height 320
click at [1499, 14] on link "Save" at bounding box center [1501, 16] width 27 height 20
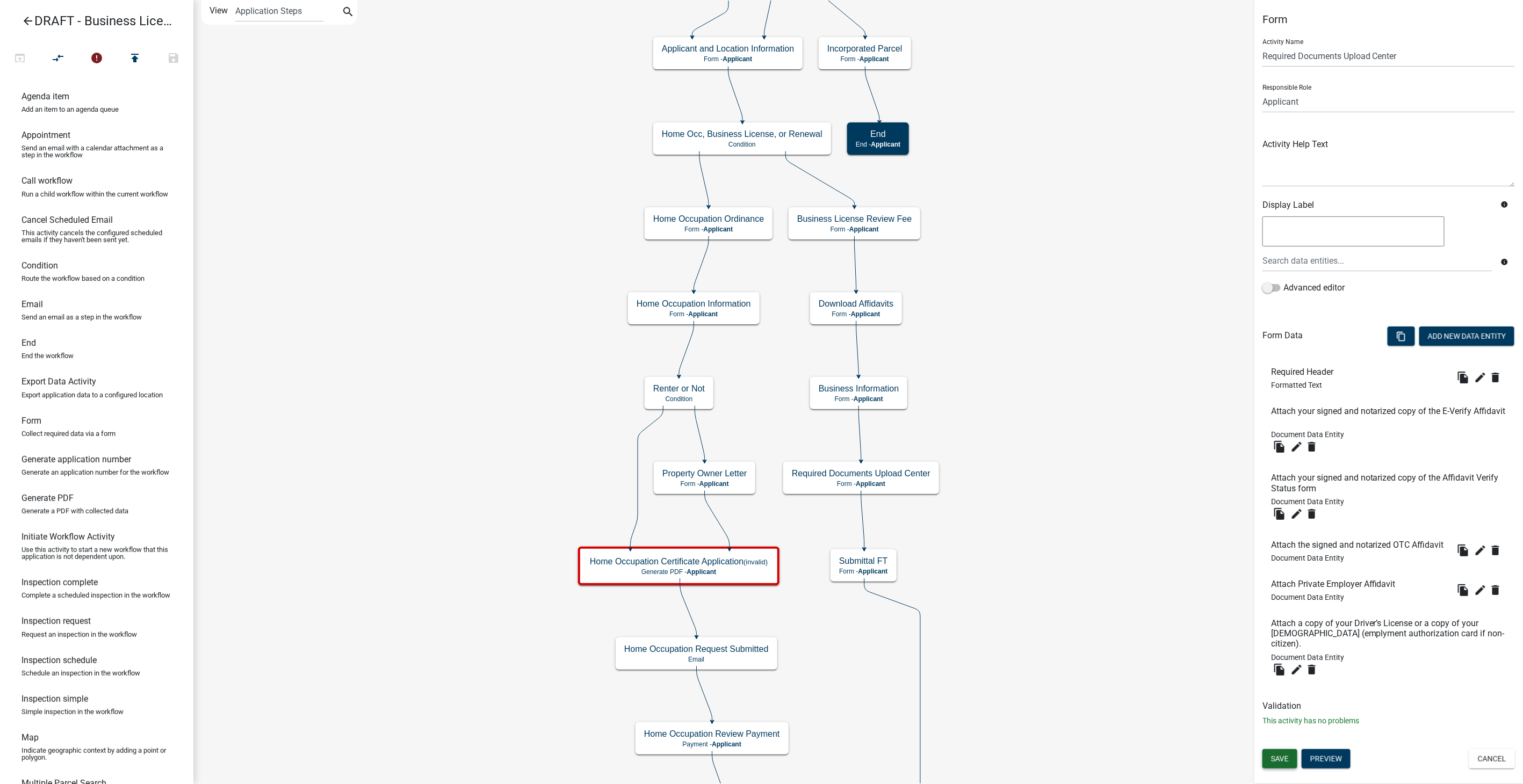
click at [1285, 760] on span "Save" at bounding box center [1280, 759] width 18 height 8
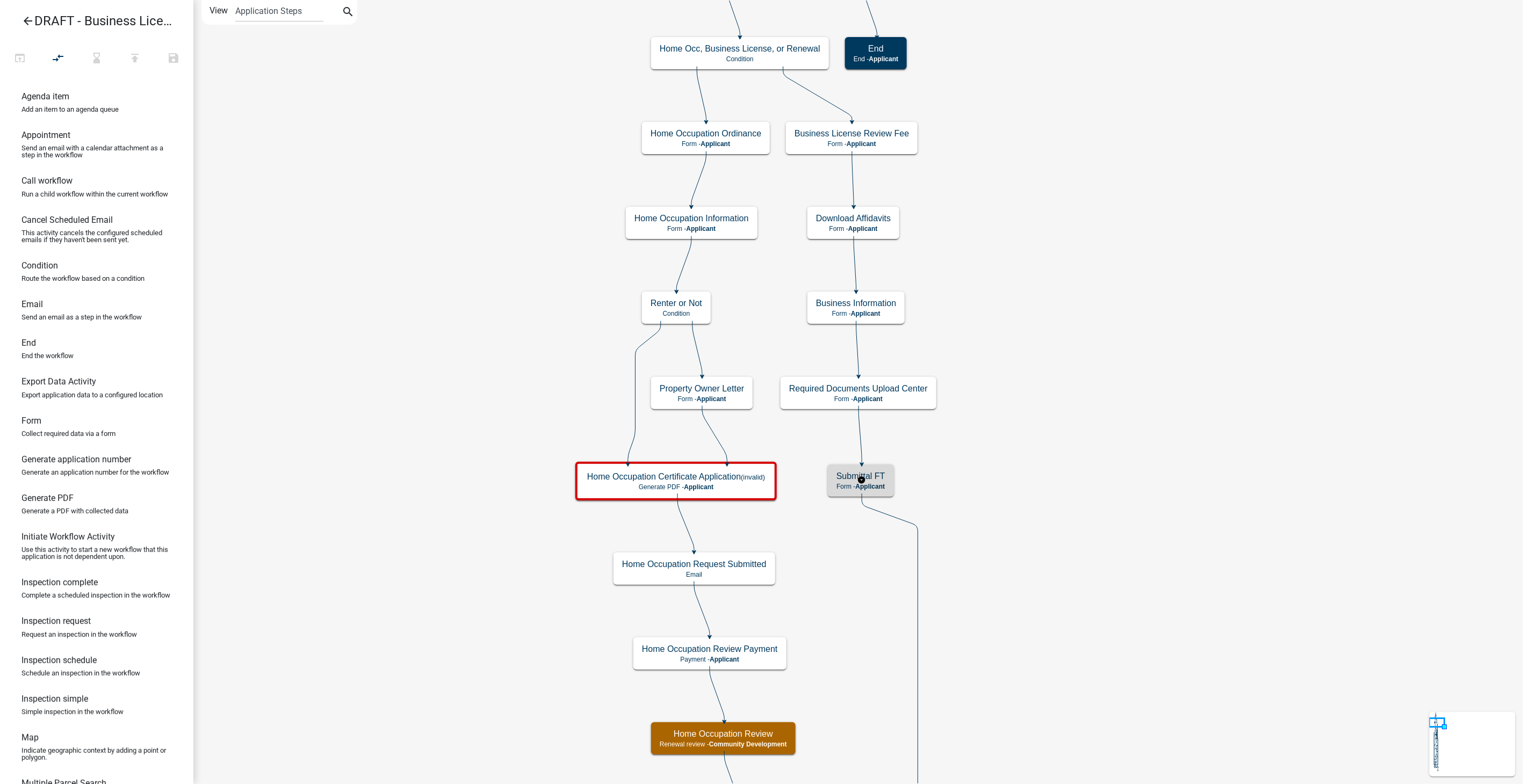
click at [876, 480] on h5 "Submittal FT" at bounding box center [861, 476] width 49 height 10
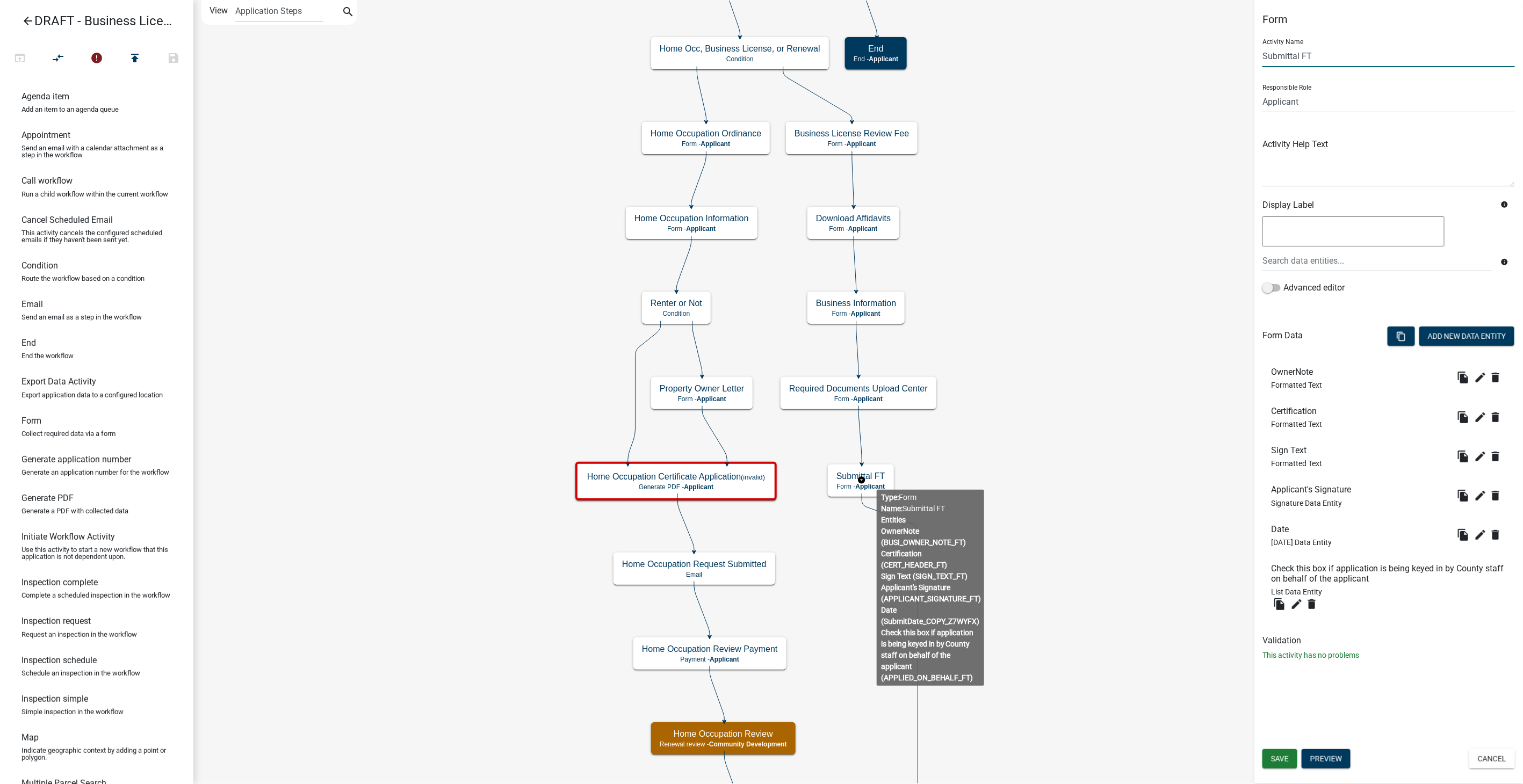
click at [1329, 60] on input "Submittal FT" at bounding box center [1389, 56] width 252 height 22
type input "S"
type input "B"
click at [1480, 375] on icon "edit" at bounding box center [1481, 378] width 13 height 13
type input "Commercial Submittal"
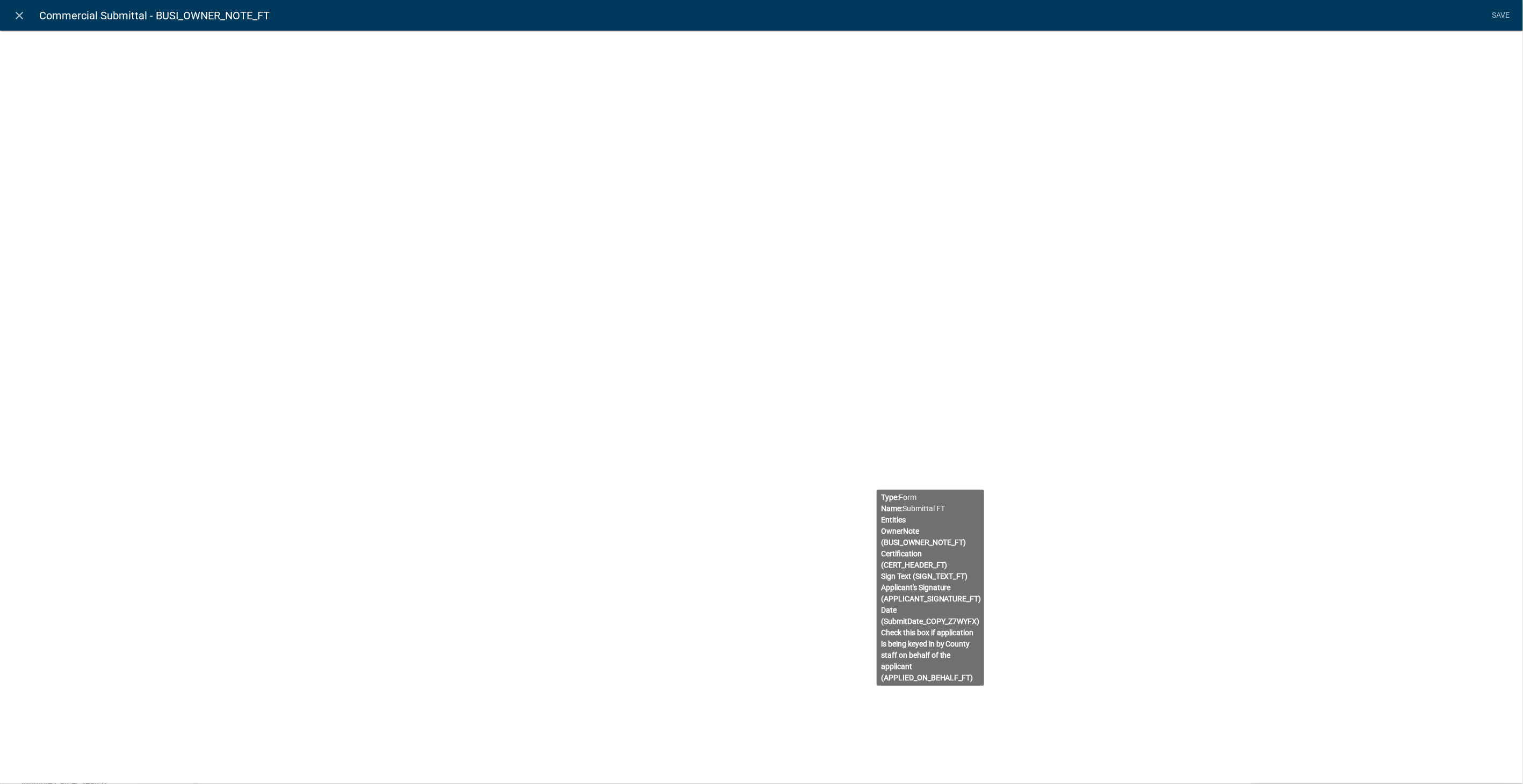
select select "rich-text"
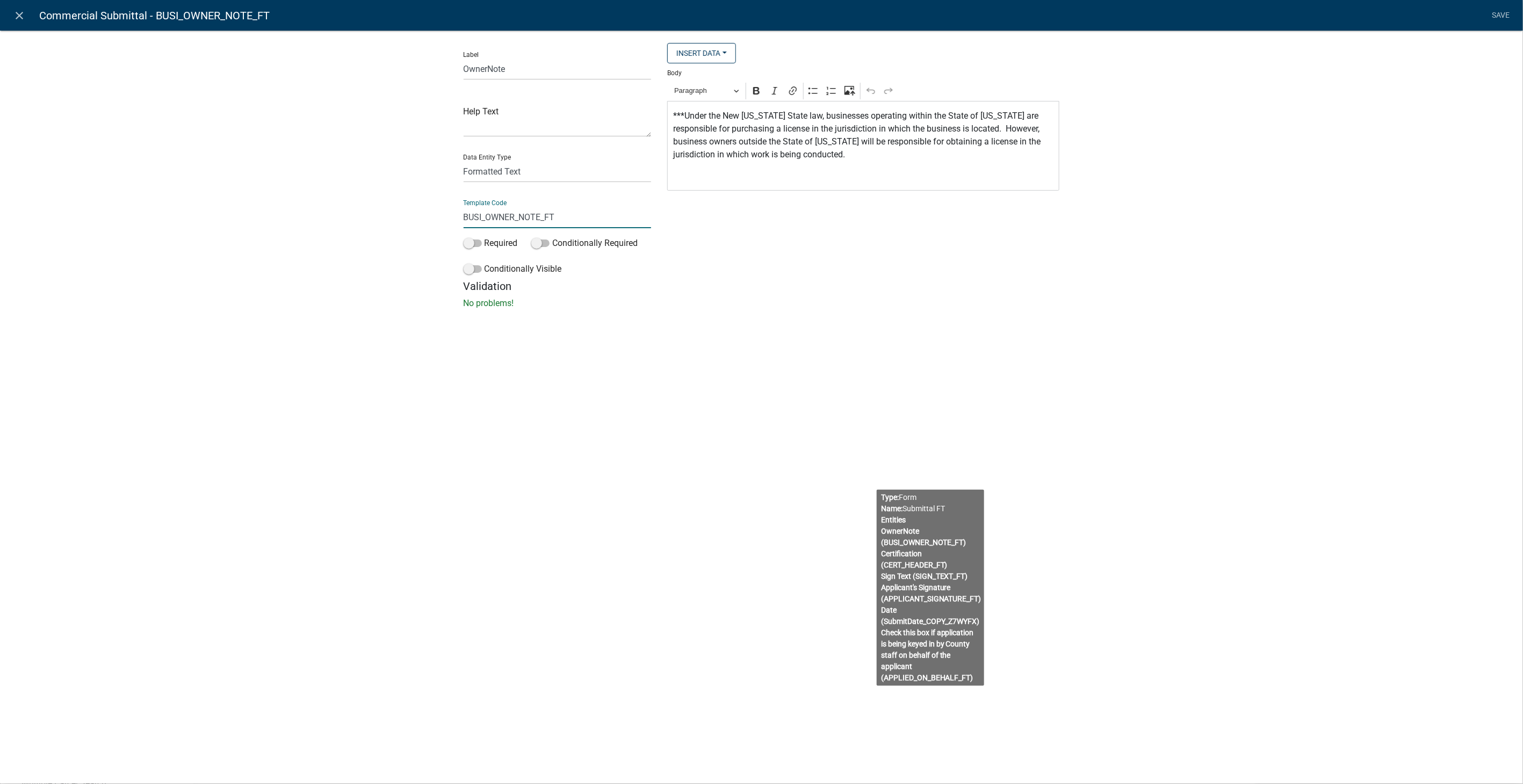
drag, startPoint x: 560, startPoint y: 220, endPoint x: 294, endPoint y: 219, distance: 266.0
click at [294, 219] on div "Label OwnerNote Help Text Data Entity Type Free Form Text Document Display Enti…" at bounding box center [762, 173] width 1523 height 320
type input "BusinessLicText"
click at [815, 342] on div "close Commercial Submittal - BUSI_OWNER_NOTE_FT Save Label OwnerNote Help Text …" at bounding box center [762, 392] width 1523 height 784
click at [1512, 15] on link "Save" at bounding box center [1501, 16] width 27 height 20
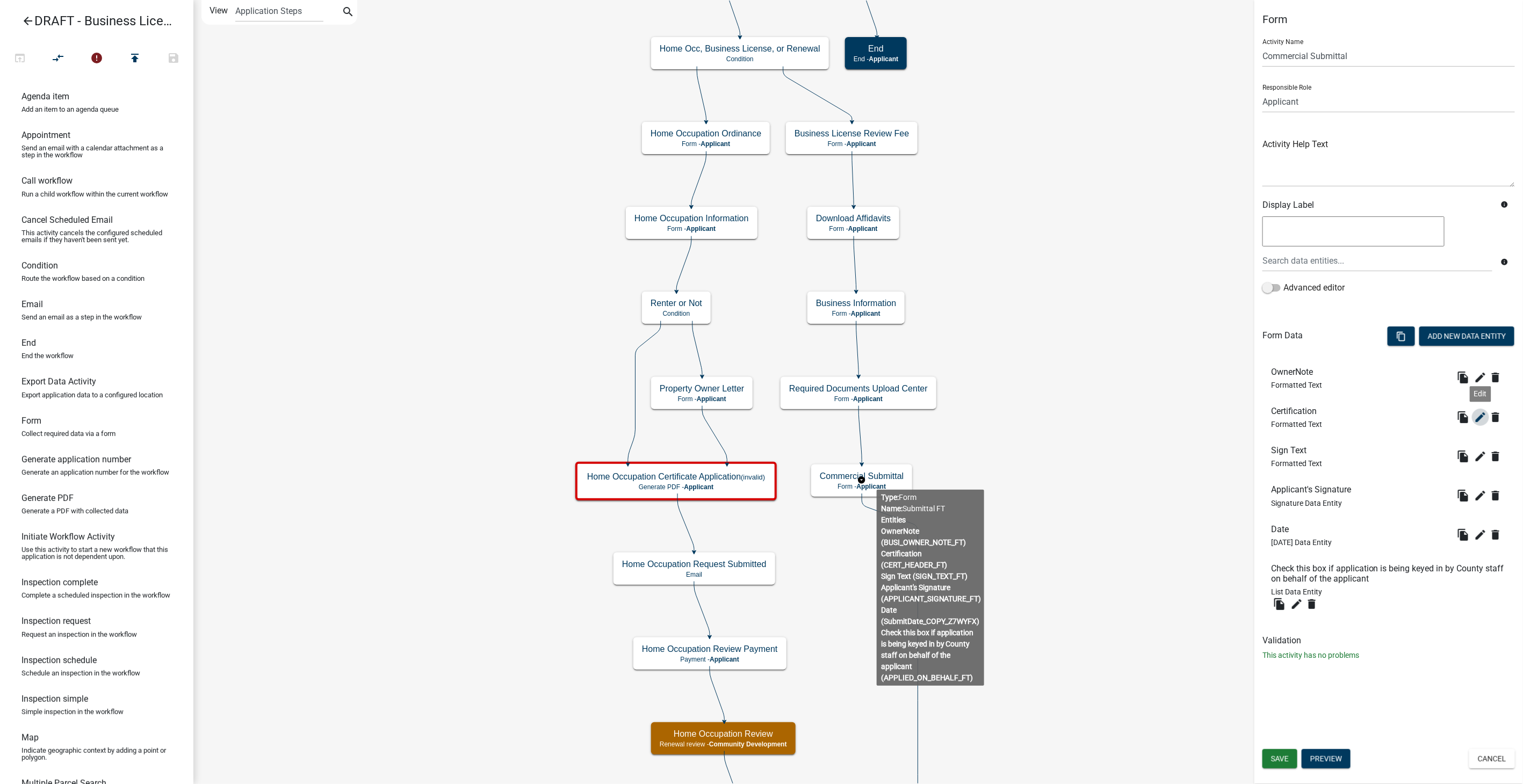
click at [1480, 416] on icon "edit" at bounding box center [1481, 418] width 13 height 13
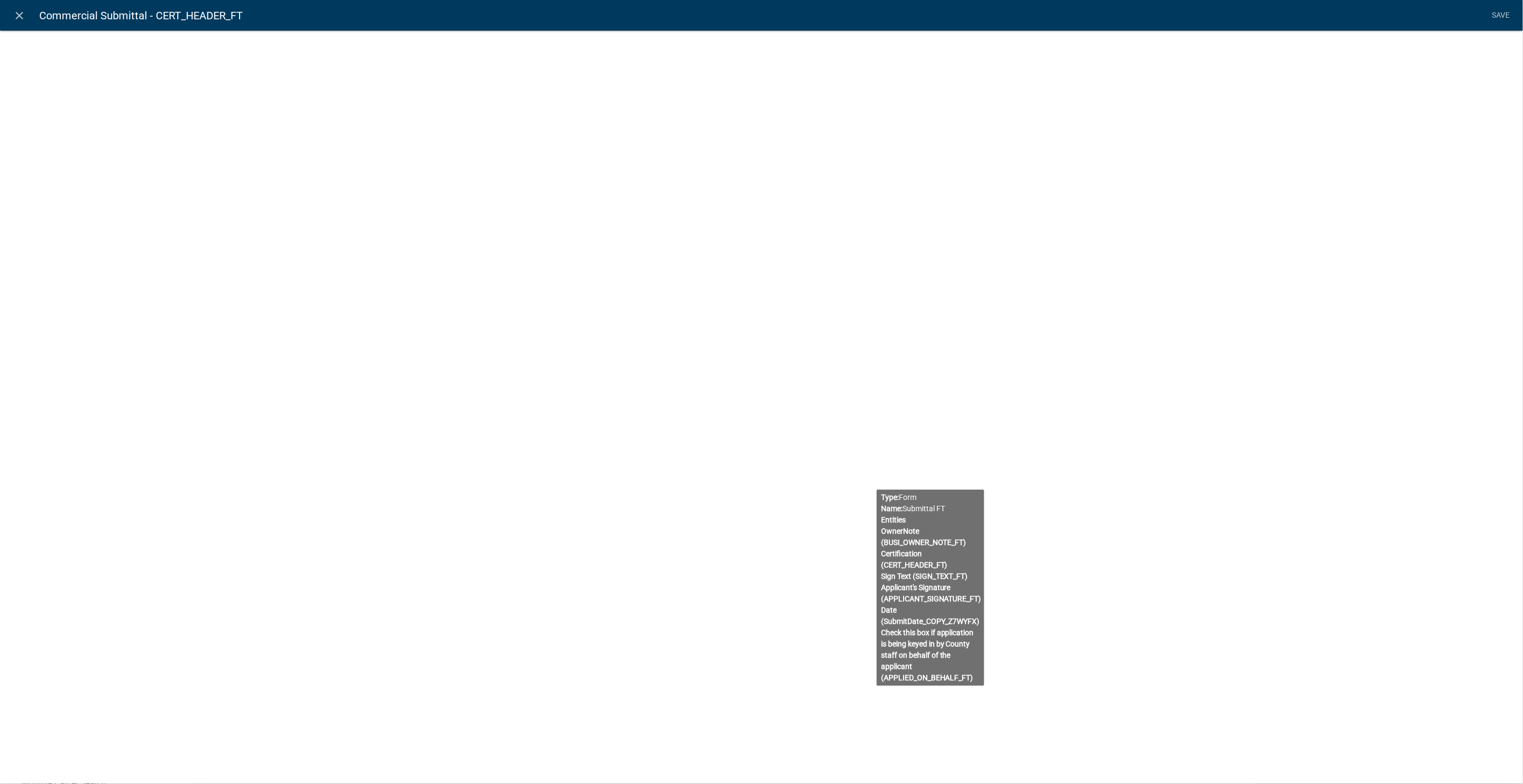
select select "rich-text"
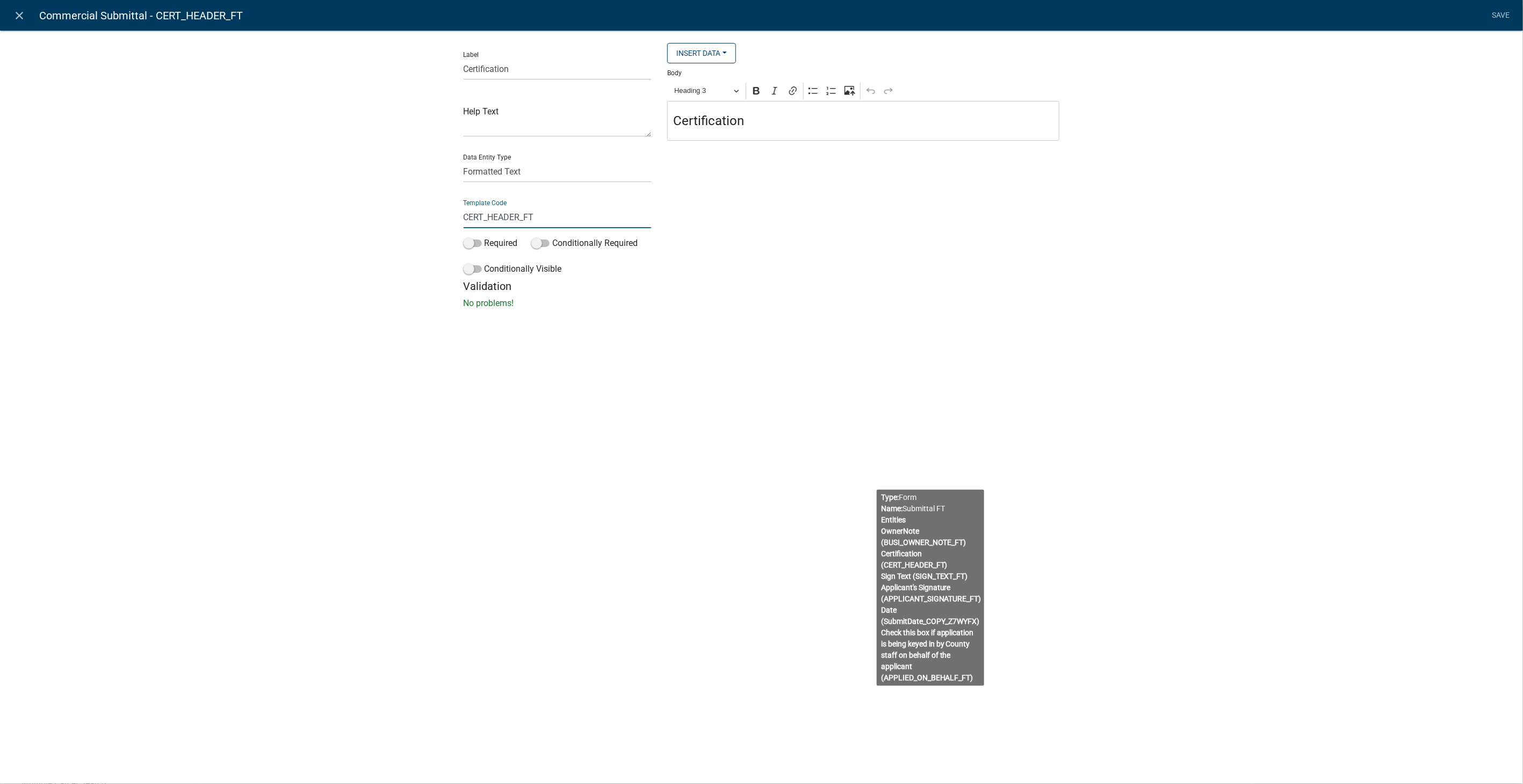
drag, startPoint x: 543, startPoint y: 215, endPoint x: 310, endPoint y: 215, distance: 233.0
click at [310, 215] on div "Label Certification Help Text Data Entity Type Free Form Text Document Display …" at bounding box center [762, 173] width 1523 height 320
type input "BusinessCertificationHeader"
click at [1498, 10] on li "Save" at bounding box center [1501, 16] width 27 height 20
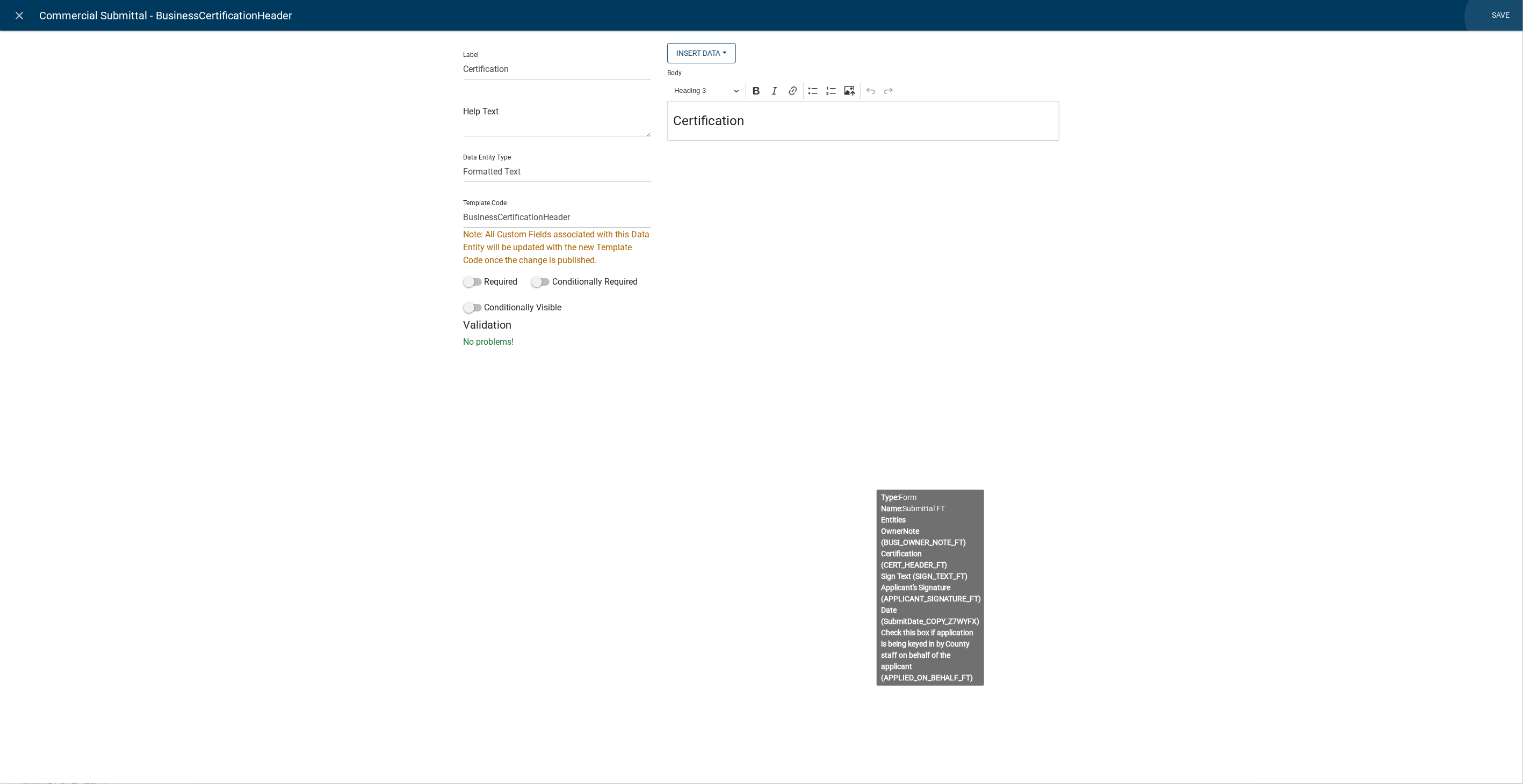
click at [1499, 17] on link "Save" at bounding box center [1501, 16] width 27 height 20
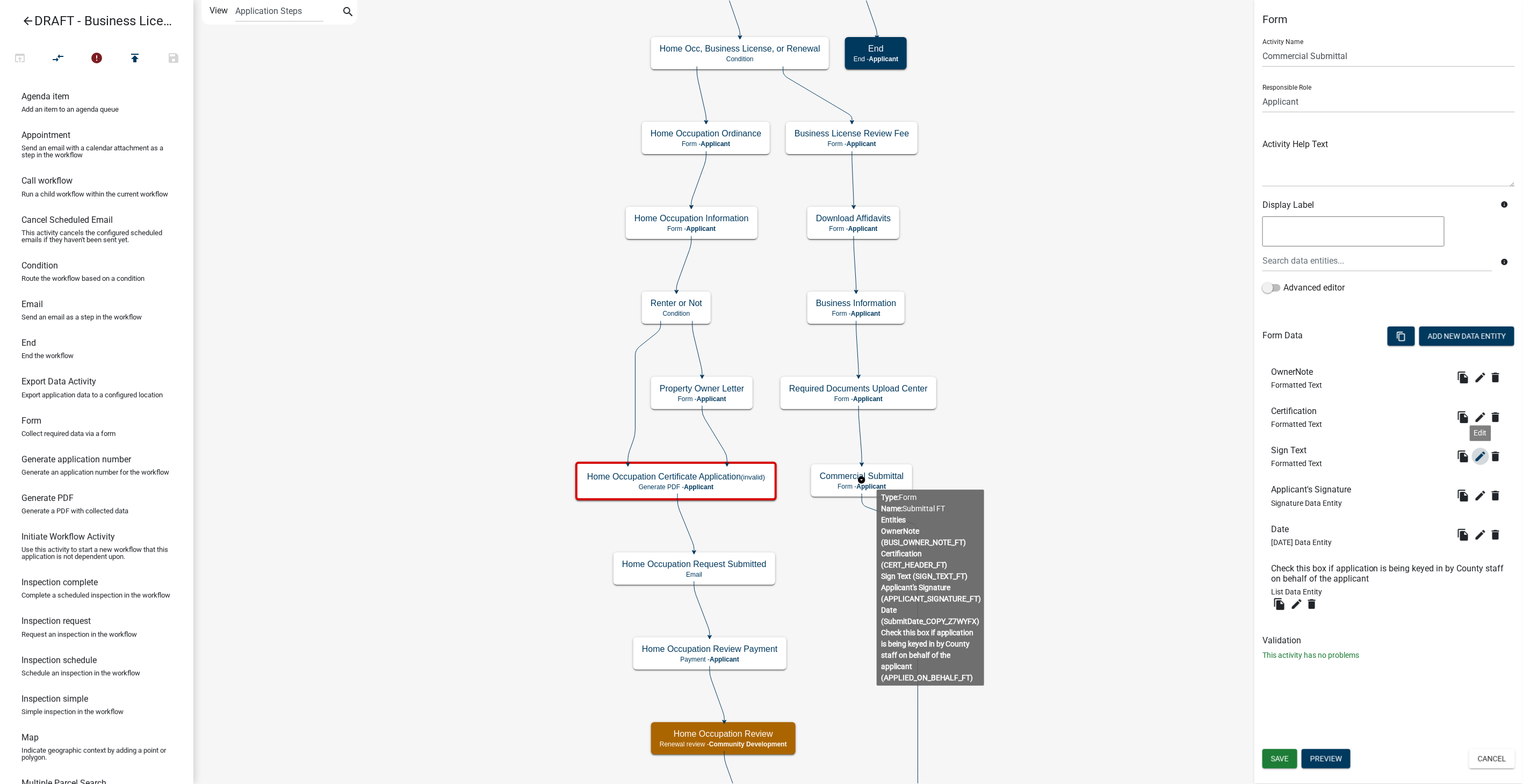
click at [1479, 457] on icon "edit" at bounding box center [1481, 457] width 13 height 13
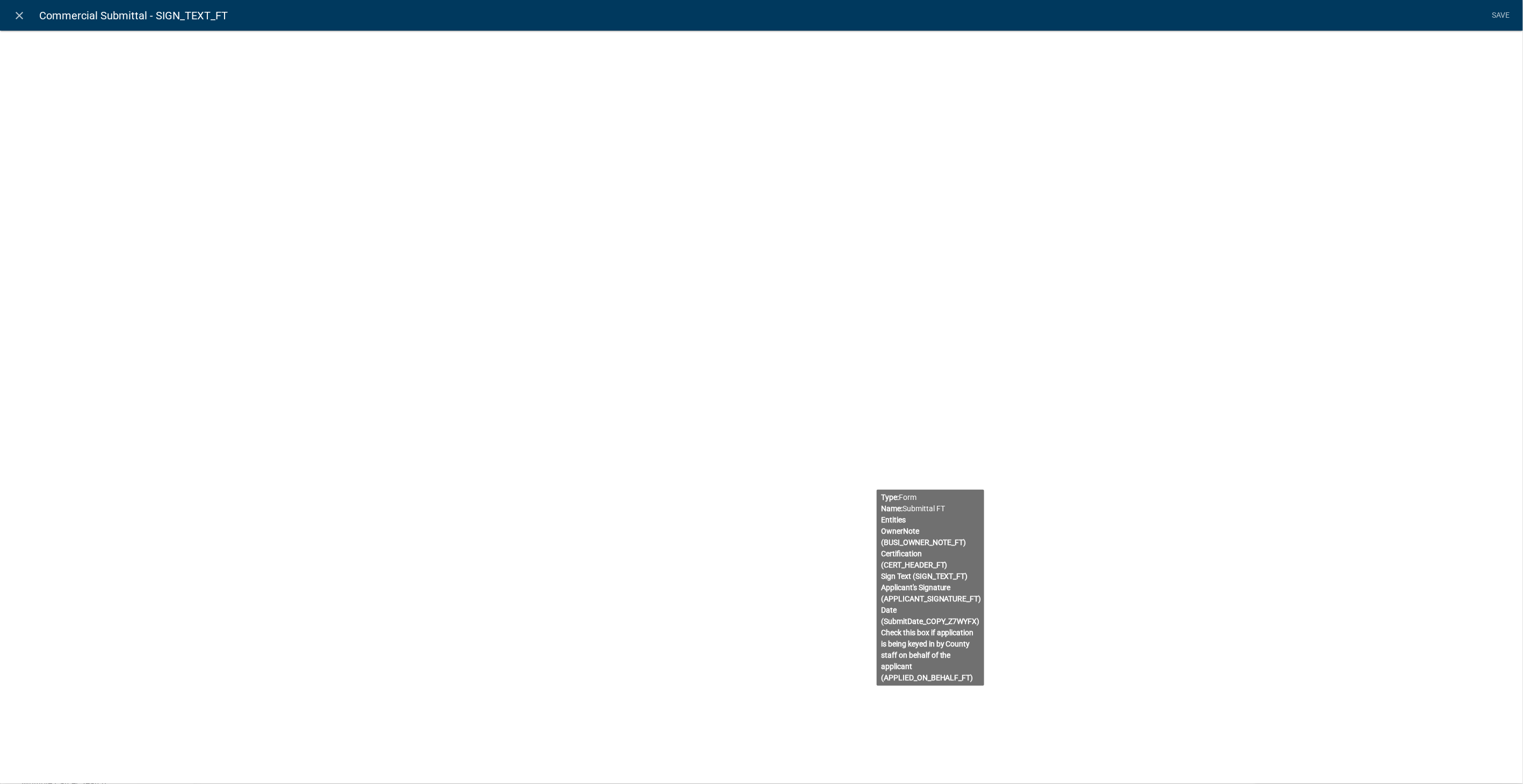
select select "rich-text"
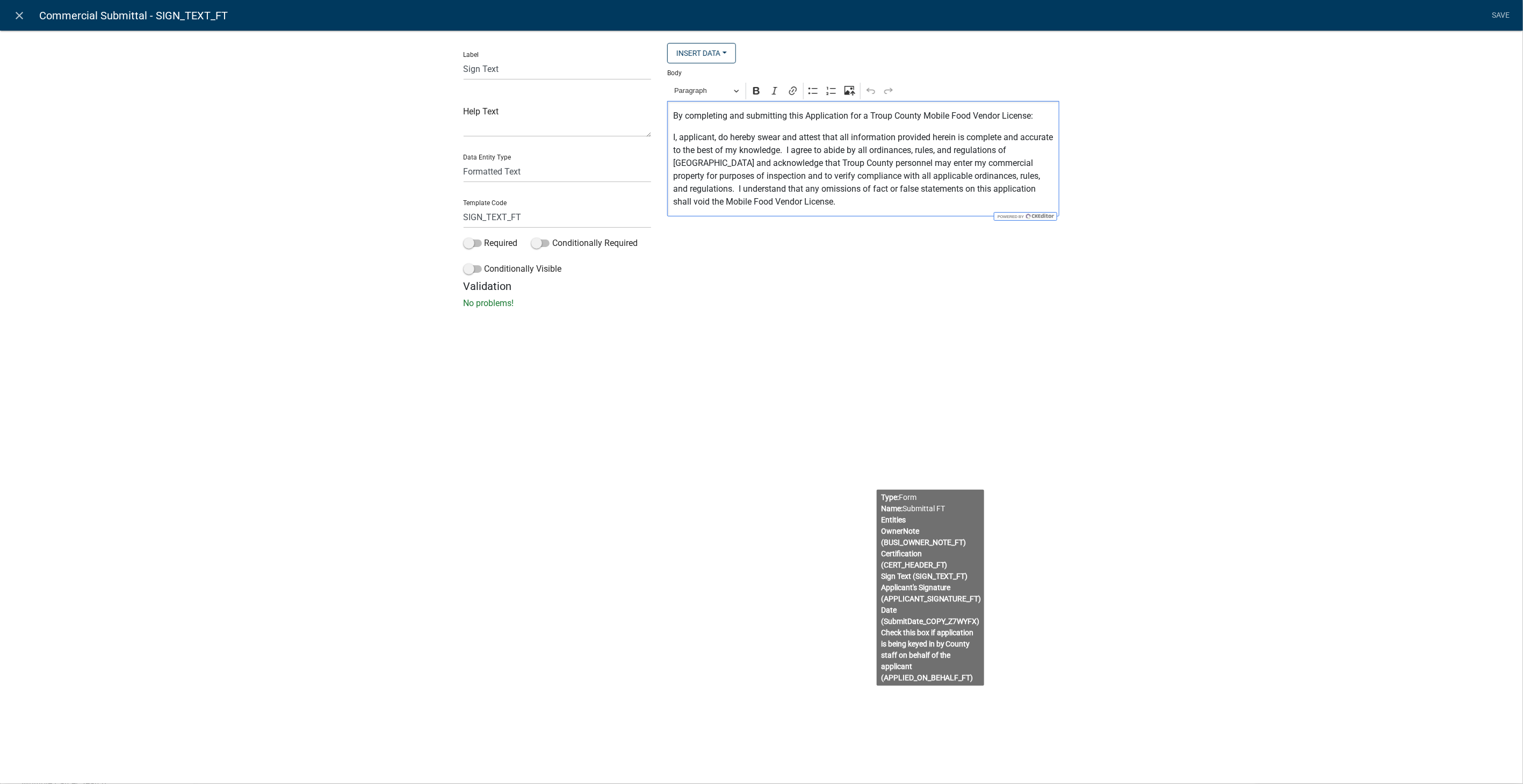
click at [1007, 114] on p "By compIeting and submitting this Application for a Troup County Mobile Food Ve…" at bounding box center [863, 116] width 381 height 13
click at [692, 161] on p "I, applicant, do hereby swear and attest that all information provided herein i…" at bounding box center [863, 169] width 381 height 77
click at [841, 162] on p "I, applicant, do hereby swear and attest that all information provided herein i…" at bounding box center [863, 169] width 381 height 77
click at [781, 205] on p "I, applicant, do hereby swear and attest that all information provided herein i…" at bounding box center [863, 169] width 381 height 77
click at [903, 120] on p "By compIeting and submitting this Application for a Carroll county Commercial B…" at bounding box center [863, 116] width 381 height 13
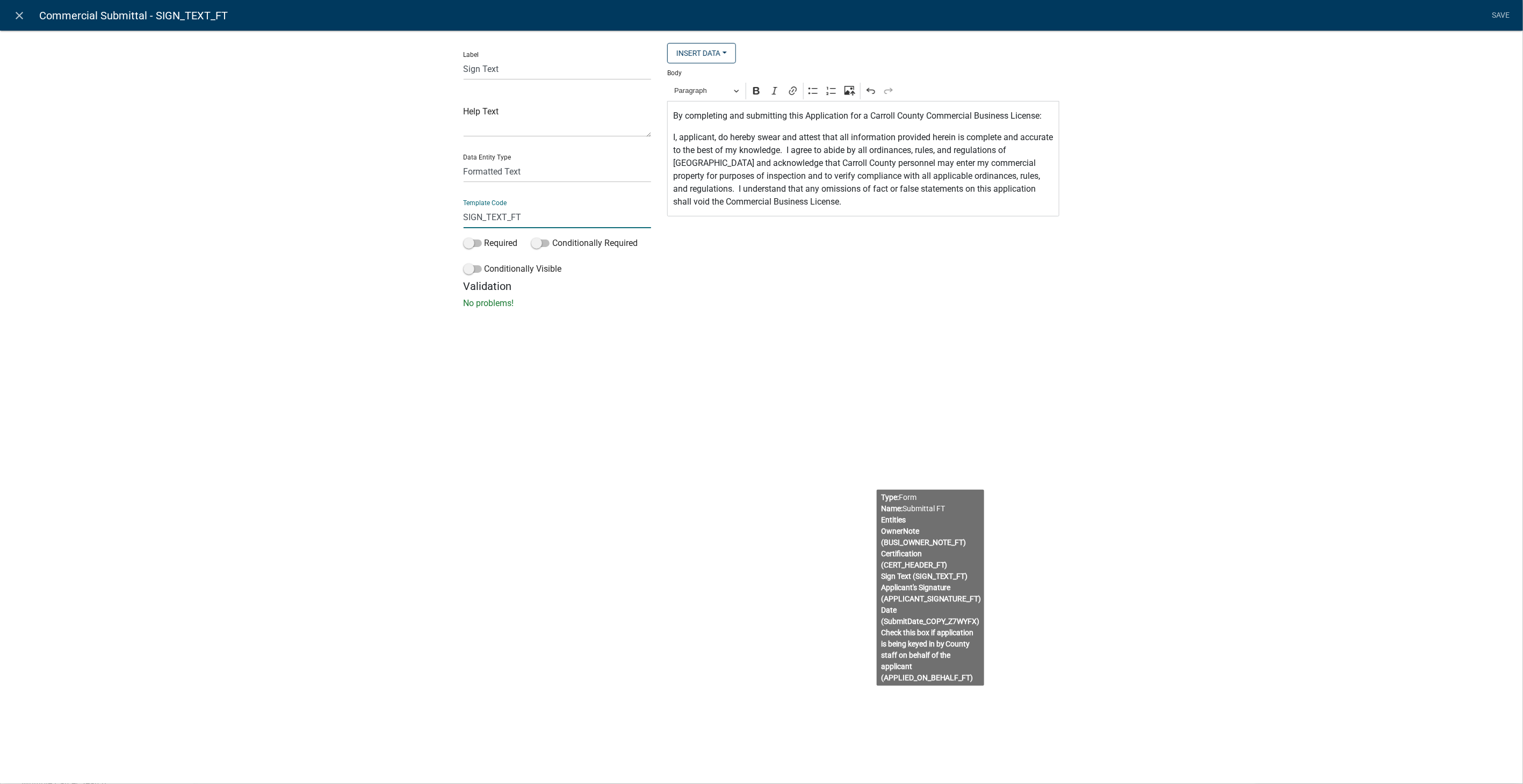
drag, startPoint x: 528, startPoint y: 219, endPoint x: 442, endPoint y: 204, distance: 87.3
click at [414, 219] on div "Label Sign Text Help Text Data Entity Type Free Form Text Document Display Enti…" at bounding box center [762, 173] width 1523 height 320
type input "C"
type input "BusinessCertificationText"
click at [1176, 366] on div "close Commercial Submittal - SIGN_TEXT_FT Save Label Sign Text Help Text Data E…" at bounding box center [762, 392] width 1523 height 784
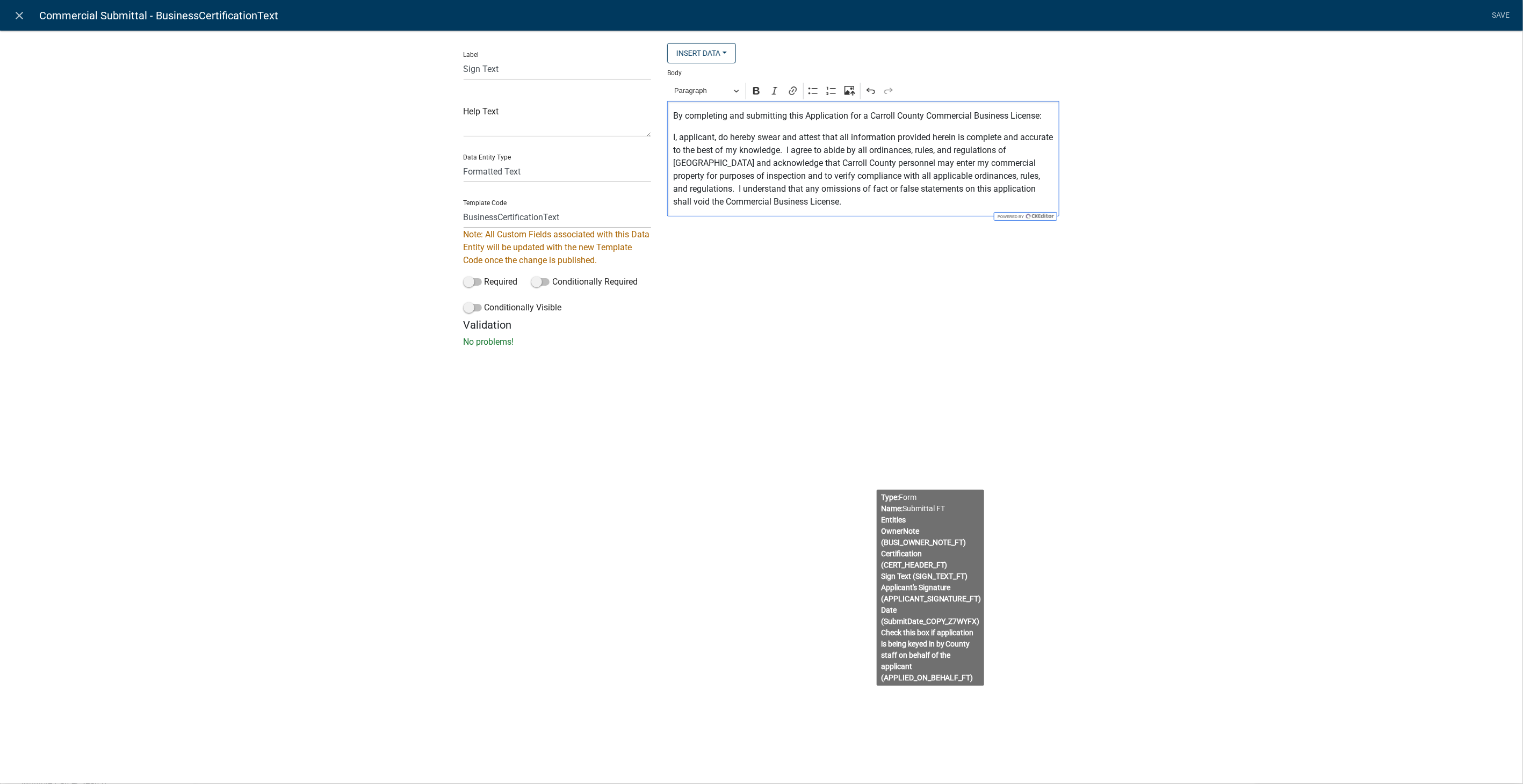
click at [1198, 147] on div "Label Sign Text Help Text Data Entity Type Free Form Text Document Display Enti…" at bounding box center [762, 192] width 1523 height 359
click at [1497, 9] on link "Save" at bounding box center [1501, 16] width 27 height 20
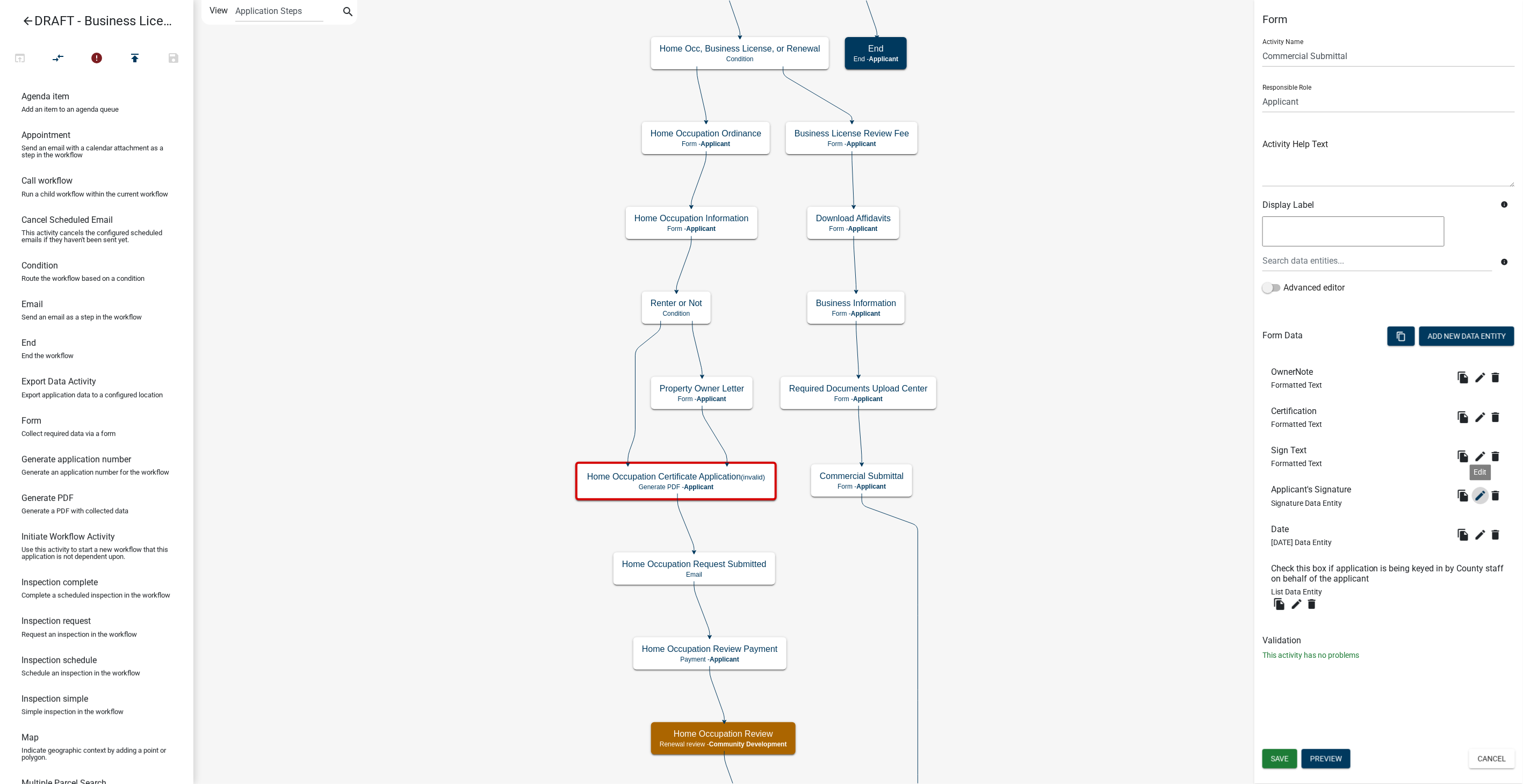
click at [1481, 492] on icon "edit" at bounding box center [1481, 496] width 13 height 13
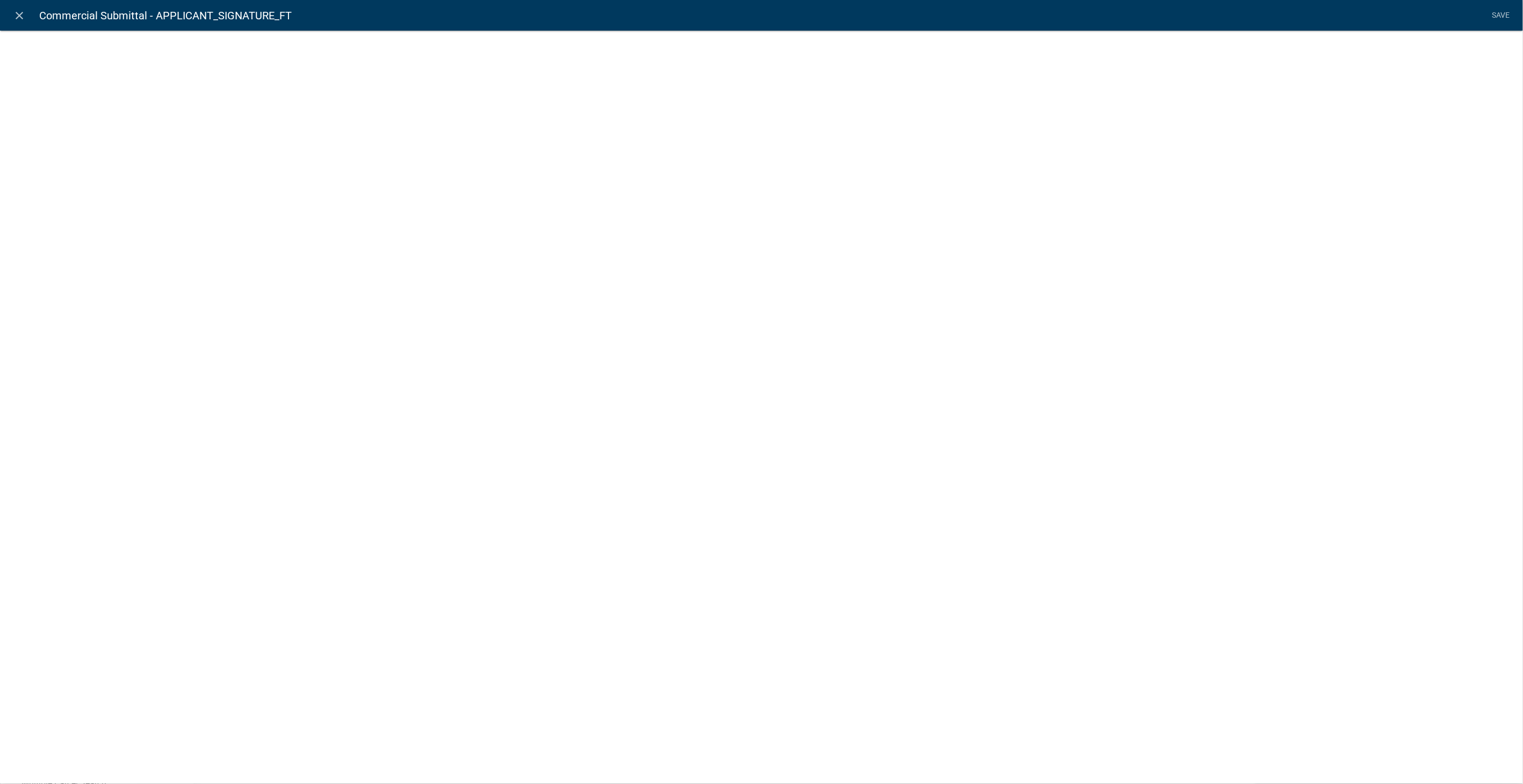
select select "signature"
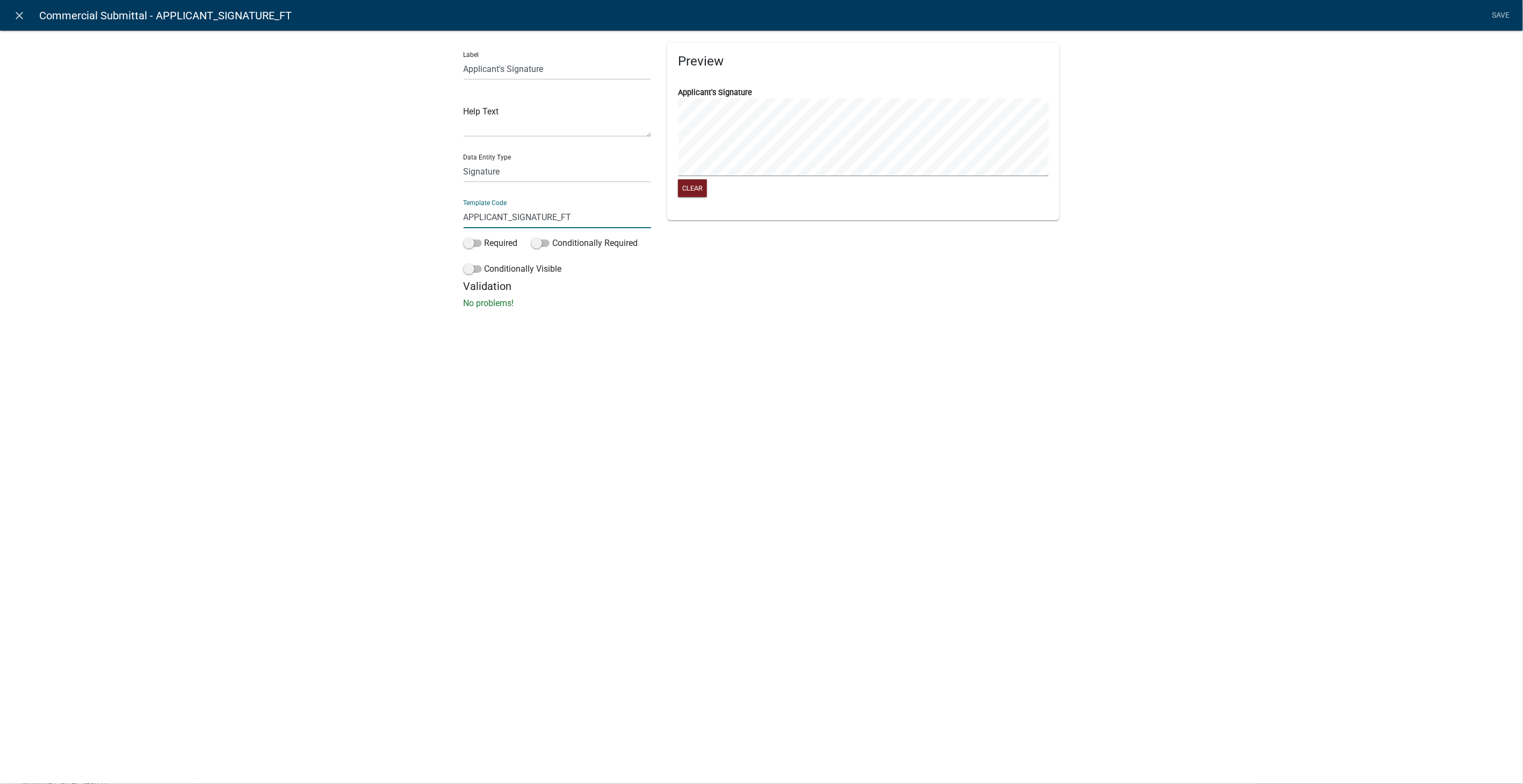
drag, startPoint x: 583, startPoint y: 216, endPoint x: 396, endPoint y: 225, distance: 187.2
click at [396, 225] on div "Label Applicant's Signature Help Text Data Entity Type Free Form Text Document …" at bounding box center [762, 173] width 1523 height 320
type input "BusinessSignature"
click at [470, 242] on div "Label Applicant's Signature Help Text Data Entity Type Free Form Text Document …" at bounding box center [558, 180] width 204 height 275
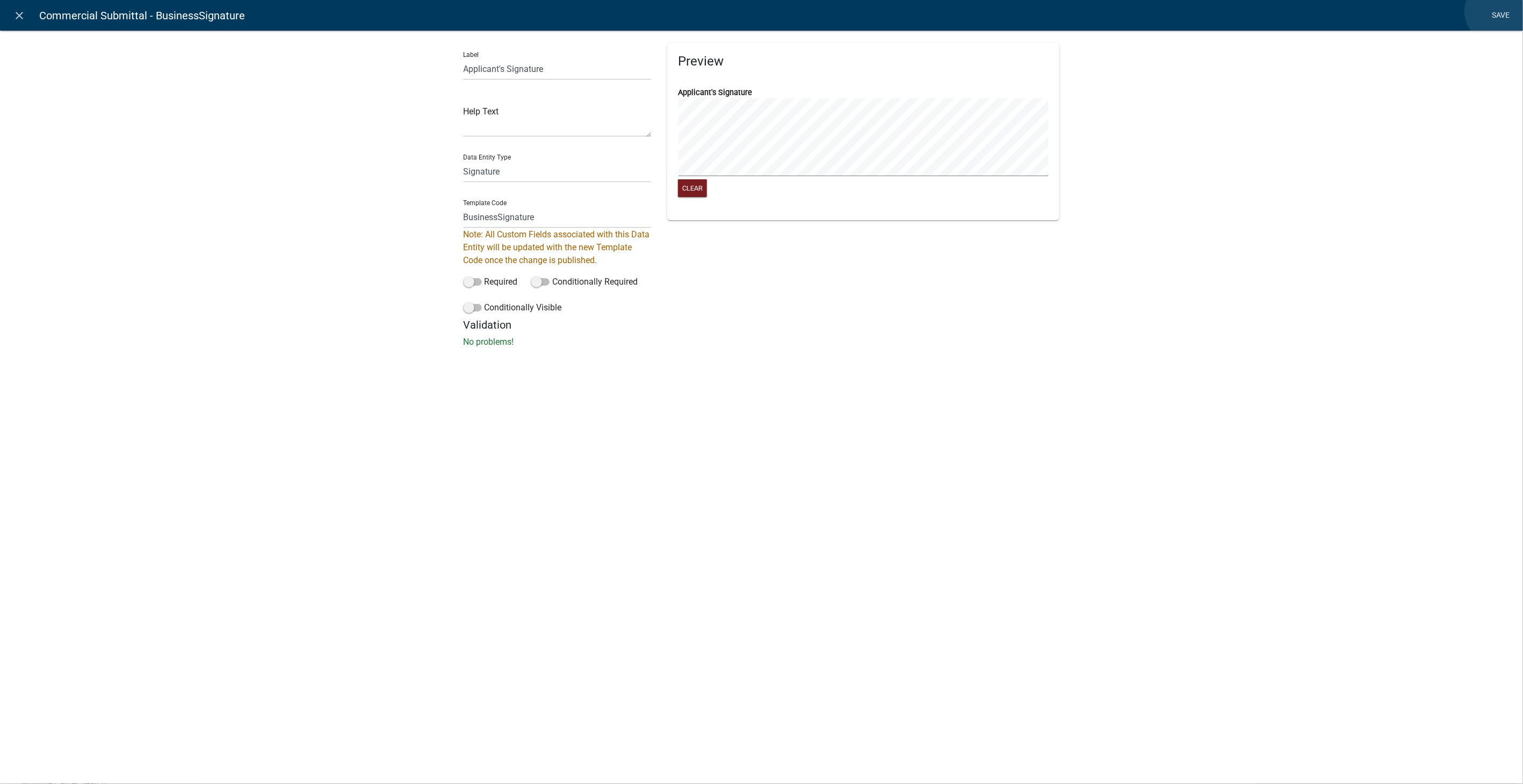
click at [1499, 11] on link "Save" at bounding box center [1501, 16] width 27 height 20
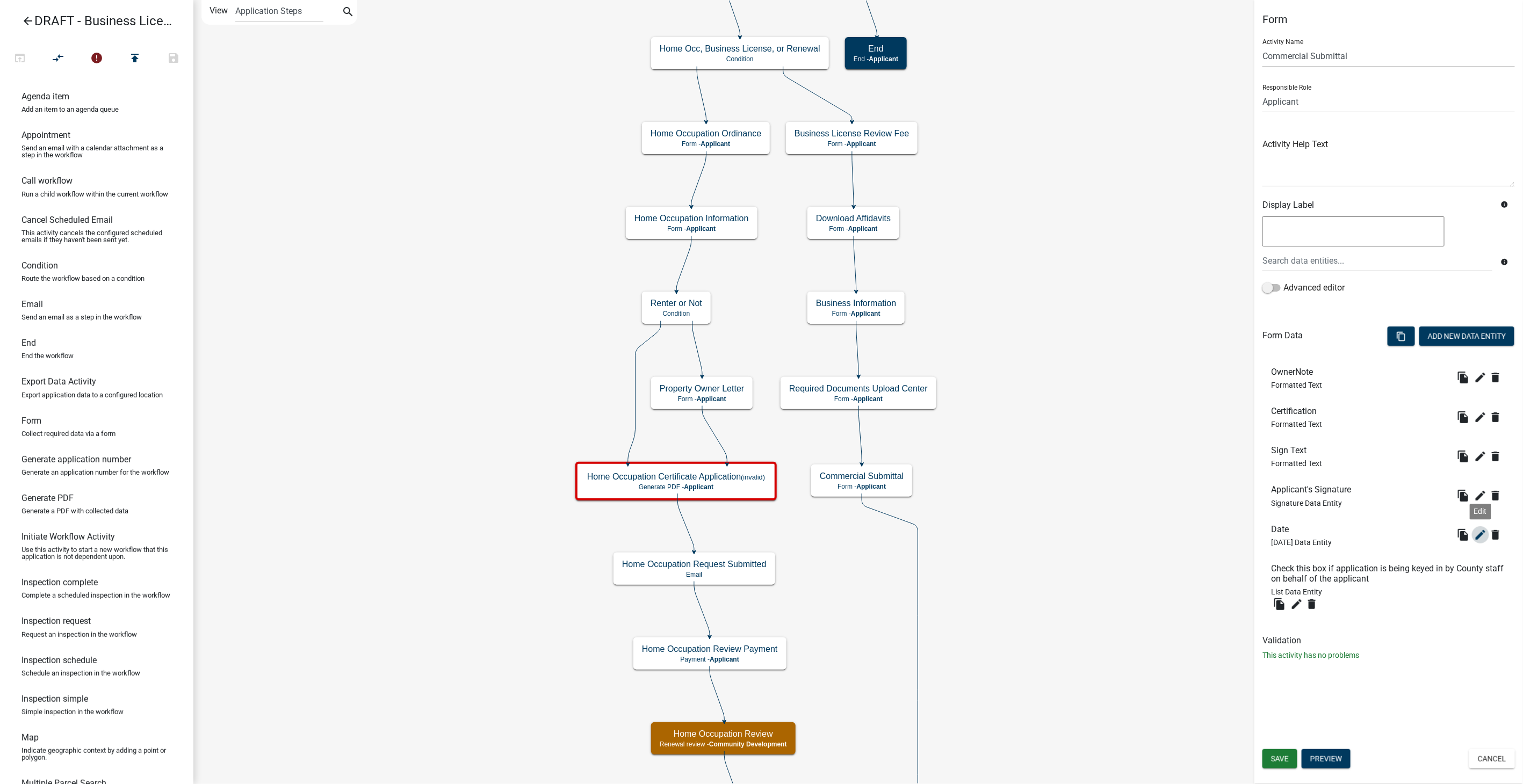
click at [1480, 531] on icon "edit" at bounding box center [1481, 535] width 13 height 13
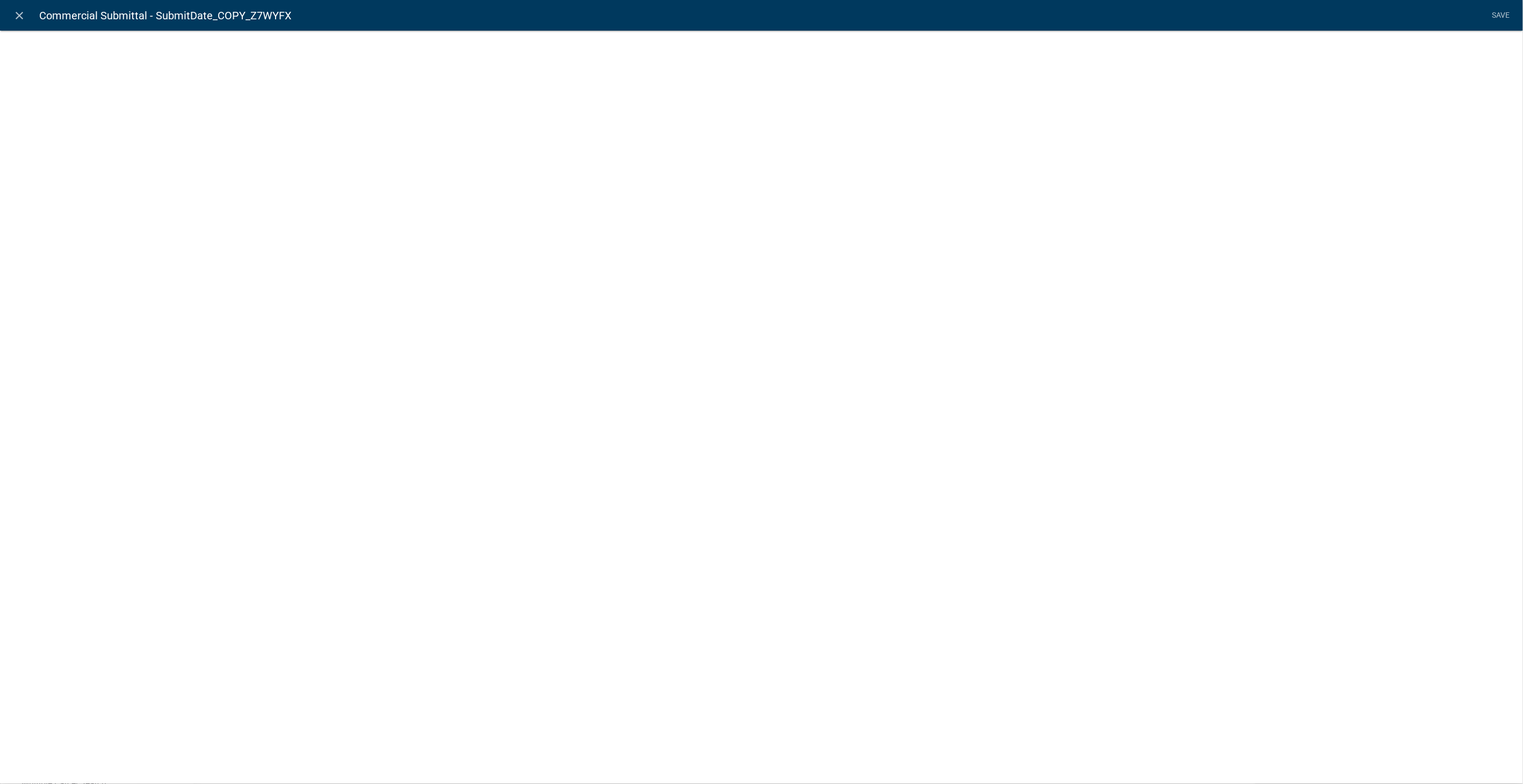
select select "today"
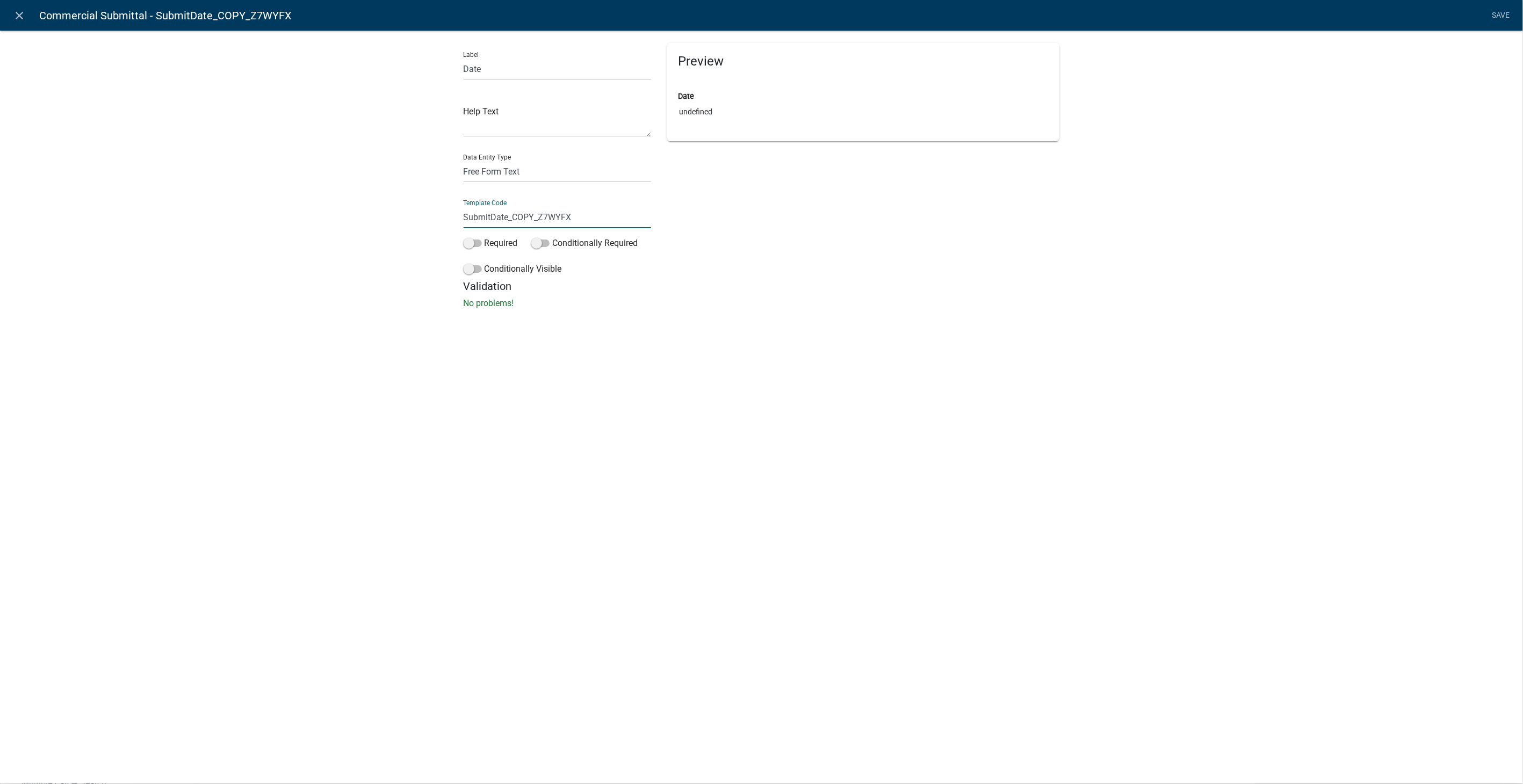
drag, startPoint x: 600, startPoint y: 218, endPoint x: 342, endPoint y: 230, distance: 258.3
click at [342, 230] on div "Label Date Help Text Data Entity Type Free Form Text Document Display Entity Va…" at bounding box center [762, 173] width 1523 height 320
click at [743, 518] on div "close Commercial Submittal - BusinessSubmit=Dat Save Label Date Help Text Data …" at bounding box center [762, 392] width 1523 height 784
click at [551, 213] on input "BusinessSubmit=Dat" at bounding box center [558, 217] width 188 height 22
type input "BusinessSubmitDate"
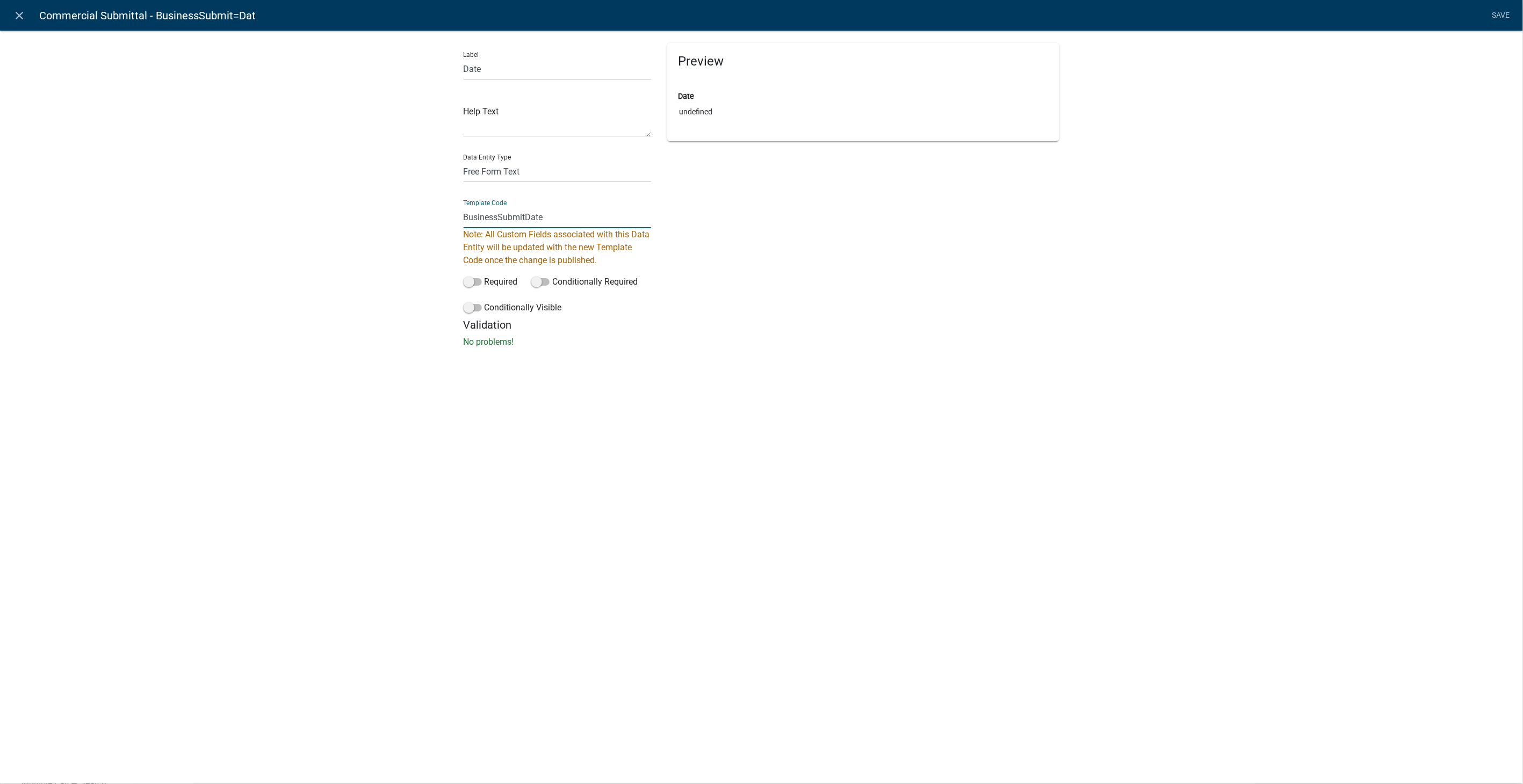
click at [1045, 247] on div "Preview Date undefined" at bounding box center [863, 180] width 408 height 275
click at [1500, 13] on link "Save" at bounding box center [1501, 16] width 27 height 20
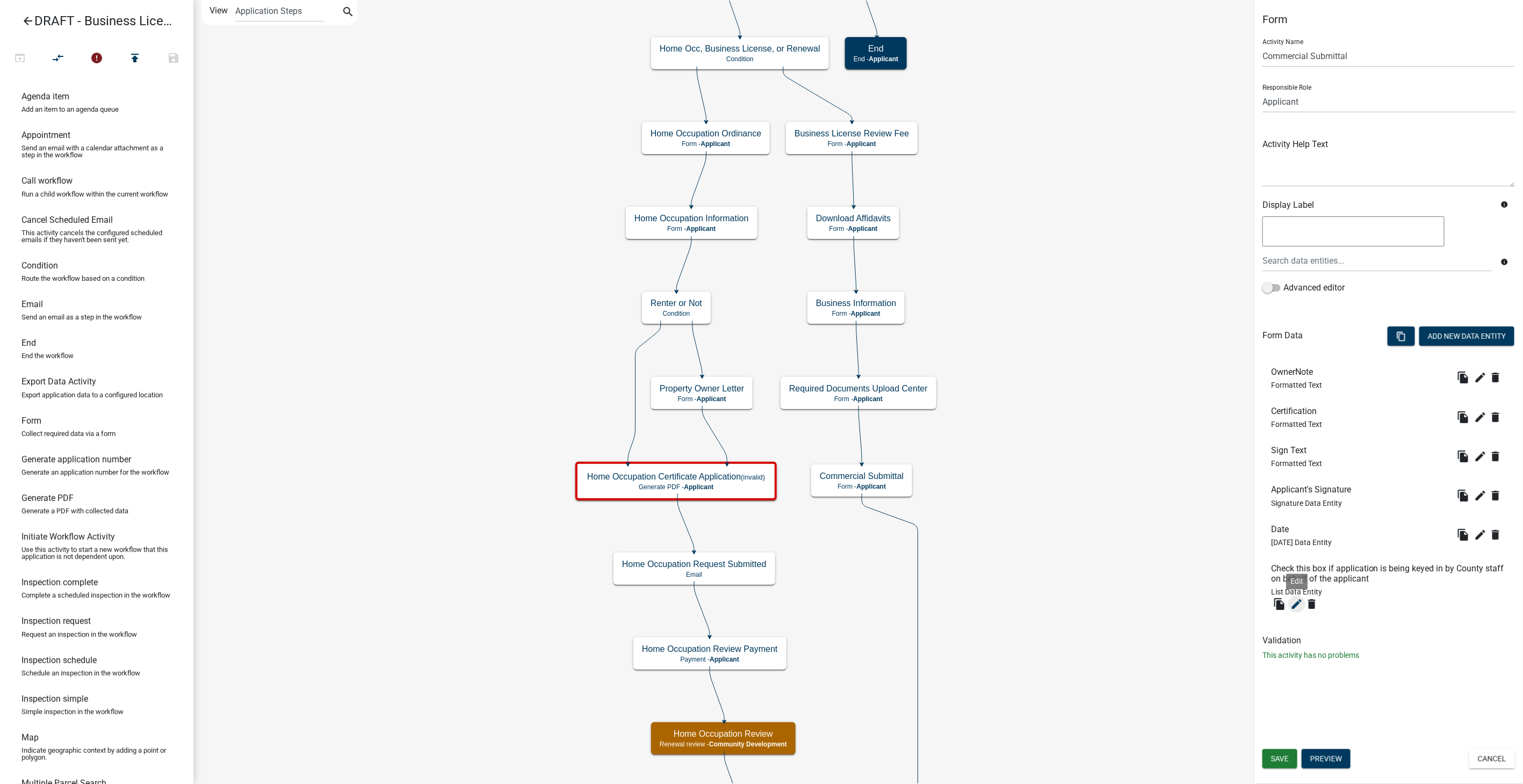
click at [1299, 598] on icon "edit" at bounding box center [1297, 604] width 13 height 13
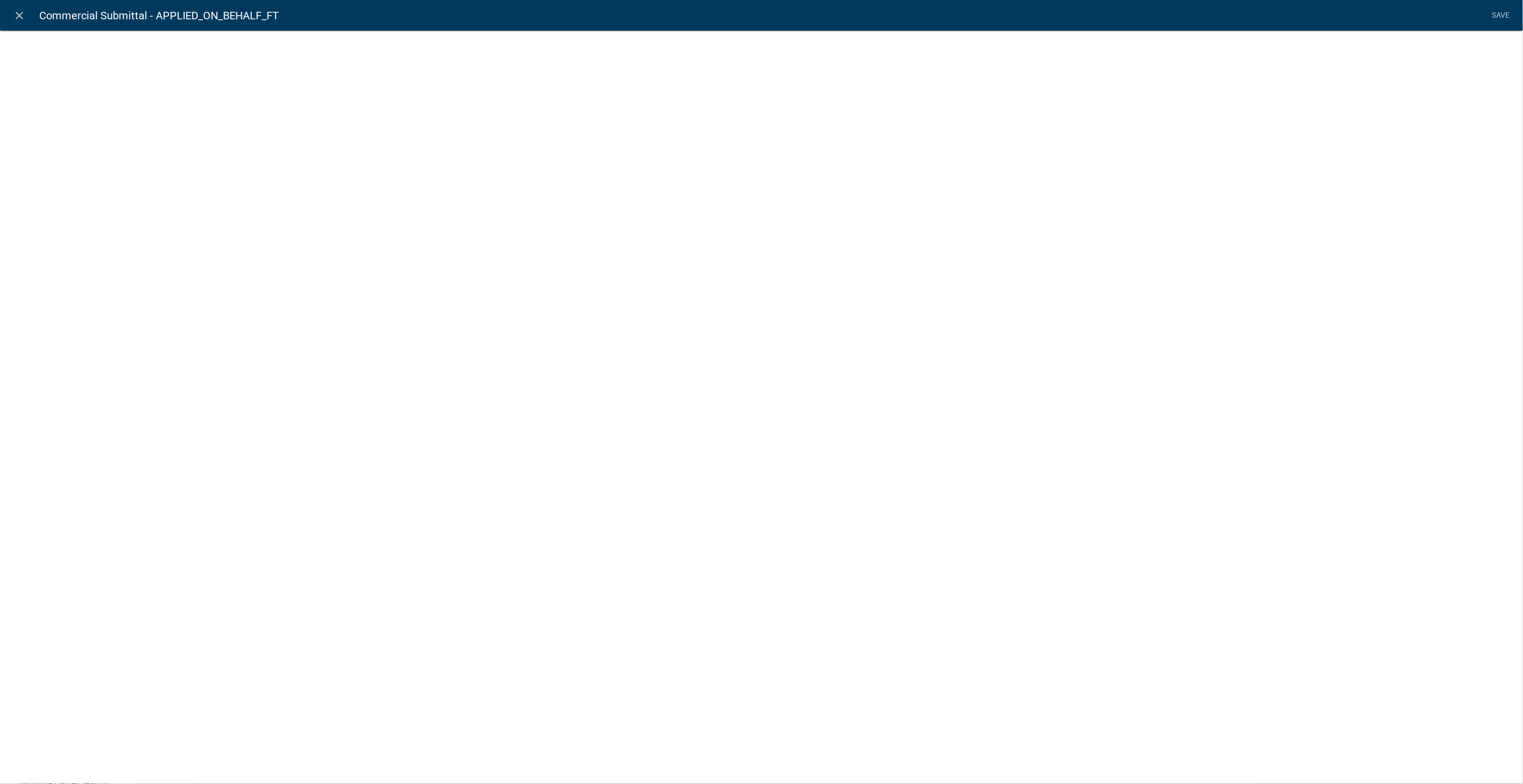
select select "list-data"
select select
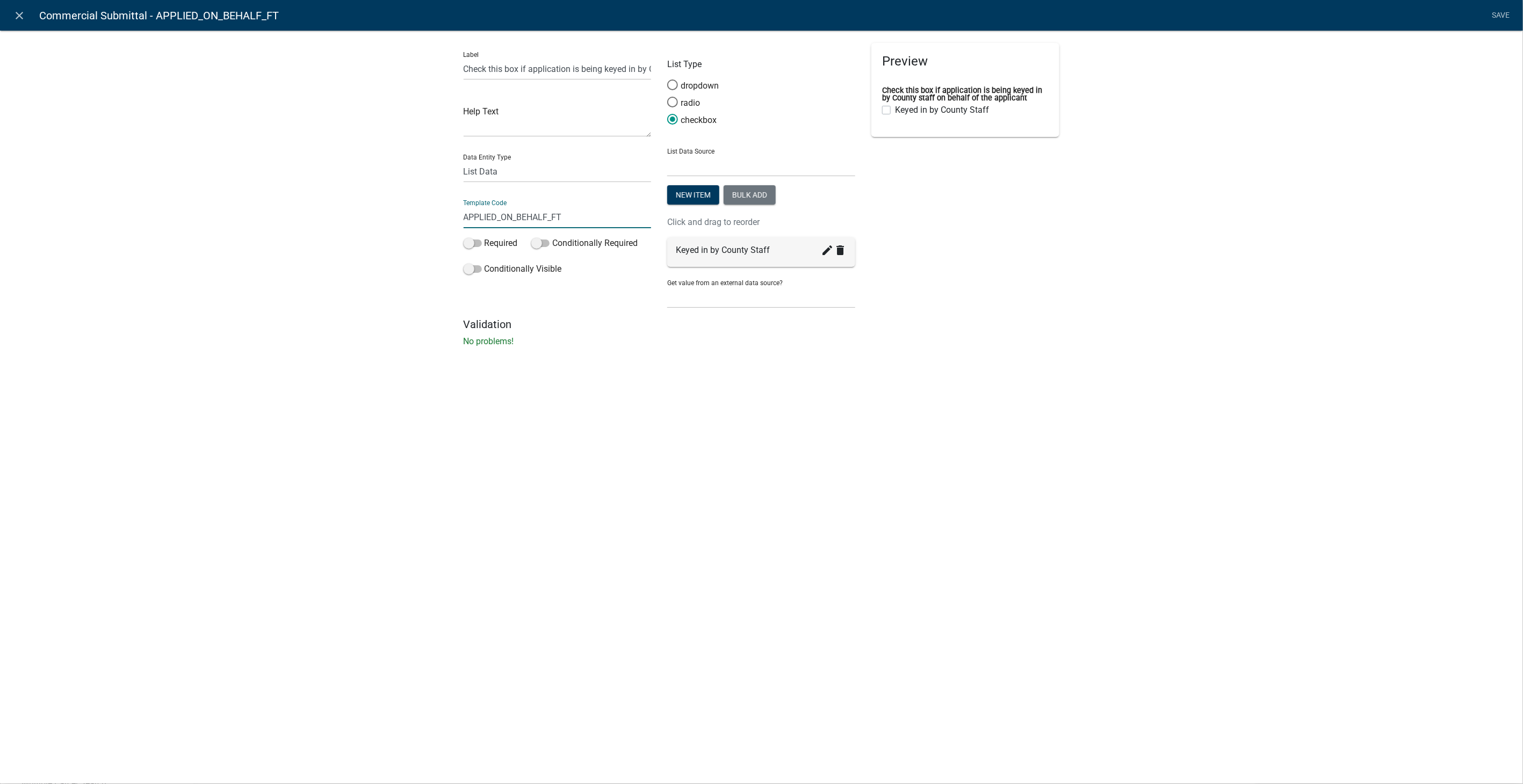
drag, startPoint x: 571, startPoint y: 213, endPoint x: 407, endPoint y: 215, distance: 164.0
click at [407, 215] on div "Label Check this box if application is being keyed in by County staff on behalf…" at bounding box center [762, 192] width 1523 height 358
type input "KeyedinCounty"
click at [1371, 426] on div "close Commercial Submittal - KeyedinCounty Save Label Check this box if applica…" at bounding box center [762, 392] width 1523 height 784
click at [1501, 13] on link "Save" at bounding box center [1501, 16] width 27 height 20
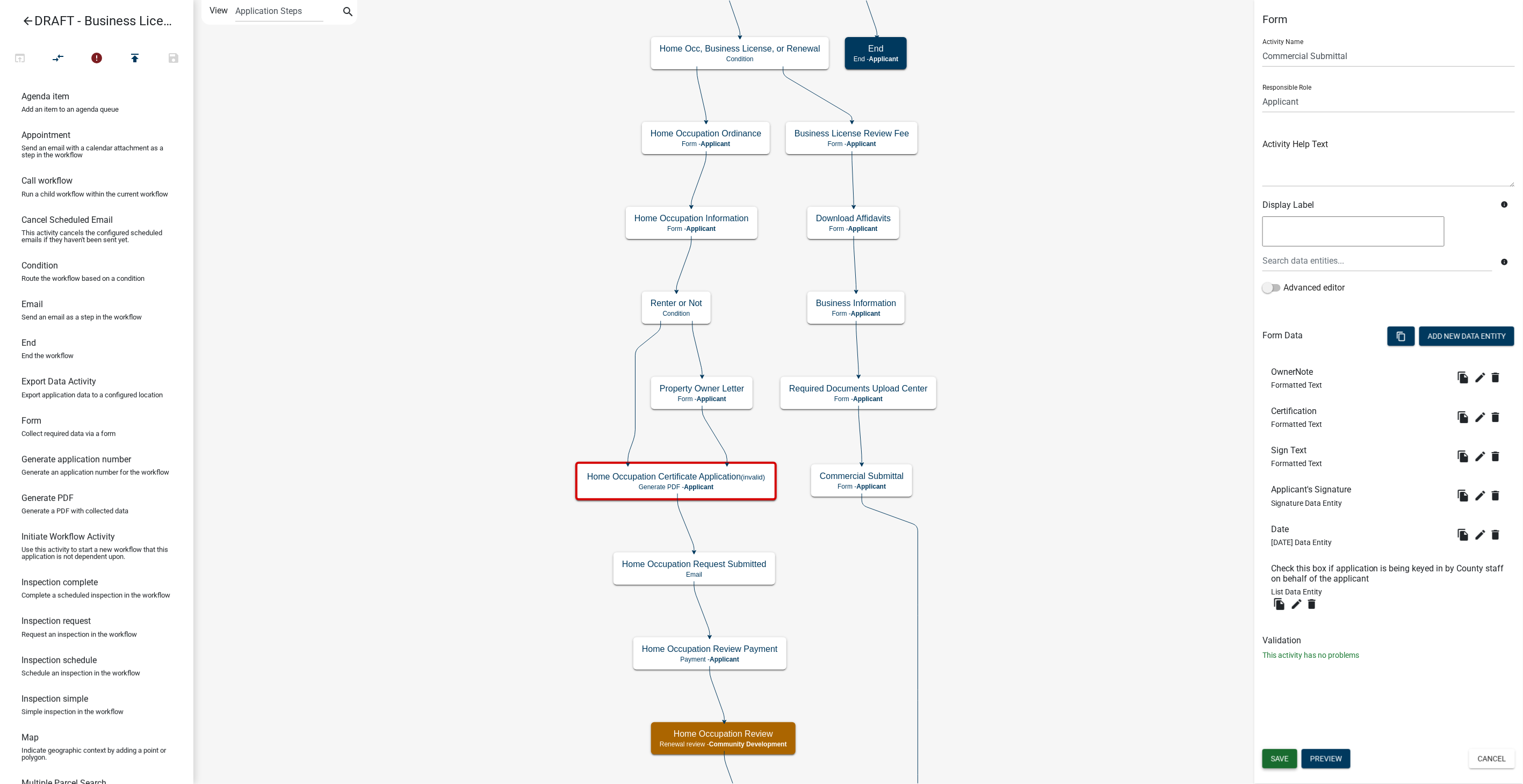
click at [1283, 755] on span "Save" at bounding box center [1280, 759] width 18 height 8
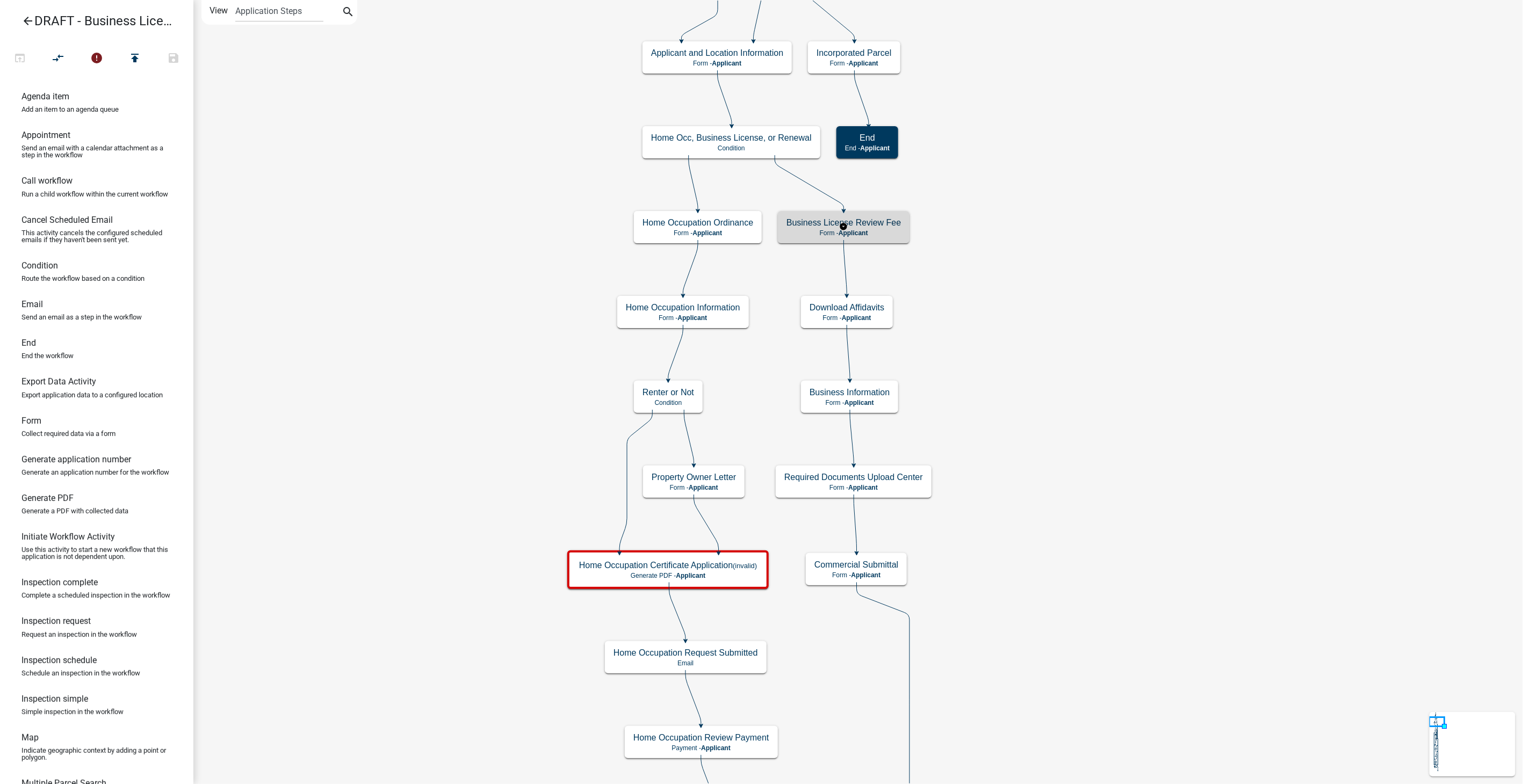
click at [878, 228] on div "Business License Review Fee Form - Applicant" at bounding box center [844, 227] width 131 height 32
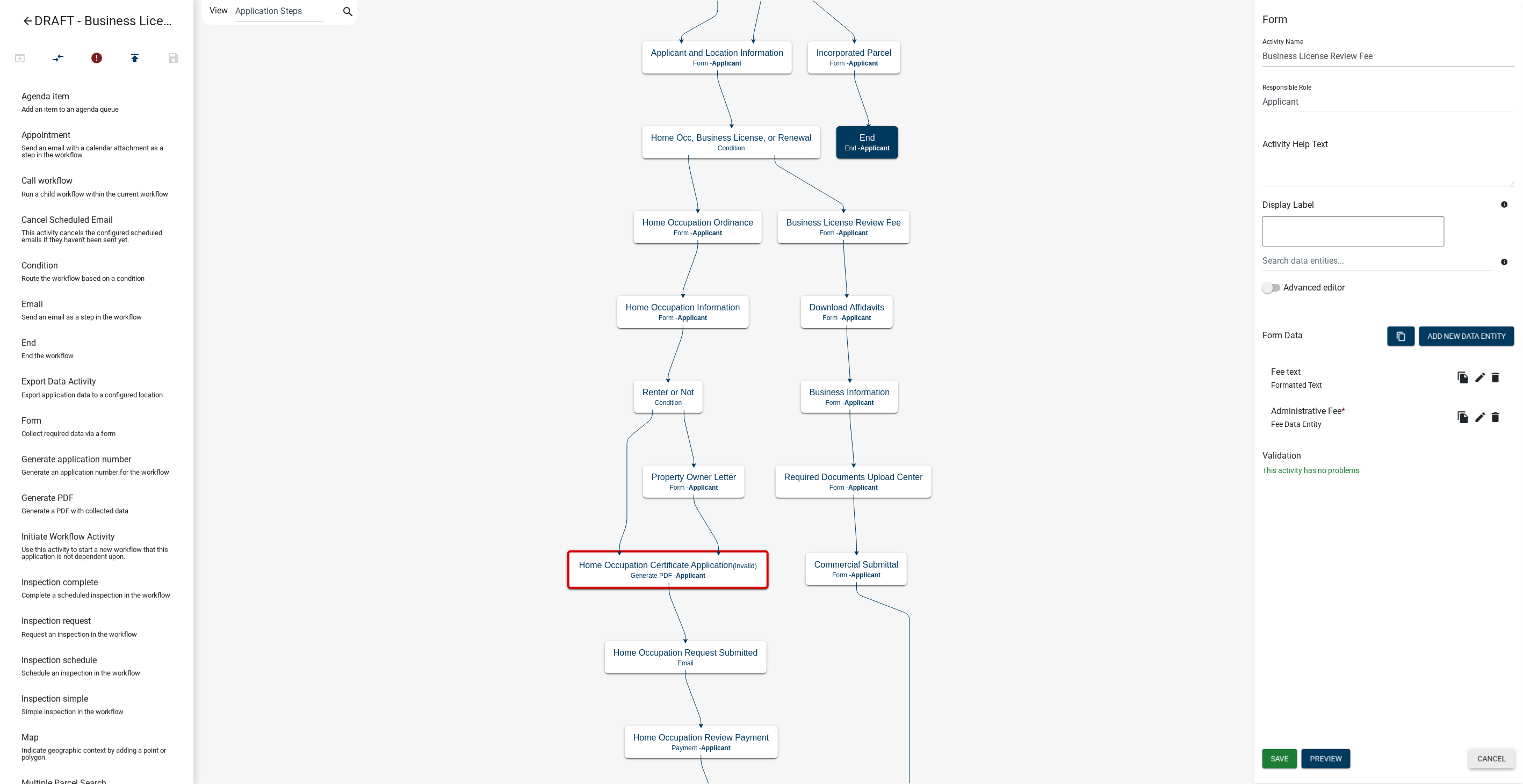
click at [1487, 760] on button "Cancel" at bounding box center [1492, 759] width 45 height 19
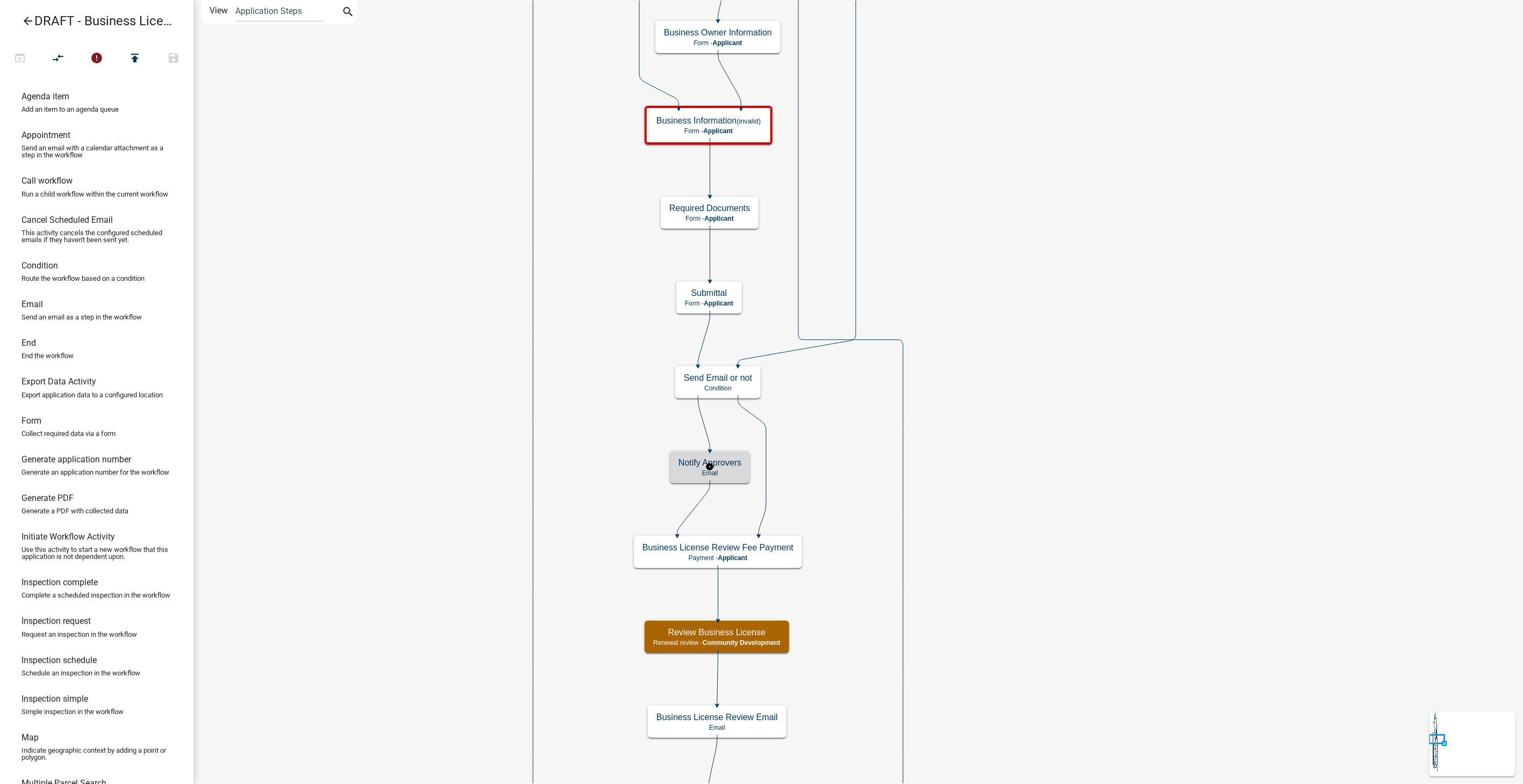
click at [738, 458] on h5 "Notify Approvers" at bounding box center [709, 463] width 63 height 10
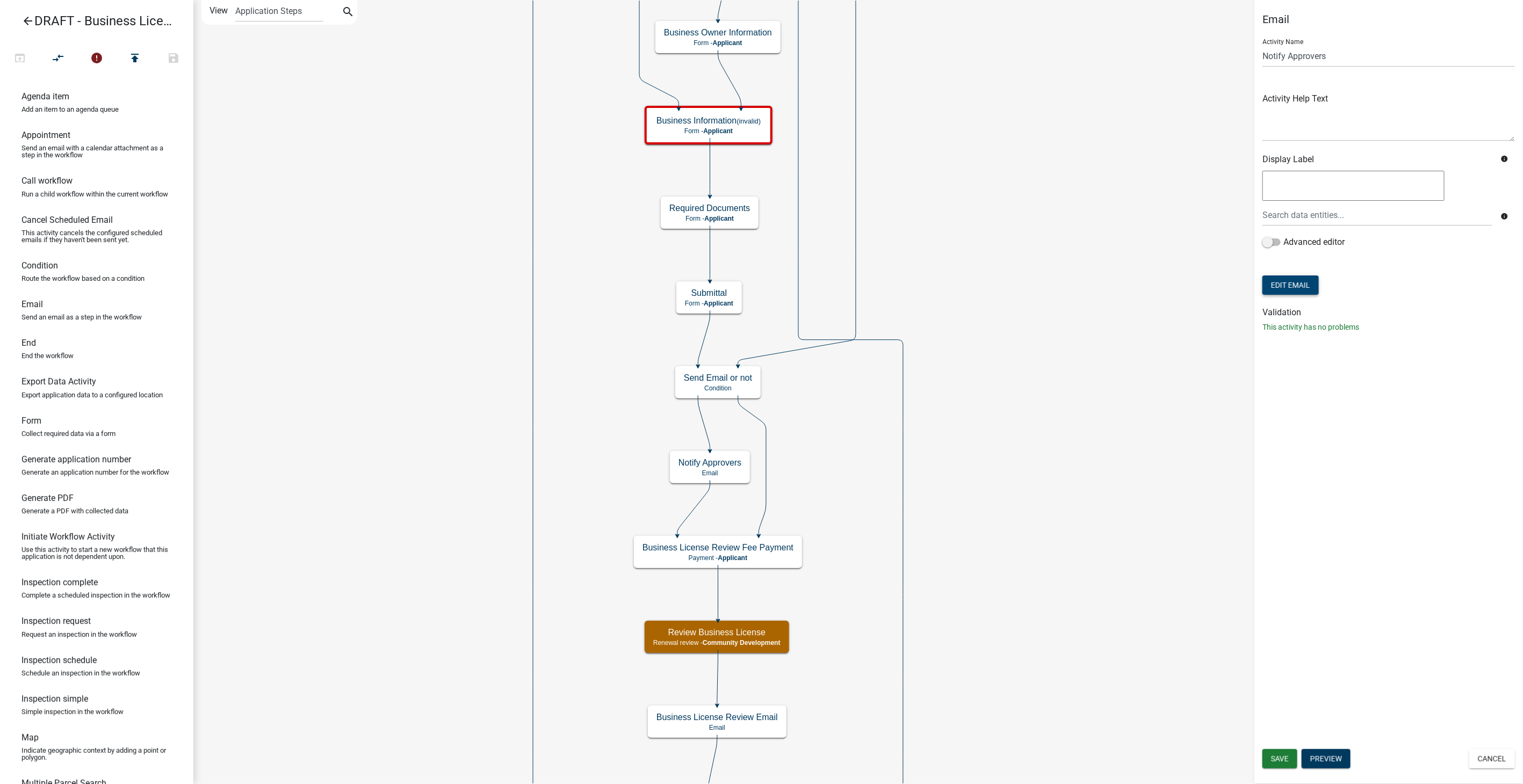
click at [1285, 289] on button "Edit Email" at bounding box center [1290, 285] width 56 height 19
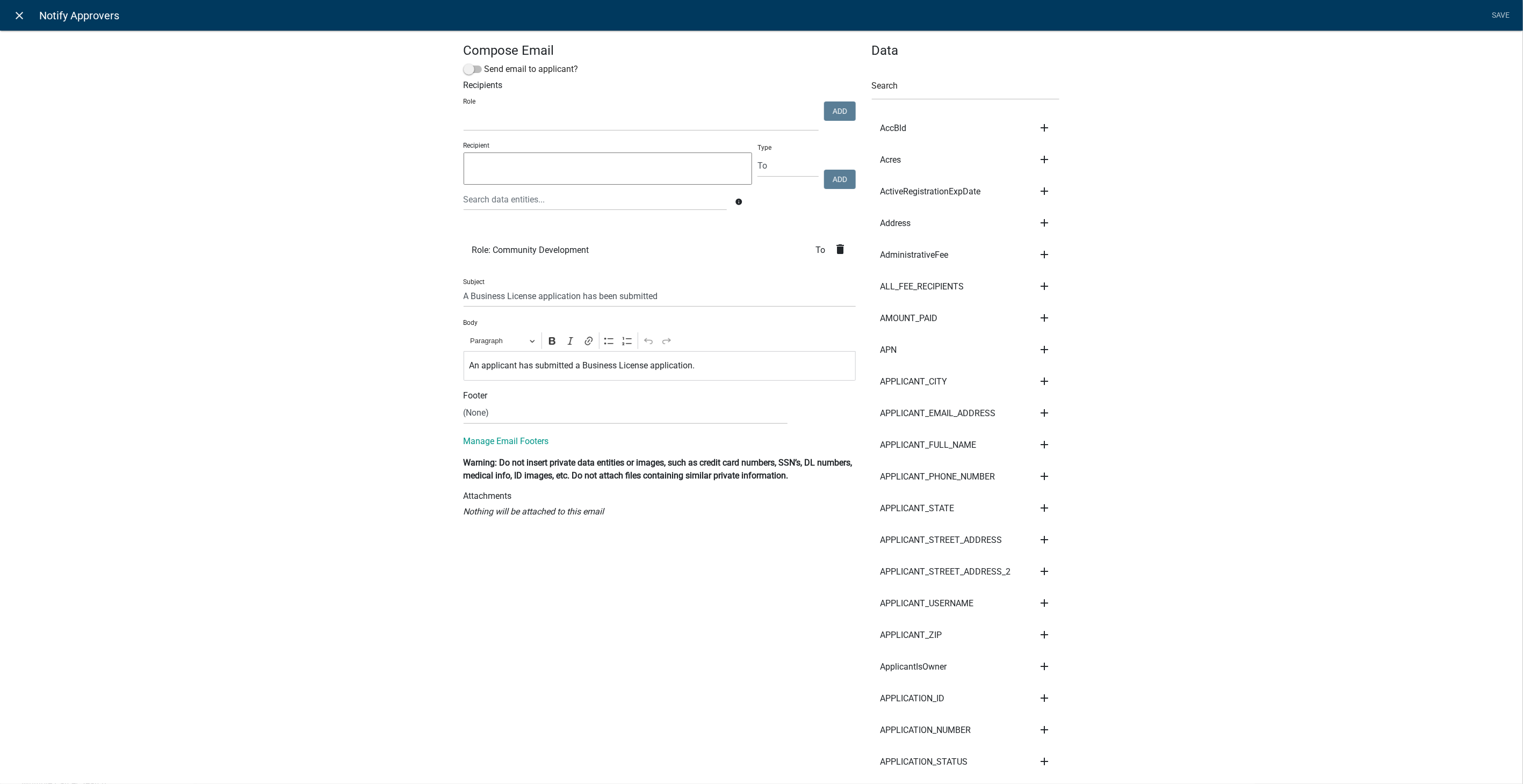
click at [15, 15] on icon "close" at bounding box center [20, 16] width 13 height 13
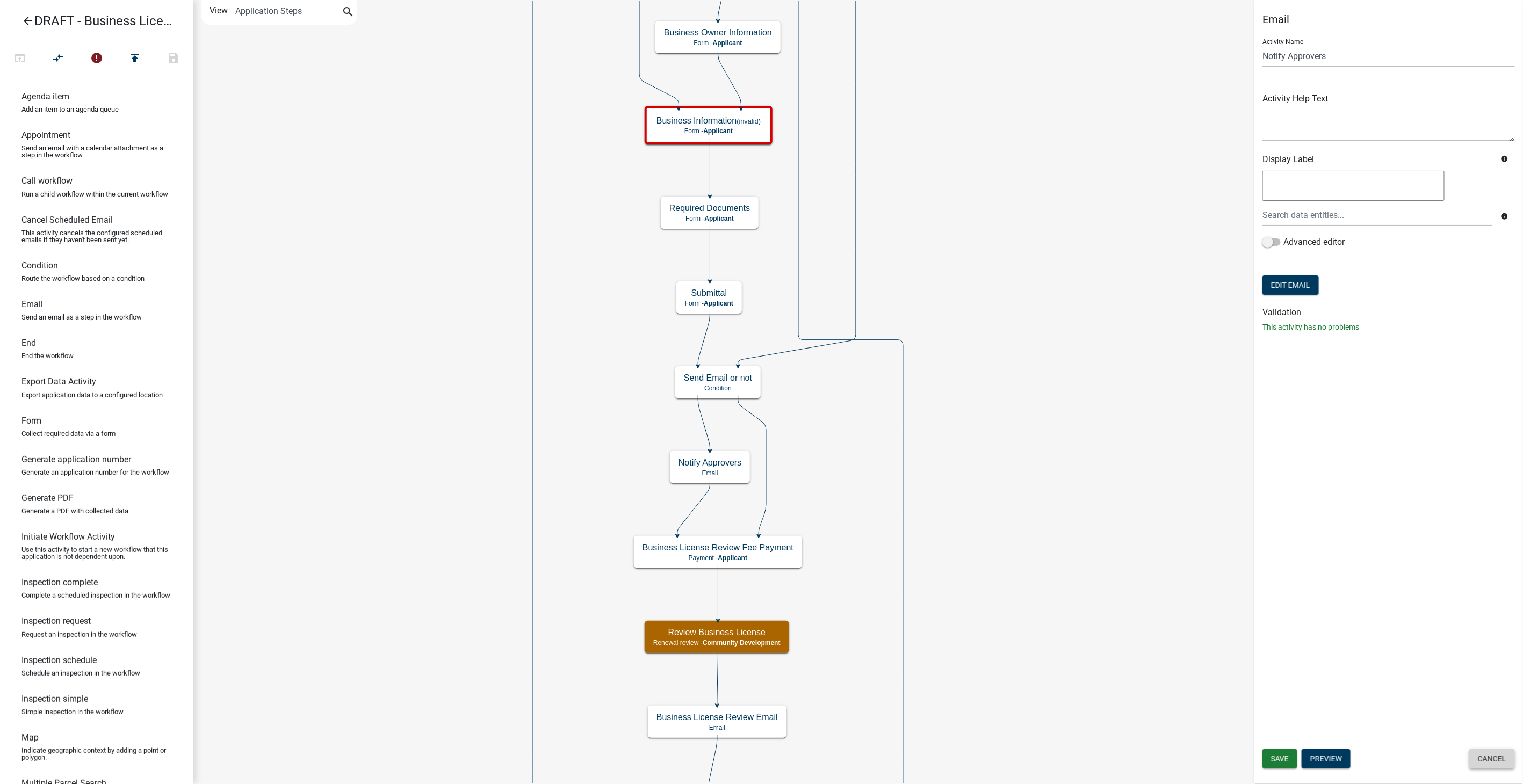
click at [1498, 757] on button "Cancel" at bounding box center [1492, 759] width 45 height 19
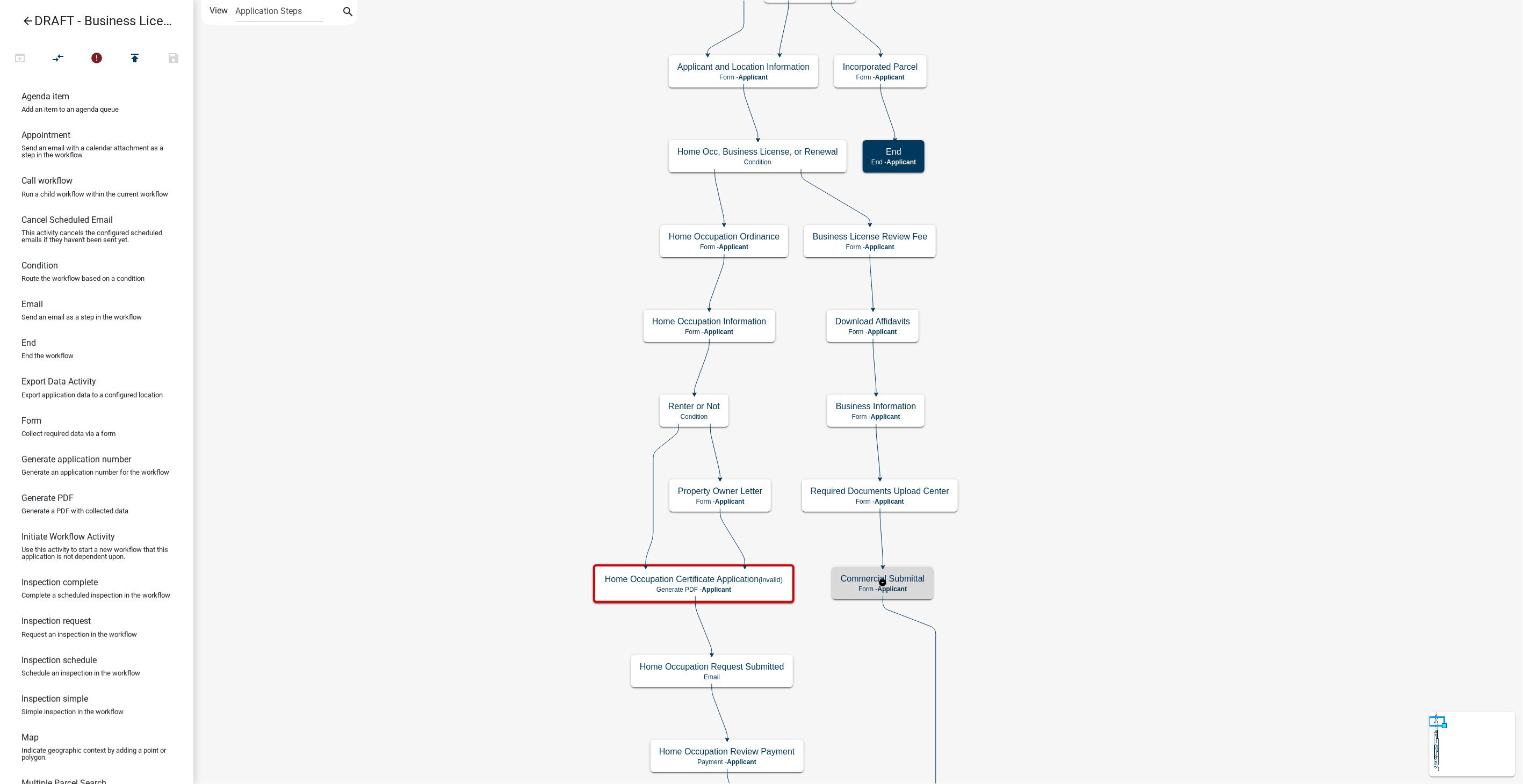
click at [915, 587] on p "Form - Applicant" at bounding box center [883, 589] width 84 height 8
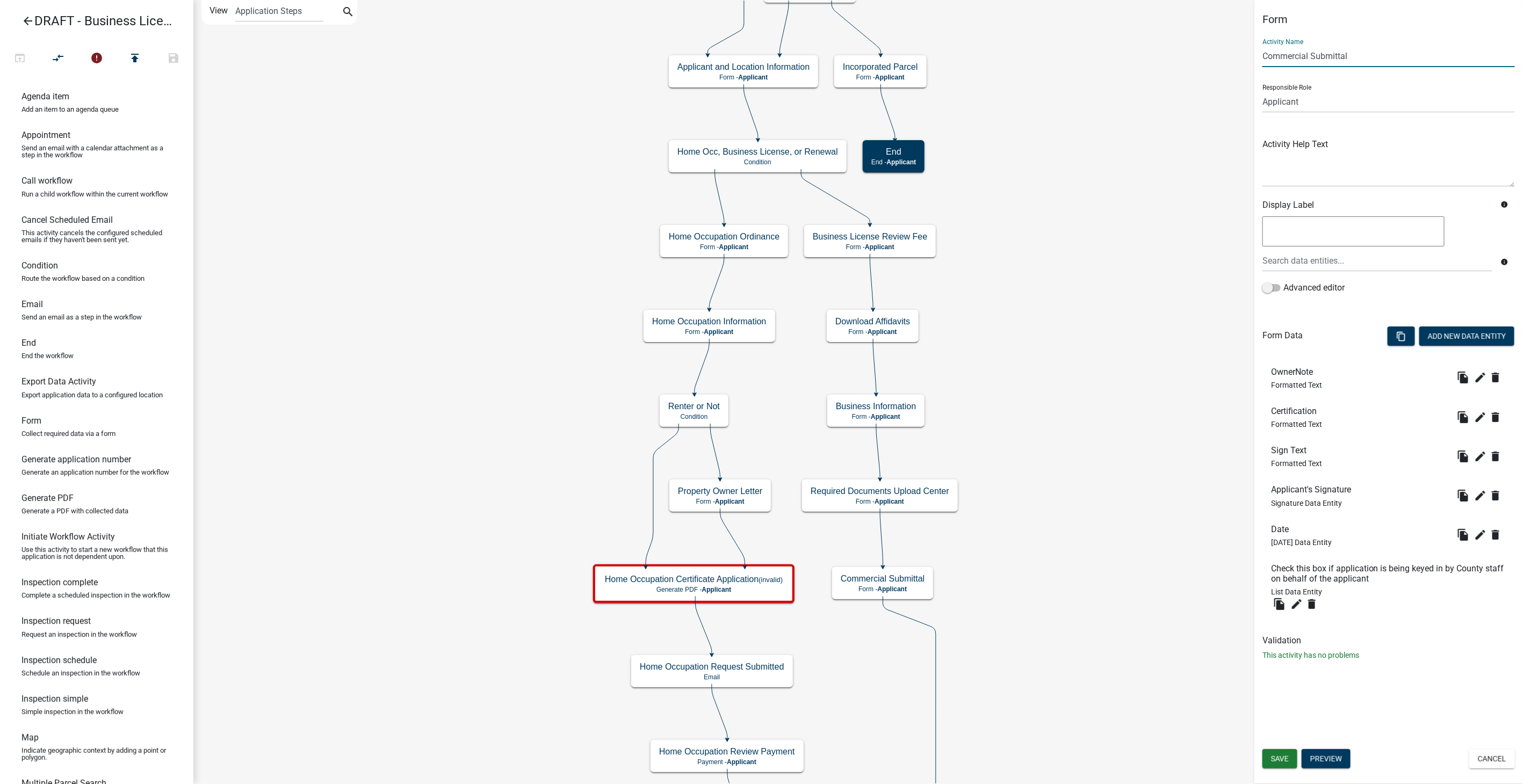
click at [1309, 50] on input "Commercial Submittal" at bounding box center [1389, 56] width 252 height 22
type input "Business Submittal"
click at [1265, 754] on button "Save" at bounding box center [1280, 759] width 35 height 19
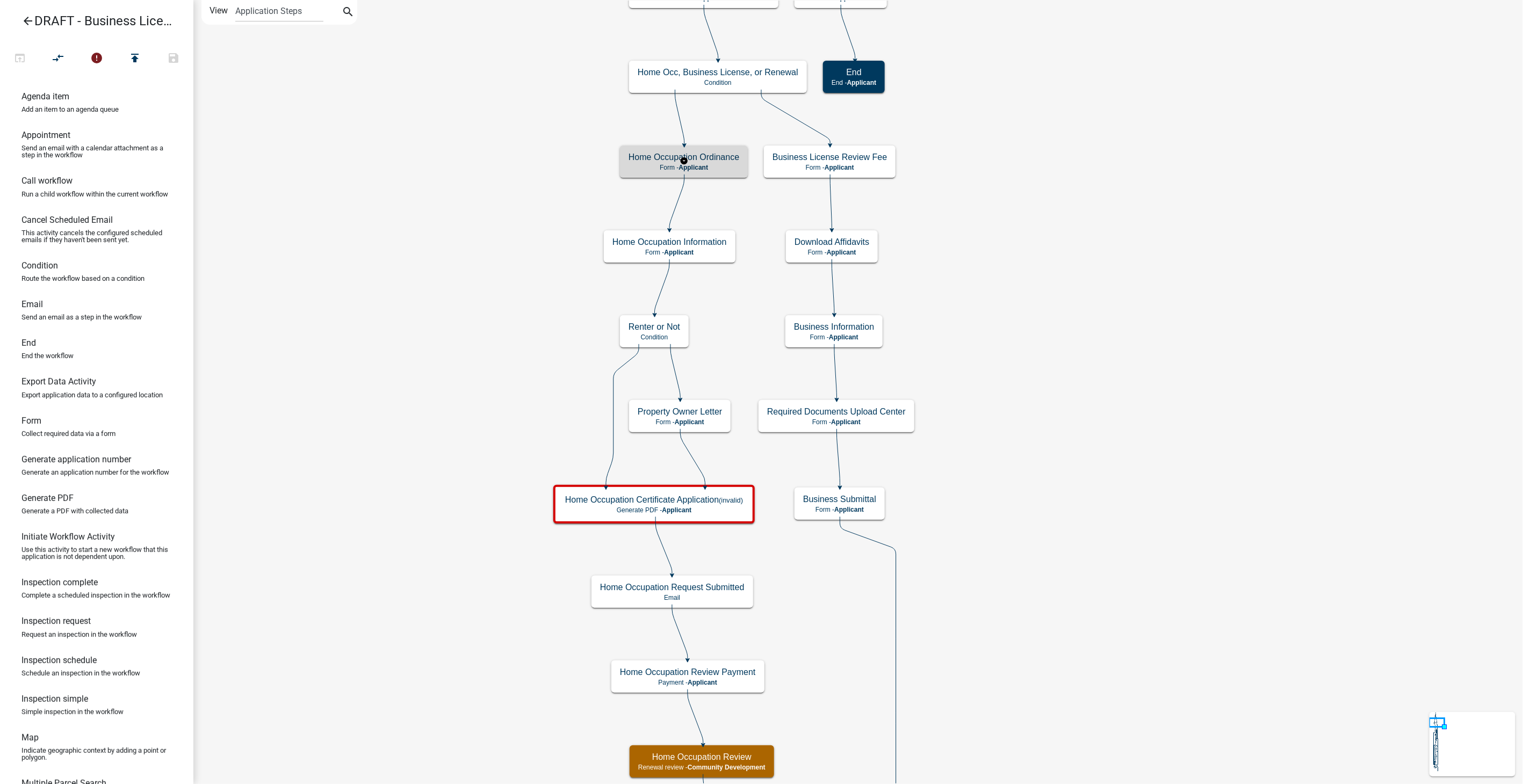
click at [725, 164] on p "Form - Applicant" at bounding box center [684, 167] width 111 height 8
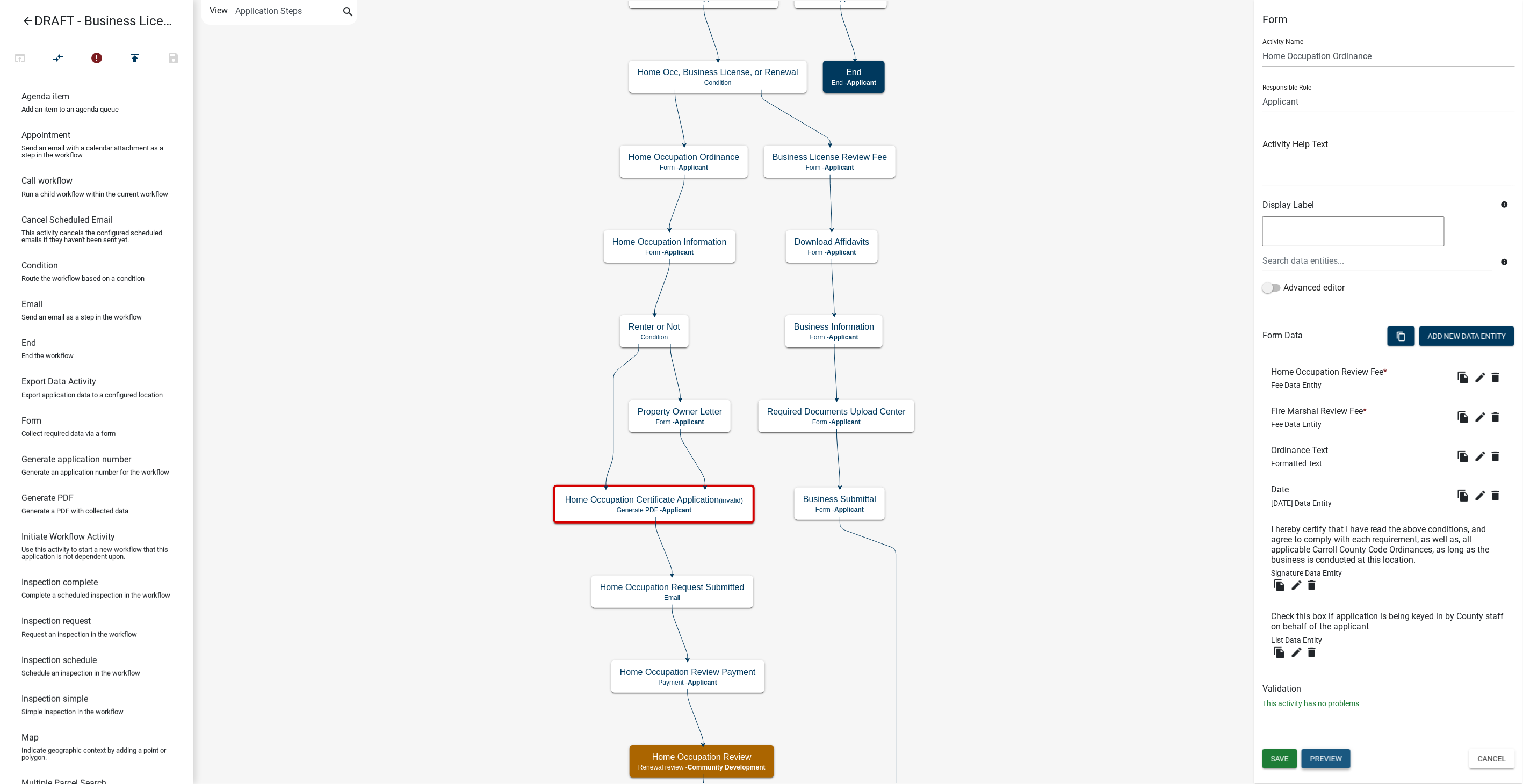
click at [1323, 756] on button "Preview" at bounding box center [1326, 759] width 49 height 19
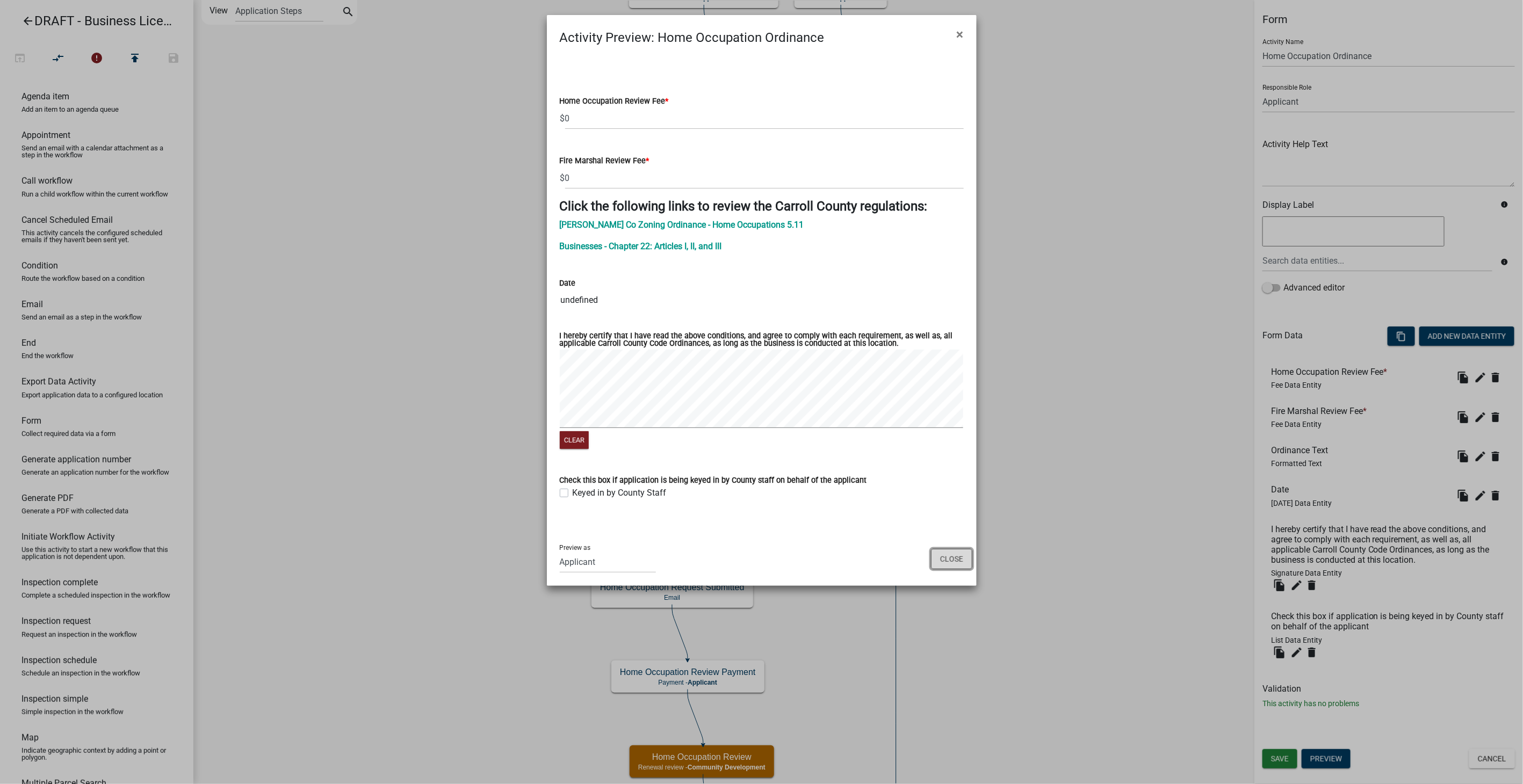
click at [938, 562] on button "Close" at bounding box center [952, 559] width 41 height 20
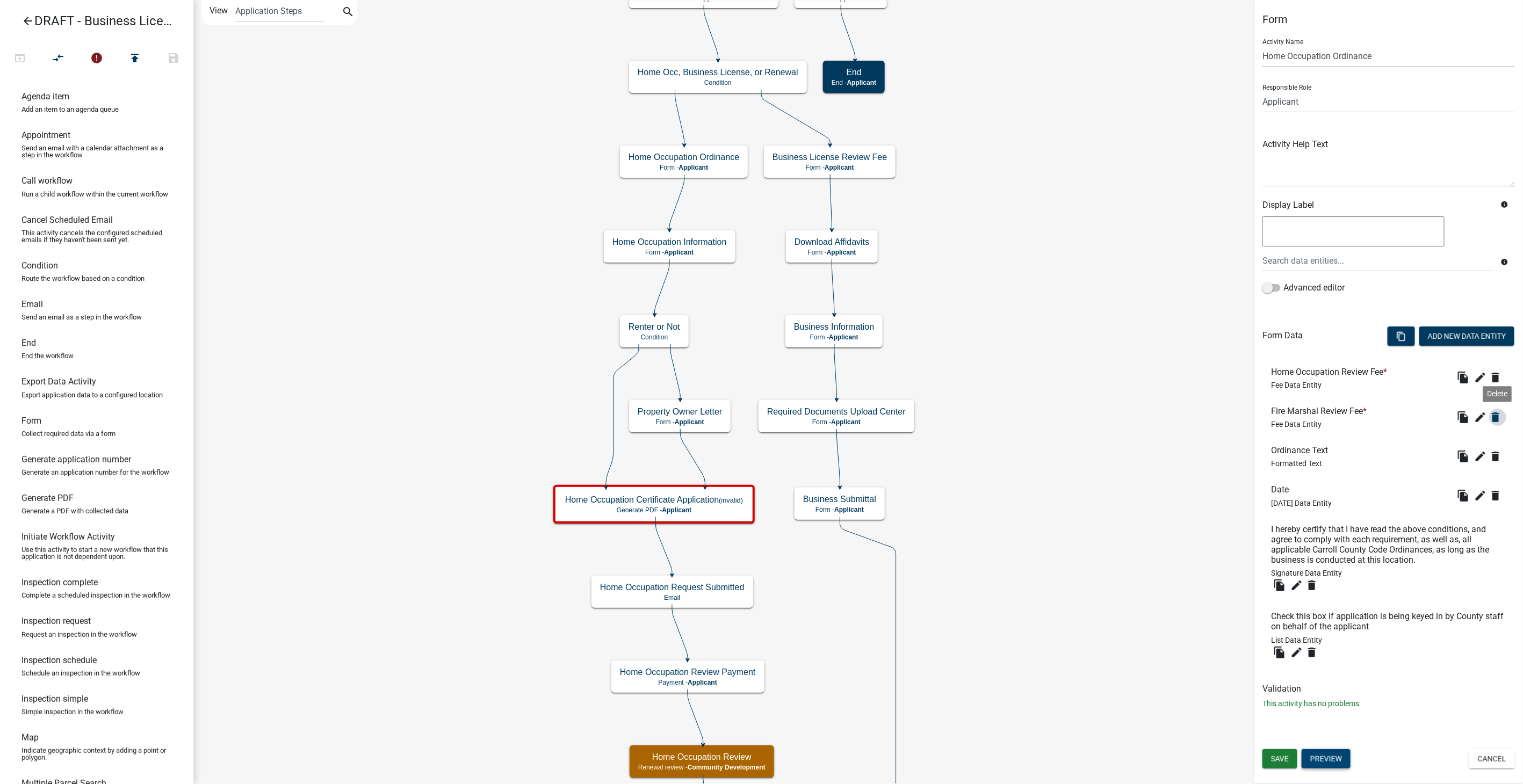
click at [1499, 417] on icon "delete" at bounding box center [1496, 418] width 13 height 13
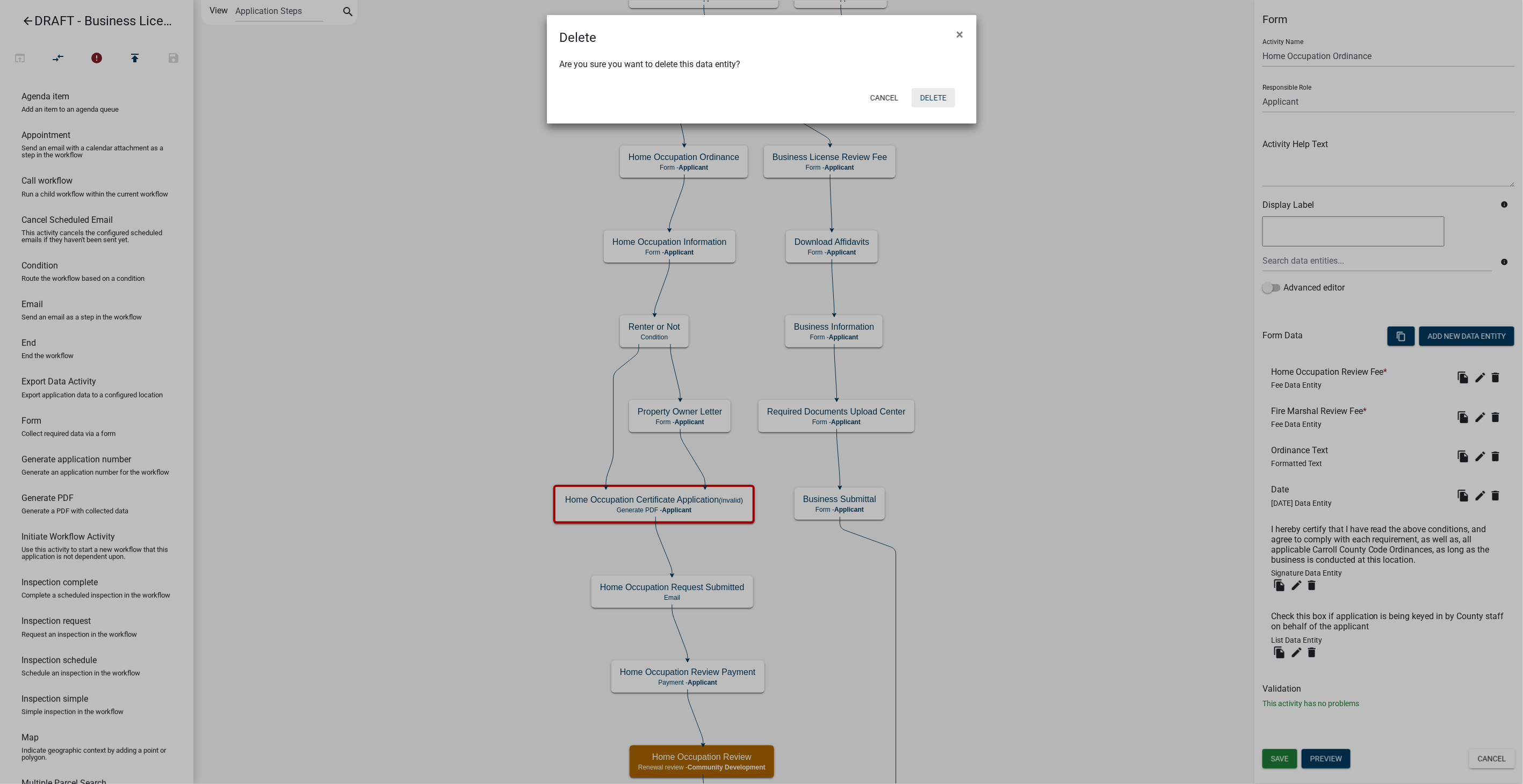
drag, startPoint x: 946, startPoint y: 97, endPoint x: 846, endPoint y: 177, distance: 128.1
click at [946, 97] on button "Delete" at bounding box center [933, 97] width 44 height 19
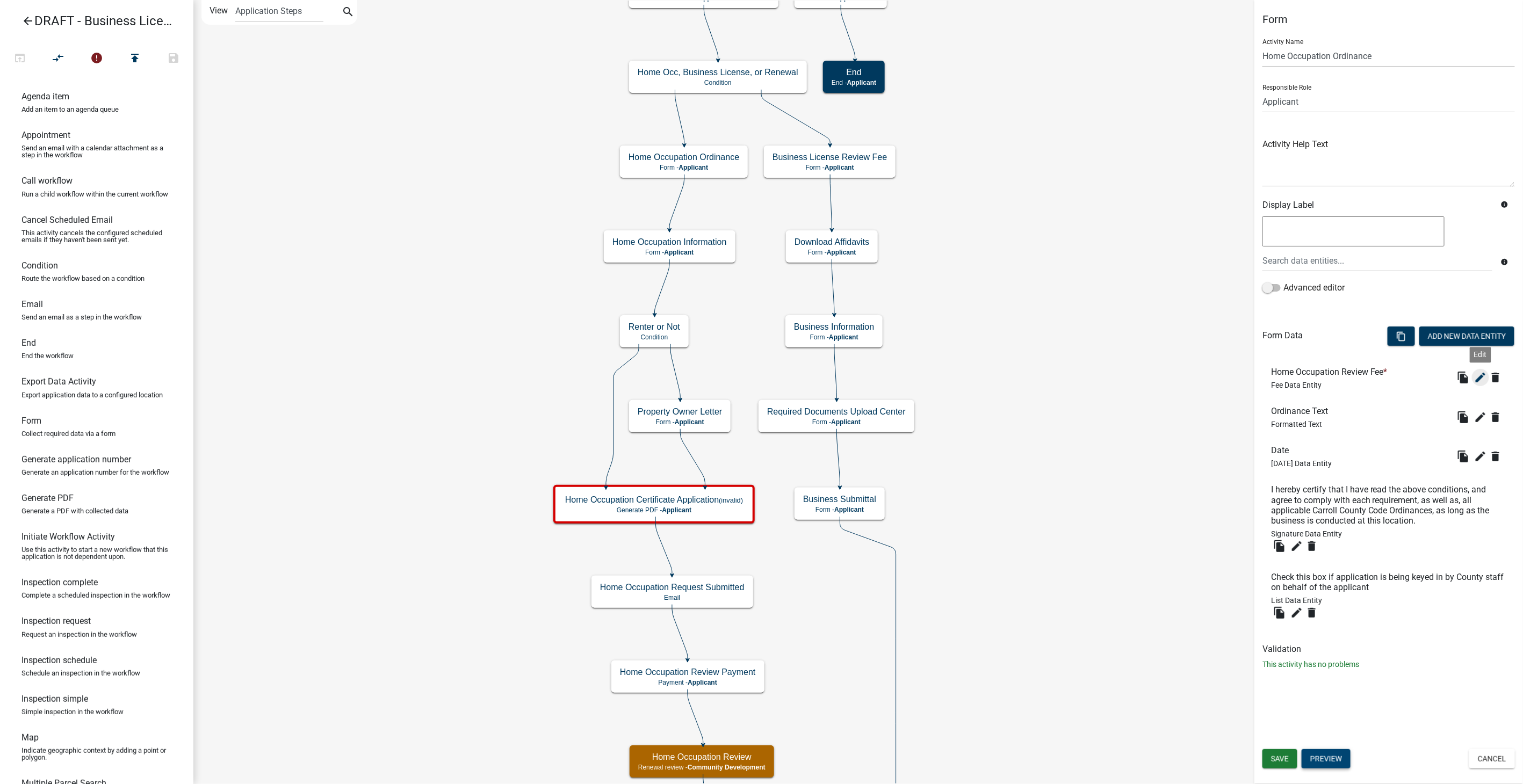
click at [1479, 380] on icon "edit" at bounding box center [1481, 378] width 13 height 13
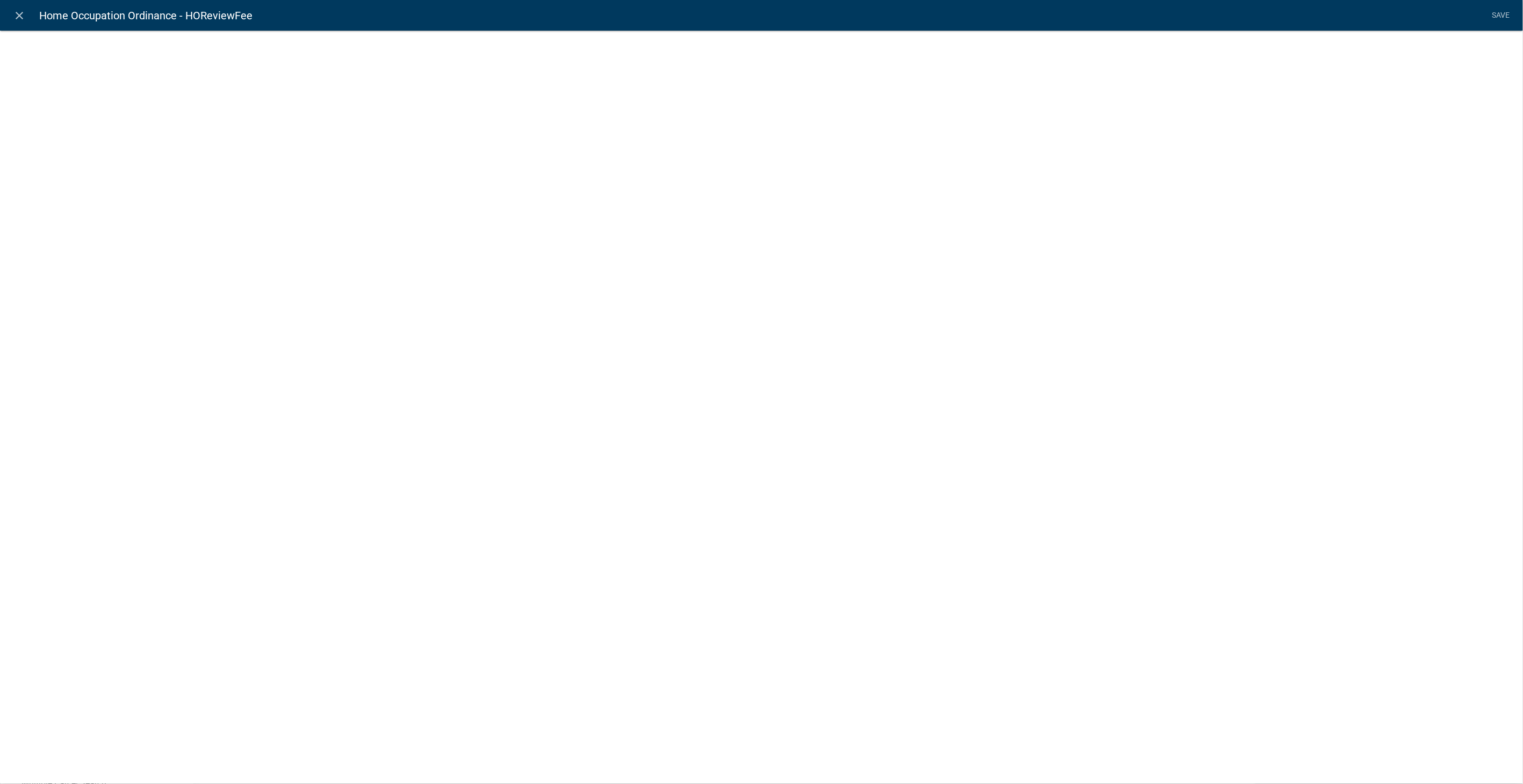
select select "fee"
select select "HomeOccupation"
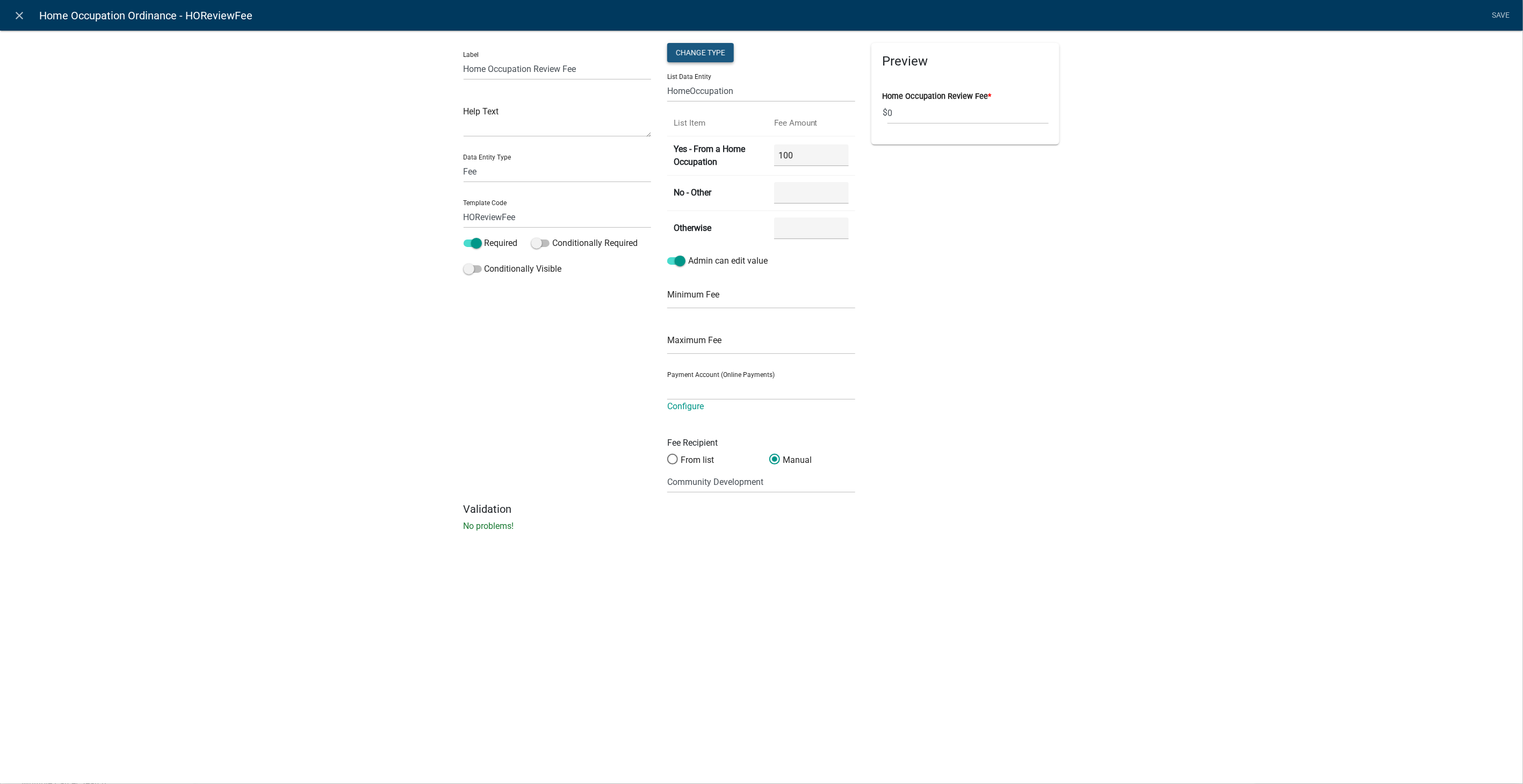
click at [711, 45] on div "Change Type" at bounding box center [700, 53] width 66 height 19
drag, startPoint x: 678, startPoint y: 120, endPoint x: 678, endPoint y: 125, distance: 5.0
click at [679, 120] on select "Simple List Advanced" at bounding box center [701, 117] width 86 height 22
select select "0"
click at [658, 128] on select "Simple List Advanced" at bounding box center [701, 117] width 86 height 22
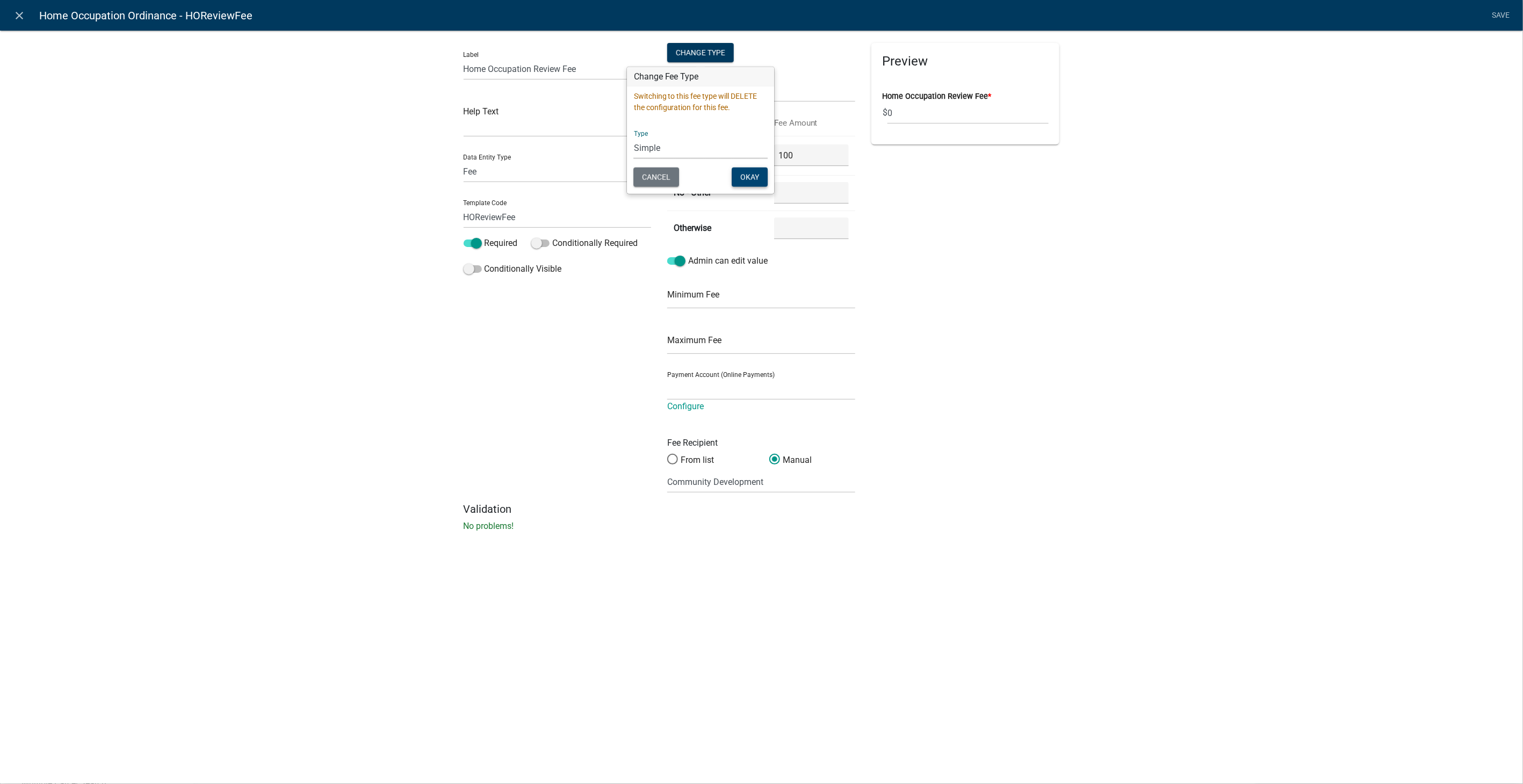
click at [741, 176] on button "Okay" at bounding box center [750, 177] width 36 height 19
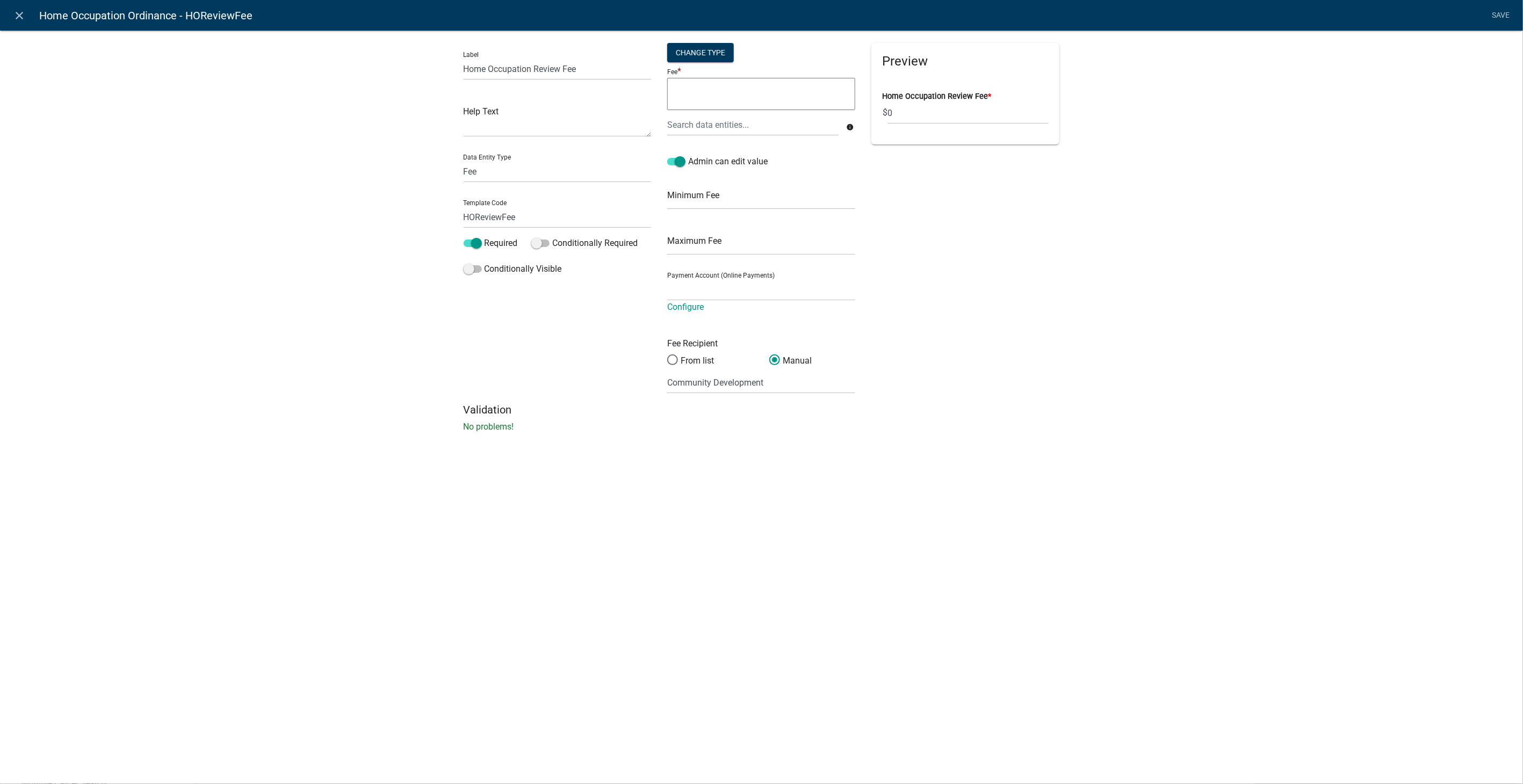
click at [704, 87] on textarea at bounding box center [761, 94] width 188 height 32
type textarea "125"
click at [1504, 15] on link "Save" at bounding box center [1501, 16] width 27 height 20
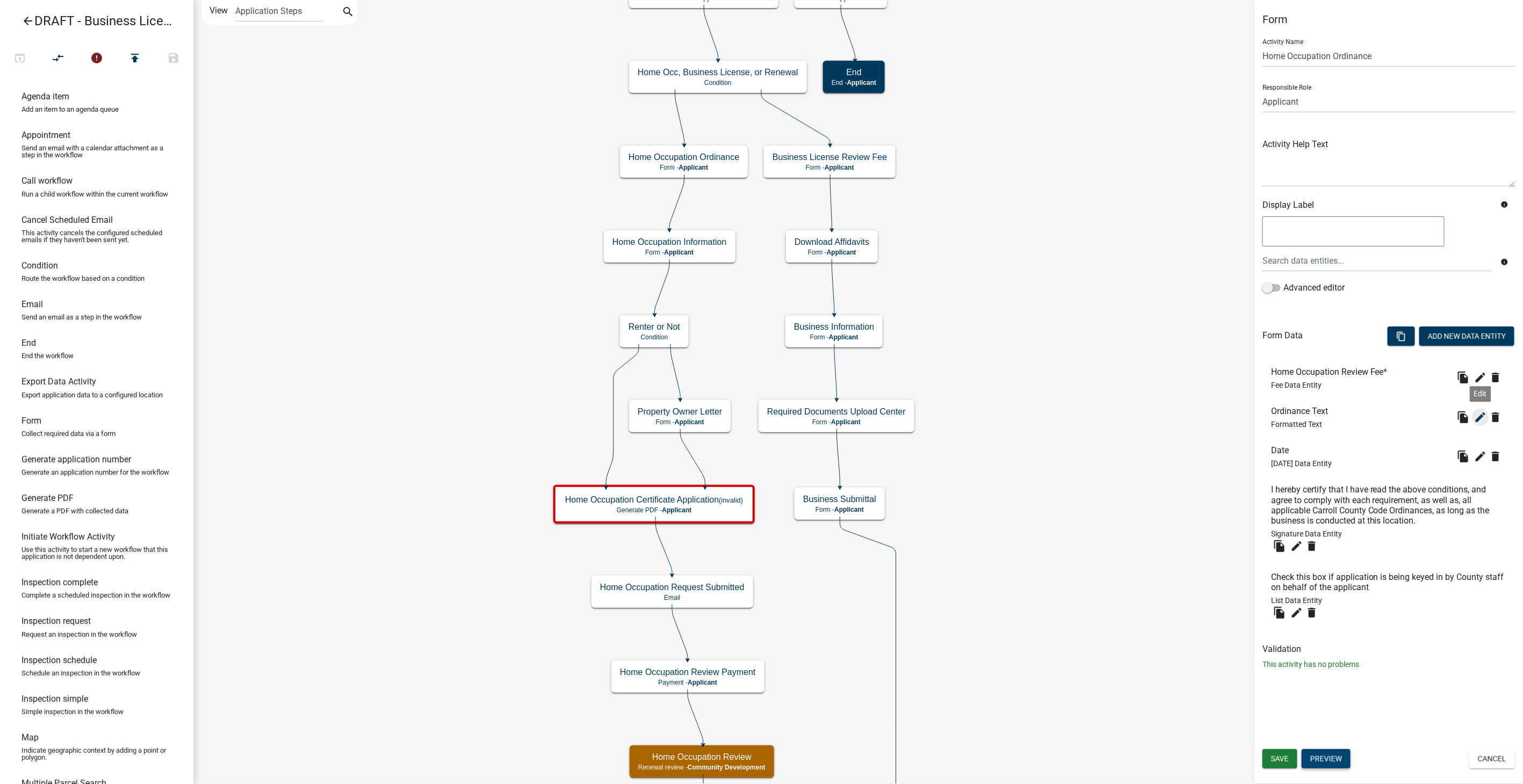
click at [1482, 415] on icon "edit" at bounding box center [1481, 418] width 13 height 13
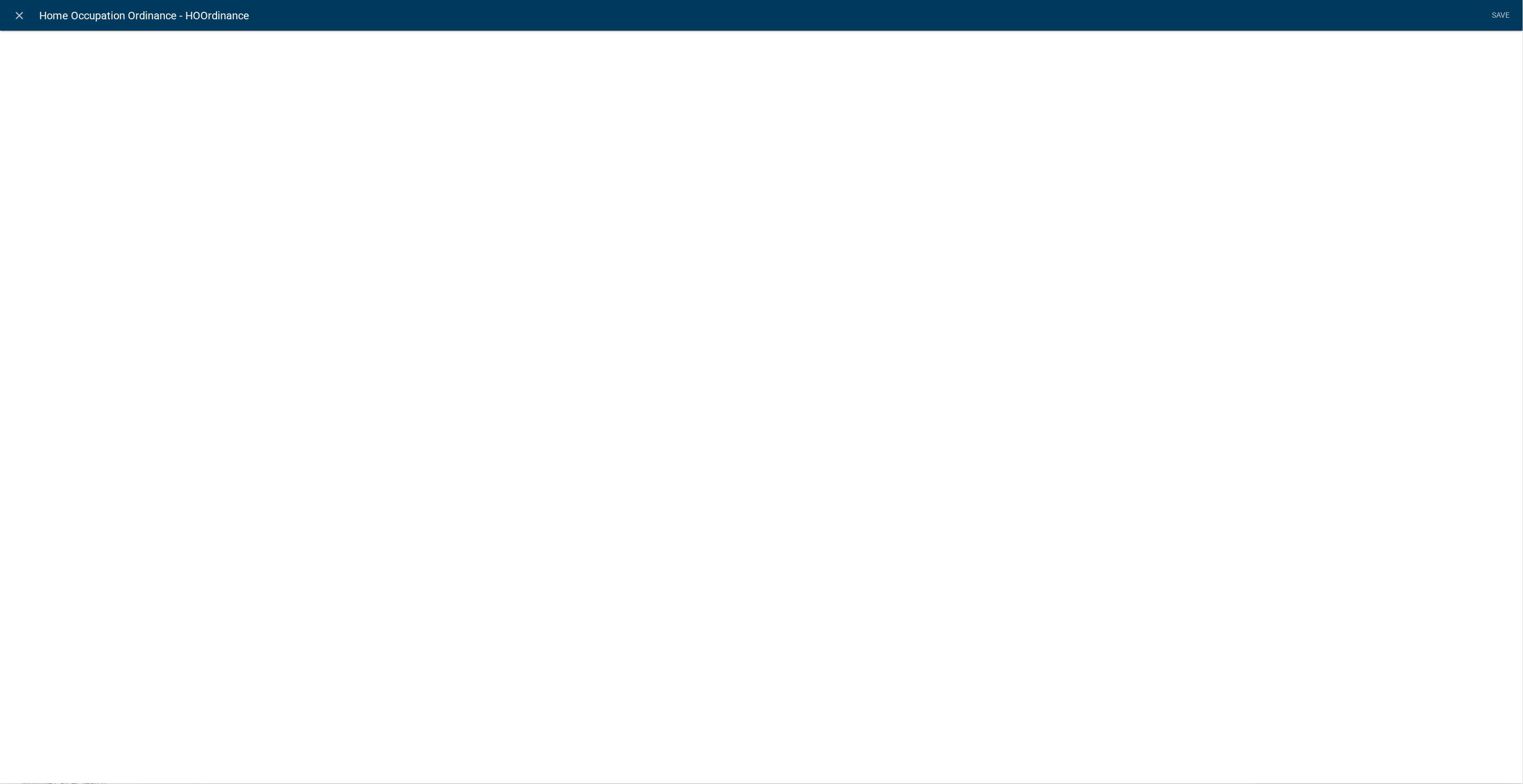
select select "rich-text"
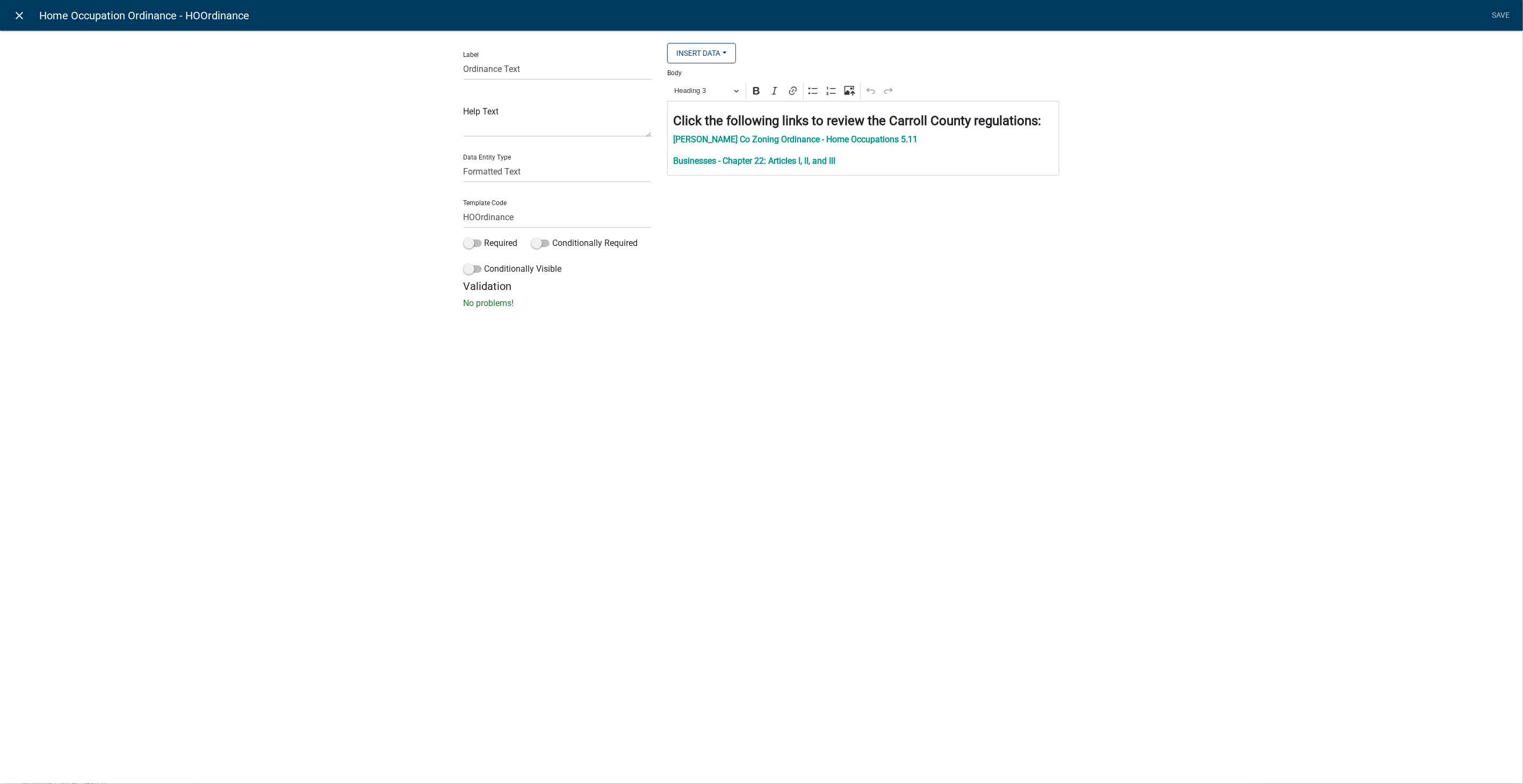
click at [24, 16] on icon "close" at bounding box center [20, 16] width 13 height 13
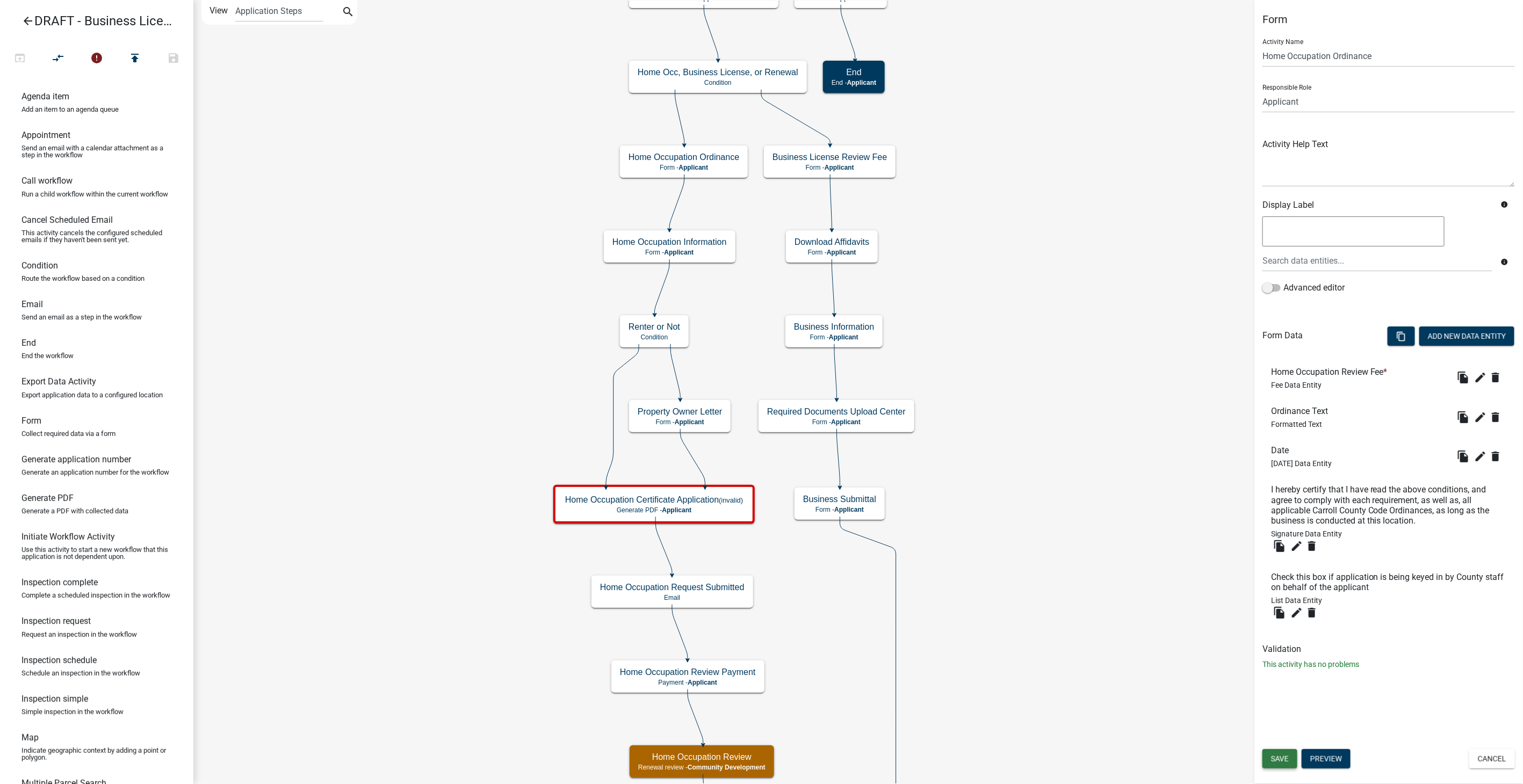
click at [1273, 758] on span "Save" at bounding box center [1280, 759] width 18 height 8
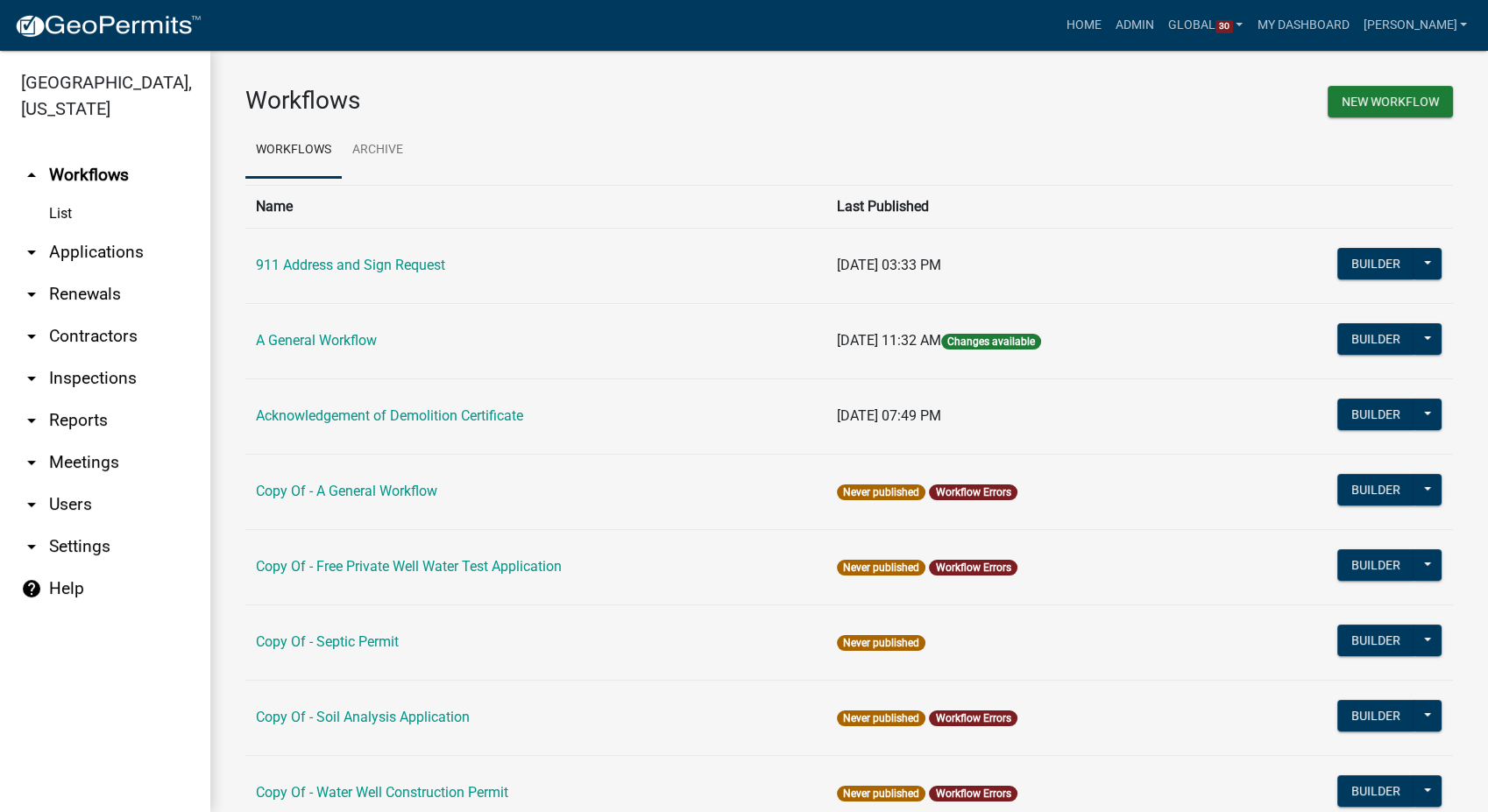
scroll to position [1044, 0]
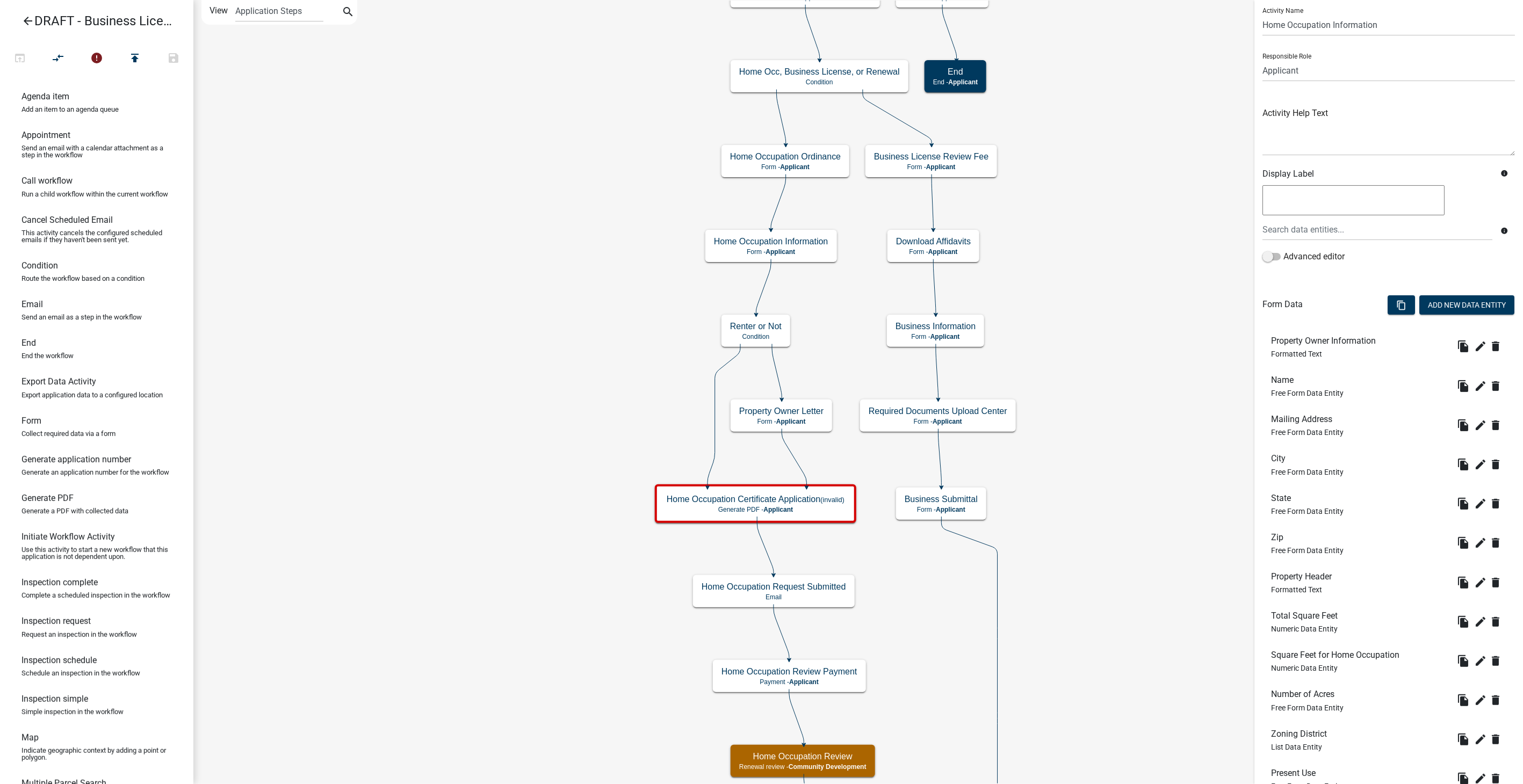
scroll to position [29, 0]
click at [1475, 348] on icon "edit" at bounding box center [1481, 349] width 13 height 13
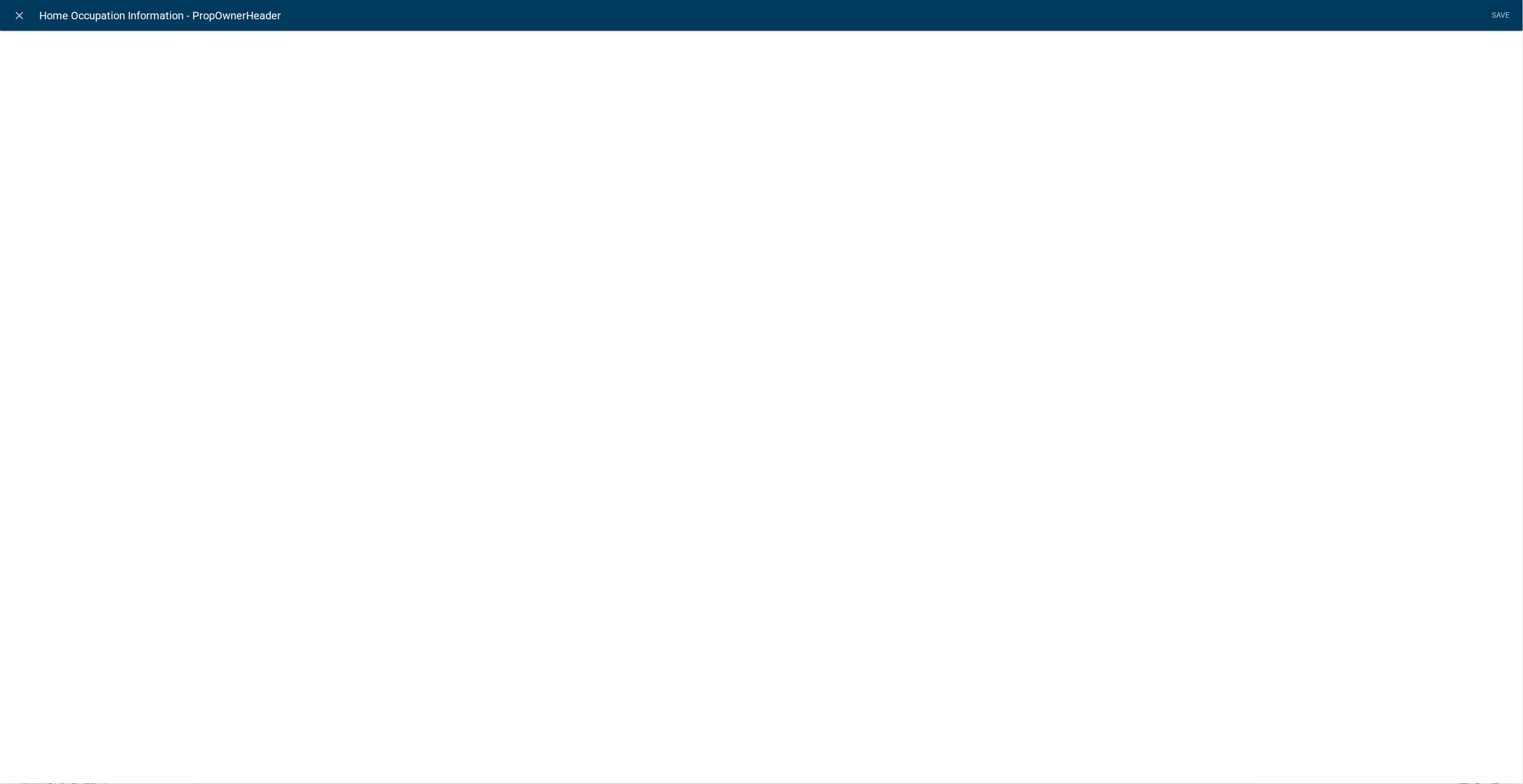
select select "rich-text"
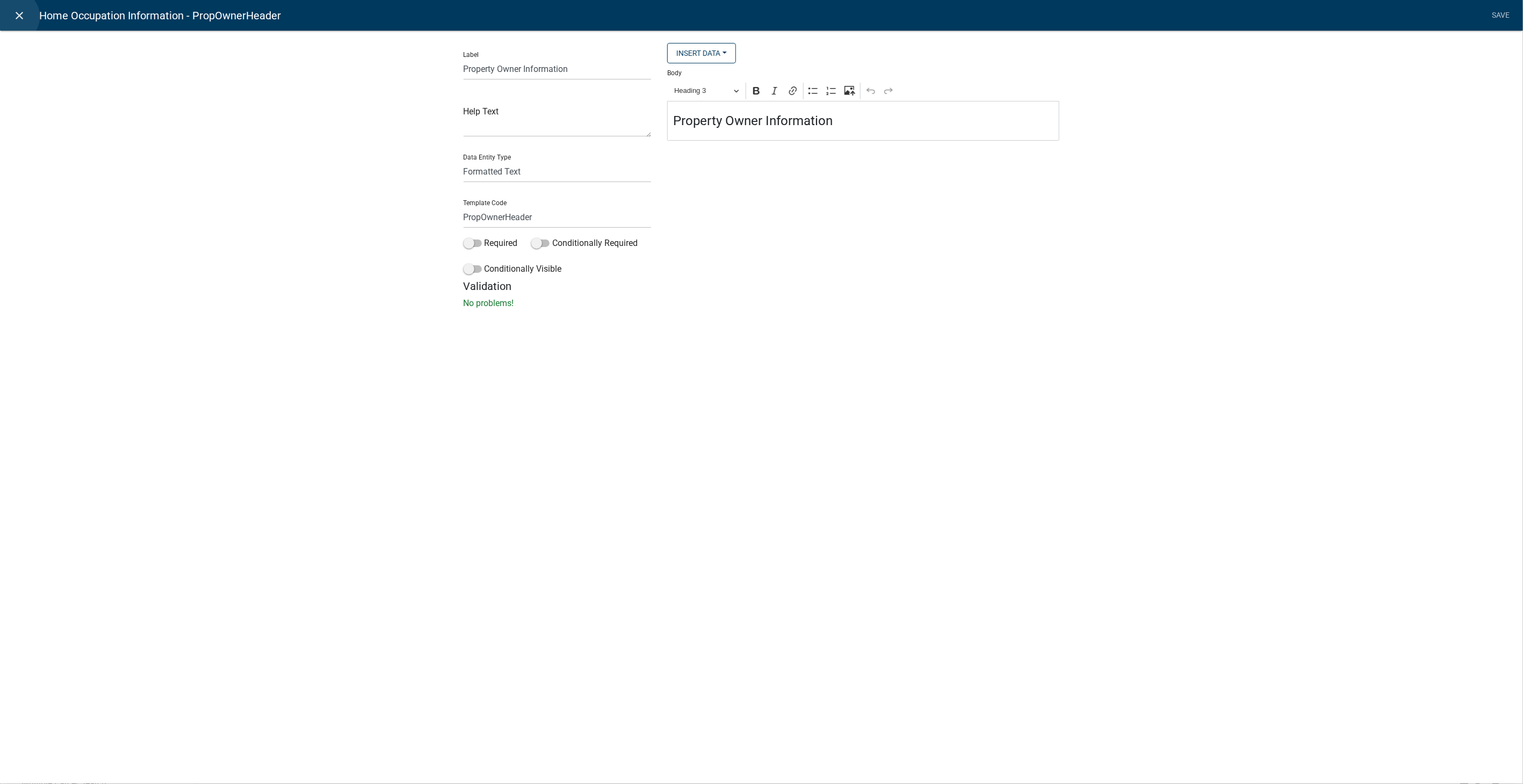
click at [13, 17] on link "close" at bounding box center [19, 15] width 22 height 22
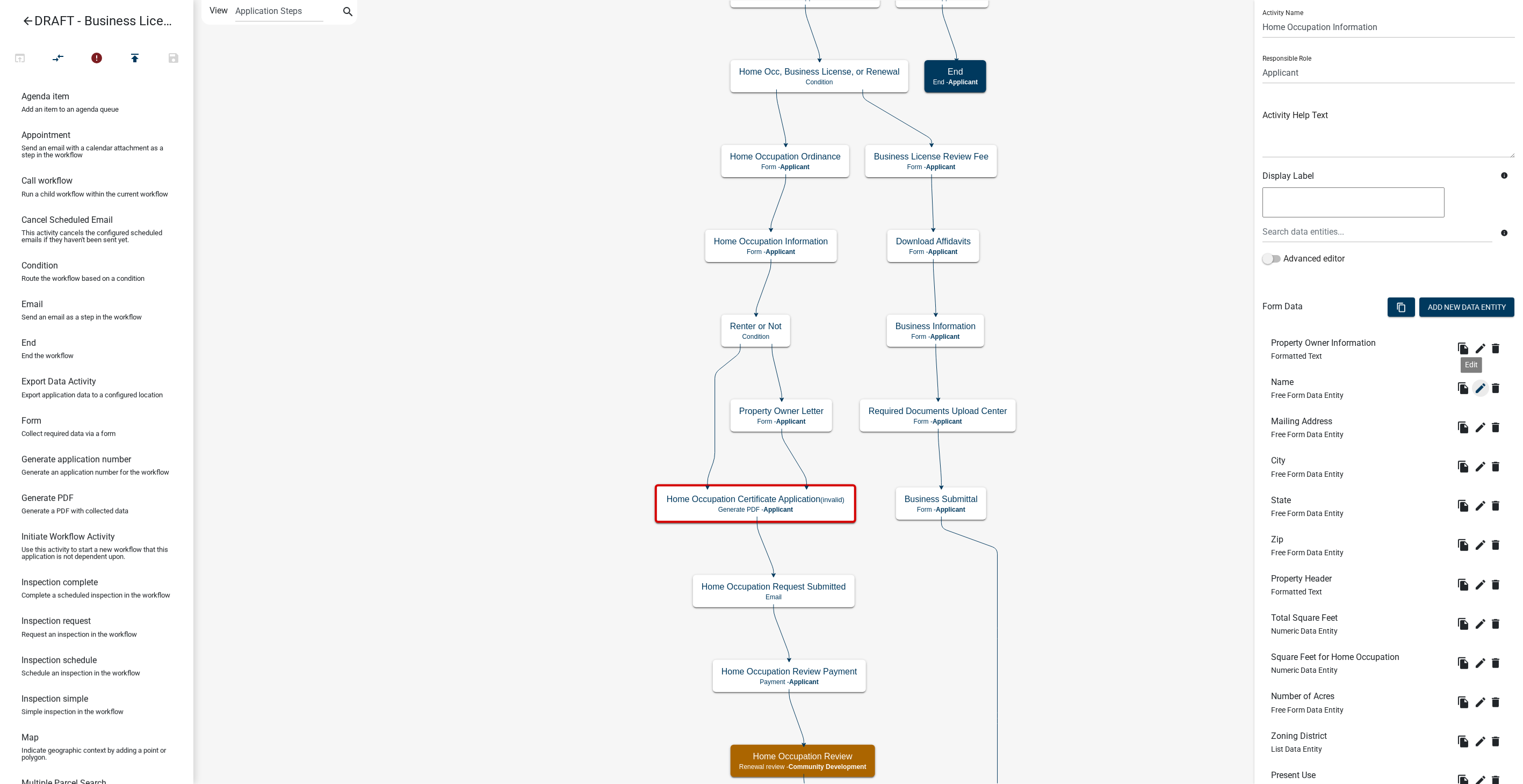
click at [1475, 382] on icon "edit" at bounding box center [1481, 388] width 13 height 13
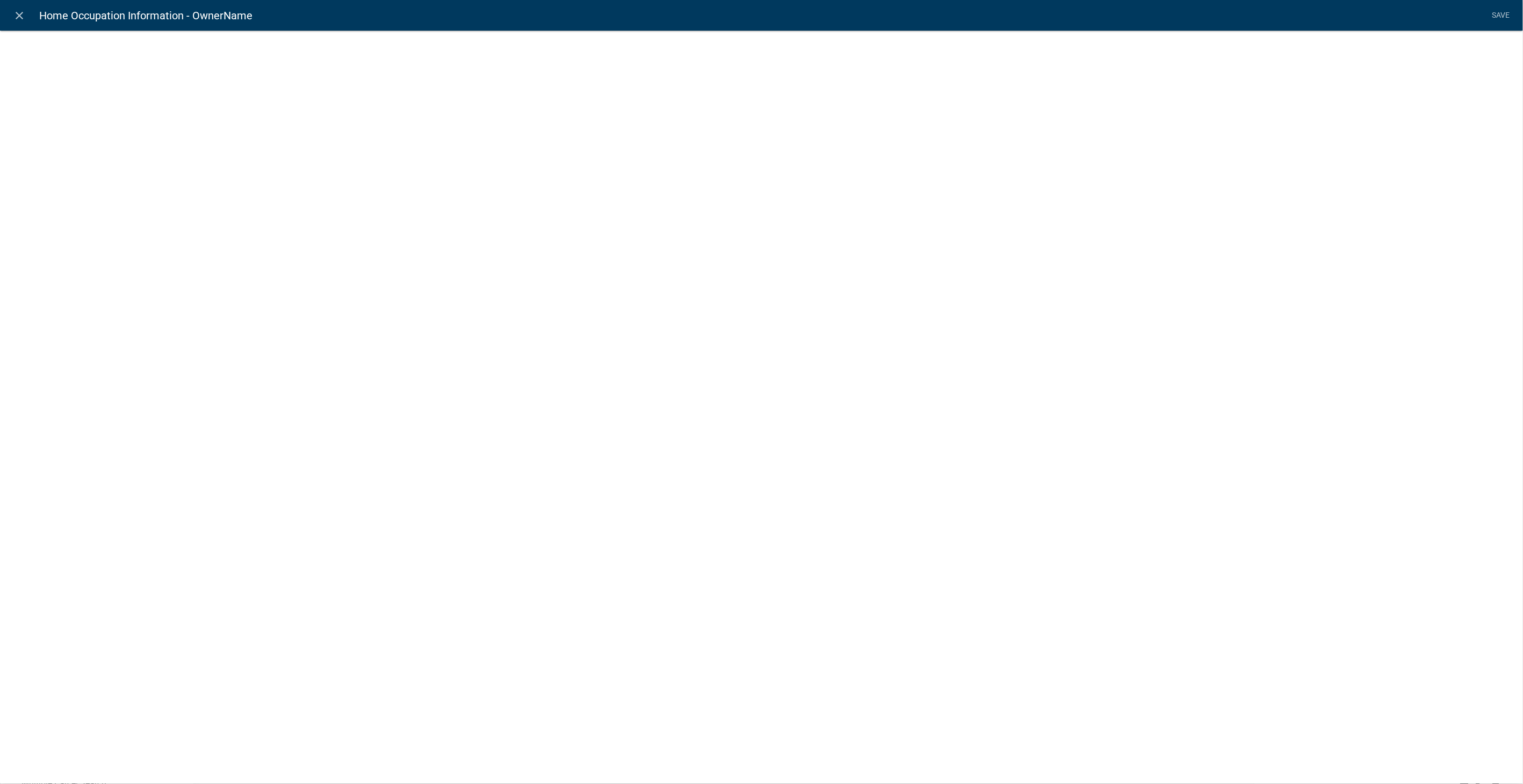
select select "1: Object"
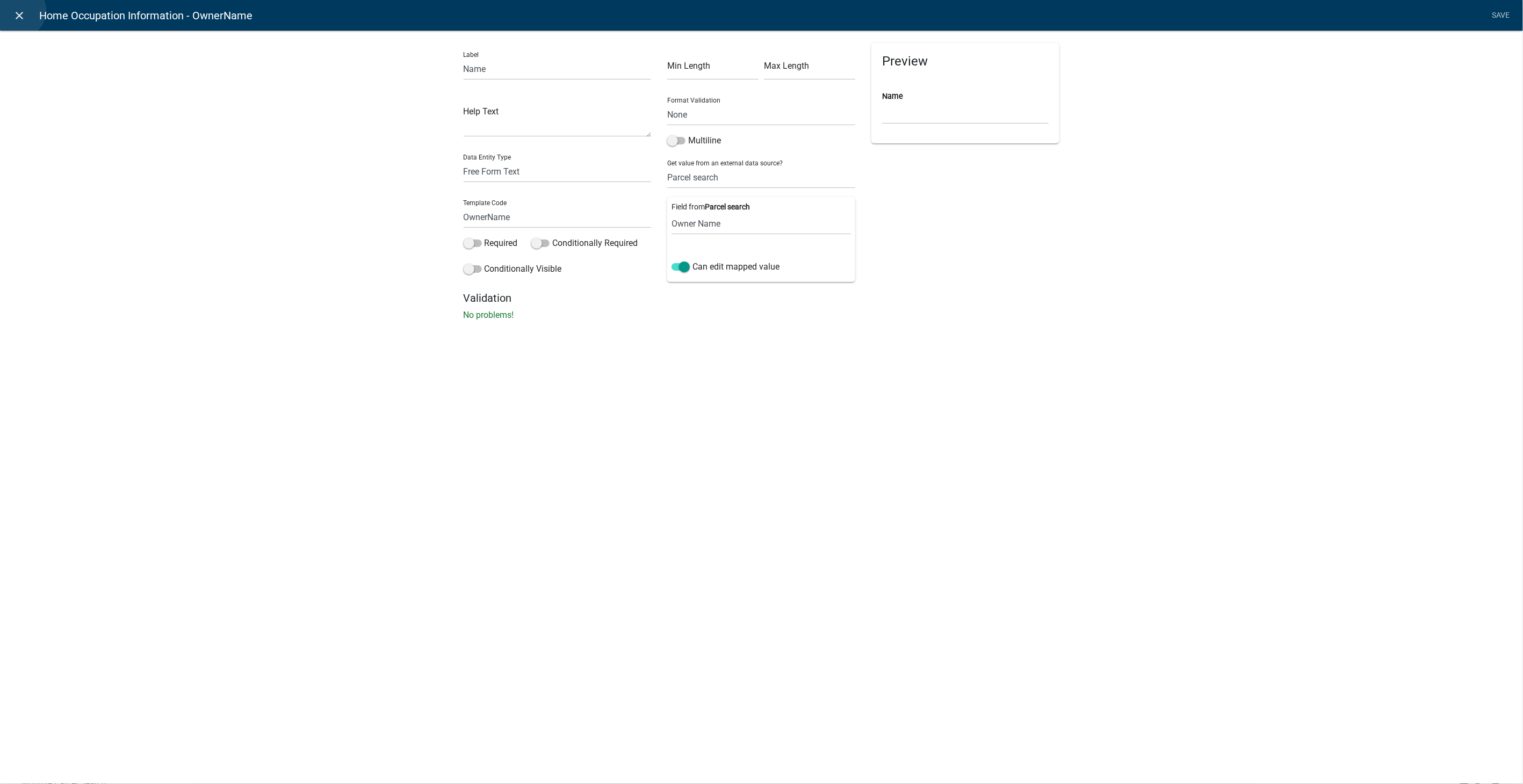
click at [19, 11] on icon "close" at bounding box center [20, 16] width 13 height 13
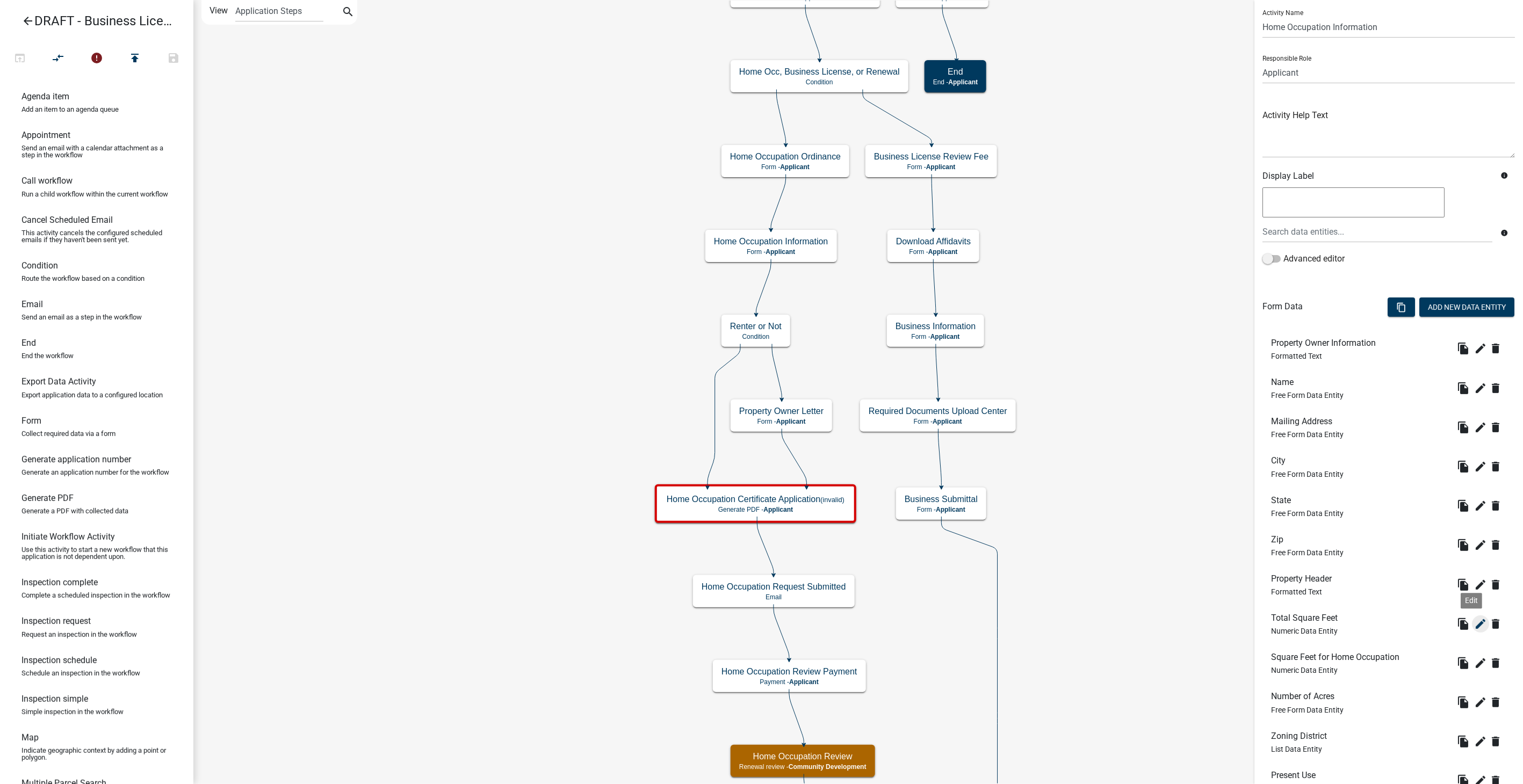
click at [1475, 620] on icon "edit" at bounding box center [1481, 624] width 13 height 13
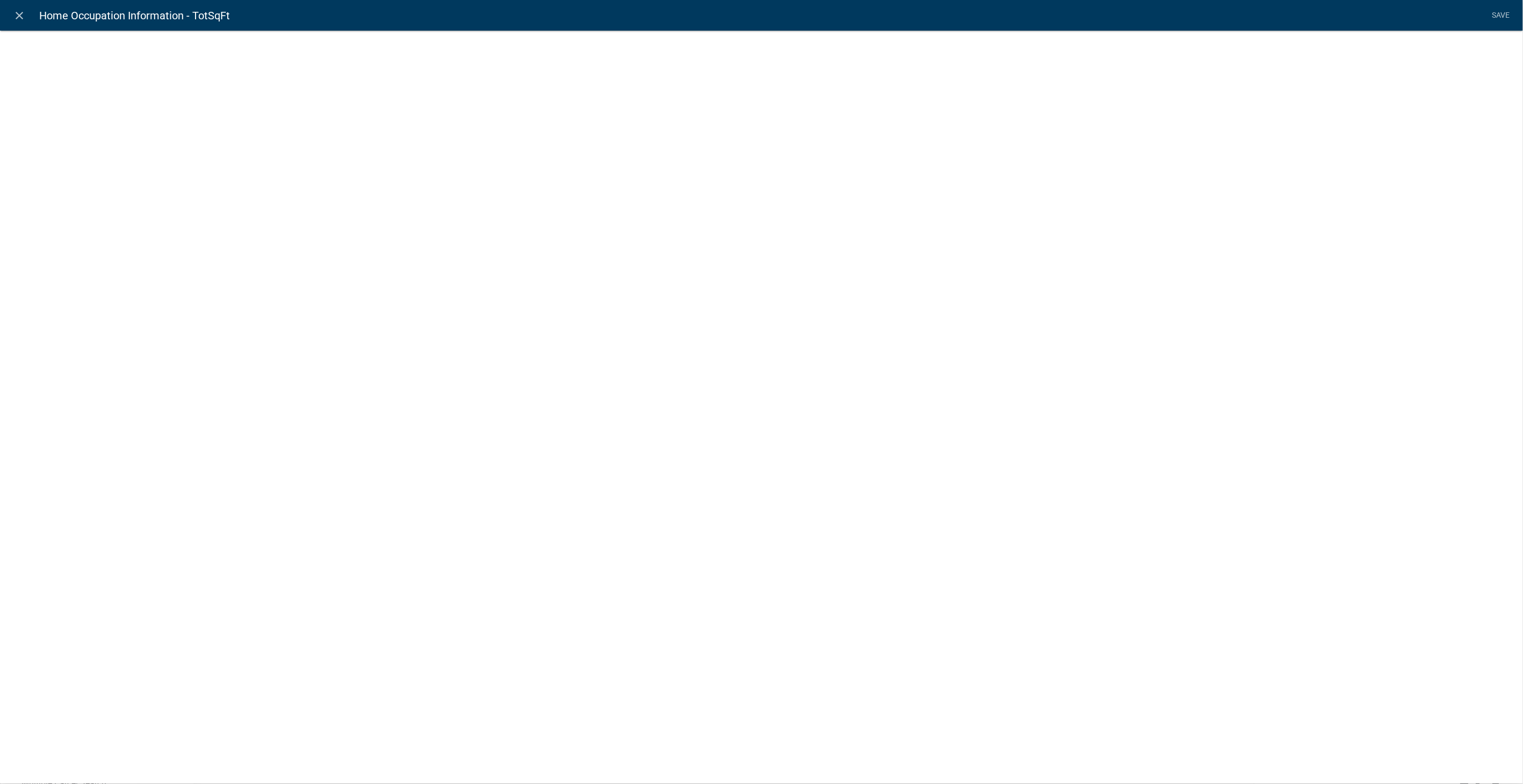
select select "numeric-data"
select select
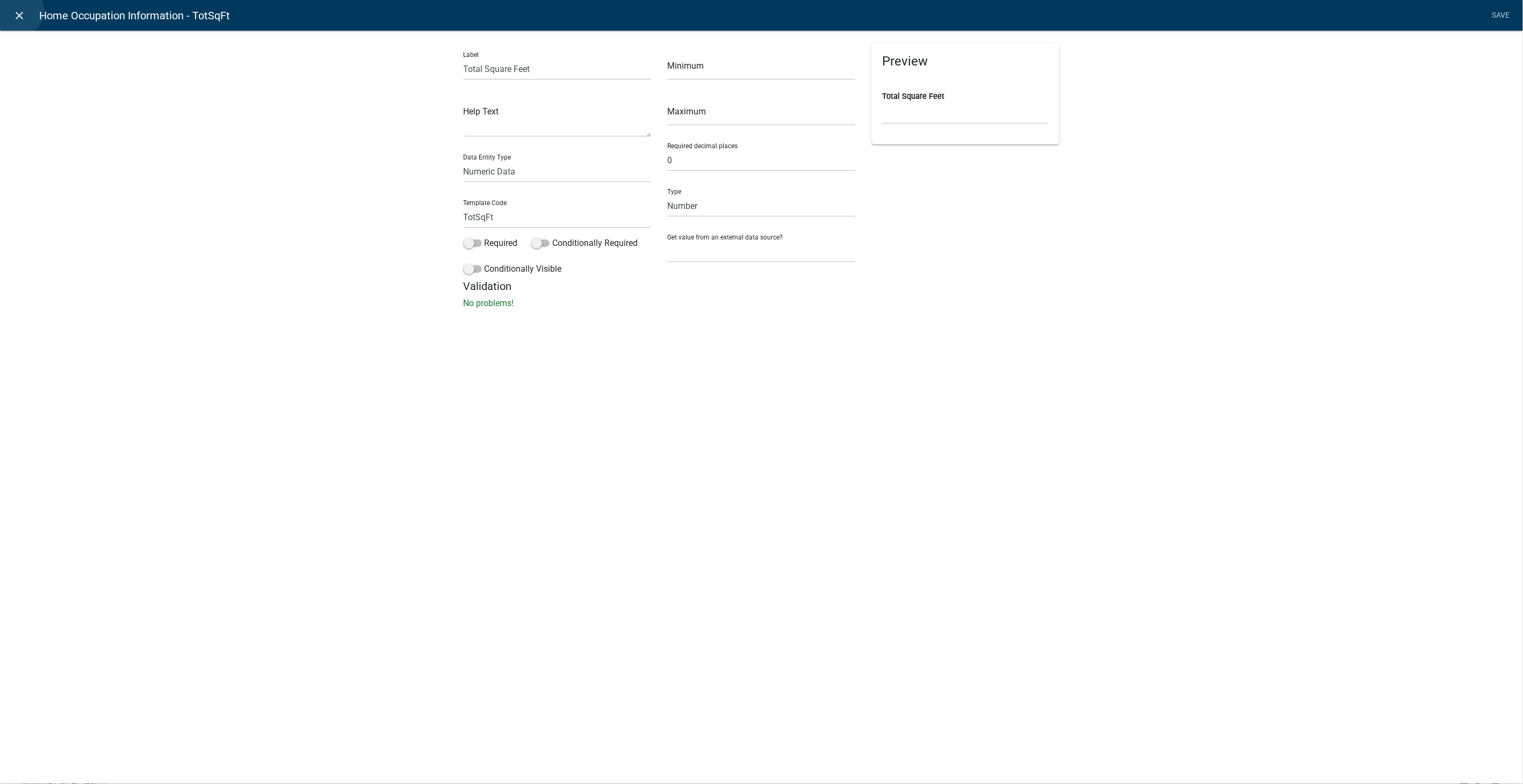
click at [17, 10] on icon "close" at bounding box center [20, 16] width 13 height 13
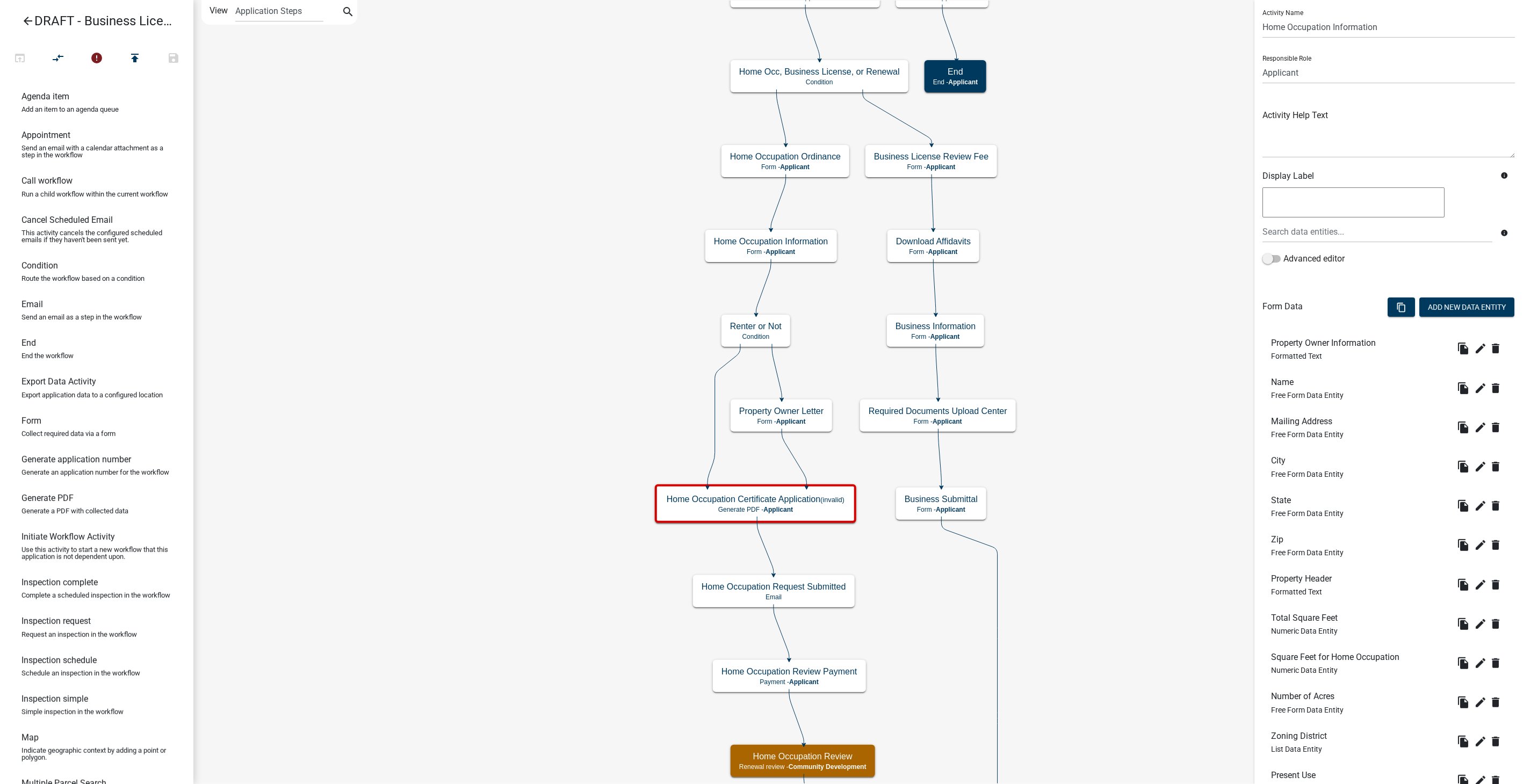
scroll to position [387, 0]
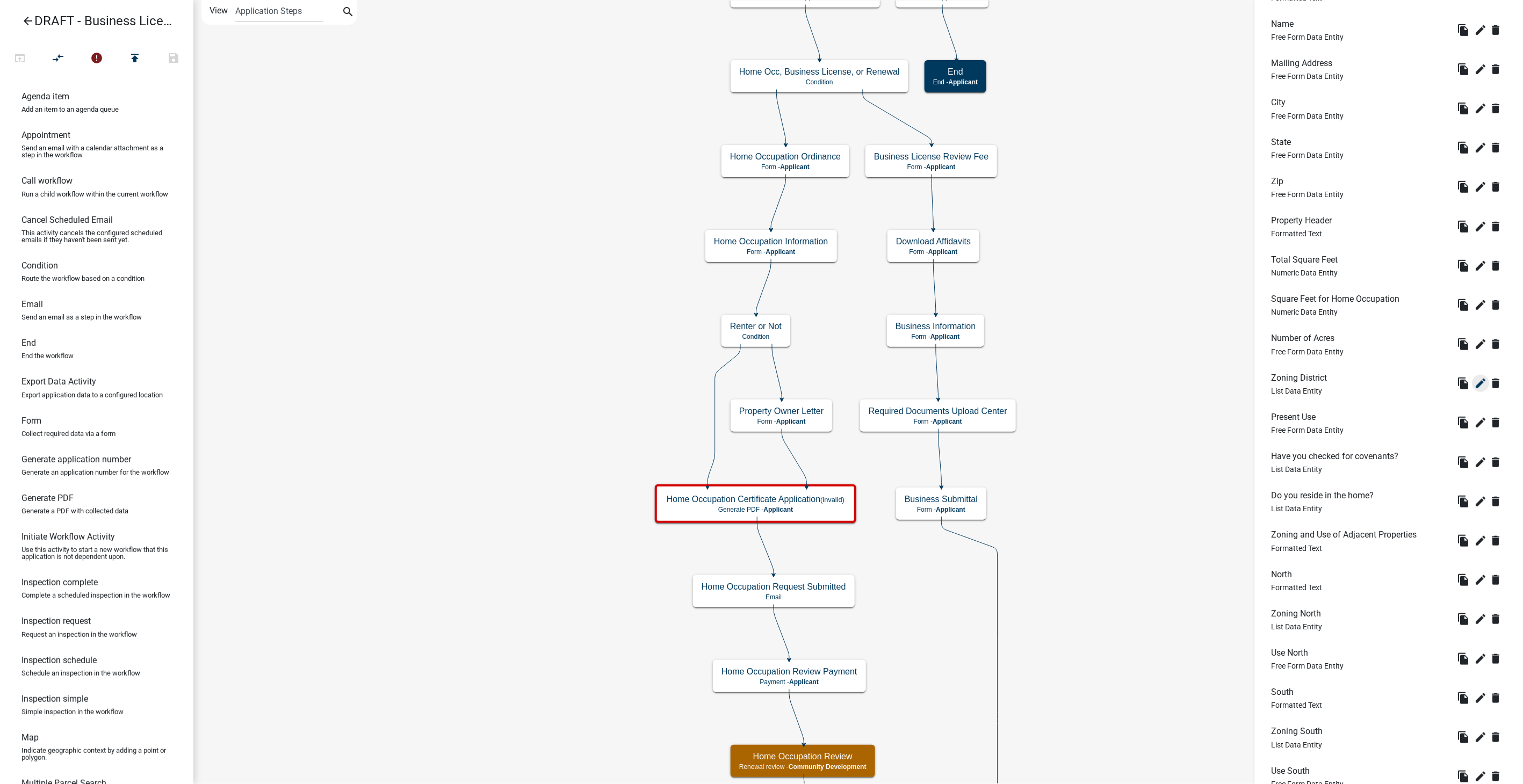
click at [1475, 380] on icon "edit" at bounding box center [1481, 384] width 13 height 13
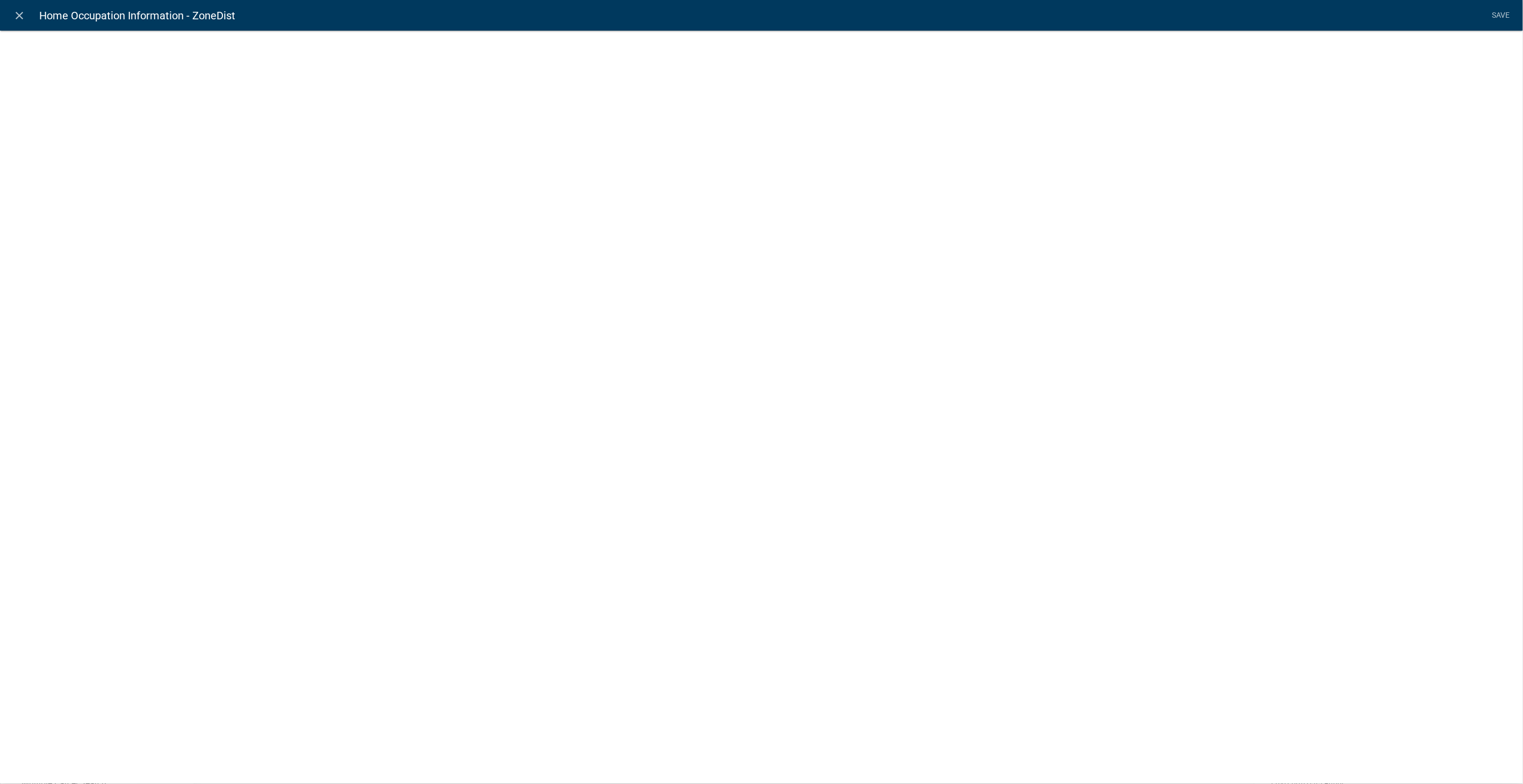
select select "list-data"
select select
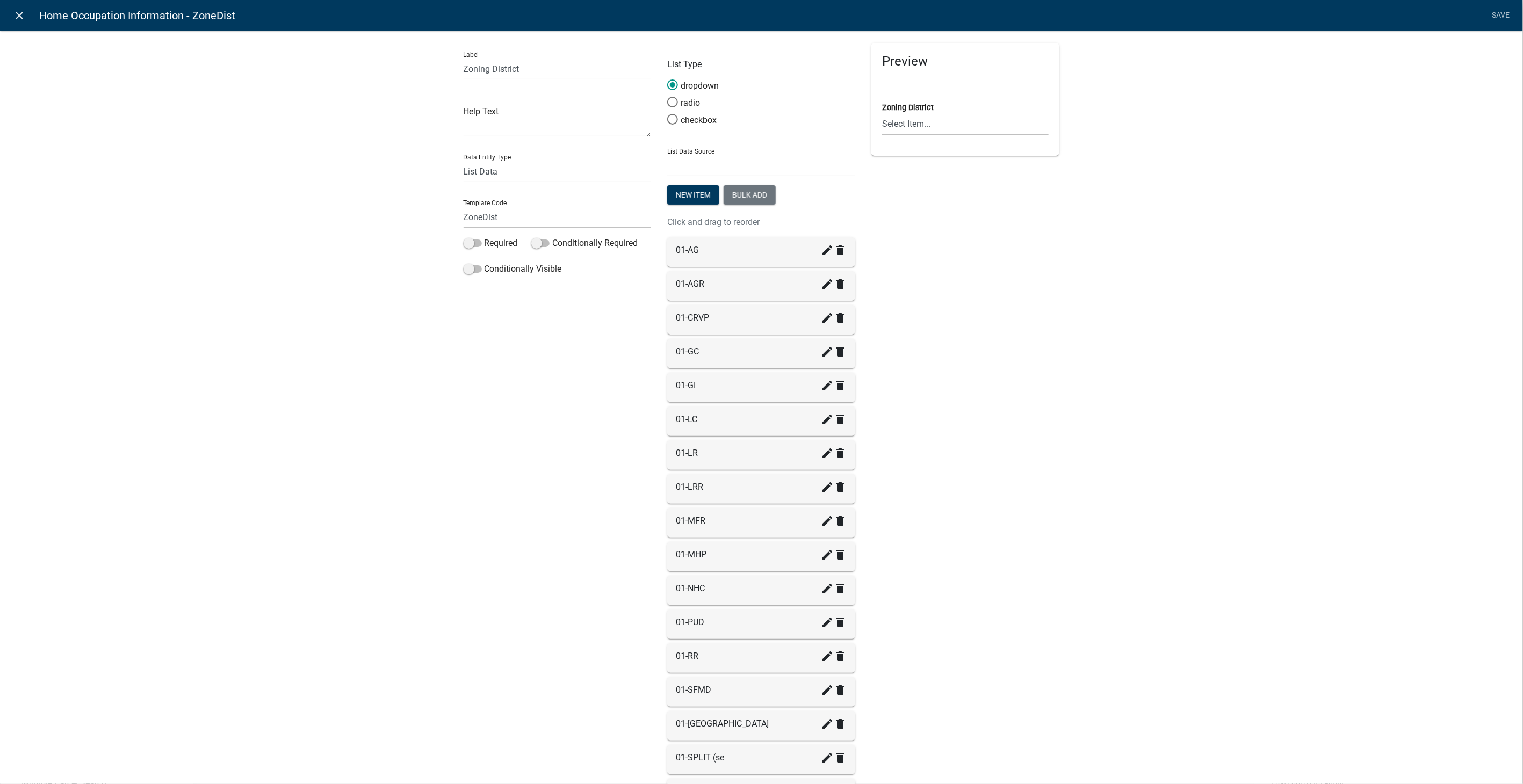
click at [24, 8] on link "close" at bounding box center [19, 15] width 22 height 22
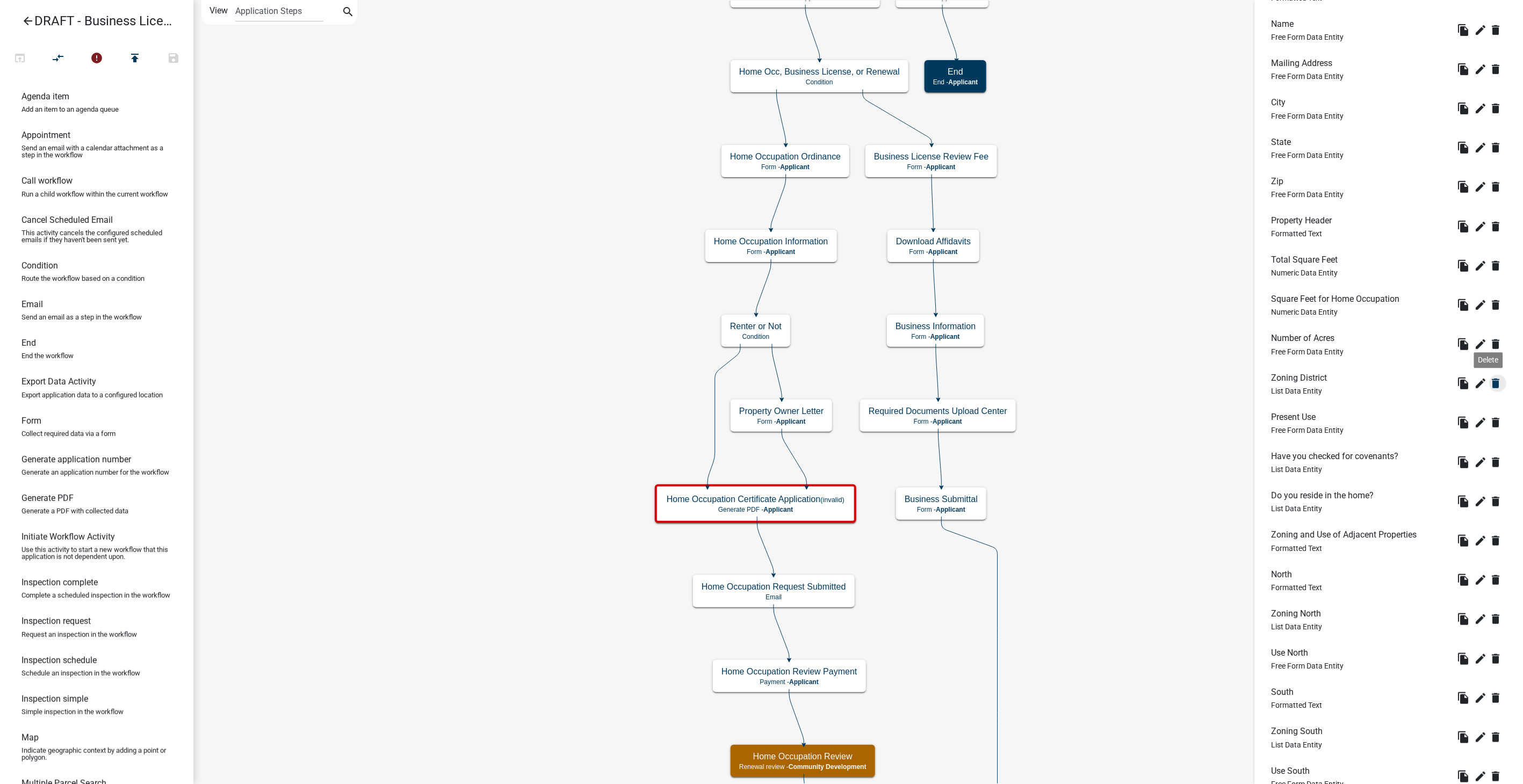
click at [1490, 382] on icon "delete" at bounding box center [1496, 384] width 13 height 13
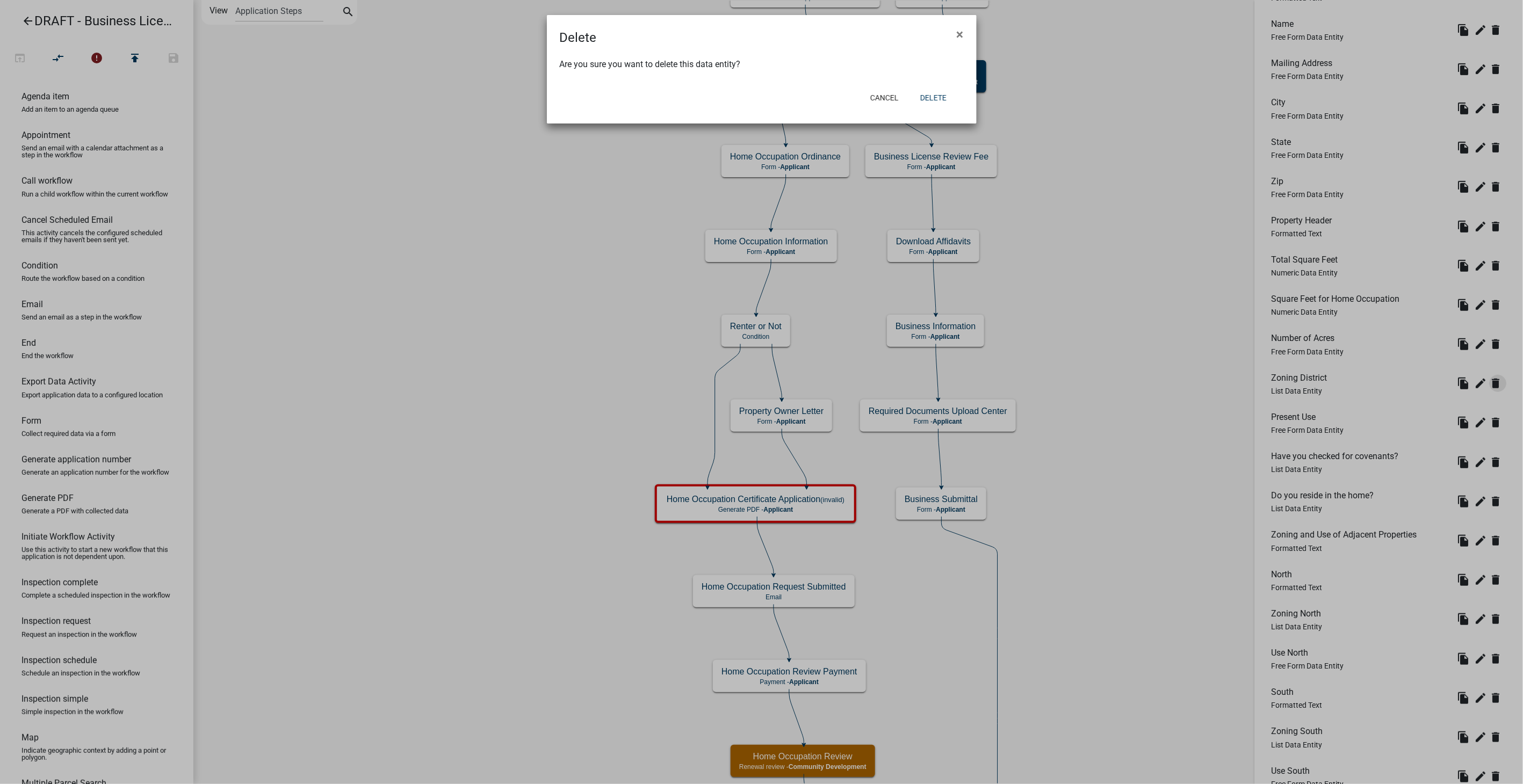
click at [1489, 382] on ngb-modal-window "Delete × Are you sure you want to delete this data entity? Cancel Delete" at bounding box center [762, 392] width 1523 height 784
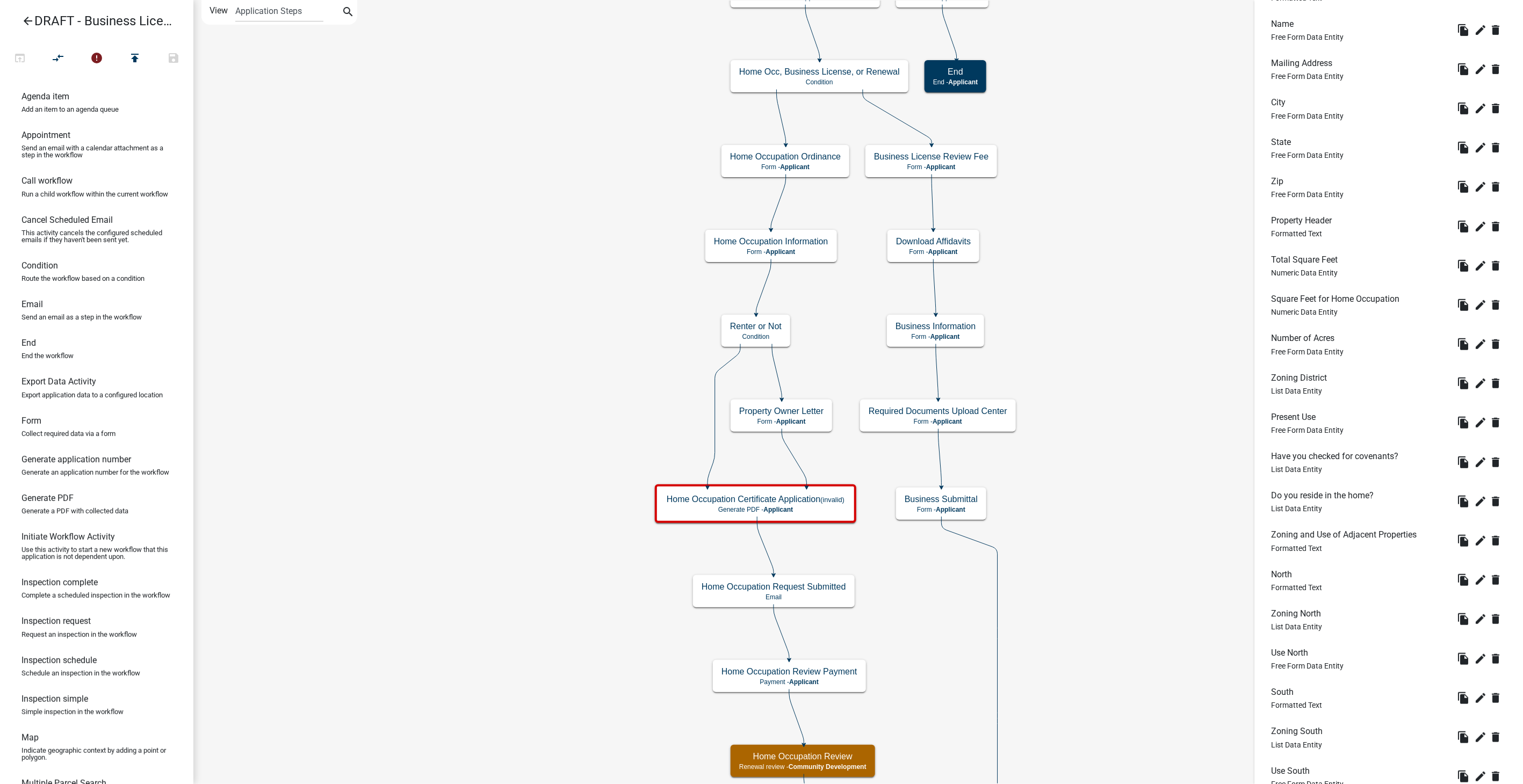
click at [940, 99] on ngb-modal-window "Delete × Are you sure you want to delete this data entity? Cancel Delete" at bounding box center [762, 392] width 1523 height 784
click at [1490, 381] on icon "delete" at bounding box center [1496, 384] width 13 height 13
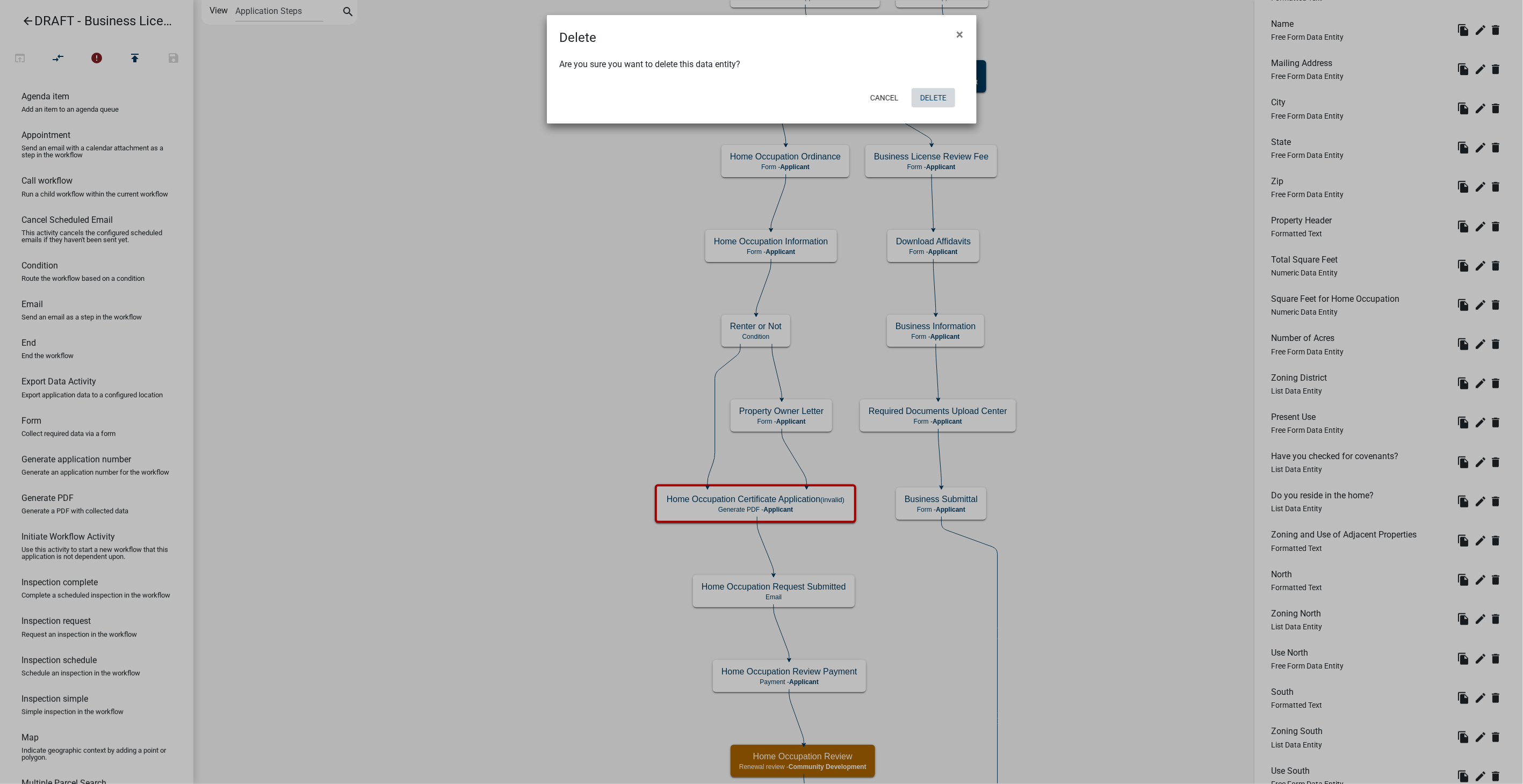
click at [935, 95] on button "Delete" at bounding box center [933, 97] width 44 height 19
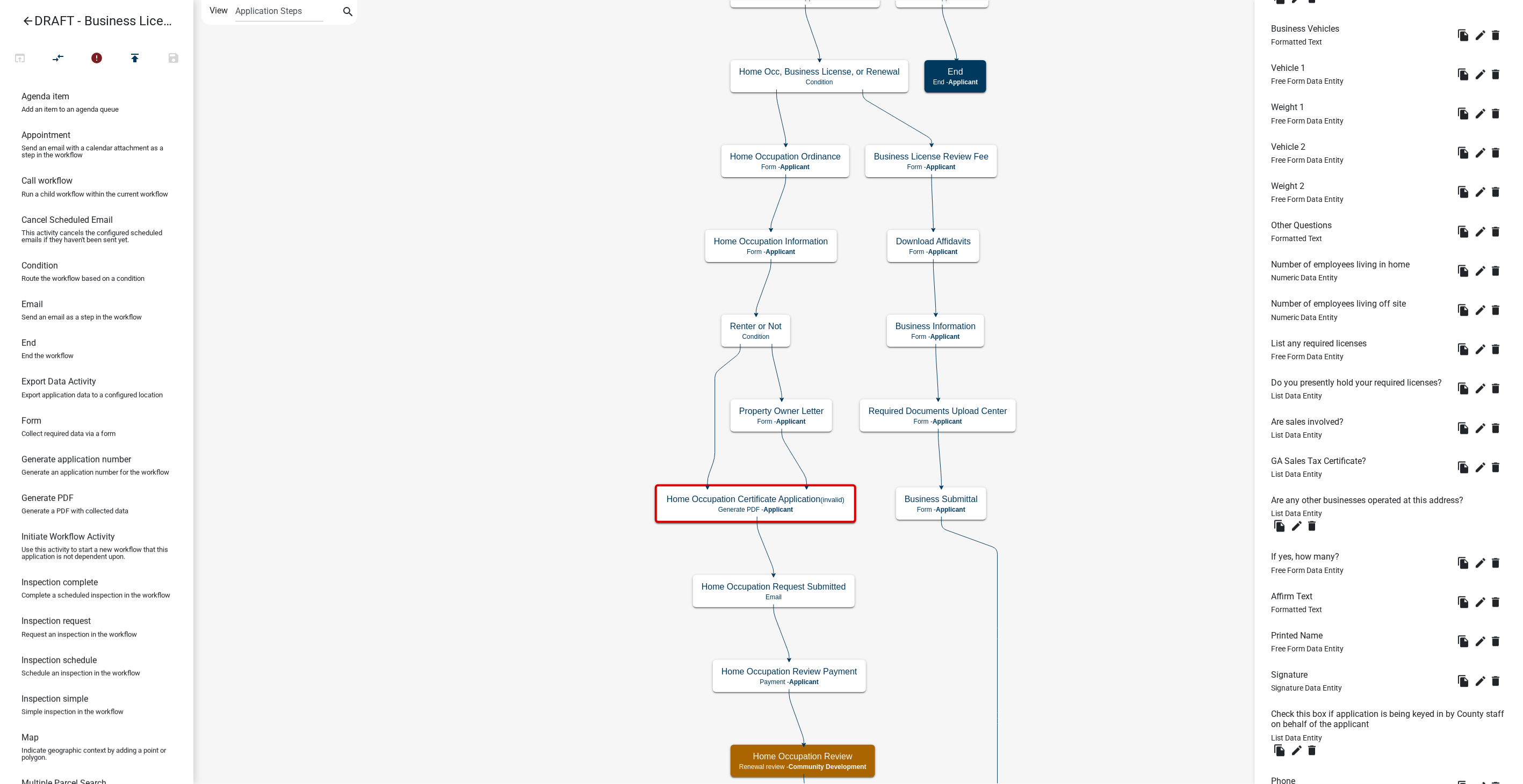
scroll to position [1542, 0]
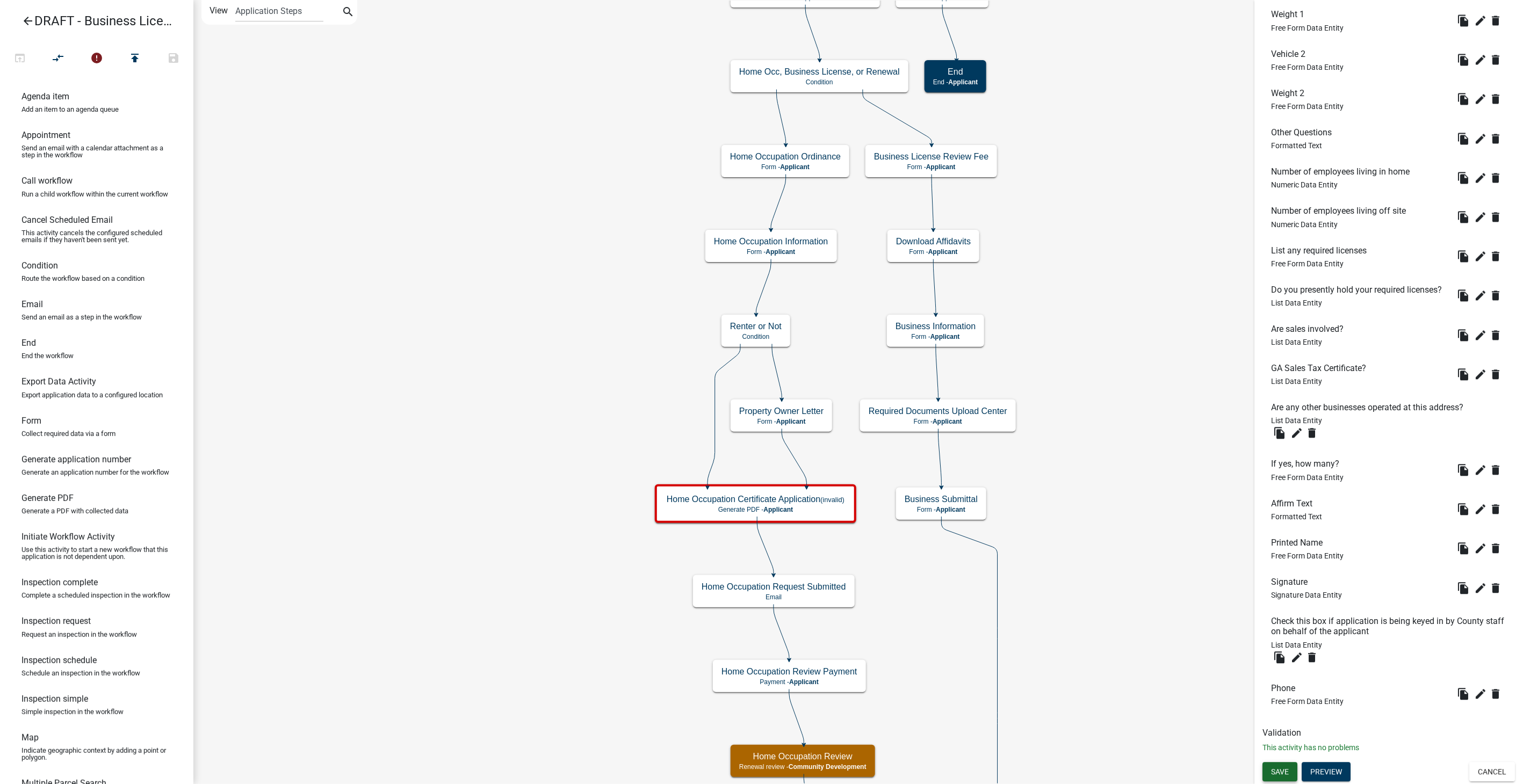
click at [1268, 776] on button "Save" at bounding box center [1280, 772] width 35 height 19
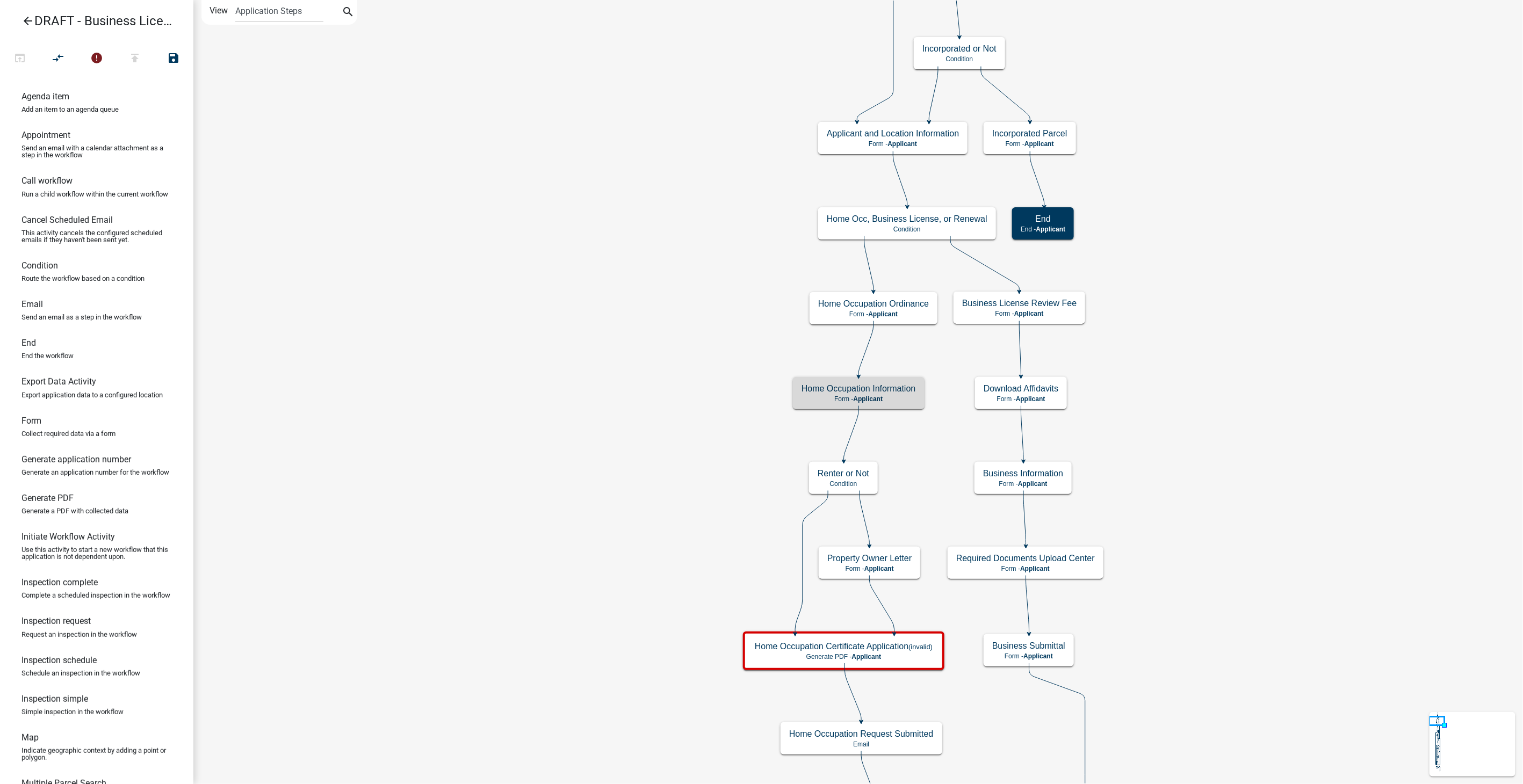
scroll to position [0, 0]
click at [25, 22] on icon "arrow_back" at bounding box center [28, 22] width 13 height 15
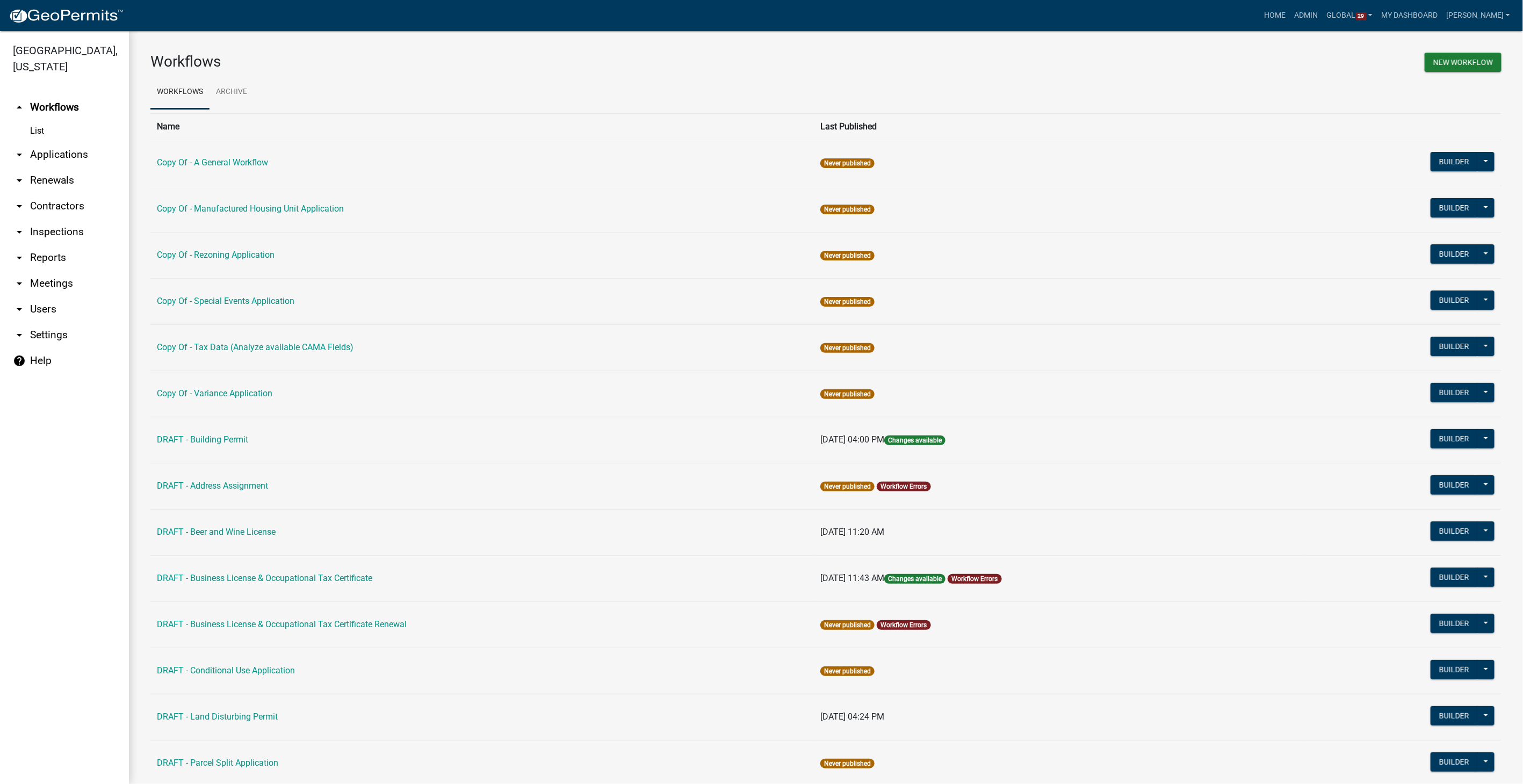
click at [42, 336] on link "arrow_drop_down Settings" at bounding box center [65, 335] width 129 height 26
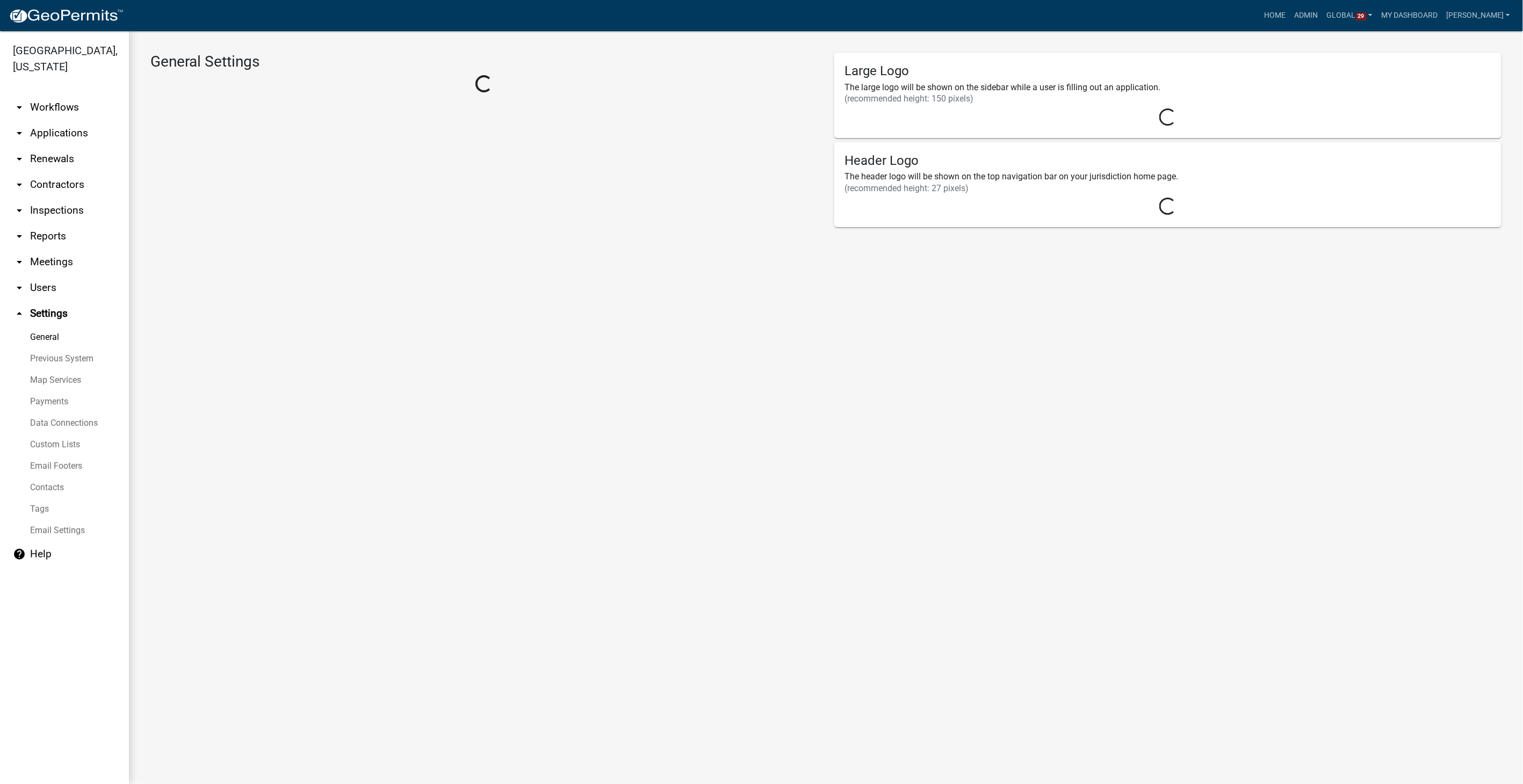
select select "GA"
select select "Eastern Standard Time"
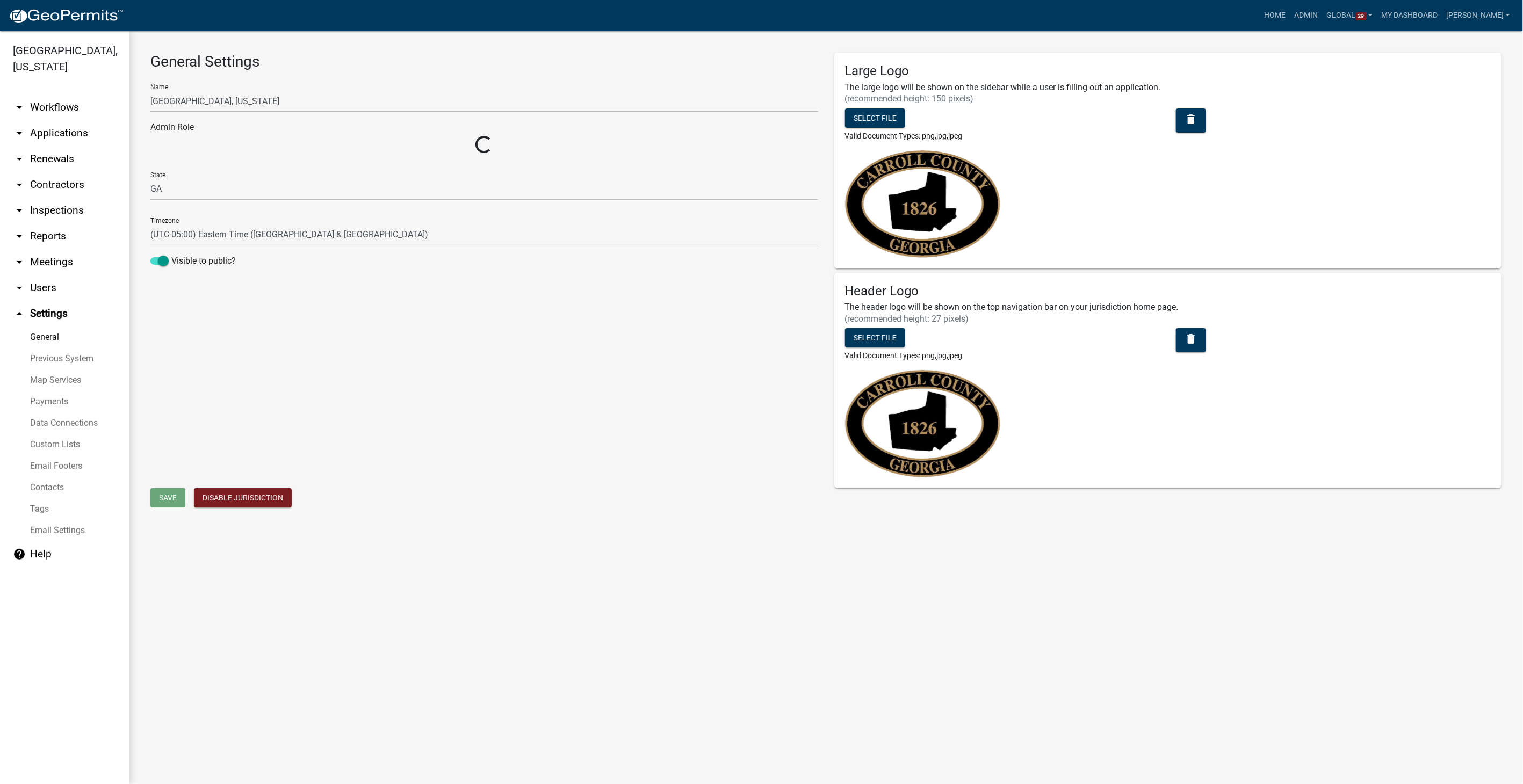
select select "32d6e85b-6a6d-4532-b483-7b431a947728"
click at [56, 443] on link "Custom Lists" at bounding box center [65, 445] width 129 height 22
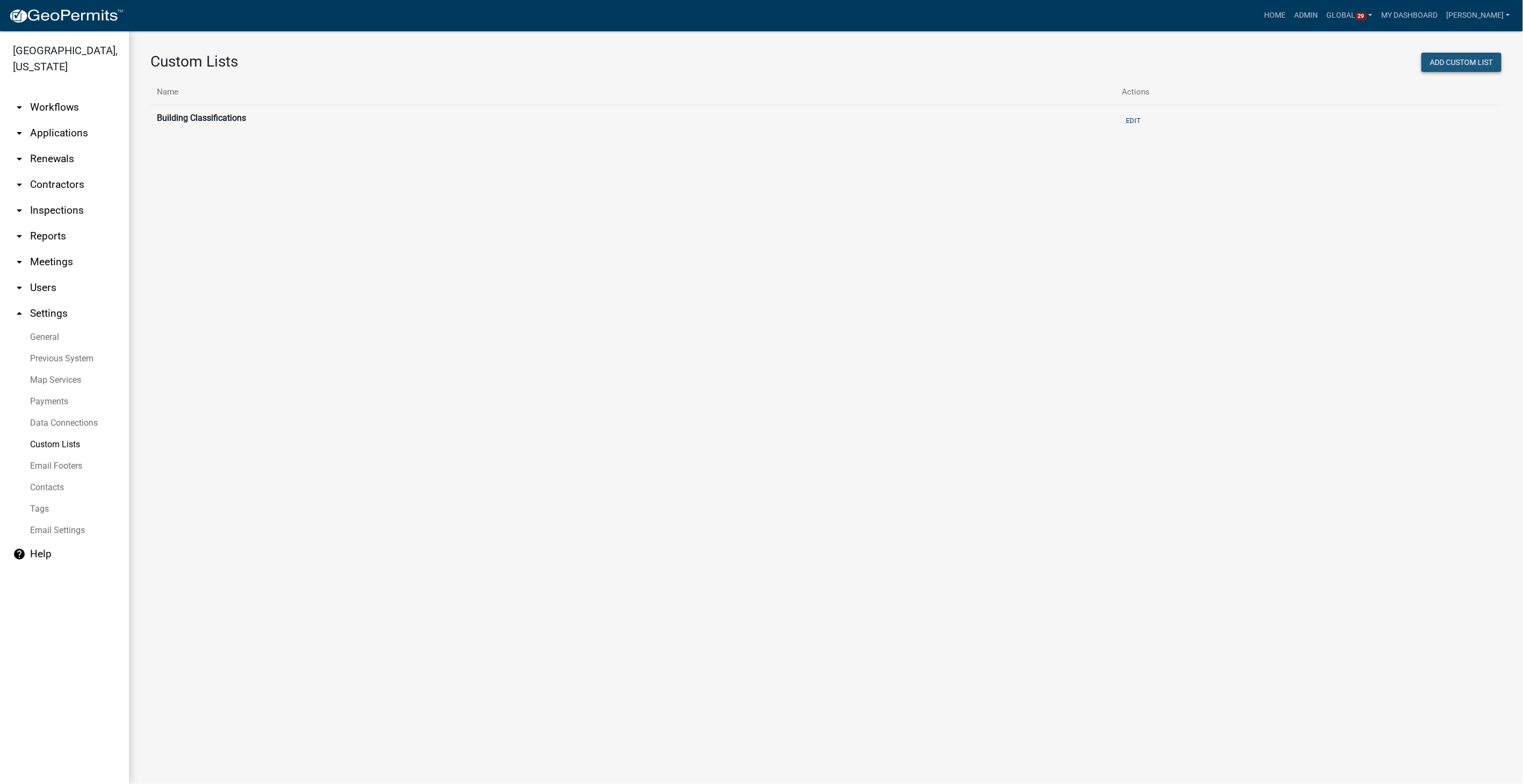
click at [1480, 58] on button "Add Custom List" at bounding box center [1461, 62] width 80 height 19
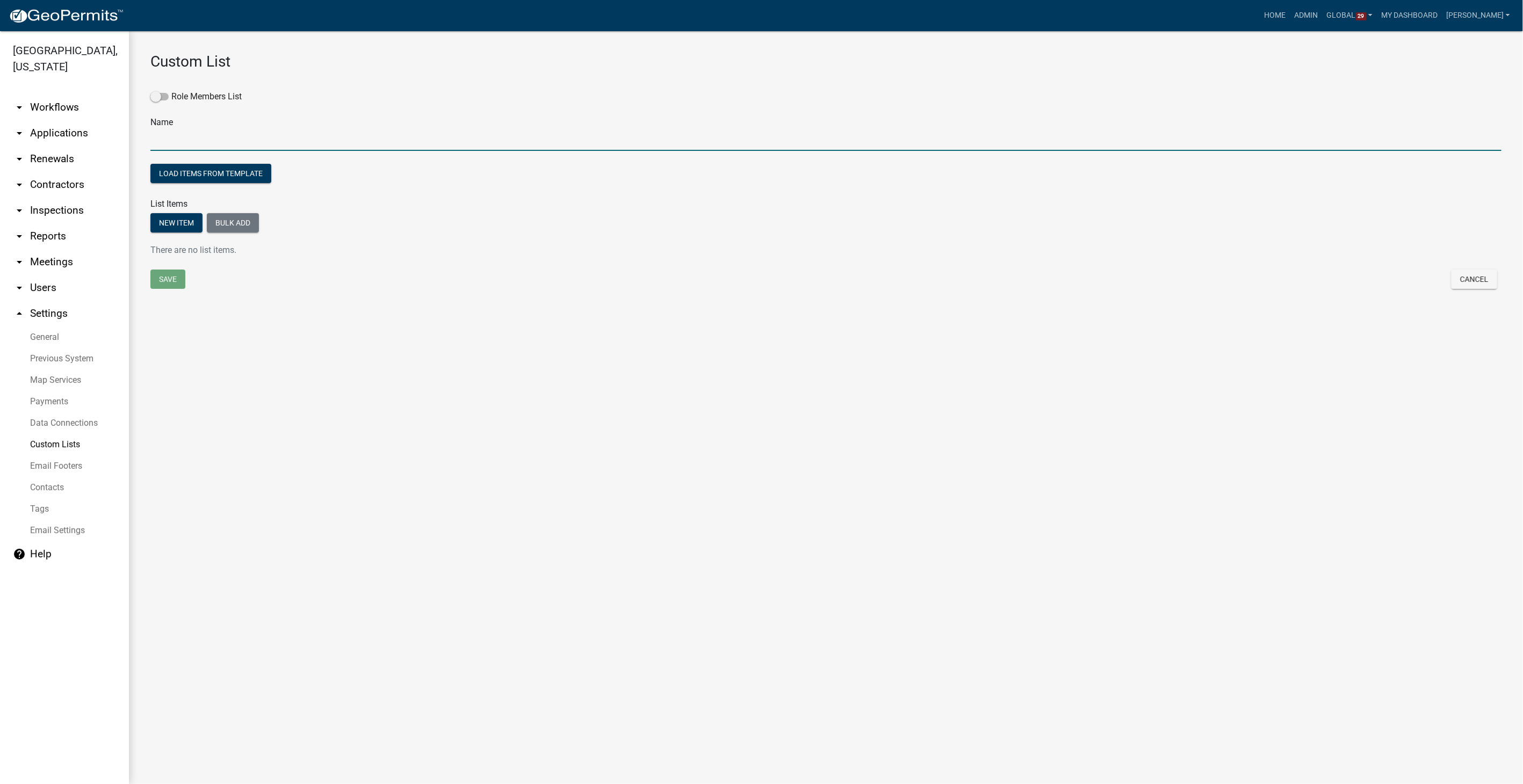
click at [175, 142] on input "text" at bounding box center [826, 140] width 1351 height 22
type input "Zoning Districts"
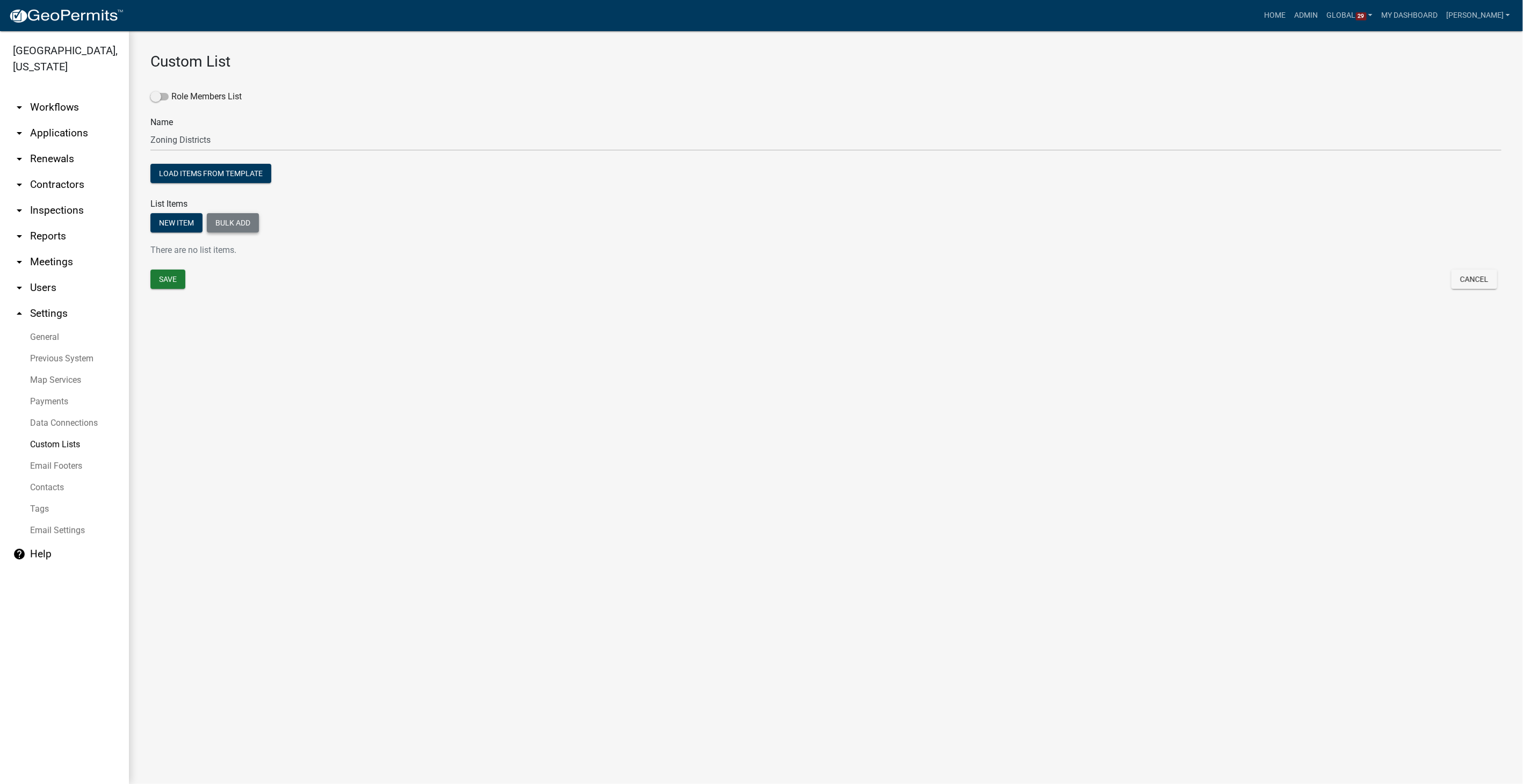
click at [250, 220] on button "Bulk add" at bounding box center [233, 223] width 52 height 19
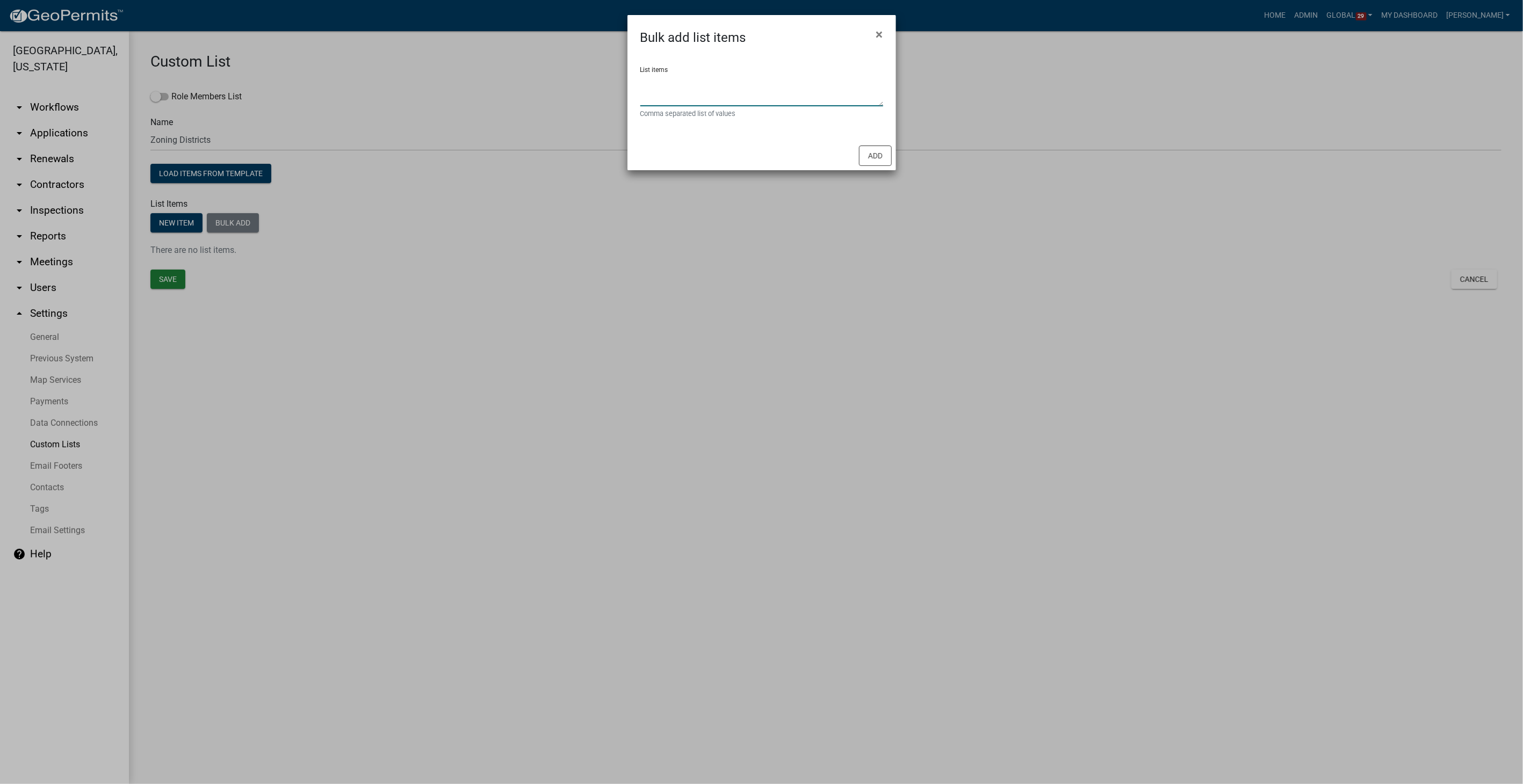
click at [684, 74] on textarea "List items" at bounding box center [762, 90] width 243 height 33
click at [828, 101] on textarea "Municipal,A - Agriculture (4 acre minimum),C - Commercial,I - Industrial,TP - T…" at bounding box center [762, 90] width 243 height 33
type textarea "Municipal,A - Agriculture (4 acre minimum),C - Commercial,I - Industrial,TP - T…"
click at [877, 163] on button "Add" at bounding box center [875, 156] width 33 height 20
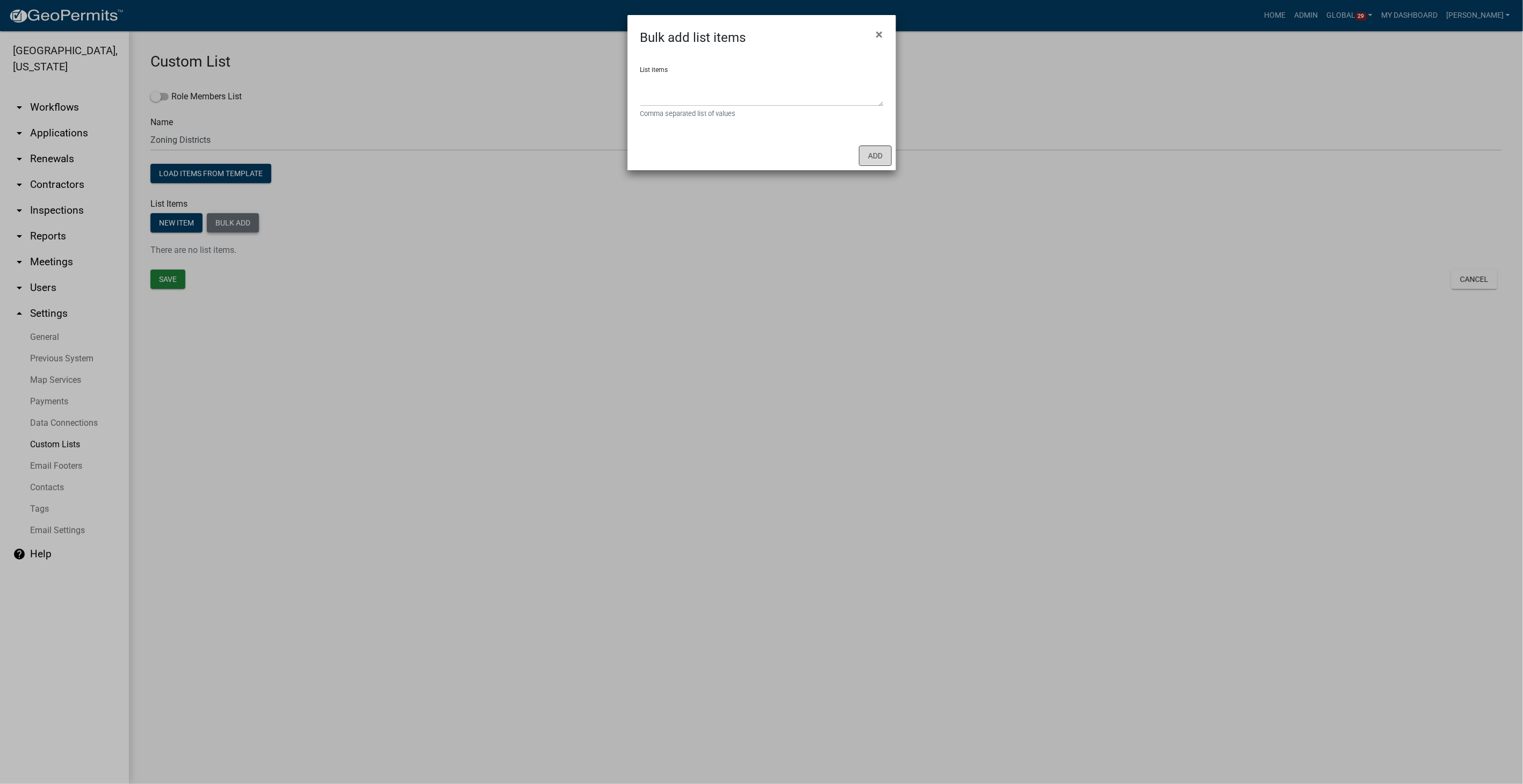
scroll to position [0, 0]
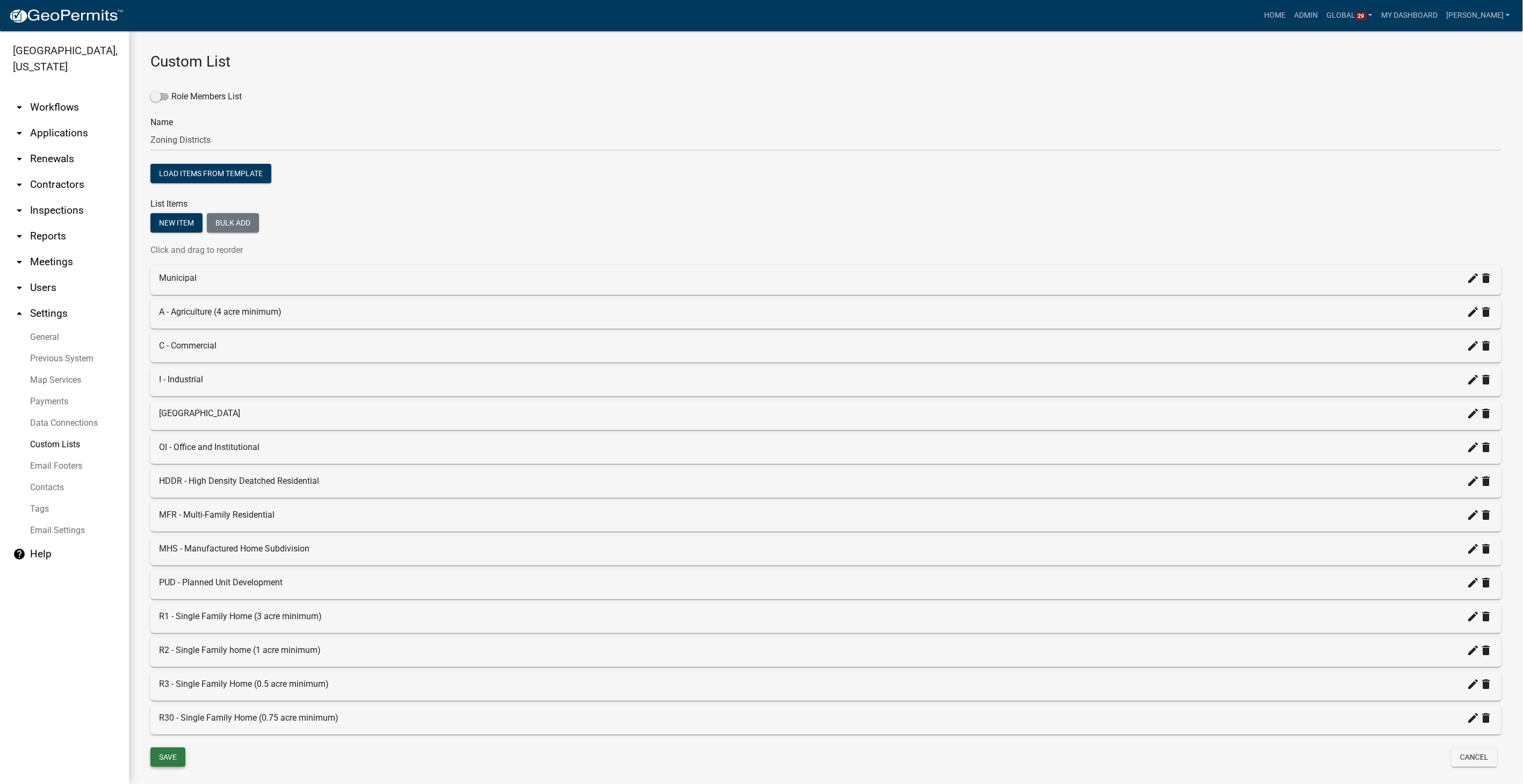
click at [162, 752] on button "Save" at bounding box center [168, 757] width 35 height 19
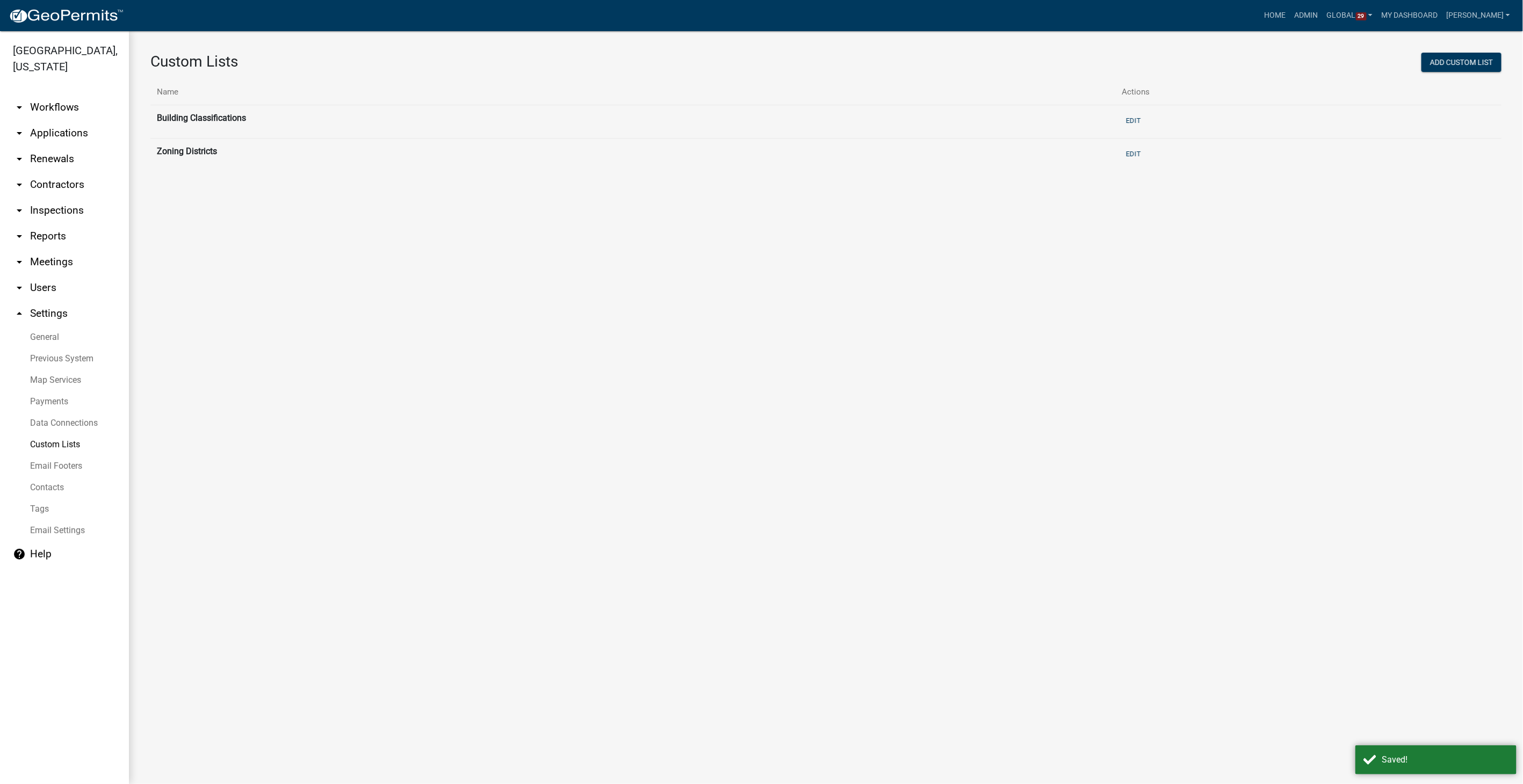
click at [47, 108] on link "arrow_drop_down Workflows" at bounding box center [65, 107] width 129 height 26
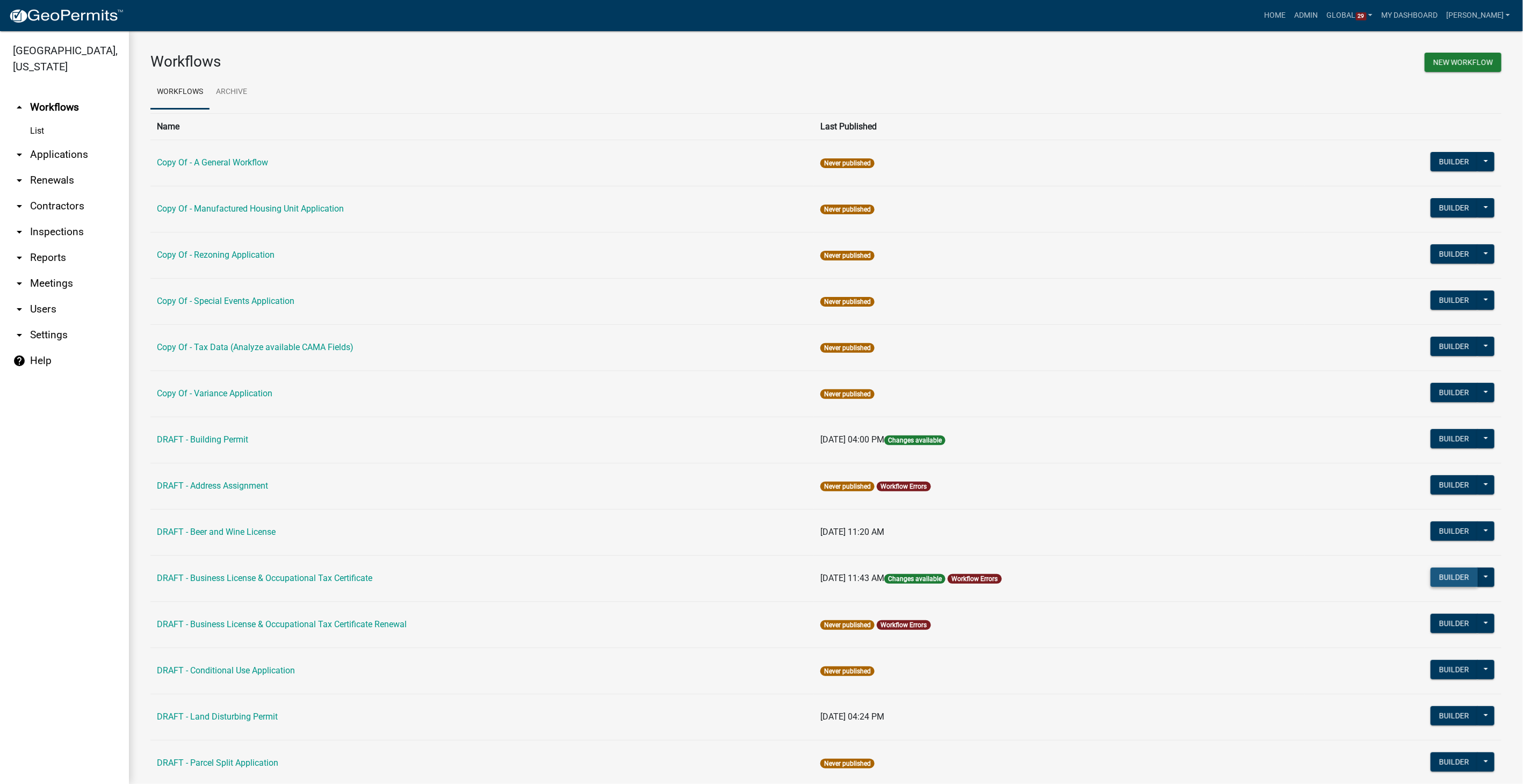
click at [1433, 571] on button "Builder" at bounding box center [1454, 577] width 47 height 19
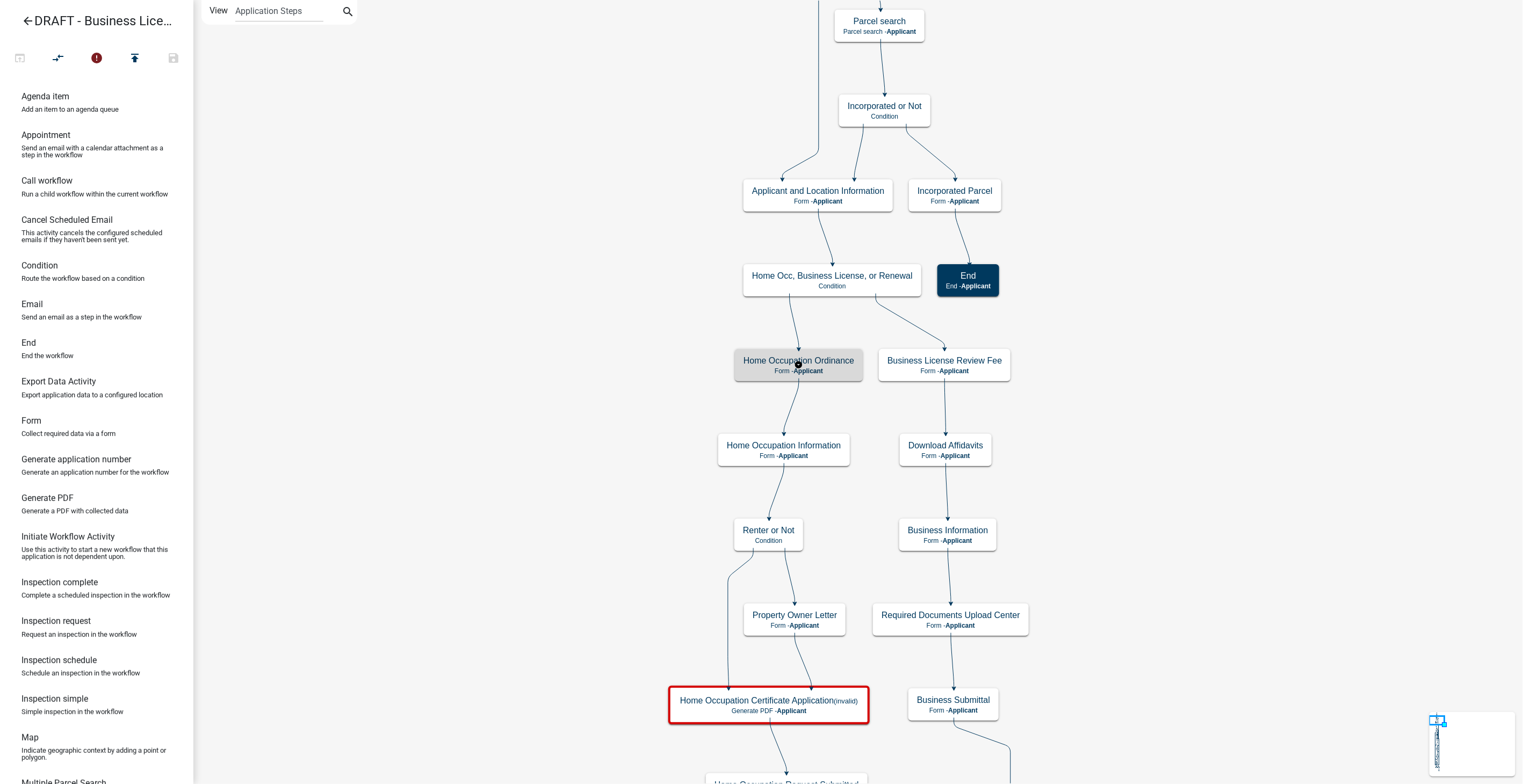
click at [822, 375] on div "Home Occupation Ordinance Form - Applicant" at bounding box center [799, 365] width 128 height 32
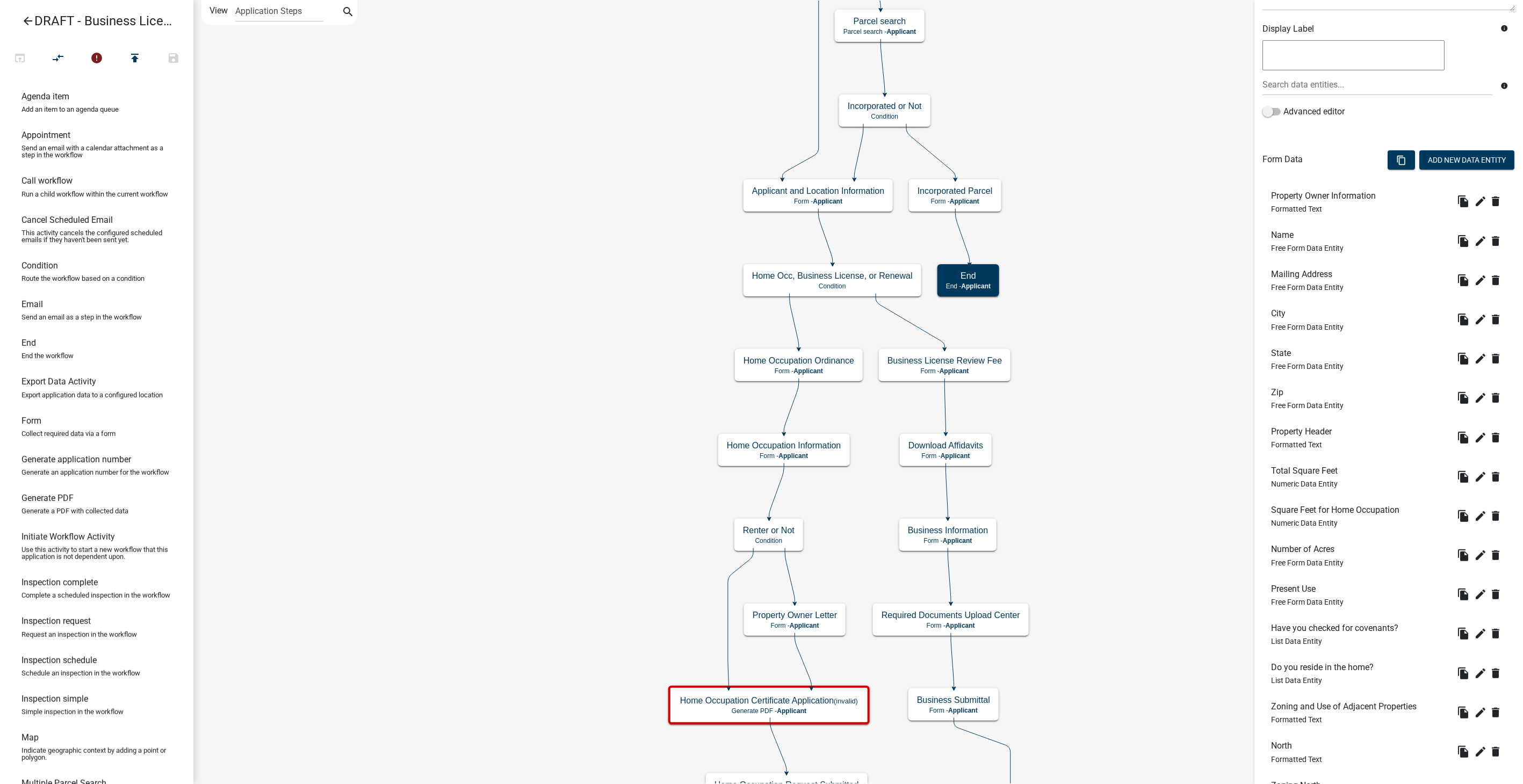
scroll to position [179, 0]
click at [1448, 160] on button "Add New Data Entity" at bounding box center [1467, 157] width 95 height 19
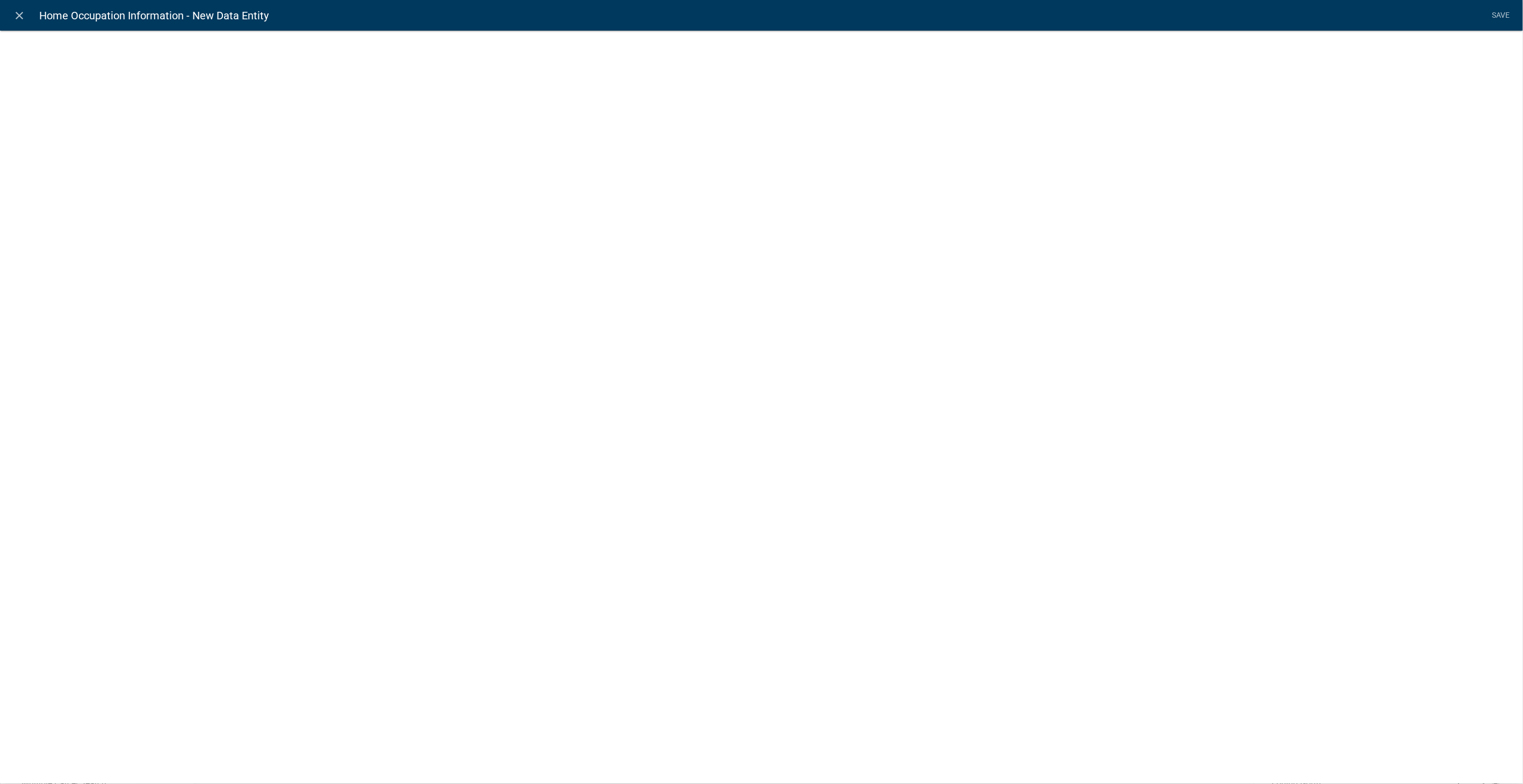
select select
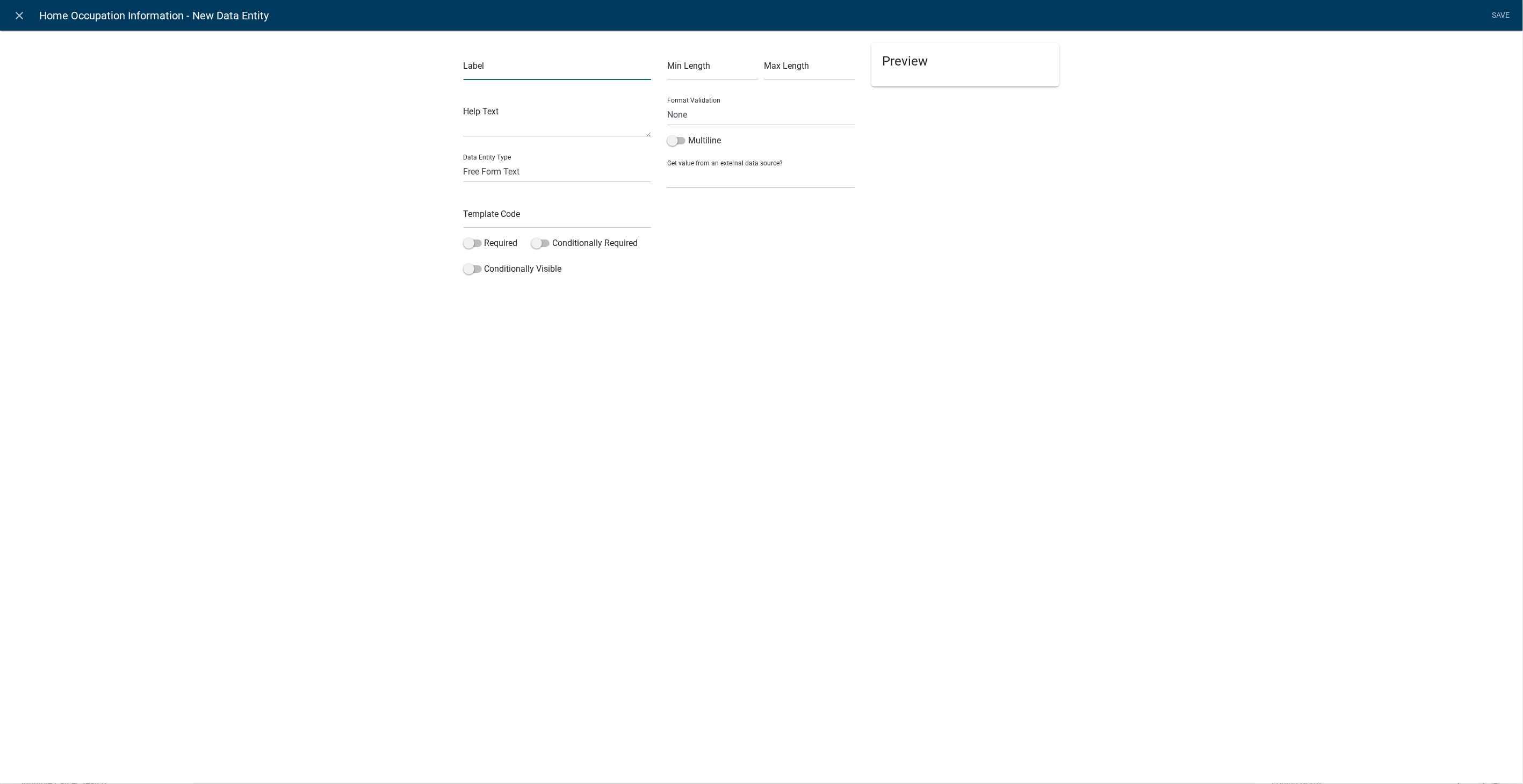
click at [500, 69] on input "text" at bounding box center [558, 69] width 188 height 22
type input "Zoning District"
click at [470, 164] on select "Free Form Text Document Display Entity Value Fee Numeric Data Date Map Sketch D…" at bounding box center [558, 172] width 188 height 22
select select "list-data"
click at [464, 161] on select "Free Form Text Document Display Entity Value Fee Numeric Data Date Map Sketch D…" at bounding box center [558, 172] width 188 height 22
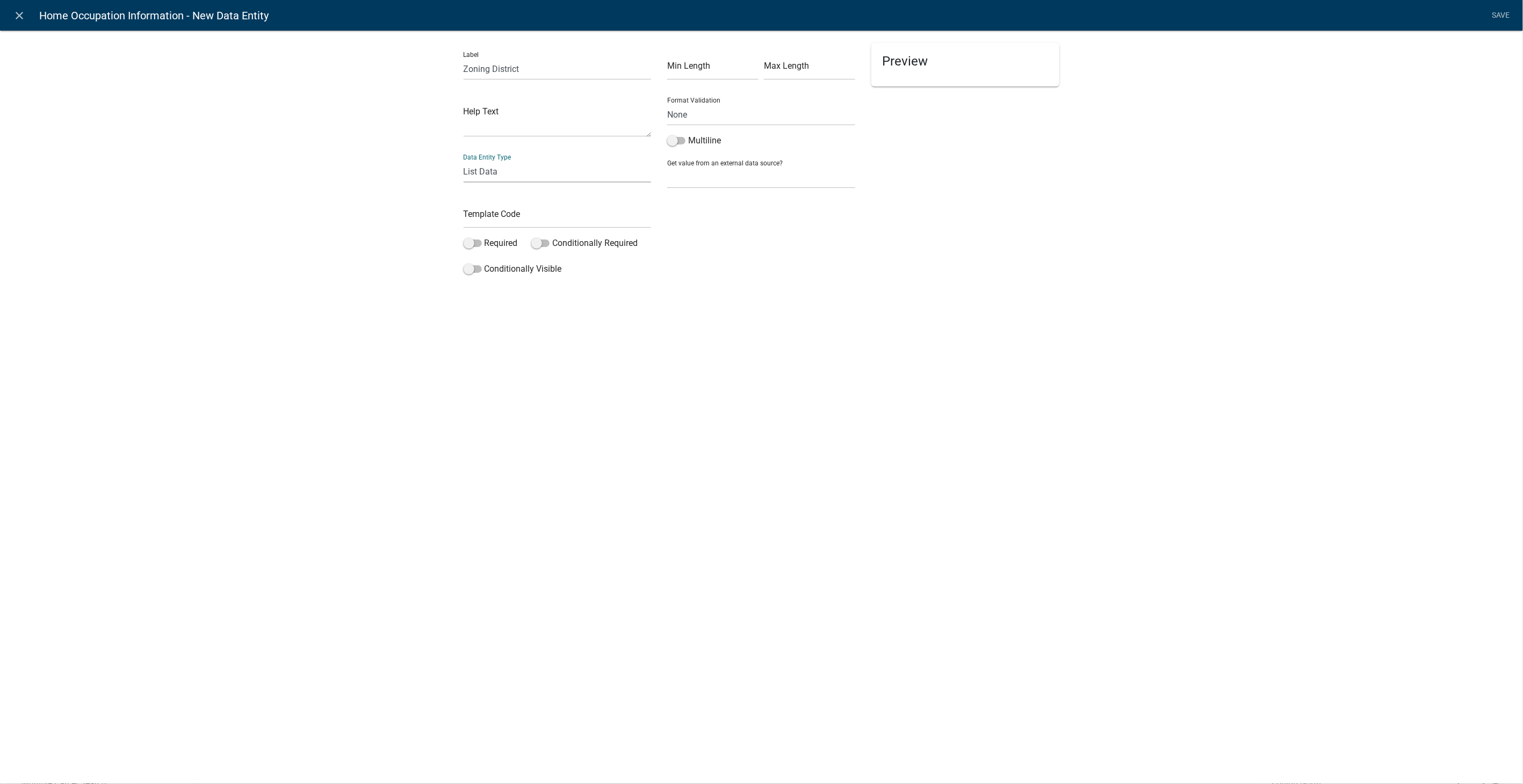
select select
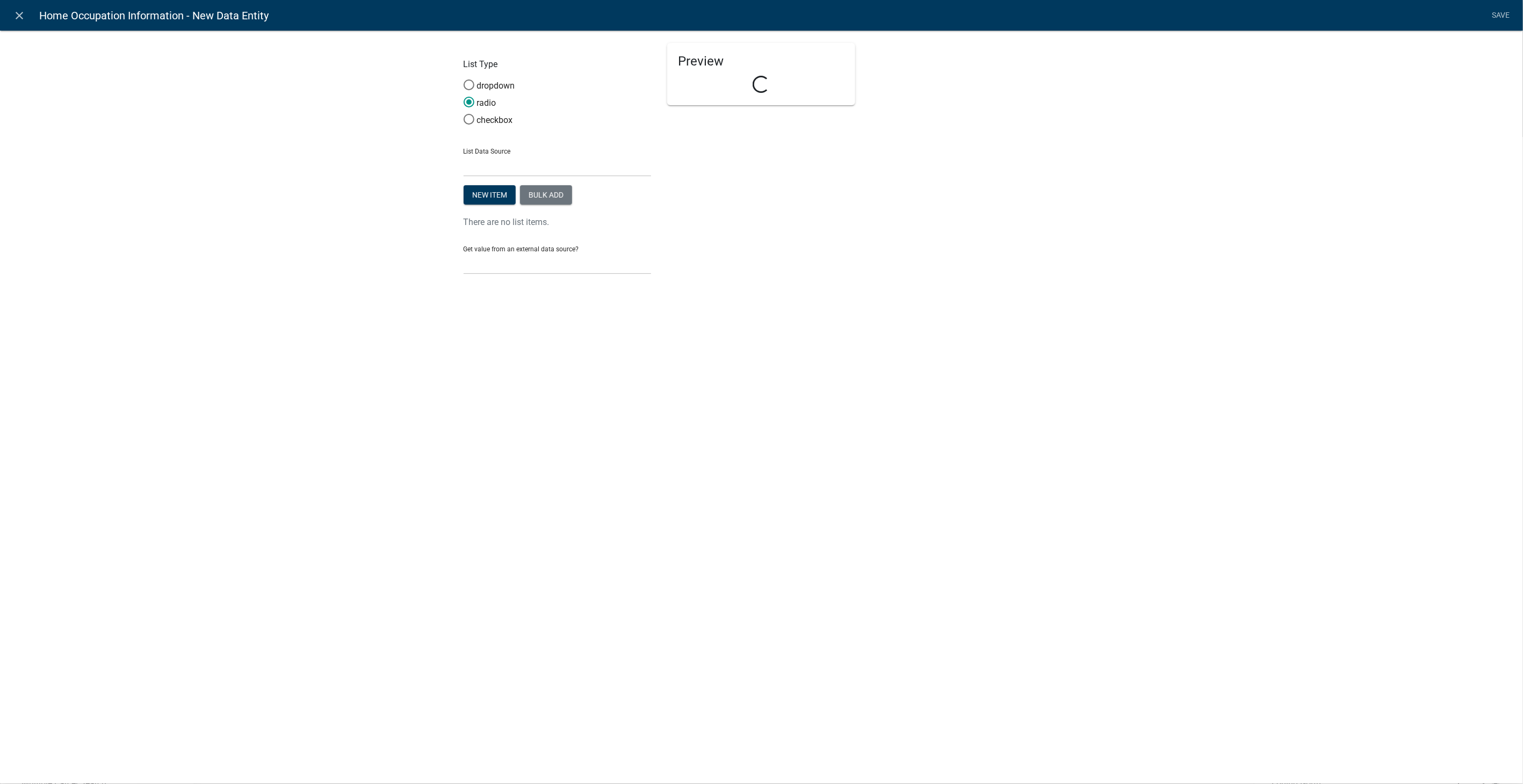
select select "list-data"
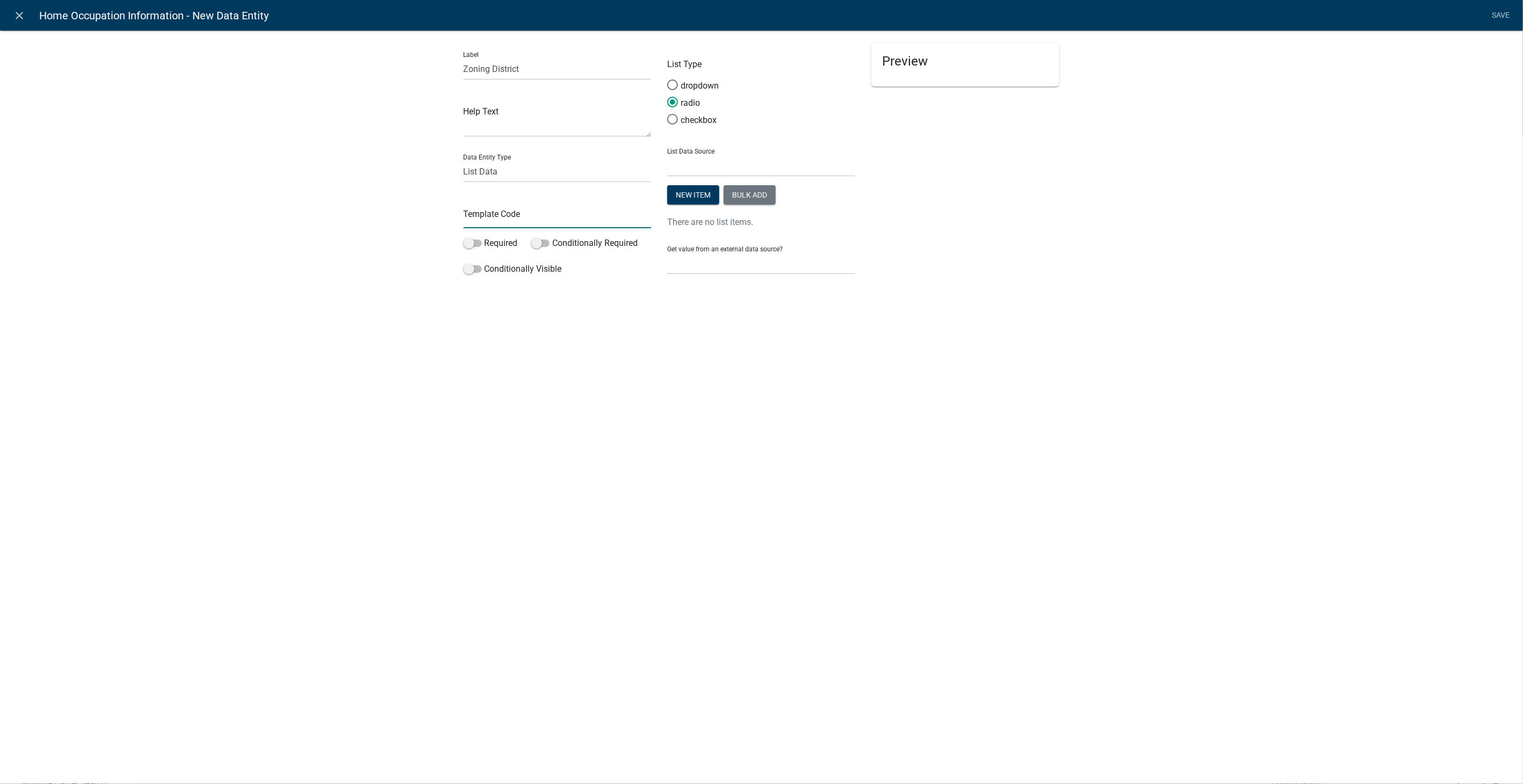
click at [494, 220] on input "text" at bounding box center [558, 217] width 188 height 22
type input "ZoningDistrict"
click at [704, 169] on select "State List Building Classifications Zoning Districts" at bounding box center [761, 166] width 188 height 22
select select "custom-list-222a636f-d7fb-421f-b9d8-b5f20e07df97"
click at [667, 155] on select "State List Building Classifications Zoning Districts" at bounding box center [761, 166] width 188 height 22
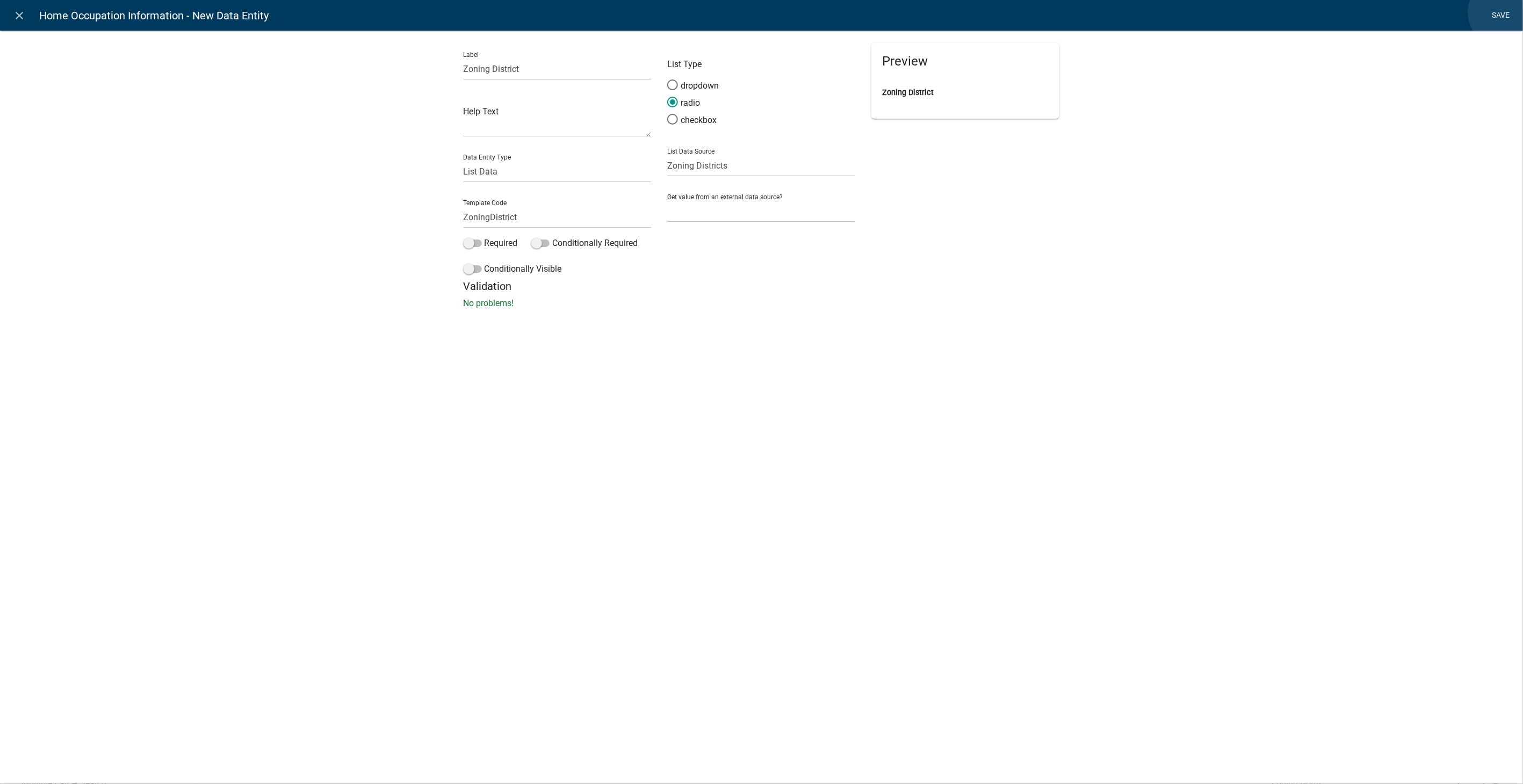
click at [1502, 13] on link "Save" at bounding box center [1501, 16] width 27 height 20
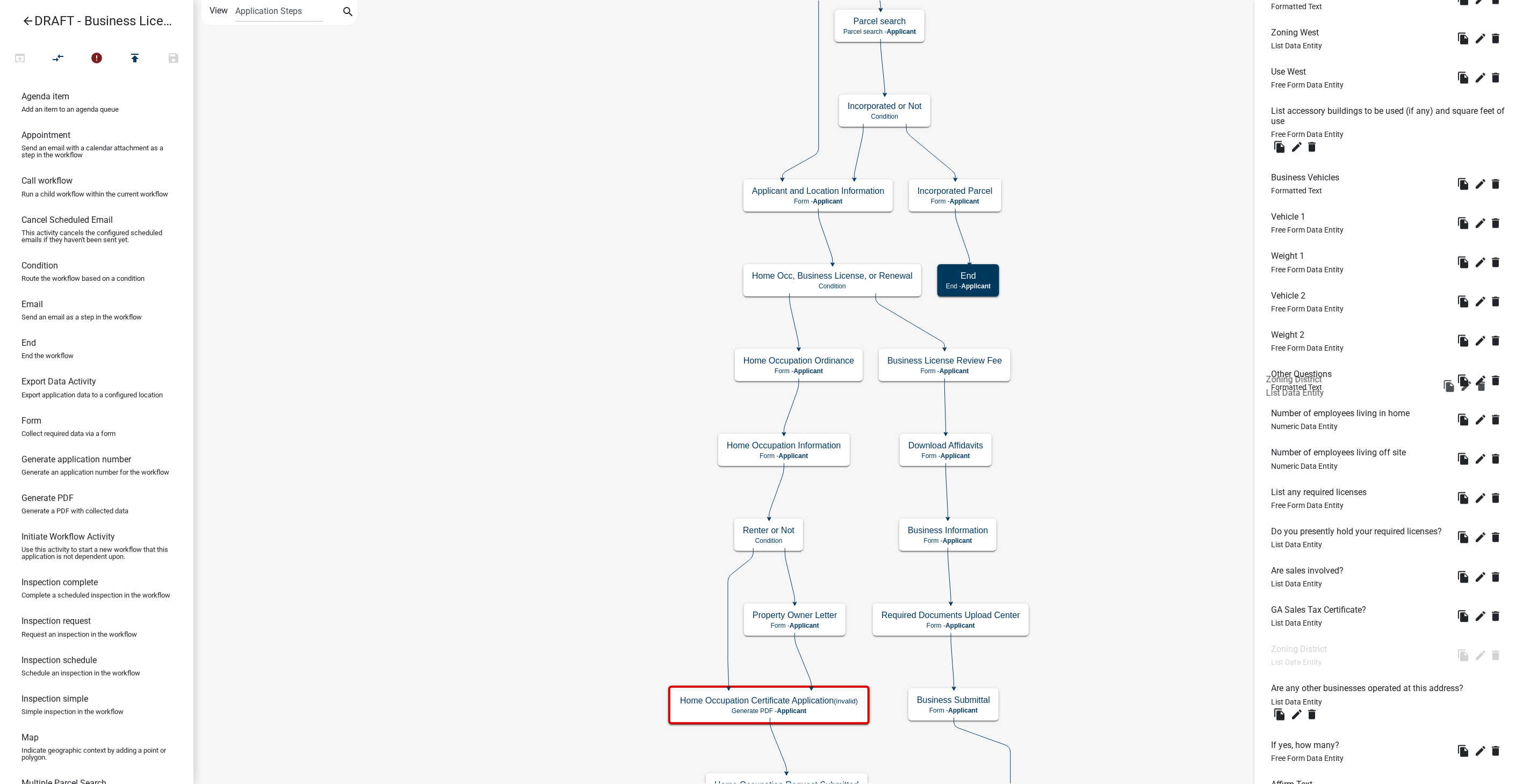
scroll to position [865, 0]
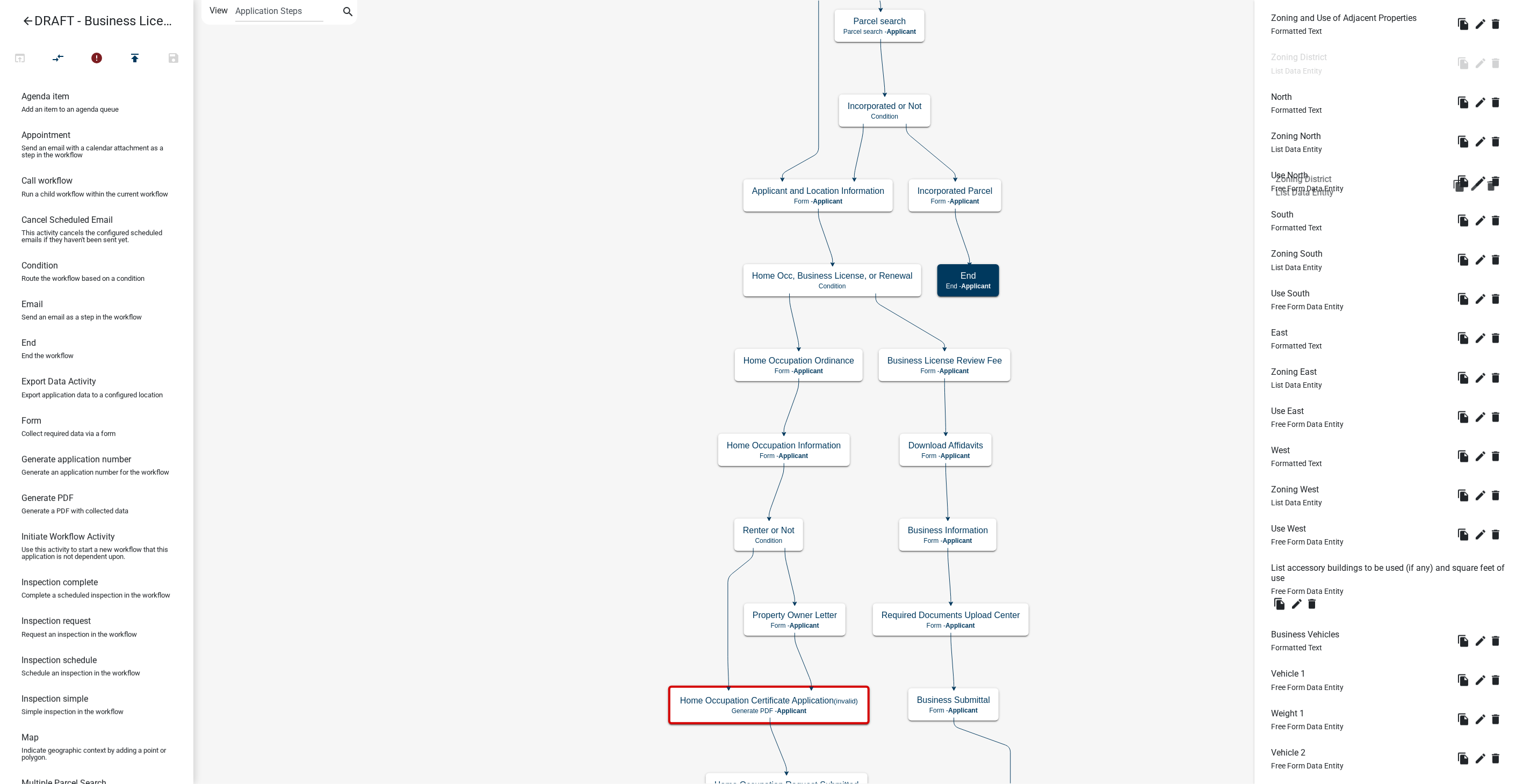
drag, startPoint x: 1291, startPoint y: 417, endPoint x: 1295, endPoint y: 169, distance: 248.0
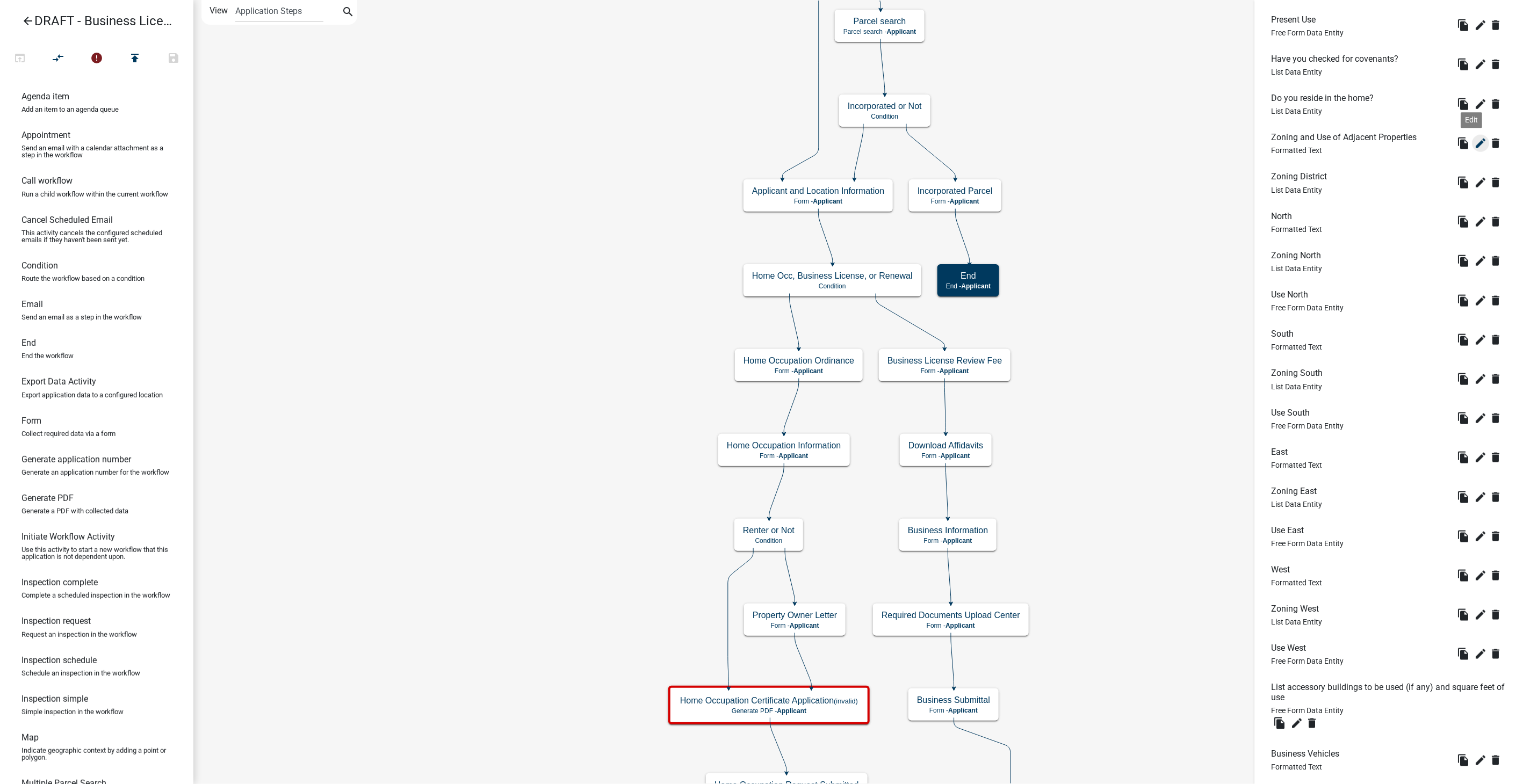
click at [1475, 140] on icon "edit" at bounding box center [1481, 143] width 13 height 13
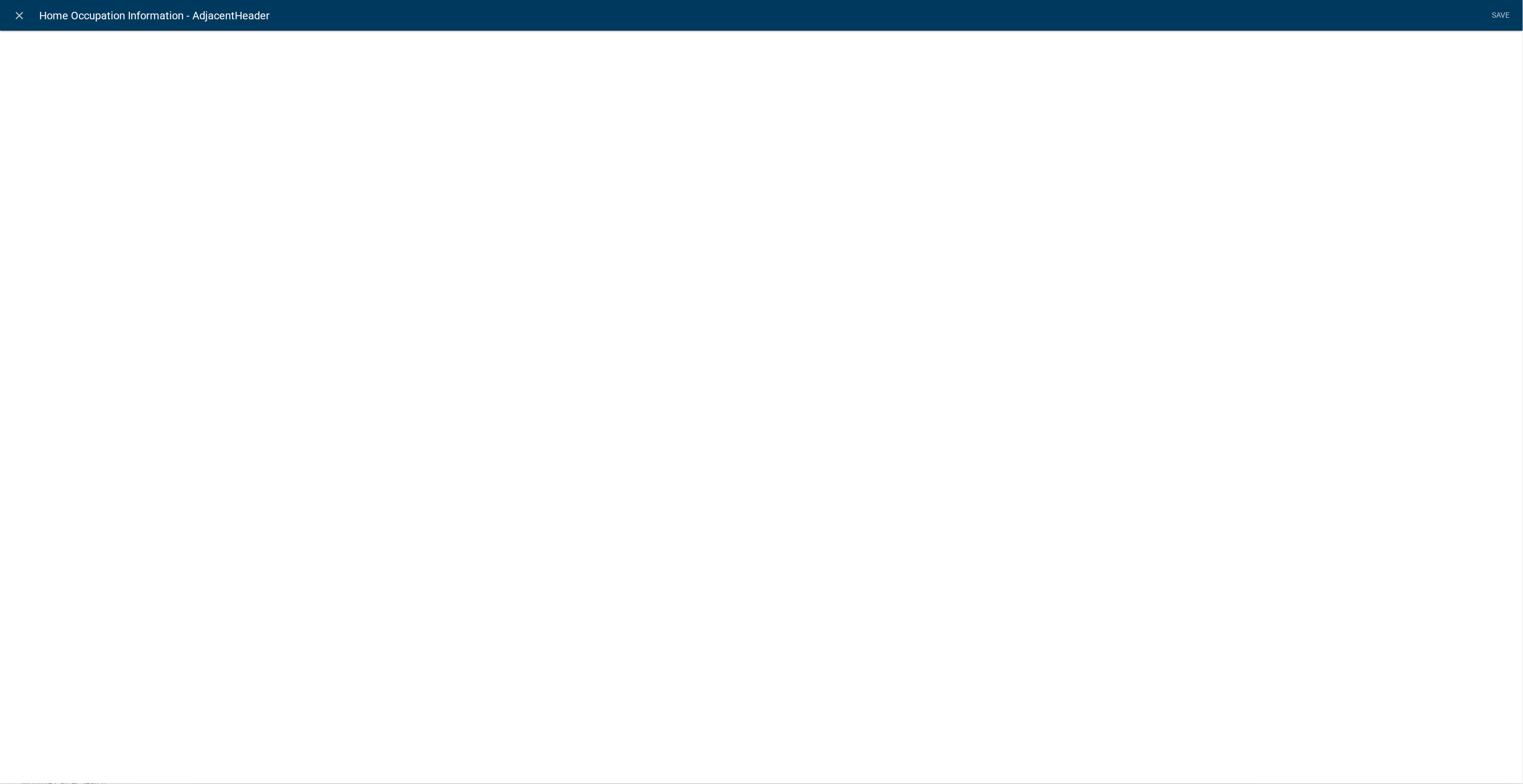
select select "rich-text"
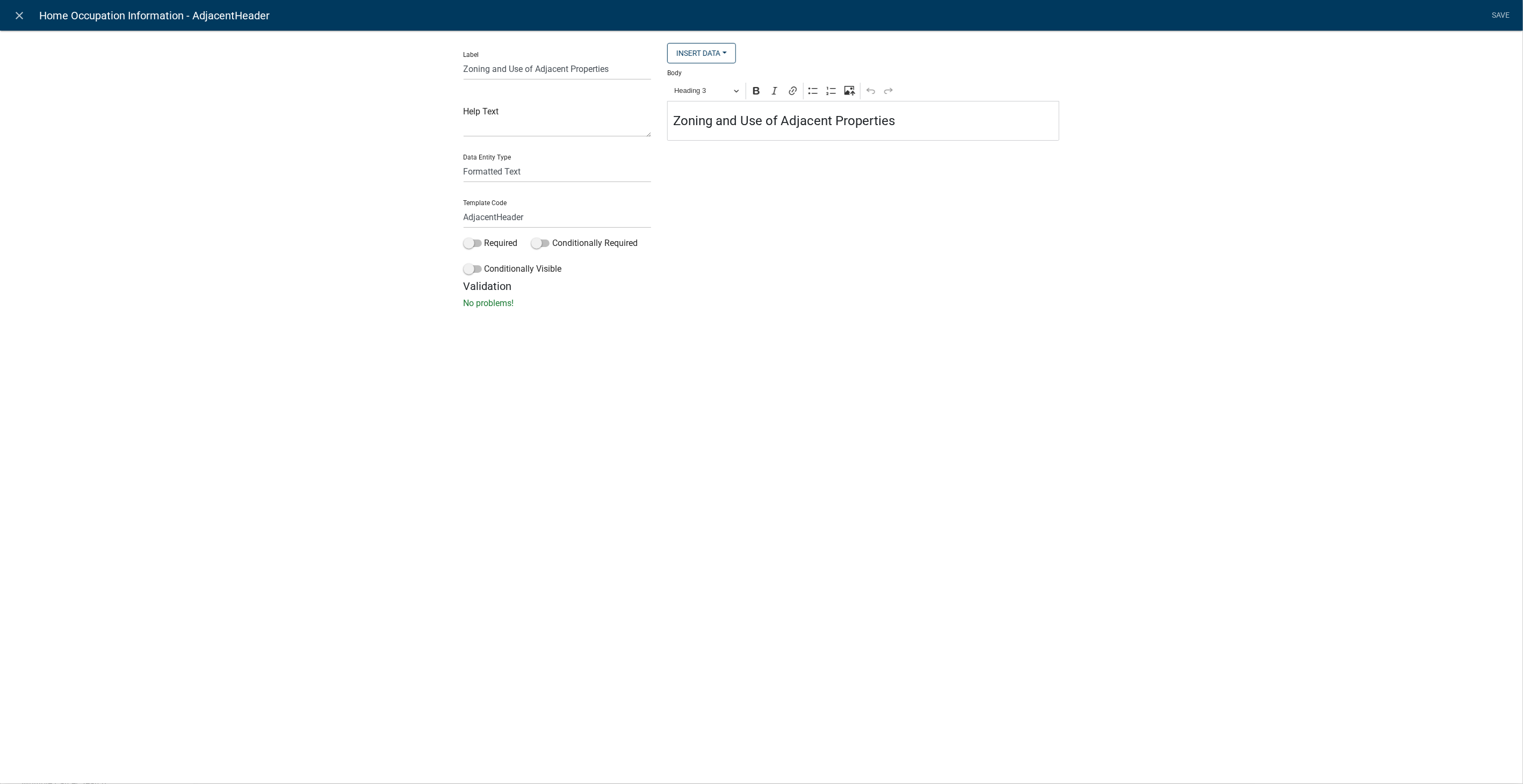
click at [916, 120] on h4 "Zoning and Use of Adjacent Properties" at bounding box center [863, 121] width 381 height 16
click at [1509, 9] on link "Save" at bounding box center [1501, 16] width 27 height 20
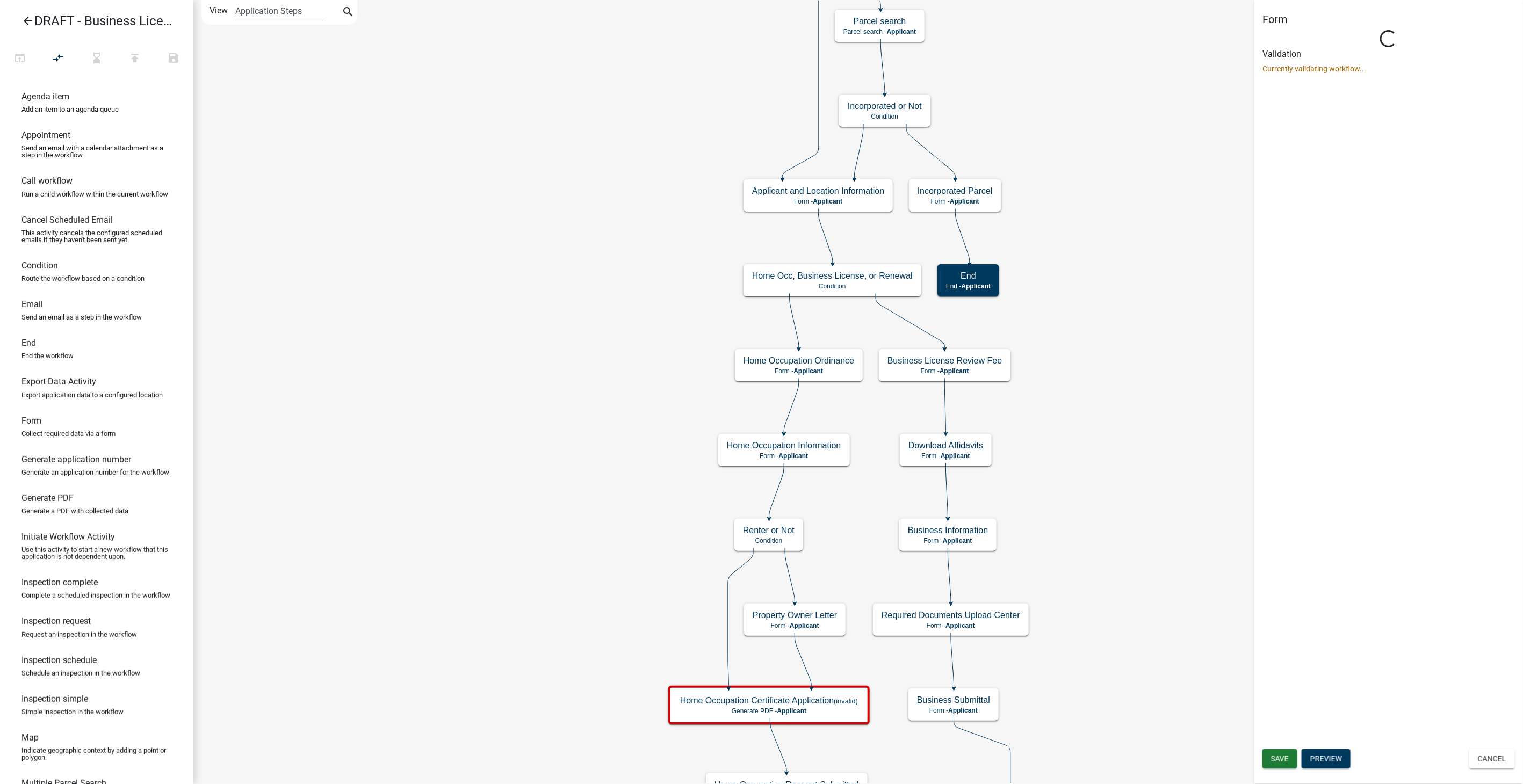
scroll to position [0, 0]
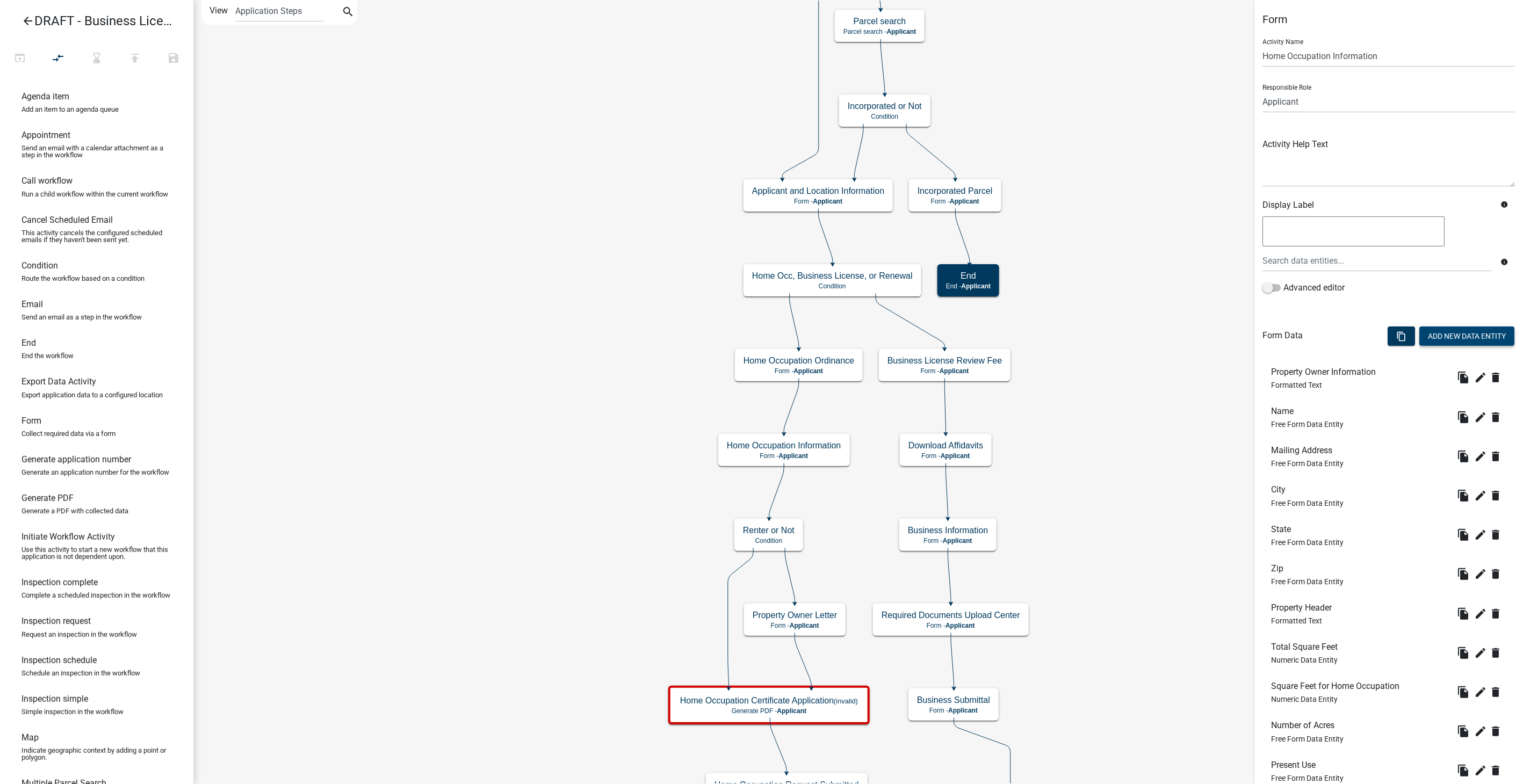
click at [1457, 333] on button "Add New Data Entity" at bounding box center [1467, 336] width 95 height 19
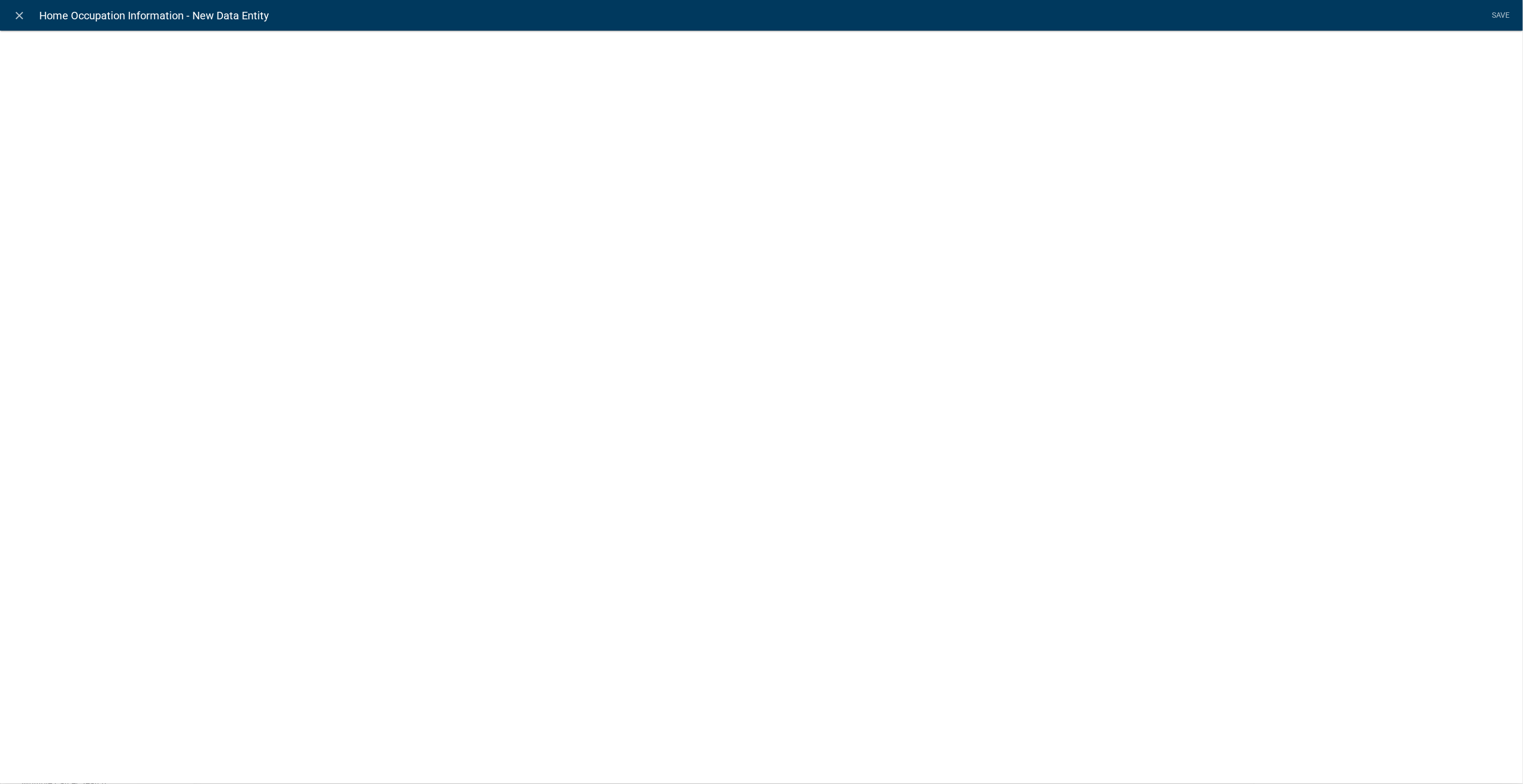
select select
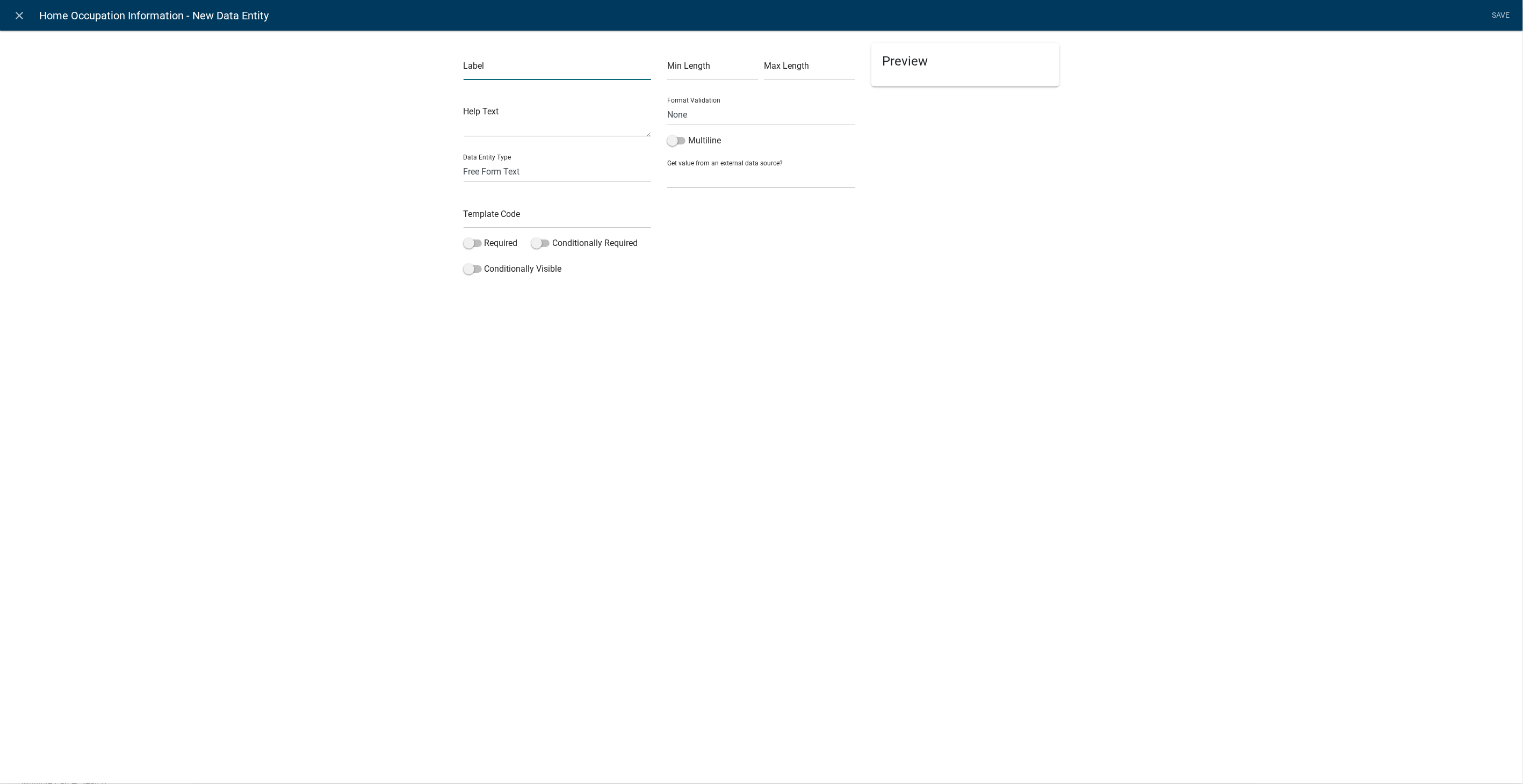
click at [476, 66] on input "text" at bounding box center [558, 69] width 188 height 22
type input "Zoning Map"
click at [490, 178] on select "Free Form Text Document Display Entity Value Fee Numeric Data Date Map Sketch D…" at bounding box center [558, 172] width 188 height 22
select select "mapsketch-data"
click at [464, 161] on select "Free Form Text Document Display Entity Value Fee Numeric Data Date Map Sketch D…" at bounding box center [558, 172] width 188 height 22
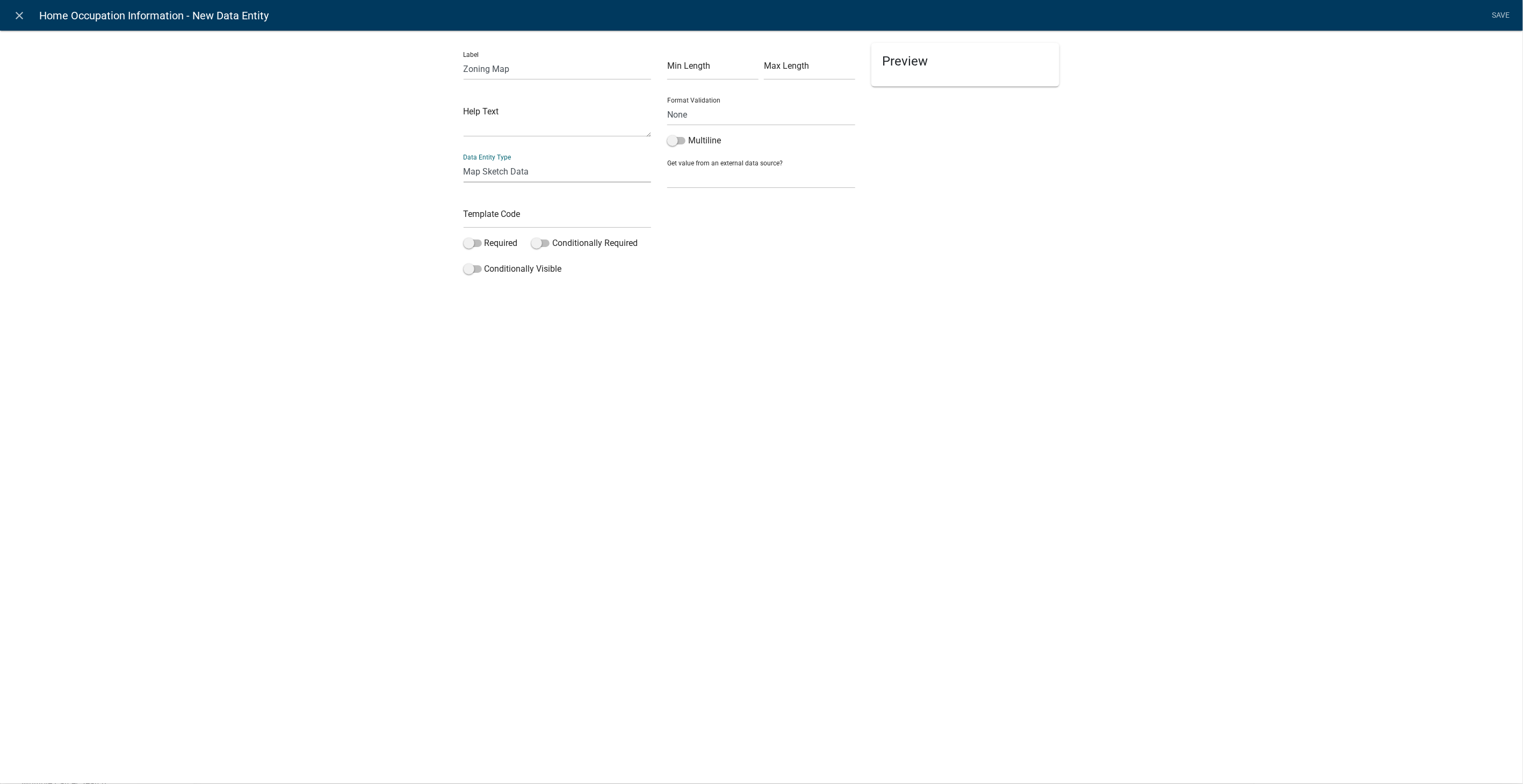
select select
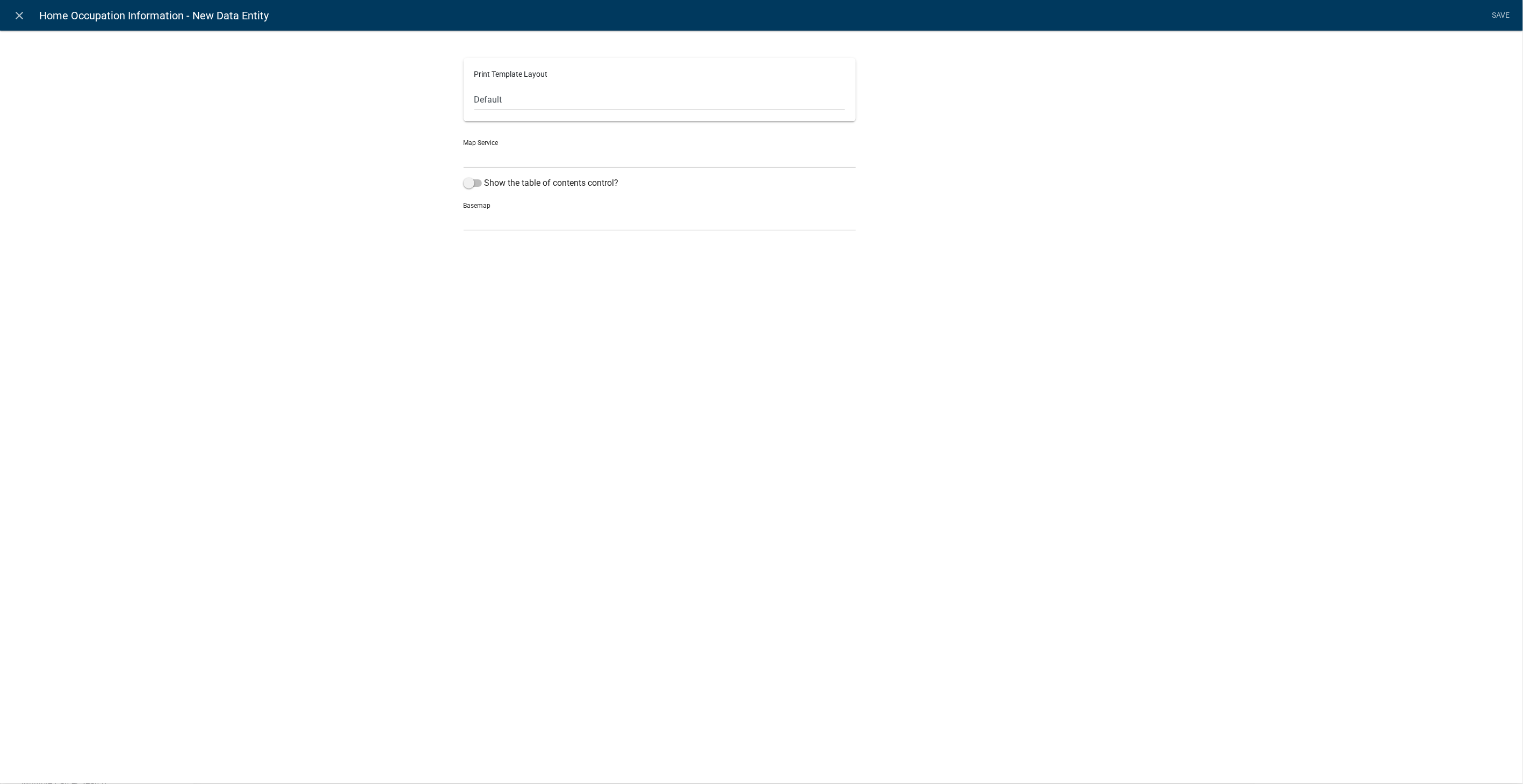
select select "mapsketch-data"
select select
click at [476, 216] on input "text" at bounding box center [558, 217] width 188 height 22
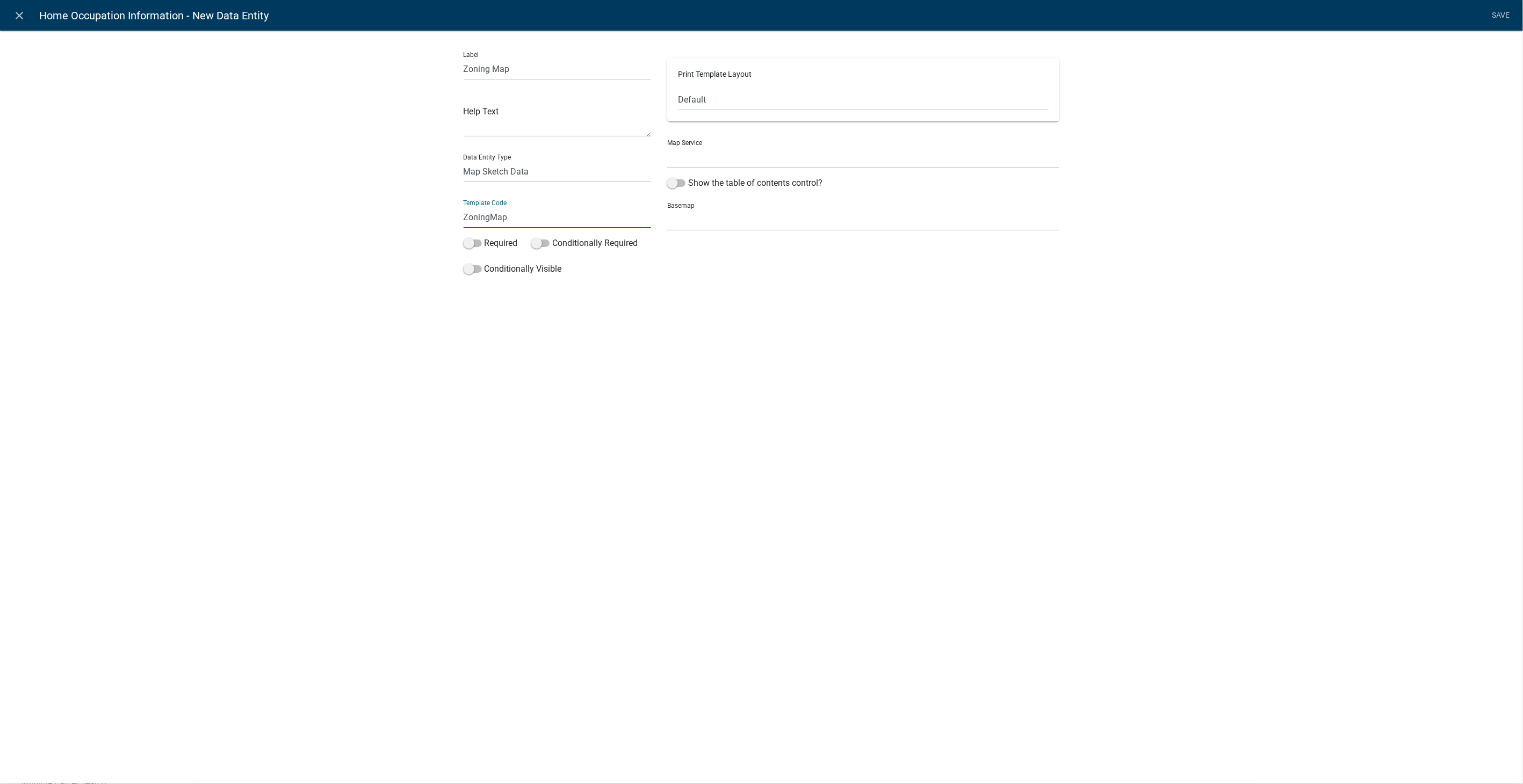
type input "ZoningMap"
click at [699, 155] on select "Parcel Data Source ([URL])" at bounding box center [863, 157] width 392 height 22
select select "0: Object"
click at [667, 146] on select "Parcel Data Source ([URL])" at bounding box center [863, 157] width 392 height 22
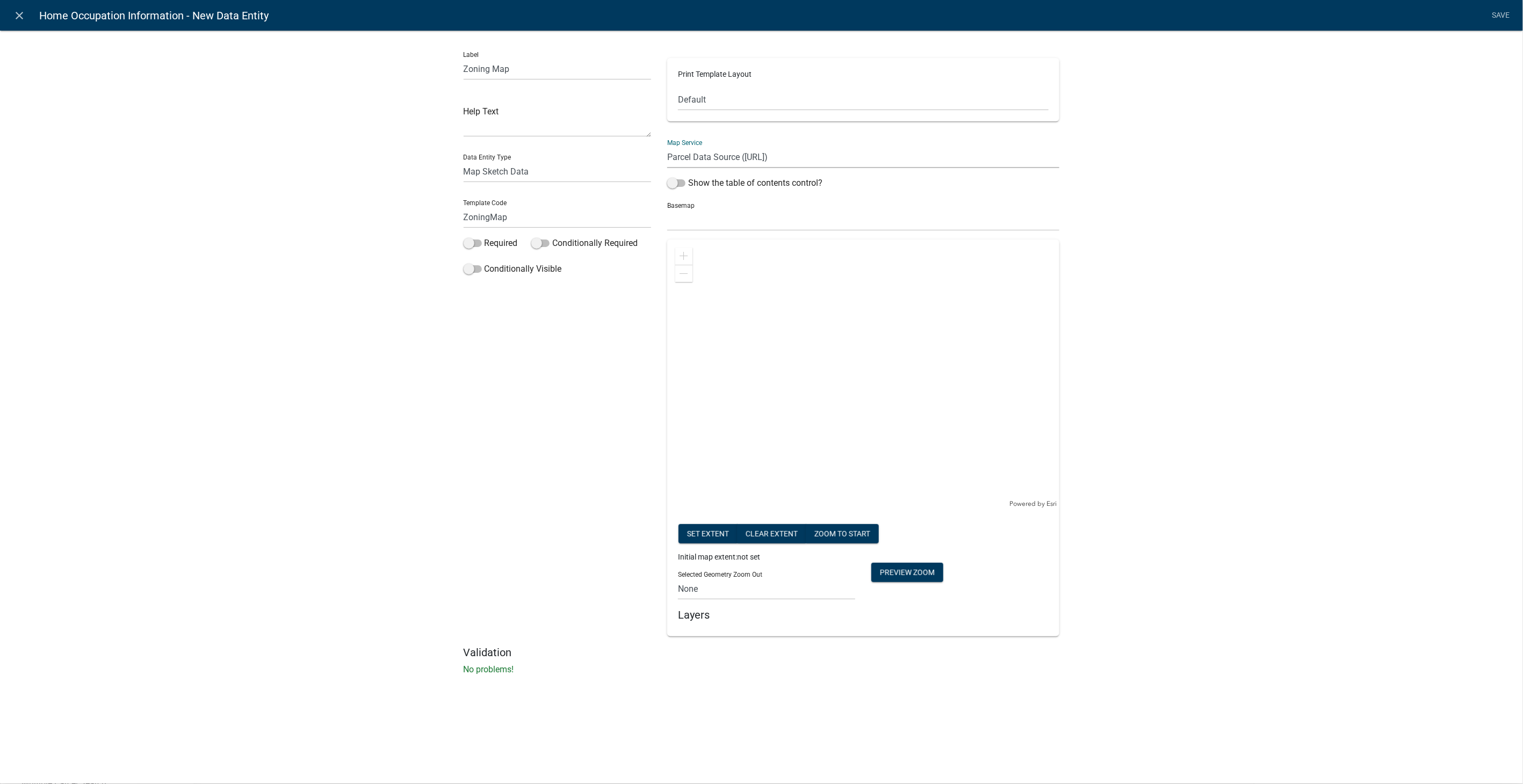
click at [672, 179] on span at bounding box center [676, 183] width 19 height 8
click at [688, 177] on input "Show the table of contents control?" at bounding box center [688, 177] width 0 height 0
click at [693, 220] on select "no basemap topo satellite hybrid gray terrain osm topo-vector streets-relief-ve…" at bounding box center [863, 220] width 392 height 22
select select "hybrid"
click at [667, 209] on select "no basemap topo satellite hybrid gray terrain osm topo-vector streets-relief-ve…" at bounding box center [863, 220] width 392 height 22
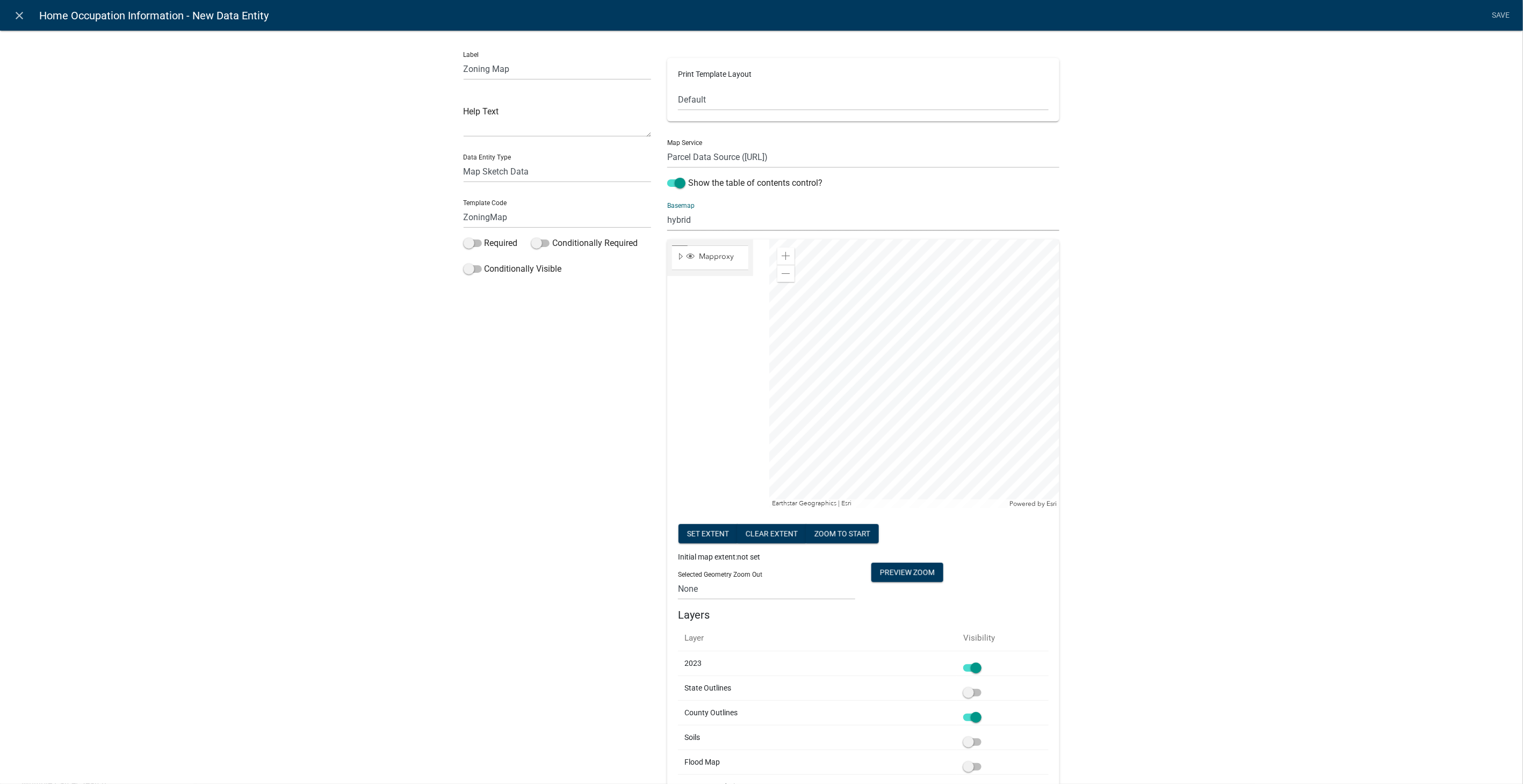
scroll to position [358, 0]
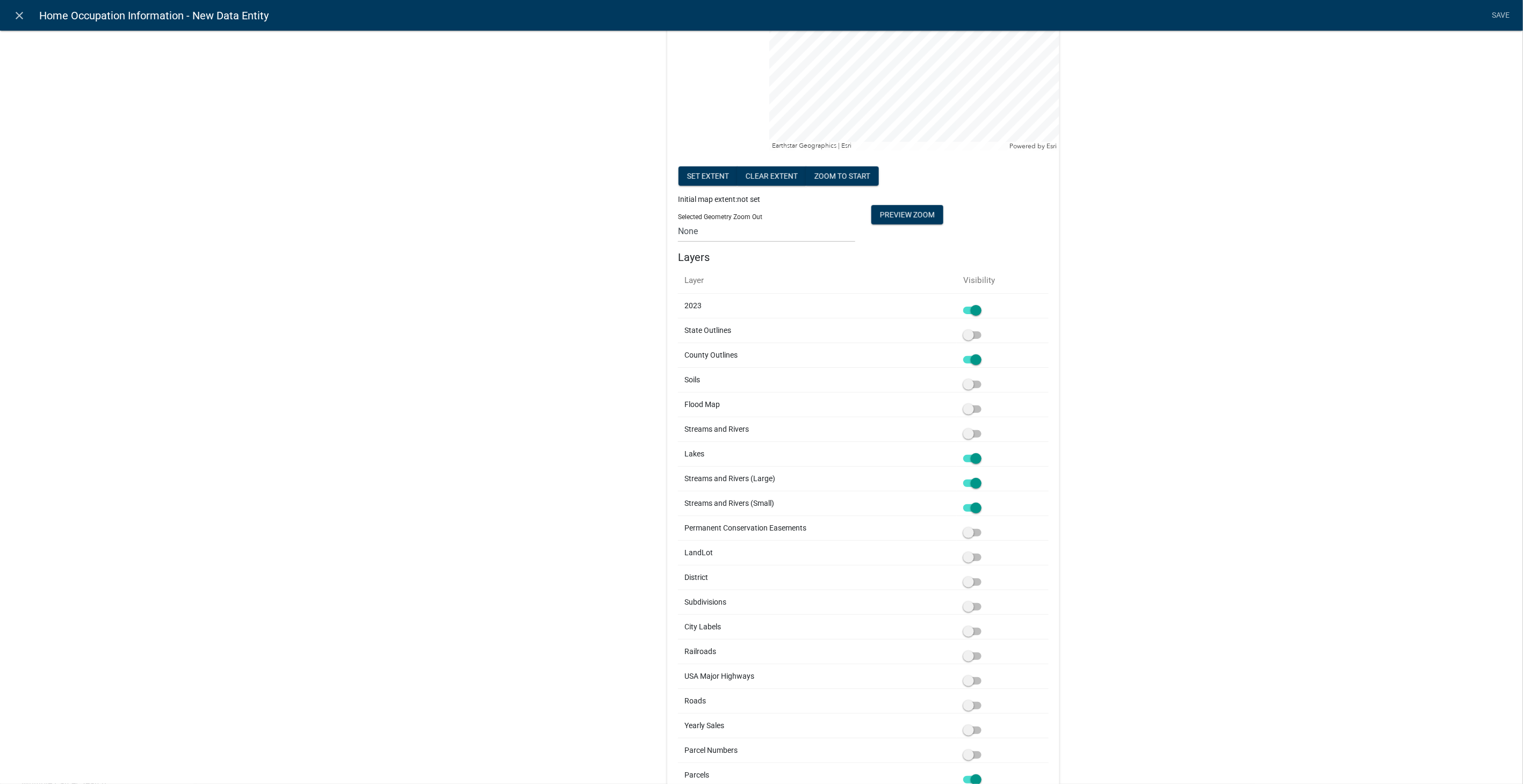
click at [970, 455] on span at bounding box center [972, 458] width 19 height 8
click at [984, 452] on input "checkbox" at bounding box center [984, 452] width 0 height 0
click at [971, 485] on span at bounding box center [972, 483] width 19 height 8
click at [984, 477] on input "checkbox" at bounding box center [984, 477] width 0 height 0
click at [973, 507] on span at bounding box center [972, 508] width 19 height 8
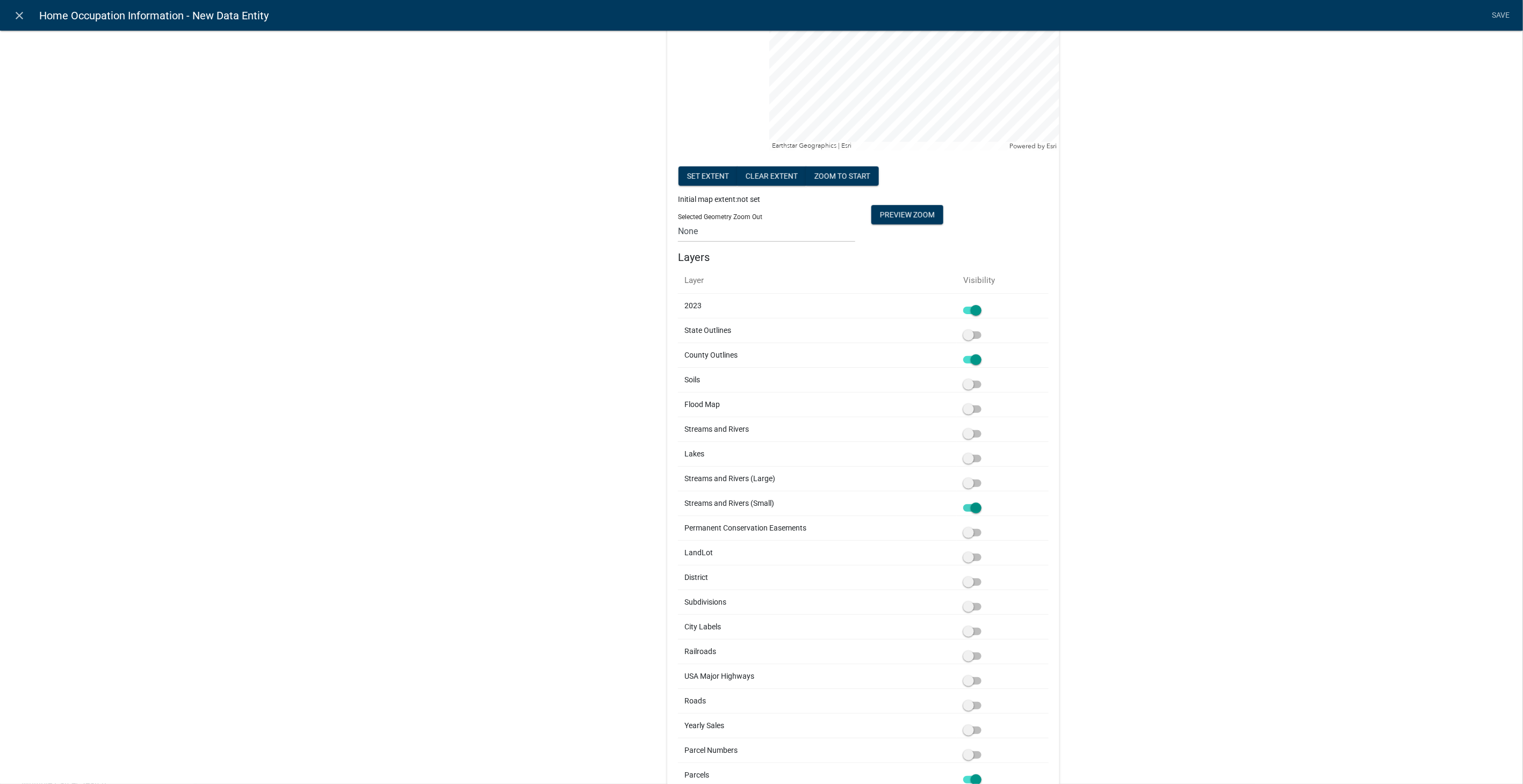
click at [984, 502] on input "checkbox" at bounding box center [984, 502] width 0 height 0
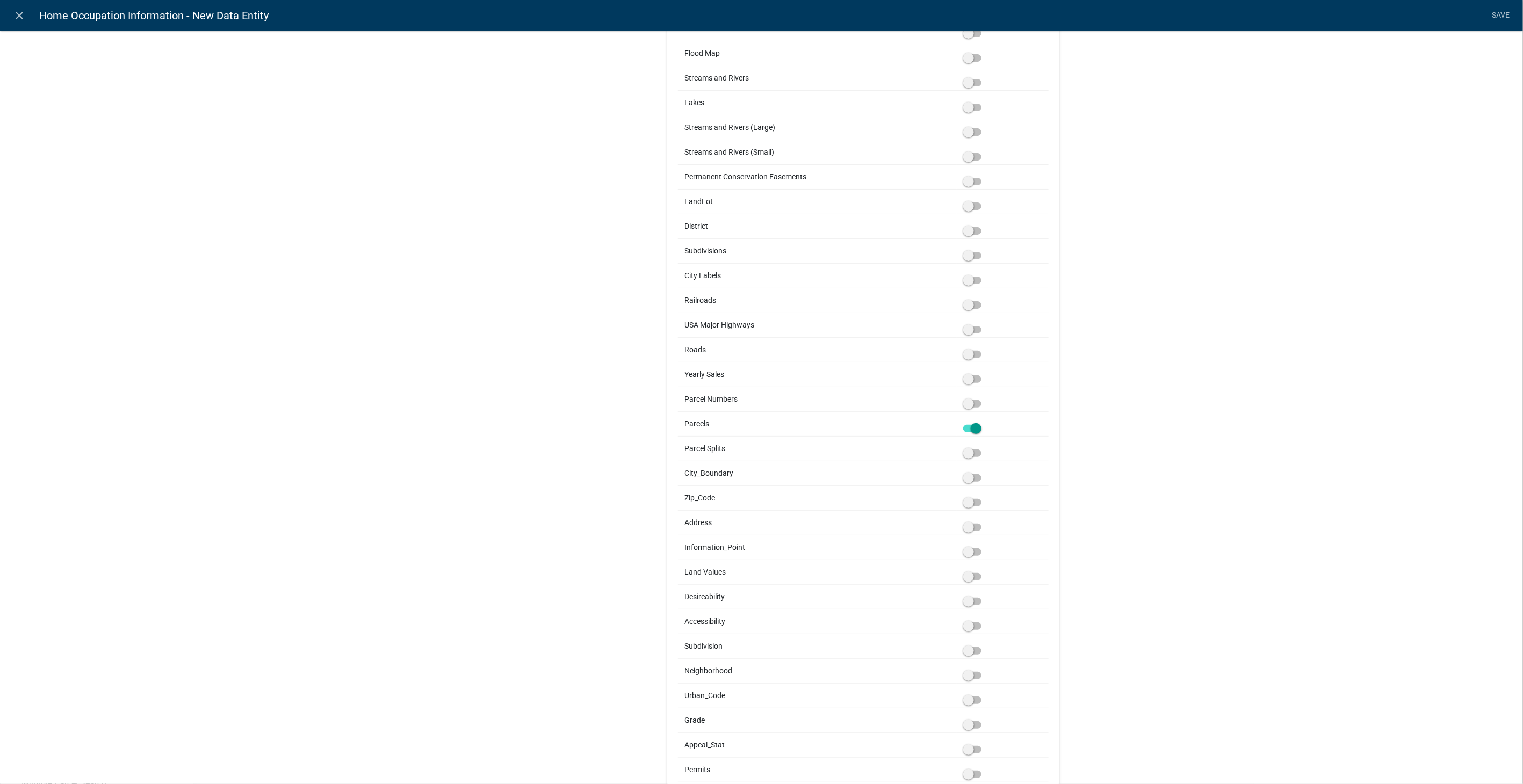
scroll to position [716, 0]
click at [964, 443] on span at bounding box center [972, 446] width 19 height 8
click at [984, 440] on input "checkbox" at bounding box center [984, 440] width 0 height 0
click at [967, 694] on span at bounding box center [972, 697] width 19 height 8
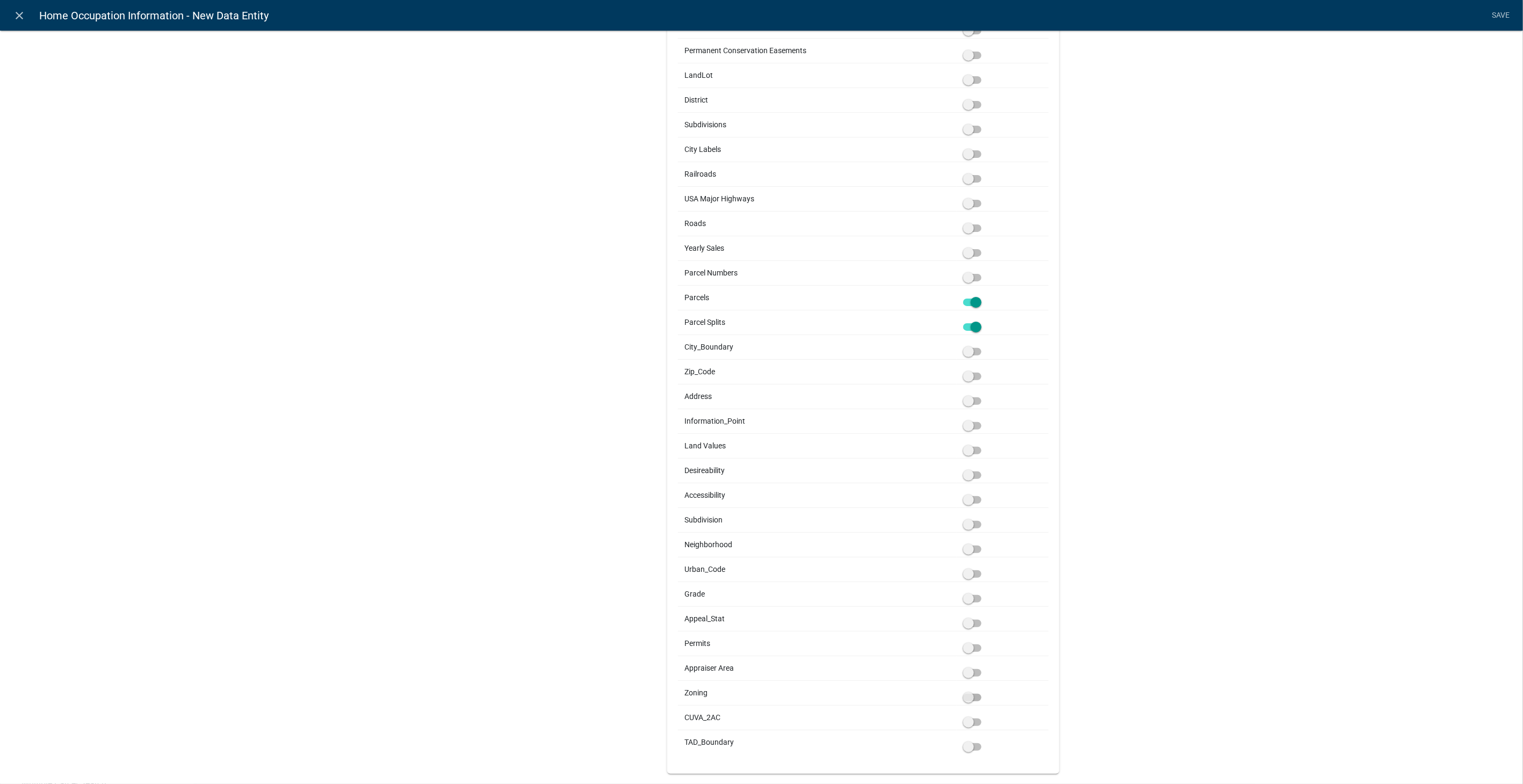
click at [984, 691] on input "checkbox" at bounding box center [984, 691] width 0 height 0
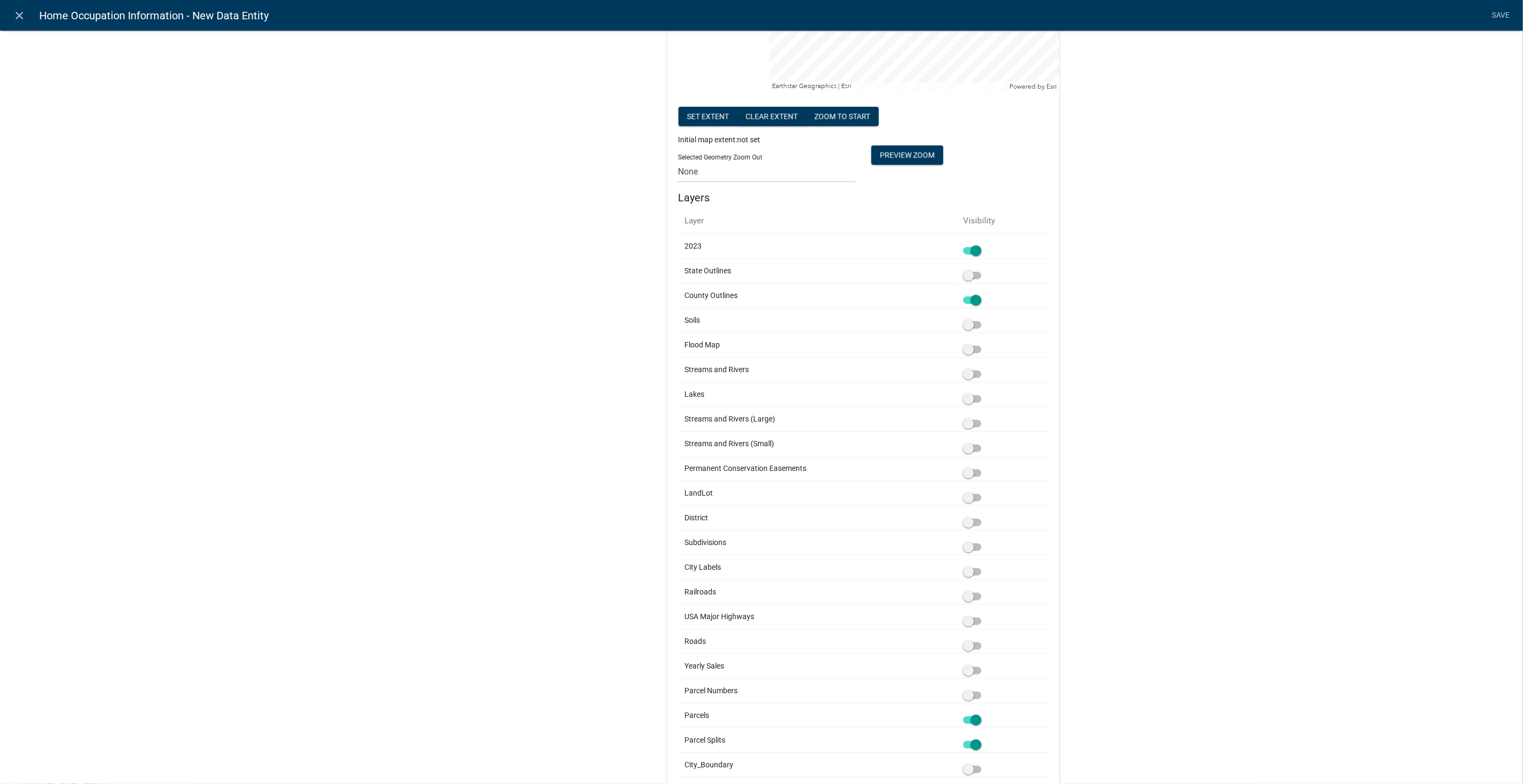
scroll to position [60, 0]
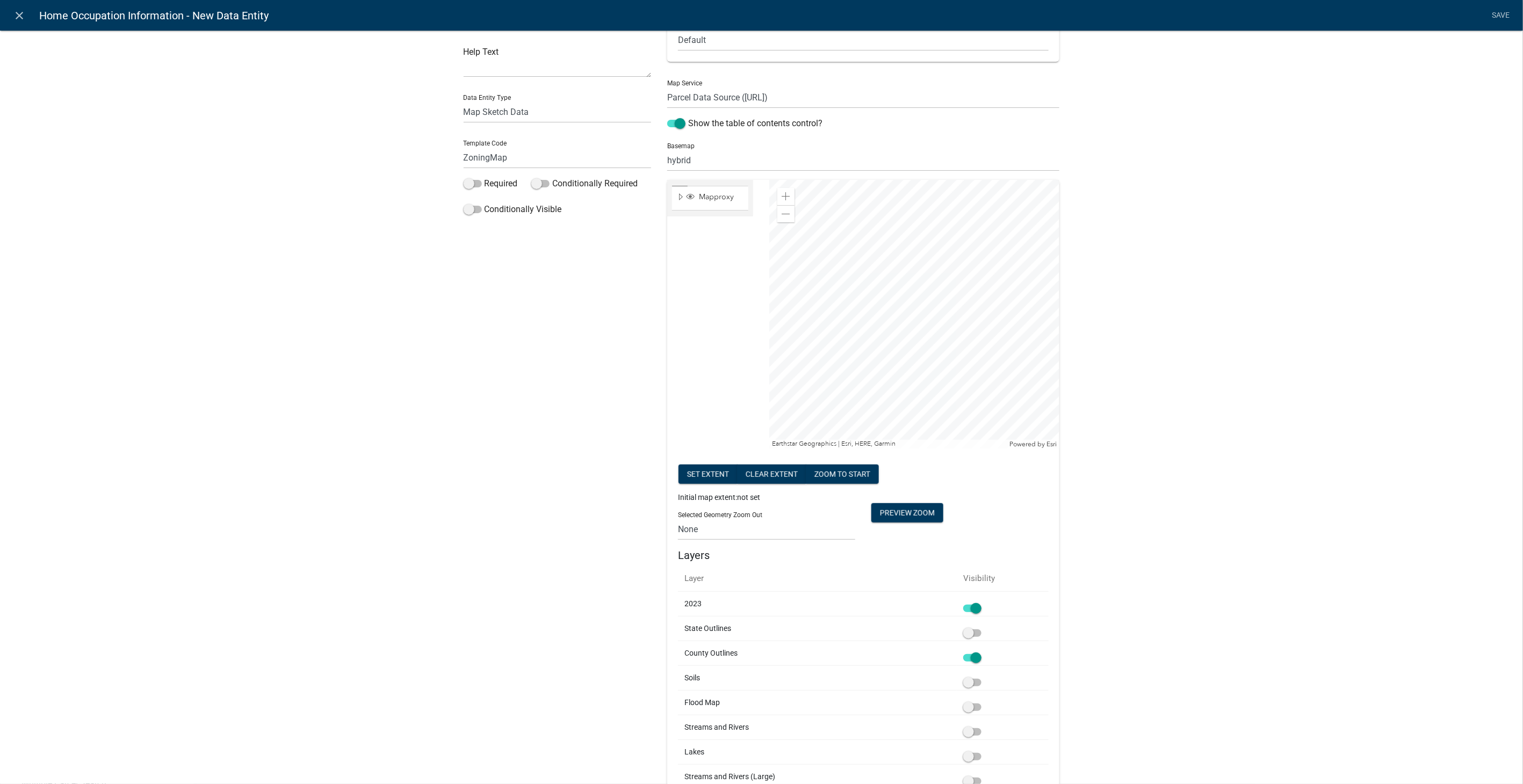
click at [838, 201] on div at bounding box center [914, 314] width 290 height 268
click at [916, 277] on div at bounding box center [914, 314] width 290 height 268
click at [1050, 322] on div at bounding box center [914, 314] width 290 height 268
click at [921, 406] on div at bounding box center [914, 314] width 290 height 268
click at [906, 416] on div at bounding box center [914, 314] width 290 height 268
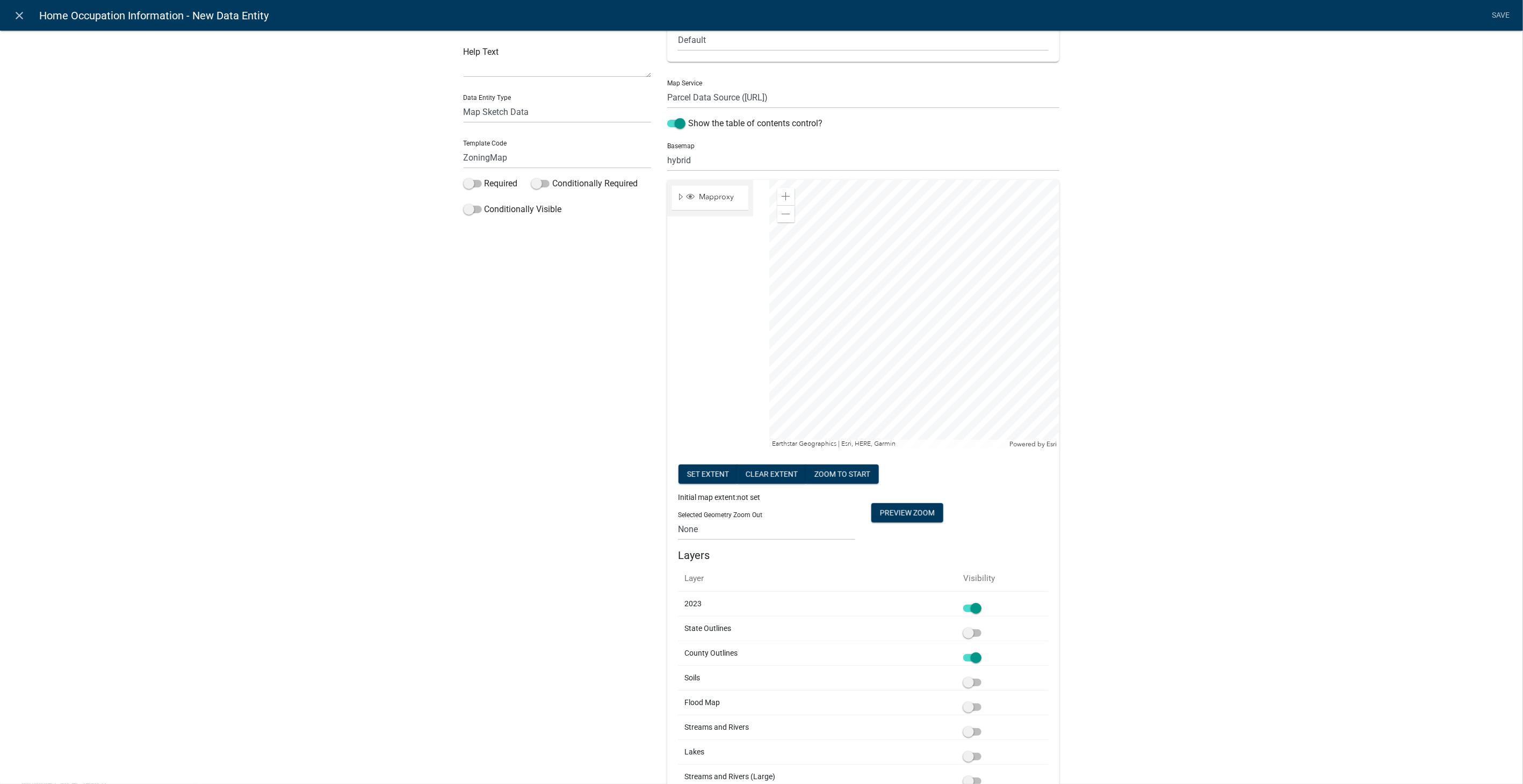
click at [936, 375] on div at bounding box center [914, 314] width 290 height 268
click at [1033, 423] on div at bounding box center [914, 314] width 290 height 268
click at [918, 412] on div at bounding box center [914, 314] width 290 height 268
click at [782, 197] on span at bounding box center [786, 197] width 8 height 8
click at [782, 192] on span at bounding box center [786, 197] width 8 height 8
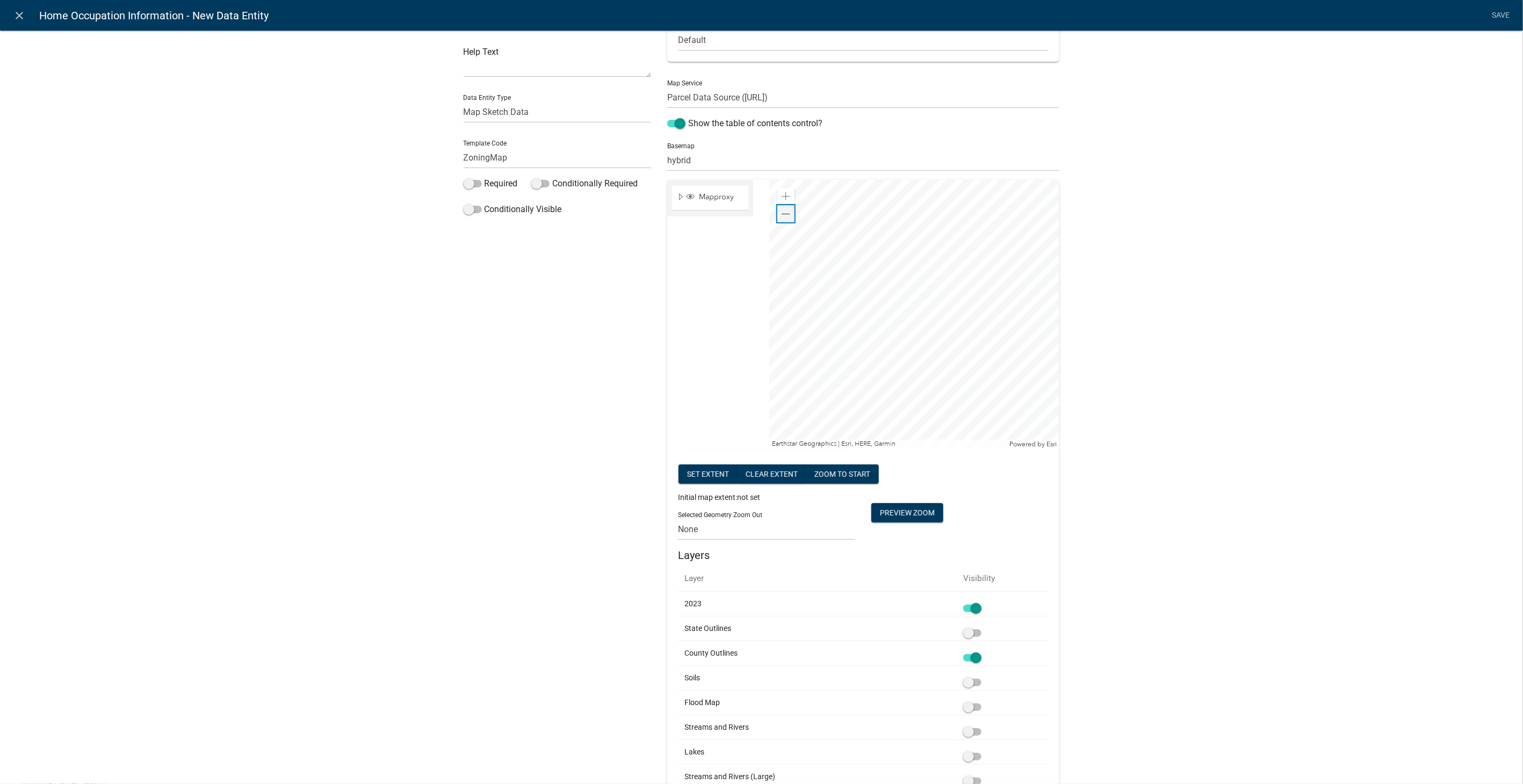
click at [778, 212] on div "Zoom out" at bounding box center [786, 213] width 17 height 17
click at [704, 468] on button "Set extent" at bounding box center [708, 474] width 59 height 19
click at [1505, 13] on link "Save" at bounding box center [1501, 16] width 27 height 20
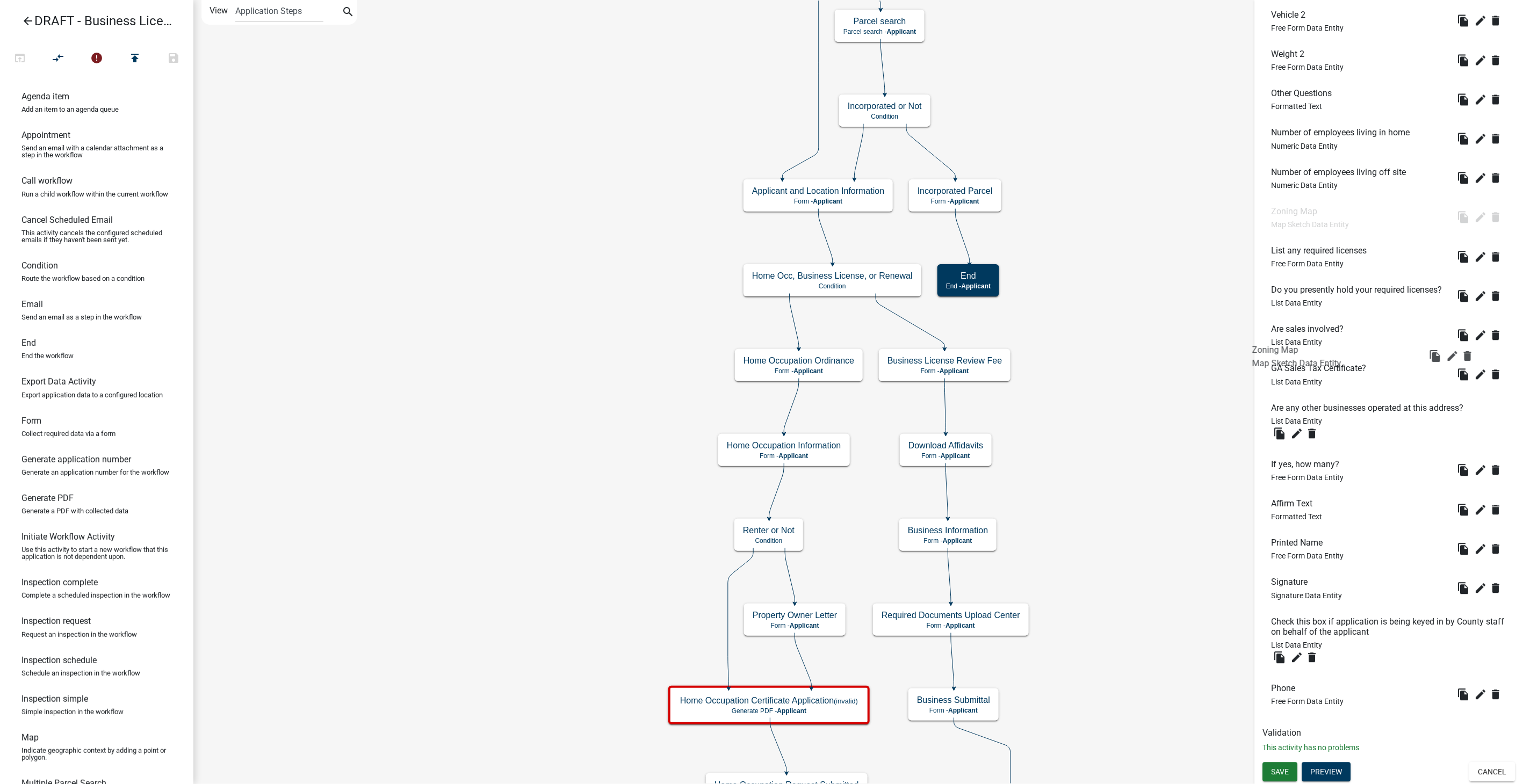
scroll to position [904, 0]
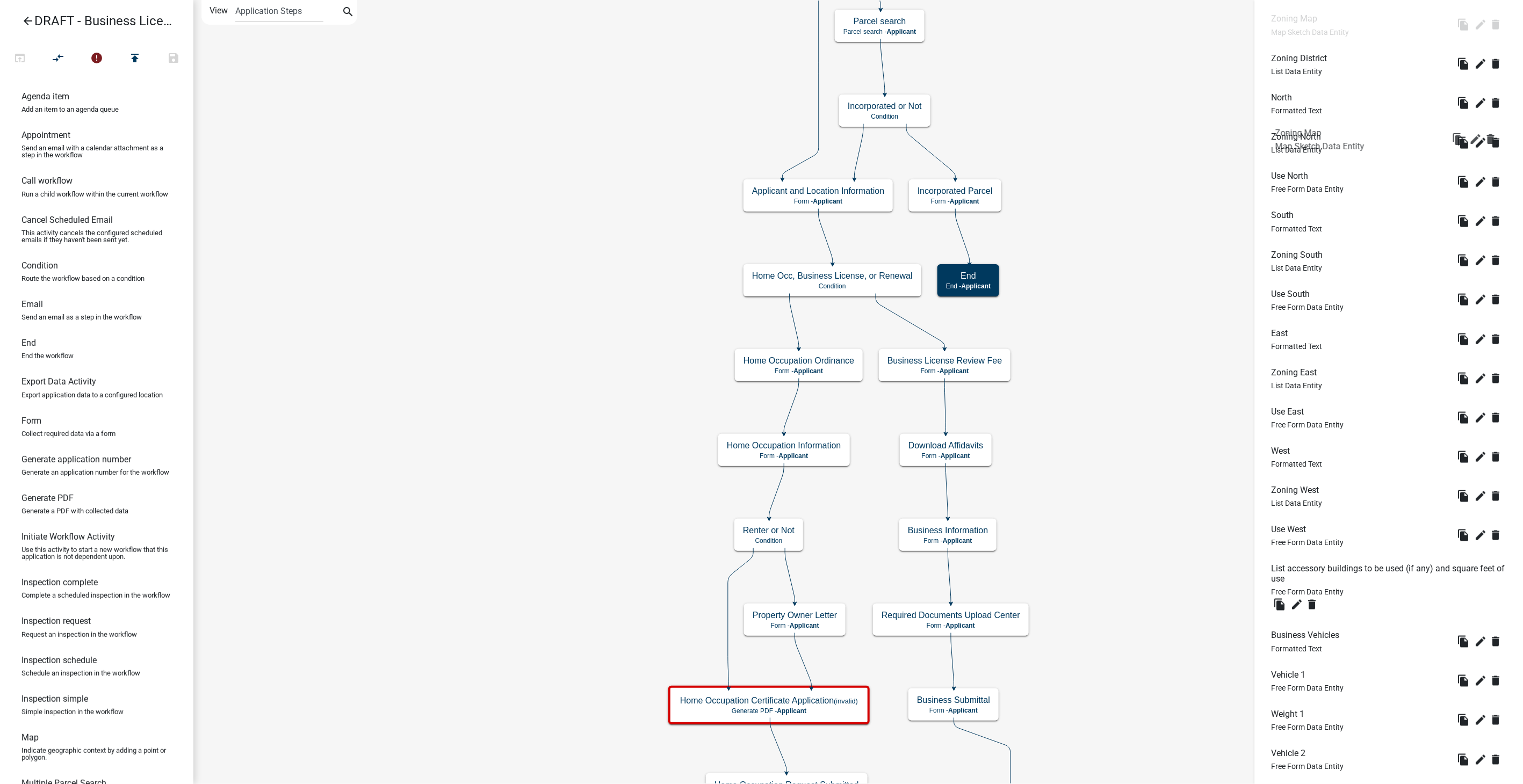
drag, startPoint x: 1289, startPoint y: 688, endPoint x: 1294, endPoint y: 131, distance: 557.0
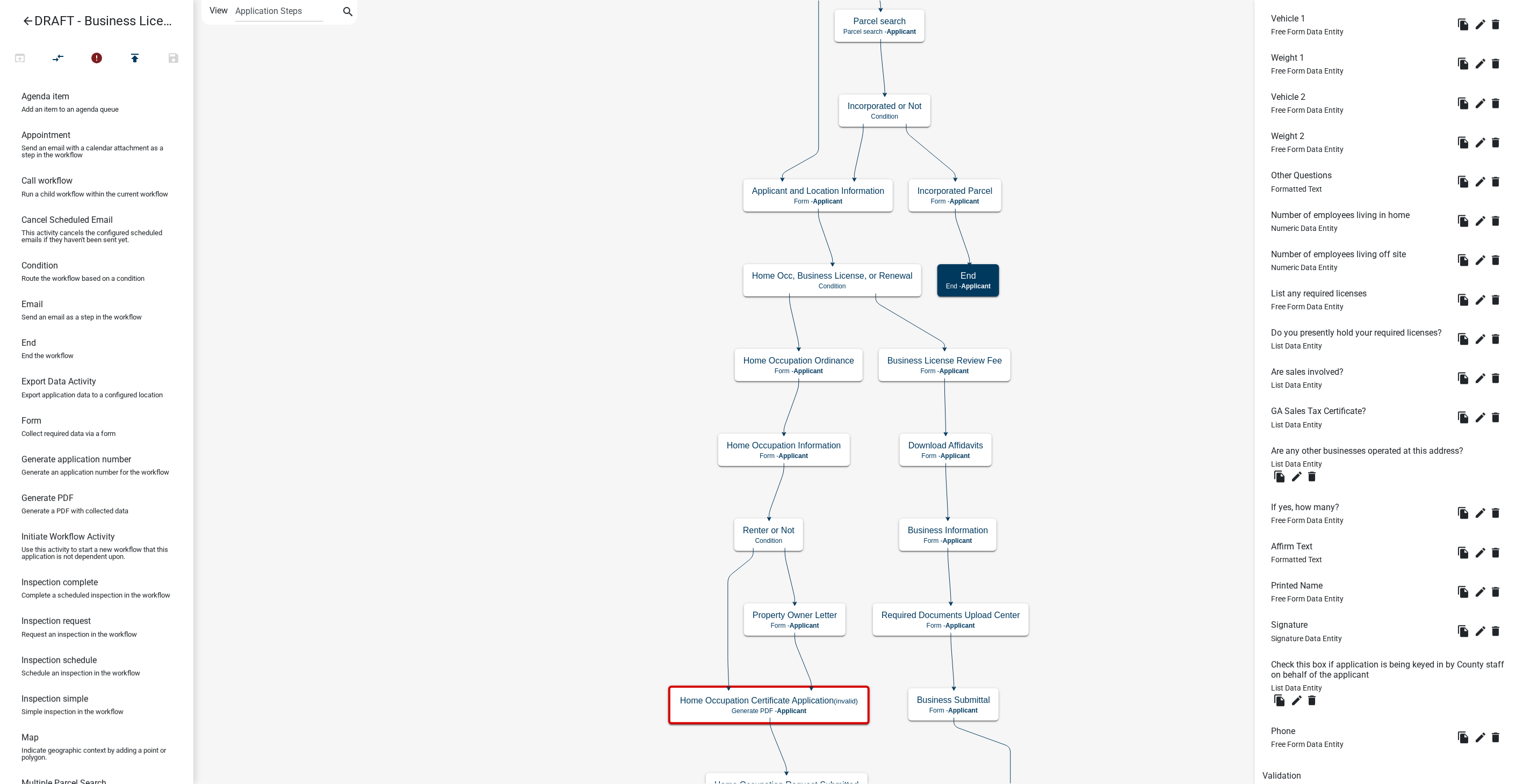
scroll to position [1620, 0]
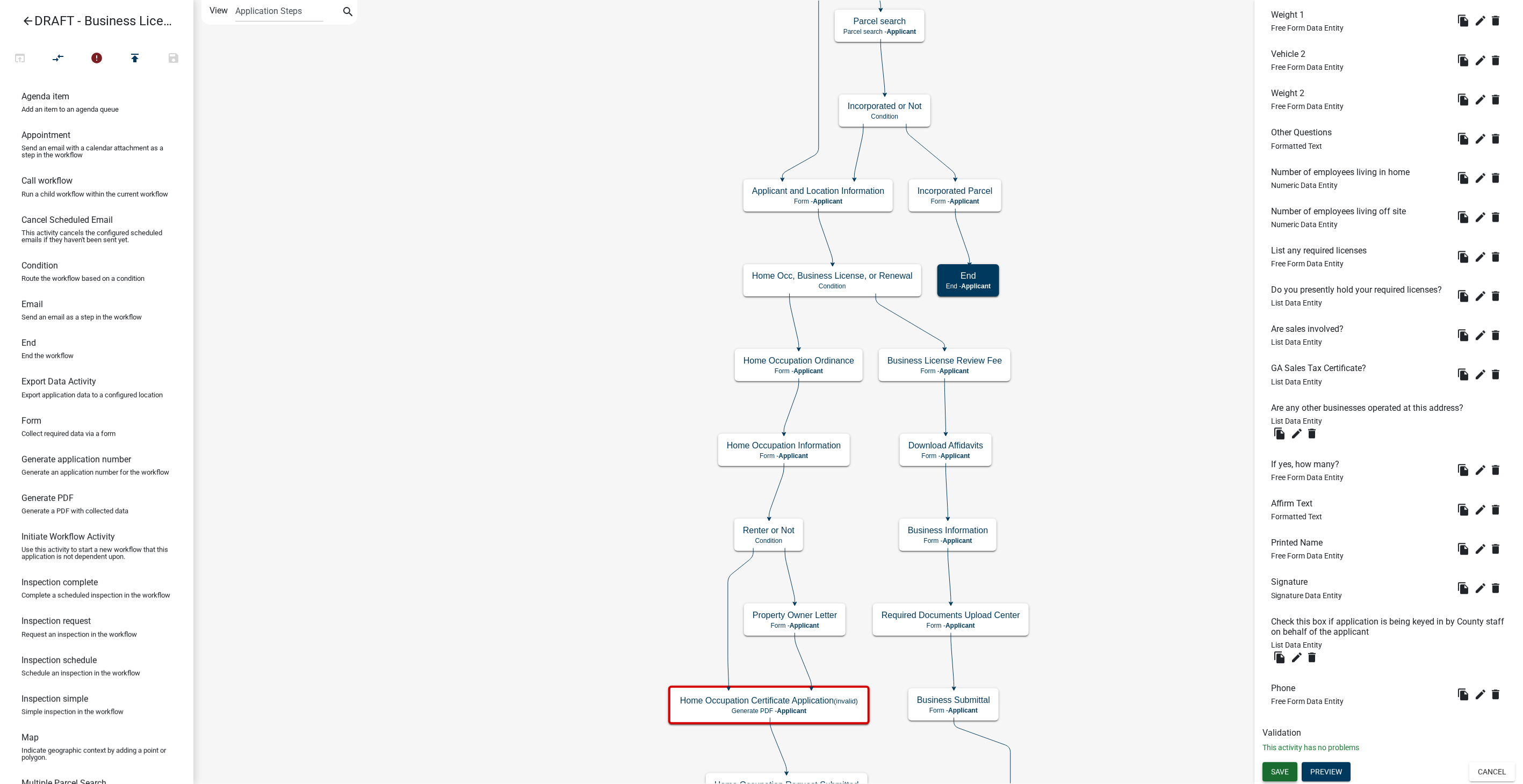
click at [1286, 773] on span "Save" at bounding box center [1280, 772] width 18 height 8
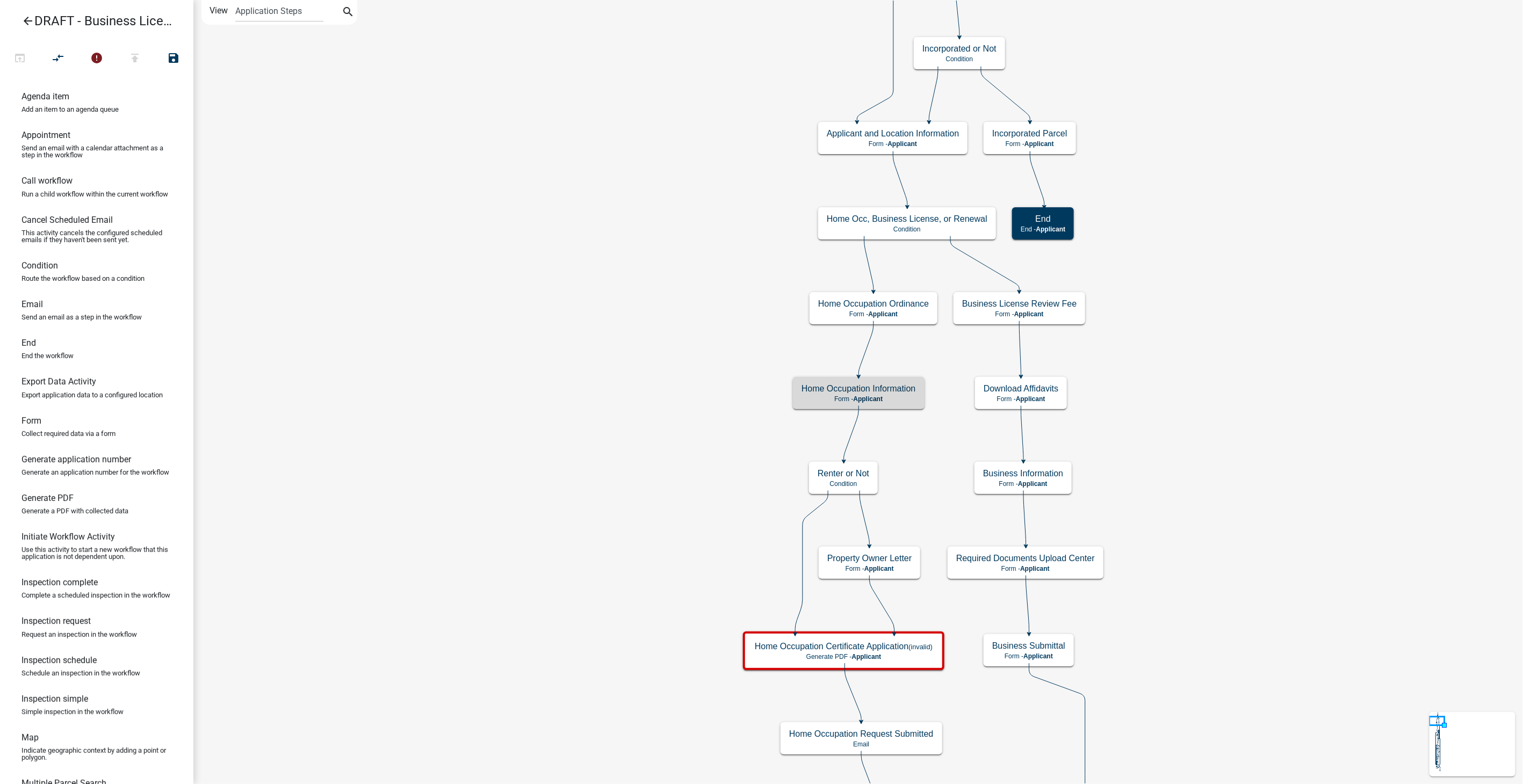
scroll to position [0, 0]
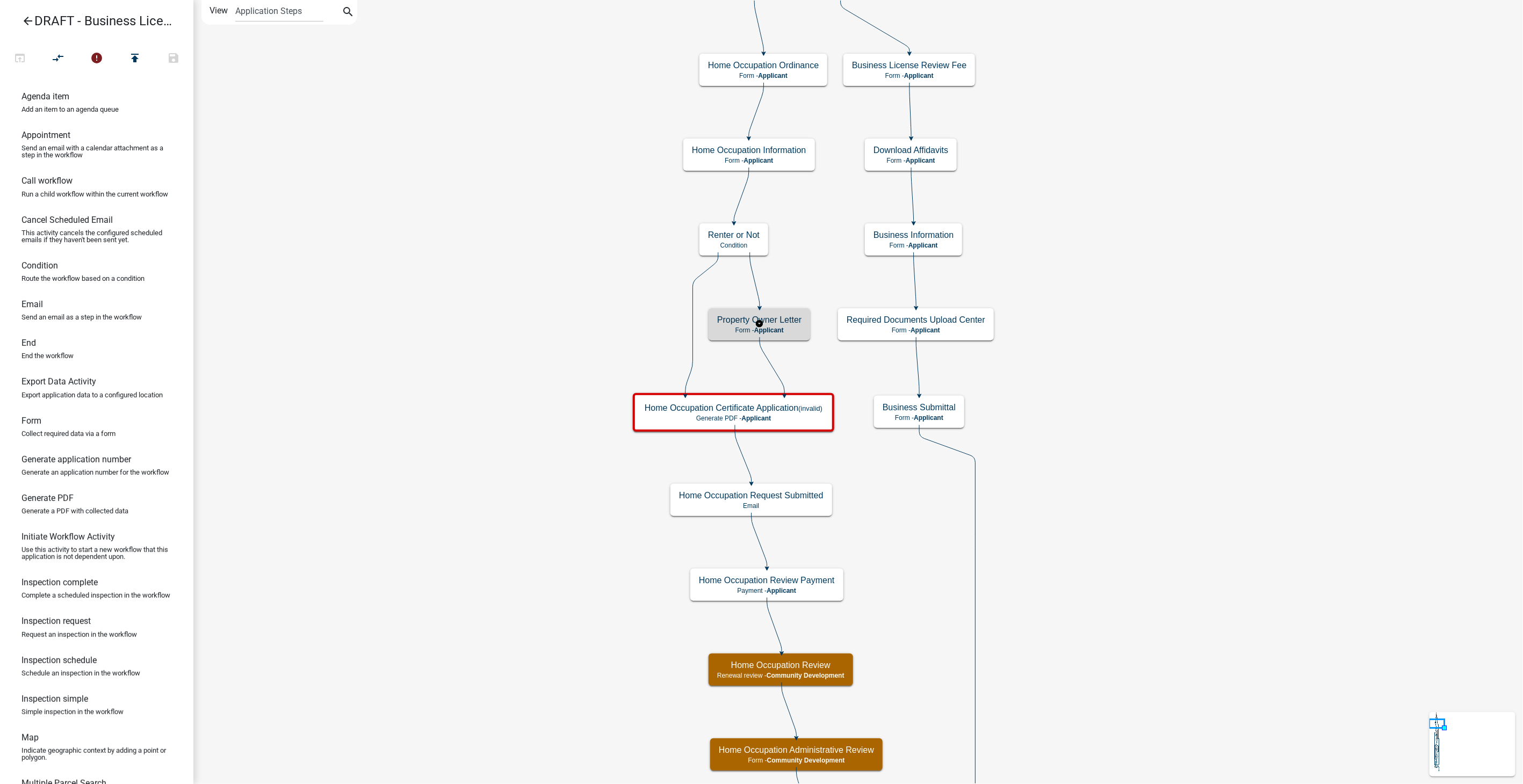
click at [788, 332] on p "Form - Applicant" at bounding box center [759, 330] width 84 height 8
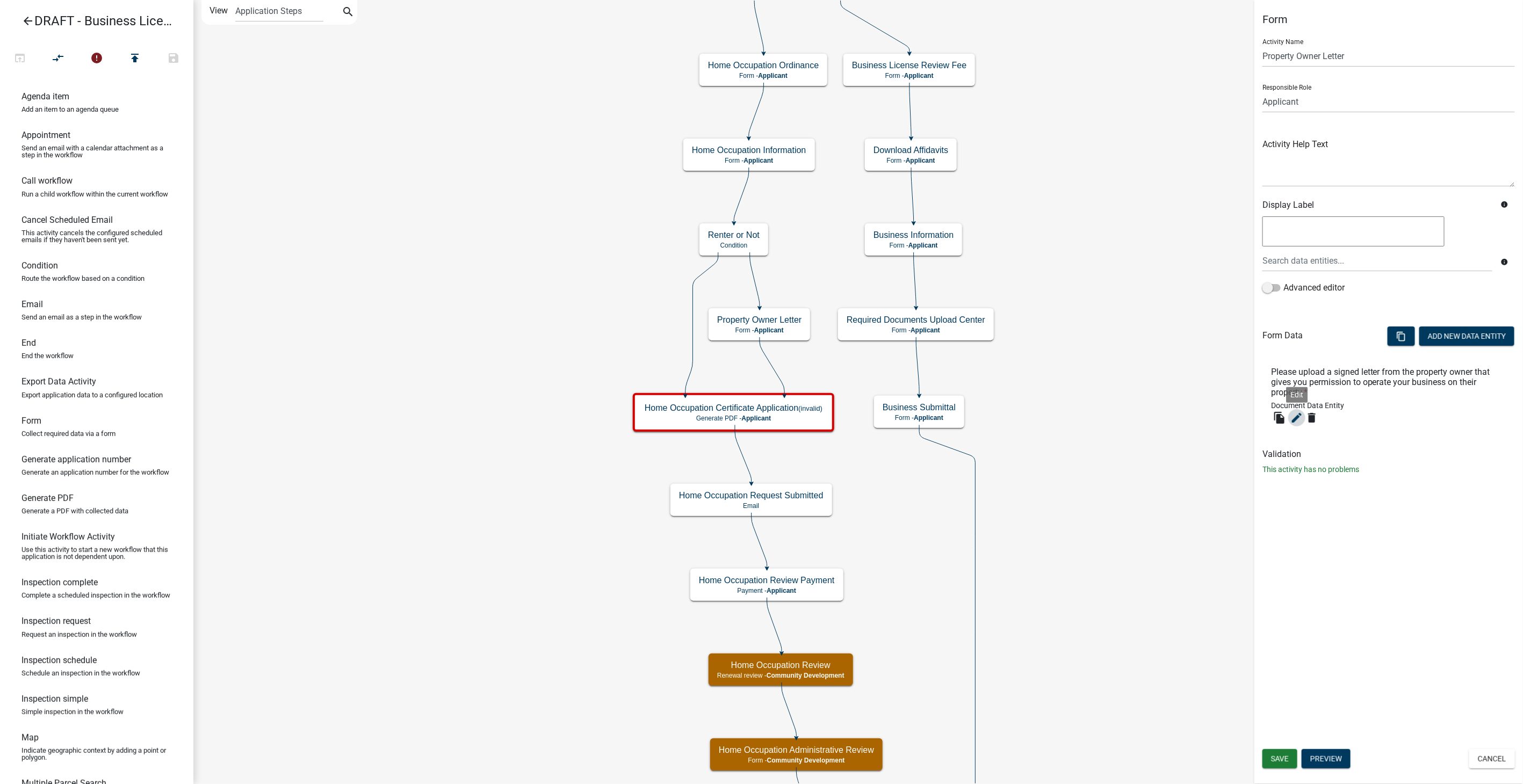
click at [1293, 419] on icon "edit" at bounding box center [1297, 418] width 13 height 13
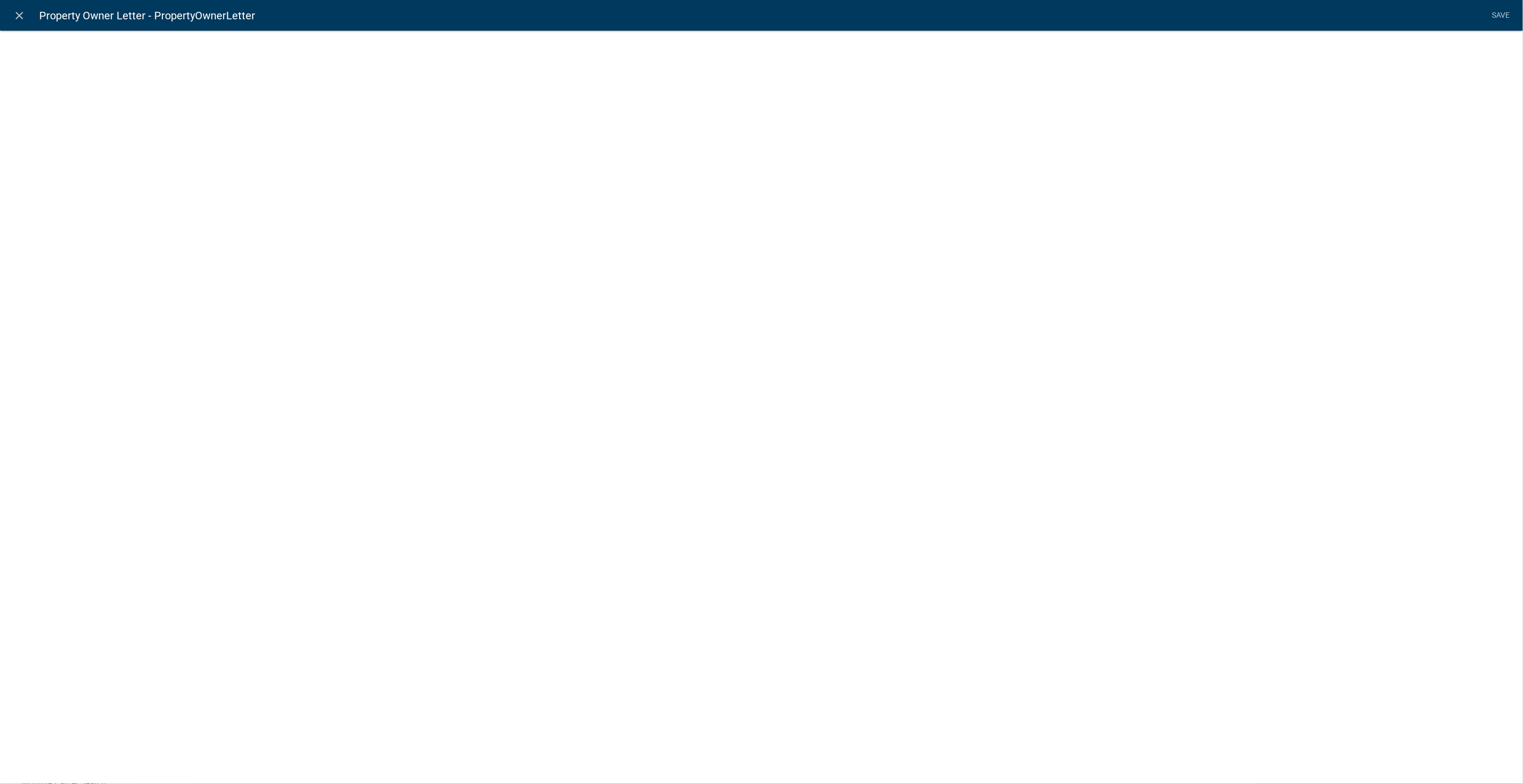
select select "document"
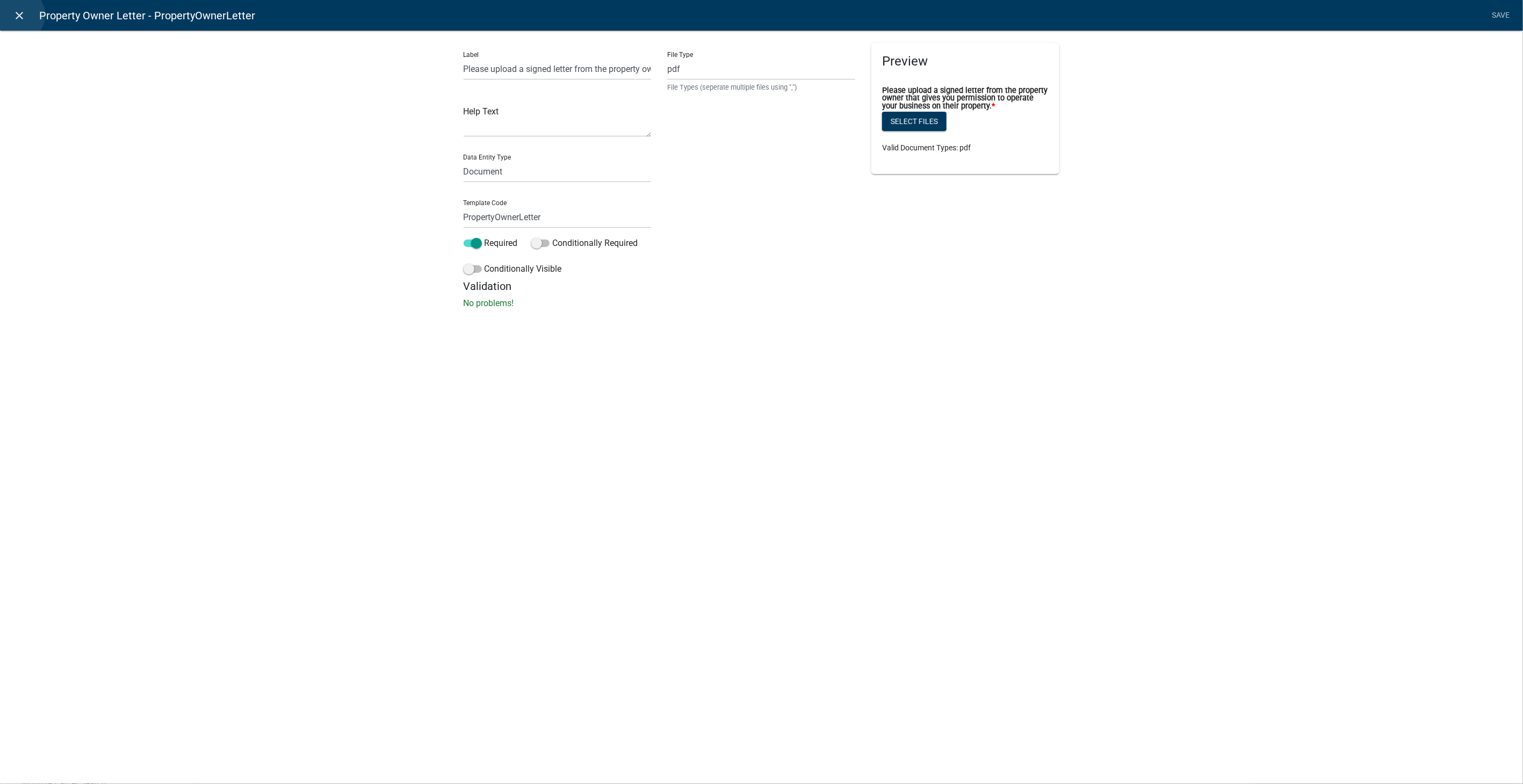
click at [18, 15] on icon "close" at bounding box center [20, 16] width 13 height 13
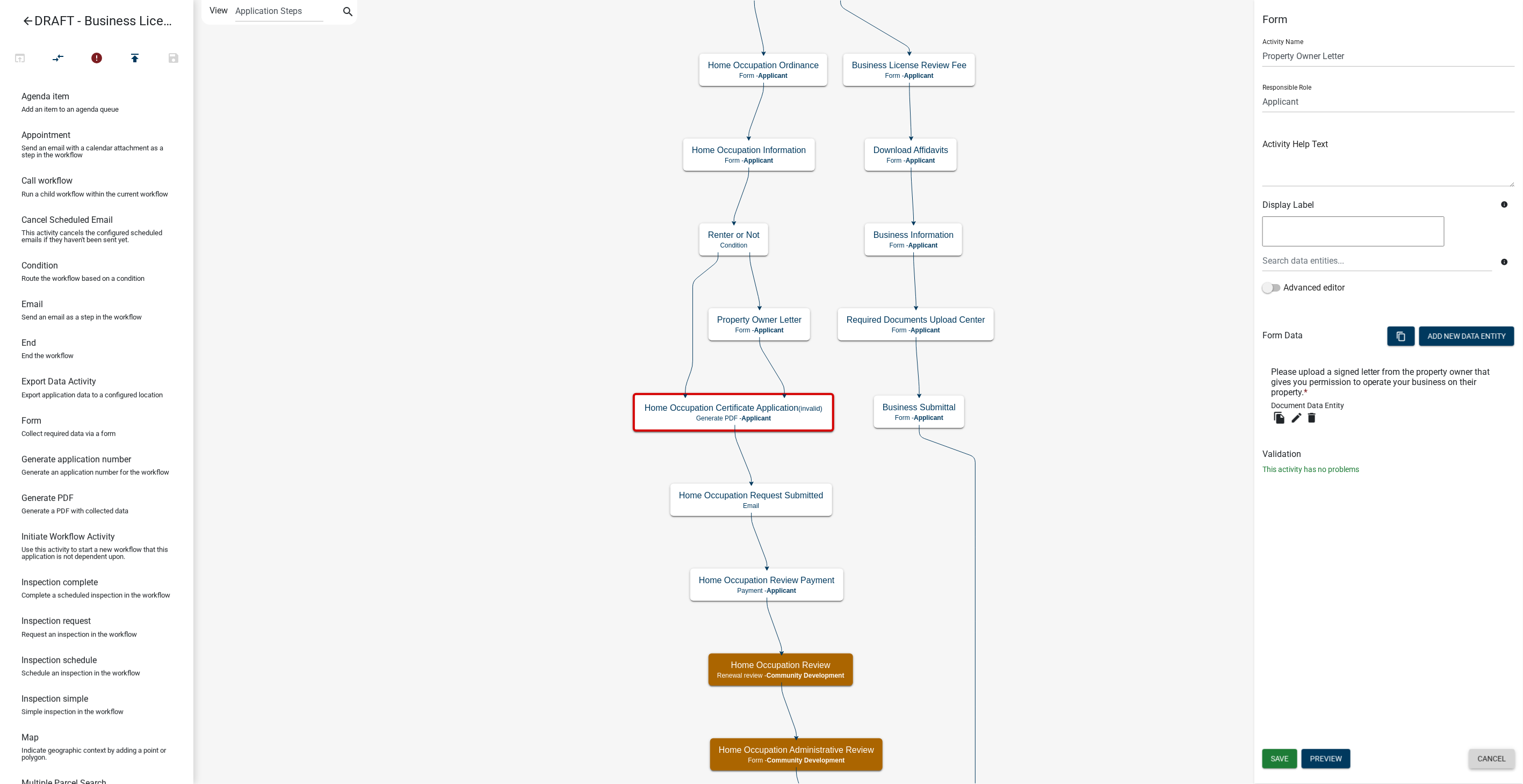
click at [1484, 761] on button "Cancel" at bounding box center [1492, 759] width 45 height 19
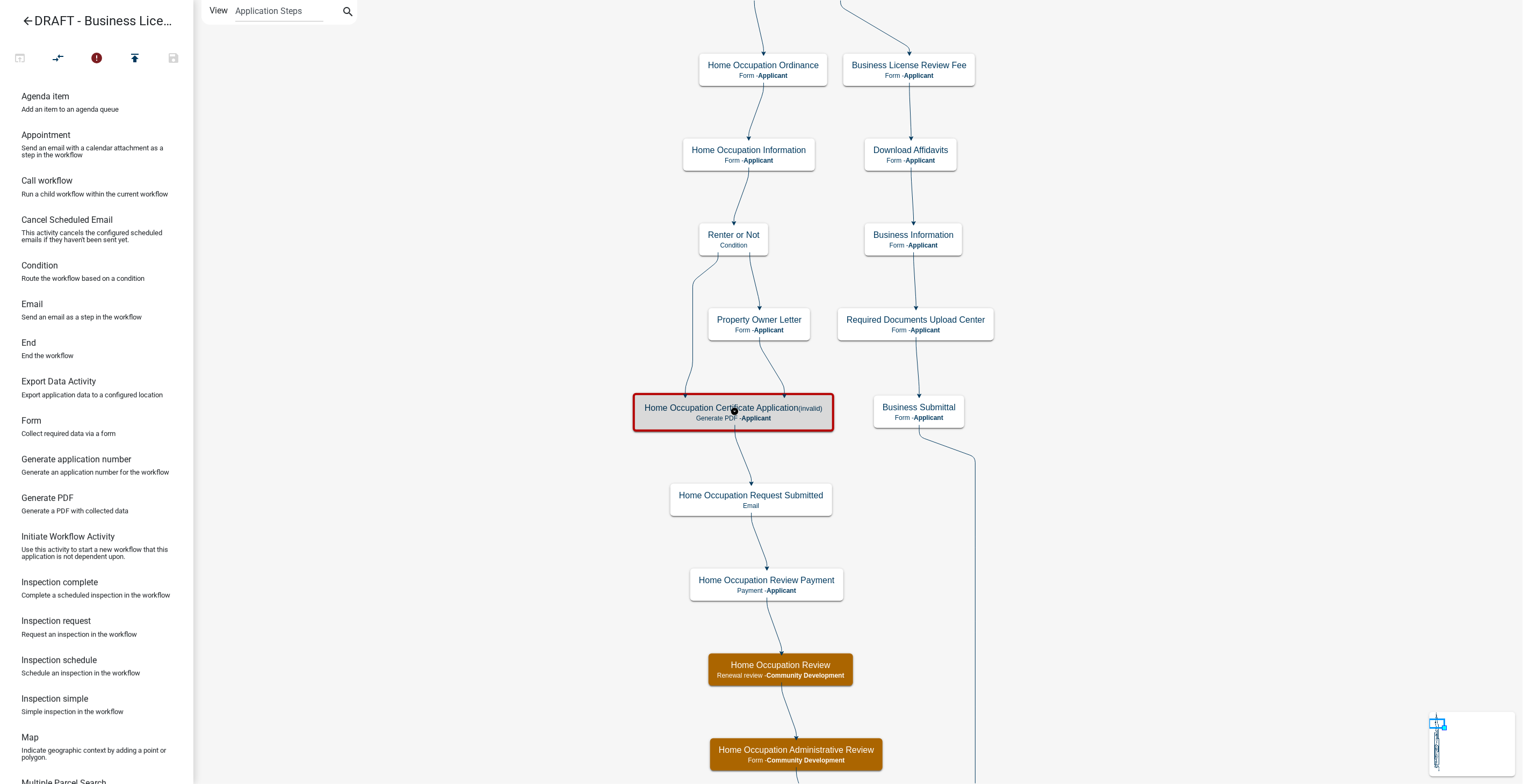
click at [829, 427] on div "Home Occupation Certificate Application (invalid) Generate PDF - Applicant" at bounding box center [733, 412] width 195 height 32
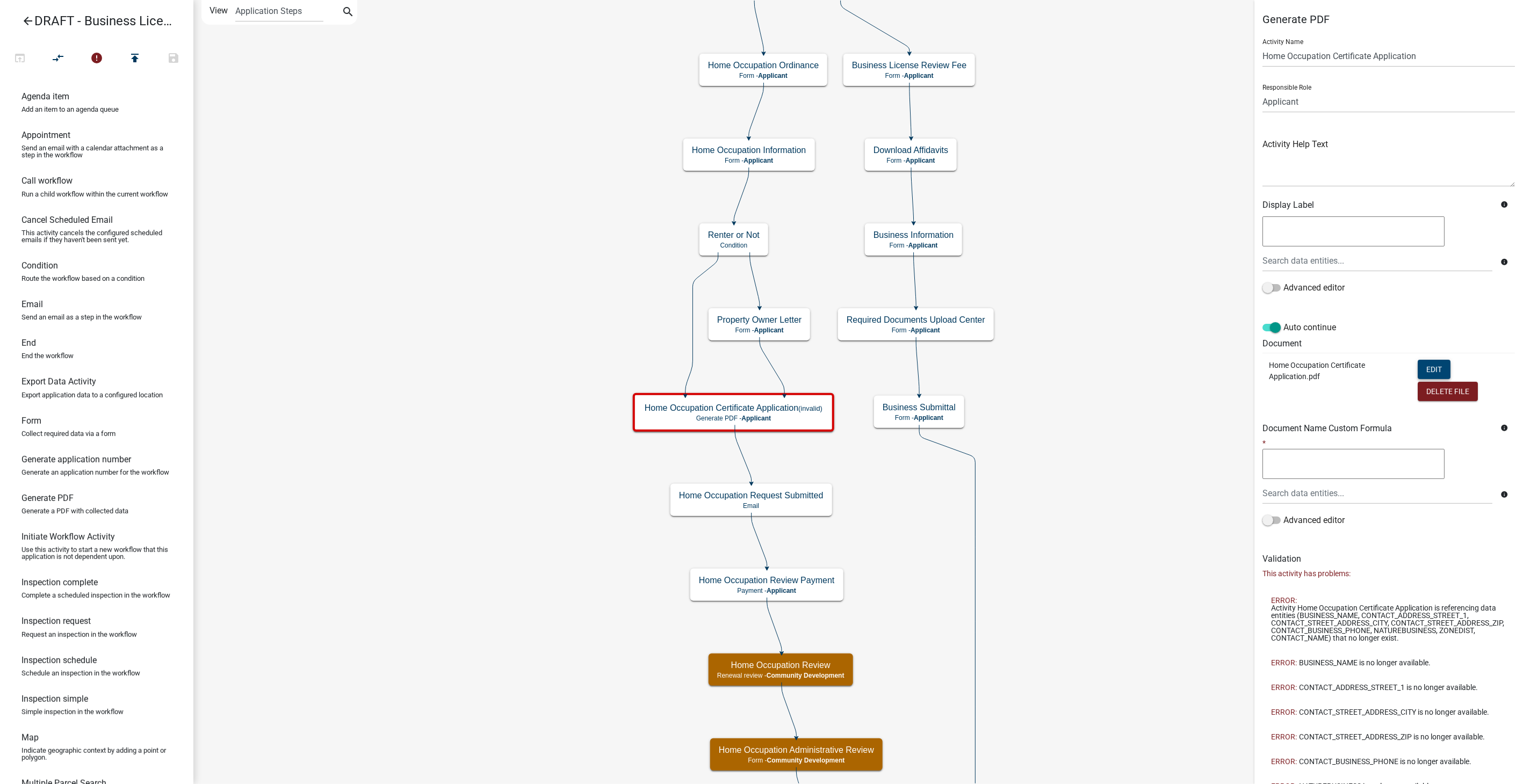
click at [1427, 366] on button "Edit" at bounding box center [1434, 369] width 33 height 19
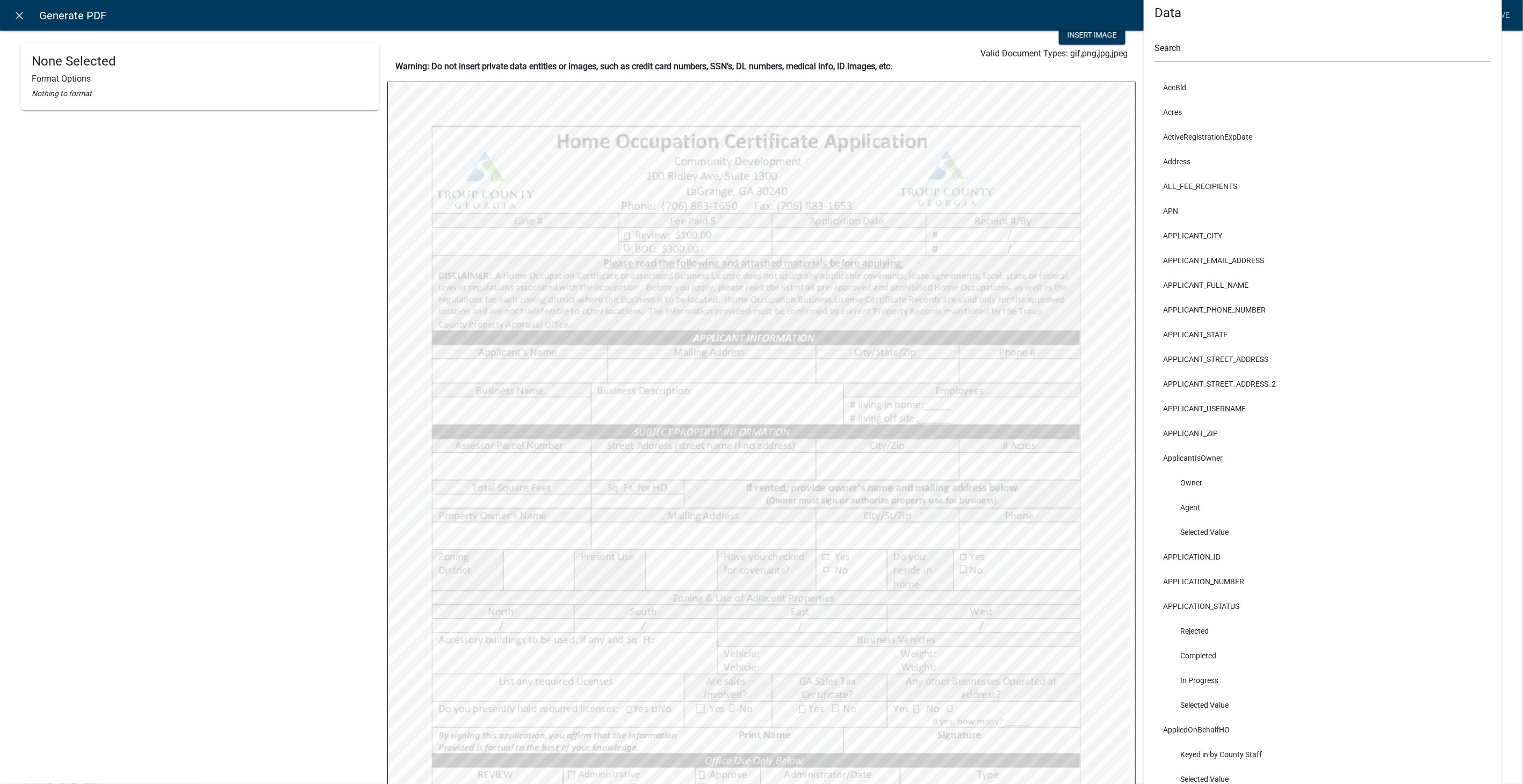
scroll to position [19, 0]
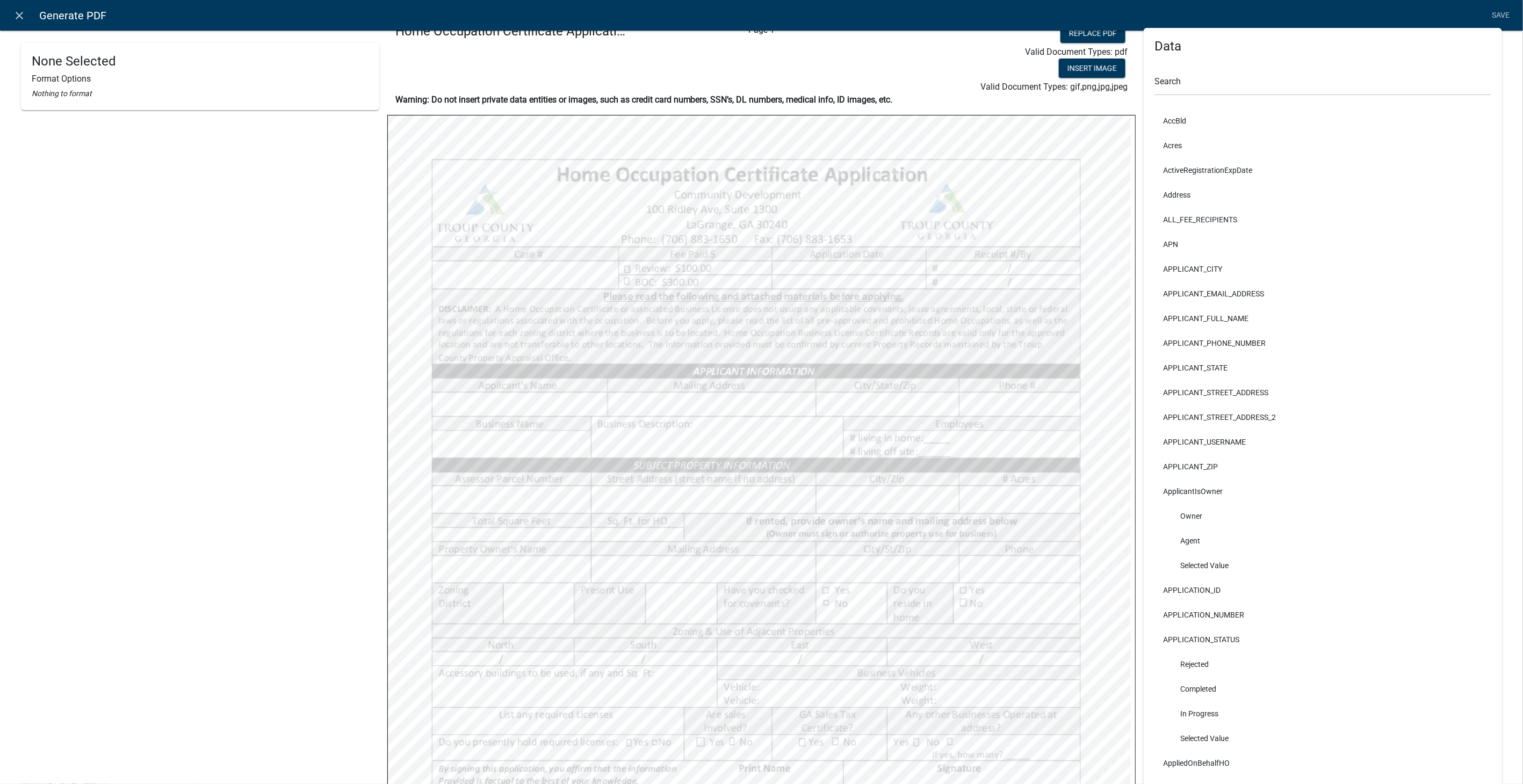
select select
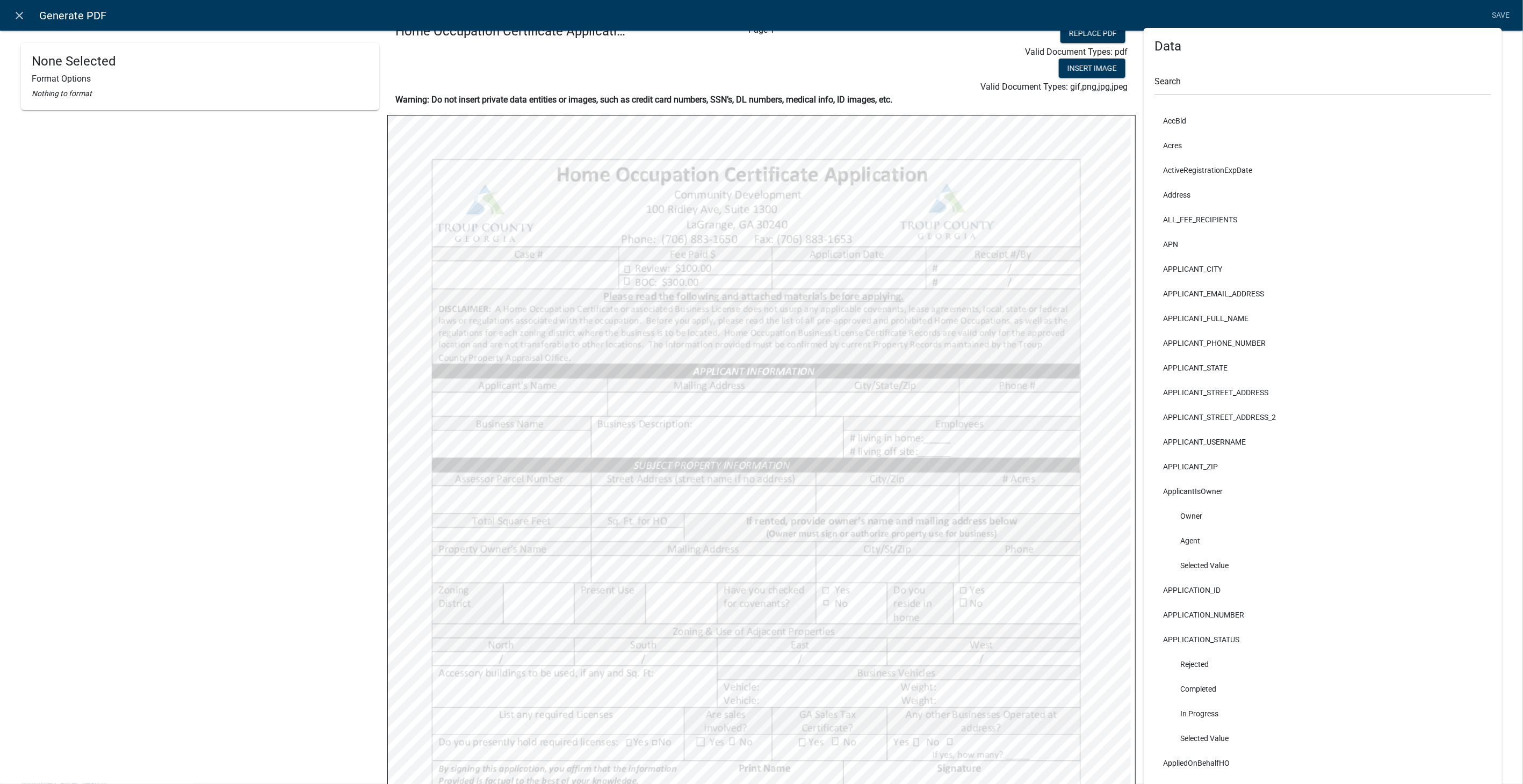
select select
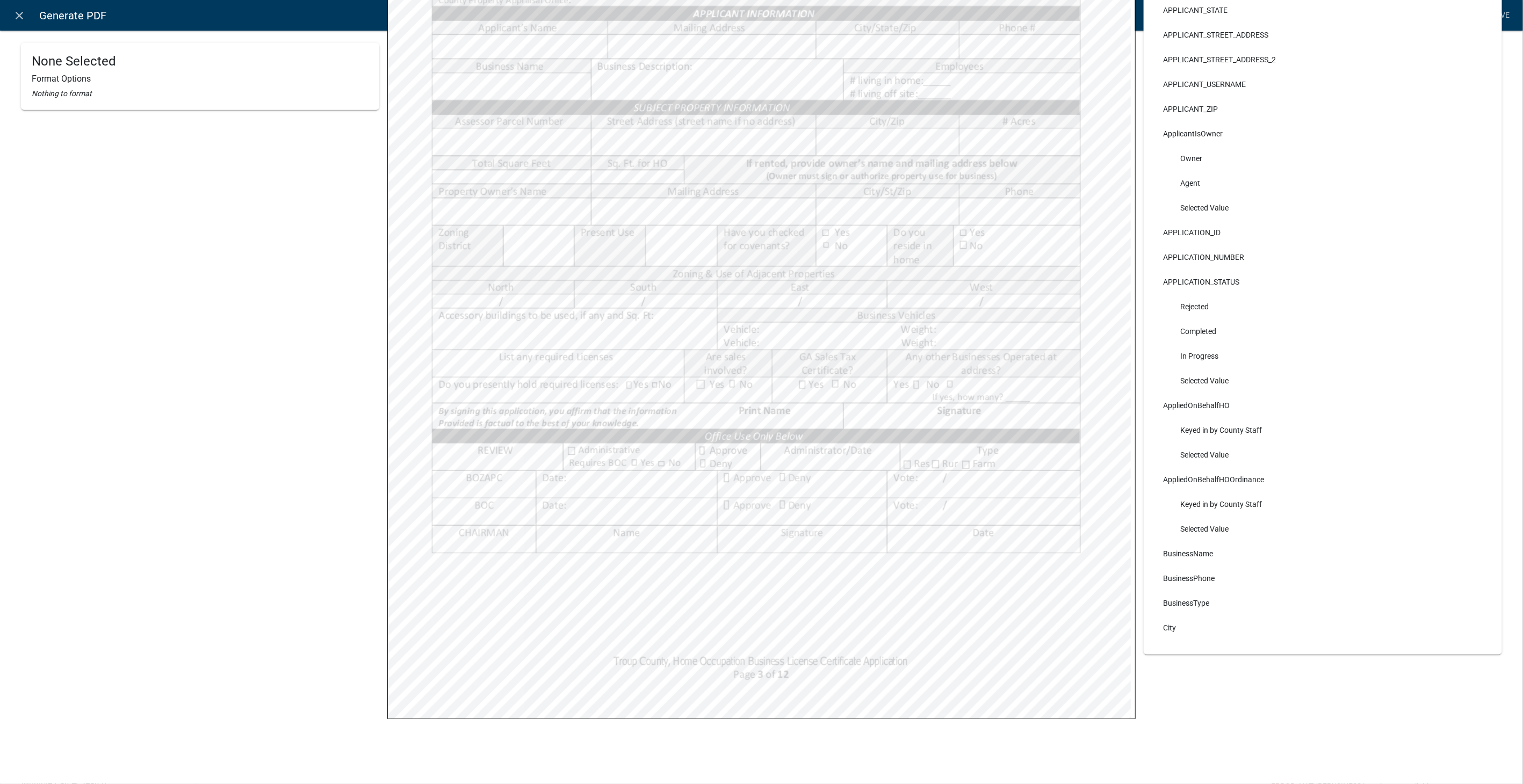
scroll to position [0, 0]
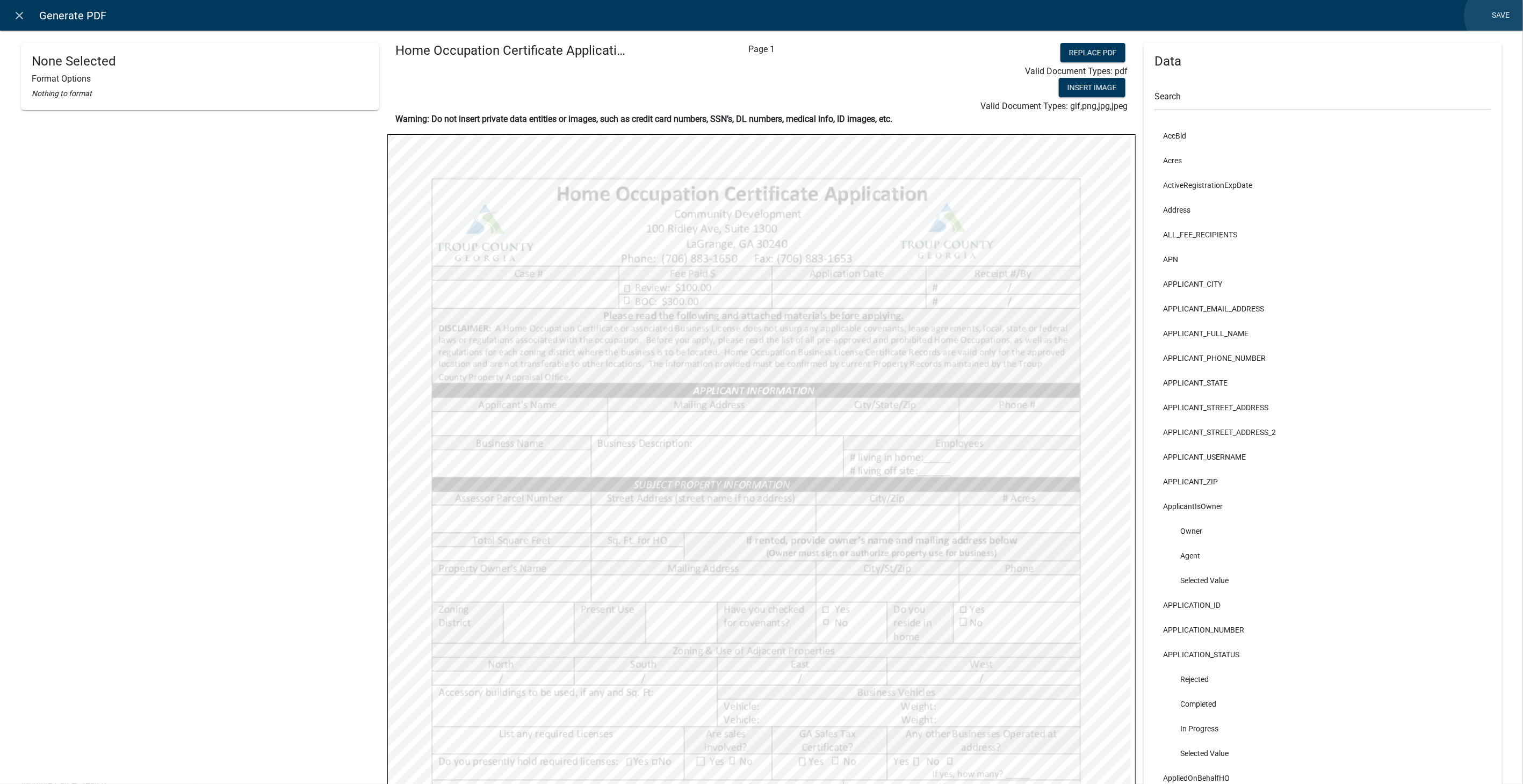
click at [1498, 16] on link "Save" at bounding box center [1501, 16] width 27 height 20
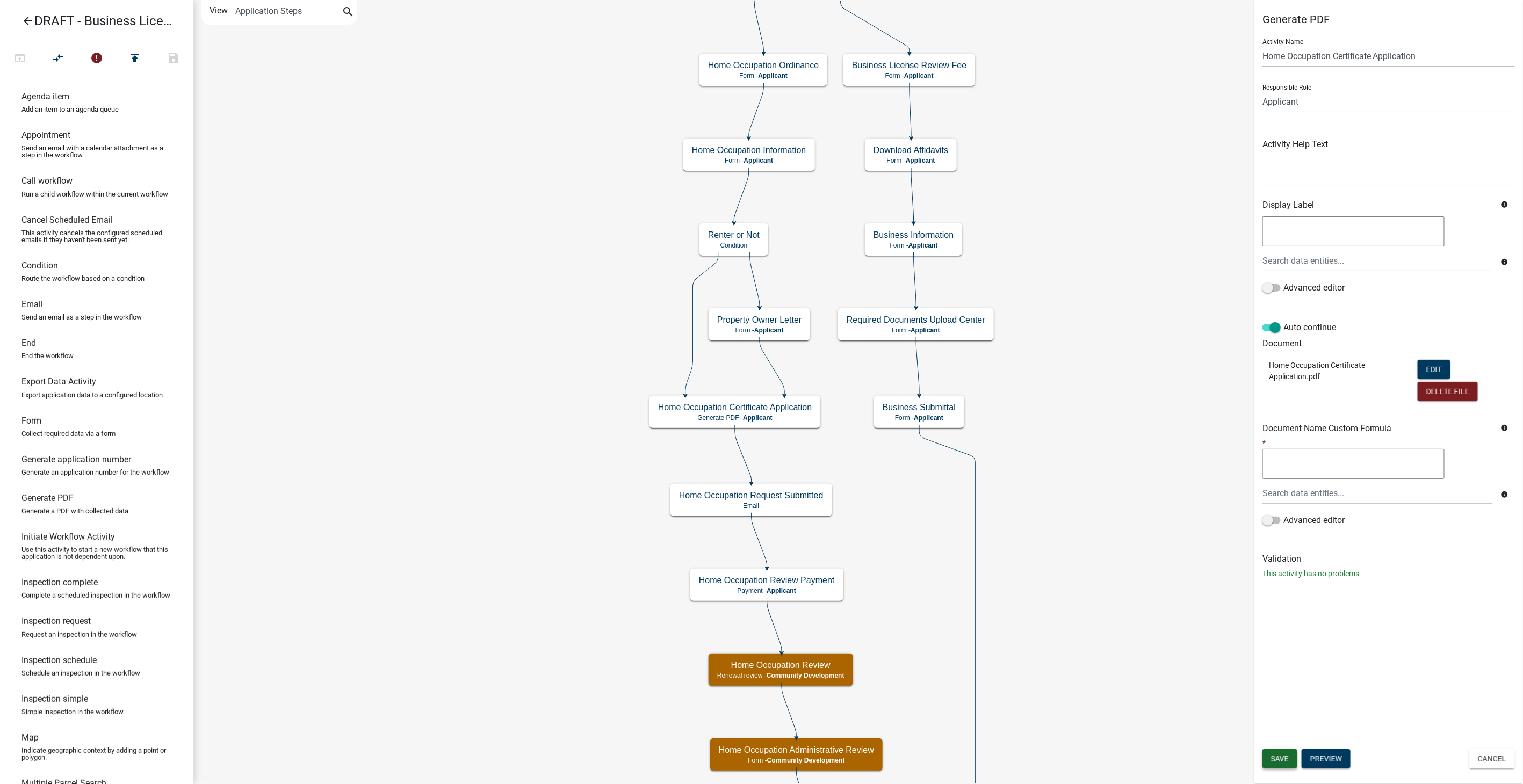
click at [1276, 751] on button "Save" at bounding box center [1280, 759] width 35 height 19
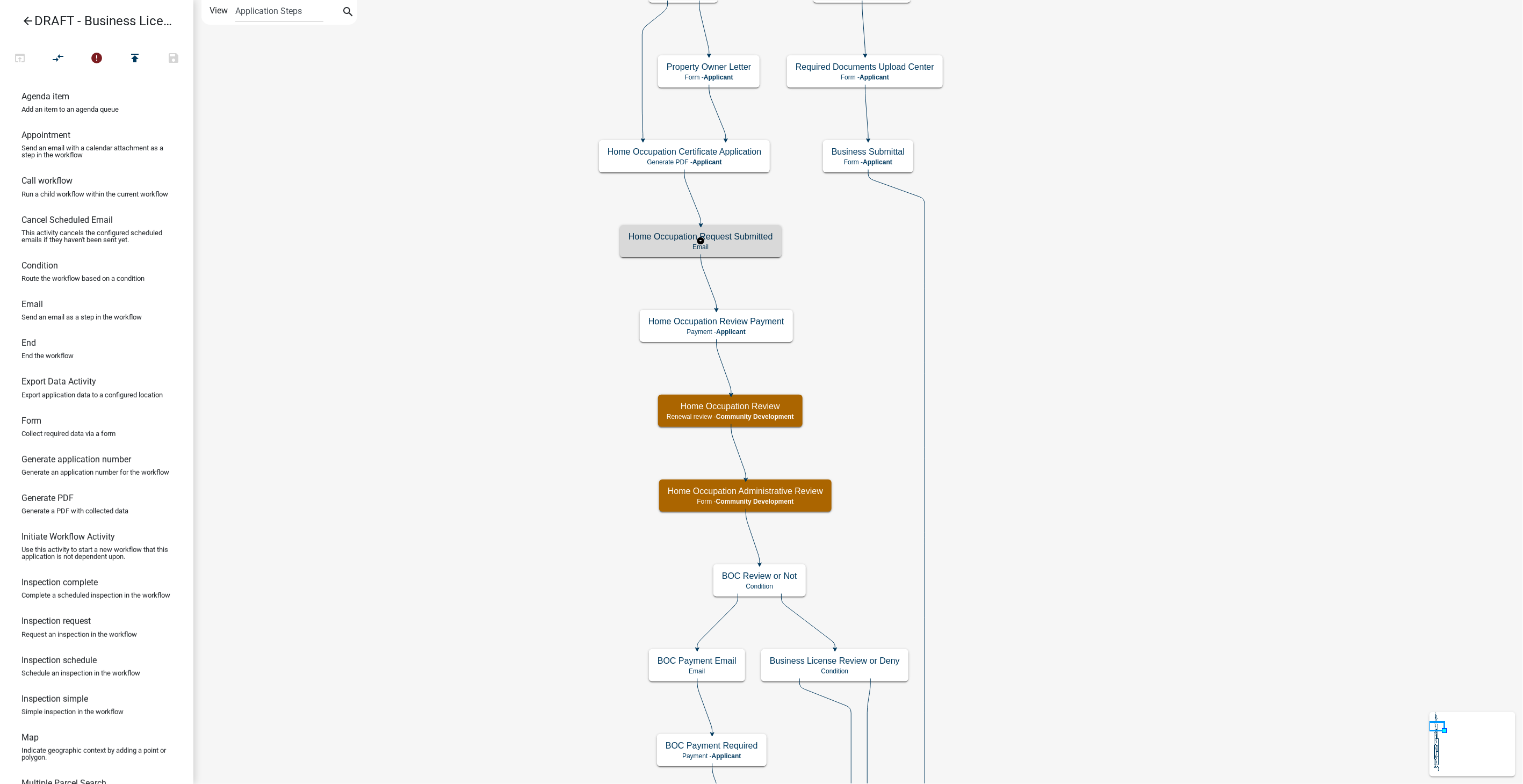
click at [757, 238] on h5 "Home Occupation Request Submitted" at bounding box center [701, 236] width 145 height 10
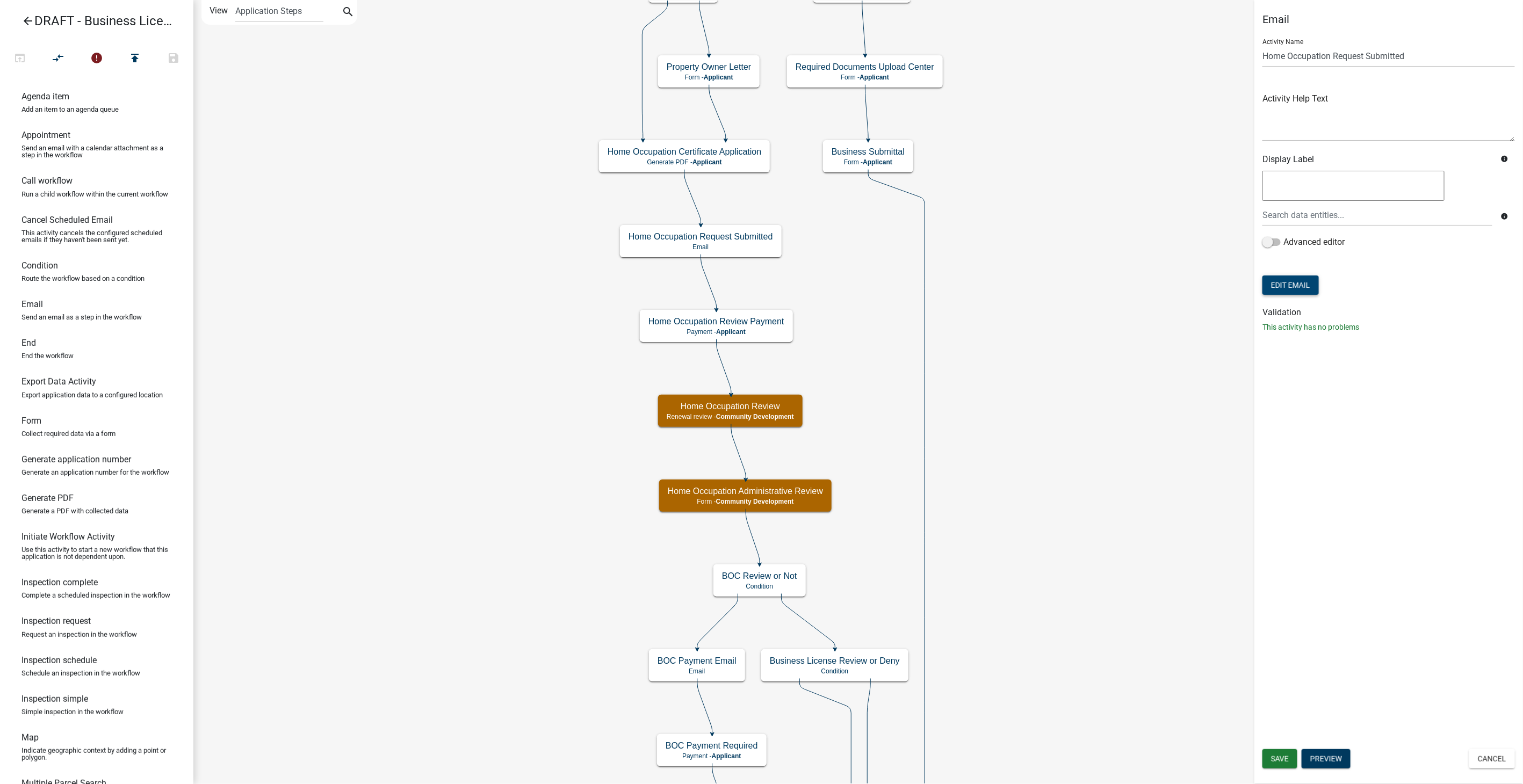
click at [1279, 286] on button "Edit Email" at bounding box center [1290, 285] width 56 height 19
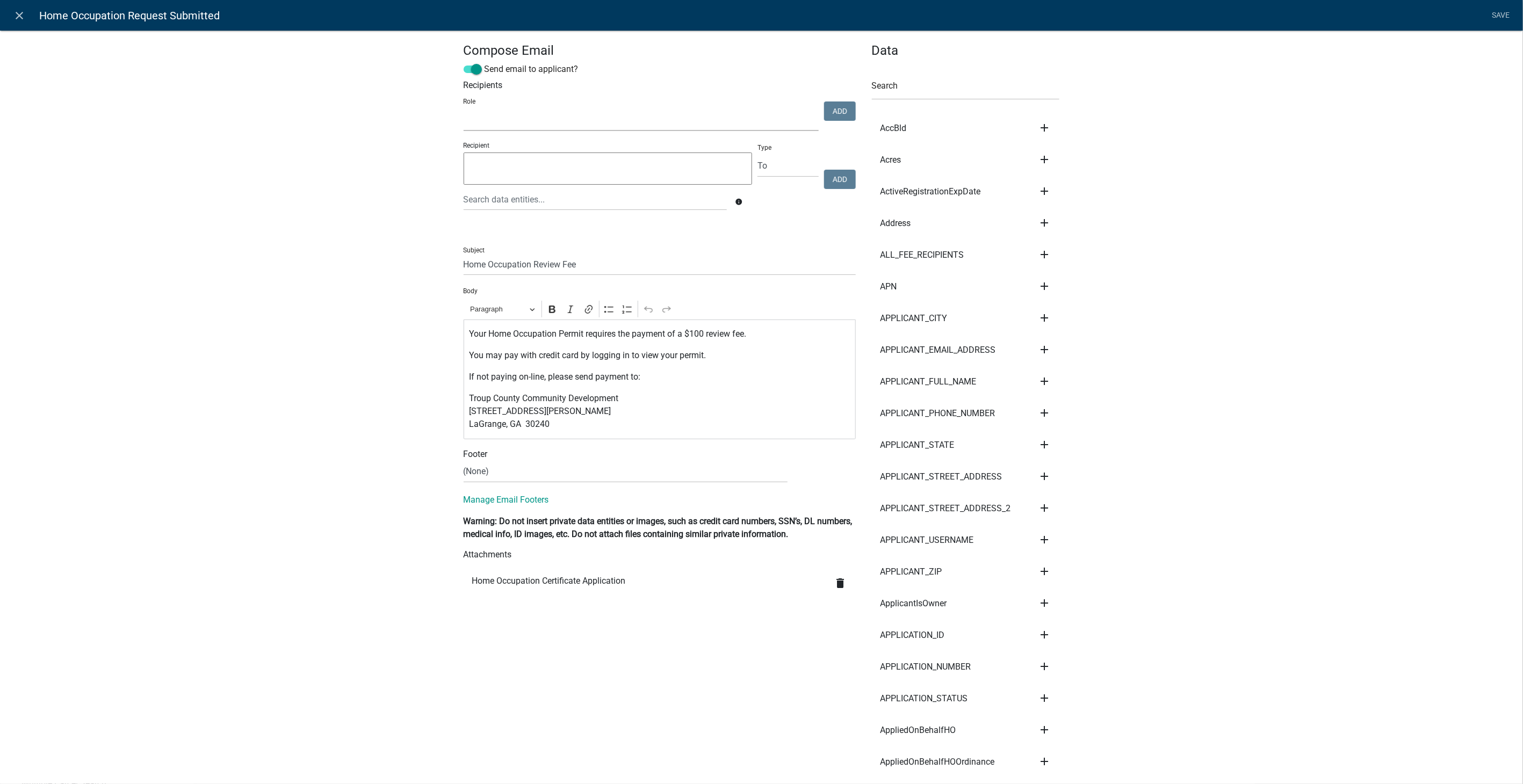
click at [589, 121] on select "Fire Marshal Reviewers Building Inspectors Admin Community Development" at bounding box center [641, 120] width 355 height 22
select select "66d5ff95-1cd3-428b-b9dc-d797d01d8de2"
click at [464, 109] on select "Fire Marshal Reviewers Building Inspectors Admin Community Development" at bounding box center [641, 120] width 355 height 22
click at [830, 115] on button "Add" at bounding box center [840, 111] width 32 height 19
select select
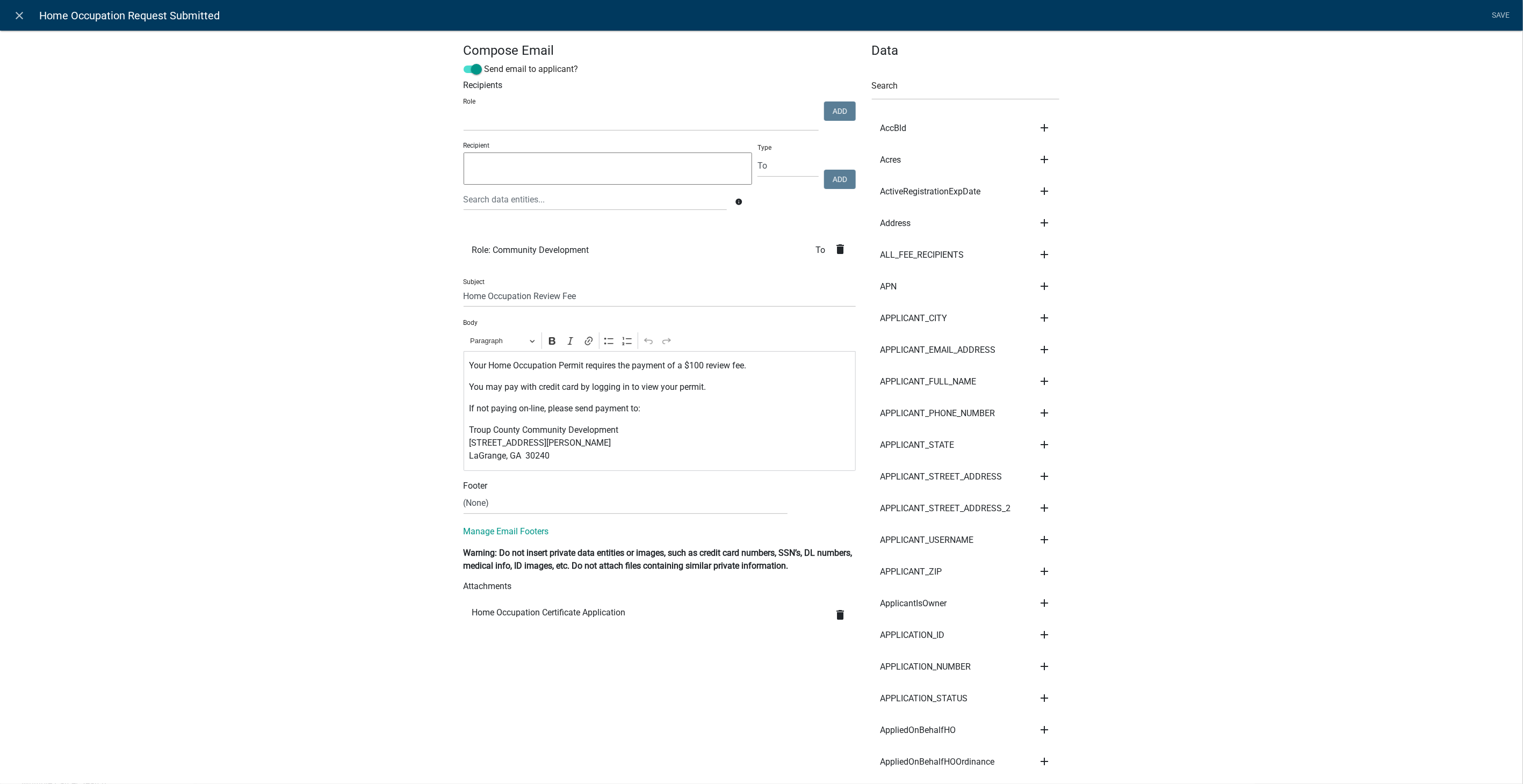
click at [698, 365] on p "Your Home Occupation Permit requires the payment of a $100 review fee." at bounding box center [659, 366] width 381 height 13
drag, startPoint x: 549, startPoint y: 460, endPoint x: 452, endPoint y: 433, distance: 100.7
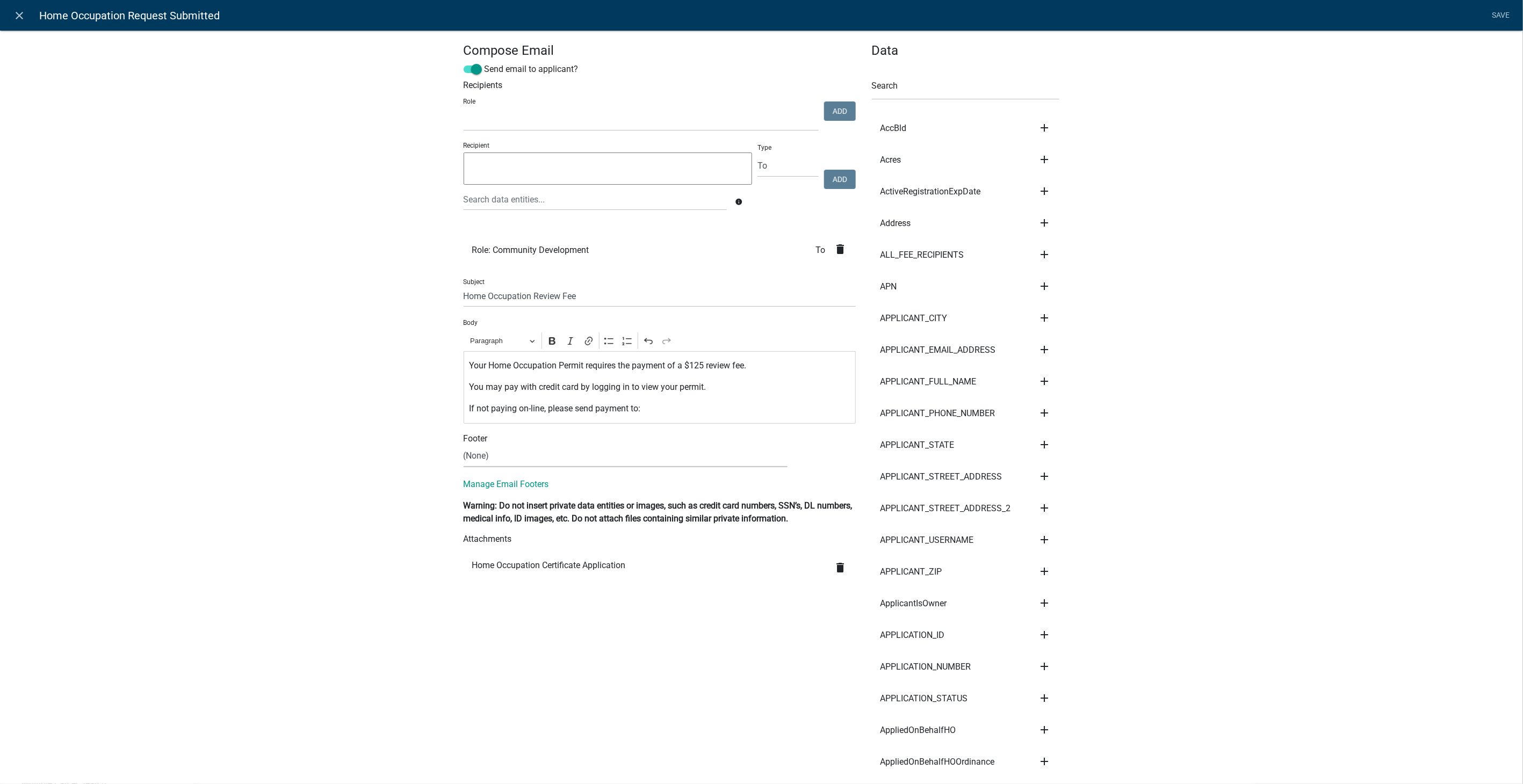
click at [479, 460] on select "(None) Community Development" at bounding box center [626, 456] width 324 height 22
select select "02716f85-b38e-4317-b3e2-b115ccb6ceee"
click at [464, 445] on select "(None) Community Development" at bounding box center [626, 456] width 324 height 22
click at [1505, 11] on link "Save" at bounding box center [1501, 16] width 27 height 20
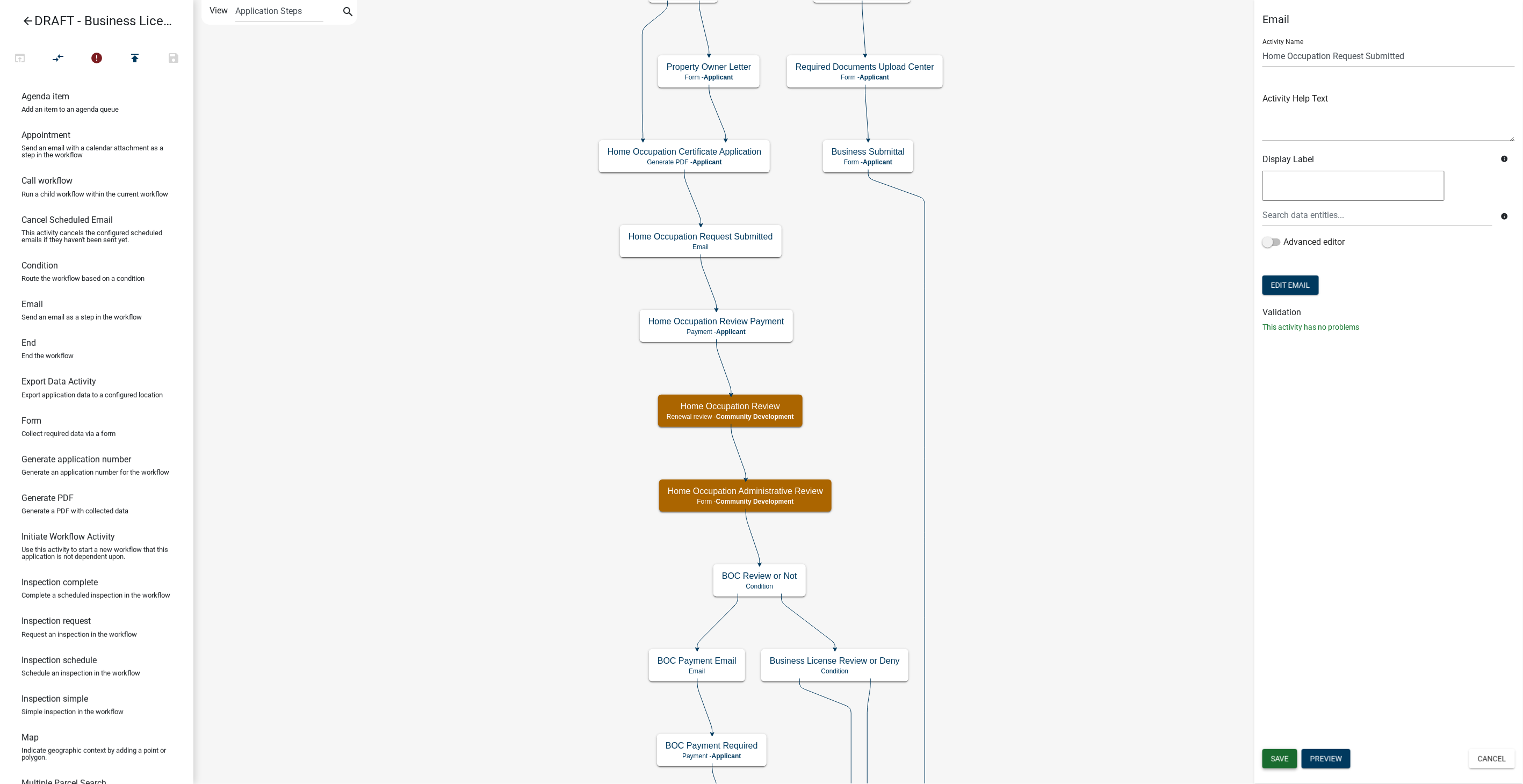
click at [1277, 757] on span "Save" at bounding box center [1280, 759] width 18 height 8
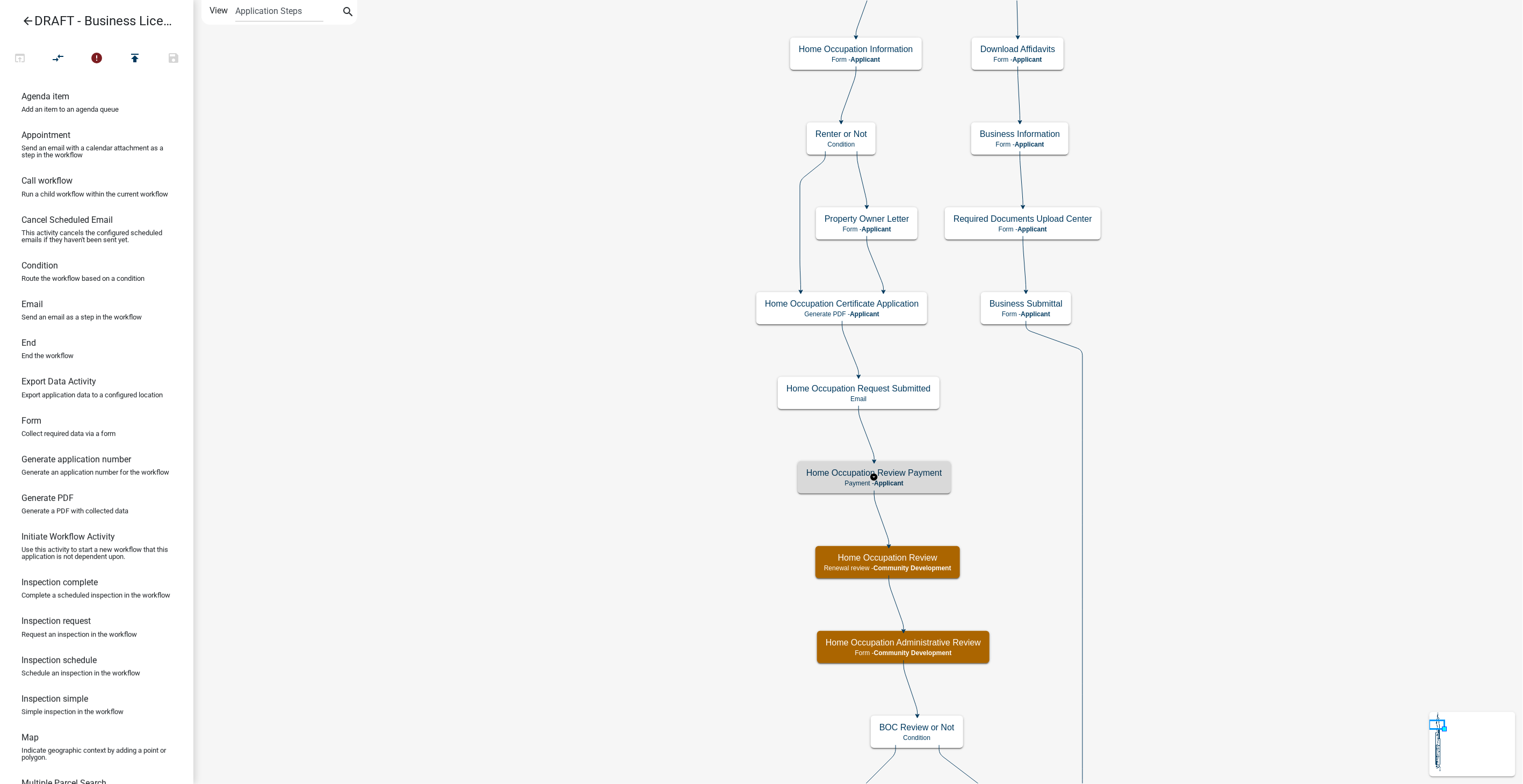
click at [901, 476] on h5 "Home Occupation Review Payment" at bounding box center [874, 473] width 136 height 10
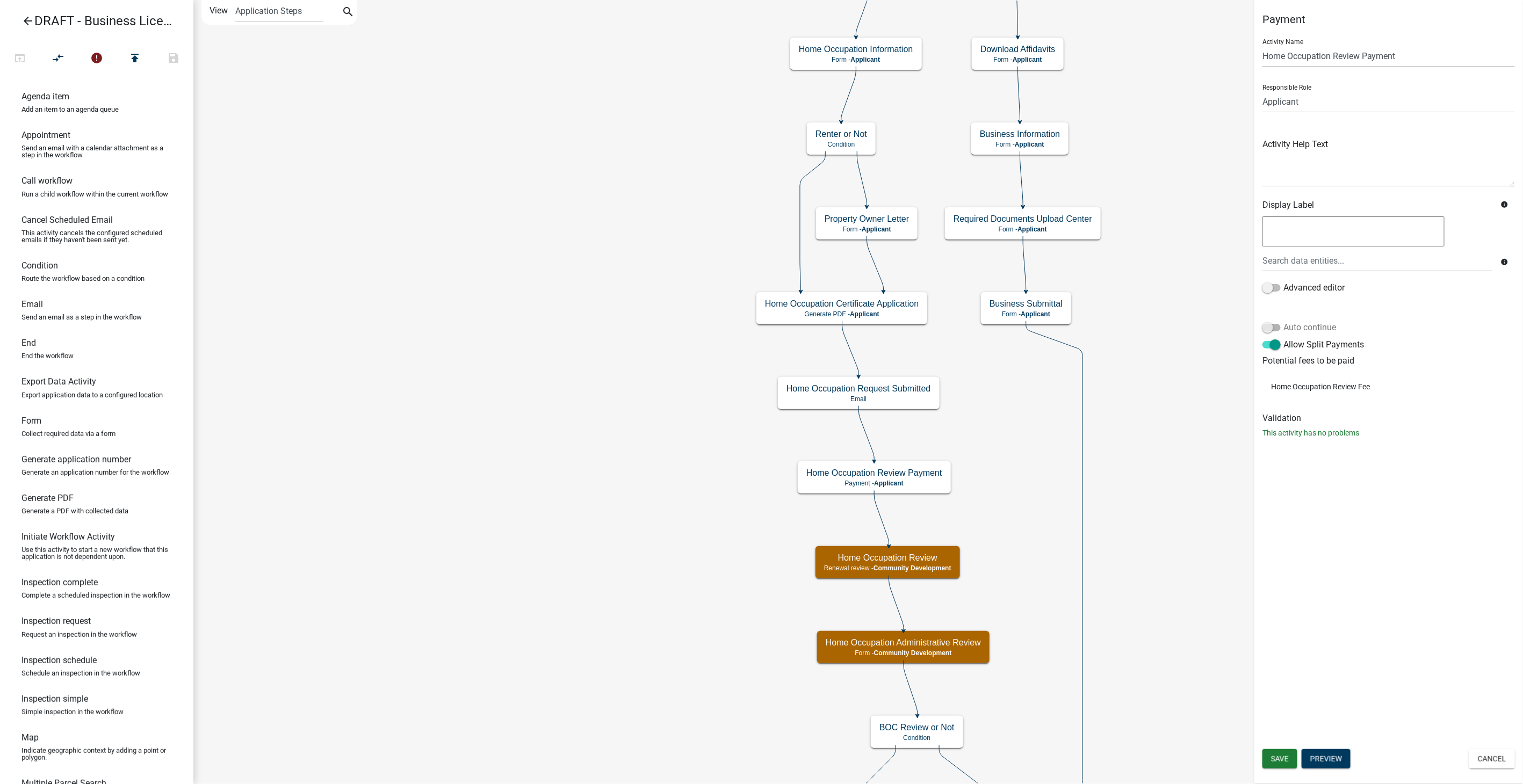
click at [1265, 327] on span at bounding box center [1271, 327] width 19 height 8
click at [1283, 321] on input "Auto continue" at bounding box center [1283, 321] width 0 height 0
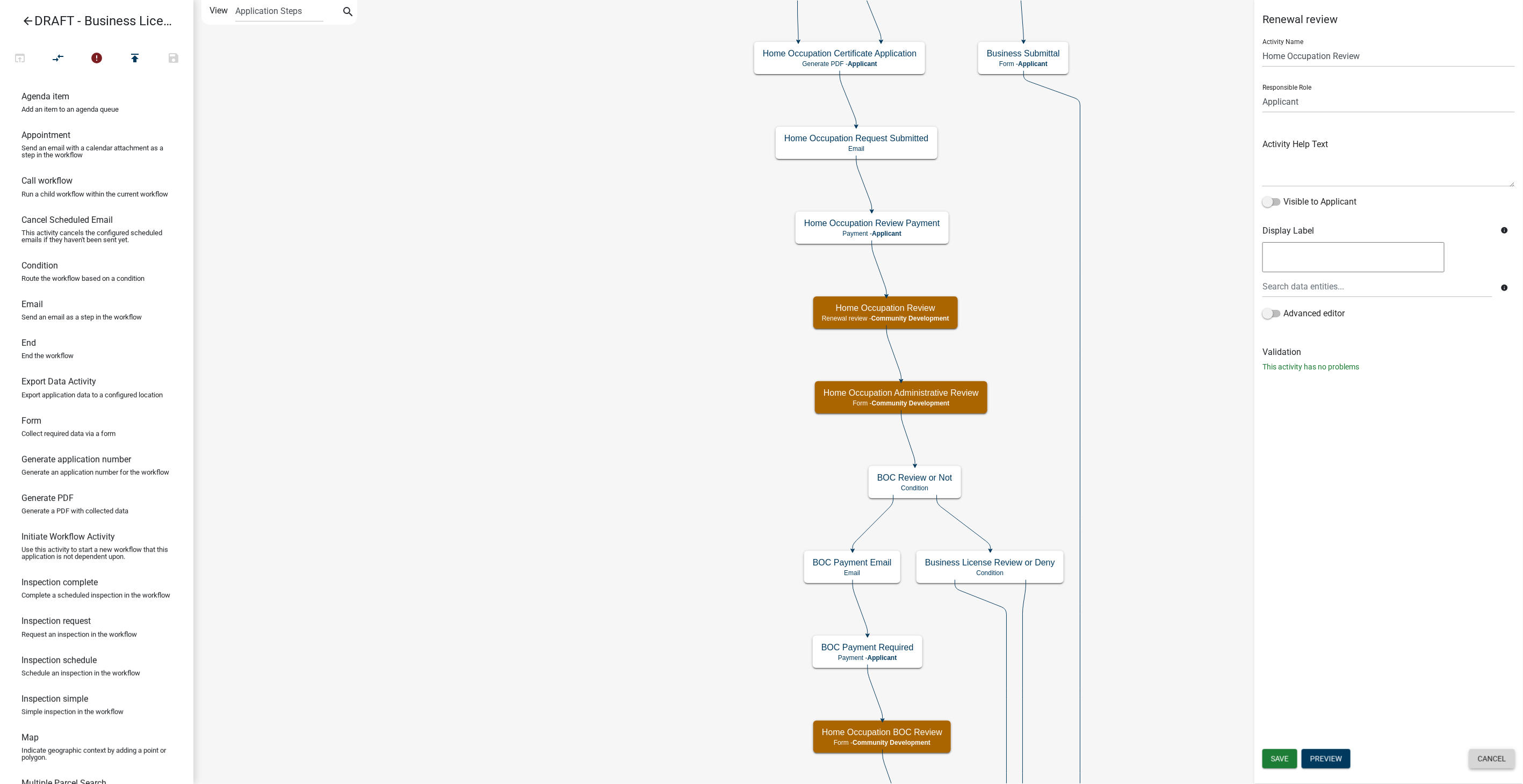
click at [1493, 759] on button "Cancel" at bounding box center [1492, 759] width 45 height 19
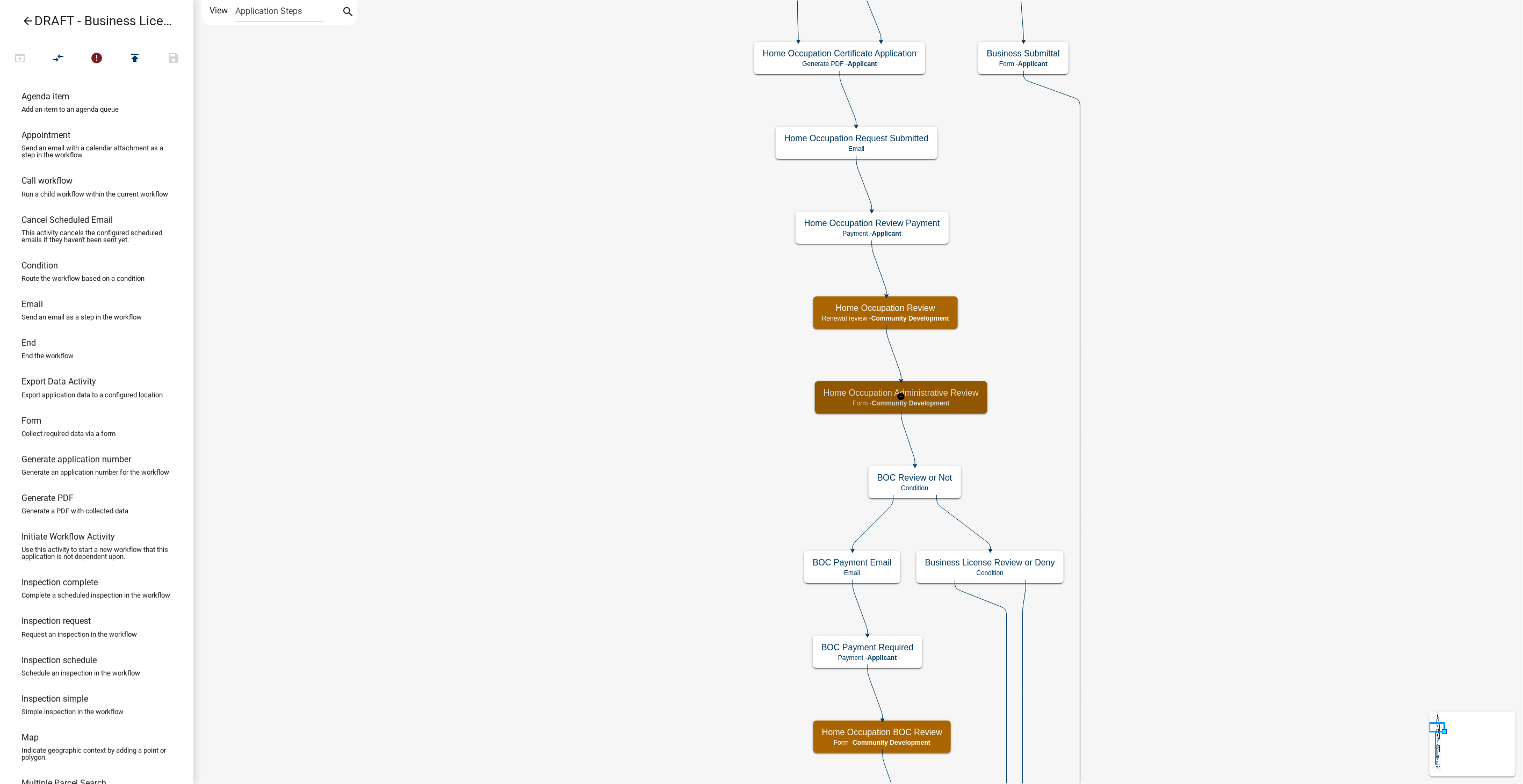
click at [949, 402] on span "Community Development" at bounding box center [911, 403] width 78 height 8
select select "66D5FF95-1CD3-428B-B9DC-D797D01D8DE2"
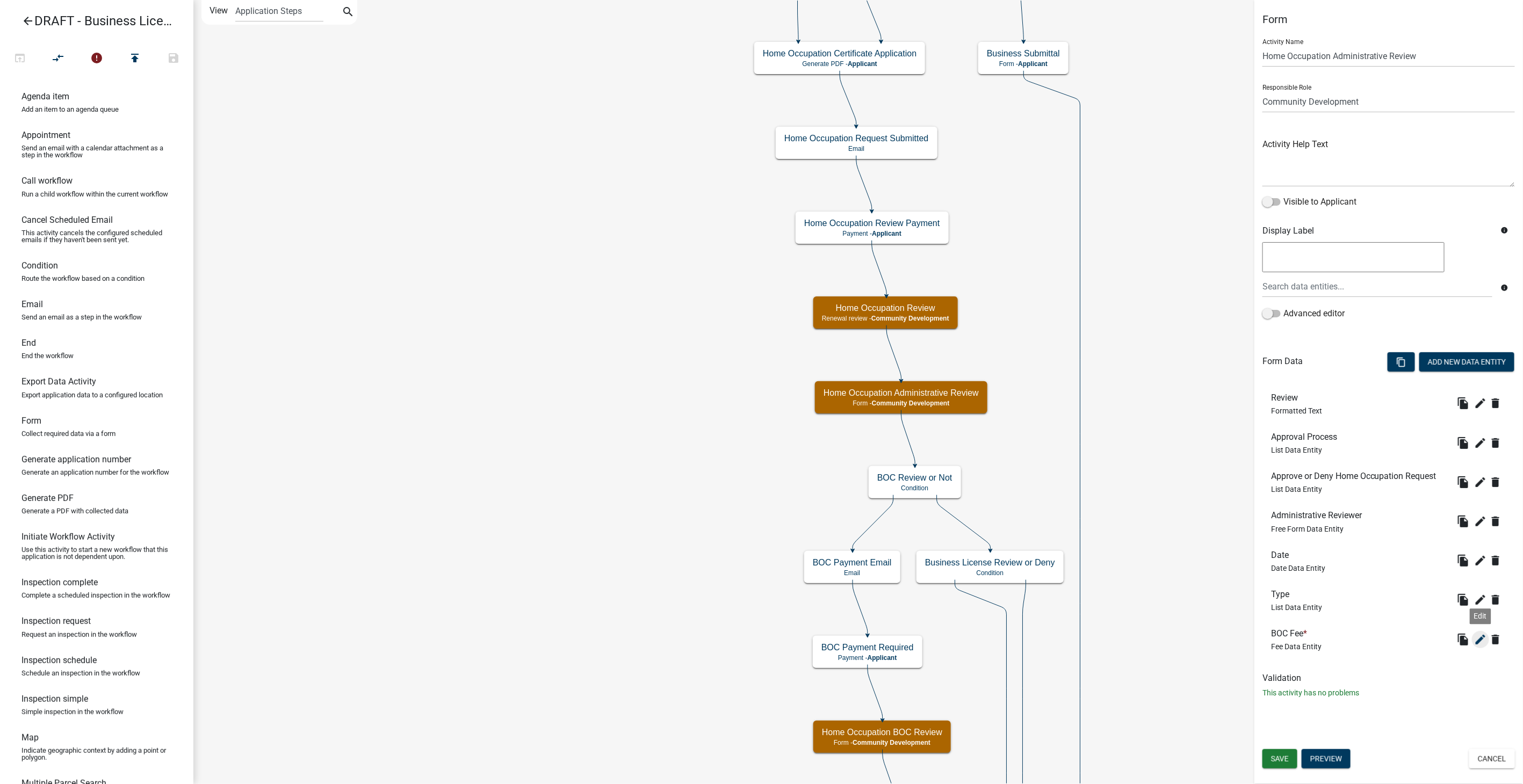
click at [1480, 635] on icon "edit" at bounding box center [1481, 640] width 13 height 13
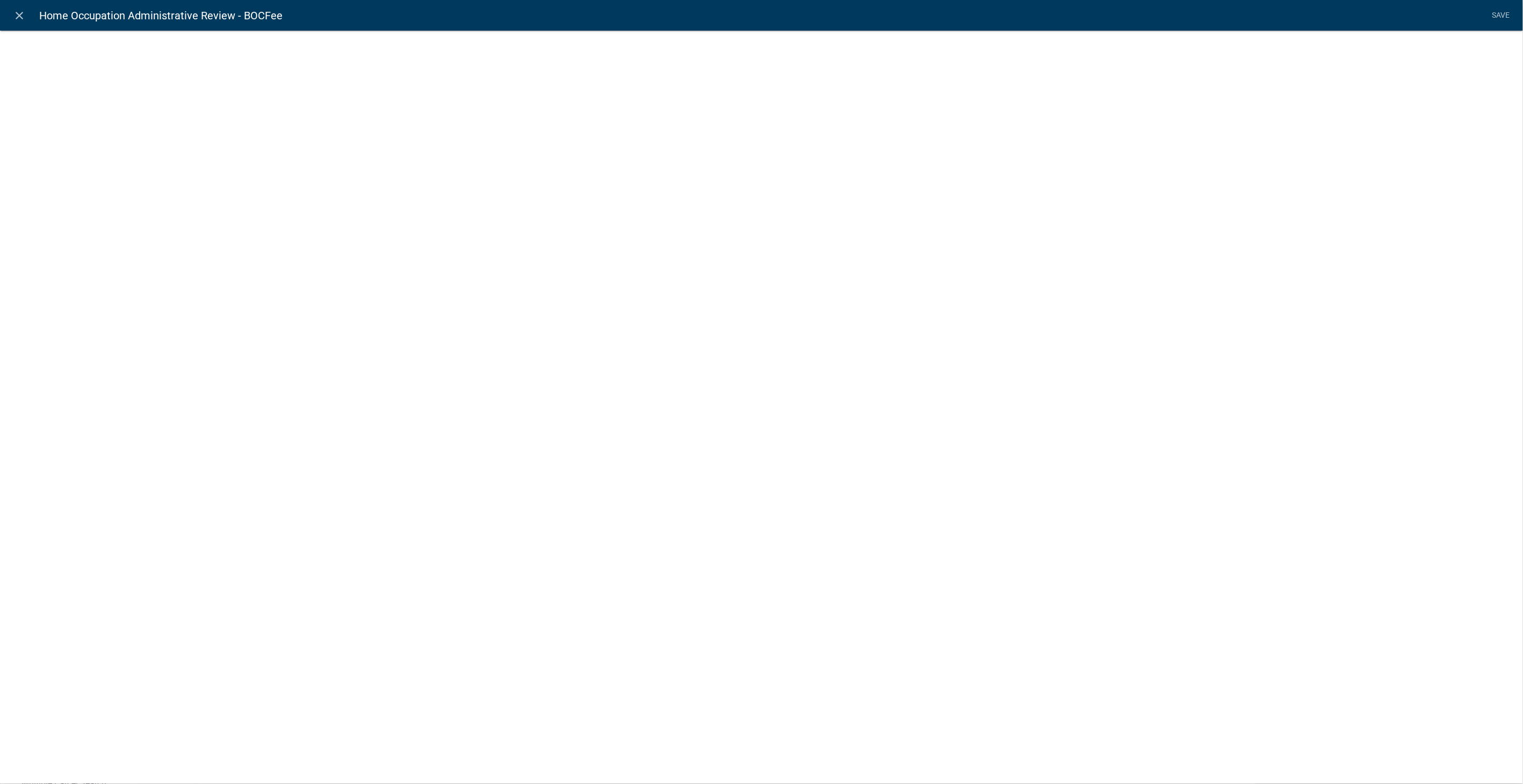
select select "fee"
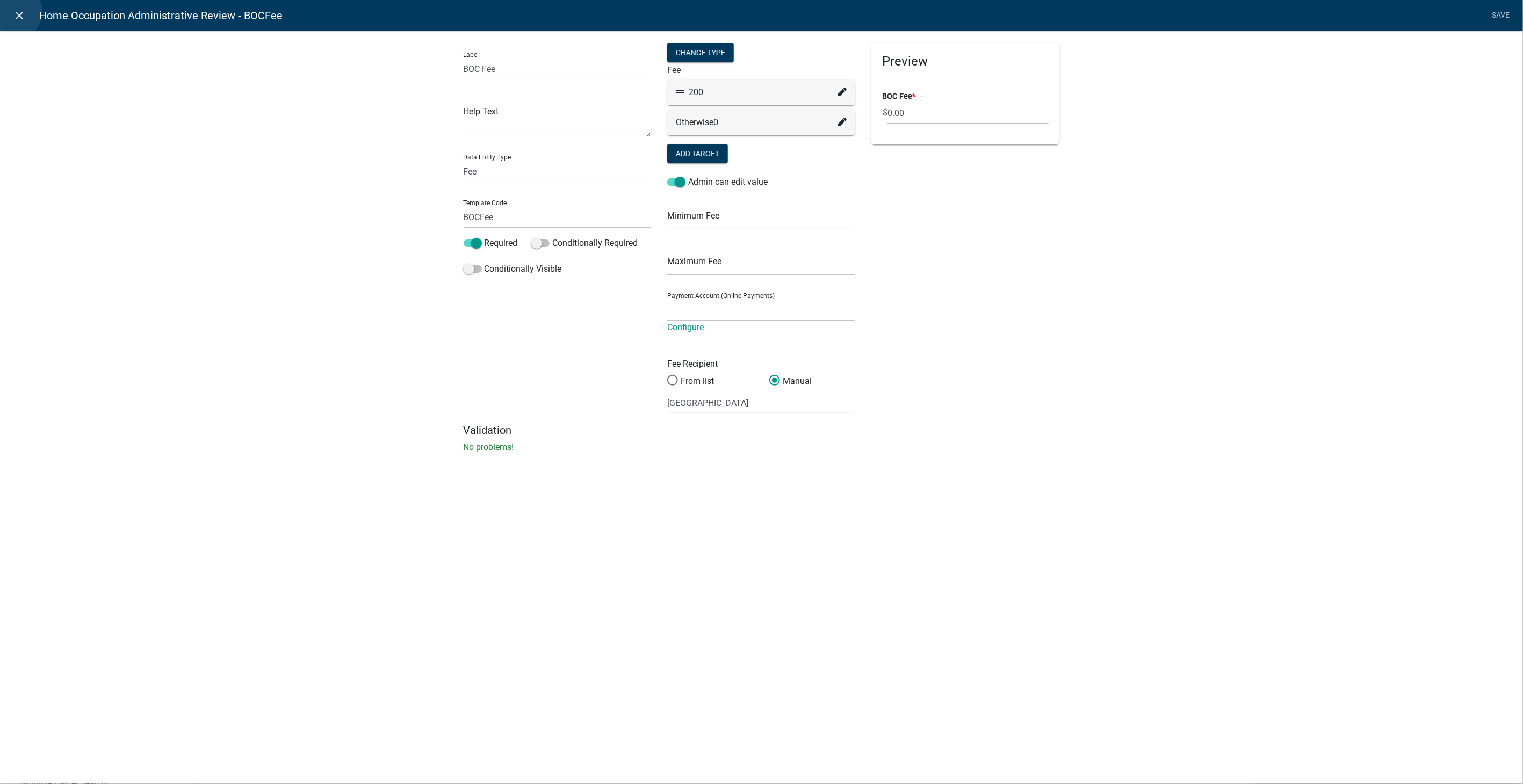
click at [15, 12] on icon "close" at bounding box center [20, 16] width 13 height 13
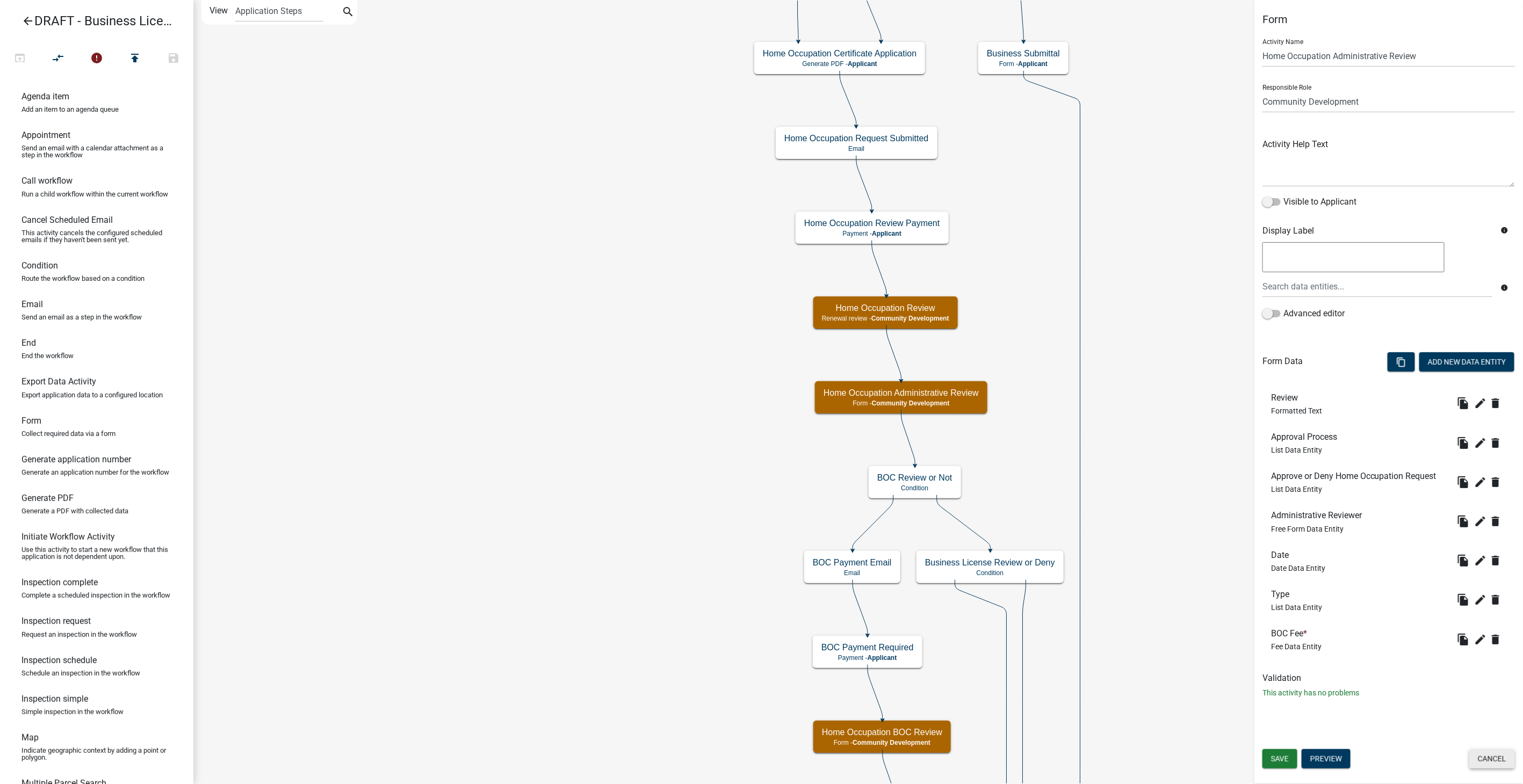
click at [1485, 755] on button "Cancel" at bounding box center [1492, 759] width 45 height 19
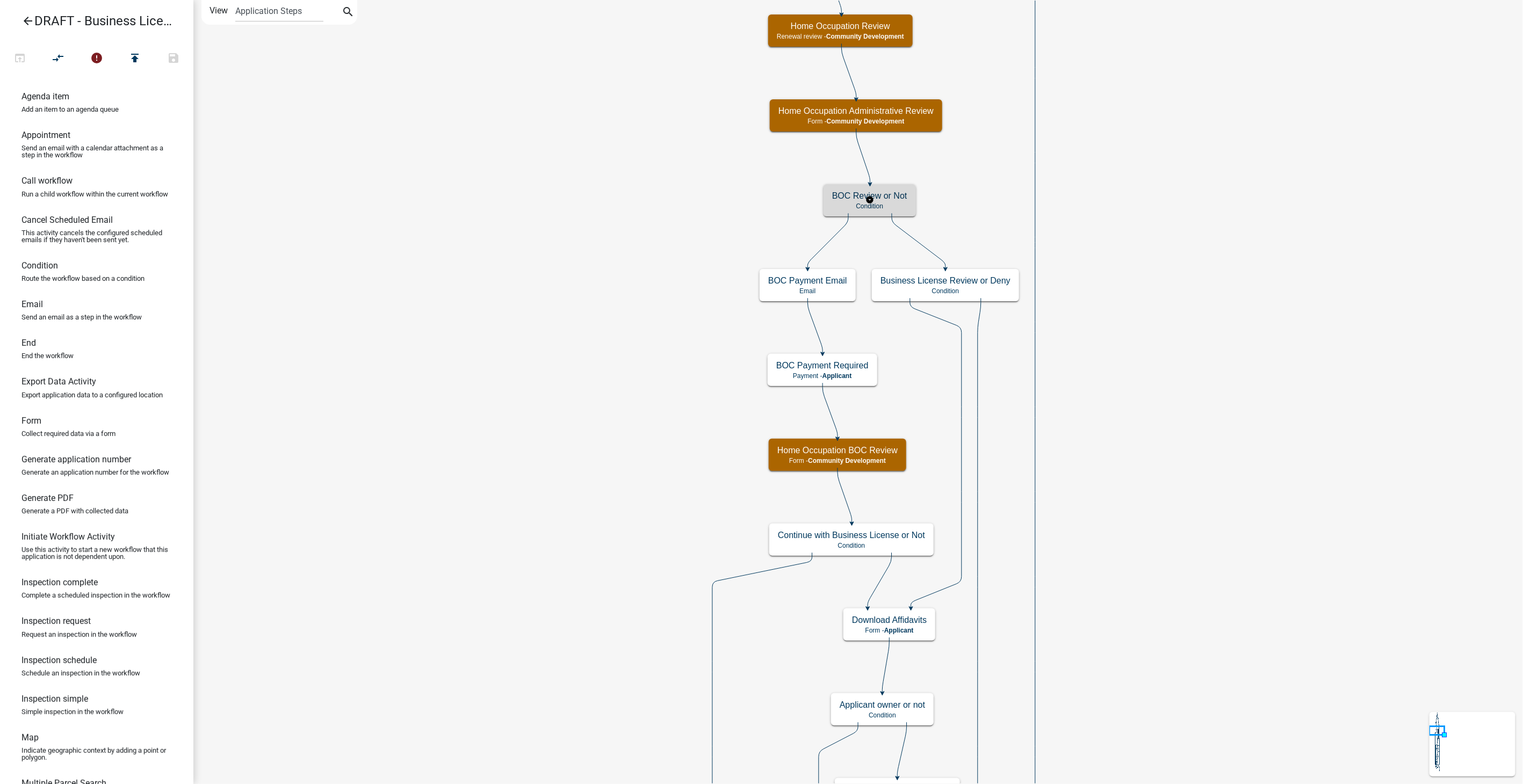
click at [890, 206] on p "Condition" at bounding box center [870, 206] width 75 height 8
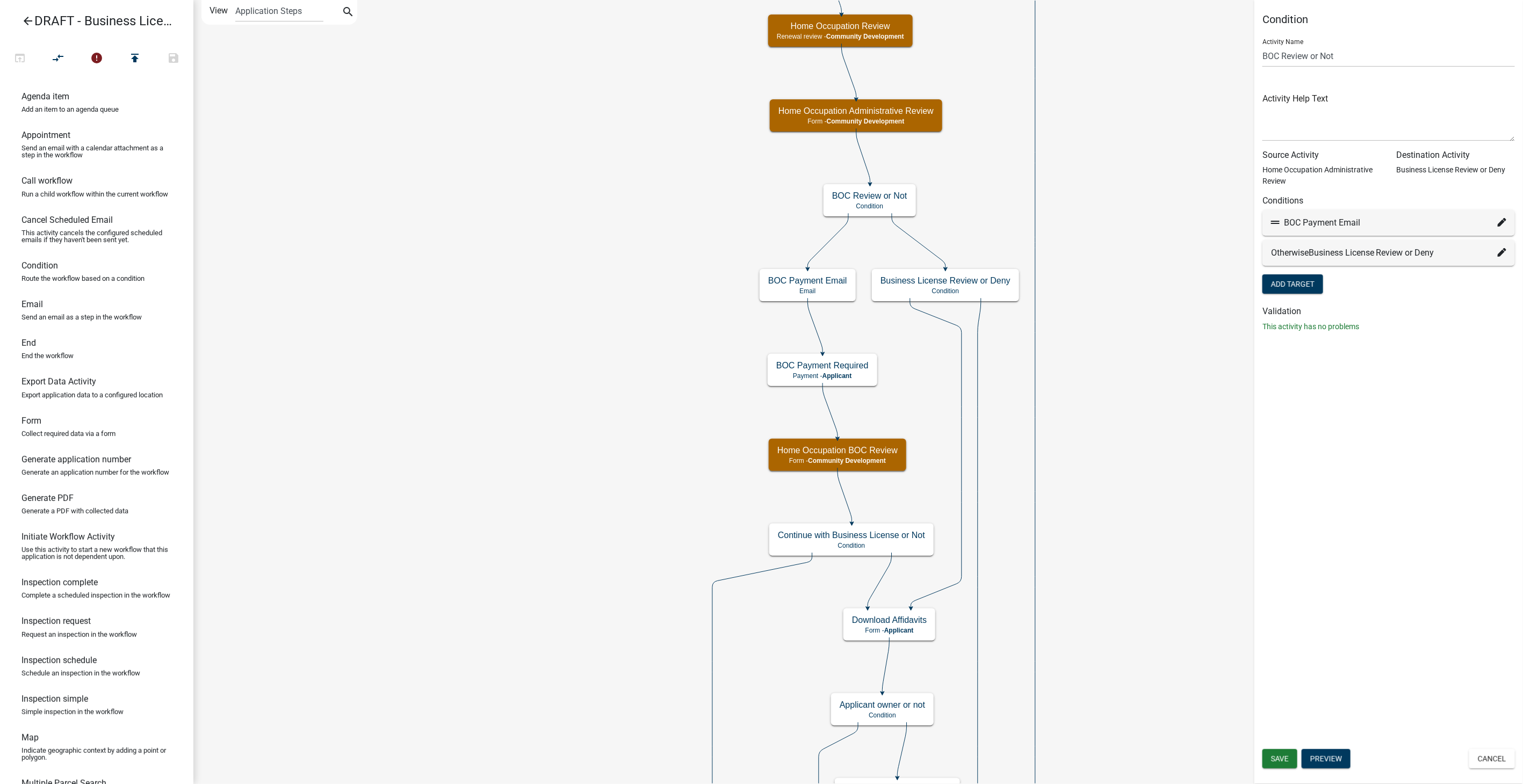
click at [1498, 224] on icon at bounding box center [1502, 222] width 8 height 8
select select "42: bfcc6ac0-7a1d-4b2c-87c7-7790cbe630a0"
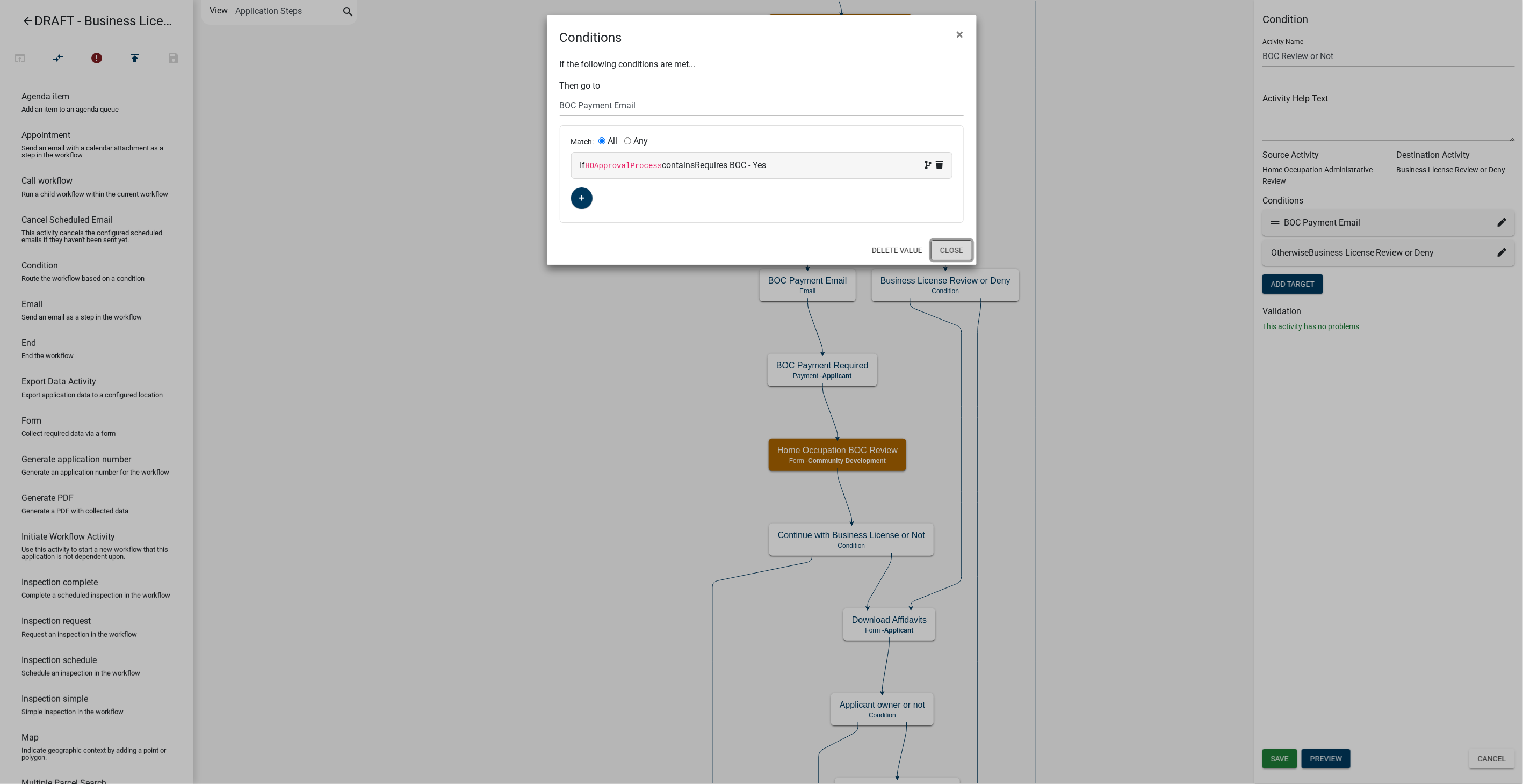
click at [949, 250] on button "Close" at bounding box center [952, 250] width 41 height 20
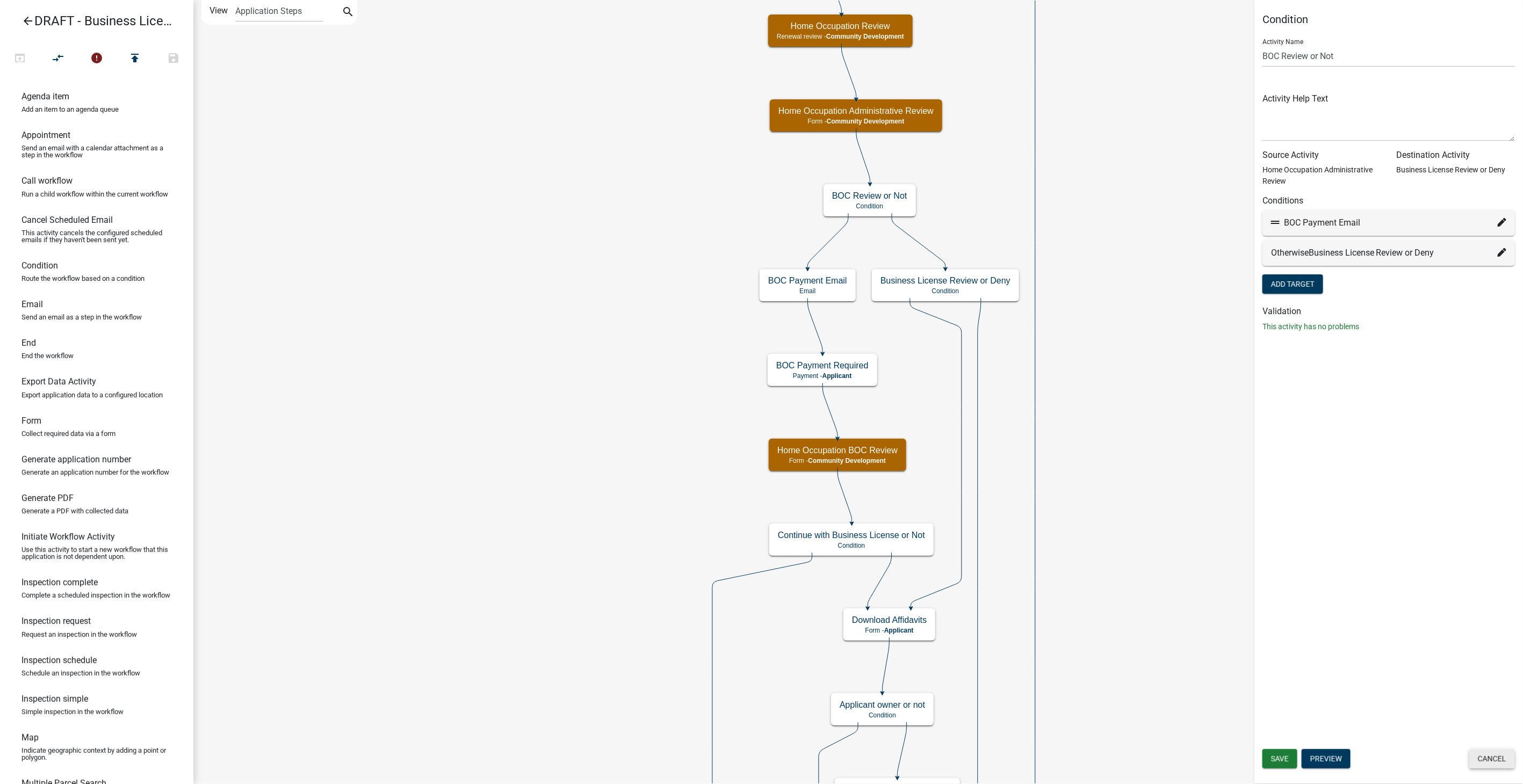
click at [1487, 764] on button "Cancel" at bounding box center [1492, 759] width 45 height 19
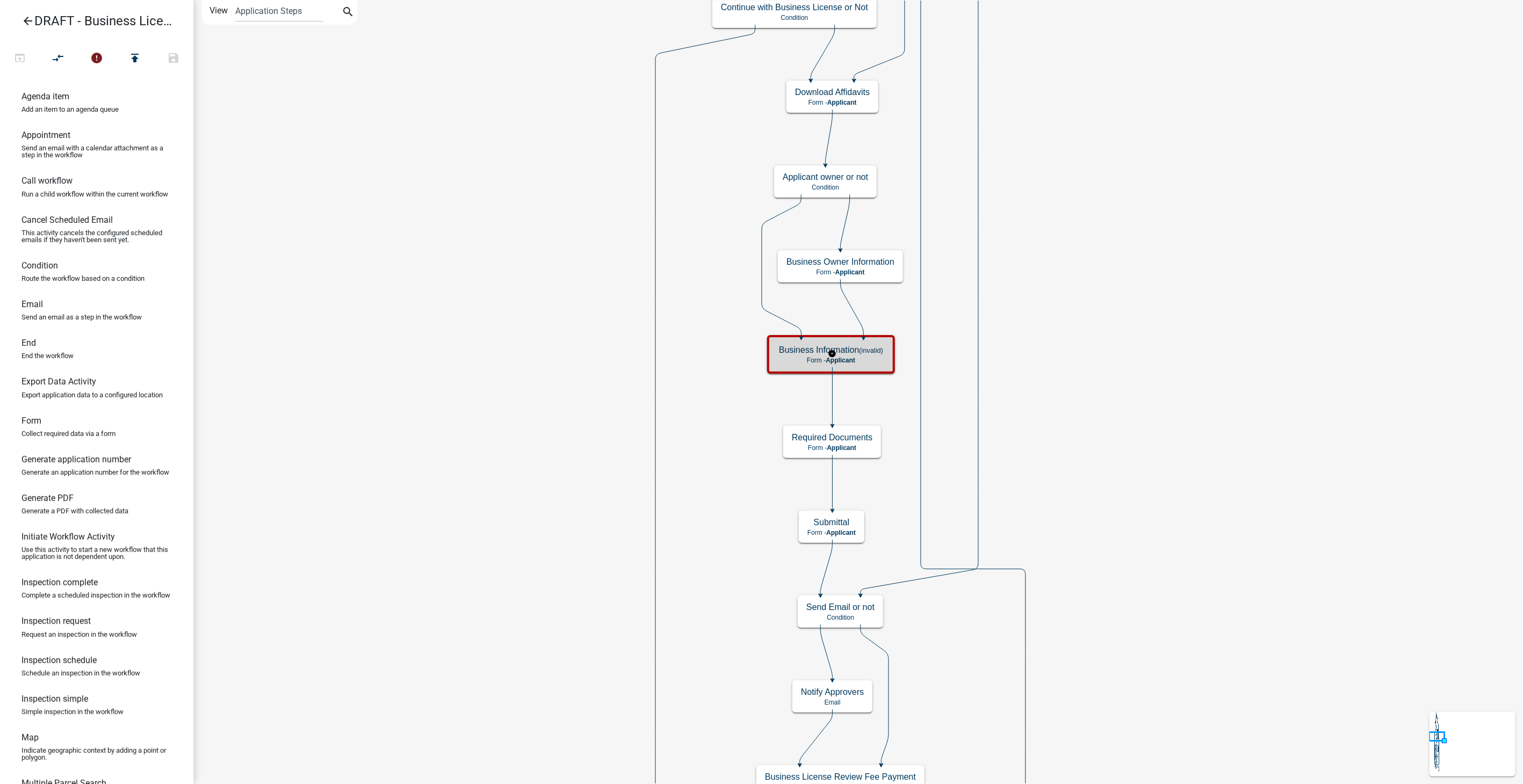
click at [872, 350] on small "(invalid)" at bounding box center [871, 350] width 24 height 8
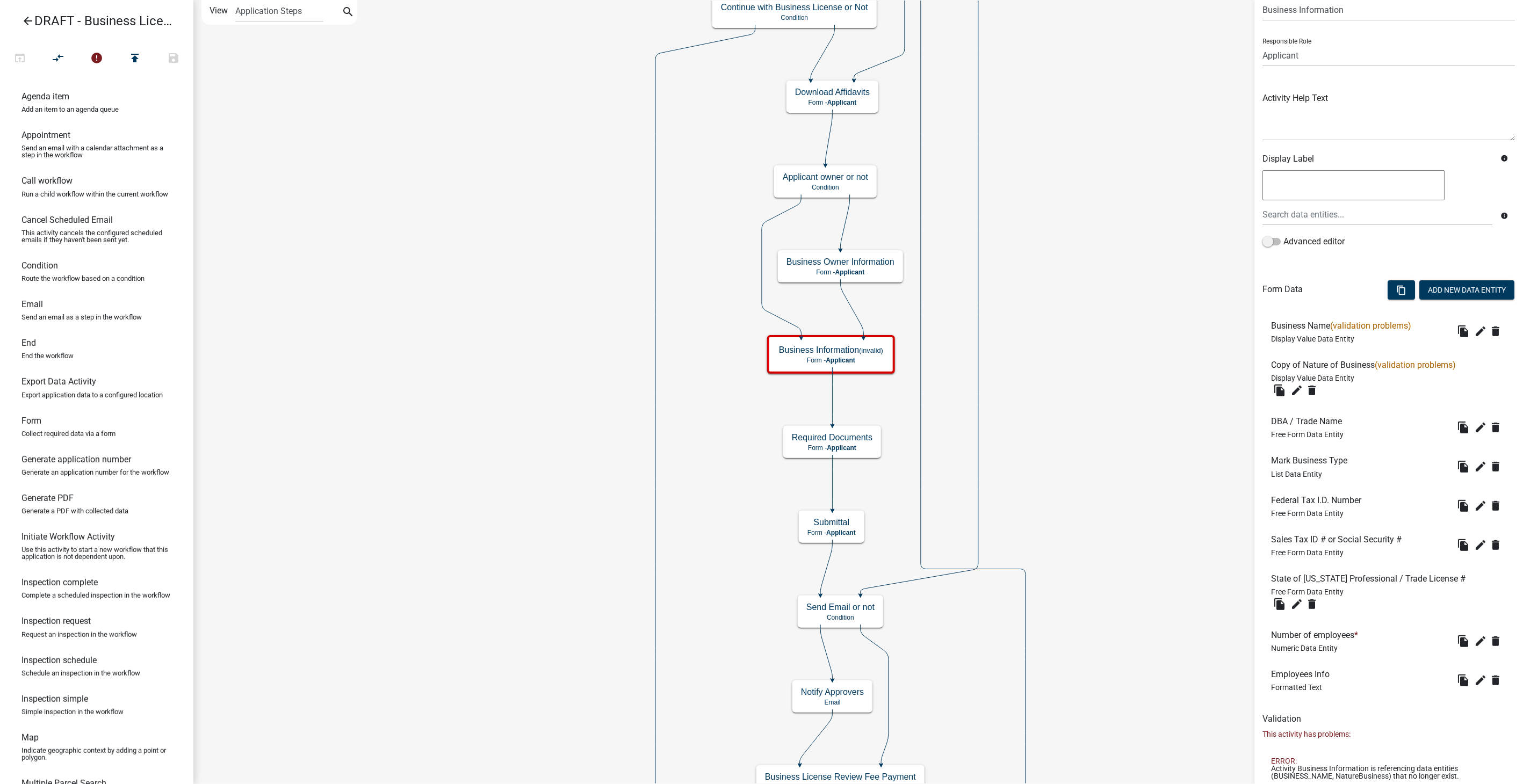
scroll to position [72, 0]
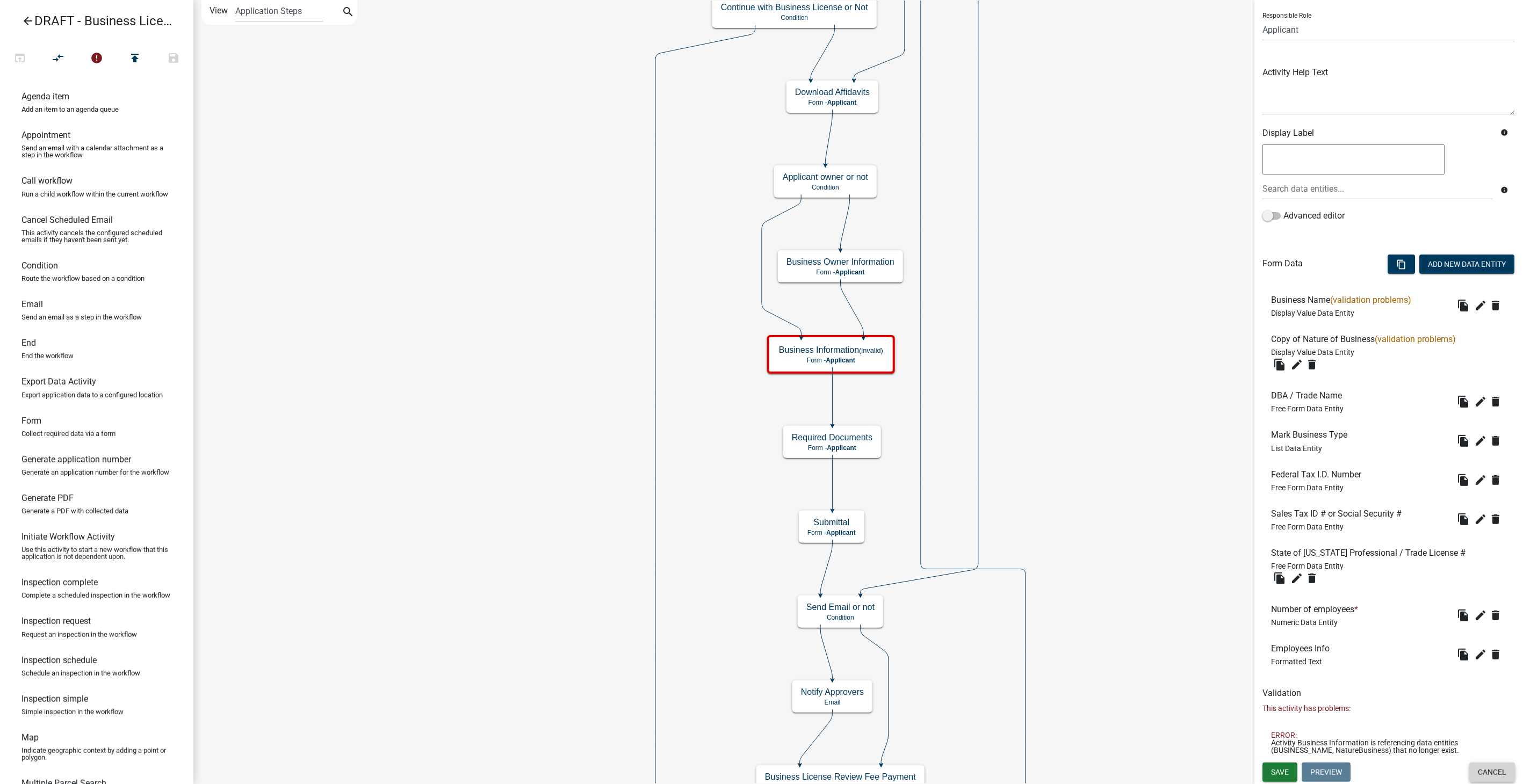
click at [1476, 773] on button "Cancel" at bounding box center [1492, 772] width 45 height 19
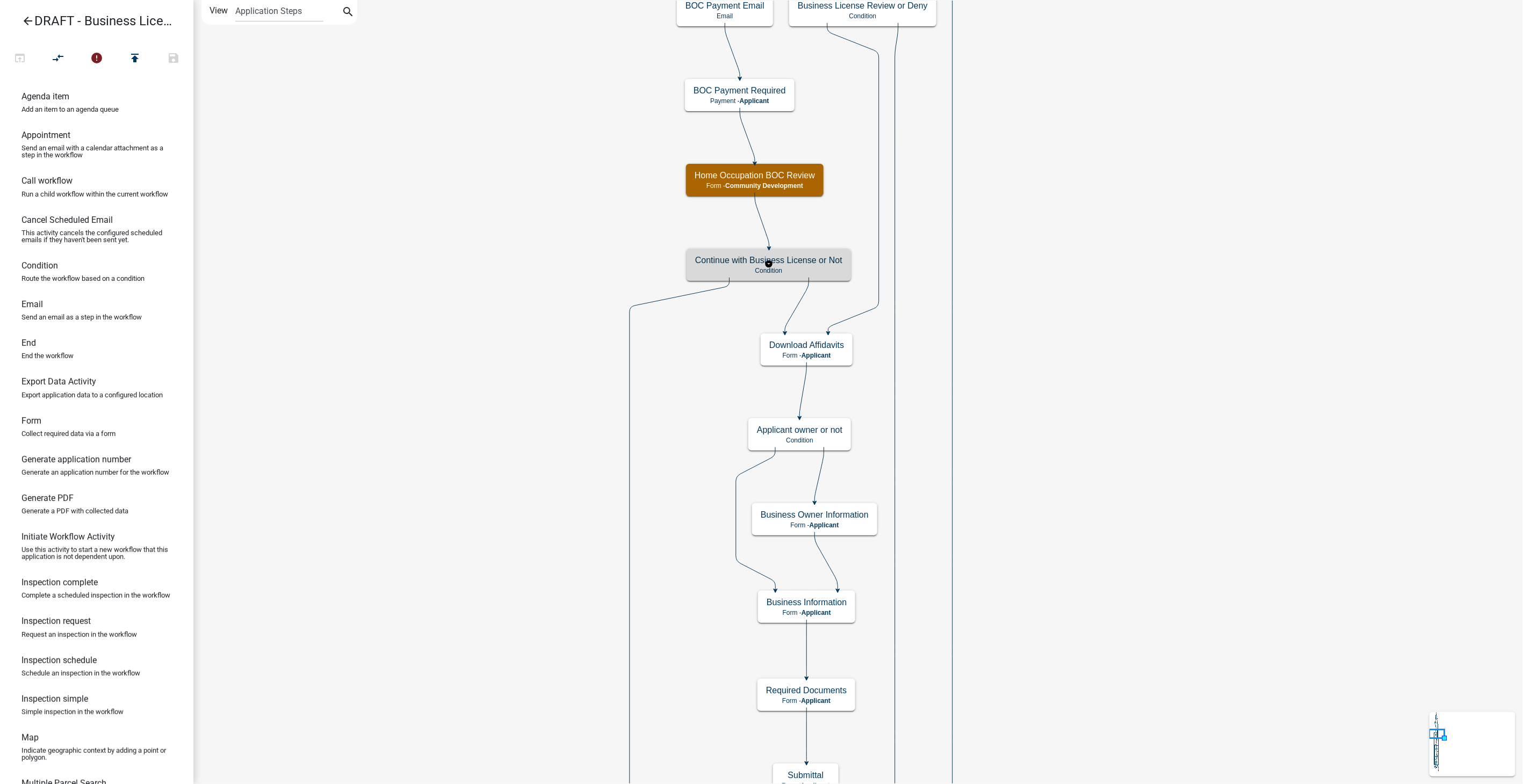
click at [831, 267] on p "Condition" at bounding box center [769, 271] width 147 height 8
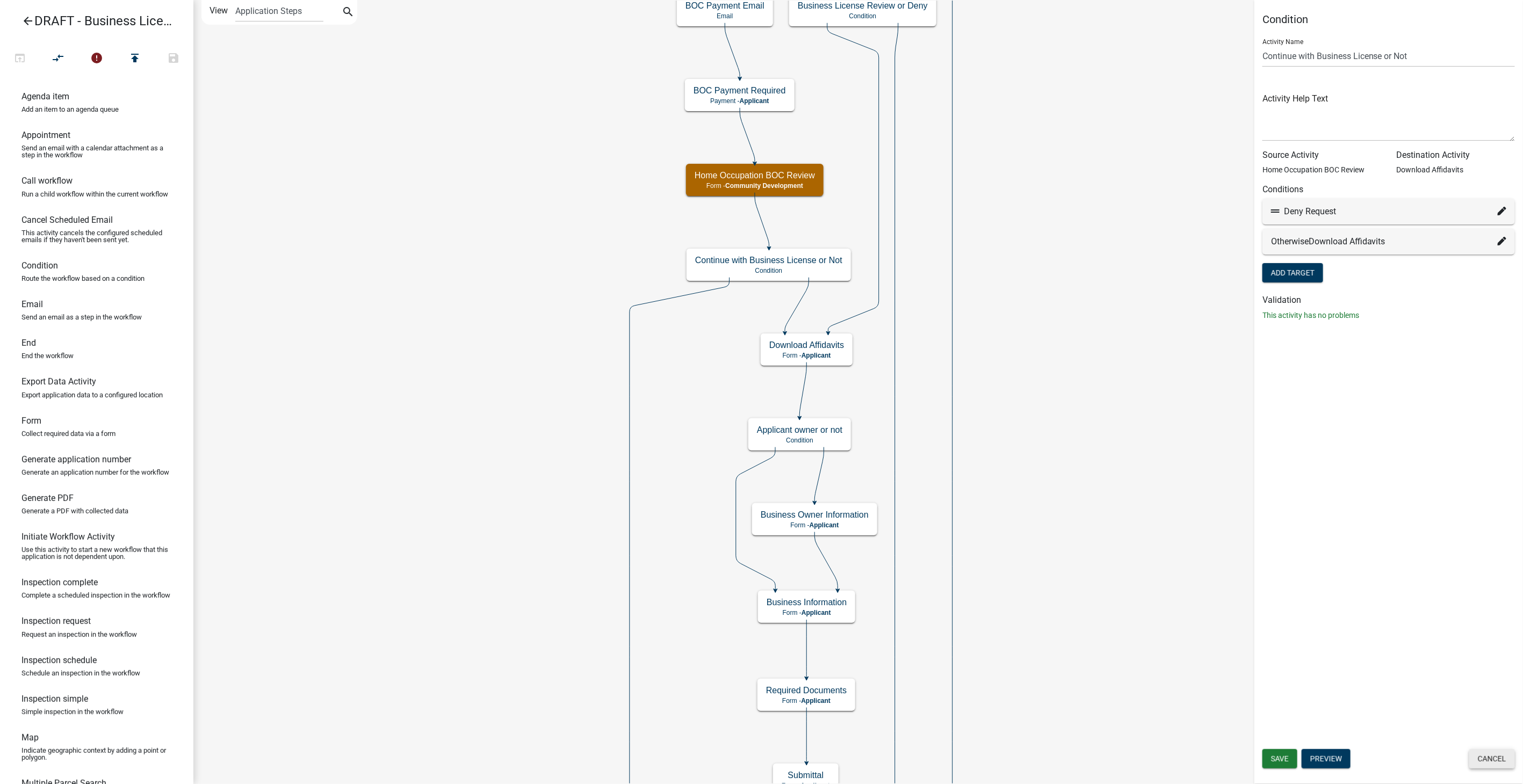
click at [1503, 759] on button "Cancel" at bounding box center [1492, 759] width 45 height 19
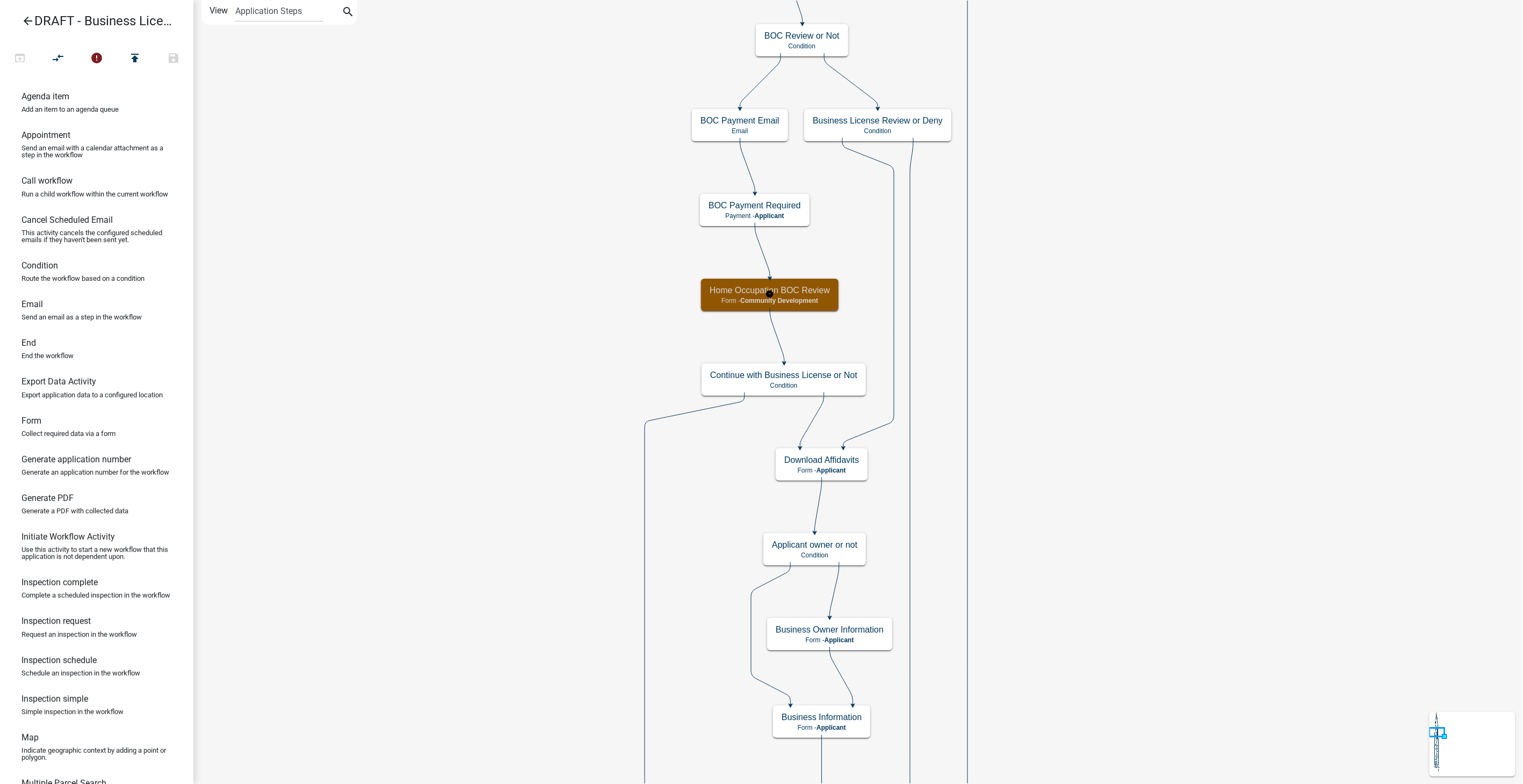
click at [793, 293] on h5 "Home Occupation BOC Review" at bounding box center [769, 290] width 120 height 10
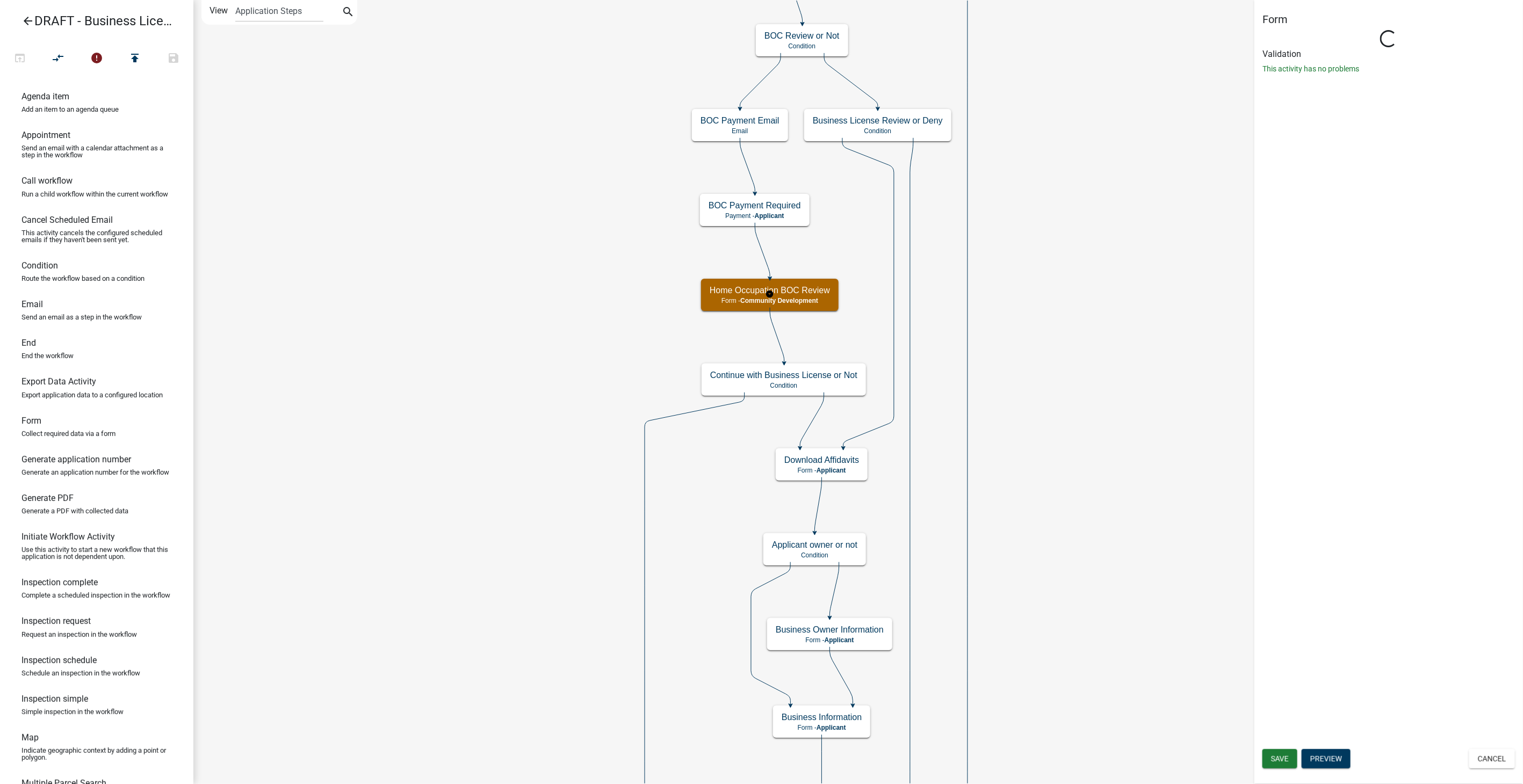
select select "66D5FF95-1CD3-428B-B9DC-D797D01D8DE2"
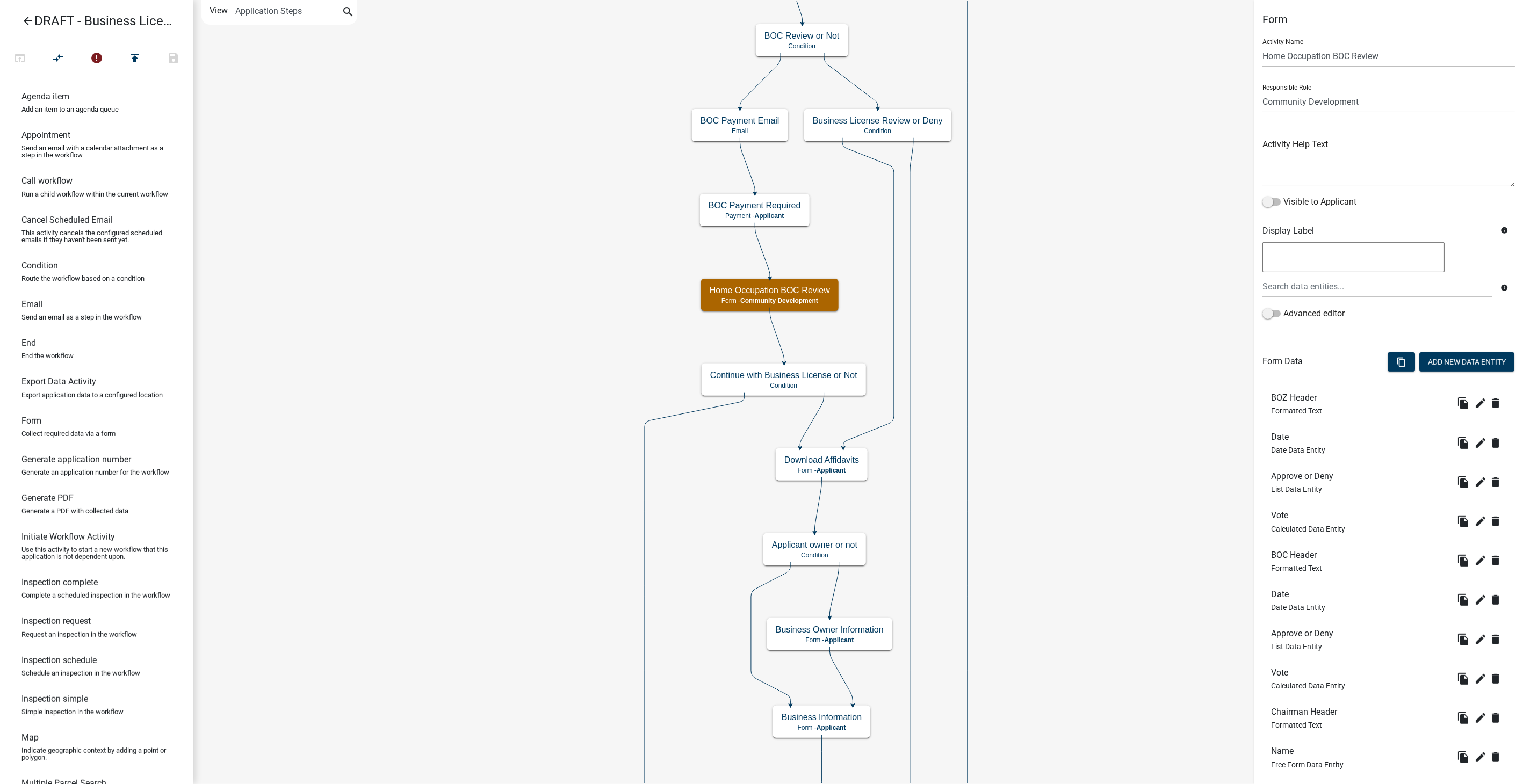
scroll to position [209, 0]
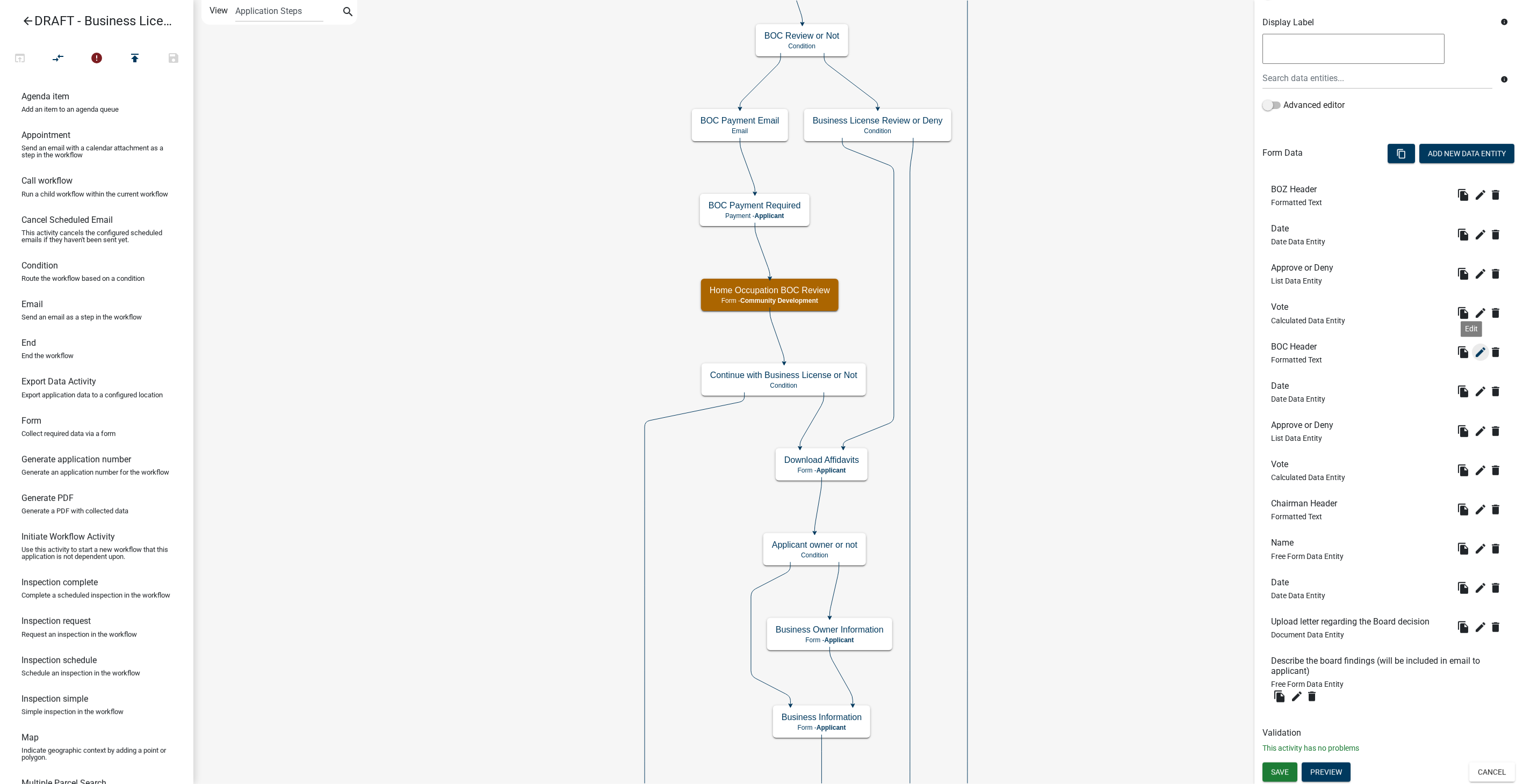
click at [1475, 347] on icon "edit" at bounding box center [1481, 353] width 13 height 13
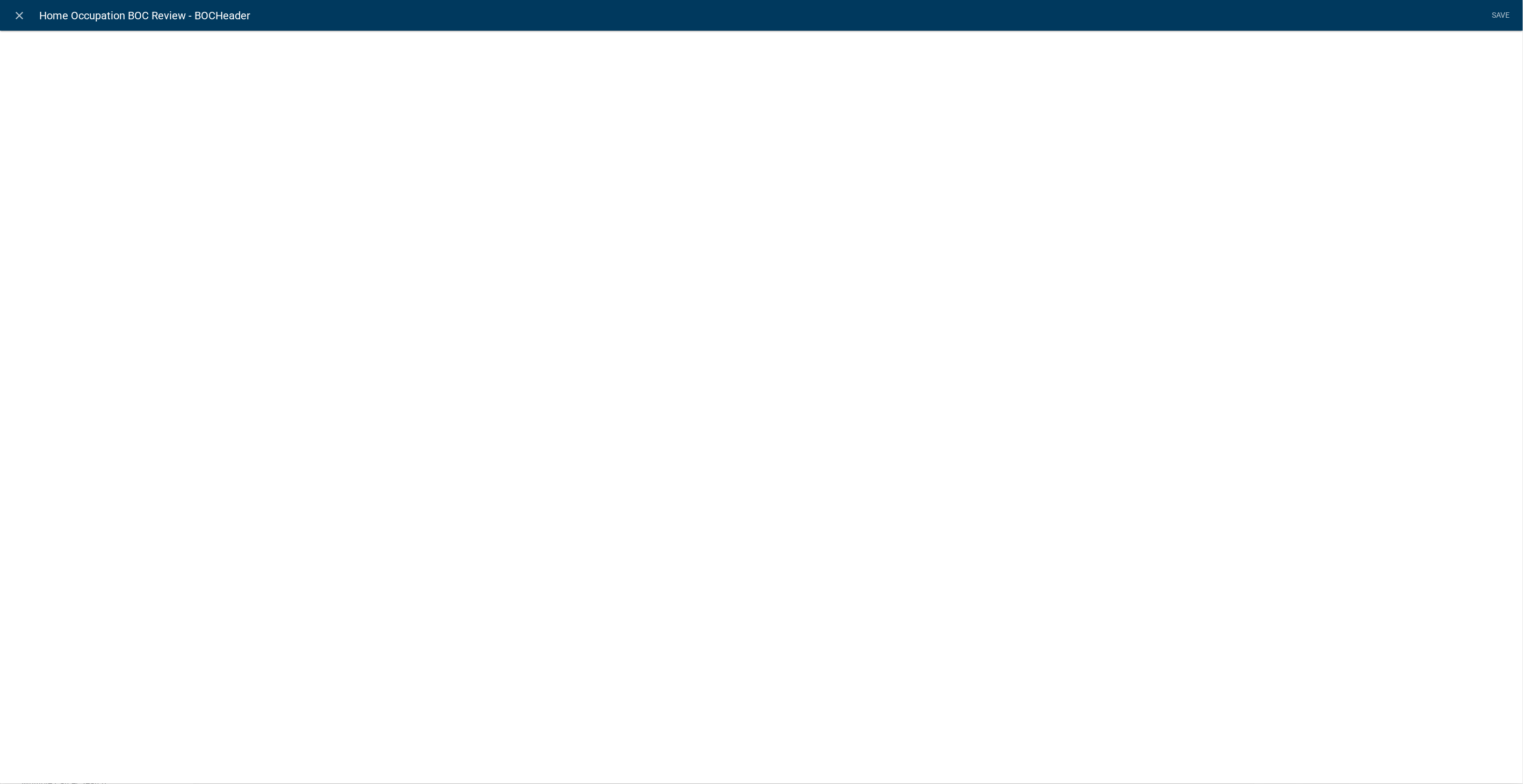
select select "rich-text"
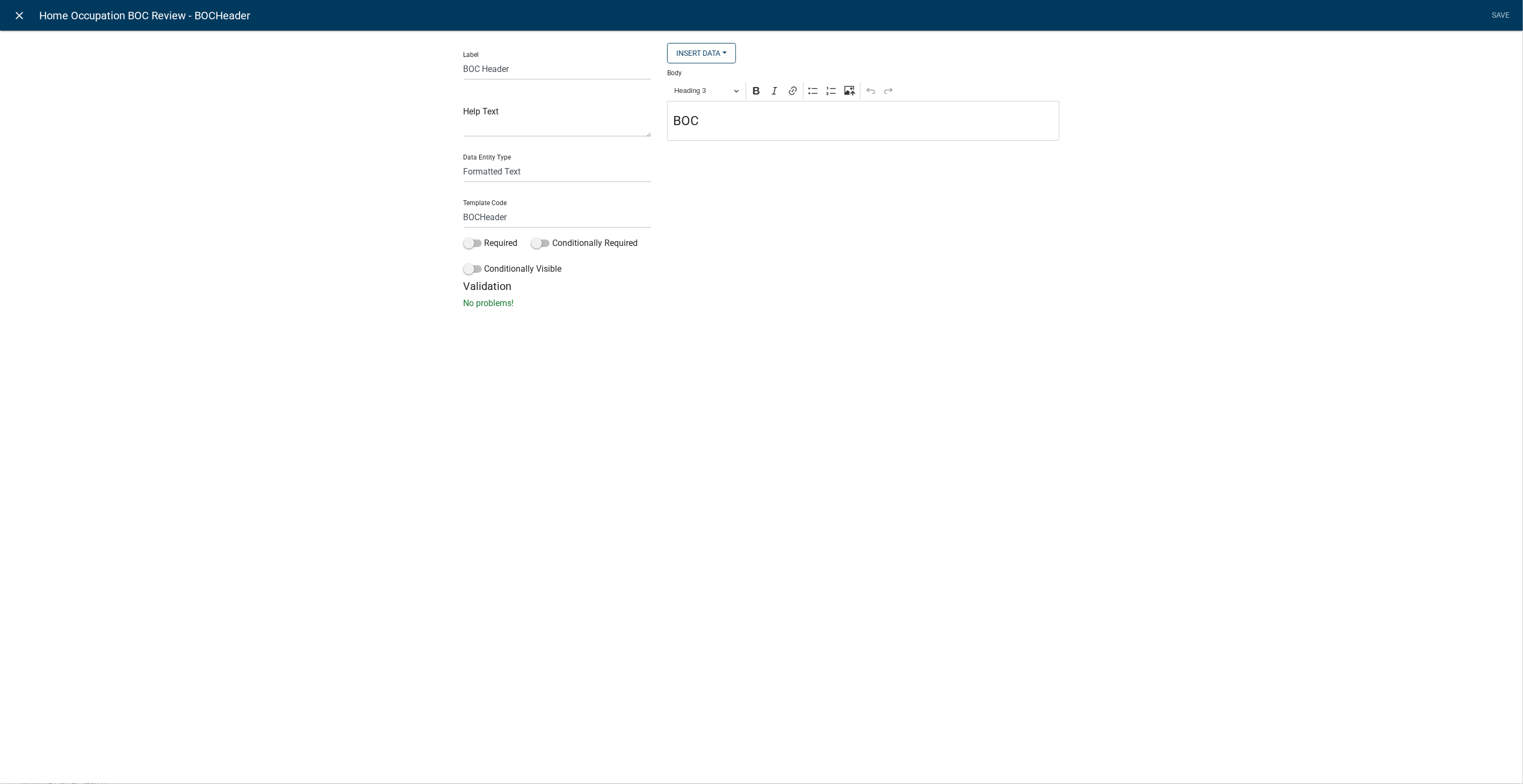
click at [16, 14] on icon "close" at bounding box center [20, 16] width 13 height 13
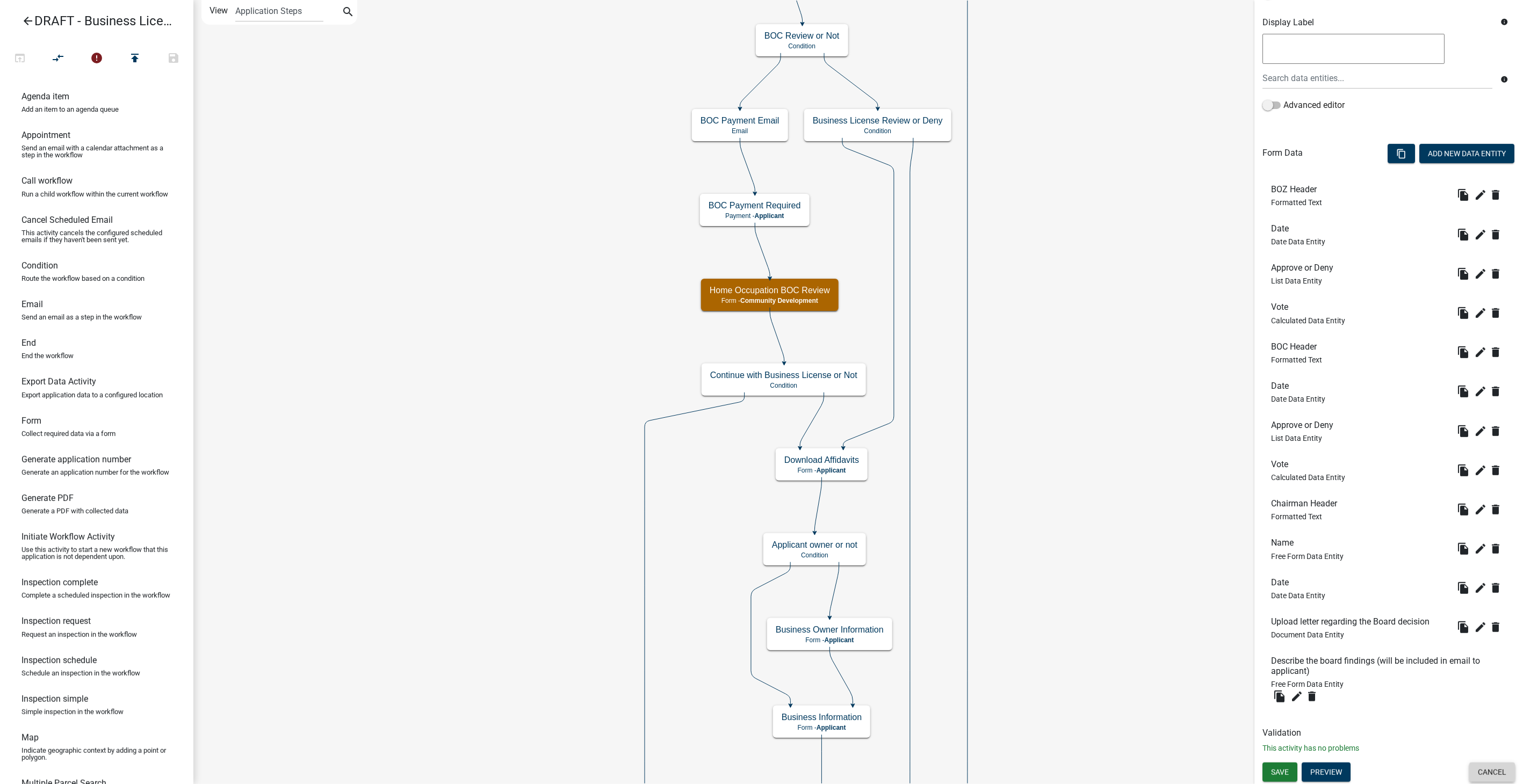
click at [1485, 767] on button "Cancel" at bounding box center [1492, 772] width 45 height 19
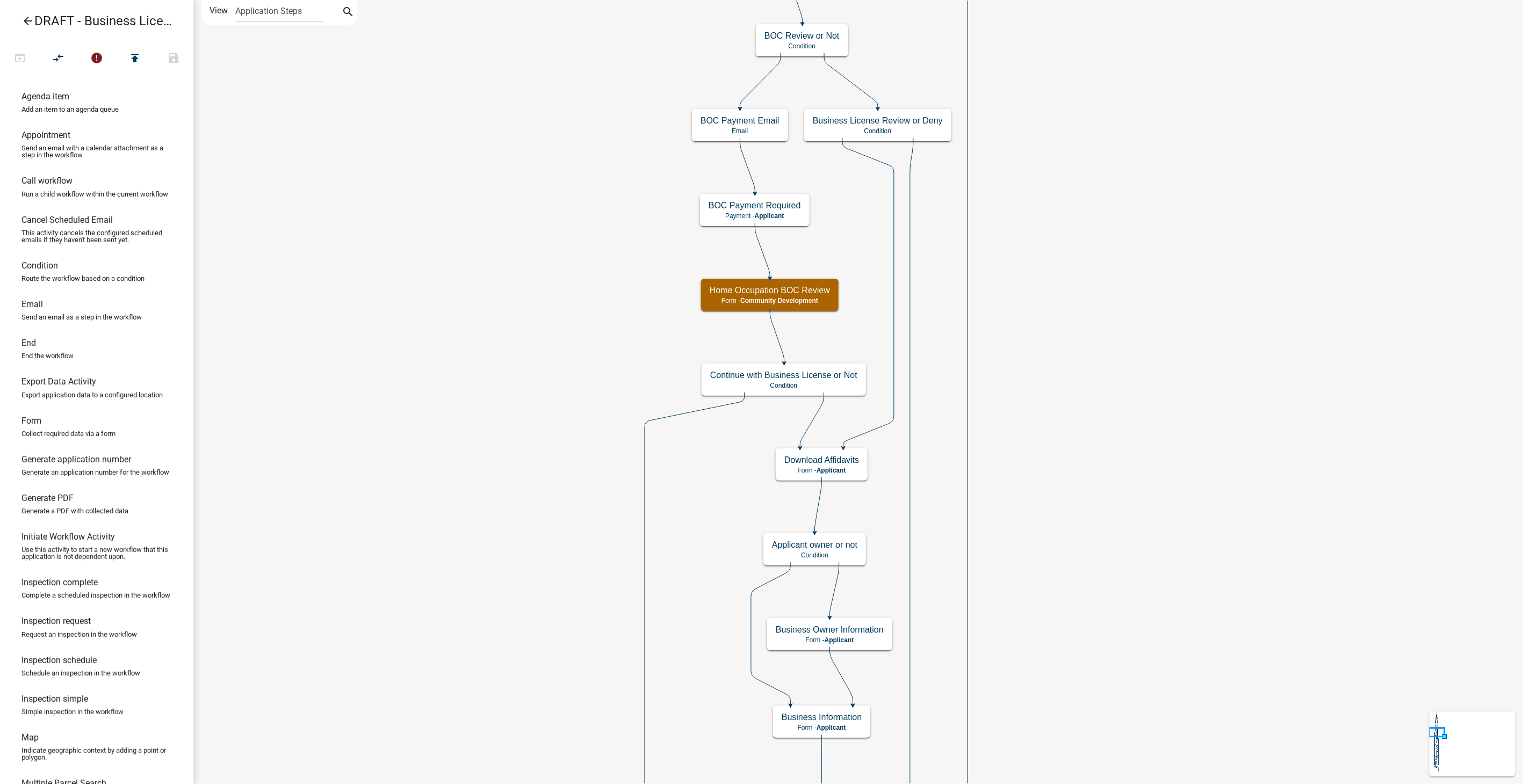
scroll to position [0, 0]
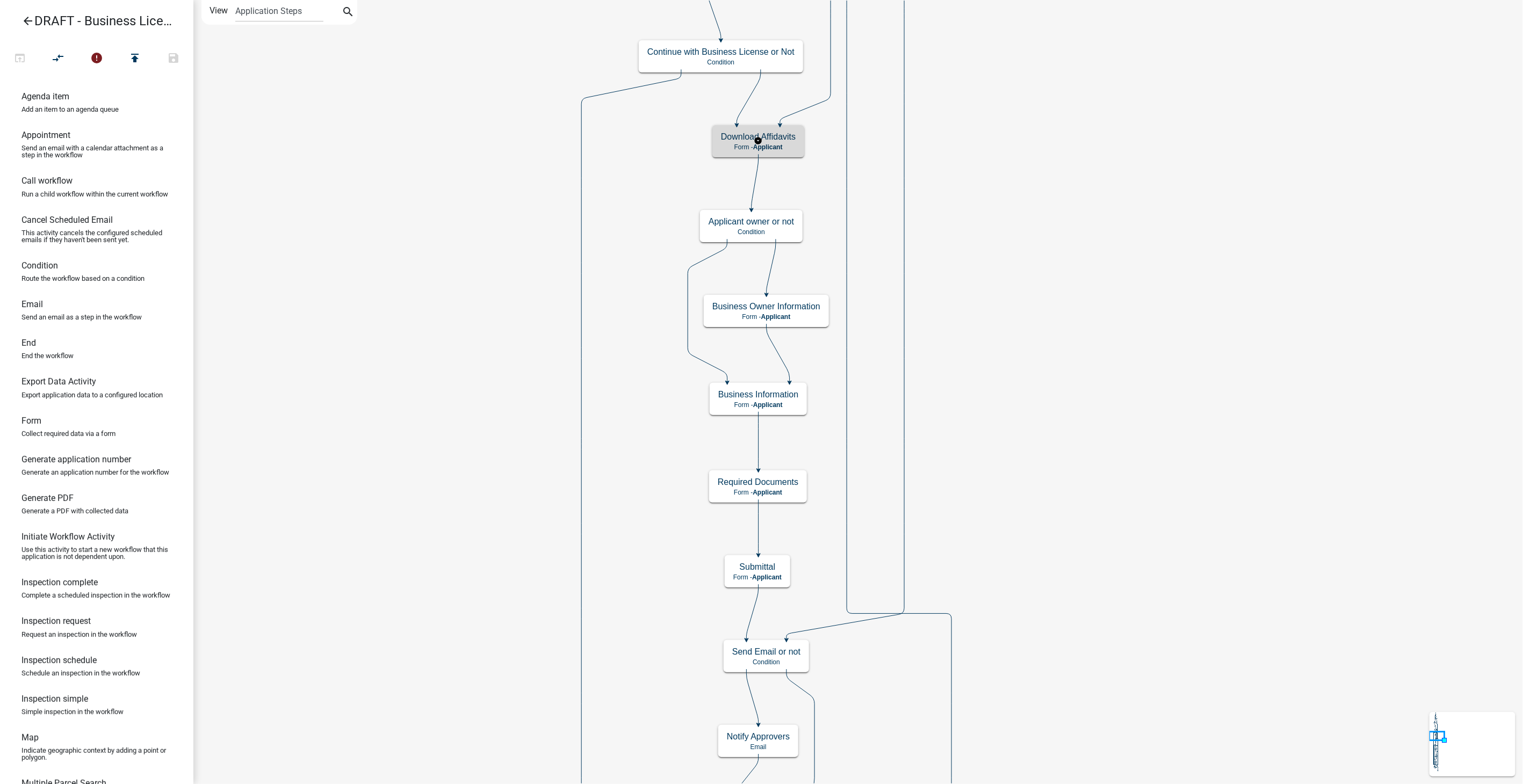
click at [779, 142] on div "Download Affidavits Form - Applicant" at bounding box center [759, 141] width 92 height 32
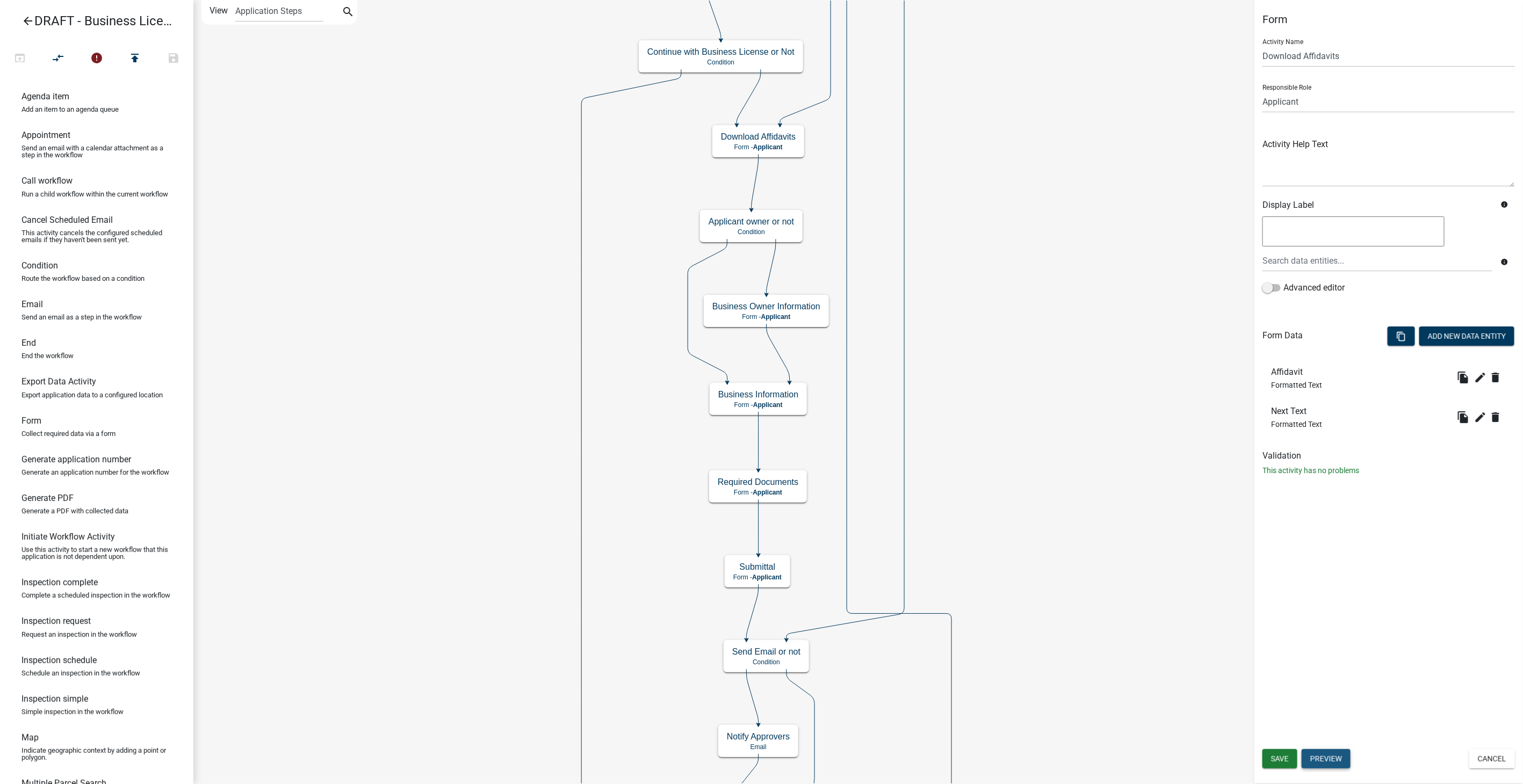
click at [1326, 757] on button "Preview" at bounding box center [1326, 759] width 49 height 19
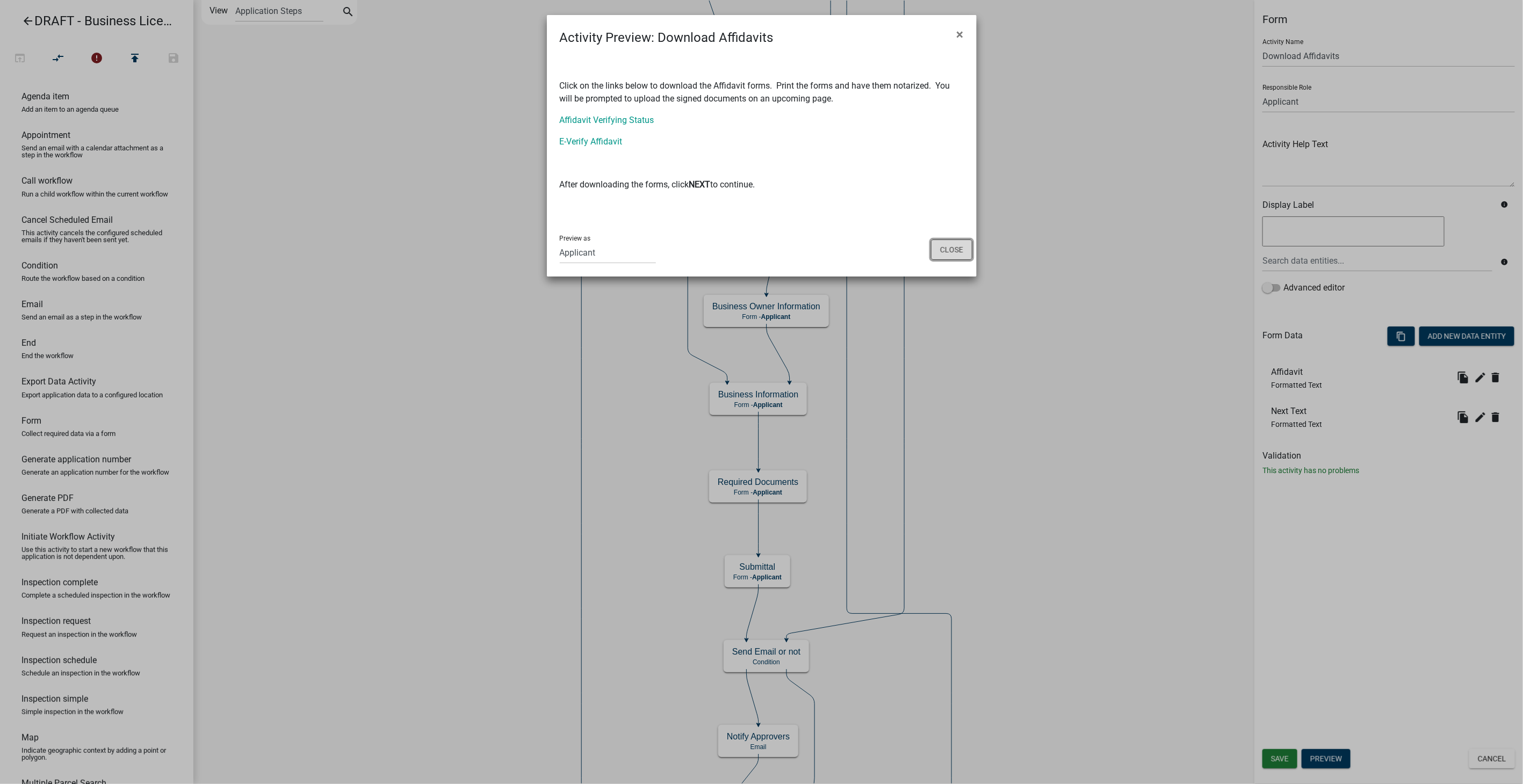
click at [944, 250] on button "Close" at bounding box center [952, 250] width 41 height 20
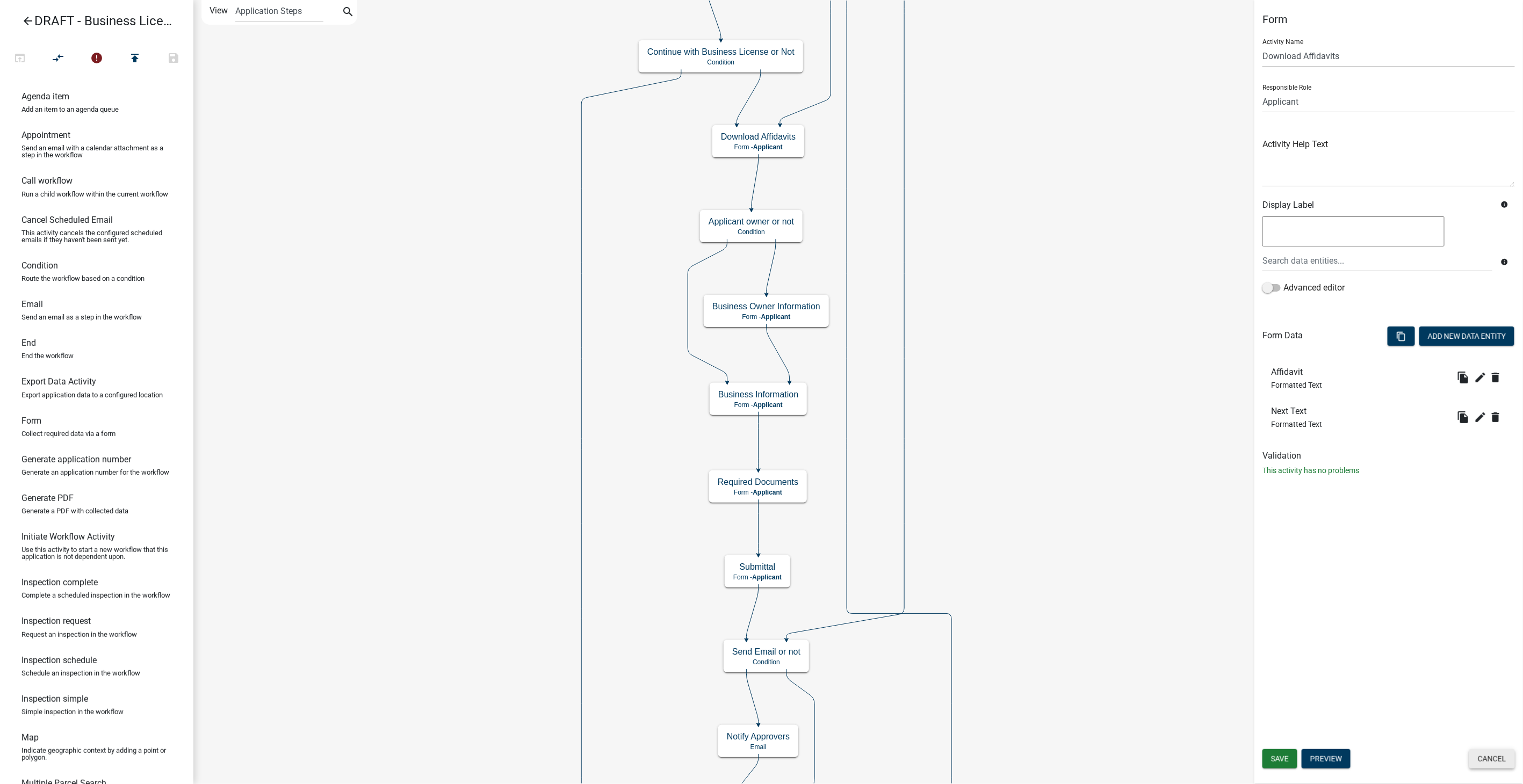
click at [1478, 762] on button "Cancel" at bounding box center [1492, 759] width 45 height 19
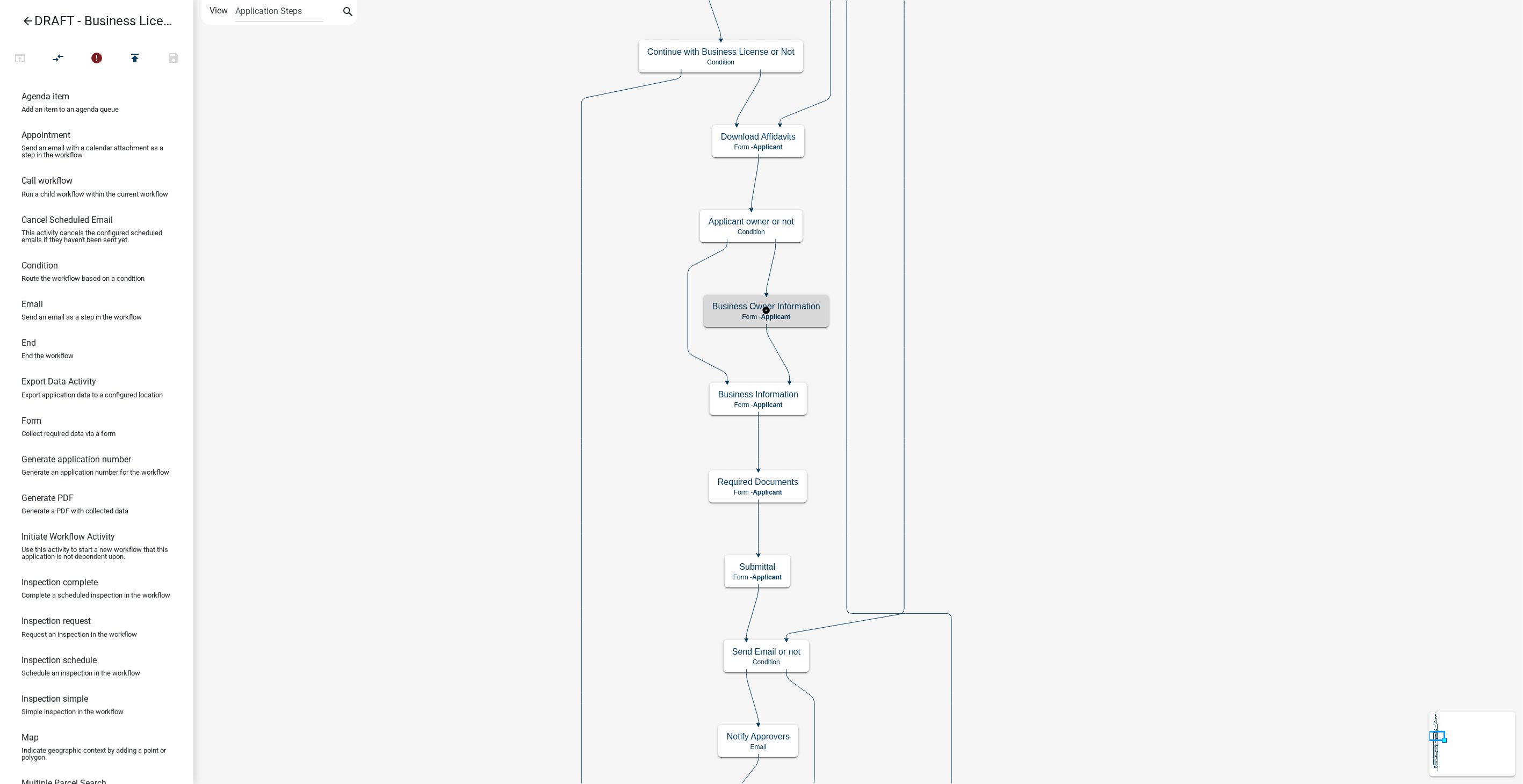
click at [821, 322] on div "Business Owner Information Form - Applicant" at bounding box center [766, 311] width 125 height 32
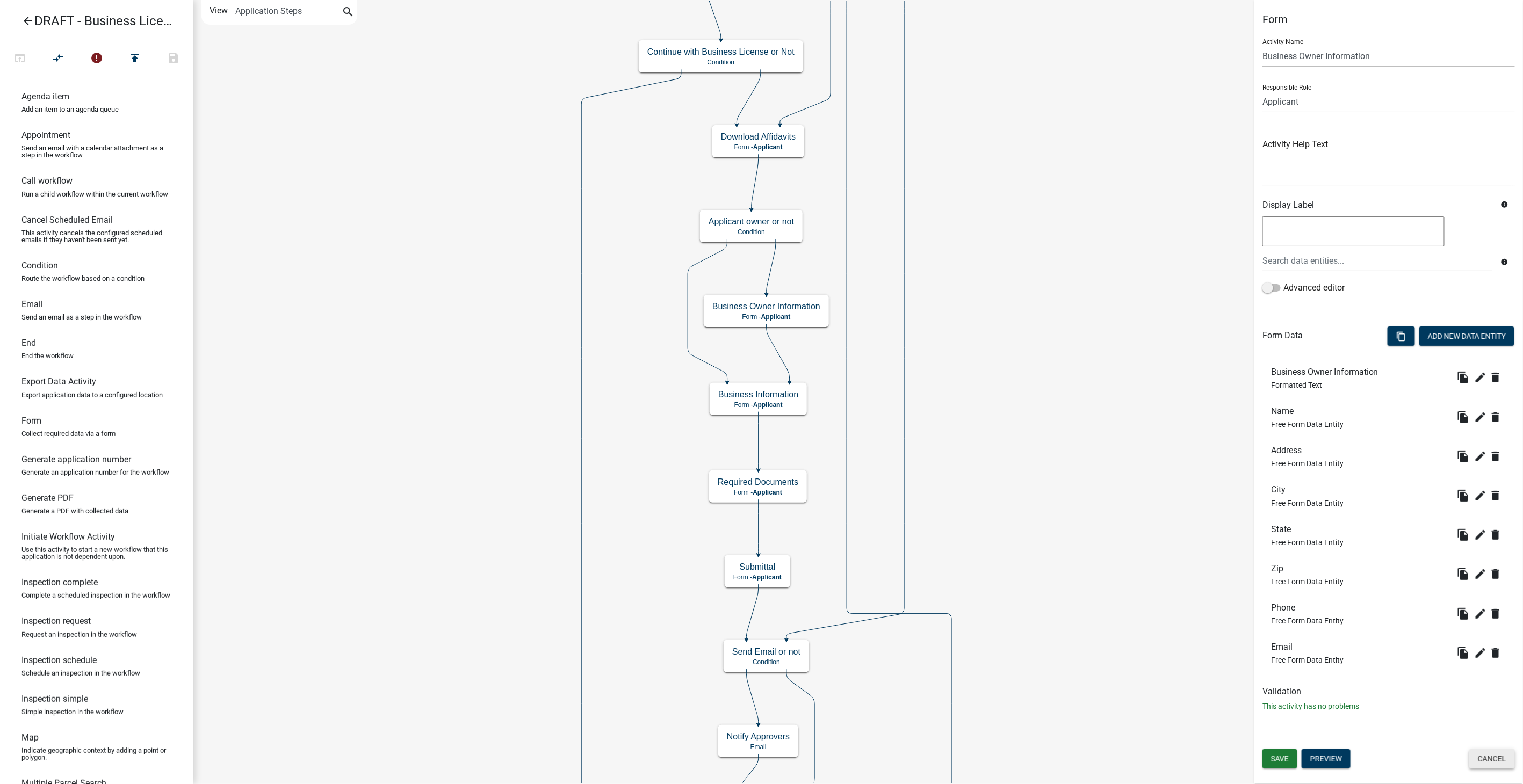
click at [1490, 752] on button "Cancel" at bounding box center [1492, 759] width 45 height 19
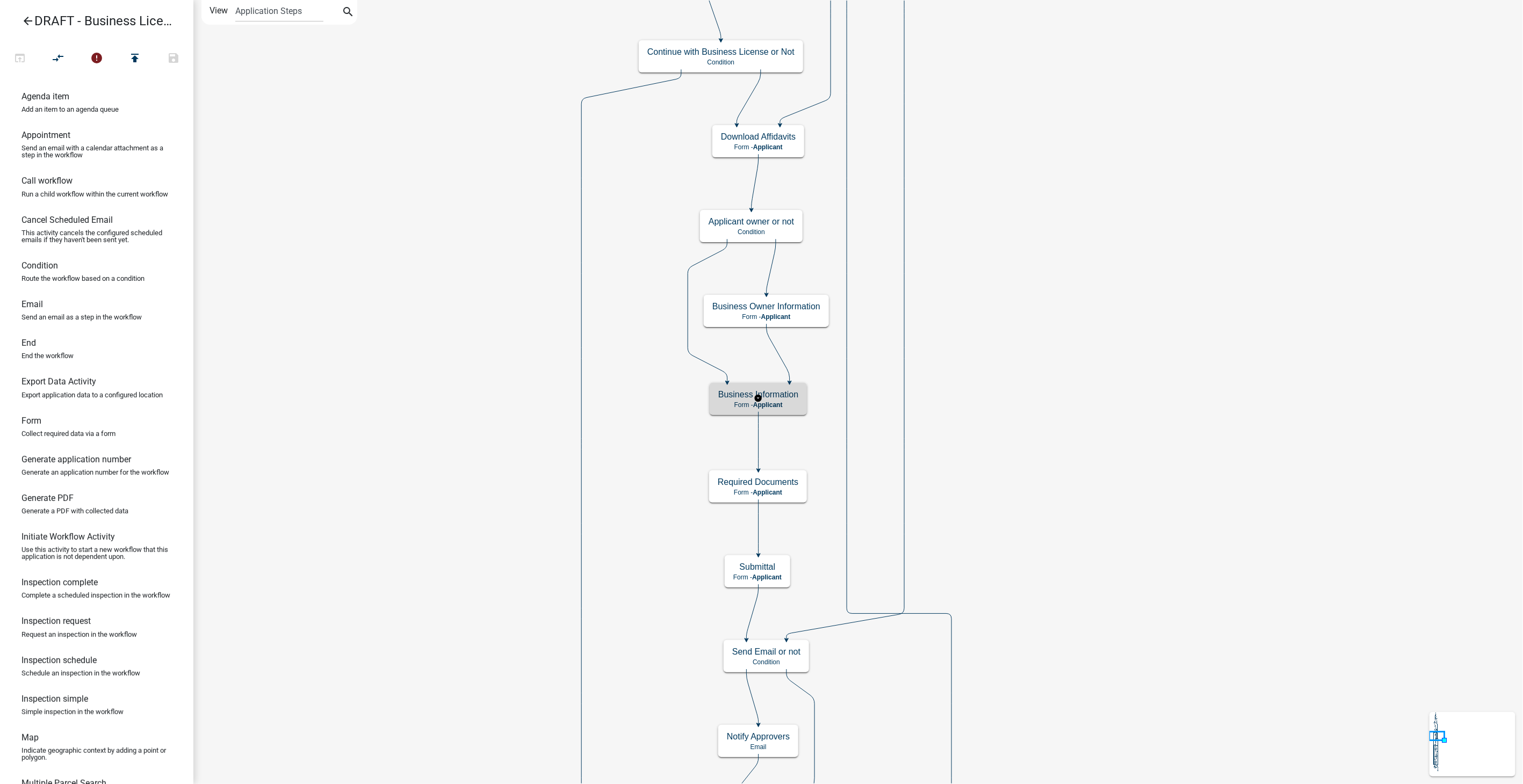
click at [764, 405] on span "Applicant" at bounding box center [767, 405] width 29 height 8
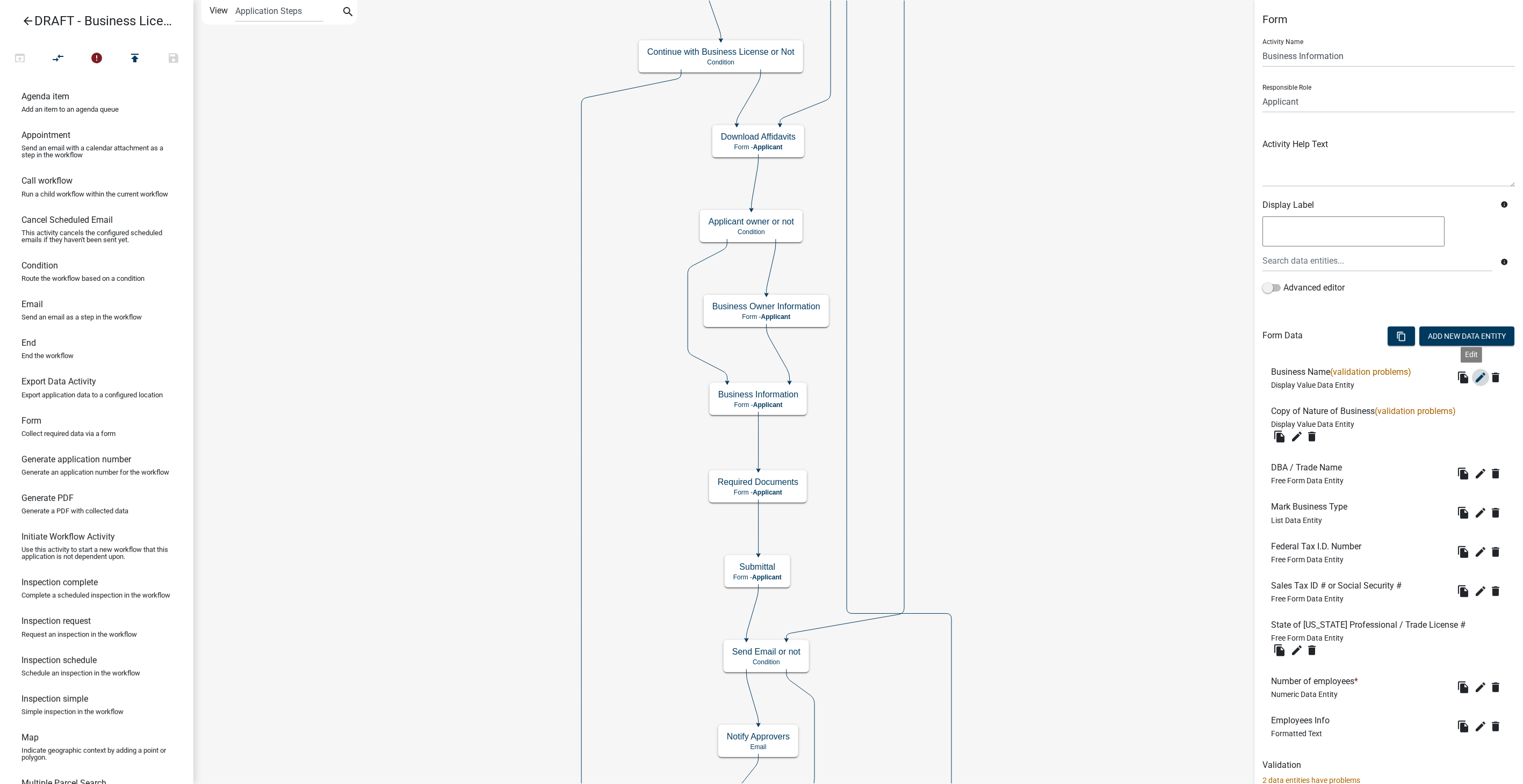
click at [1475, 373] on icon "edit" at bounding box center [1481, 378] width 13 height 13
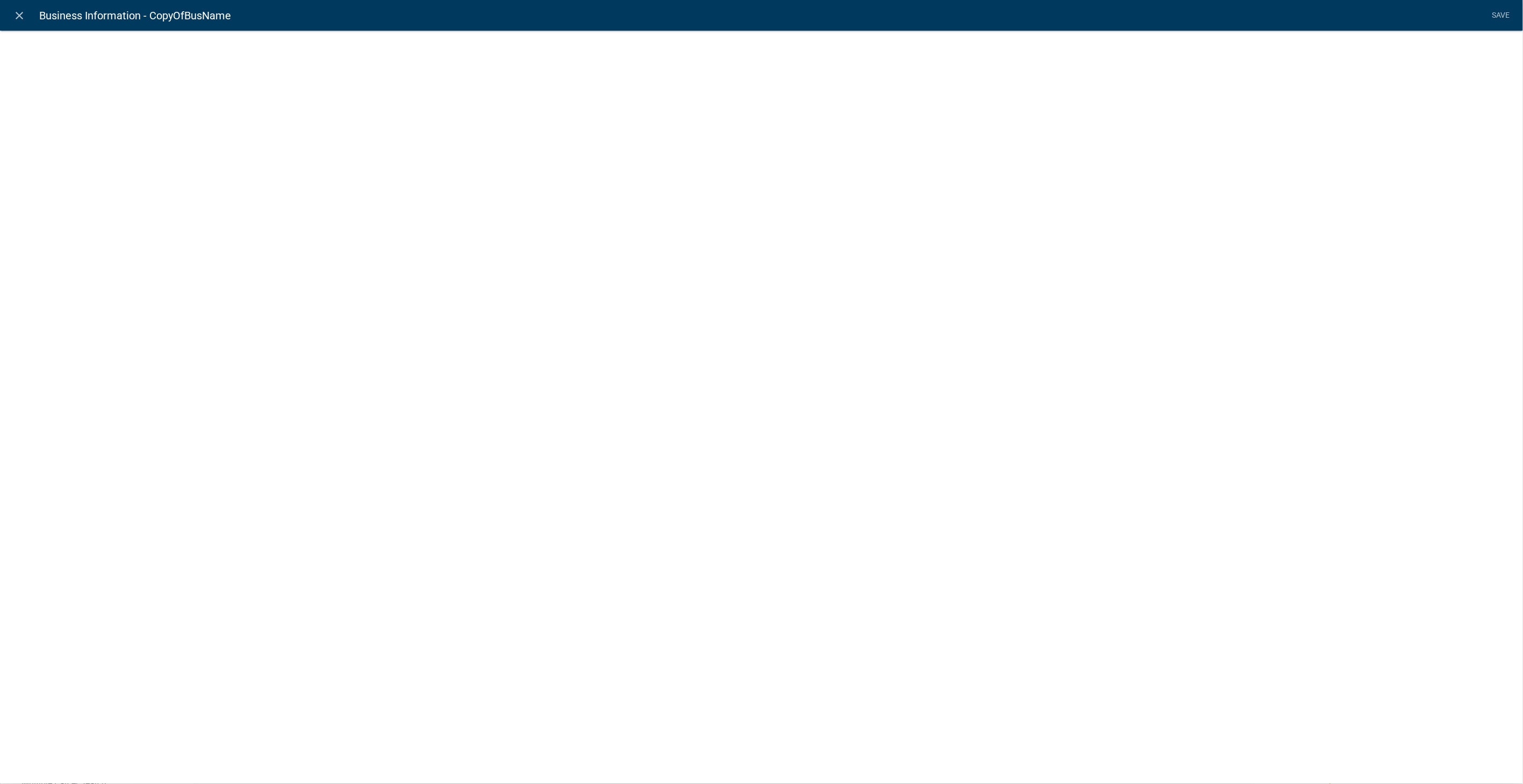
select select "display-entity-value"
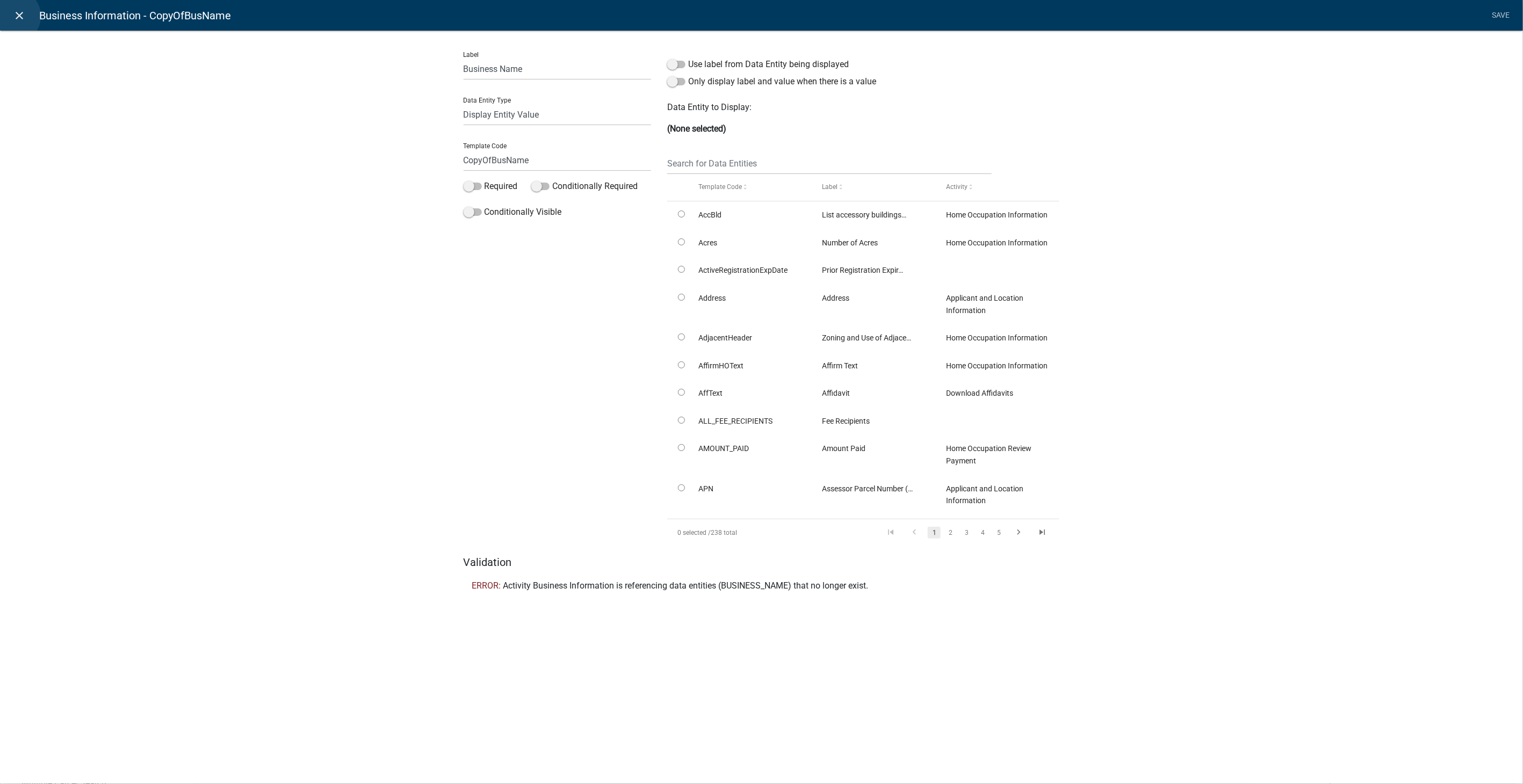
click at [13, 16] on icon "close" at bounding box center [20, 16] width 13 height 13
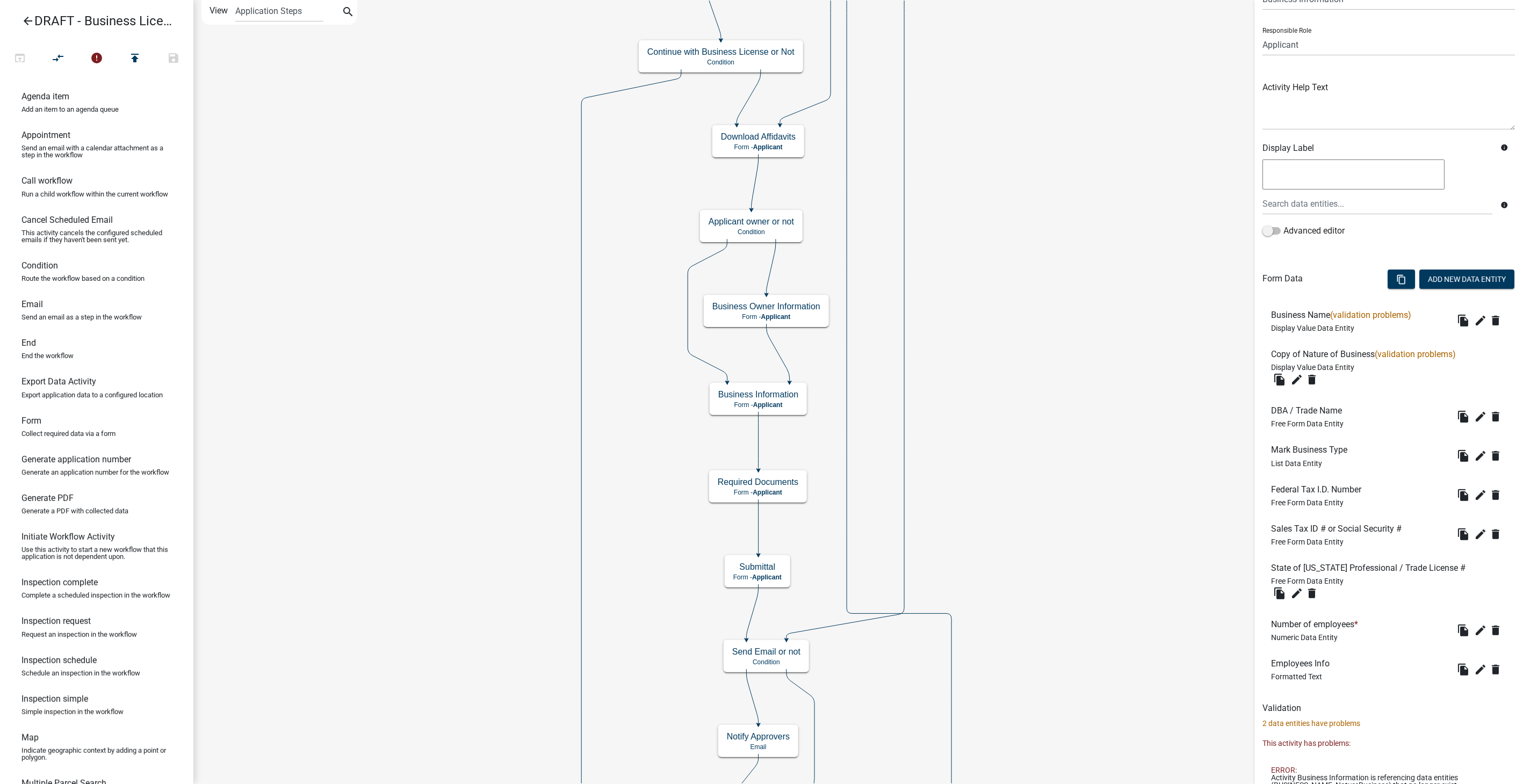
scroll to position [92, 0]
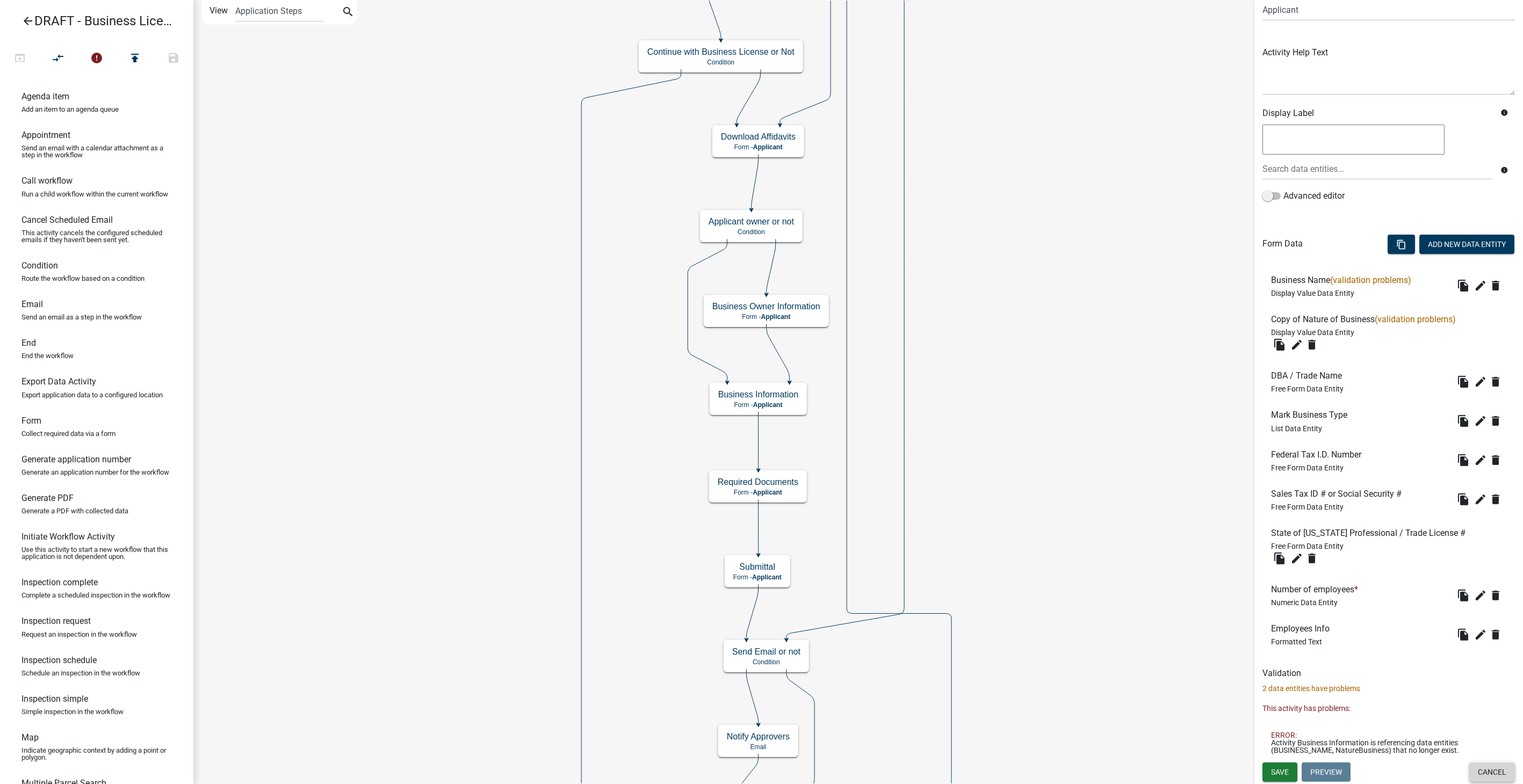
click at [1485, 780] on button "Cancel" at bounding box center [1492, 772] width 45 height 19
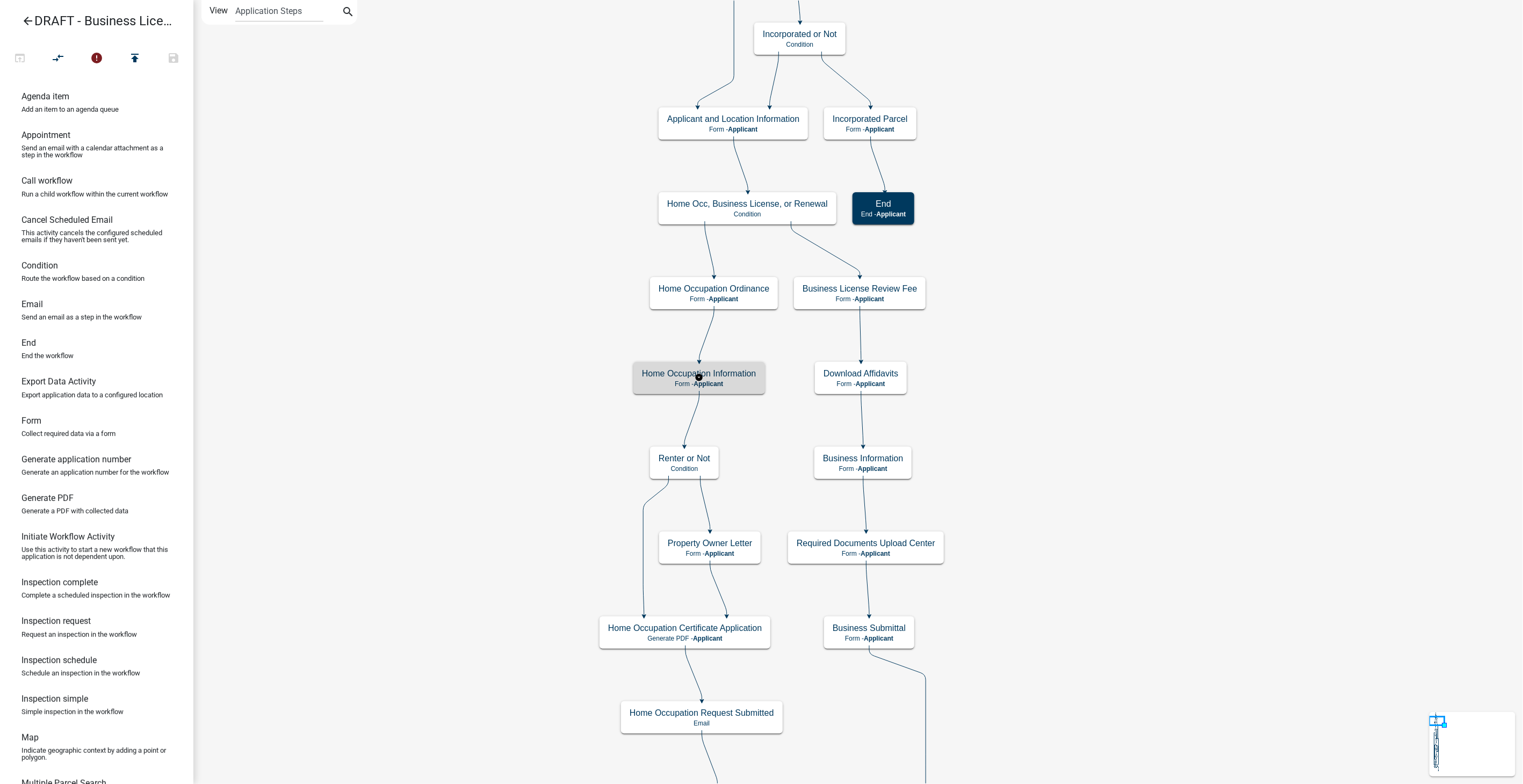
click at [752, 380] on p "Form - Applicant" at bounding box center [699, 384] width 114 height 8
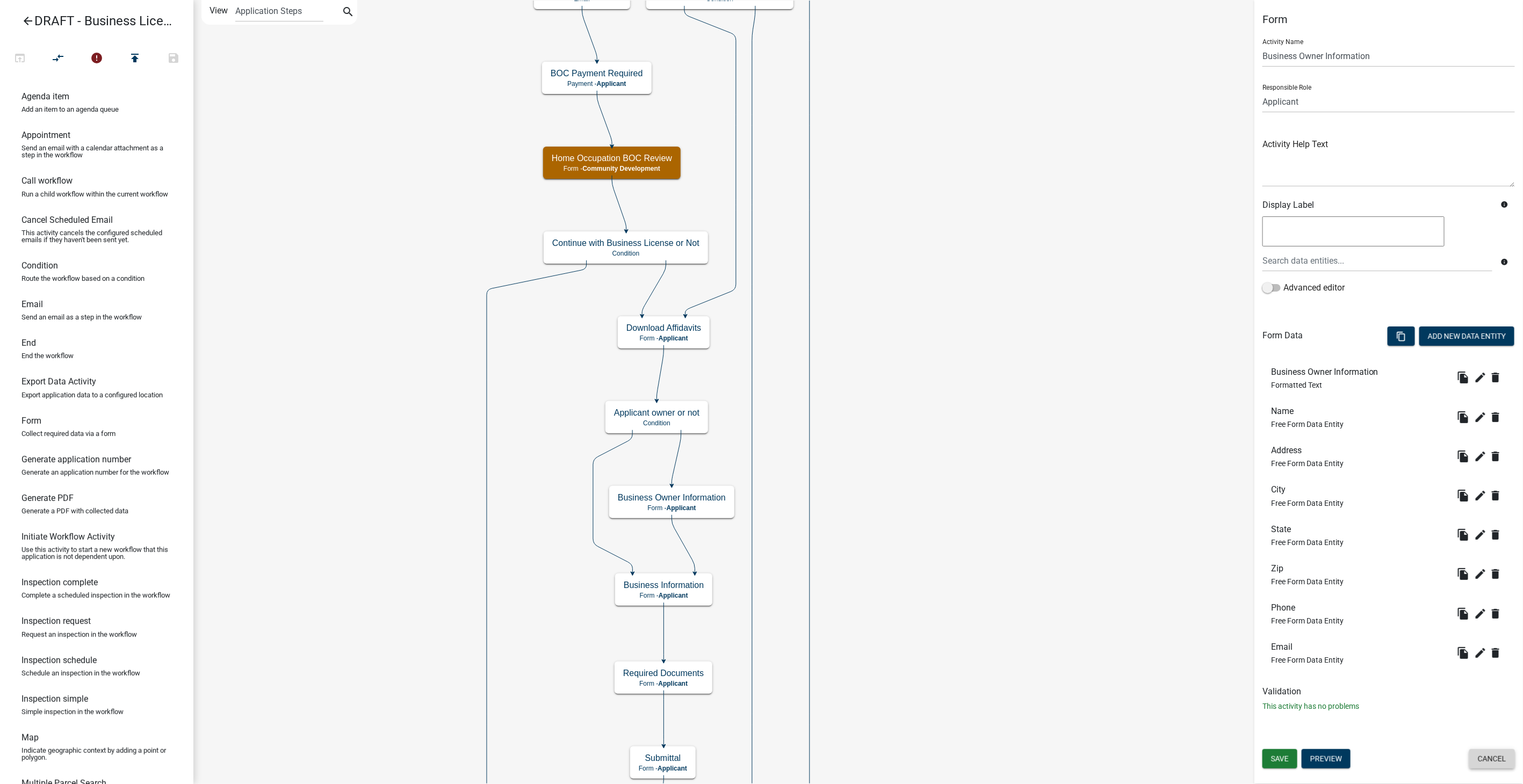
click at [1484, 762] on button "Cancel" at bounding box center [1492, 759] width 45 height 19
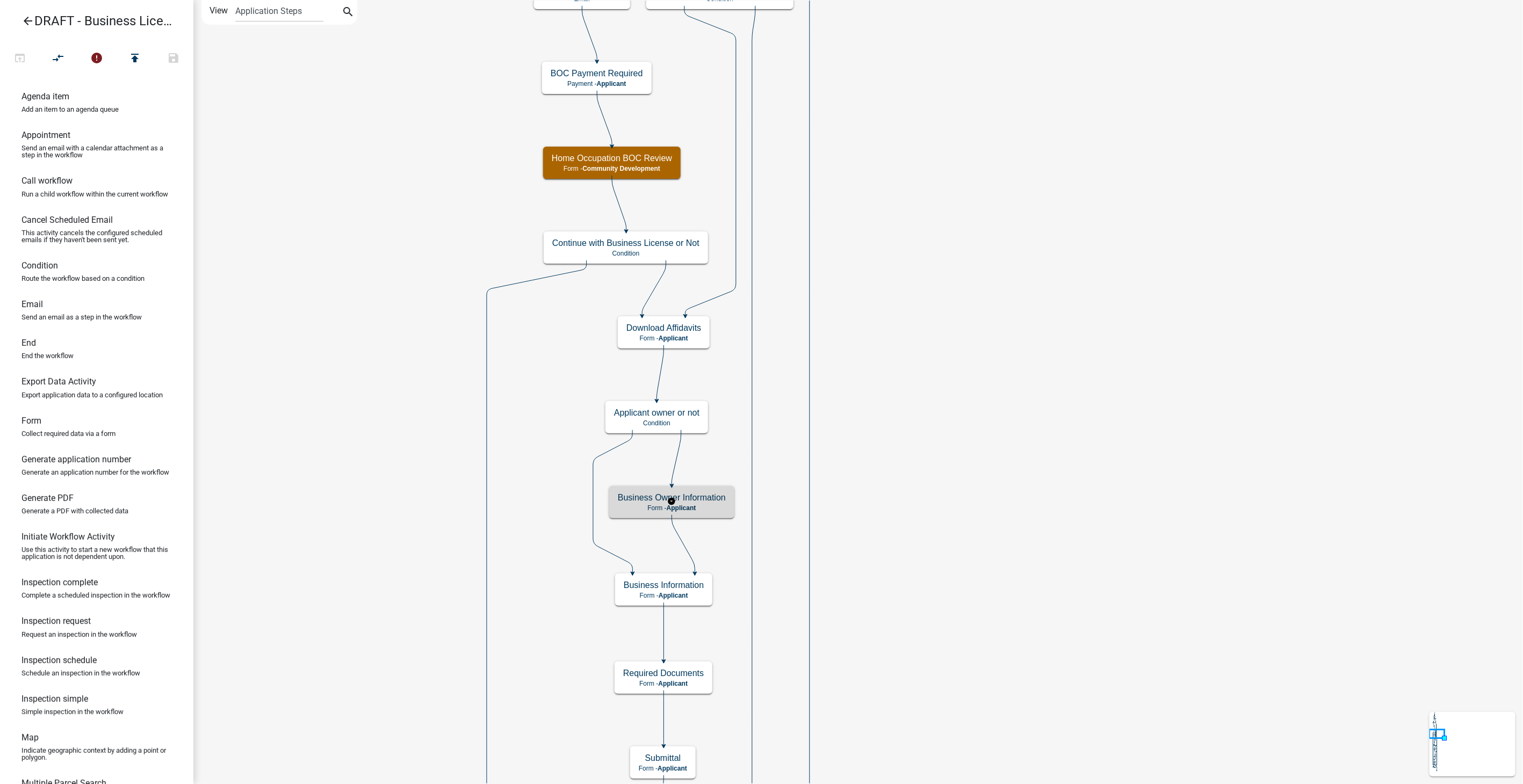
click at [710, 500] on h5 "Business Owner Information" at bounding box center [672, 497] width 108 height 10
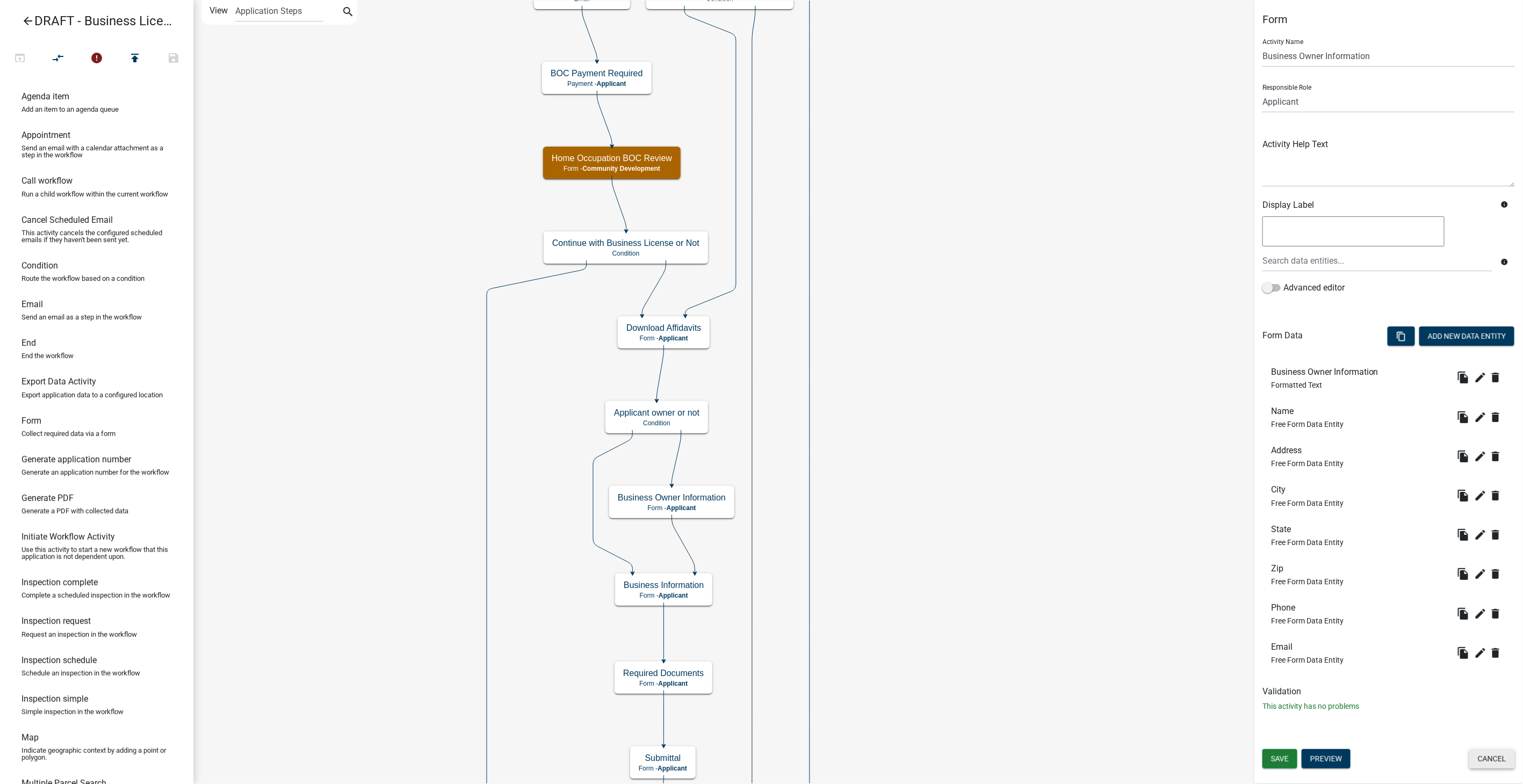
click at [1489, 760] on button "Cancel" at bounding box center [1492, 759] width 45 height 19
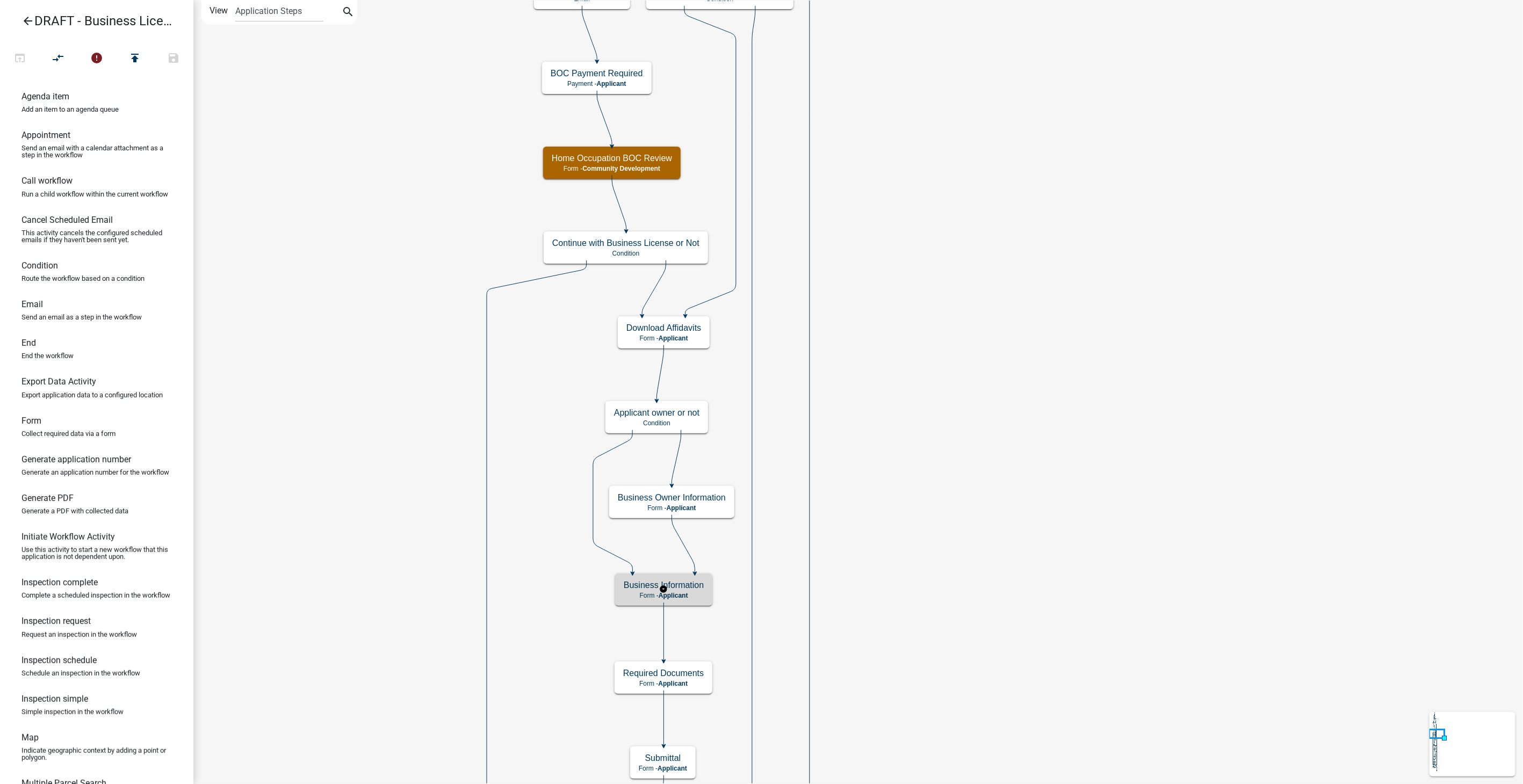
click at [693, 595] on p "Form - Applicant" at bounding box center [664, 596] width 80 height 8
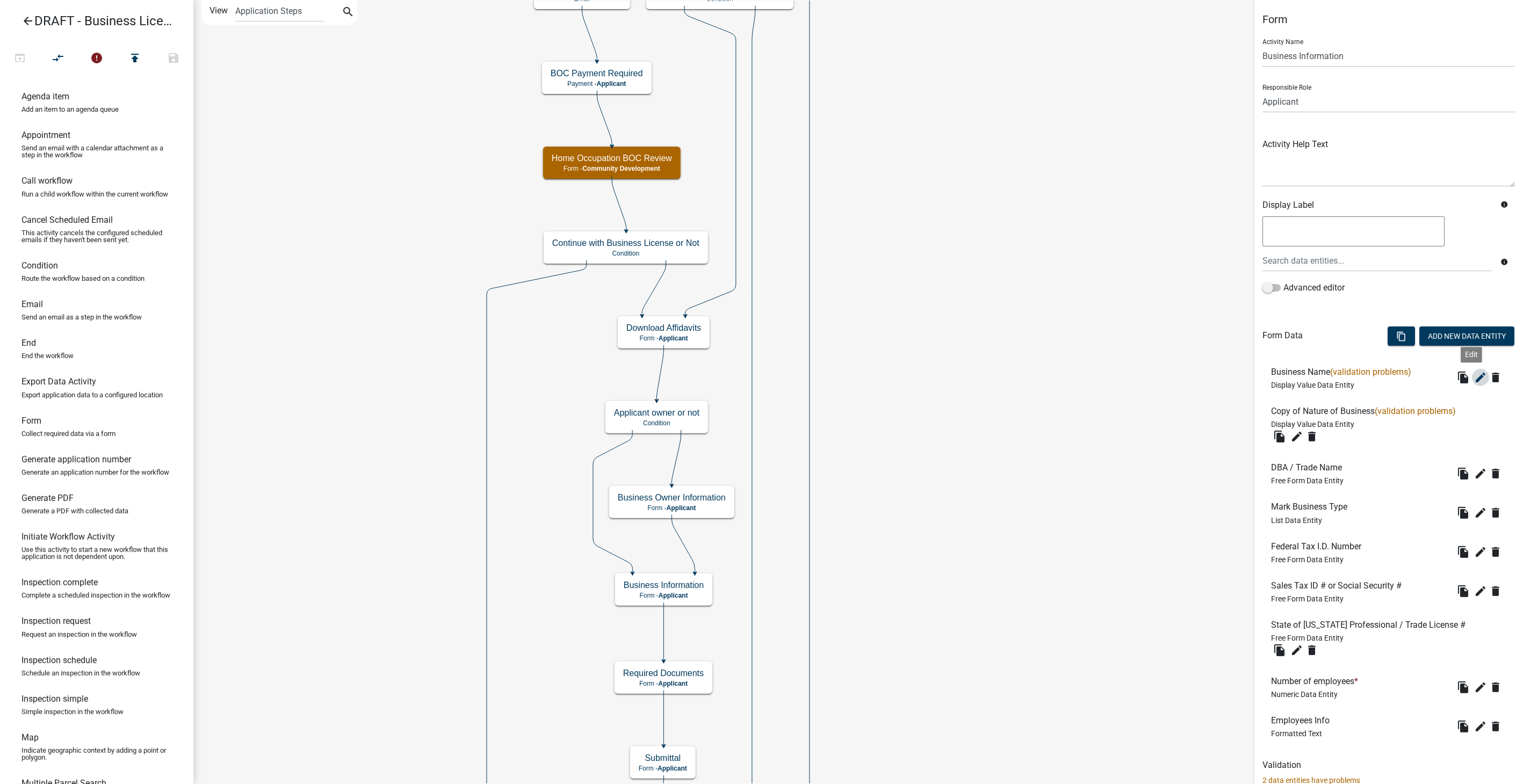
click at [1475, 378] on icon "edit" at bounding box center [1481, 378] width 13 height 13
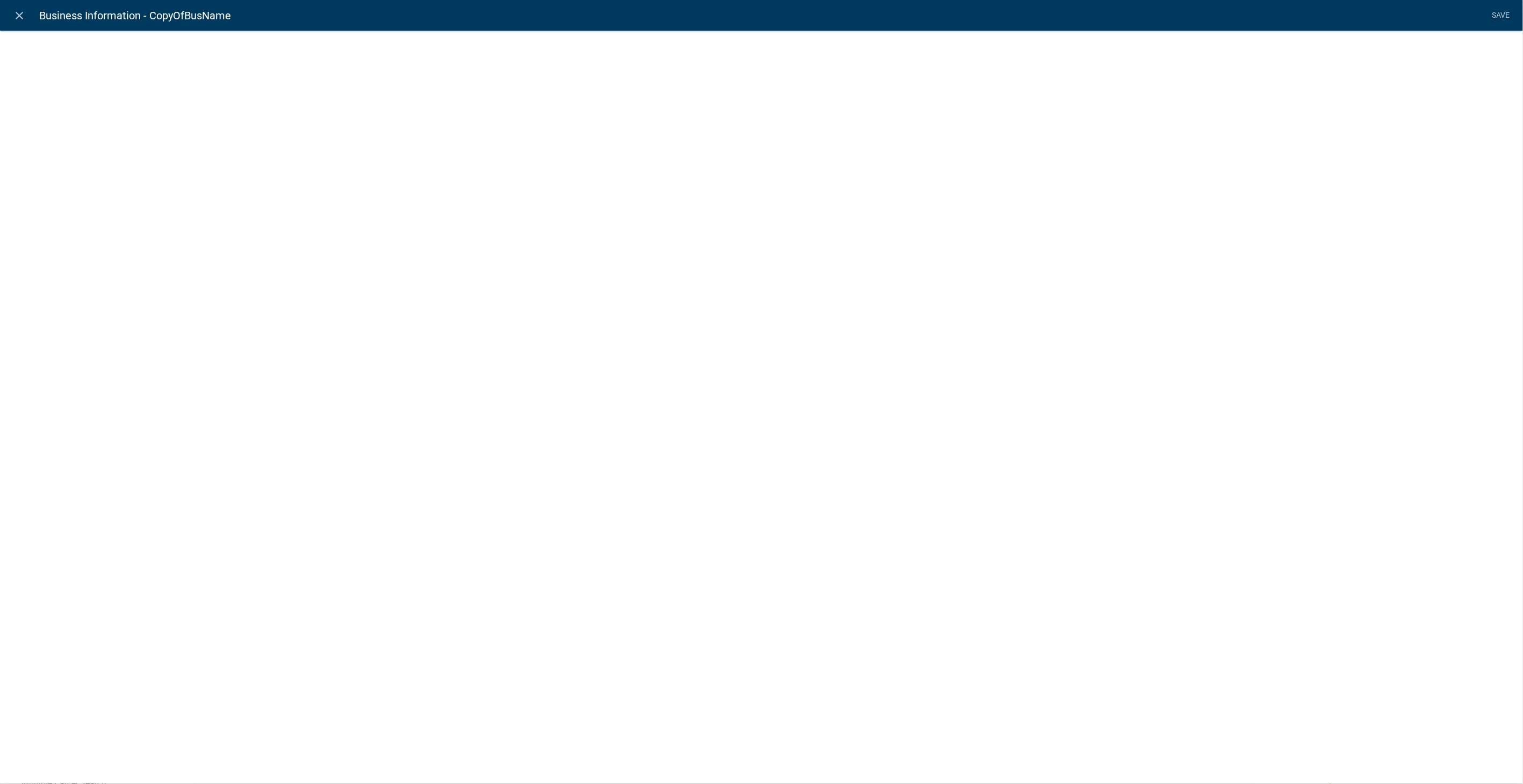
select select "display-entity-value"
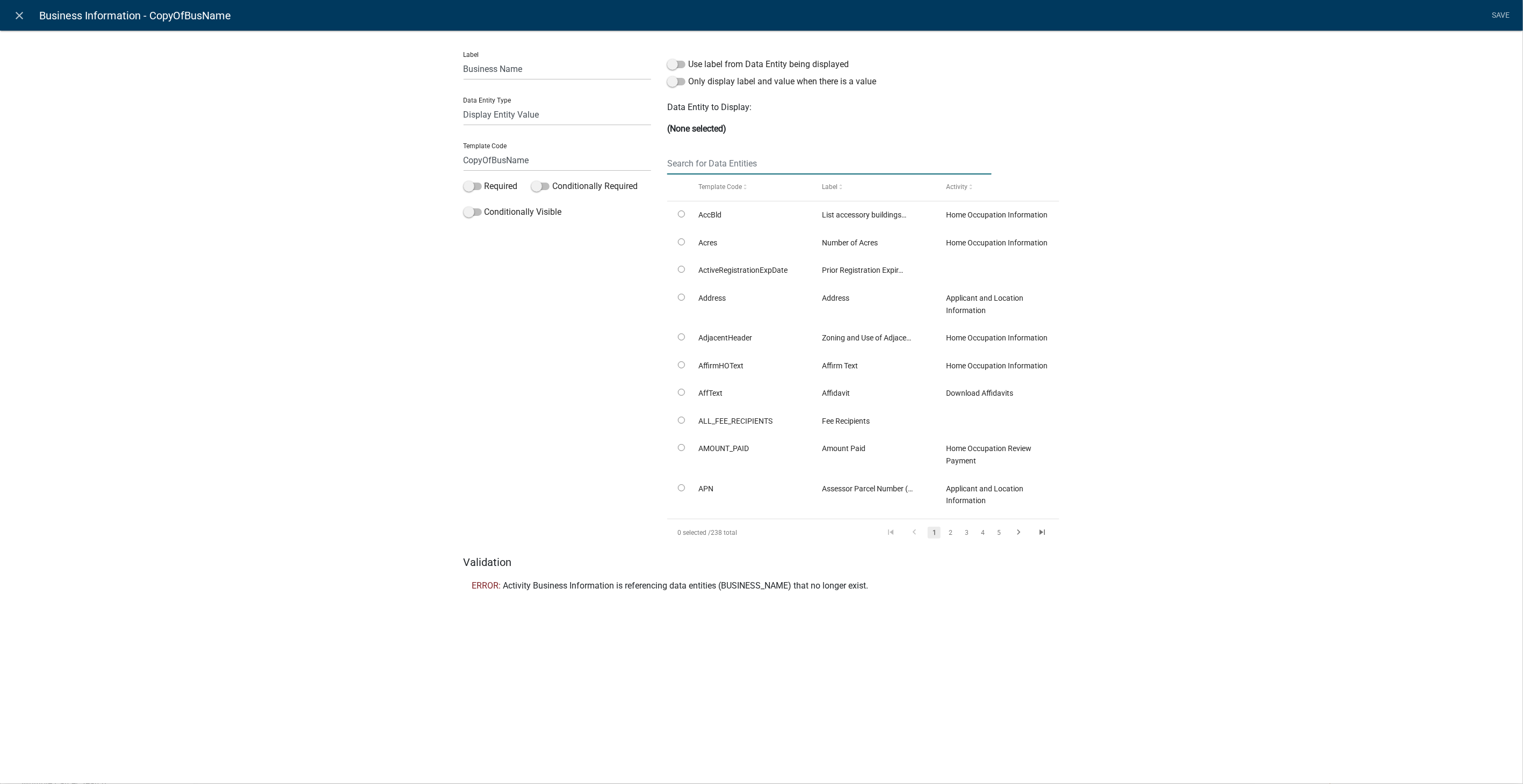
click at [727, 158] on input "text" at bounding box center [829, 163] width 324 height 22
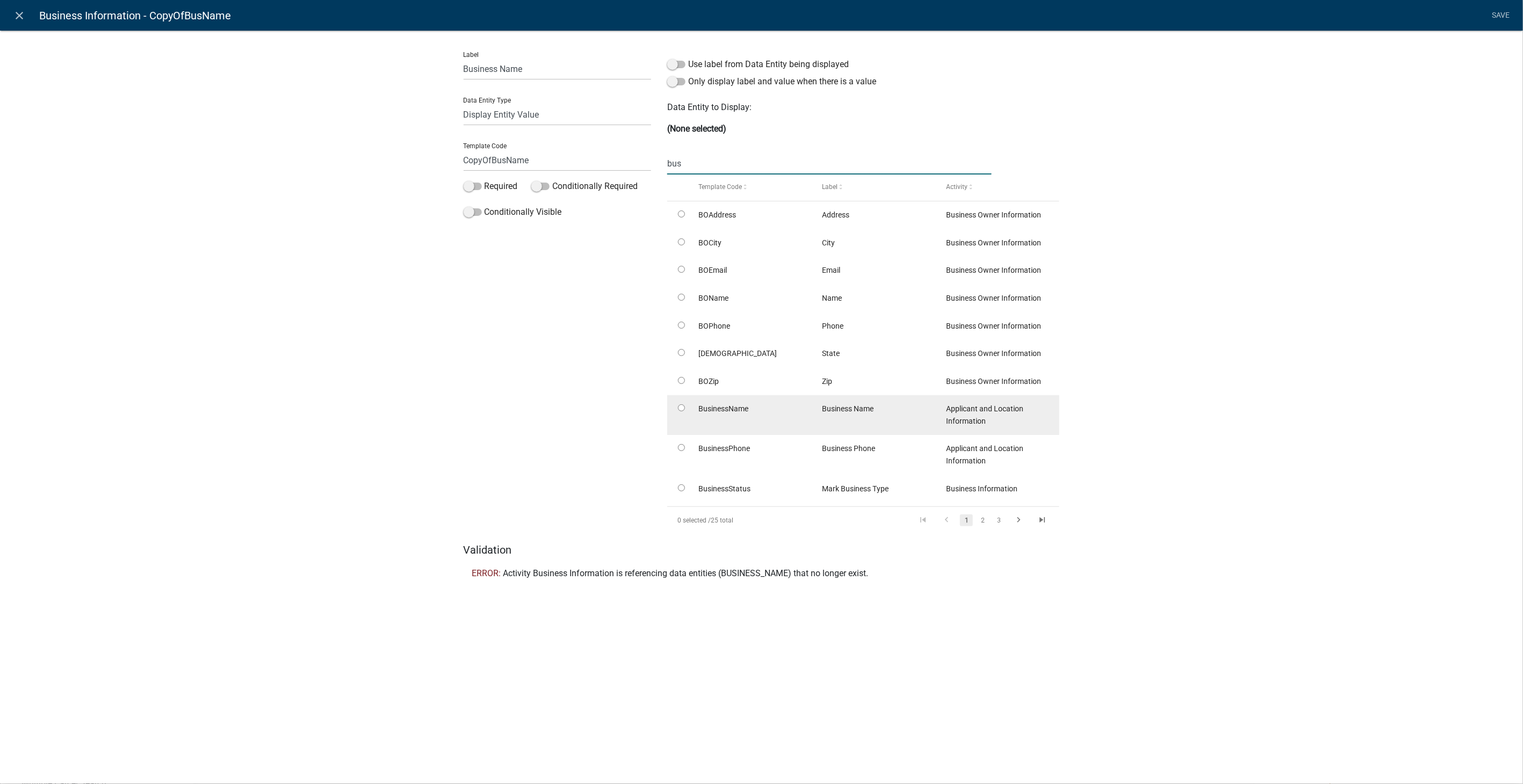
type input "bus"
click at [683, 410] on input "radio" at bounding box center [681, 408] width 7 height 7
radio input "true"
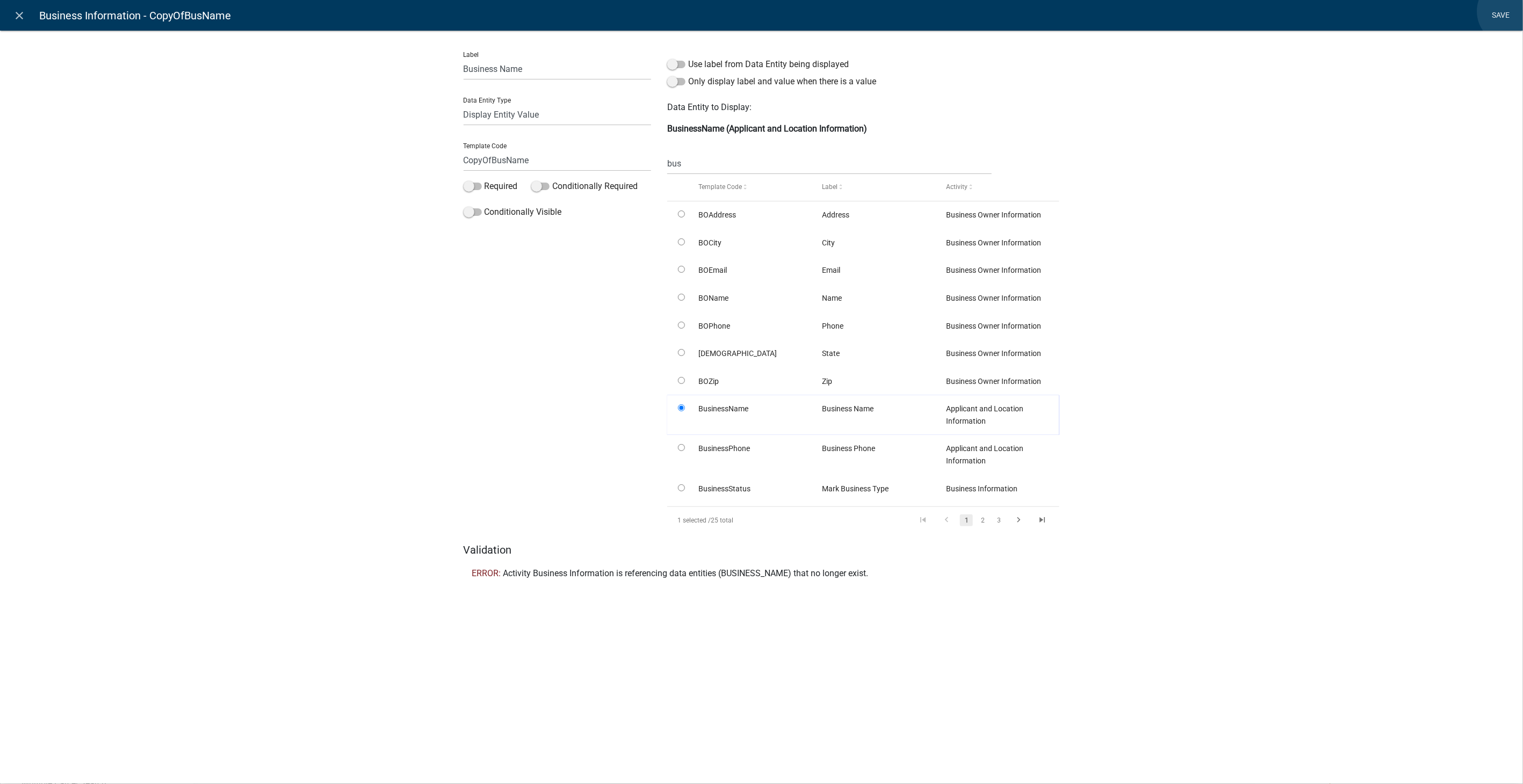
click at [1512, 11] on link "Save" at bounding box center [1501, 16] width 27 height 20
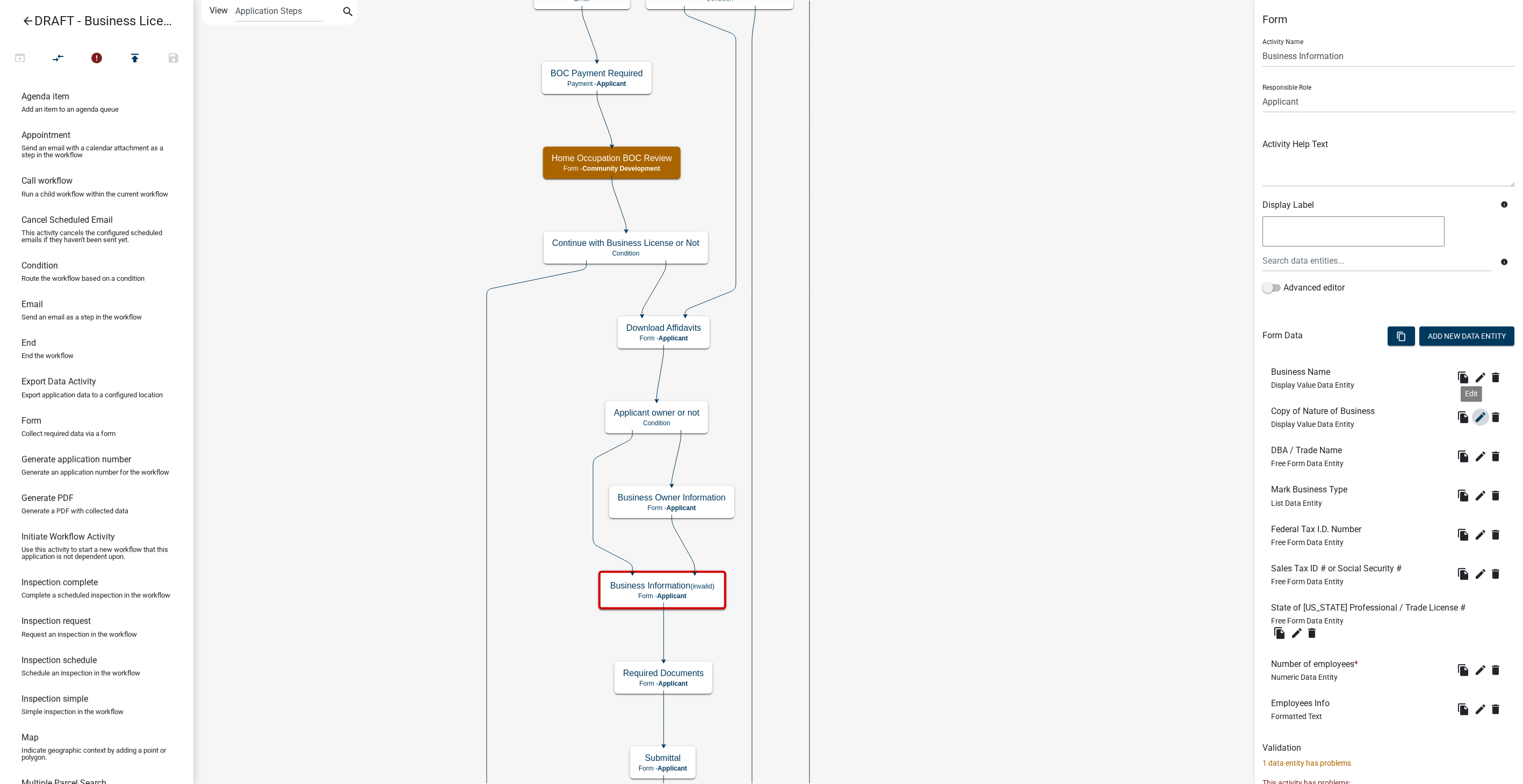
click at [1475, 412] on icon "edit" at bounding box center [1481, 418] width 13 height 13
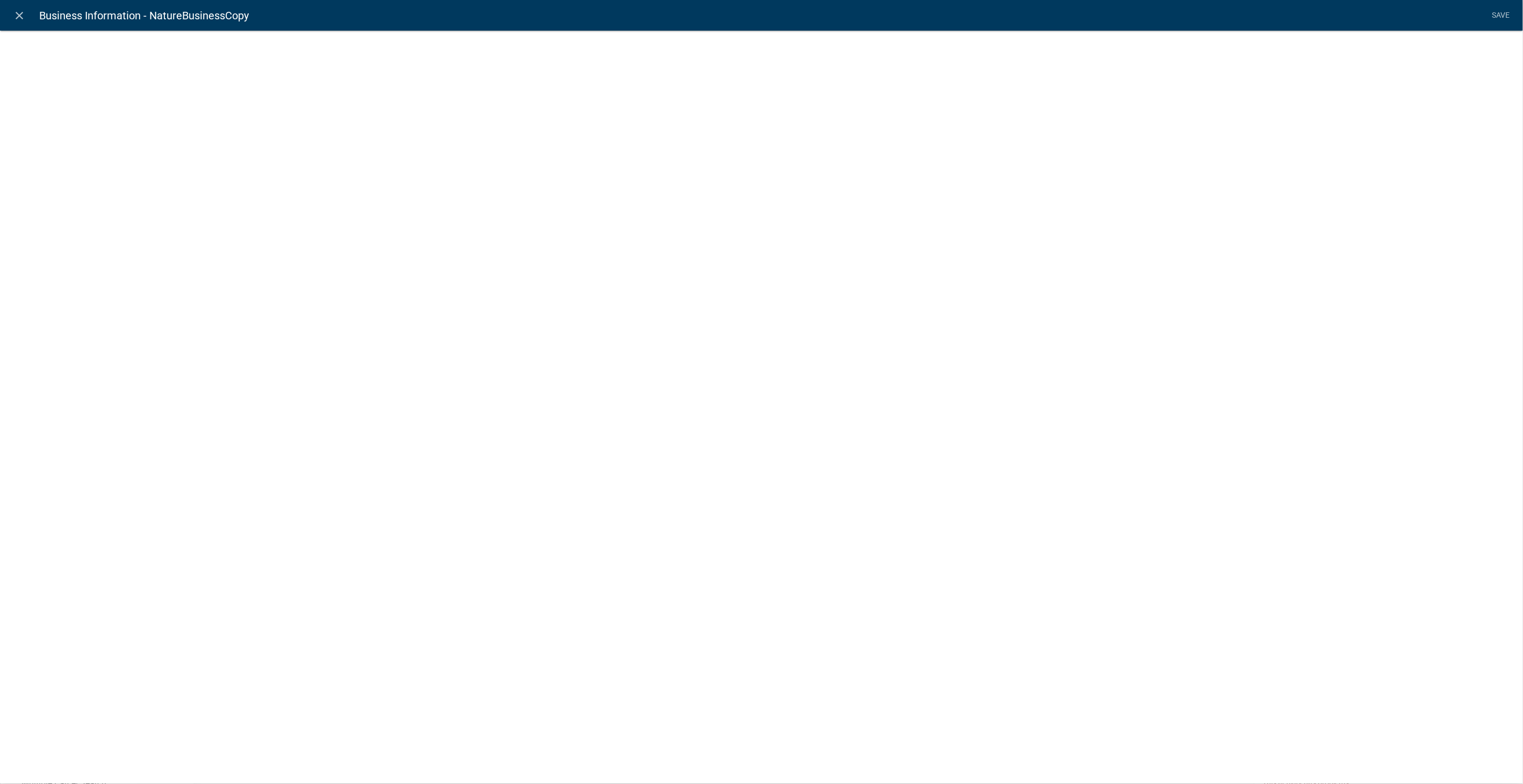
select select "display-entity-value"
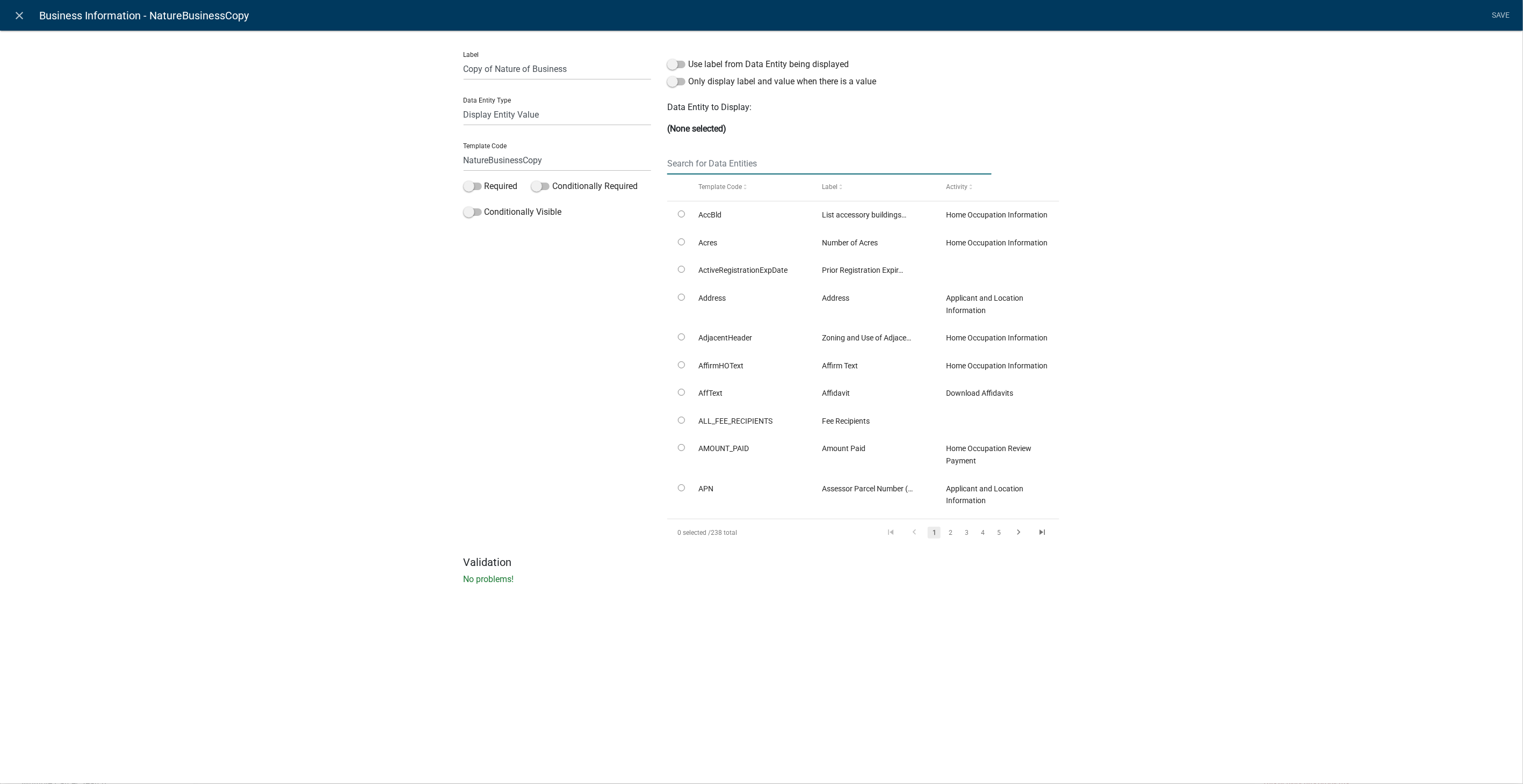
click at [742, 167] on input "text" at bounding box center [829, 163] width 324 height 22
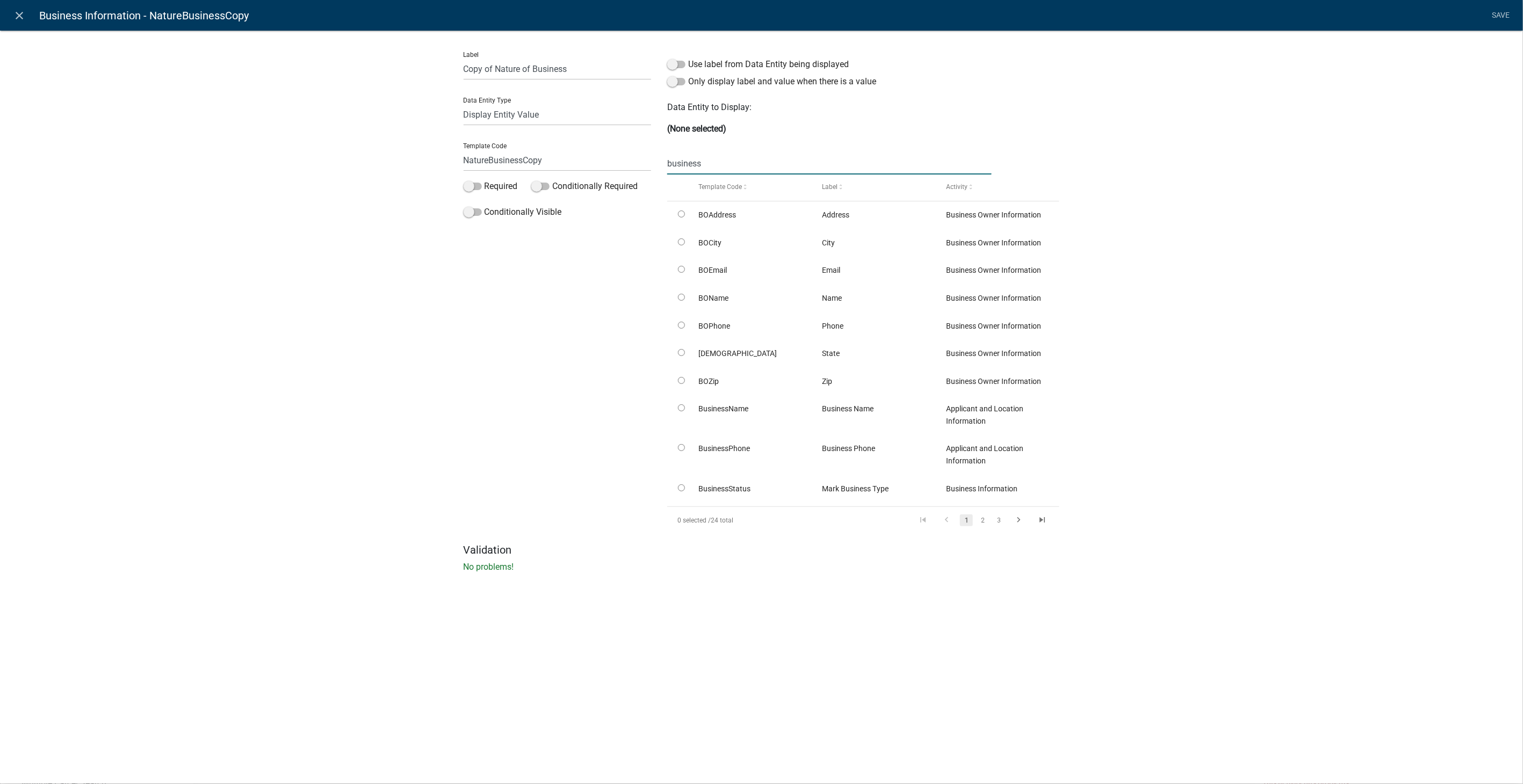
type input "businessType"
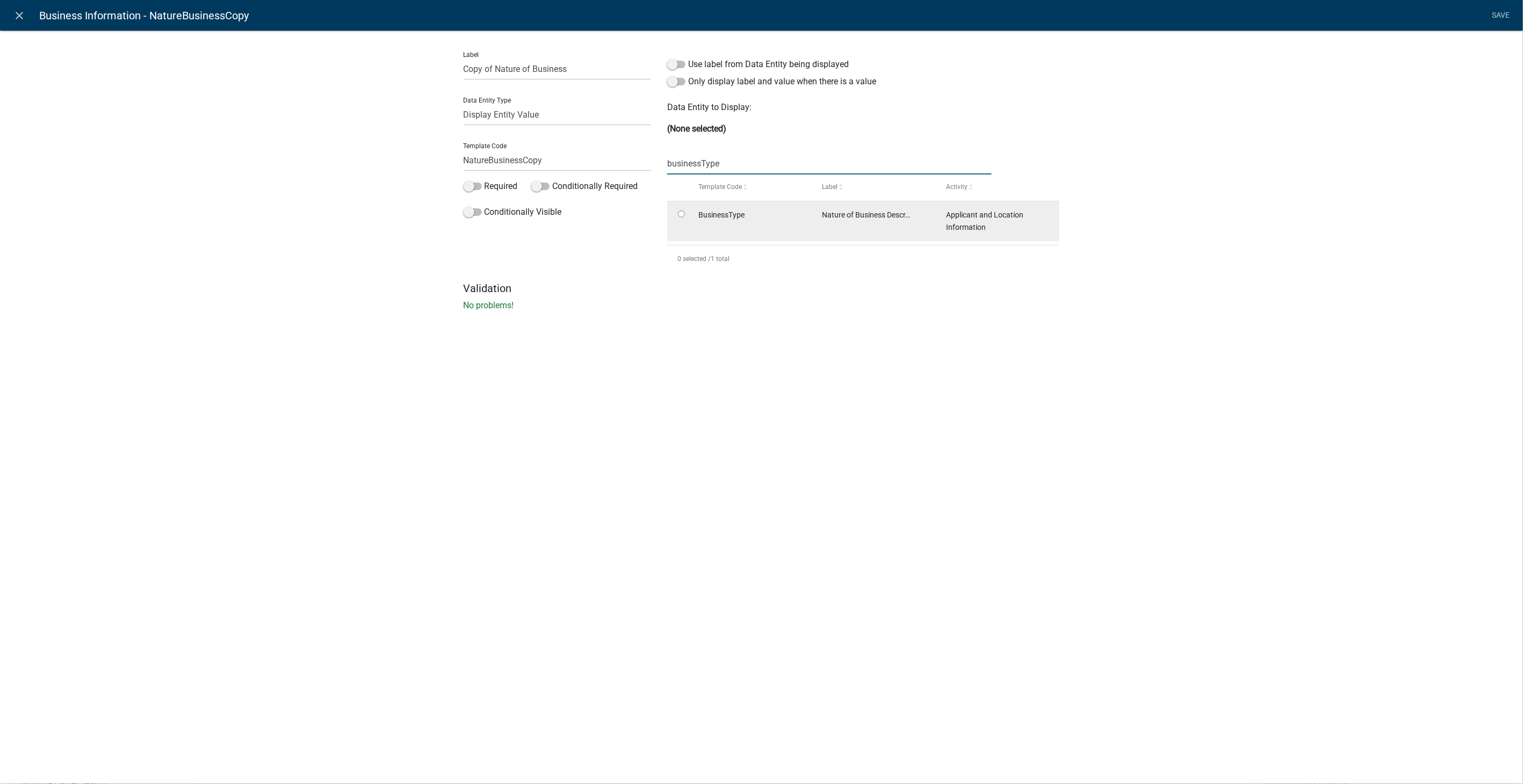
click at [680, 215] on input "radio" at bounding box center [681, 214] width 7 height 7
radio input "true"
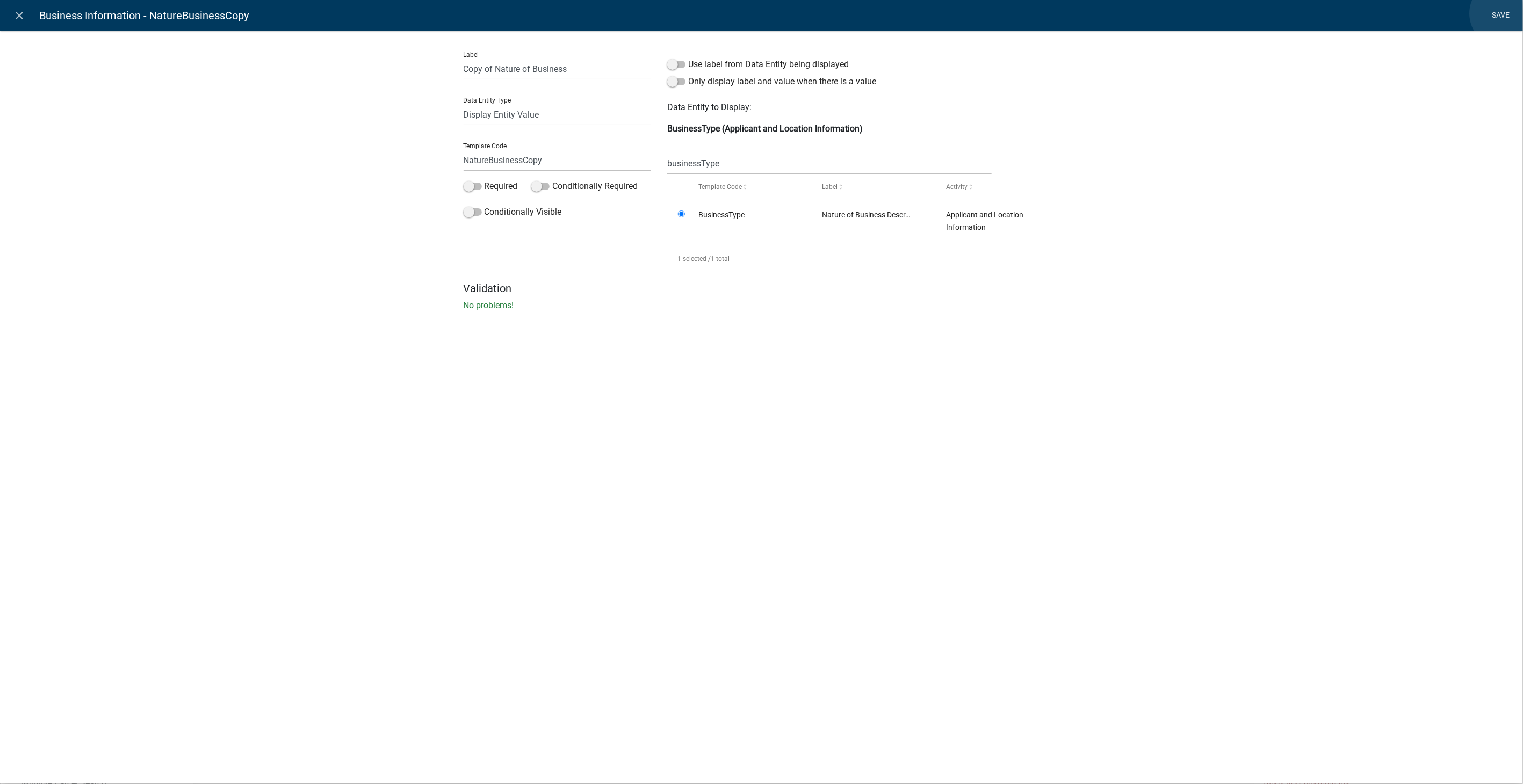
click at [1504, 13] on link "Save" at bounding box center [1501, 16] width 27 height 20
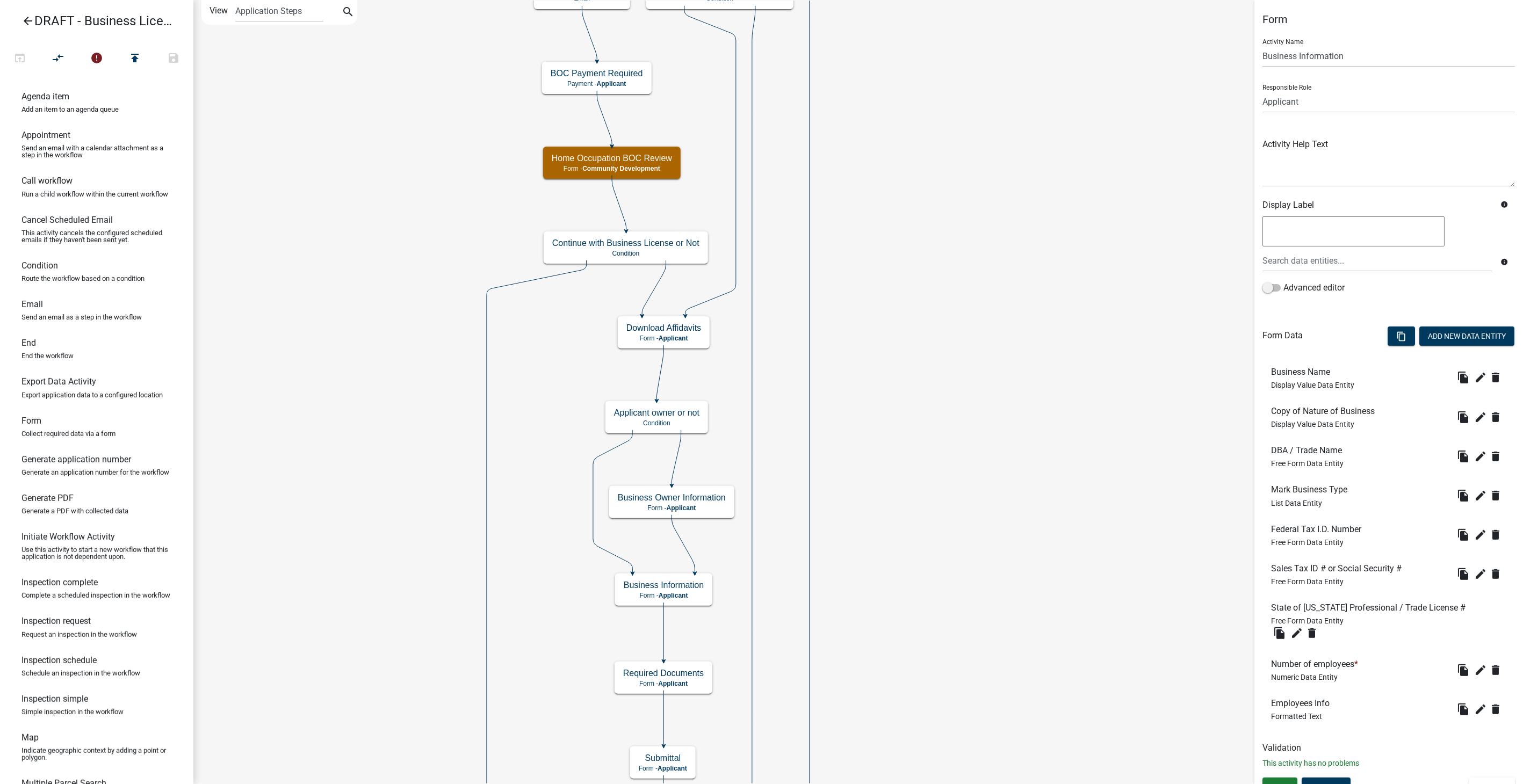
scroll to position [15, 0]
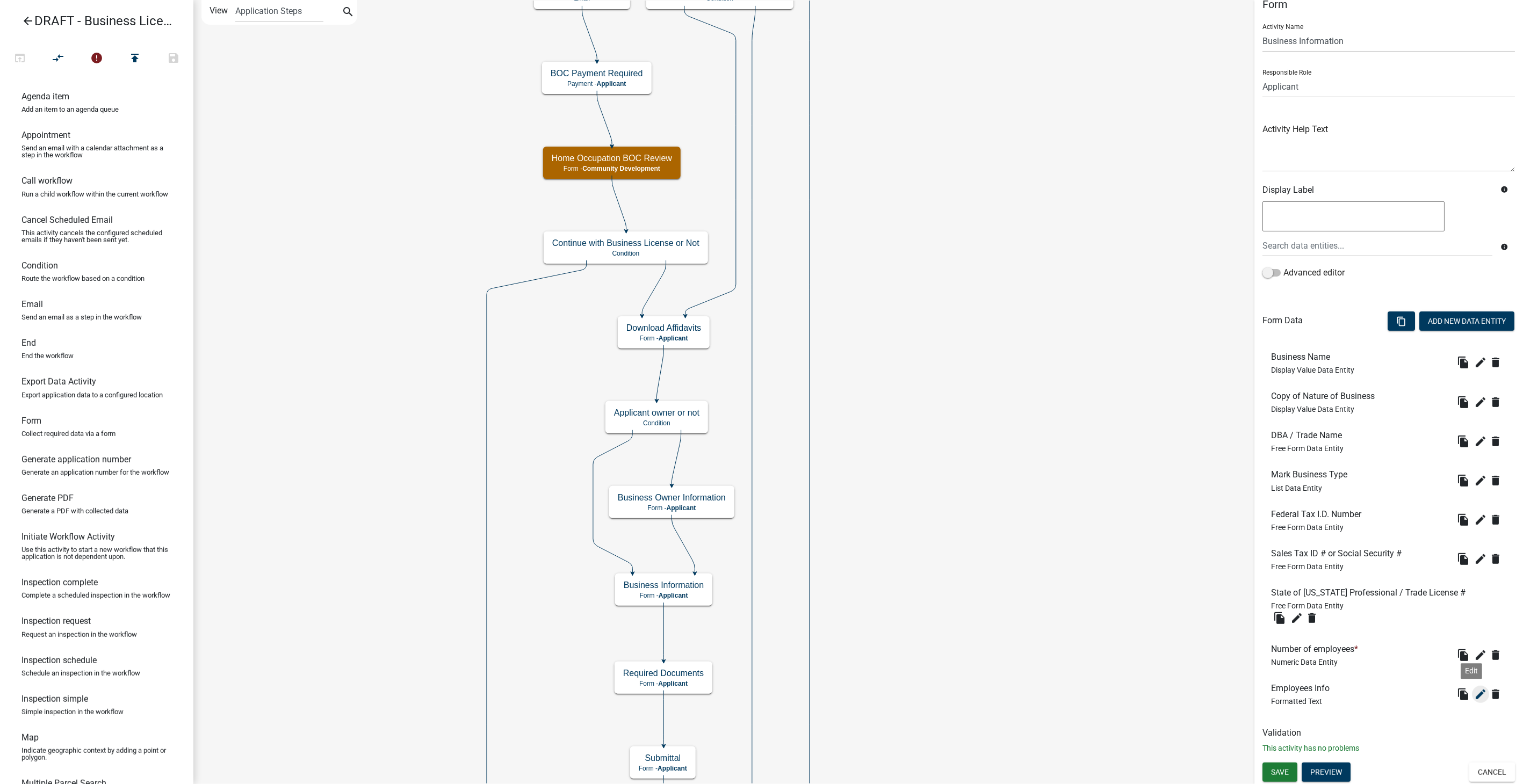
click at [1475, 688] on icon "edit" at bounding box center [1481, 694] width 13 height 13
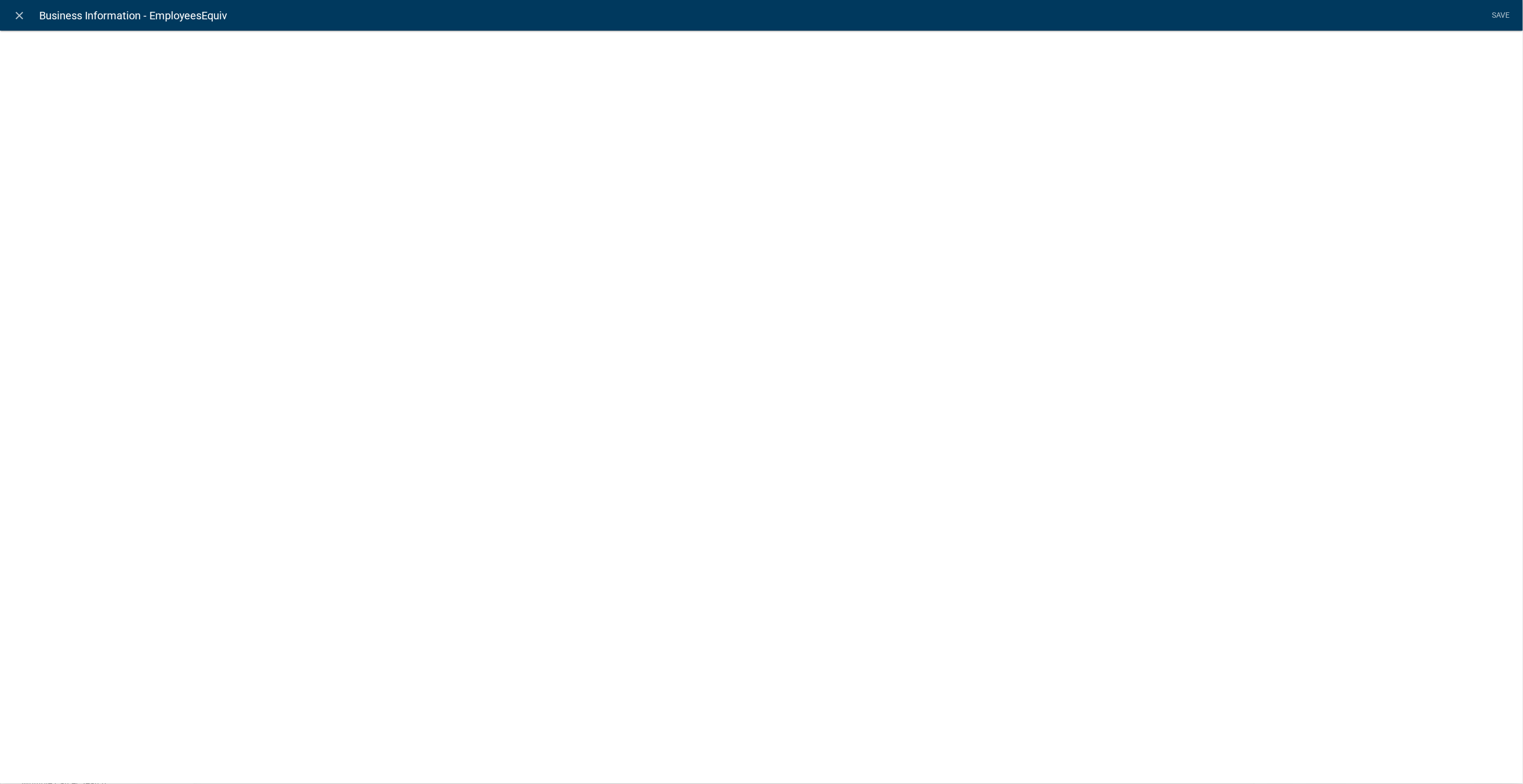
select select "rich-text"
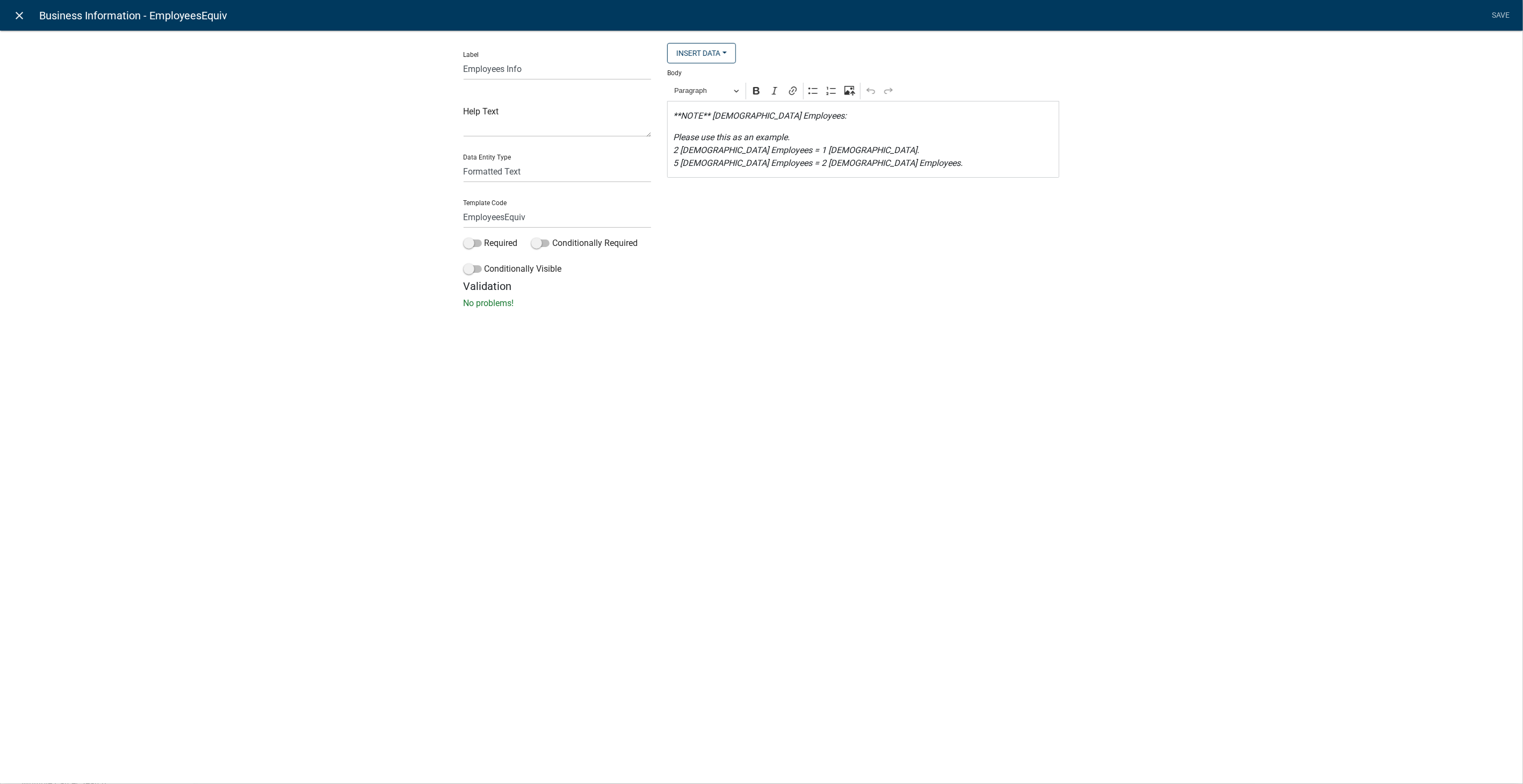
click at [23, 18] on icon "close" at bounding box center [20, 16] width 13 height 13
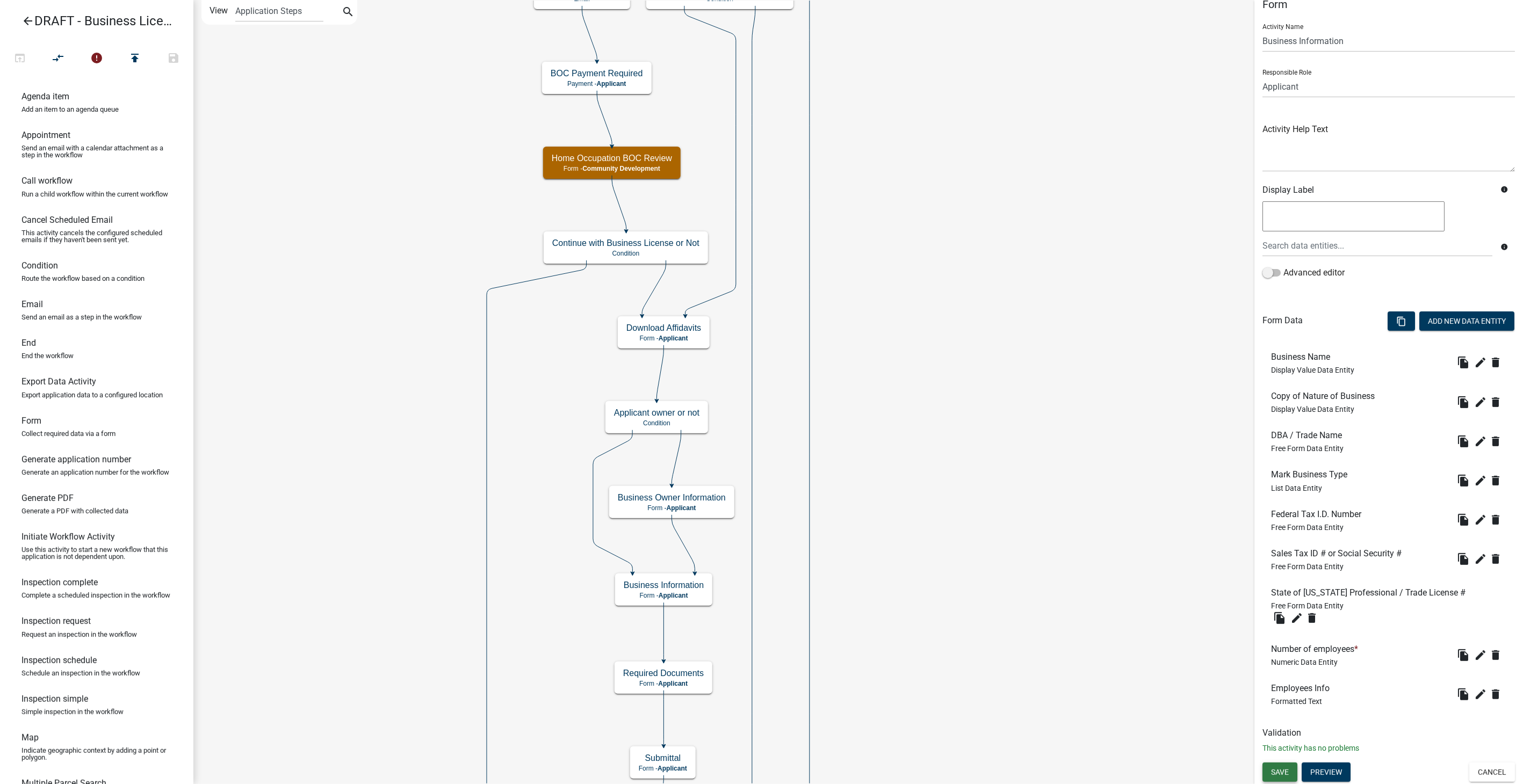
click at [1290, 768] on button "Save" at bounding box center [1280, 772] width 35 height 19
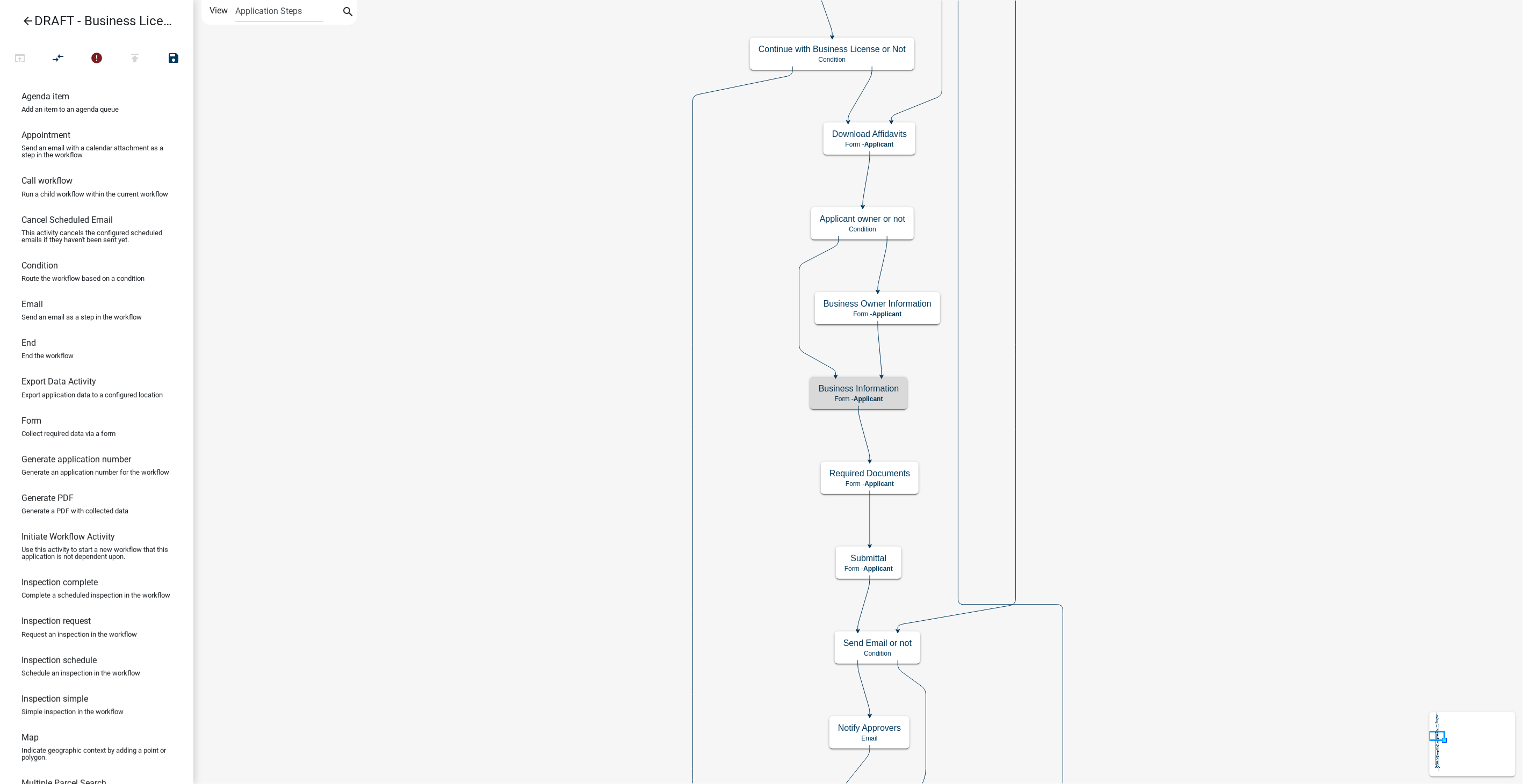
scroll to position [0, 0]
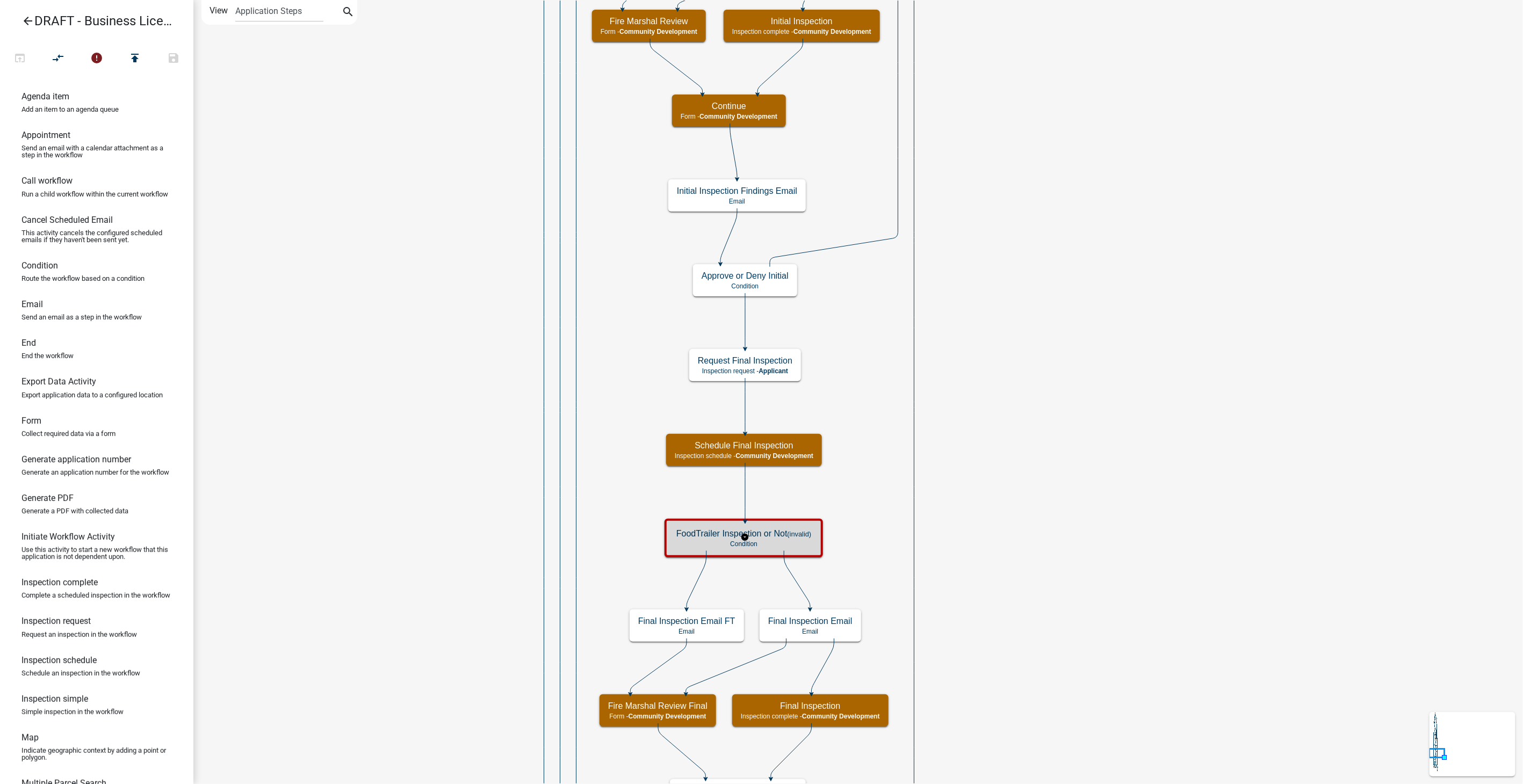
click at [751, 543] on p "Condition" at bounding box center [744, 544] width 135 height 8
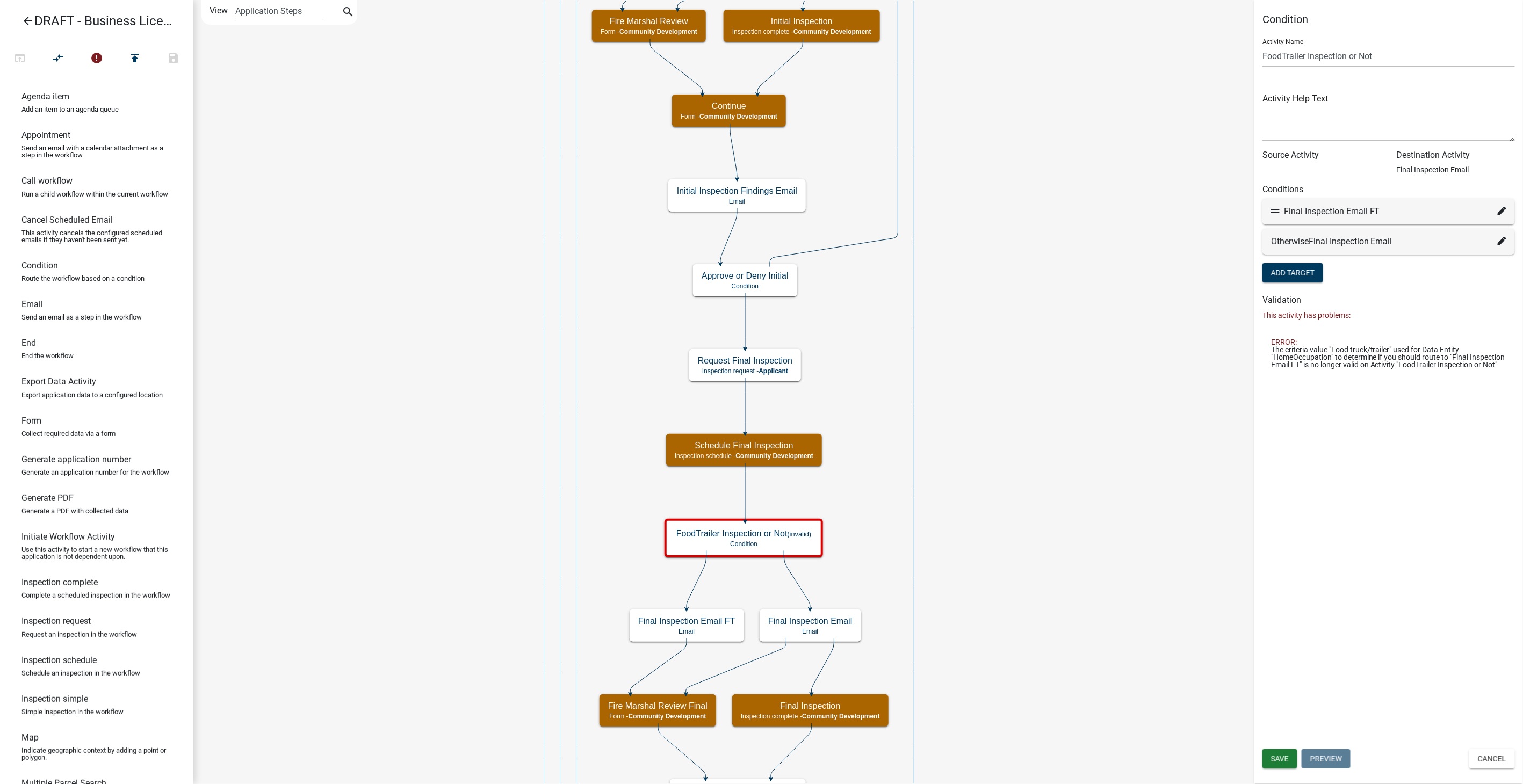
click at [1503, 213] on icon at bounding box center [1502, 211] width 8 height 8
select select "79: 1168aca9-42b8-4233-a754-4639de652d47"
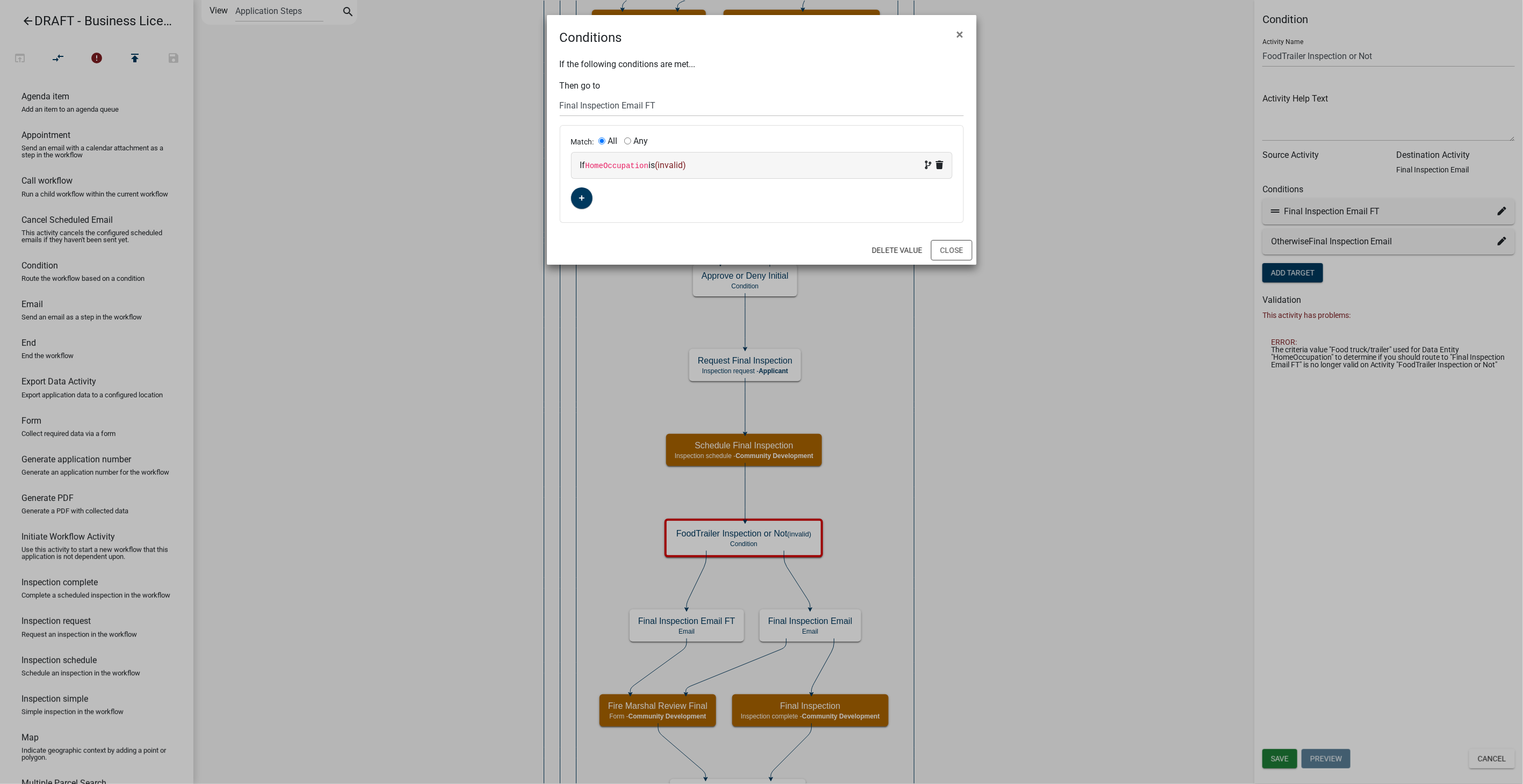
click at [792, 164] on div "If HomeOccupation is (invalid)" at bounding box center [762, 166] width 363 height 13
select select "116: HomeOccupation"
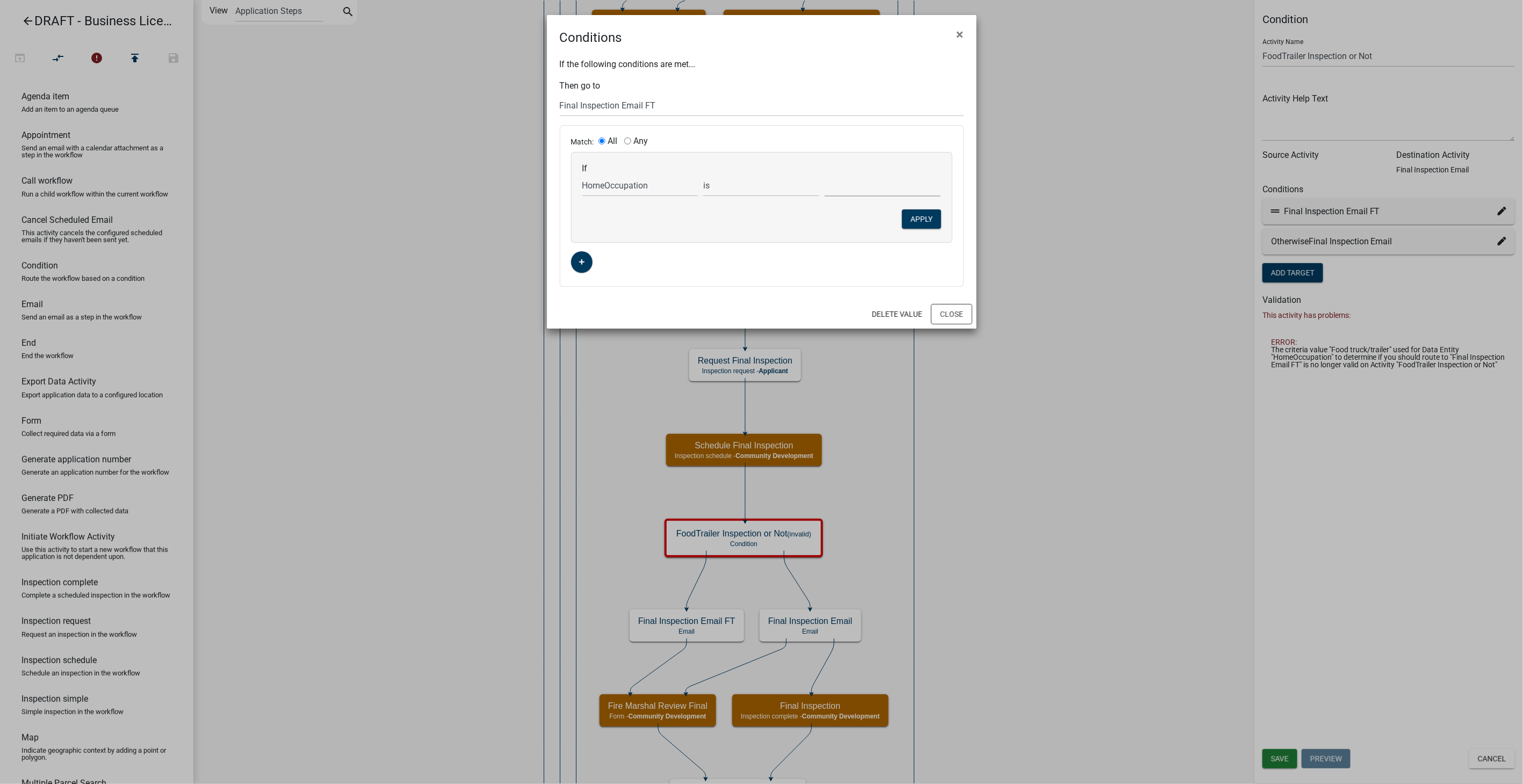
click at [900, 188] on select "No - Other Yes - From a Home Occupation" at bounding box center [883, 185] width 116 height 22
select select "0: No - Other"
click at [825, 174] on select "No - Other Yes - From a Home Occupation" at bounding box center [883, 185] width 116 height 22
click at [920, 222] on button "Apply" at bounding box center [922, 219] width 39 height 19
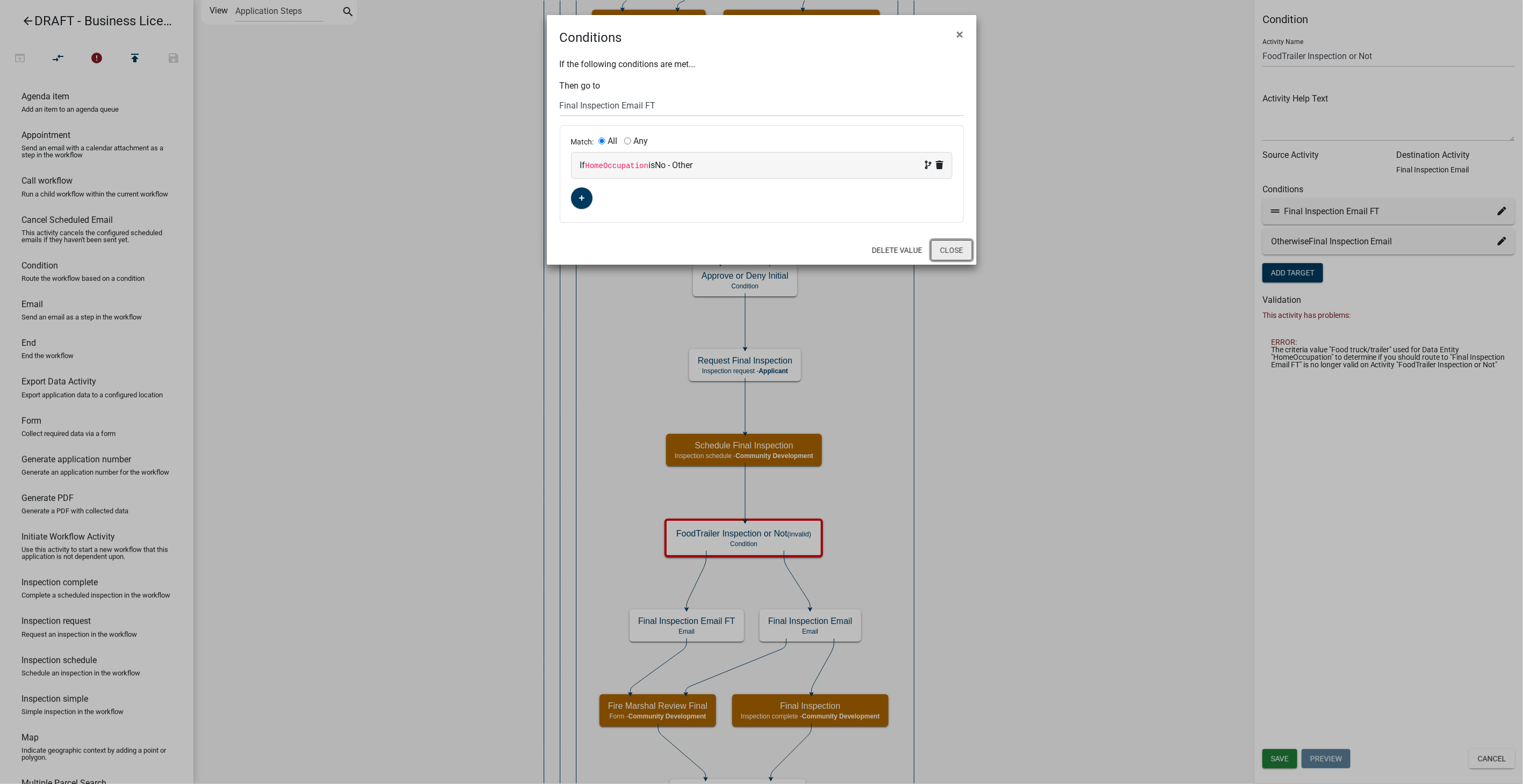
click at [939, 248] on button "Close" at bounding box center [952, 250] width 41 height 20
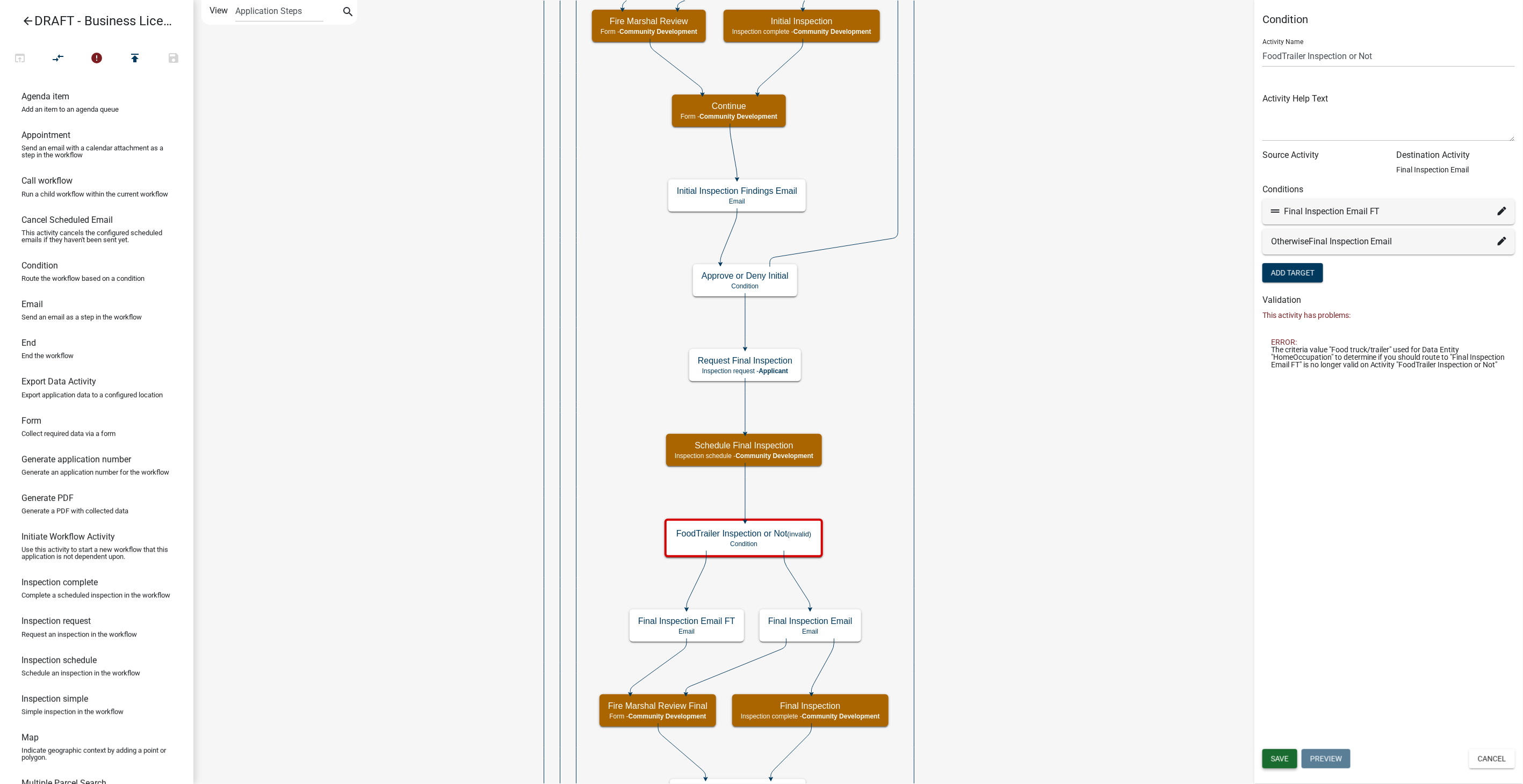
click at [1279, 758] on span "Save" at bounding box center [1280, 759] width 18 height 8
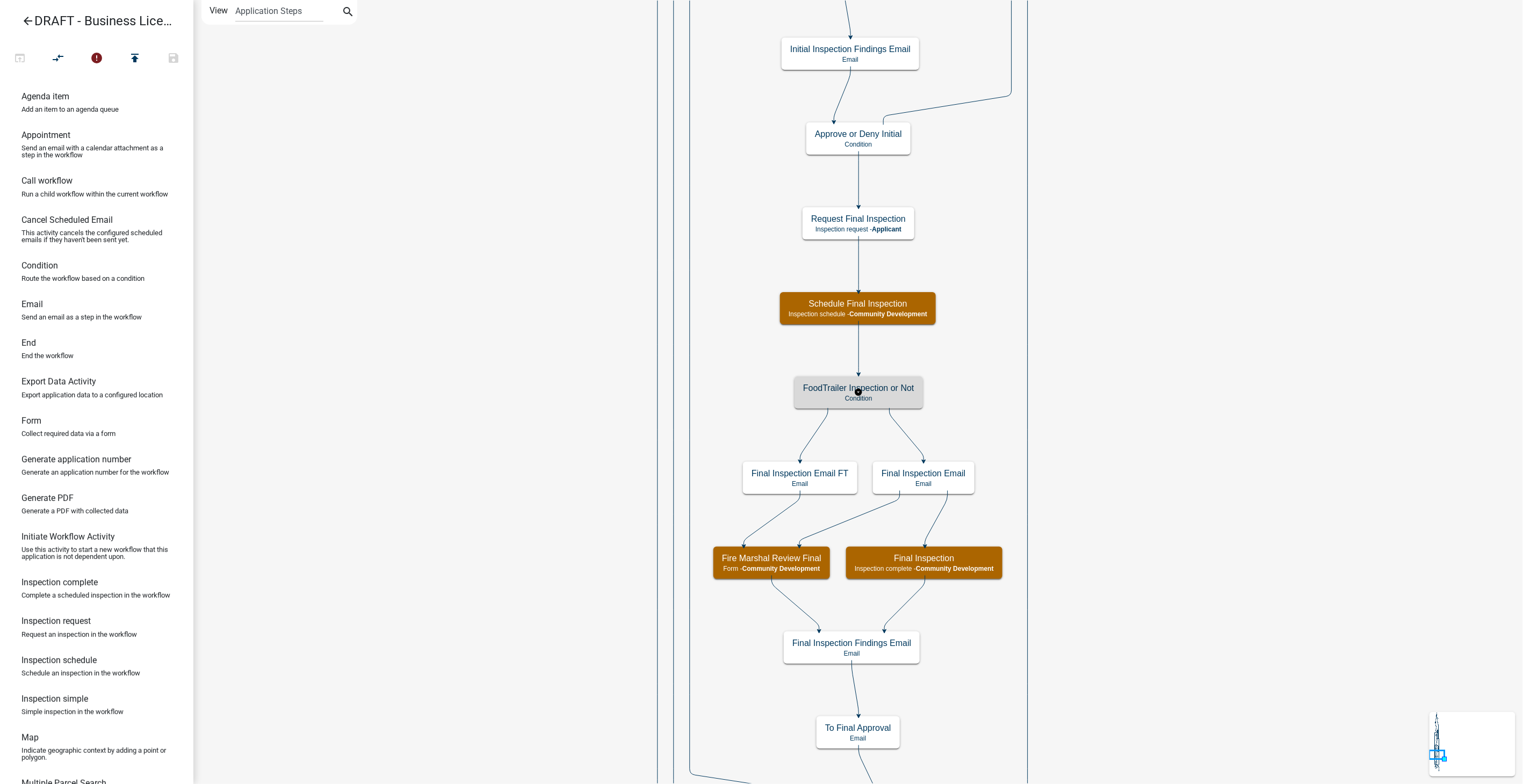
click at [890, 397] on p "Condition" at bounding box center [859, 399] width 111 height 8
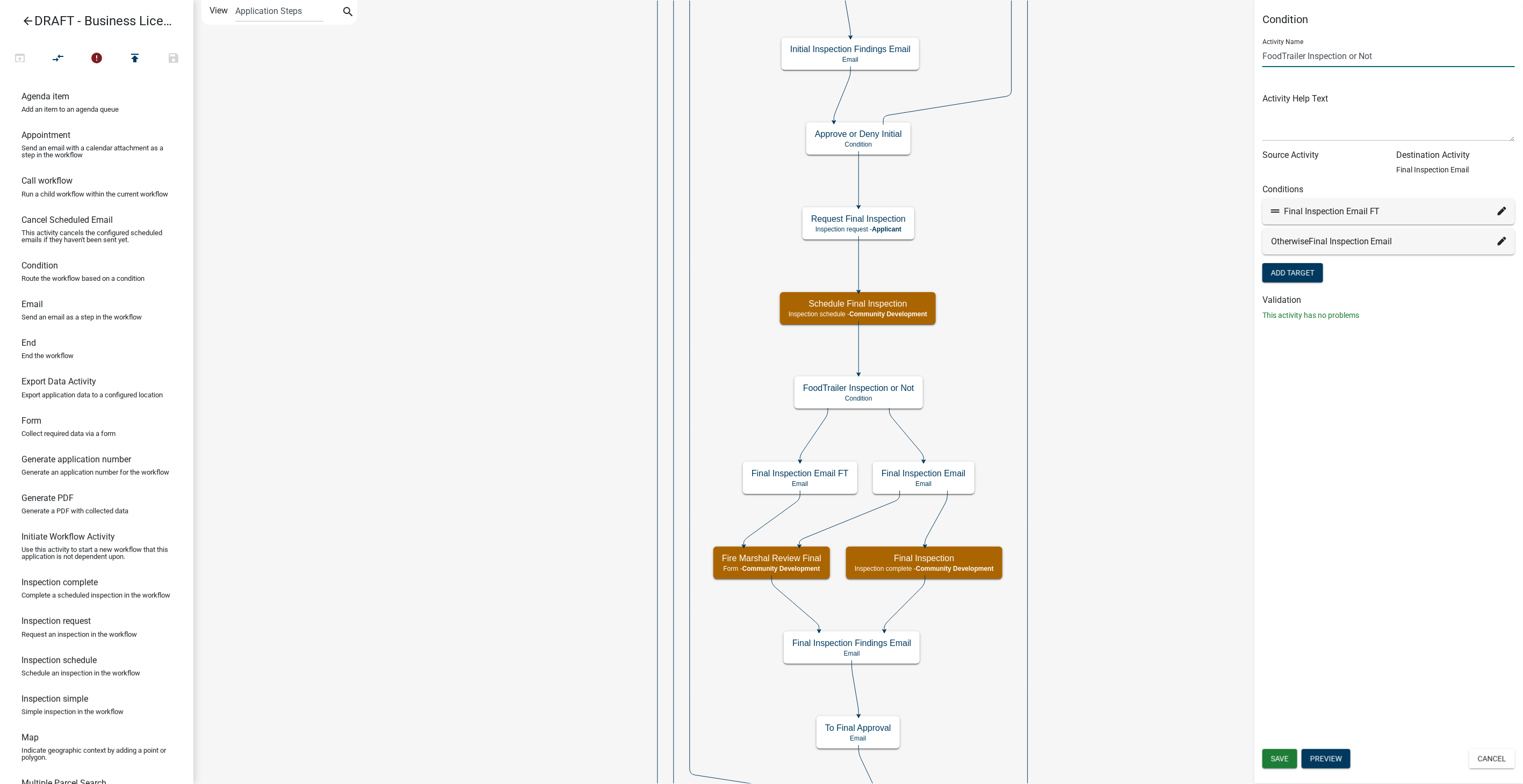
click at [1308, 54] on input "FoodTrailer Inspection or Not" at bounding box center [1389, 56] width 252 height 22
type input "Commercial Inspection or Not"
click at [1288, 759] on span "Save" at bounding box center [1280, 759] width 18 height 8
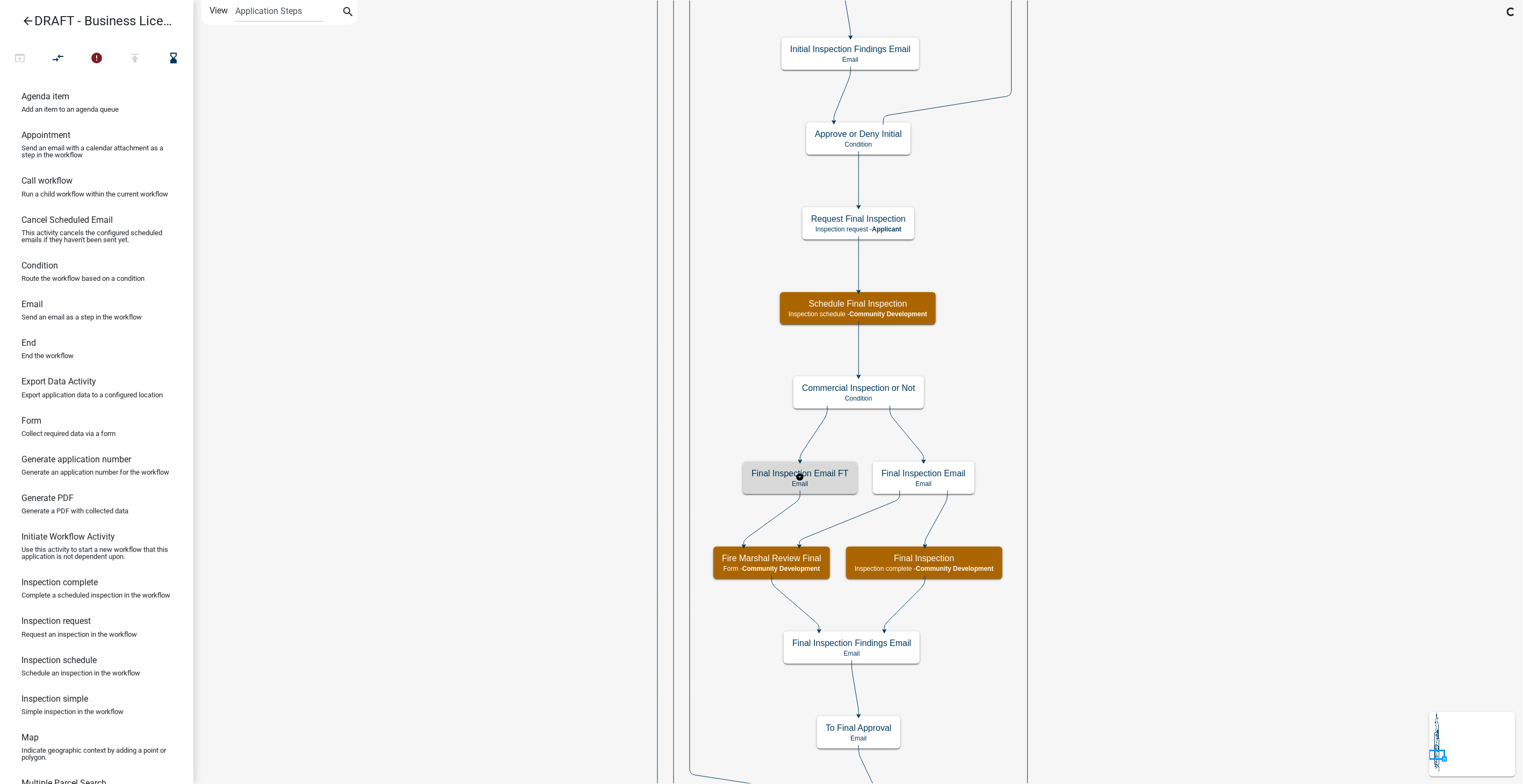
click at [807, 480] on p "Email" at bounding box center [800, 484] width 97 height 8
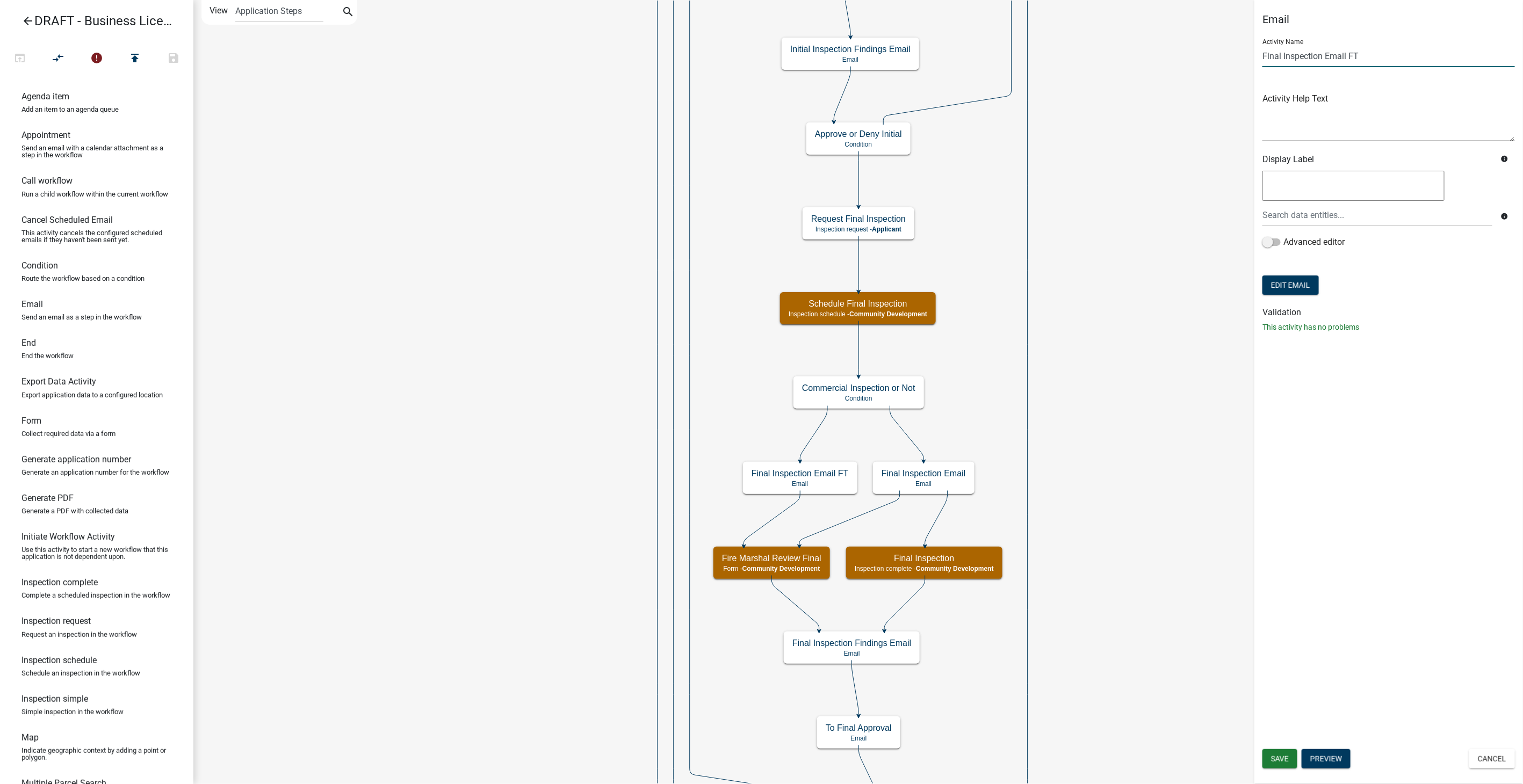
click at [1366, 49] on input "Final Inspection Email FT" at bounding box center [1389, 56] width 252 height 22
click at [1262, 56] on div "Email Activity Name Final Inspection Email Activity Help Text Display Label inf…" at bounding box center [1389, 177] width 268 height 329
click at [1267, 56] on input "Final Inspection Email" at bounding box center [1389, 56] width 252 height 22
type input "Commercial Final Inspection Email"
click at [1282, 761] on span "Save" at bounding box center [1280, 759] width 18 height 8
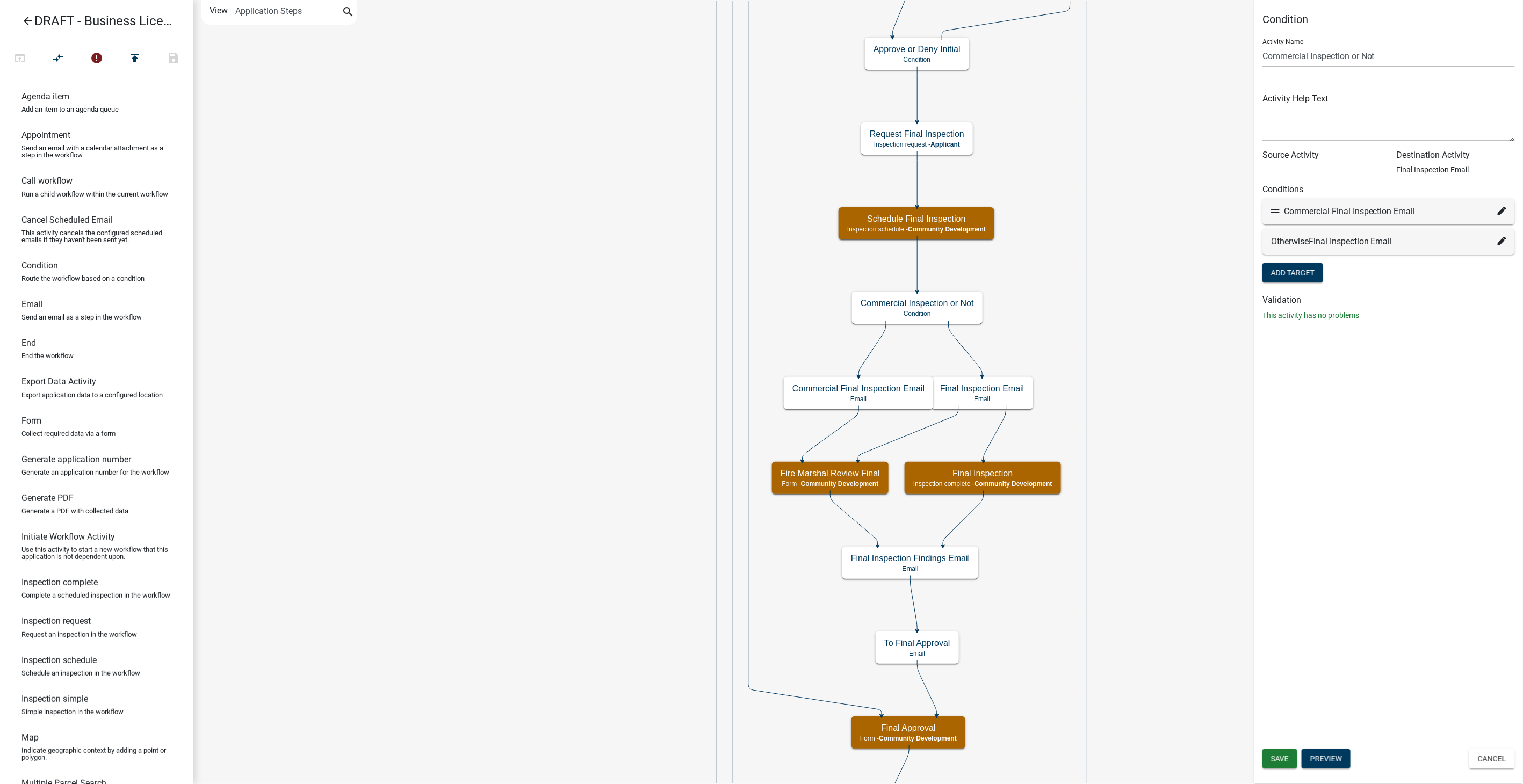
click at [1500, 212] on icon at bounding box center [1502, 211] width 8 height 8
select select "79: 1168aca9-42b8-4233-a754-4639de652d47"
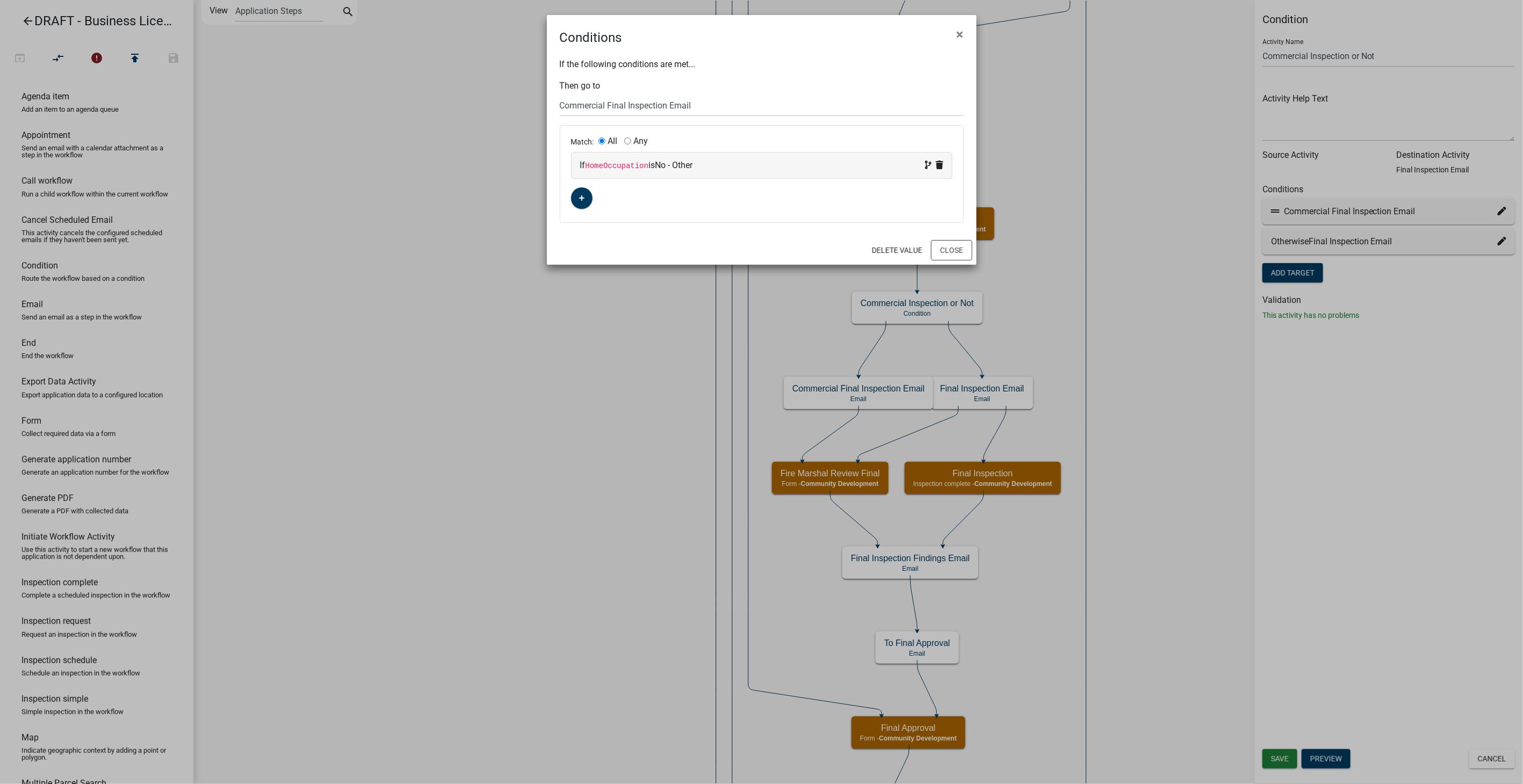
click at [782, 153] on div "If HomeOccupation is No - Other" at bounding box center [762, 165] width 380 height 26
select select "116: HomeOccupation"
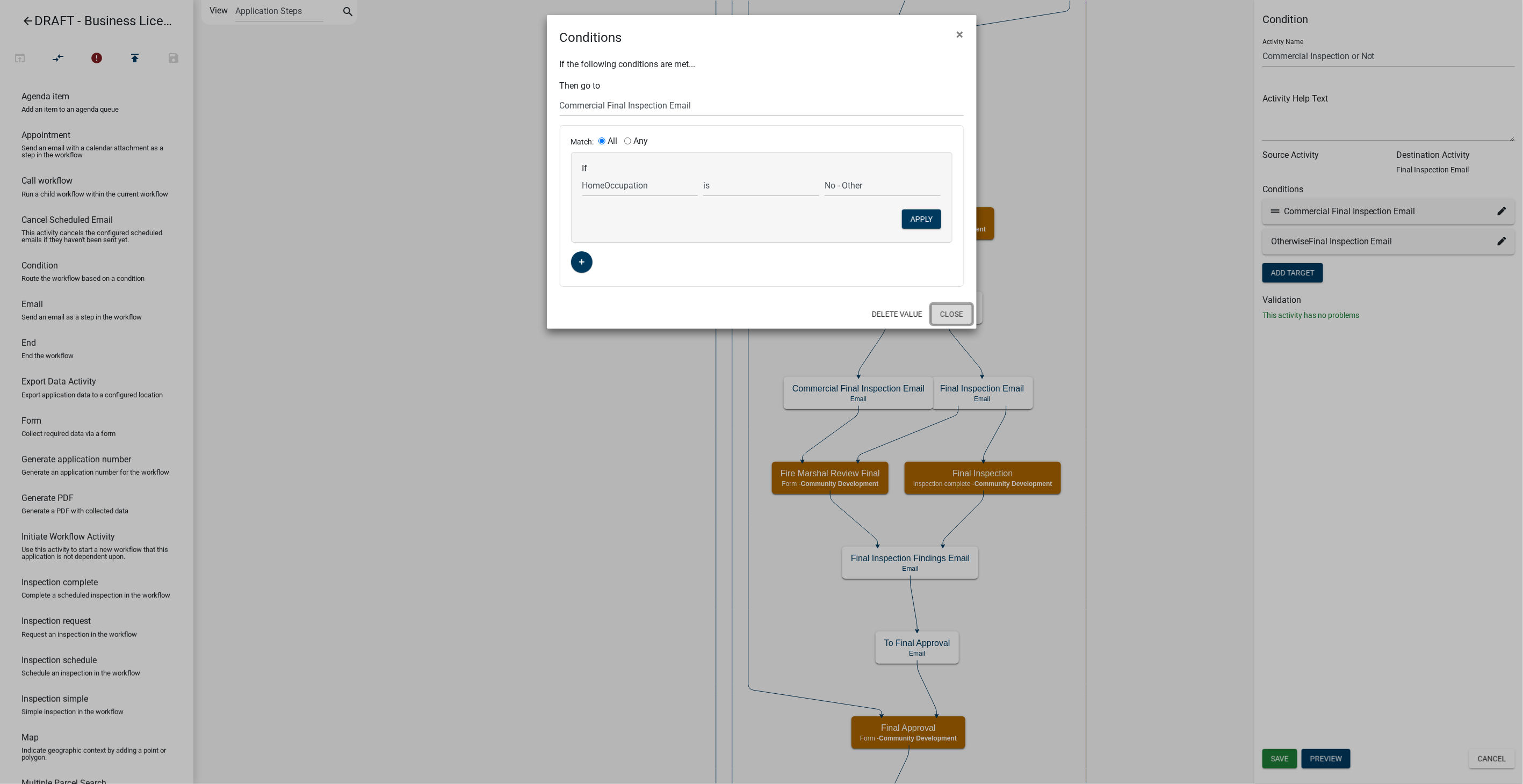
click at [949, 318] on button "Close" at bounding box center [952, 314] width 41 height 20
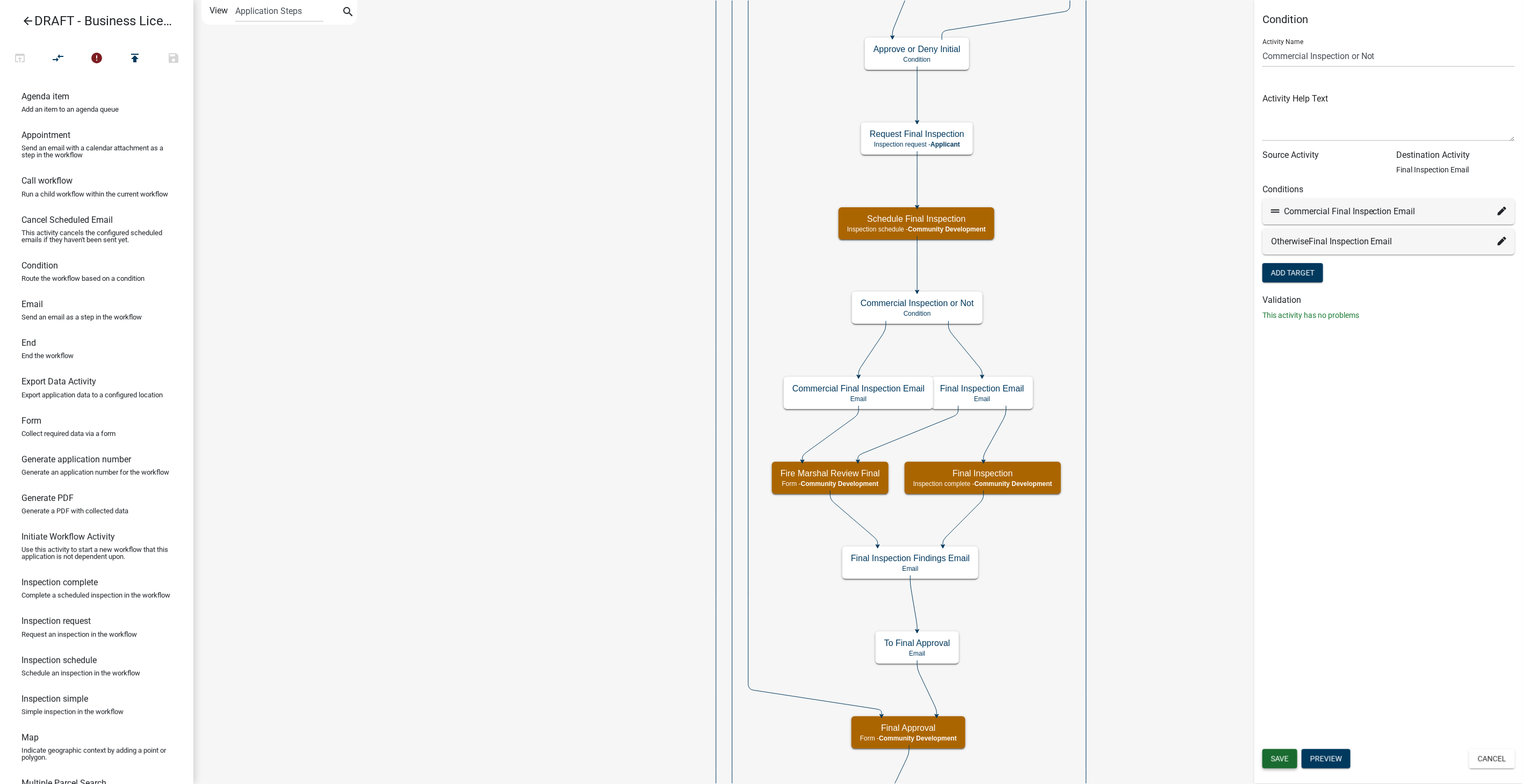
click at [1283, 753] on button "Save" at bounding box center [1280, 759] width 35 height 19
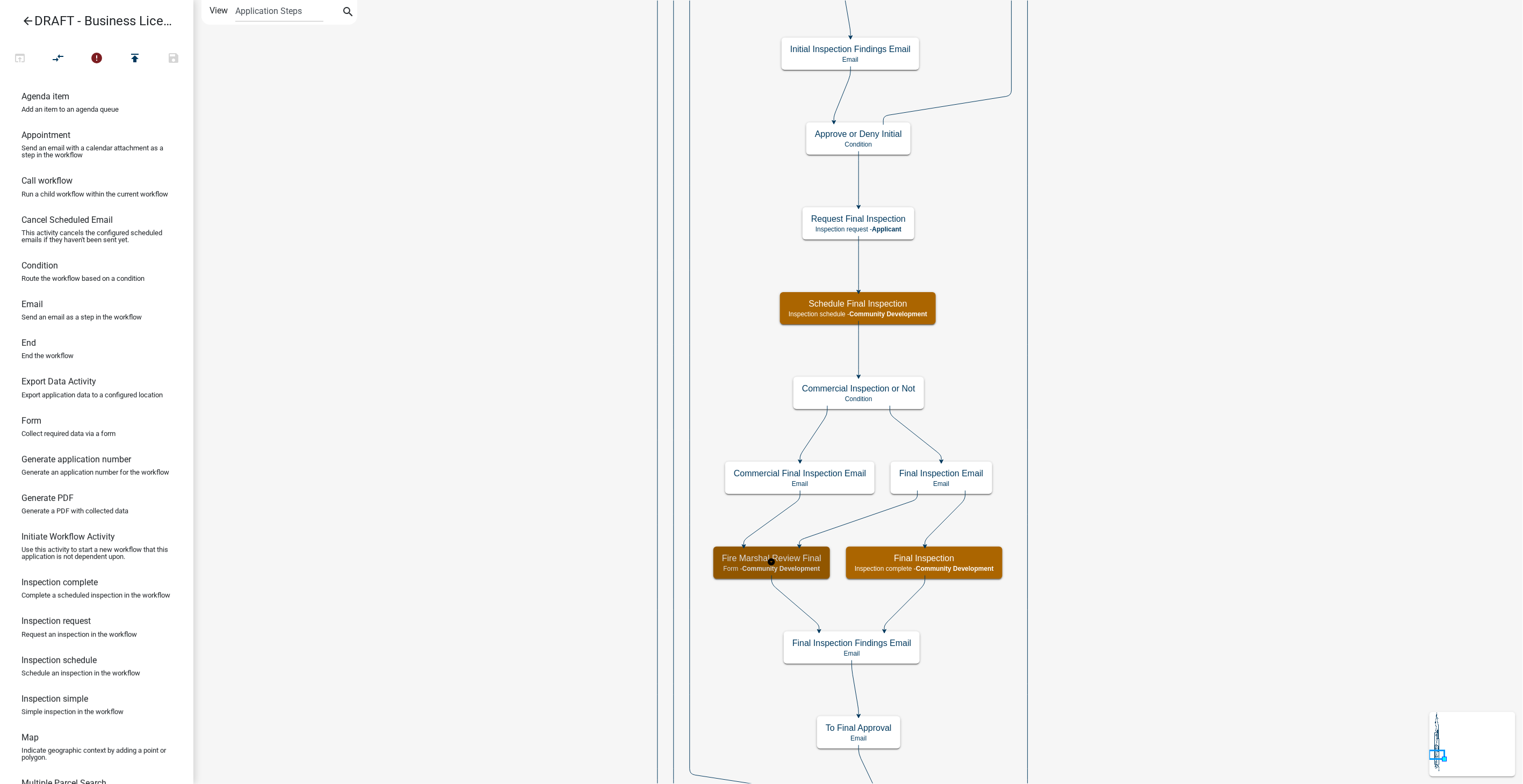
click at [808, 556] on h5 "Fire Marshal Review Final" at bounding box center [772, 558] width 99 height 10
select select "66D5FF95-1CD3-428B-B9DC-D797D01D8DE2"
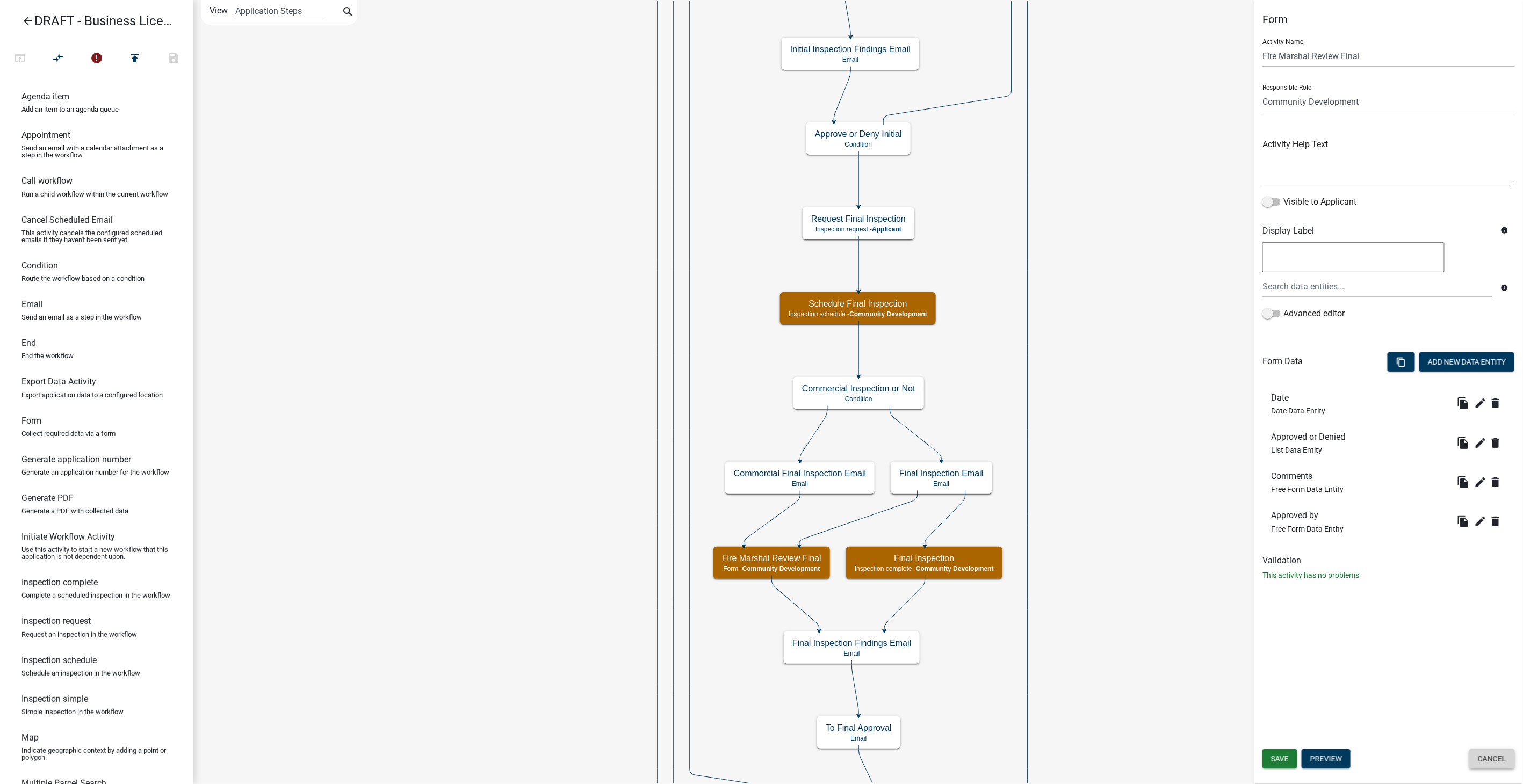
click at [1481, 750] on button "Cancel" at bounding box center [1492, 759] width 45 height 19
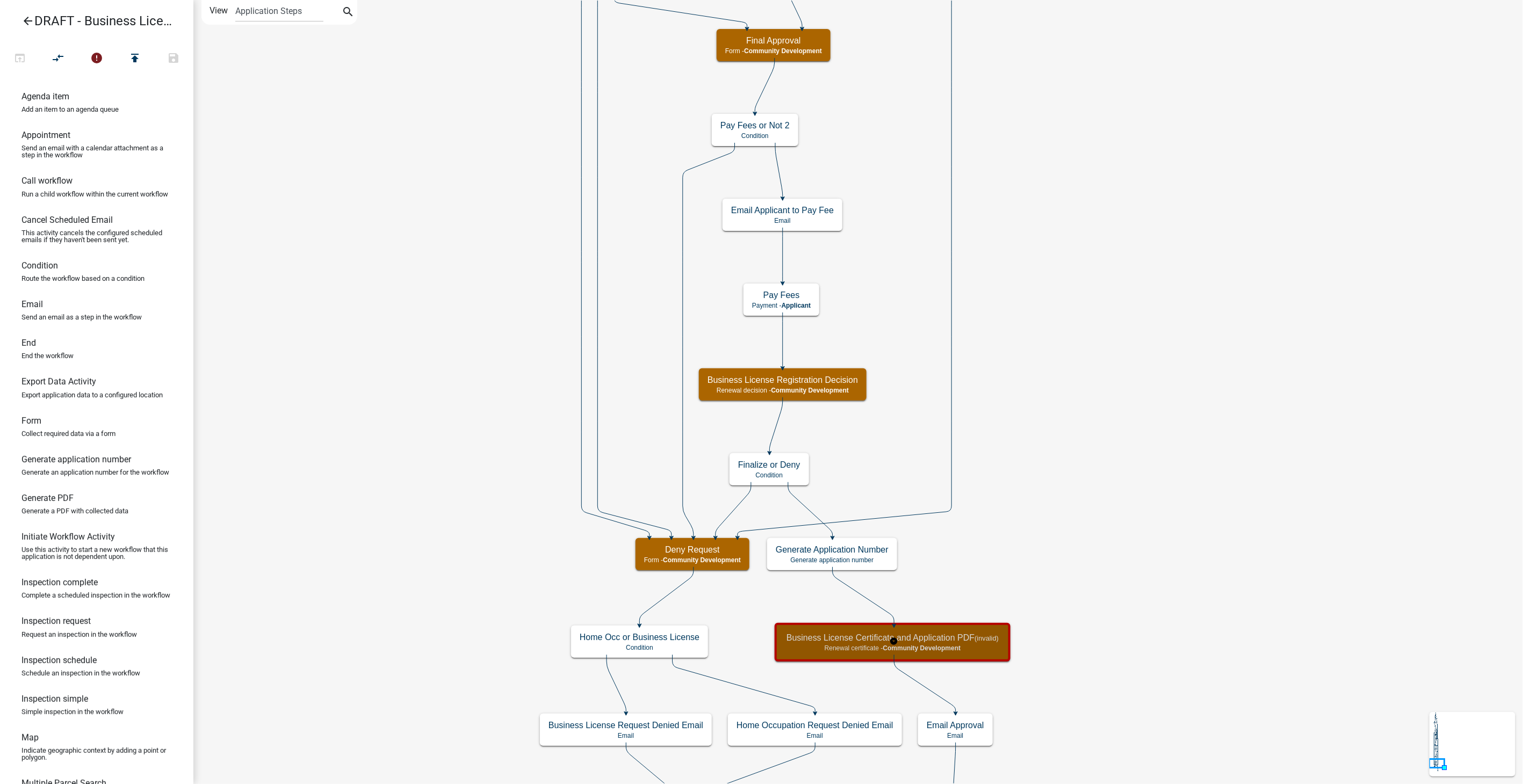
click at [978, 650] on p "Renewal certificate - Community Development" at bounding box center [892, 648] width 212 height 8
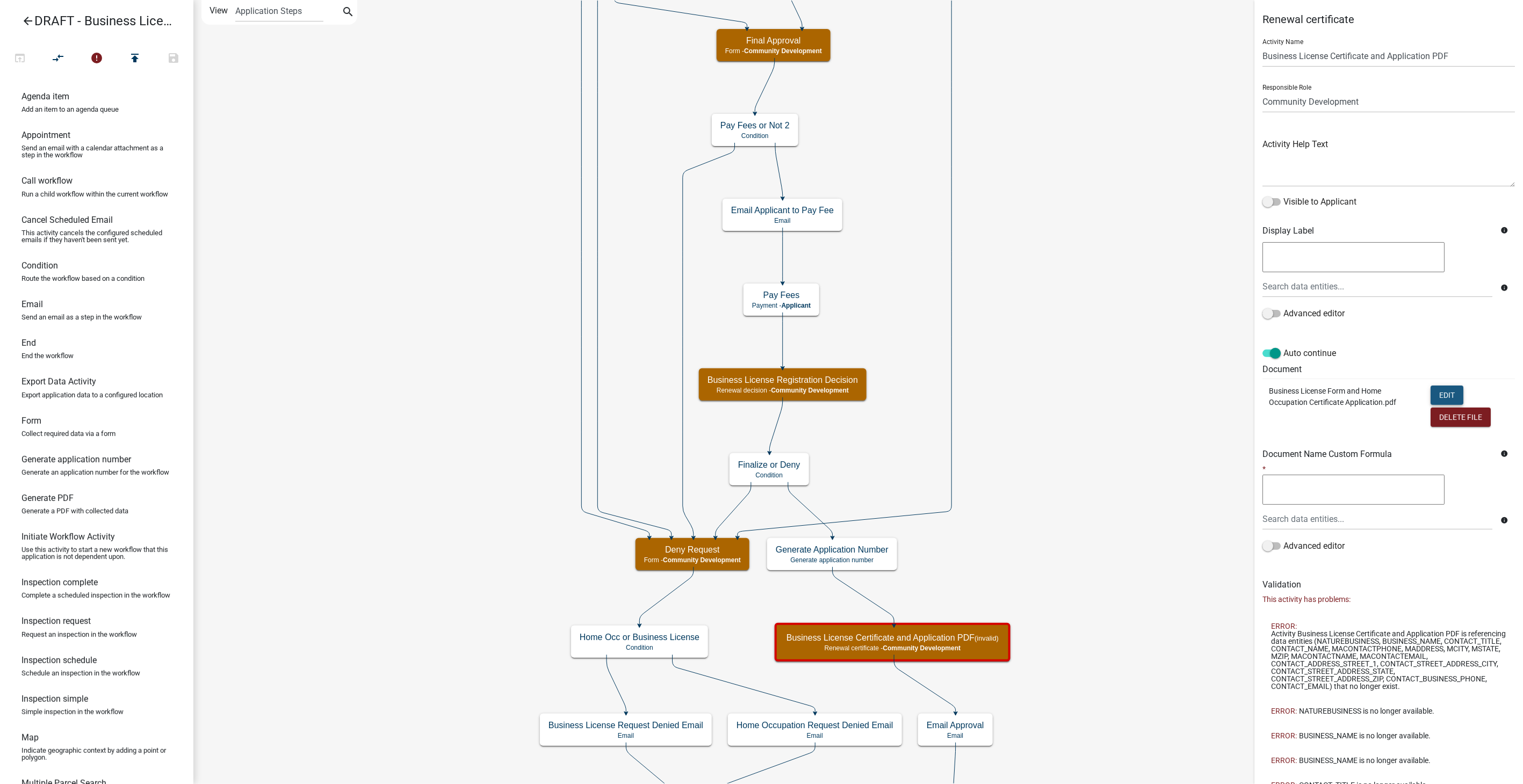
click at [1438, 398] on button "Edit" at bounding box center [1447, 395] width 33 height 19
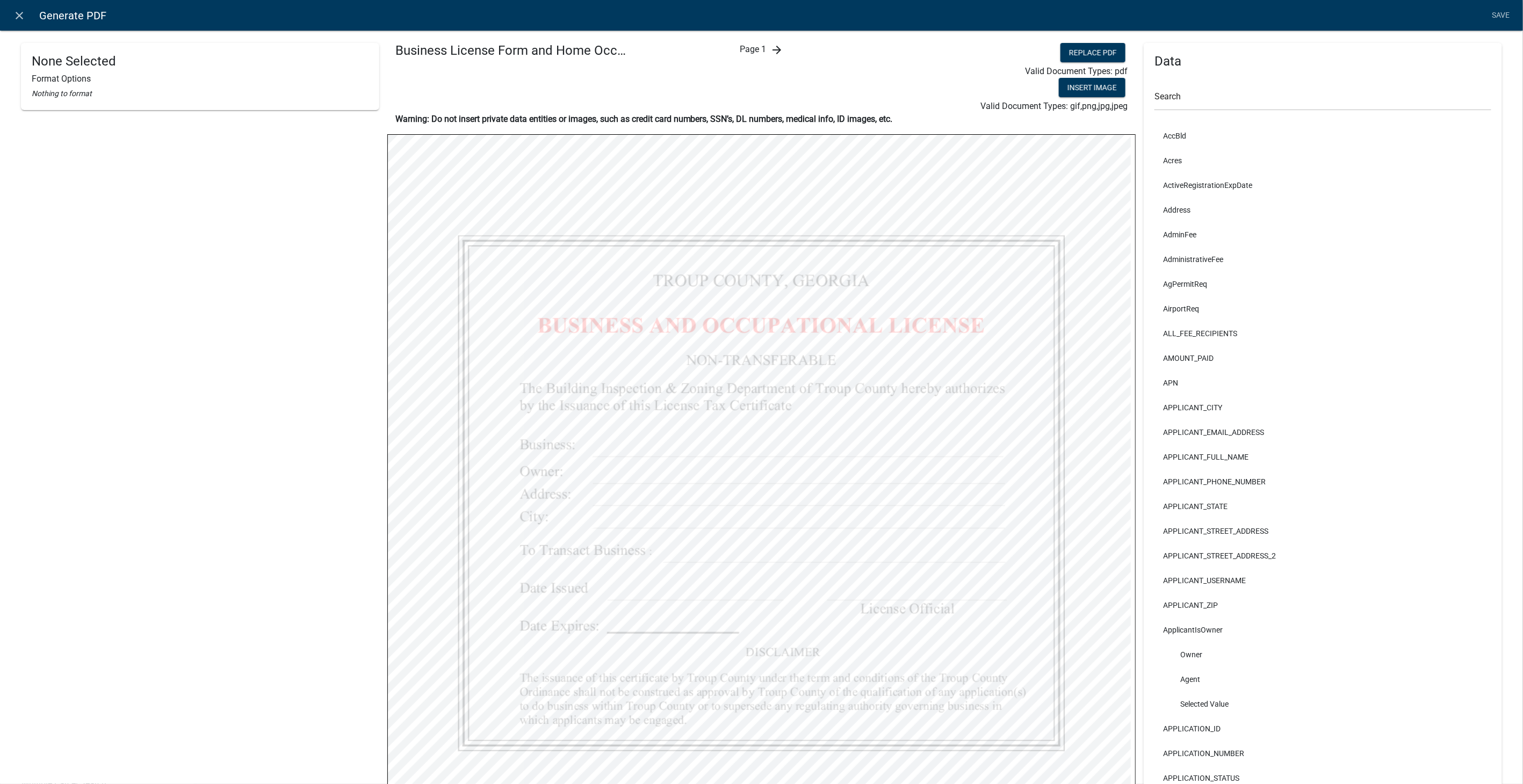
select select
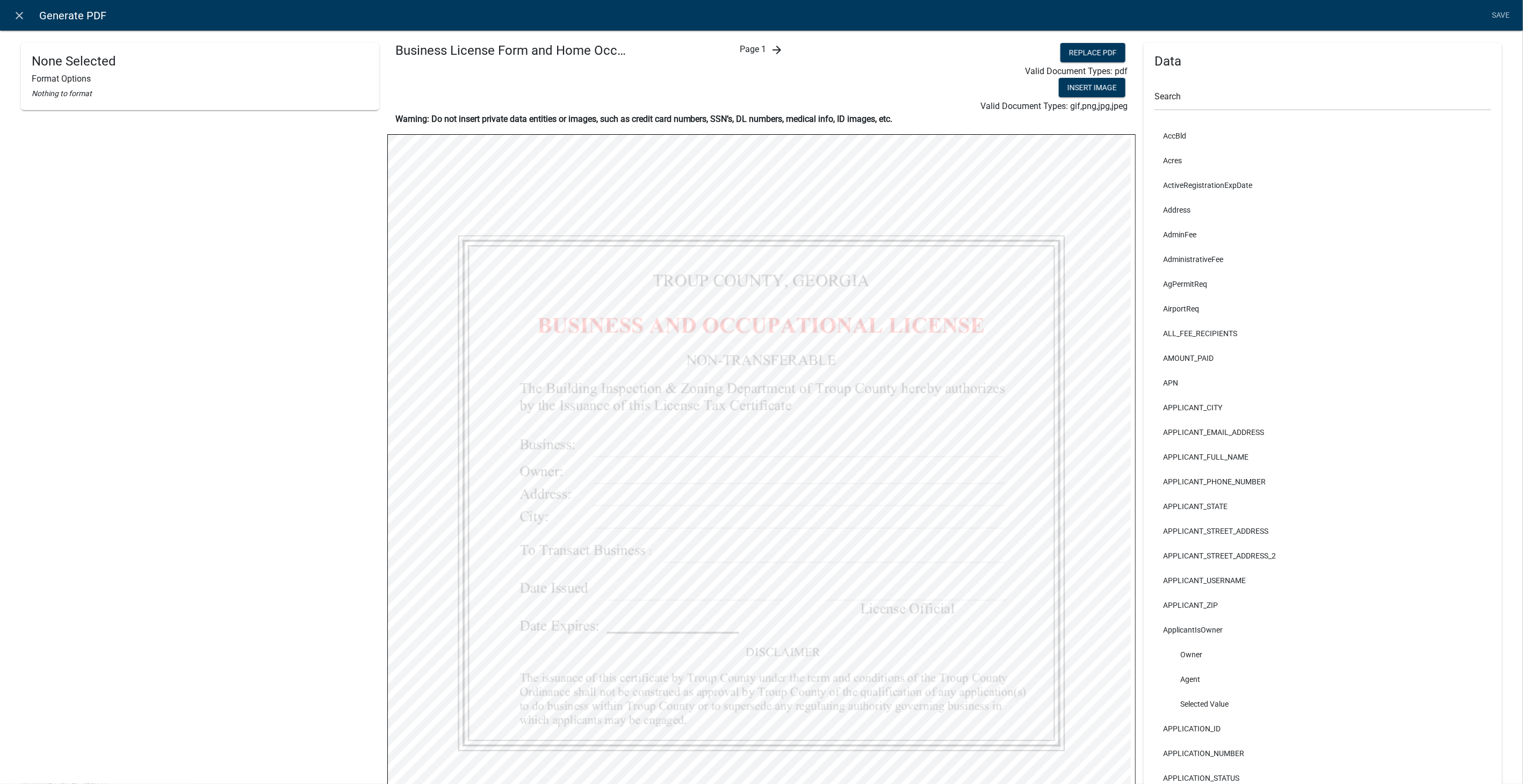
select select
click at [774, 47] on icon "arrow_forward" at bounding box center [777, 50] width 13 height 13
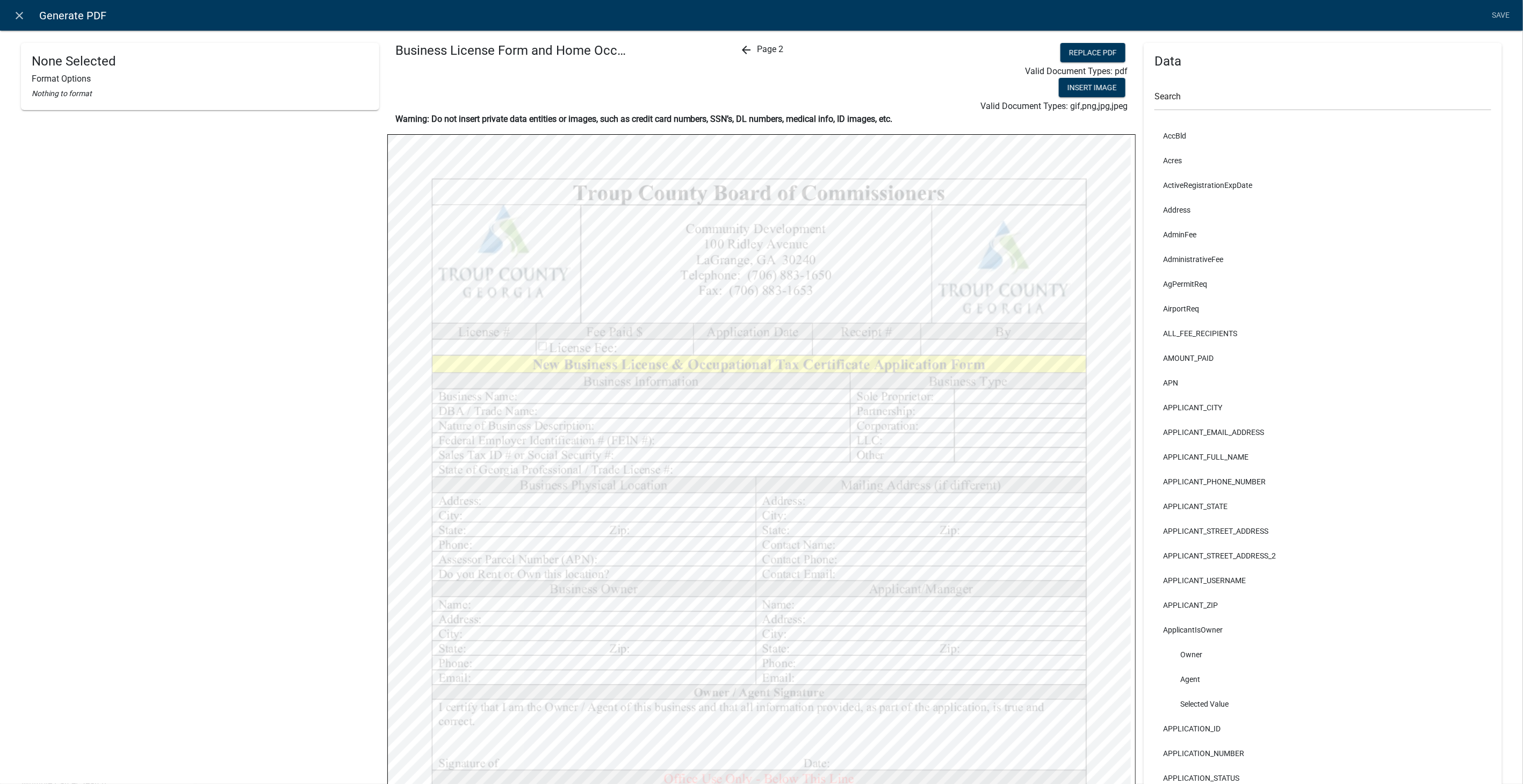
select select
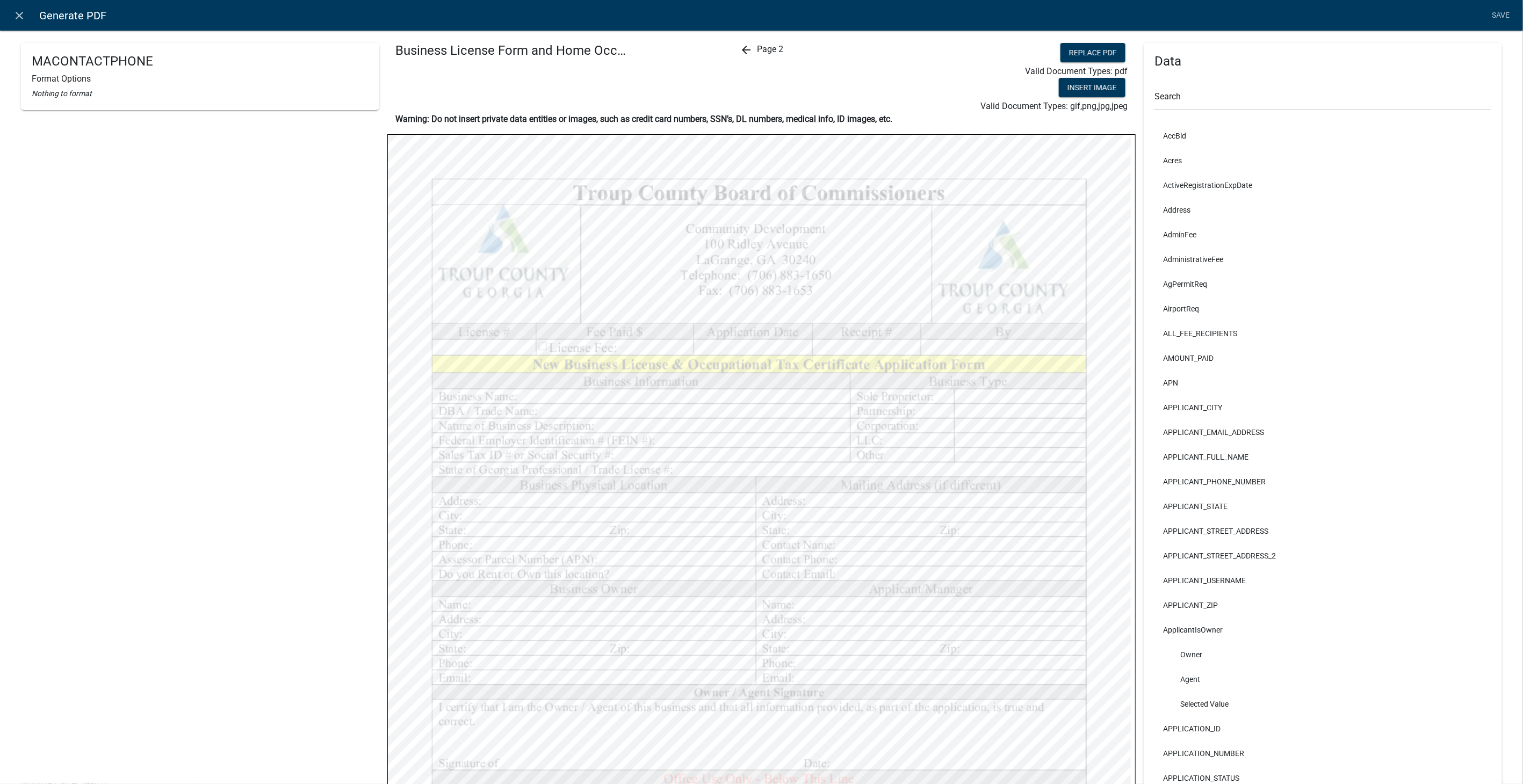
select select
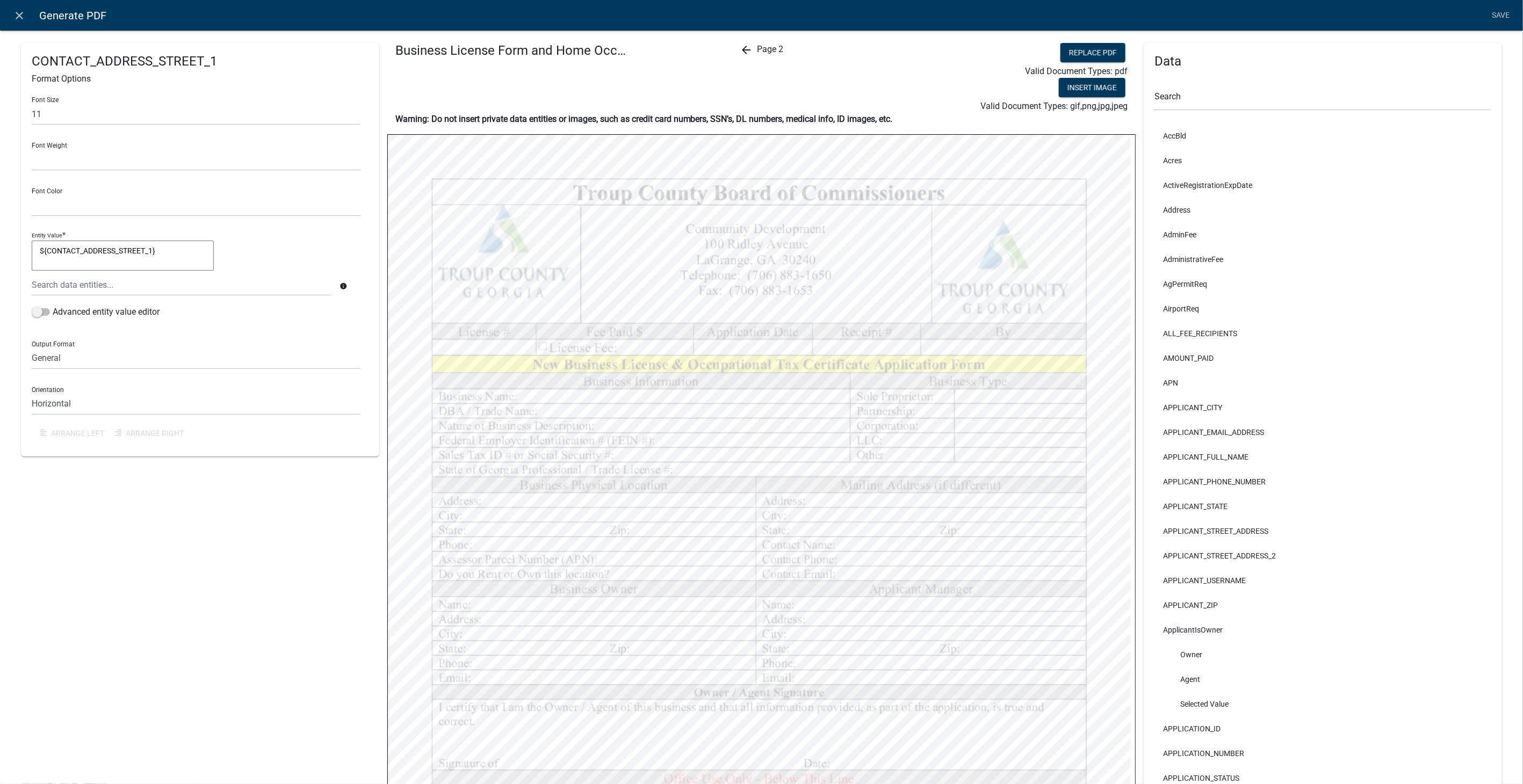
select select
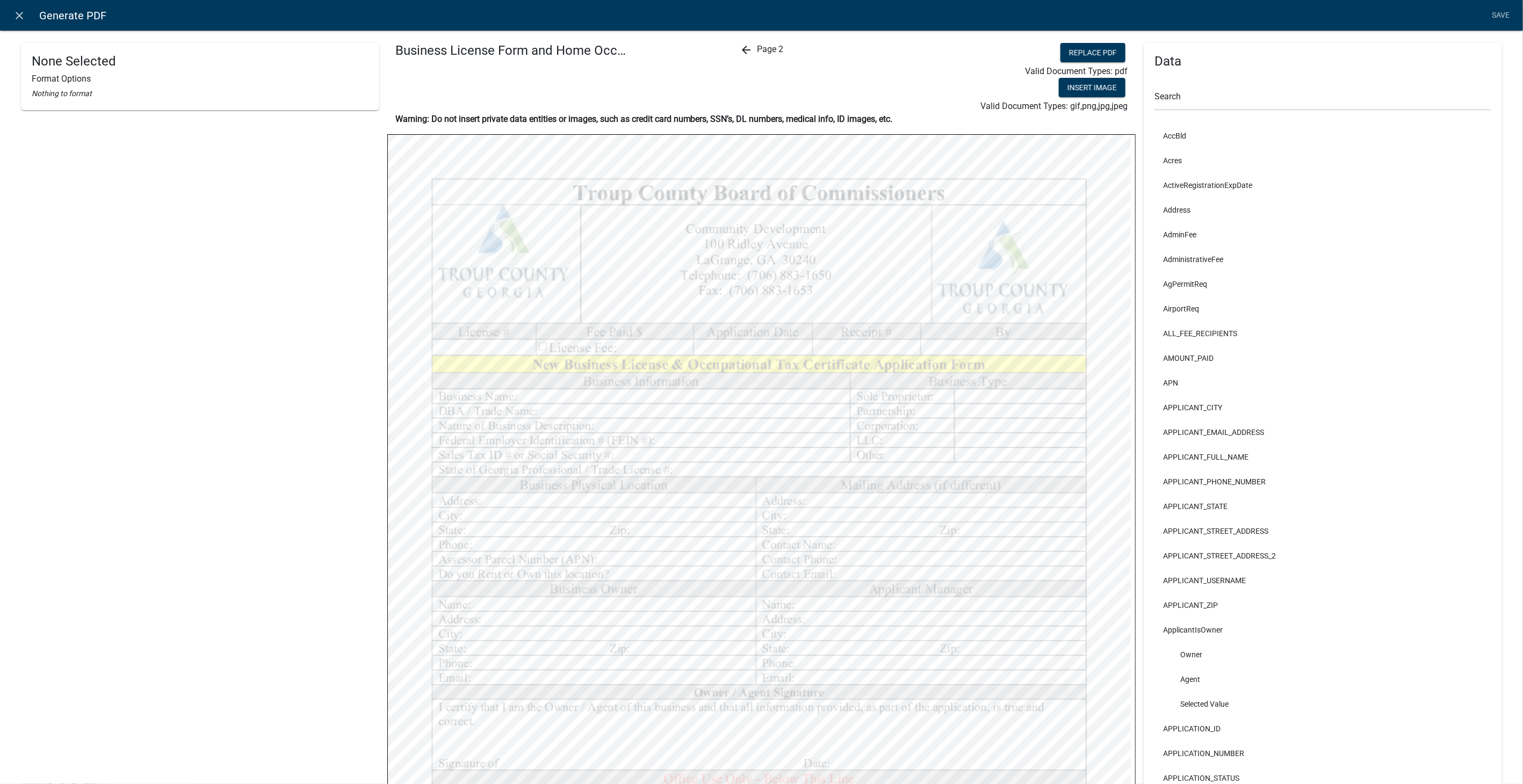
select select
click at [741, 52] on icon "arrow_back" at bounding box center [747, 50] width 13 height 13
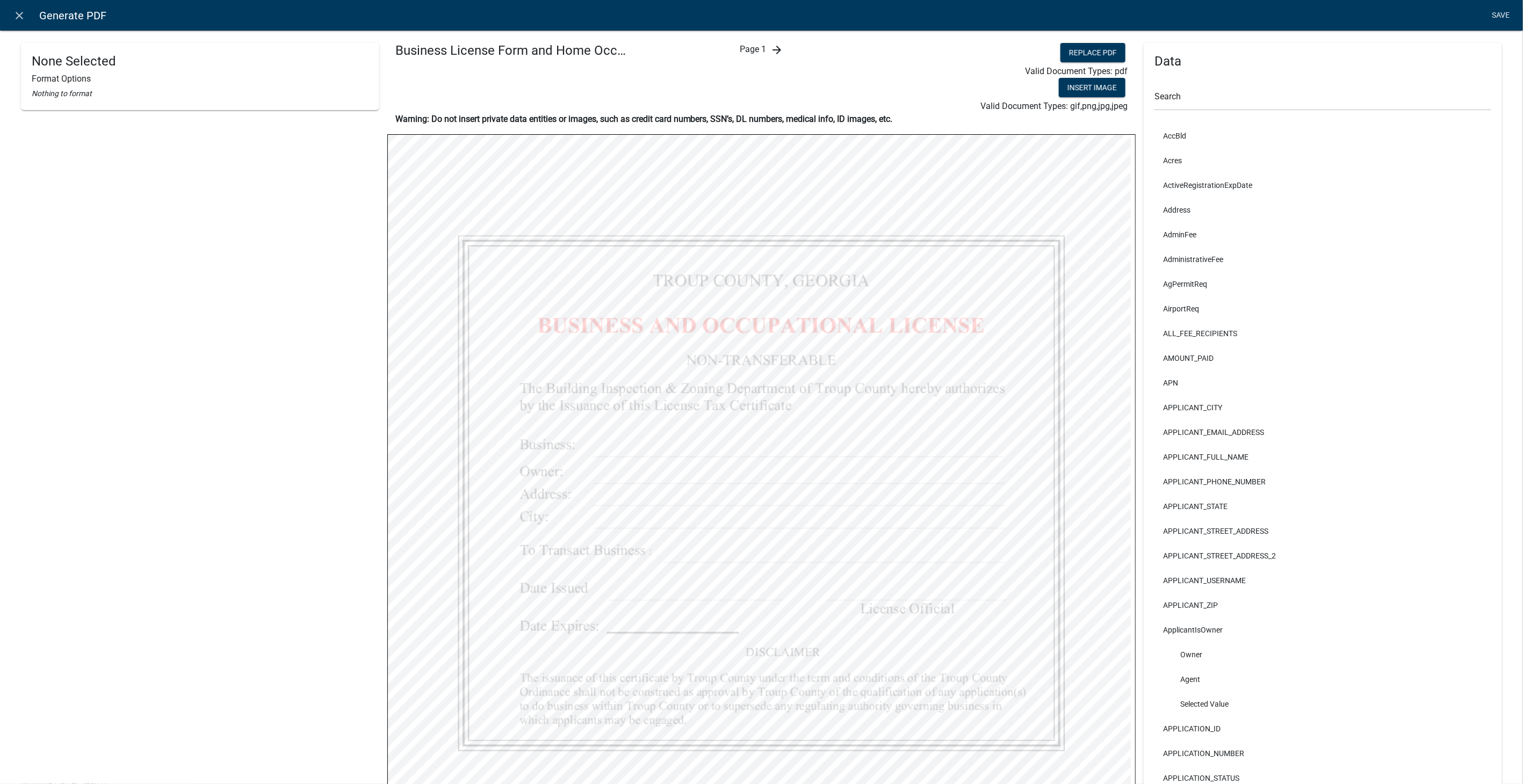
click at [1501, 13] on link "Save" at bounding box center [1501, 16] width 27 height 20
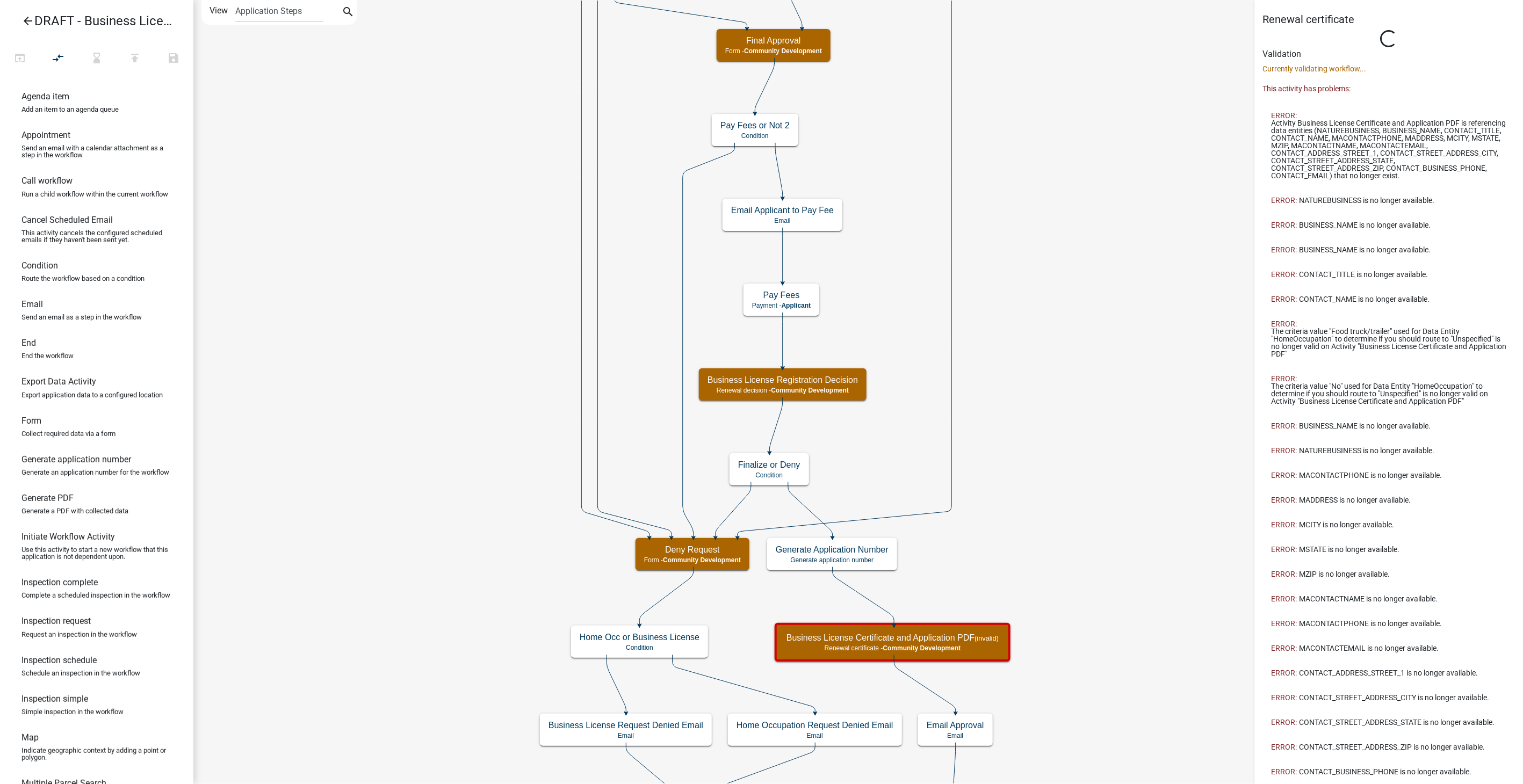
select select "66D5FF95-1CD3-428B-B9DC-D797D01D8DE2"
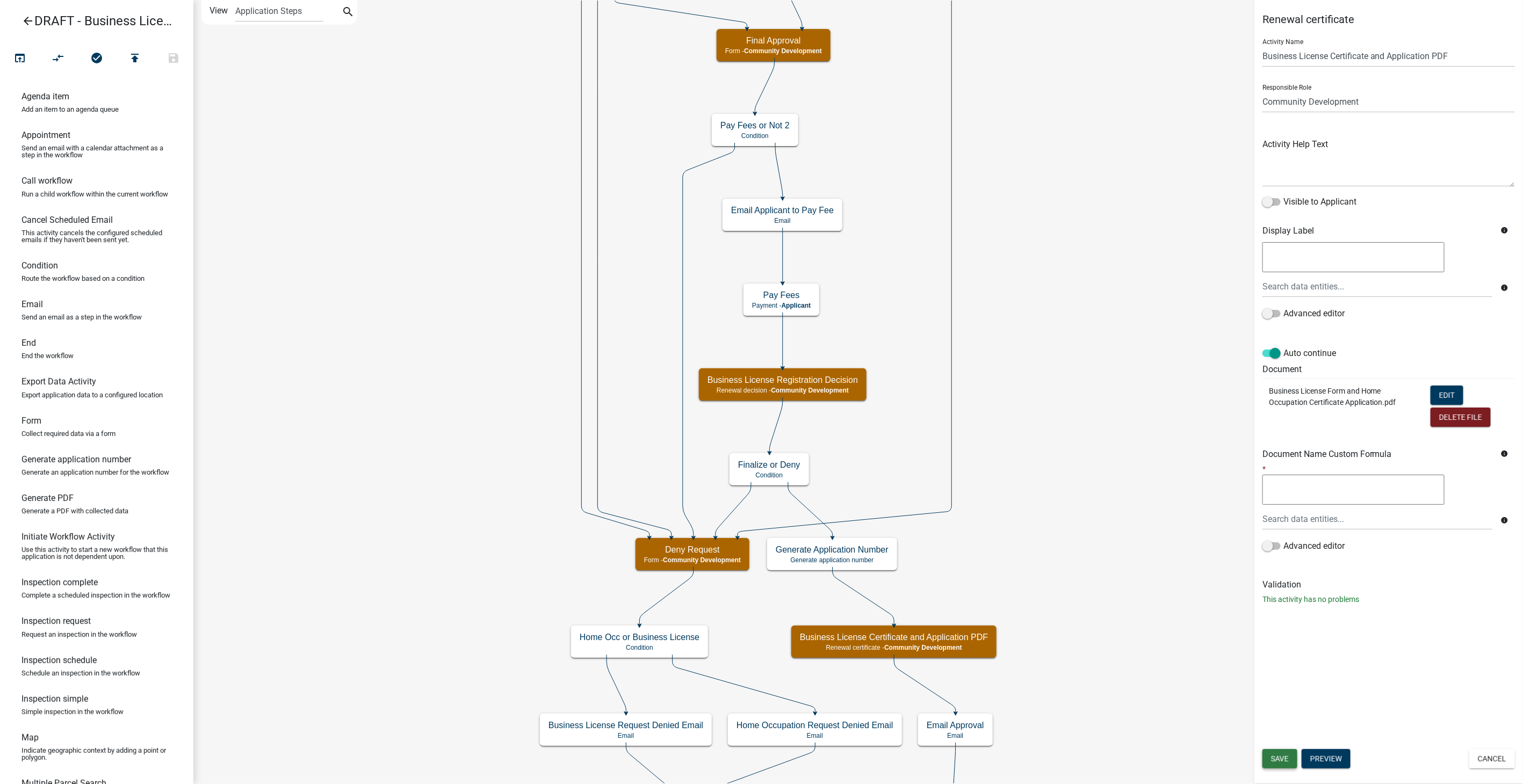
click at [1285, 761] on span "Save" at bounding box center [1280, 759] width 18 height 8
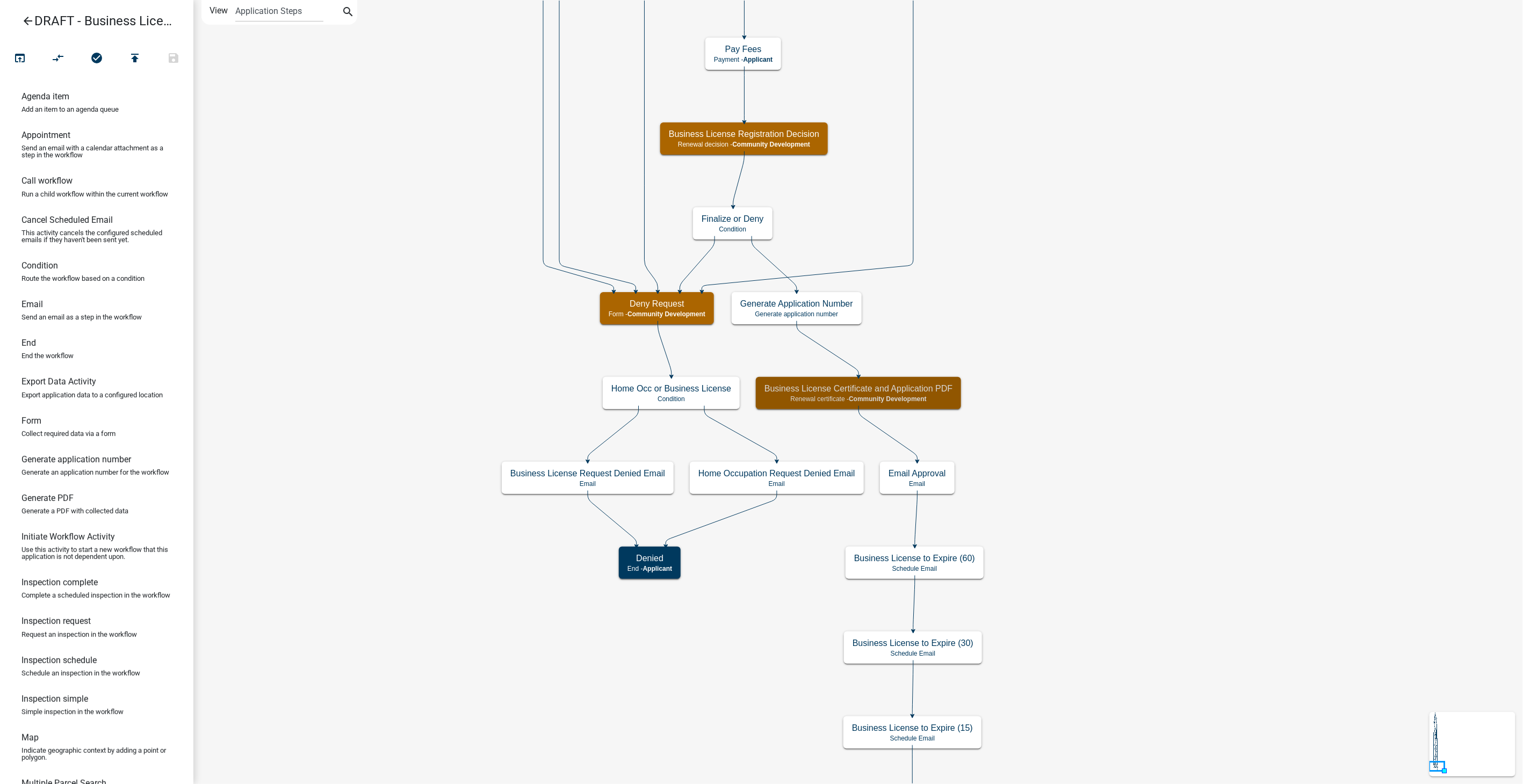
click at [1051, 237] on icon "Start Start - Applicant Notify Approvers Email Pay Fees Payment - Applicant Ema…" at bounding box center [858, 416] width 1329 height 832
